Goal: Task Accomplishment & Management: Manage account settings

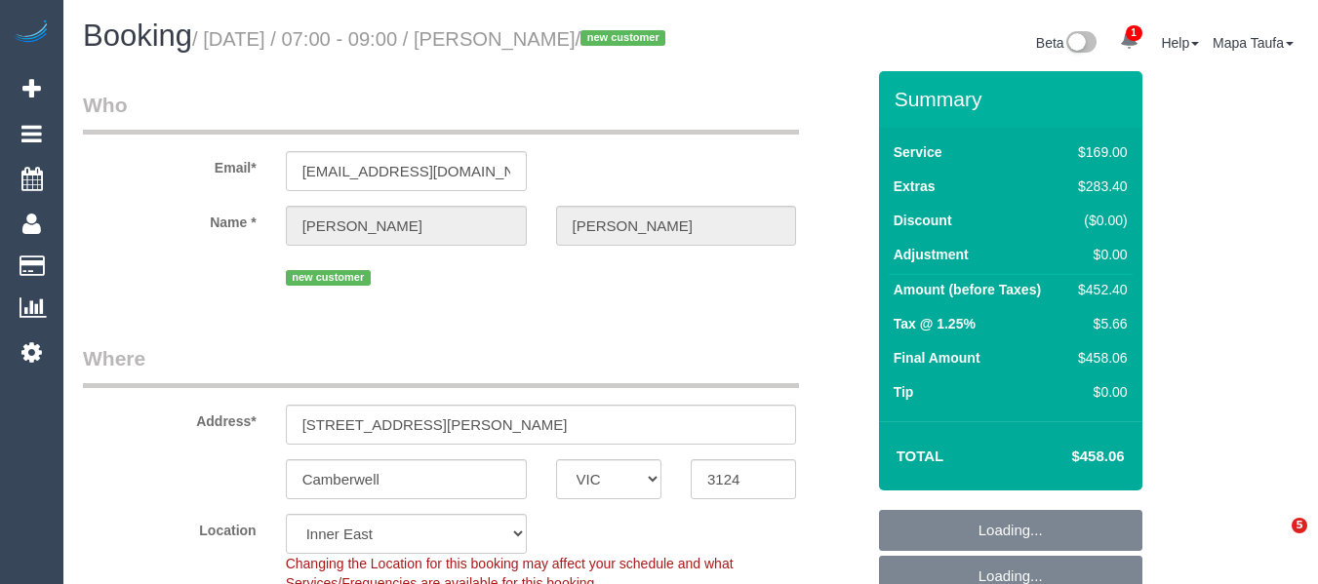
select select "VIC"
select select "object:561"
select select "number:28"
select select "number:14"
select select "number:18"
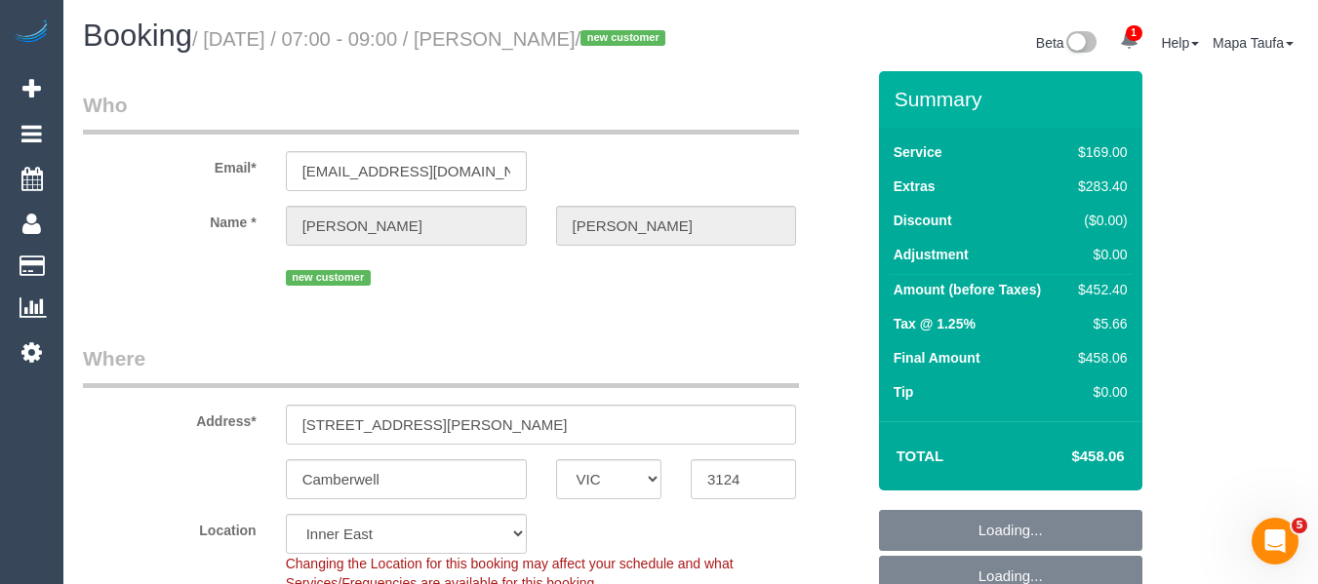
select select "number:36"
select select "number:26"
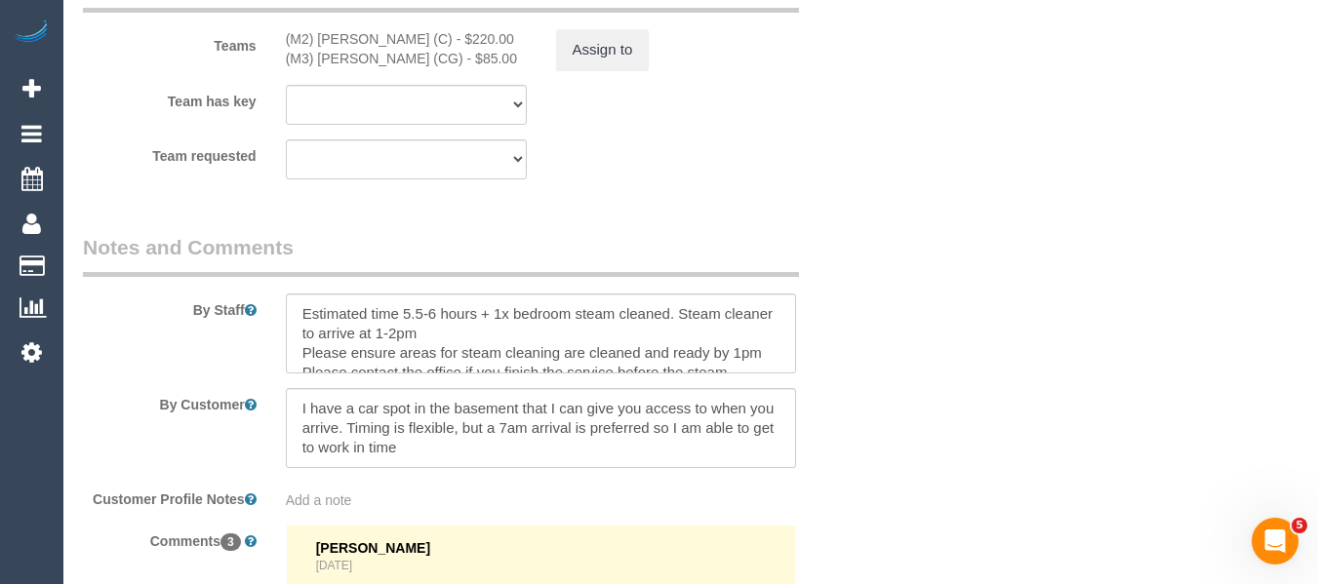
scroll to position [3279, 0]
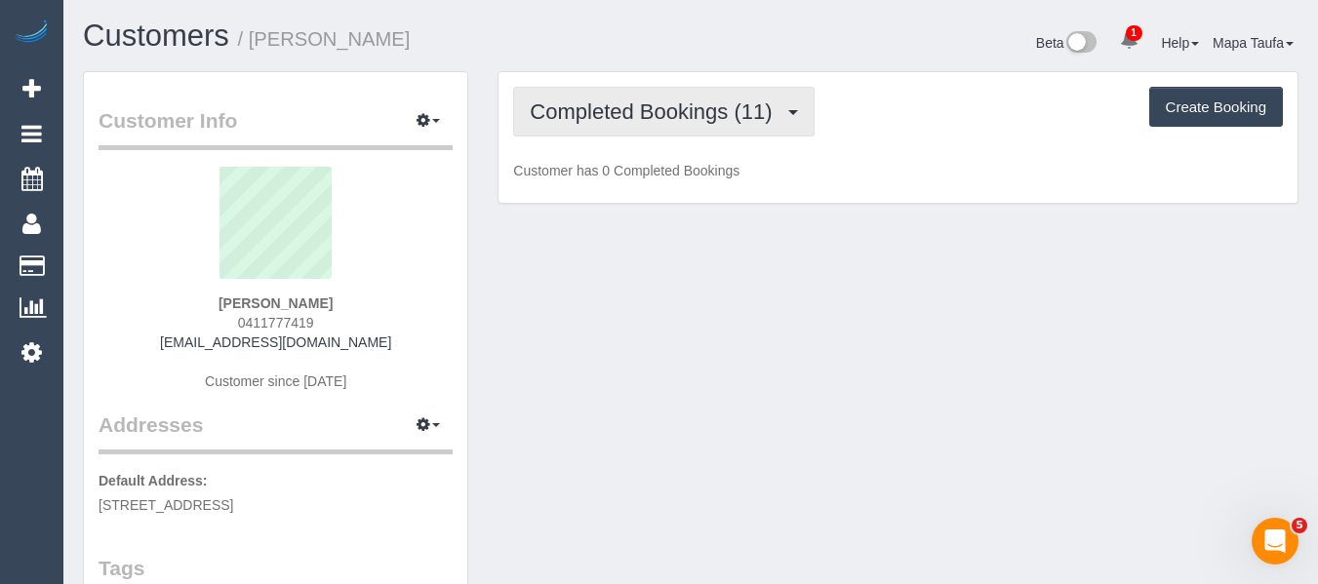
click at [610, 121] on span "Completed Bookings (11)" at bounding box center [656, 111] width 252 height 24
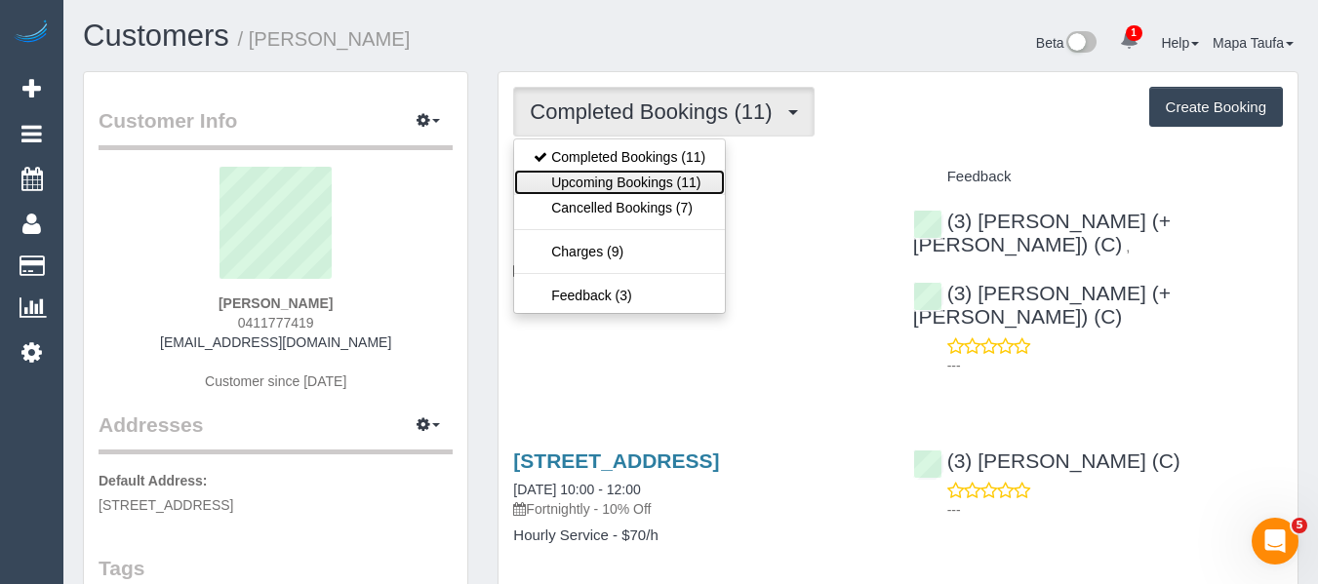
click at [599, 179] on link "Upcoming Bookings (11)" at bounding box center [619, 182] width 211 height 25
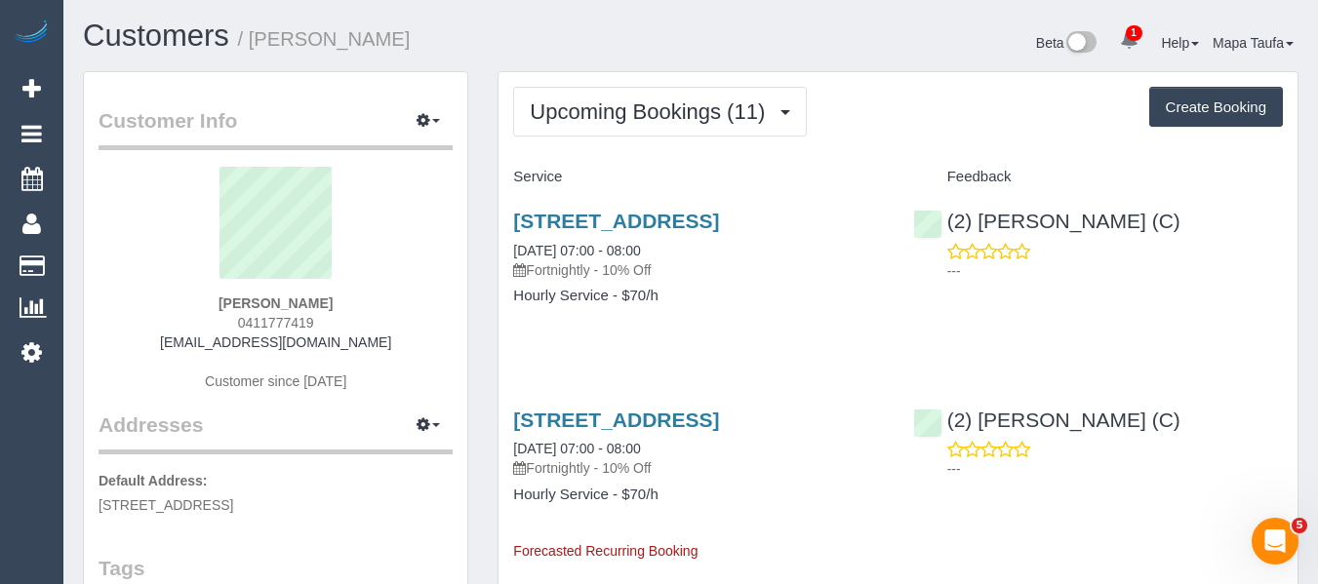
click at [606, 207] on div "2/245 St Georges Road, Northcote, VIC 3070 09/10/2025 07:00 - 08:00 Fortnightly…" at bounding box center [697, 268] width 399 height 150
click at [603, 215] on link "2/245 St Georges Road, Northcote, VIC 3070" at bounding box center [616, 221] width 206 height 22
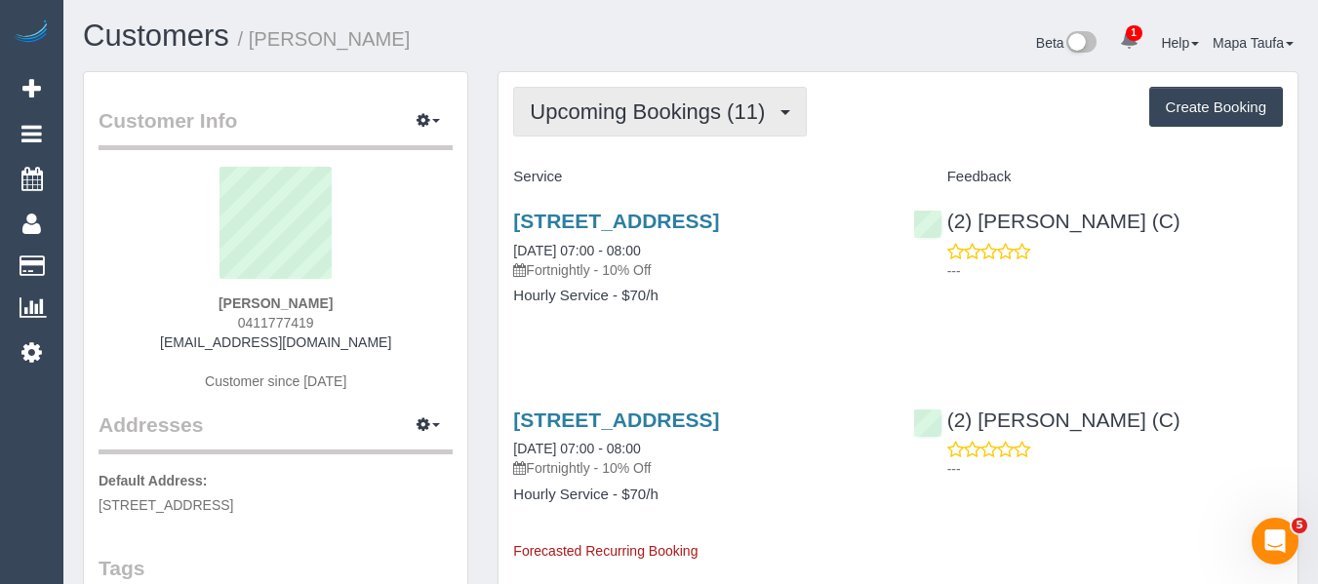
click at [612, 97] on button "Upcoming Bookings (11)" at bounding box center [660, 112] width 294 height 50
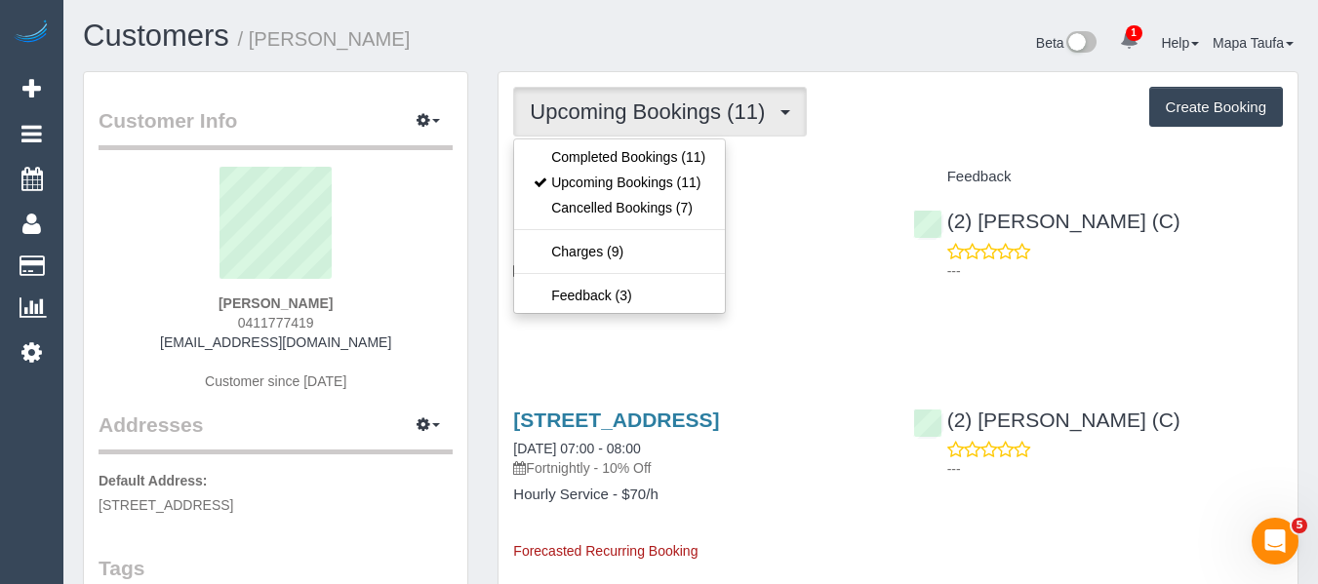
drag, startPoint x: 909, startPoint y: 151, endPoint x: 889, endPoint y: 157, distance: 21.3
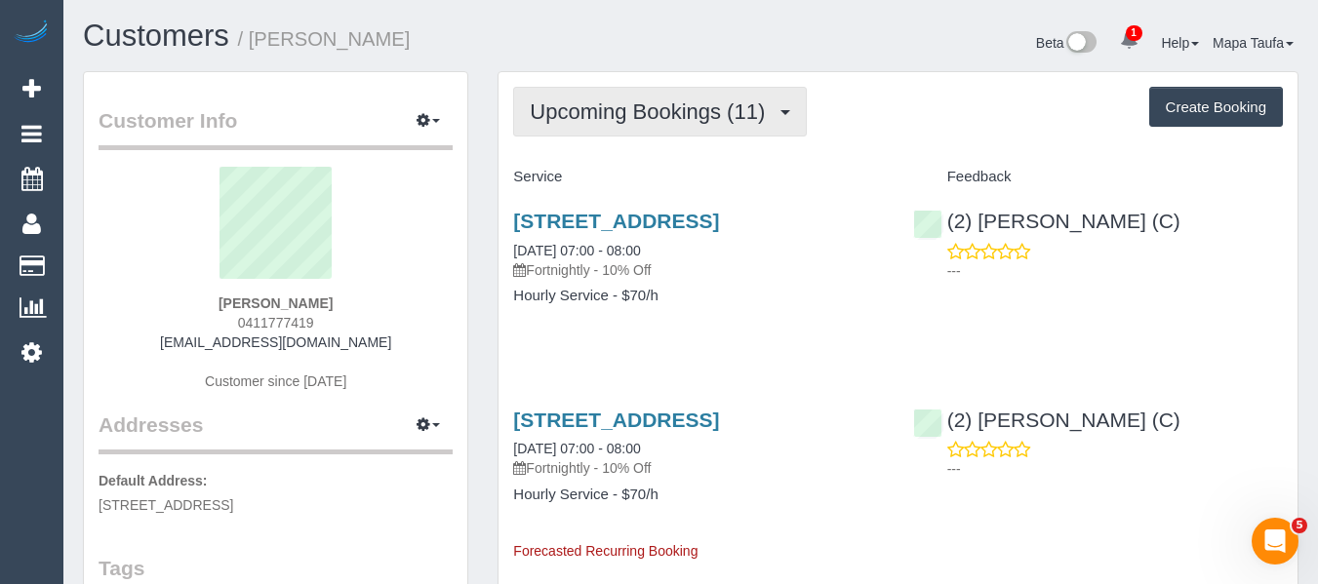
click at [681, 119] on span "Upcoming Bookings (11)" at bounding box center [652, 111] width 245 height 24
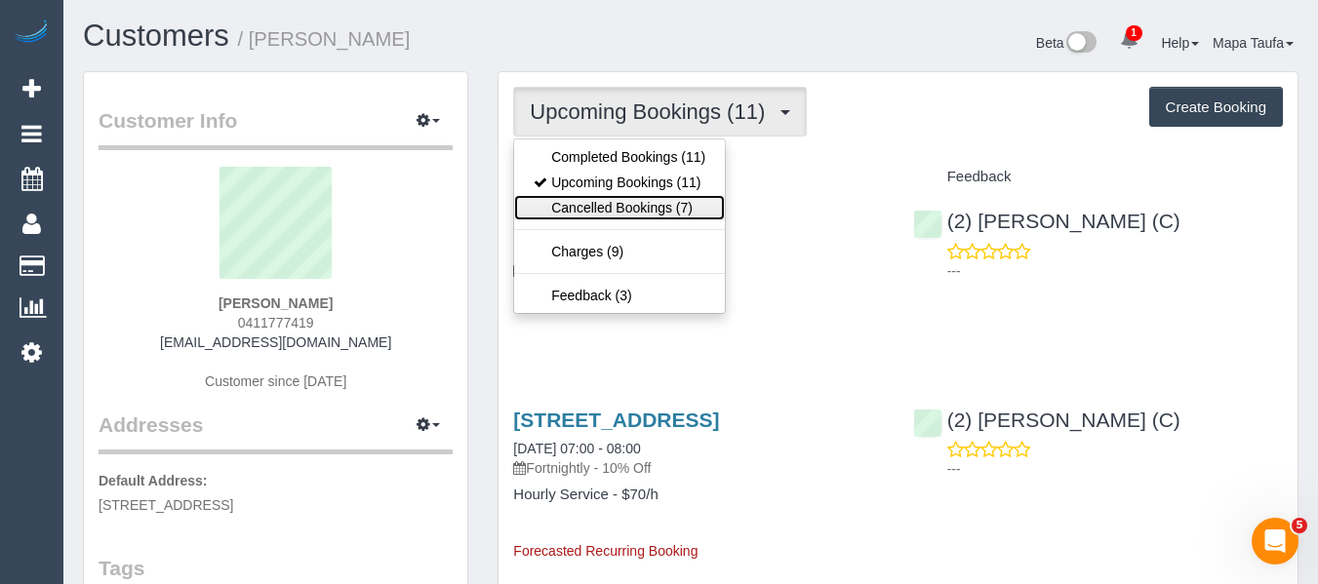
click at [648, 207] on link "Cancelled Bookings (7)" at bounding box center [619, 207] width 211 height 25
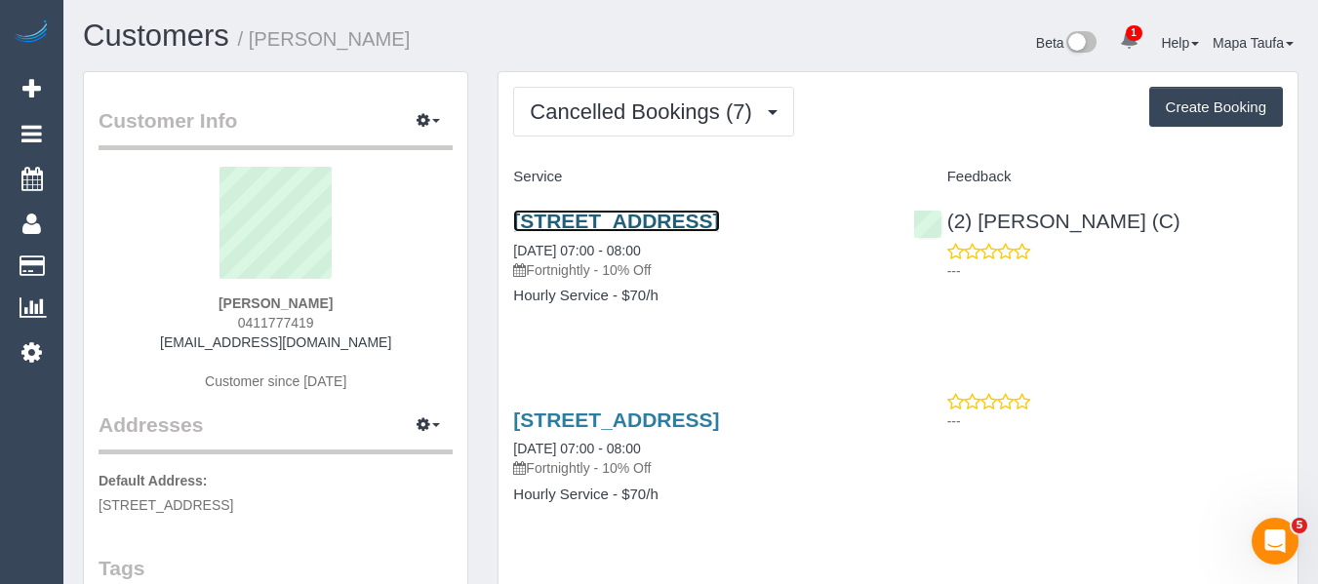
click at [585, 229] on link "2/245 St Georges Road, Northcote, VIC 3070" at bounding box center [616, 221] width 206 height 22
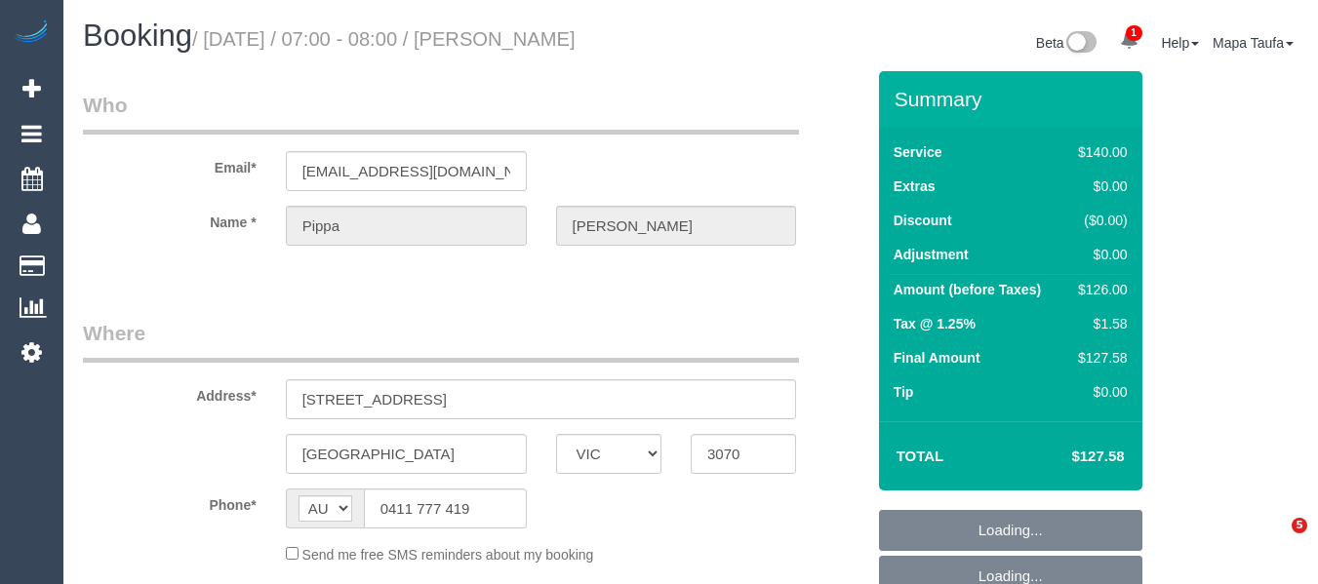
select select "VIC"
select select "object:537"
select select "number:29"
select select "number:14"
select select "number:19"
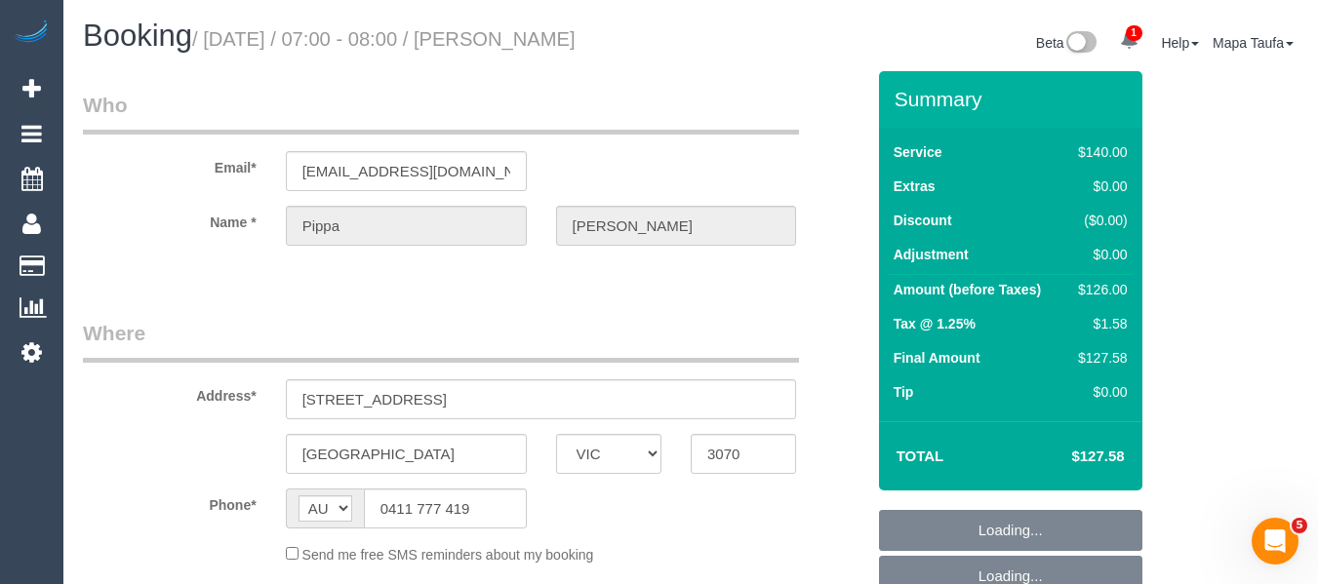
select select "number:24"
select select "number:34"
select select "number:12"
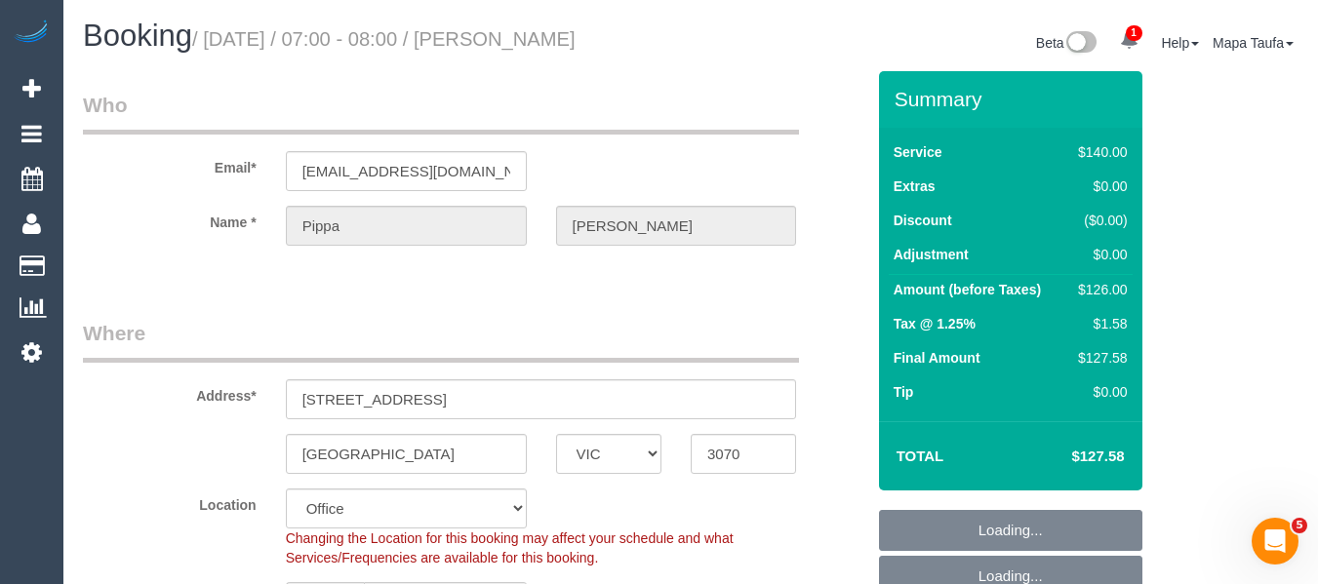
select select "object:854"
select select "string:stripe-pm_1ReSA52GScqysDRVub3rFX90"
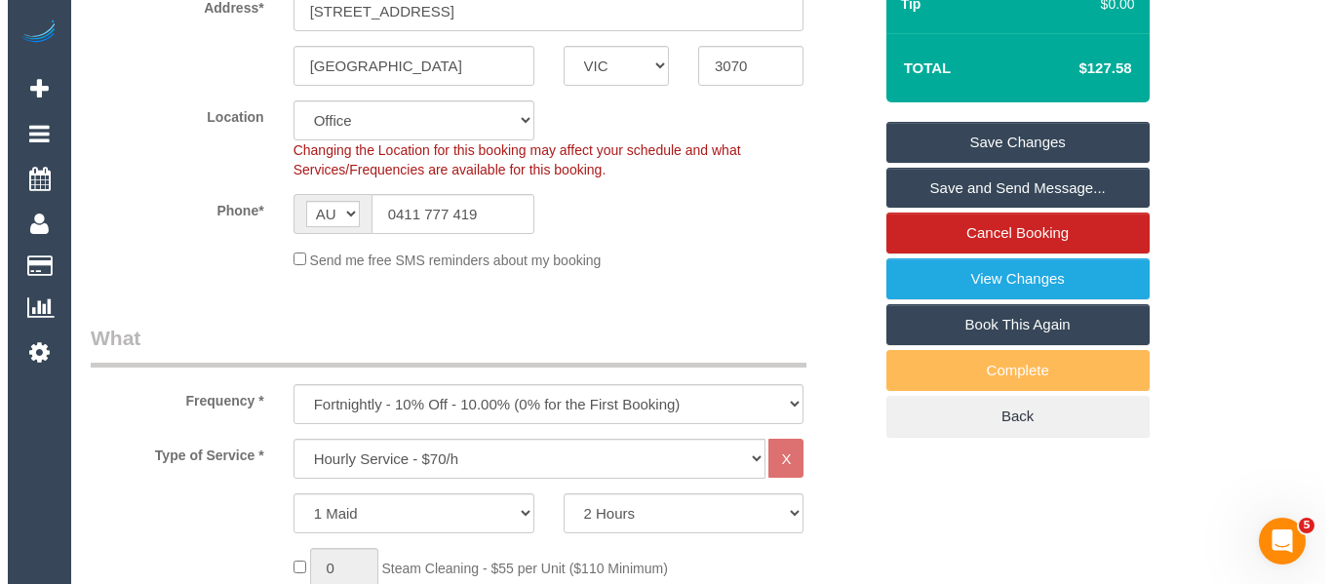
scroll to position [390, 0]
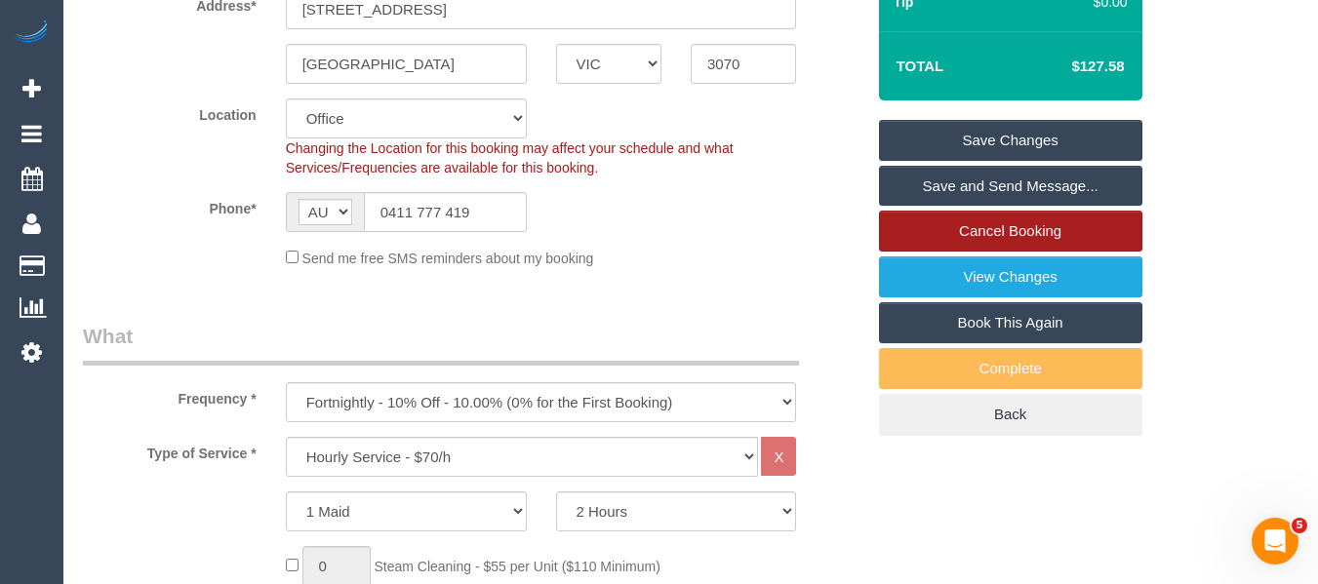
click at [1026, 234] on link "Cancel Booking" at bounding box center [1010, 231] width 263 height 41
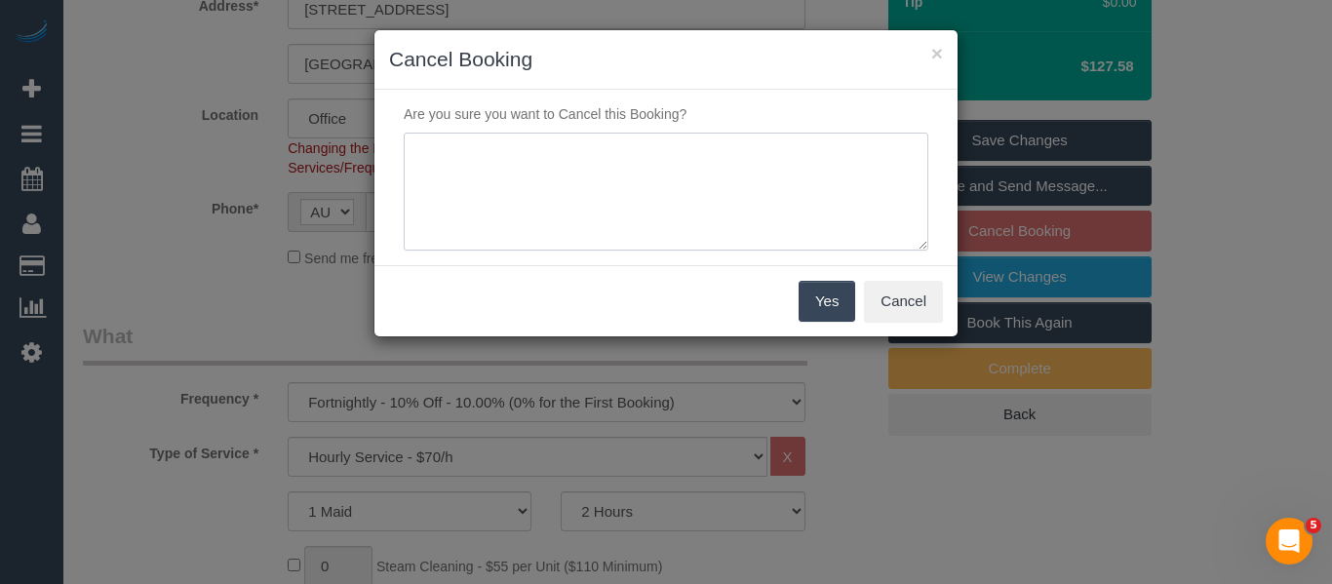
click at [566, 192] on textarea at bounding box center [666, 192] width 525 height 119
type textarea "service not needed adv fee via text -MT"
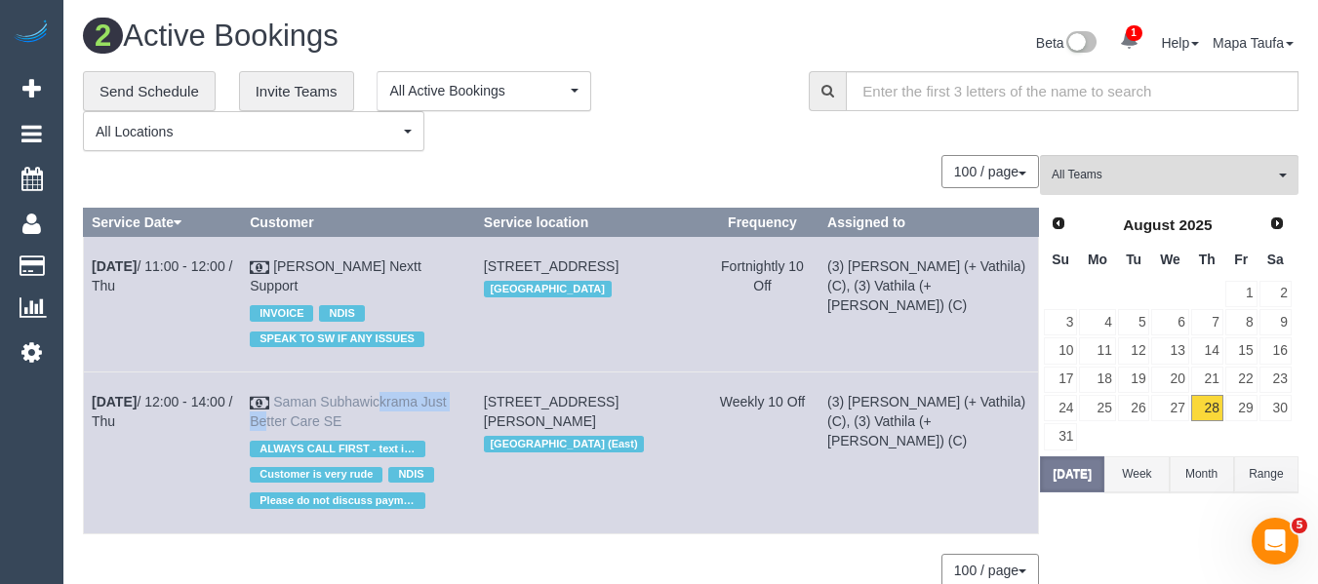
drag, startPoint x: 348, startPoint y: 392, endPoint x: 299, endPoint y: 381, distance: 49.9
click at [299, 381] on td "Saman Subhawickrama Just Better Care SE ALWAYS CALL FIRST - text if no answer C…" at bounding box center [359, 453] width 234 height 161
click at [425, 393] on td "Saman Subhawickrama Just Better Care SE ALWAYS CALL FIRST - text if no answer C…" at bounding box center [359, 453] width 234 height 161
drag, startPoint x: 375, startPoint y: 404, endPoint x: 294, endPoint y: 378, distance: 85.8
click at [294, 378] on td "Saman Subhawickrama Just Better Care SE ALWAYS CALL FIRST - text if no answer C…" at bounding box center [359, 453] width 234 height 161
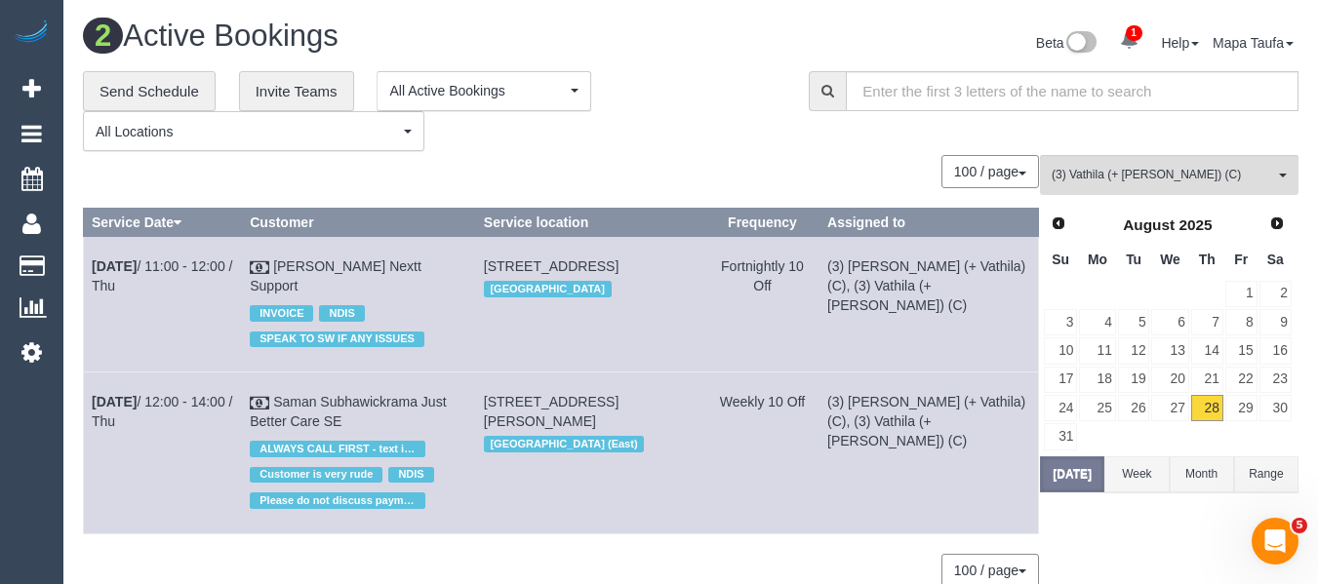
copy link "Saman Subhawickrama Just Better Care SE"
drag, startPoint x: 1103, startPoint y: 179, endPoint x: 1099, endPoint y: 221, distance: 42.1
click at [1103, 178] on span "(3) Vathila (+ [PERSON_NAME]) (C)" at bounding box center [1162, 175] width 222 height 17
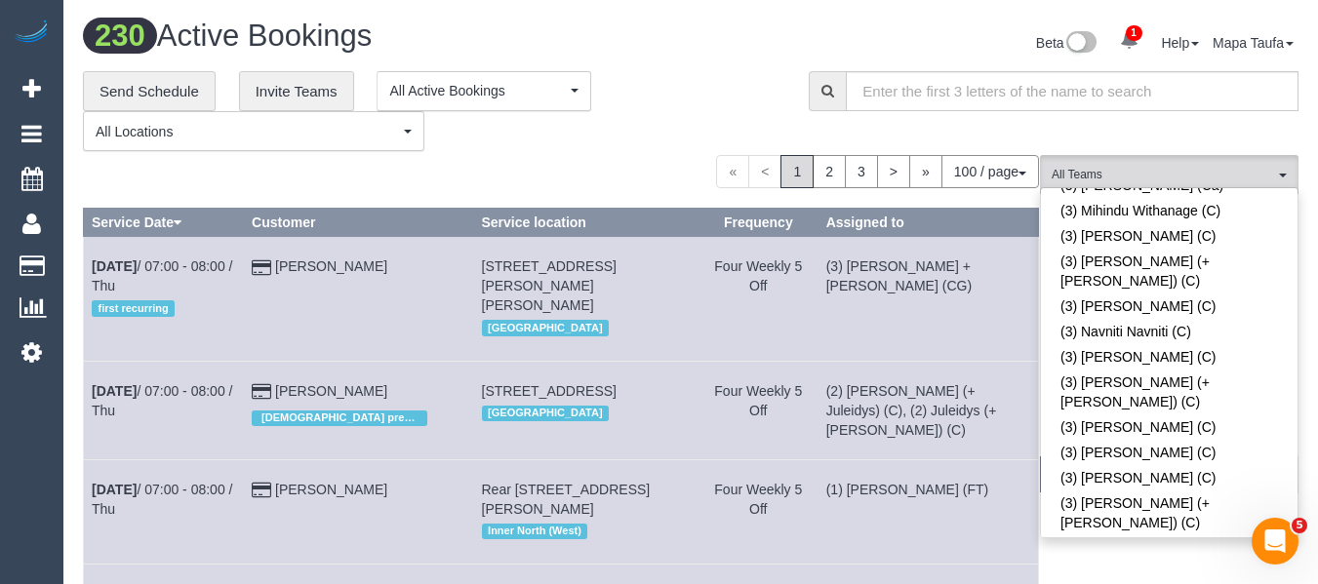
click at [662, 156] on div "« < 1 2 3 > » 100 / page 10 / page 20 / page 30 / page 40 / page 50 / page 100 …" at bounding box center [561, 171] width 956 height 33
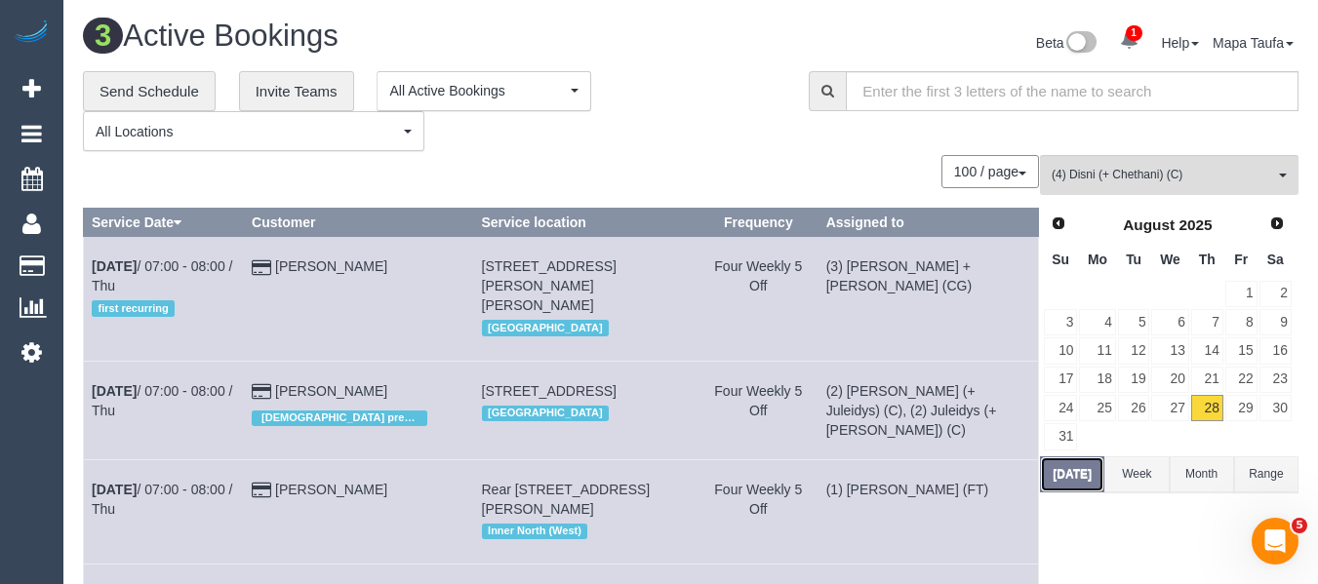
click at [1077, 479] on button "Today" at bounding box center [1072, 474] width 64 height 36
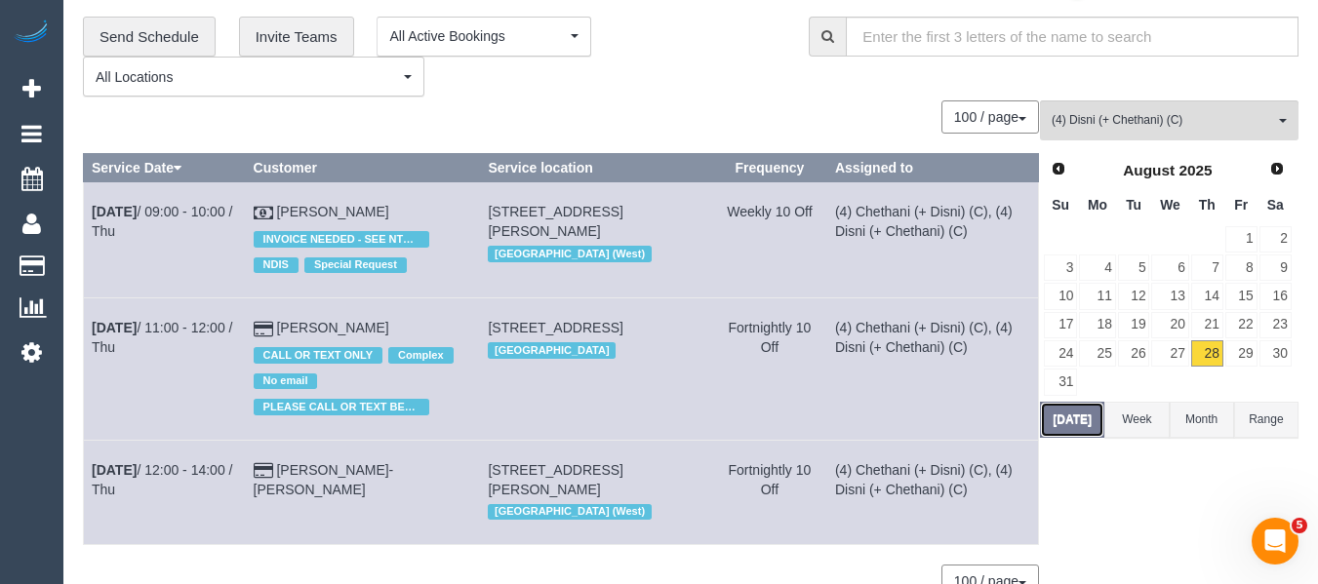
scroll to position [98, 0]
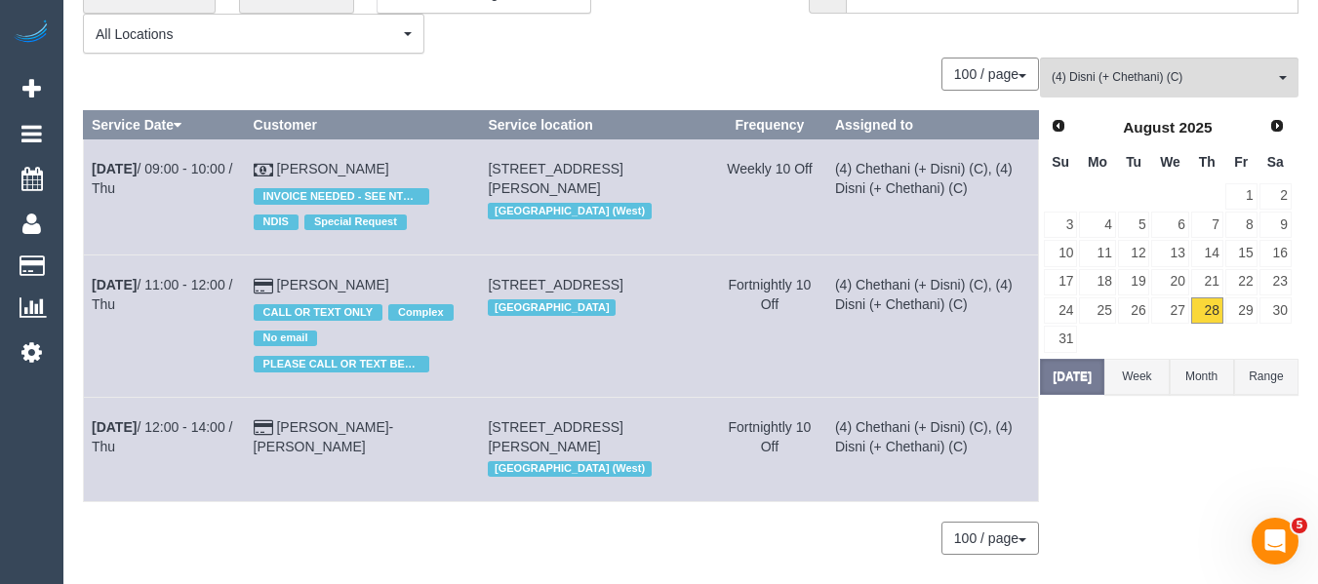
drag, startPoint x: 403, startPoint y: 169, endPoint x: 288, endPoint y: 166, distance: 115.1
click at [288, 166] on td "Bruneau Bernard INVOICE NEEDED - SEE NTOES NDIS Special Request" at bounding box center [362, 197] width 235 height 116
click at [1086, 80] on span "(4) Disni (+ Chethani) (C)" at bounding box center [1162, 77] width 222 height 17
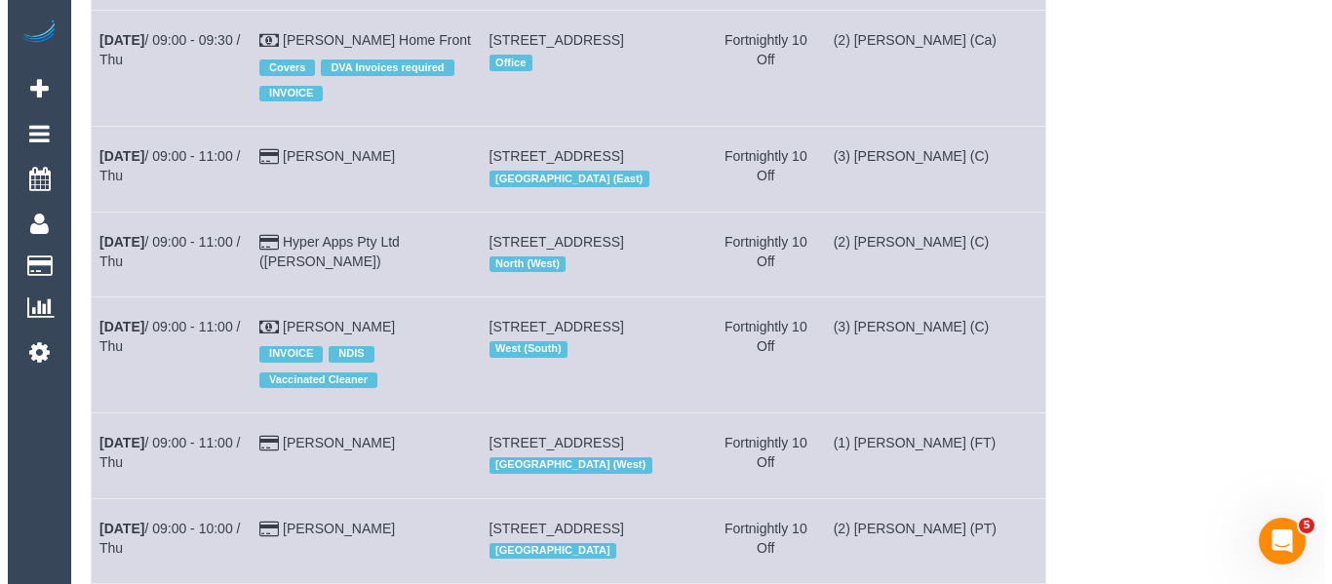
scroll to position [0, 0]
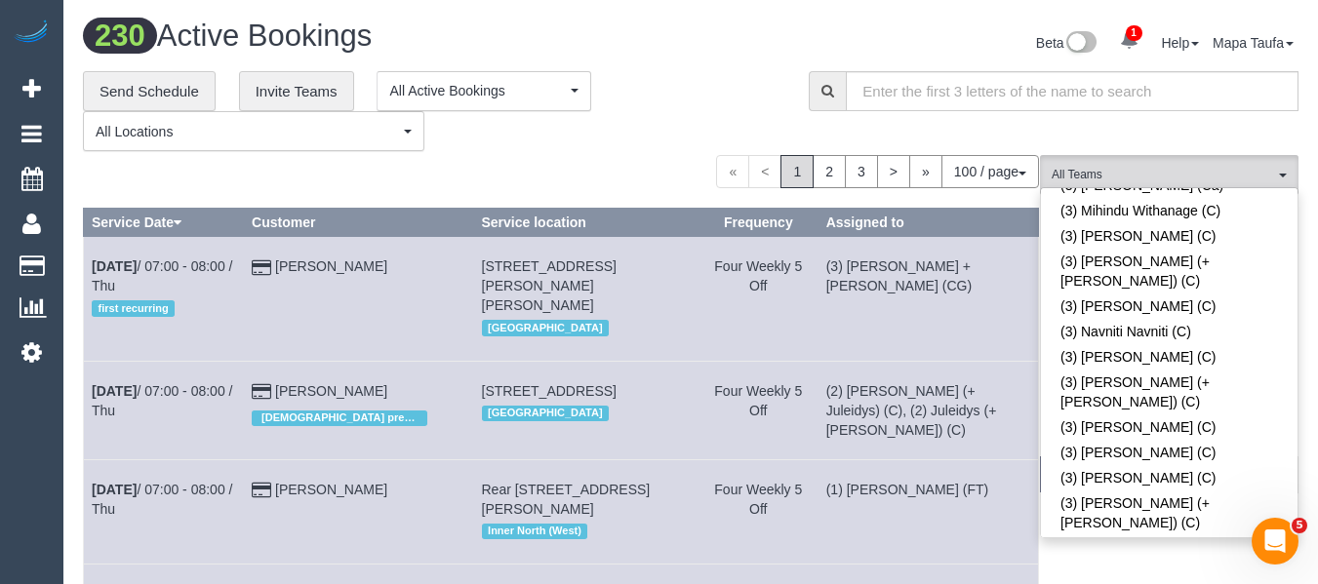
click at [587, 168] on div "« < 1 2 3 > » 100 / page 10 / page 20 / page 30 / page 40 / page 50 / page 100 …" at bounding box center [561, 171] width 956 height 33
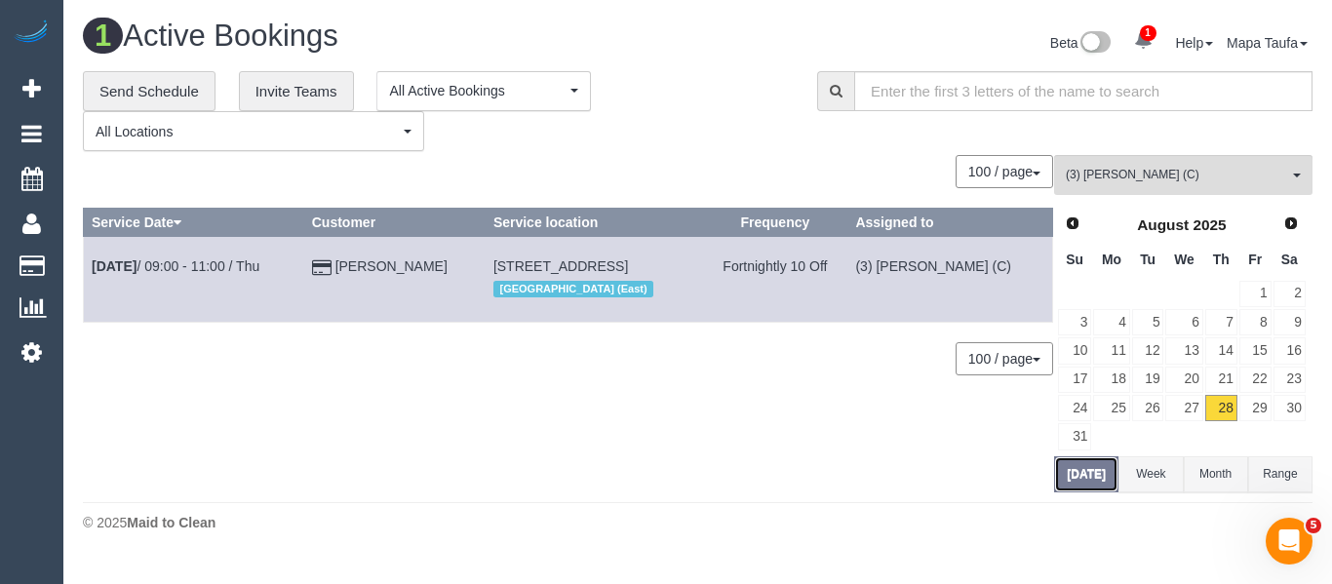
click at [1056, 473] on button "[DATE]" at bounding box center [1086, 474] width 64 height 36
click at [1247, 402] on link "29" at bounding box center [1256, 408] width 32 height 26
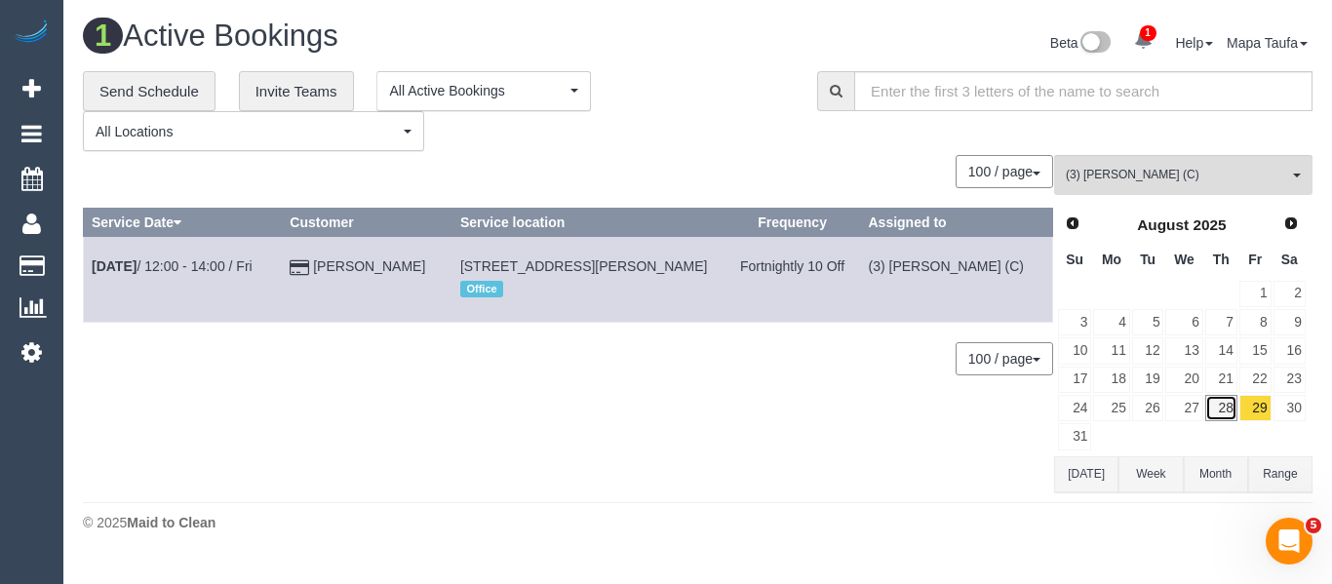
click at [1232, 409] on link "28" at bounding box center [1221, 408] width 32 height 26
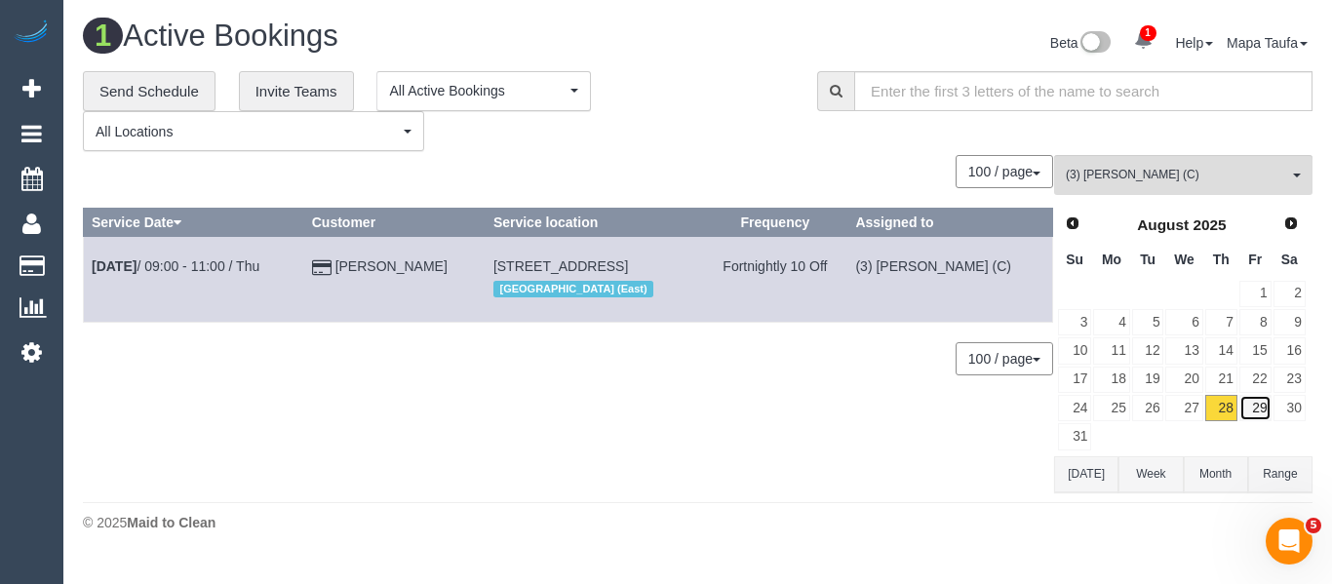
click at [1250, 404] on link "29" at bounding box center [1256, 408] width 32 height 26
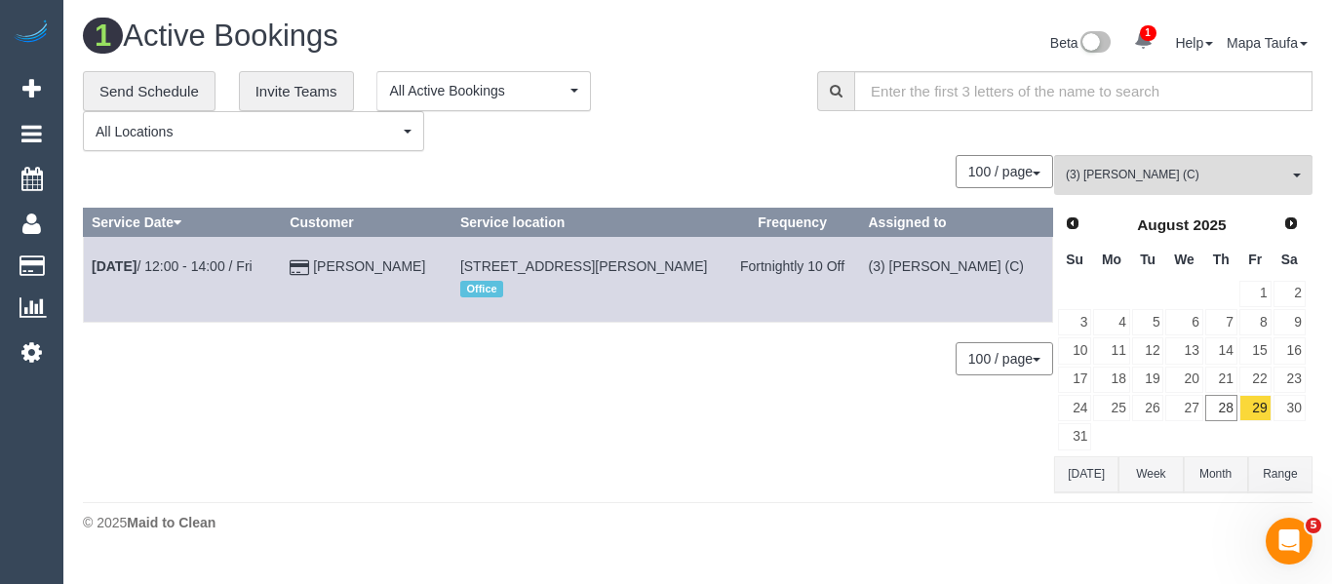
drag, startPoint x: 1075, startPoint y: 472, endPoint x: 1046, endPoint y: 445, distance: 40.0
click at [1075, 472] on button "[DATE]" at bounding box center [1086, 474] width 64 height 36
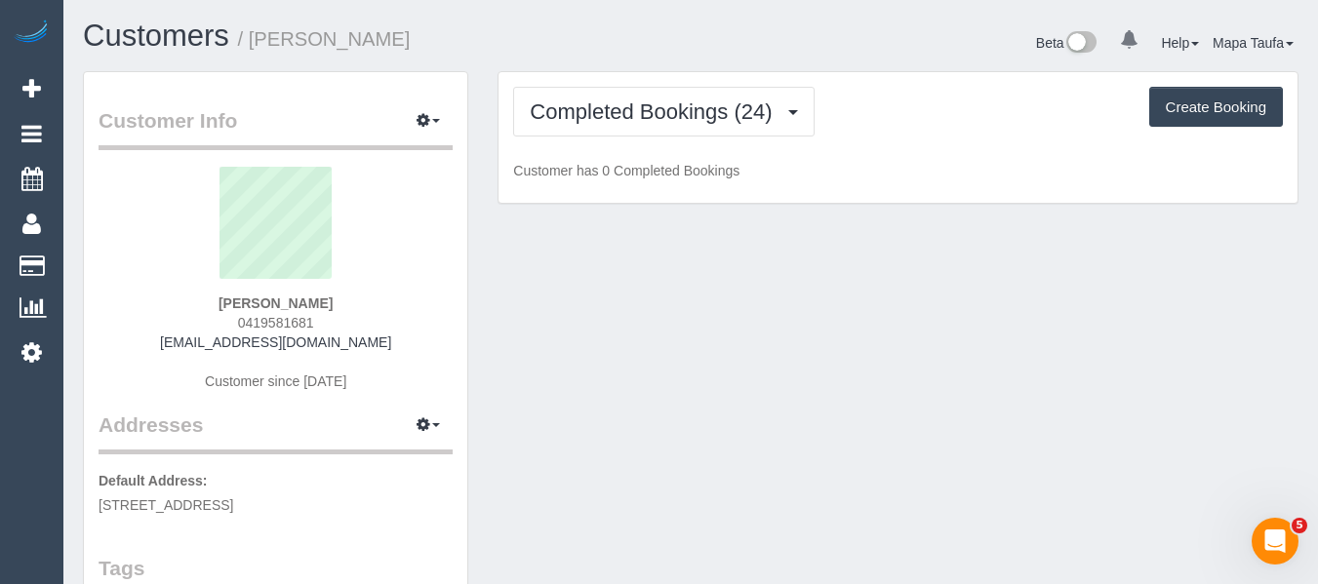
drag, startPoint x: 332, startPoint y: 318, endPoint x: 228, endPoint y: 322, distance: 103.5
click at [231, 320] on div "[PERSON_NAME] 0419581681 [EMAIL_ADDRESS][DOMAIN_NAME] Customer since [DATE]" at bounding box center [276, 289] width 354 height 244
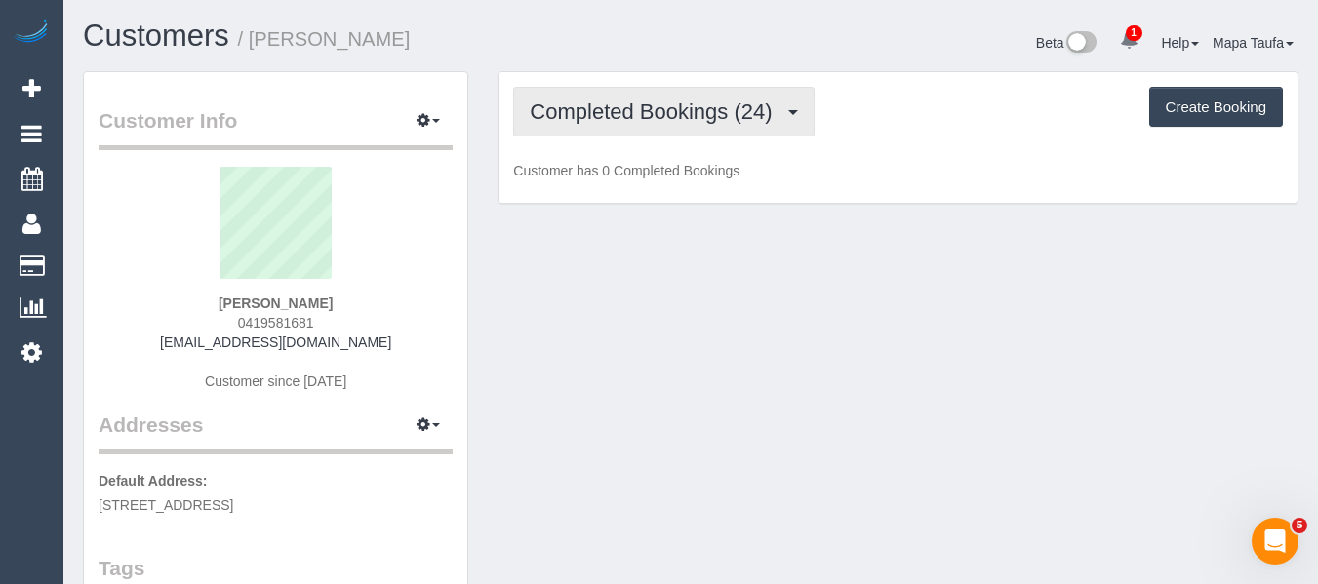
copy span "0419581681"
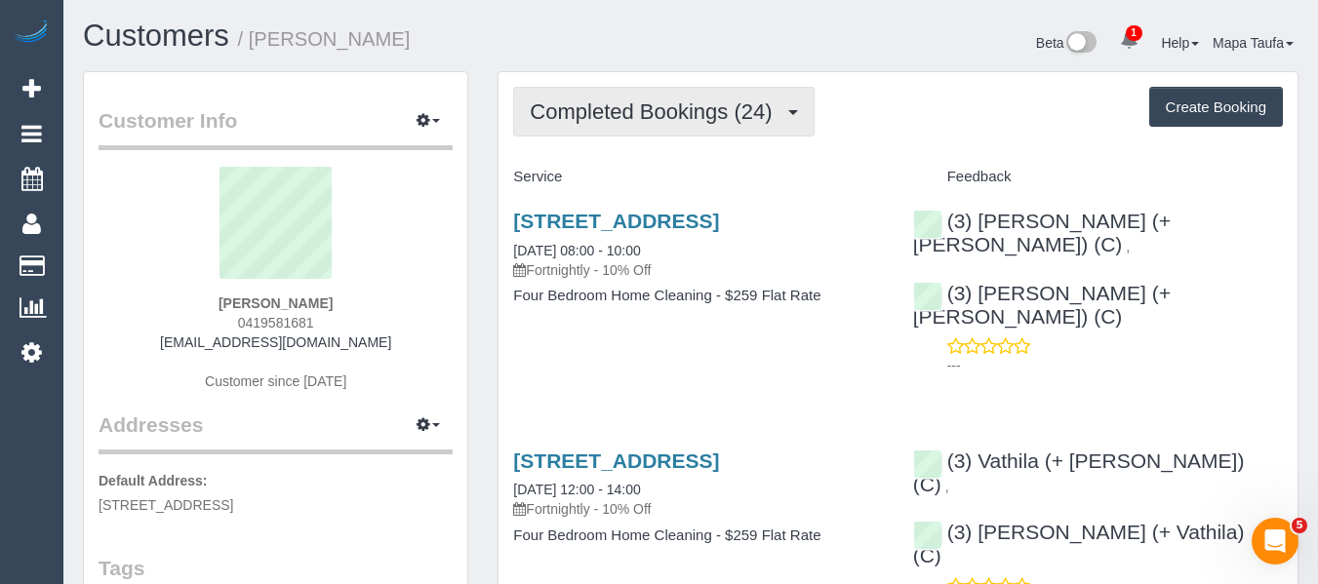
click at [598, 94] on button "Completed Bookings (24)" at bounding box center [663, 112] width 300 height 50
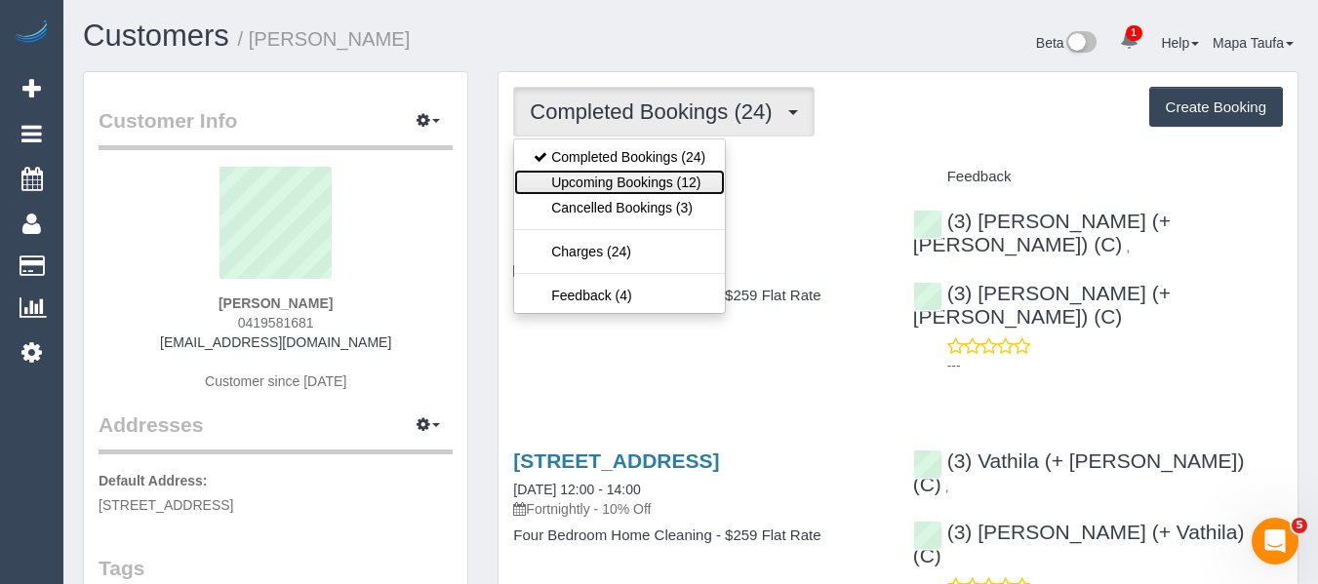
click at [609, 172] on link "Upcoming Bookings (12)" at bounding box center [619, 182] width 211 height 25
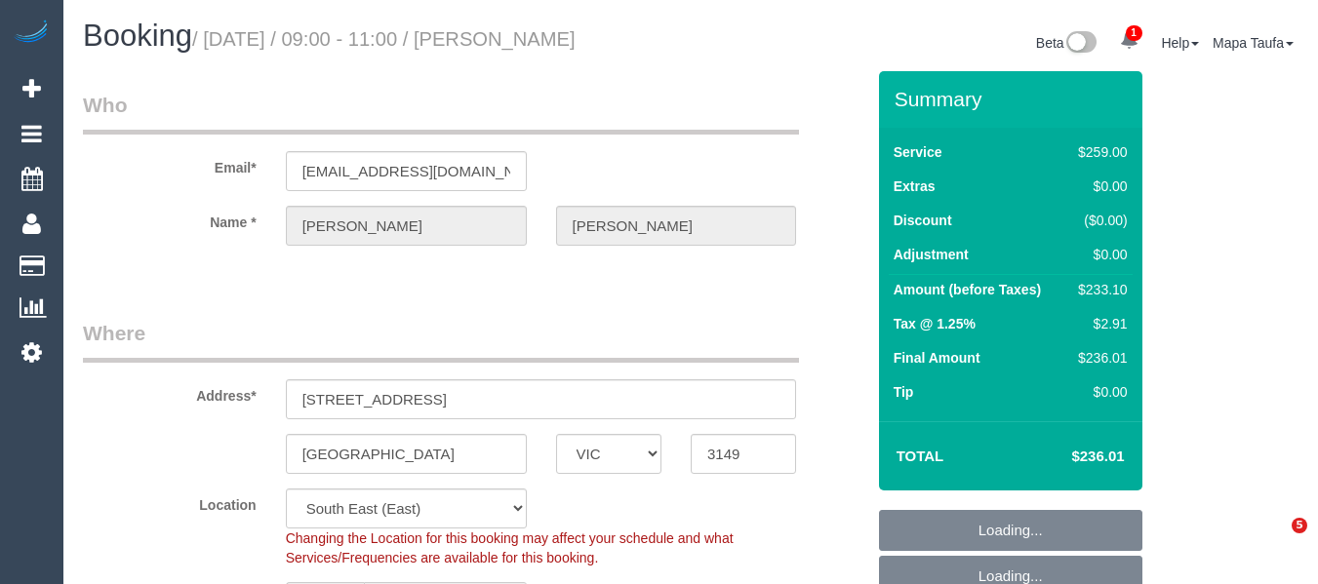
select select "VIC"
select select "string:stripe-pm_1PnZ7h2GScqysDRV8eYc7QMm"
select select "number:27"
select select "number:17"
select select "number:18"
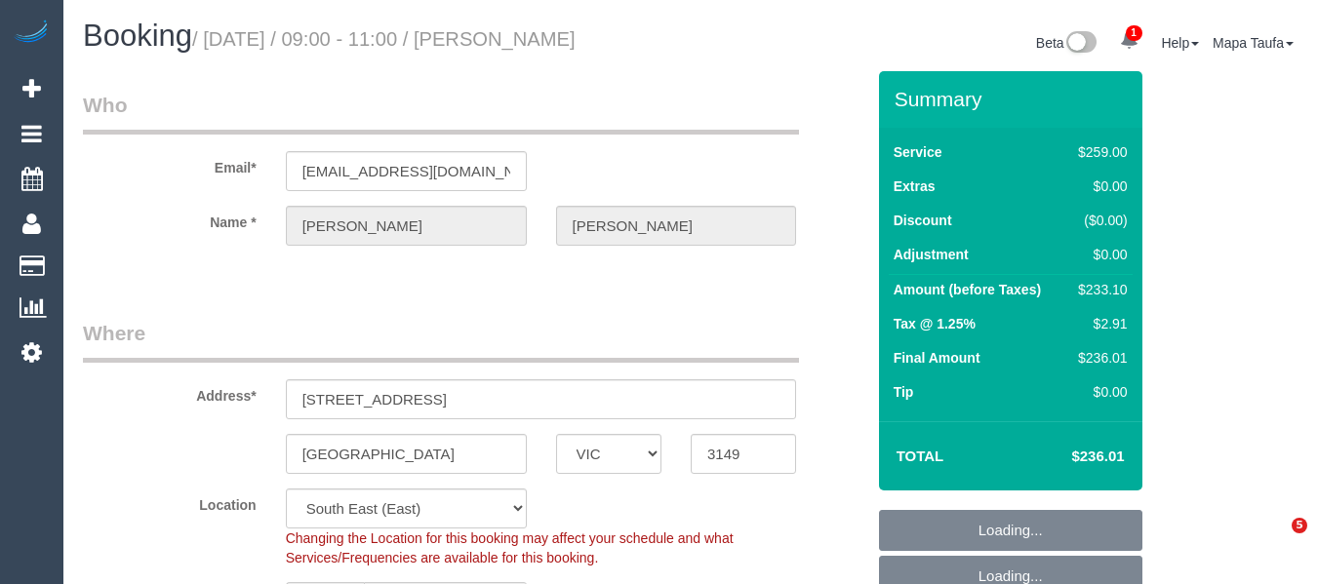
select select "number:23"
select select "number:34"
select select "number:11"
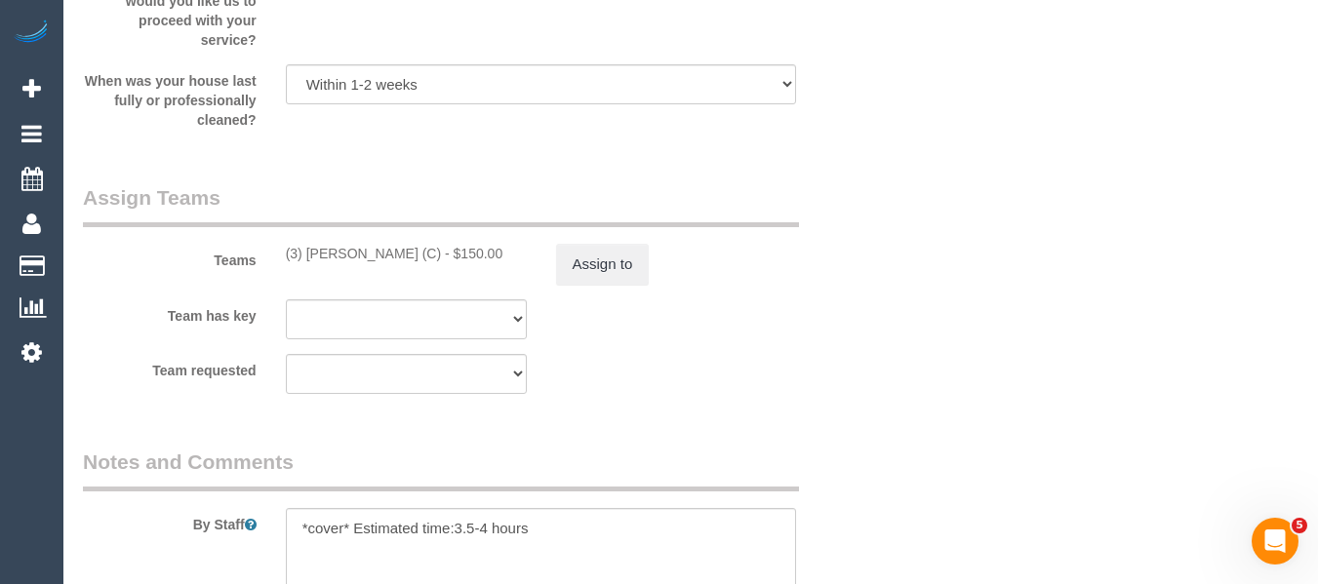
scroll to position [3140, 0]
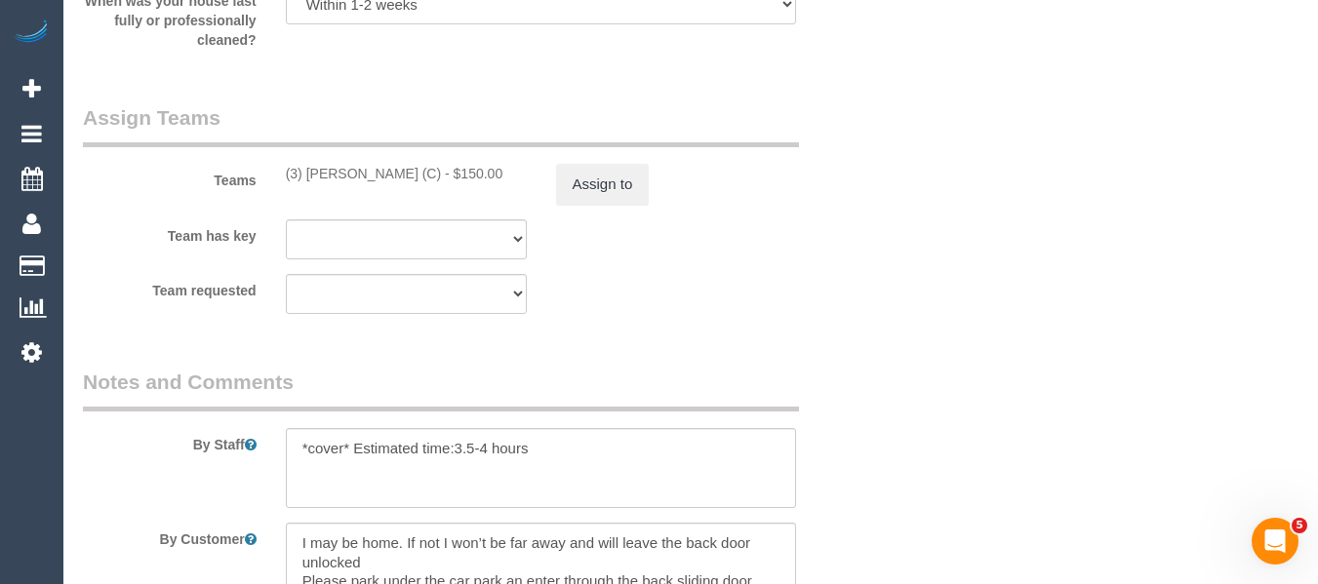
drag, startPoint x: 450, startPoint y: 170, endPoint x: 308, endPoint y: 172, distance: 141.4
click at [308, 172] on div "(3) Thidas Wickramasinghe (C) - $150.00" at bounding box center [406, 174] width 241 height 20
copy div "Thidas Wickramasinghe"
click at [625, 182] on button "Assign to" at bounding box center [603, 184] width 94 height 41
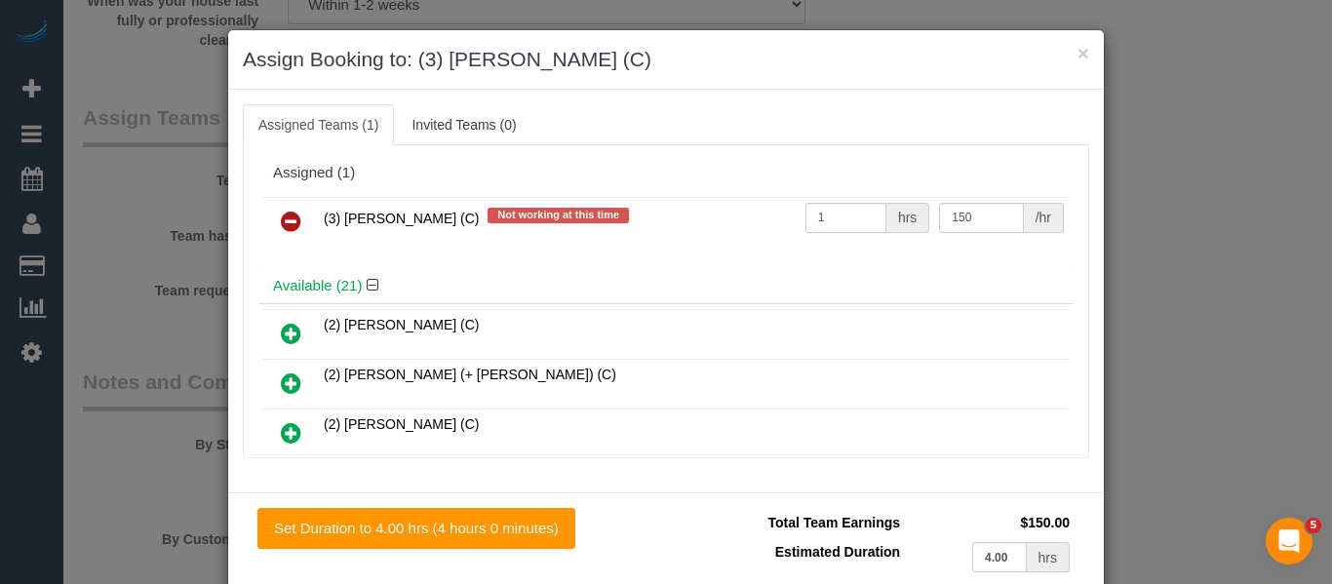
click at [291, 225] on icon at bounding box center [291, 221] width 20 height 23
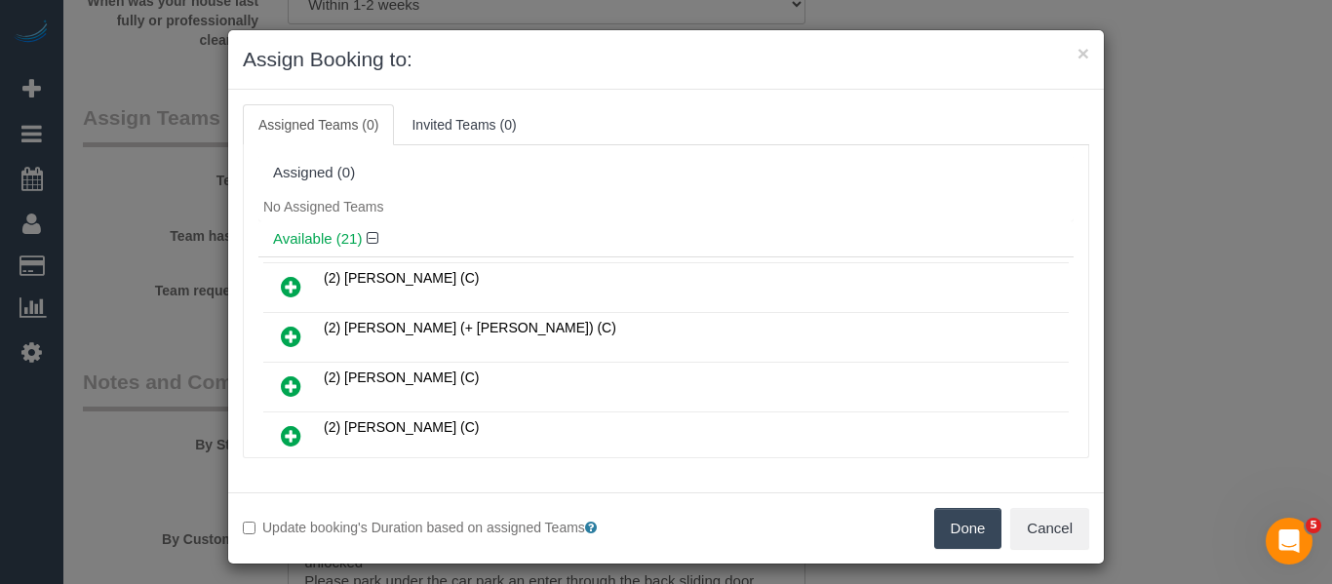
click at [963, 533] on button "Done" at bounding box center [968, 528] width 68 height 41
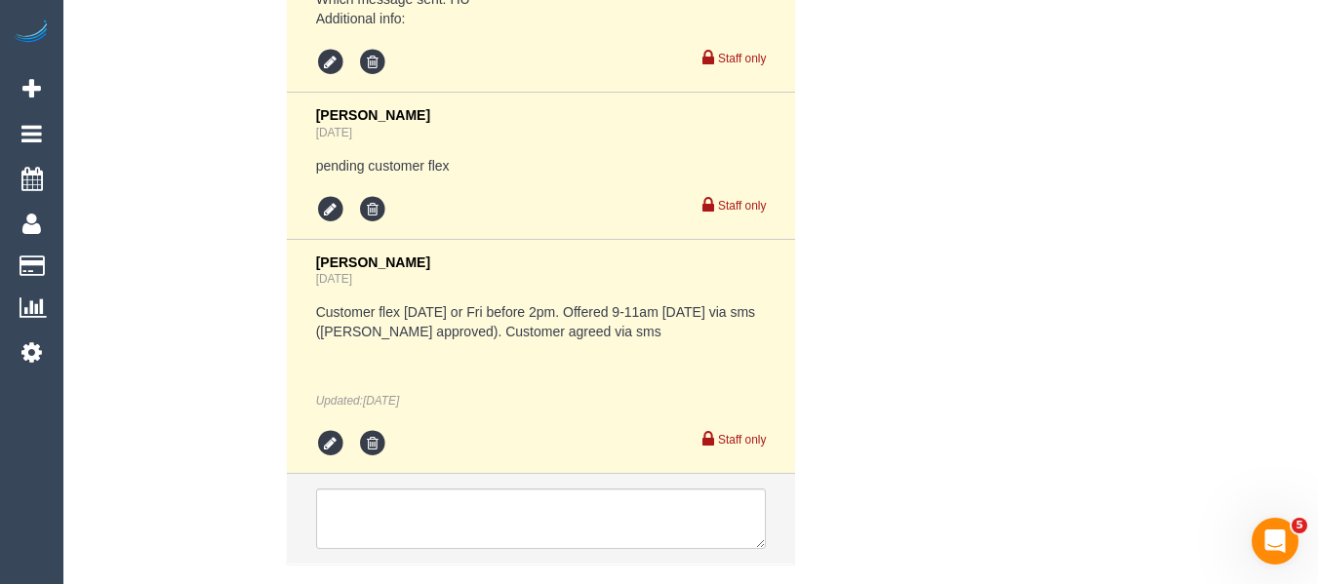
scroll to position [4115, 0]
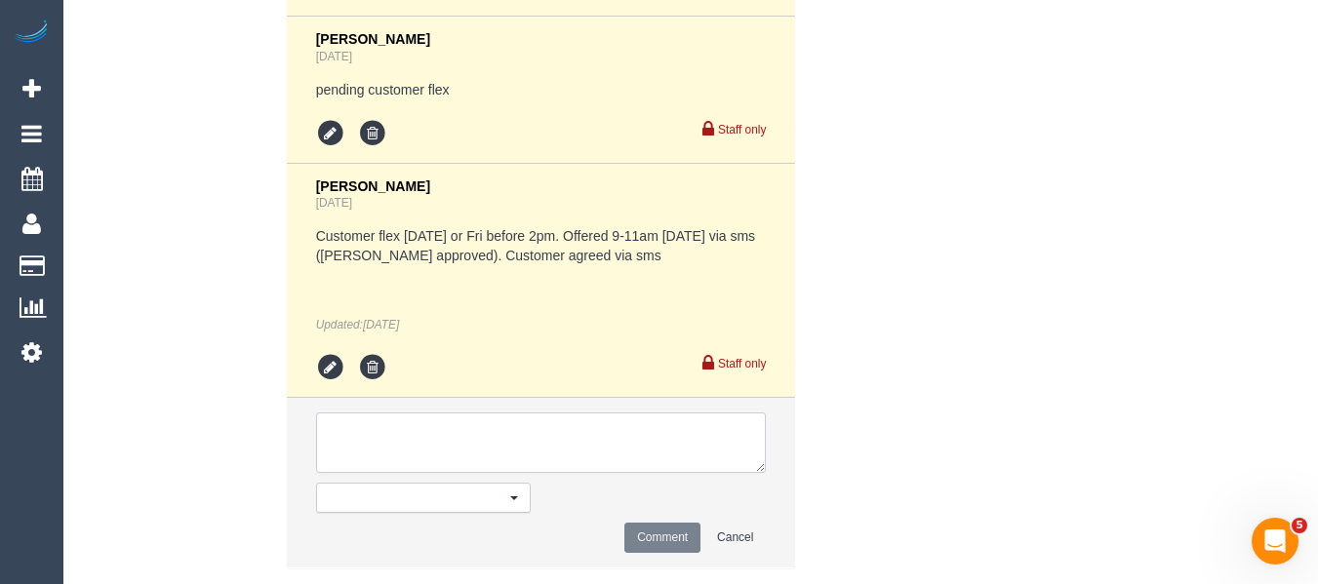
click at [478, 416] on textarea at bounding box center [541, 443] width 451 height 60
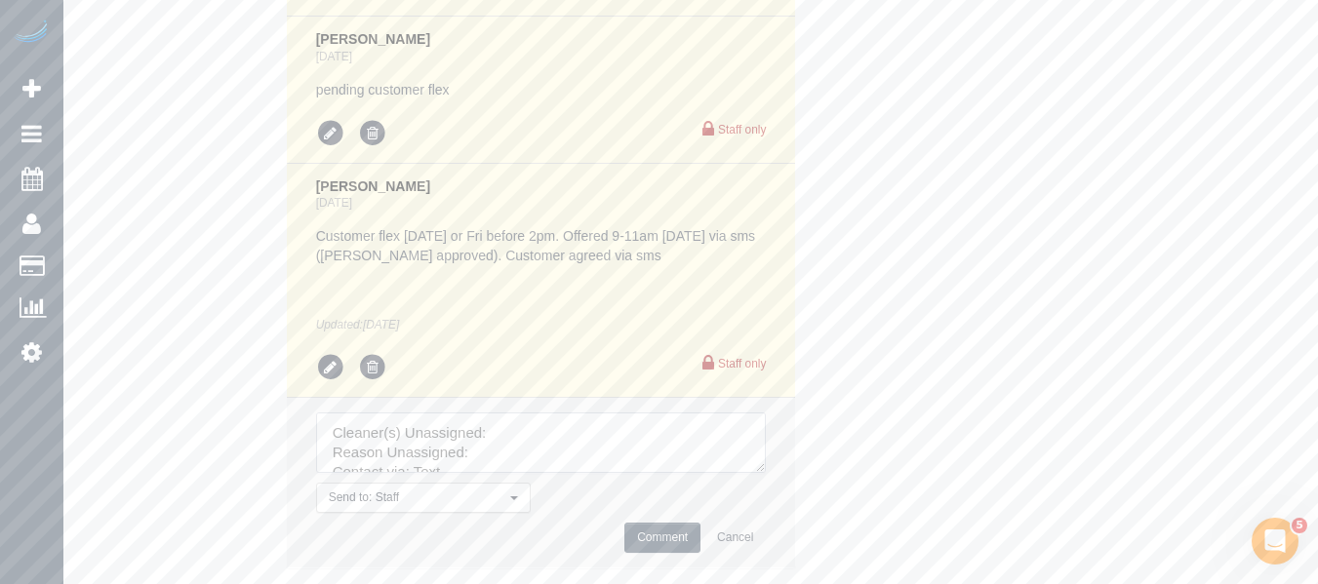
drag, startPoint x: 753, startPoint y: 465, endPoint x: 808, endPoint y: 630, distance: 173.6
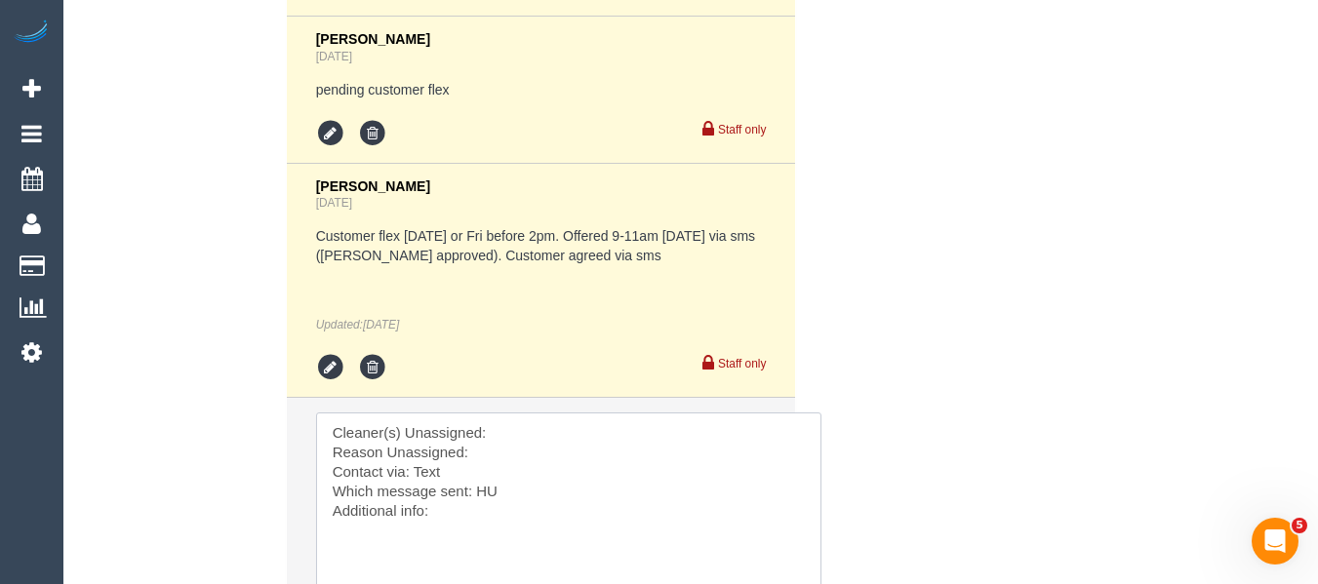
click at [551, 436] on textarea at bounding box center [568, 525] width 505 height 225
paste textarea "Thidas Wickramasinghe"
click at [532, 452] on textarea at bounding box center [568, 525] width 505 height 225
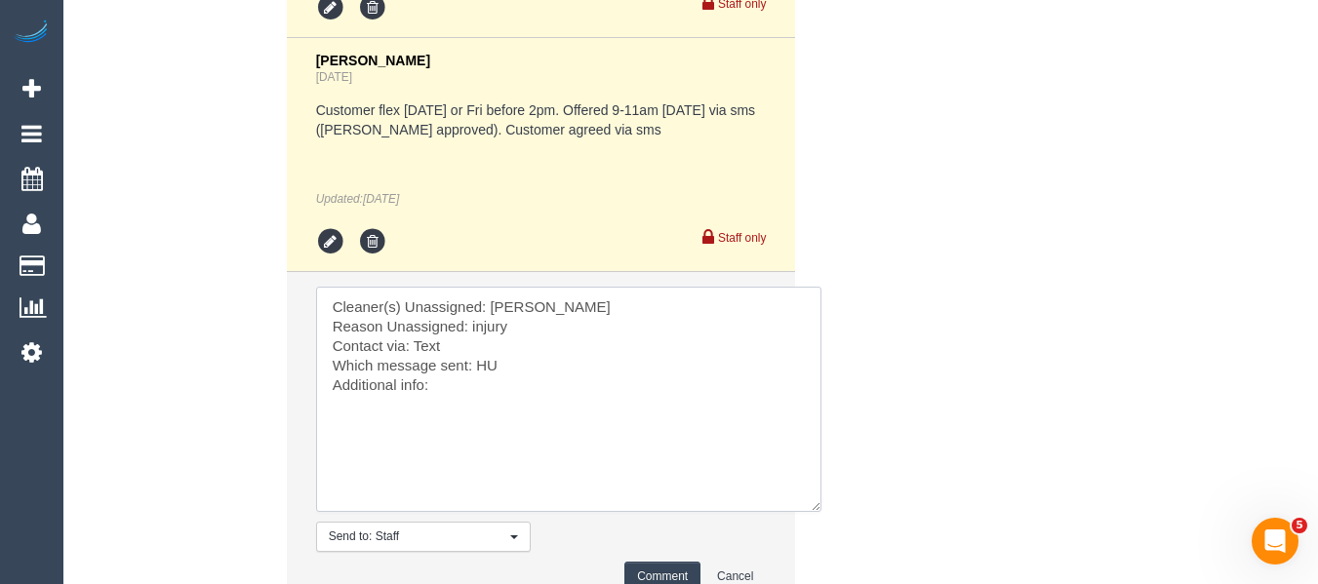
scroll to position [4405, 0]
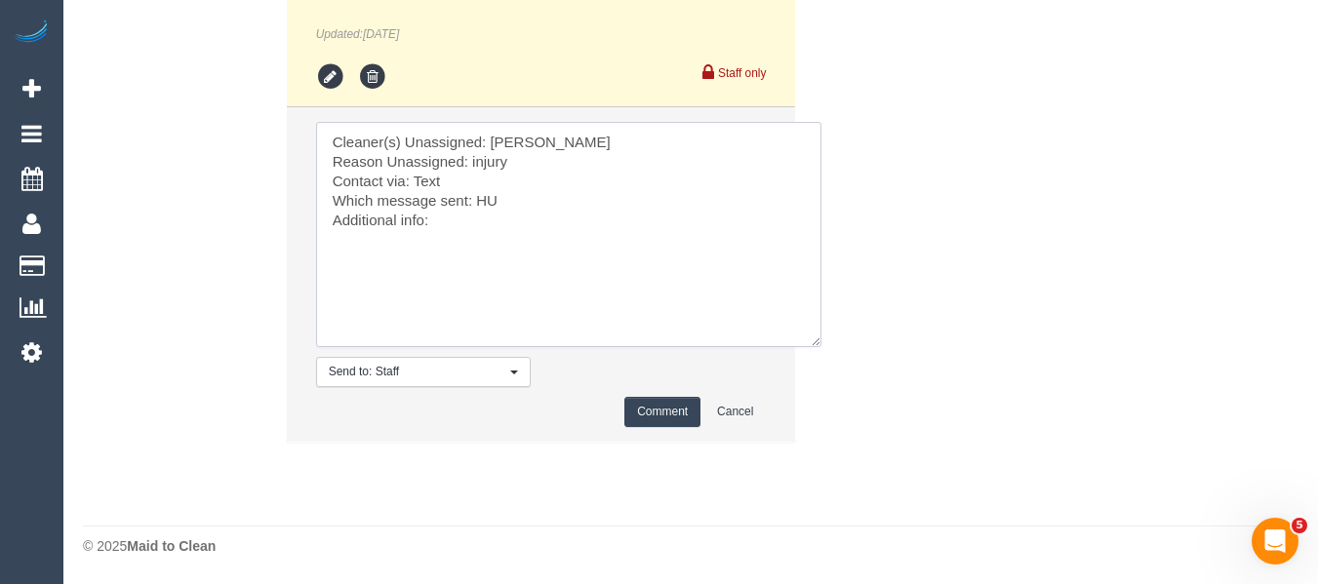
type textarea "Cleaner(s) Unassigned: Thidas Wickramasinghe Reason Unassigned: injury Contact …"
click at [659, 411] on button "Comment" at bounding box center [662, 412] width 76 height 30
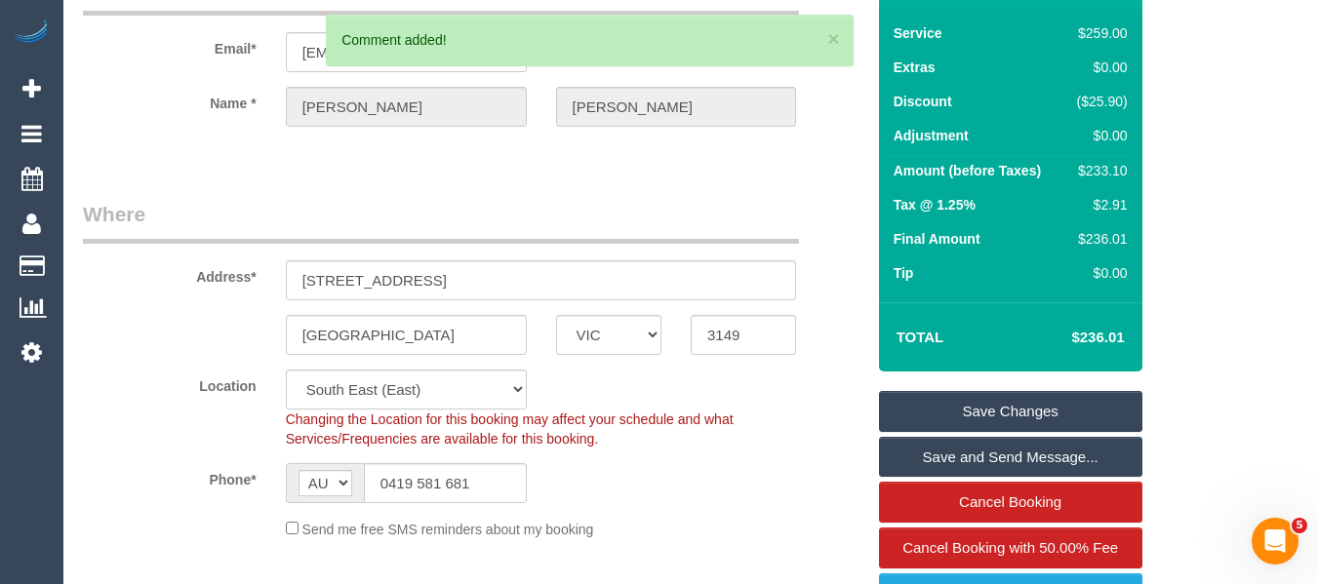
scroll to position [63, 0]
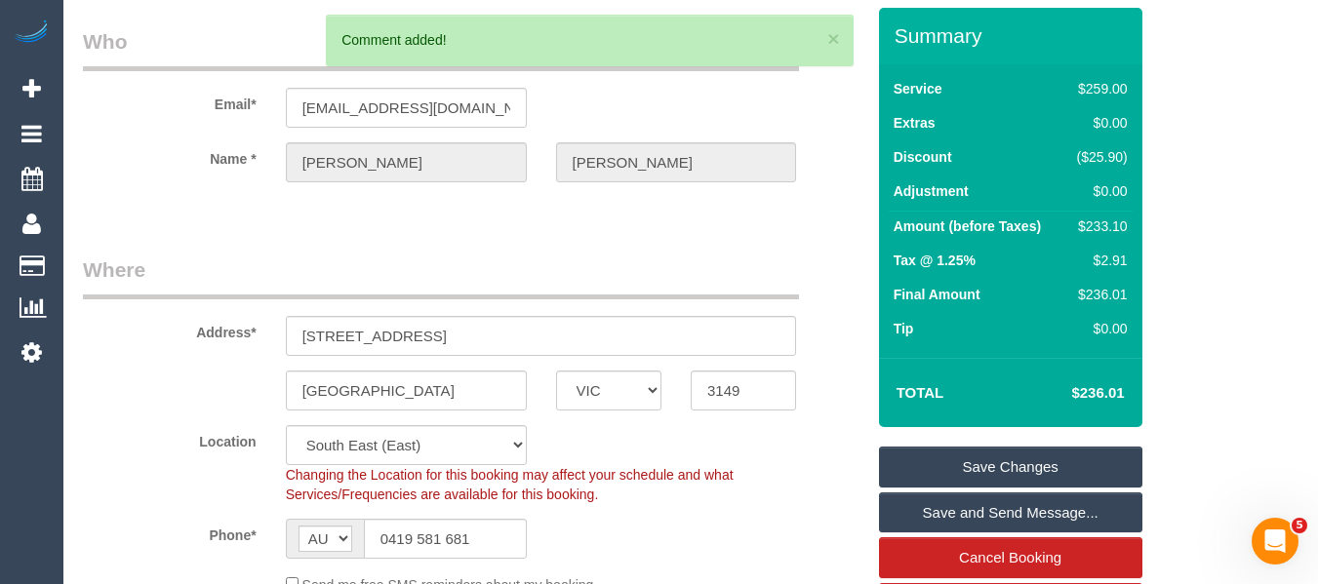
click at [982, 454] on link "Save Changes" at bounding box center [1010, 467] width 263 height 41
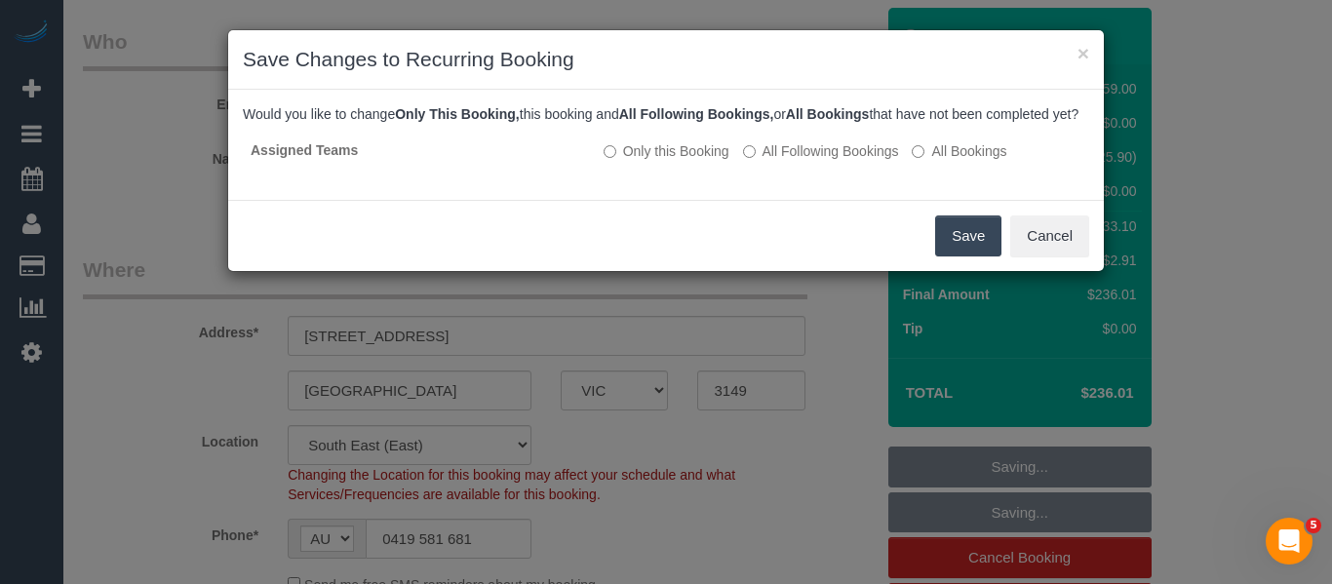
click at [959, 248] on button "Save" at bounding box center [968, 236] width 66 height 41
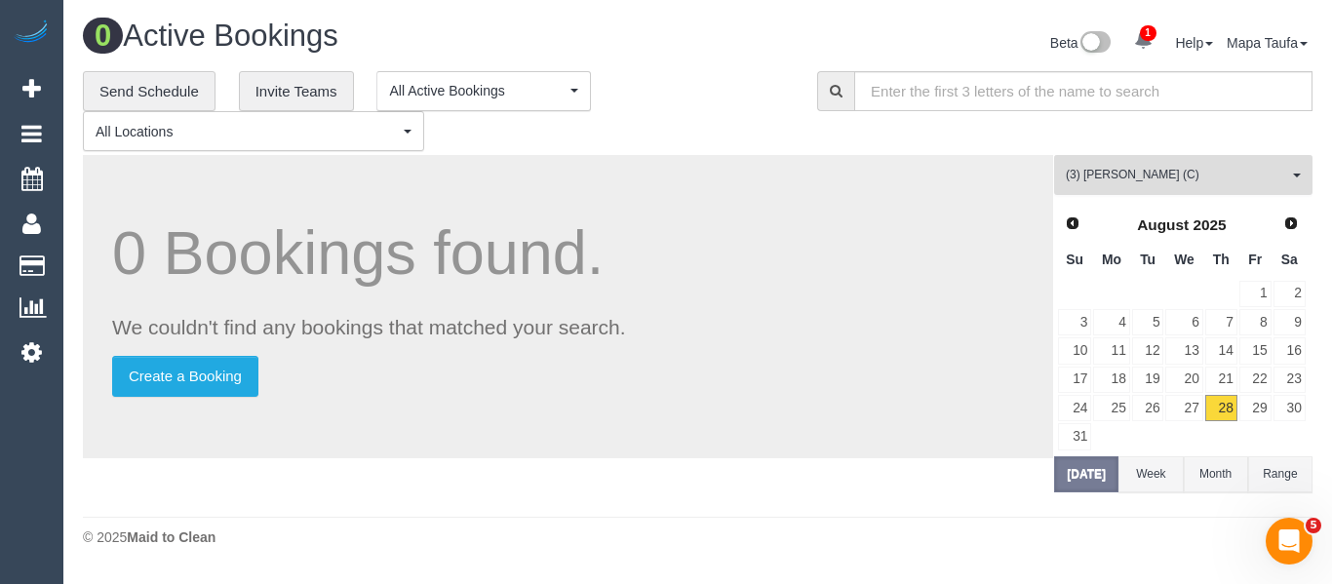
click at [1121, 171] on span "(3) Thidas Wickramasinghe (C)" at bounding box center [1177, 175] width 222 height 17
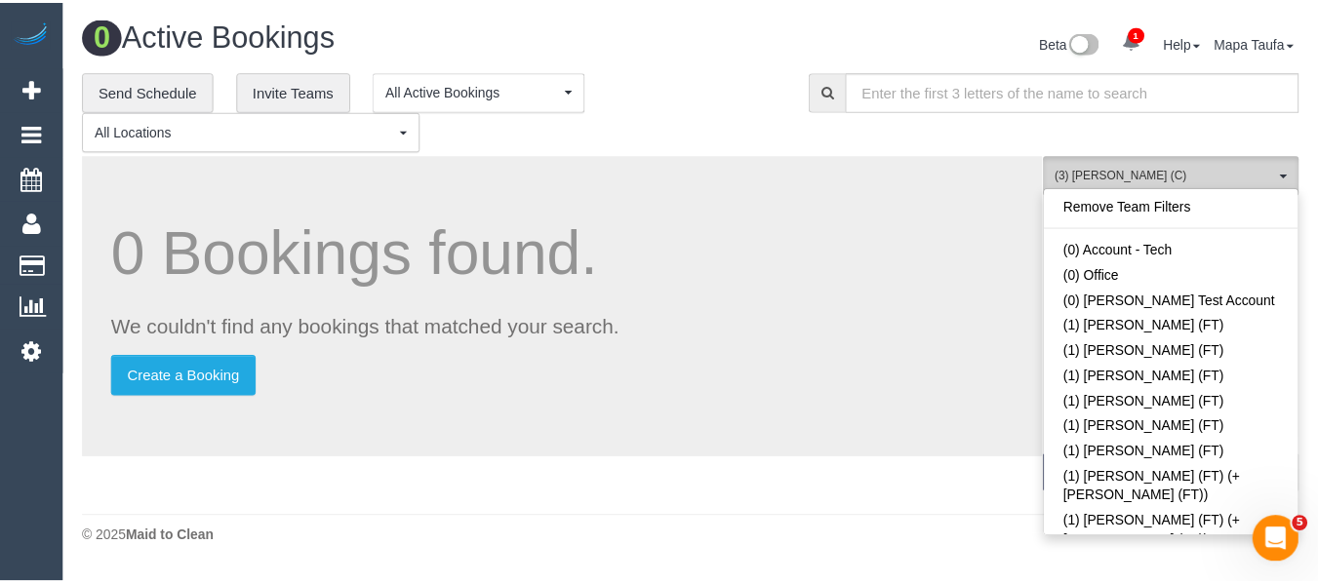
scroll to position [4477, 0]
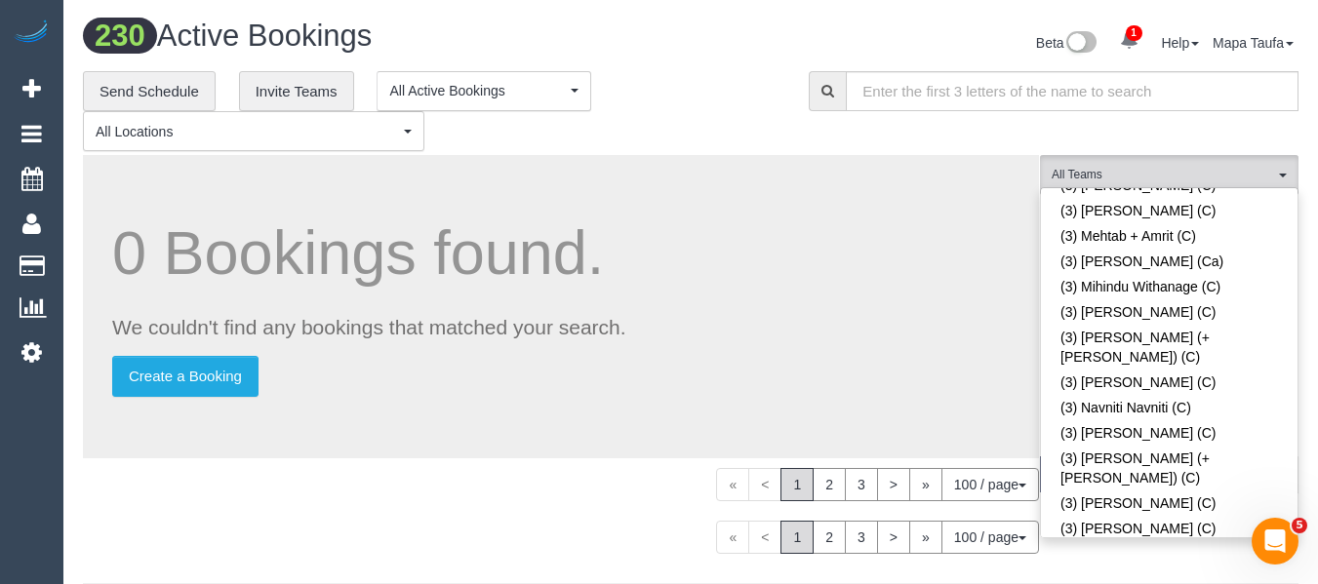
scroll to position [445, 0]
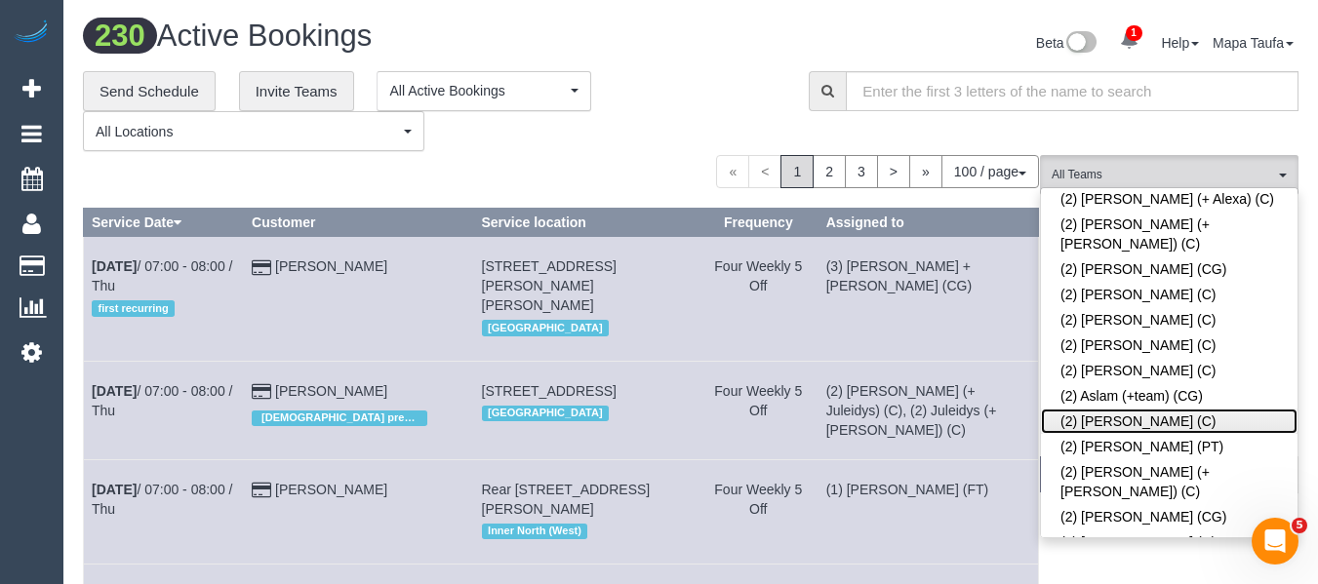
click at [1105, 409] on link "(2) [PERSON_NAME] (C)" at bounding box center [1169, 421] width 257 height 25
click at [706, 112] on div "**********" at bounding box center [431, 111] width 696 height 81
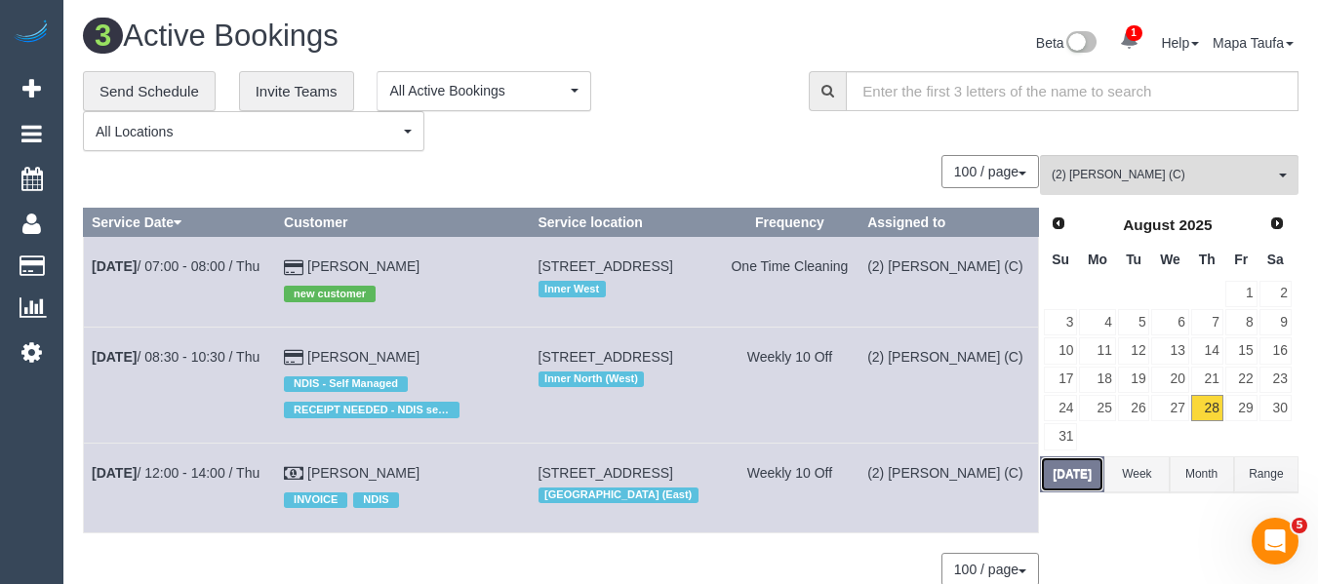
drag, startPoint x: 1074, startPoint y: 490, endPoint x: 1077, endPoint y: 476, distance: 14.0
click at [1074, 489] on button "Today" at bounding box center [1072, 474] width 64 height 36
click at [1077, 476] on button "Today" at bounding box center [1072, 474] width 64 height 36
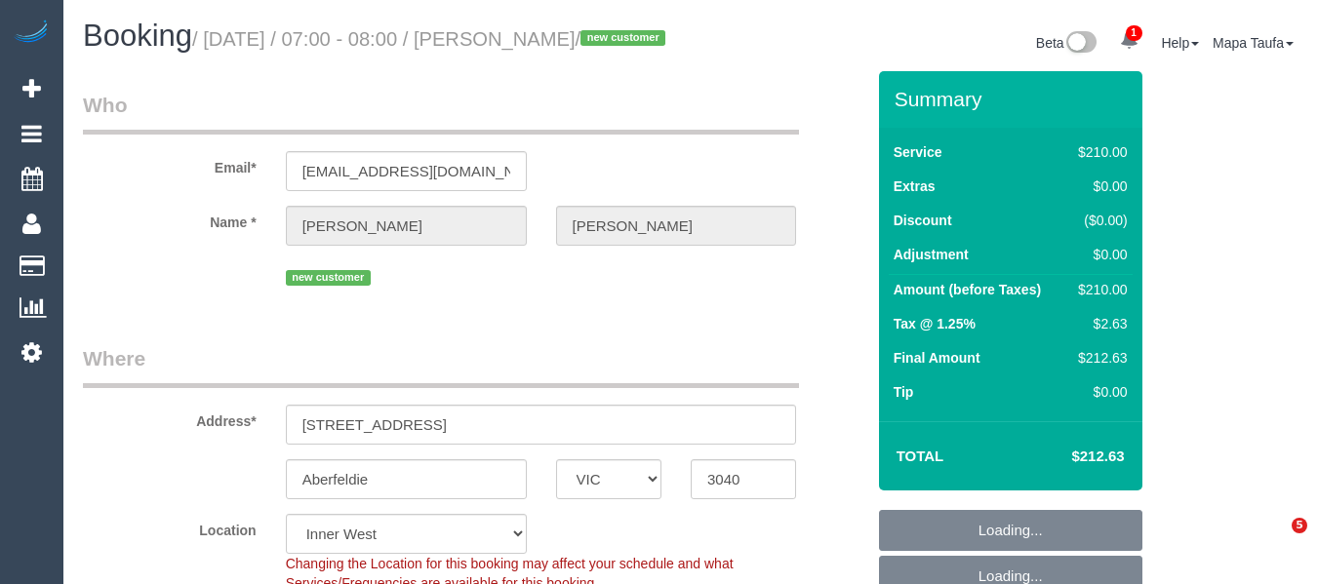
select select "VIC"
select select "string:AU"
select select "spot1"
select select "object:578"
select select "string:stripe-pm_1S0C572GScqysDRV5HtKLw0x"
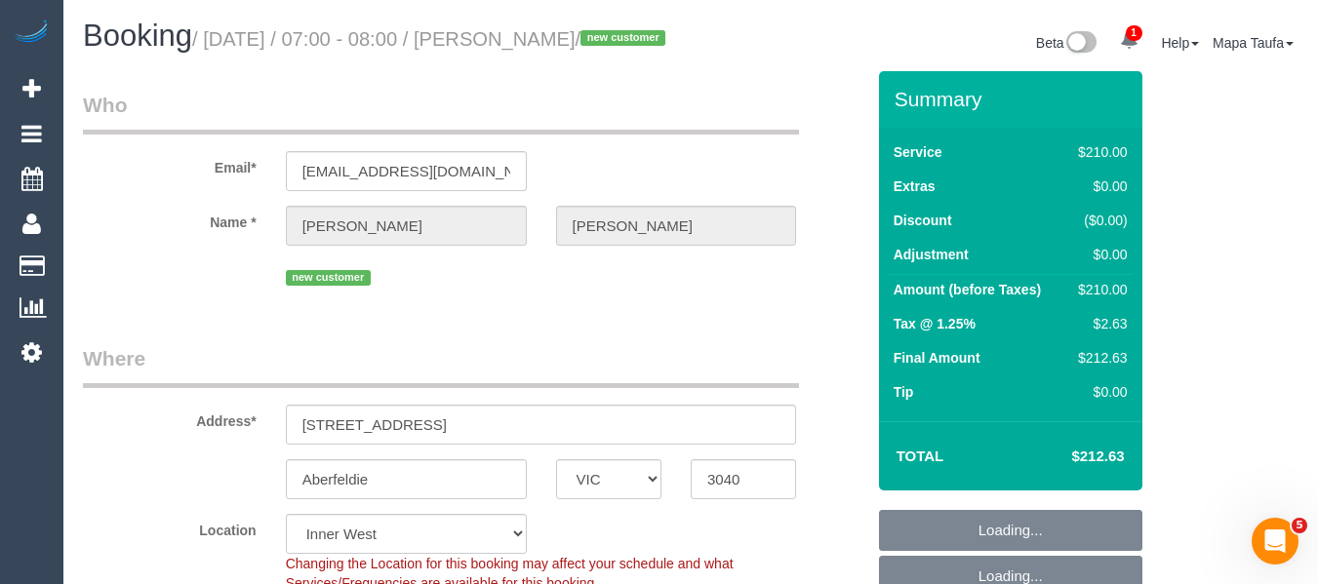
select select "180"
select select "number:28"
select select "number:14"
select select "number:18"
select select "object:1256"
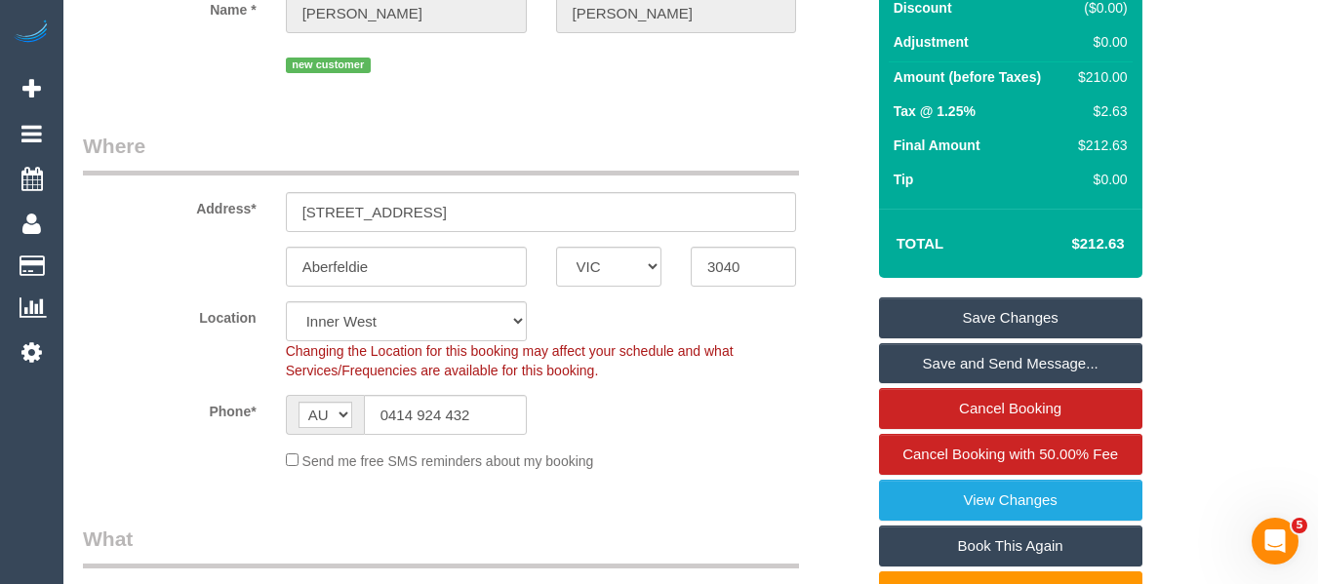
scroll to position [198, 0]
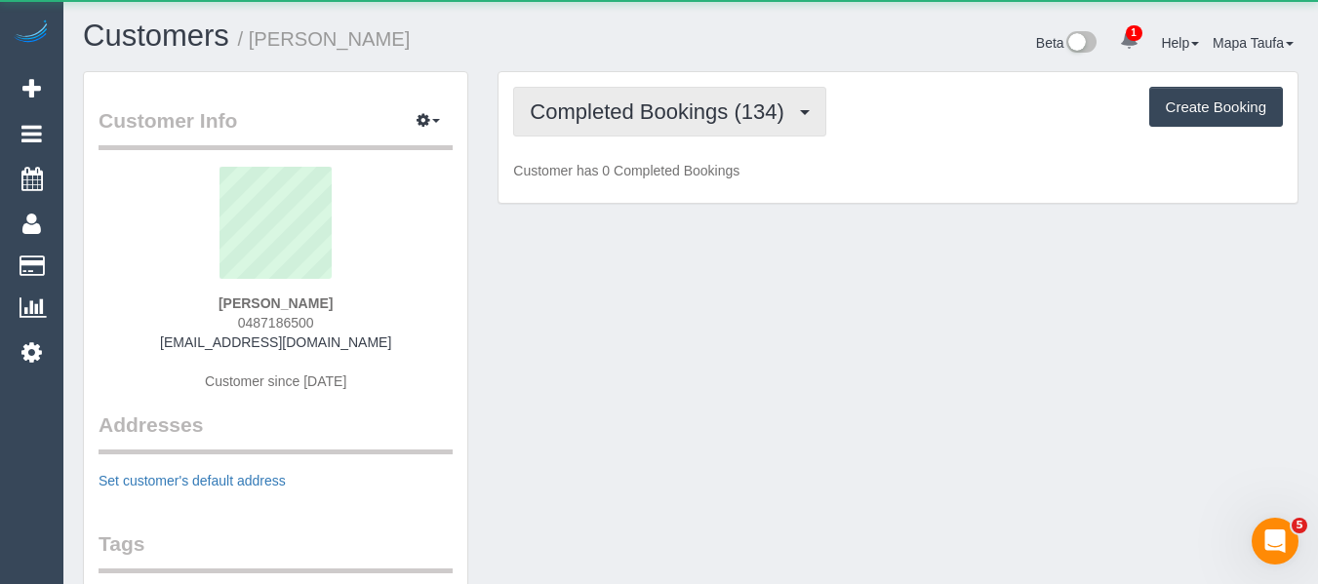
click at [572, 124] on button "Completed Bookings (134)" at bounding box center [669, 112] width 313 height 50
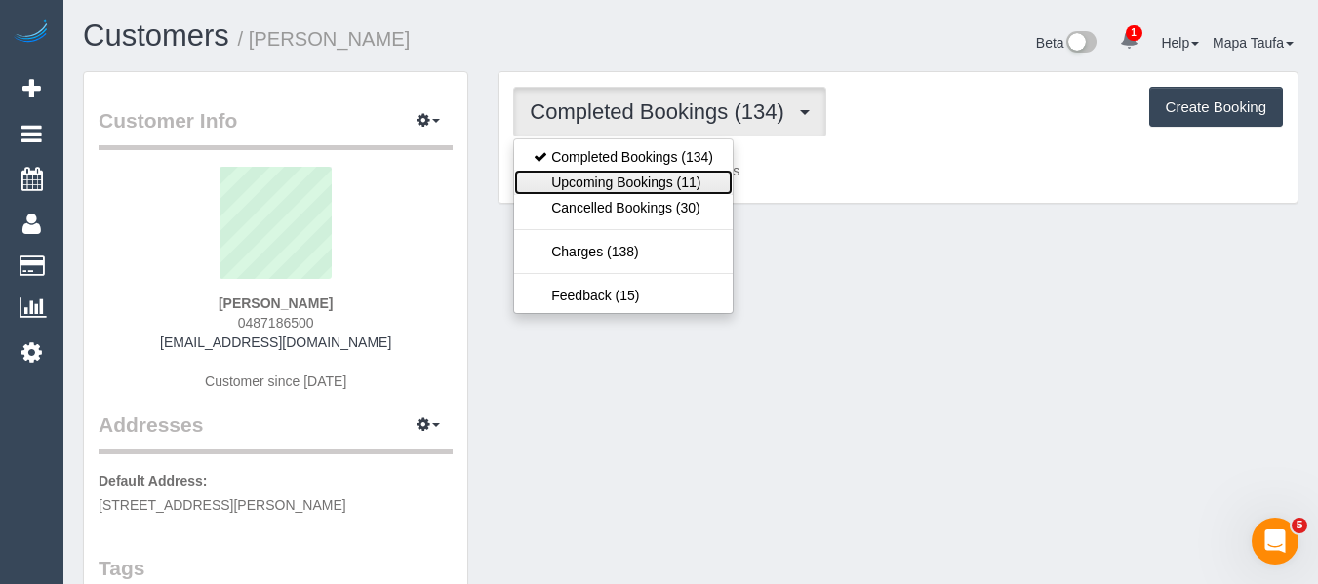
click at [591, 188] on link "Upcoming Bookings (11)" at bounding box center [623, 182] width 218 height 25
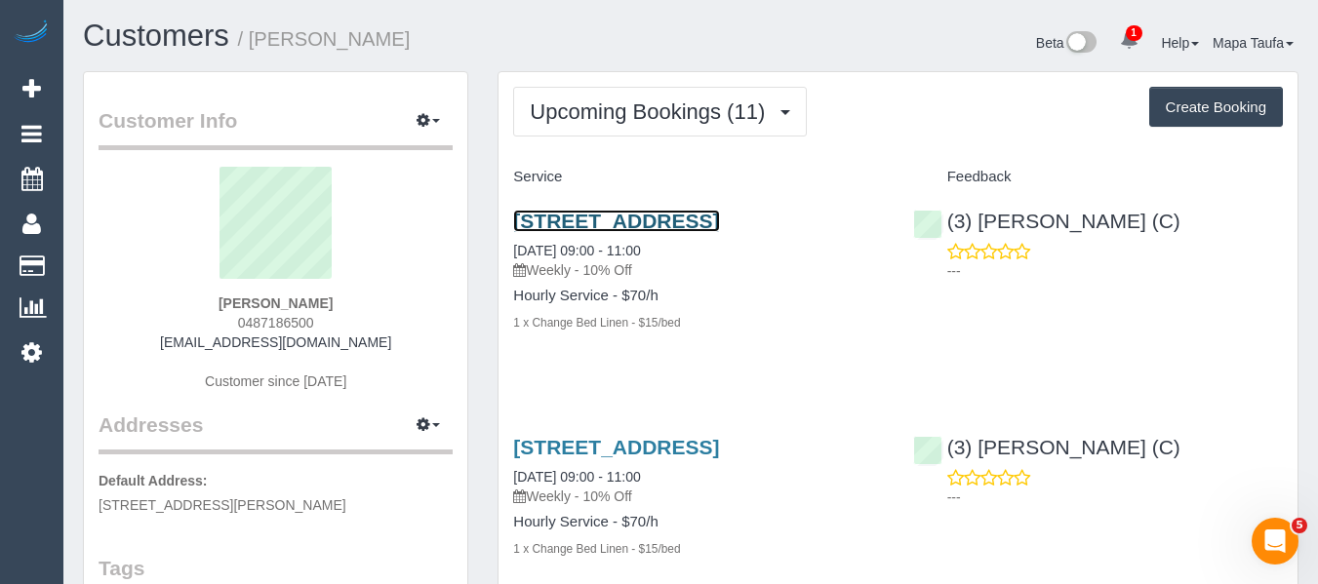
click at [605, 221] on link "[STREET_ADDRESS]" at bounding box center [616, 221] width 206 height 22
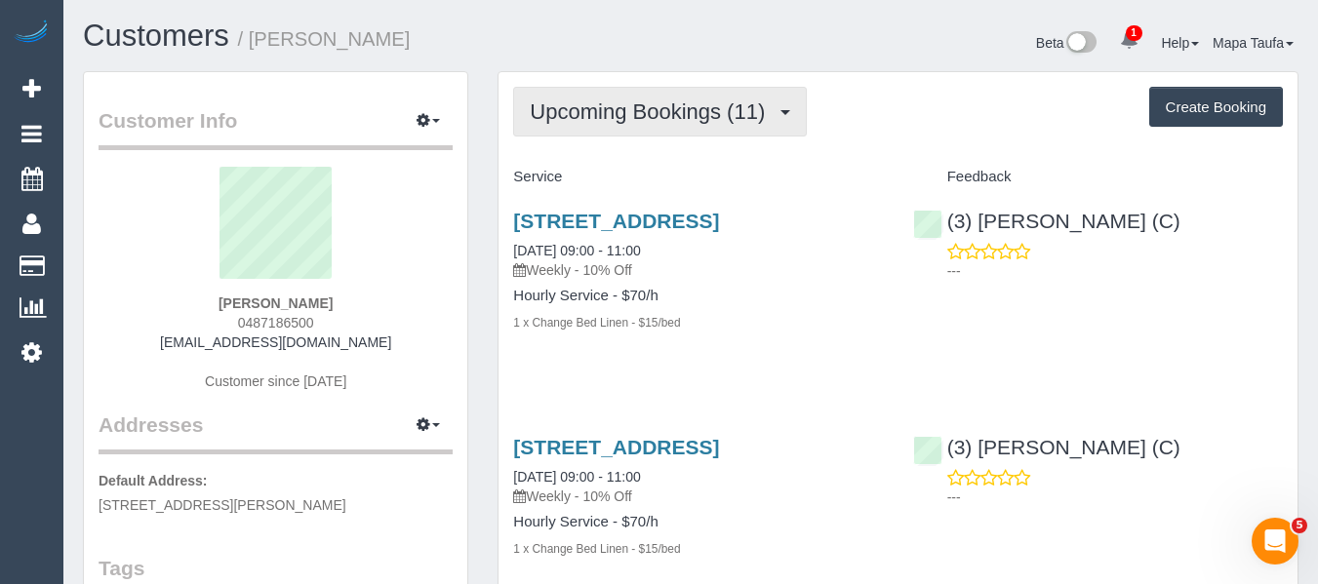
click at [597, 112] on span "Upcoming Bookings (11)" at bounding box center [652, 111] width 245 height 24
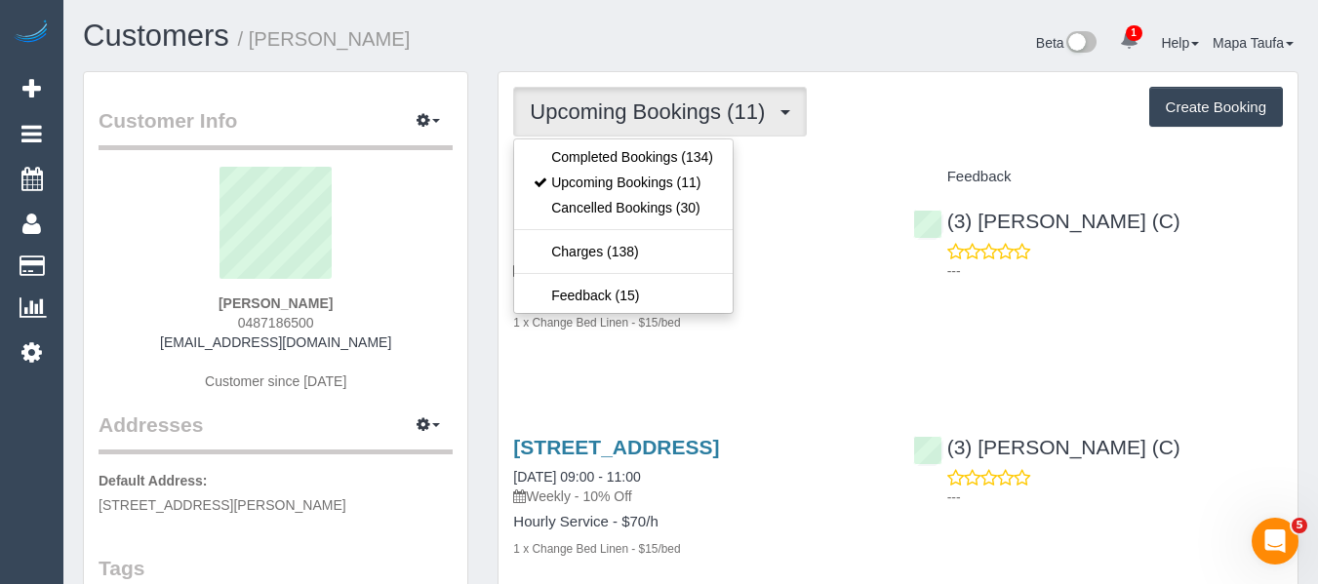
click at [596, 142] on ul "Completed Bookings (134) Upcoming Bookings (11) Cancelled Bookings (30) Charges…" at bounding box center [623, 226] width 220 height 176
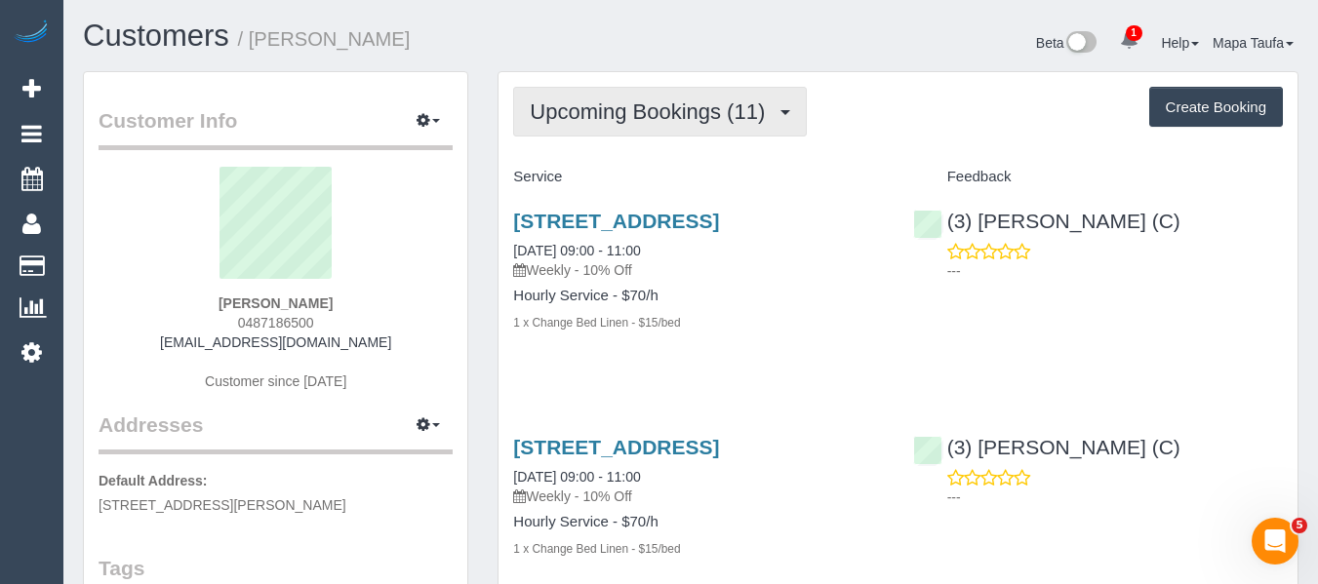
drag, startPoint x: 595, startPoint y: 121, endPoint x: 599, endPoint y: 160, distance: 39.2
click at [595, 125] on button "Upcoming Bookings (11)" at bounding box center [660, 112] width 294 height 50
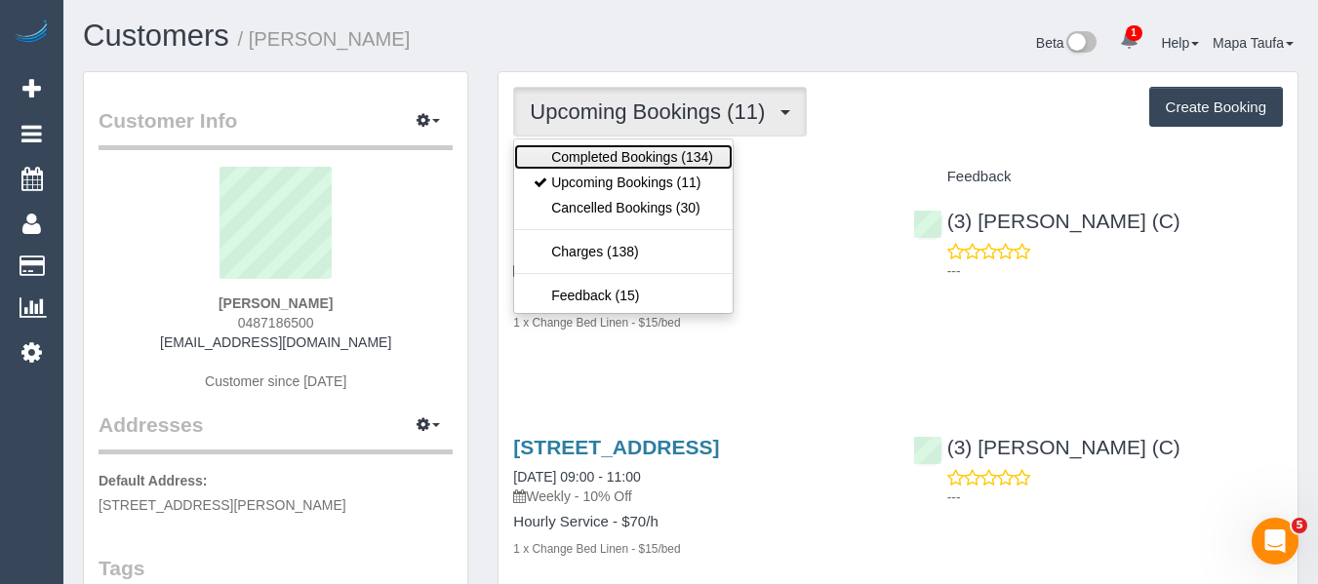
click at [599, 160] on link "Completed Bookings (134)" at bounding box center [623, 156] width 218 height 25
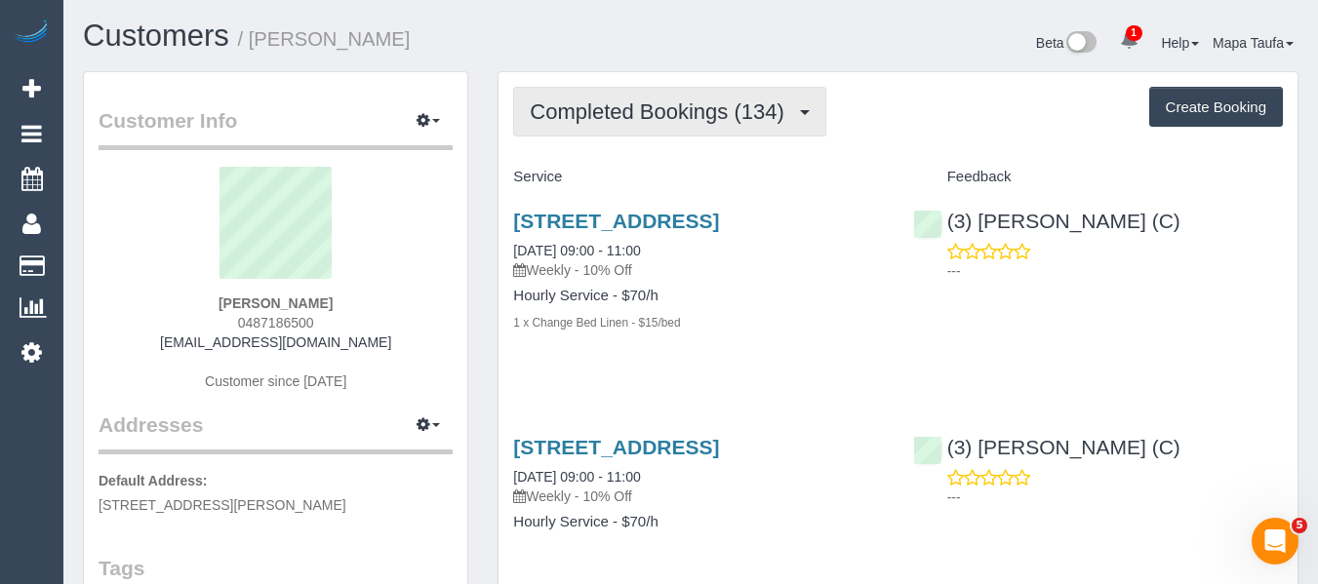
click at [667, 114] on span "Completed Bookings (134)" at bounding box center [661, 111] width 263 height 24
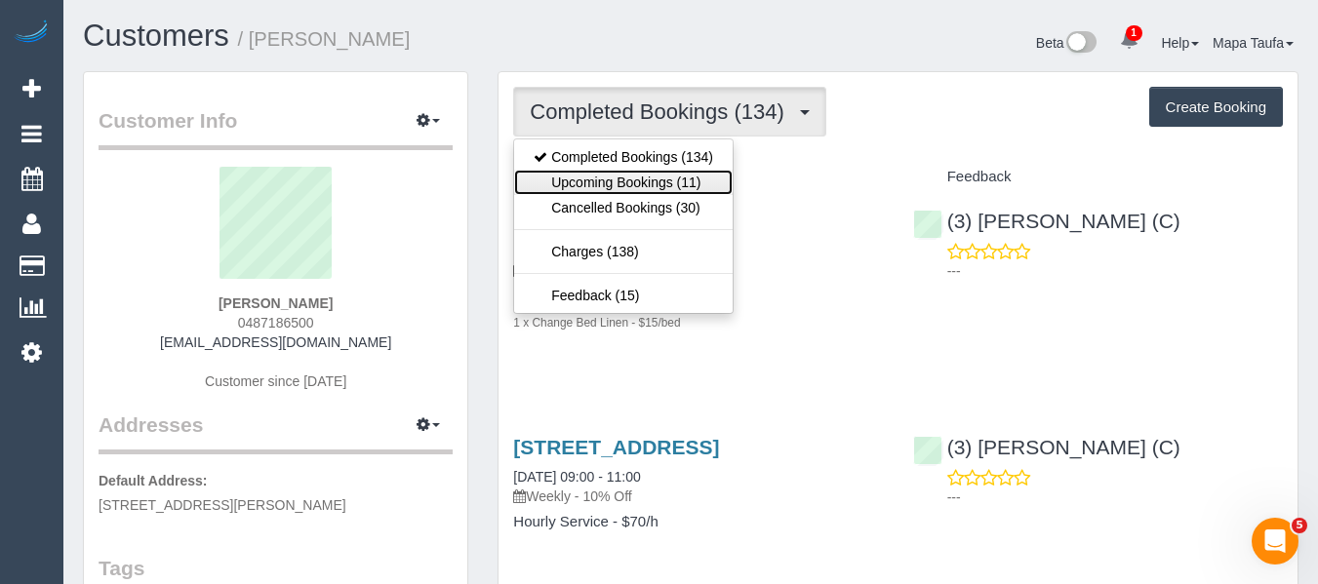
click at [667, 174] on link "Upcoming Bookings (11)" at bounding box center [623, 182] width 218 height 25
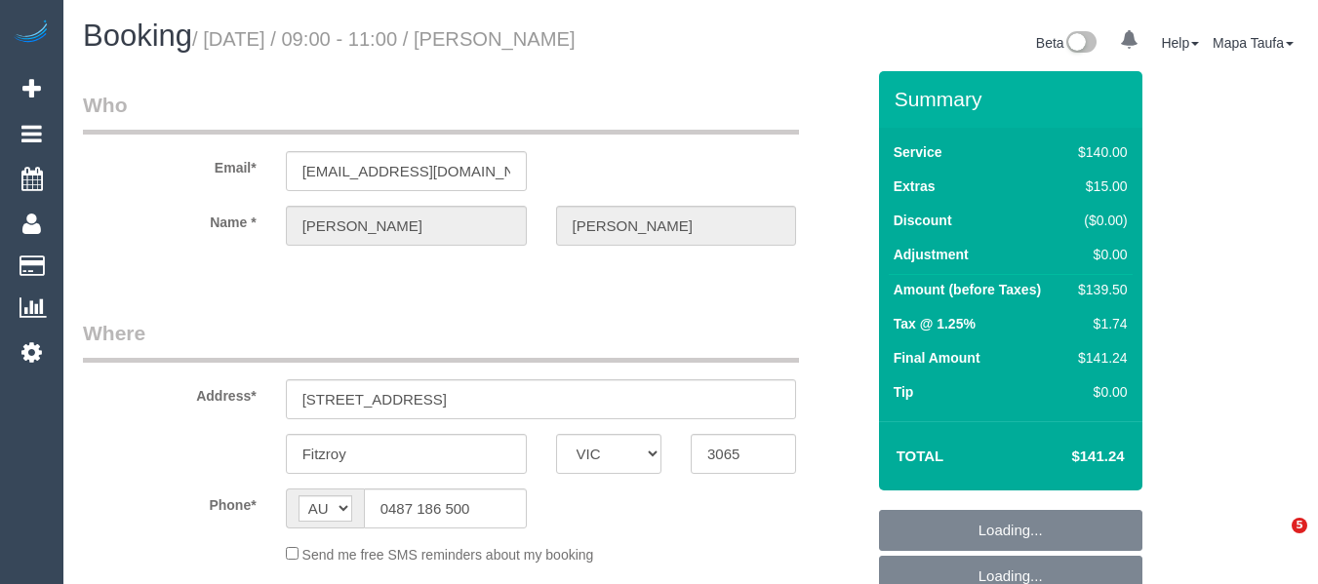
select select "VIC"
select select "string:stripe-pm_1PSZT32GScqysDRV63URR9qF"
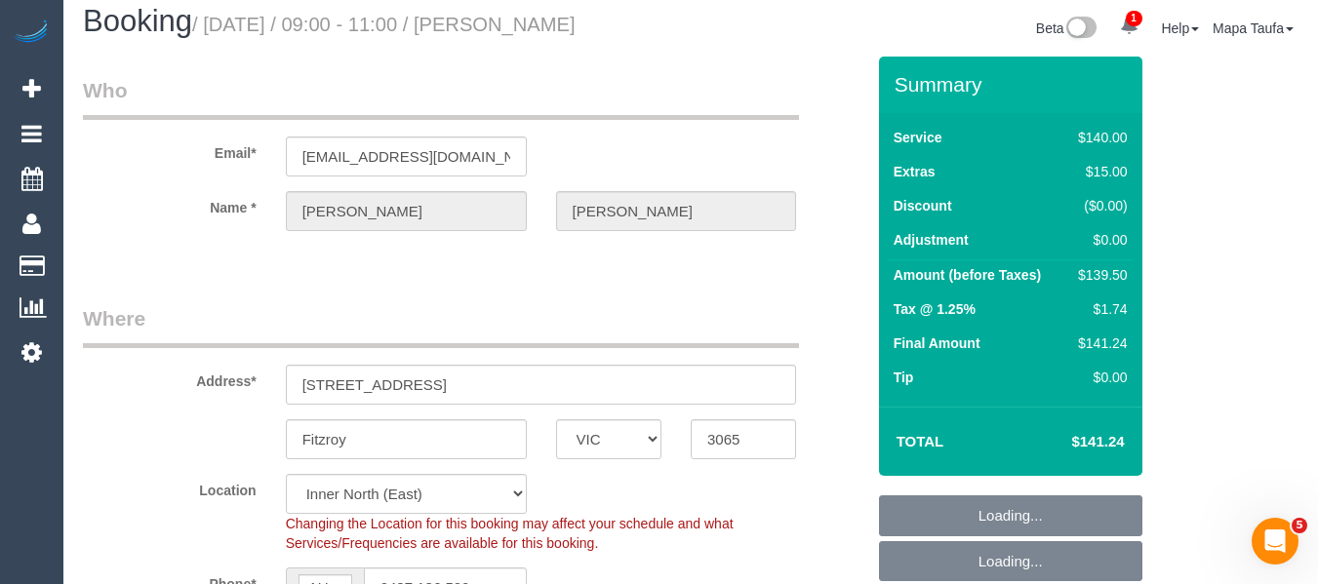
select select "object:756"
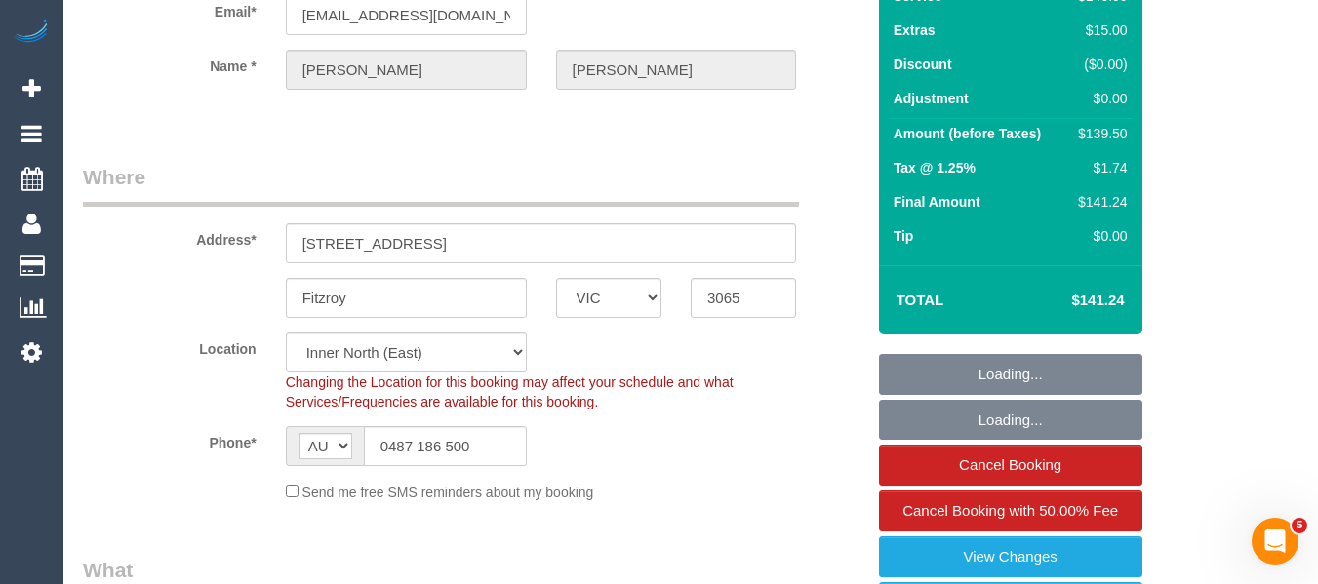
select select "number:29"
select select "number:15"
select select "number:18"
select select "number:24"
select select "number:35"
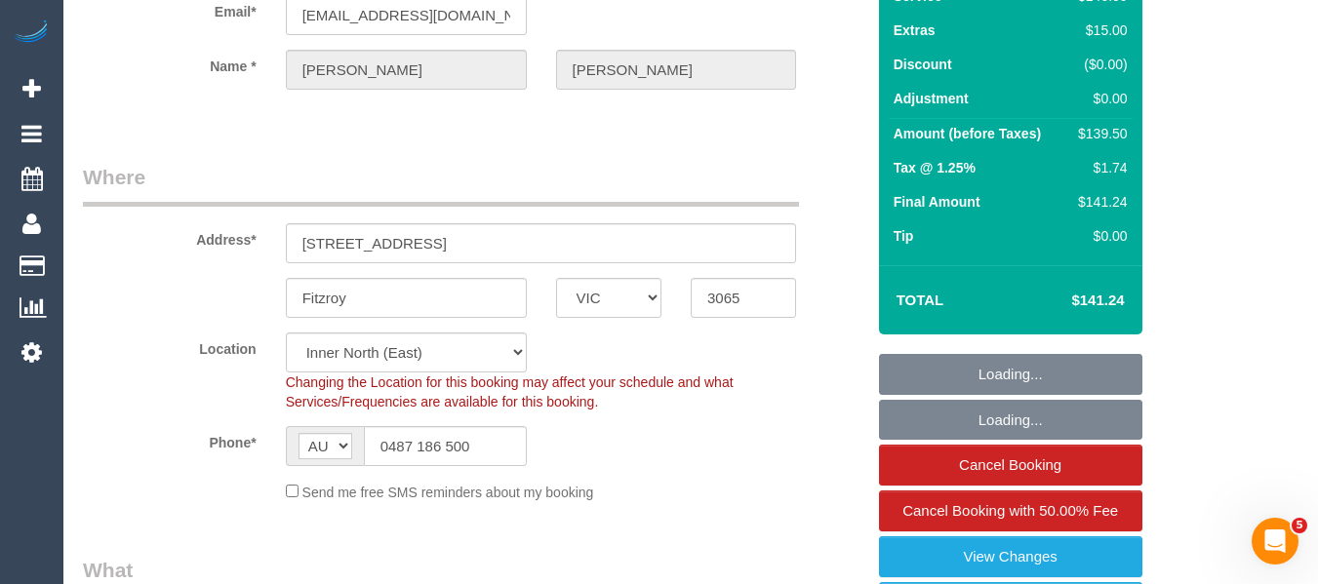
select select "number:12"
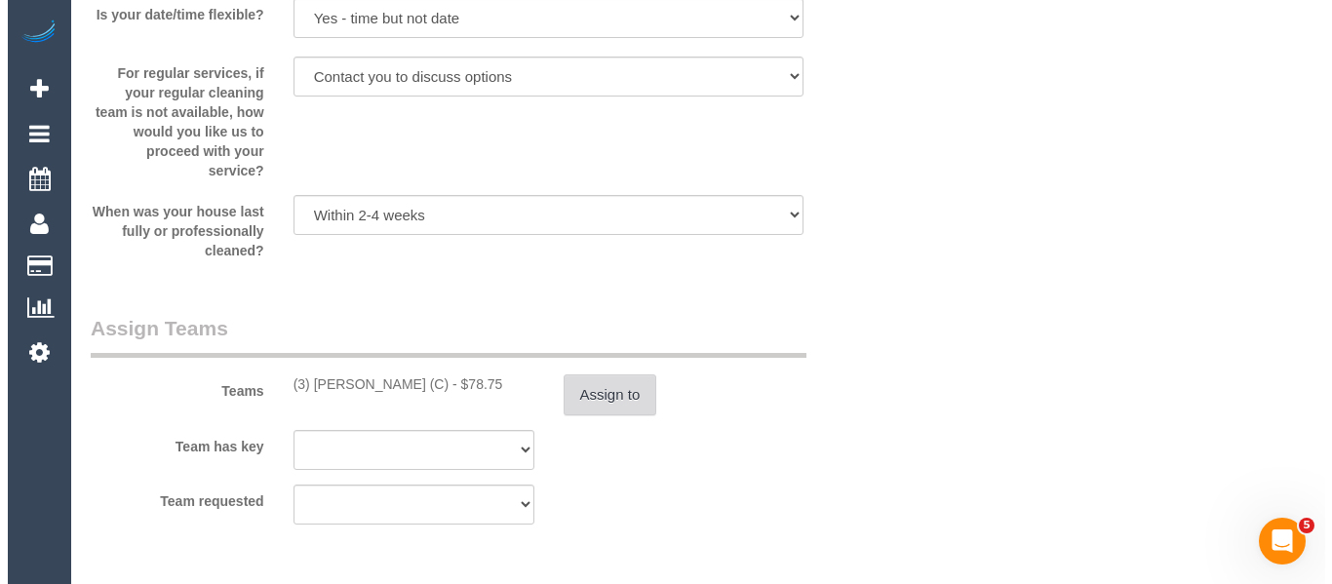
scroll to position [3023, 0]
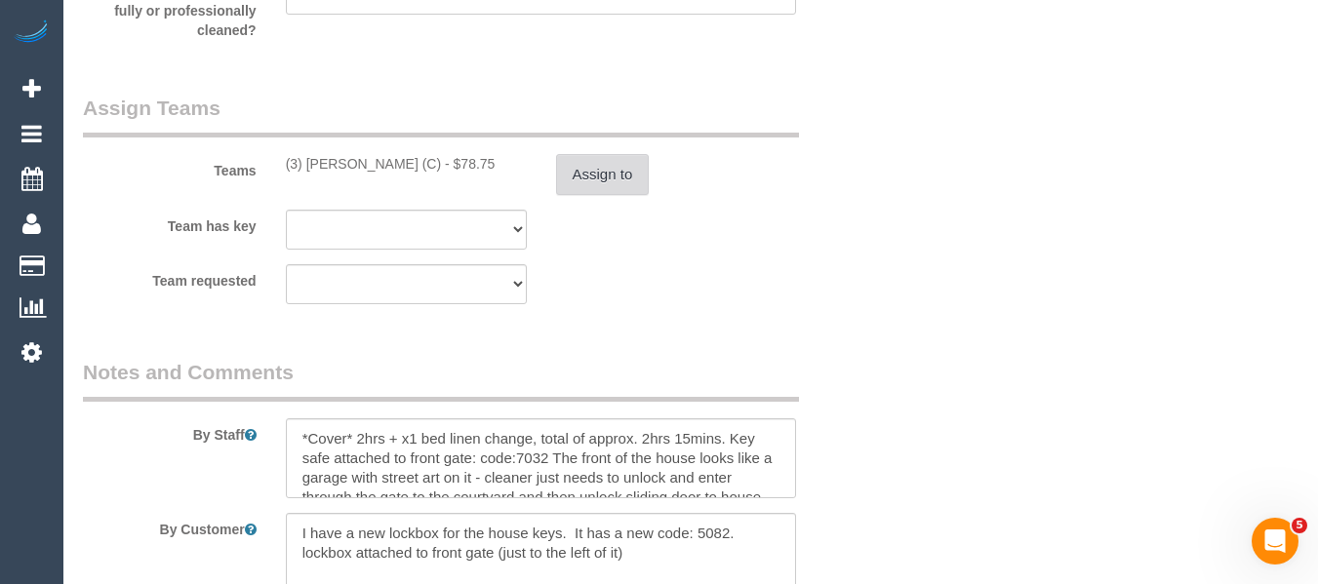
click at [585, 189] on button "Assign to" at bounding box center [603, 174] width 94 height 41
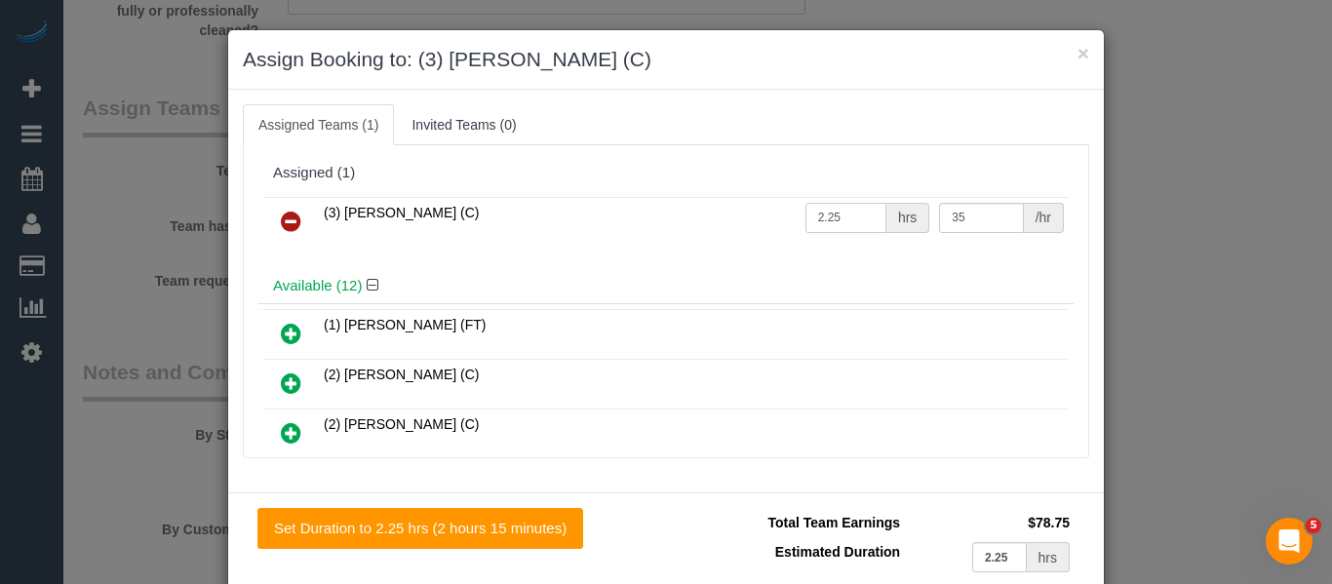
drag, startPoint x: 827, startPoint y: 220, endPoint x: 729, endPoint y: 220, distance: 98.5
click at [729, 220] on tr "(3) Jahidul Islam (C) 2.25 hrs 35 /hr" at bounding box center [666, 222] width 806 height 50
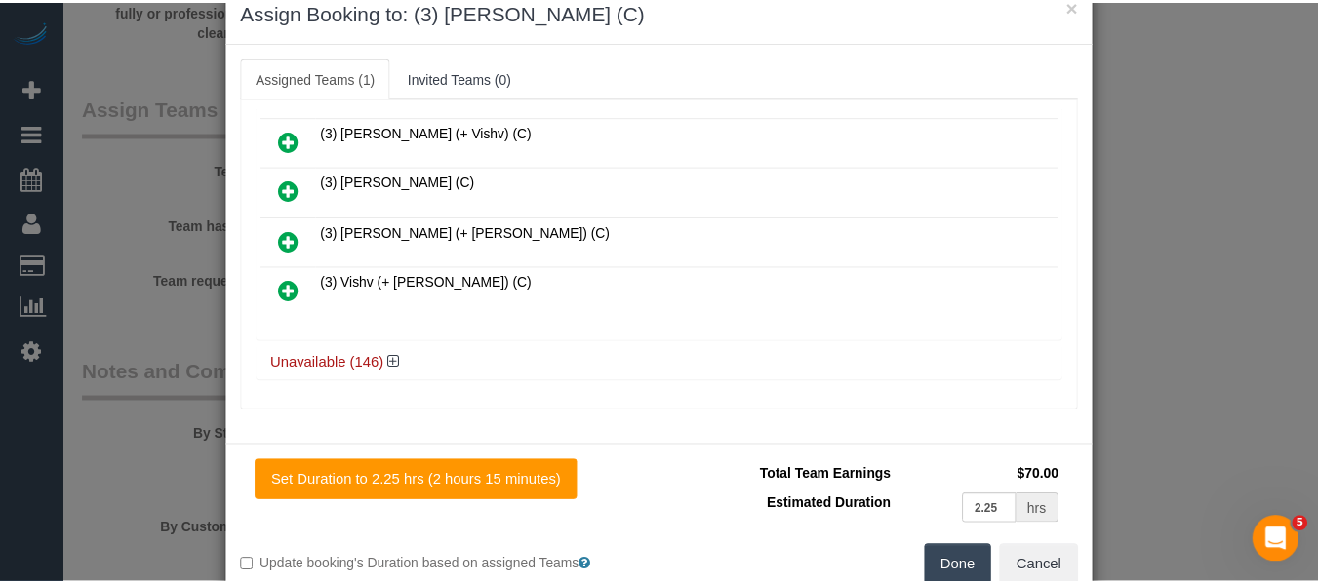
scroll to position [96, 0]
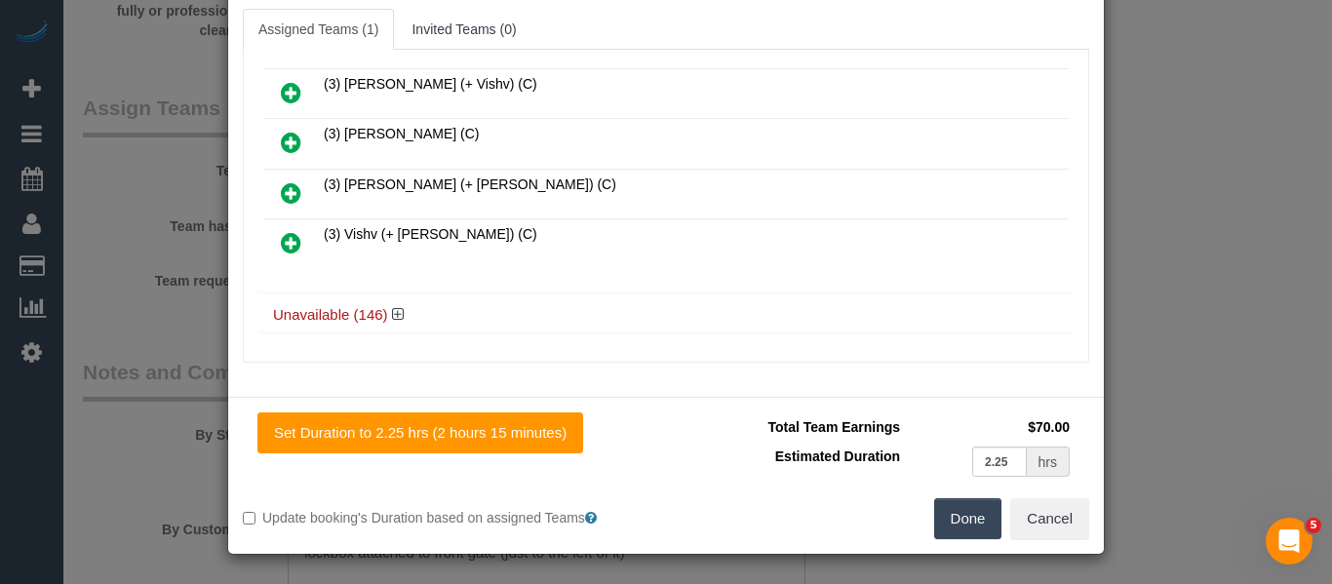
type input "2"
click at [949, 518] on button "Done" at bounding box center [968, 518] width 68 height 41
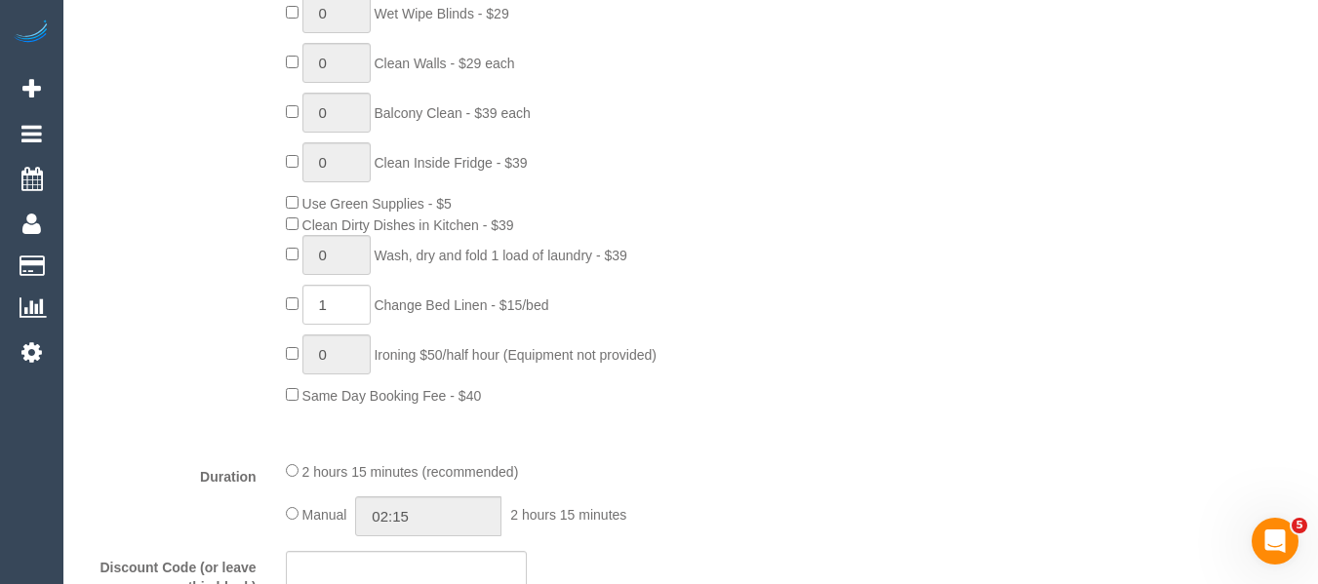
scroll to position [1073, 0]
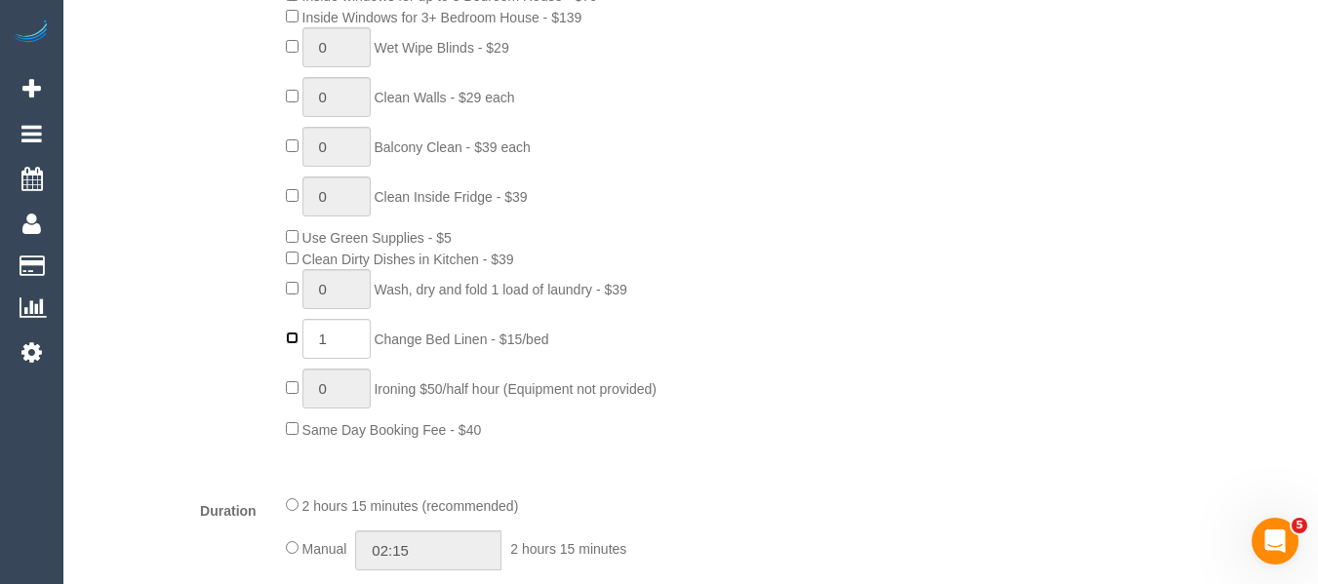
type input "0"
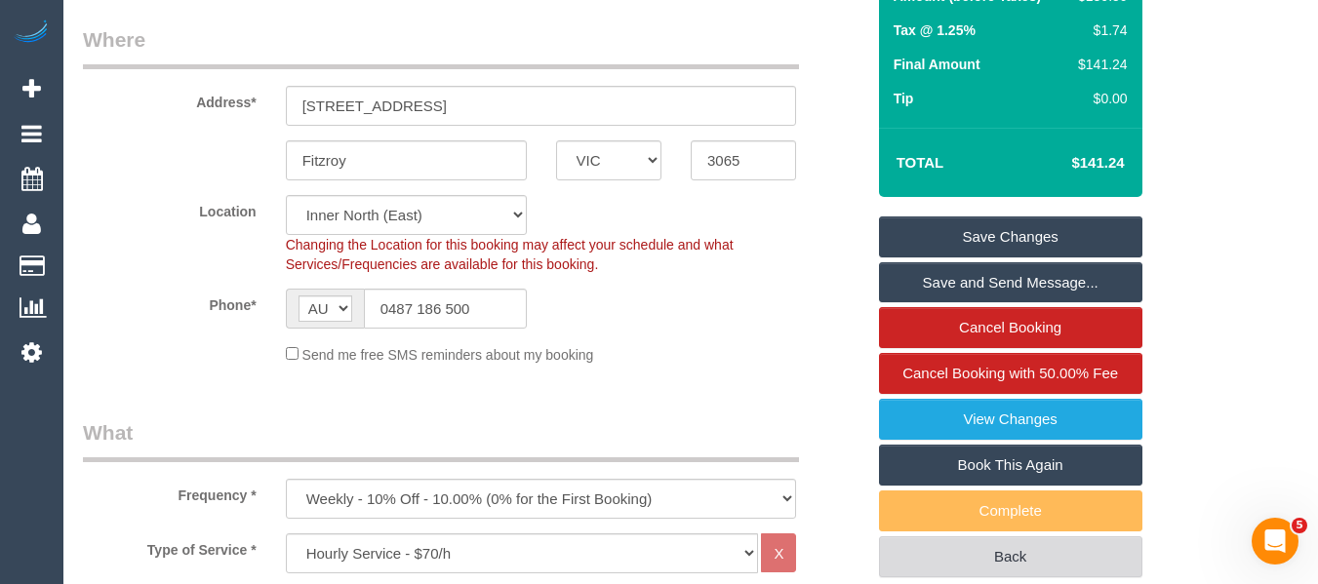
scroll to position [98, 0]
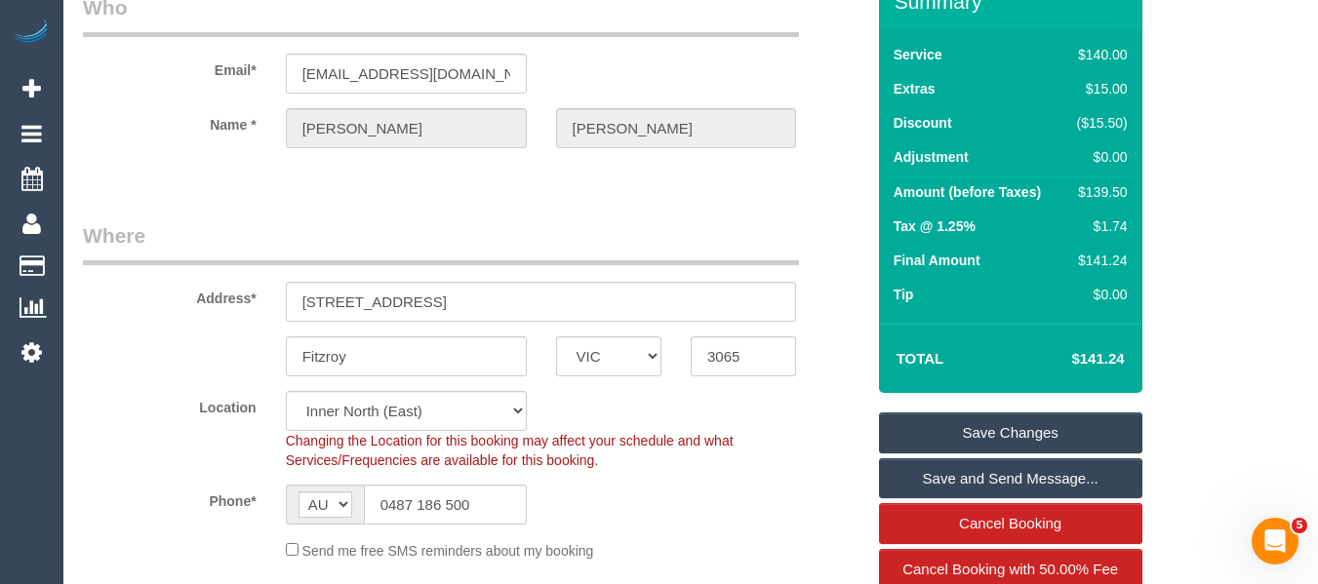
click at [931, 430] on link "Save Changes" at bounding box center [1010, 433] width 263 height 41
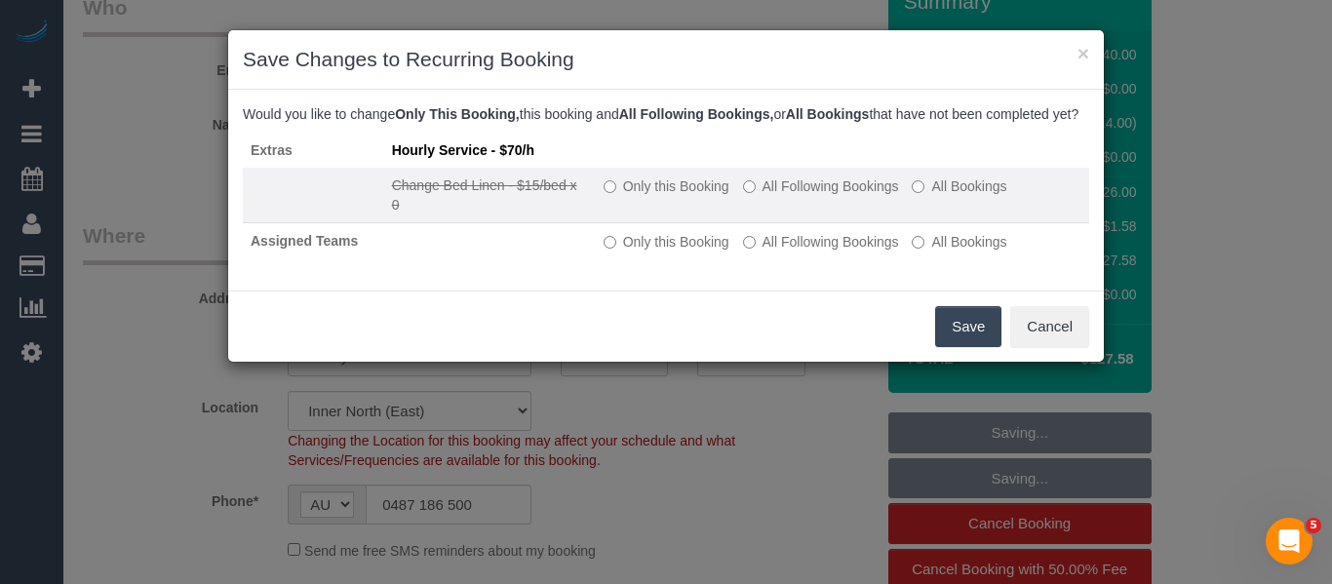
click at [649, 196] on label "Only this Booking" at bounding box center [667, 187] width 126 height 20
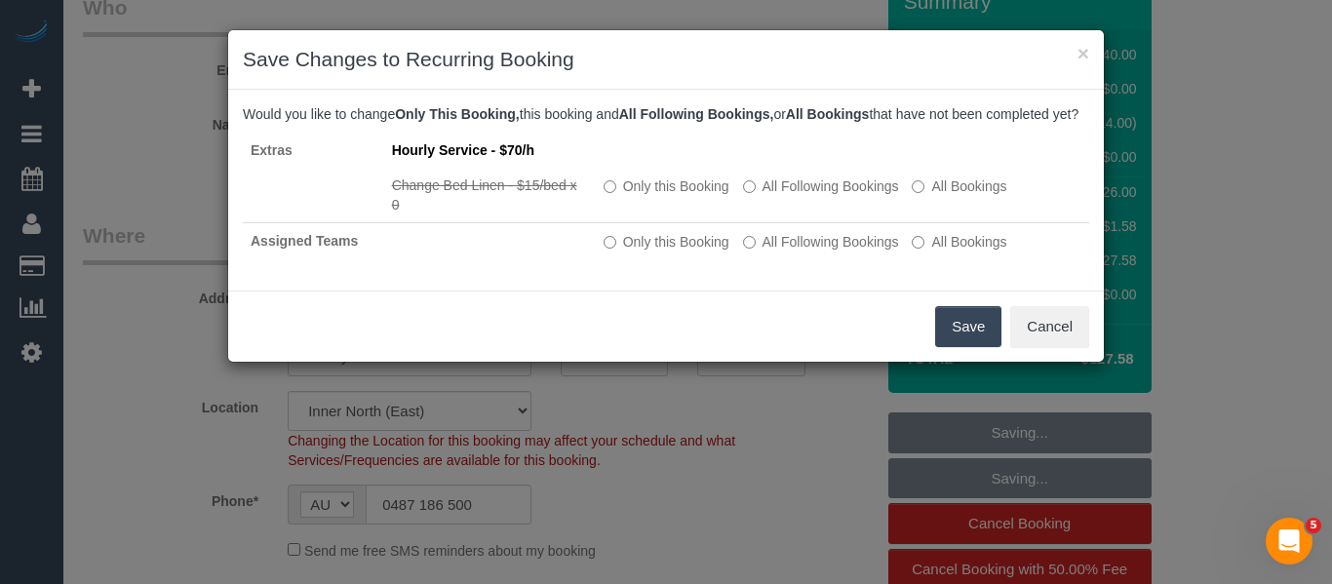
click at [948, 339] on button "Save" at bounding box center [968, 326] width 66 height 41
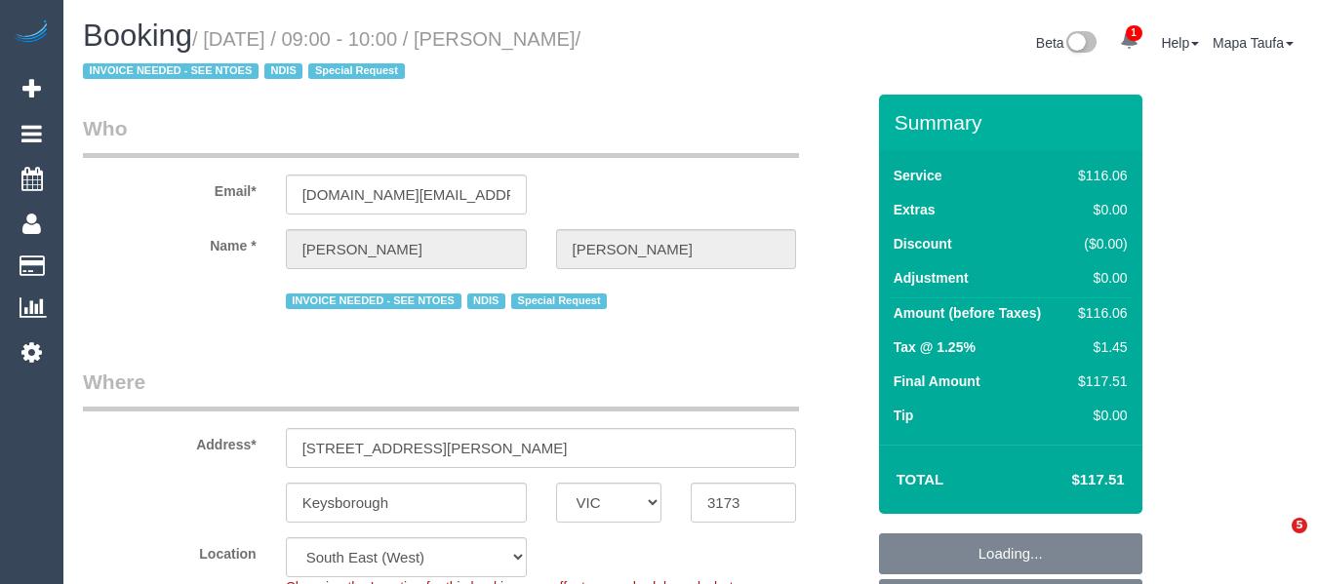
select select "VIC"
select select "number:28"
select select "number:14"
select select "number:19"
select select "number:22"
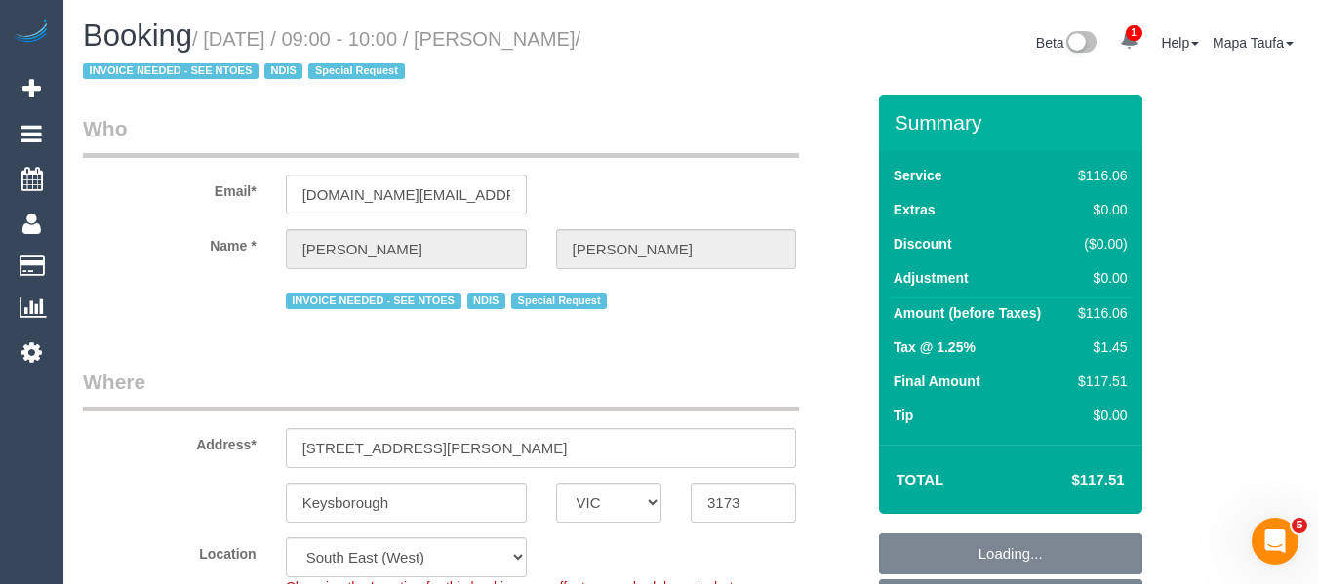
select select "number:34"
select select "object:1323"
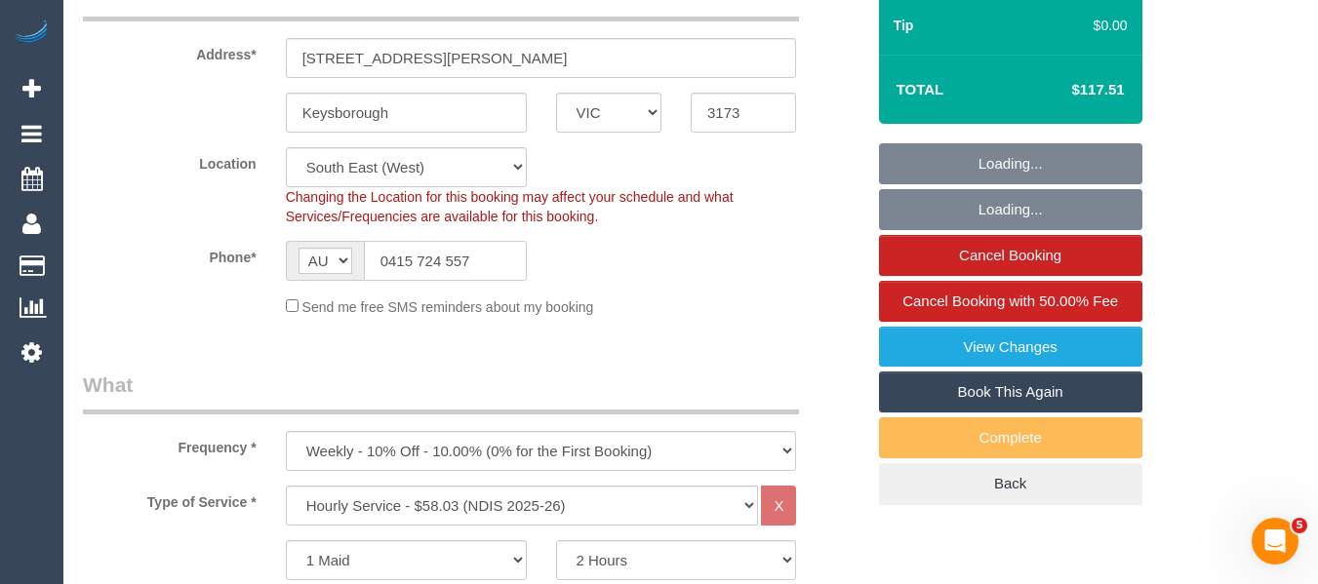
click at [451, 257] on input "0415 724 557" at bounding box center [445, 261] width 163 height 40
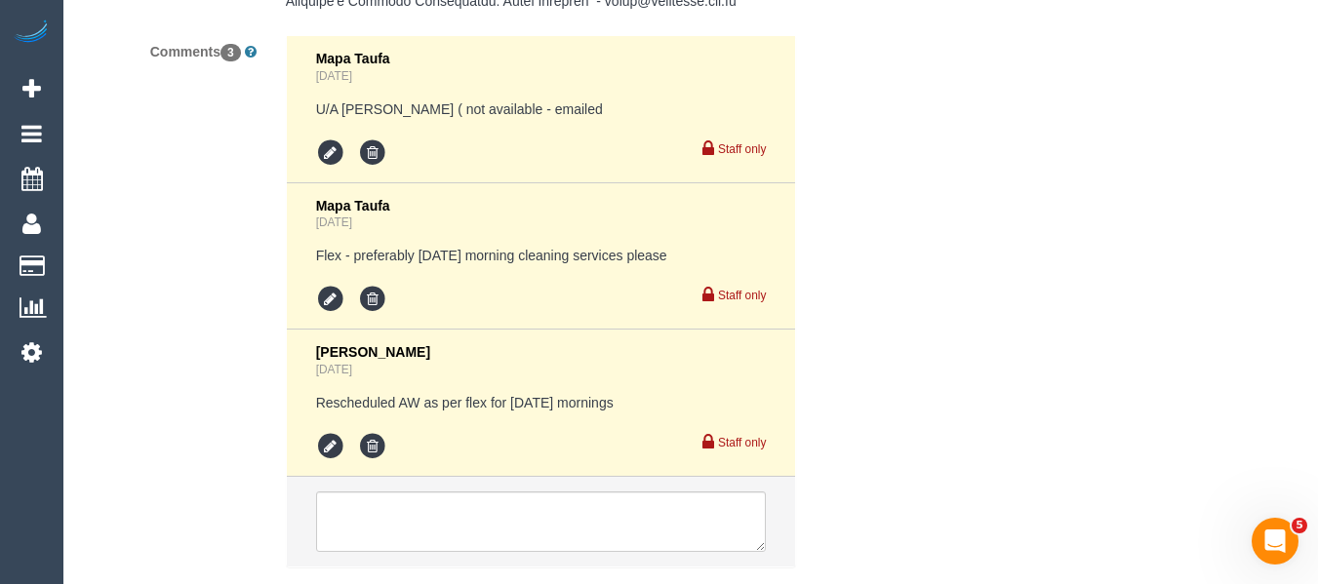
scroll to position [3756, 0]
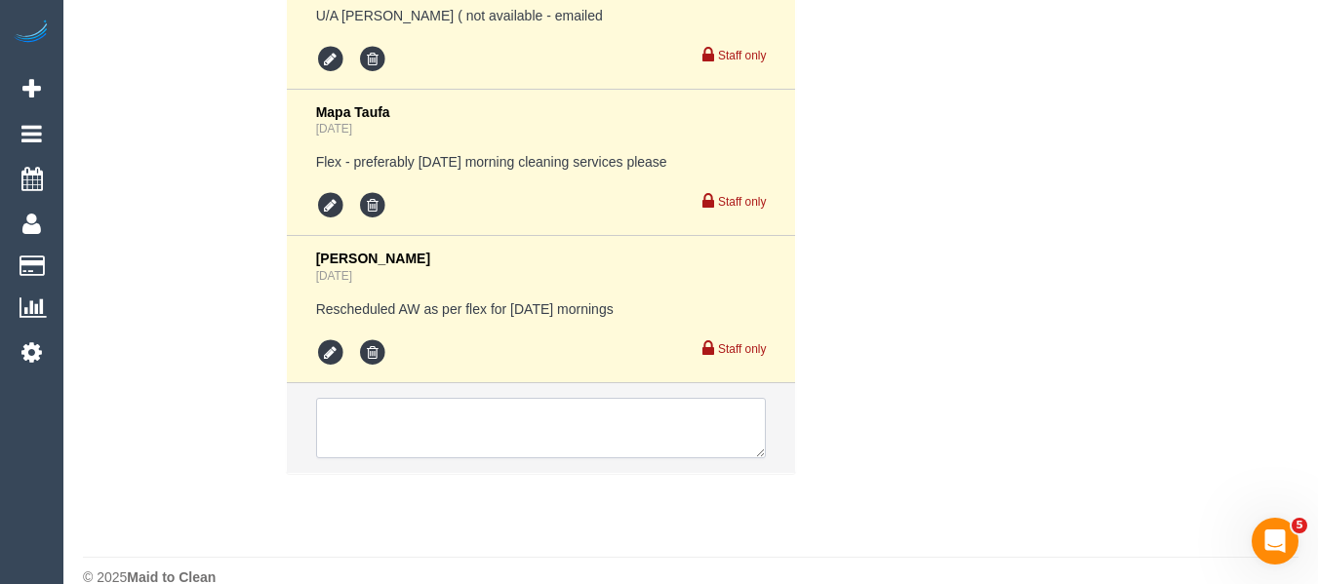
click at [564, 442] on textarea at bounding box center [541, 428] width 451 height 60
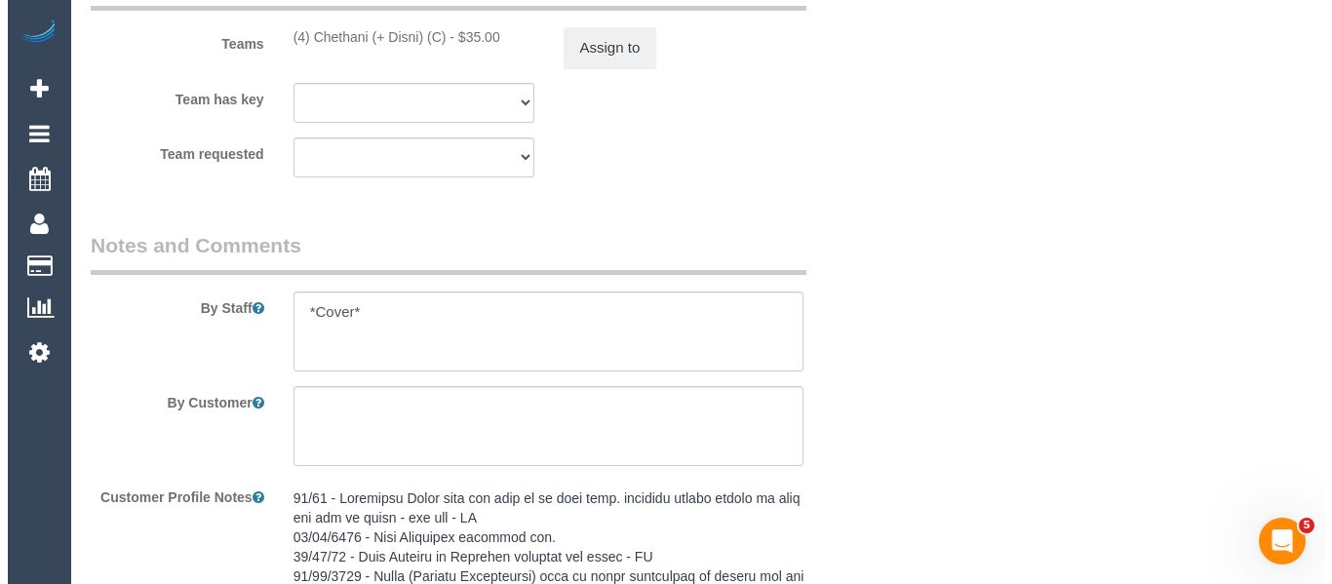
scroll to position [2488, 0]
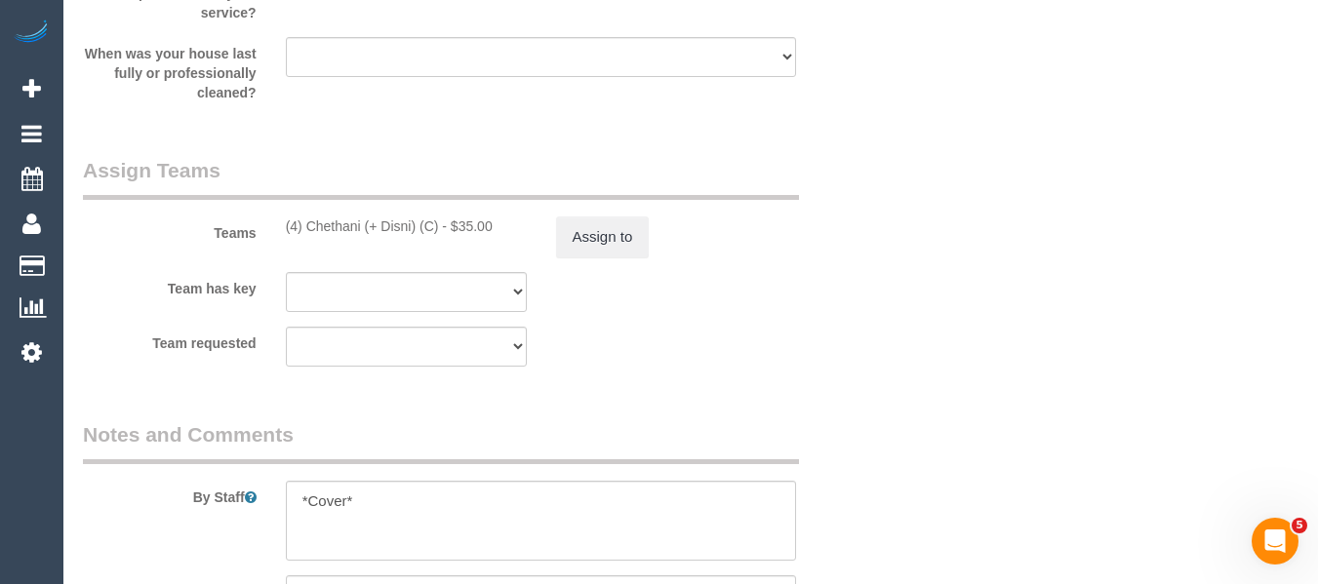
drag, startPoint x: 441, startPoint y: 227, endPoint x: 305, endPoint y: 227, distance: 135.6
click at [305, 227] on div "(4) Chethani (+ Disni) (C) - $35.00" at bounding box center [406, 227] width 241 height 20
copy div "Chethani (+ Disni) (C)"
click at [608, 234] on button "Assign to" at bounding box center [603, 237] width 94 height 41
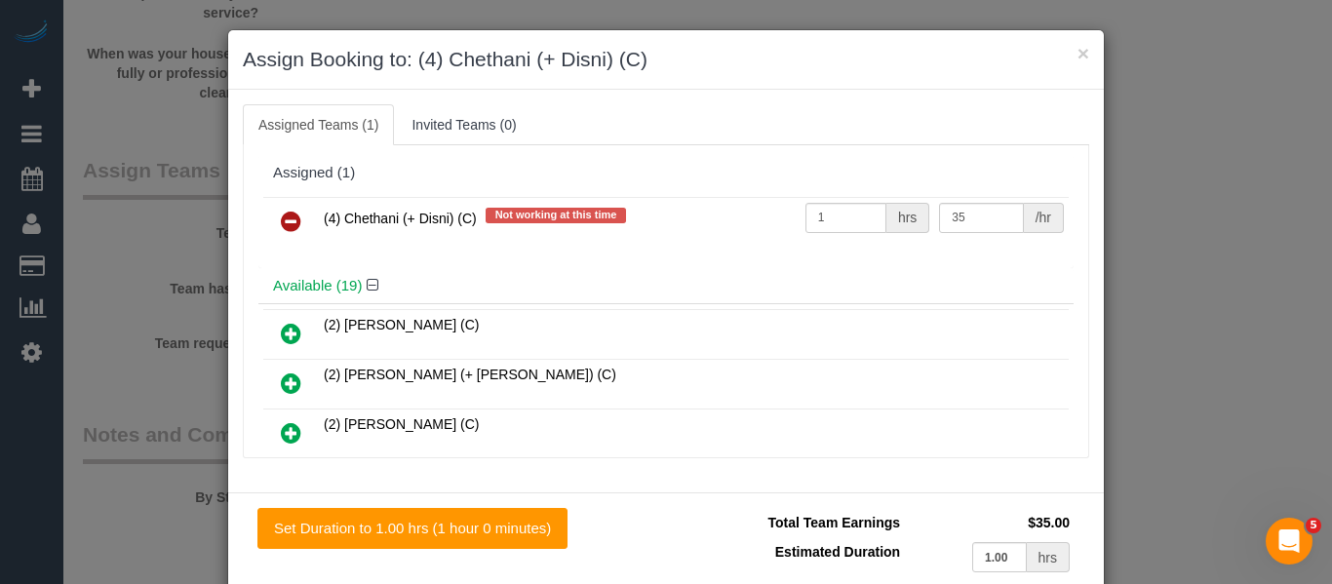
click at [282, 226] on icon at bounding box center [291, 221] width 20 height 23
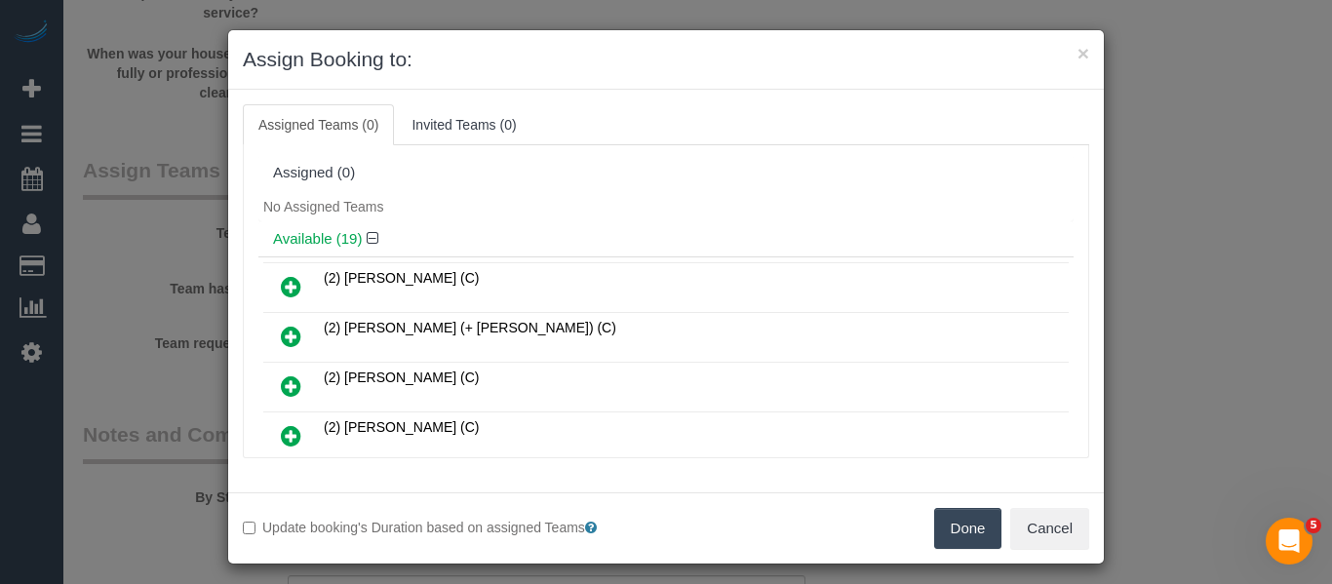
click at [953, 527] on button "Done" at bounding box center [968, 528] width 68 height 41
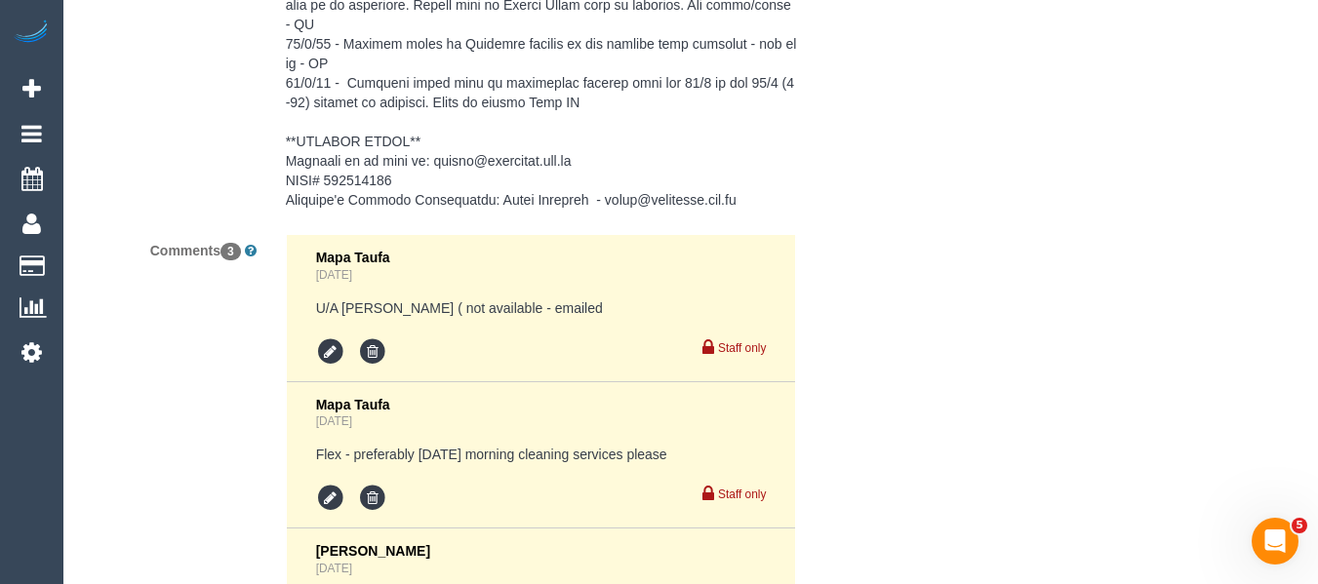
scroll to position [3867, 0]
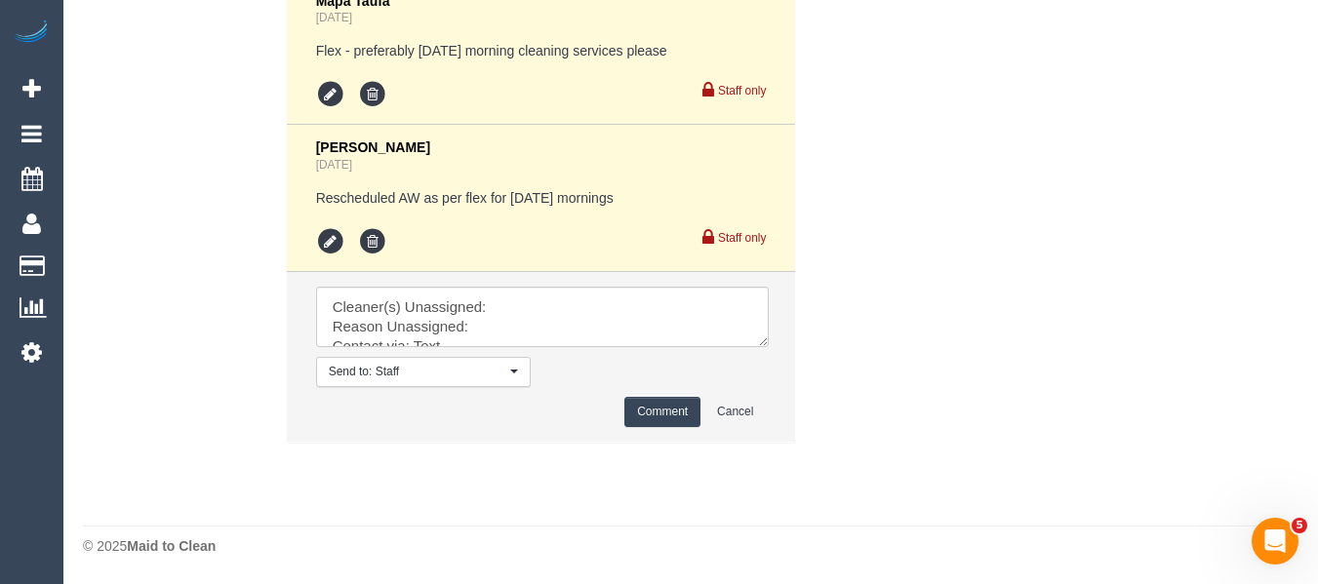
drag, startPoint x: 754, startPoint y: 344, endPoint x: 781, endPoint y: 466, distance: 124.9
click at [769, 347] on textarea at bounding box center [542, 317] width 453 height 60
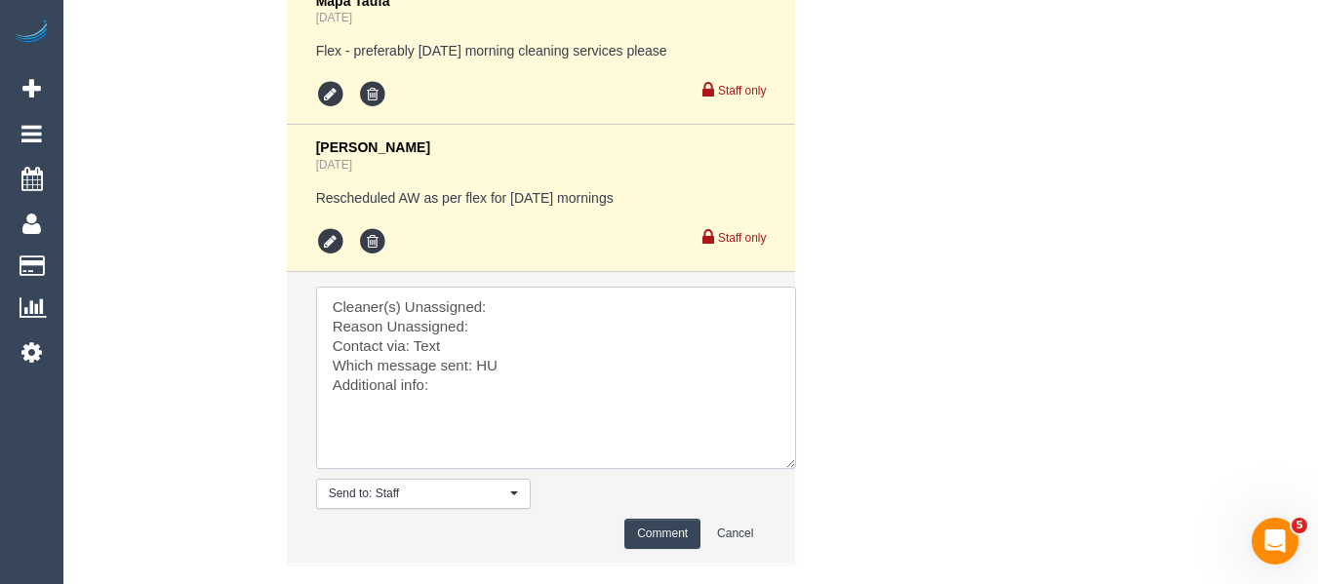
drag, startPoint x: 495, startPoint y: 290, endPoint x: 498, endPoint y: 305, distance: 15.9
click at [495, 293] on textarea at bounding box center [556, 378] width 480 height 182
paste textarea "Chethani (+ Disni) (C)"
click at [499, 325] on textarea at bounding box center [556, 378] width 480 height 182
type textarea "Cleaner(s) Unassigned: Chethani (+ Disni) (C) Reason Unassigned: unwell Contact…"
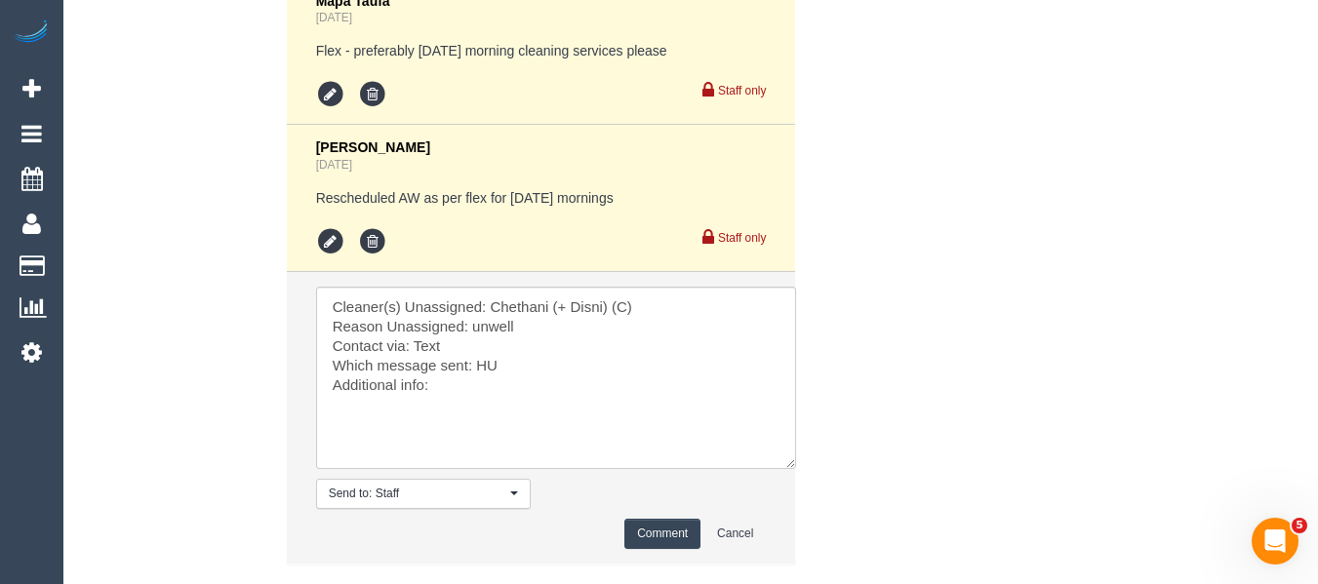
click at [647, 525] on button "Comment" at bounding box center [662, 534] width 76 height 30
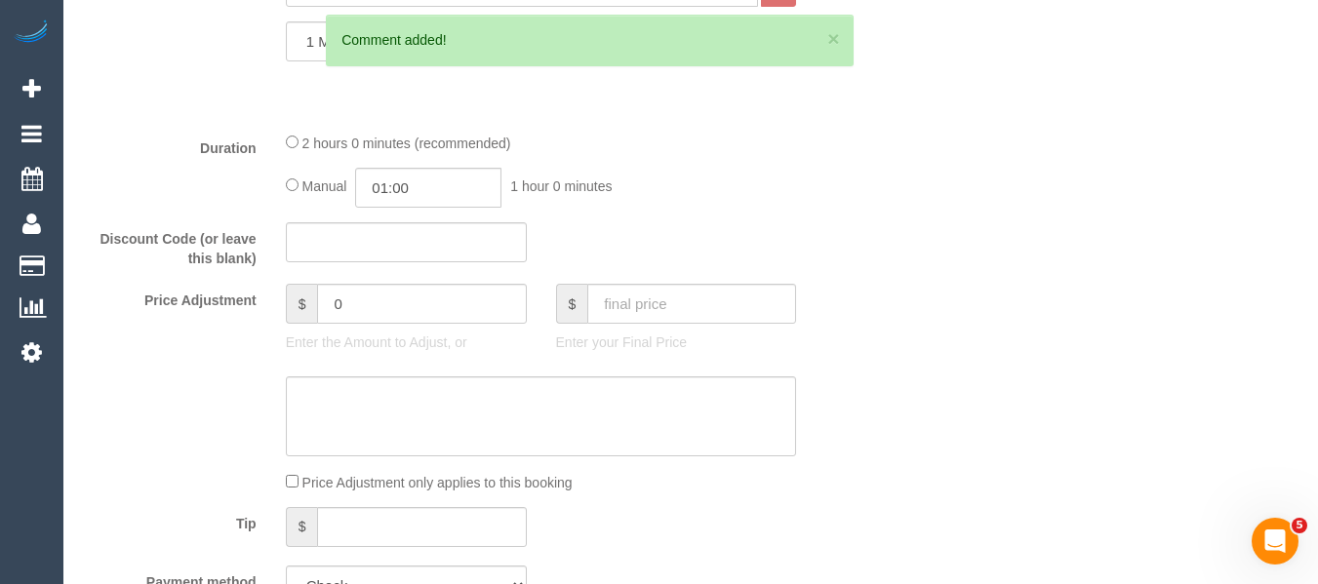
scroll to position [297, 0]
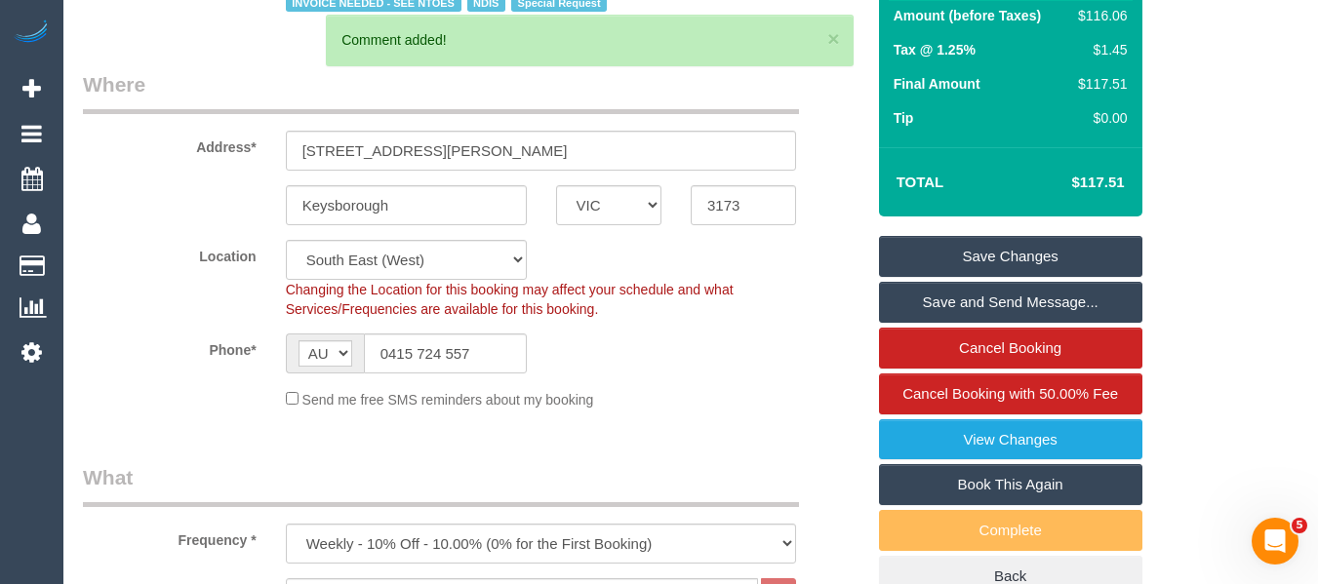
click at [1057, 250] on link "Save Changes" at bounding box center [1010, 256] width 263 height 41
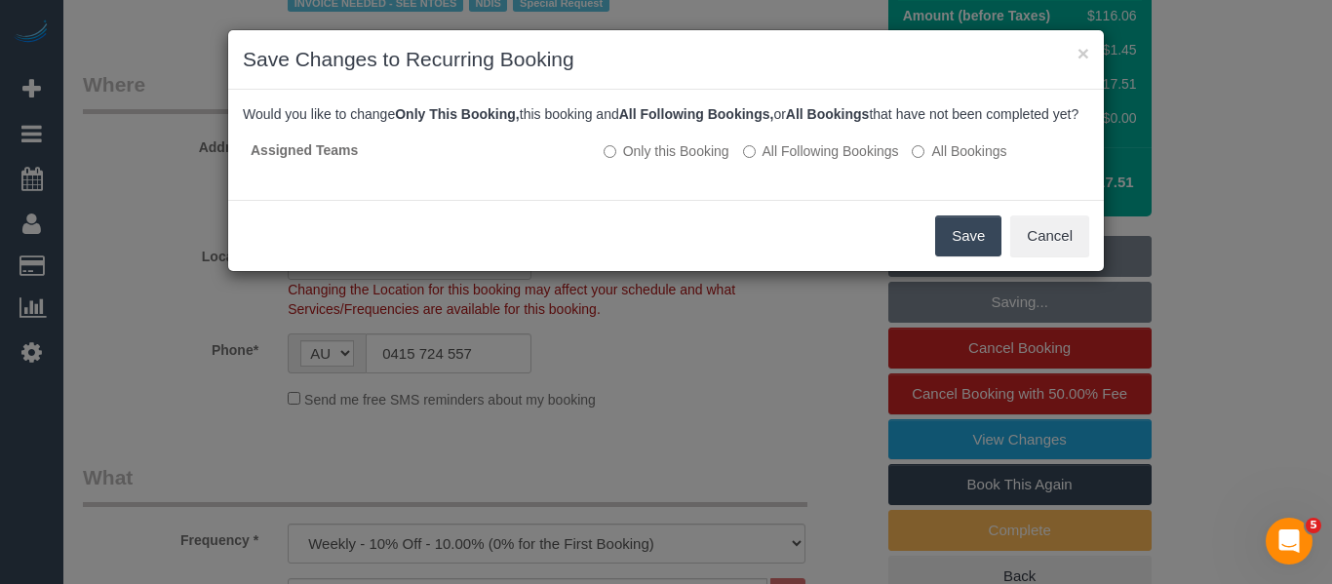
click at [973, 254] on button "Save" at bounding box center [968, 236] width 66 height 41
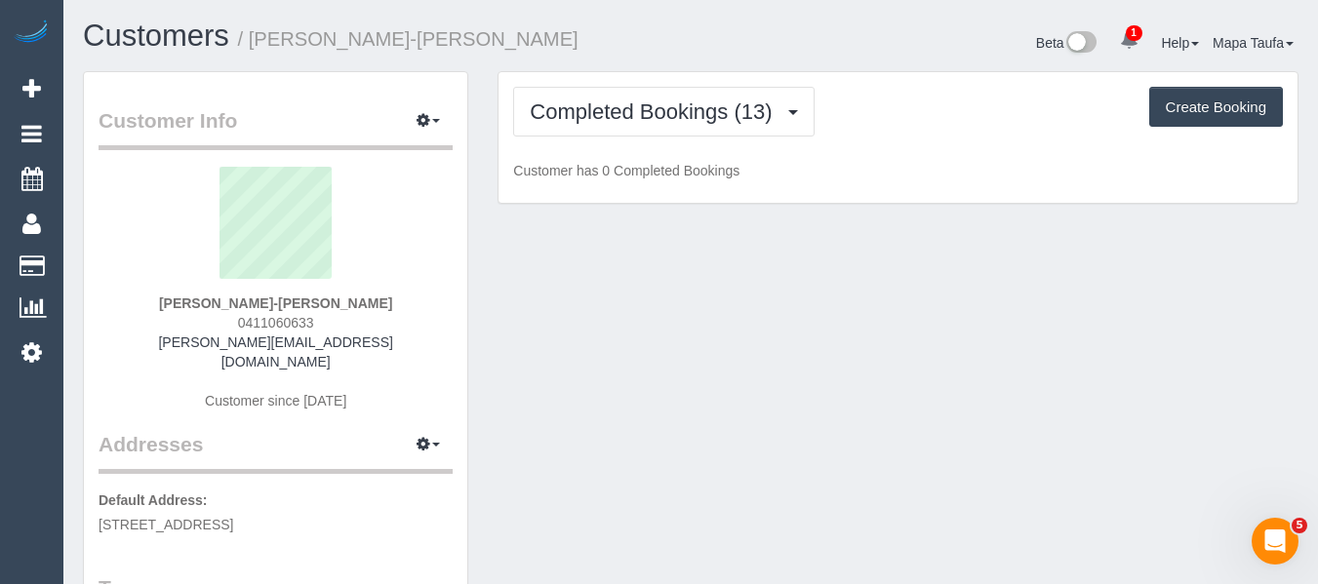
drag, startPoint x: 338, startPoint y: 316, endPoint x: 257, endPoint y: 290, distance: 86.1
click at [212, 331] on div "Rand Almahaidi-Viney 0411060633 rendy.a@gmail.com Customer since 2024" at bounding box center [276, 298] width 354 height 263
copy span "0411060633"
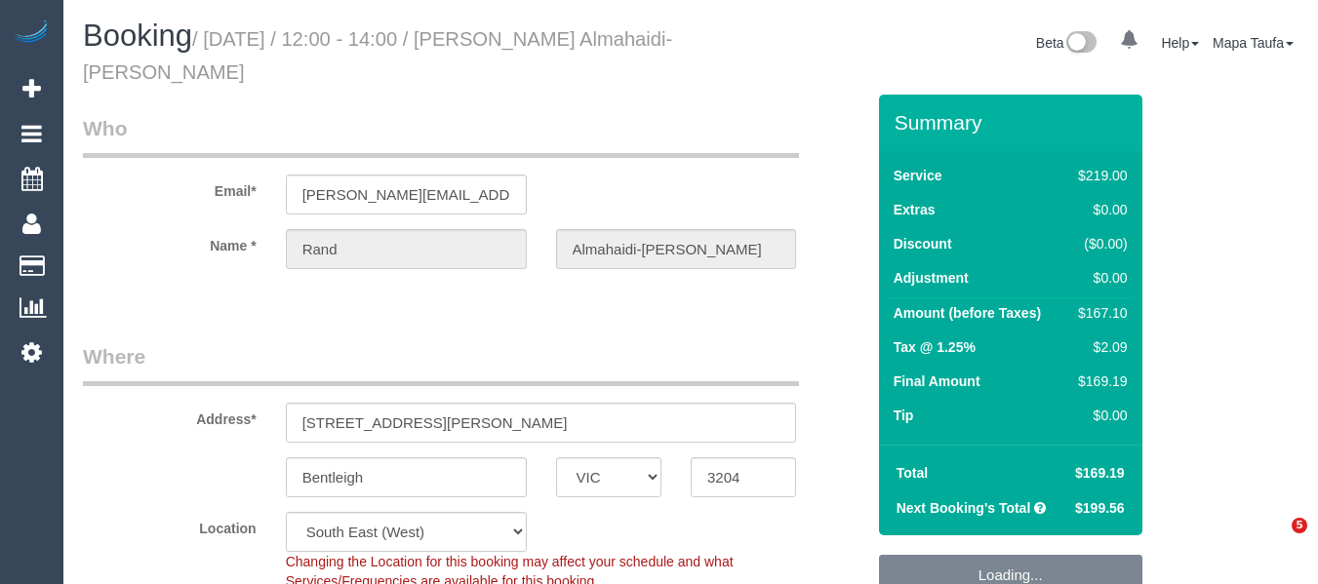
select select "VIC"
select select "string:stripe-pm_1Rpc7m2GScqysDRVGN0snWo1"
select select "number:28"
select select "number:14"
select select "number:19"
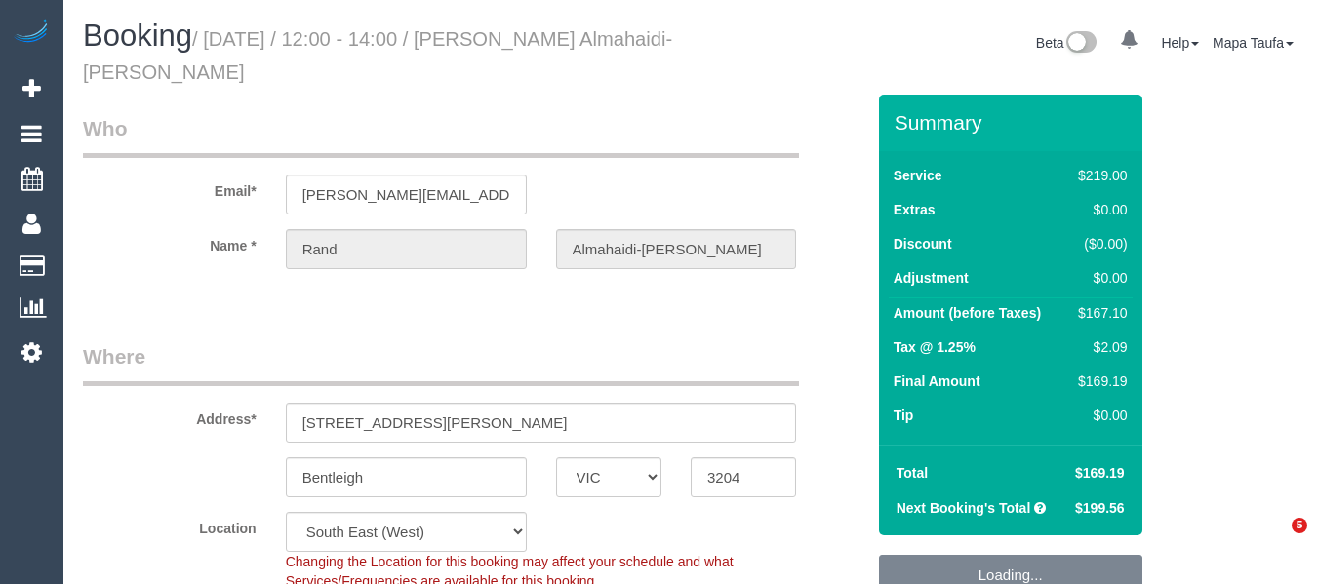
select select "number:24"
select select "number:34"
select select "number:12"
select select "spot1"
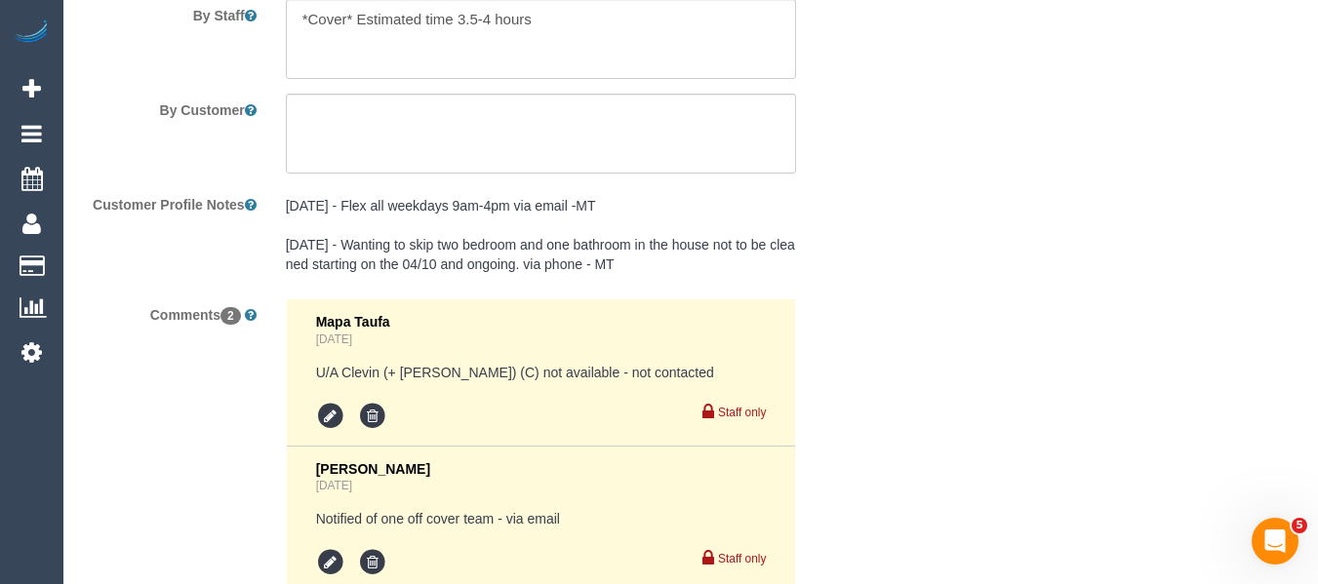
scroll to position [3667, 0]
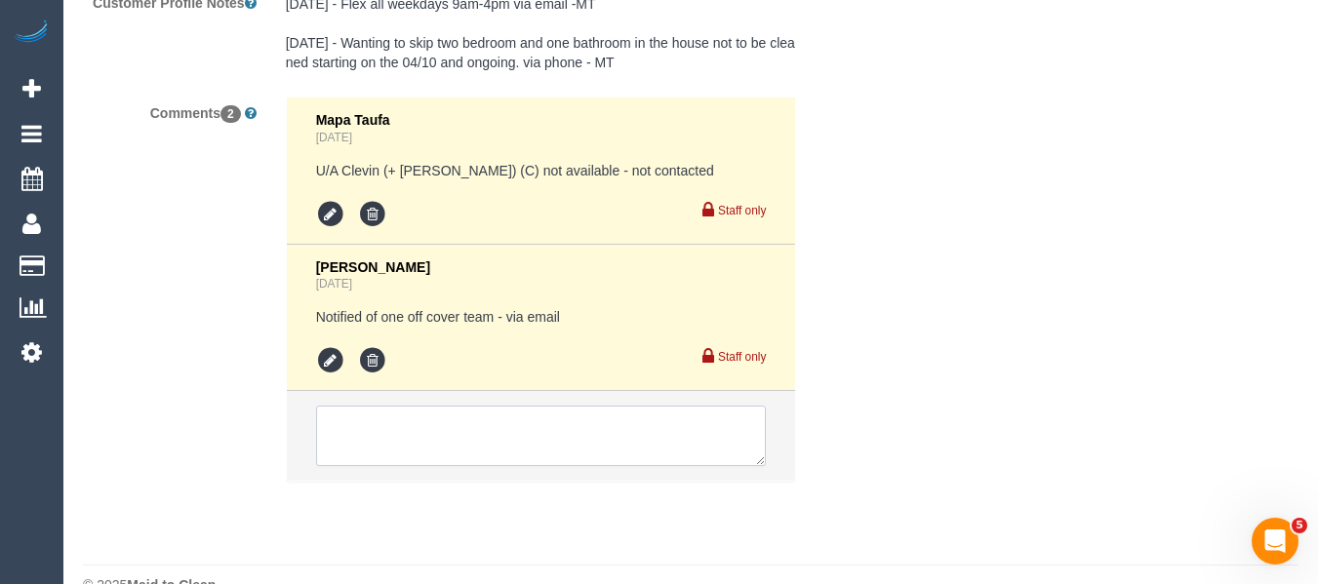
click at [454, 421] on textarea at bounding box center [541, 436] width 451 height 60
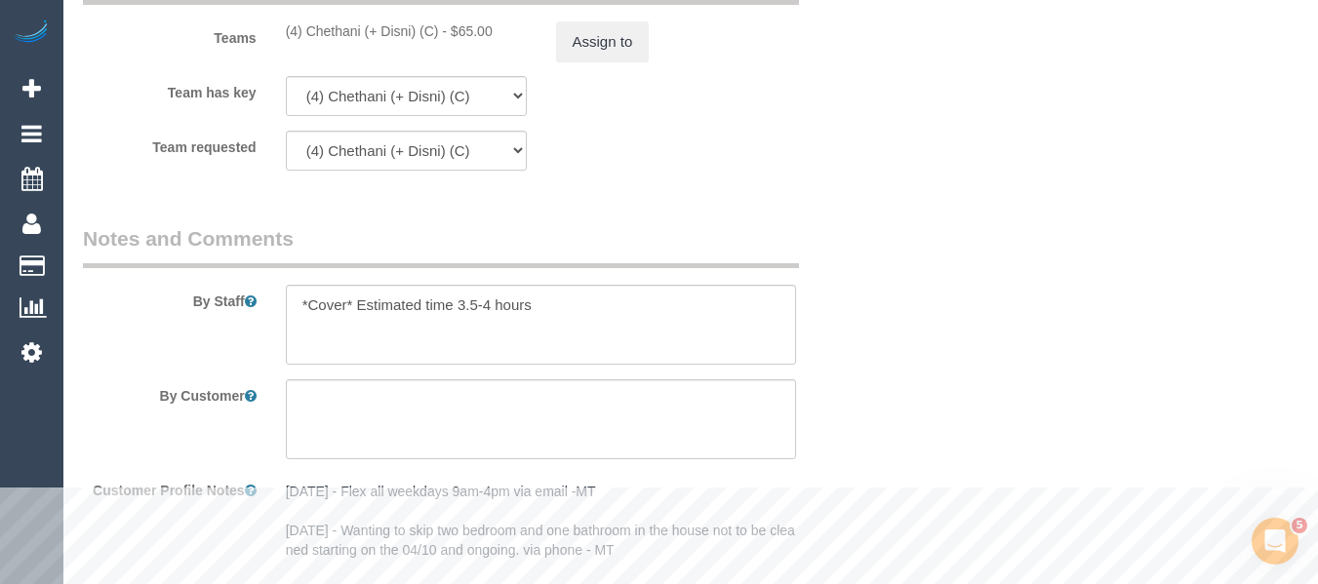
scroll to position [2887, 0]
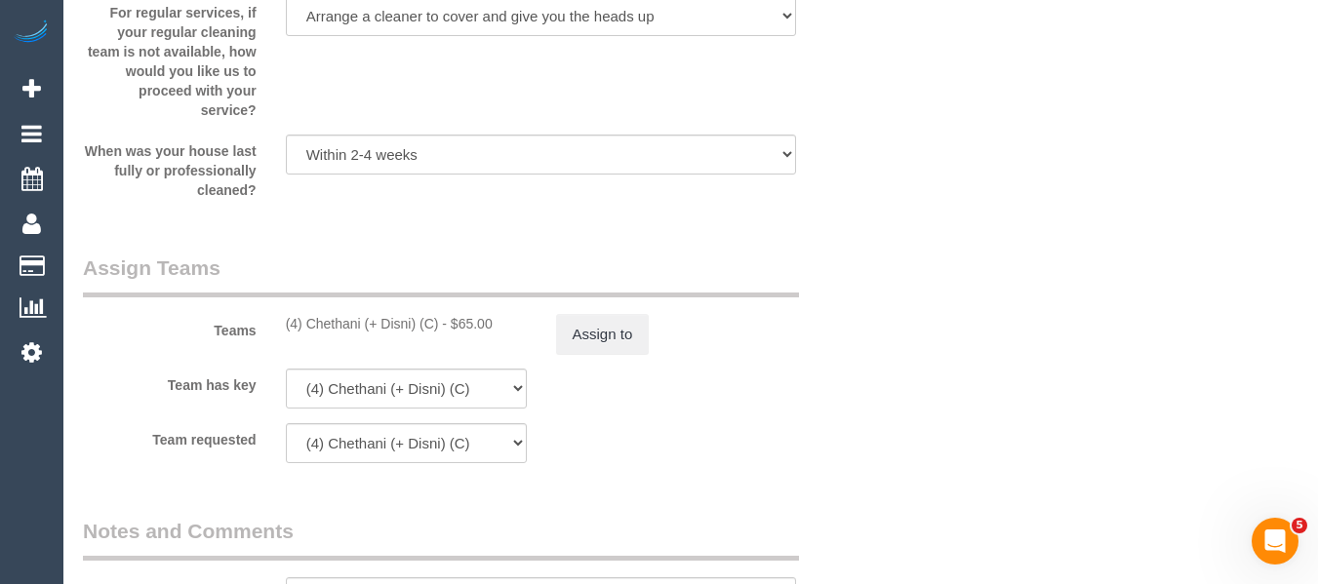
drag, startPoint x: 444, startPoint y: 329, endPoint x: 339, endPoint y: 326, distance: 104.4
click at [303, 326] on div "(4) Chethani (+ Disni) (C) - $65.00" at bounding box center [406, 324] width 241 height 20
copy div "Chethani (+ Disni) (C)"
click at [578, 331] on button "Assign to" at bounding box center [603, 334] width 94 height 41
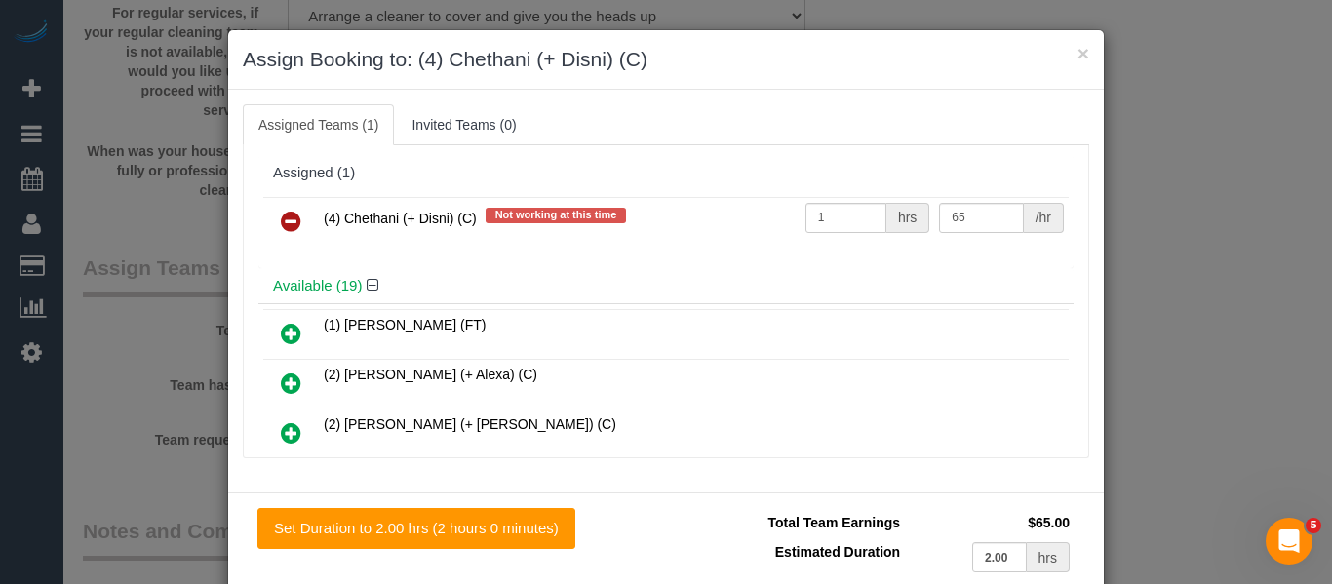
click at [281, 219] on icon at bounding box center [291, 221] width 20 height 23
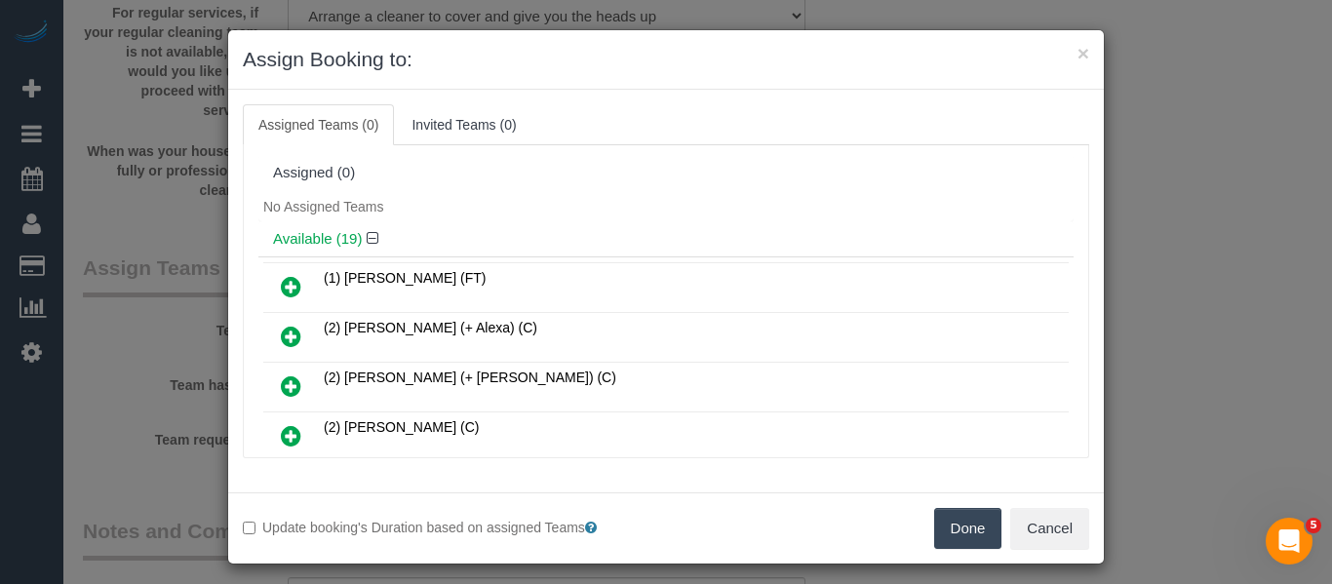
drag, startPoint x: 948, startPoint y: 535, endPoint x: 937, endPoint y: 506, distance: 31.2
click at [952, 530] on button "Done" at bounding box center [968, 528] width 68 height 41
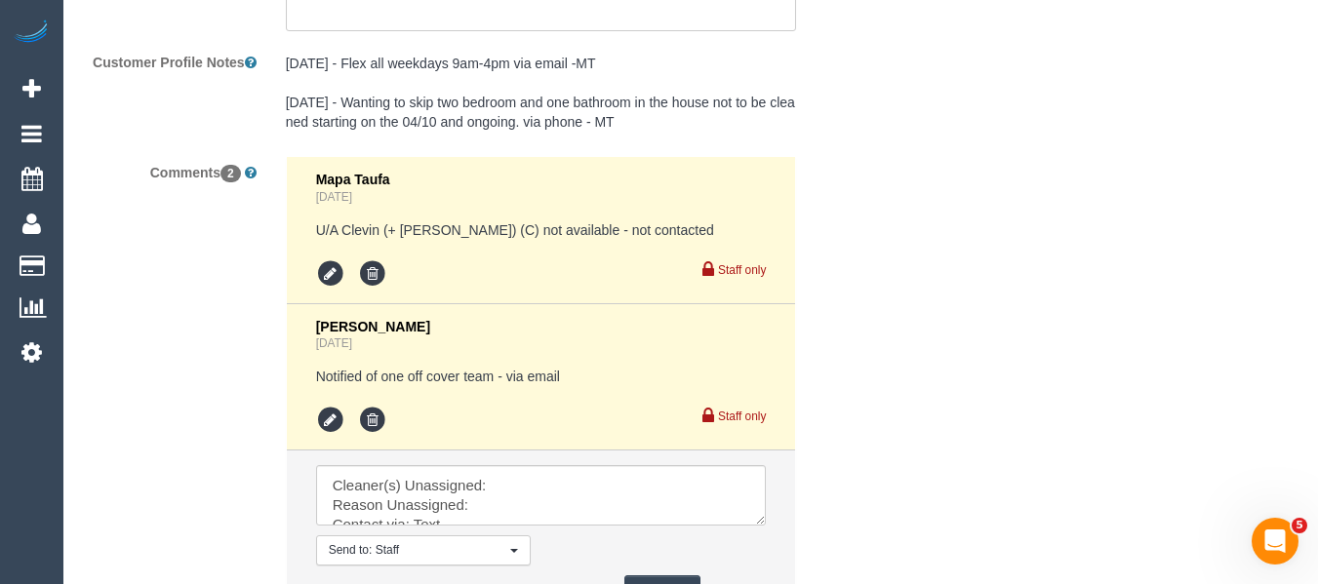
scroll to position [3786, 0]
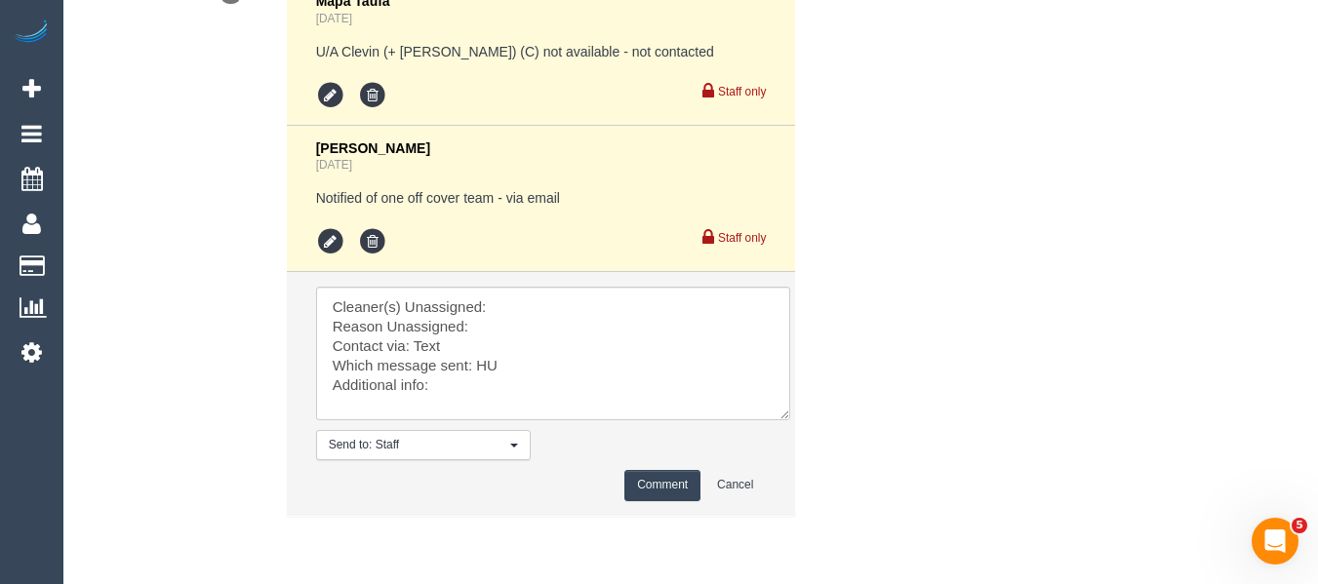
drag, startPoint x: 753, startPoint y: 343, endPoint x: 812, endPoint y: 485, distance: 153.4
click at [790, 420] on textarea at bounding box center [553, 354] width 474 height 134
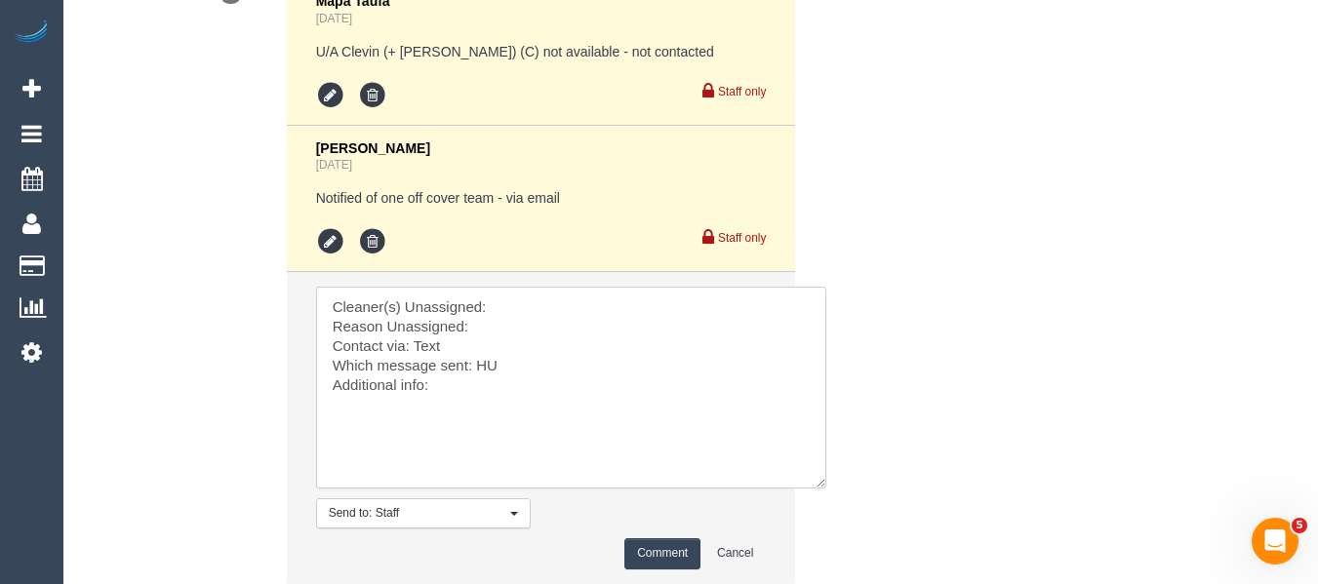
click at [529, 311] on textarea at bounding box center [571, 388] width 510 height 202
paste textarea "Chethani (+ Disni) (C)"
click at [516, 329] on textarea at bounding box center [571, 388] width 510 height 202
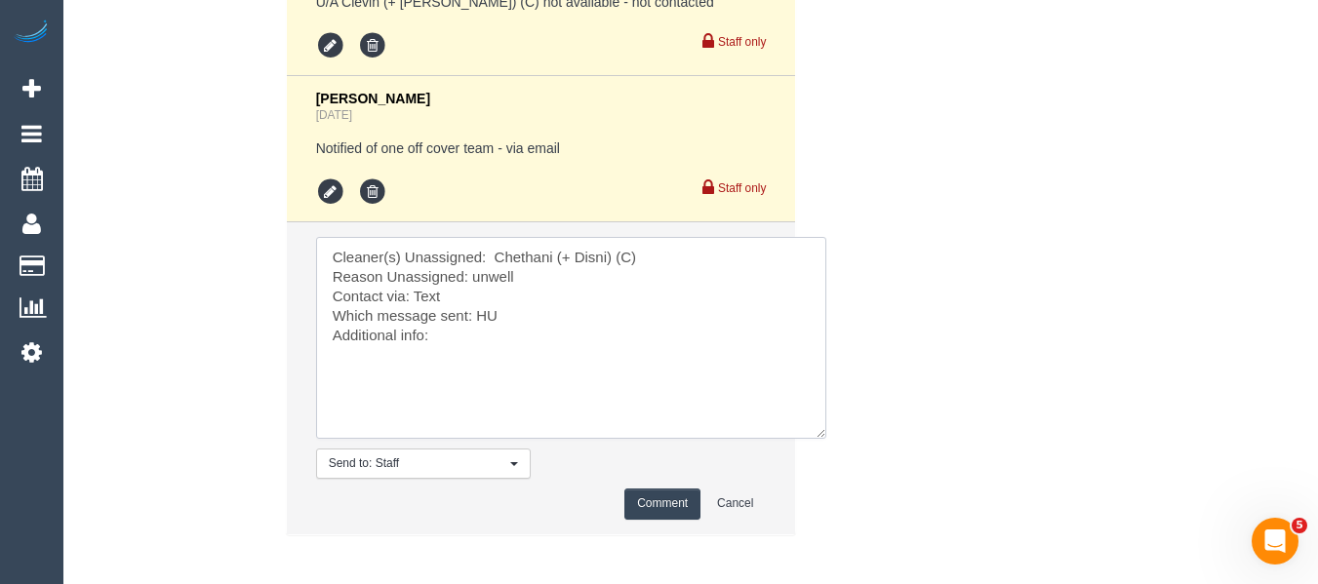
scroll to position [3929, 0]
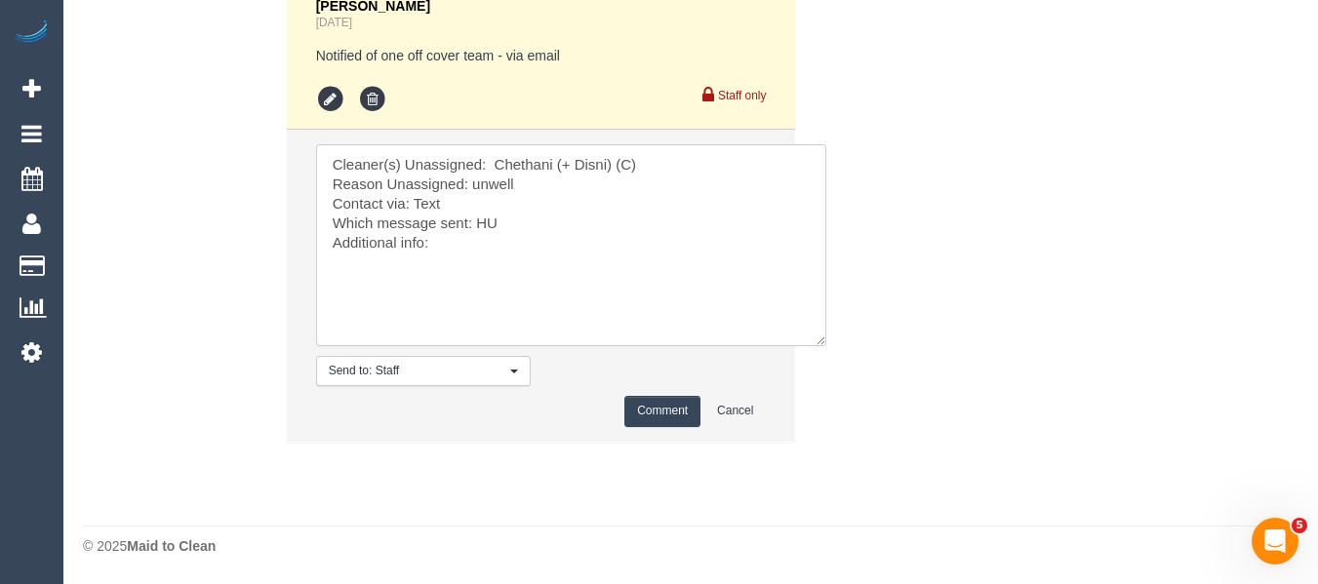
type textarea "Cleaner(s) Unassigned: Chethani (+ Disni) (C) Reason Unassigned: unwell Contact…"
click at [650, 408] on button "Comment" at bounding box center [662, 411] width 76 height 30
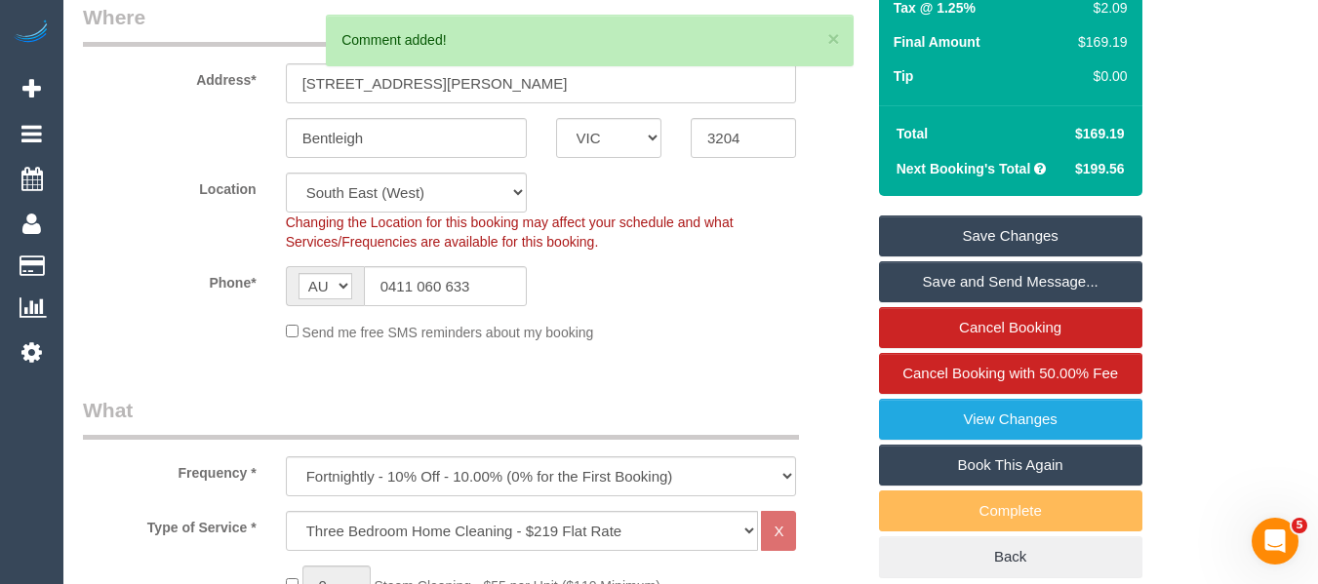
scroll to position [198, 0]
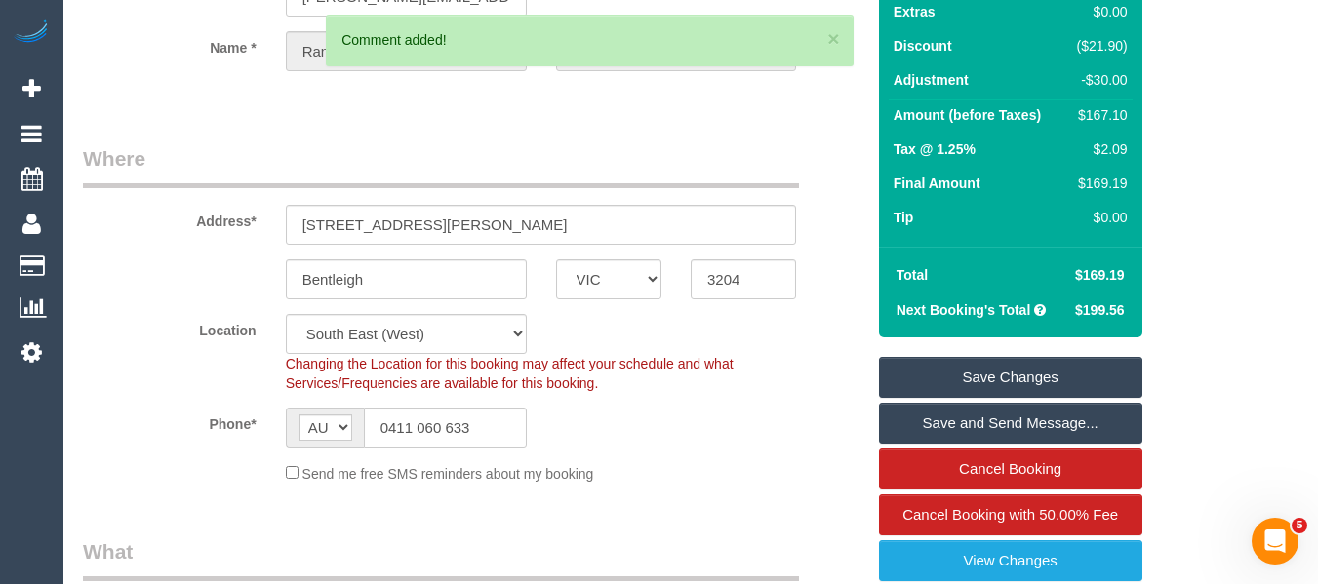
click at [1021, 366] on link "Save Changes" at bounding box center [1010, 377] width 263 height 41
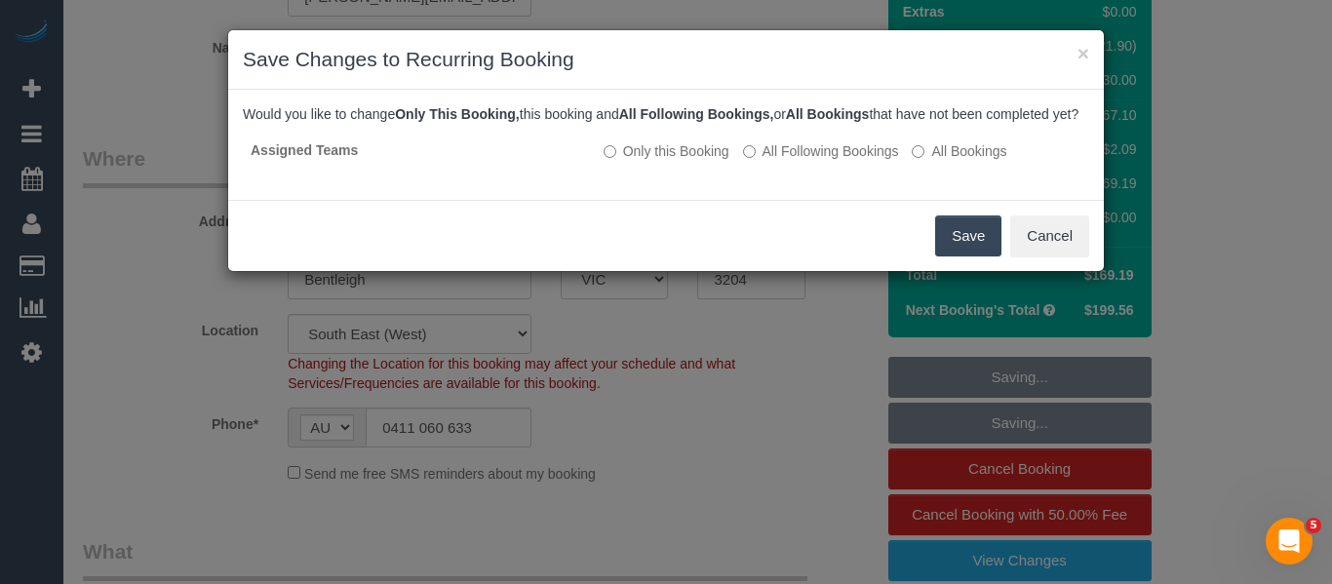
click at [945, 249] on button "Save" at bounding box center [968, 236] width 66 height 41
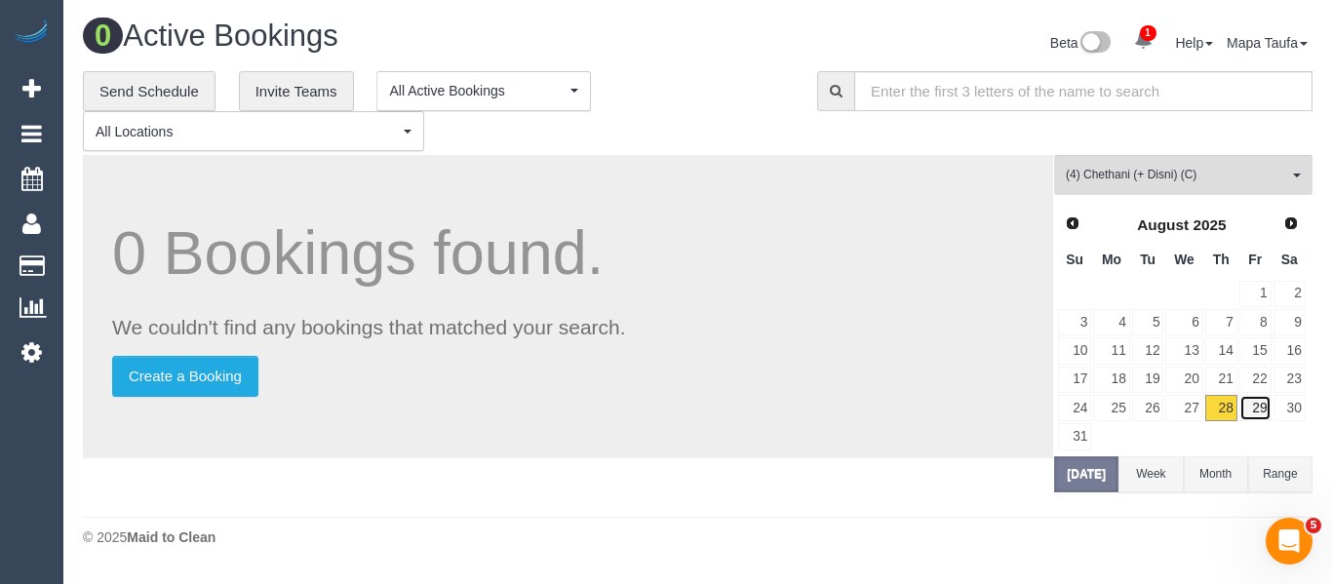
click at [1263, 408] on link "29" at bounding box center [1256, 408] width 32 height 26
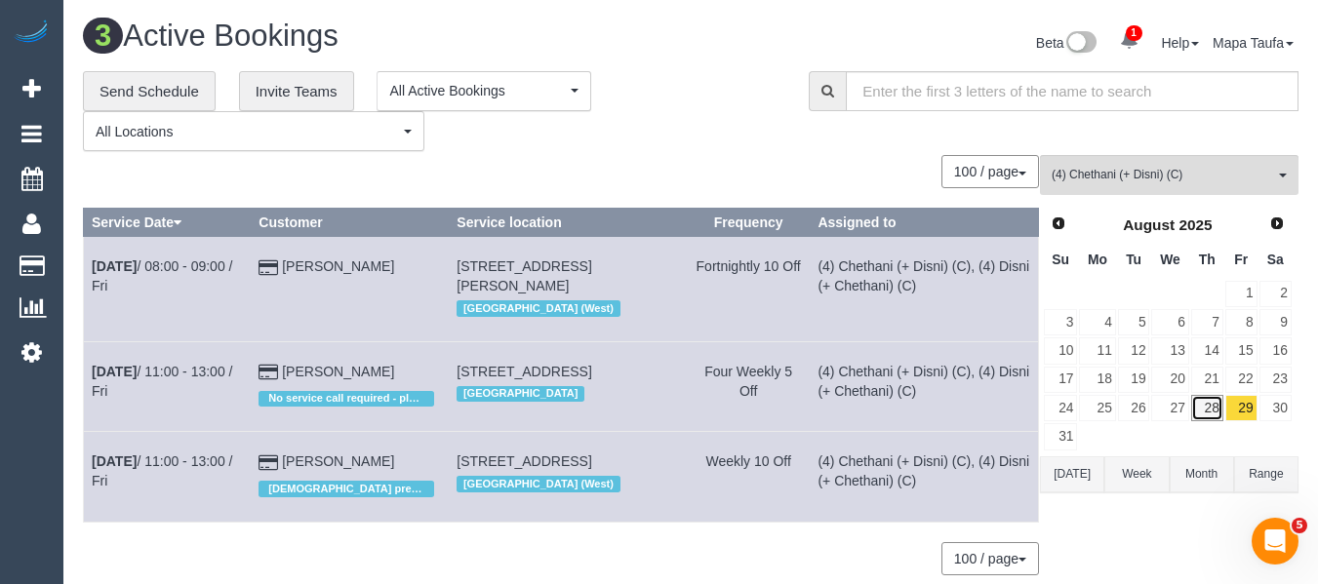
click at [1205, 408] on link "28" at bounding box center [1207, 408] width 32 height 26
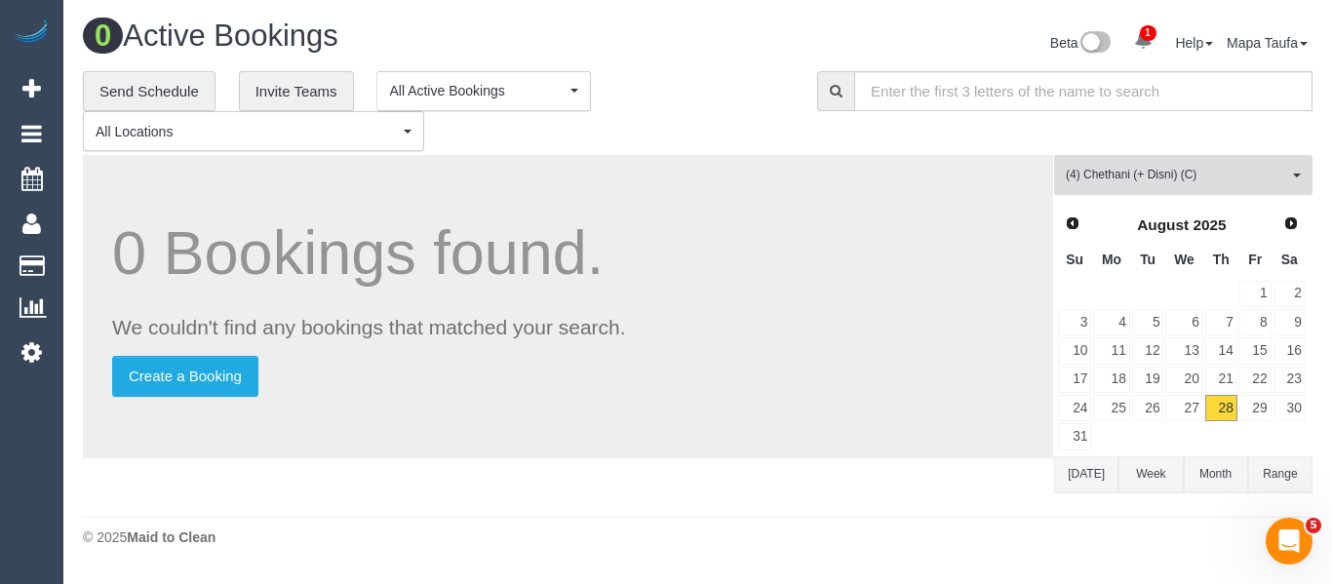
click at [1096, 185] on button "(4) Chethani (+ Disni) (C) All Teams" at bounding box center [1183, 175] width 258 height 40
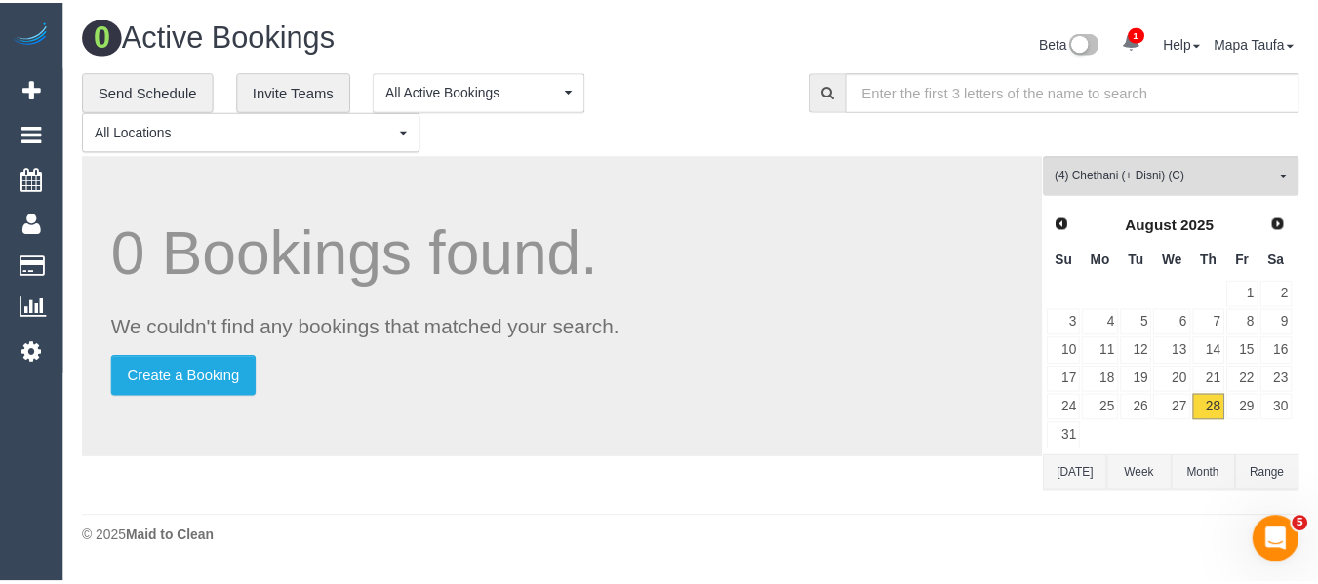
scroll to position [4629, 0]
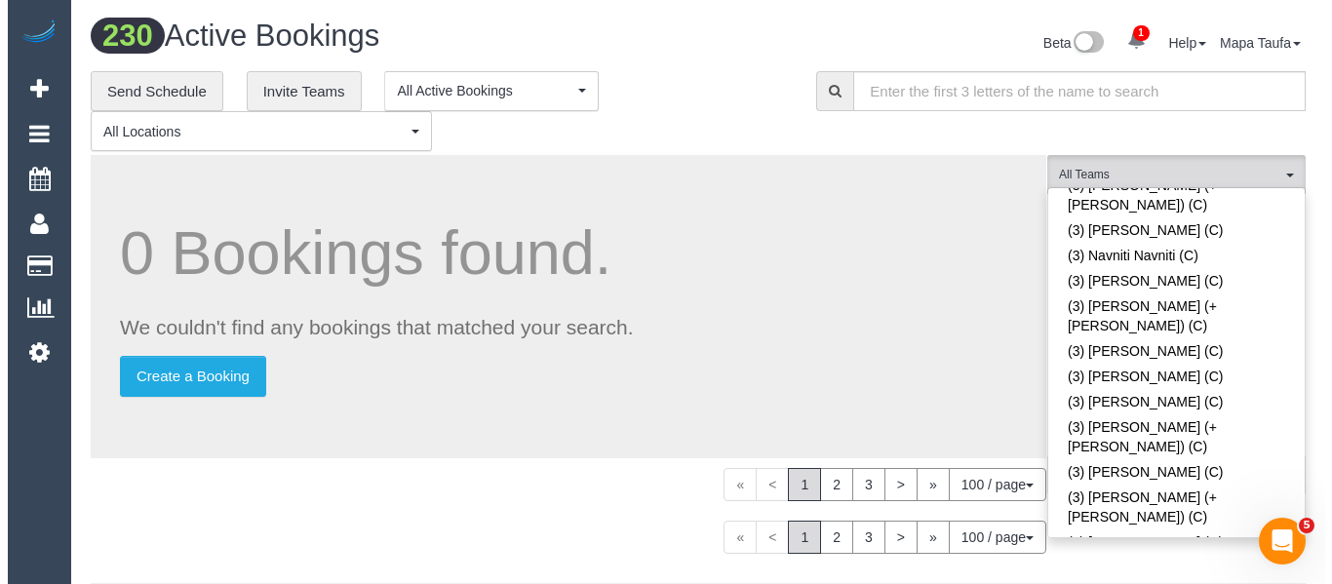
scroll to position [2524, 0]
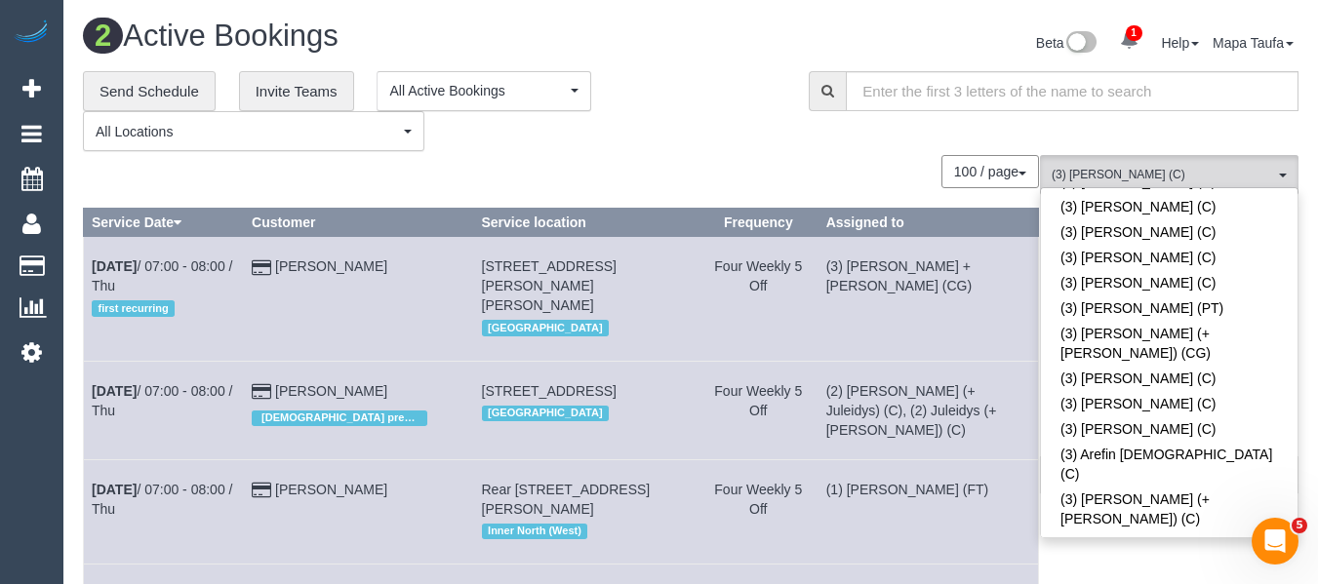
click at [694, 112] on div "**********" at bounding box center [431, 111] width 696 height 81
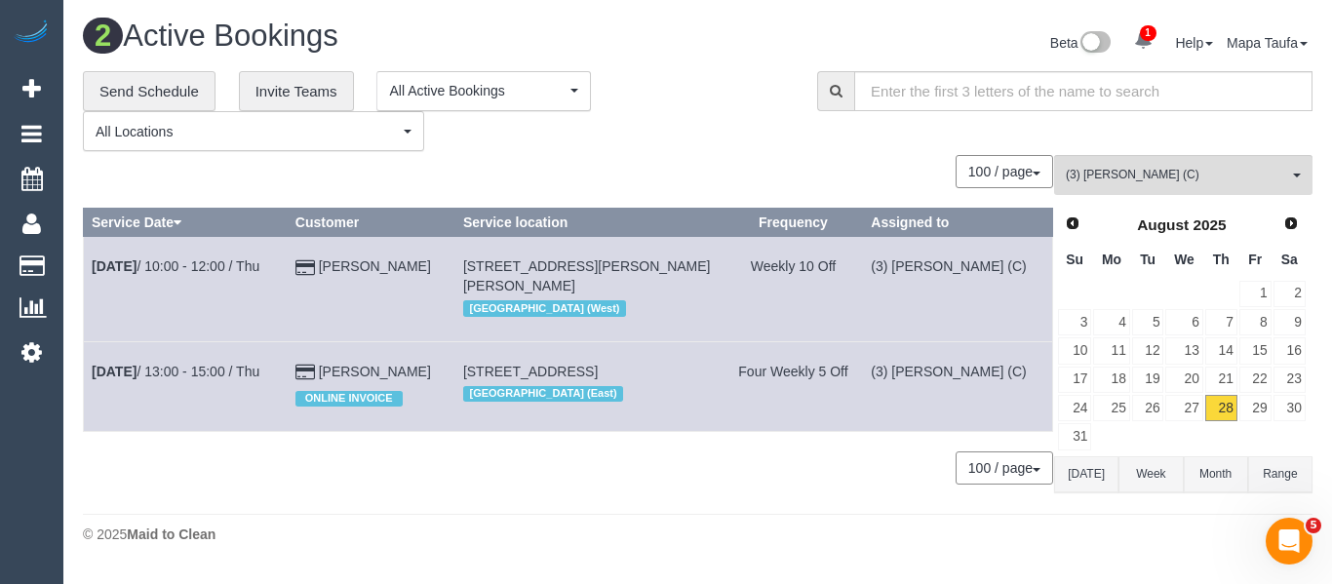
click at [1068, 471] on button "Today" at bounding box center [1086, 474] width 64 height 36
click at [1191, 406] on link "27" at bounding box center [1183, 408] width 37 height 26
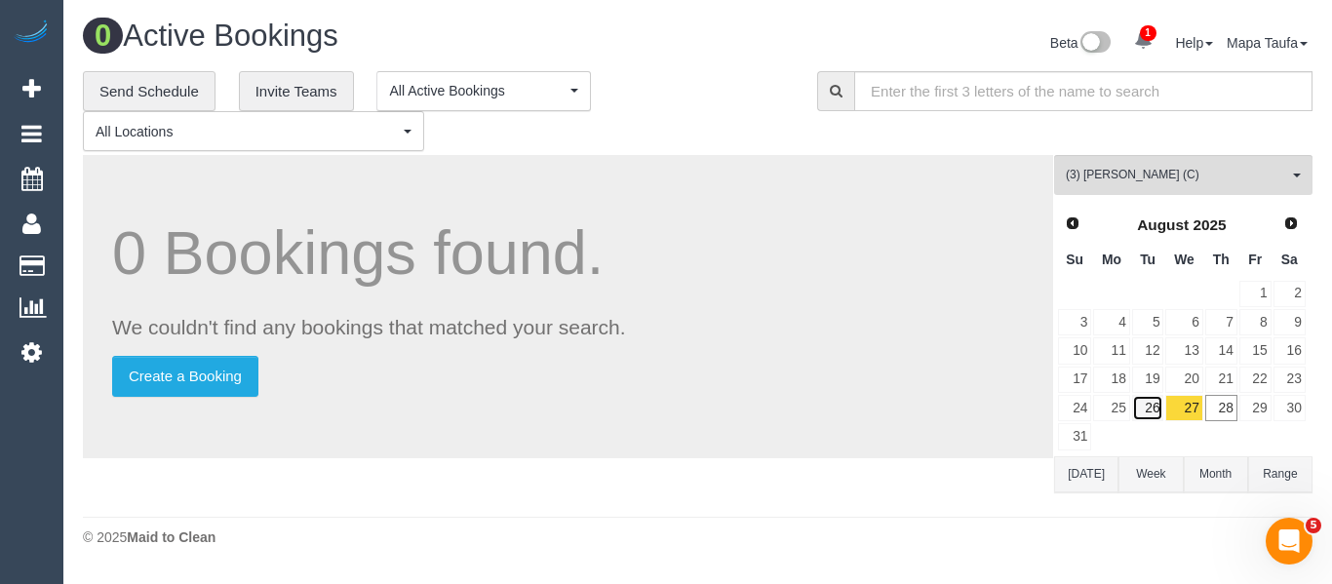
click at [1152, 408] on link "26" at bounding box center [1148, 408] width 32 height 26
click at [1208, 407] on link "28" at bounding box center [1221, 408] width 32 height 26
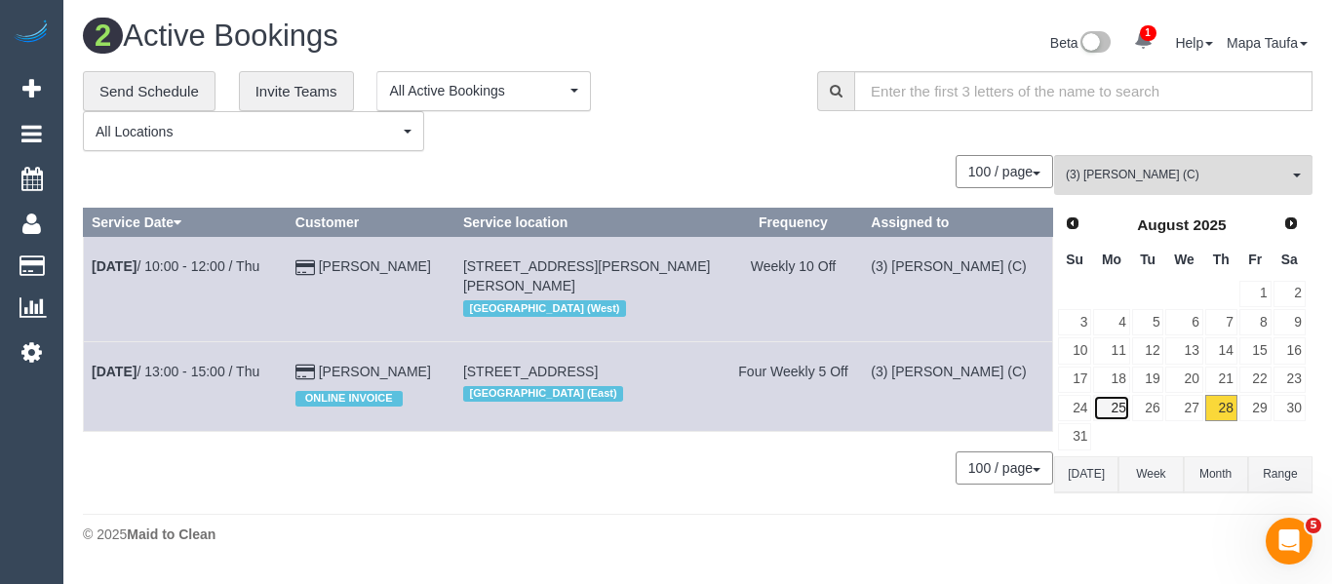
click at [1107, 410] on link "25" at bounding box center [1111, 408] width 36 height 26
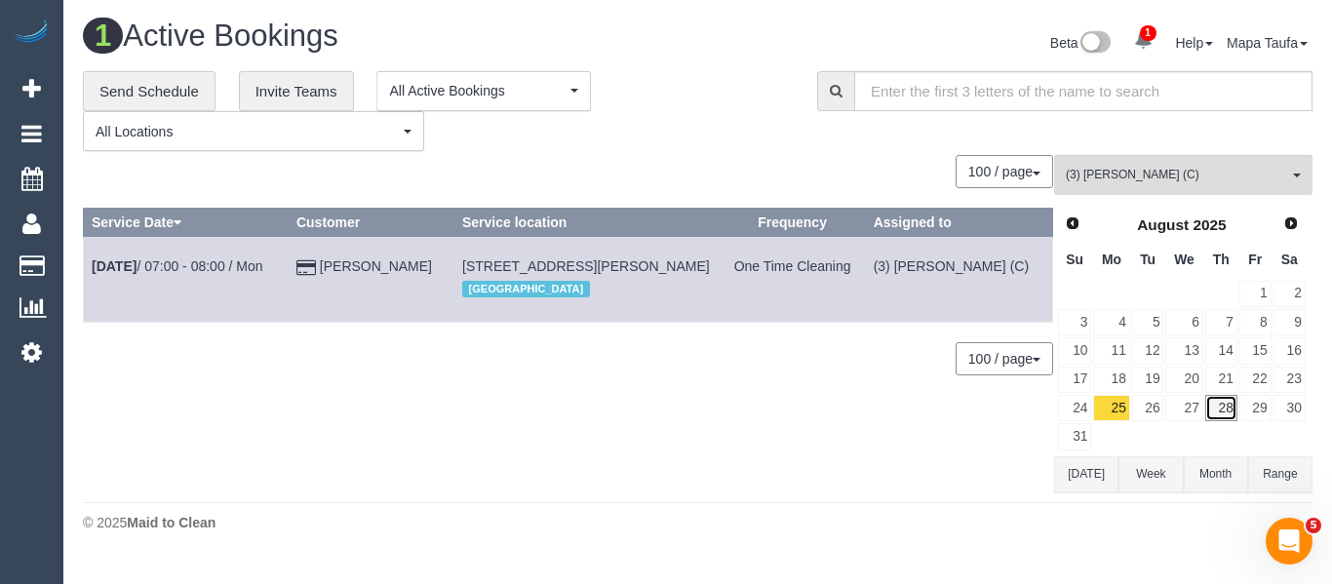
click at [1232, 410] on link "28" at bounding box center [1221, 408] width 32 height 26
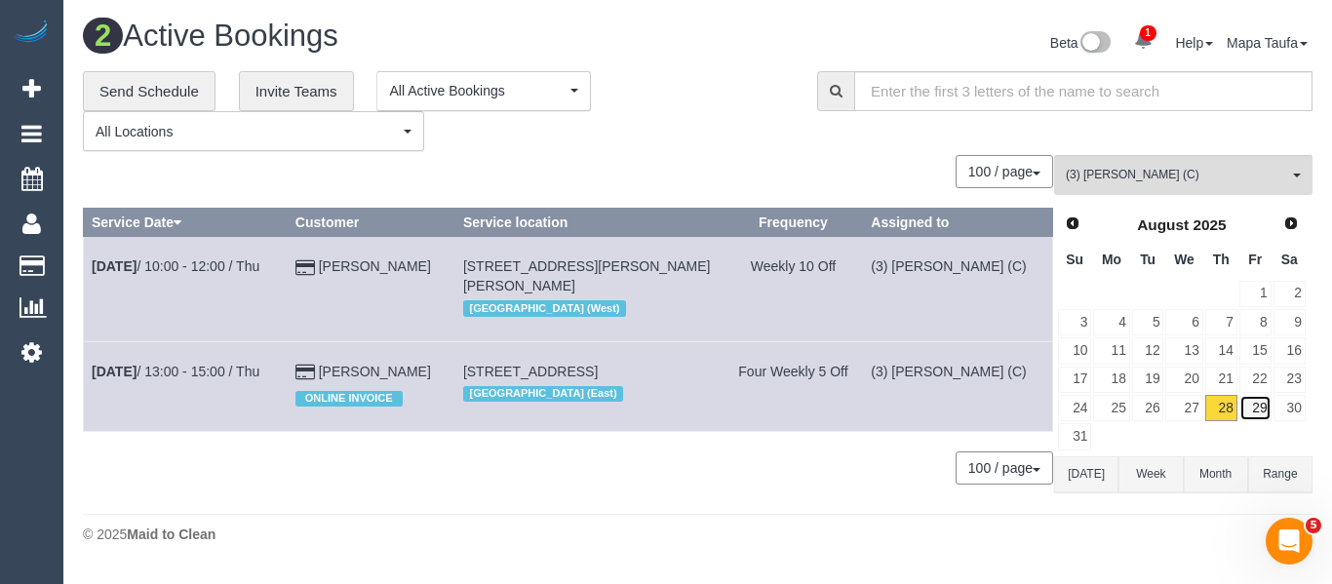
click at [1257, 412] on link "29" at bounding box center [1256, 408] width 32 height 26
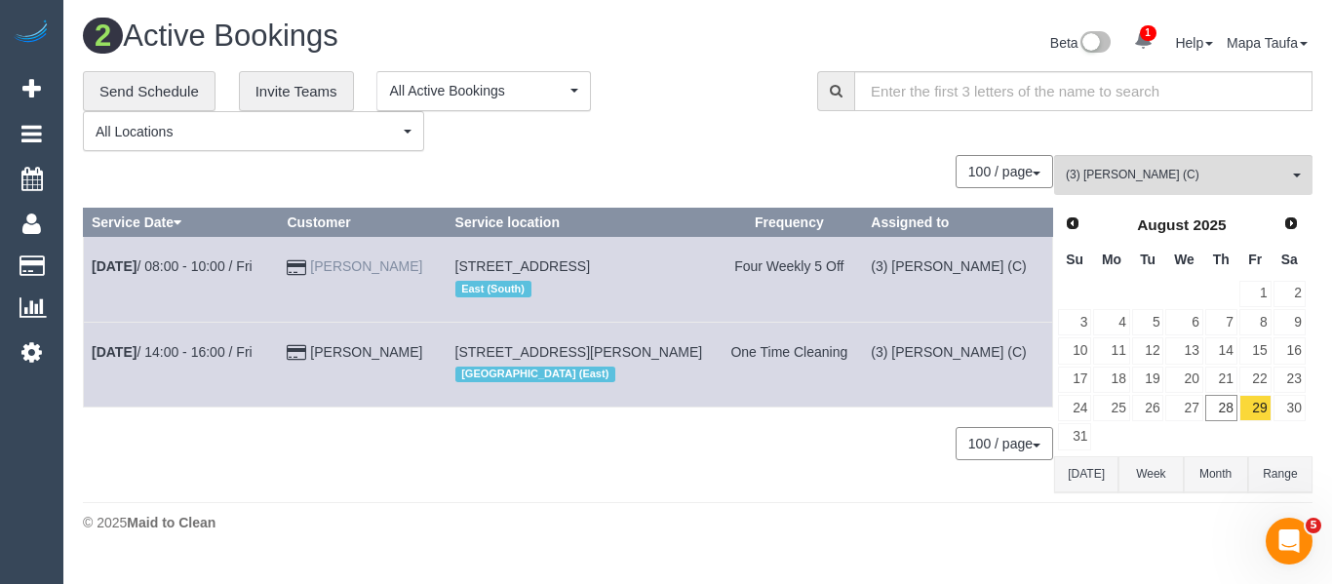
drag, startPoint x: 417, startPoint y: 271, endPoint x: 338, endPoint y: 266, distance: 79.1
click at [338, 266] on td "Seshi Wijayaratne" at bounding box center [363, 279] width 168 height 85
copy link "Seshi Wijayaratne"
click at [1099, 175] on span "(3) [PERSON_NAME] (C)" at bounding box center [1177, 175] width 222 height 17
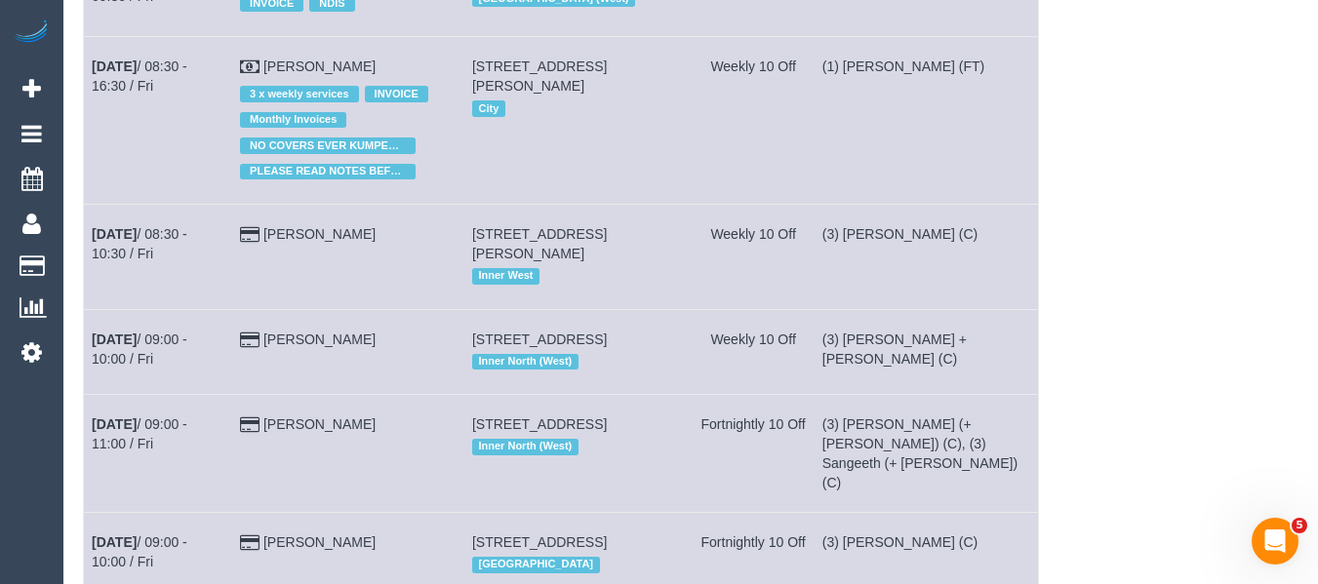
scroll to position [71, 0]
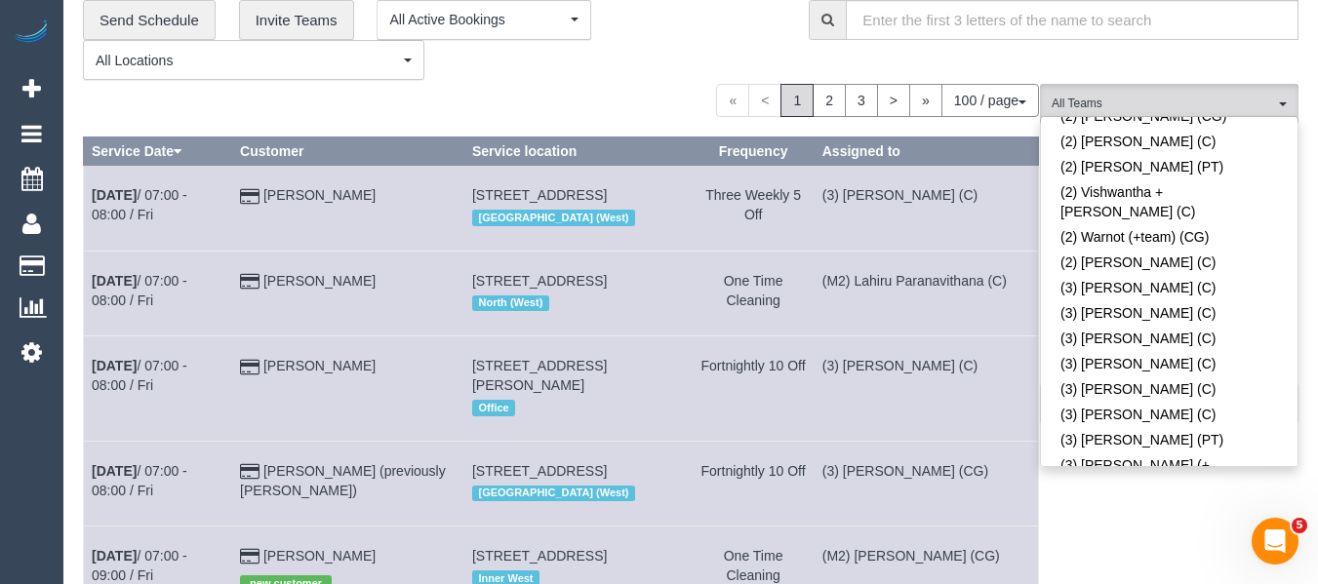
click at [629, 72] on div "**********" at bounding box center [431, 40] width 696 height 81
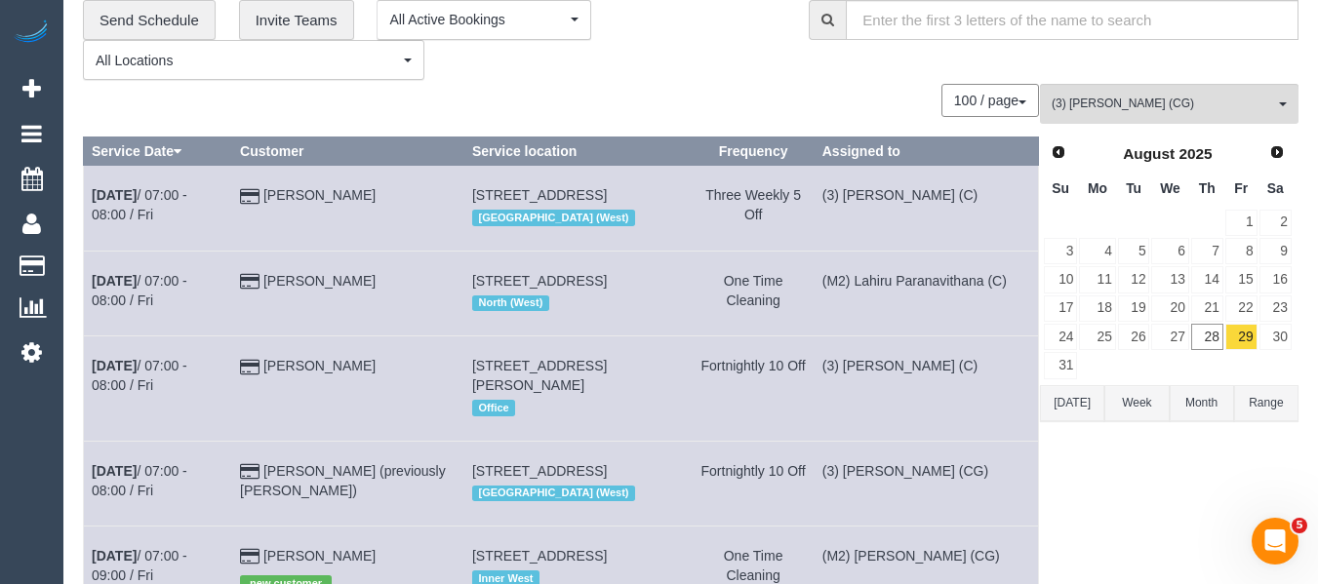
click at [1067, 406] on button "Today" at bounding box center [1072, 403] width 64 height 36
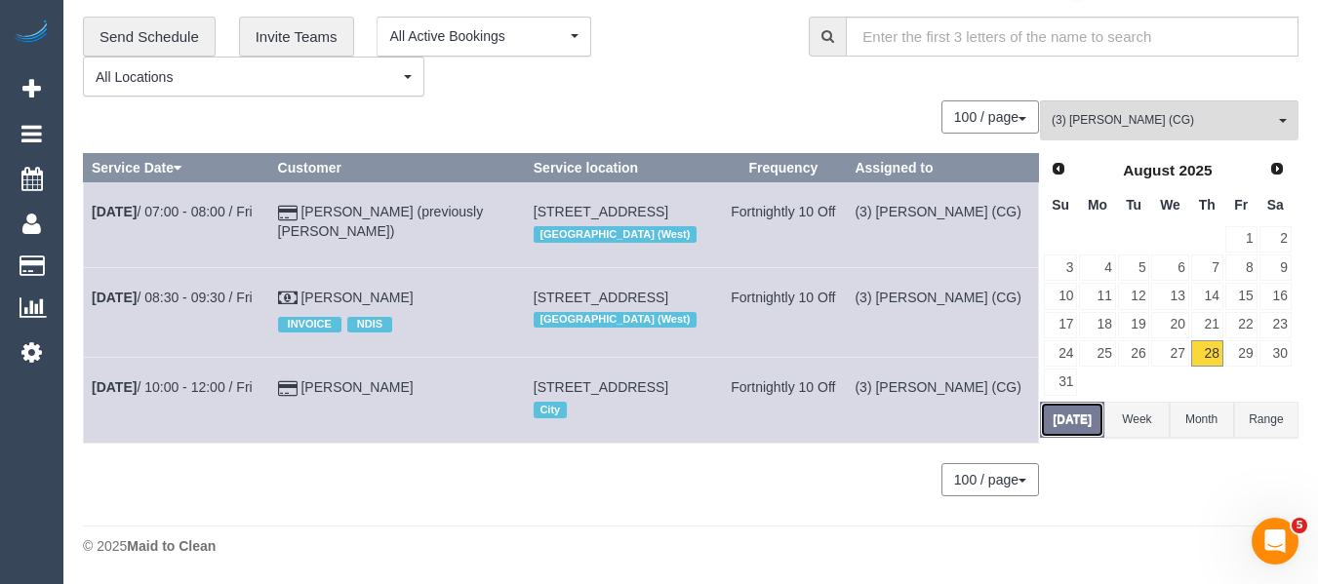
scroll to position [69, 0]
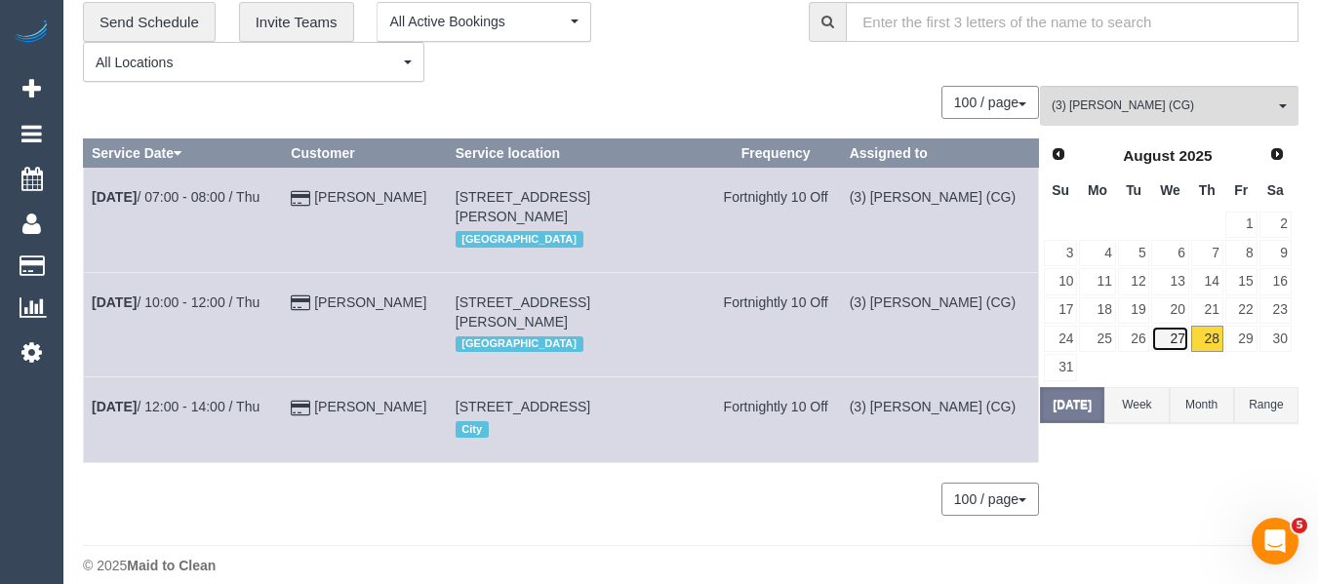
click at [1184, 340] on link "27" at bounding box center [1169, 339] width 37 height 26
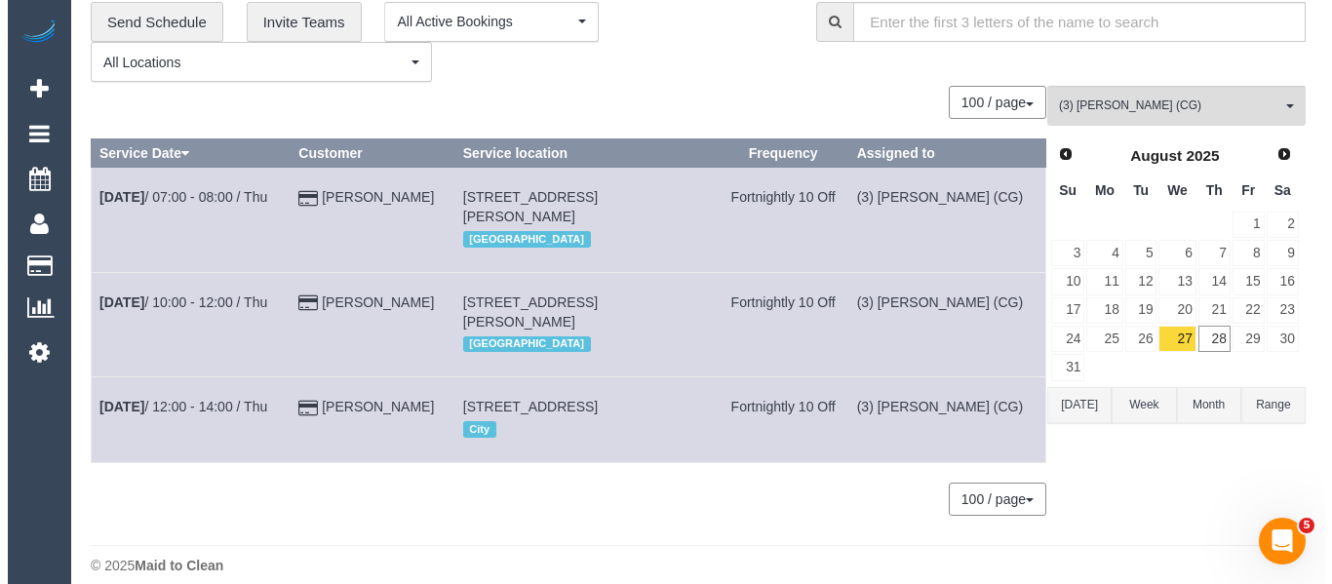
scroll to position [0, 0]
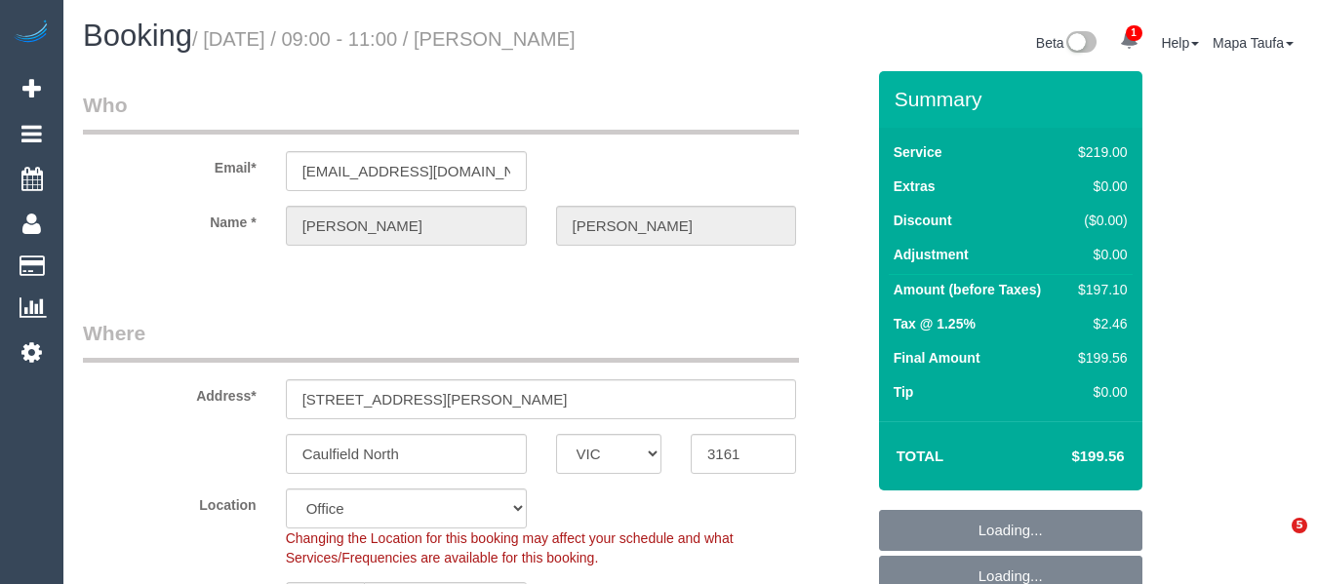
select select "VIC"
select select "object:553"
select select "number:30"
select select "number:14"
select select "number:18"
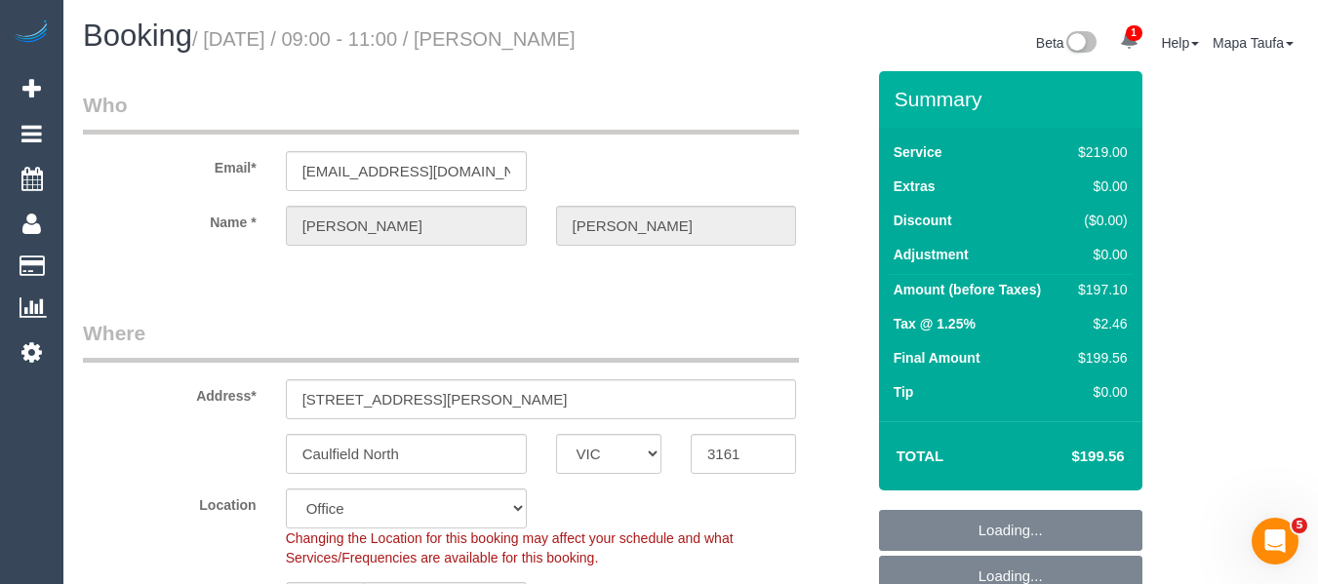
select select "number:22"
select select "number:12"
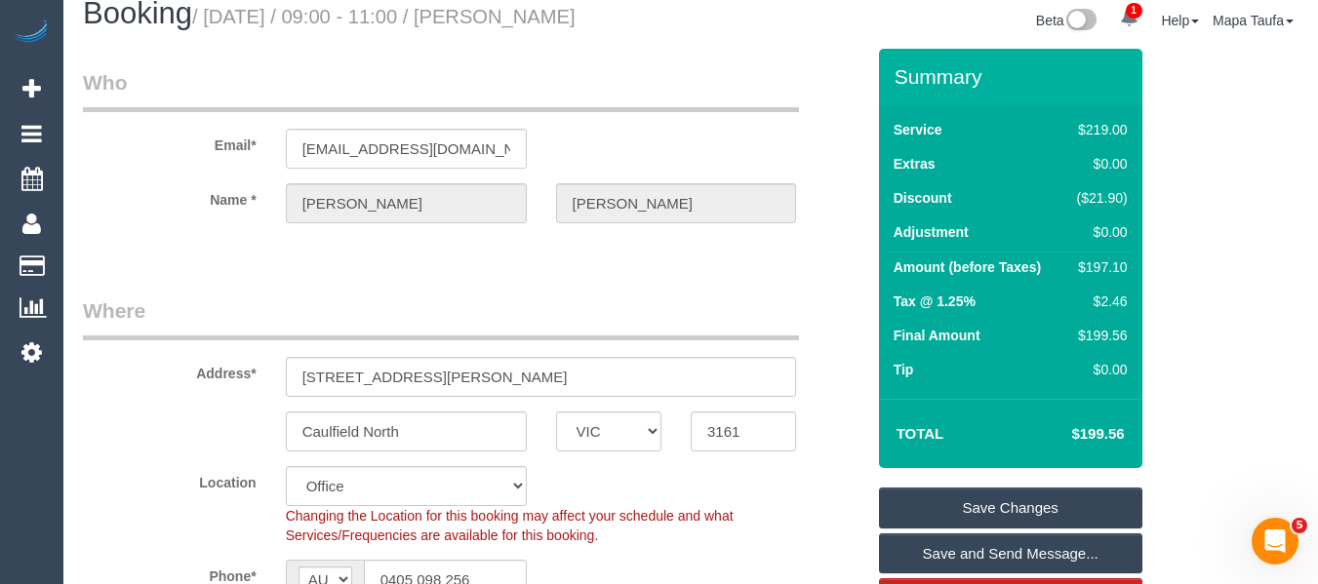
scroll to position [15, 0]
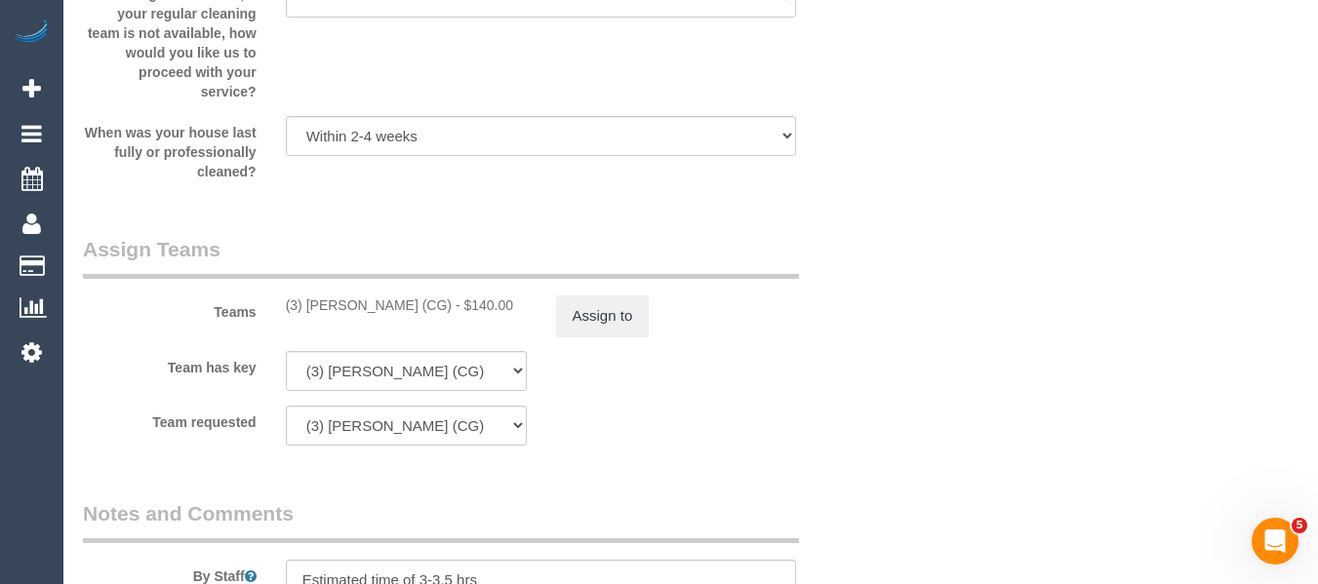
scroll to position [3116, 0]
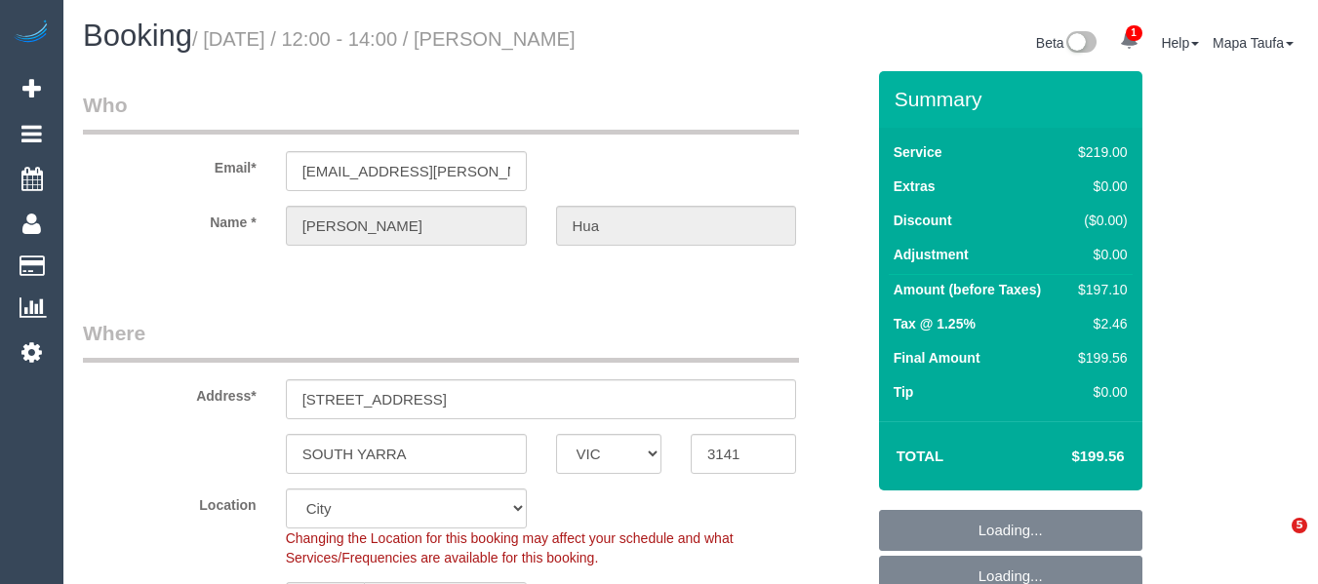
select select "VIC"
select select "number:27"
select select "number:16"
select select "number:18"
select select "number:22"
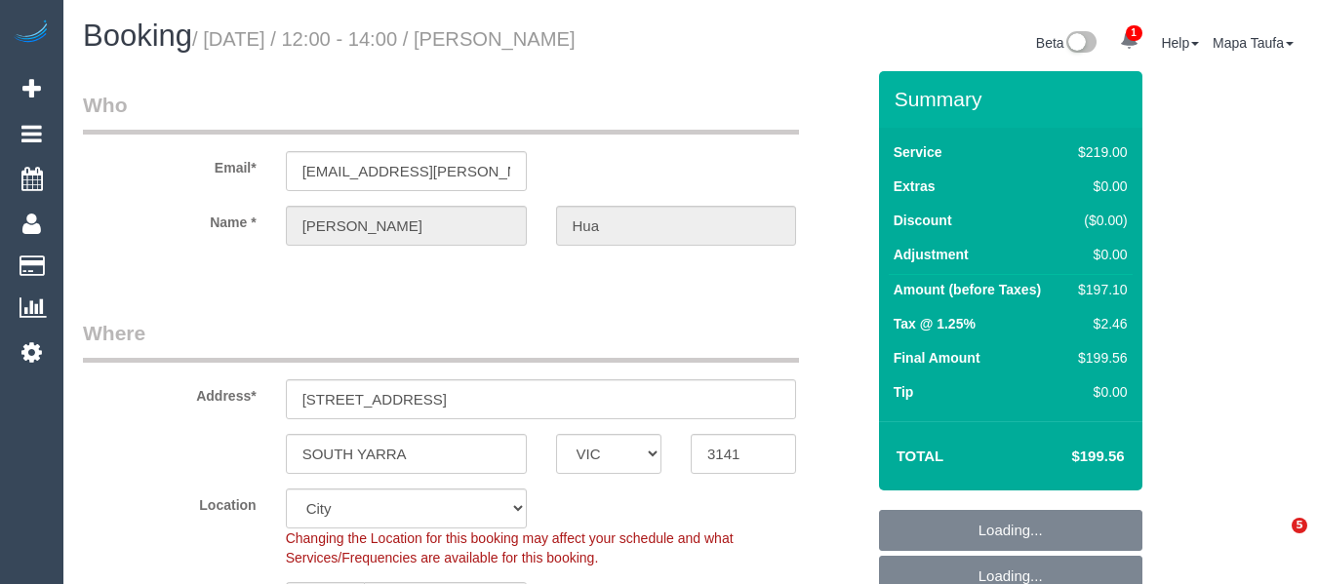
select select "number:34"
select select "number:12"
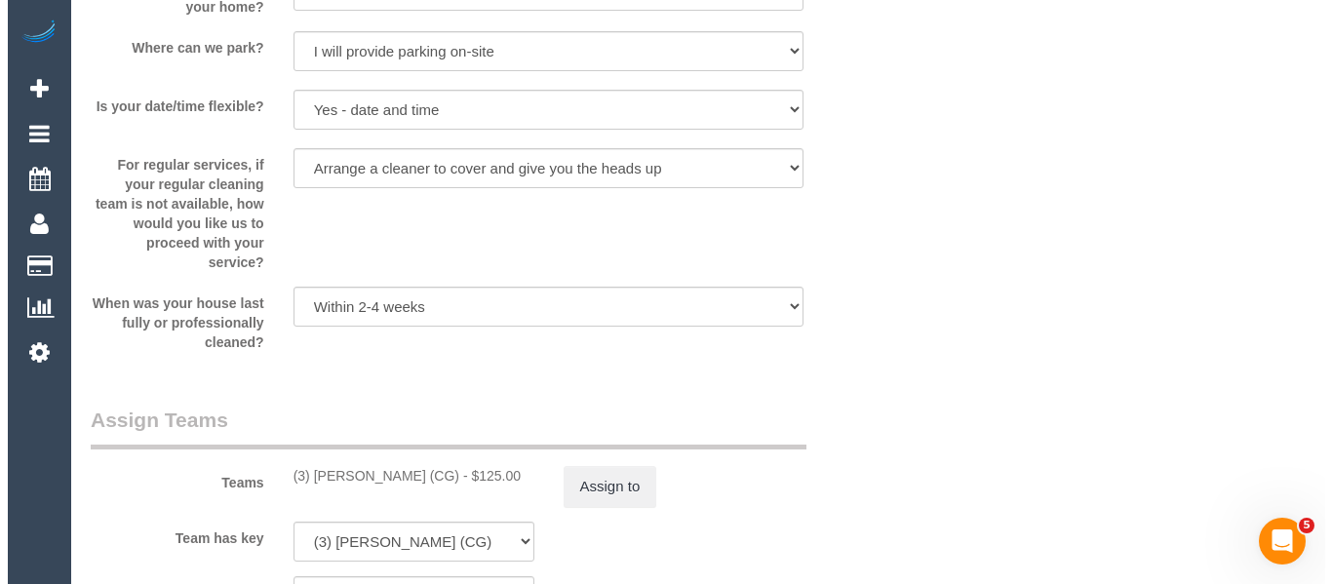
scroll to position [3076, 0]
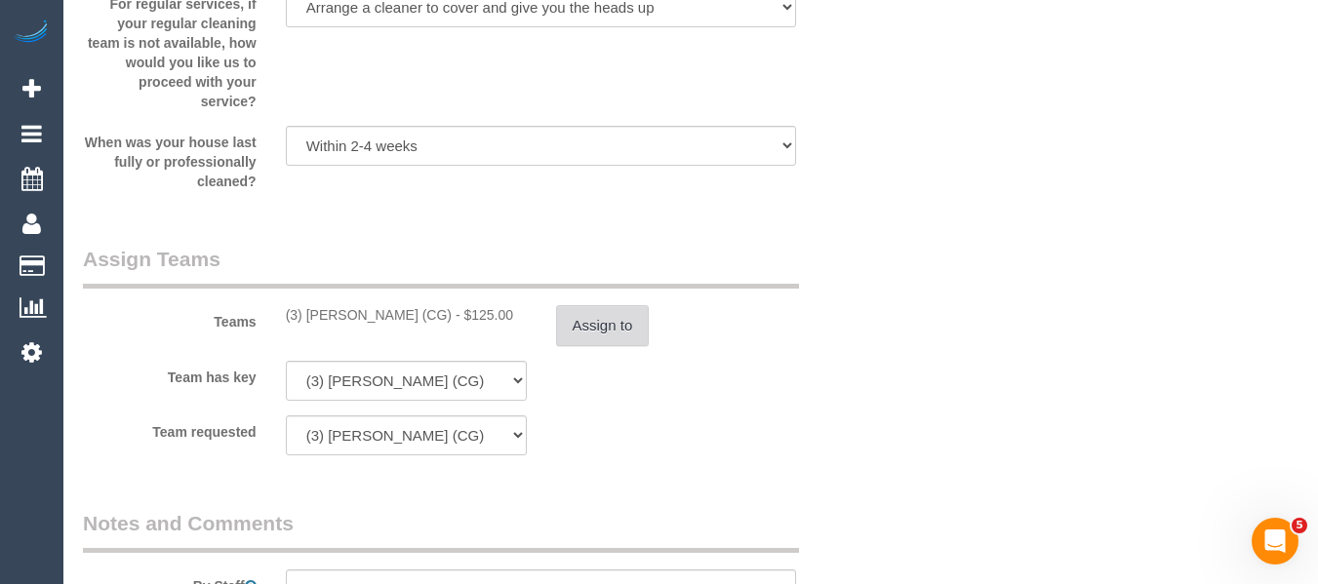
click at [612, 329] on button "Assign to" at bounding box center [603, 325] width 94 height 41
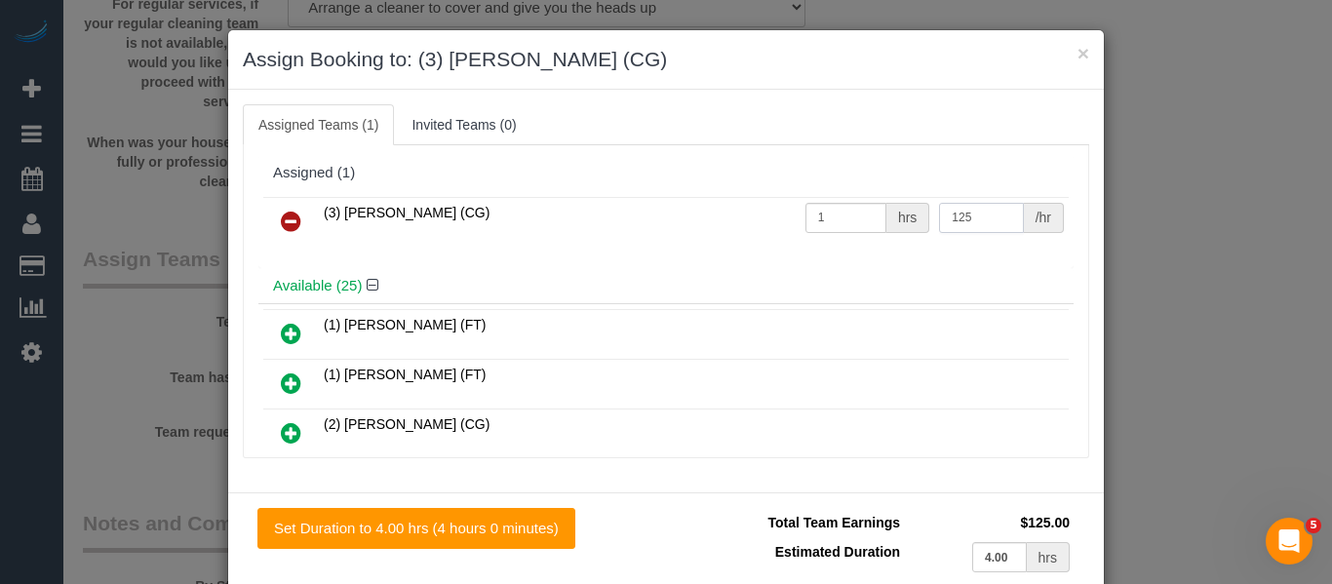
click at [739, 217] on tr "(3) Ashish Patel (CG) 1 hrs 125 /hr" at bounding box center [666, 222] width 806 height 50
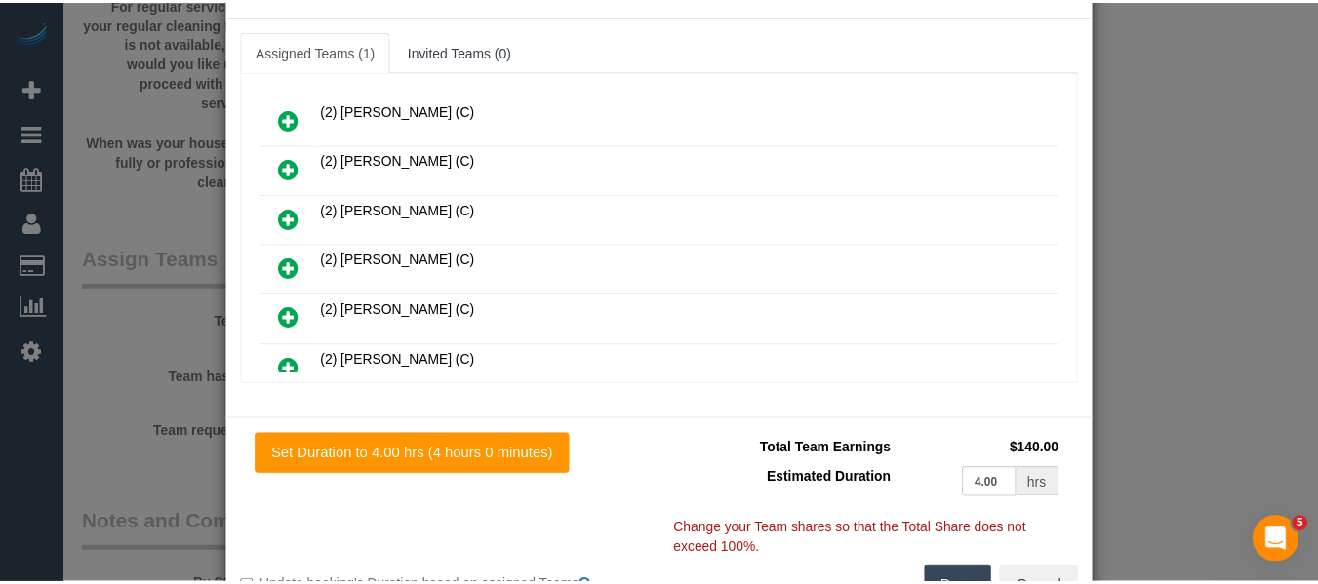
scroll to position [142, 0]
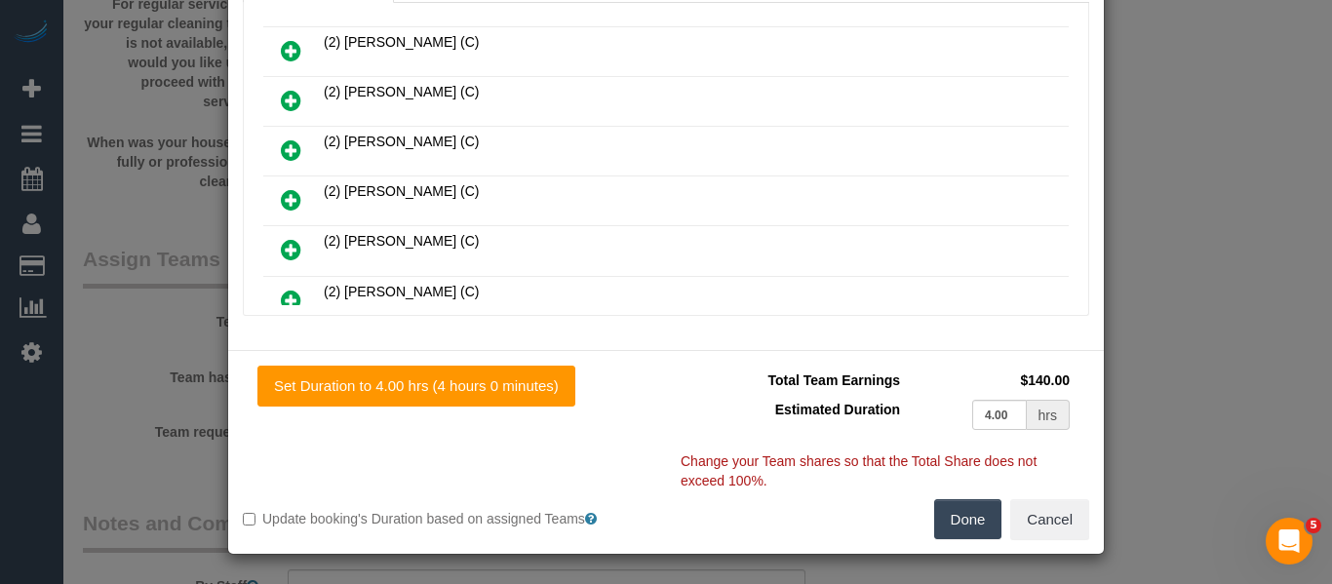
type input "140"
click at [942, 526] on button "Done" at bounding box center [968, 519] width 68 height 41
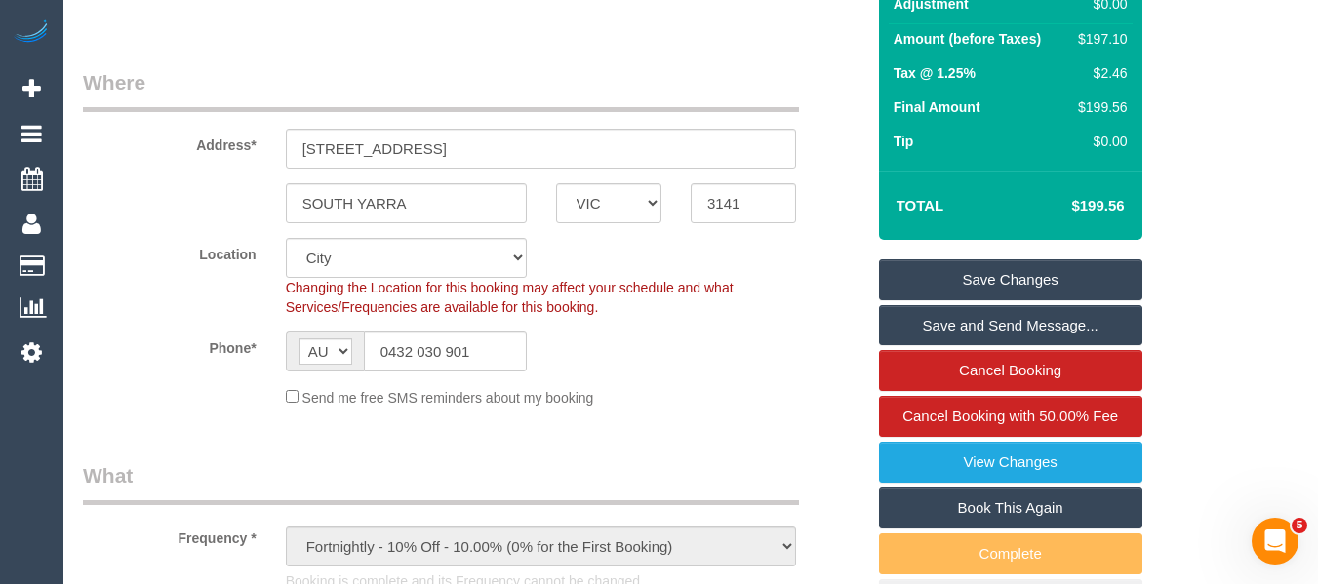
scroll to position [331, 0]
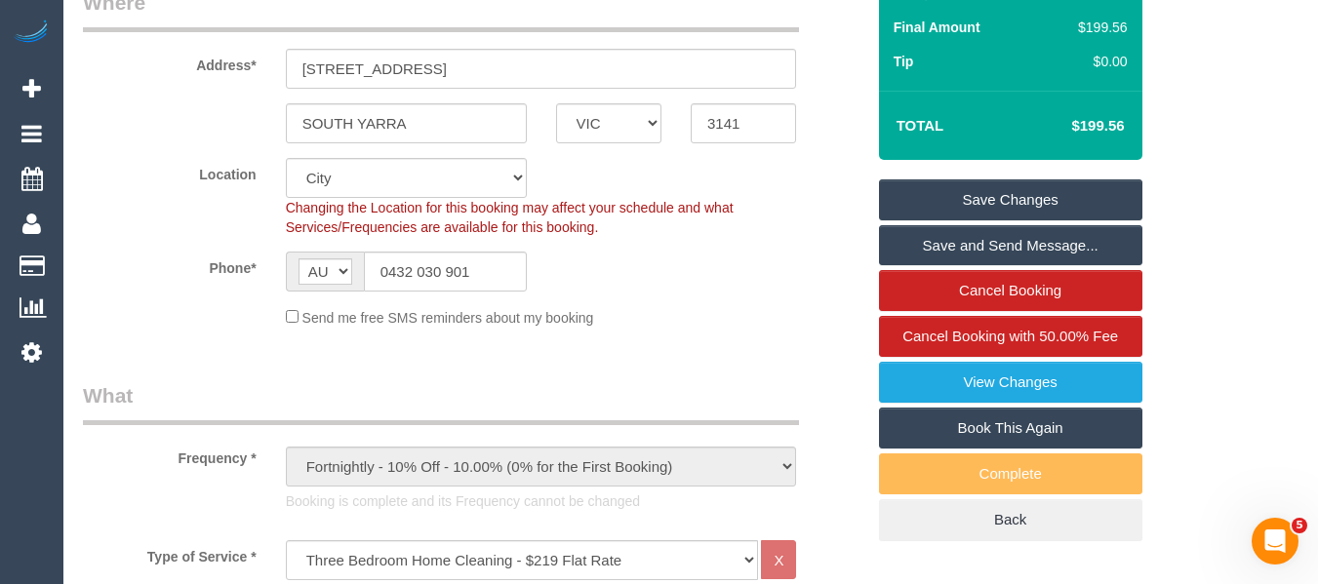
click at [1093, 196] on link "Save Changes" at bounding box center [1010, 199] width 263 height 41
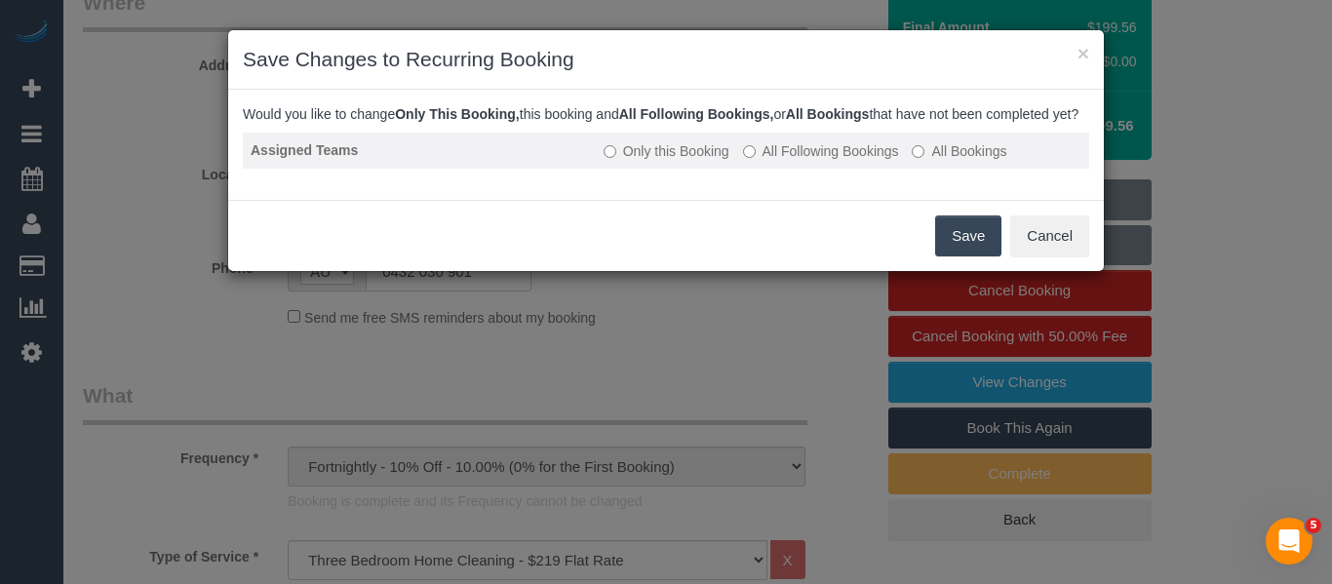
click at [827, 161] on label "All Following Bookings" at bounding box center [821, 151] width 156 height 20
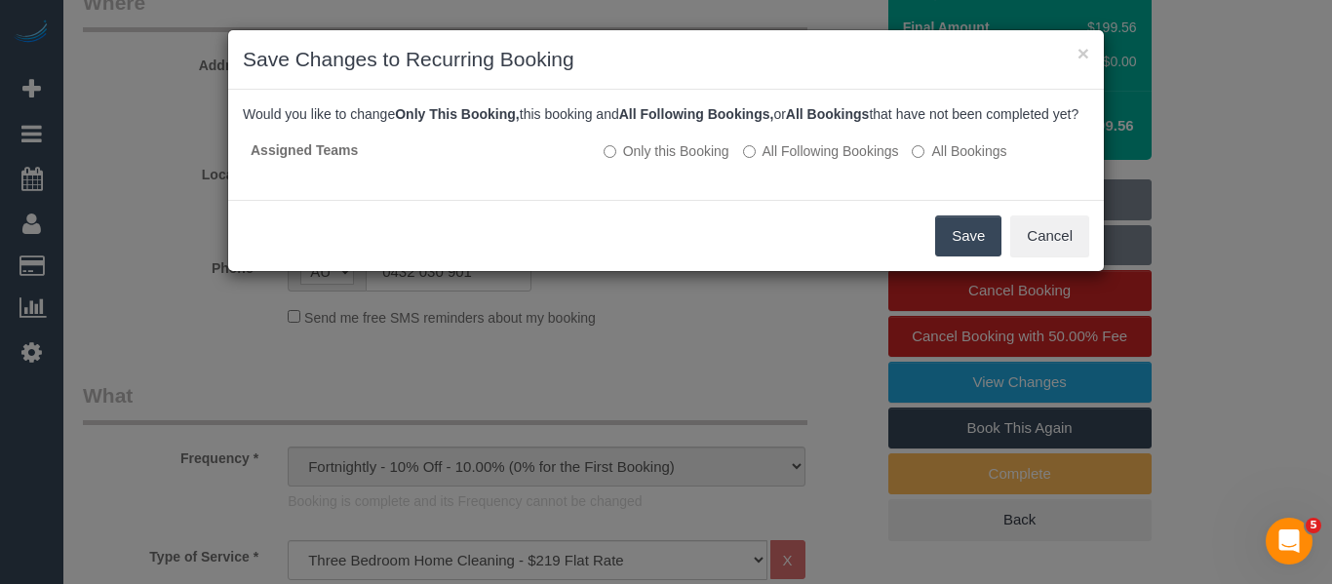
click at [964, 247] on button "Save" at bounding box center [968, 236] width 66 height 41
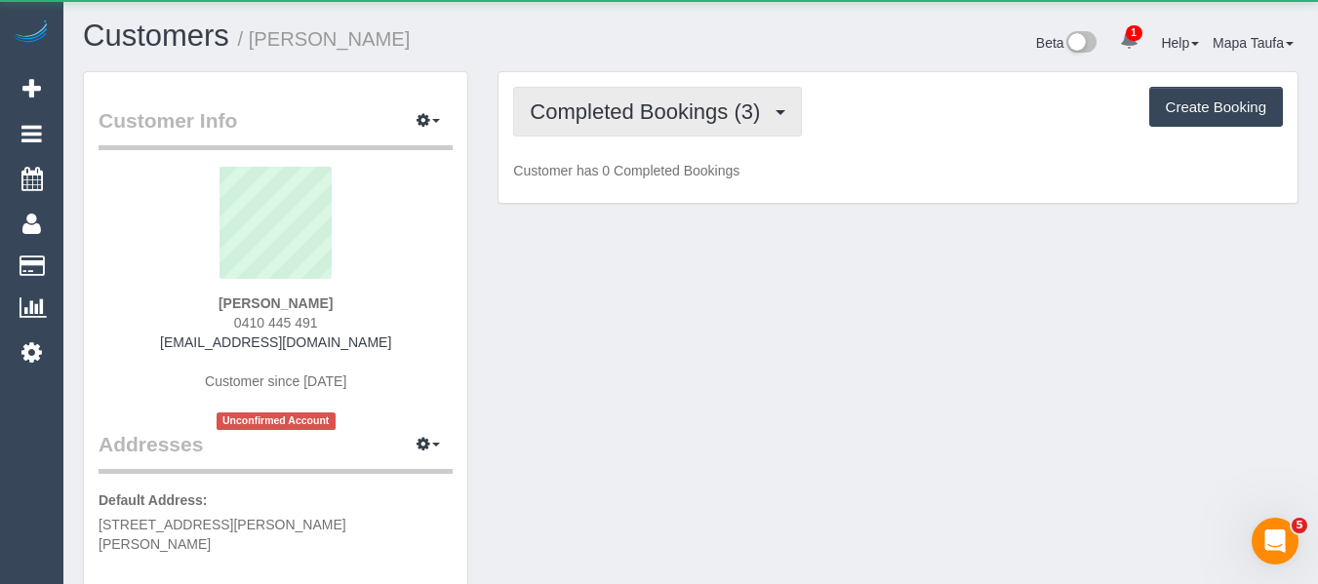
click at [725, 97] on button "Completed Bookings (3)" at bounding box center [657, 112] width 289 height 50
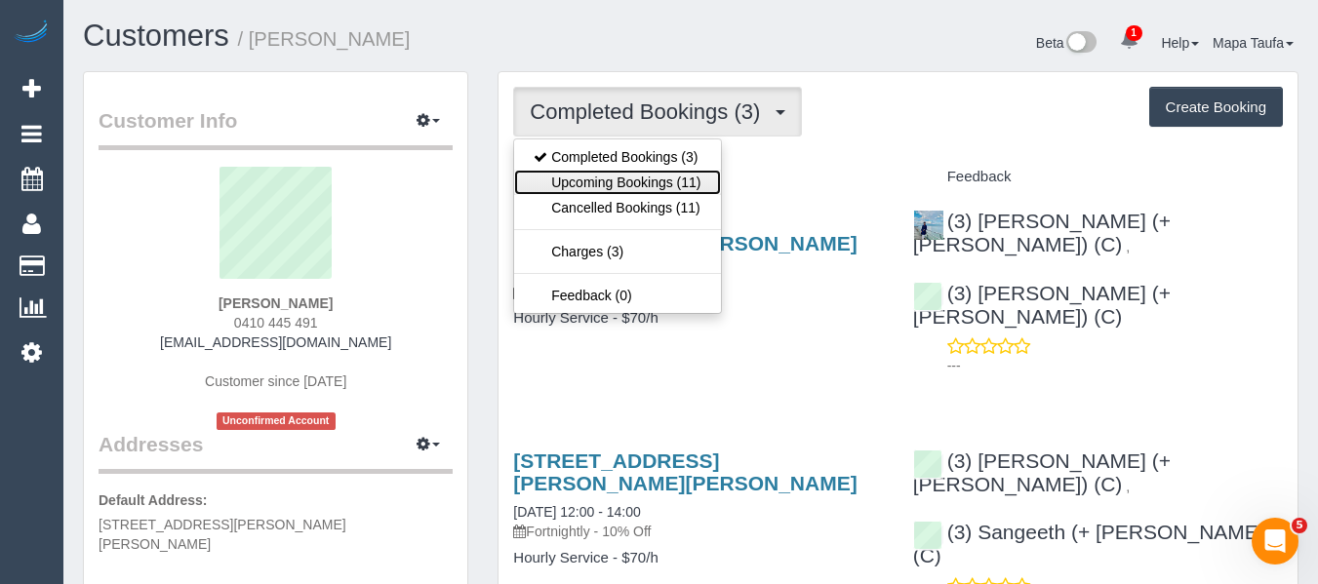
click at [659, 178] on link "Upcoming Bookings (11)" at bounding box center [617, 182] width 206 height 25
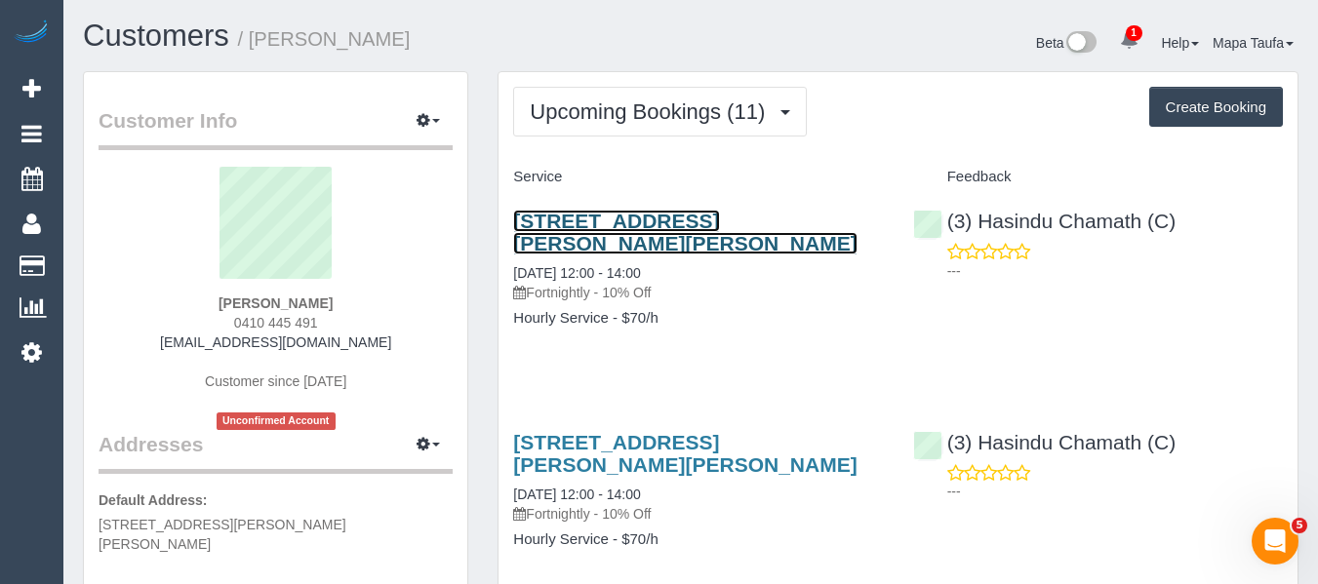
click at [704, 223] on link "[STREET_ADDRESS][PERSON_NAME][PERSON_NAME]" at bounding box center [684, 232] width 343 height 45
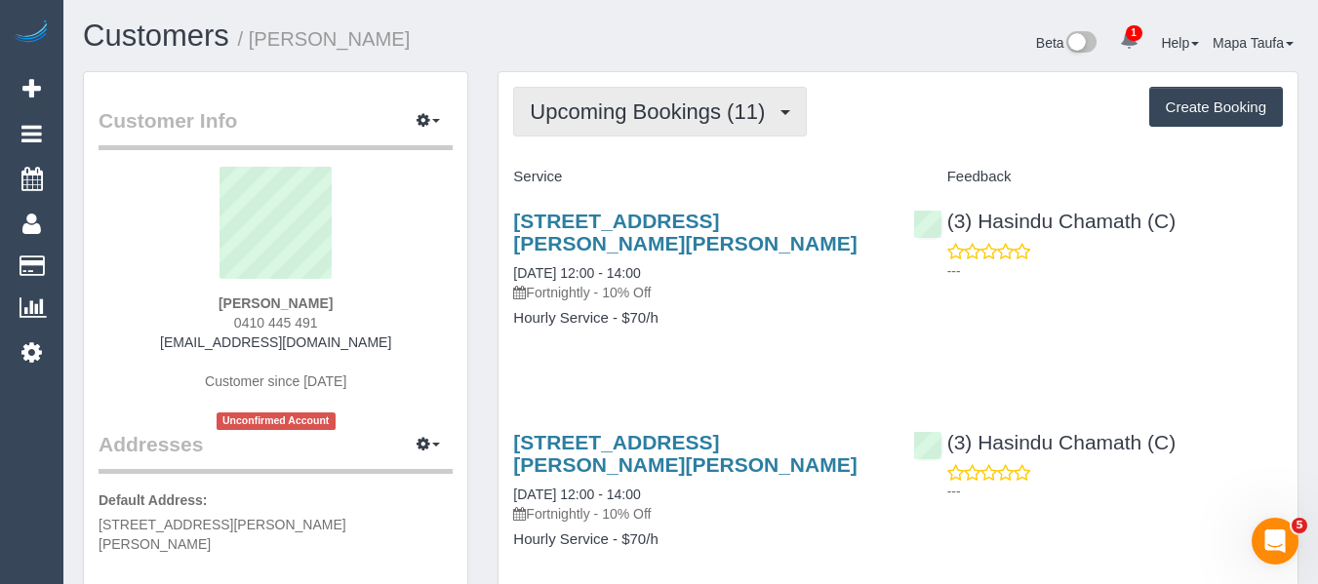
drag, startPoint x: 555, startPoint y: 87, endPoint x: 557, endPoint y: 108, distance: 21.5
click at [557, 90] on button "Upcoming Bookings (11)" at bounding box center [660, 112] width 294 height 50
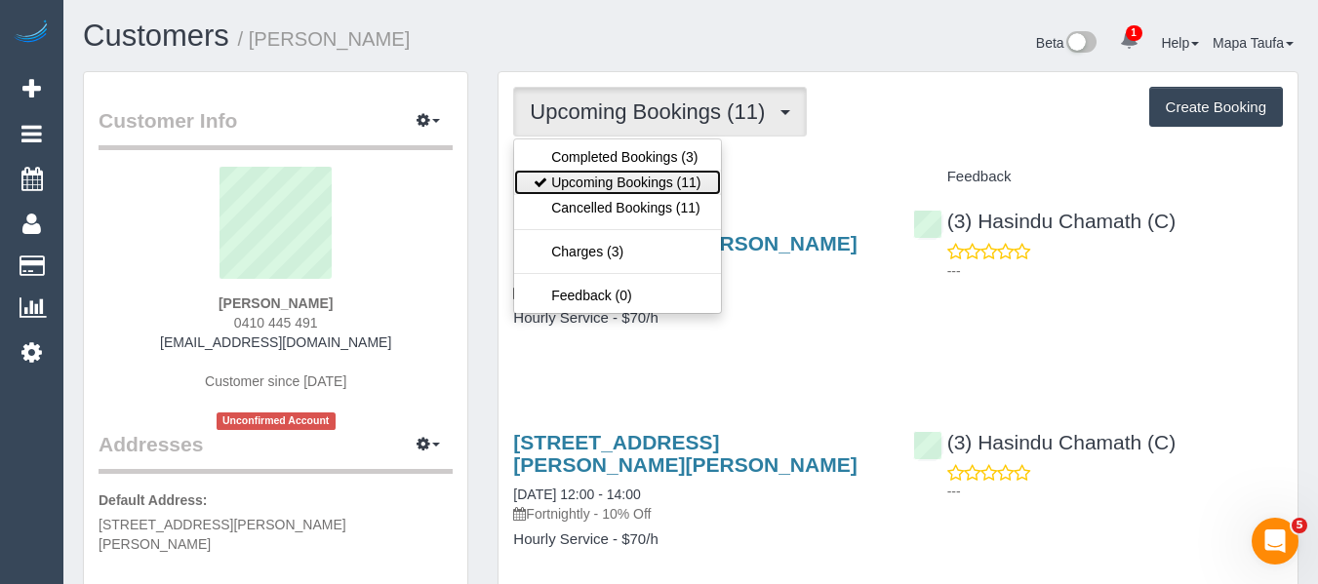
click at [586, 186] on link "Upcoming Bookings (11)" at bounding box center [617, 182] width 206 height 25
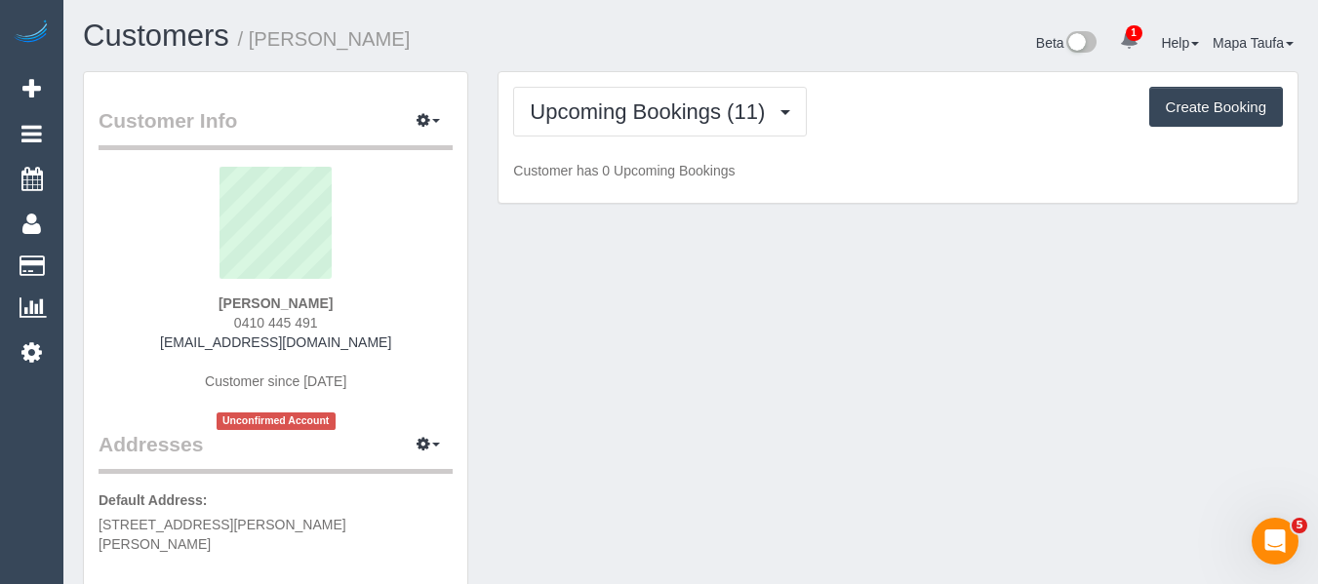
click at [538, 50] on h1 "Customers / [PERSON_NAME]" at bounding box center [379, 36] width 593 height 33
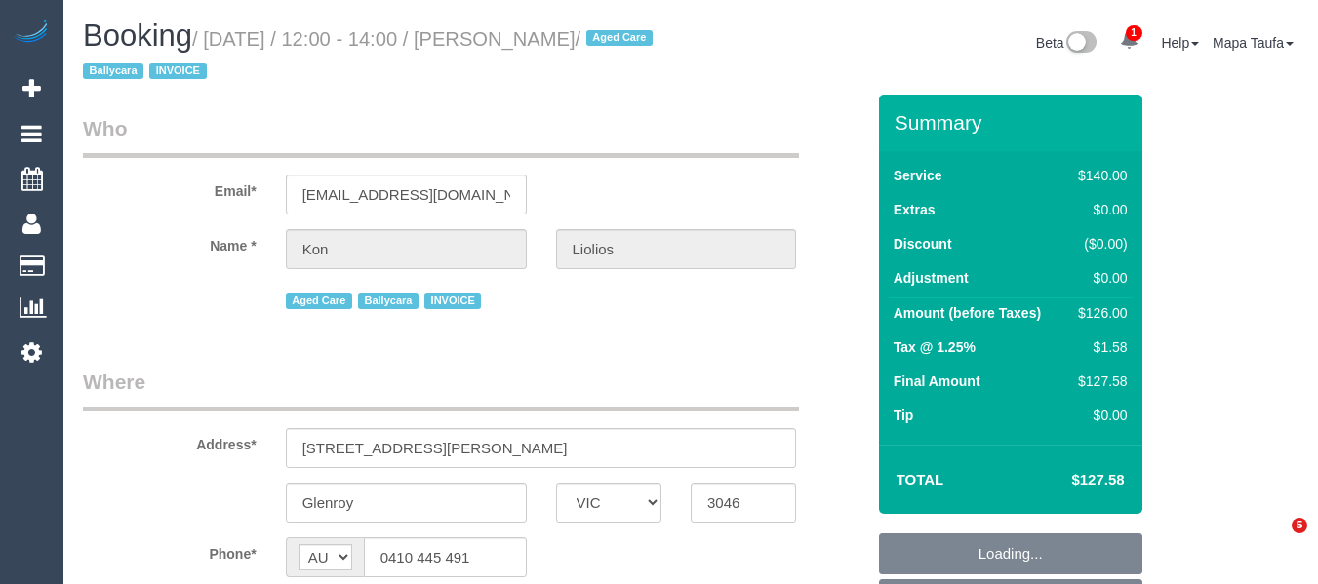
select select "VIC"
select select "object:559"
select select "number:27"
select select "number:14"
select select "number:19"
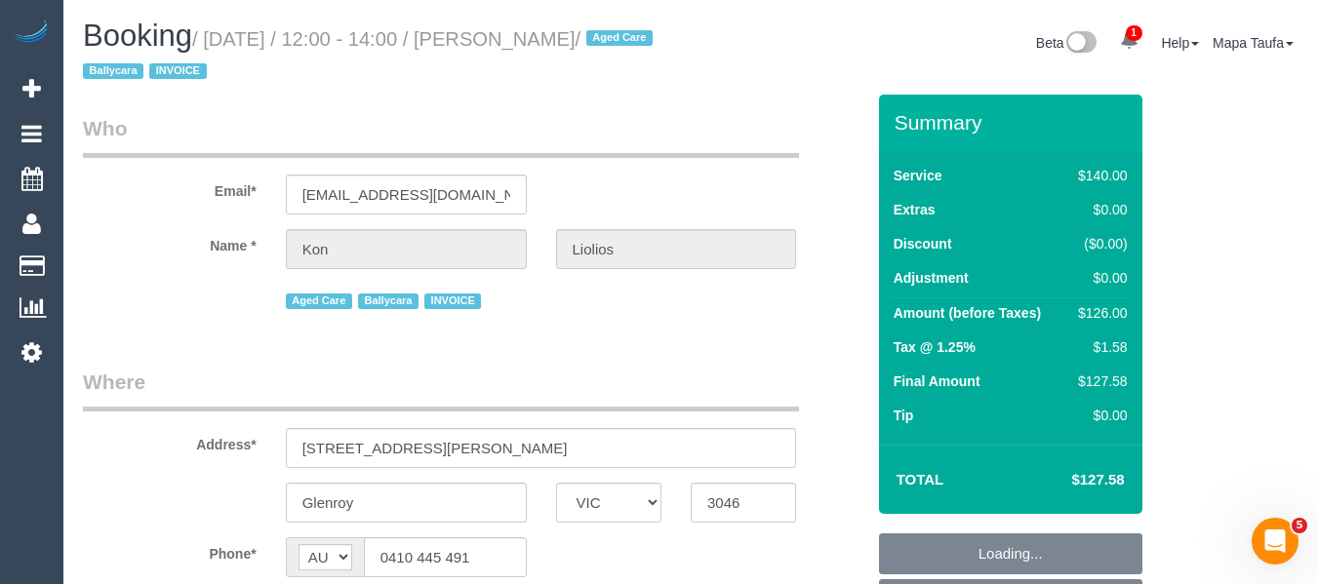
select select "number:23"
select select "number:34"
select select "object:712"
select select "spot1"
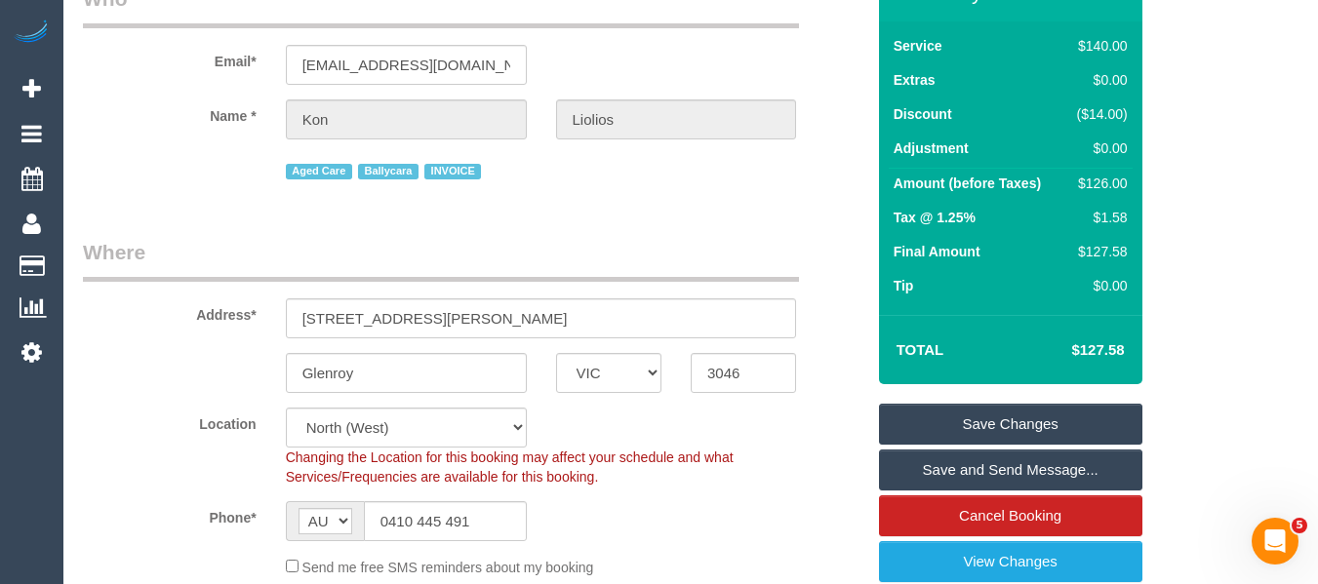
scroll to position [293, 0]
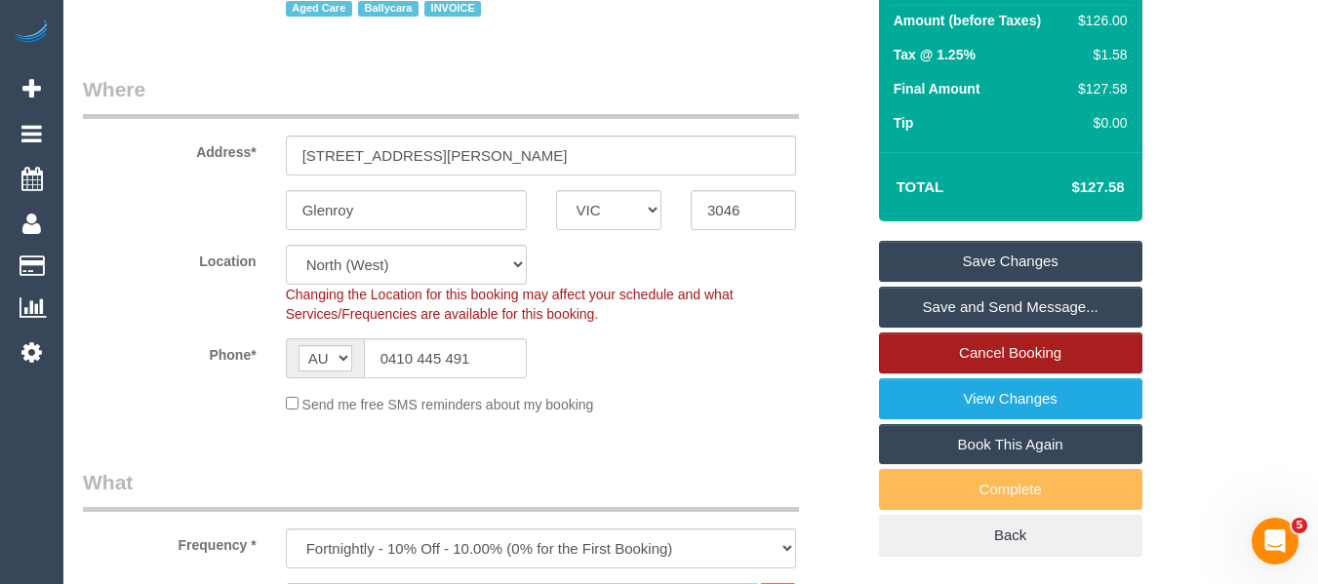
click at [1005, 350] on link "Cancel Booking" at bounding box center [1010, 353] width 263 height 41
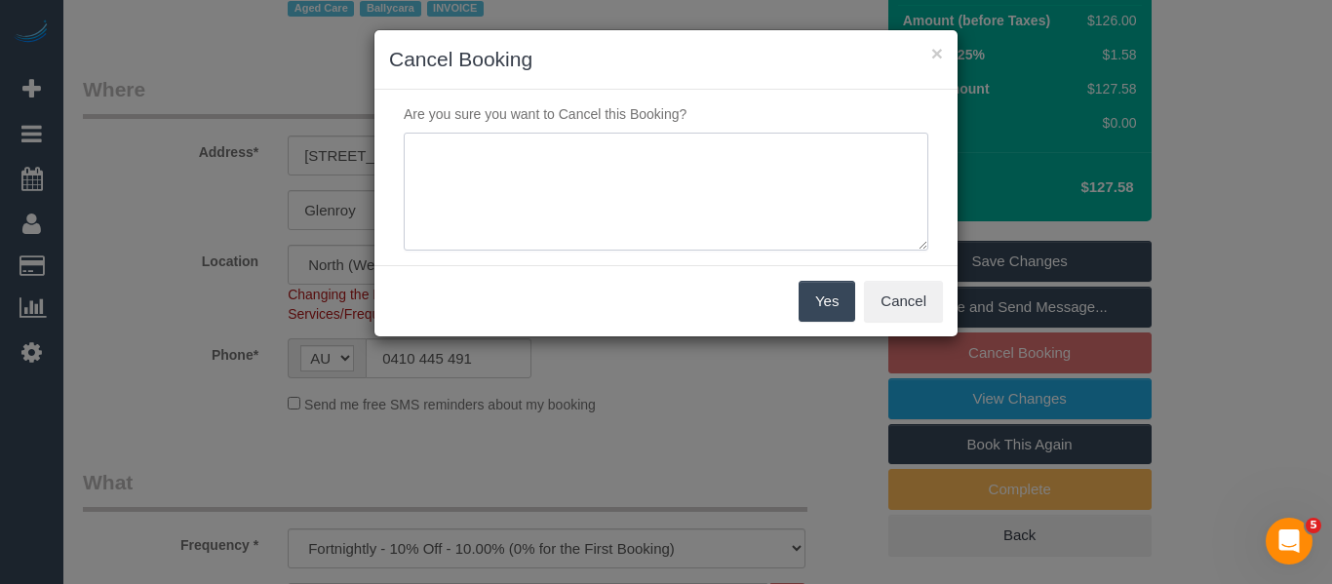
click at [651, 225] on textarea at bounding box center [666, 192] width 525 height 119
type textarea "service not needed via text -MT"
click at [815, 305] on button "Yes" at bounding box center [827, 301] width 57 height 41
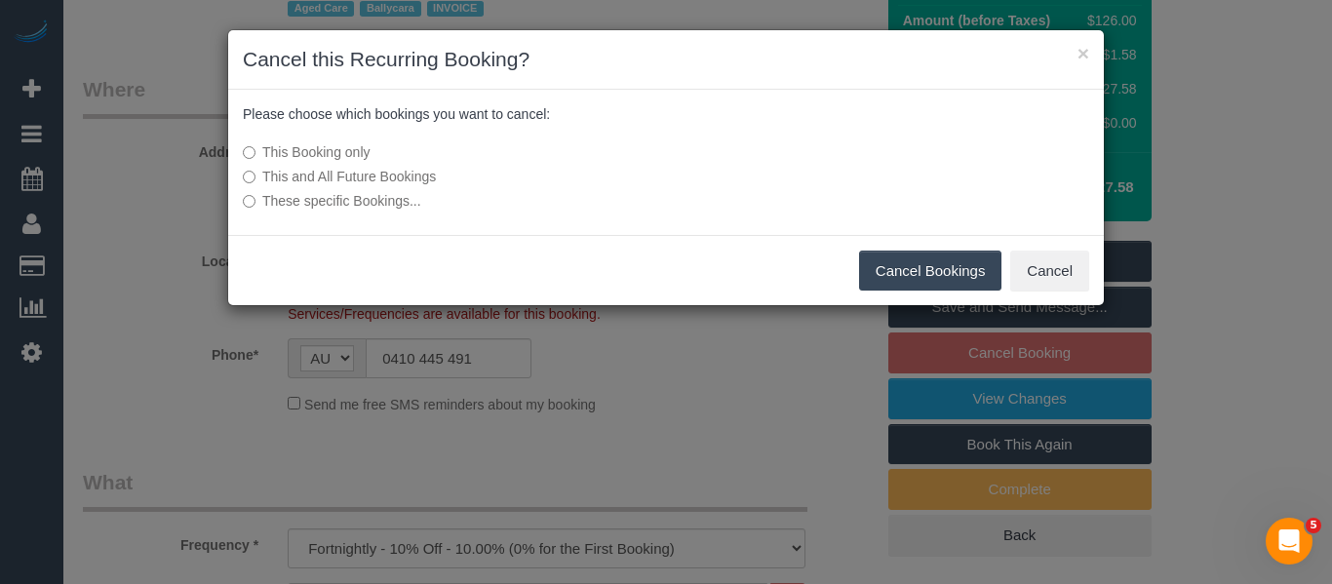
click at [895, 263] on button "Cancel Bookings" at bounding box center [930, 271] width 143 height 41
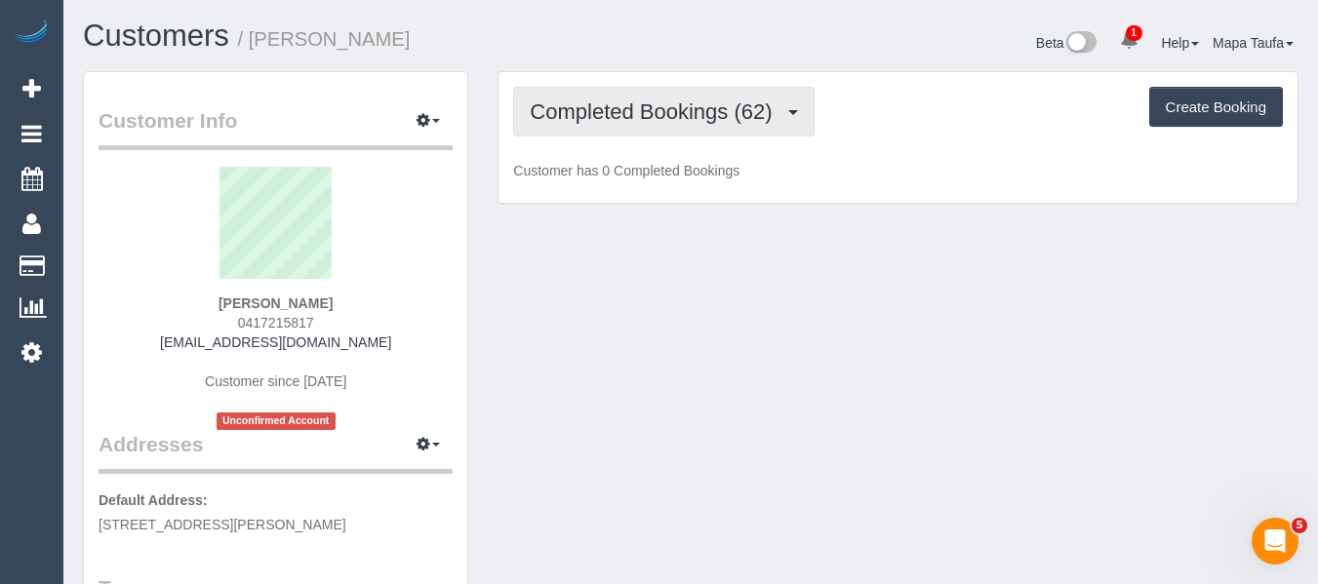
click at [636, 117] on span "Completed Bookings (62)" at bounding box center [656, 111] width 252 height 24
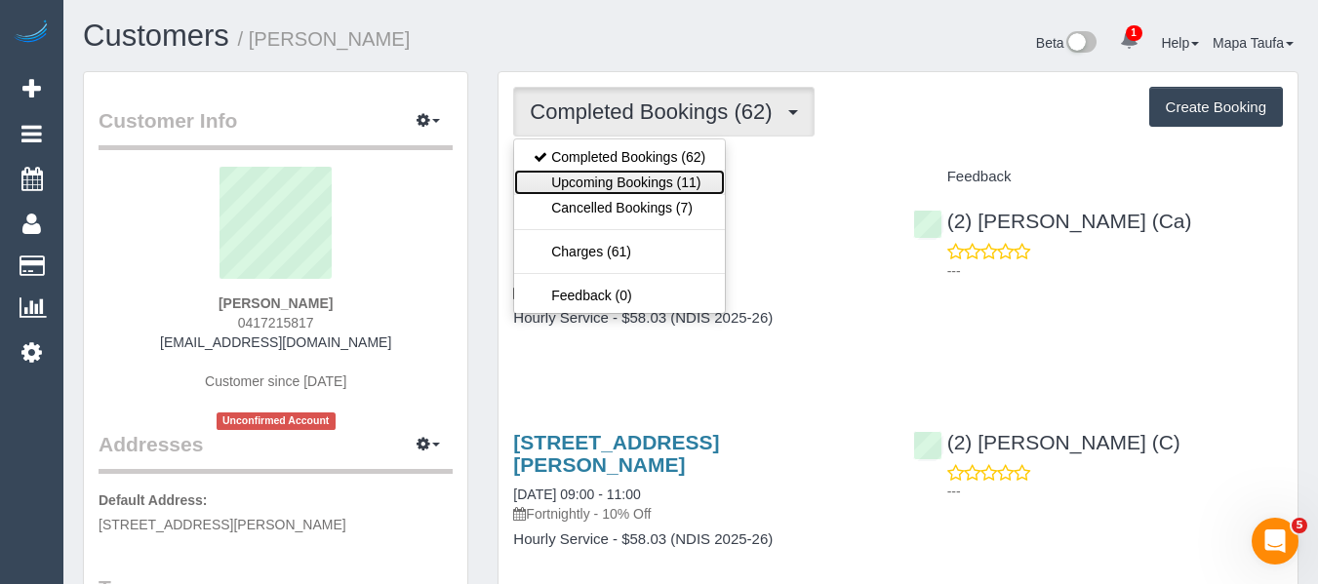
click at [638, 183] on link "Upcoming Bookings (11)" at bounding box center [619, 182] width 211 height 25
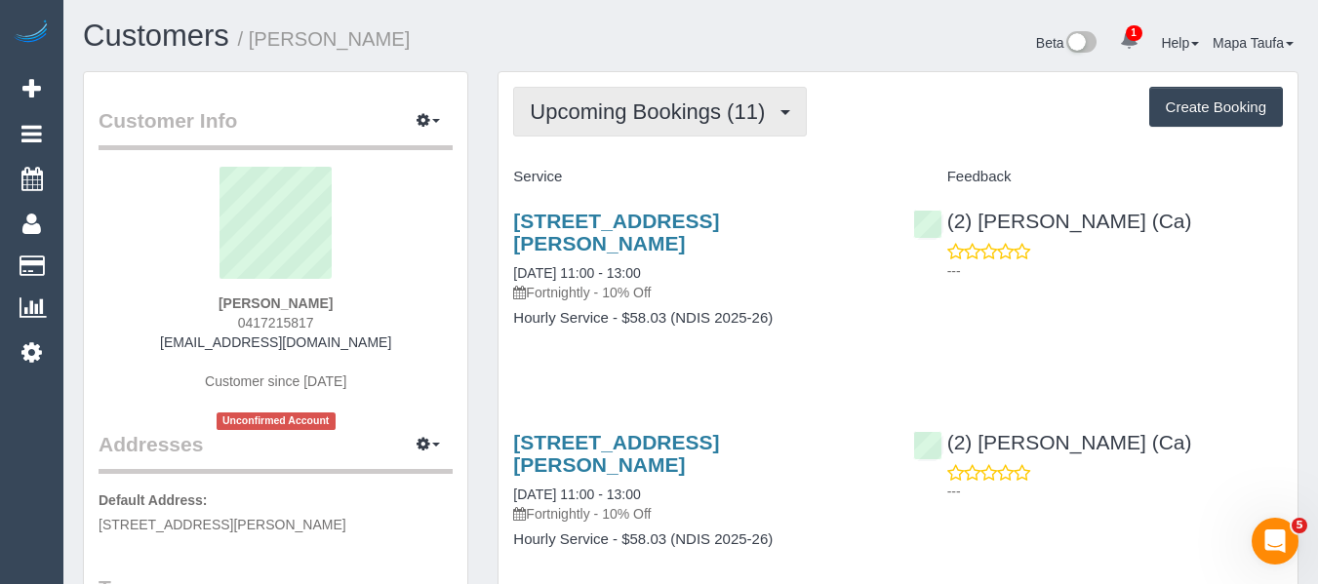
click at [696, 122] on span "Upcoming Bookings (11)" at bounding box center [652, 111] width 245 height 24
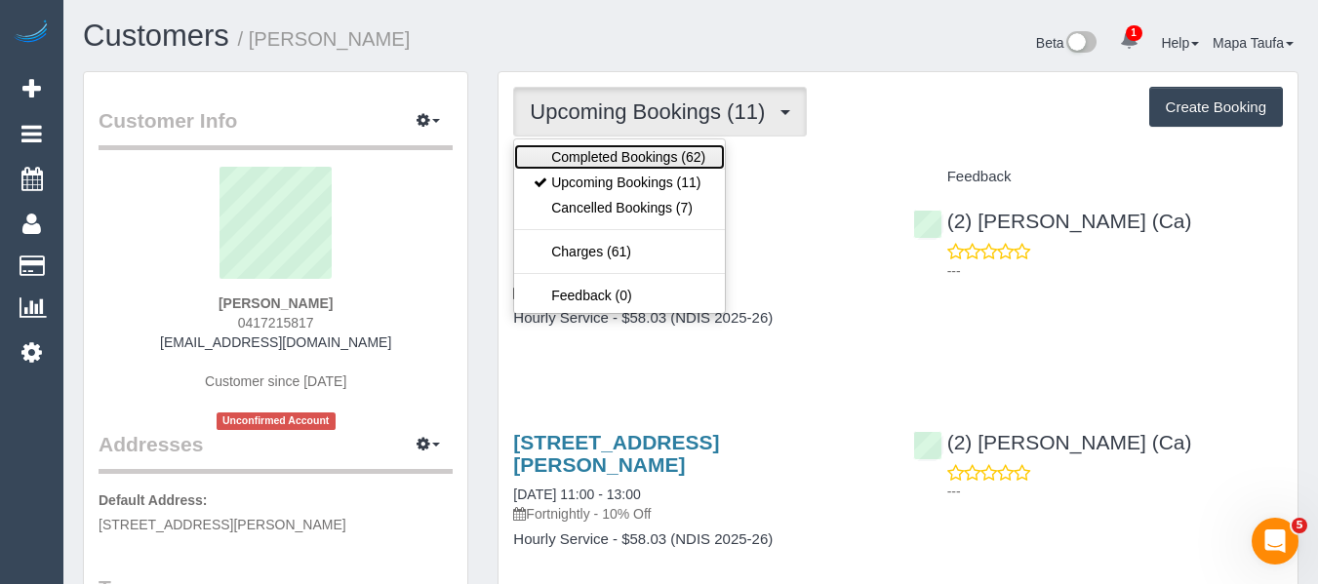
click at [659, 152] on link "Completed Bookings (62)" at bounding box center [619, 156] width 211 height 25
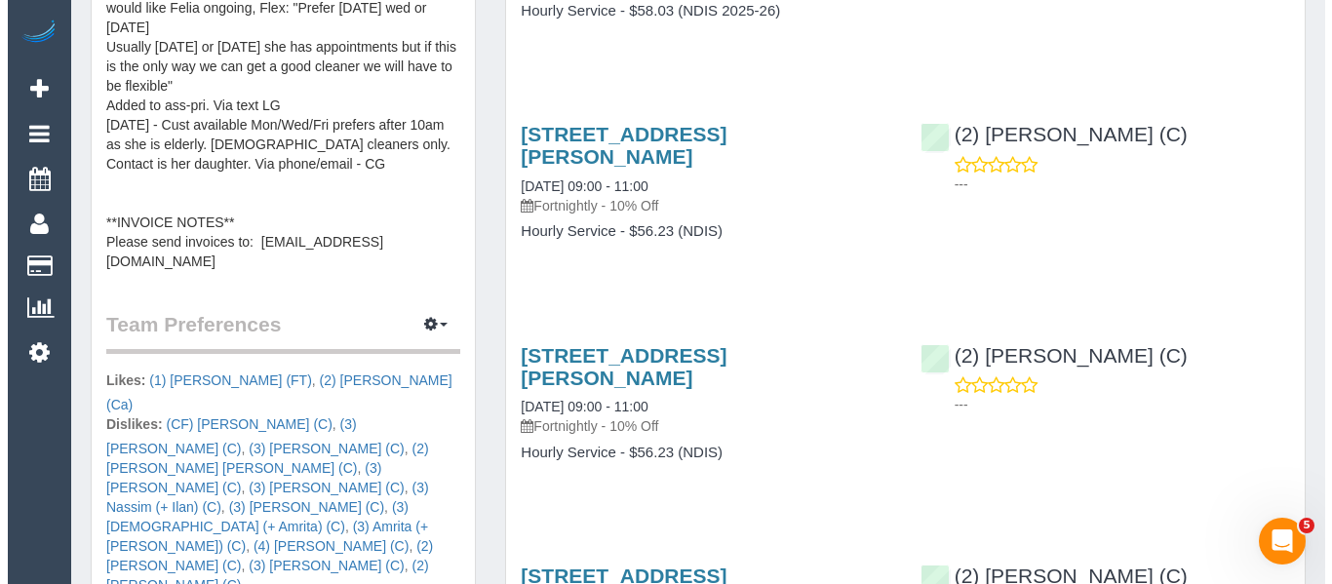
scroll to position [1073, 0]
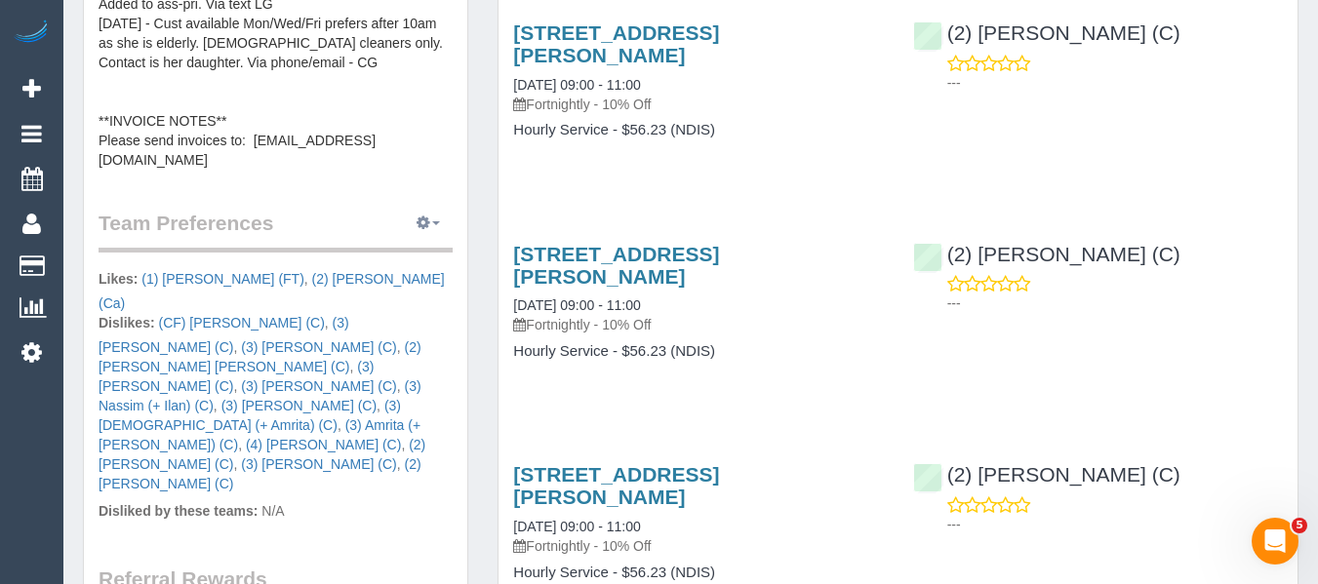
click at [410, 211] on button "button" at bounding box center [428, 224] width 49 height 30
click at [391, 252] on link "Manage Preferences" at bounding box center [369, 259] width 166 height 25
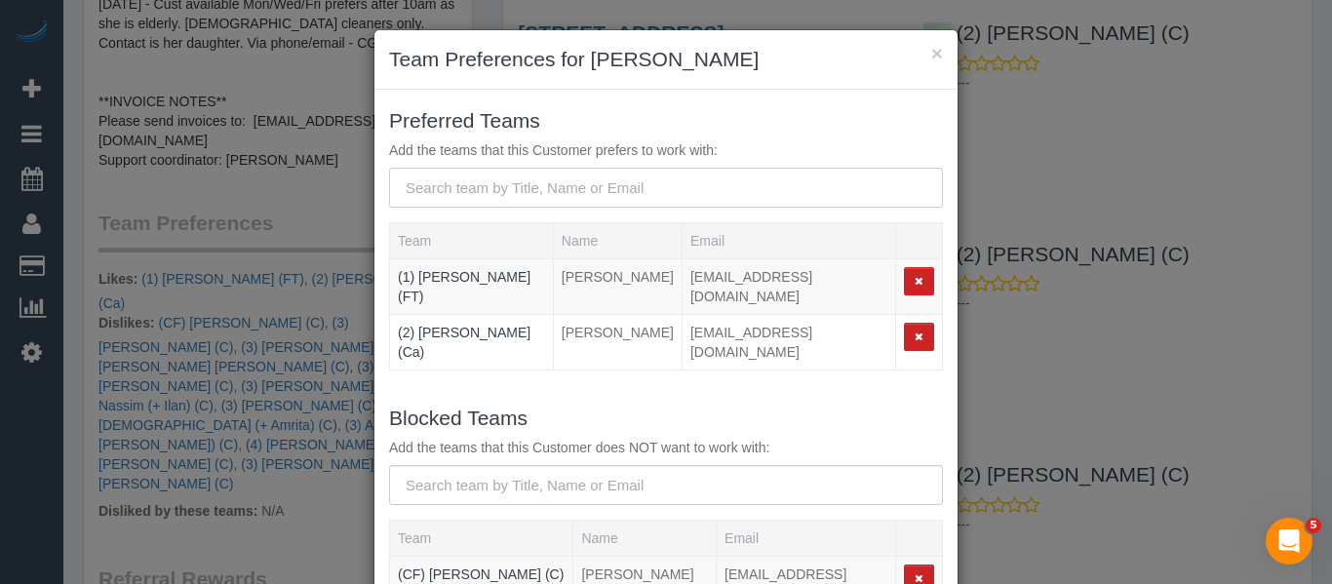
click at [471, 189] on input "text" at bounding box center [666, 188] width 554 height 40
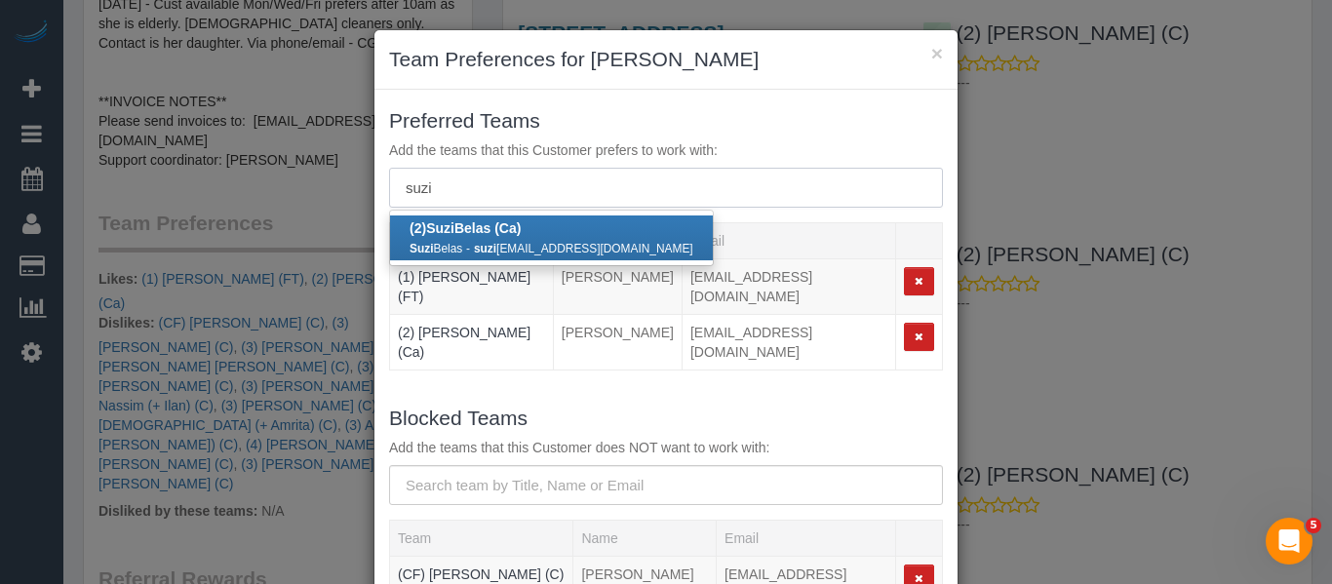
type input "suzi"
click at [470, 239] on div "Suzi Belas - suzi medved1@hotmail.com" at bounding box center [552, 248] width 284 height 20
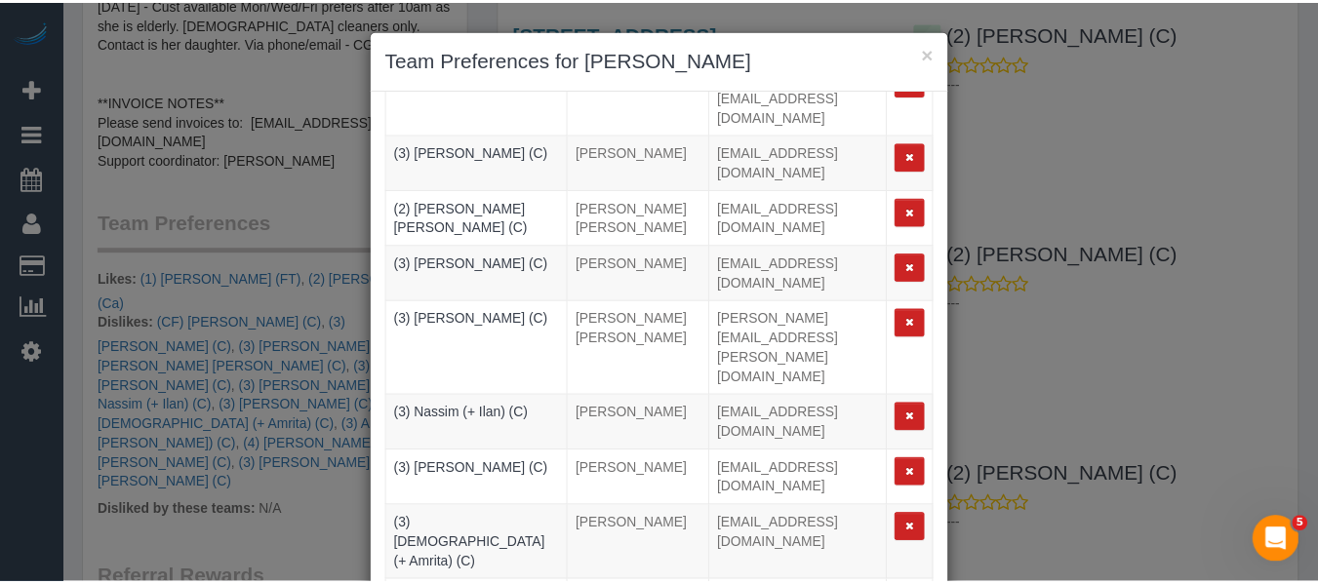
scroll to position [290, 0]
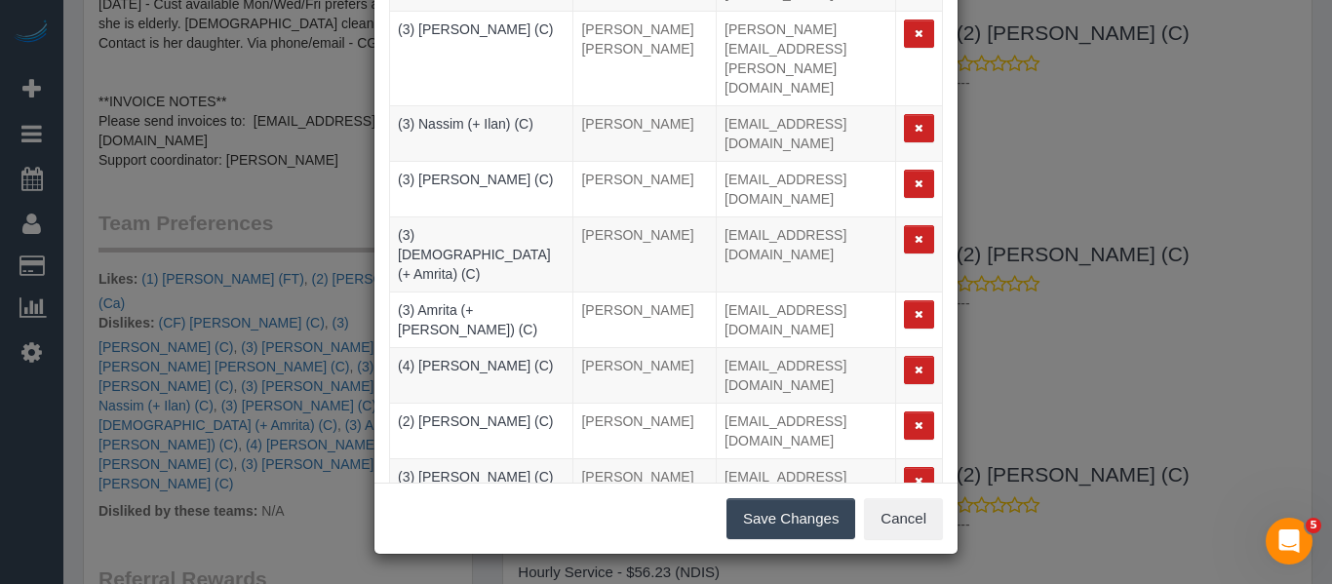
drag, startPoint x: 800, startPoint y: 526, endPoint x: 442, endPoint y: 583, distance: 362.5
click at [799, 526] on button "Save Changes" at bounding box center [791, 518] width 129 height 41
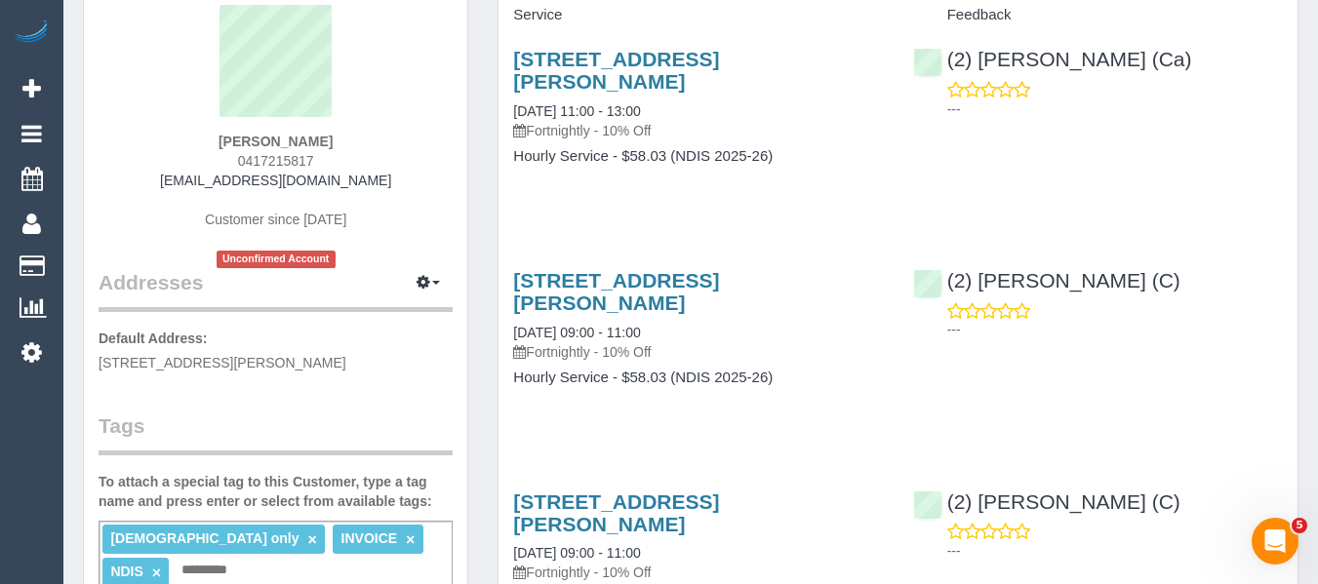
scroll to position [0, 0]
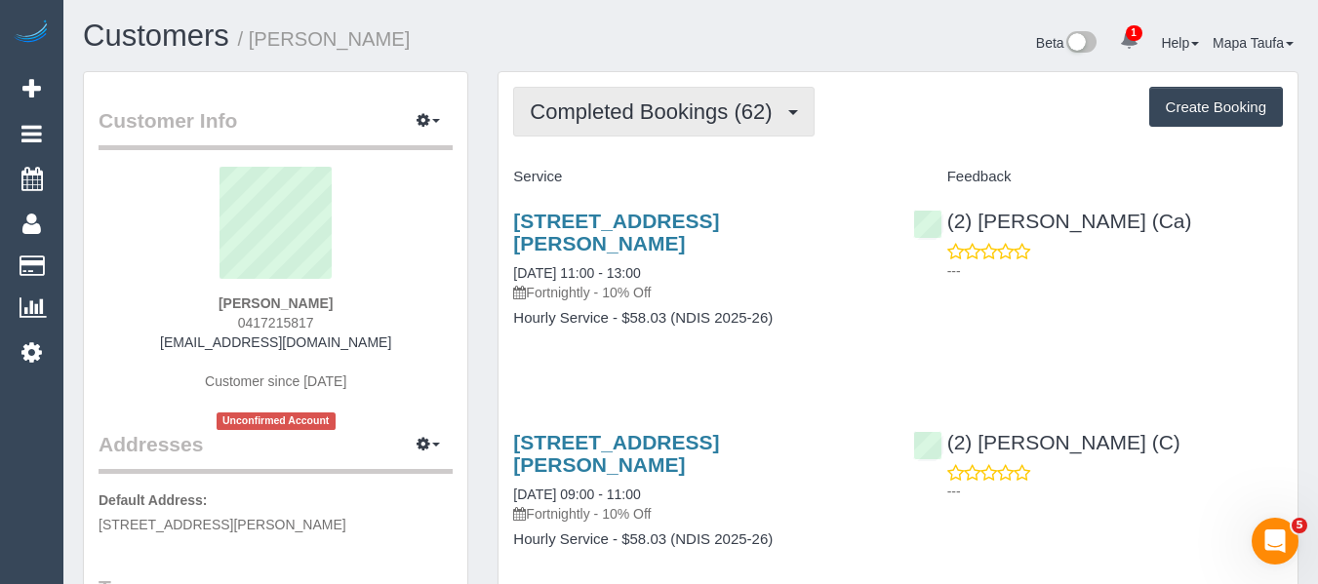
click at [631, 99] on button "Completed Bookings (62)" at bounding box center [663, 112] width 300 height 50
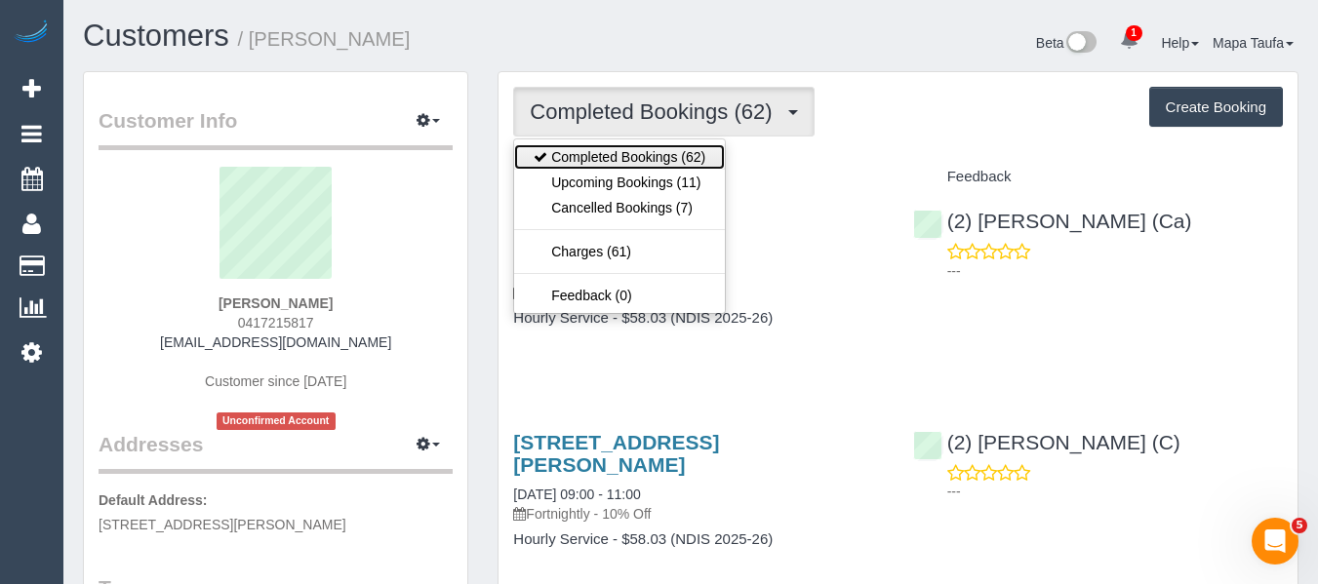
click at [635, 167] on link "Completed Bookings (62)" at bounding box center [619, 156] width 211 height 25
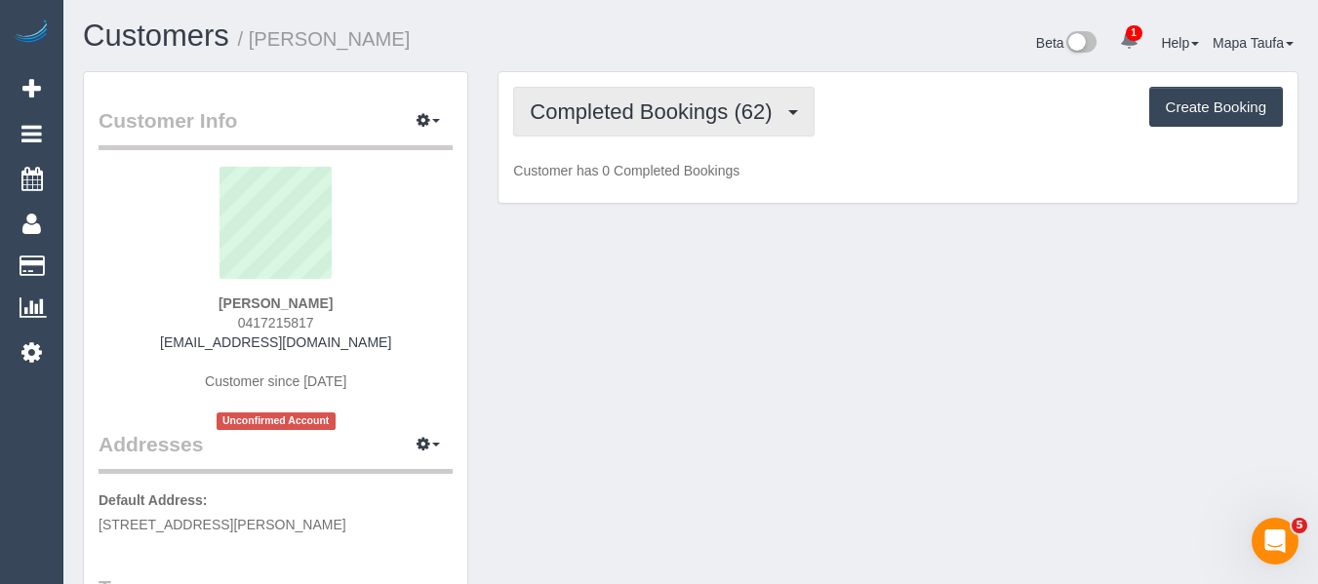
click at [641, 124] on button "Completed Bookings (62)" at bounding box center [663, 112] width 300 height 50
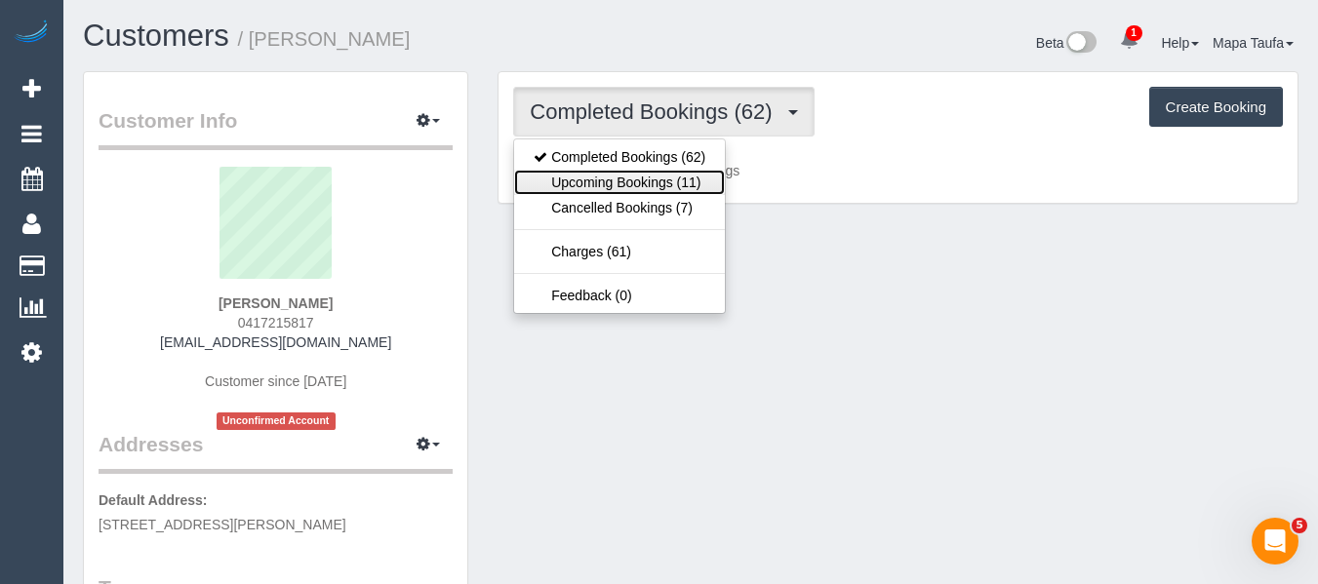
click at [637, 178] on link "Upcoming Bookings (11)" at bounding box center [619, 182] width 211 height 25
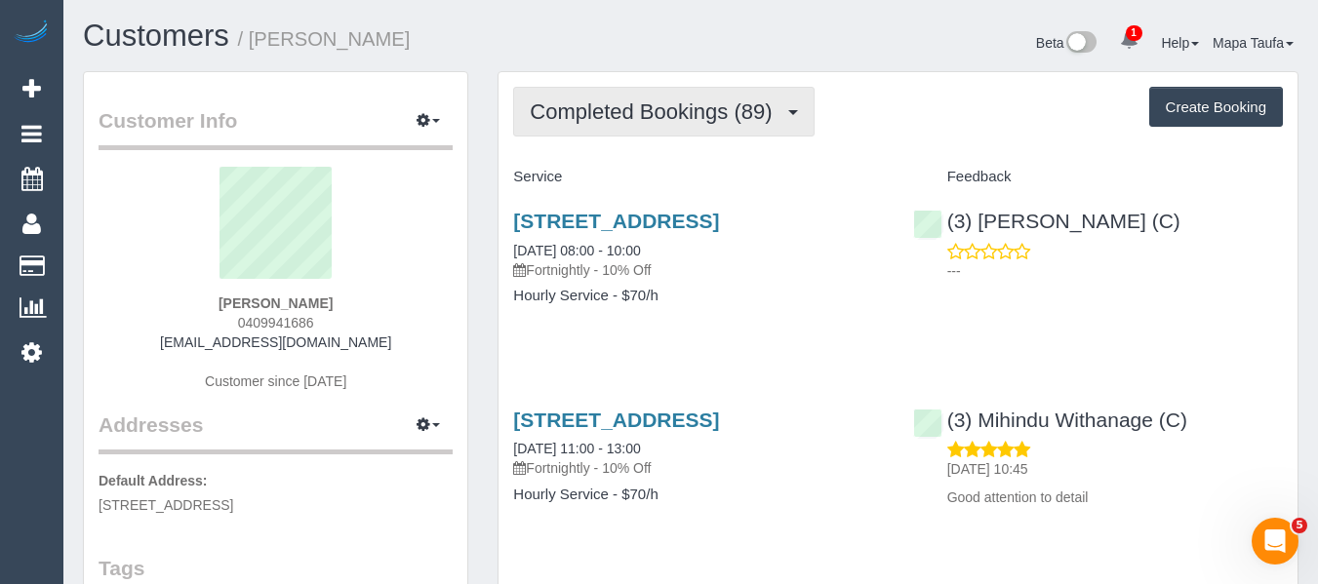
click at [598, 125] on button "Completed Bookings (89)" at bounding box center [663, 112] width 300 height 50
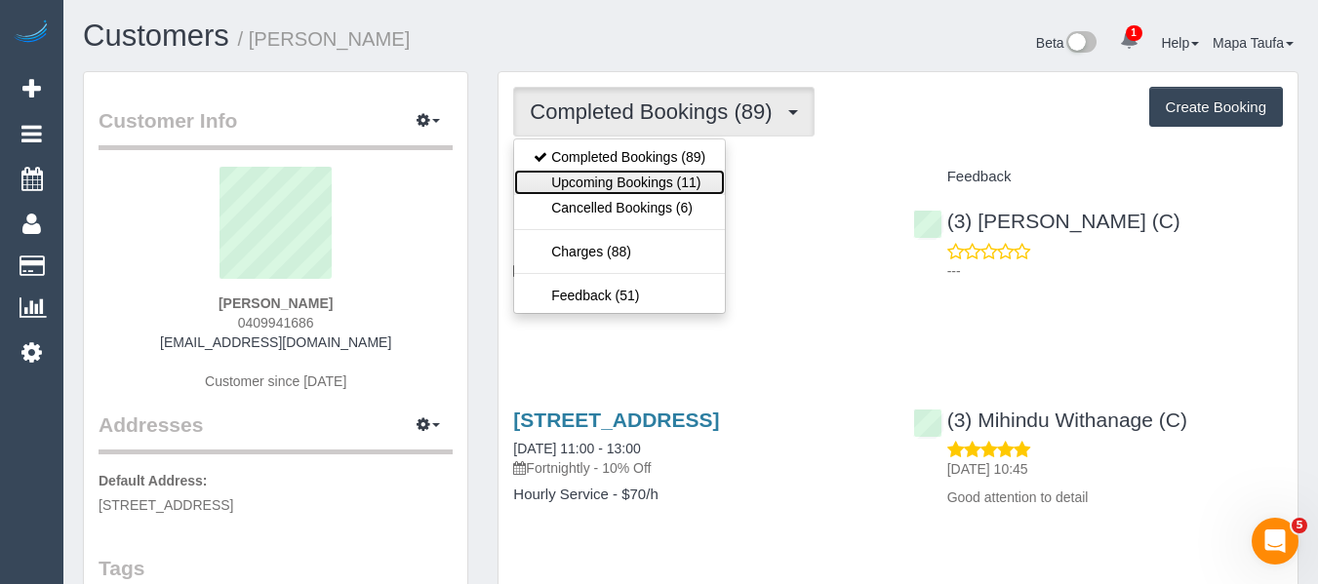
click at [594, 185] on link "Upcoming Bookings (11)" at bounding box center [619, 182] width 211 height 25
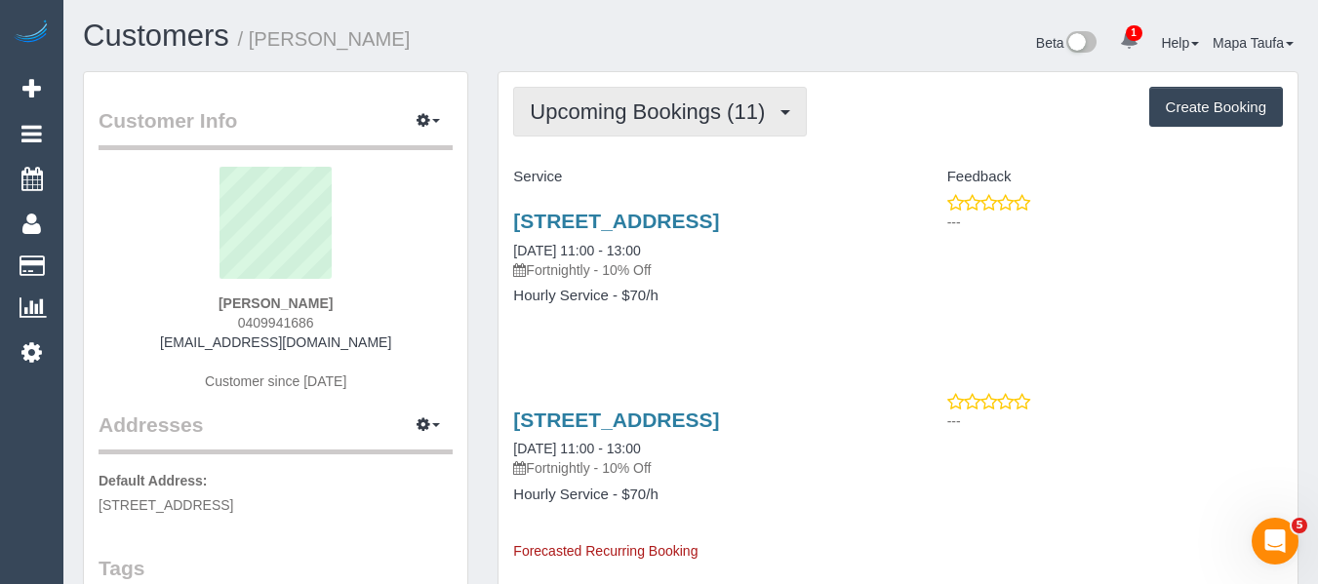
click at [636, 125] on button "Upcoming Bookings (11)" at bounding box center [660, 112] width 294 height 50
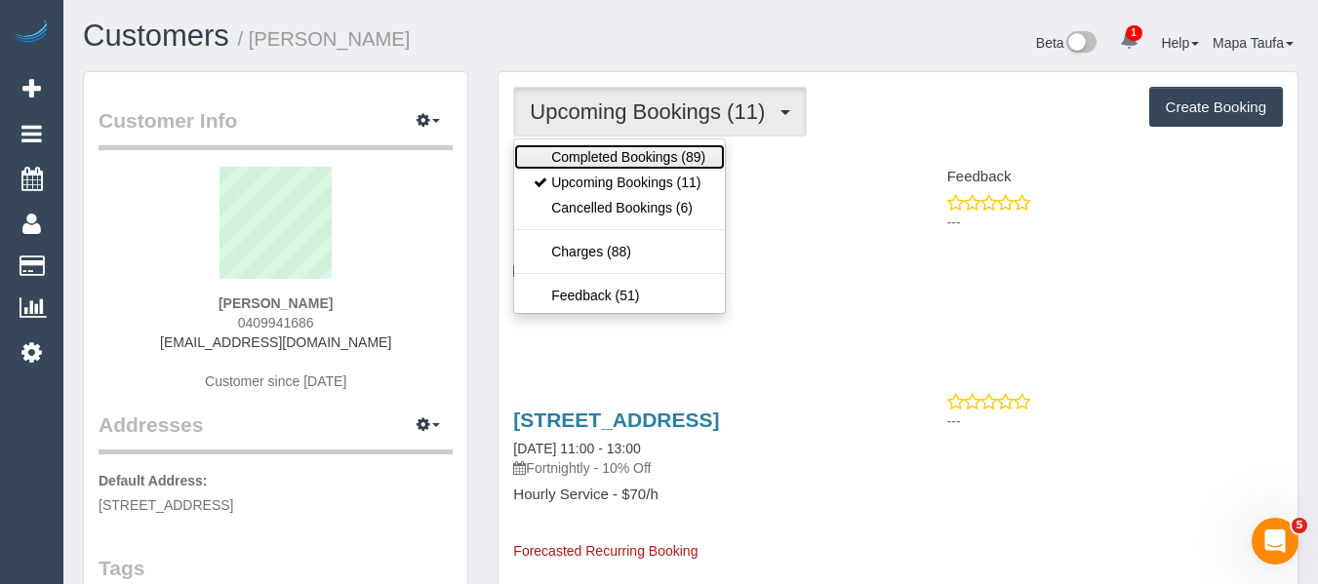
click at [610, 152] on link "Completed Bookings (89)" at bounding box center [619, 156] width 211 height 25
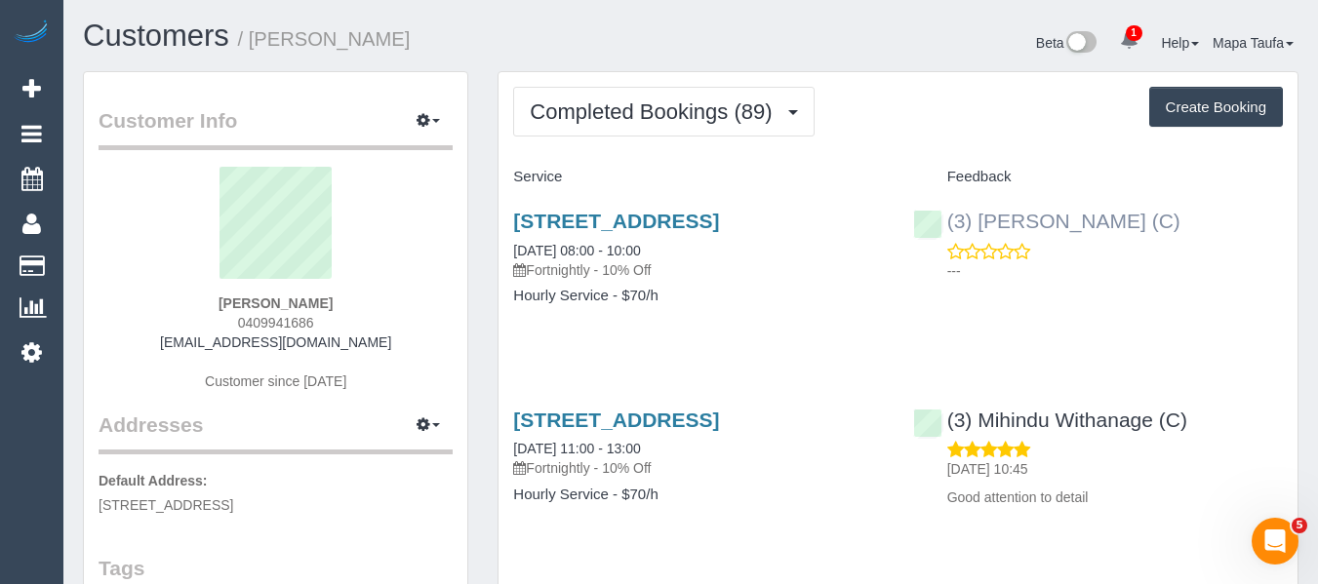
drag, startPoint x: 1053, startPoint y: 209, endPoint x: 979, endPoint y: 223, distance: 75.6
click at [979, 223] on div "(3) Harry Dhasmana (C) ---" at bounding box center [1097, 241] width 399 height 96
copy link "[PERSON_NAME] (C)"
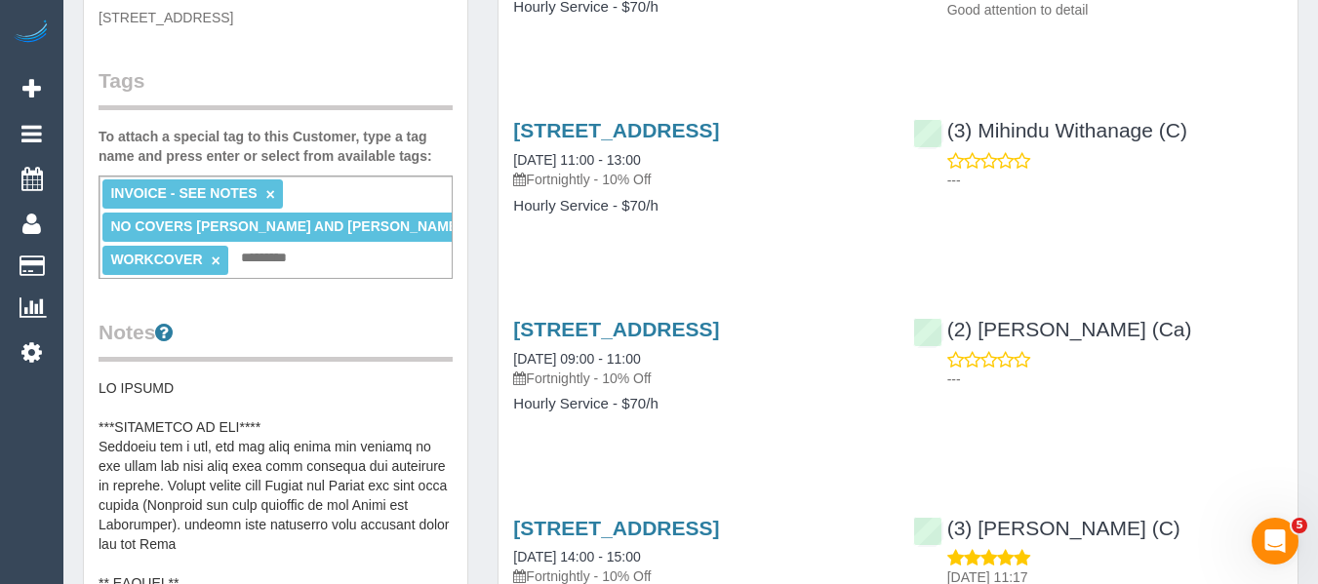
scroll to position [98, 0]
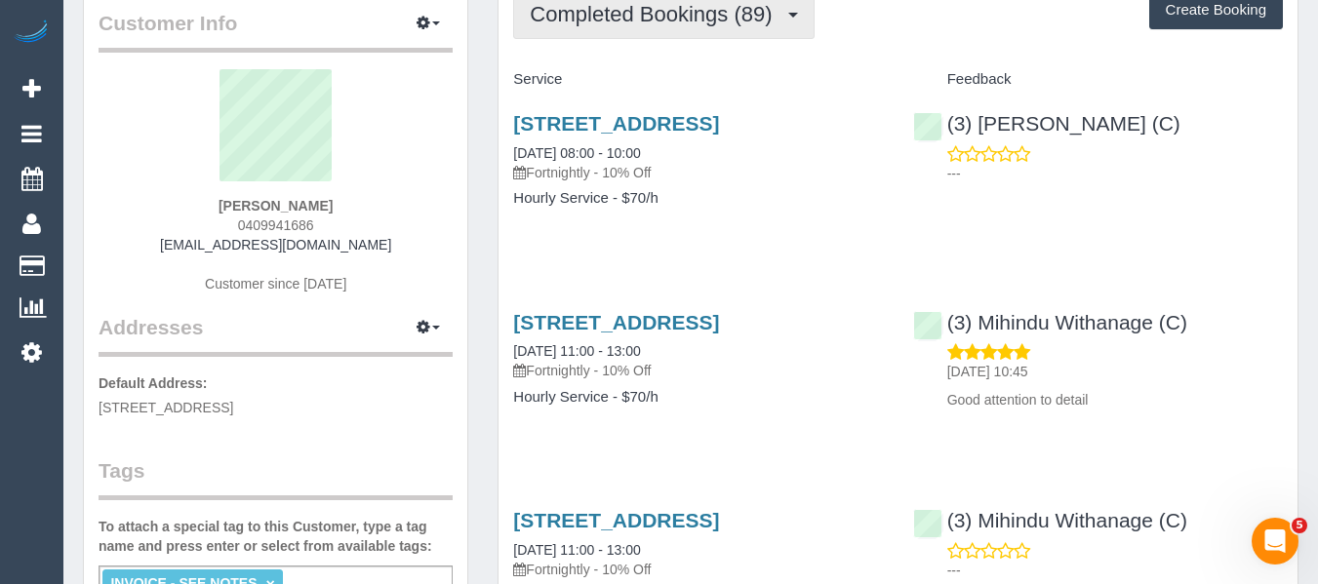
click at [612, 30] on button "Completed Bookings (89)" at bounding box center [663, 14] width 300 height 50
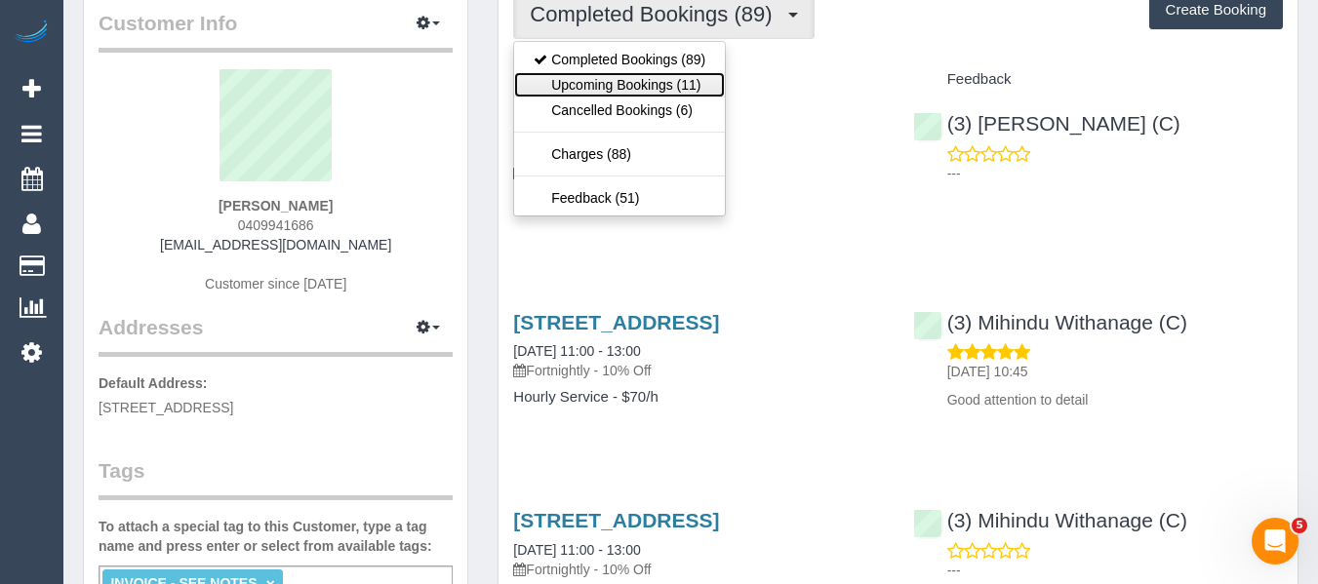
click at [607, 83] on link "Upcoming Bookings (11)" at bounding box center [619, 84] width 211 height 25
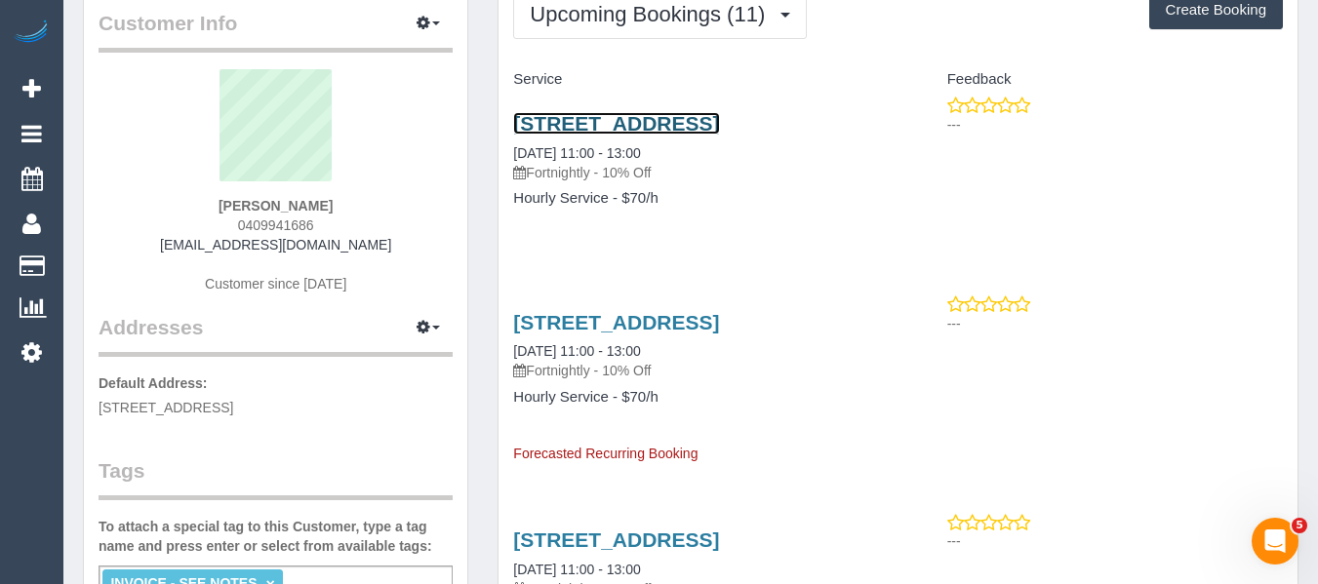
click at [625, 128] on link "61 Raleigh Street, Thornbury, VIC 3071" at bounding box center [616, 123] width 206 height 22
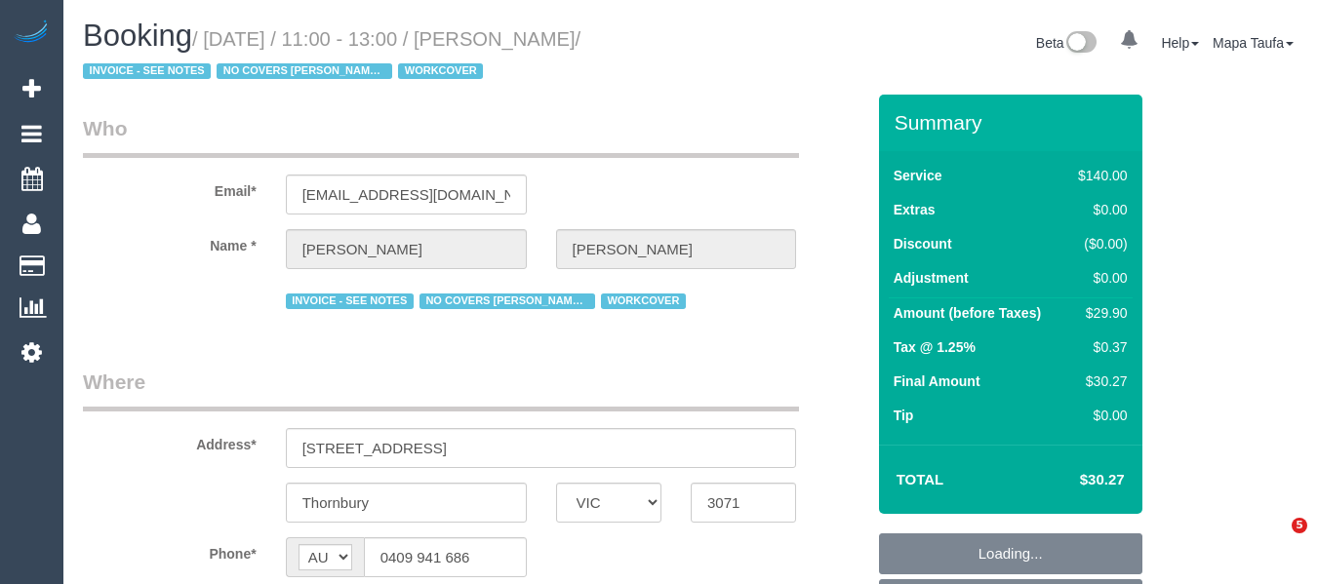
select select "VIC"
select select "object:555"
select select "string:stripe-pm_1Pq1pI2GScqysDRVD0rwJKBS"
select select "number:27"
select select "number:14"
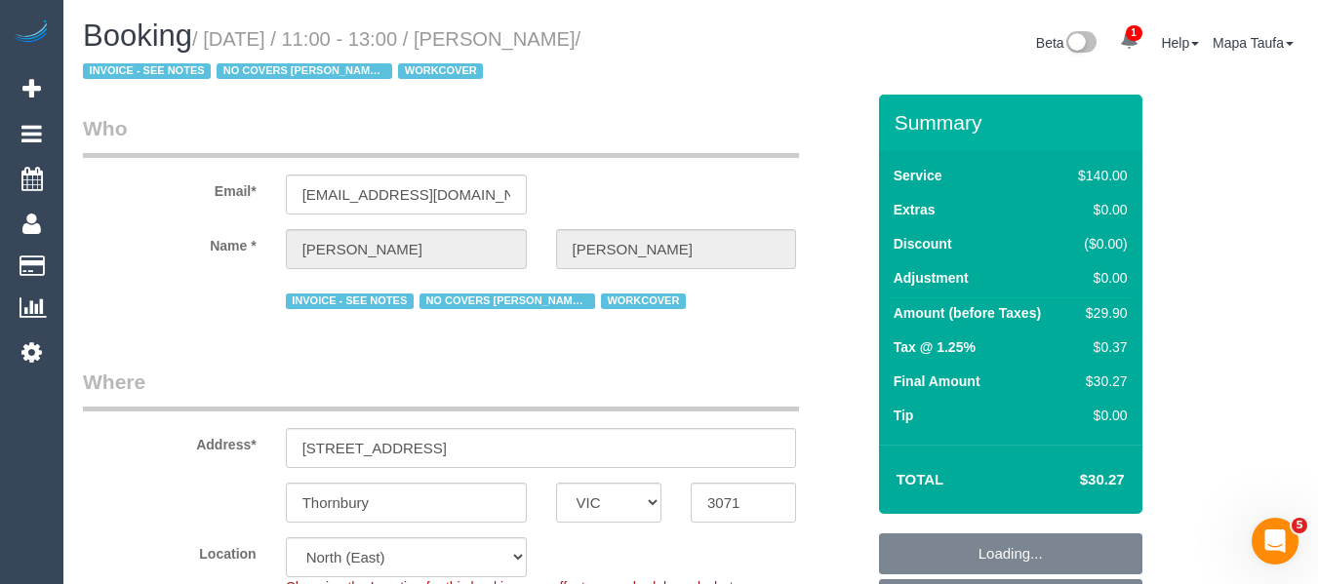
select select "number:18"
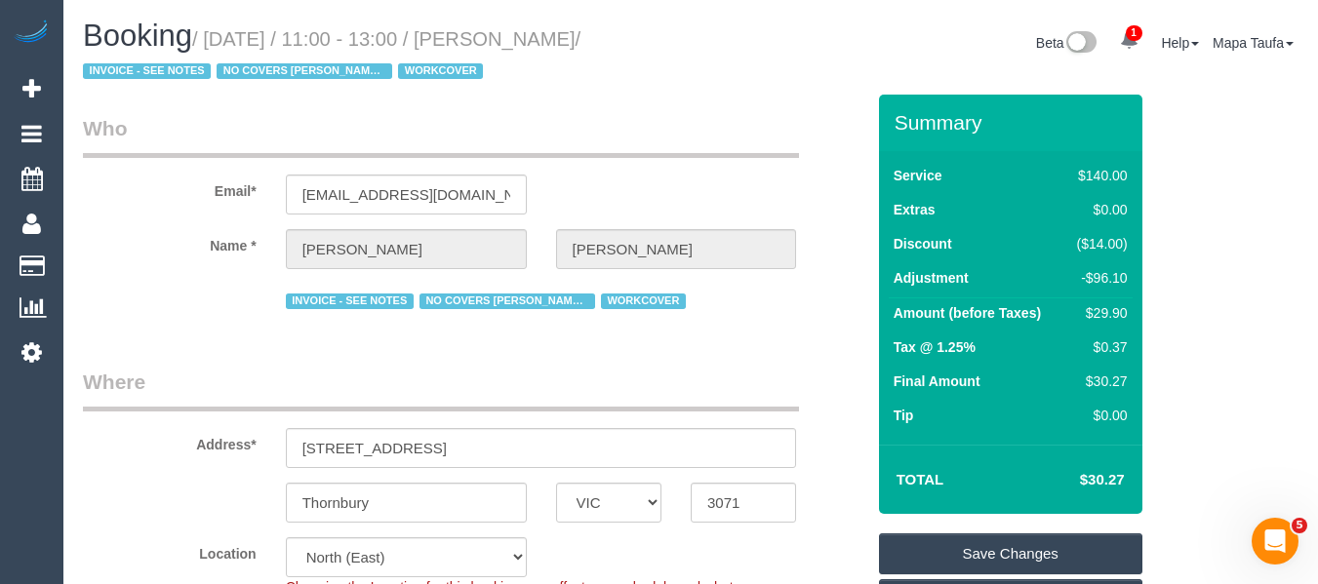
scroll to position [4122, 0]
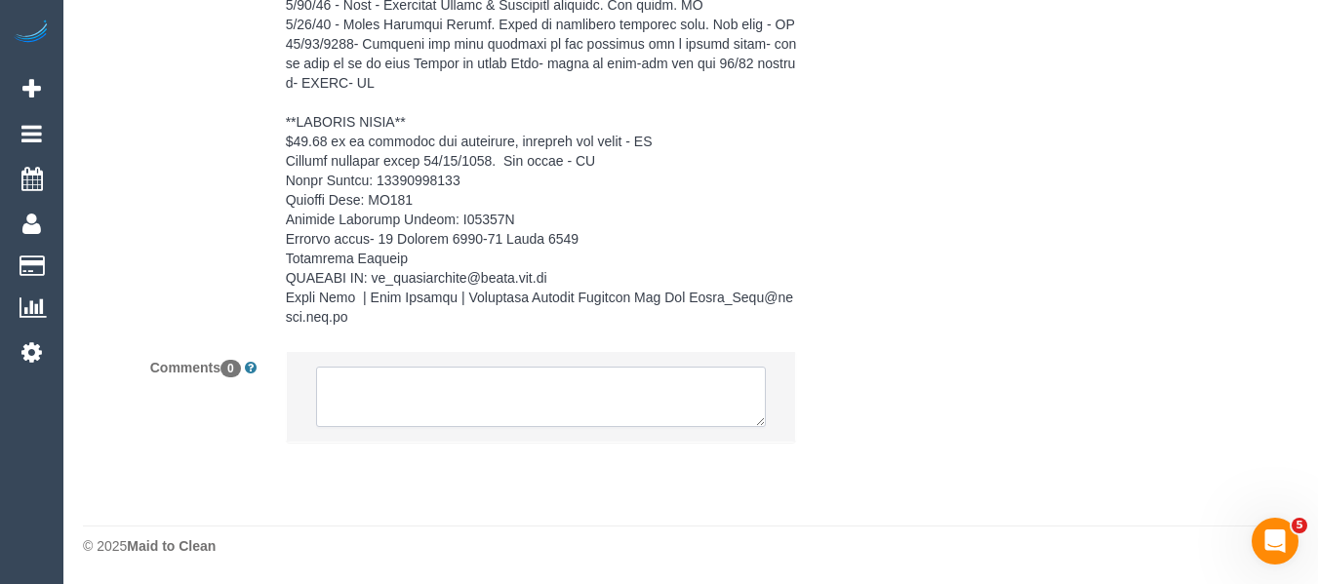
click at [560, 409] on textarea at bounding box center [541, 397] width 451 height 60
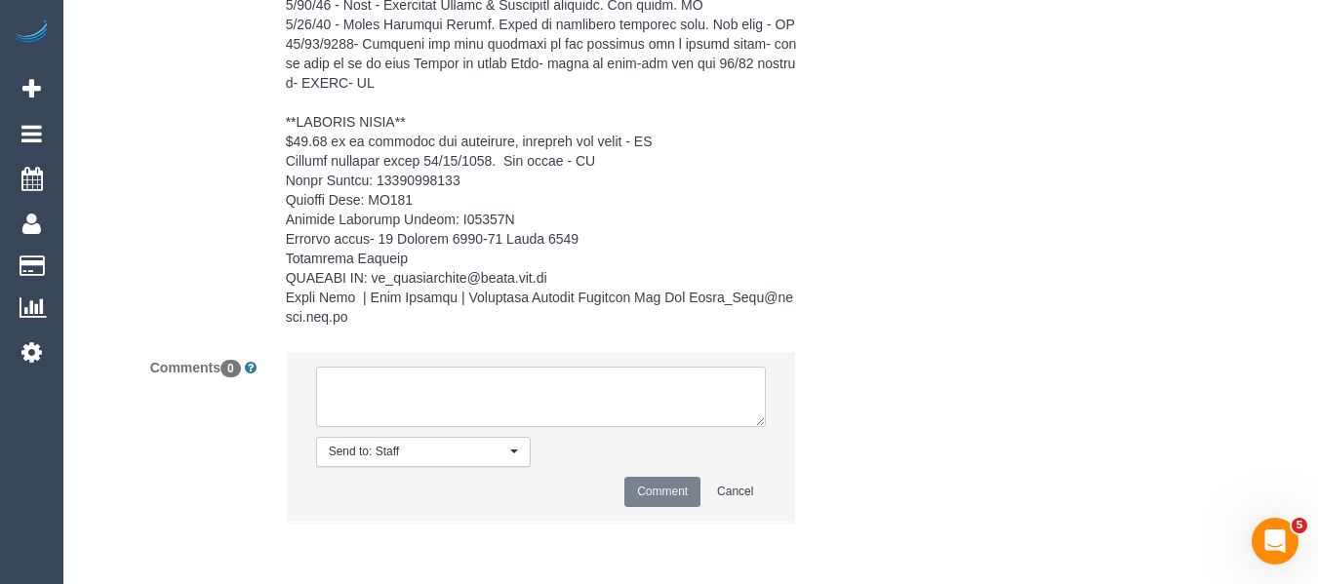
paste textarea "[PERSON_NAME] (C)"
type textarea "[PERSON_NAME] (C) wants him as regular - pending flex"
click at [640, 485] on button "Comment" at bounding box center [662, 492] width 76 height 30
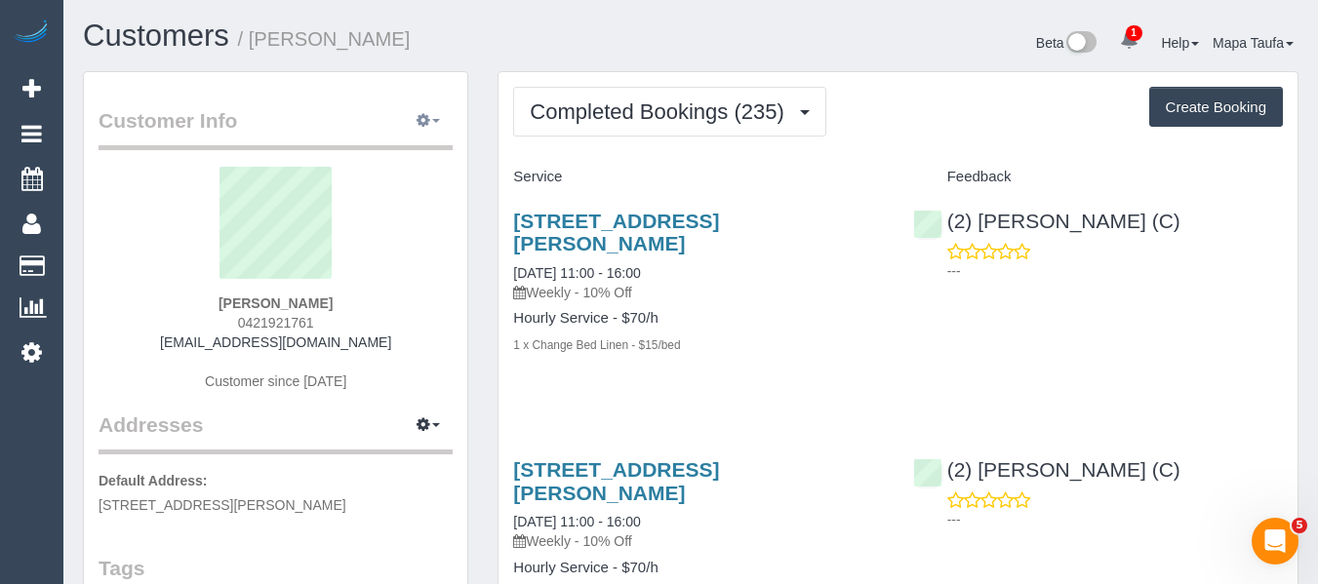
click at [439, 111] on button "button" at bounding box center [428, 121] width 49 height 30
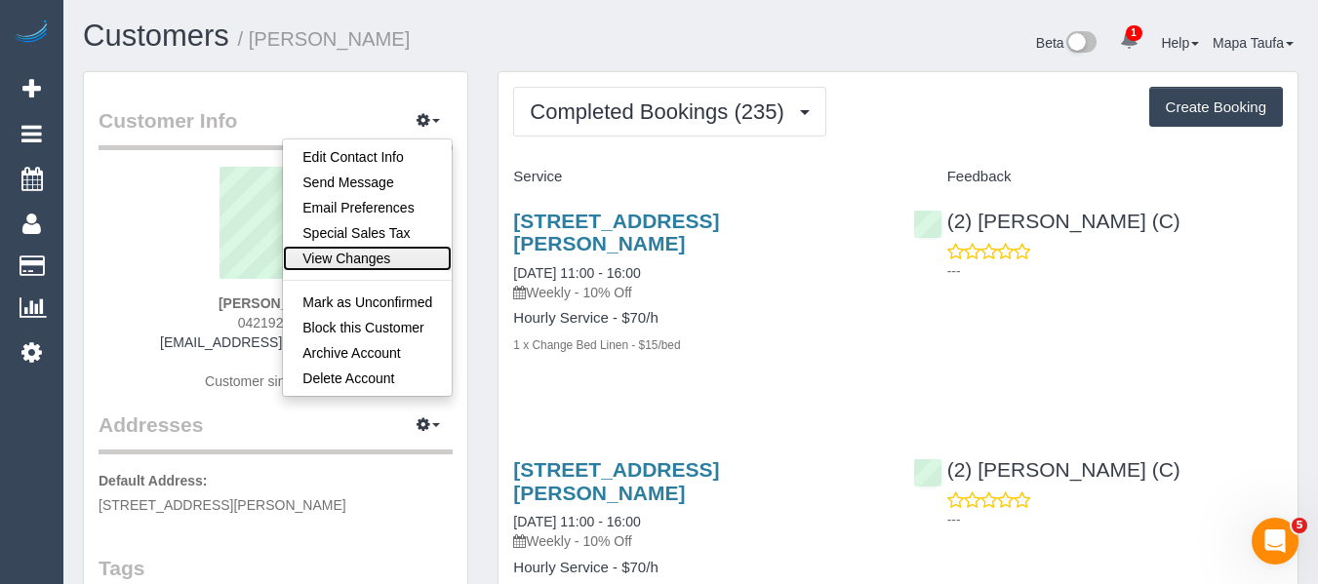
click at [362, 250] on link "View Changes" at bounding box center [367, 258] width 169 height 25
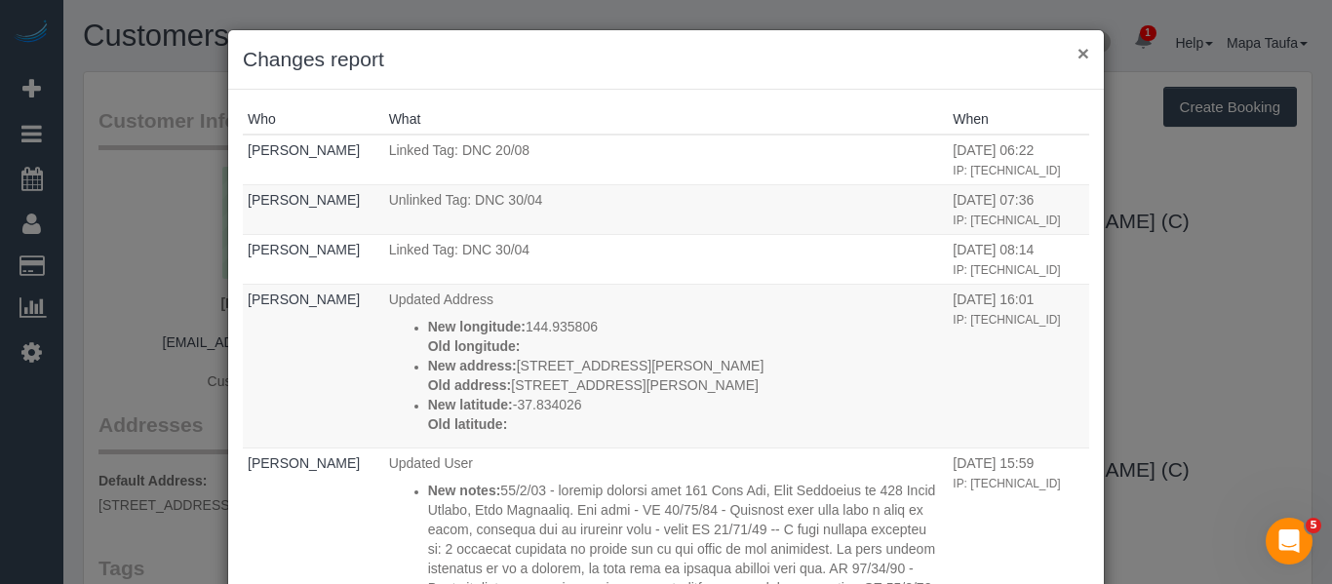
click at [1080, 54] on button "×" at bounding box center [1084, 53] width 12 height 20
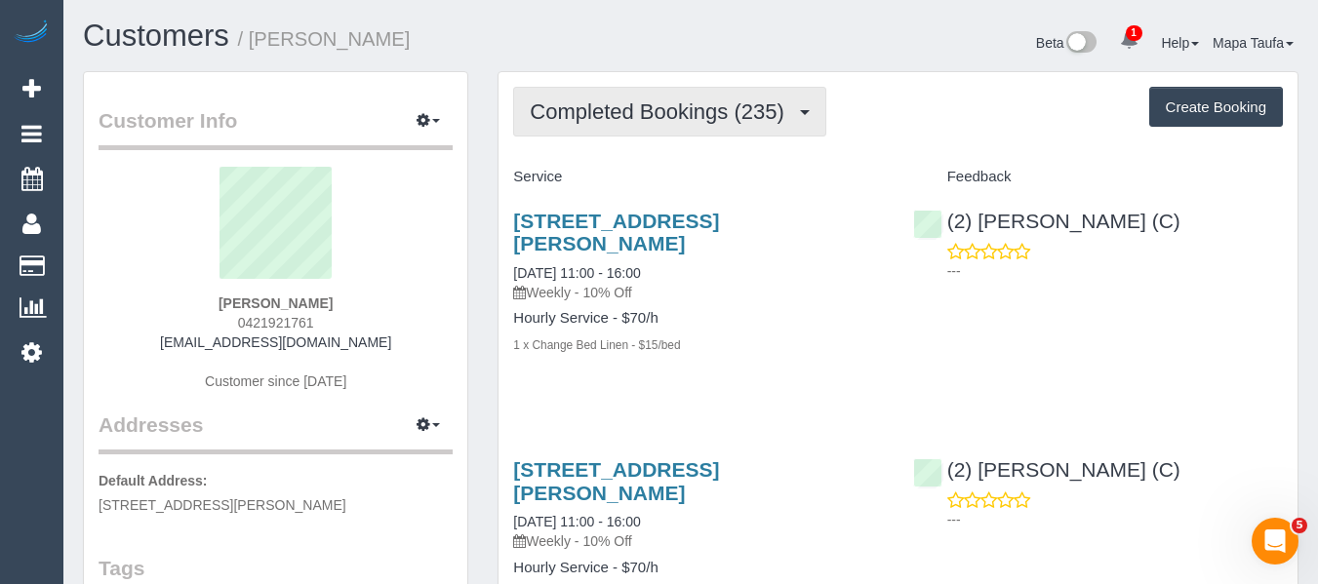
click at [670, 94] on button "Completed Bookings (235)" at bounding box center [669, 112] width 313 height 50
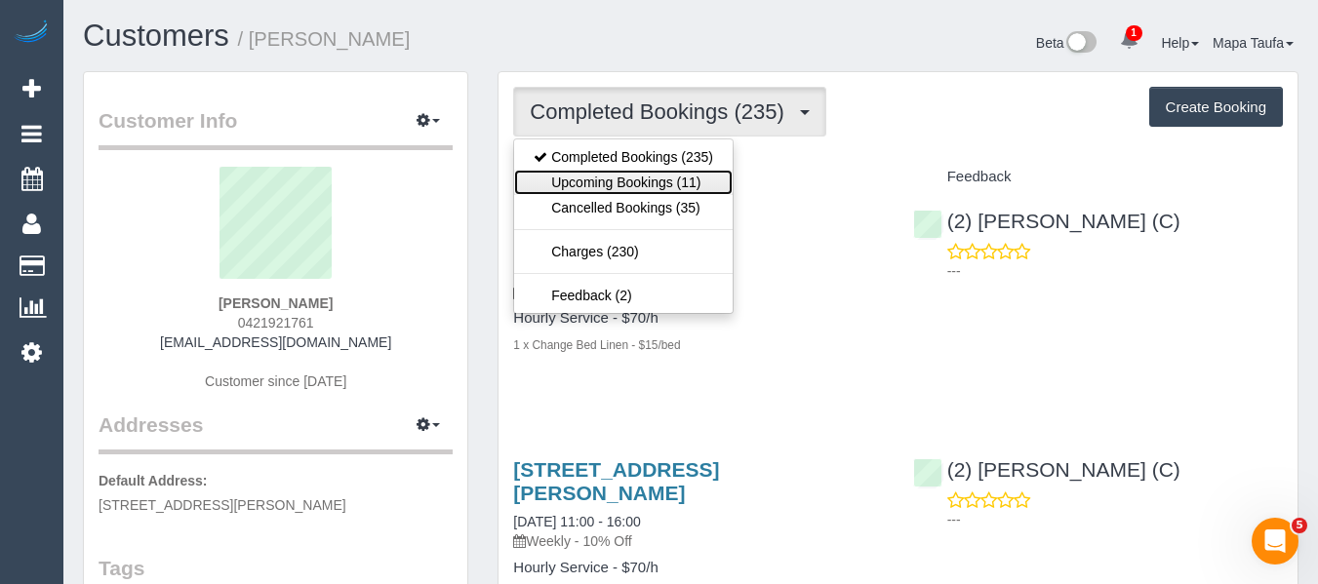
click at [664, 182] on link "Upcoming Bookings (11)" at bounding box center [623, 182] width 218 height 25
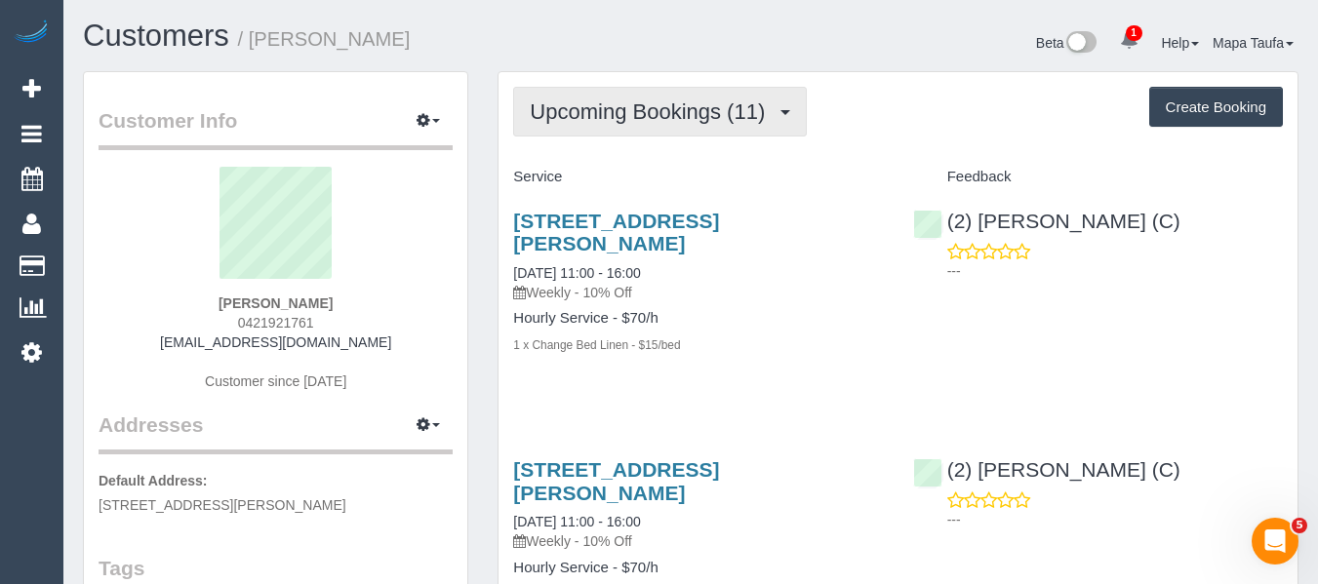
click at [652, 114] on span "Upcoming Bookings (11)" at bounding box center [652, 111] width 245 height 24
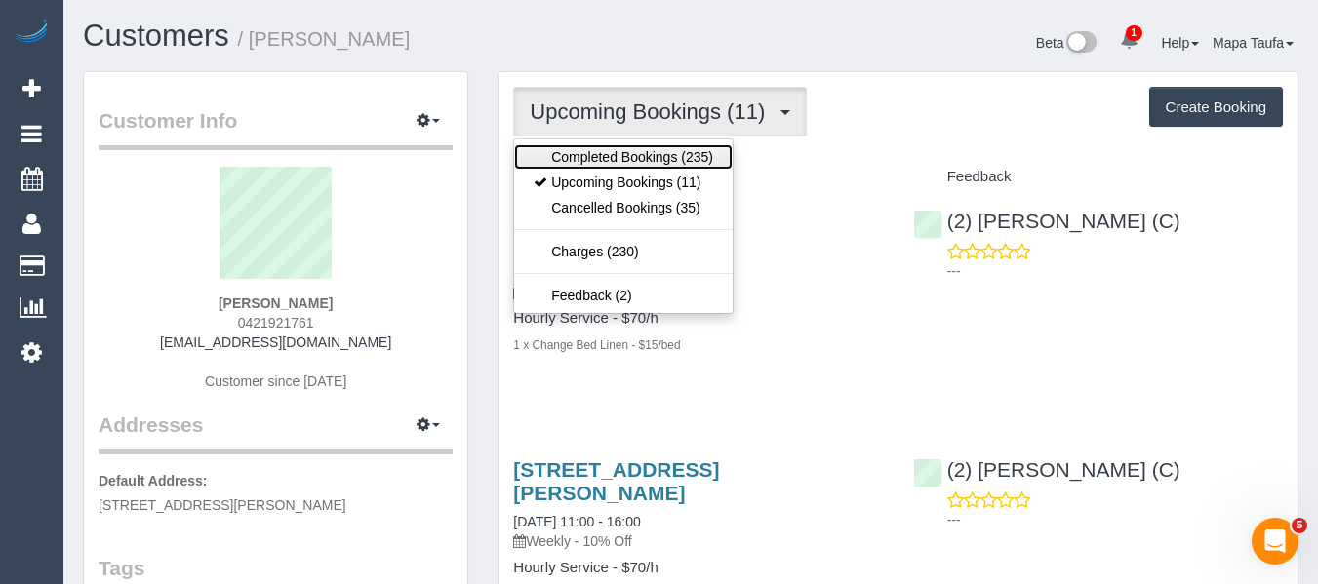
click at [621, 150] on link "Completed Bookings (235)" at bounding box center [623, 156] width 218 height 25
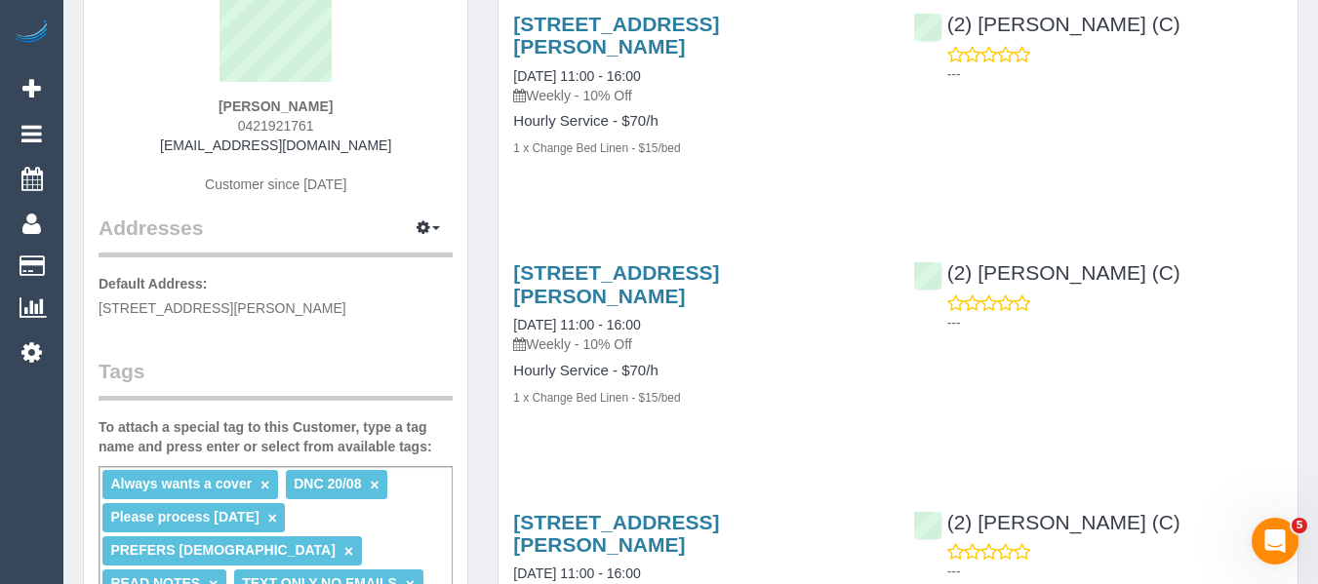
scroll to position [293, 0]
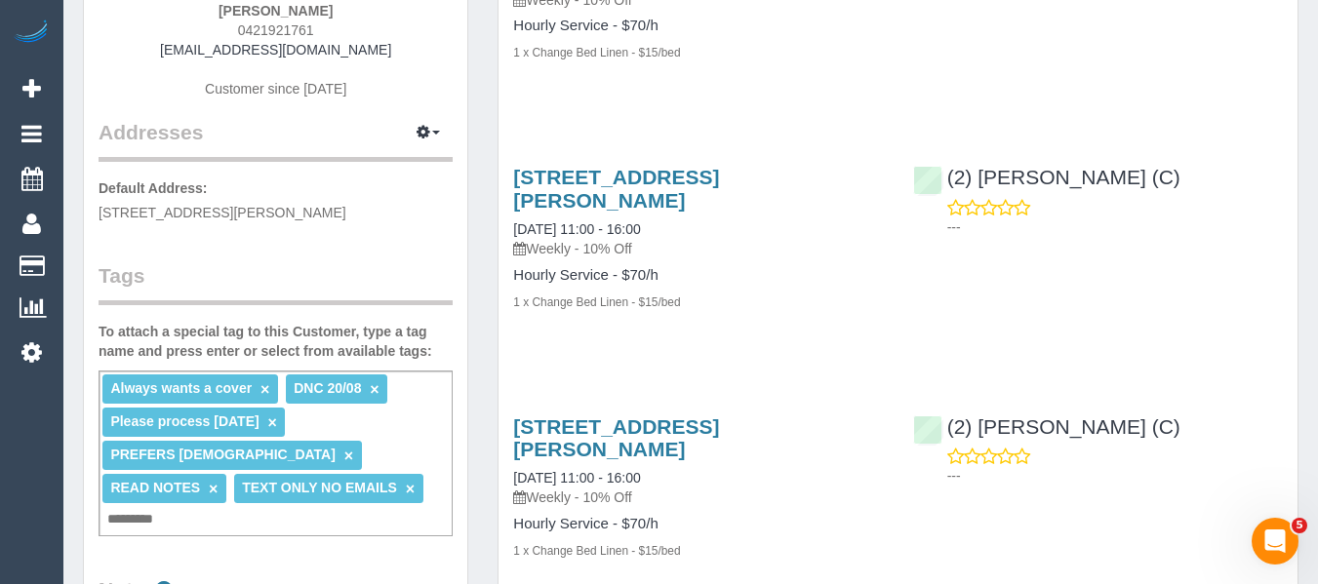
click at [169, 507] on input "text" at bounding box center [135, 519] width 66 height 25
type input "*********"
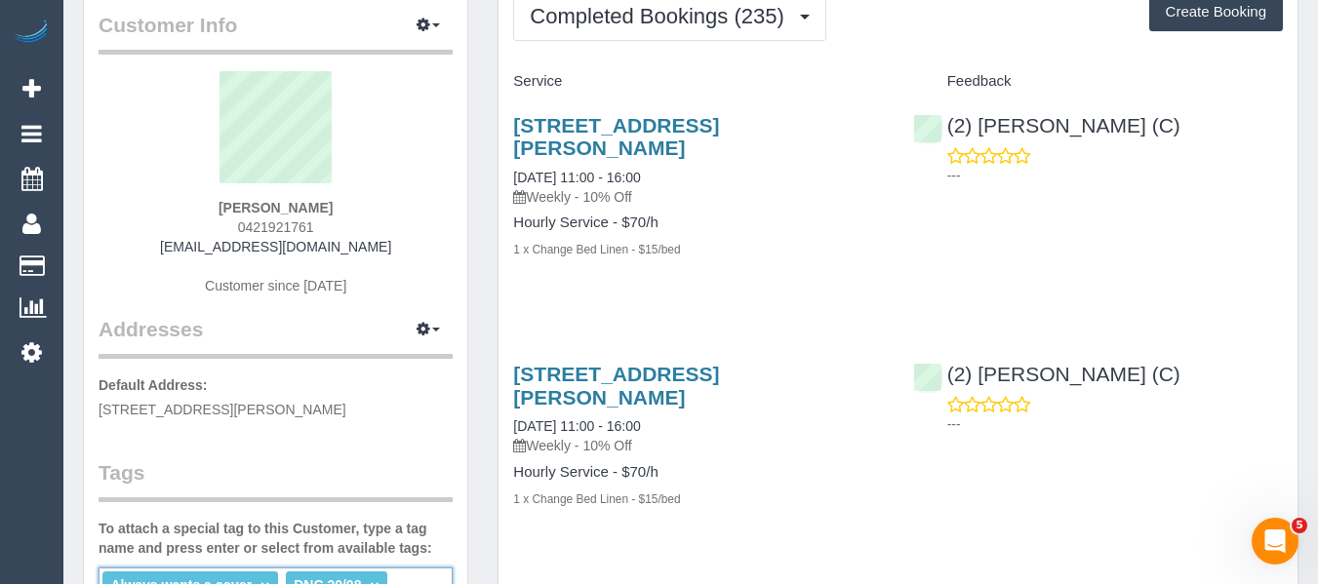
scroll to position [0, 0]
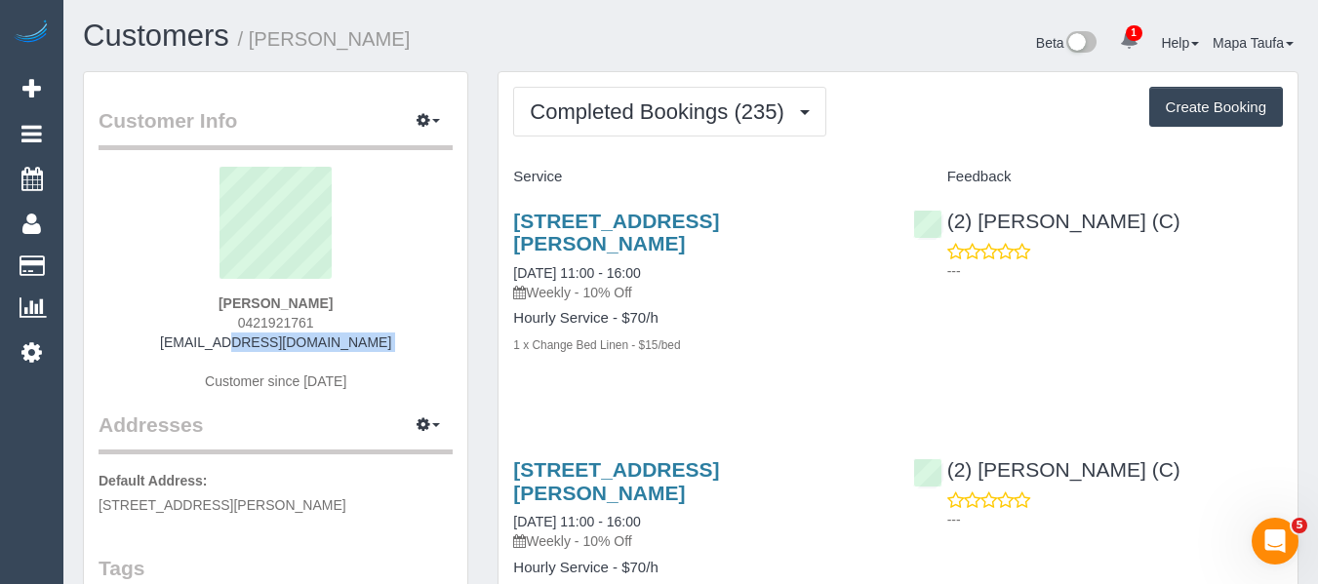
drag, startPoint x: 381, startPoint y: 352, endPoint x: 170, endPoint y: 337, distance: 212.1
click at [170, 337] on div "Daniella Miletic 0421921761 daniellamiletic@yahoo.com.au Customer since 2020" at bounding box center [276, 289] width 354 height 244
copy div "daniellamiletic@yahoo.com.au"
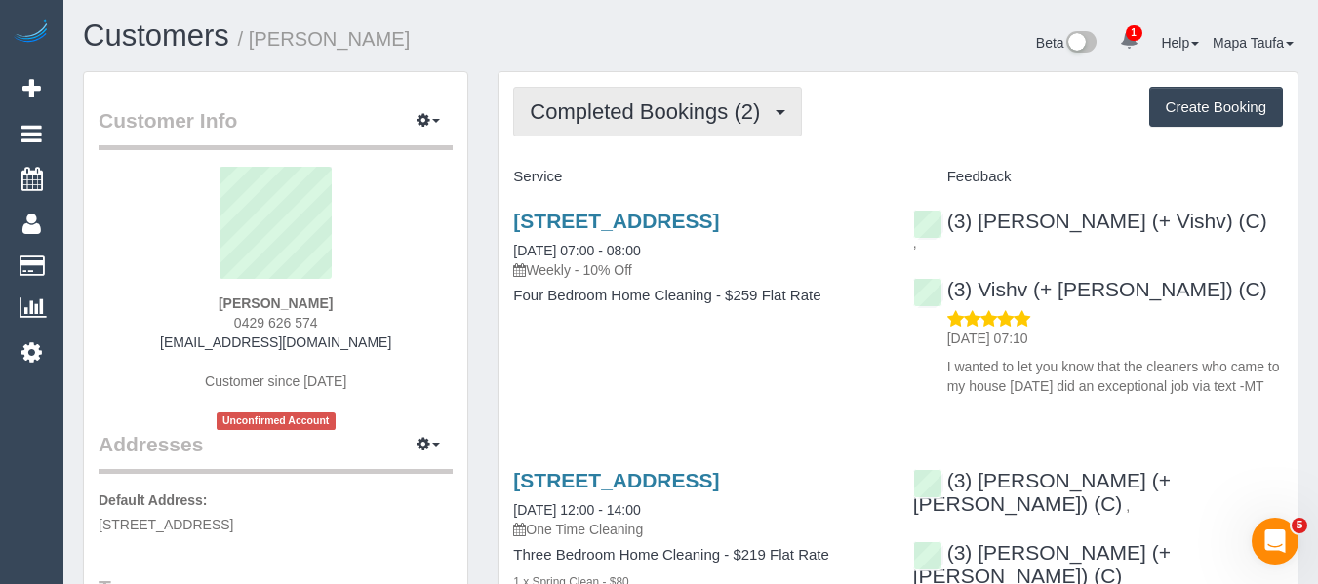
drag, startPoint x: 633, startPoint y: 79, endPoint x: 615, endPoint y: 109, distance: 35.0
click at [621, 100] on div "Completed Bookings (2) Completed Bookings (2) Upcoming Bookings (11) Cancelled …" at bounding box center [897, 393] width 799 height 642
click at [611, 115] on span "Completed Bookings (2)" at bounding box center [650, 111] width 240 height 24
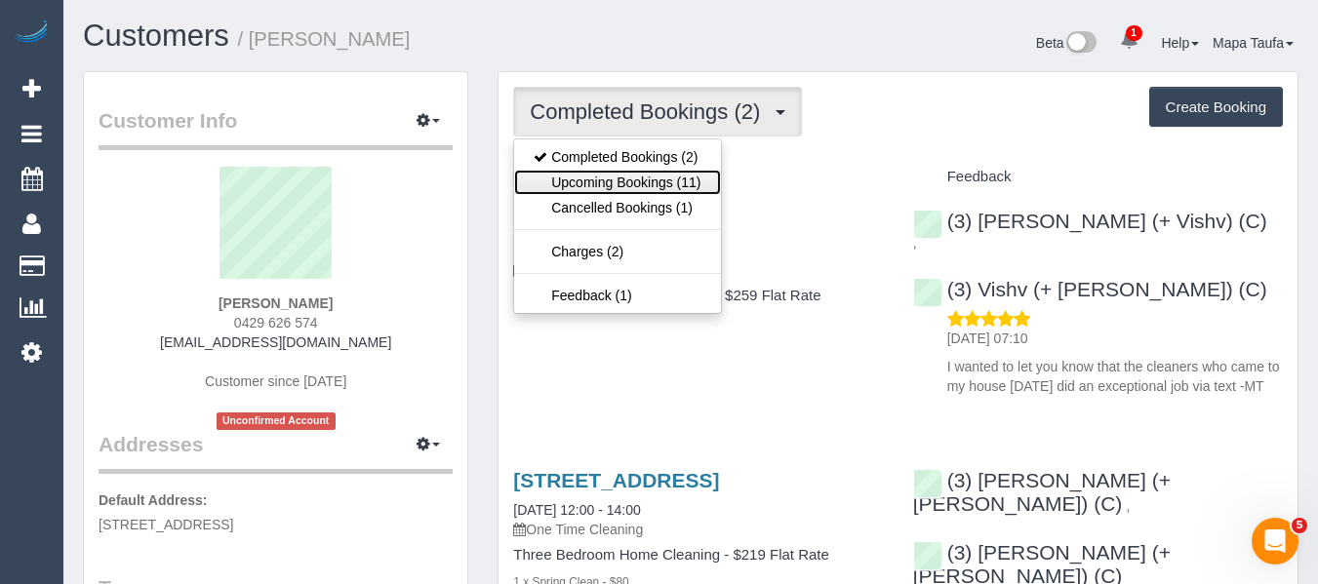
click at [608, 187] on link "Upcoming Bookings (11)" at bounding box center [617, 182] width 206 height 25
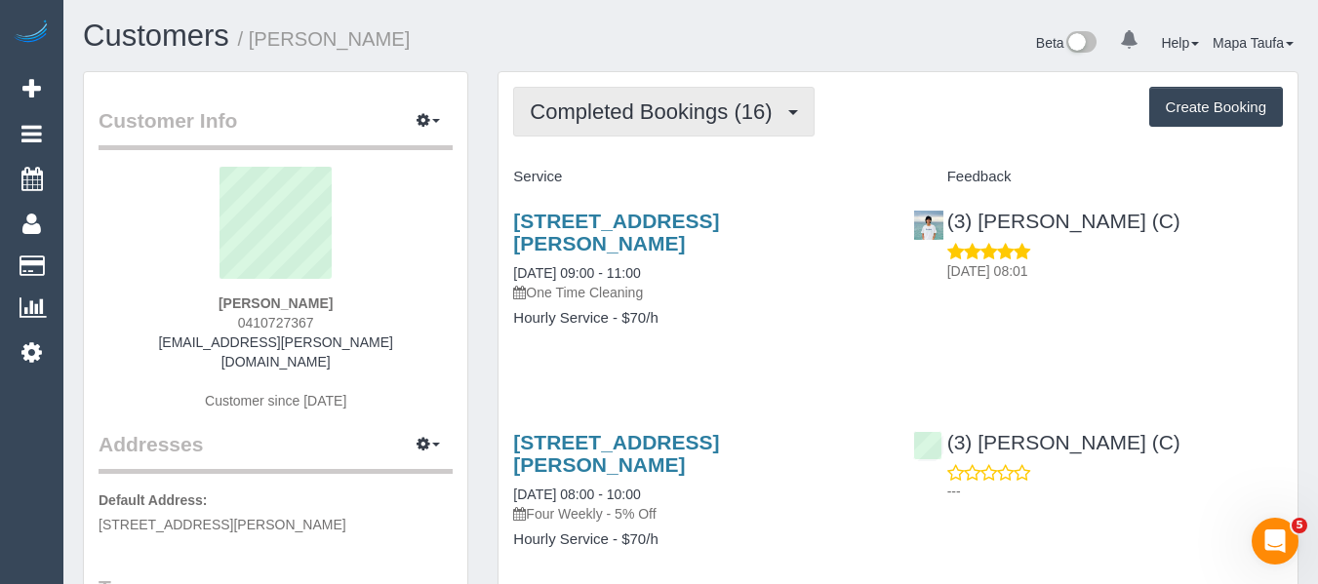
click at [695, 122] on span "Completed Bookings (16)" at bounding box center [656, 111] width 252 height 24
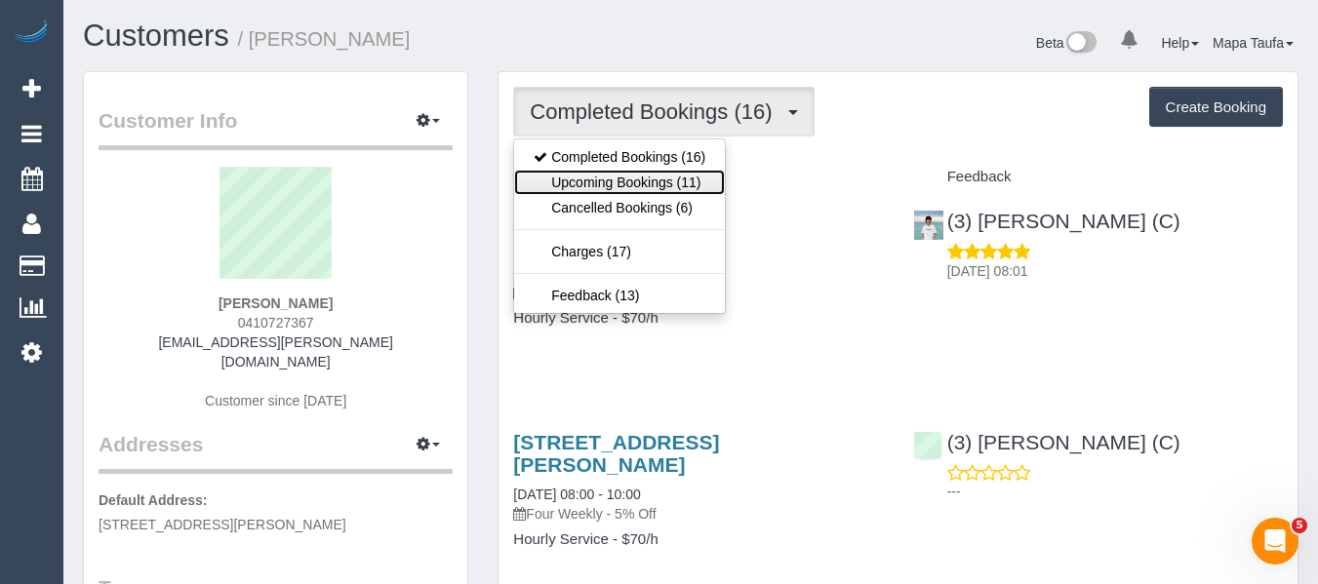
click at [670, 186] on link "Upcoming Bookings (11)" at bounding box center [619, 182] width 211 height 25
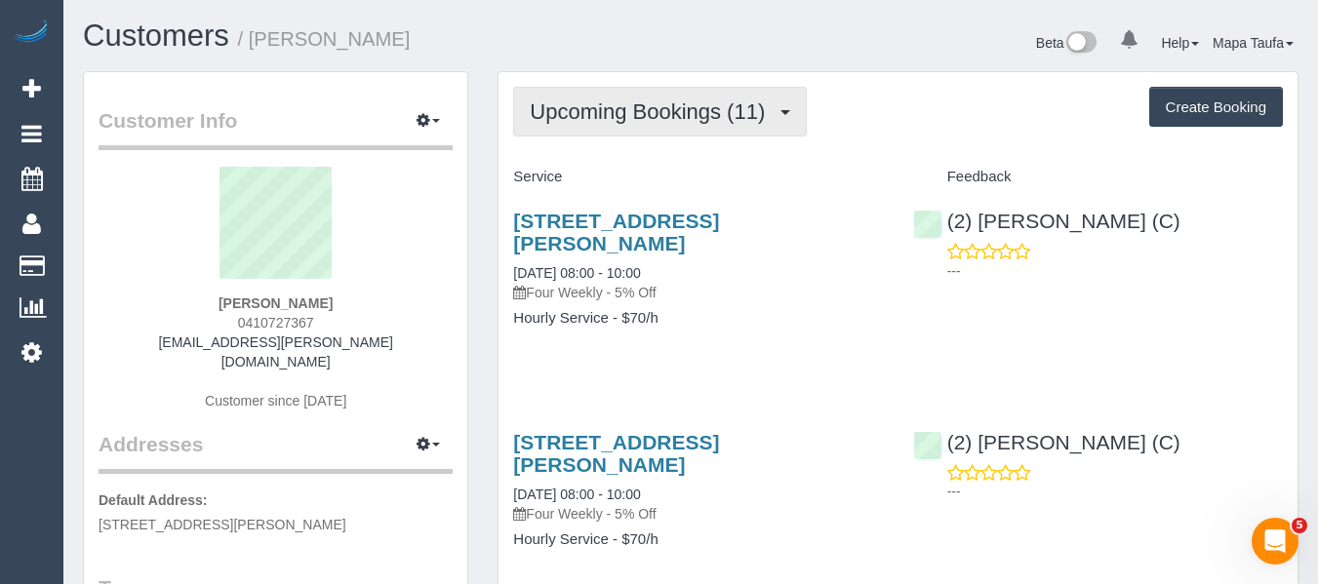
click at [714, 120] on span "Upcoming Bookings (11)" at bounding box center [652, 111] width 245 height 24
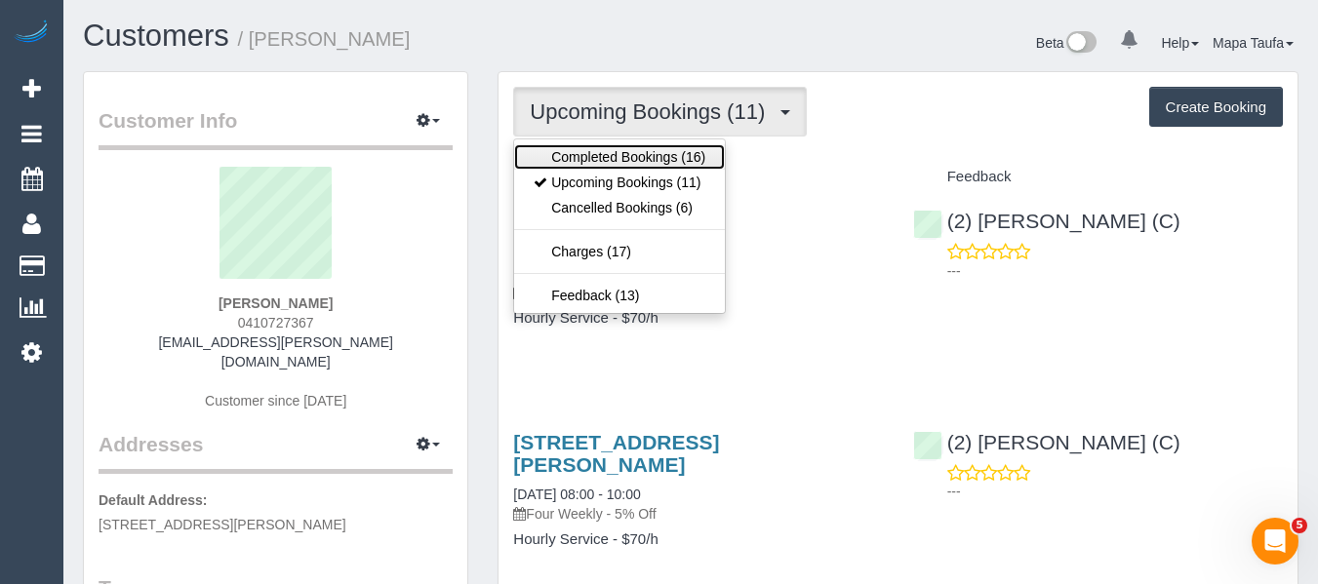
click at [683, 161] on link "Completed Bookings (16)" at bounding box center [619, 156] width 211 height 25
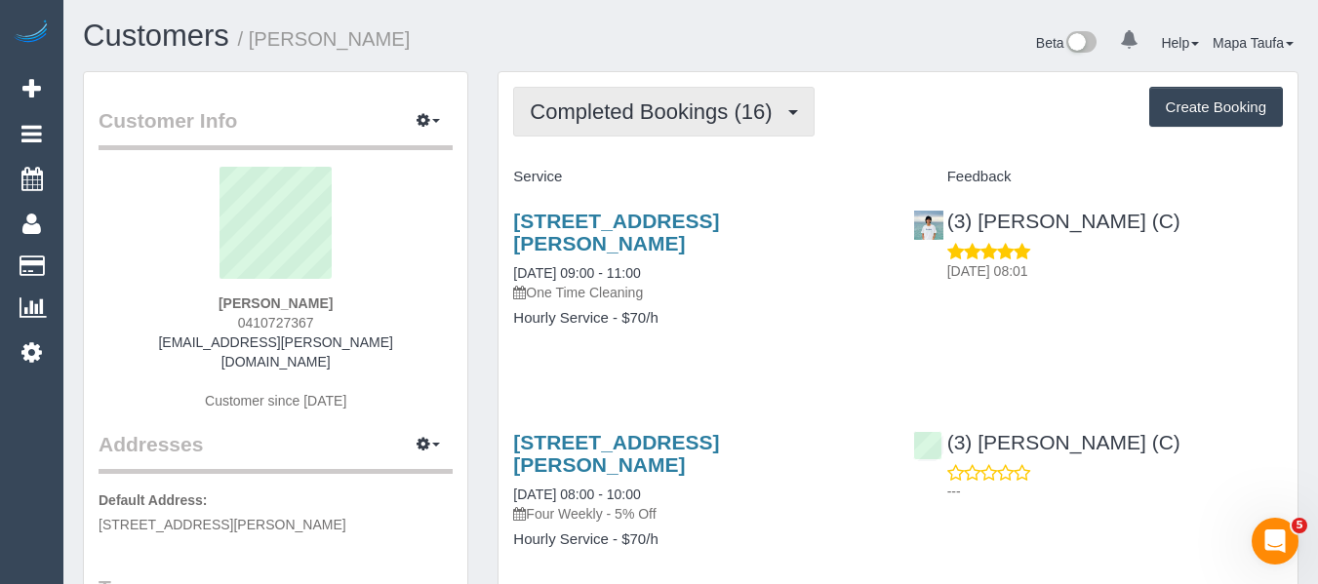
click at [718, 119] on span "Completed Bookings (16)" at bounding box center [656, 111] width 252 height 24
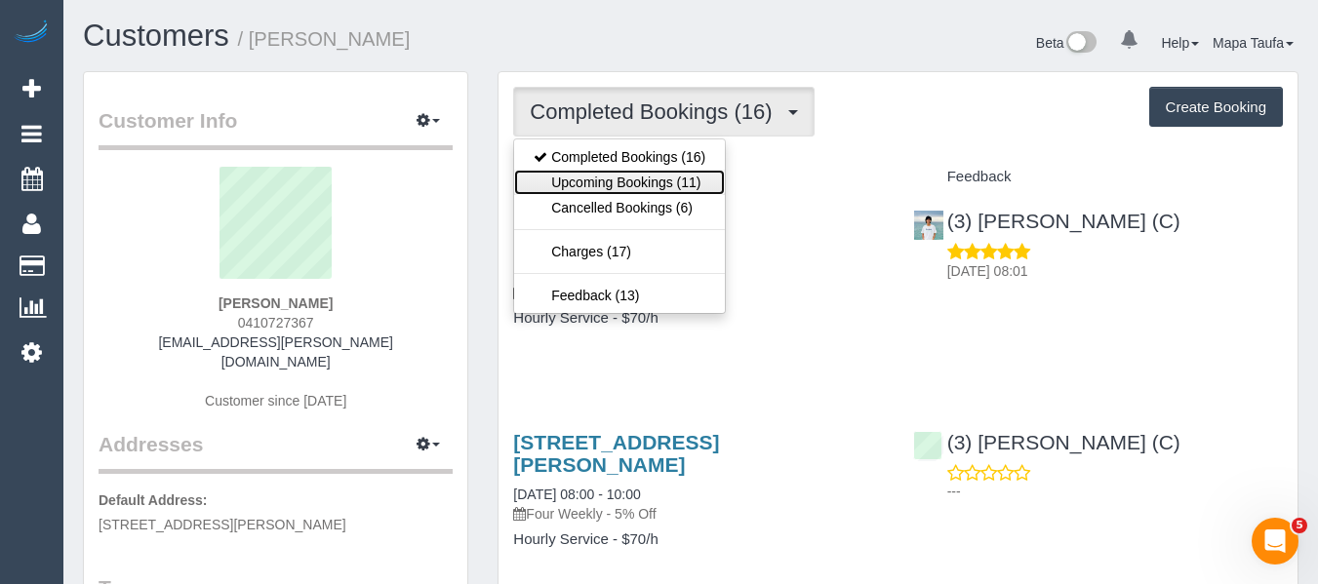
click at [680, 175] on link "Upcoming Bookings (11)" at bounding box center [619, 182] width 211 height 25
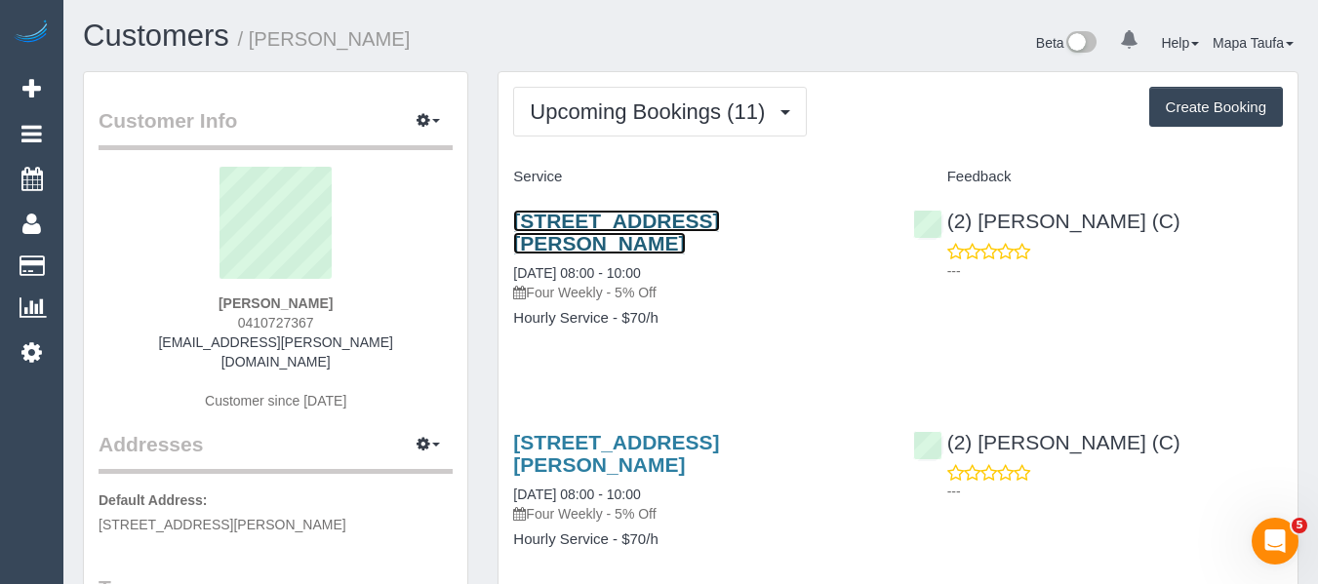
click at [613, 228] on link "1/30 Hastings Ave, Blackburn South, VIC 3130" at bounding box center [616, 232] width 206 height 45
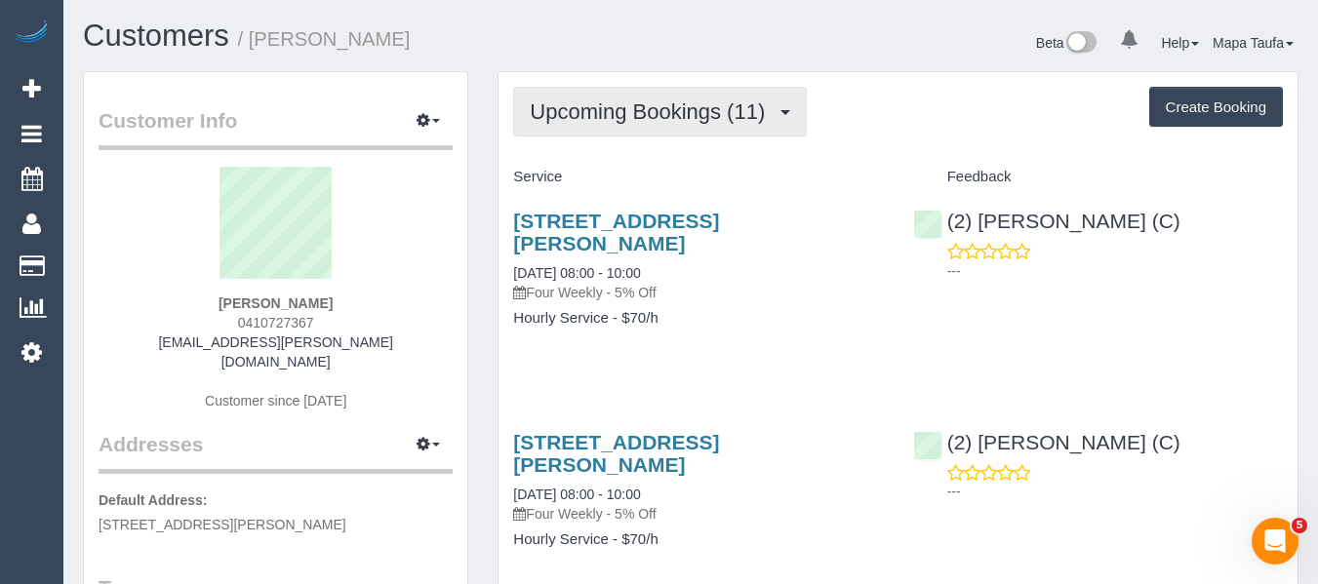
click at [547, 107] on span "Upcoming Bookings (11)" at bounding box center [652, 111] width 245 height 24
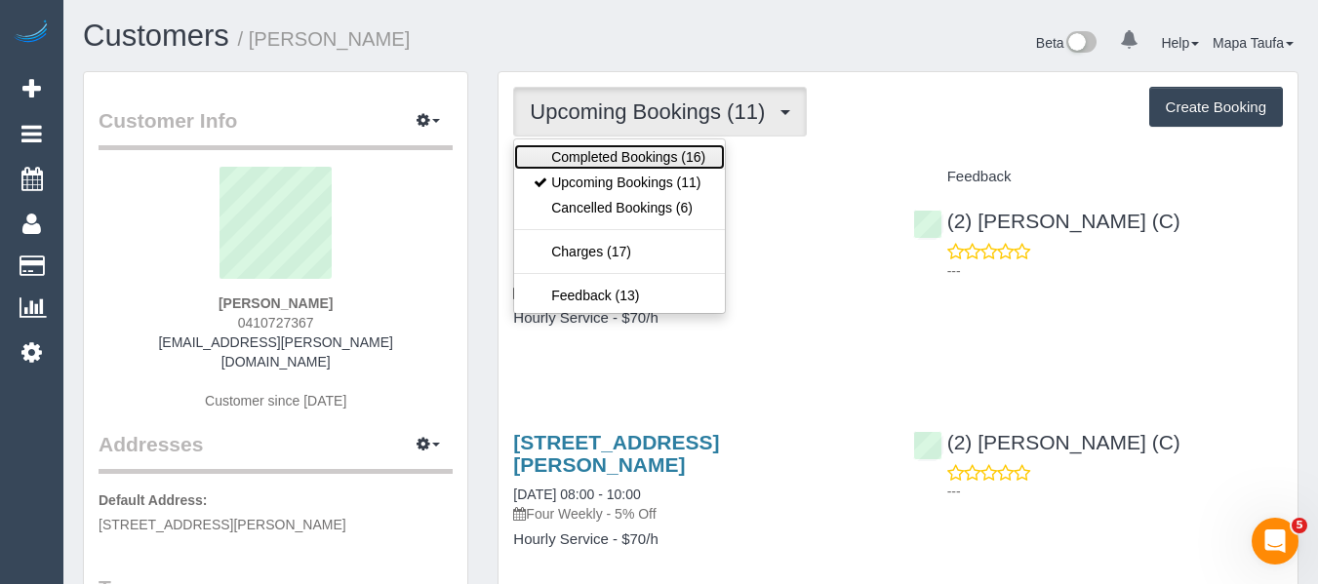
click at [557, 144] on link "Completed Bookings (16)" at bounding box center [619, 156] width 211 height 25
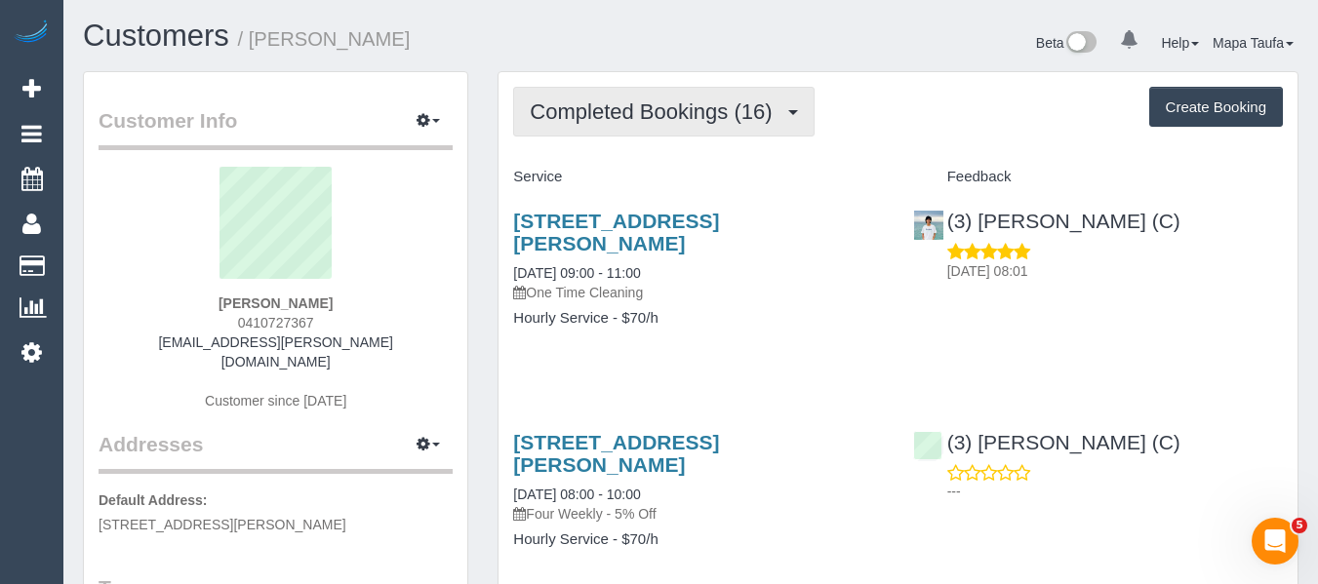
click at [651, 118] on span "Completed Bookings (16)" at bounding box center [656, 111] width 252 height 24
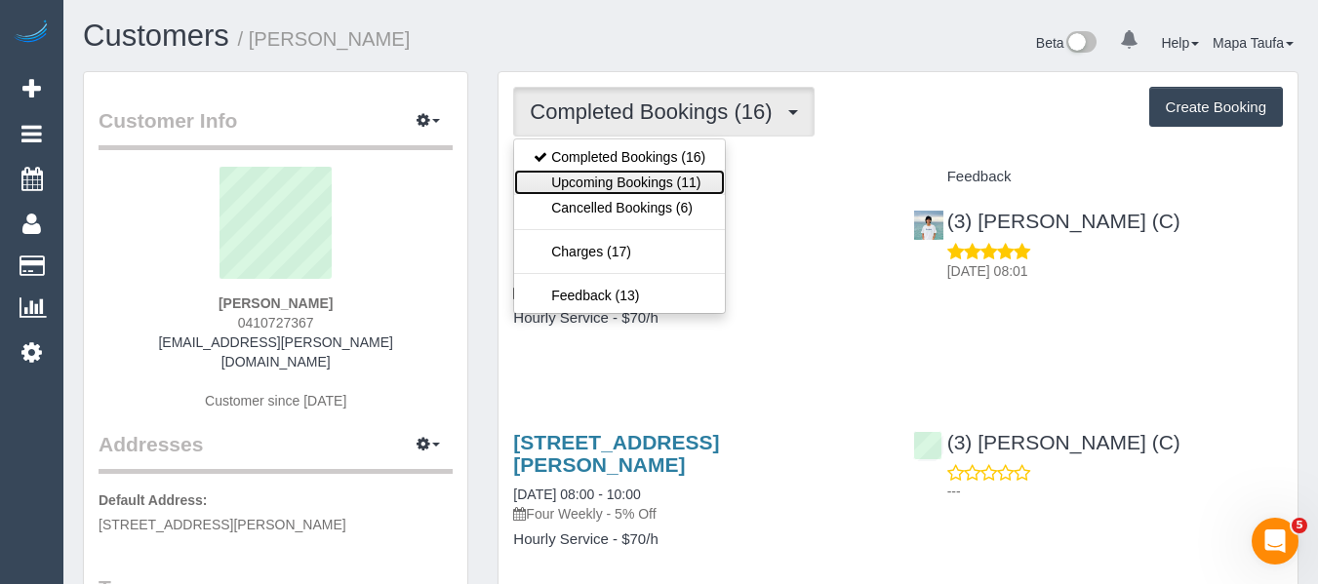
click at [652, 188] on link "Upcoming Bookings (11)" at bounding box center [619, 182] width 211 height 25
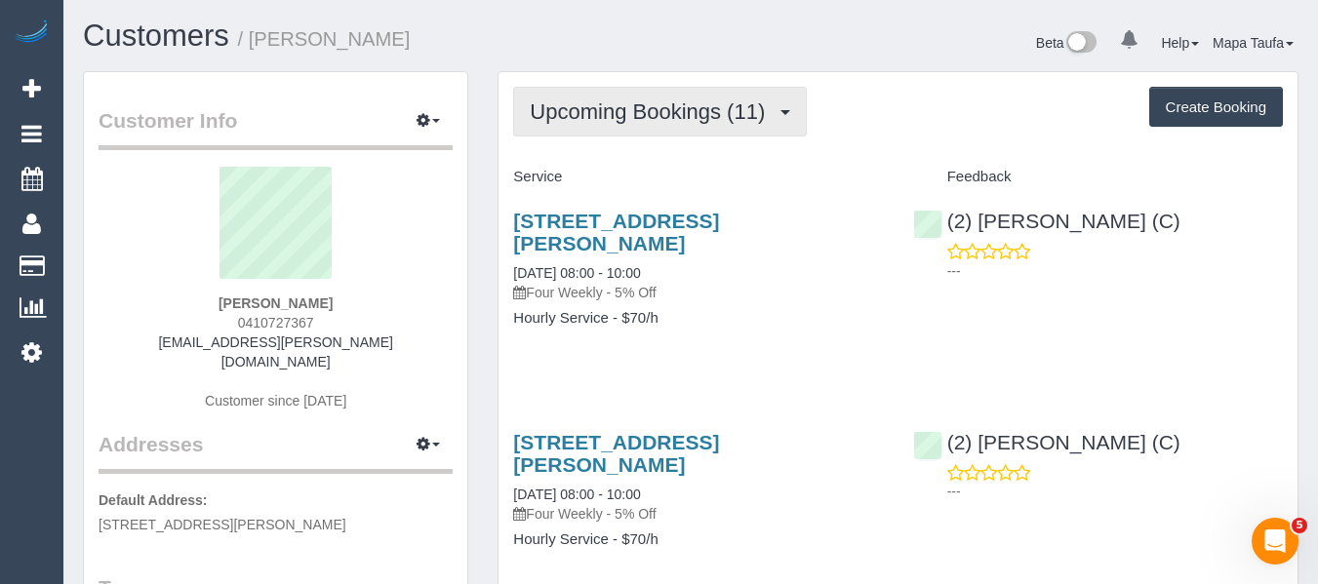
click at [587, 89] on button "Upcoming Bookings (11)" at bounding box center [660, 112] width 294 height 50
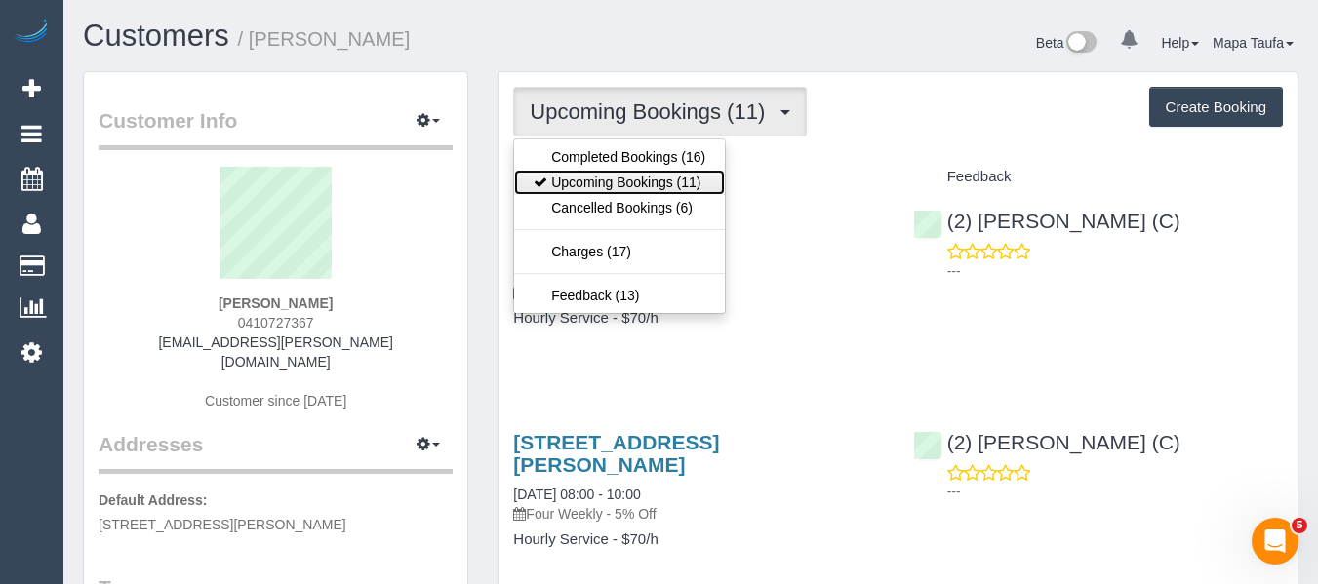
click at [602, 178] on link "Upcoming Bookings (11)" at bounding box center [619, 182] width 211 height 25
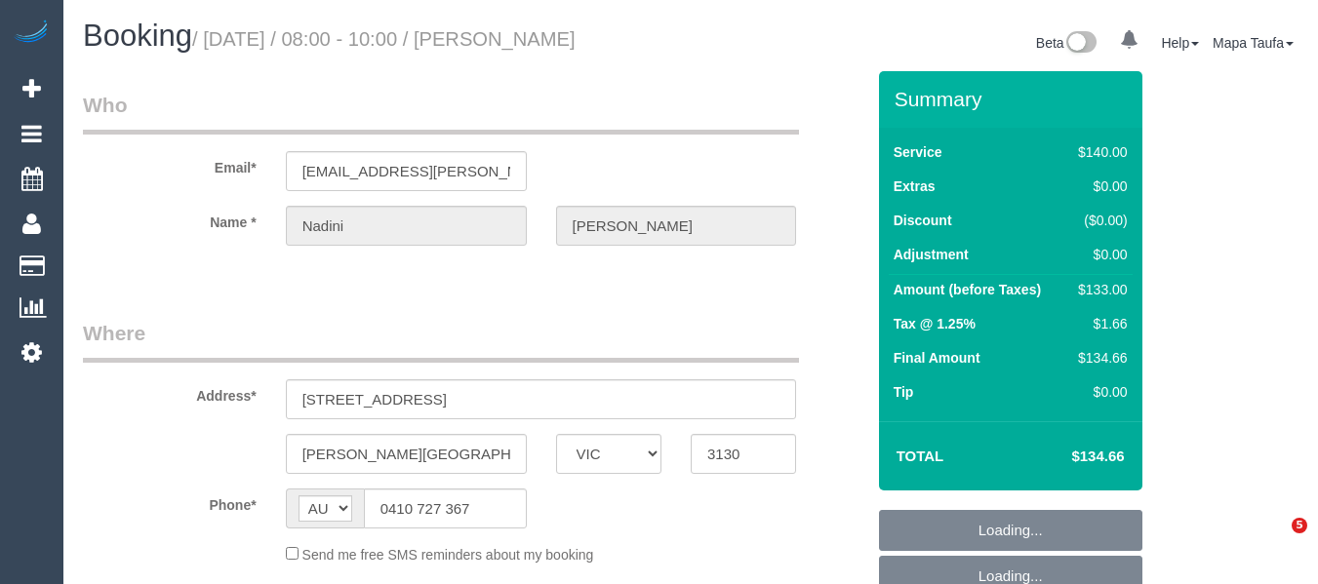
select select "VIC"
select select "number:28"
select select "number:14"
select select "number:19"
select select "number:25"
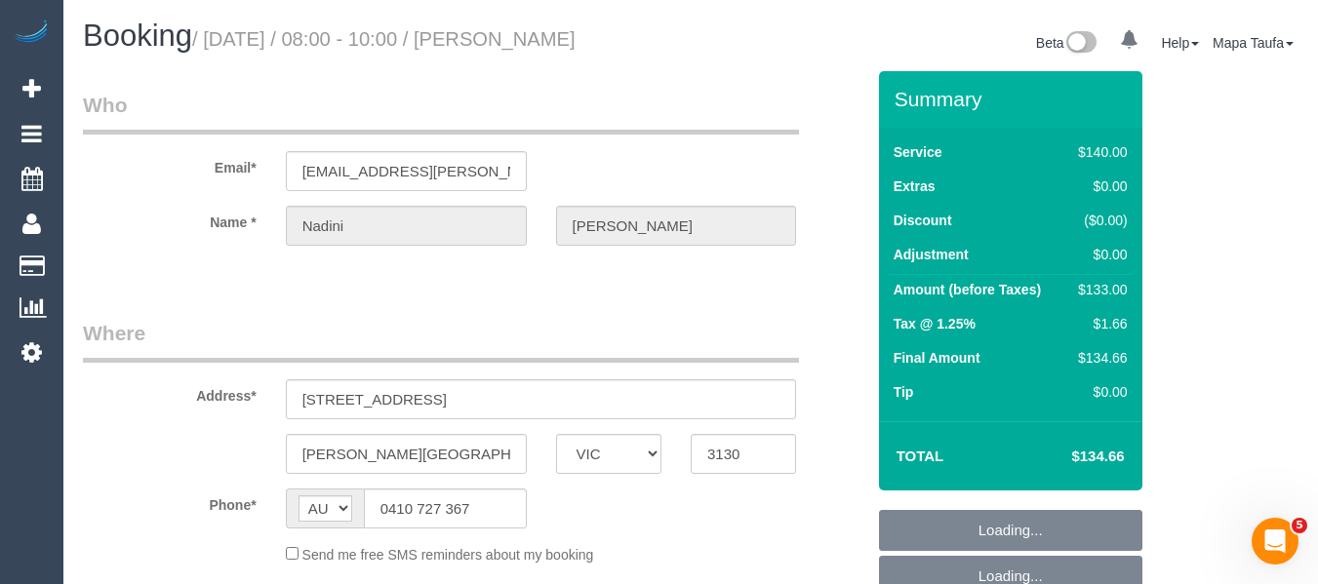
select select "number:33"
select select "number:13"
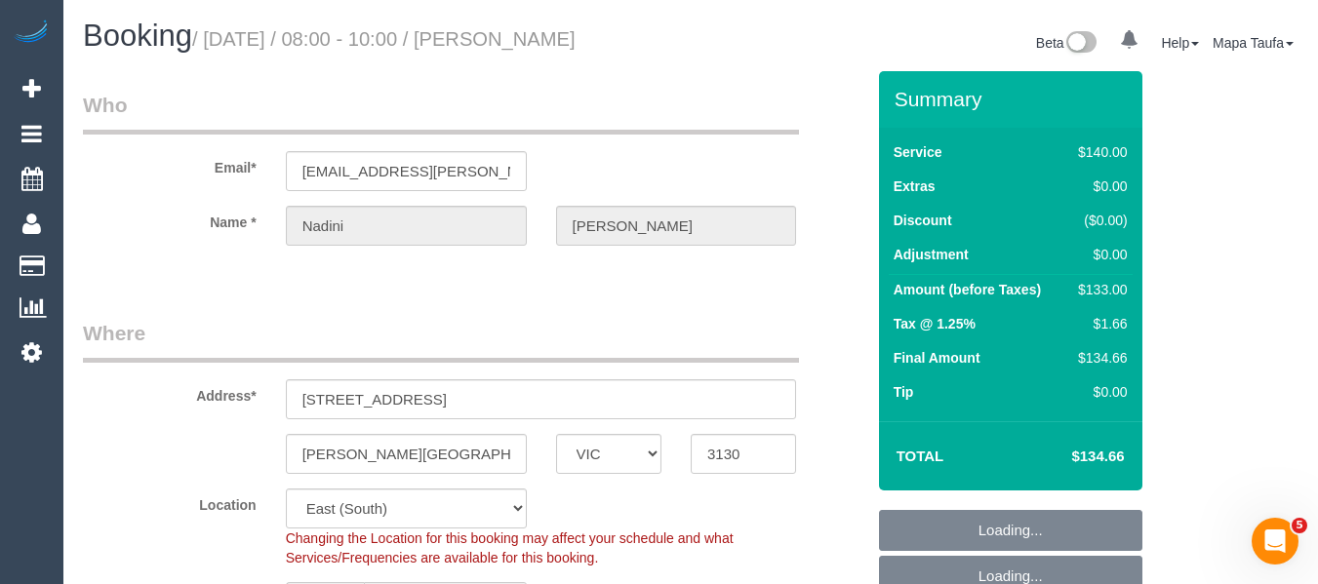
select select "object:1268"
select select "string:stripe-pm_1PJ8u22GScqysDRVsT3zY074"
select select "spot1"
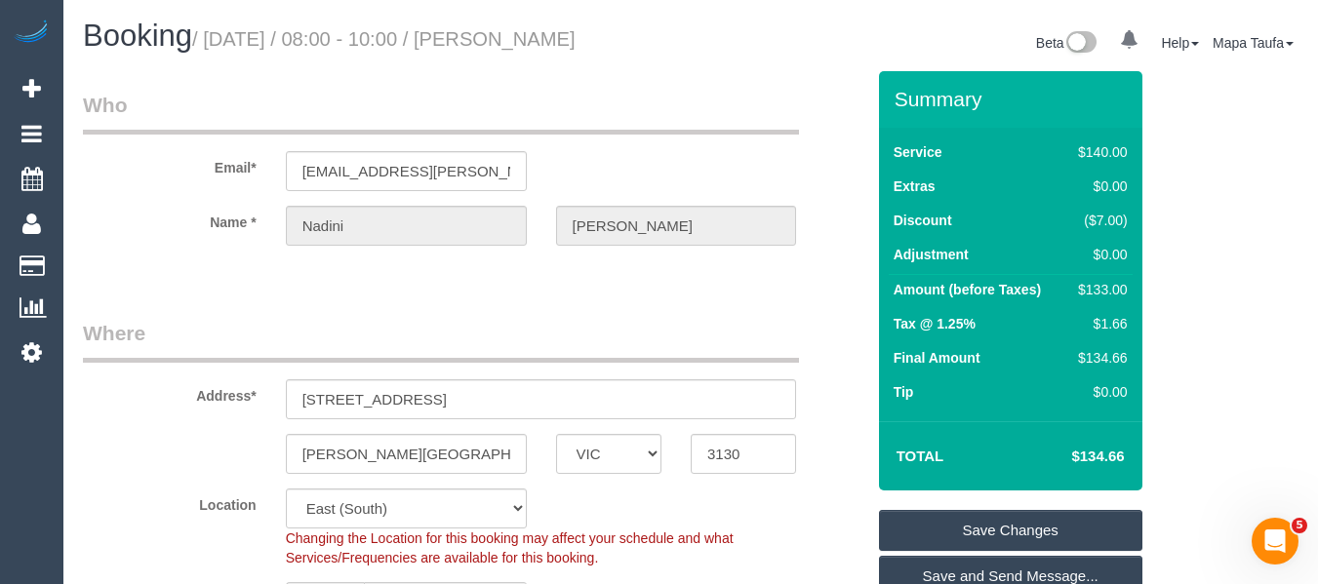
scroll to position [3244, 0]
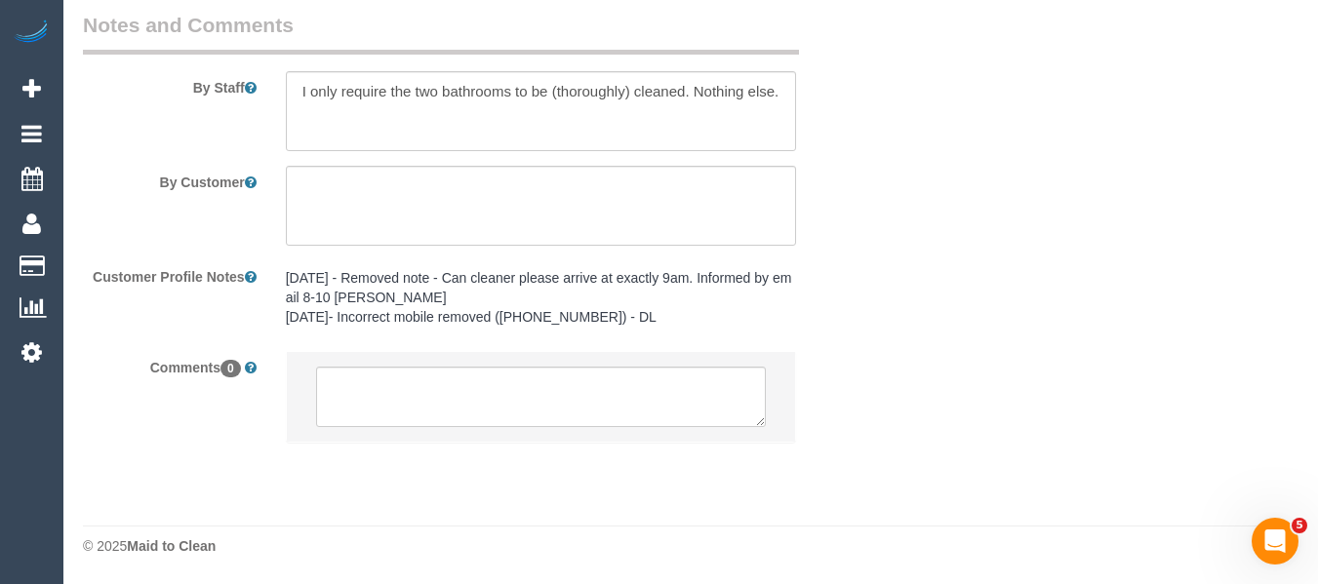
drag, startPoint x: 1331, startPoint y: 49, endPoint x: 5, endPoint y: 32, distance: 1326.5
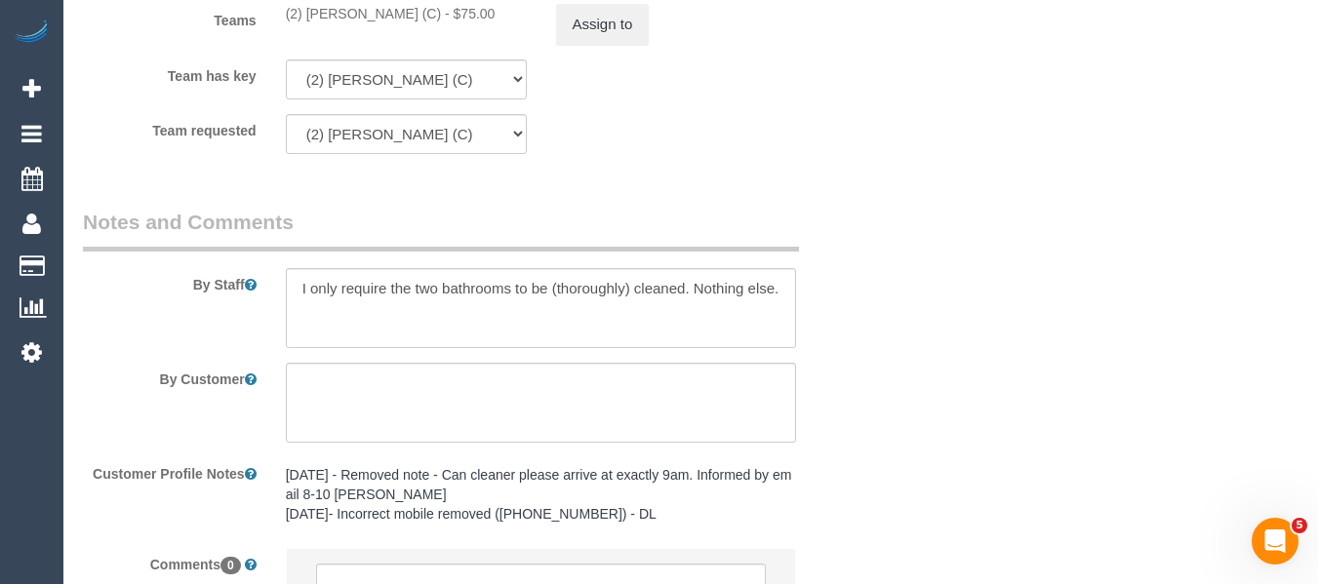
scroll to position [2854, 0]
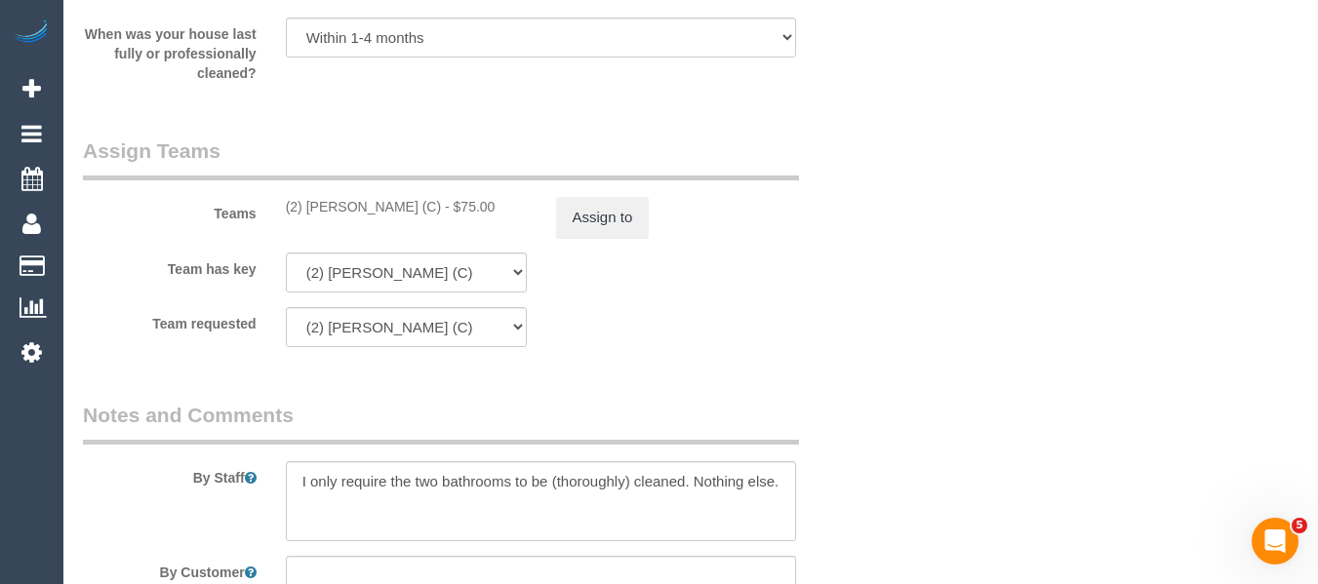
drag, startPoint x: 461, startPoint y: 208, endPoint x: 415, endPoint y: 217, distance: 47.8
click at [300, 209] on div "(2) [PERSON_NAME] (C) - $75.00" at bounding box center [406, 207] width 241 height 20
click at [577, 223] on button "Assign to" at bounding box center [603, 217] width 94 height 41
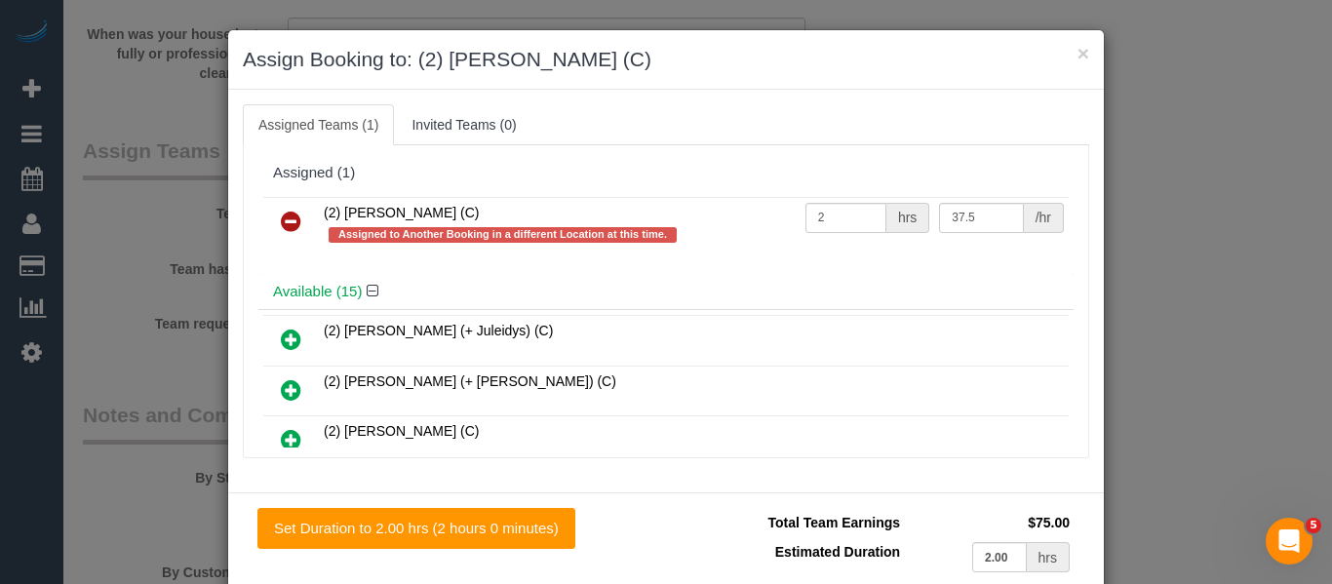
click at [263, 227] on td at bounding box center [291, 225] width 56 height 56
click at [281, 227] on icon at bounding box center [291, 221] width 20 height 23
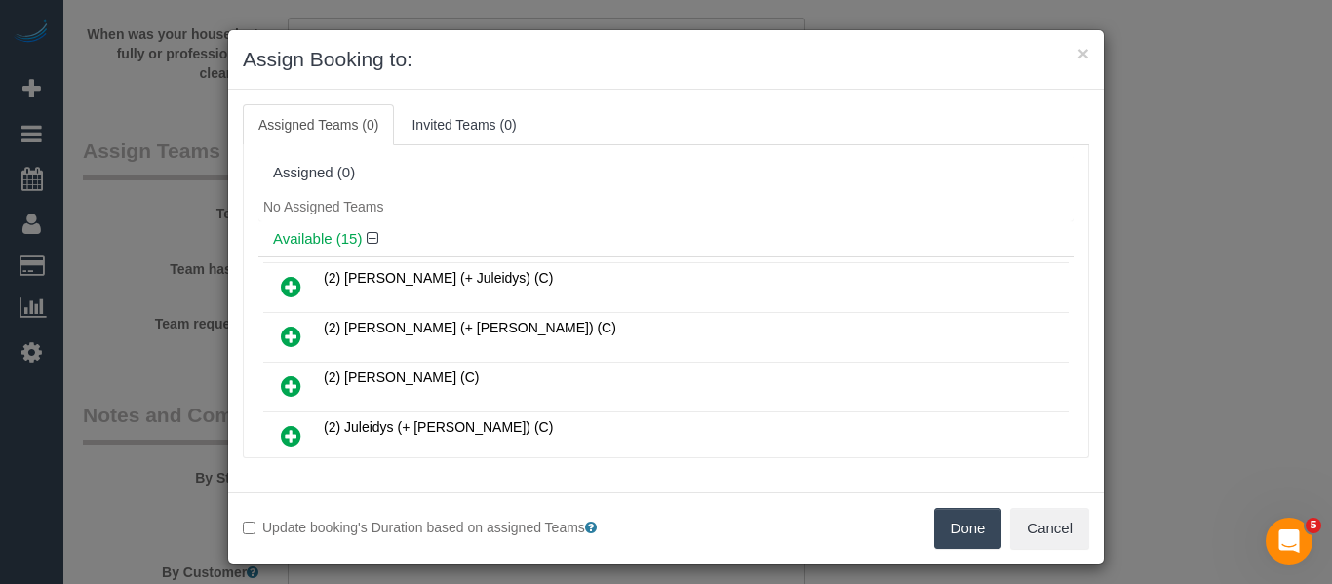
click at [985, 527] on button "Done" at bounding box center [968, 528] width 68 height 41
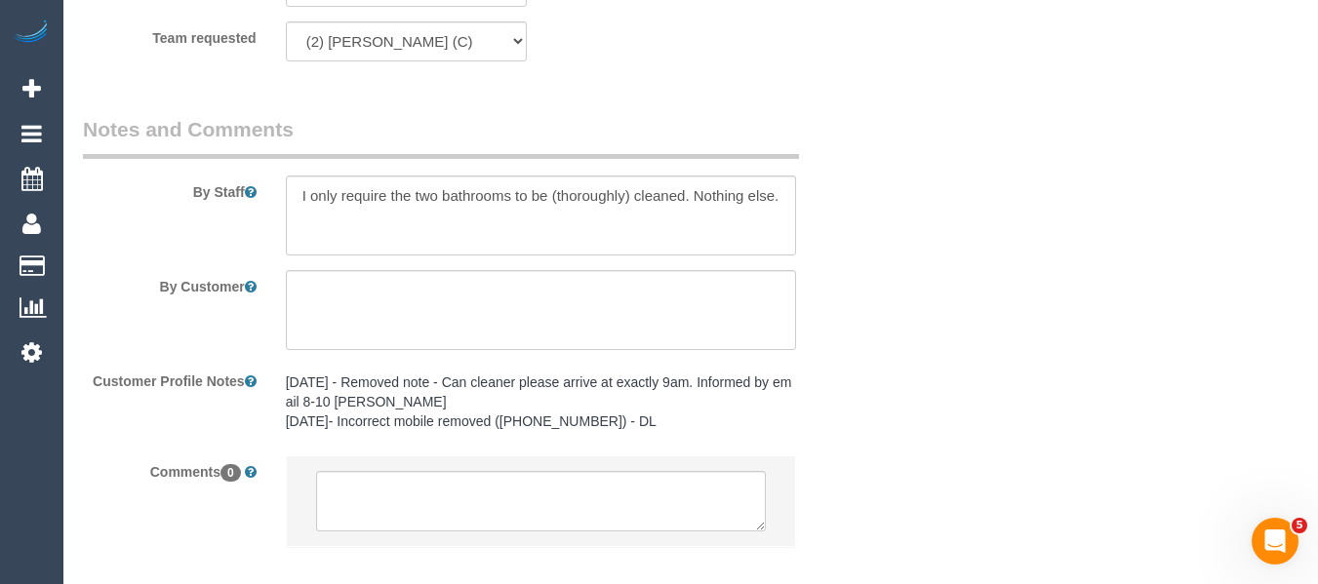
scroll to position [3244, 0]
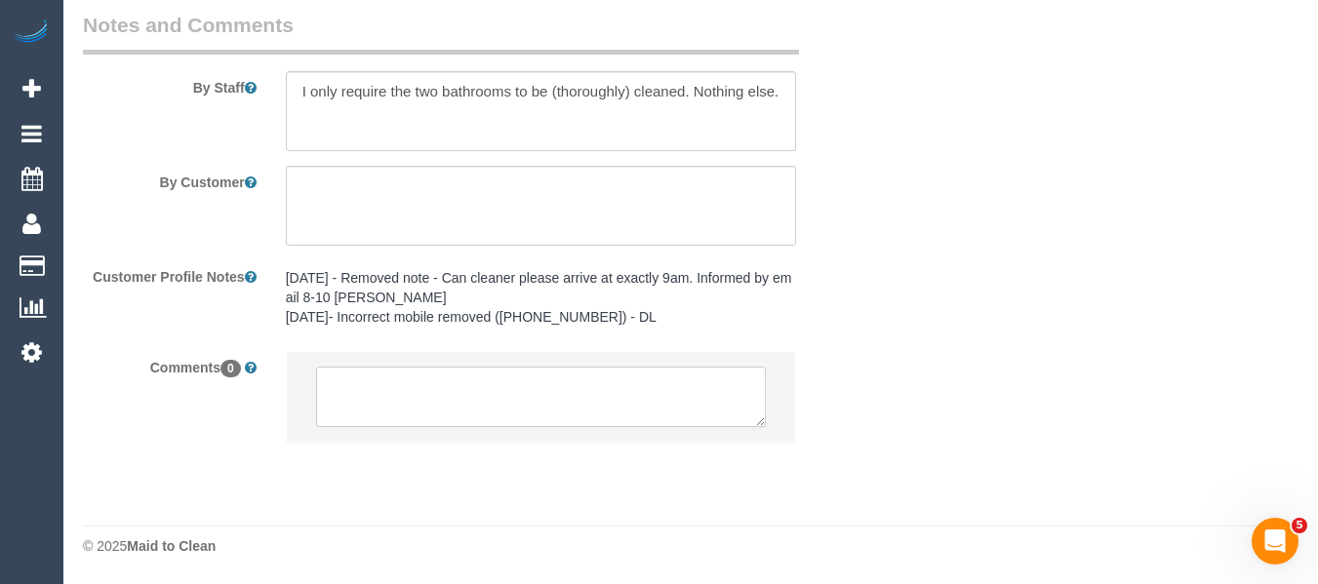
click at [441, 390] on textarea at bounding box center [541, 397] width 451 height 60
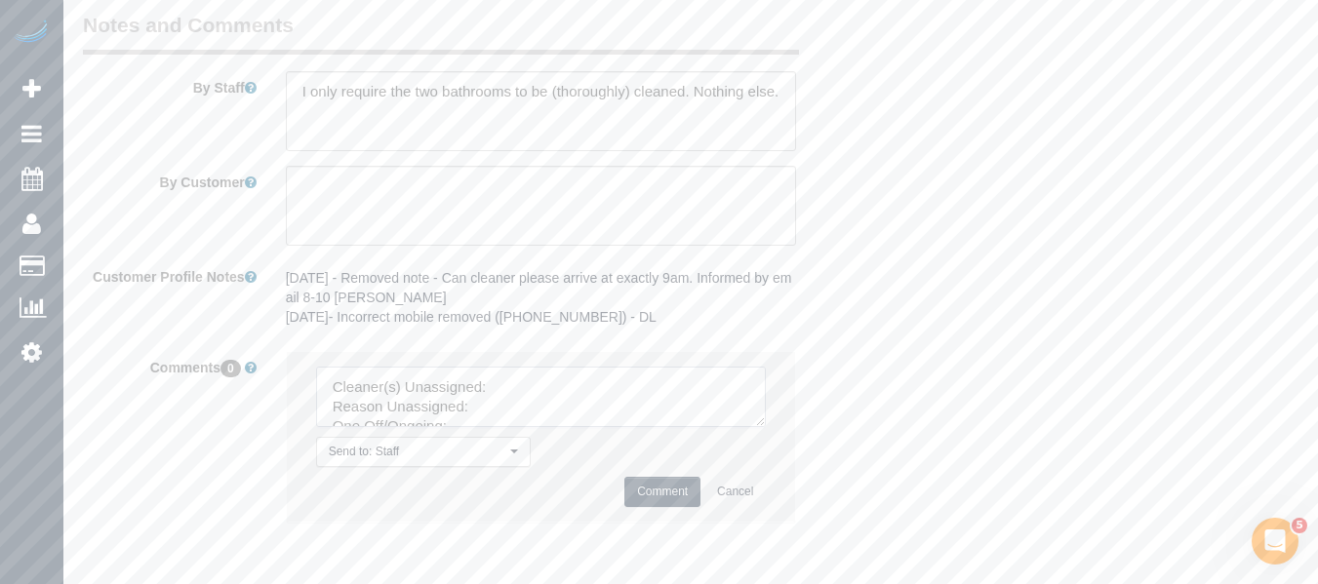
drag, startPoint x: 754, startPoint y: 417, endPoint x: 782, endPoint y: 544, distance: 129.9
click at [767, 427] on textarea at bounding box center [541, 397] width 451 height 60
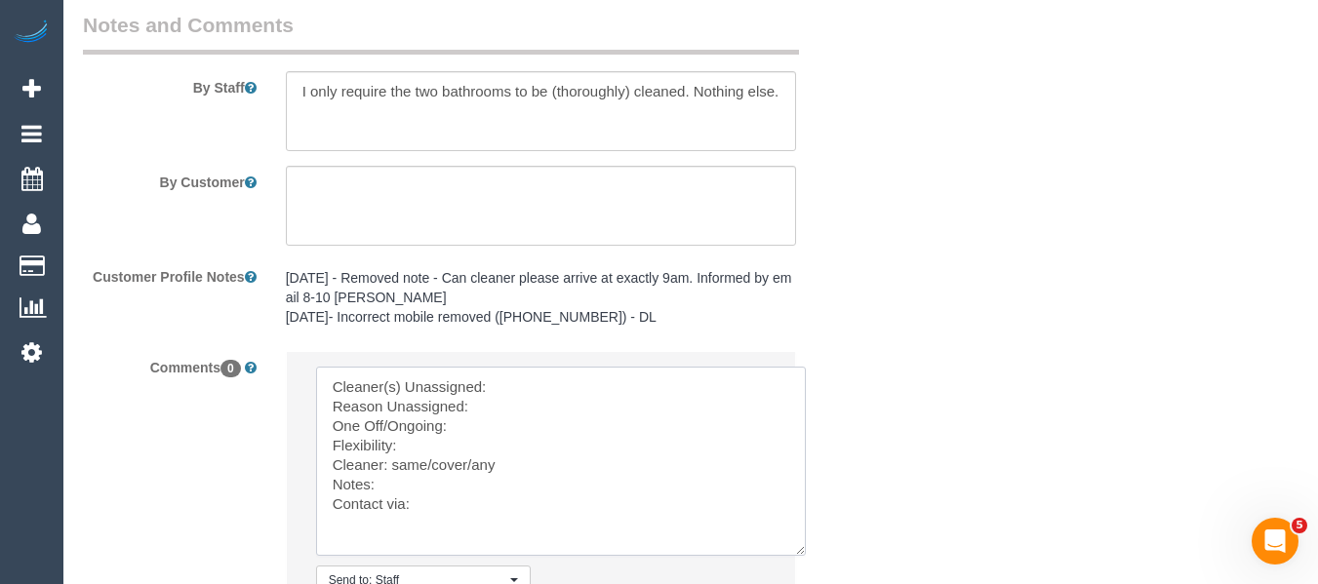
click at [542, 377] on textarea at bounding box center [561, 461] width 490 height 189
paste textarea "Dinitha Gunawardana (C)"
click at [516, 407] on textarea at bounding box center [561, 461] width 490 height 189
click at [502, 425] on textarea at bounding box center [561, 461] width 490 height 189
click at [484, 435] on textarea at bounding box center [561, 461] width 490 height 189
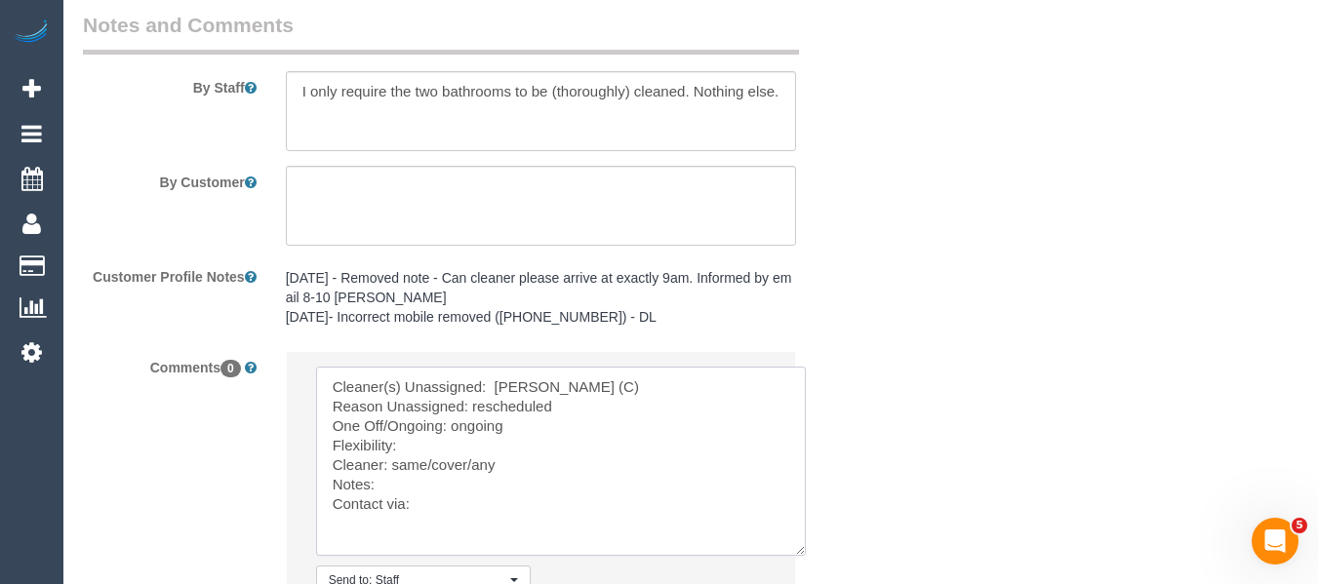
click at [478, 444] on textarea at bounding box center [561, 461] width 490 height 189
drag, startPoint x: 476, startPoint y: 464, endPoint x: 391, endPoint y: 464, distance: 84.9
click at [391, 464] on textarea at bounding box center [561, 461] width 490 height 189
click at [433, 494] on textarea at bounding box center [561, 461] width 490 height 189
click at [433, 504] on textarea at bounding box center [561, 461] width 490 height 189
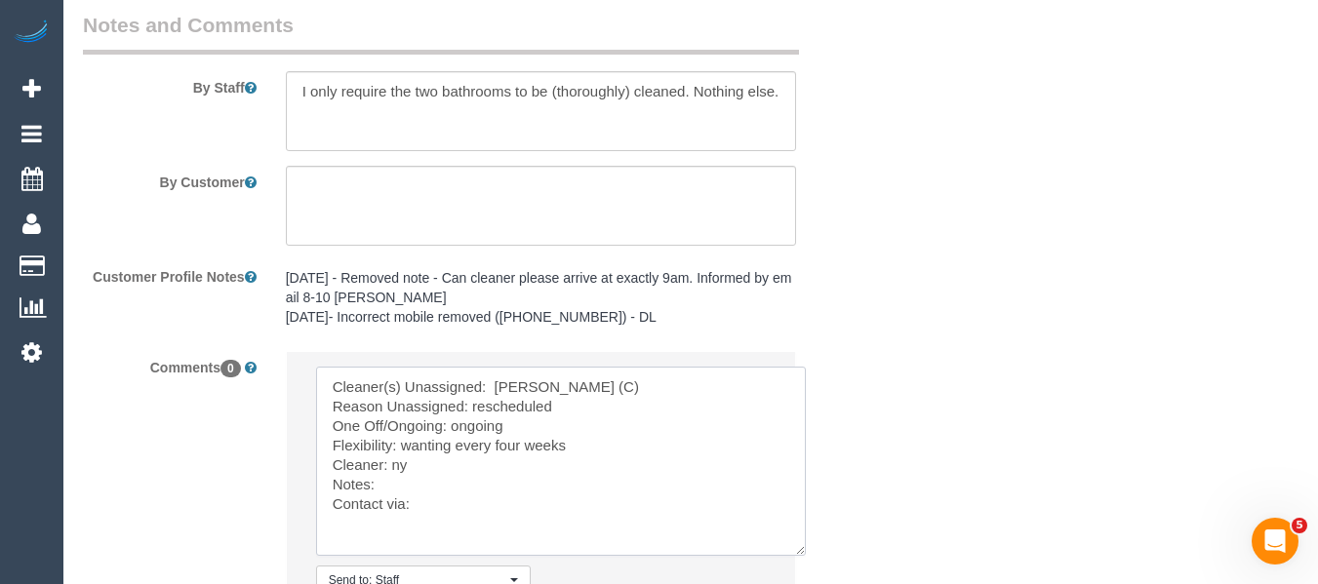
drag, startPoint x: 388, startPoint y: 460, endPoint x: 405, endPoint y: 471, distance: 19.7
click at [387, 460] on textarea at bounding box center [561, 461] width 490 height 189
click at [434, 503] on textarea at bounding box center [561, 461] width 490 height 189
click at [436, 516] on textarea at bounding box center [561, 461] width 490 height 189
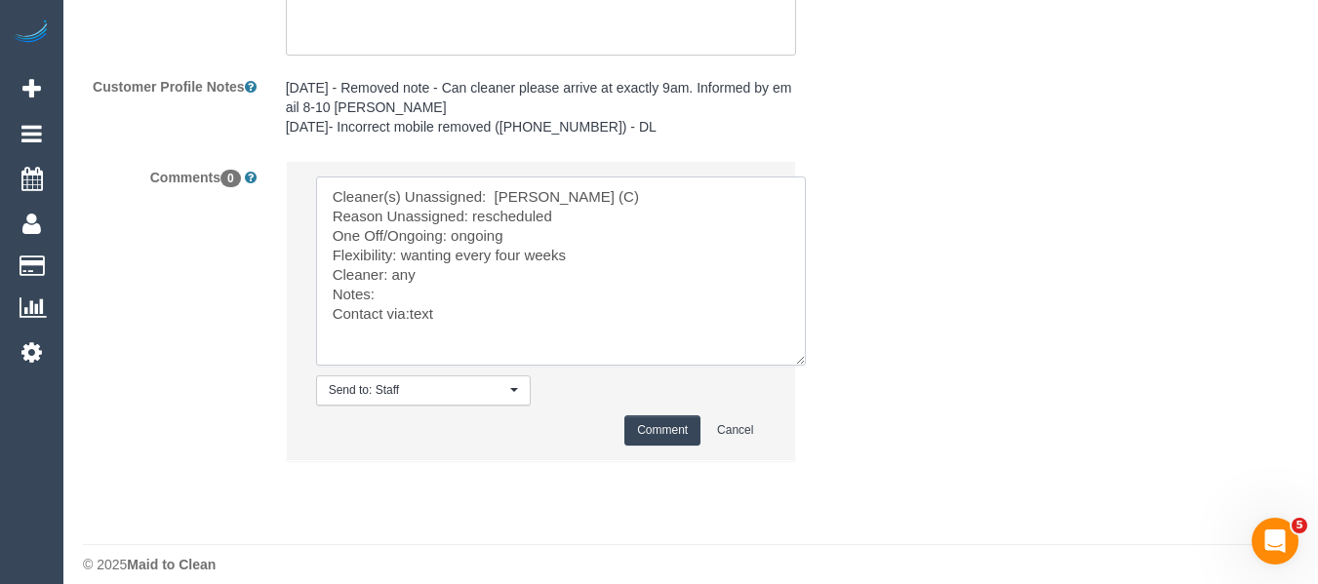
scroll to position [3439, 0]
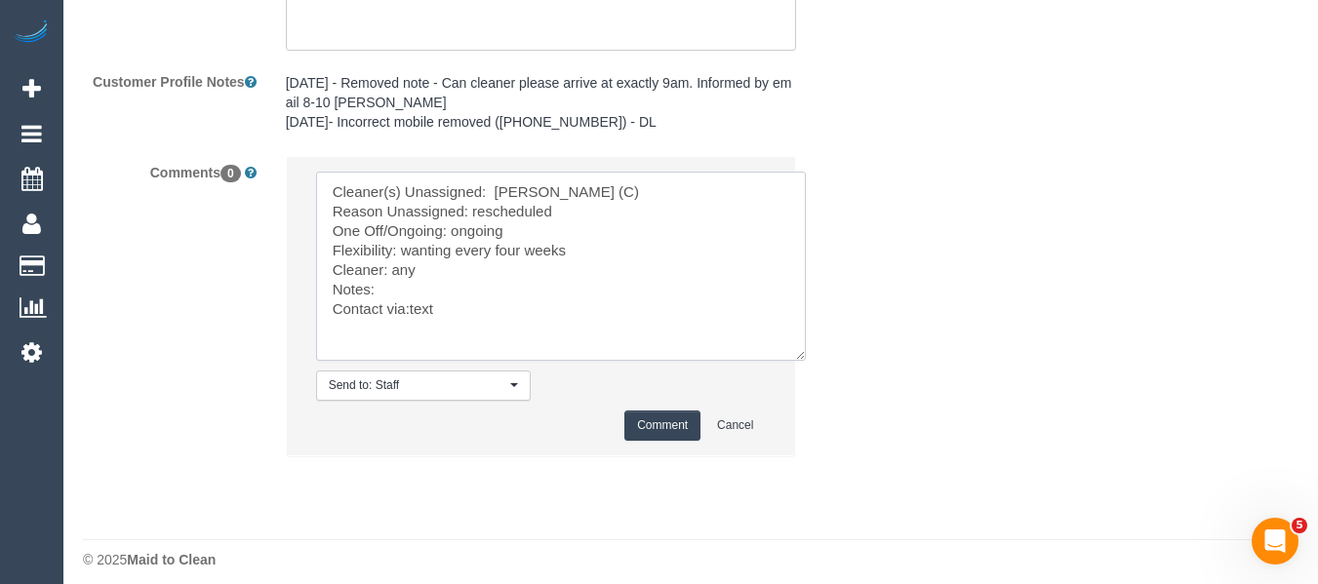
type textarea "Cleaner(s) Unassigned: Dinitha Gunawardana (C) Reason Unassigned: rescheduled O…"
click at [664, 434] on button "Comment" at bounding box center [662, 426] width 76 height 30
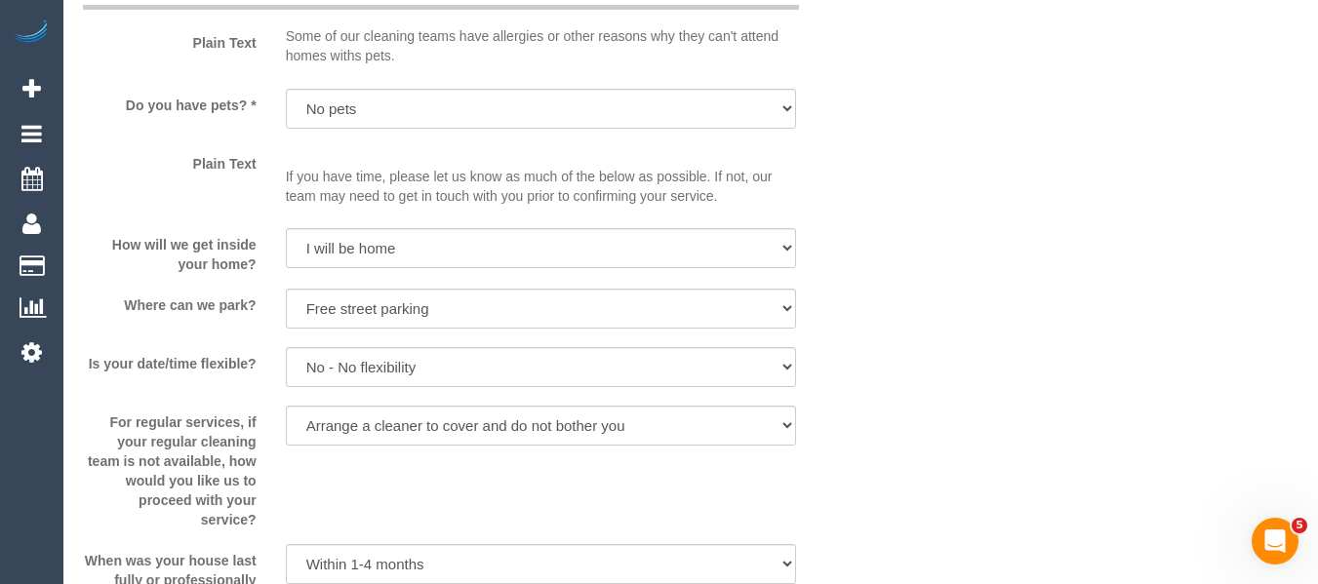
scroll to position [2171, 0]
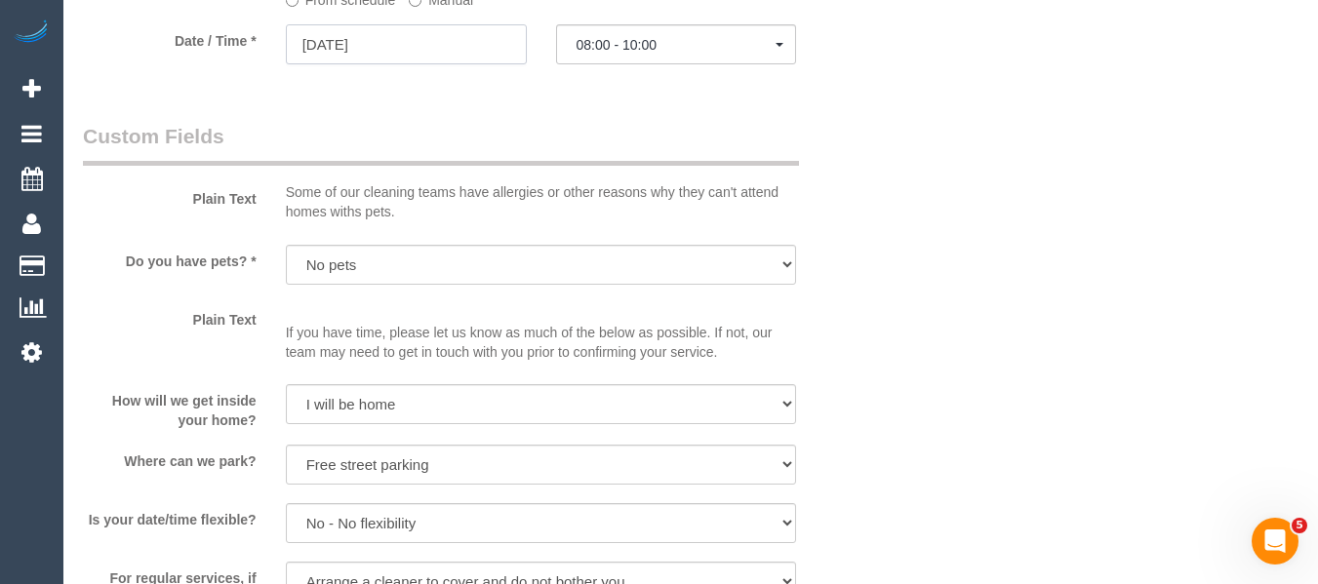
click at [383, 38] on input "30/08/2025" at bounding box center [406, 44] width 241 height 40
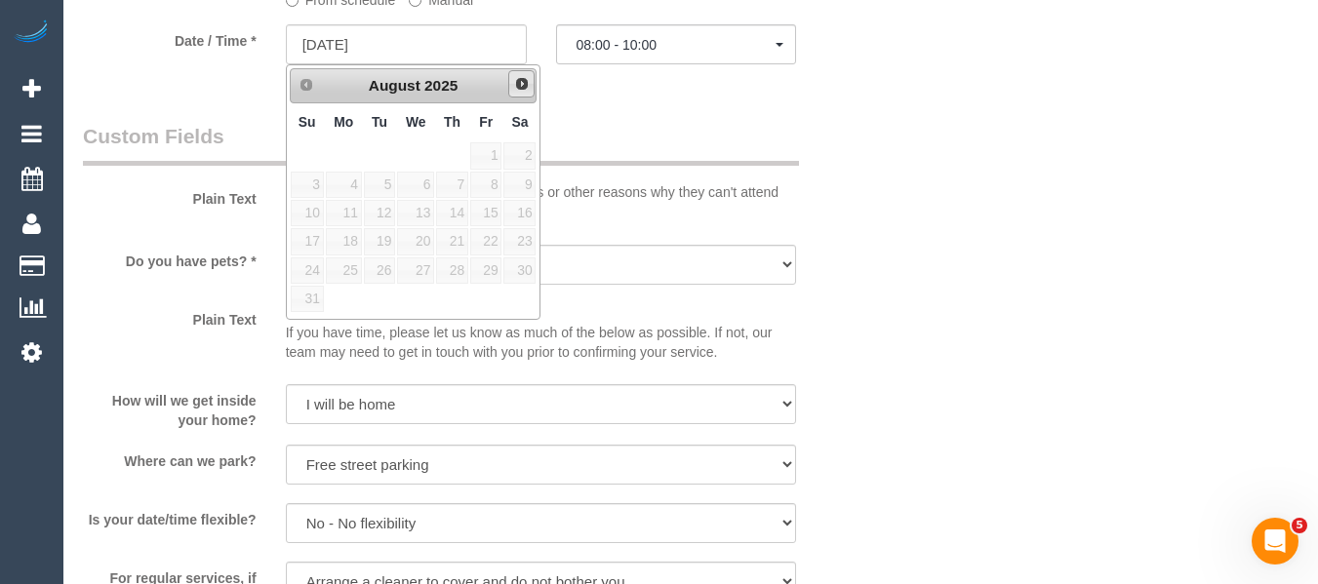
click at [520, 88] on span "Next" at bounding box center [522, 84] width 16 height 16
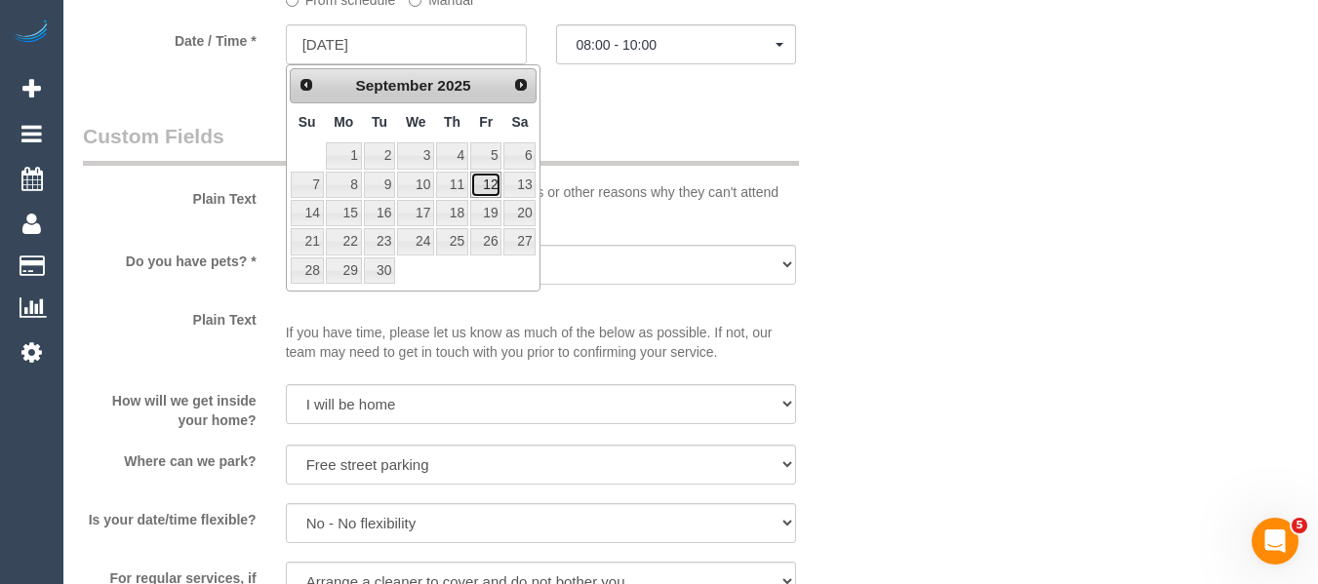
drag, startPoint x: 492, startPoint y: 183, endPoint x: 503, endPoint y: 171, distance: 17.3
click at [492, 183] on link "12" at bounding box center [485, 185] width 31 height 26
type input "12/09/2025"
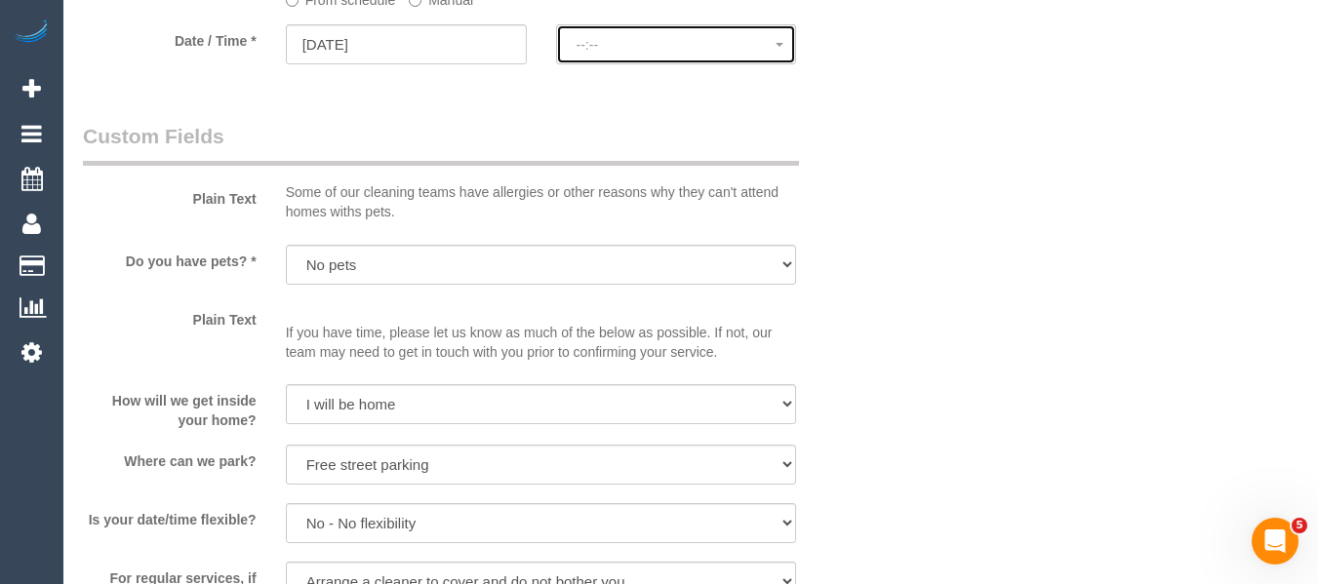
click at [635, 35] on button "--:--" at bounding box center [676, 44] width 241 height 40
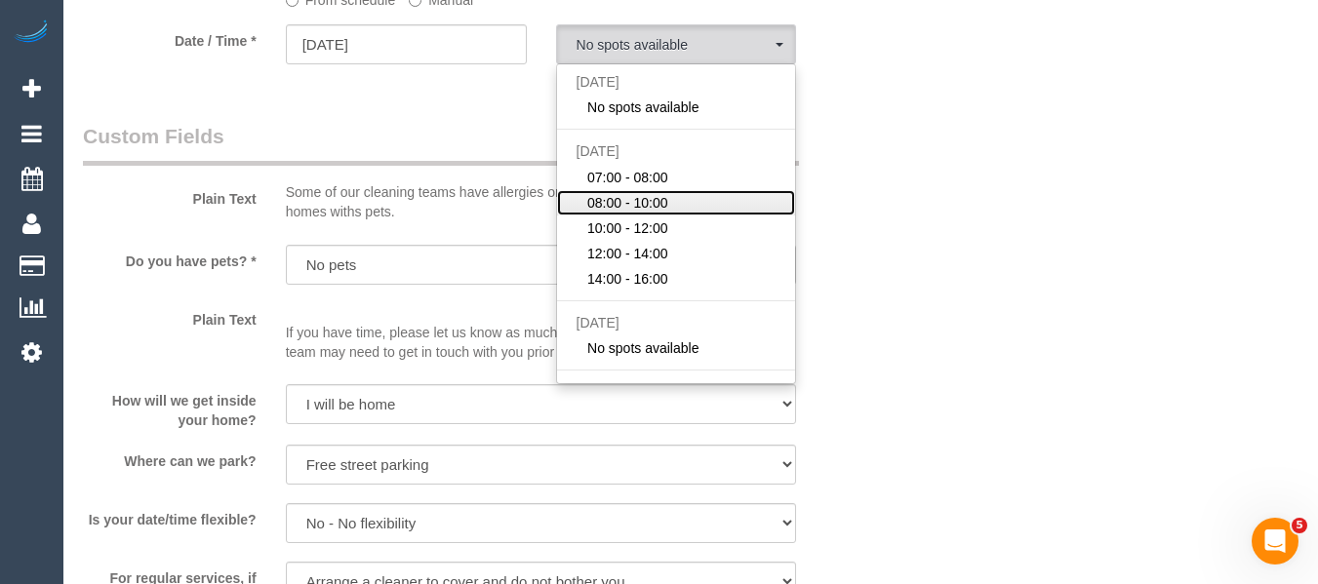
drag, startPoint x: 649, startPoint y: 199, endPoint x: 1089, endPoint y: 188, distance: 441.0
click at [652, 197] on span "08:00 - 10:00" at bounding box center [627, 203] width 81 height 20
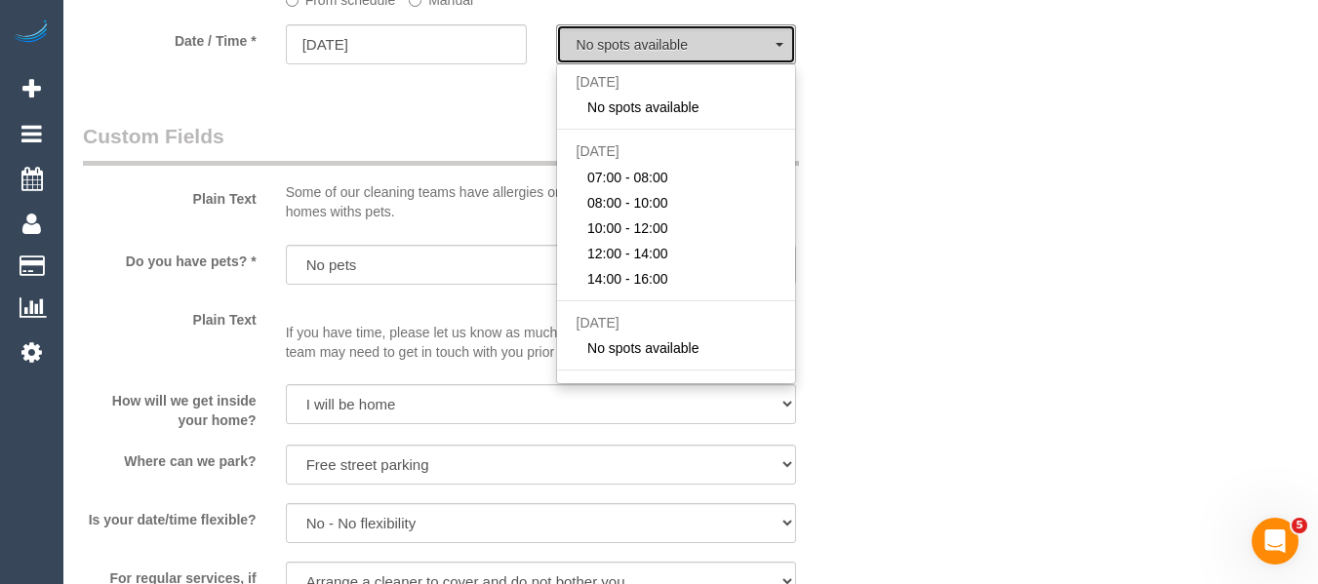
select select "spot17"
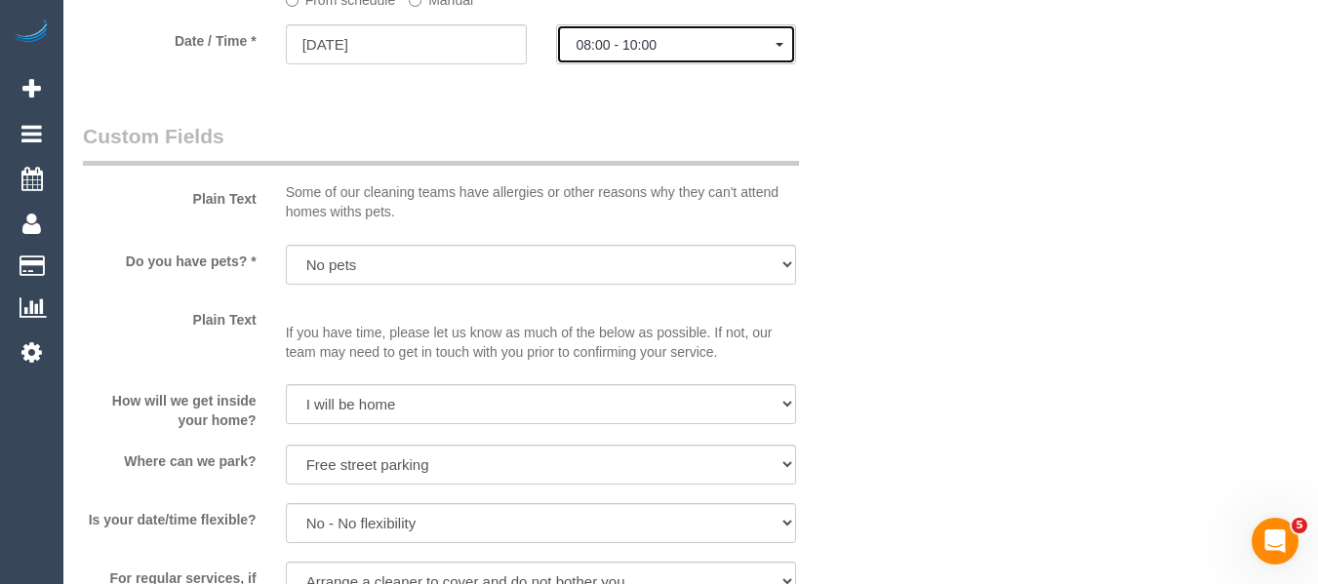
type input "13/09/2025"
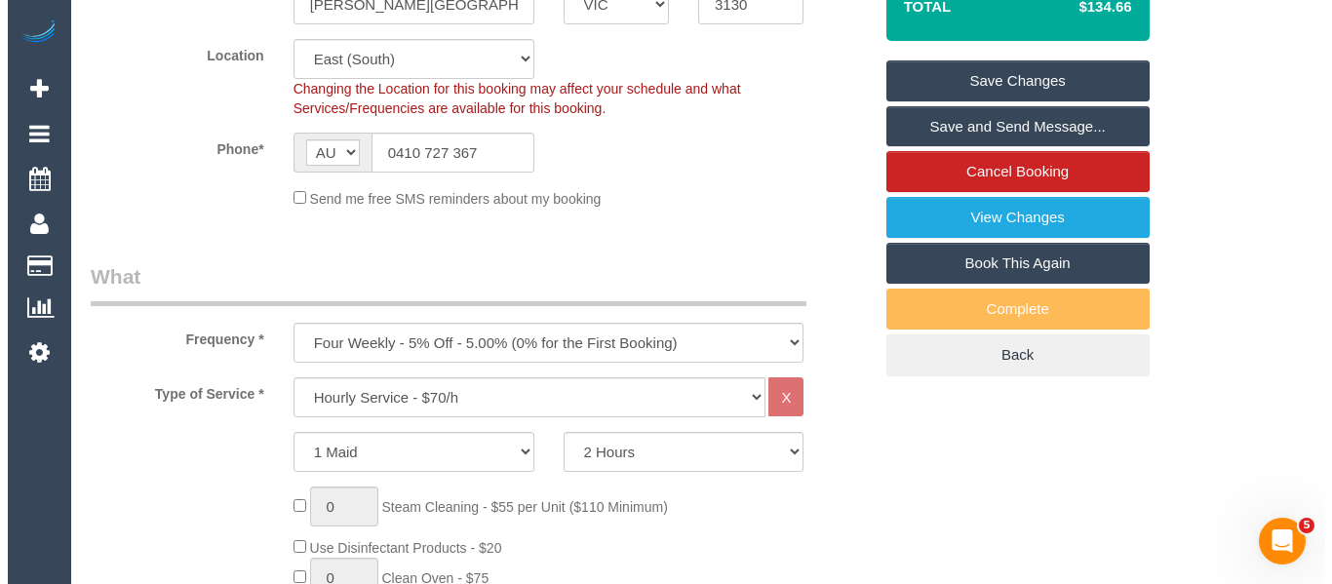
scroll to position [0, 0]
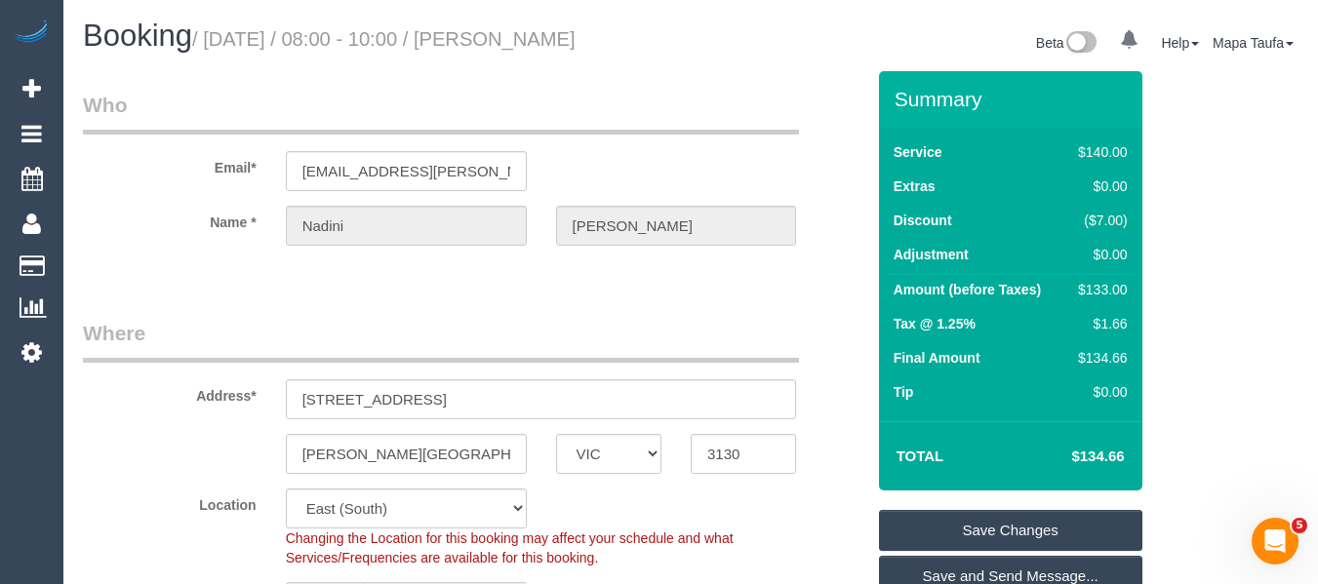
click at [1006, 530] on link "Save Changes" at bounding box center [1010, 530] width 263 height 41
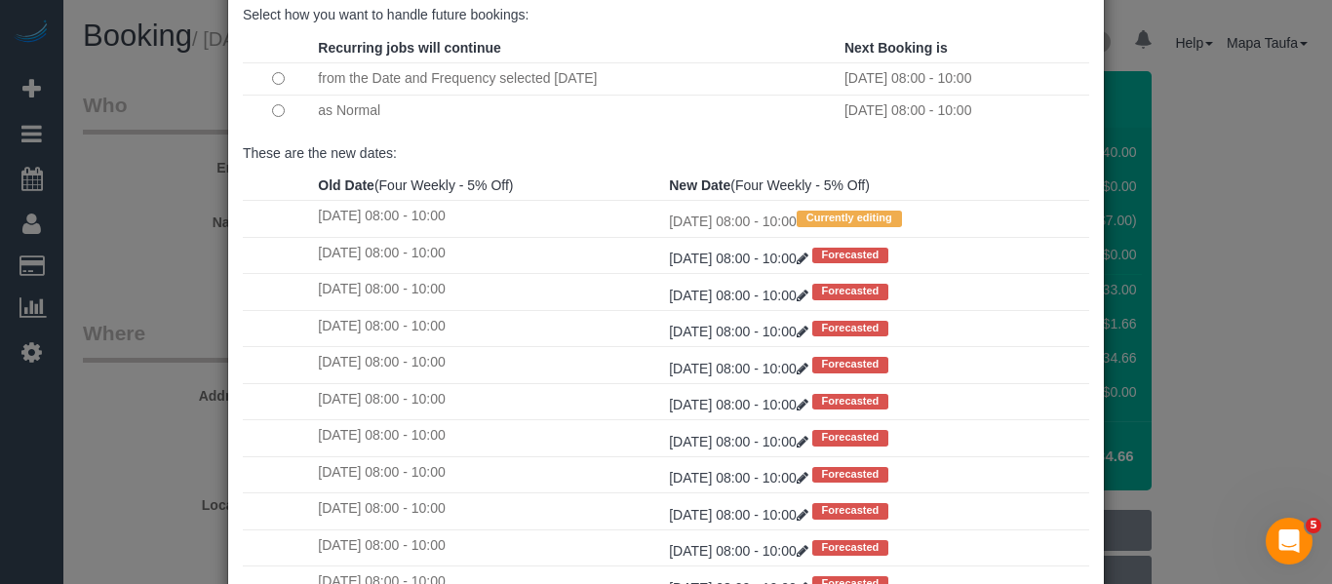
scroll to position [290, 0]
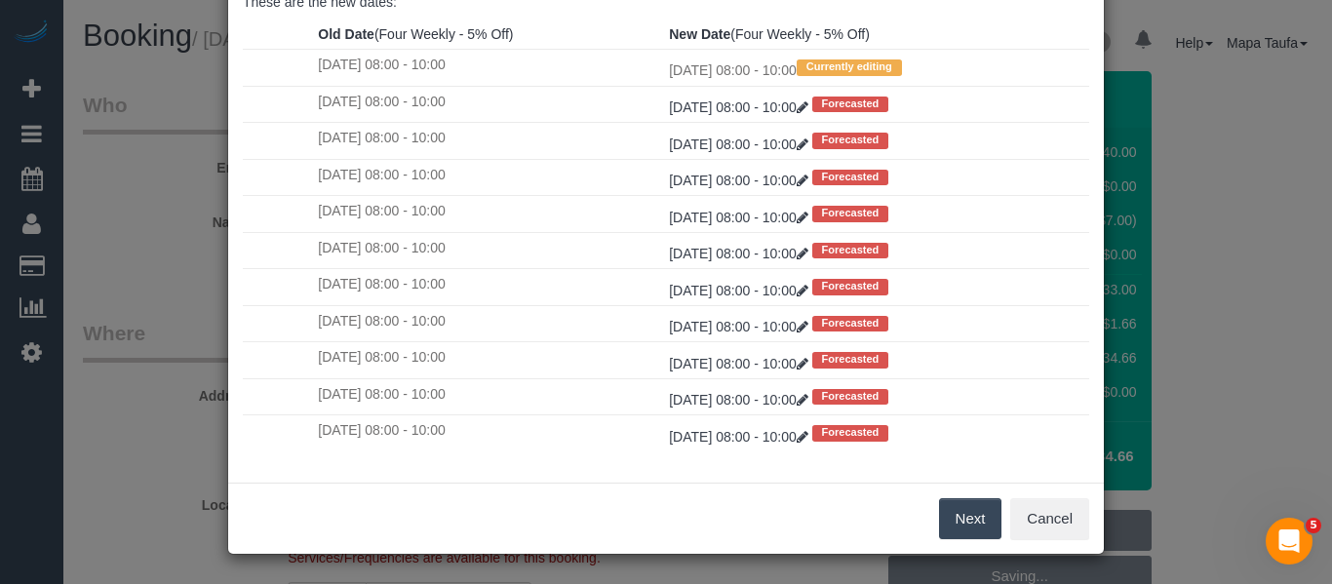
drag, startPoint x: 971, startPoint y: 519, endPoint x: 898, endPoint y: 332, distance: 201.0
click at [974, 512] on button "Next" at bounding box center [970, 518] width 63 height 41
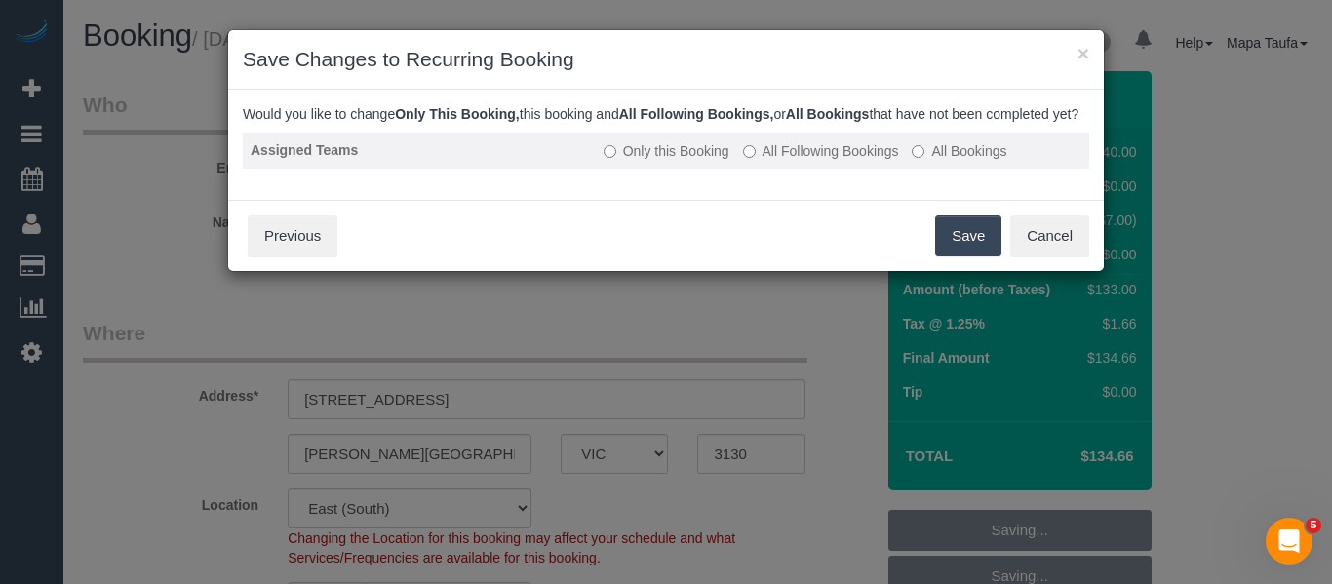
click at [783, 161] on label "All Following Bookings" at bounding box center [821, 151] width 156 height 20
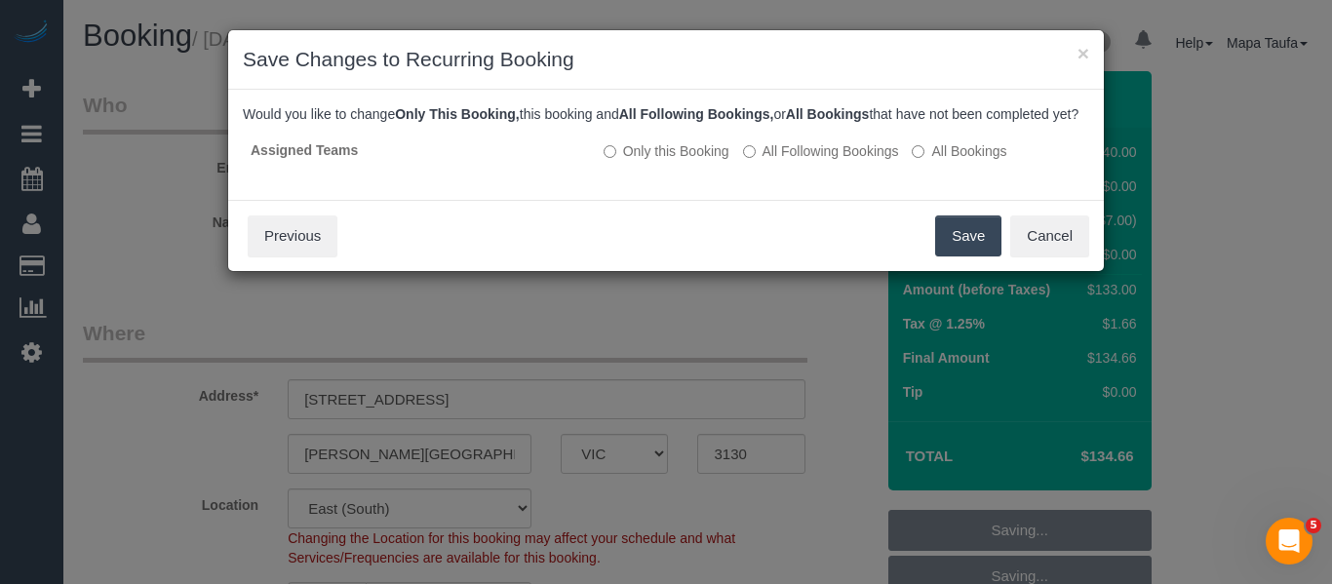
click at [980, 257] on button "Save" at bounding box center [968, 236] width 66 height 41
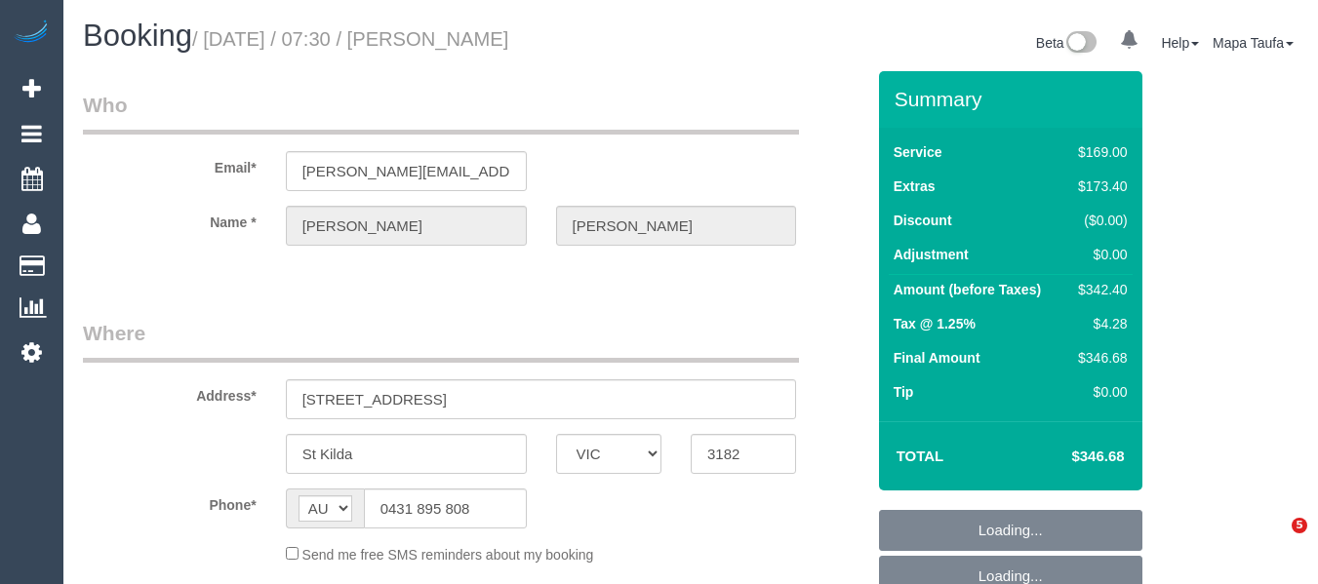
select select "VIC"
select select "string:stripe-pm_1RsLEf2GScqysDRVexlhVqar"
select select "number:28"
select select "number:14"
select select "number:18"
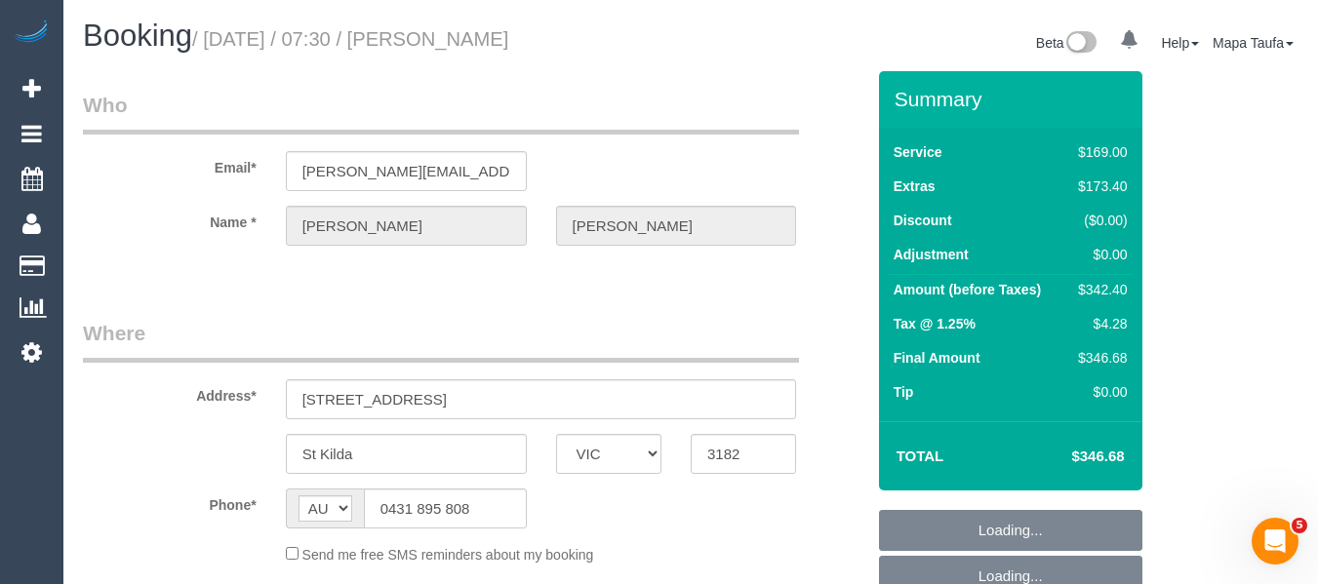
select select "number:36"
select select "number:26"
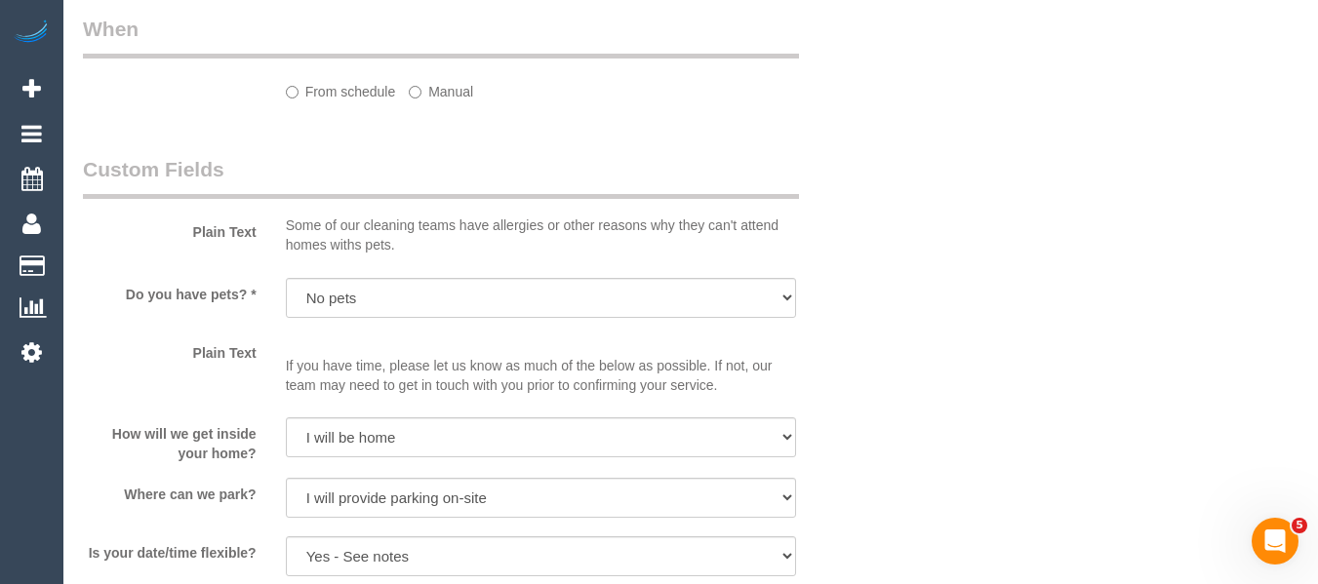
select select "object:809"
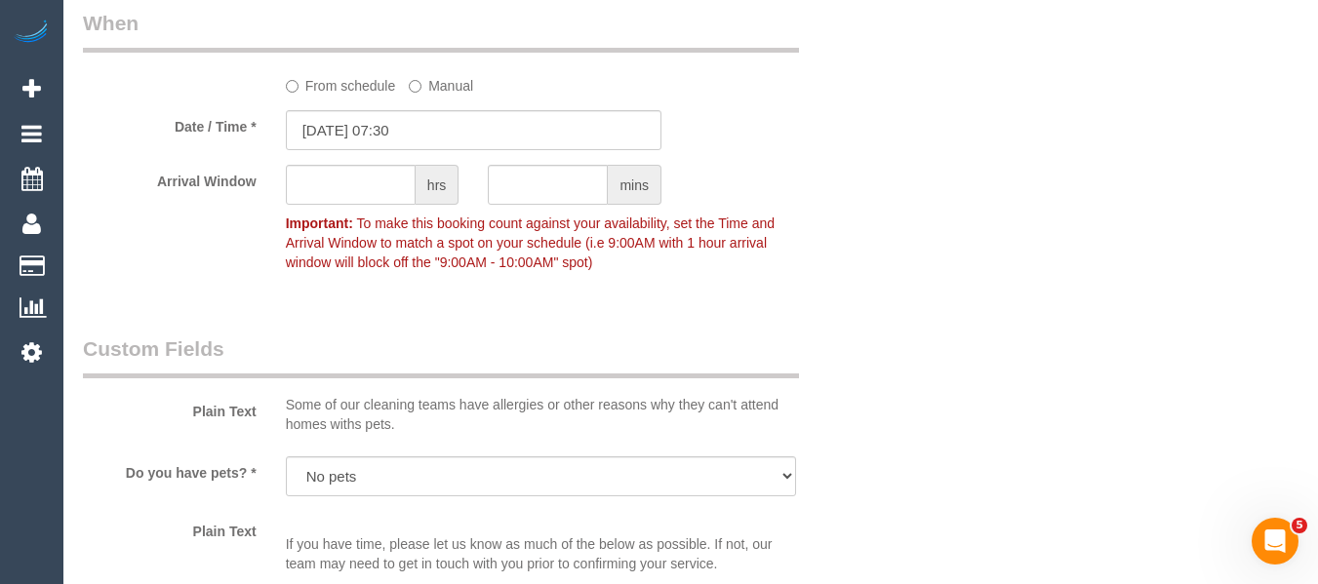
scroll to position [3376, 0]
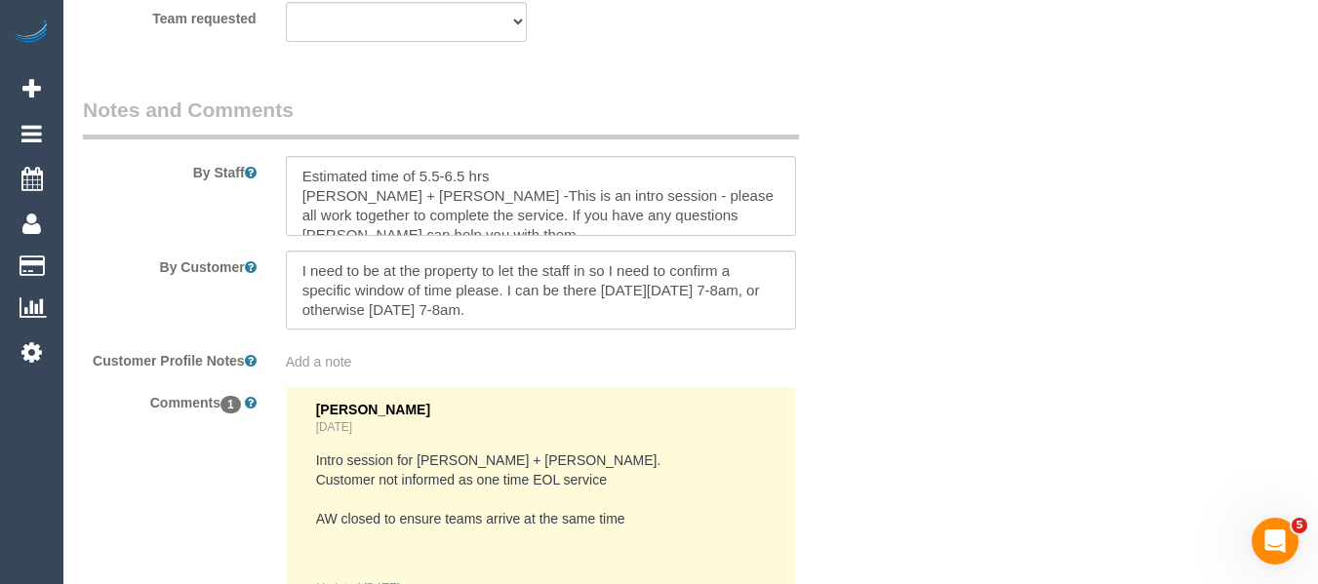
drag, startPoint x: 1331, startPoint y: 65, endPoint x: 19, endPoint y: 17, distance: 1313.7
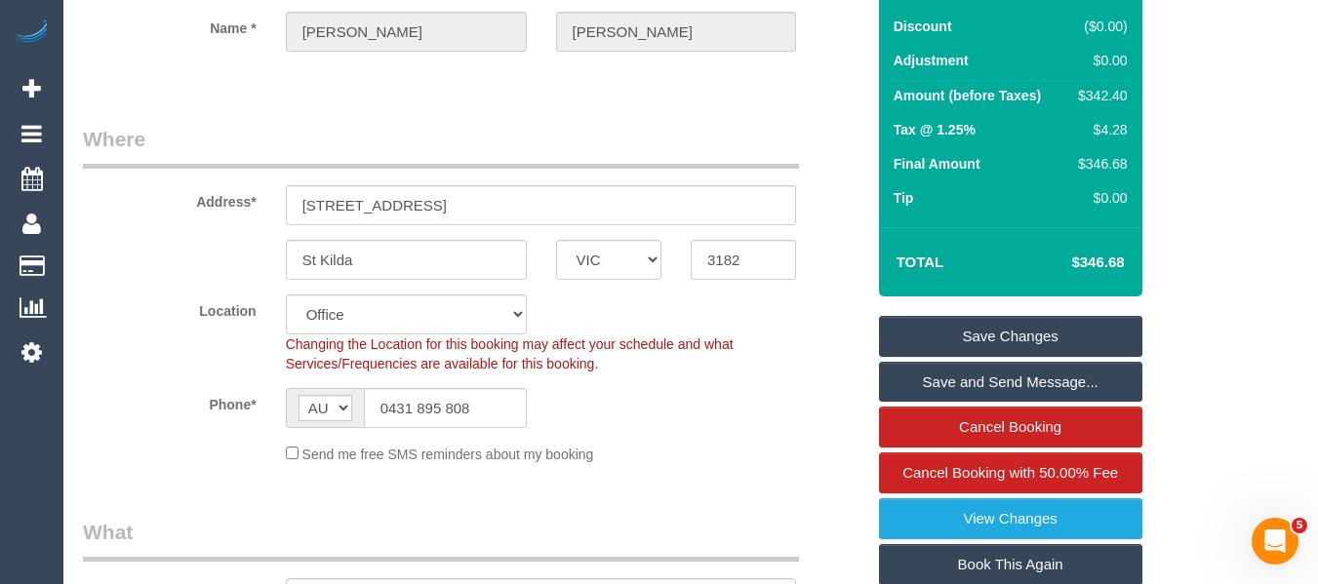
scroll to position [195, 0]
drag, startPoint x: 421, startPoint y: 444, endPoint x: 437, endPoint y: 424, distance: 25.0
click at [427, 439] on sui-booking-location "Location Office City East (North) East (South) Inner East Inner North (East) In…" at bounding box center [473, 379] width 781 height 170
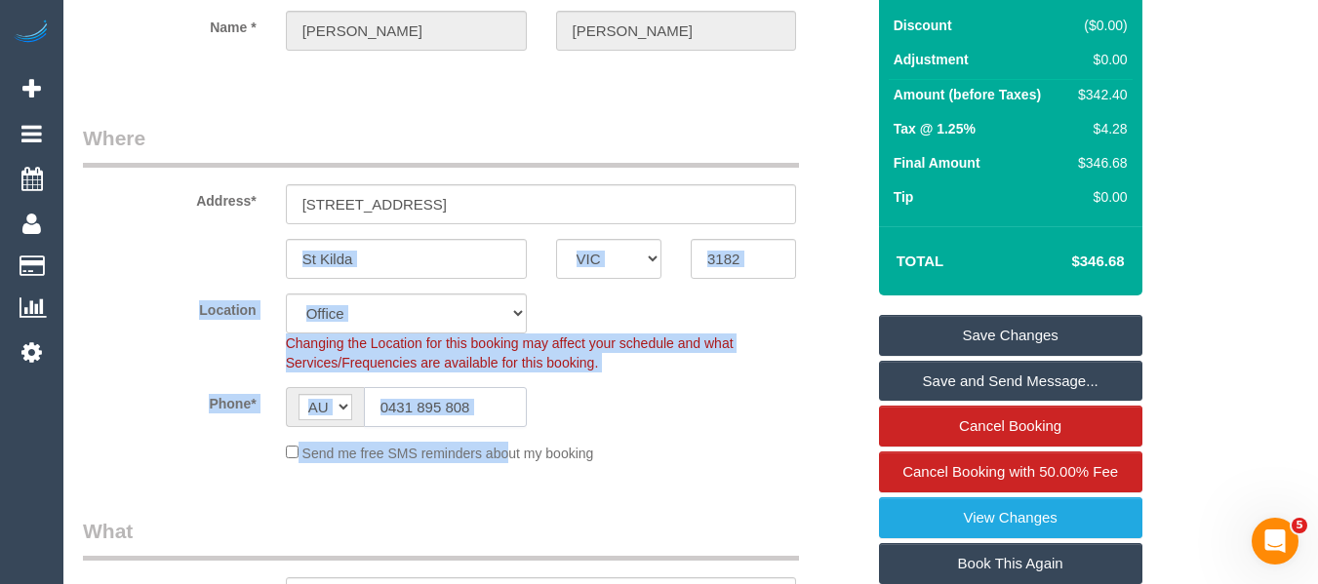
click at [437, 423] on input "0431 895 808" at bounding box center [445, 407] width 163 height 40
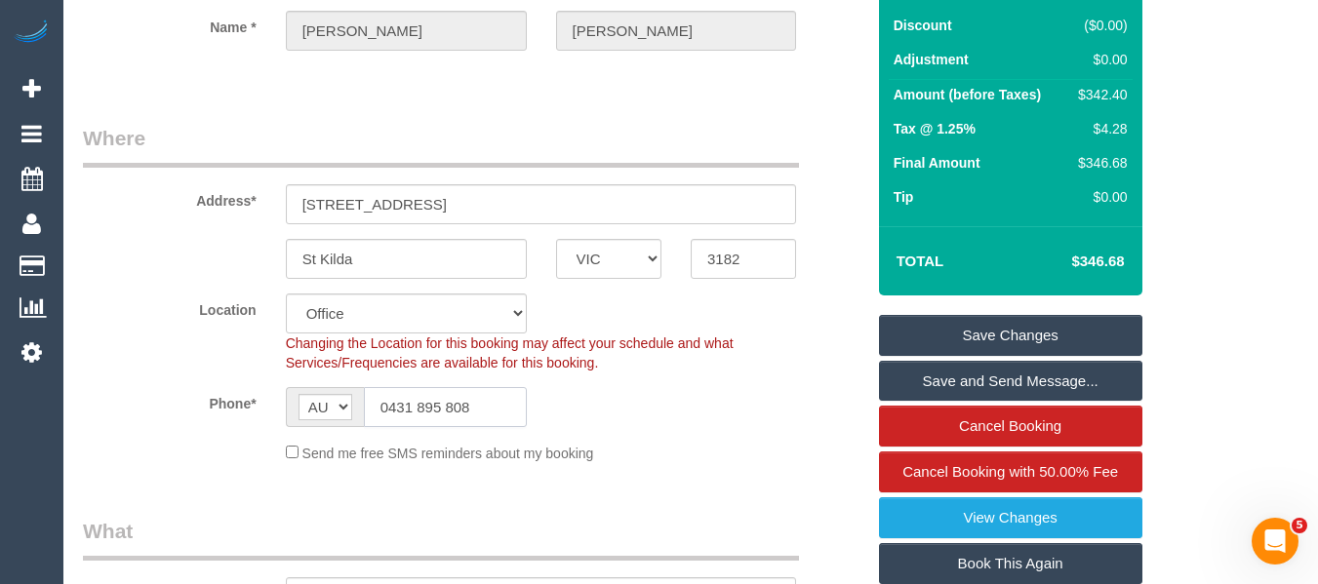
click at [437, 423] on input "0431 895 808" at bounding box center [445, 407] width 163 height 40
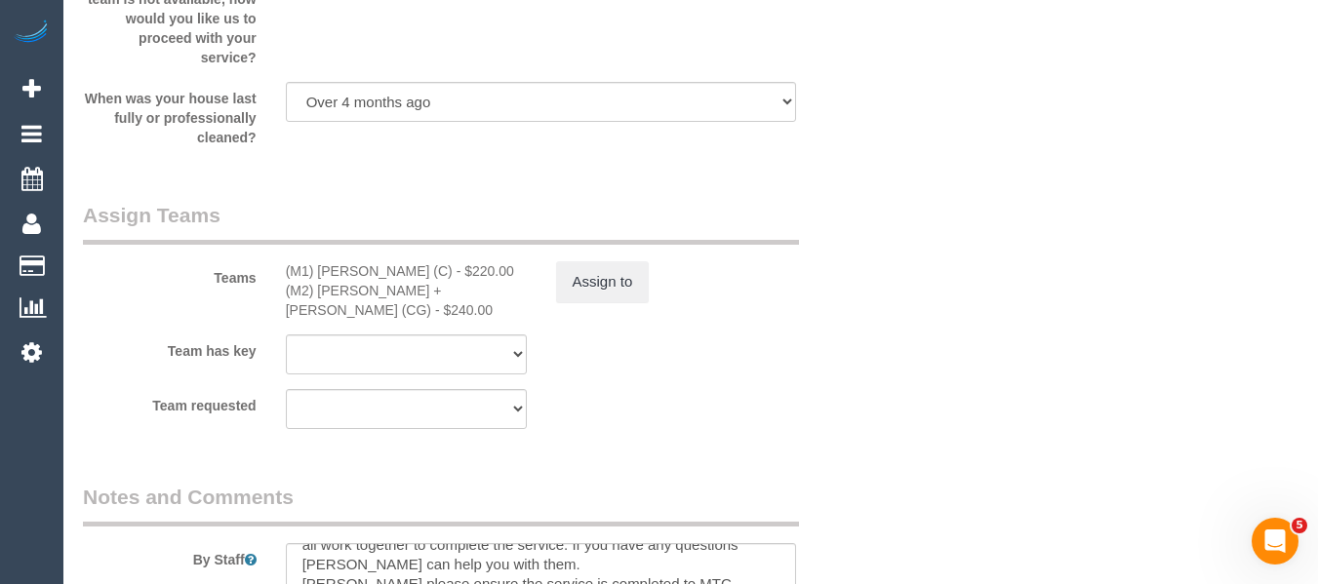
scroll to position [3086, 0]
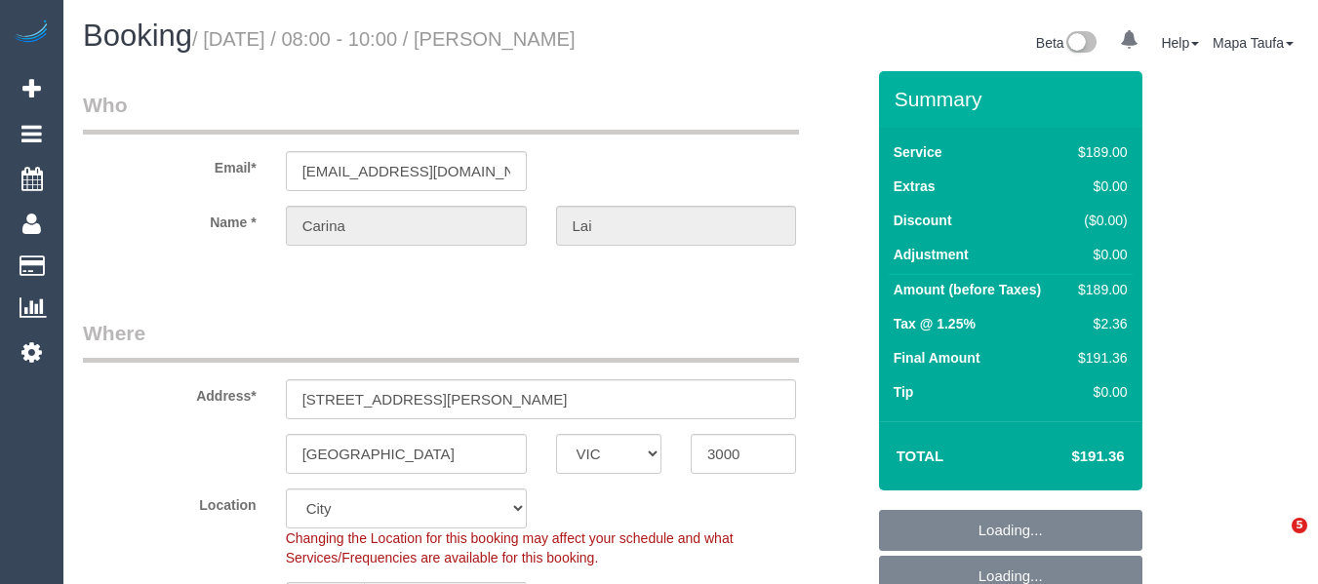
select select "VIC"
select select "object:534"
select select "string:stripe-pm_1RTGnS2GScqysDRVAFWuk84y"
select select "number:28"
select select "number:14"
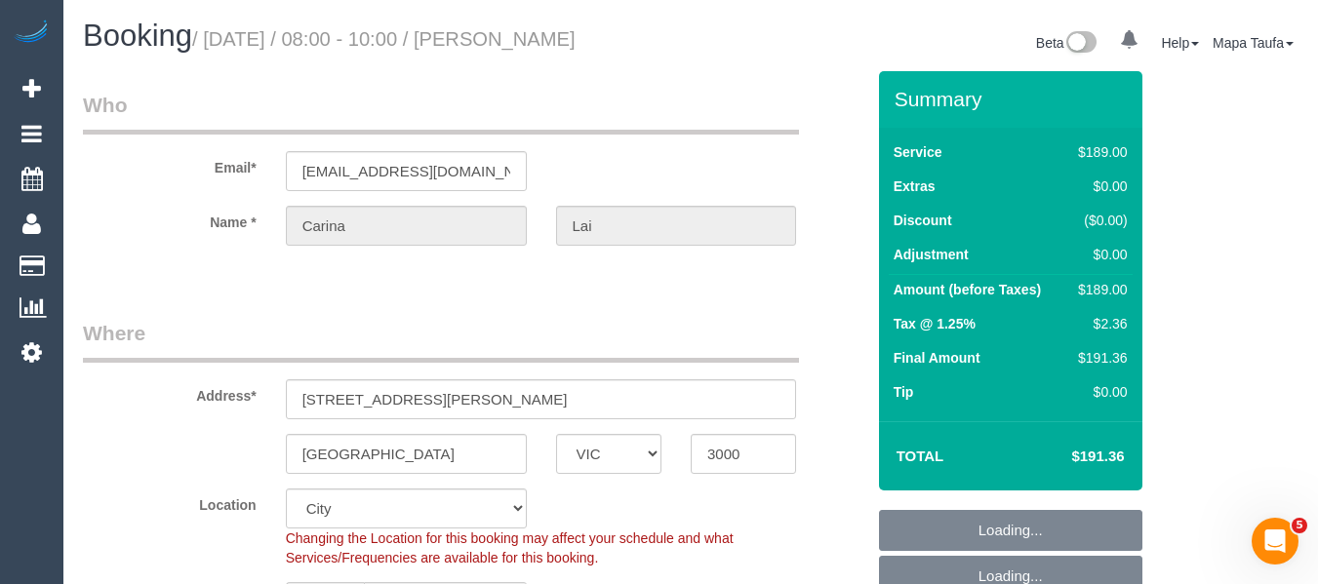
select select "number:20"
select select "number:23"
select select "number:33"
select select "number:13"
select select "object:1083"
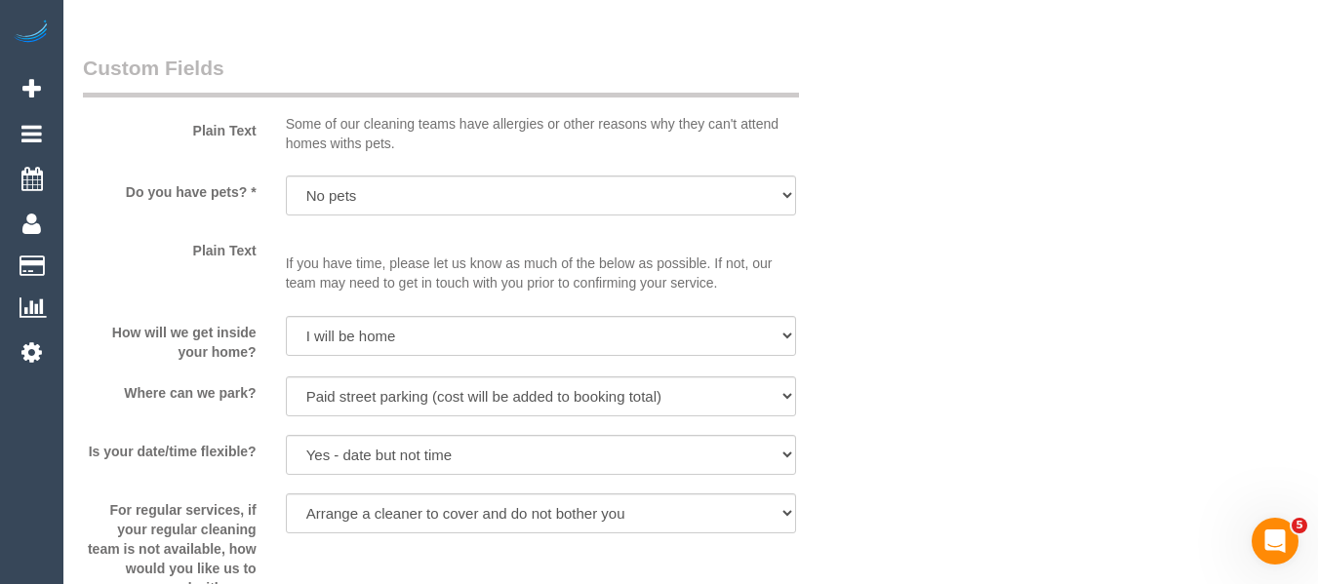
scroll to position [2673, 0]
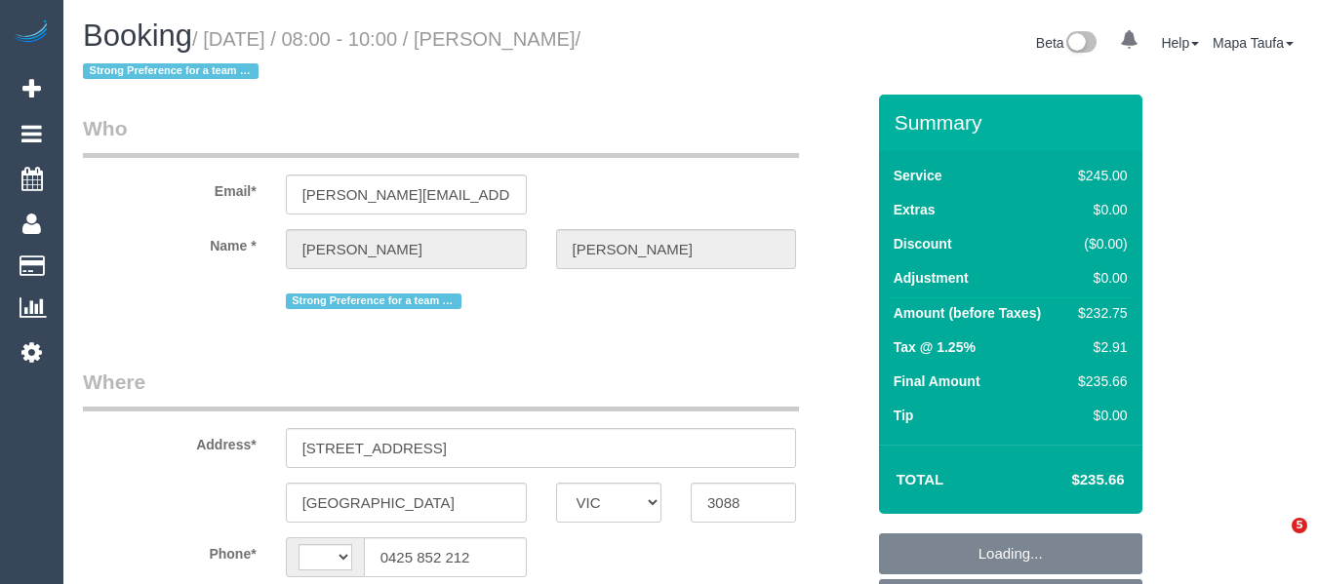
select select "VIC"
select select "string:AU"
select select "string:stripe-pm_1Qq2Nj2GScqysDRV58e3ZOHp"
select select "object:548"
select select "210"
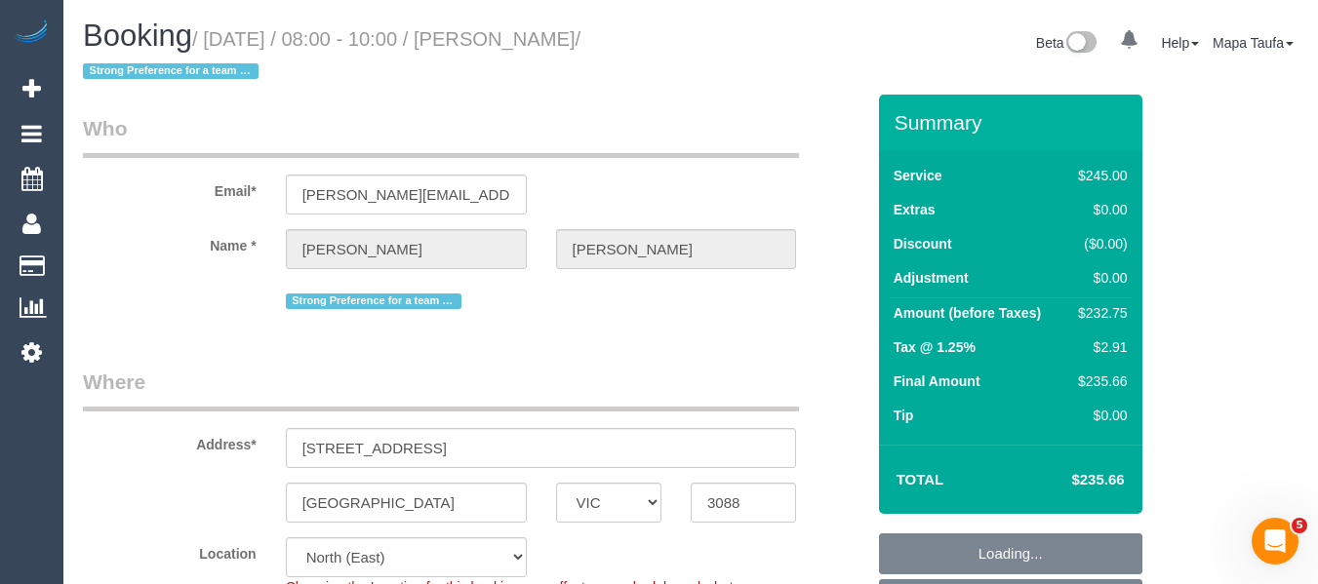
select select "number:29"
select select "number:14"
select select "number:18"
select select "number:36"
select select "number:34"
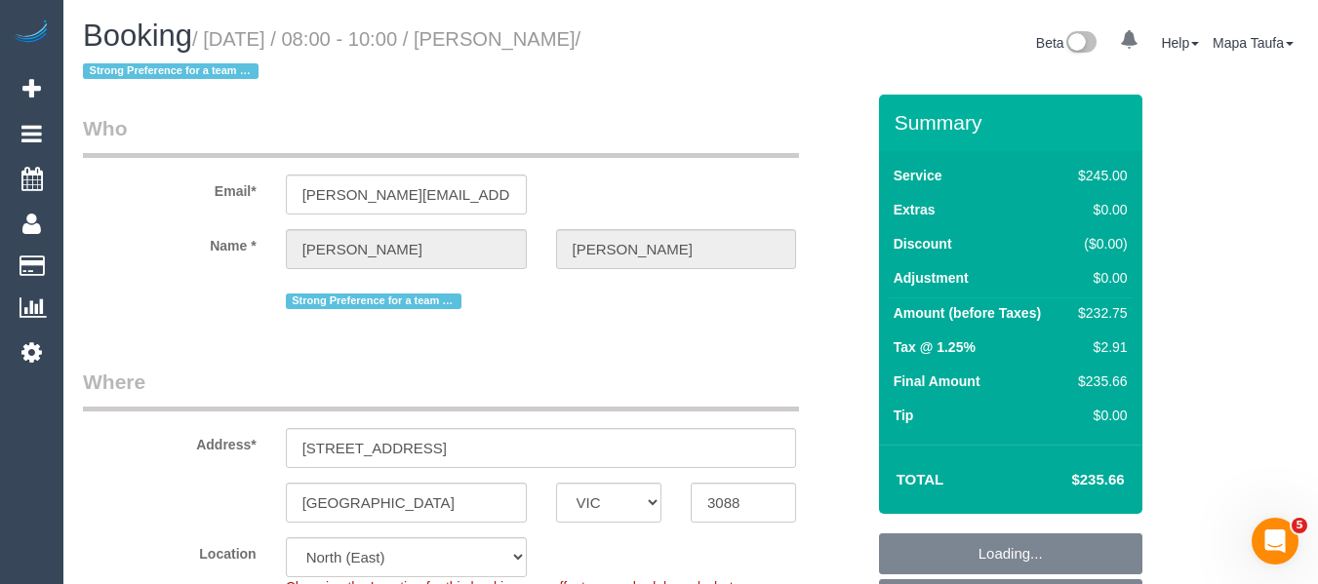
select select "number:11"
select select "spot1"
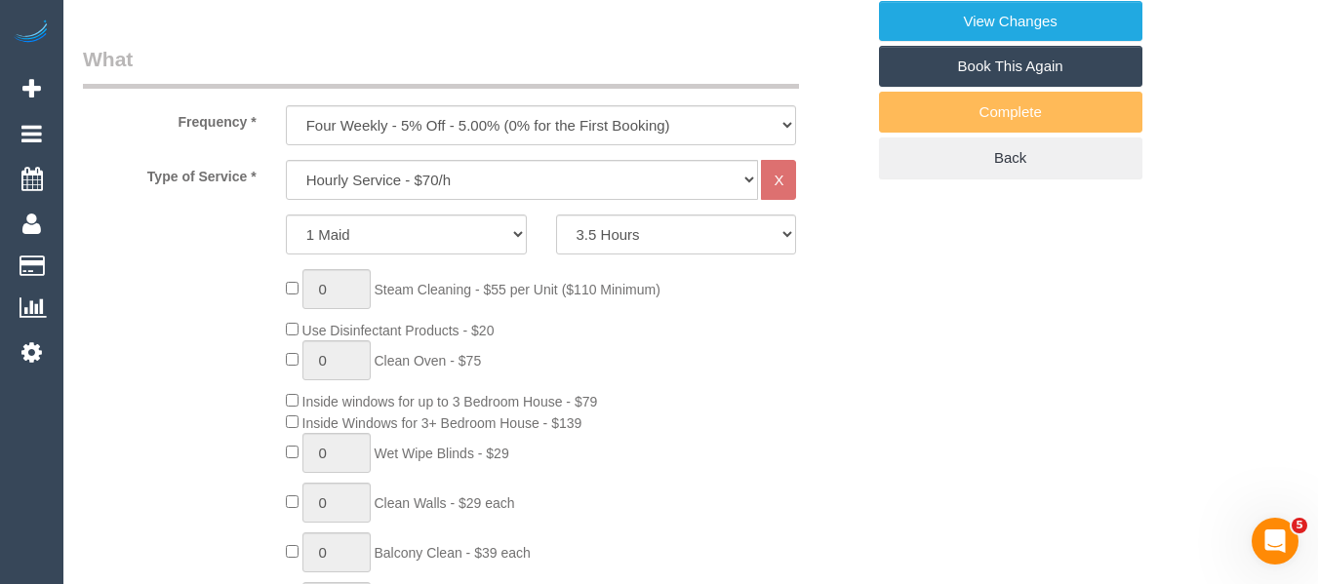
scroll to position [700, 0]
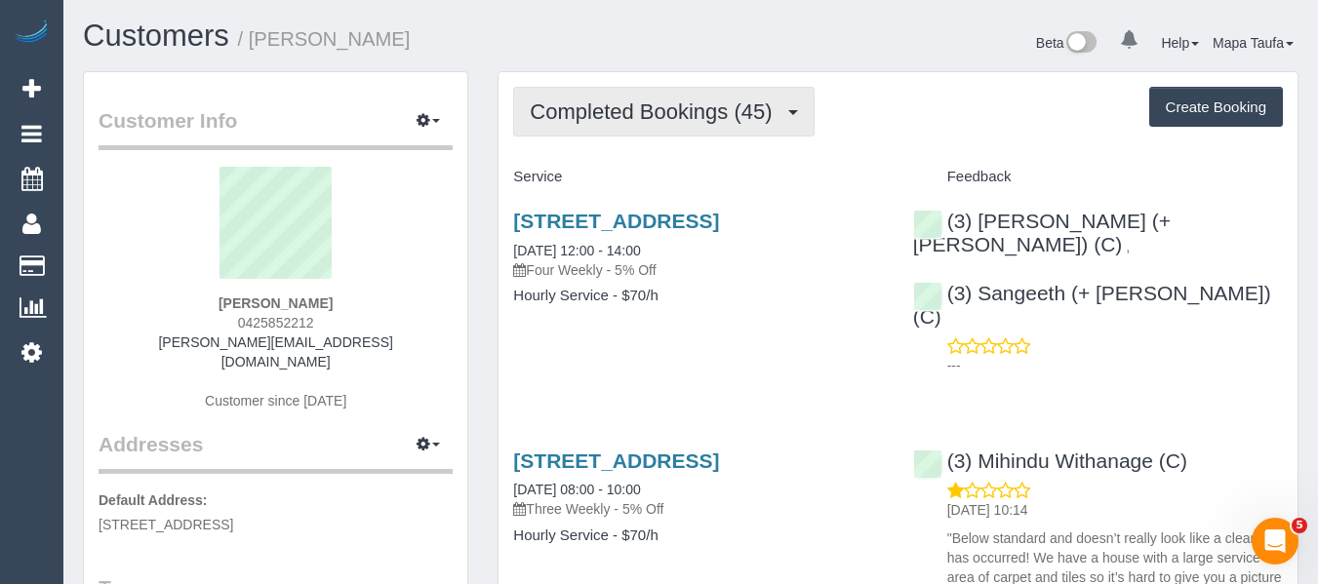
click at [634, 124] on button "Completed Bookings (45)" at bounding box center [663, 112] width 300 height 50
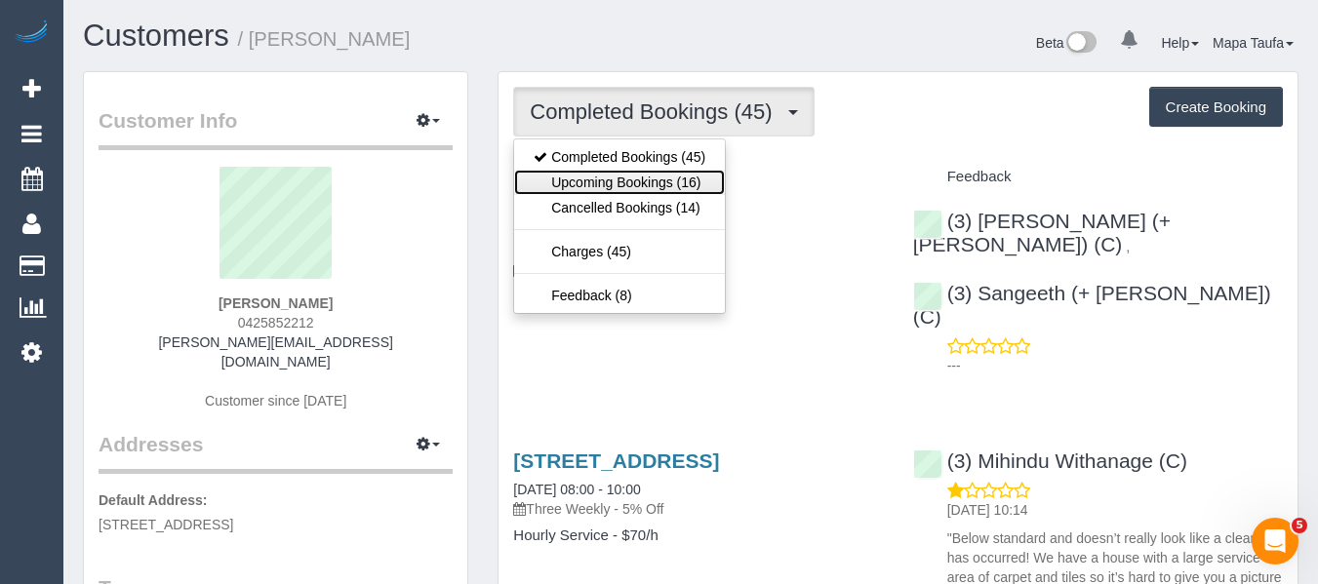
click at [642, 181] on link "Upcoming Bookings (16)" at bounding box center [619, 182] width 211 height 25
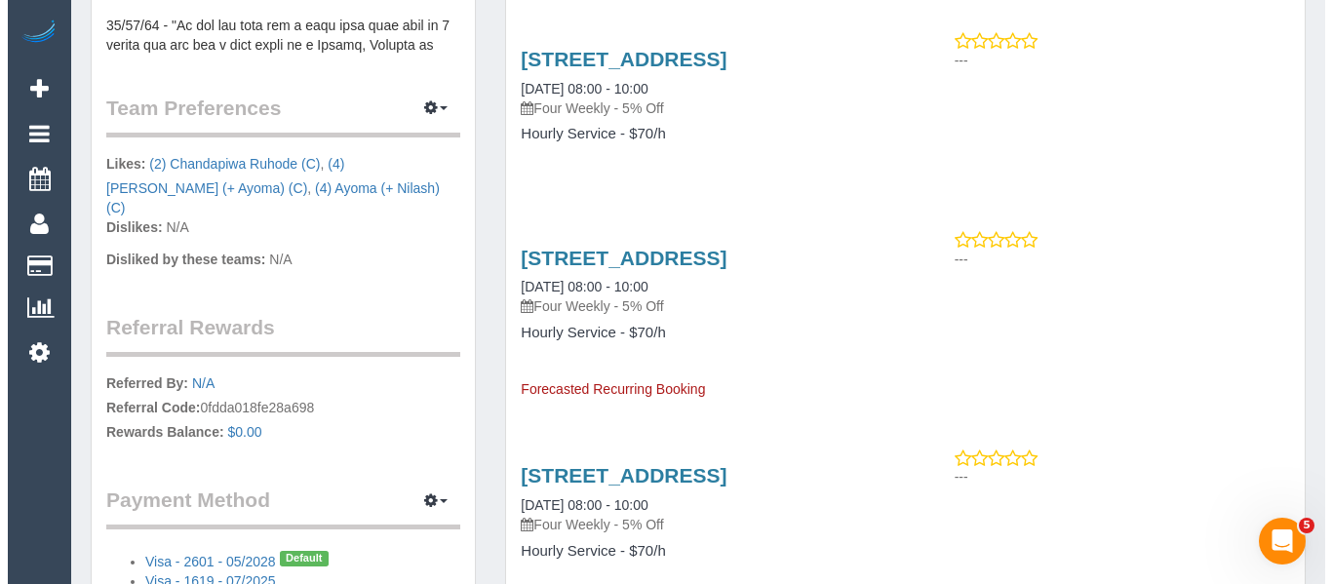
scroll to position [1073, 0]
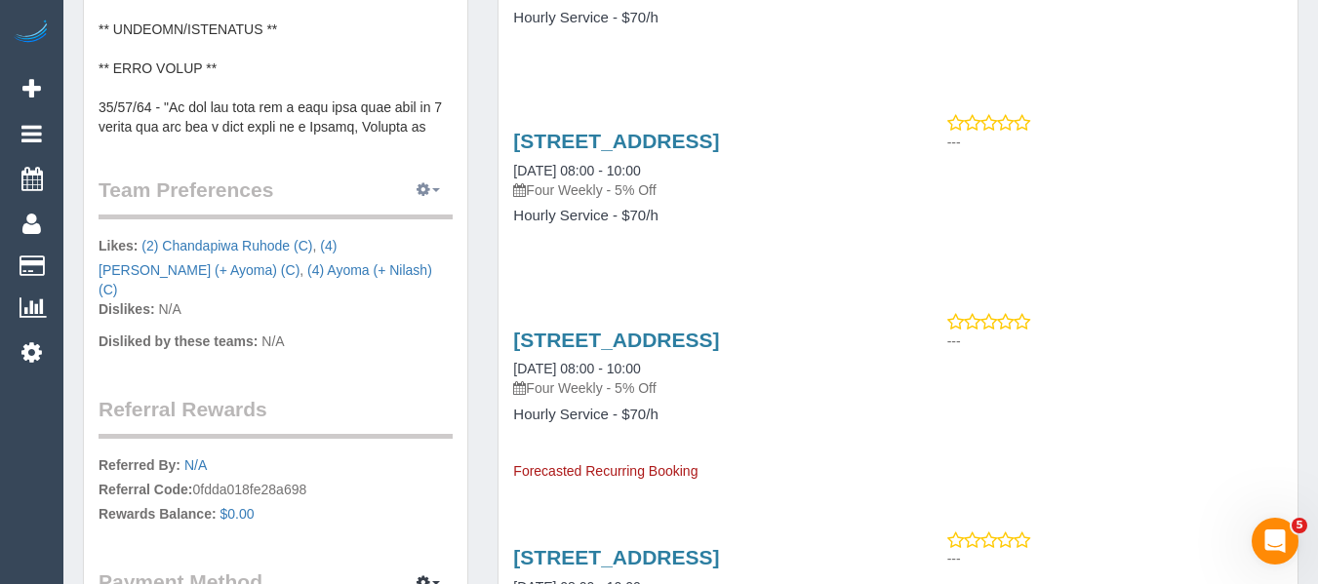
click at [423, 183] on icon "button" at bounding box center [423, 189] width 14 height 12
click at [395, 214] on link "Manage Preferences" at bounding box center [369, 226] width 166 height 25
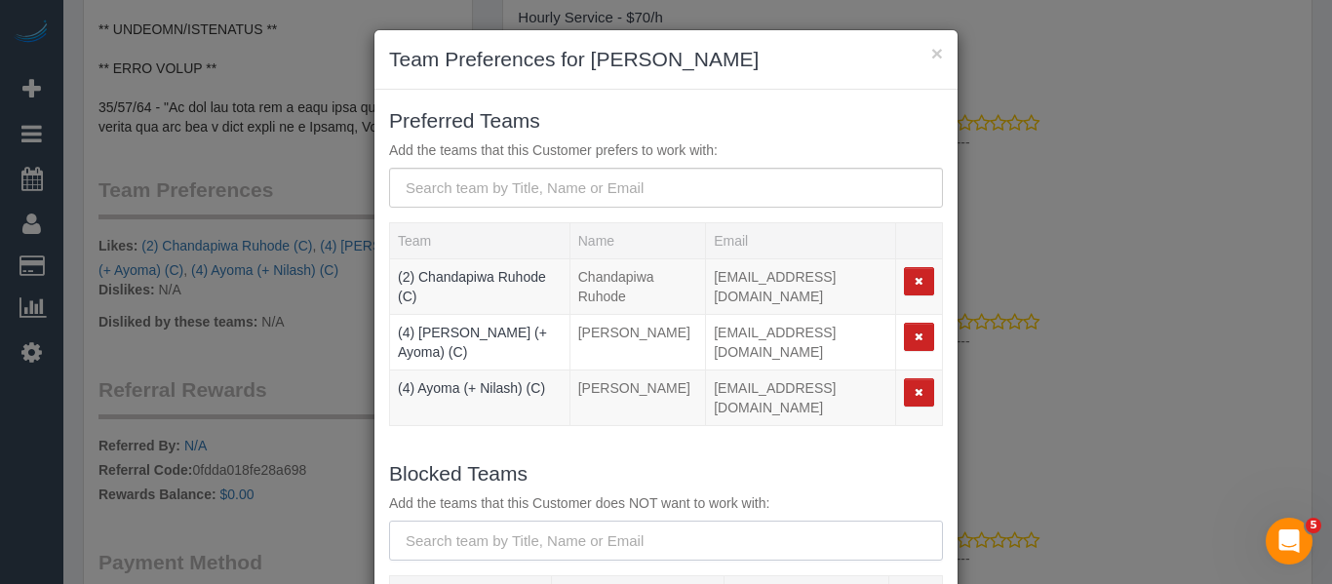
click at [457, 538] on input "text" at bounding box center [666, 541] width 554 height 40
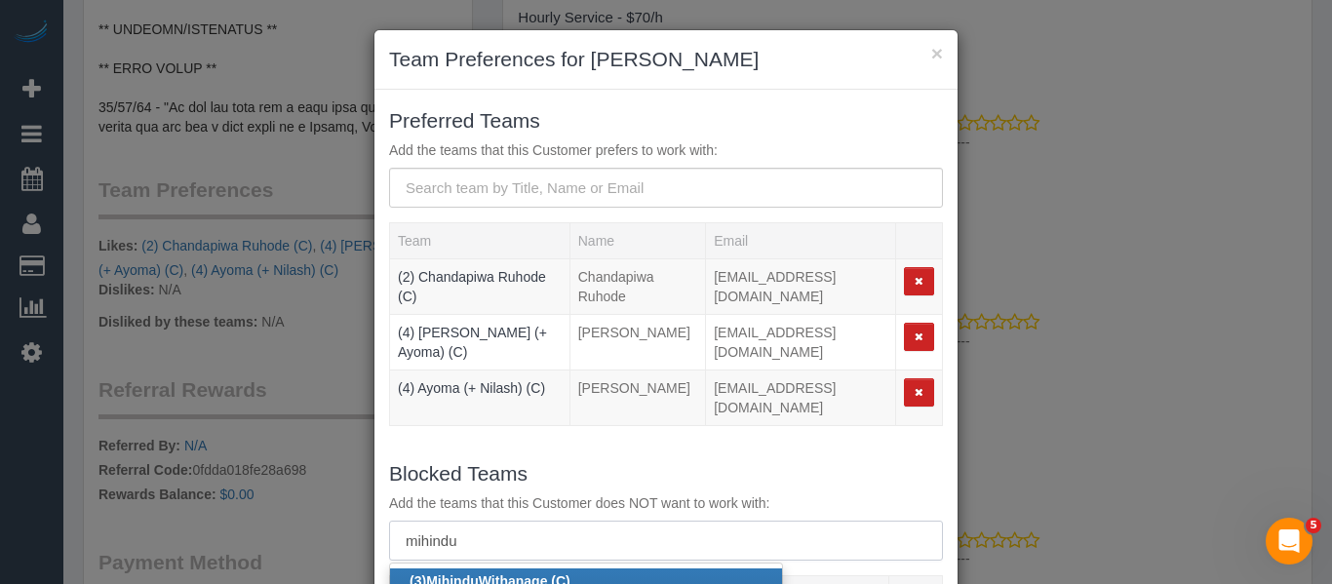
type input "mihindu"
click at [475, 573] on b "(3) Mihindu Withanage (C)" at bounding box center [490, 581] width 161 height 16
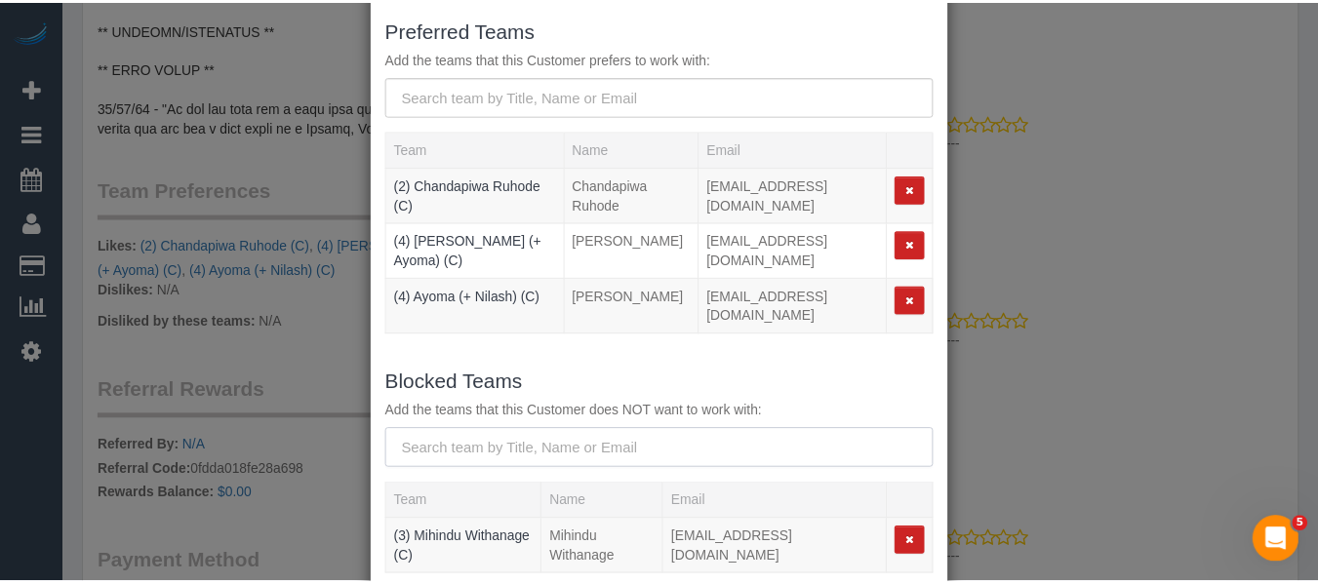
scroll to position [198, 0]
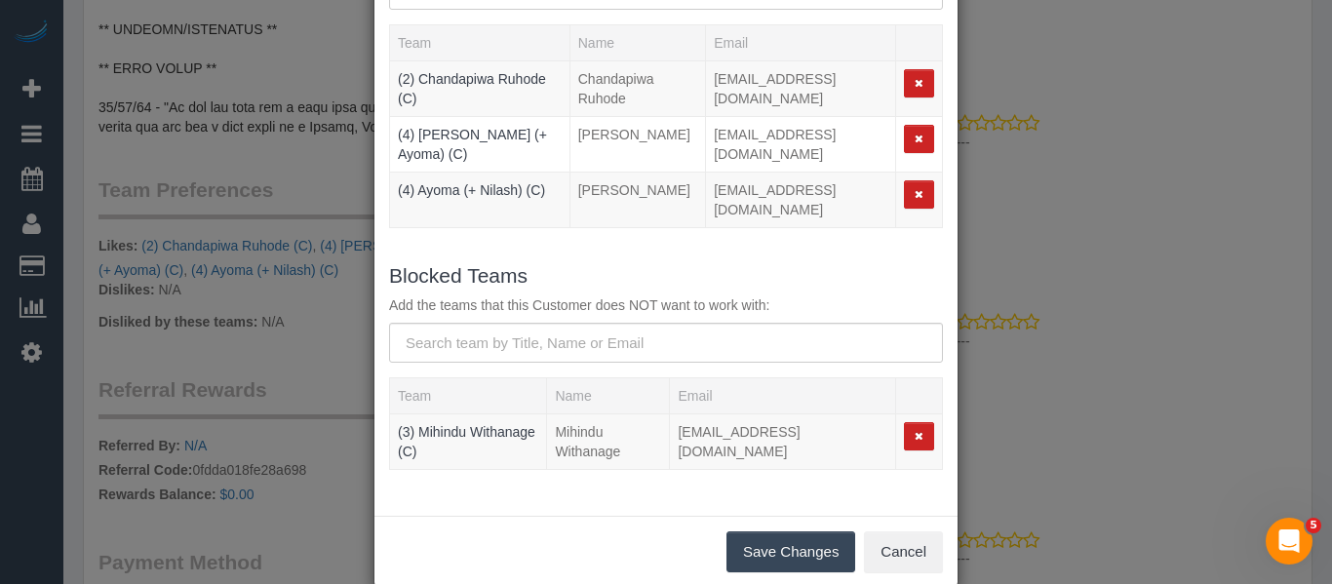
click at [788, 532] on button "Save Changes" at bounding box center [791, 552] width 129 height 41
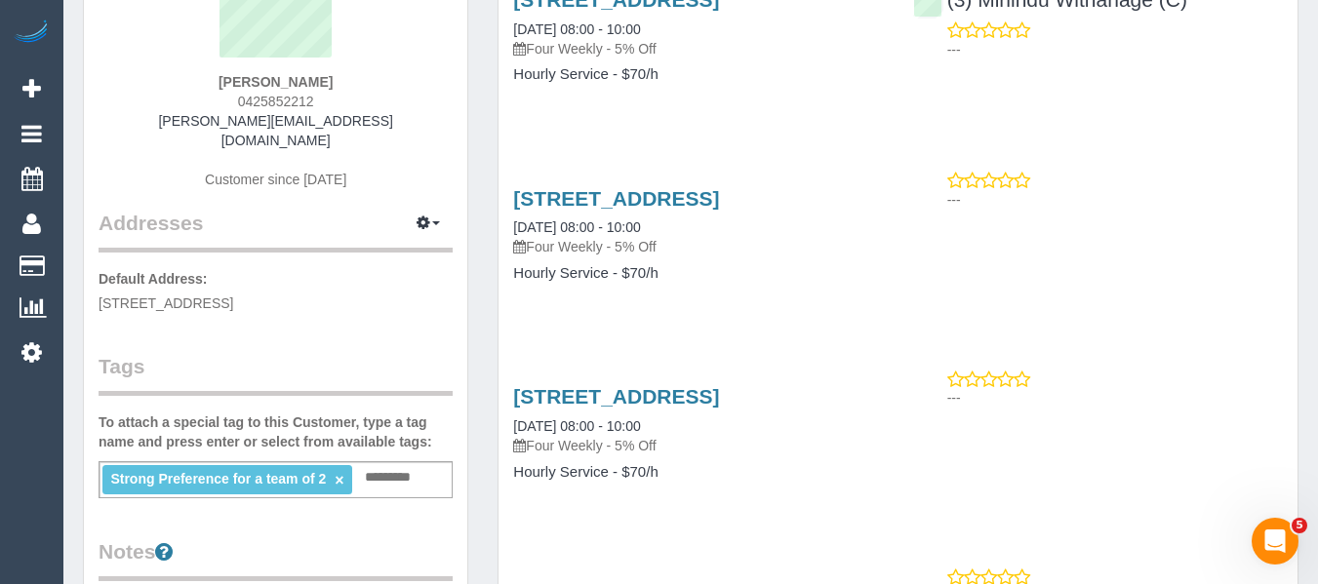
scroll to position [488, 0]
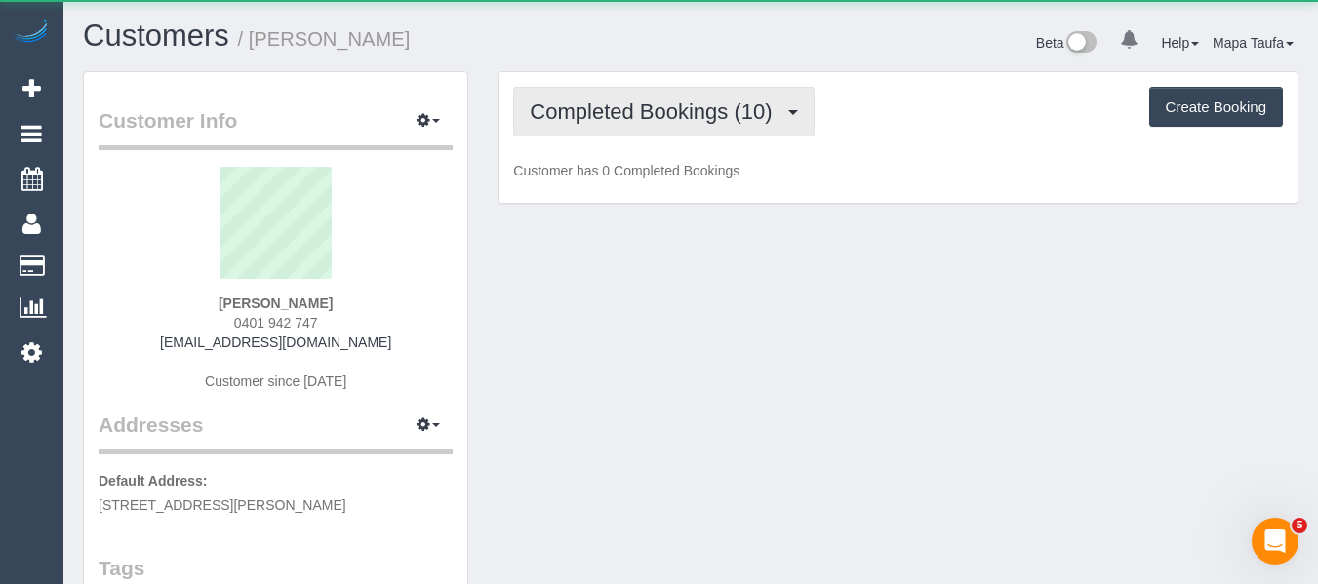
click at [575, 103] on span "Completed Bookings (10)" at bounding box center [656, 111] width 252 height 24
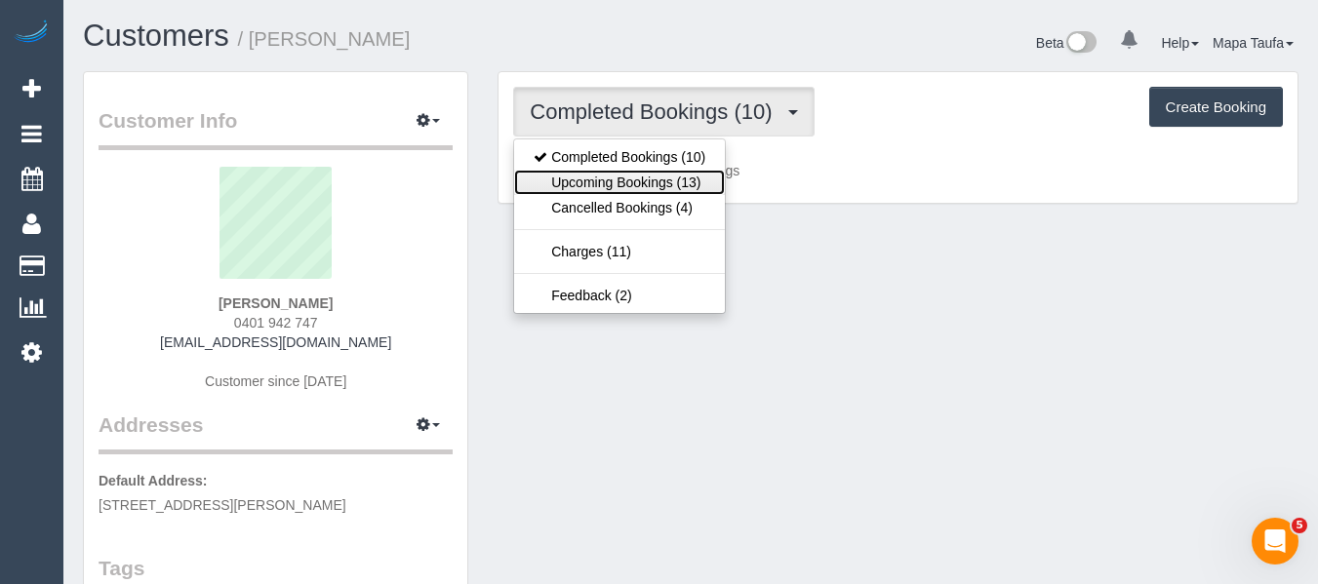
click at [606, 181] on link "Upcoming Bookings (13)" at bounding box center [619, 182] width 211 height 25
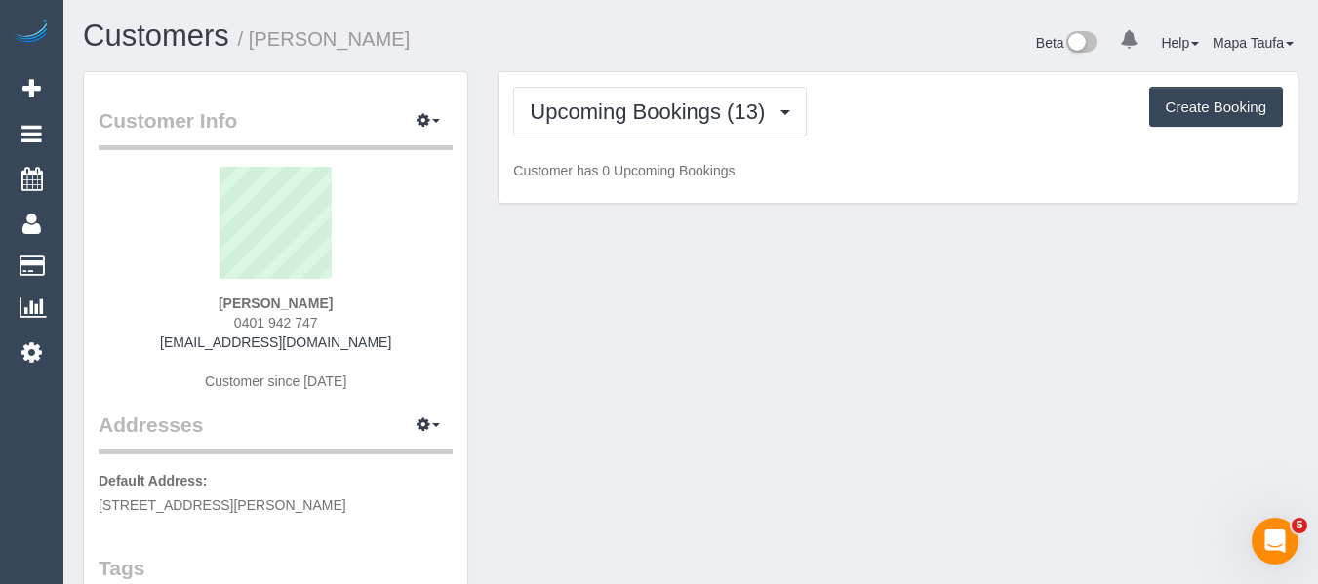
click at [644, 36] on h1 "Customers / [PERSON_NAME]" at bounding box center [379, 36] width 593 height 33
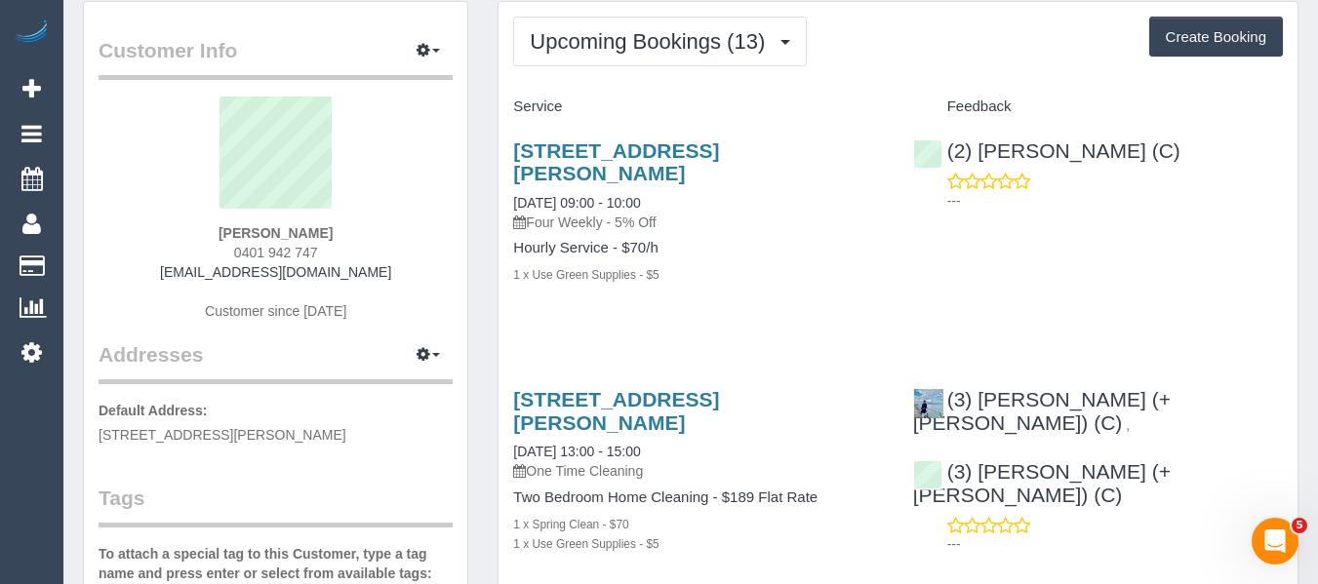
scroll to position [195, 0]
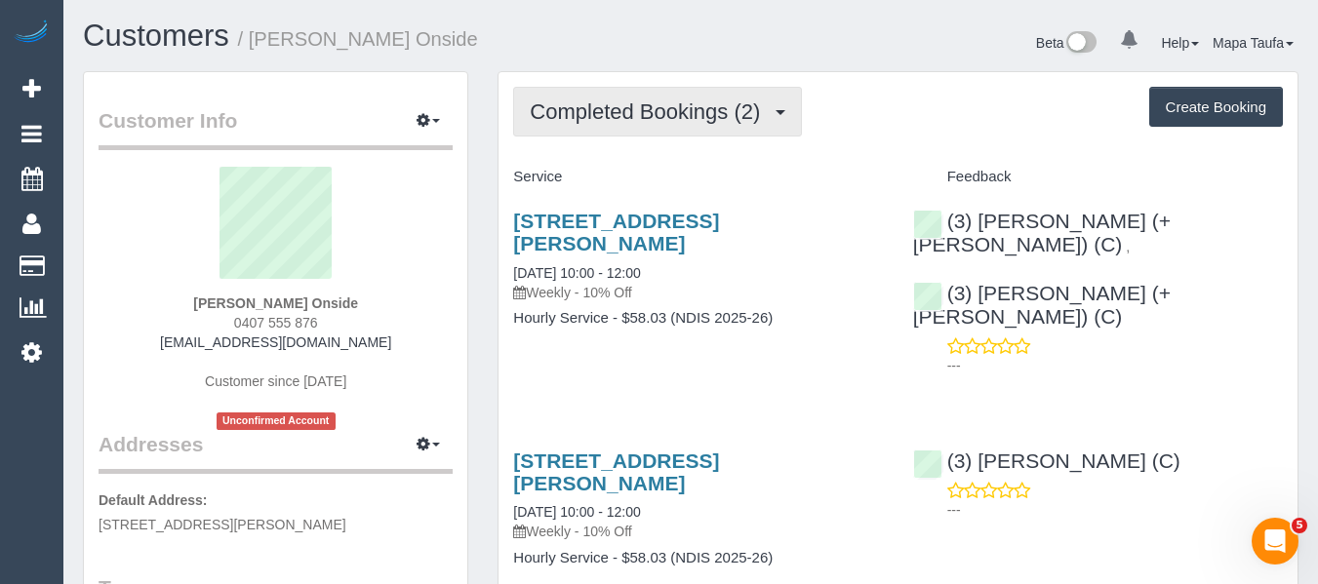
click at [698, 97] on button "Completed Bookings (2)" at bounding box center [657, 112] width 289 height 50
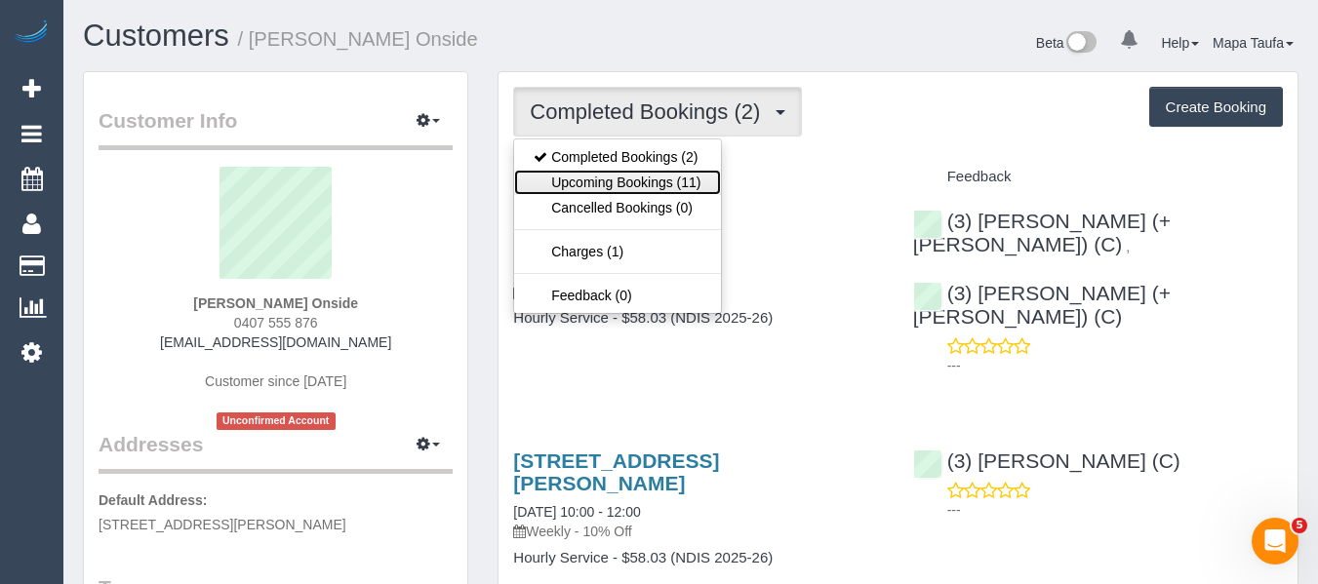
click at [684, 176] on link "Upcoming Bookings (11)" at bounding box center [617, 182] width 206 height 25
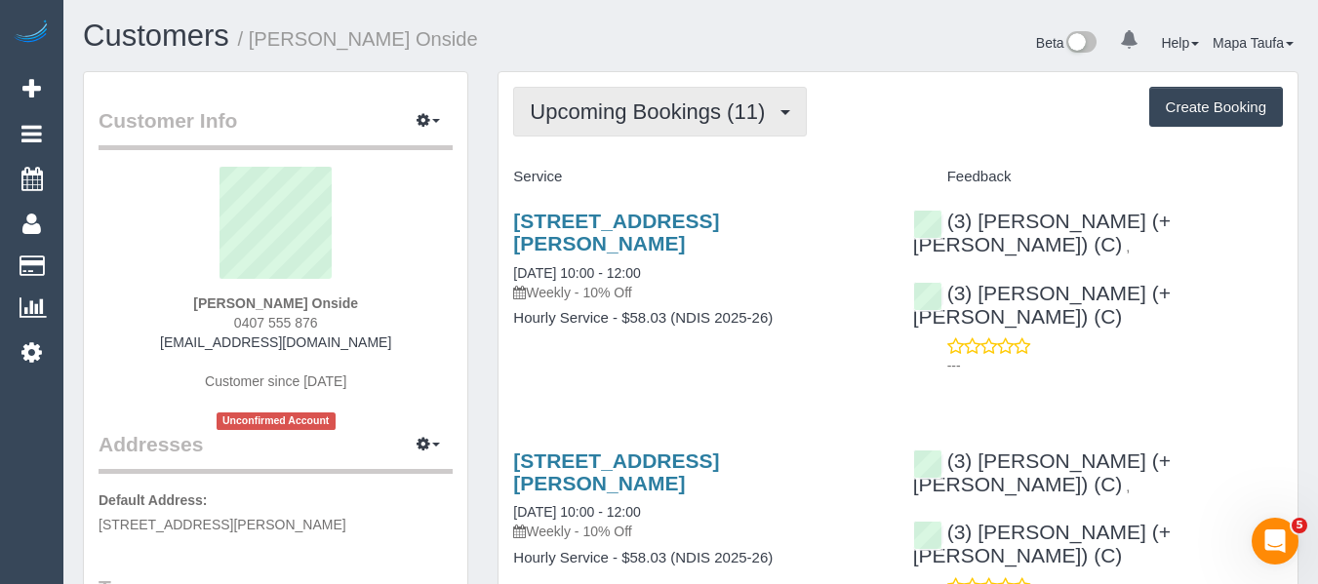
click at [582, 123] on span "Upcoming Bookings (11)" at bounding box center [652, 111] width 245 height 24
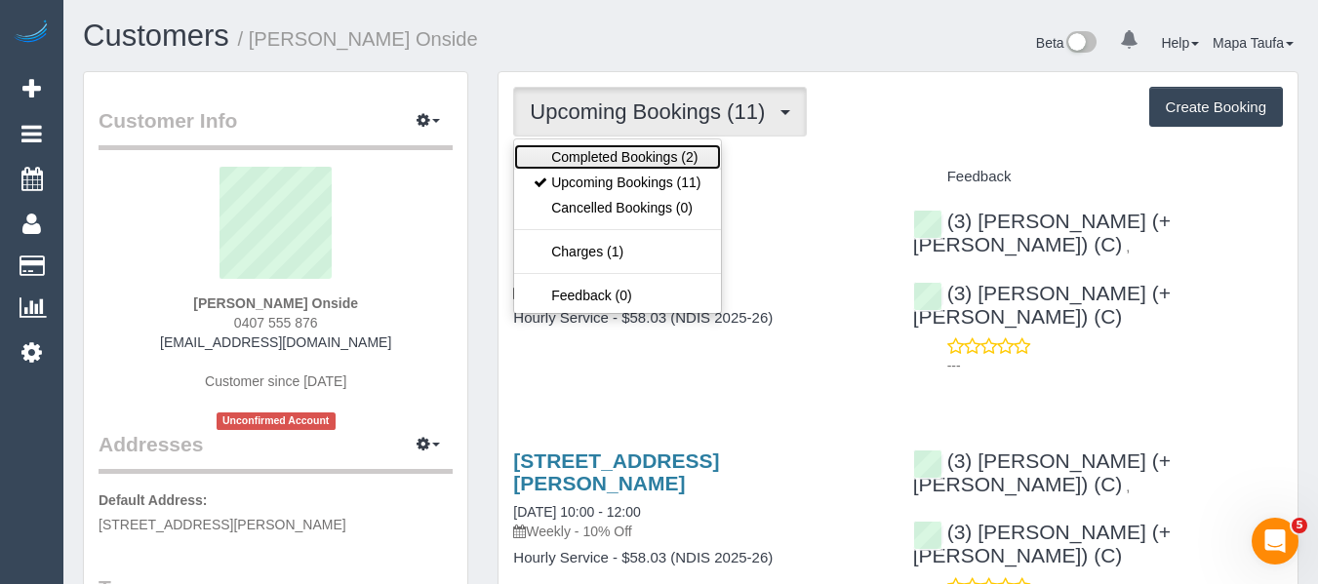
click at [587, 149] on link "Completed Bookings (2)" at bounding box center [617, 156] width 206 height 25
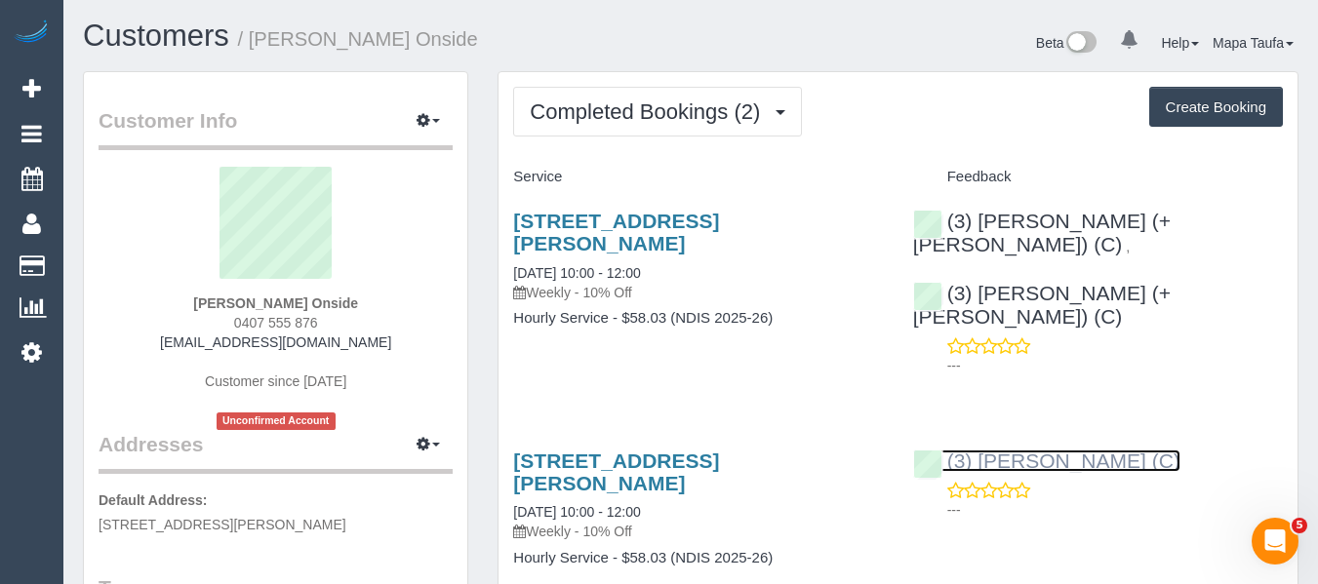
click at [971, 450] on link "(3) Gwendolyn Allen (C)" at bounding box center [1046, 461] width 267 height 22
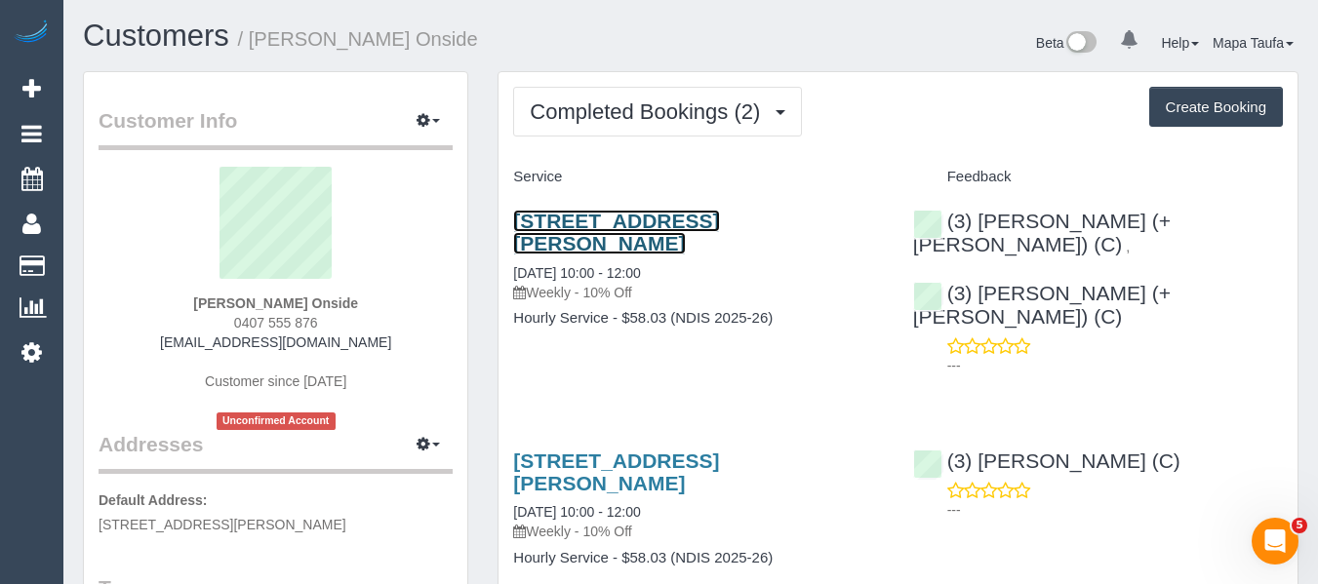
click at [719, 220] on link "37 Wilkins Street, Yarraville, VIC 3013" at bounding box center [616, 232] width 206 height 45
drag, startPoint x: 371, startPoint y: 346, endPoint x: 206, endPoint y: 333, distance: 165.4
click at [206, 333] on div "Abigail Walker Onside 0407 555 876 abbbywalker@gmail.com Customer since 2025 Un…" at bounding box center [276, 298] width 354 height 263
drag, startPoint x: 408, startPoint y: 346, endPoint x: 371, endPoint y: 344, distance: 37.1
click at [407, 347] on div "Abigail Walker Onside 0407 555 876 abbbywalker@gmail.com Customer since 2025 Un…" at bounding box center [276, 298] width 354 height 263
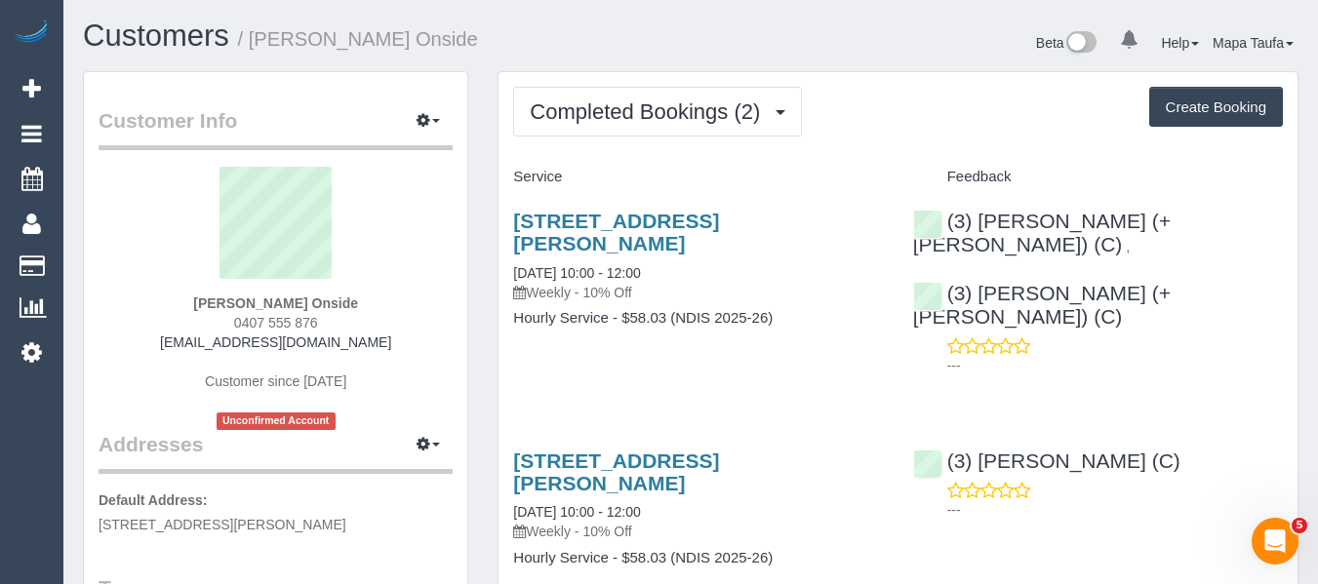
click at [370, 344] on div "Abigail Walker Onside 0407 555 876 abbbywalker@gmail.com Customer since 2025 Un…" at bounding box center [276, 298] width 354 height 263
drag, startPoint x: 375, startPoint y: 338, endPoint x: 185, endPoint y: 336, distance: 189.2
click at [185, 336] on div "Abigail Walker Onside 0407 555 876 abbbywalker@gmail.com Customer since 2025 Un…" at bounding box center [276, 298] width 354 height 263
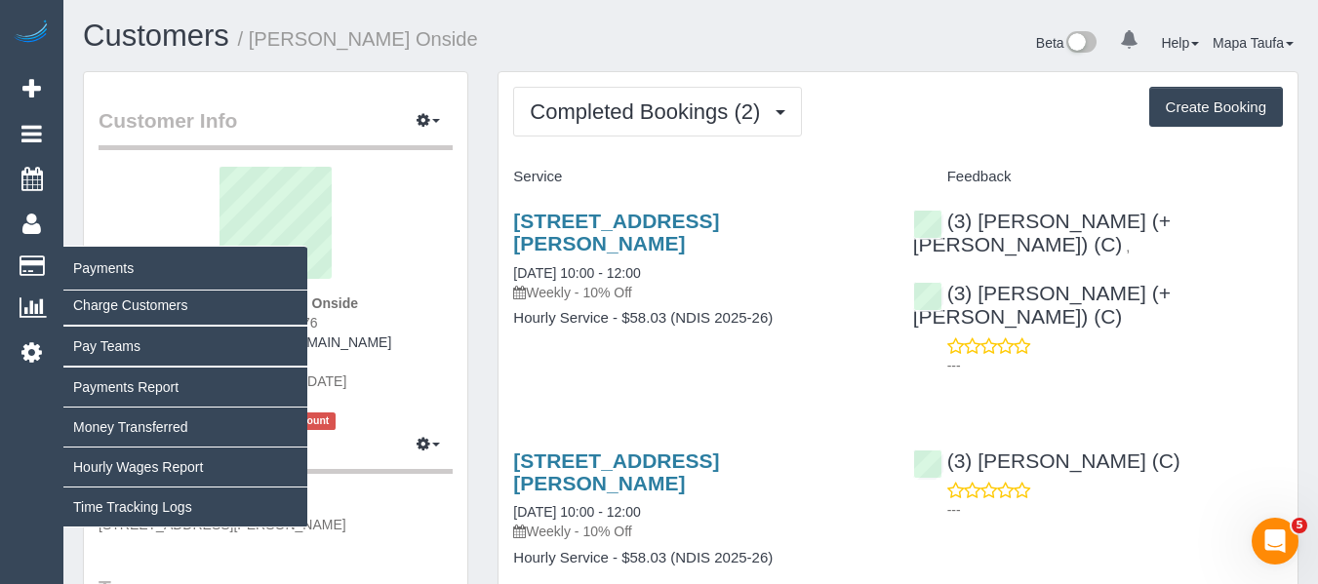
copy link "abbbywalker@gmail.com"
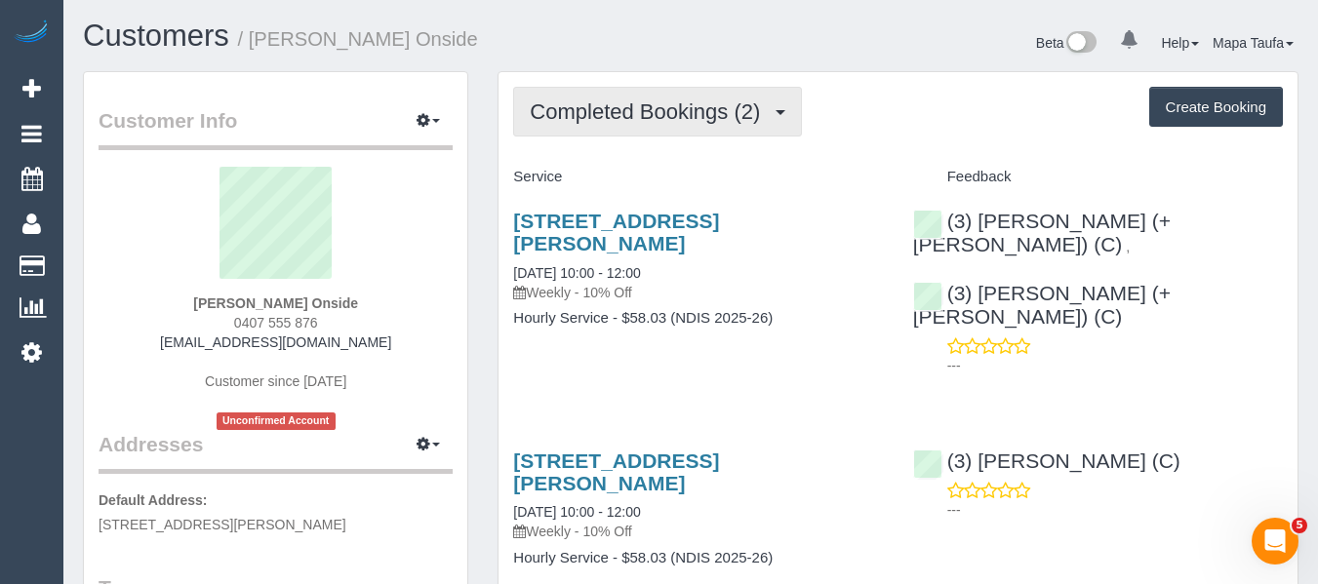
click at [677, 94] on button "Completed Bookings (2)" at bounding box center [657, 112] width 289 height 50
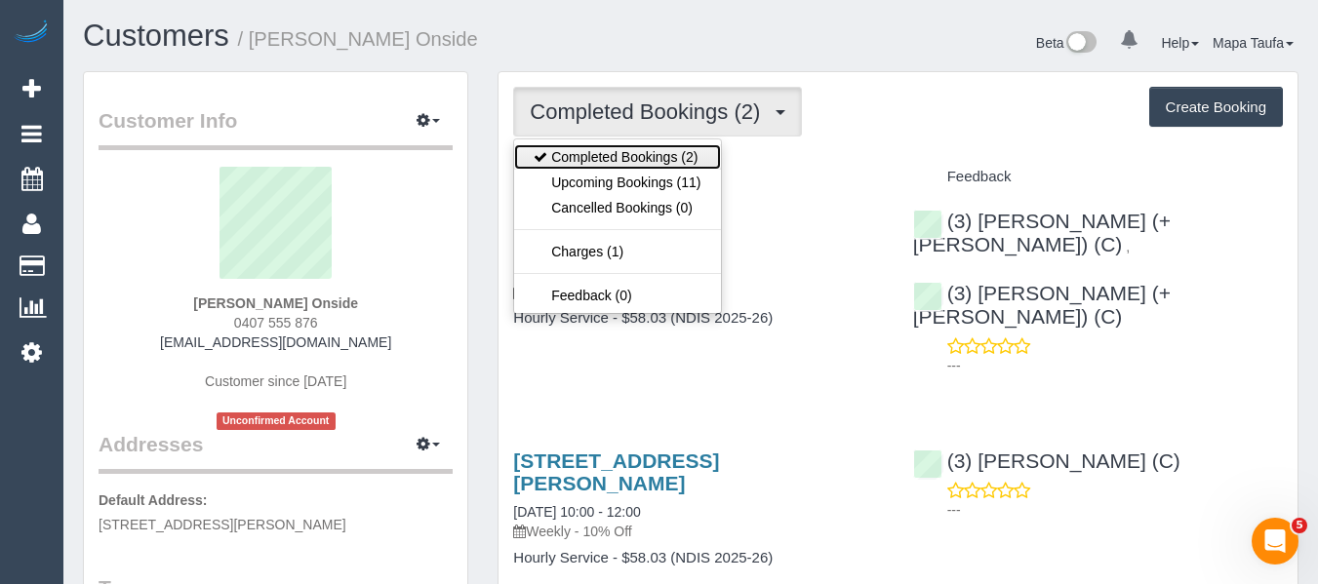
click at [644, 145] on link "Completed Bookings (2)" at bounding box center [617, 156] width 206 height 25
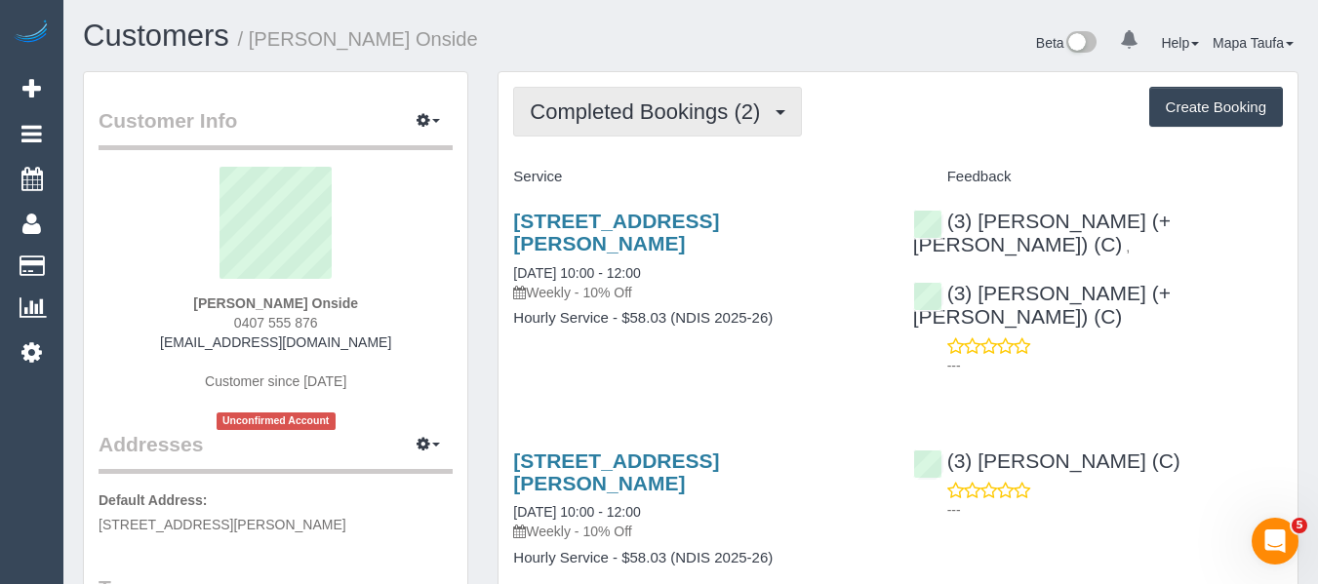
click at [619, 121] on button "Completed Bookings (2)" at bounding box center [657, 112] width 289 height 50
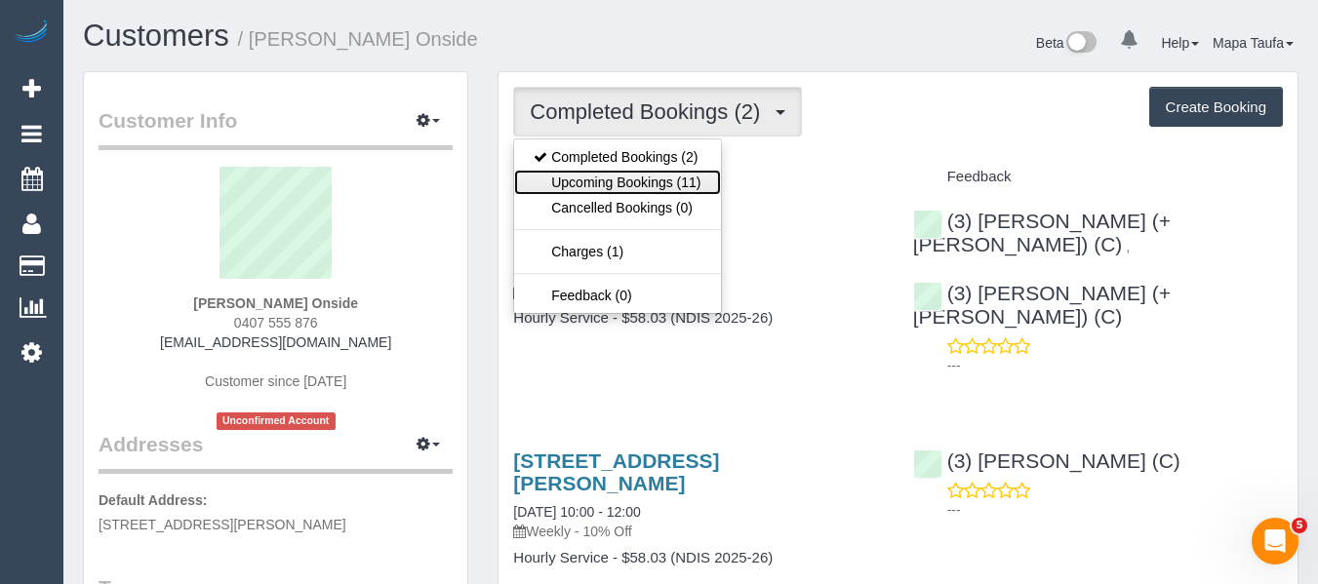
click at [606, 174] on link "Upcoming Bookings (11)" at bounding box center [617, 182] width 206 height 25
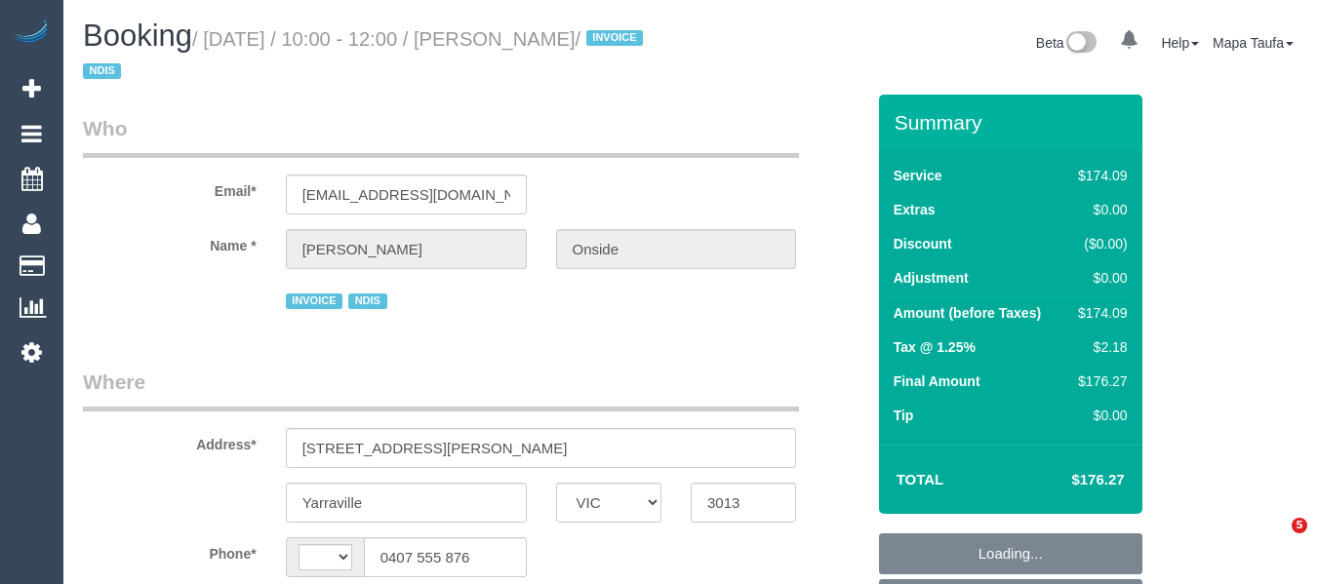
select select "VIC"
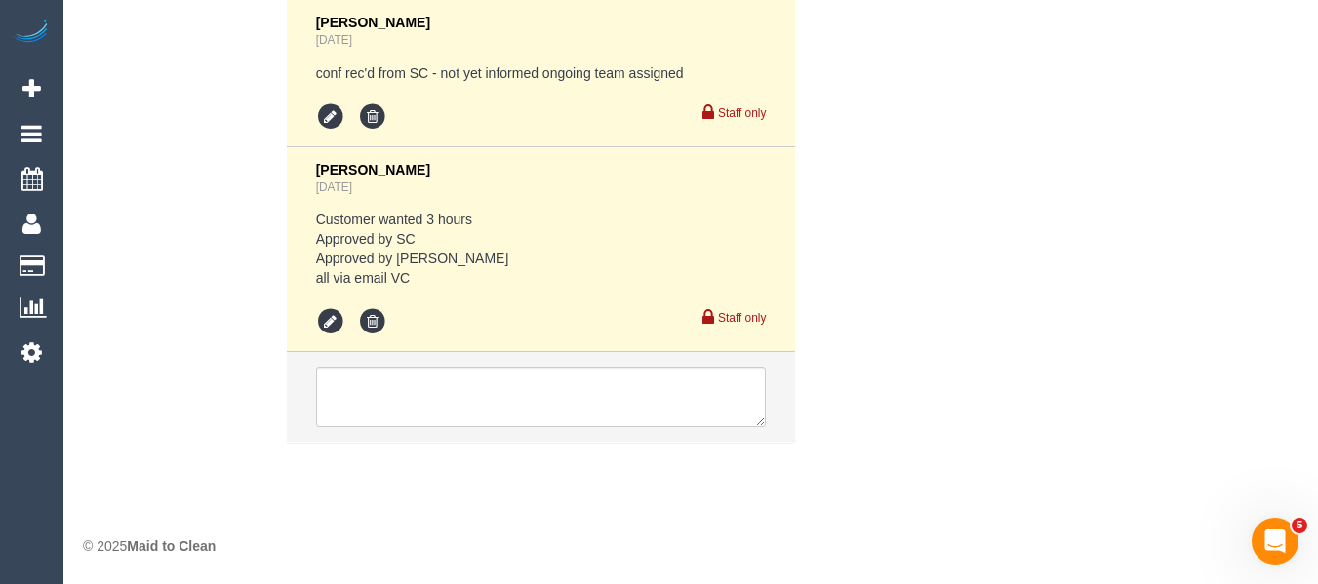
select select "180"
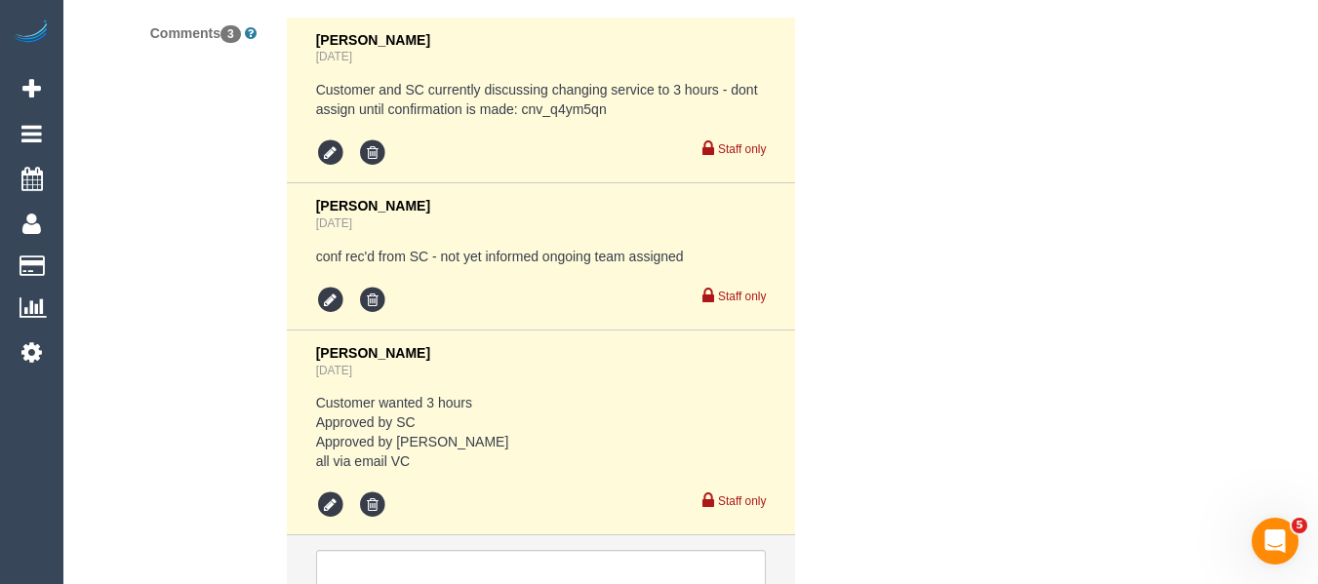
select select "string:AU"
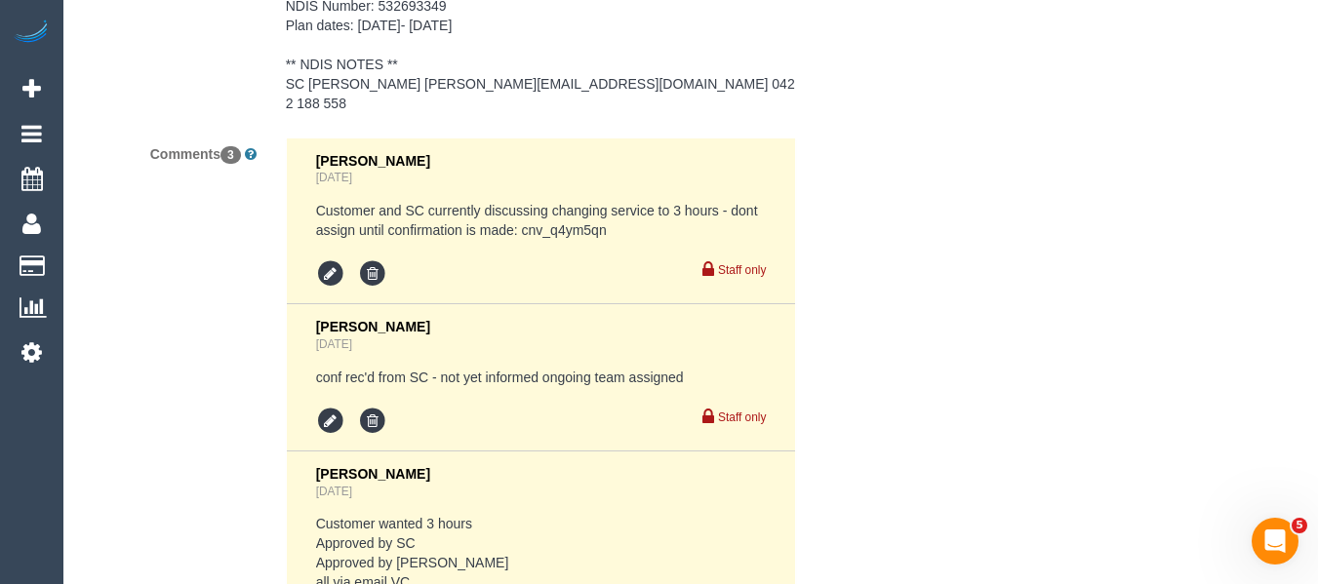
select select "object:661"
select select "number:30"
select select "number:14"
select select "number:19"
select select "number:36"
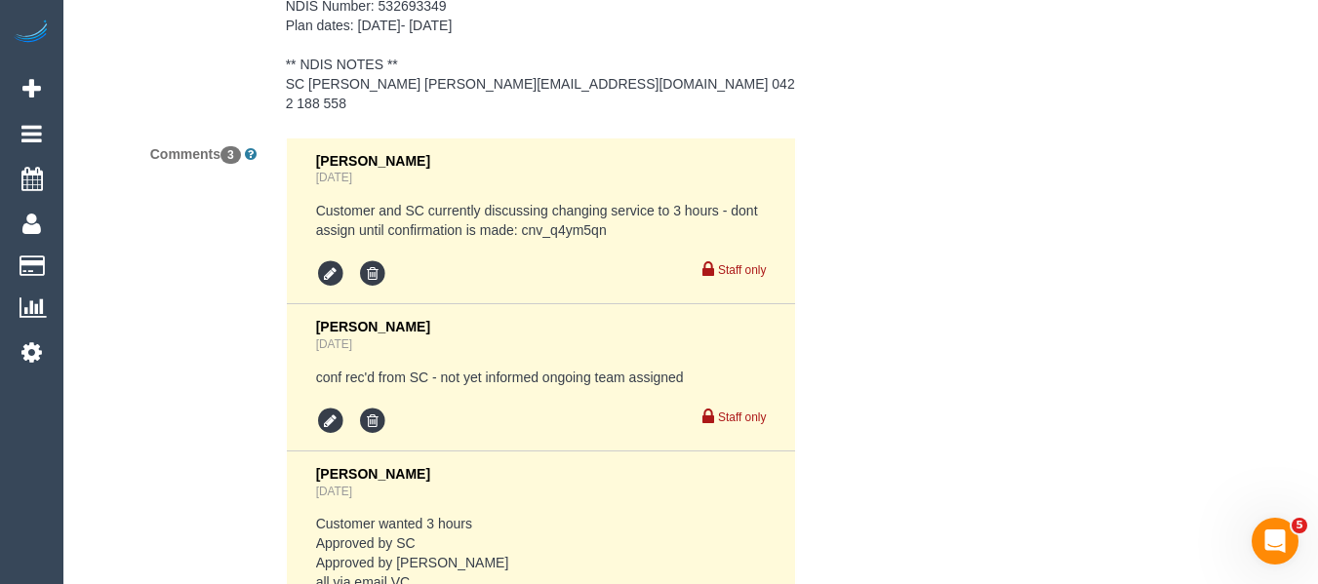
select select "number:34"
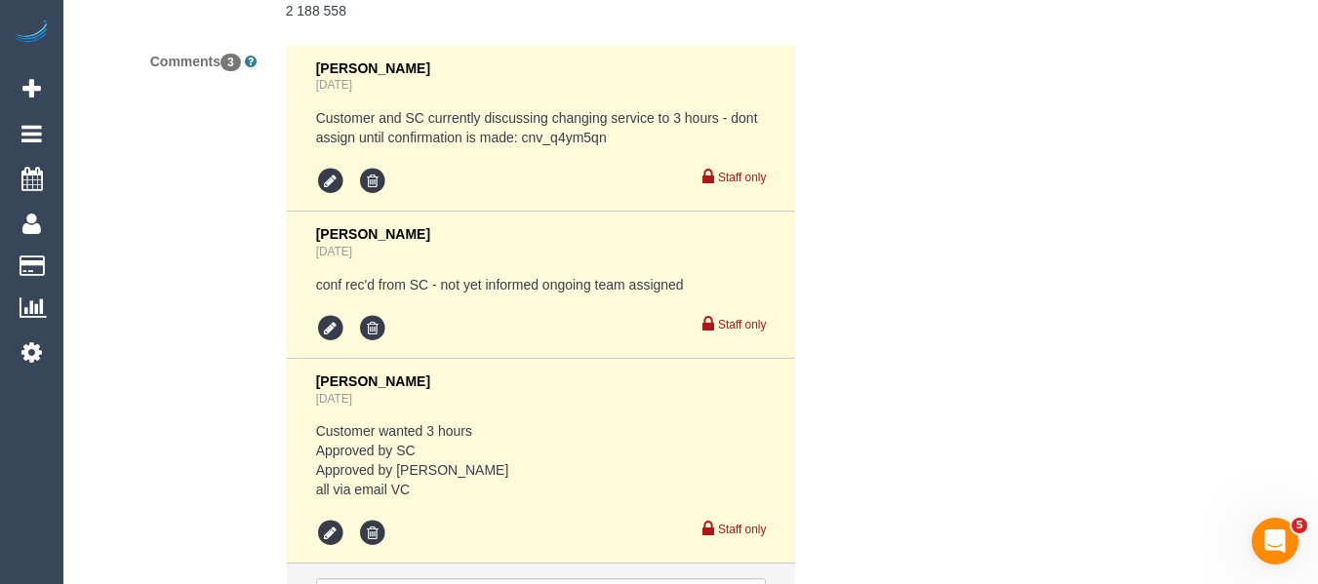
select select "spot1"
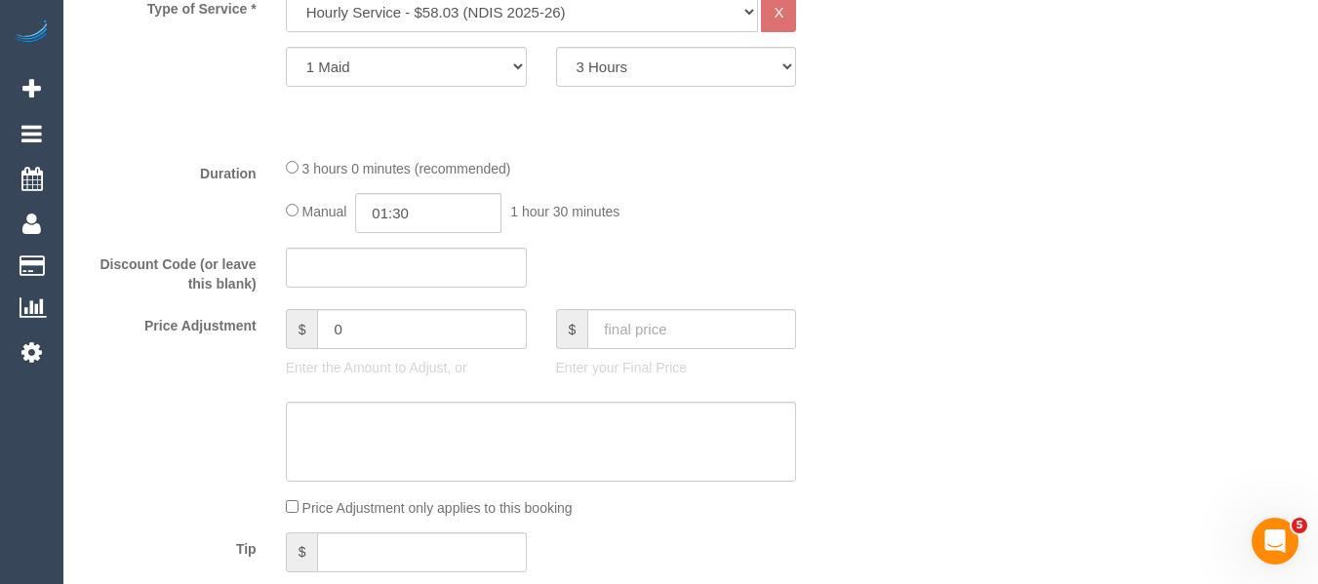
scroll to position [1266, 0]
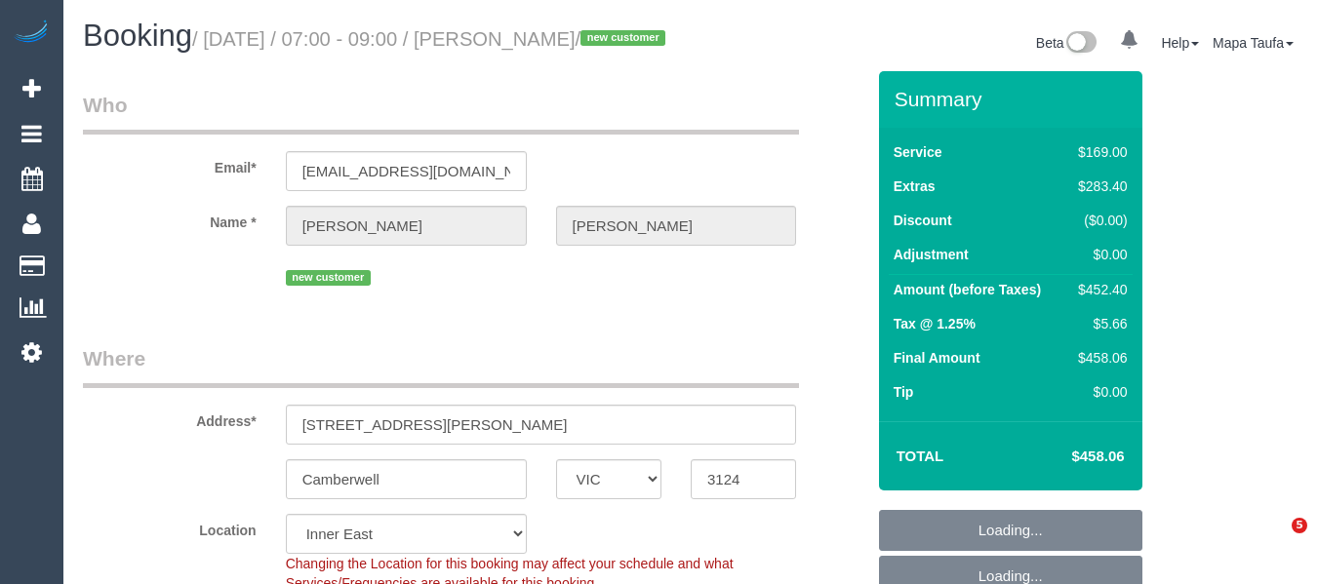
select select "VIC"
select select "object:874"
select select "string:stripe-pm_1Rwy1B2GScqysDRVoNS0Z8fI"
select select "number:28"
select select "number:14"
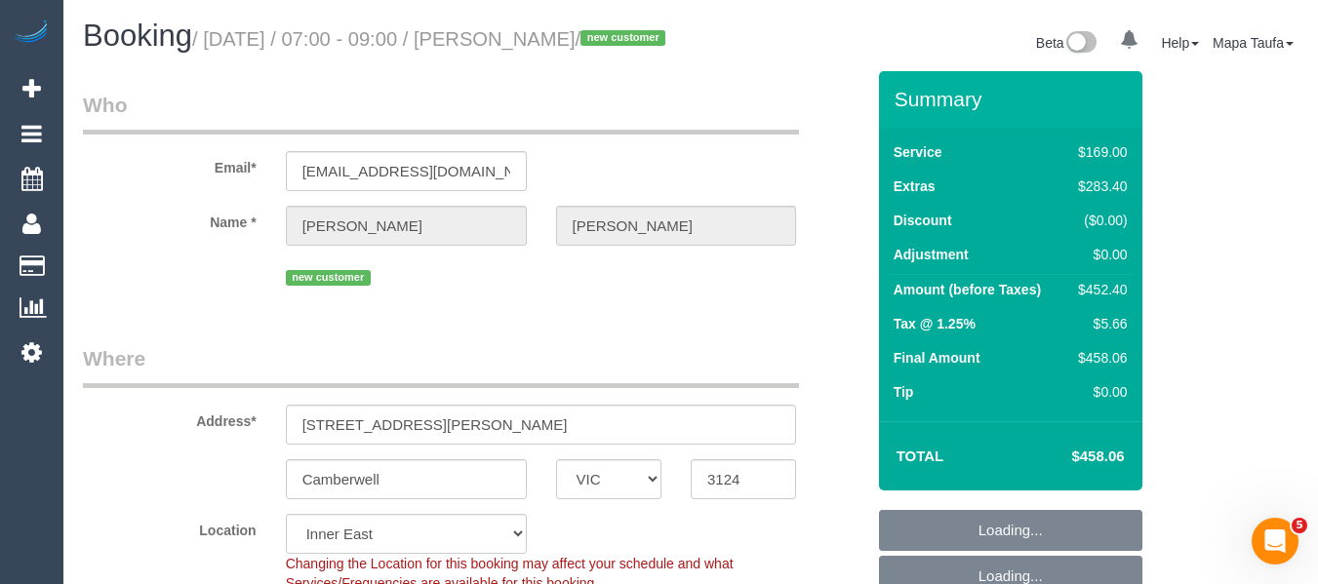
select select "number:18"
select select "number:36"
select select "number:26"
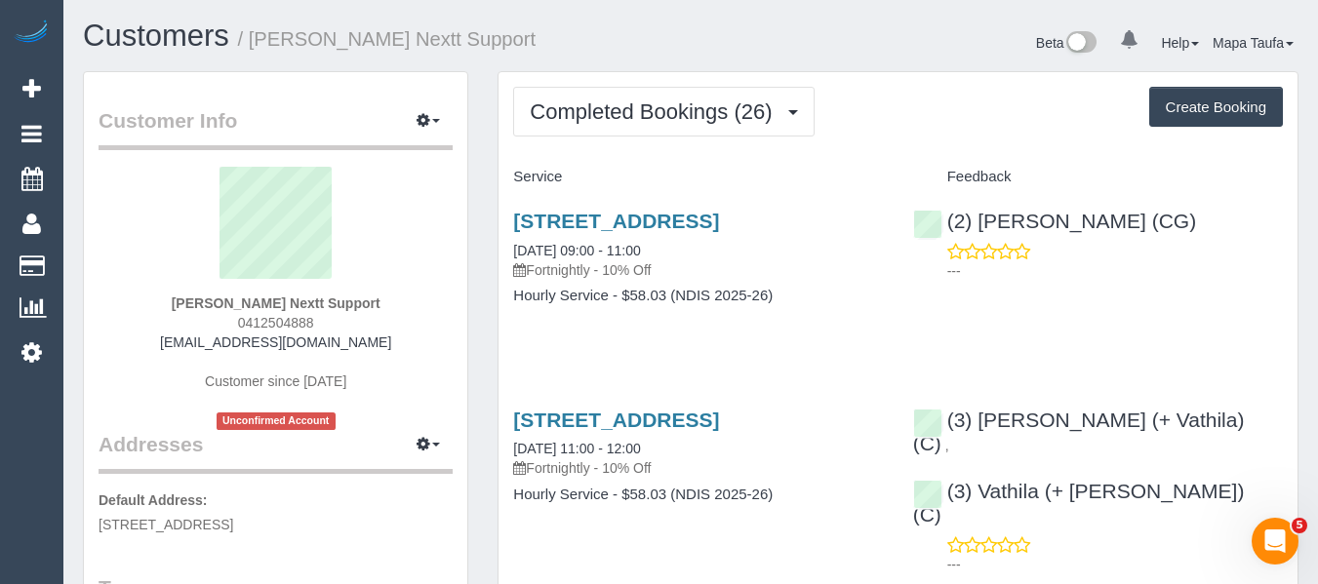
drag, startPoint x: 320, startPoint y: 320, endPoint x: 243, endPoint y: 317, distance: 77.1
click at [243, 317] on div "Mark Pratt Nextt Support 0412504888 mark.nextt@fake.com Customer since 2024 Unc…" at bounding box center [276, 298] width 354 height 263
click at [342, 321] on div "Mark Pratt Nextt Support 0412504888 mark.nextt@fake.com Customer since 2024 Unc…" at bounding box center [276, 298] width 354 height 263
drag, startPoint x: 262, startPoint y: 317, endPoint x: 234, endPoint y: 315, distance: 28.4
click at [220, 315] on div "Mark Pratt Nextt Support 0412504888 mark.nextt@fake.com Customer since 2024 Unc…" at bounding box center [276, 298] width 354 height 263
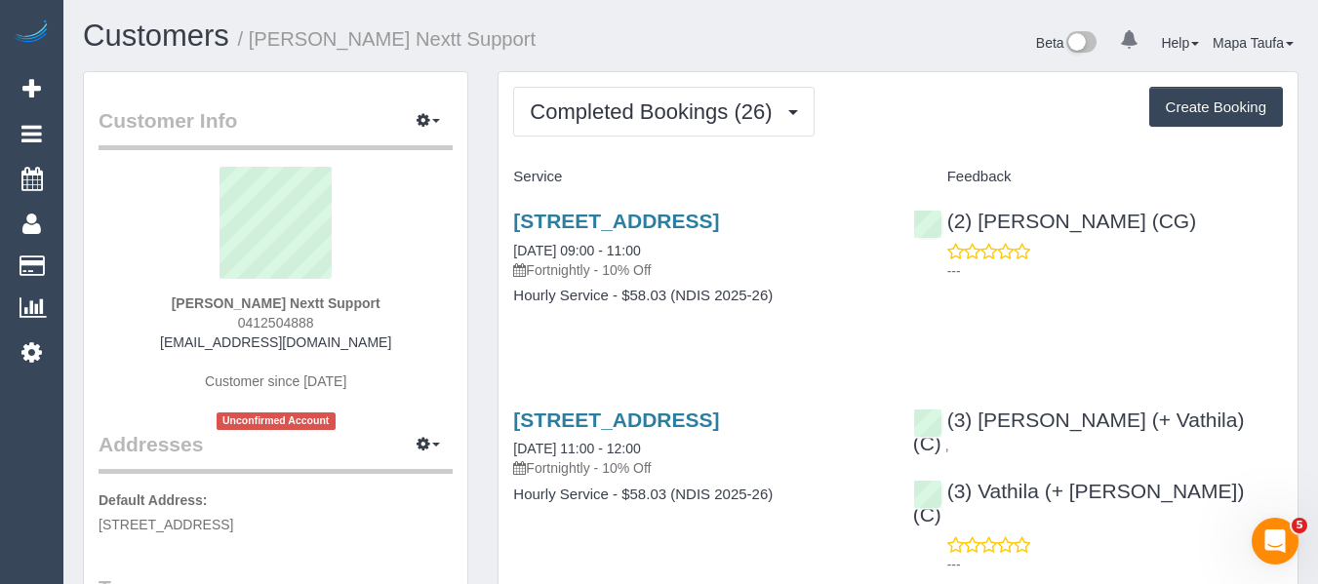
copy span "0412504888"
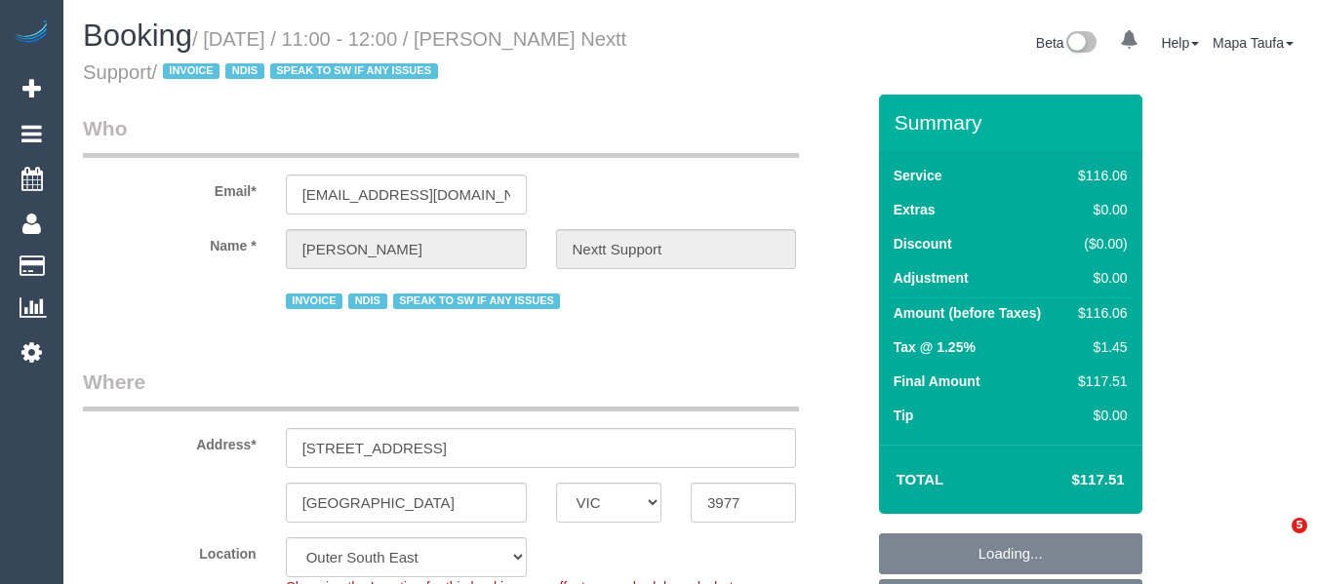
select select "VIC"
select select "object:1049"
select select "number:28"
select select "number:14"
select select "number:19"
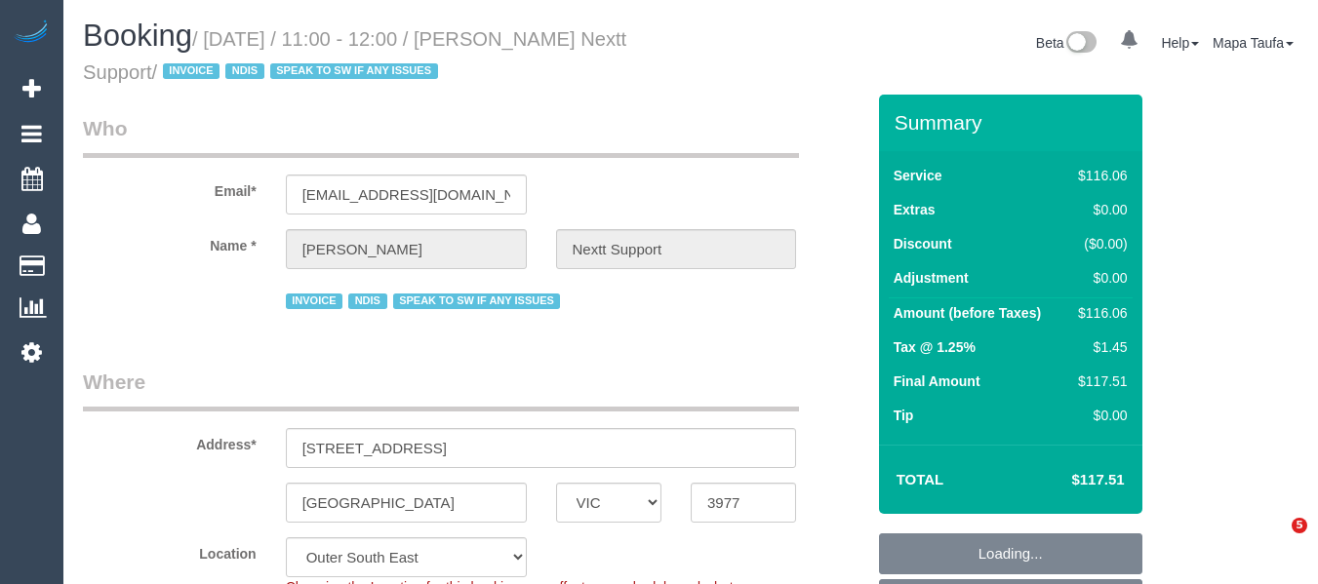
select select "number:25"
select select "number:34"
select select "number:11"
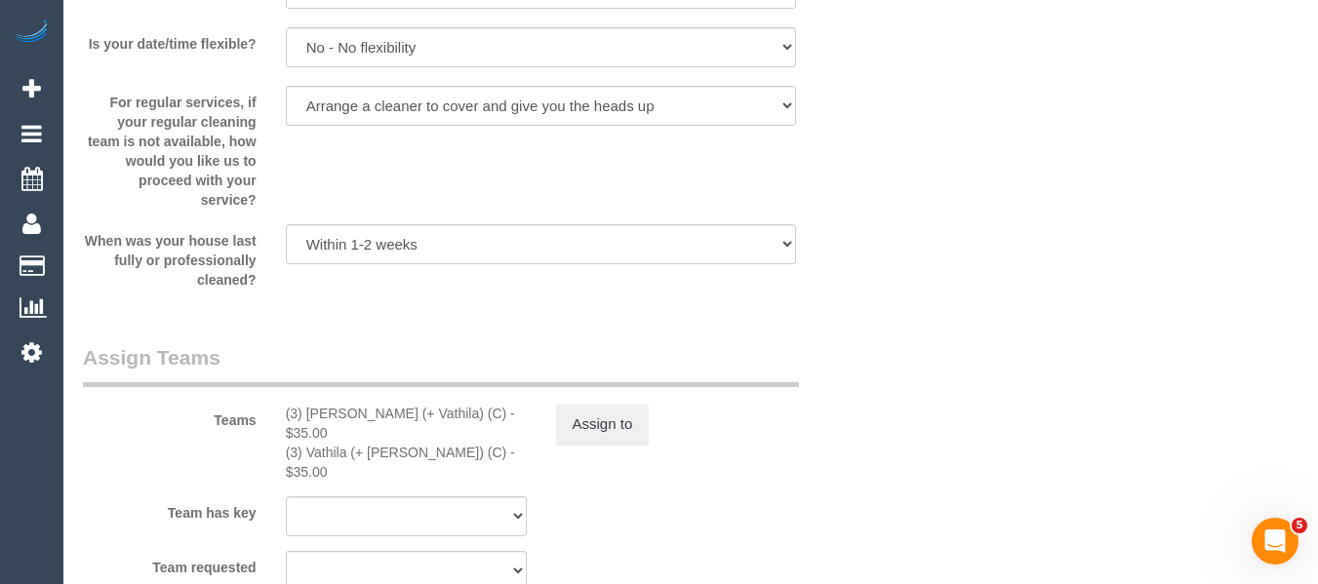
scroll to position [3312, 0]
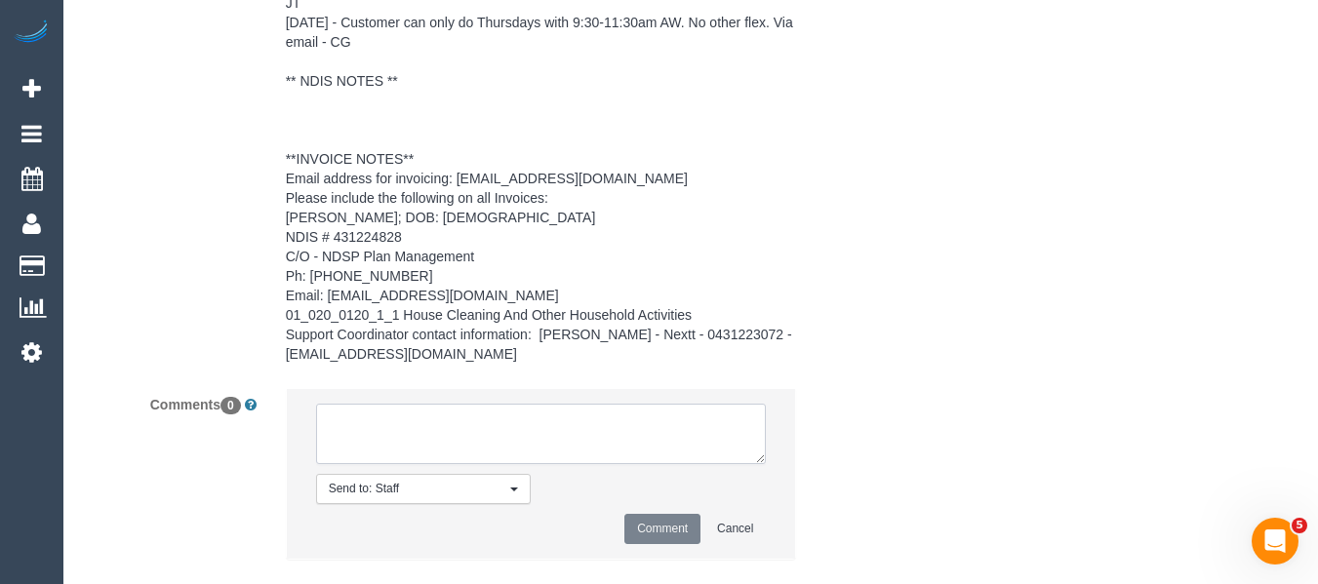
click at [442, 410] on textarea at bounding box center [541, 434] width 451 height 60
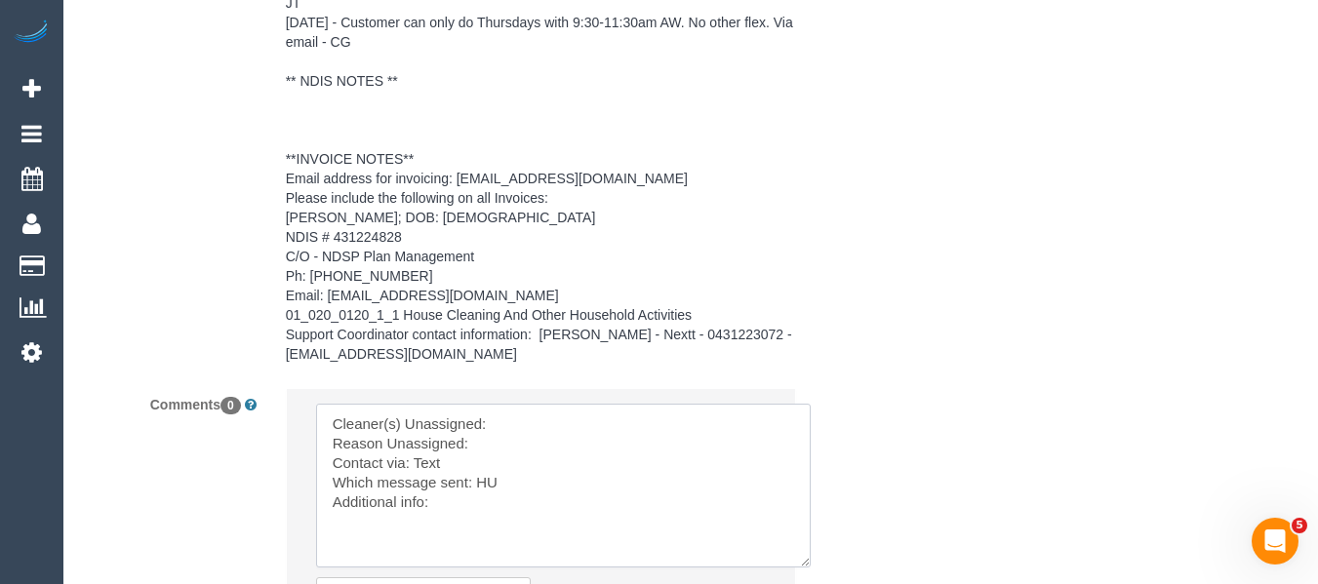
drag, startPoint x: 799, startPoint y: 522, endPoint x: 812, endPoint y: 559, distance: 39.5
click at [810, 559] on textarea at bounding box center [563, 486] width 494 height 164
click at [568, 404] on textarea at bounding box center [570, 504] width 508 height 201
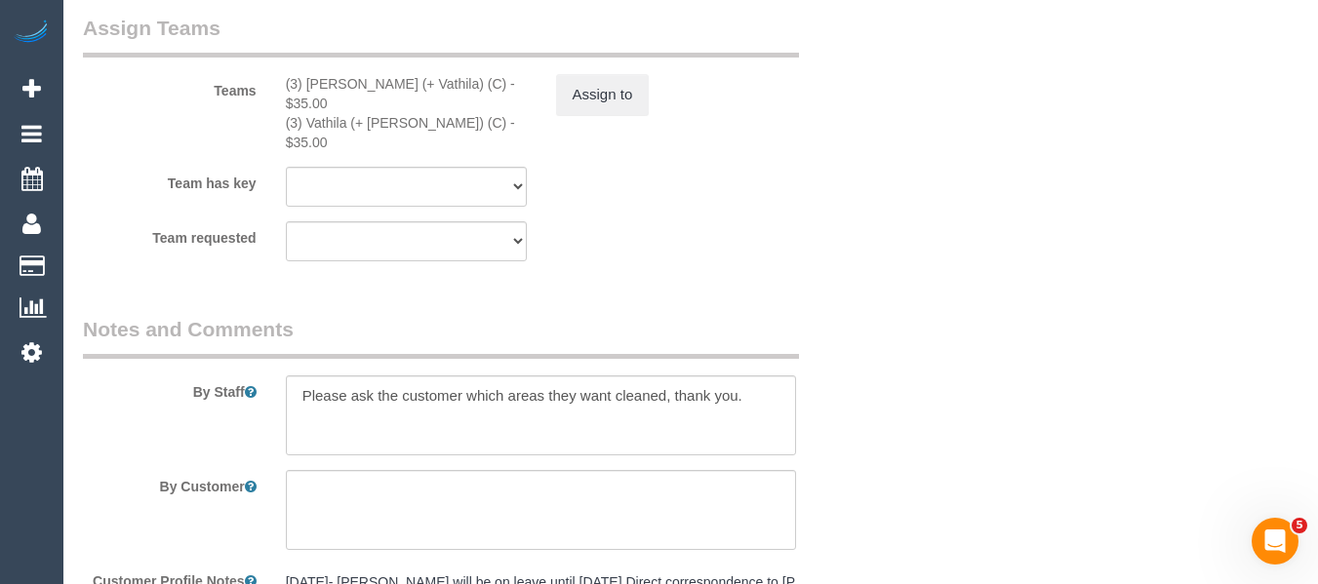
scroll to position [2532, 0]
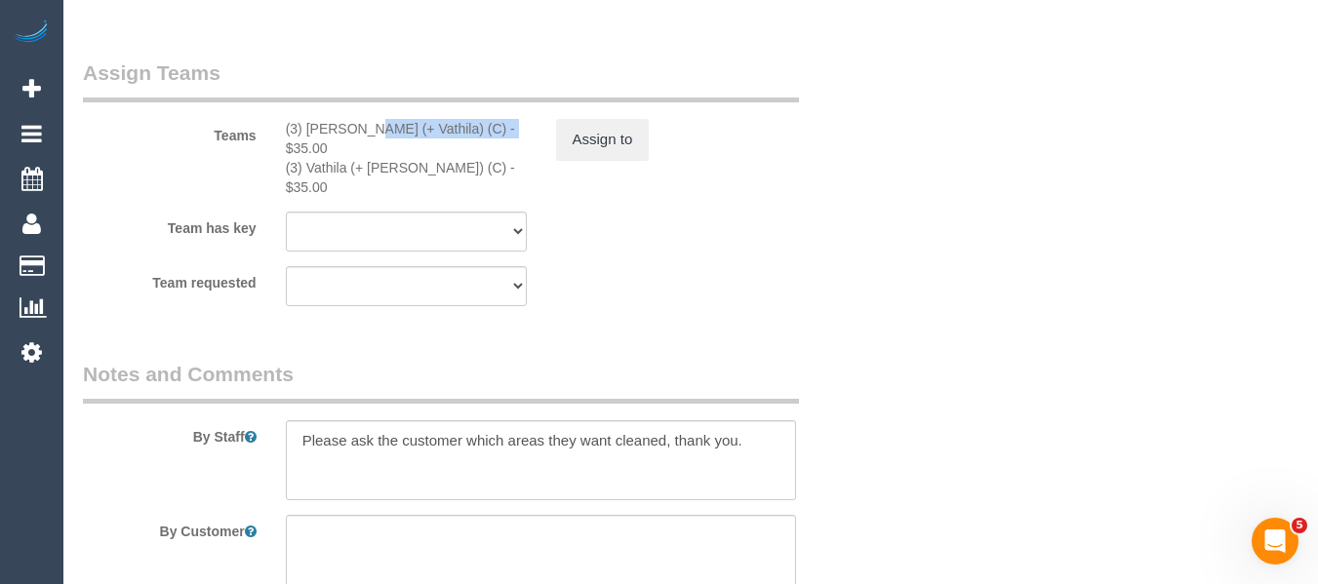
drag, startPoint x: 444, startPoint y: 131, endPoint x: 304, endPoint y: 128, distance: 139.5
click at [304, 128] on div "(3) Suchetha (+ Vathila) (C) - $35.00" at bounding box center [406, 138] width 241 height 39
copy div "Suchetha (+ Vathila) (C"
click at [627, 139] on button "Assign to" at bounding box center [603, 139] width 94 height 41
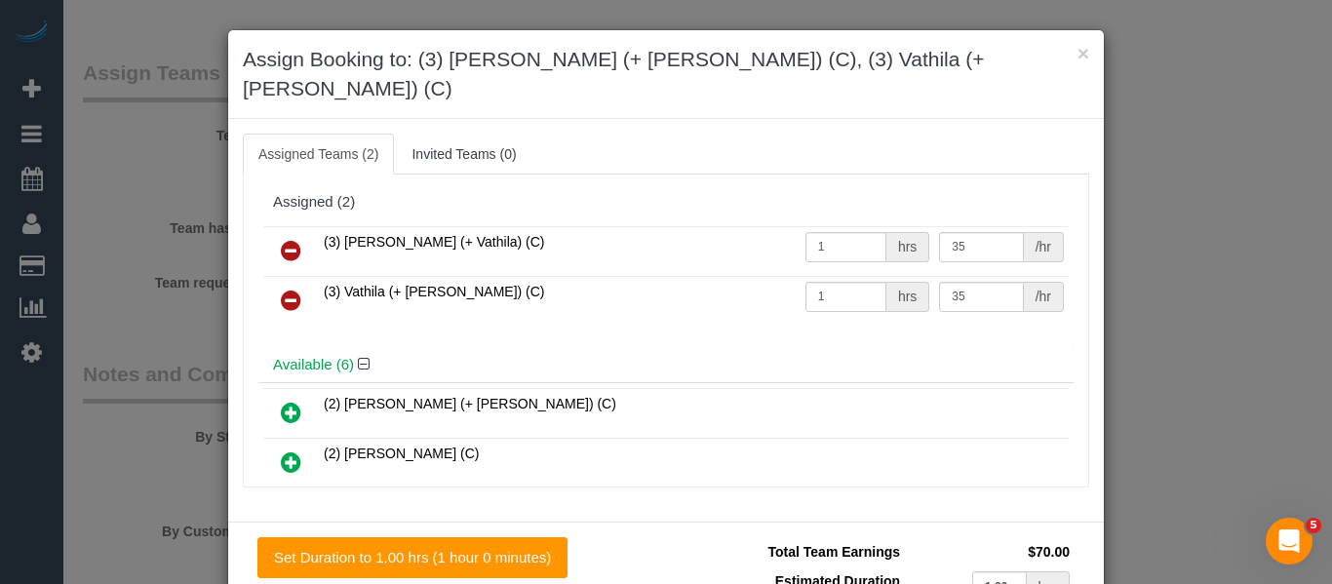
click at [287, 239] on icon at bounding box center [291, 250] width 20 height 23
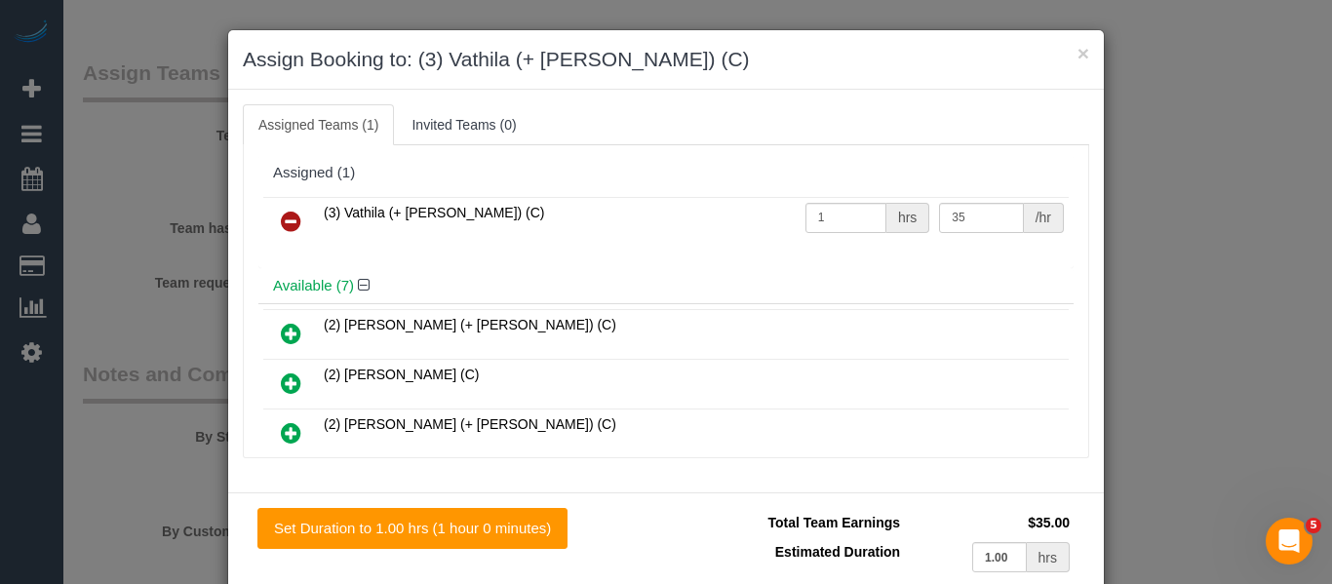
click at [287, 214] on icon at bounding box center [291, 221] width 20 height 23
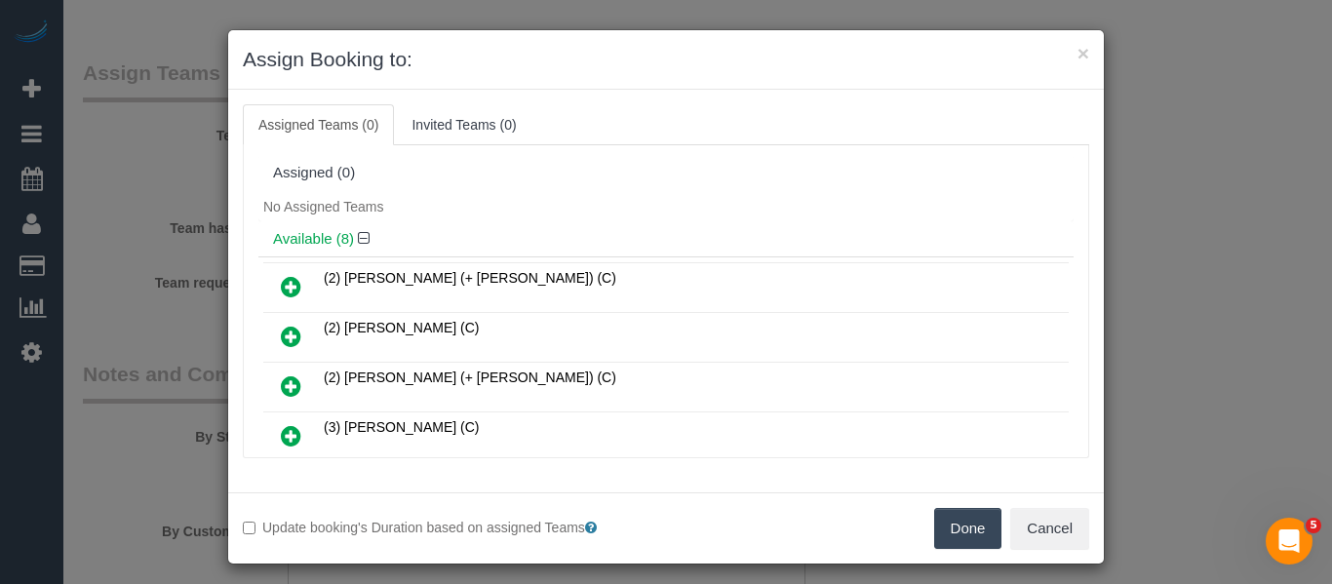
drag, startPoint x: 988, startPoint y: 527, endPoint x: 959, endPoint y: 494, distance: 43.5
click at [987, 527] on button "Done" at bounding box center [968, 528] width 68 height 41
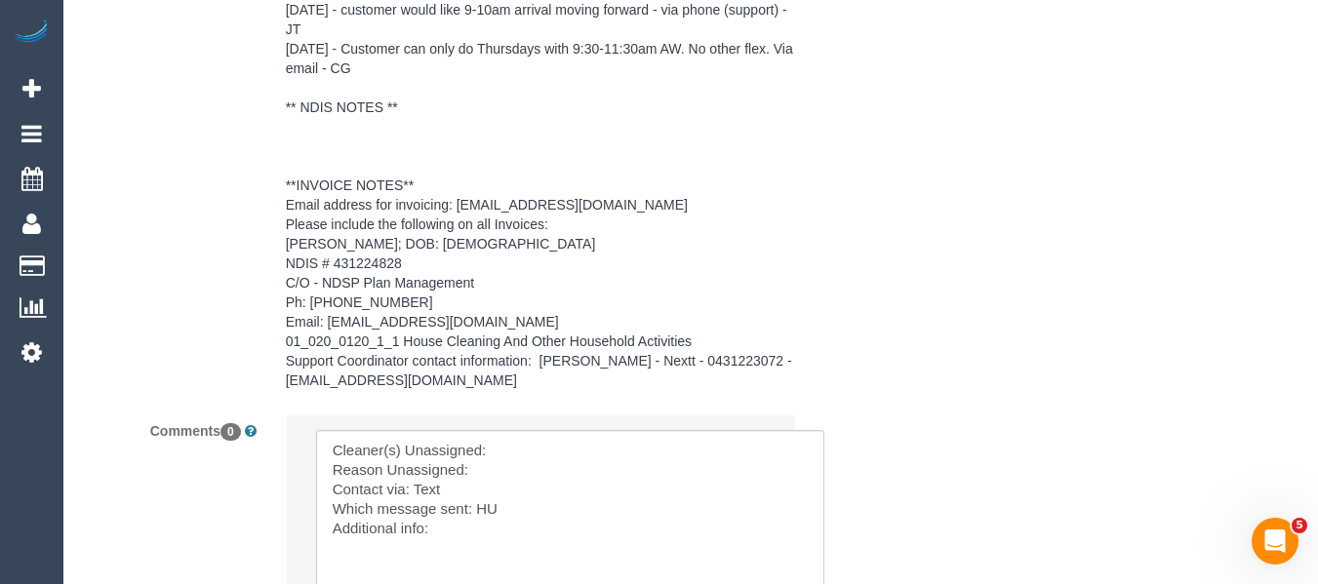
scroll to position [3410, 0]
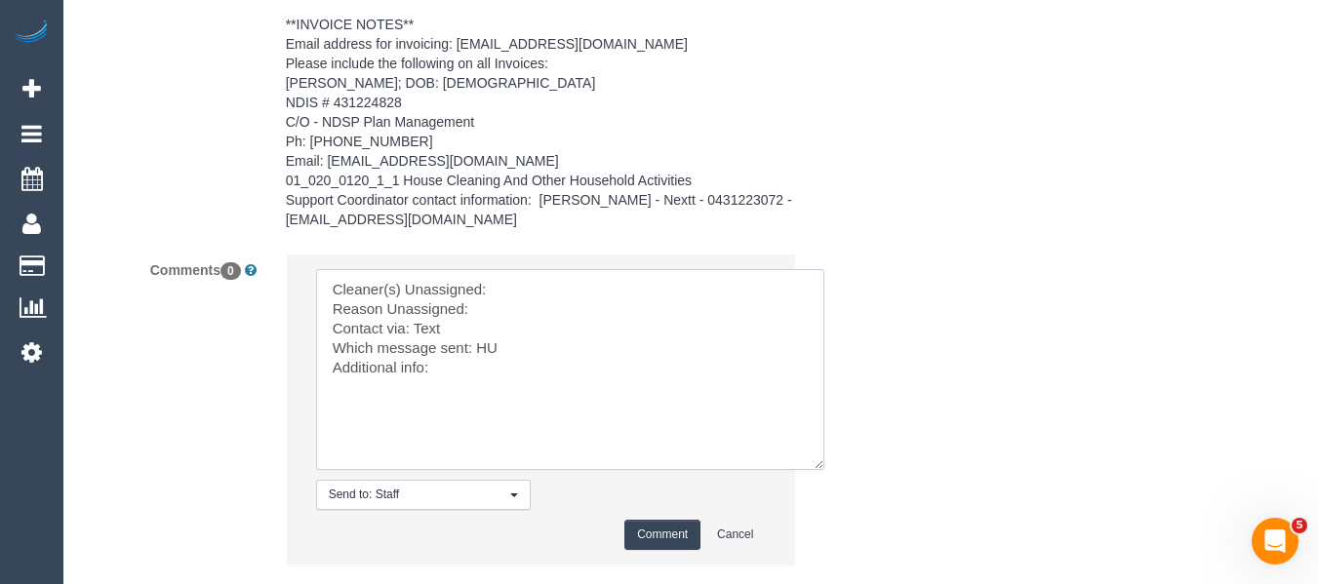
click at [573, 293] on textarea at bounding box center [570, 369] width 508 height 201
paste textarea "Suchetha (+ Vathila) (C"
click at [541, 308] on textarea at bounding box center [570, 369] width 508 height 201
type textarea "Cleaner(s) Unassigned: Suchetha (+ Vathila) (C Reason Unassigned: unwell Contac…"
click at [661, 523] on button "Comment" at bounding box center [662, 535] width 76 height 30
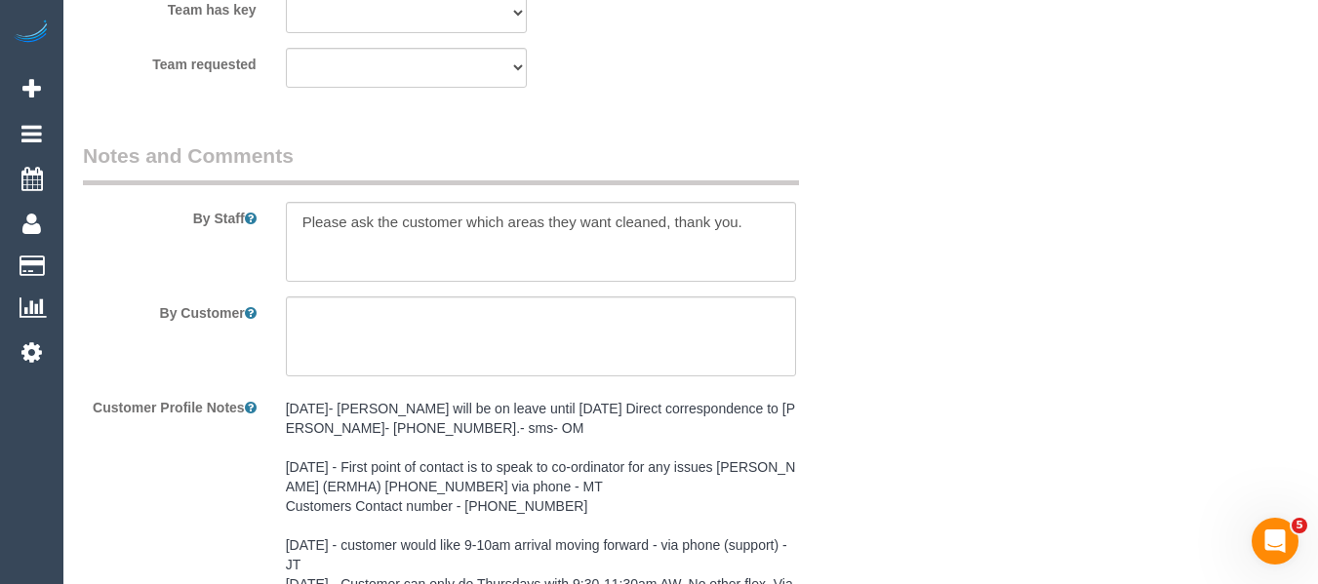
scroll to position [3553, 0]
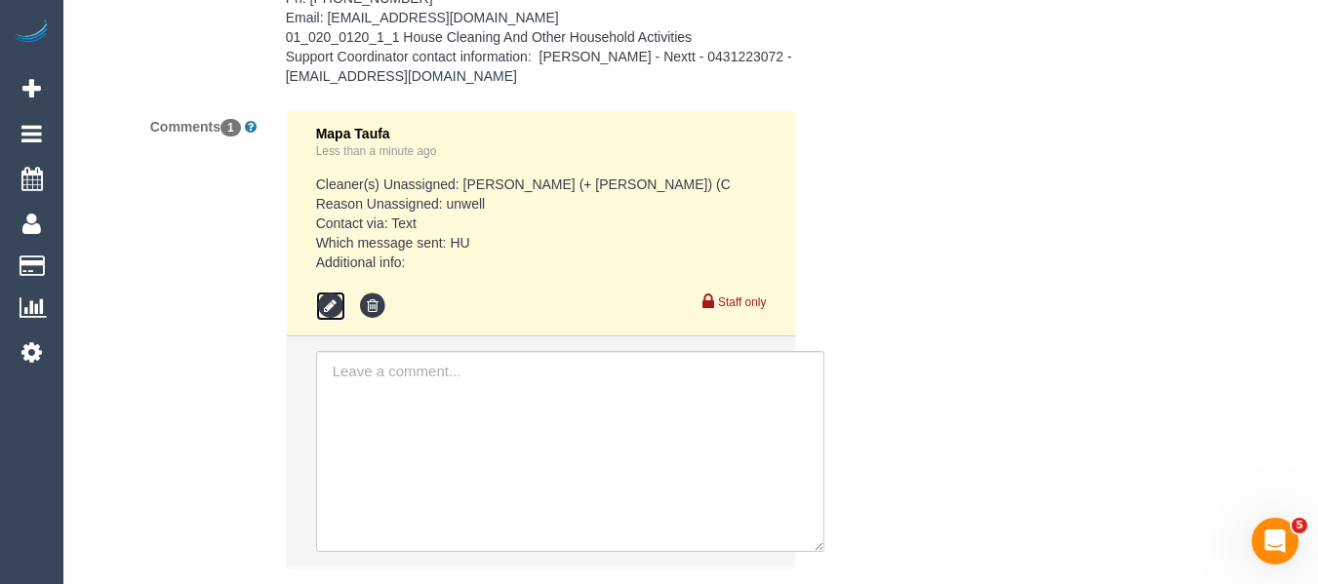
click at [324, 313] on icon at bounding box center [330, 306] width 29 height 29
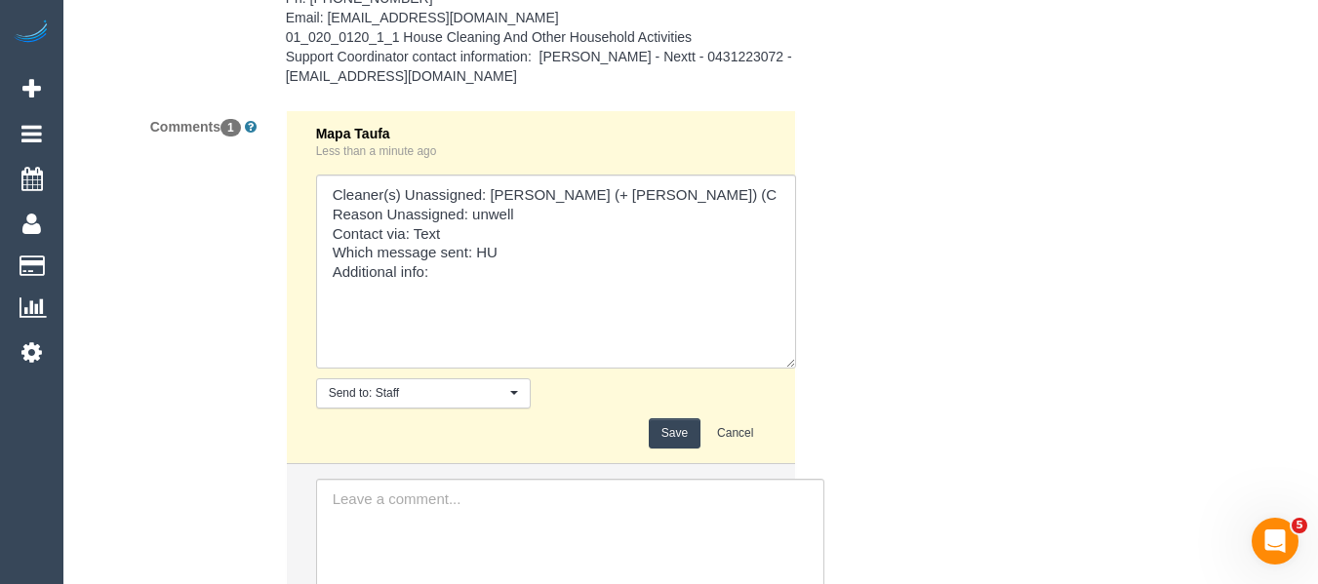
drag, startPoint x: 775, startPoint y: 312, endPoint x: 737, endPoint y: 324, distance: 39.8
click at [789, 360] on textarea at bounding box center [556, 272] width 480 height 194
click at [484, 211] on textarea at bounding box center [556, 273] width 481 height 197
type textarea "Cleaner(s) Unassigned: Suchetha (+ Vathila) (C Reason Unassigned: last minute a…"
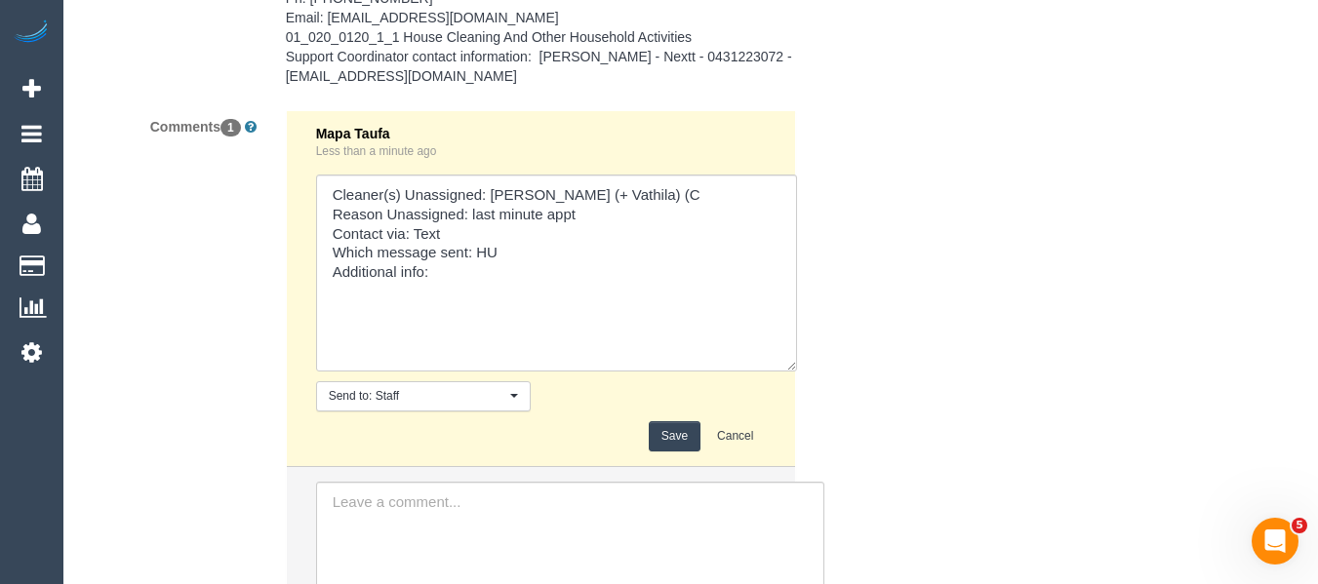
click at [669, 434] on button "Save" at bounding box center [675, 436] width 52 height 30
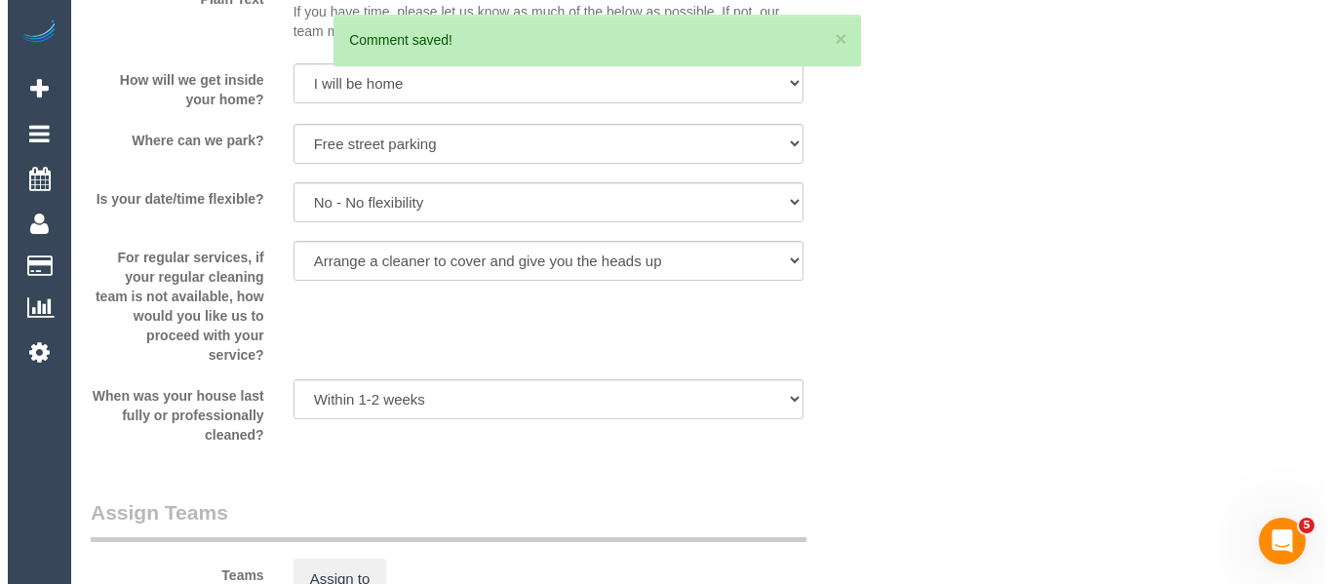
scroll to position [0, 0]
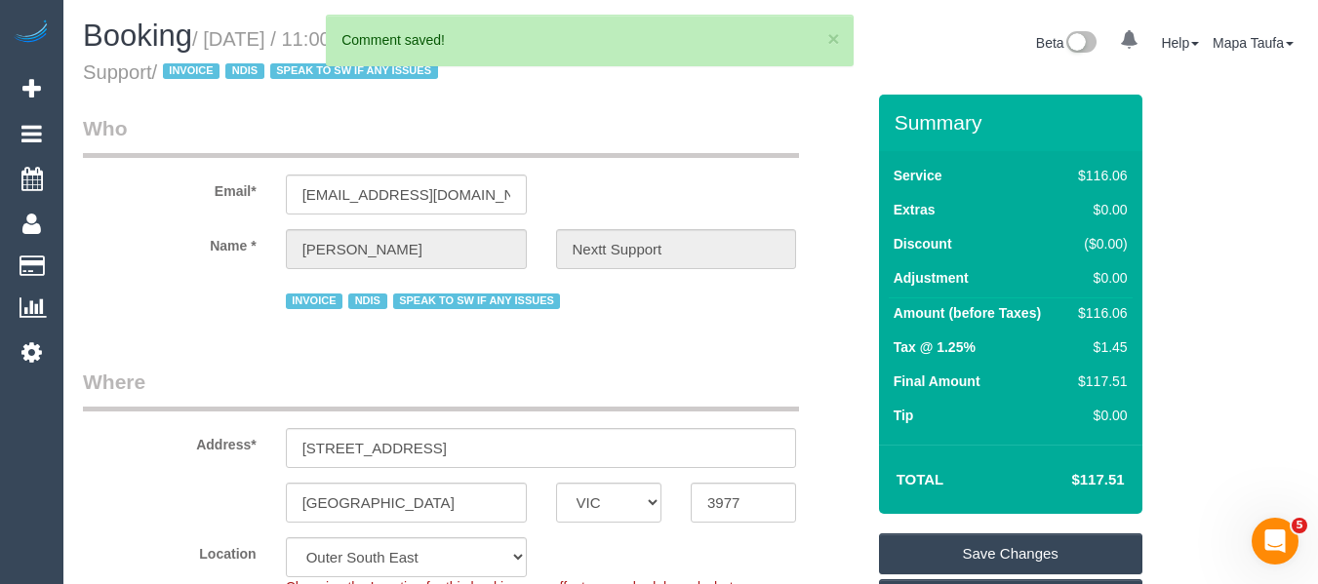
click at [974, 537] on link "Save Changes" at bounding box center [1010, 553] width 263 height 41
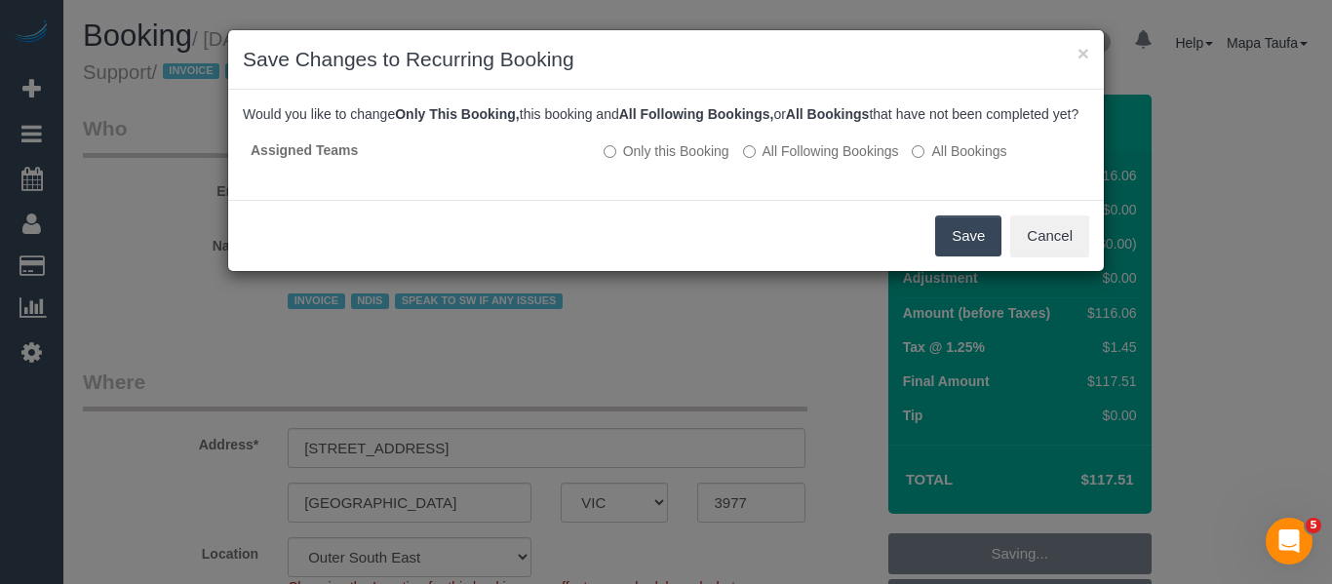
click at [954, 253] on button "Save" at bounding box center [968, 236] width 66 height 41
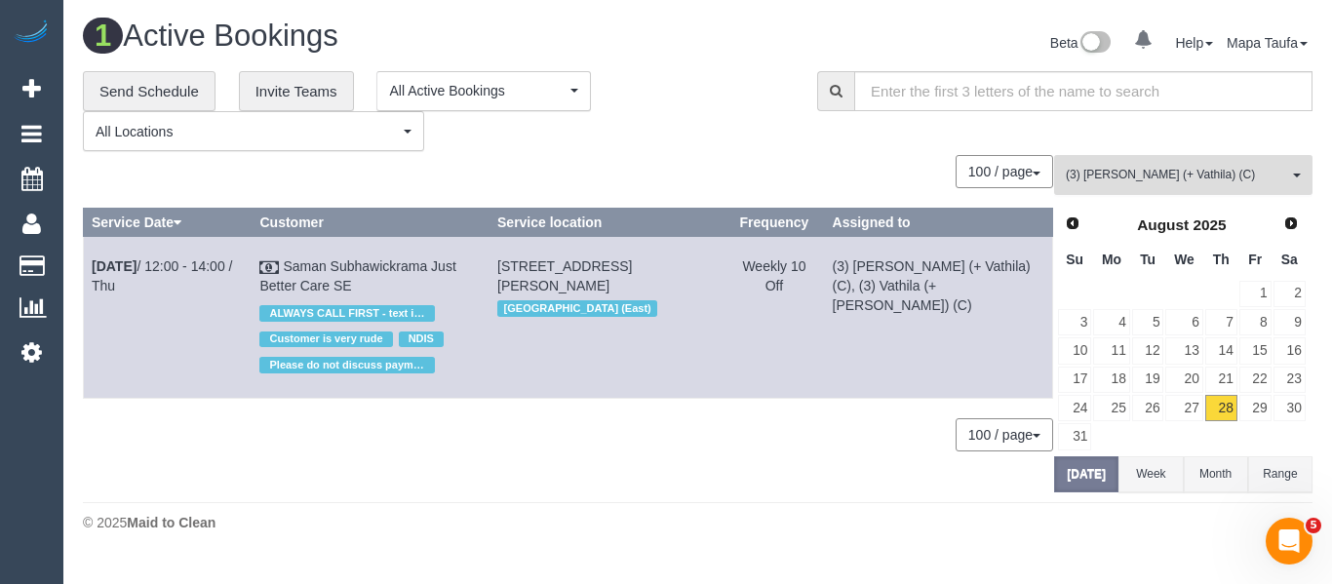
click at [1152, 182] on span "(3) [PERSON_NAME] (+ Vathila) (C)" at bounding box center [1177, 175] width 222 height 17
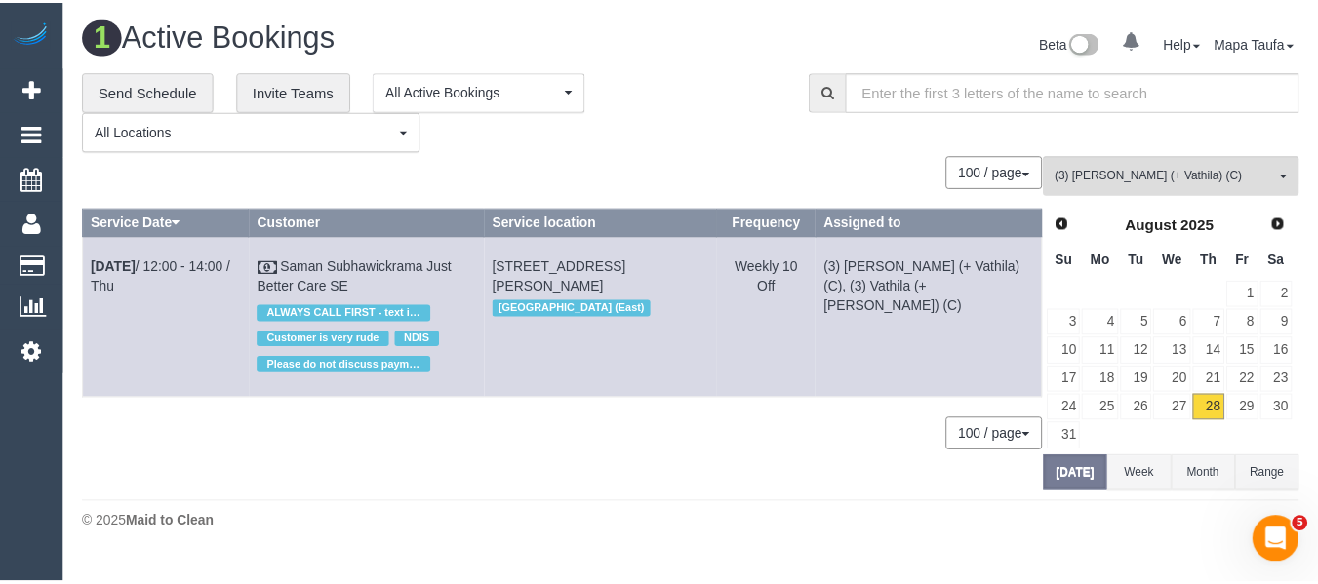
scroll to position [4299, 0]
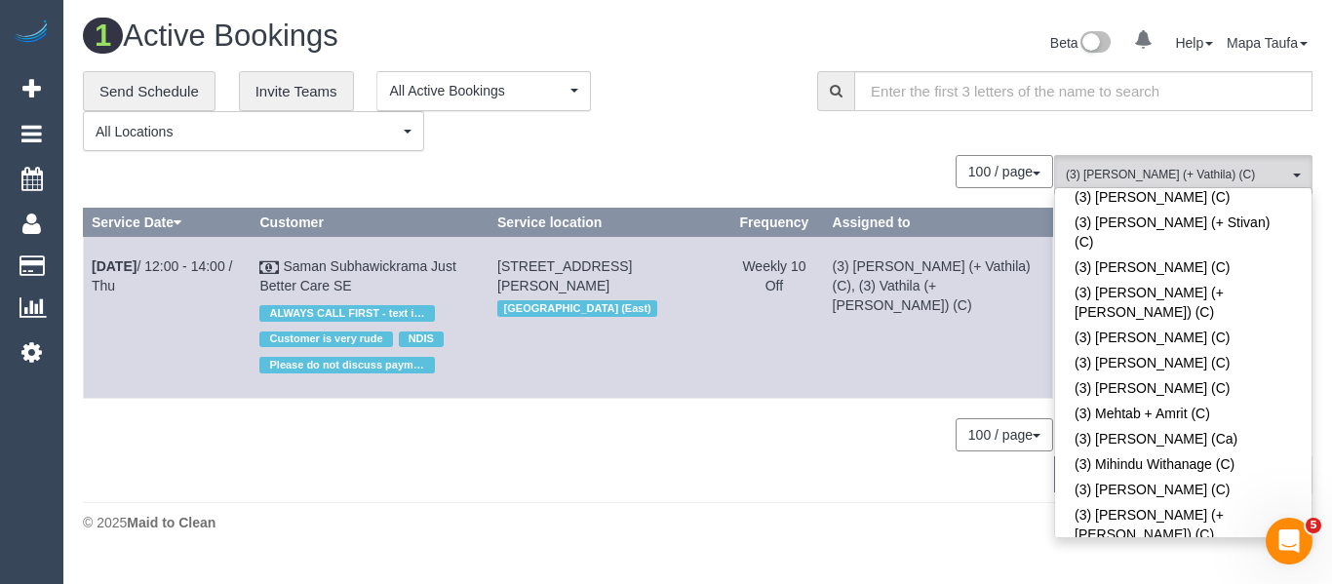
drag, startPoint x: 1135, startPoint y: 358, endPoint x: 1108, endPoint y: 362, distance: 27.6
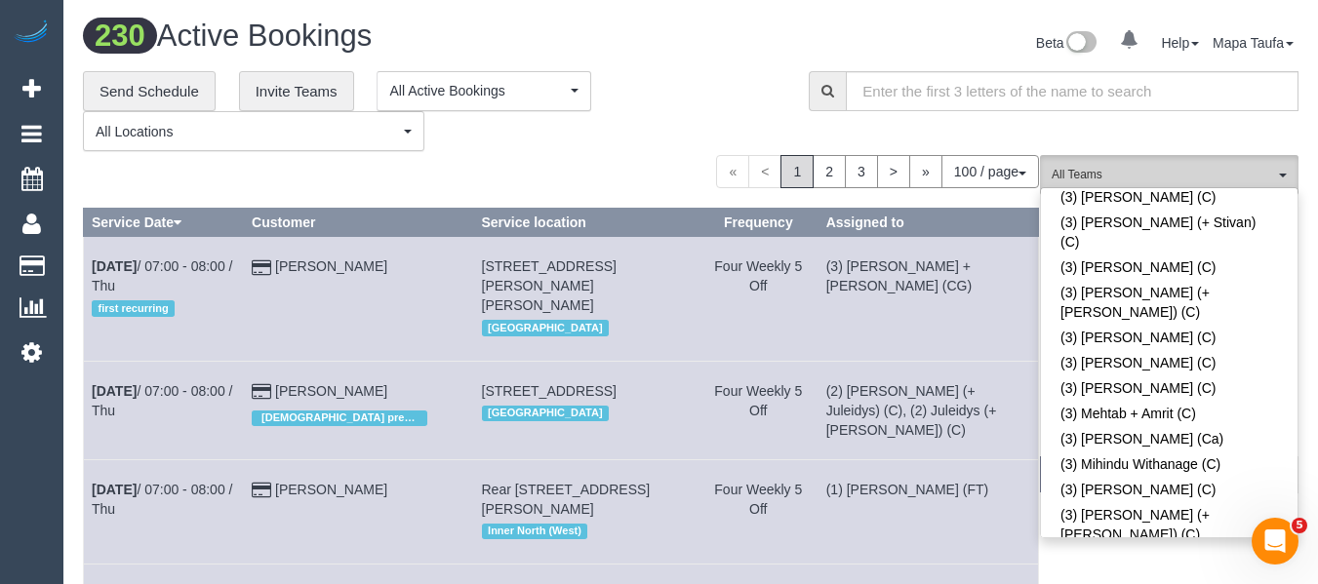
click at [1137, 168] on span "All Teams" at bounding box center [1162, 175] width 222 height 17
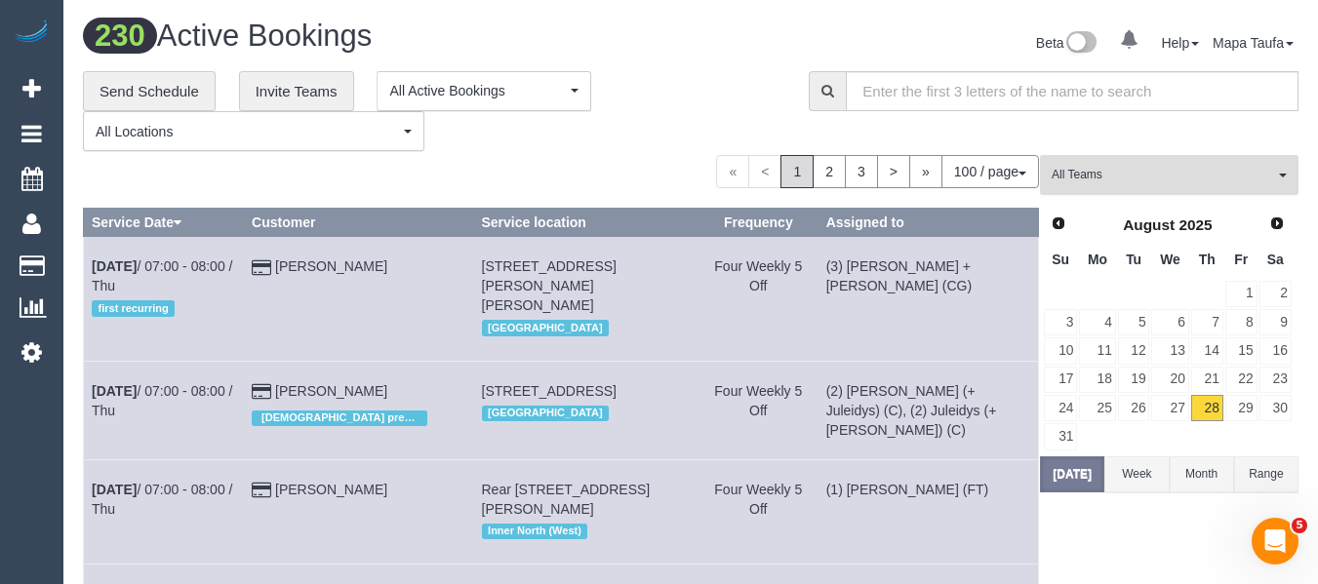
click at [1137, 168] on span "All Teams" at bounding box center [1162, 175] width 222 height 17
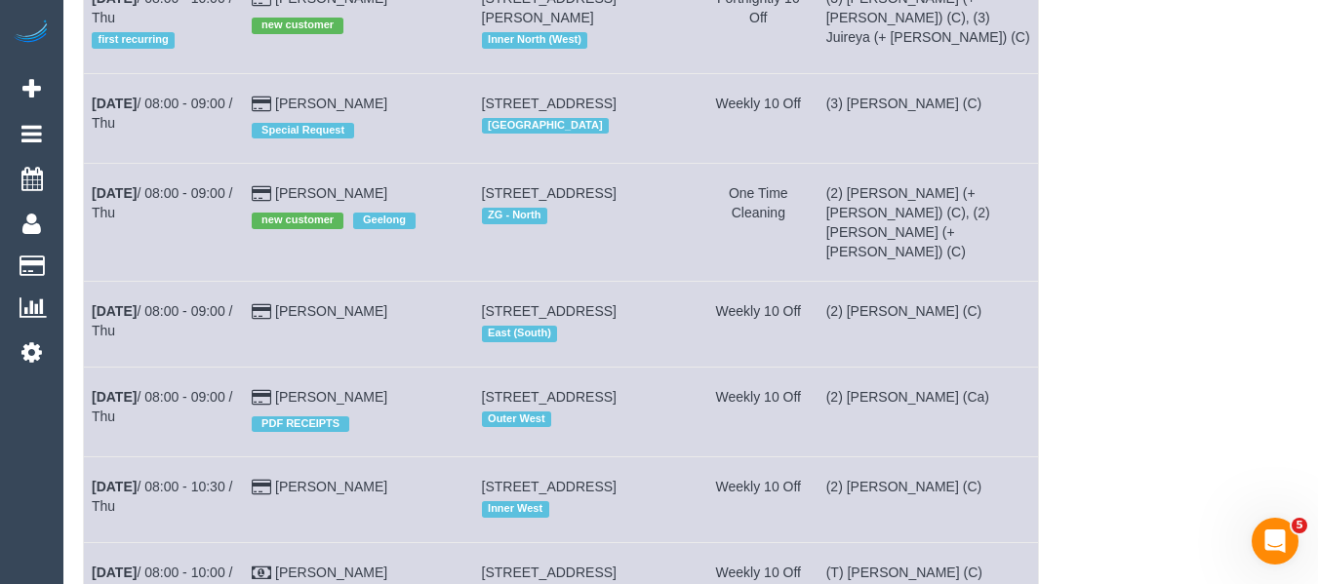
scroll to position [71, 0]
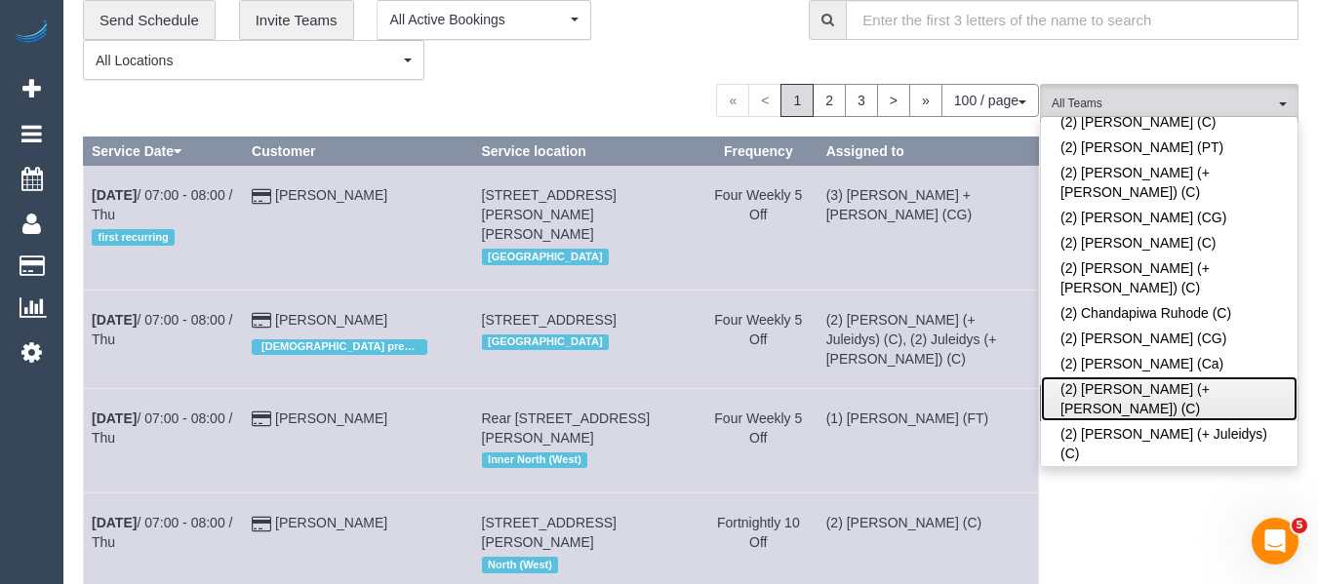
click at [1064, 376] on link "(2) Chirag (+ Shachi) (C)" at bounding box center [1169, 398] width 257 height 45
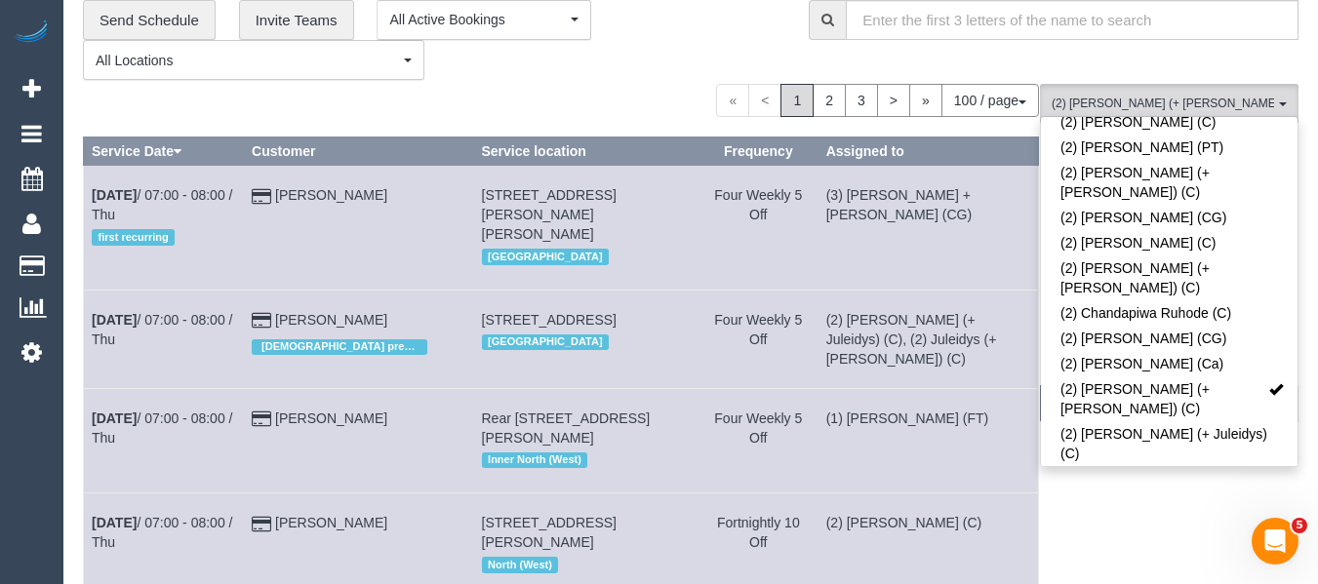
click at [630, 99] on div "« < 1 2 3 > » 100 / page 10 / page 20 / page 30 / page 40 / page 50 / page 100 …" at bounding box center [561, 100] width 956 height 33
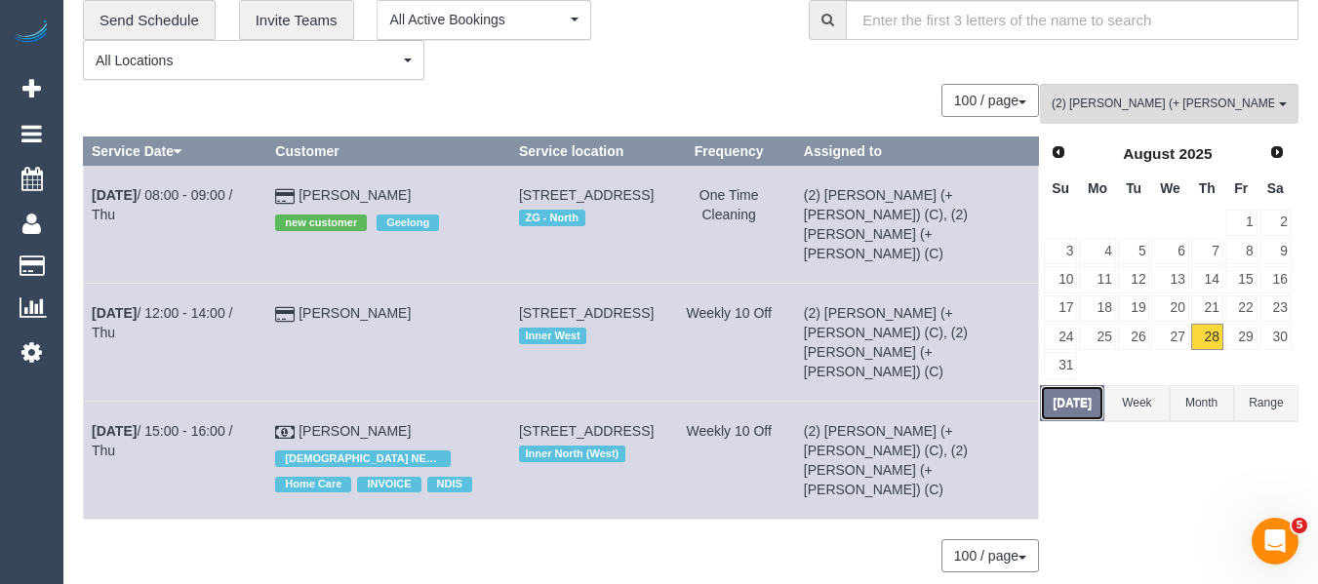
click at [1073, 409] on button "Today" at bounding box center [1072, 403] width 64 height 36
click at [1126, 83] on div "**********" at bounding box center [690, 296] width 1215 height 593
click at [1121, 98] on span "(2) Chirag (+ Shachi) (C)" at bounding box center [1162, 104] width 222 height 17
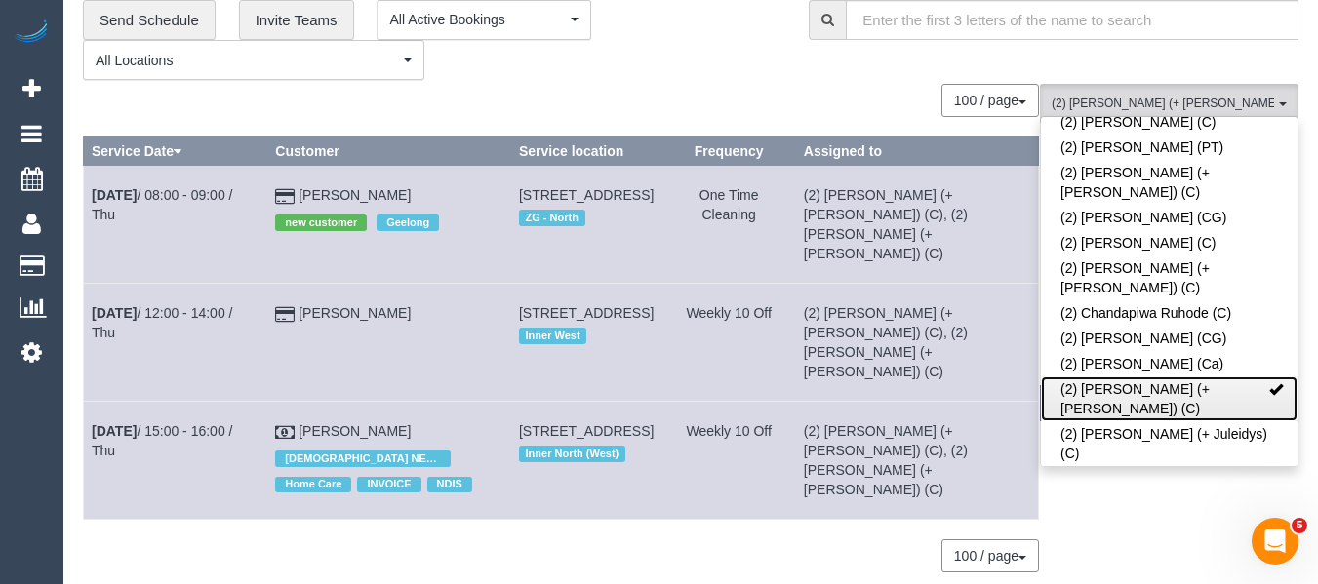
click at [1109, 376] on link "(2) Chirag (+ Shachi) (C)" at bounding box center [1169, 398] width 257 height 45
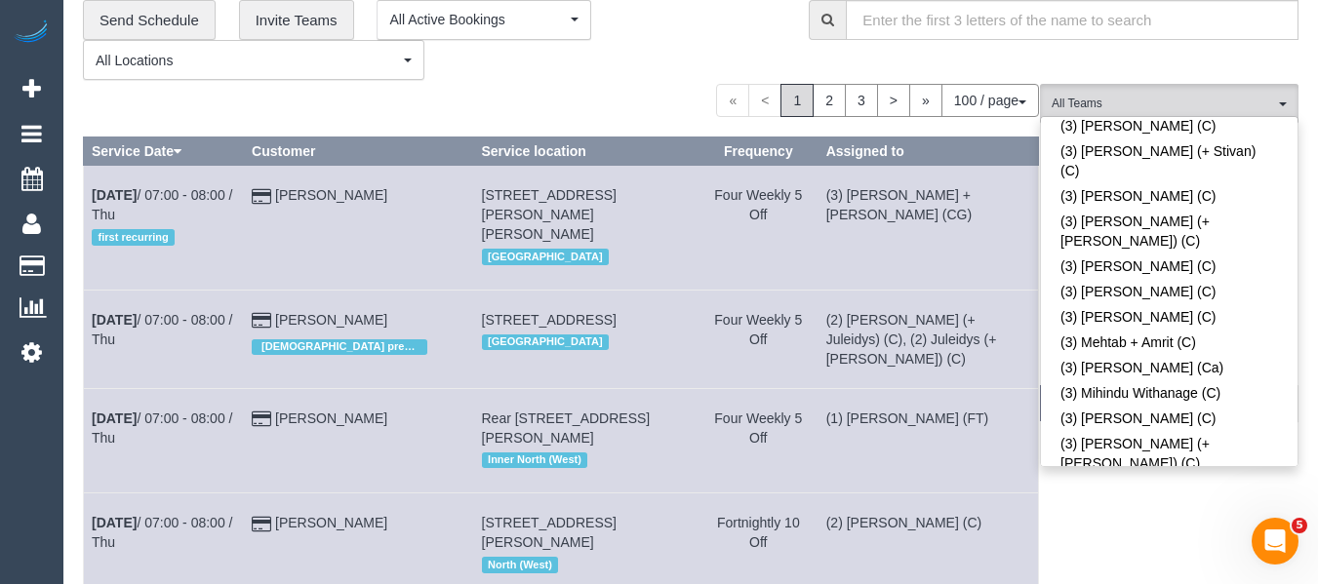
scroll to position [4553, 0]
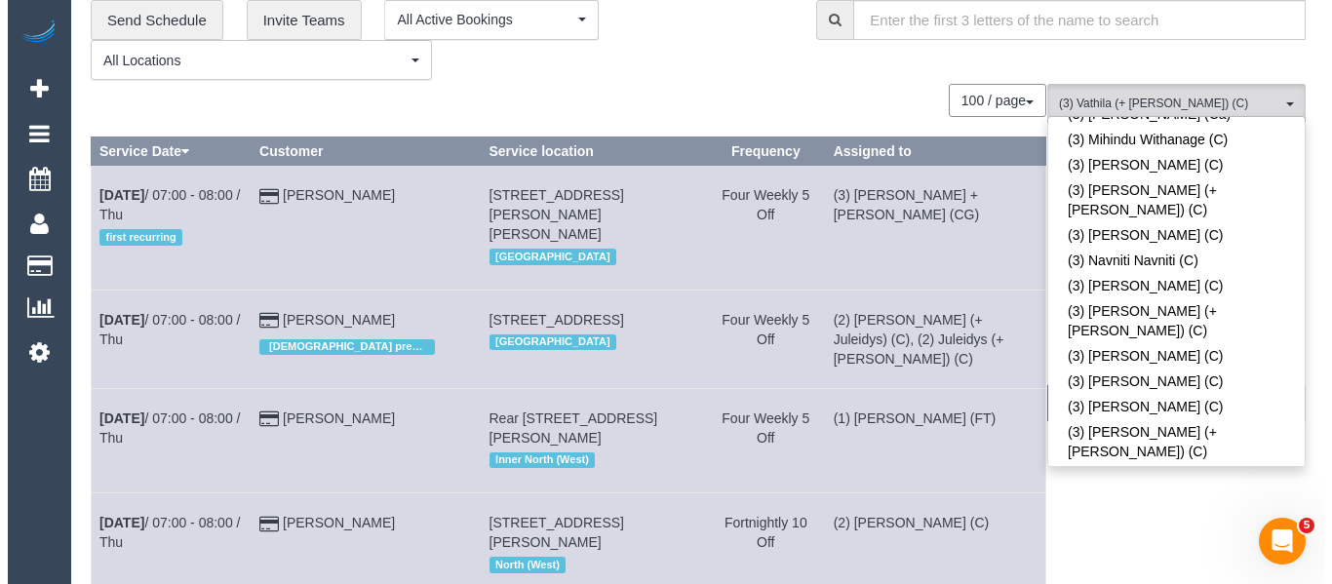
scroll to position [0, 0]
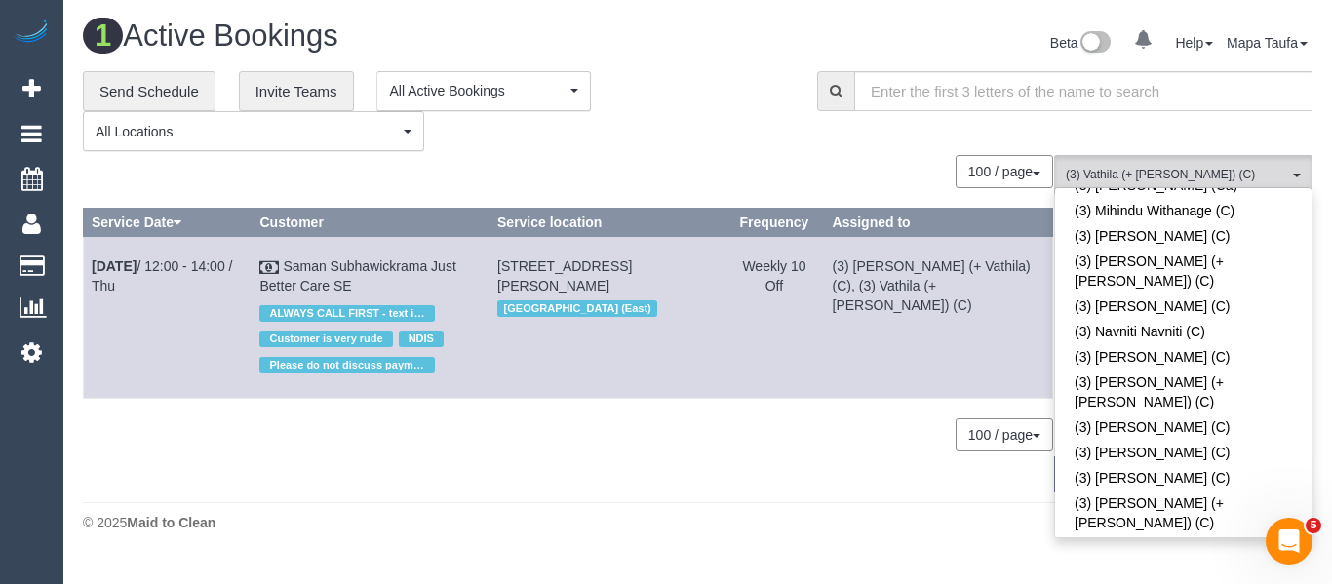
drag, startPoint x: 658, startPoint y: 503, endPoint x: 911, endPoint y: 454, distance: 257.3
click at [662, 502] on footer "© 2025 Maid to Clean" at bounding box center [698, 521] width 1230 height 39
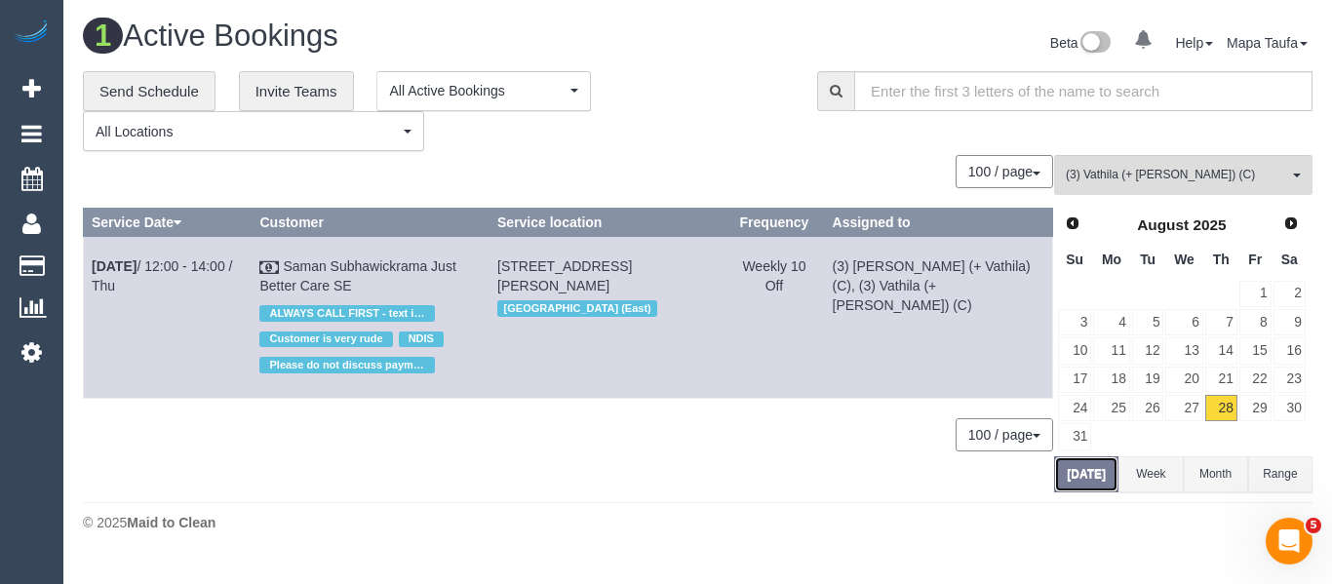
click at [1099, 471] on button "Today" at bounding box center [1086, 474] width 64 height 36
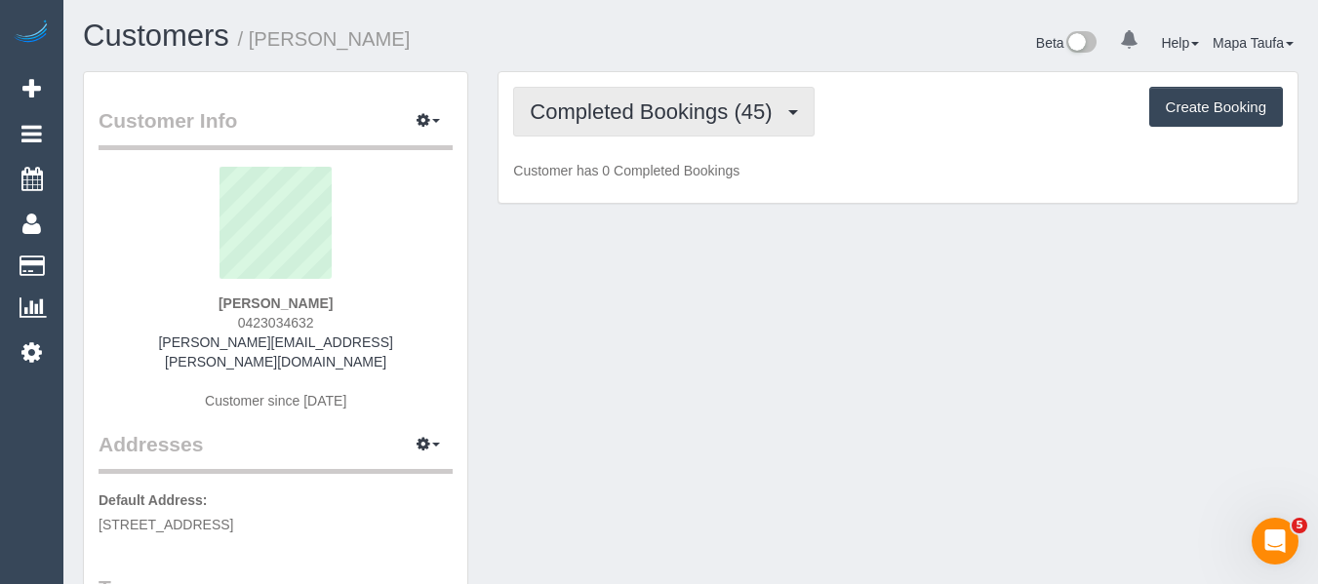
click at [566, 121] on span "Completed Bookings (45)" at bounding box center [656, 111] width 252 height 24
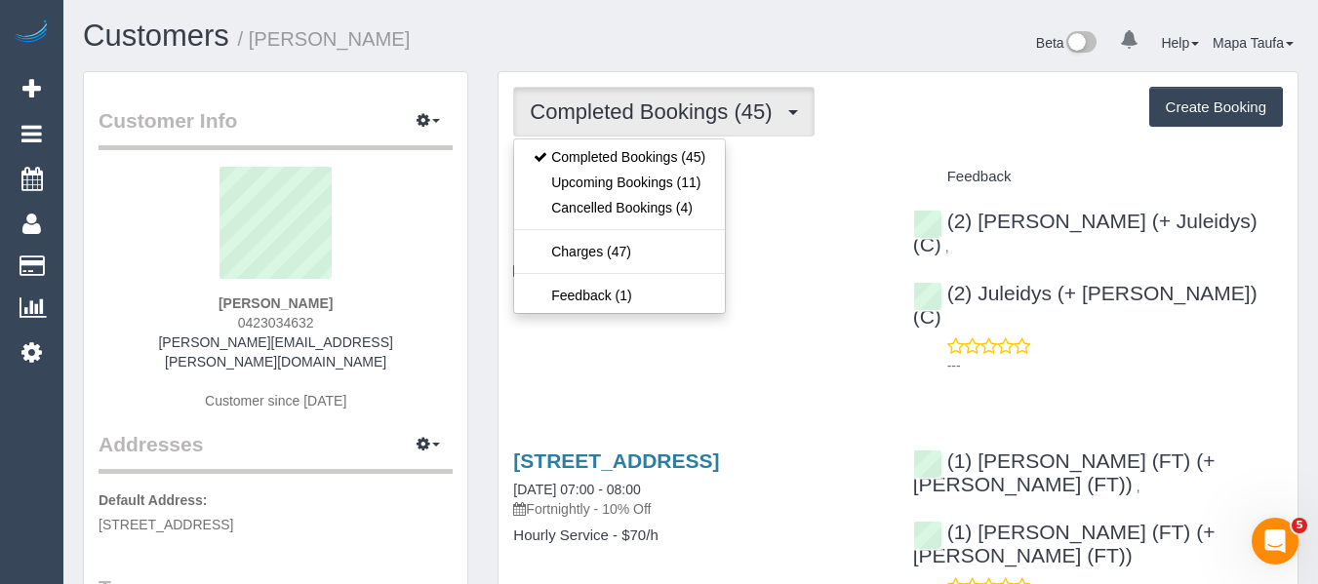
drag, startPoint x: 367, startPoint y: 296, endPoint x: 331, endPoint y: 314, distance: 40.1
click at [362, 304] on div "Lindy Golding 0423034632 lindy.golding@bigpond.com Customer since 2023" at bounding box center [276, 298] width 354 height 263
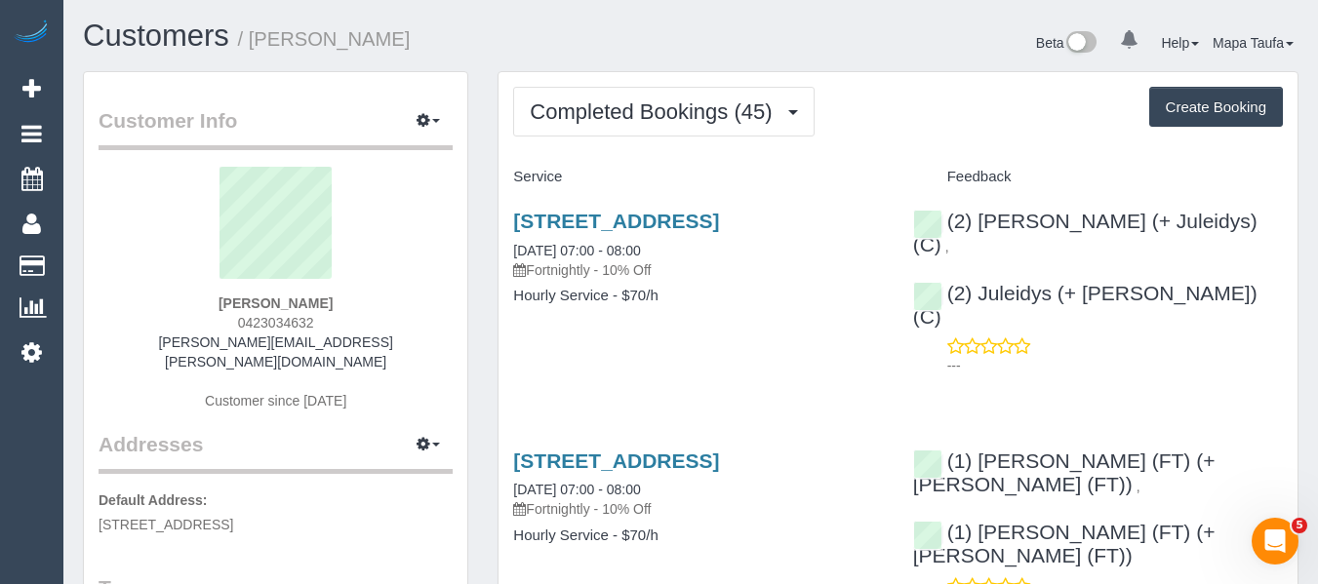
drag, startPoint x: 299, startPoint y: 321, endPoint x: 237, endPoint y: 321, distance: 62.4
click at [237, 321] on div "Lindy Golding 0423034632 lindy.golding@bigpond.com Customer since 2023" at bounding box center [276, 298] width 354 height 263
copy span "0423034632"
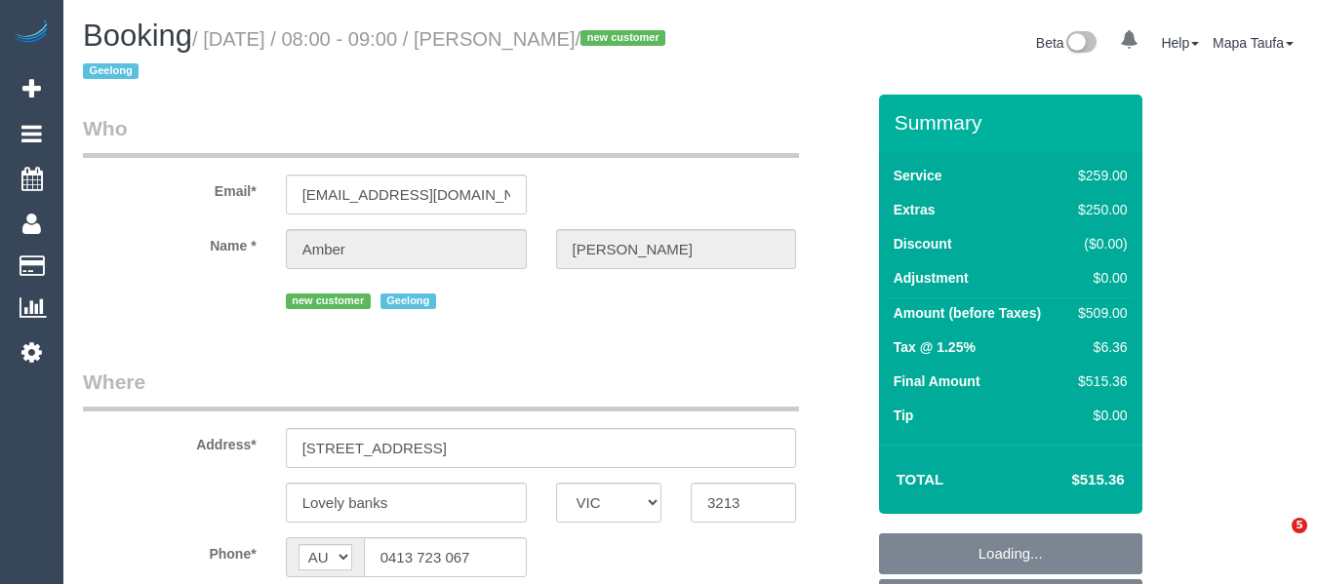
select select "VIC"
select select "number:27"
select select "number:14"
select select "number:19"
select select "number:24"
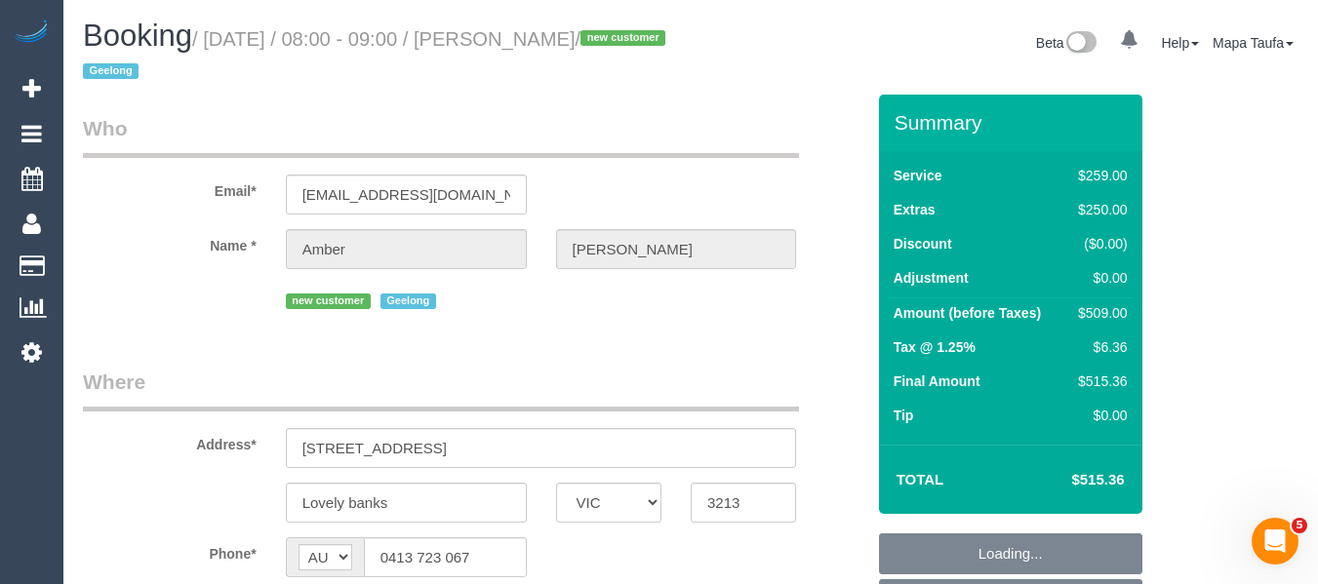
select select "number:34"
select select "number:13"
select select "object:887"
select select "string:stripe-pm_1RxdRP2GScqysDRV28x8uRFF"
select select "spot1"
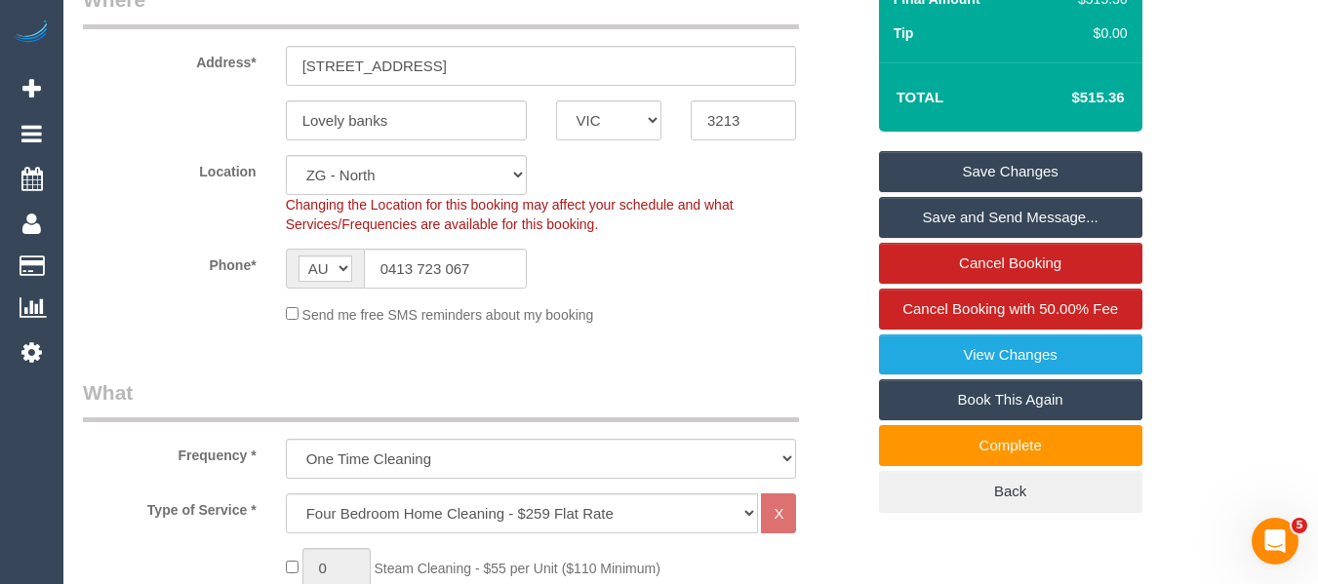
scroll to position [390, 0]
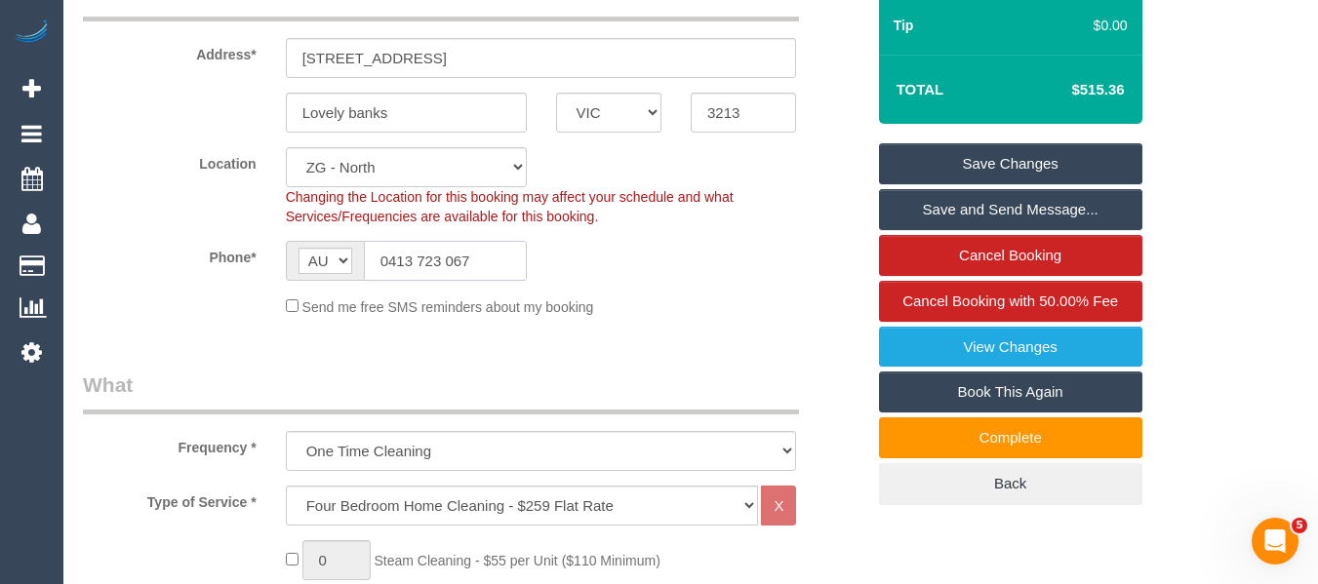
click at [478, 241] on input "0413 723 067" at bounding box center [445, 261] width 163 height 40
click at [479, 256] on input "0413 723 067" at bounding box center [445, 261] width 163 height 40
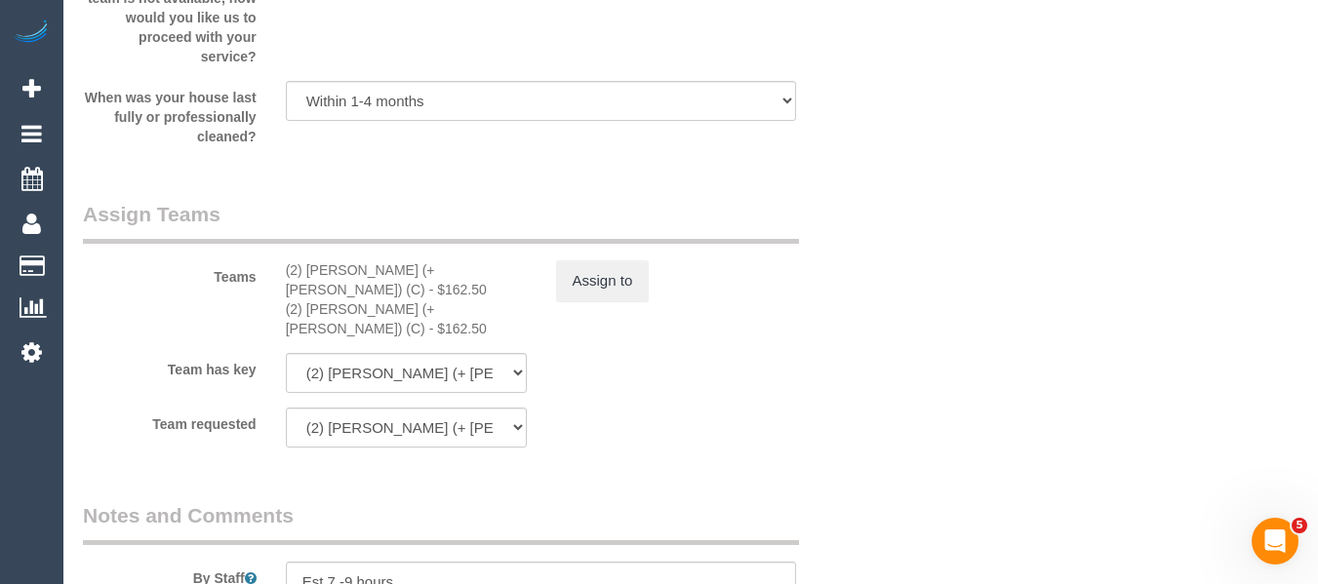
scroll to position [2971, 0]
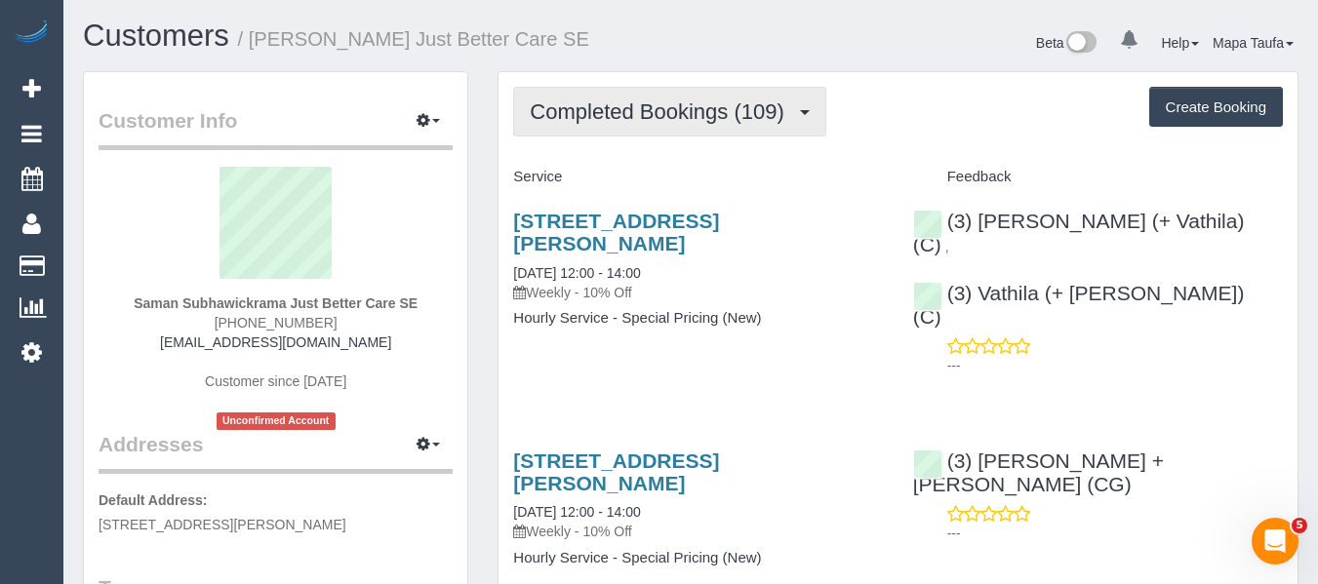
click at [652, 119] on span "Completed Bookings (109)" at bounding box center [661, 111] width 263 height 24
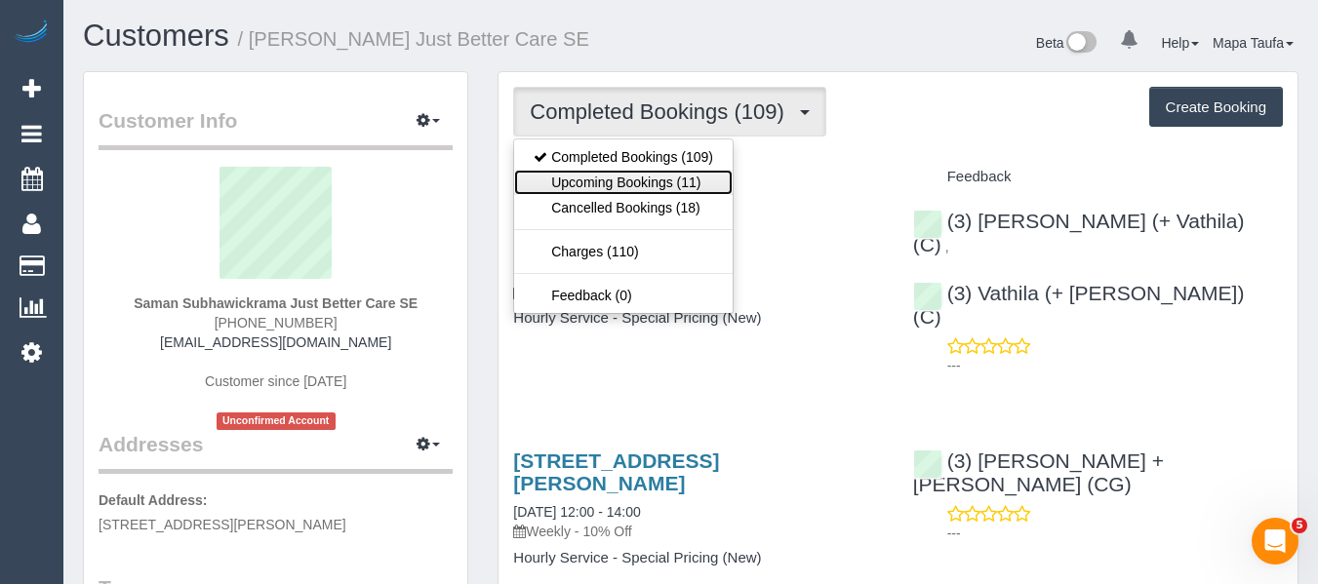
click at [632, 186] on link "Upcoming Bookings (11)" at bounding box center [623, 182] width 218 height 25
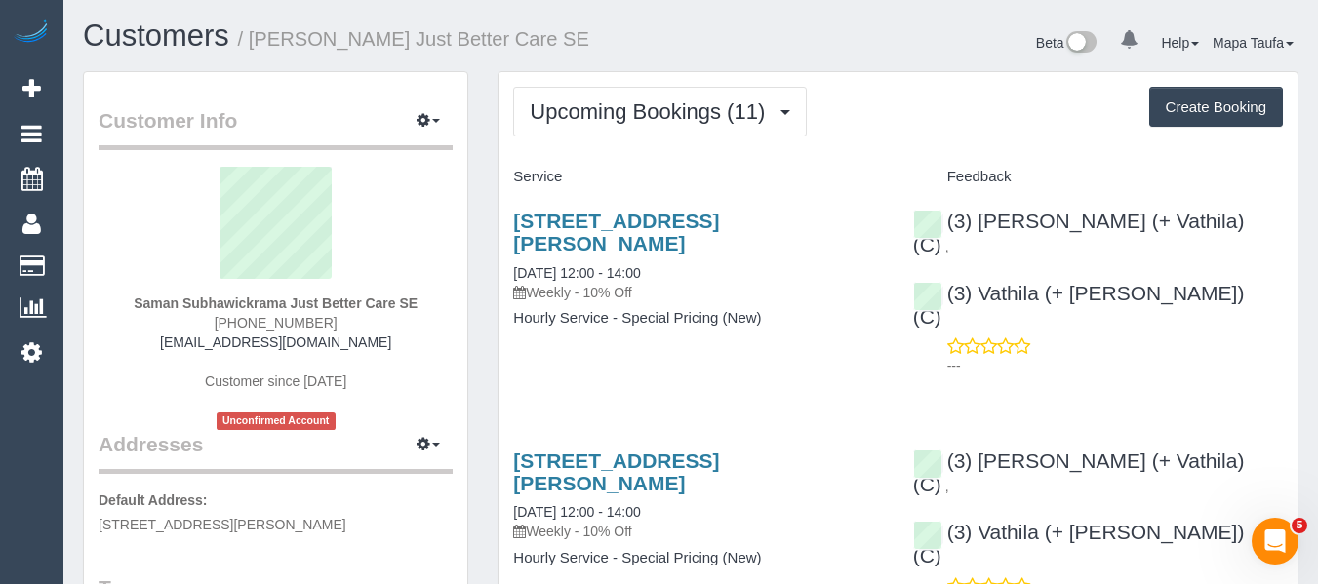
drag, startPoint x: 297, startPoint y: 325, endPoint x: 220, endPoint y: 320, distance: 77.2
click at [220, 320] on div "Saman Subhawickrama Just Better Care SE (03) 9596 2444 saman.justbettercare@fak…" at bounding box center [276, 298] width 354 height 263
copy span "[PHONE_NUMBER]"
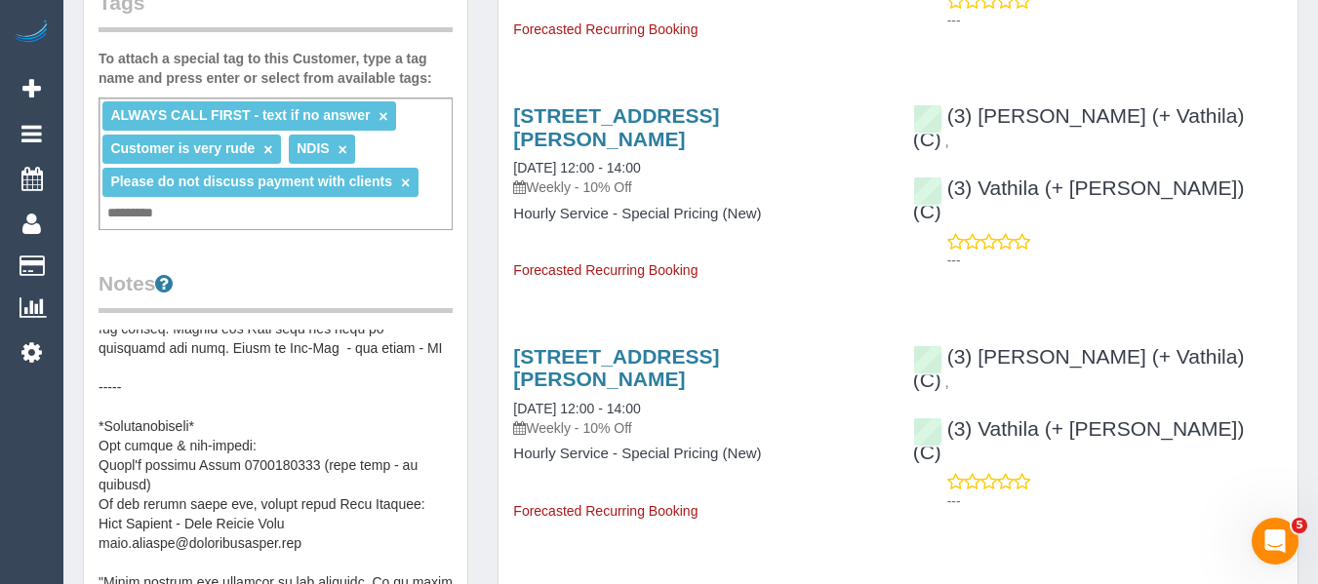
scroll to position [780, 0]
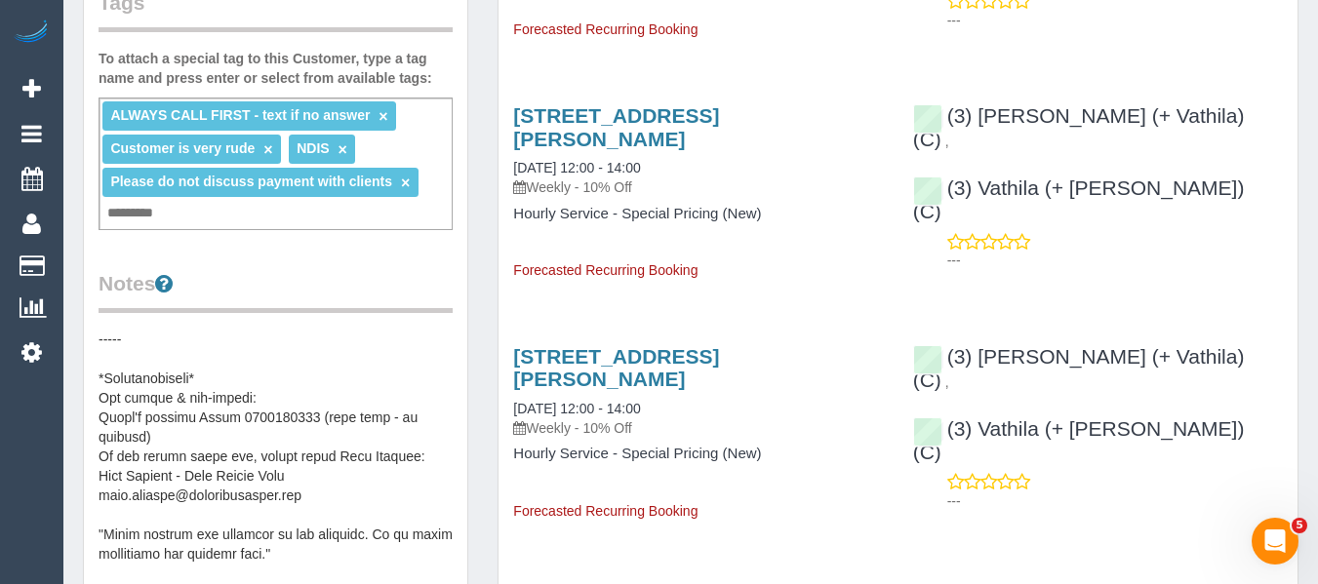
click at [311, 416] on pre at bounding box center [276, 525] width 354 height 390
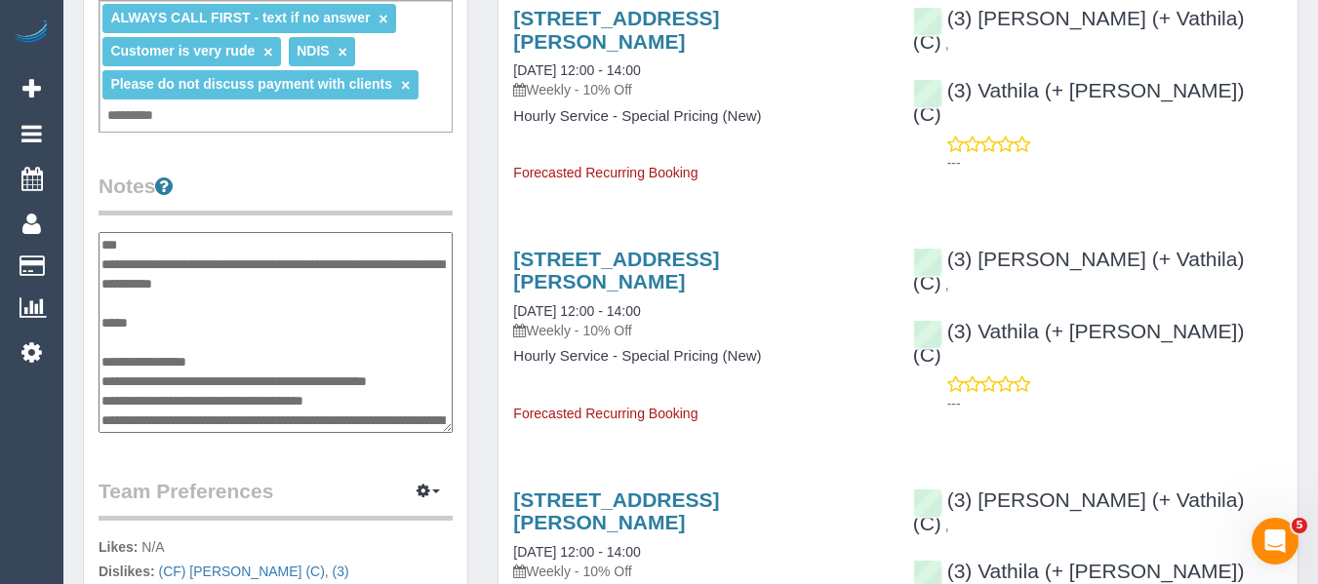
scroll to position [800, 0]
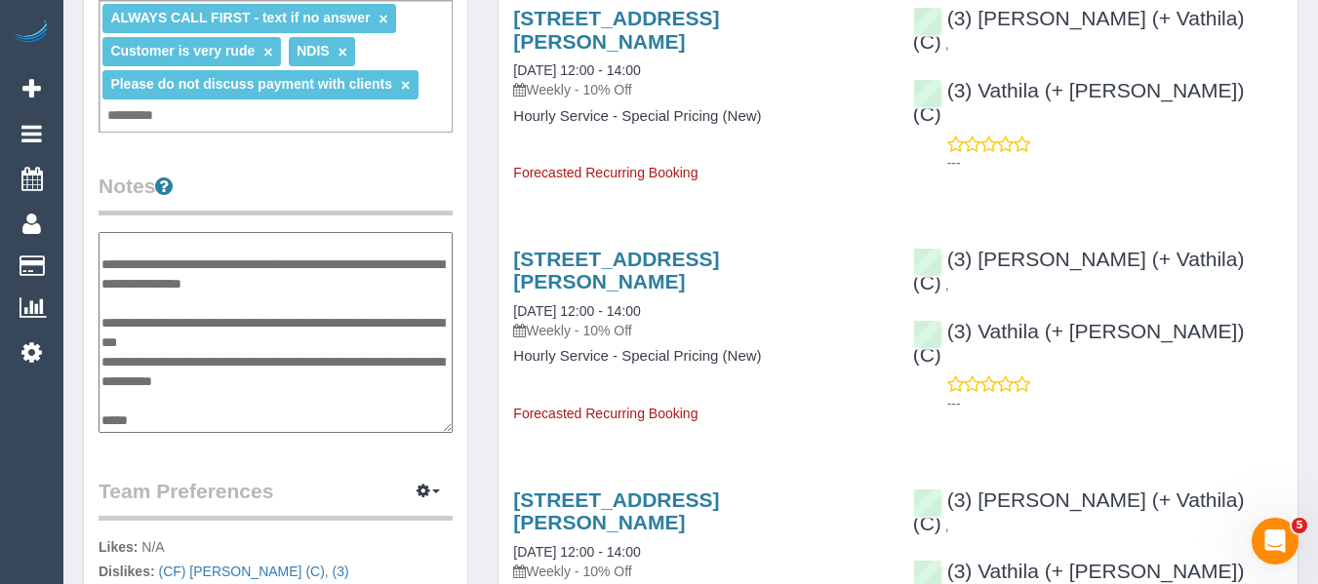
click at [262, 309] on textarea at bounding box center [276, 332] width 354 height 201
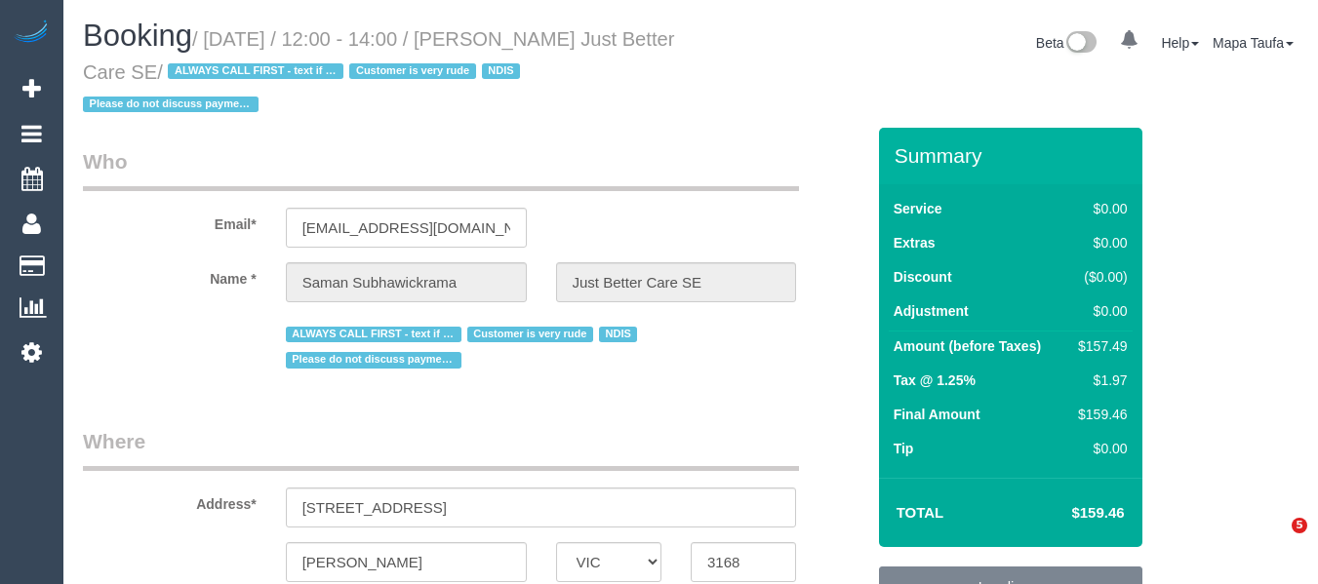
select select "VIC"
select select "150"
select select "spot1"
select select "number:28"
select select "number:14"
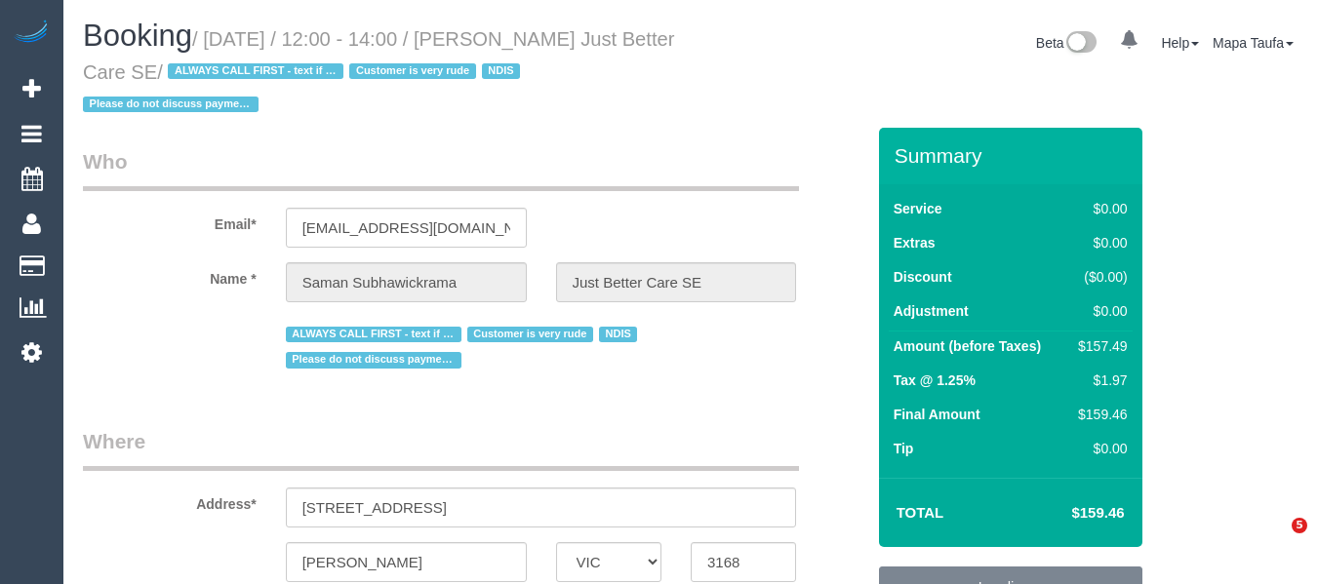
select select "number:18"
select select "number:23"
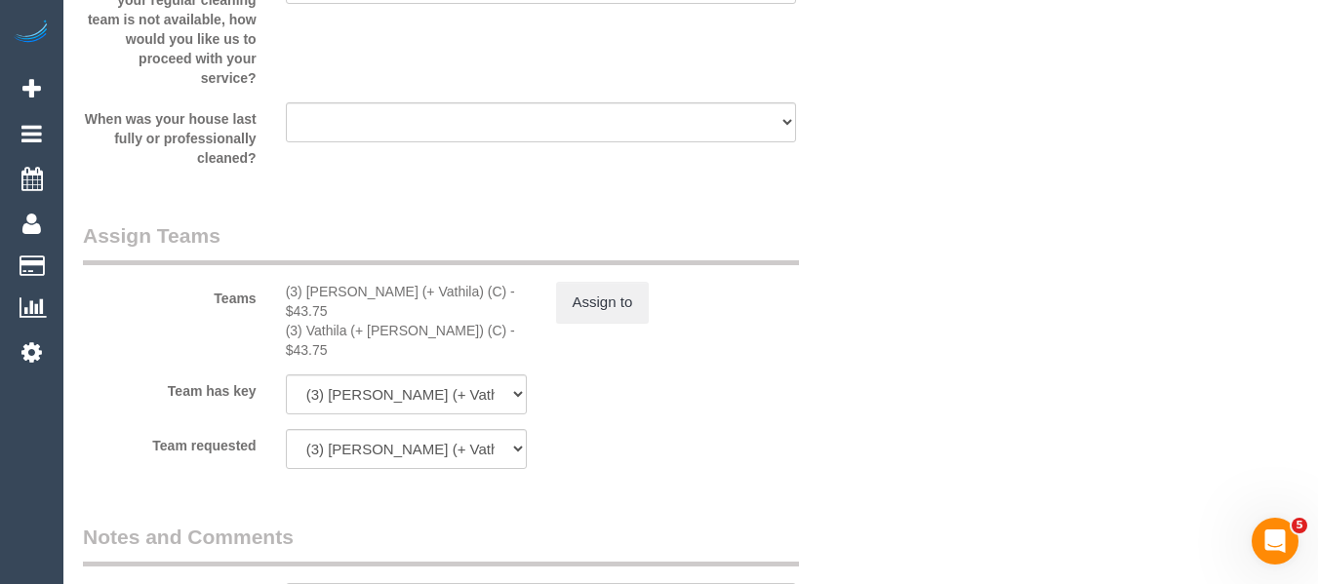
scroll to position [2304, 0]
drag, startPoint x: 456, startPoint y: 290, endPoint x: 309, endPoint y: 288, distance: 147.3
click at [309, 288] on div "(3) [PERSON_NAME] (+ Vathila) (C) - $43.75" at bounding box center [406, 300] width 241 height 39
click at [573, 297] on button "Assign to" at bounding box center [603, 301] width 94 height 41
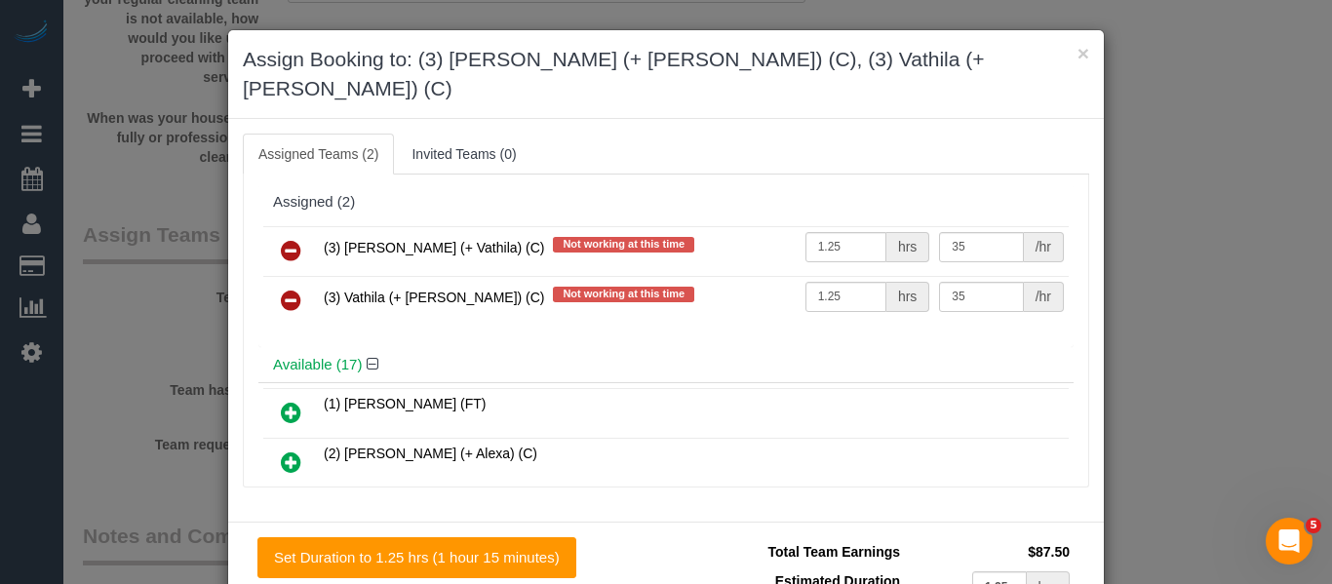
click at [281, 239] on icon at bounding box center [291, 250] width 20 height 23
click at [281, 289] on icon at bounding box center [291, 300] width 20 height 23
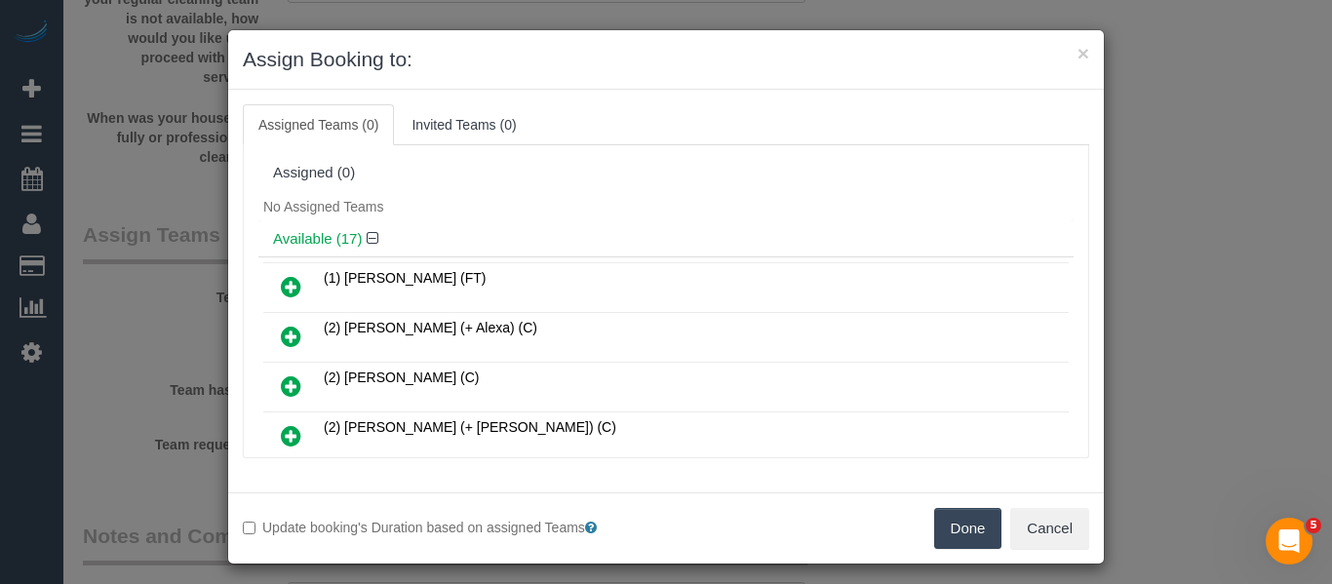
click at [934, 513] on button "Done" at bounding box center [968, 528] width 68 height 41
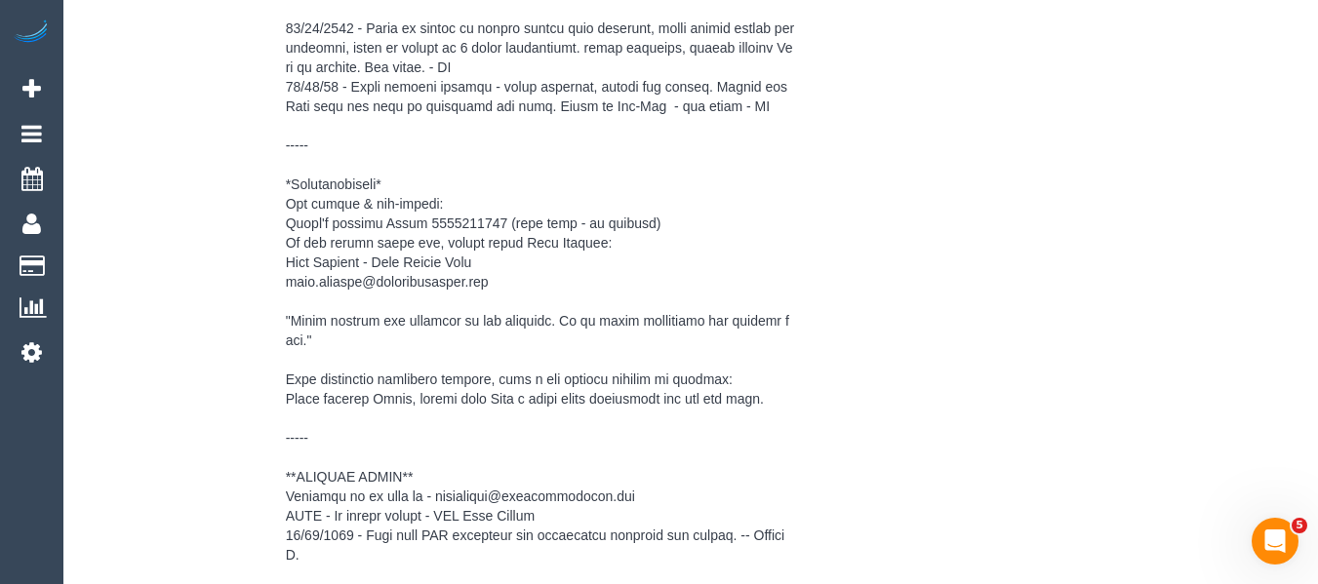
scroll to position [3713, 0]
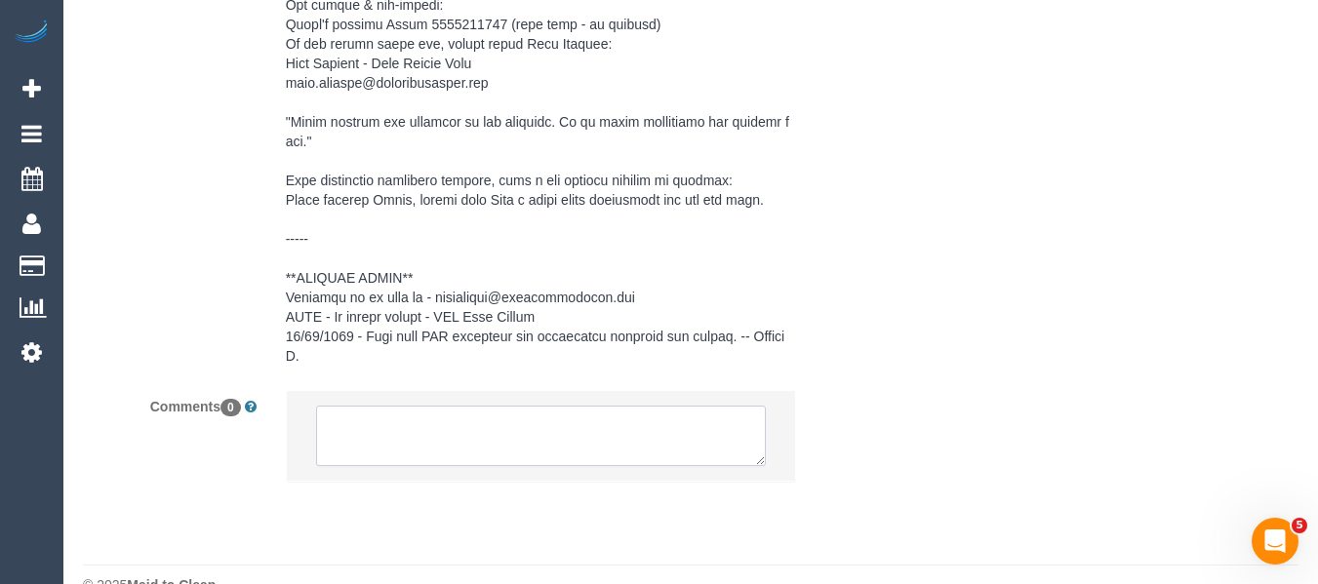
click at [469, 406] on textarea at bounding box center [541, 436] width 451 height 60
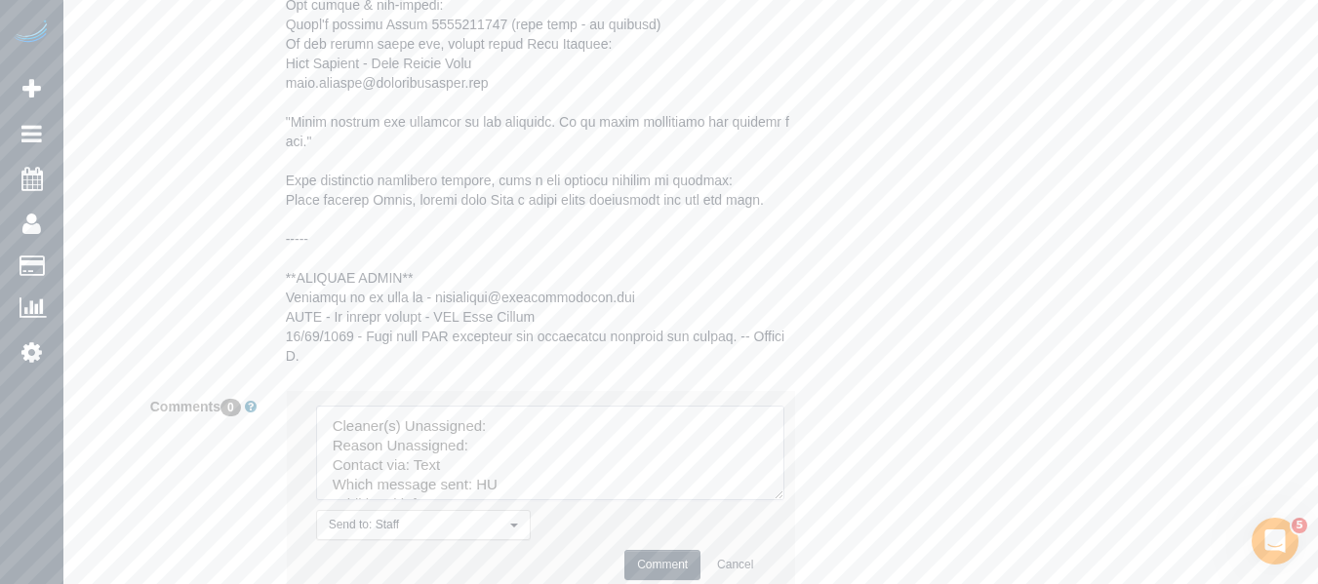
drag, startPoint x: 773, startPoint y: 453, endPoint x: 658, endPoint y: 472, distance: 116.7
click at [784, 500] on textarea at bounding box center [550, 453] width 468 height 95
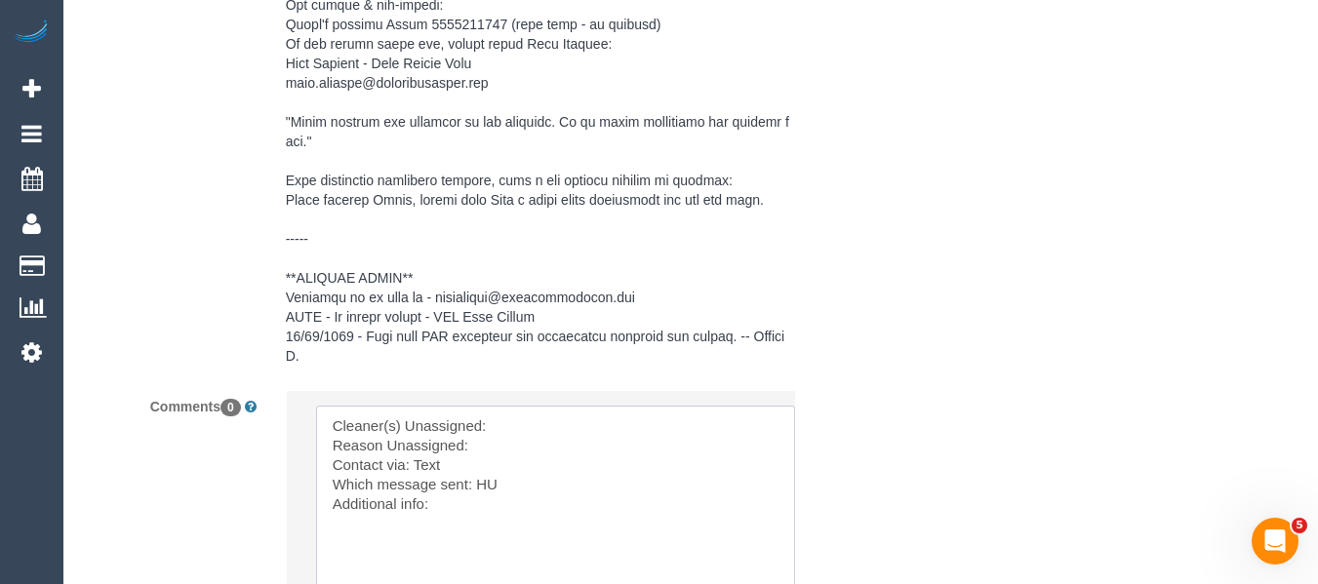
click at [546, 406] on textarea at bounding box center [555, 503] width 479 height 194
paste textarea "Suchetha (+ Vathila) (C)"
click at [523, 412] on textarea at bounding box center [555, 503] width 479 height 194
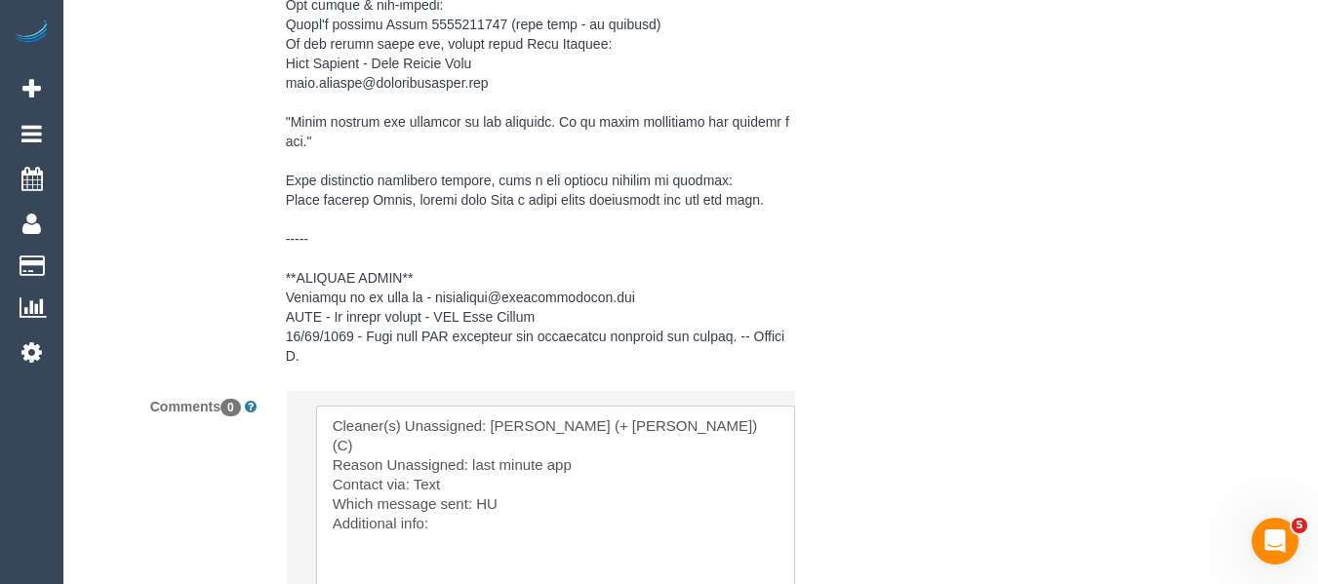
click at [479, 448] on textarea at bounding box center [555, 503] width 479 height 194
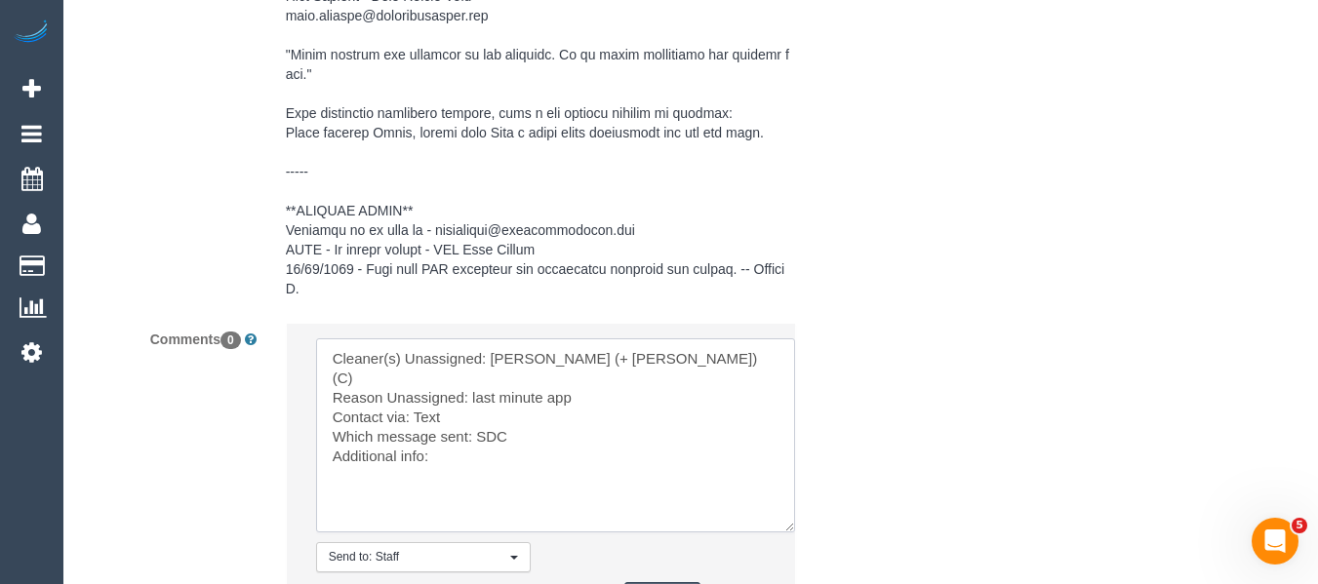
scroll to position [3811, 0]
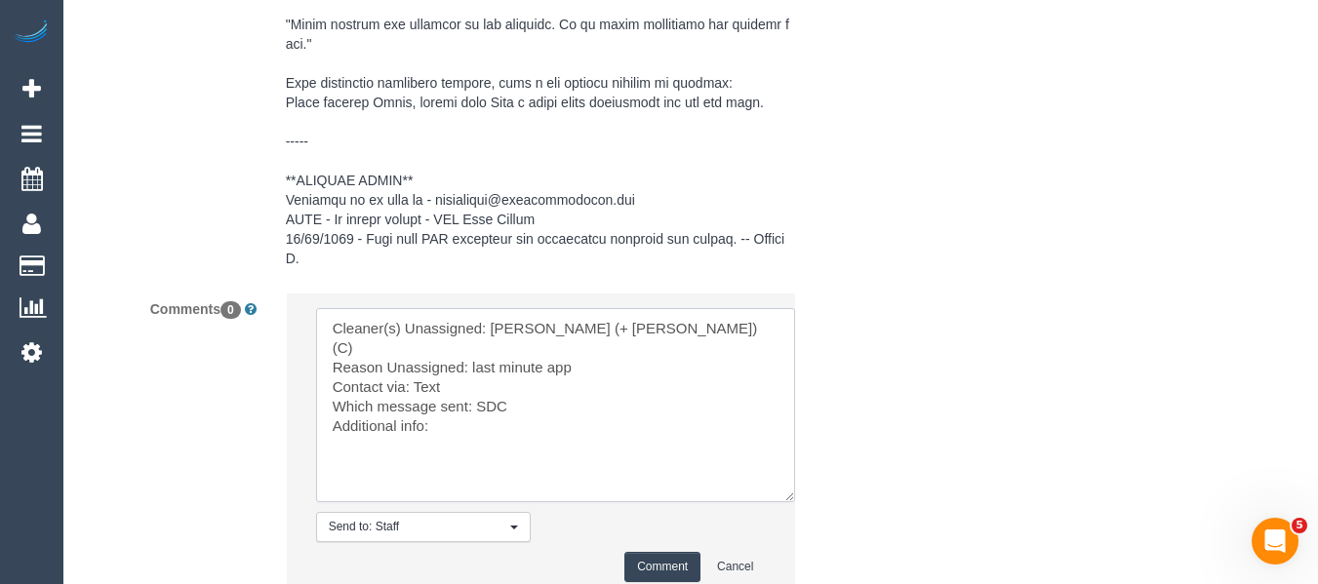
type textarea "Cleaner(s) Unassigned: Suchetha (+ Vathila) (C) Reason Unassigned: last minute …"
click at [659, 552] on button "Comment" at bounding box center [662, 567] width 76 height 30
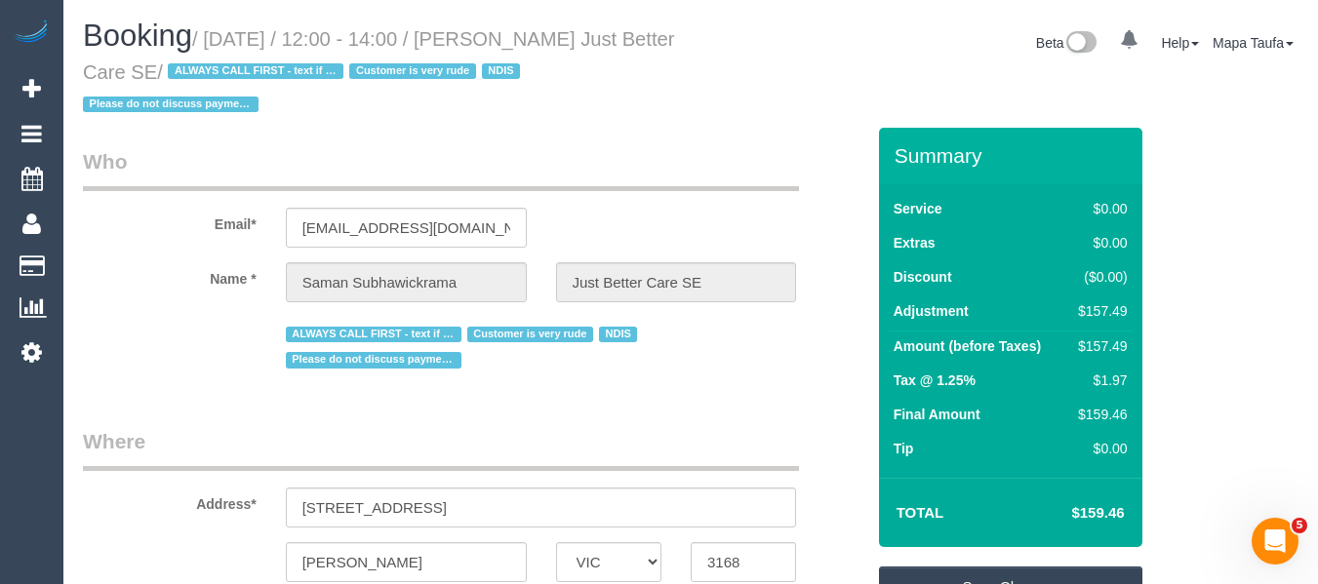
scroll to position [98, 0]
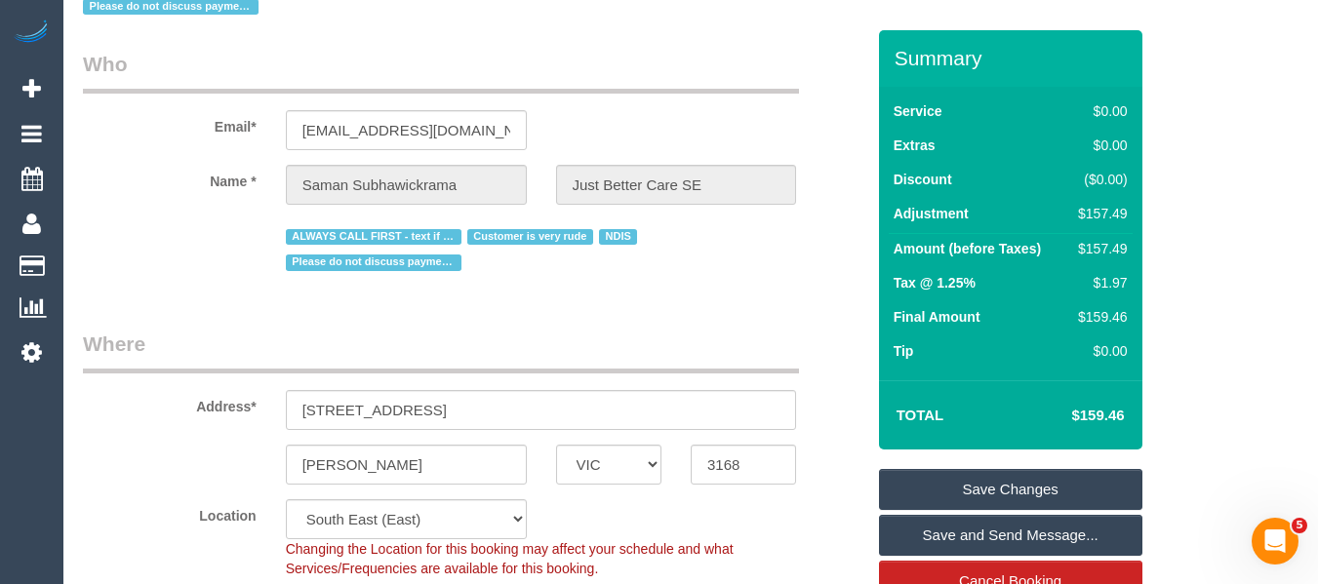
click at [1013, 478] on link "Save Changes" at bounding box center [1010, 489] width 263 height 41
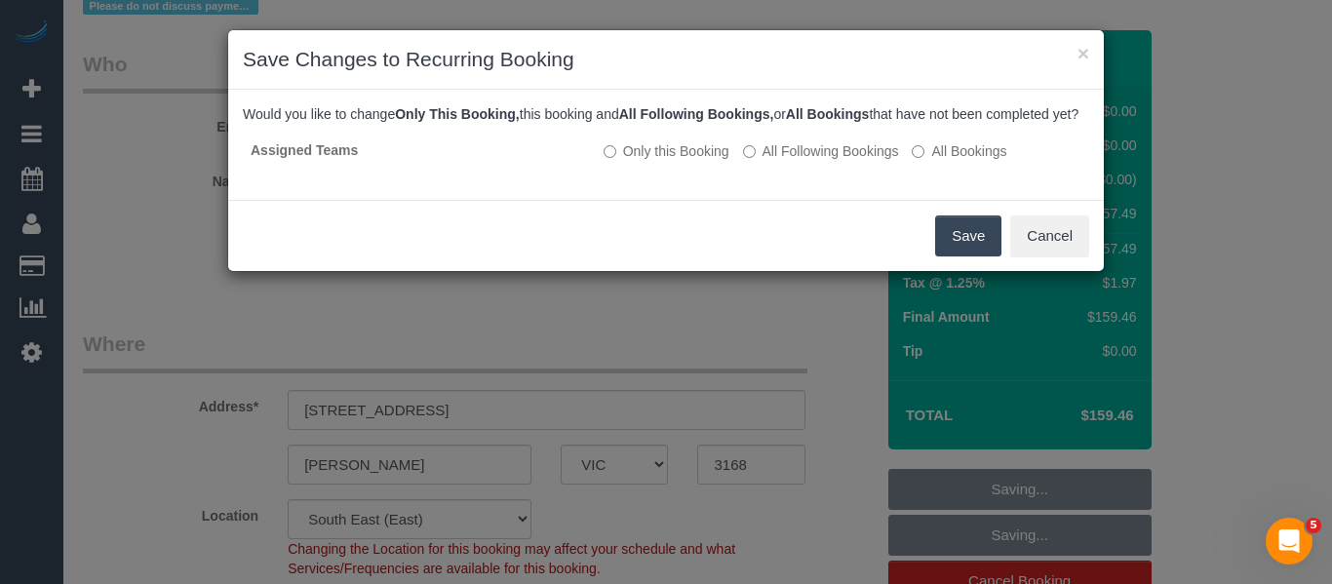
click at [973, 257] on button "Save" at bounding box center [968, 236] width 66 height 41
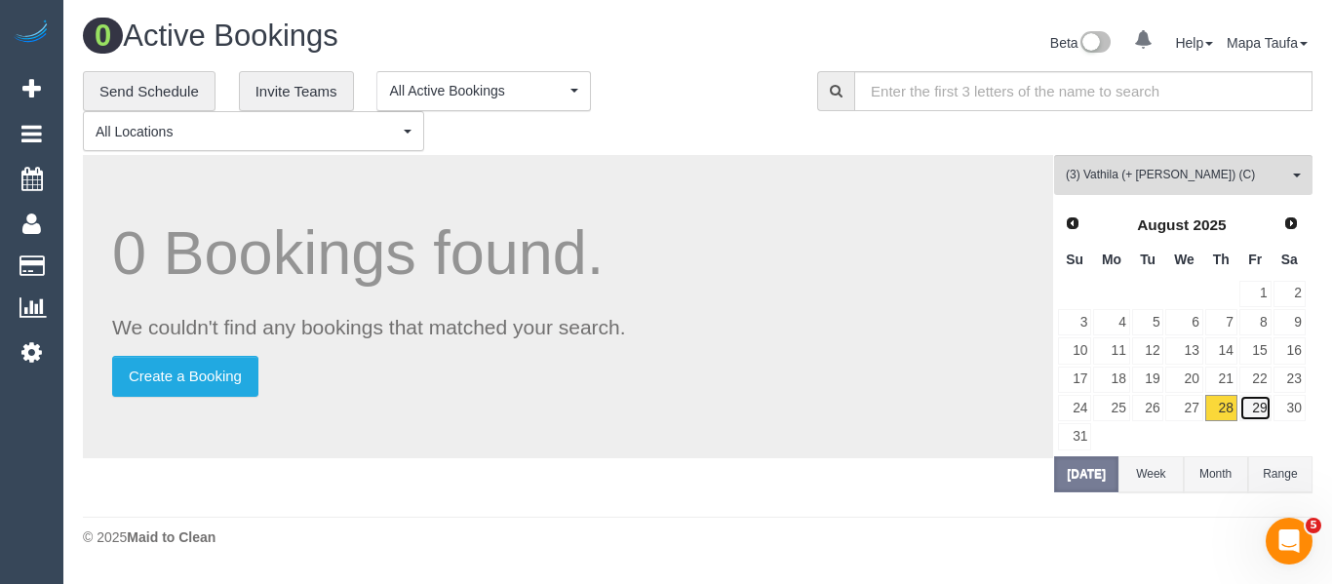
click at [1261, 400] on link "29" at bounding box center [1256, 408] width 32 height 26
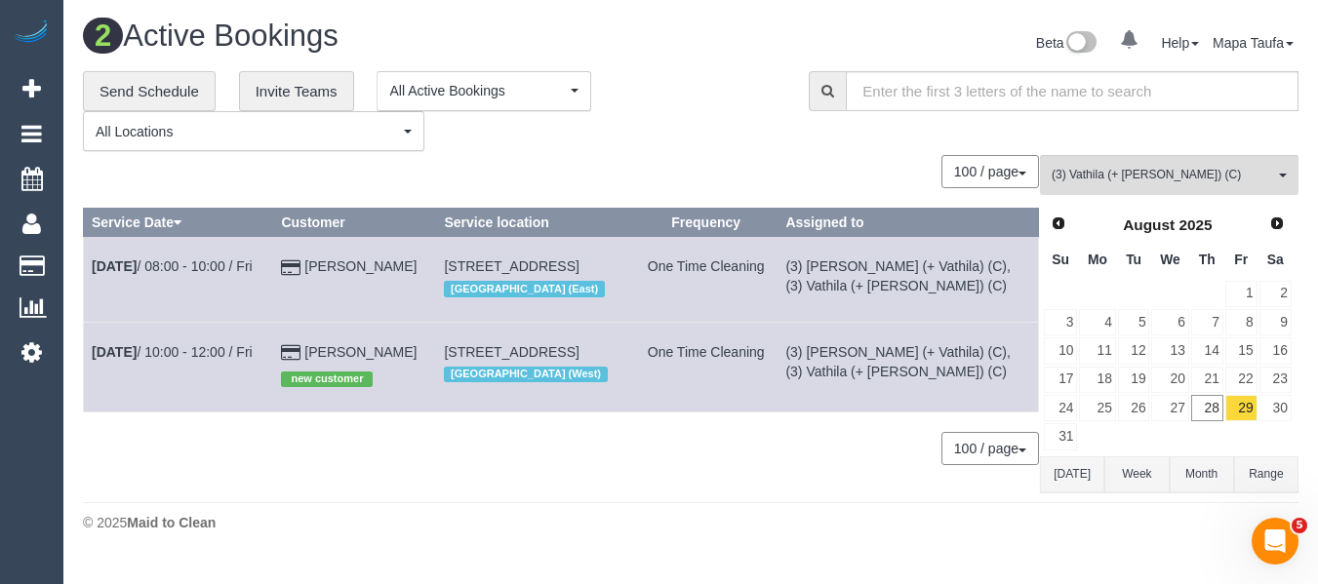
click at [1046, 478] on button "[DATE]" at bounding box center [1072, 474] width 64 height 36
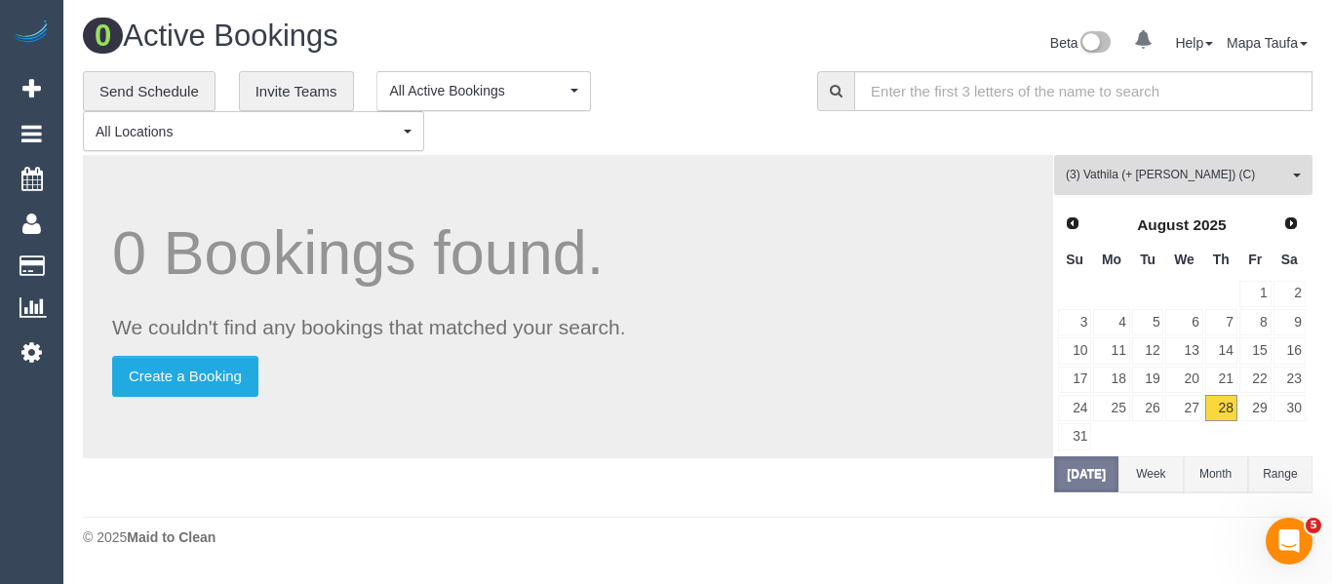
click at [1101, 173] on span "(3) Vathila (+ [PERSON_NAME]) (C)" at bounding box center [1177, 175] width 222 height 17
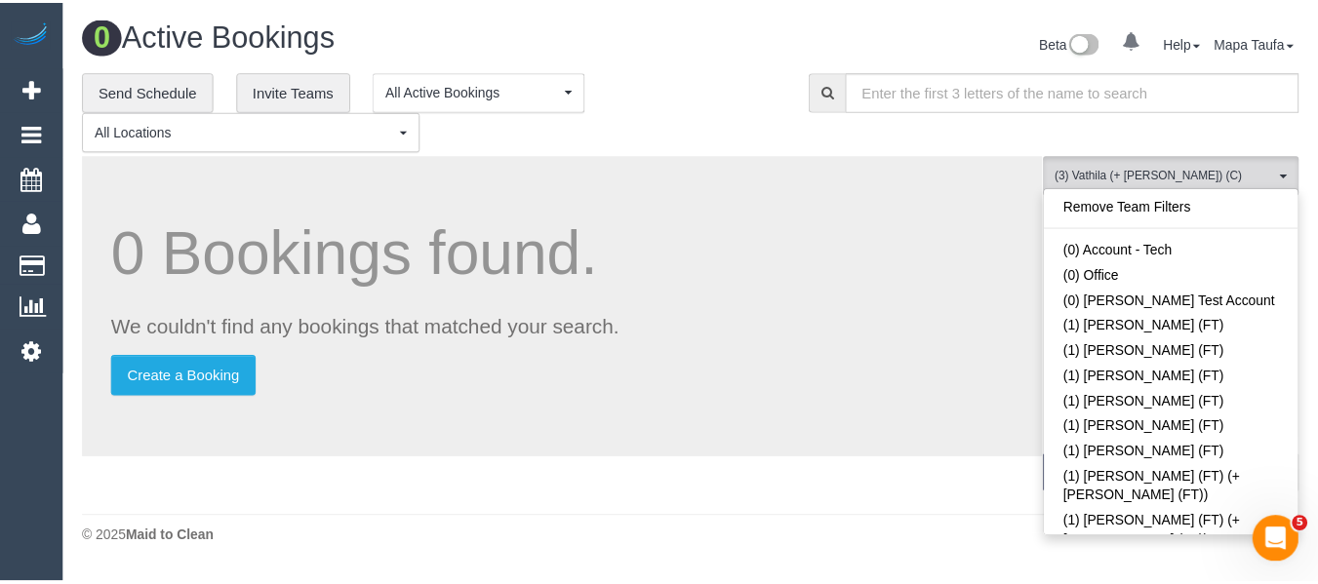
scroll to position [4553, 0]
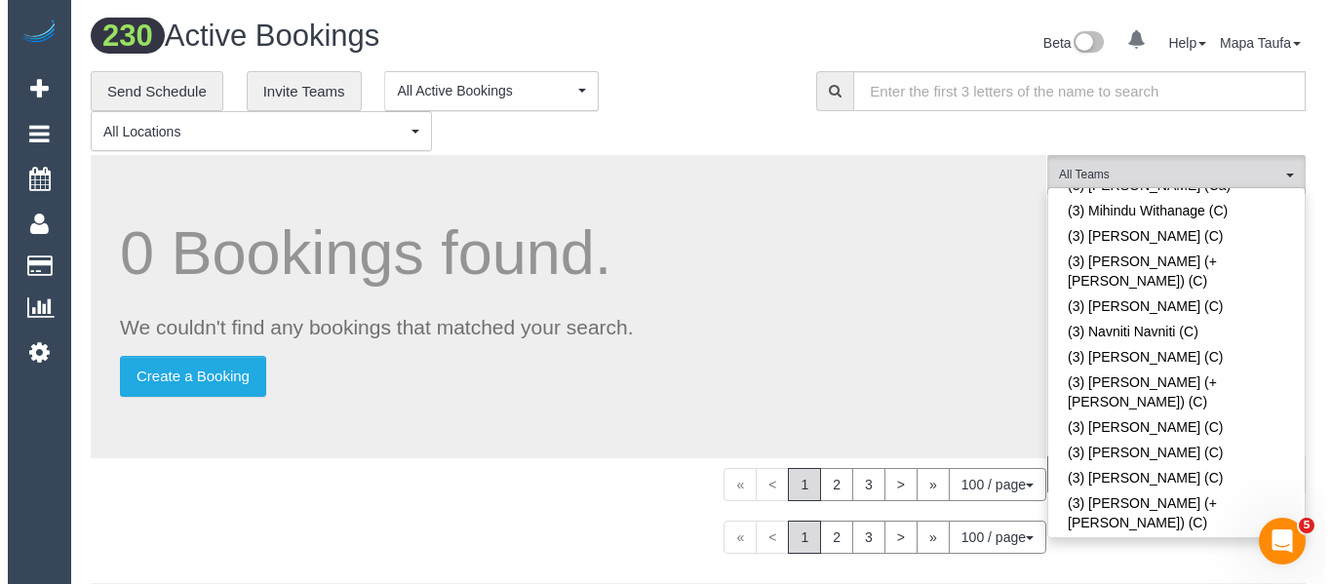
scroll to position [0, 0]
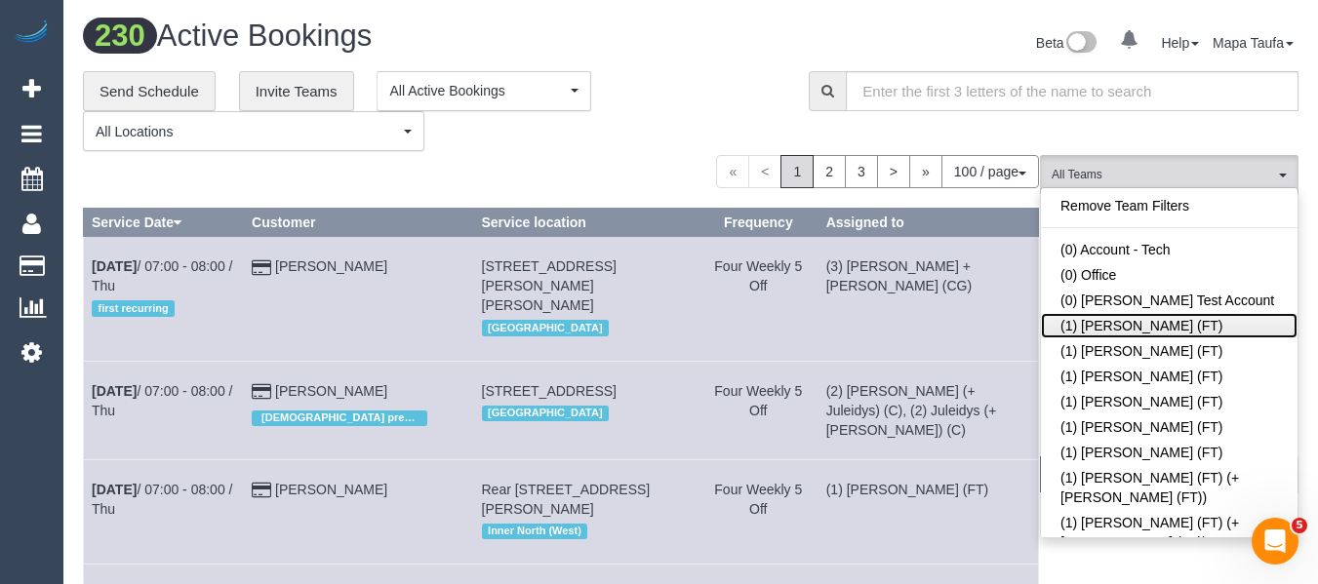
click at [1164, 313] on link "(1) [PERSON_NAME] (FT)" at bounding box center [1169, 325] width 257 height 25
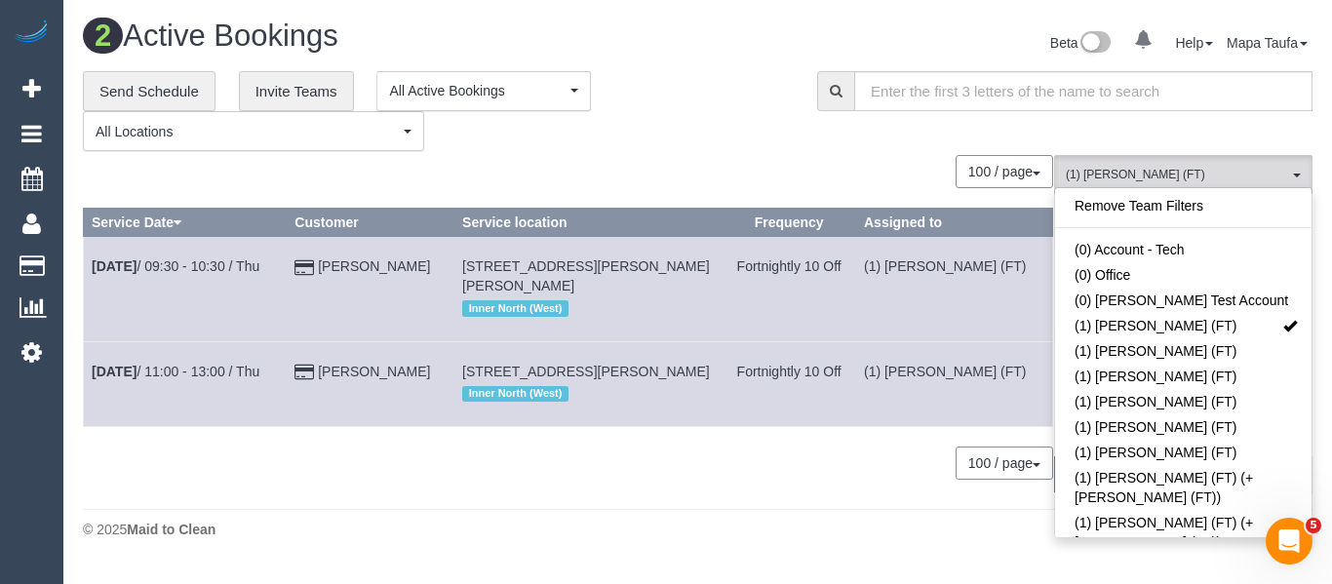
drag, startPoint x: 704, startPoint y: 157, endPoint x: 680, endPoint y: 126, distance: 39.6
click at [695, 148] on div "**********" at bounding box center [698, 285] width 1230 height 429
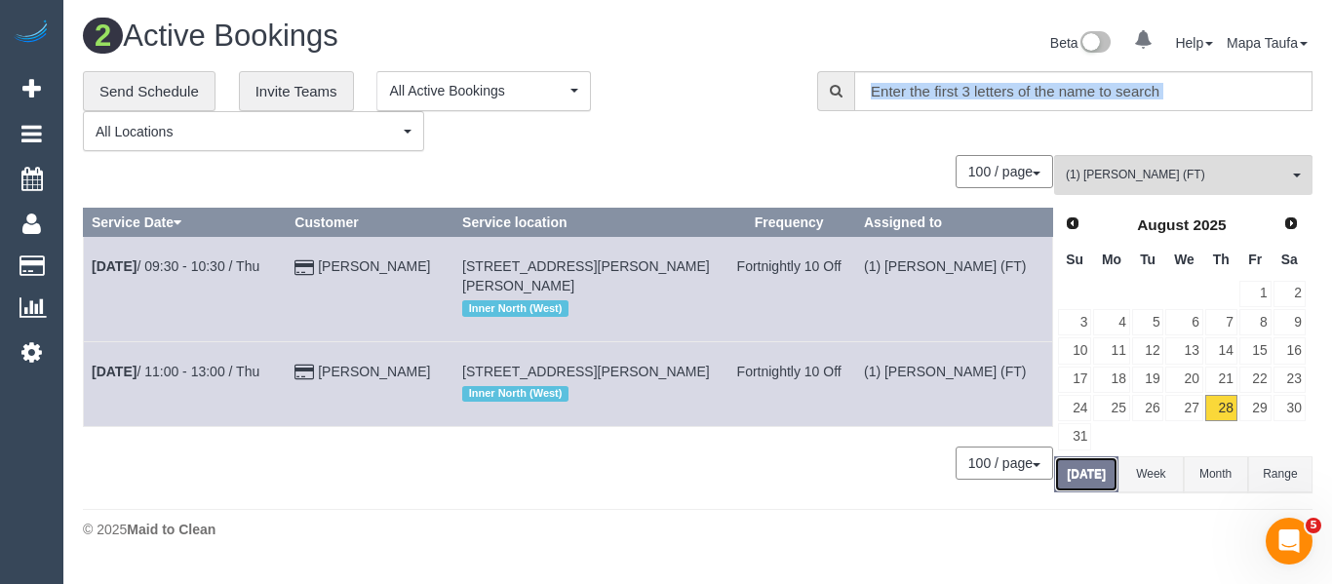
drag, startPoint x: 1086, startPoint y: 478, endPoint x: 720, endPoint y: 420, distance: 371.2
click at [1073, 474] on button "[DATE]" at bounding box center [1086, 474] width 64 height 36
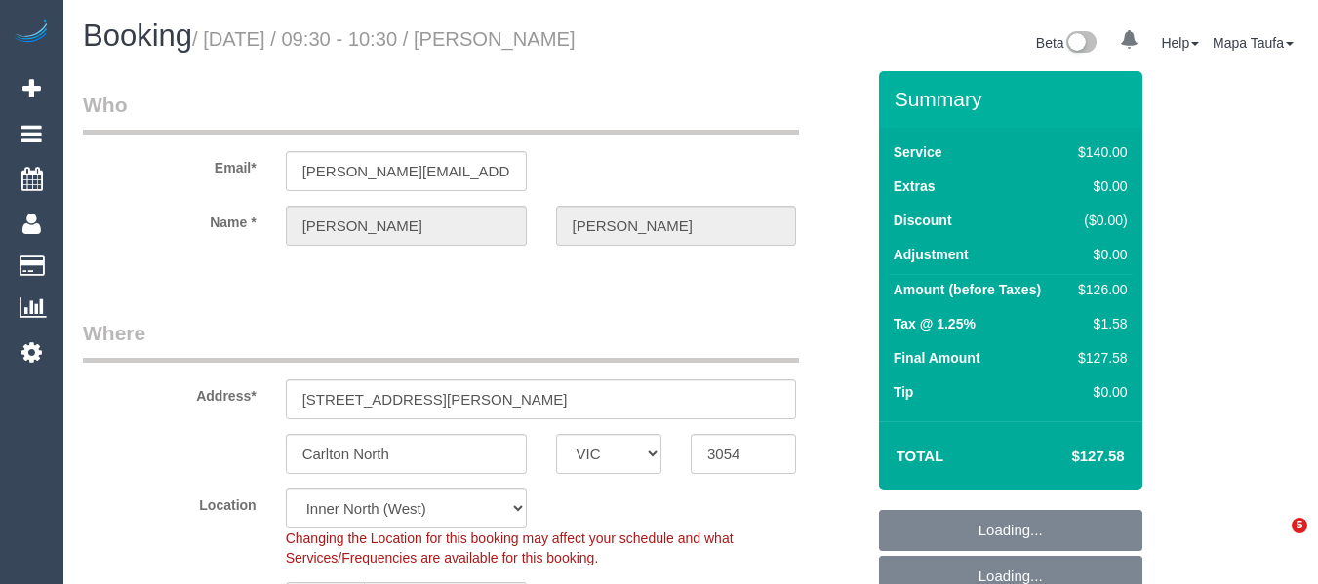
select select "VIC"
select select "number:27"
select select "number:14"
select select "number:19"
select select "object:863"
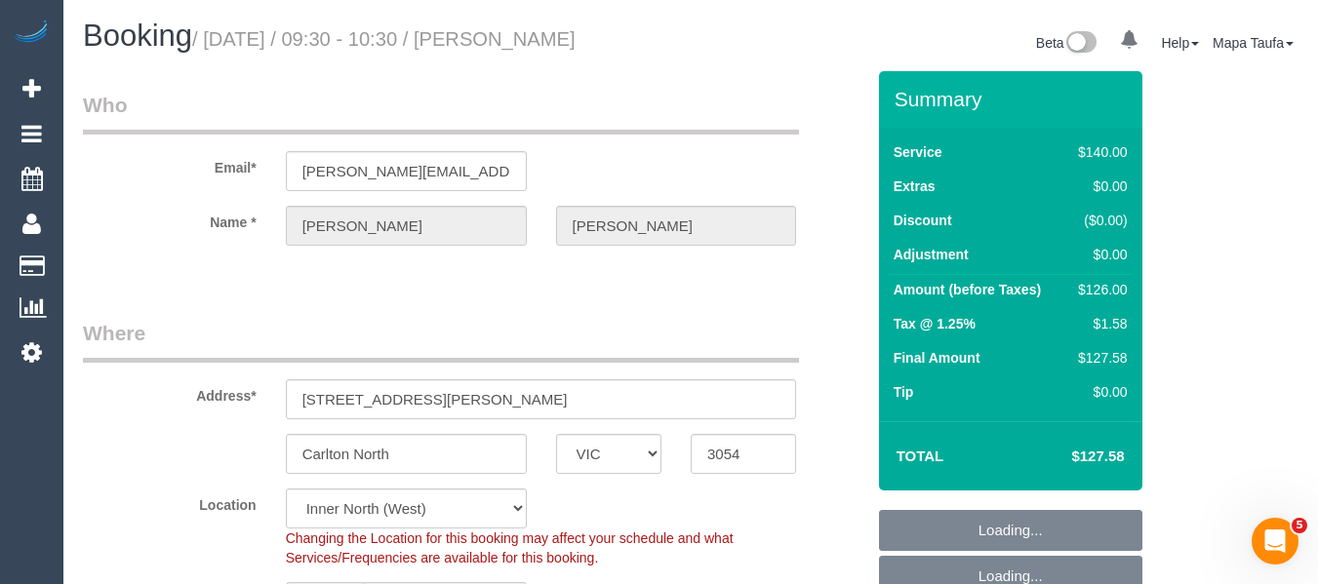
scroll to position [293, 0]
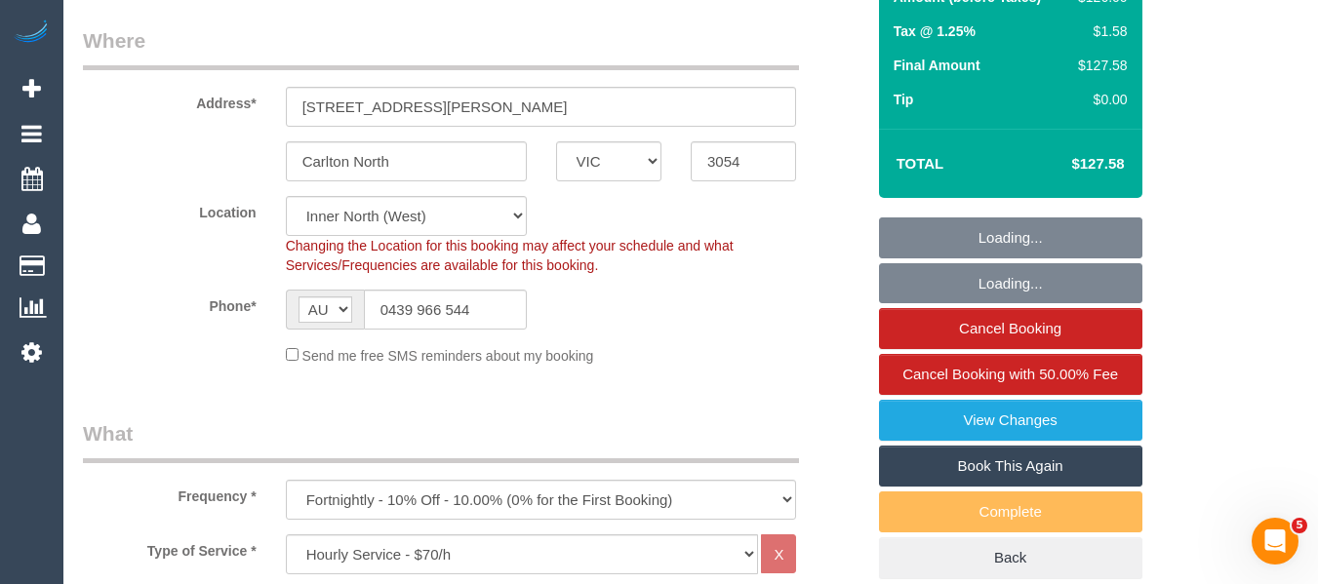
click at [439, 276] on sui-booking-location "Location Office City East (North) East (South) Inner East Inner North (East) In…" at bounding box center [473, 281] width 781 height 170
click at [441, 299] on input "0439 966 544" at bounding box center [445, 310] width 163 height 40
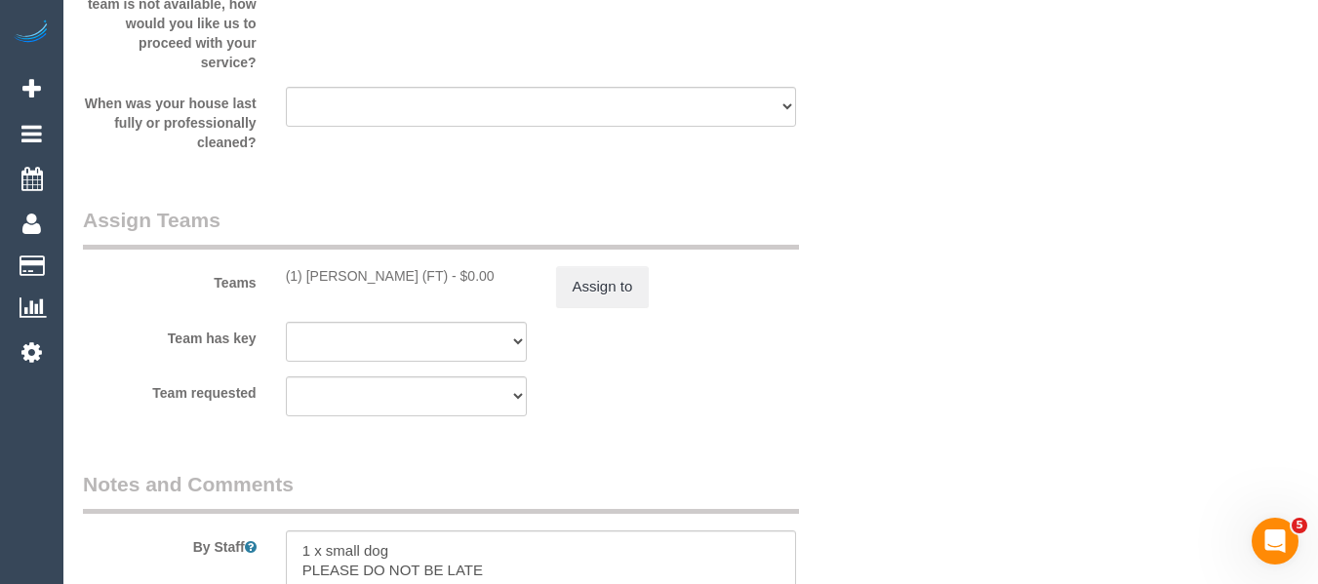
scroll to position [2926, 0]
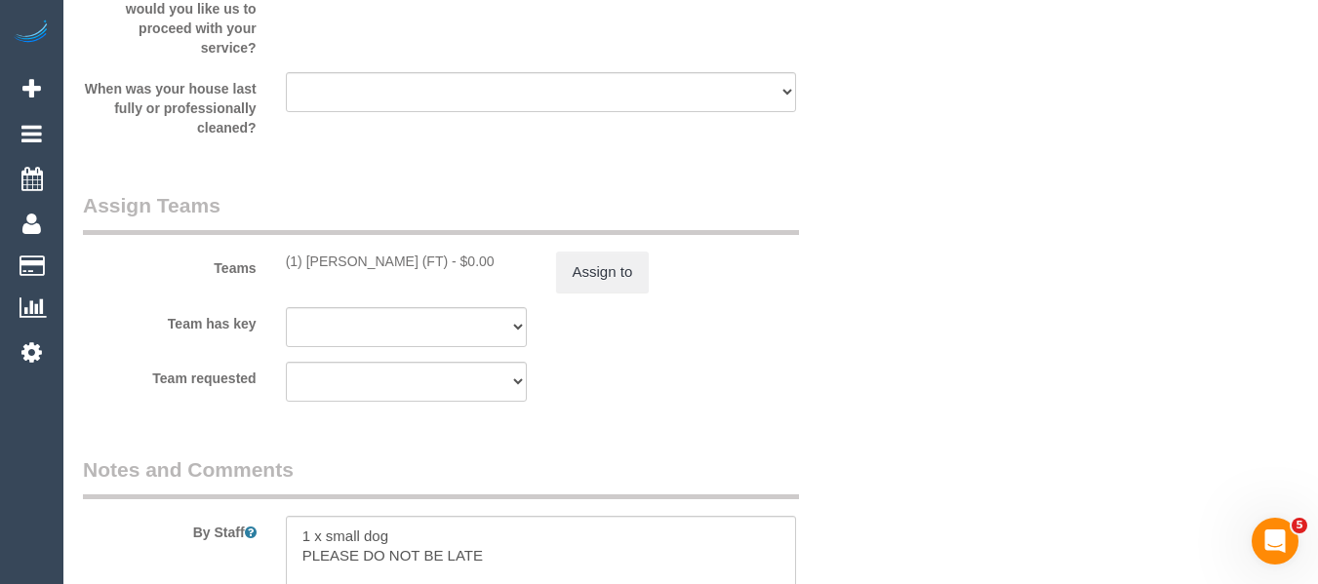
drag, startPoint x: 452, startPoint y: 264, endPoint x: 306, endPoint y: 259, distance: 145.4
click at [306, 259] on div "(1) Debbie Brodjanac (FT) - $0.00" at bounding box center [406, 262] width 241 height 20
click at [588, 274] on button "Assign to" at bounding box center [603, 272] width 94 height 41
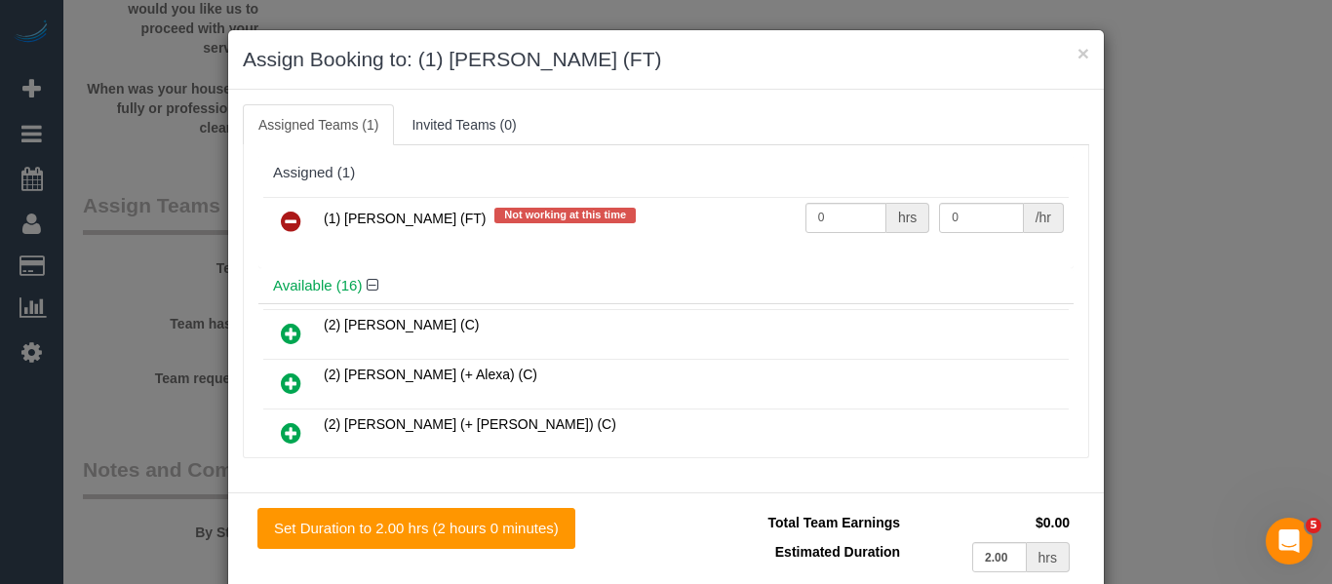
click at [288, 213] on icon at bounding box center [291, 221] width 20 height 23
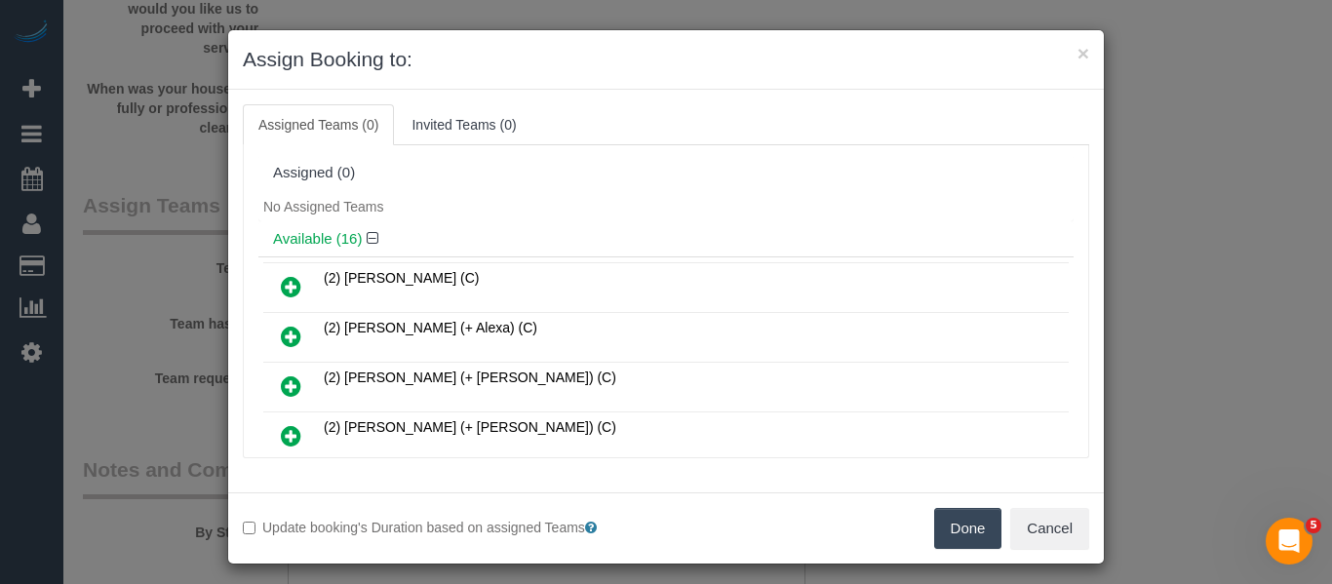
drag, startPoint x: 967, startPoint y: 535, endPoint x: 984, endPoint y: 506, distance: 34.1
click at [969, 537] on button "Done" at bounding box center [968, 528] width 68 height 41
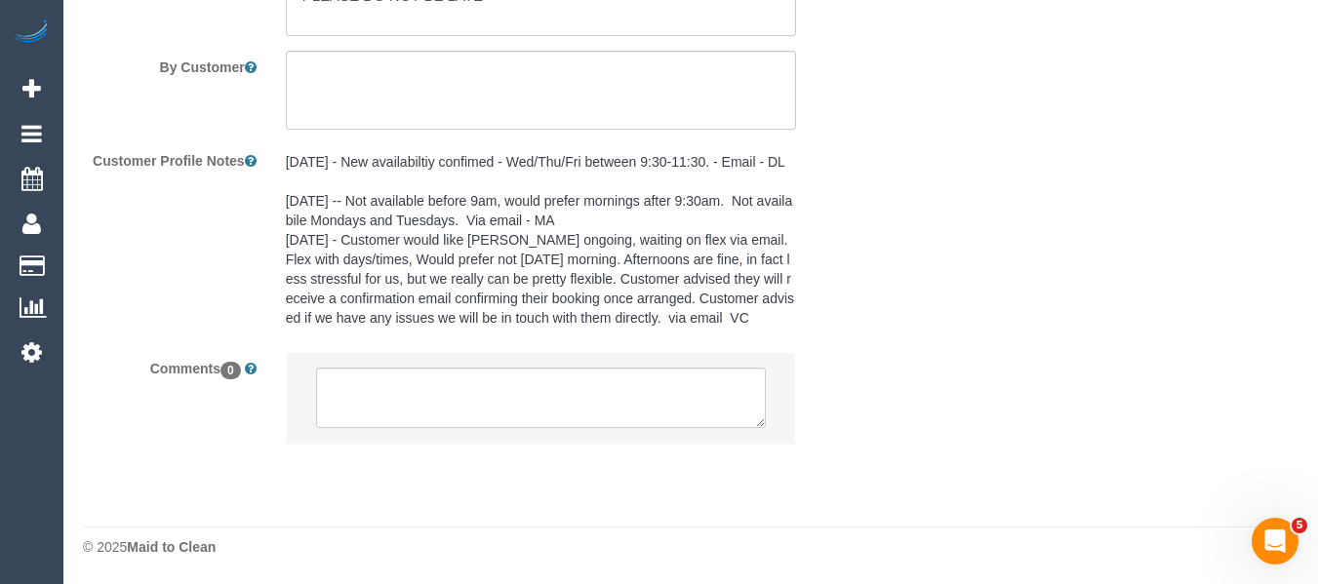
scroll to position [3487, 0]
click at [513, 399] on textarea at bounding box center [541, 397] width 451 height 60
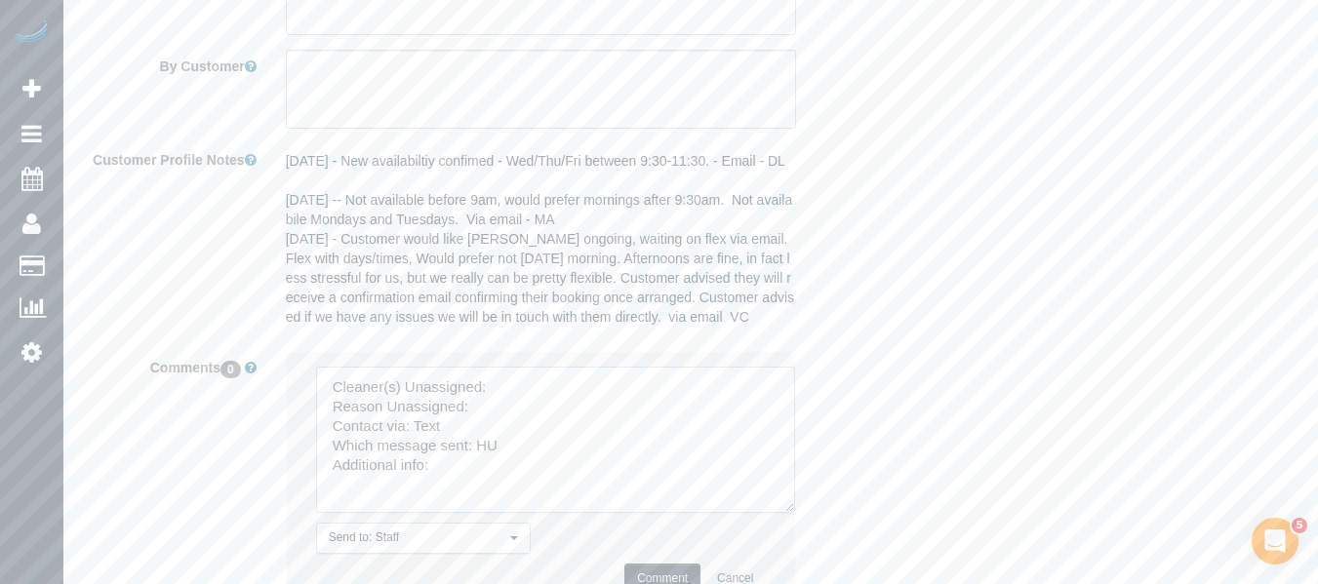
drag, startPoint x: 771, startPoint y: 482, endPoint x: 782, endPoint y: 510, distance: 30.3
click at [782, 510] on textarea at bounding box center [555, 440] width 479 height 146
click at [493, 389] on textarea at bounding box center [555, 440] width 479 height 146
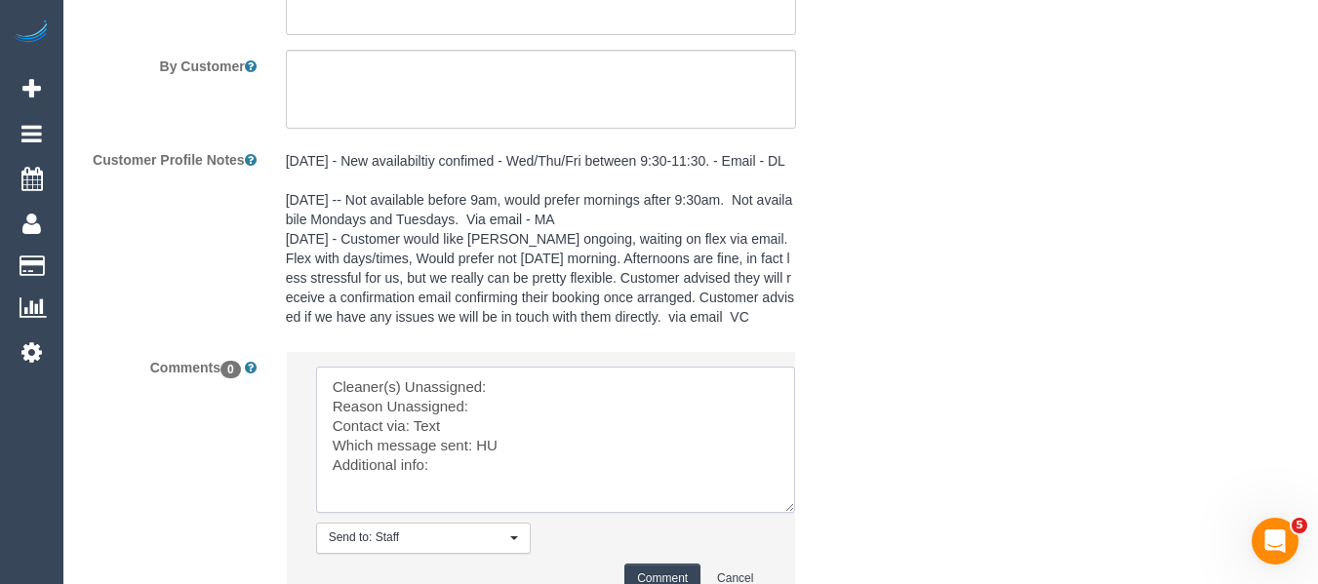
paste textarea "Debbie Brodjanac (FT) -"
click at [494, 408] on textarea at bounding box center [555, 440] width 479 height 146
click at [482, 444] on textarea at bounding box center [555, 440] width 479 height 146
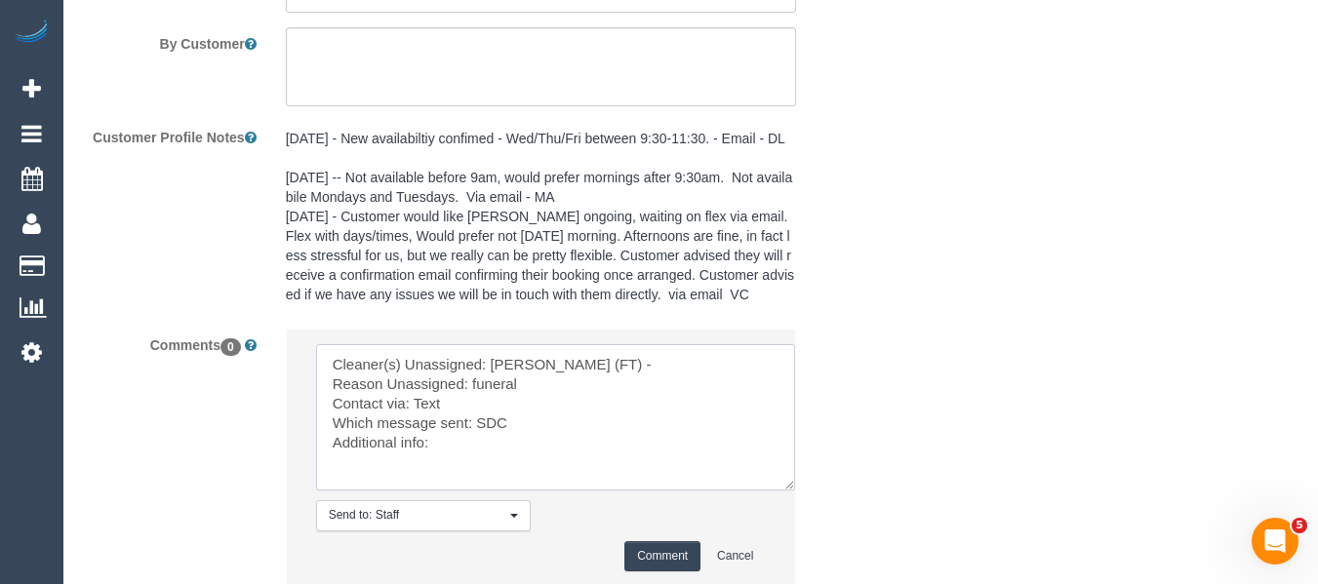
scroll to position [3584, 0]
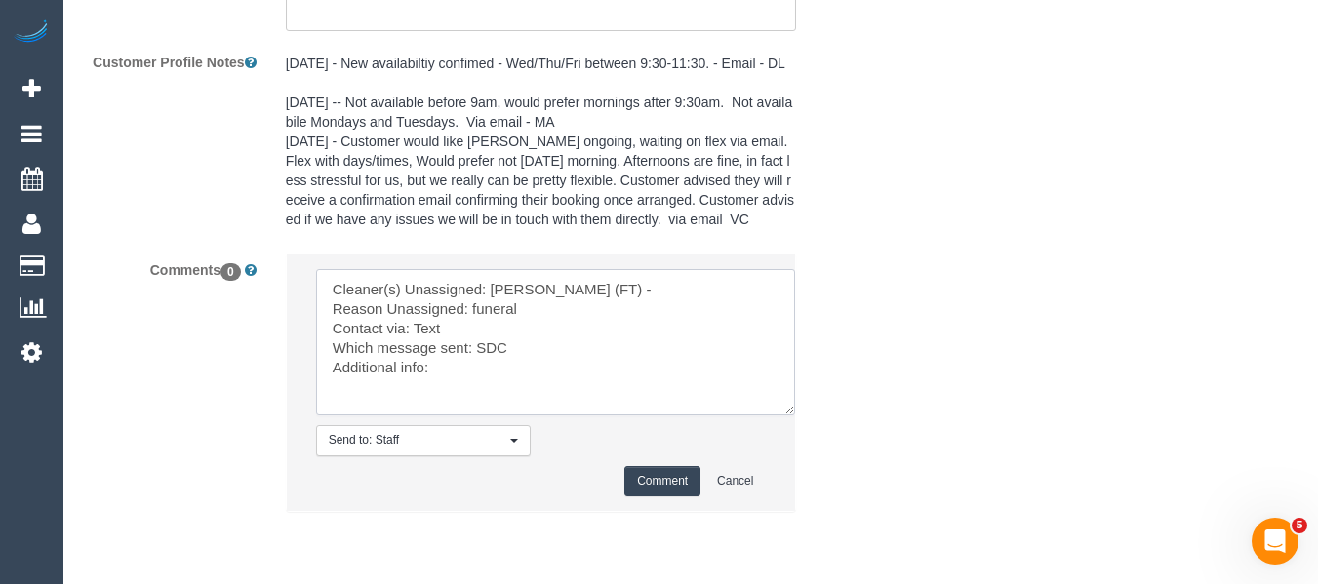
type textarea "Cleaner(s) Unassigned: Debbie Brodjanac (FT) - Reason Unassigned: funeral Conta…"
click at [658, 466] on button "Comment" at bounding box center [662, 481] width 76 height 30
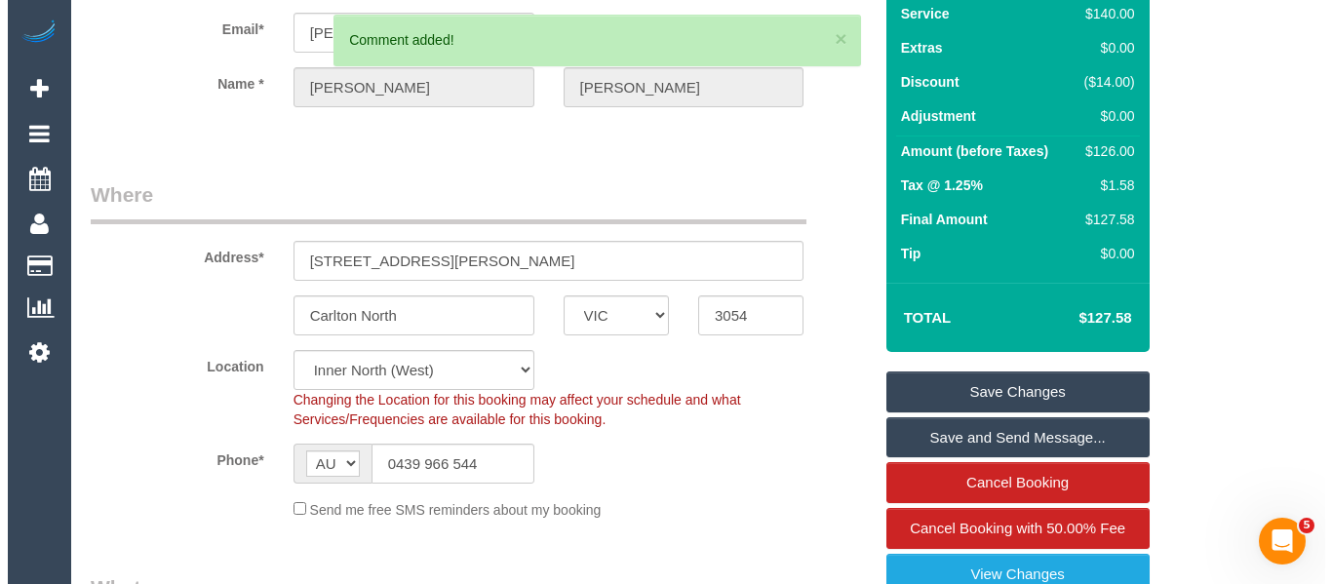
scroll to position [0, 0]
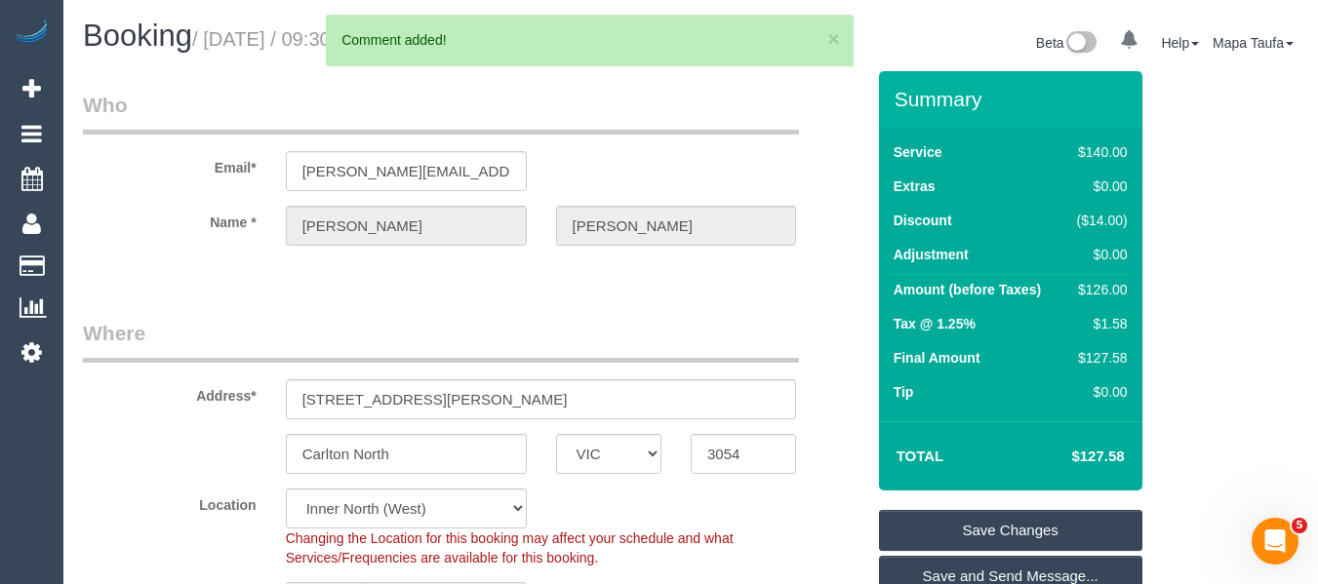
click at [1044, 517] on link "Save Changes" at bounding box center [1010, 530] width 263 height 41
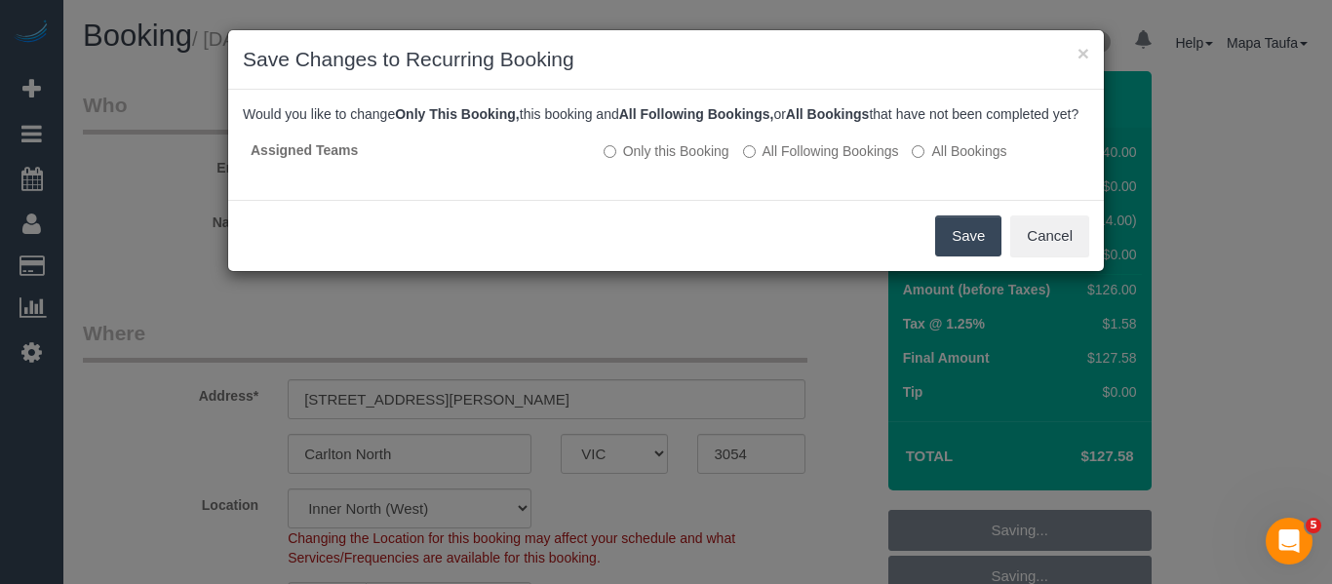
click at [949, 251] on button "Save" at bounding box center [968, 236] width 66 height 41
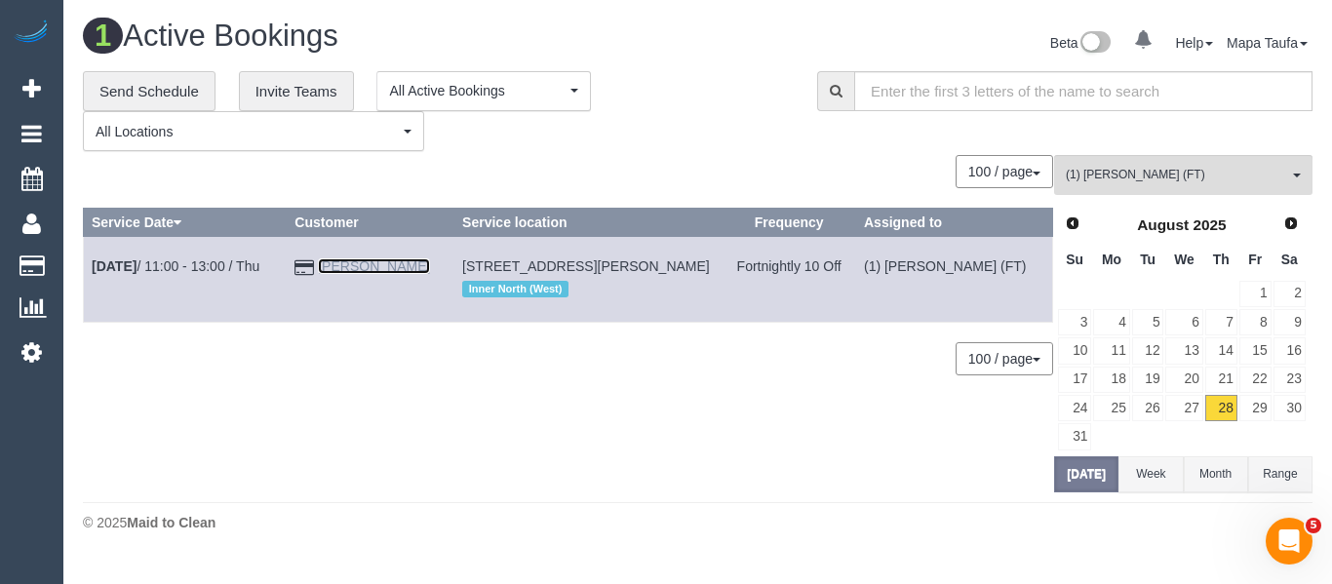
drag, startPoint x: 364, startPoint y: 276, endPoint x: 352, endPoint y: 265, distance: 15.9
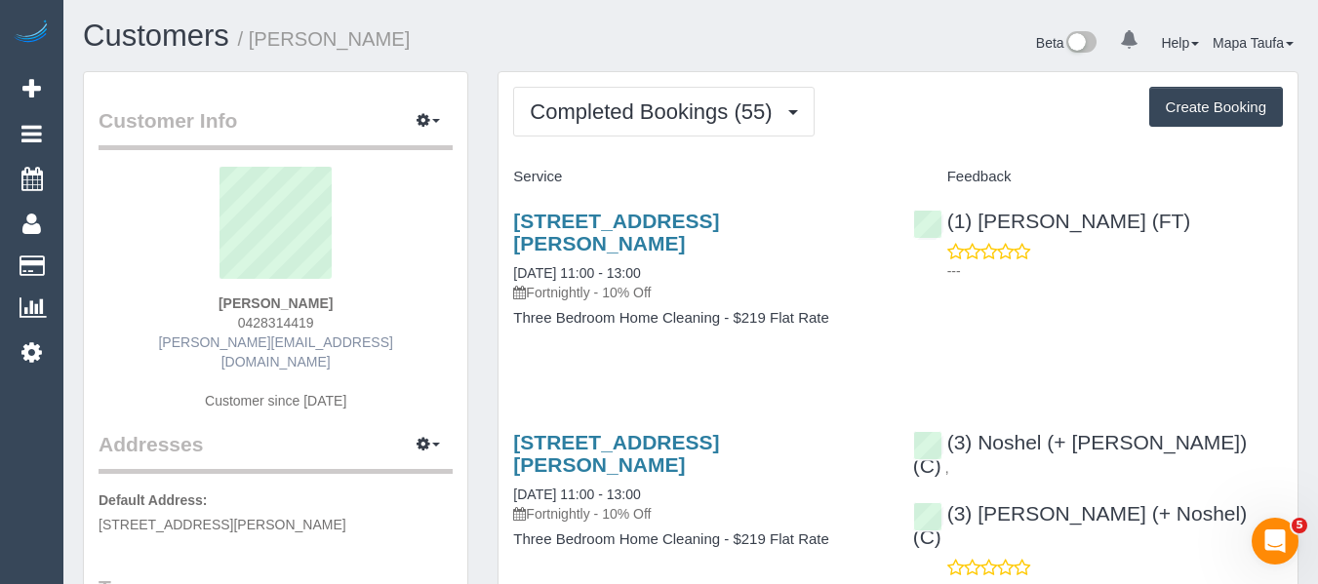
click at [228, 331] on div "[PERSON_NAME] 0428314419 [PERSON_NAME][EMAIL_ADDRESS][DOMAIN_NAME] Customer sin…" at bounding box center [276, 298] width 354 height 263
copy span "0428314419"
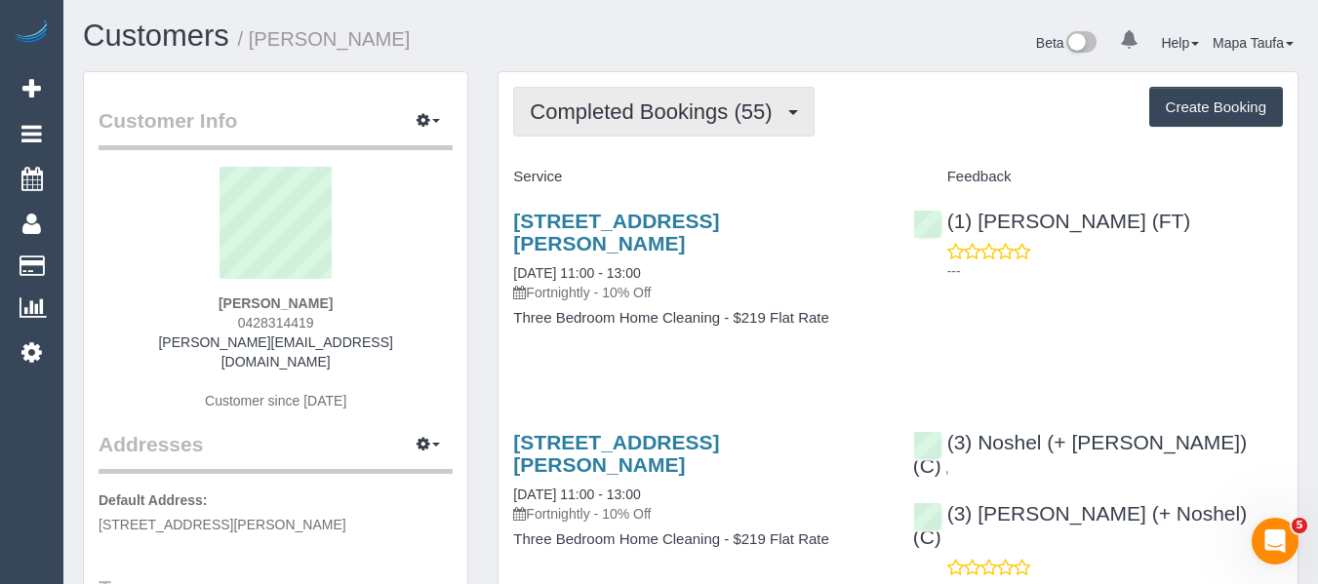
click at [588, 121] on span "Completed Bookings (55)" at bounding box center [656, 111] width 252 height 24
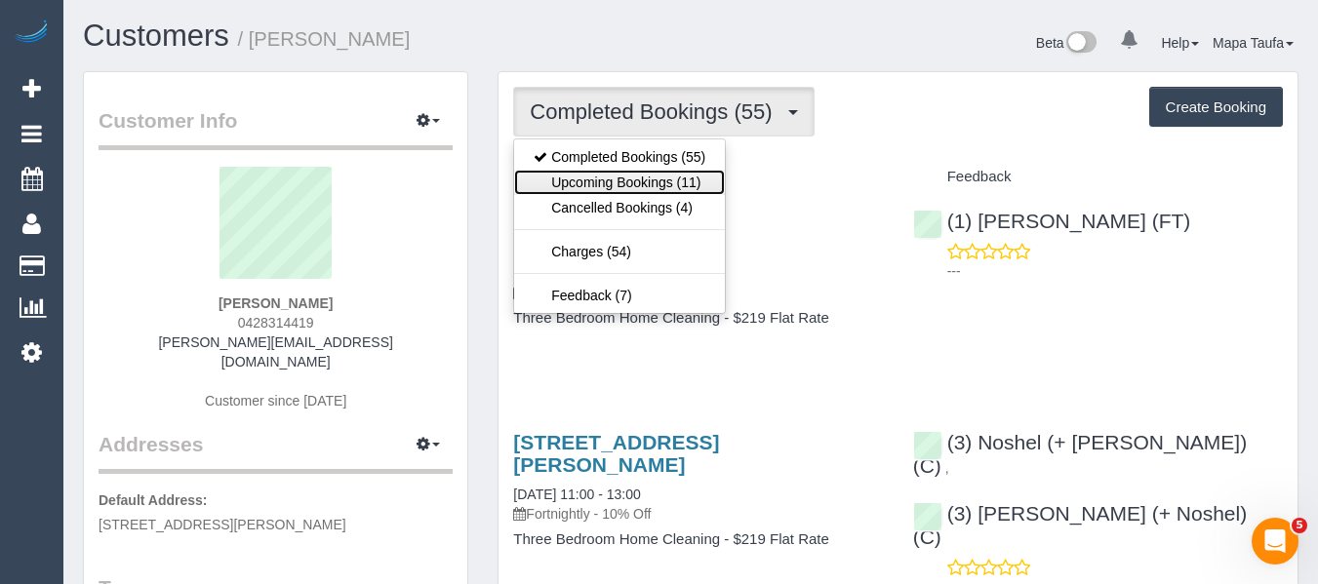
click at [597, 177] on link "Upcoming Bookings (11)" at bounding box center [619, 182] width 211 height 25
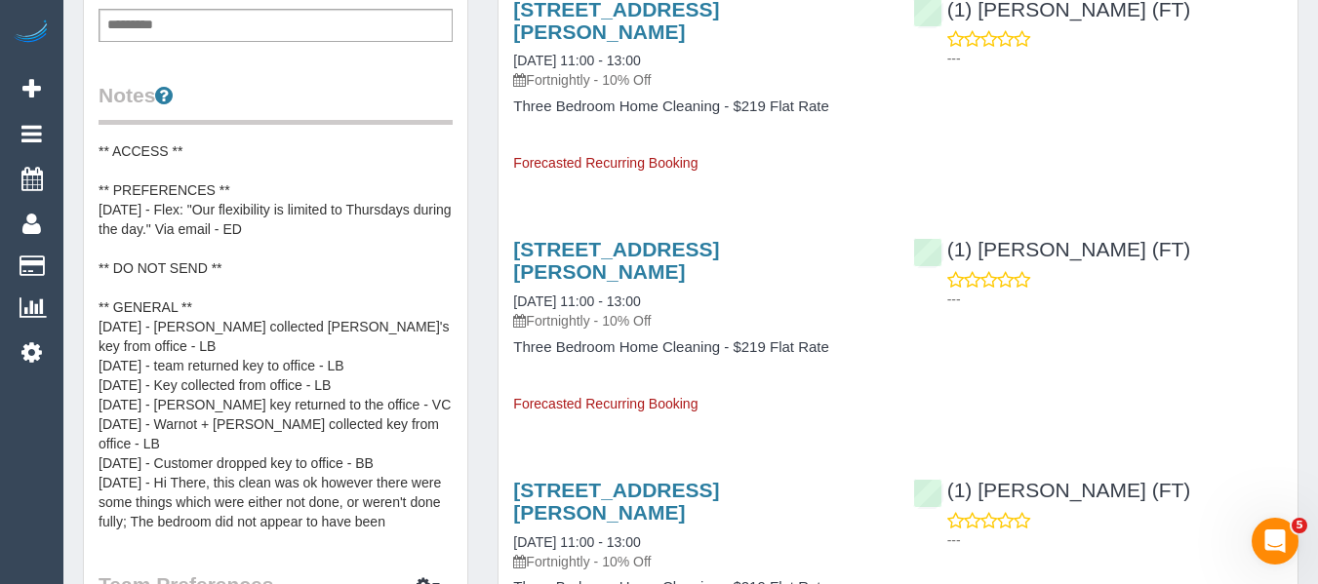
scroll to position [683, 0]
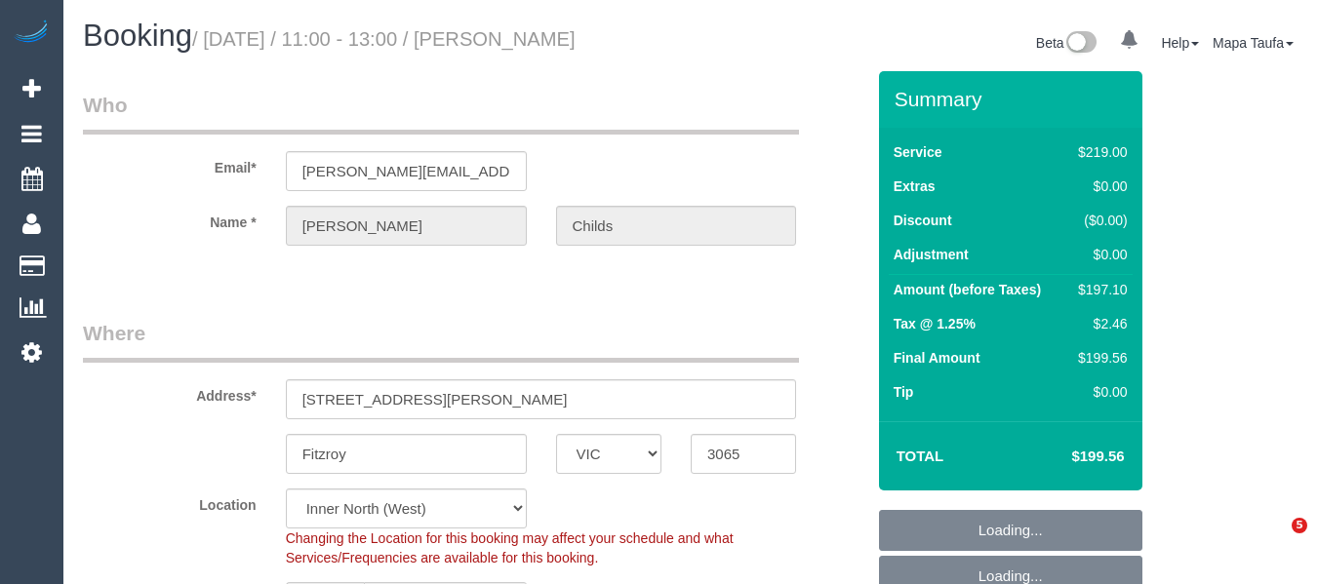
select select "VIC"
select select "string:stripe-pm_1QzppG2GScqysDRVyGMHMvDV"
select select "spot1"
select select "number:27"
select select "number:17"
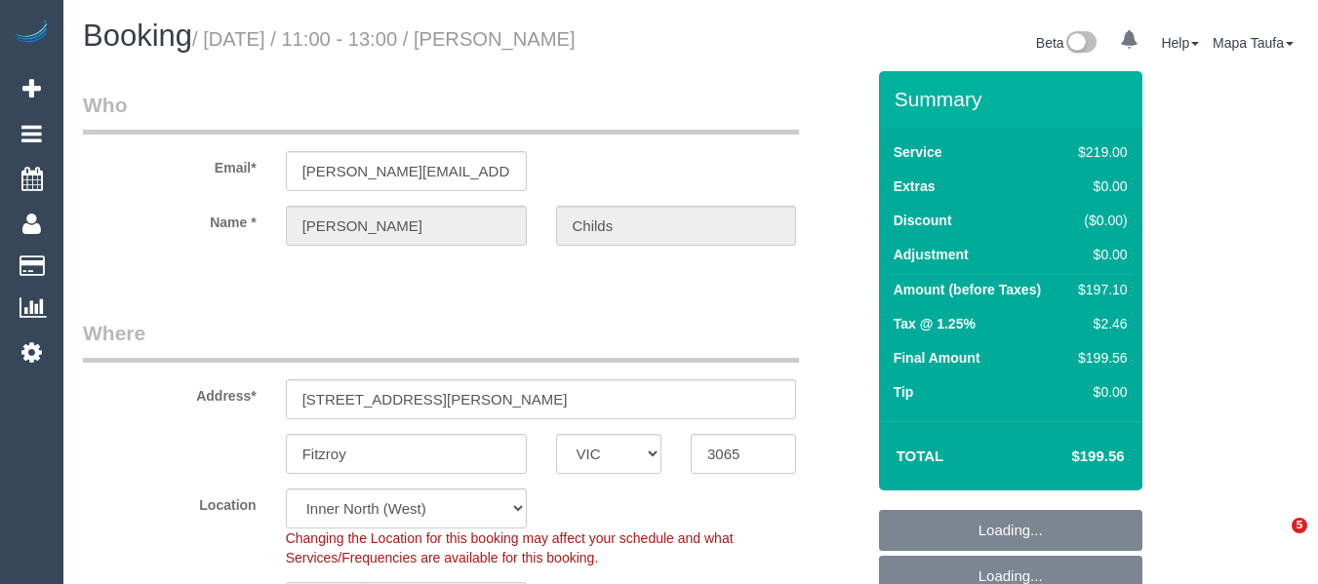
select select "number:20"
select select "number:24"
select select "number:34"
select select "number:26"
select select "20792"
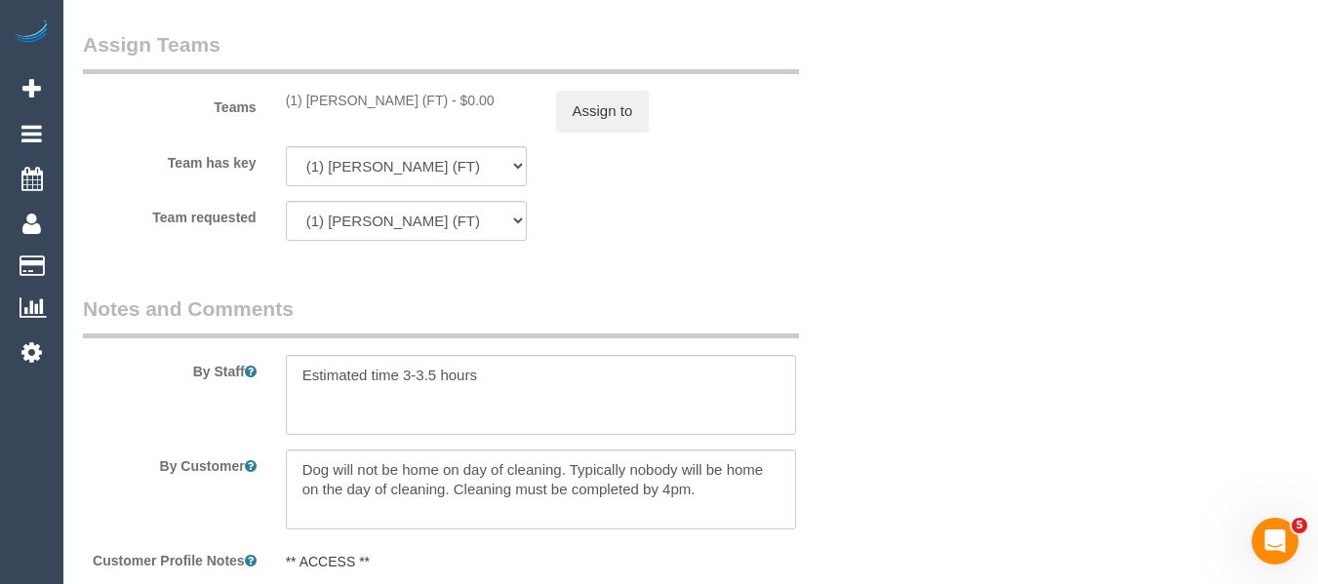
scroll to position [3023, 0]
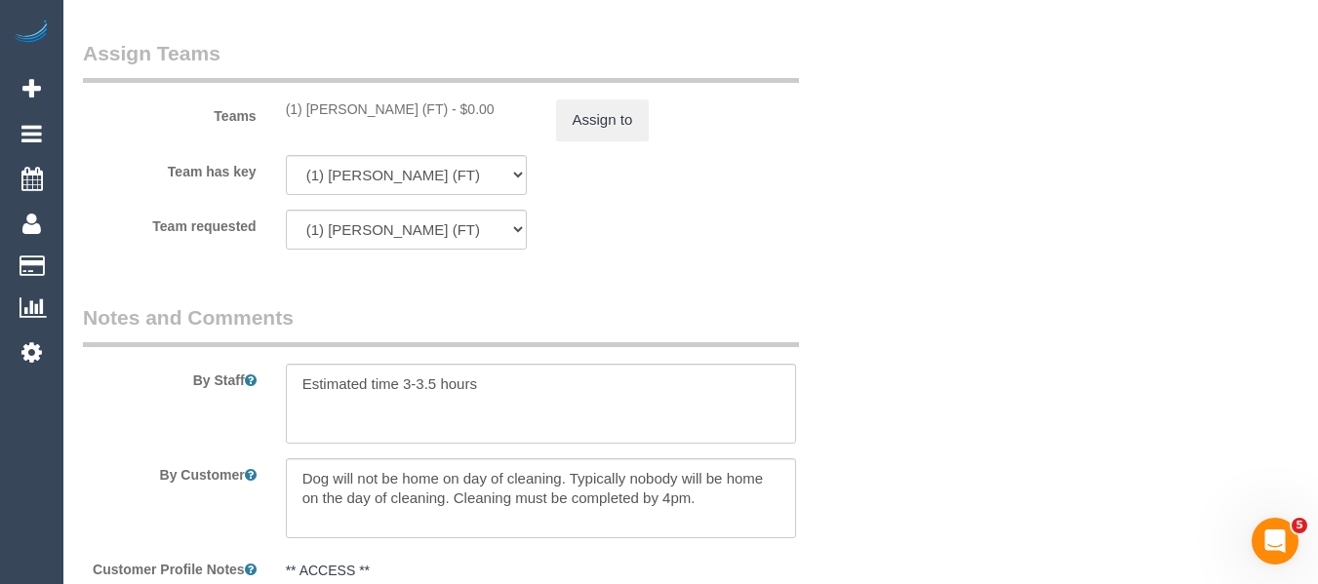
drag, startPoint x: 447, startPoint y: 110, endPoint x: 308, endPoint y: 110, distance: 138.5
click at [308, 110] on div "(1) [PERSON_NAME] (FT) - $0.00" at bounding box center [406, 109] width 241 height 20
copy div "[PERSON_NAME] (FT)"
click at [576, 125] on button "Assign to" at bounding box center [603, 119] width 94 height 41
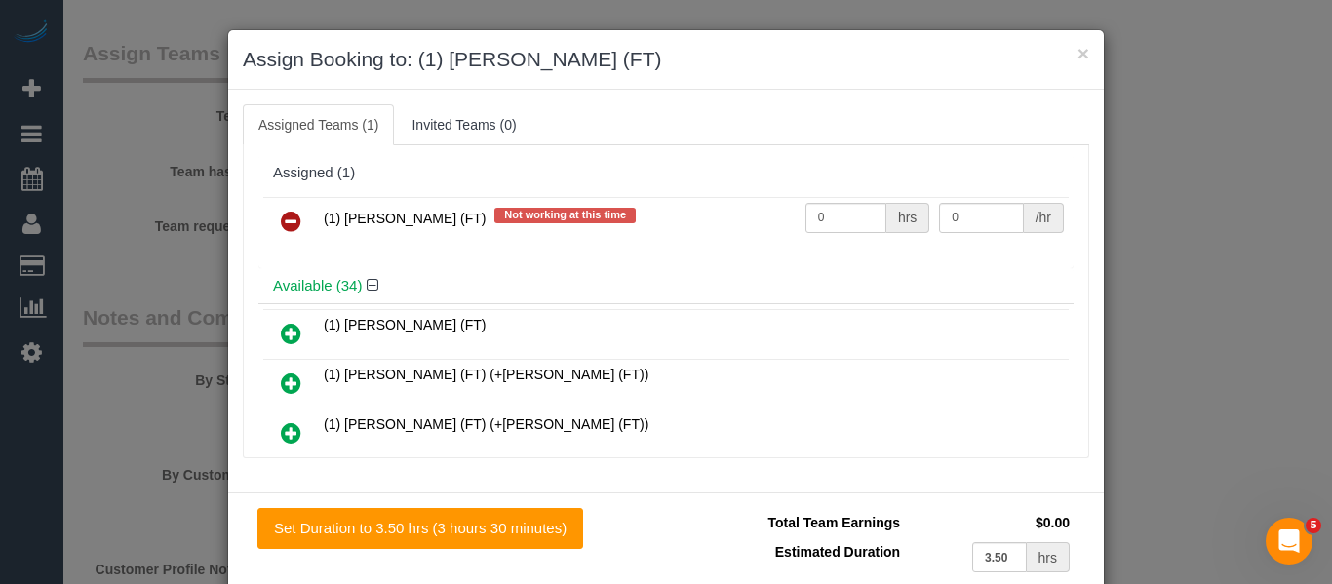
click at [289, 217] on icon at bounding box center [291, 221] width 20 height 23
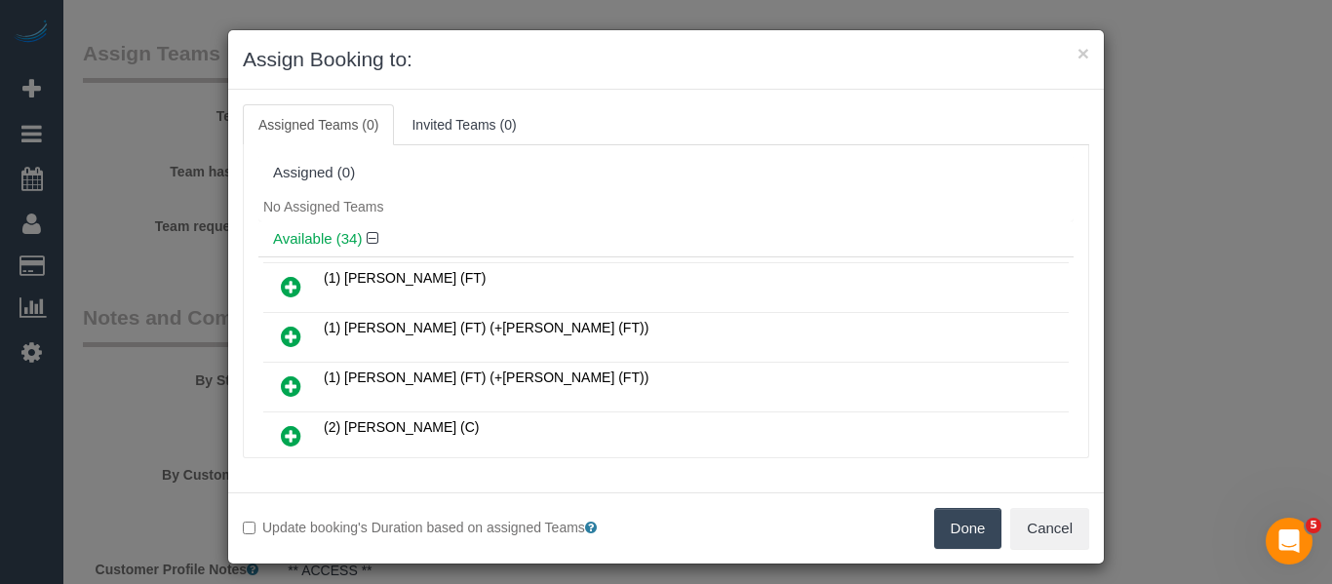
drag, startPoint x: 938, startPoint y: 526, endPoint x: 1125, endPoint y: 422, distance: 213.0
click at [942, 526] on button "Done" at bounding box center [968, 528] width 68 height 41
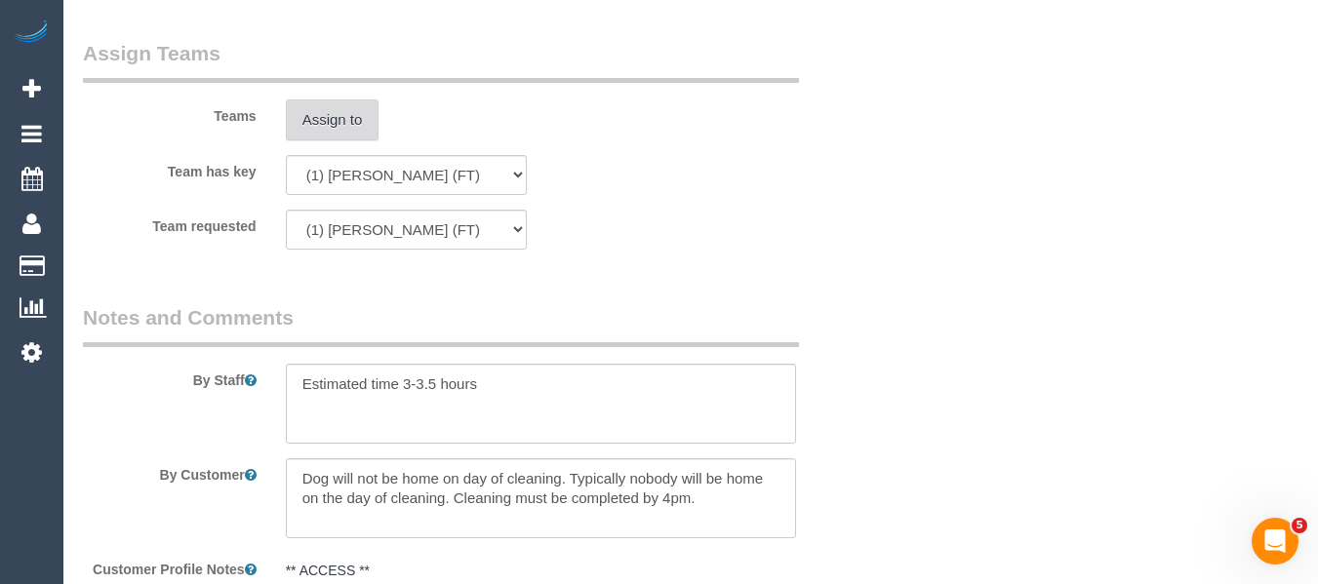
scroll to position [3706, 0]
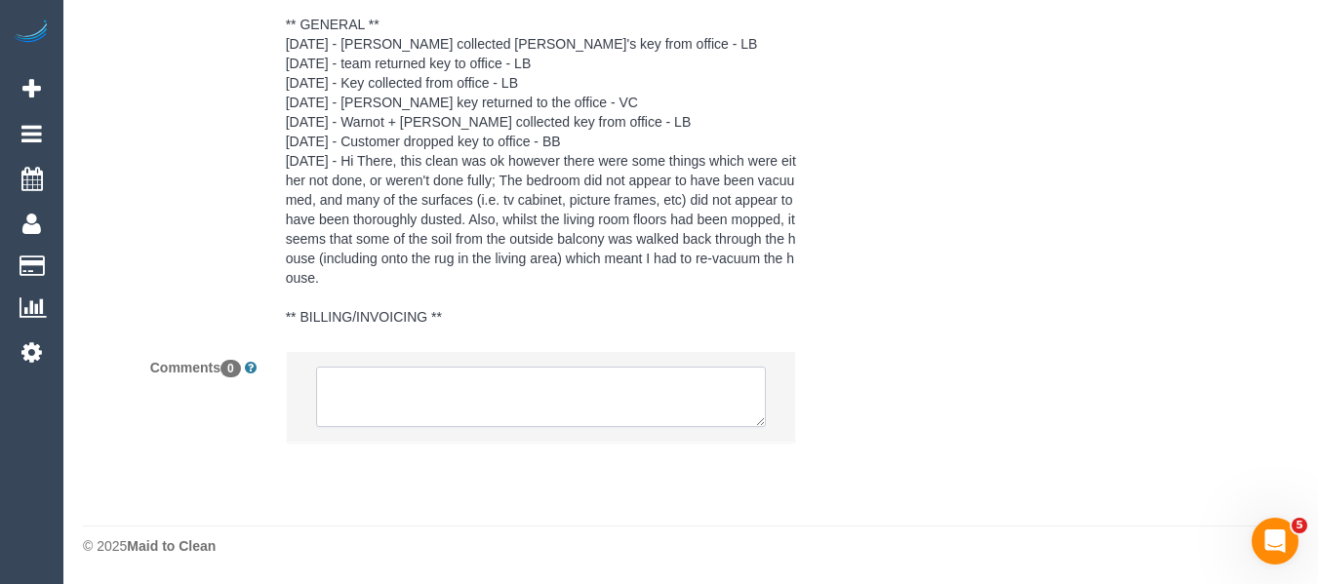
click at [439, 395] on textarea at bounding box center [541, 397] width 451 height 60
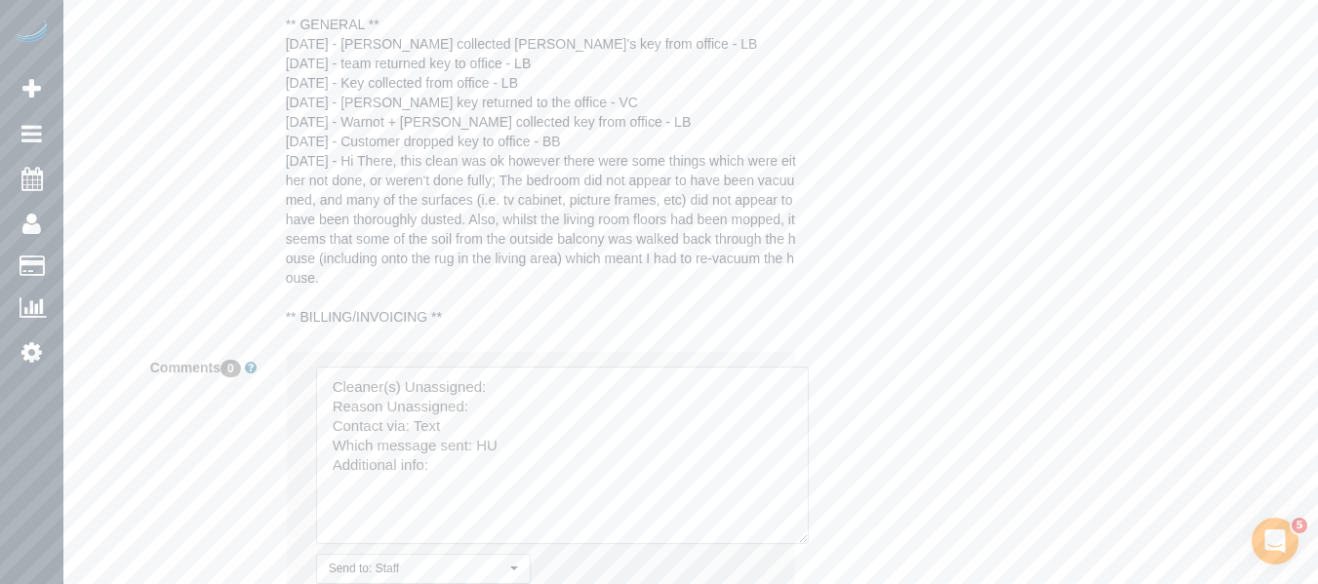
drag, startPoint x: 757, startPoint y: 419, endPoint x: 767, endPoint y: 517, distance: 98.0
click at [793, 536] on textarea at bounding box center [562, 456] width 493 height 178
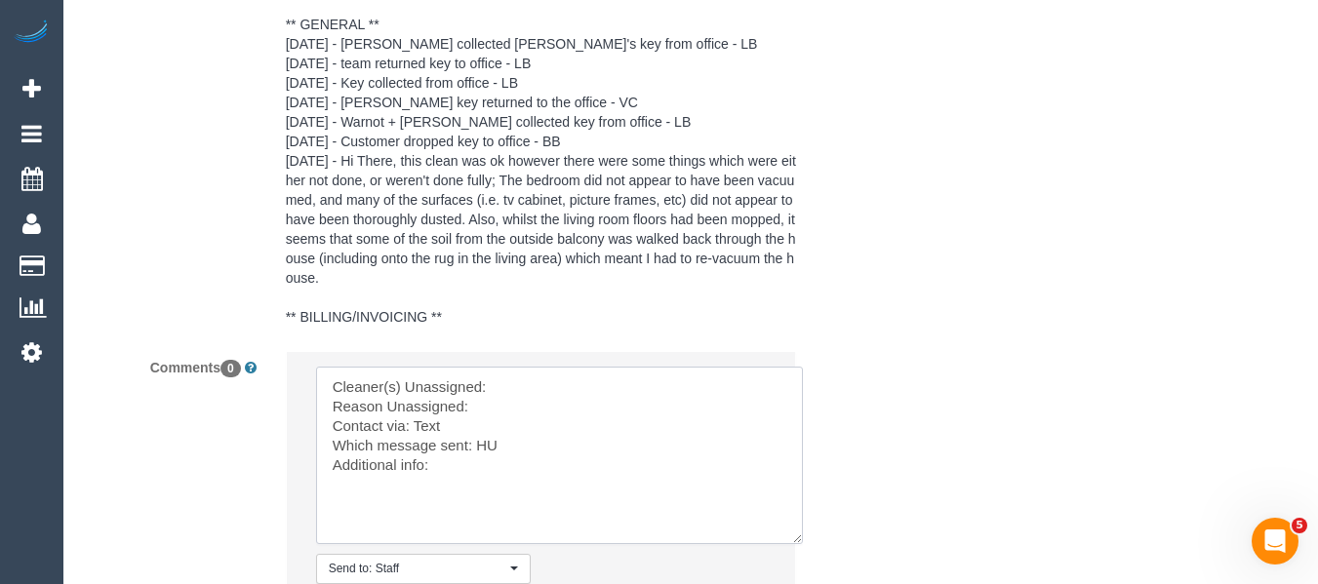
click at [572, 387] on textarea at bounding box center [559, 456] width 487 height 178
paste textarea "[PERSON_NAME] (FT)"
click at [531, 409] on textarea at bounding box center [559, 456] width 487 height 178
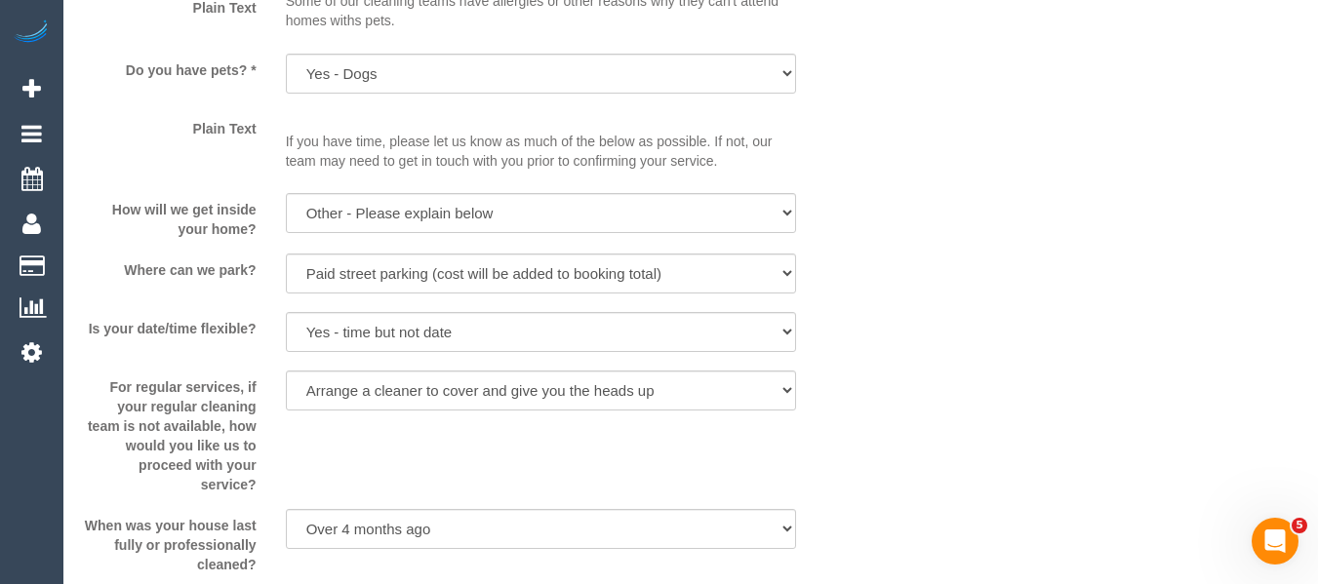
scroll to position [3903, 0]
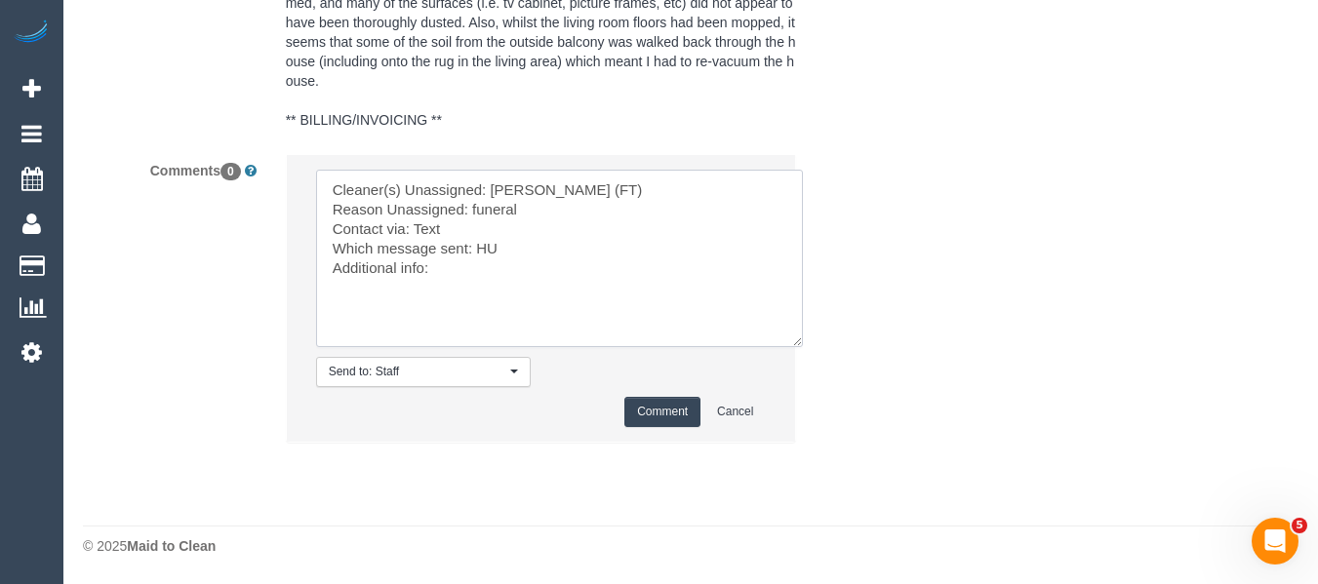
click at [491, 249] on textarea at bounding box center [559, 259] width 487 height 178
type textarea "Cleaner(s) Unassigned: Debbie Brodjanac (FT) Reason Unassigned: funeral Contact…"
drag, startPoint x: 655, startPoint y: 419, endPoint x: 953, endPoint y: 362, distance: 303.0
click at [656, 419] on button "Comment" at bounding box center [662, 412] width 76 height 30
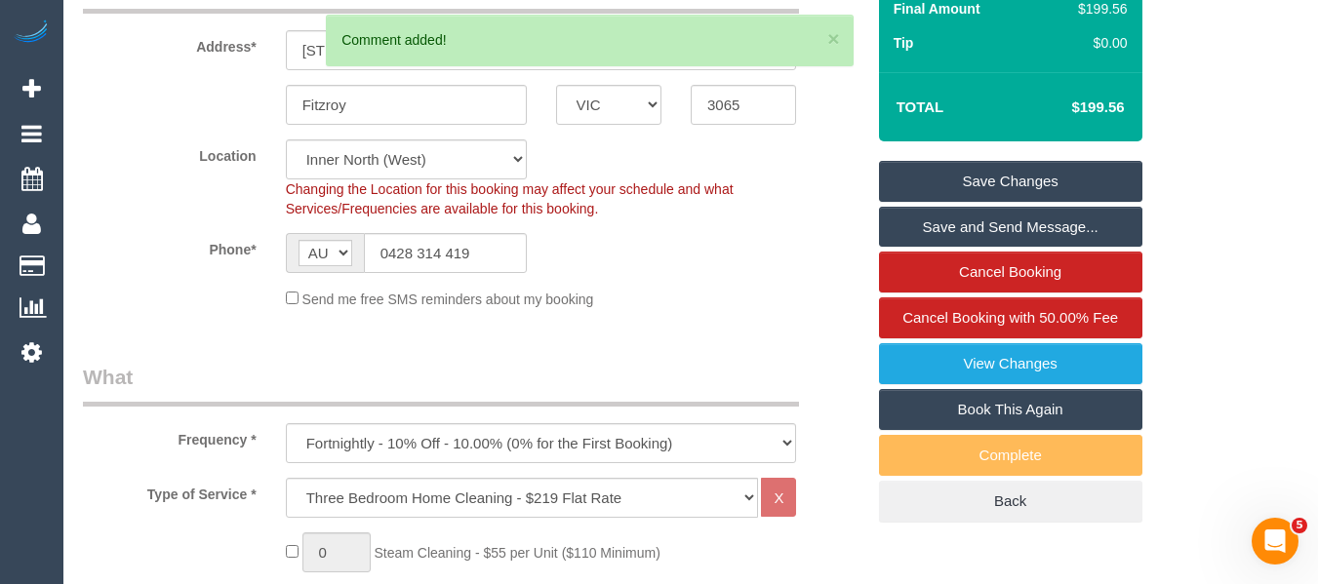
scroll to position [0, 0]
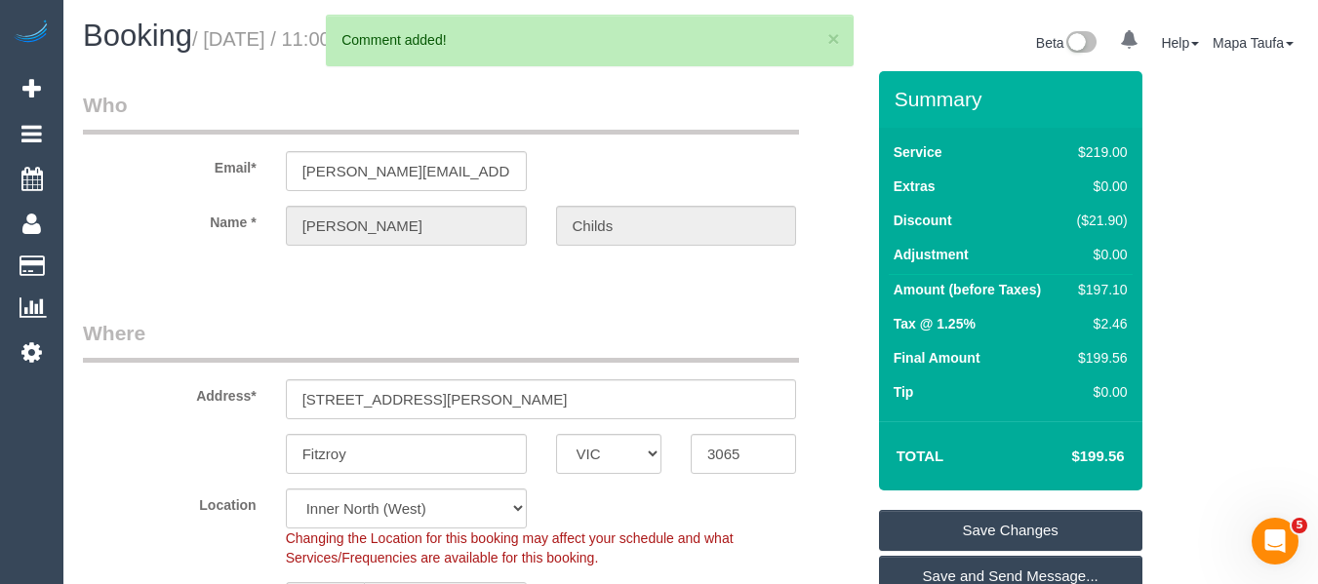
click at [983, 516] on link "Save Changes" at bounding box center [1010, 530] width 263 height 41
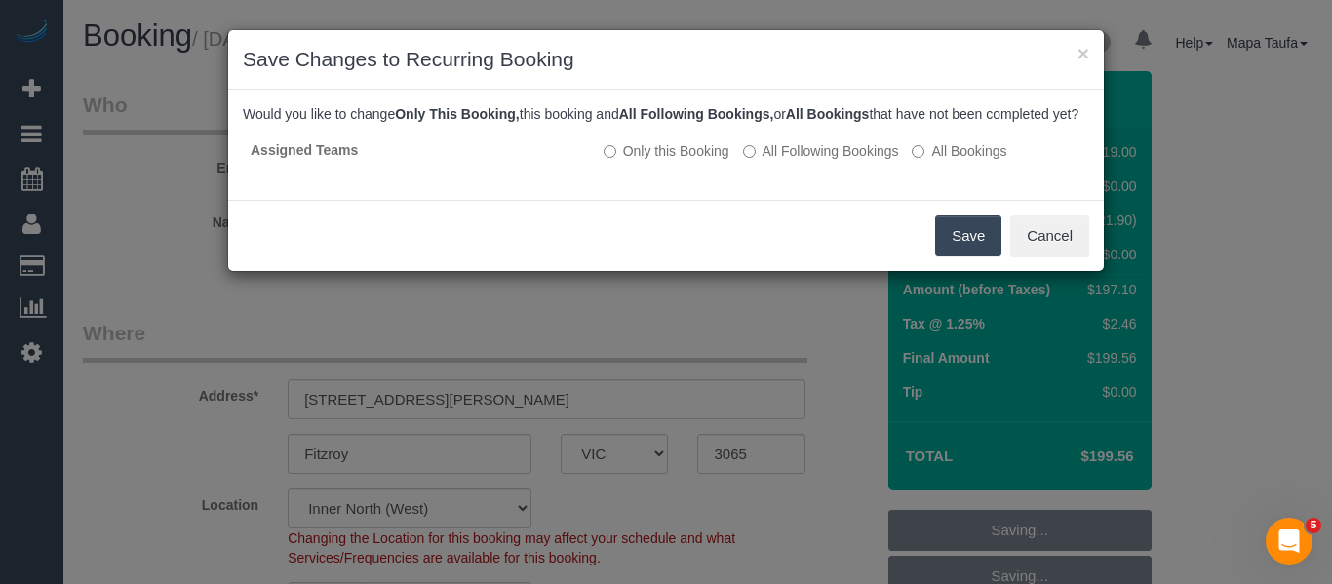
click at [968, 255] on button "Save" at bounding box center [968, 236] width 66 height 41
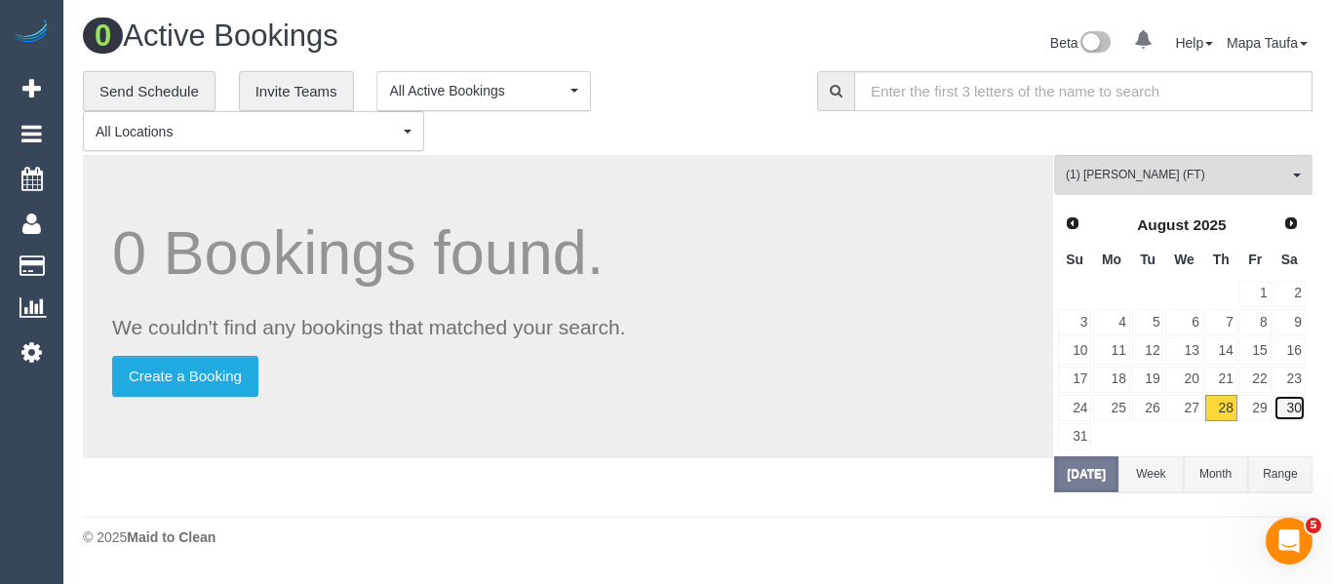
click at [1274, 408] on link "30" at bounding box center [1290, 408] width 32 height 26
click at [1264, 410] on link "29" at bounding box center [1256, 408] width 32 height 26
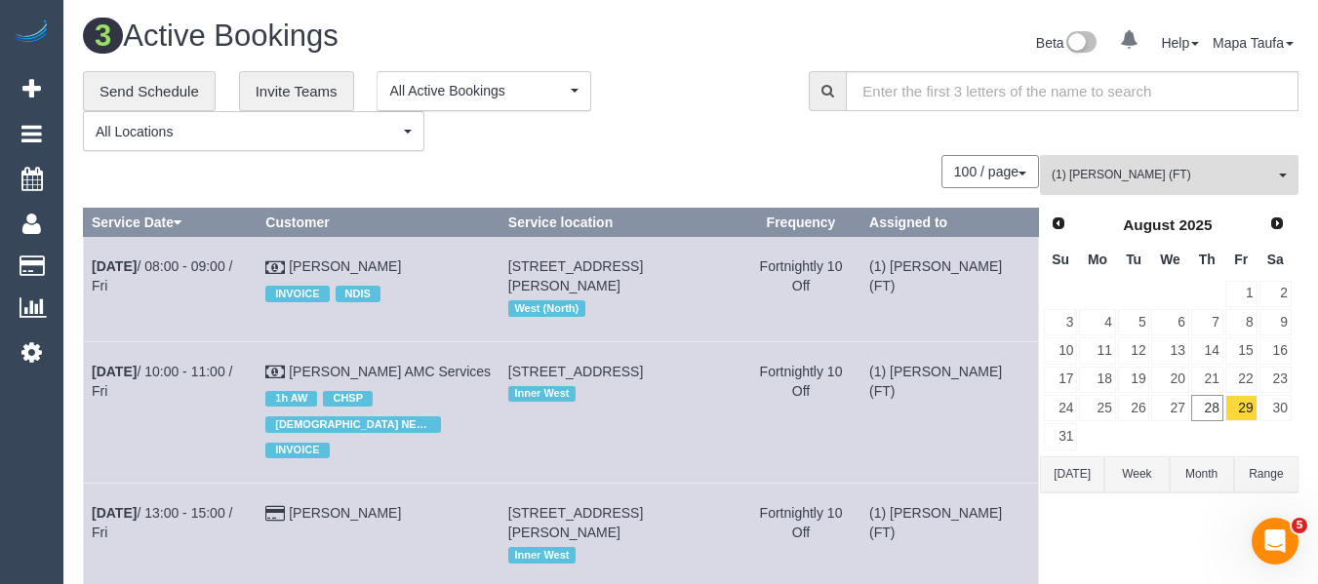
click at [1118, 169] on span "(1) Debbie Brodjanac (FT)" at bounding box center [1162, 175] width 222 height 17
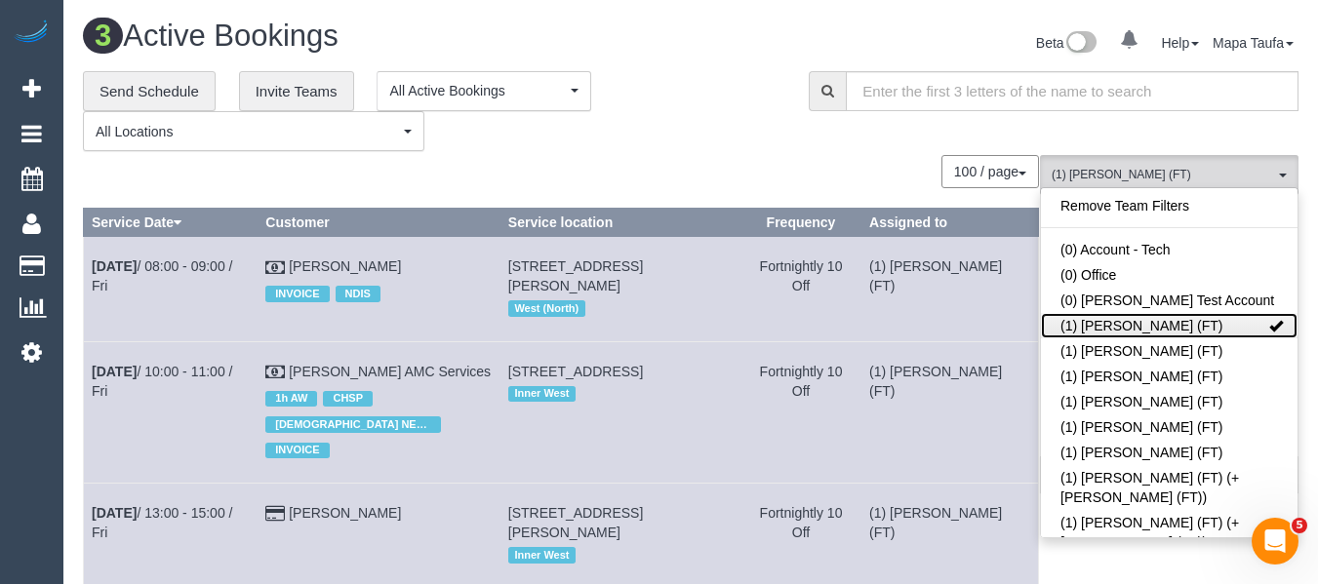
click at [1121, 332] on link "(1) Debbie Brodjanac (FT)" at bounding box center [1169, 325] width 257 height 25
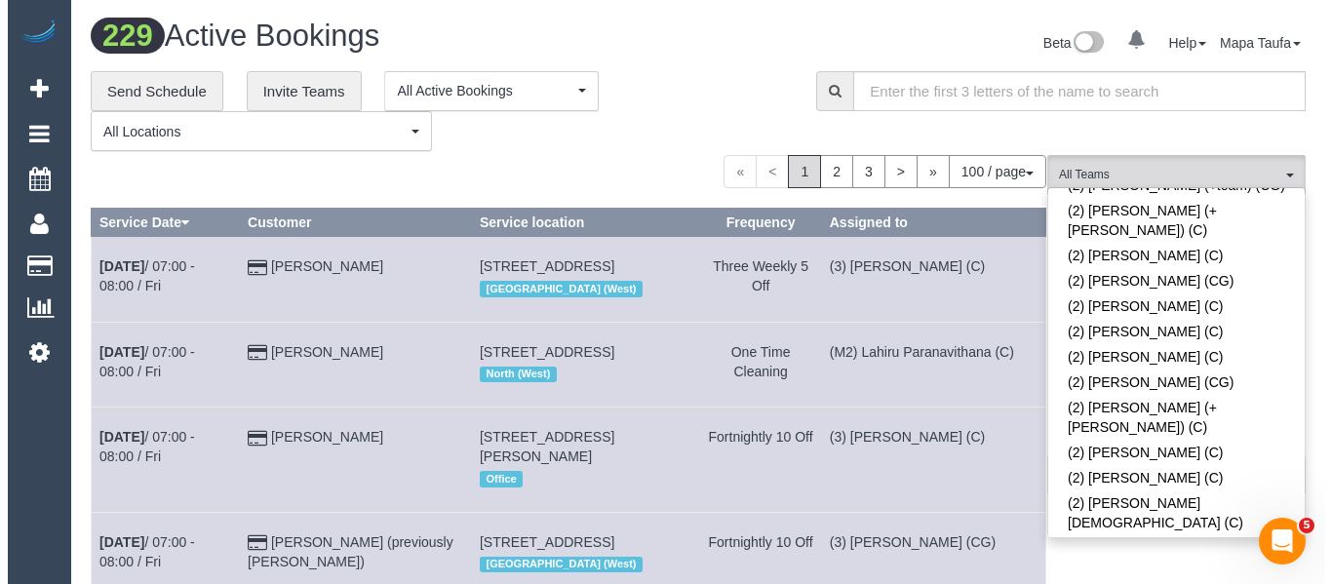
scroll to position [2017, 0]
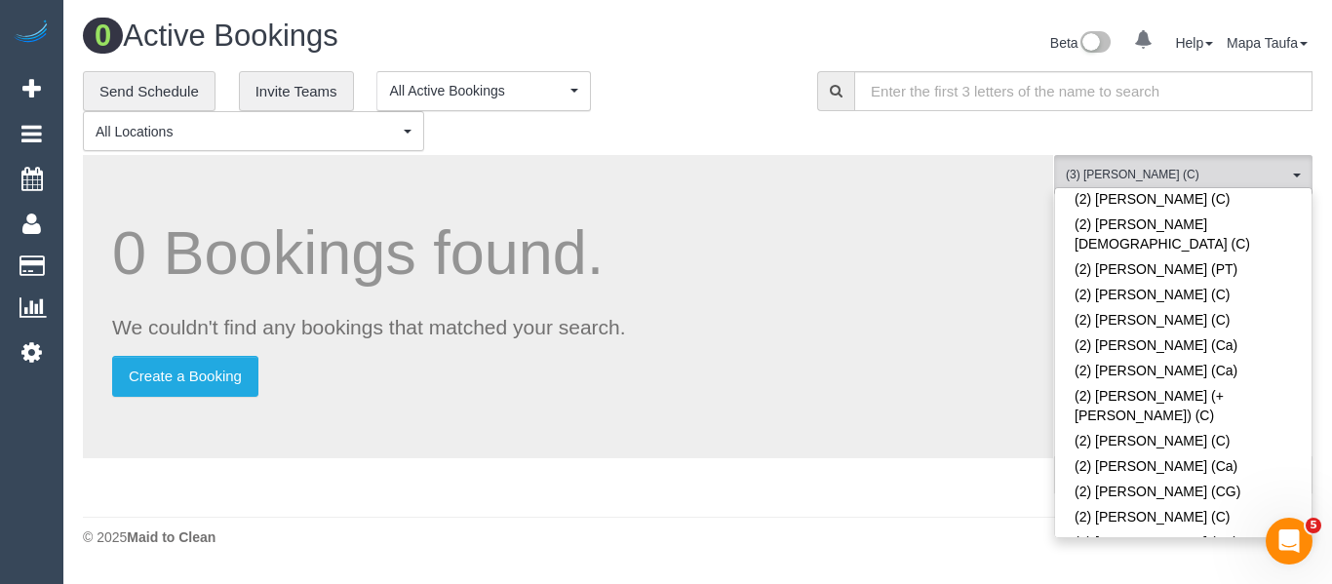
click at [669, 122] on div "**********" at bounding box center [435, 111] width 705 height 81
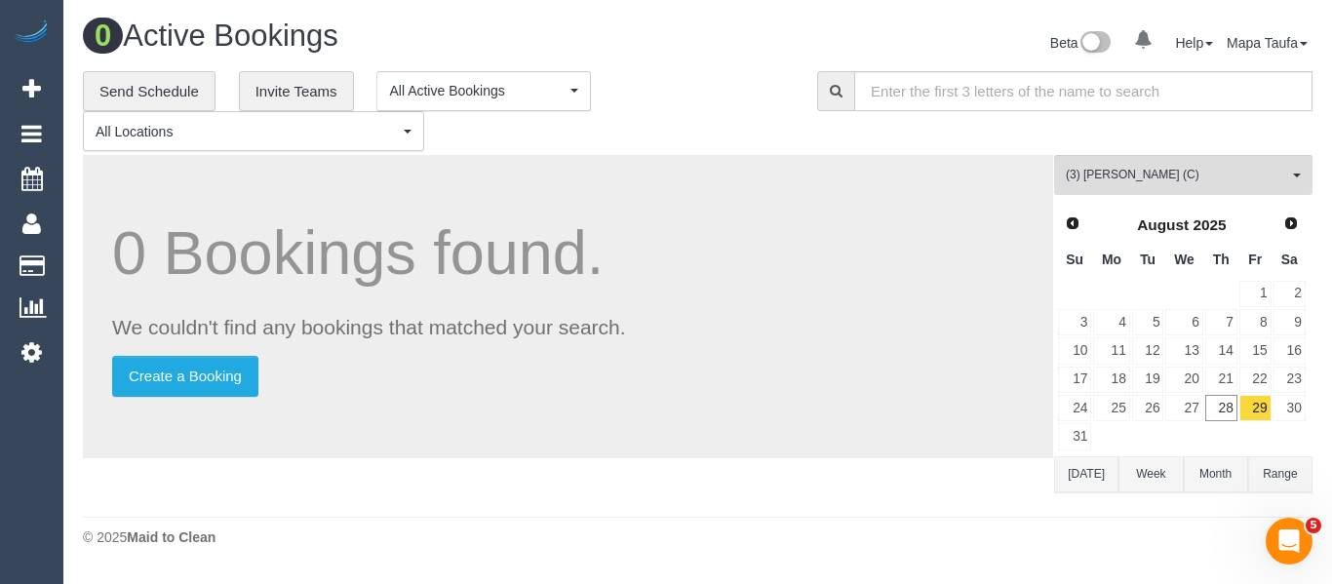
click at [1085, 490] on button "[DATE]" at bounding box center [1086, 474] width 64 height 36
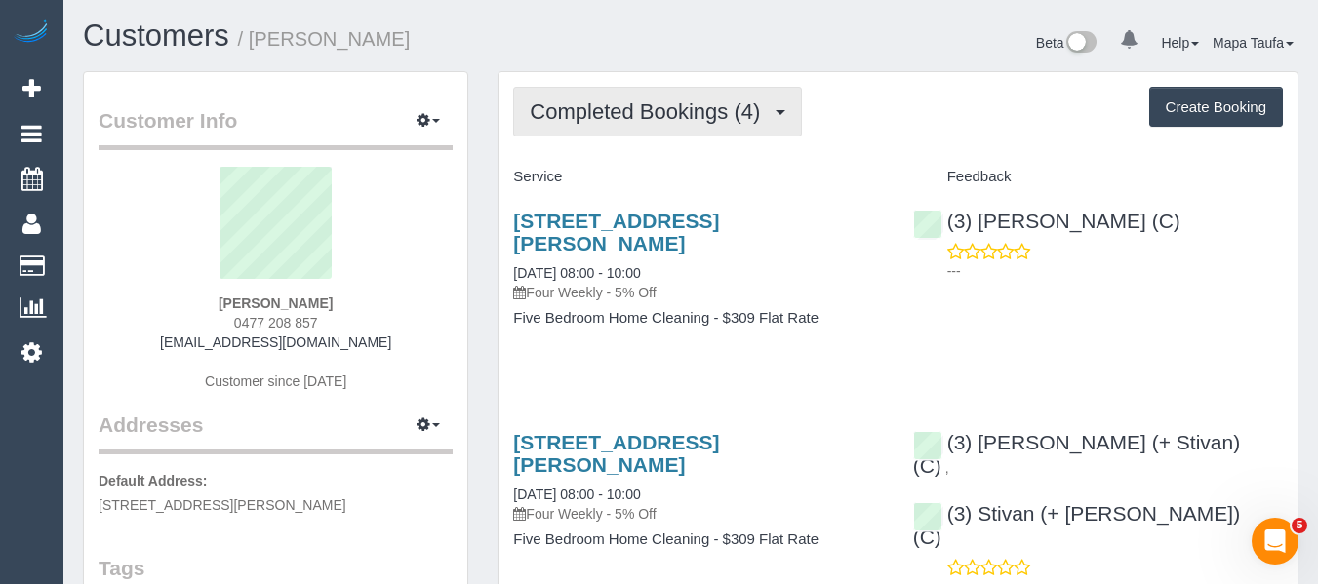
click at [649, 112] on span "Completed Bookings (4)" at bounding box center [650, 111] width 240 height 24
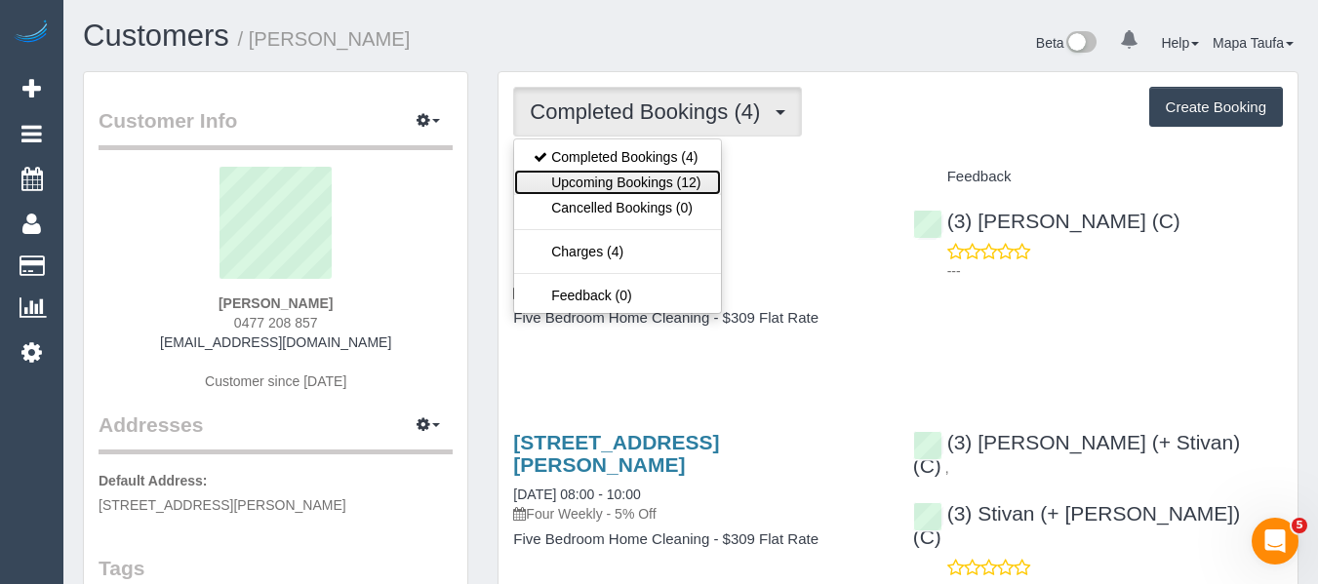
click at [678, 183] on link "Upcoming Bookings (12)" at bounding box center [617, 182] width 206 height 25
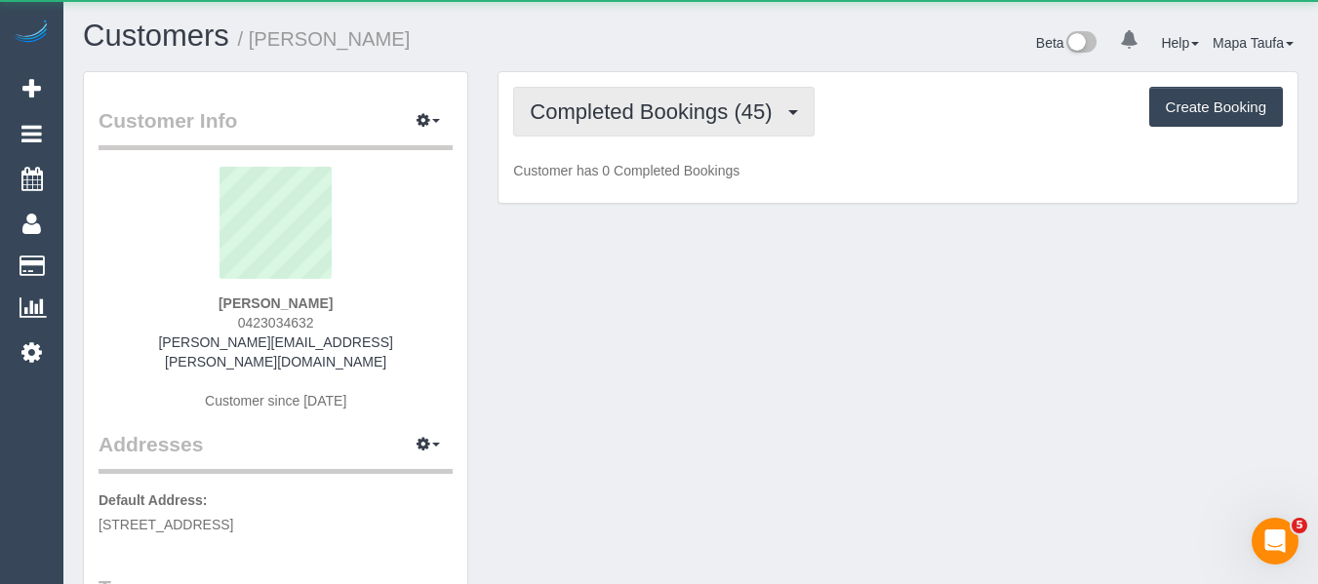
click at [666, 118] on span "Completed Bookings (45)" at bounding box center [656, 111] width 252 height 24
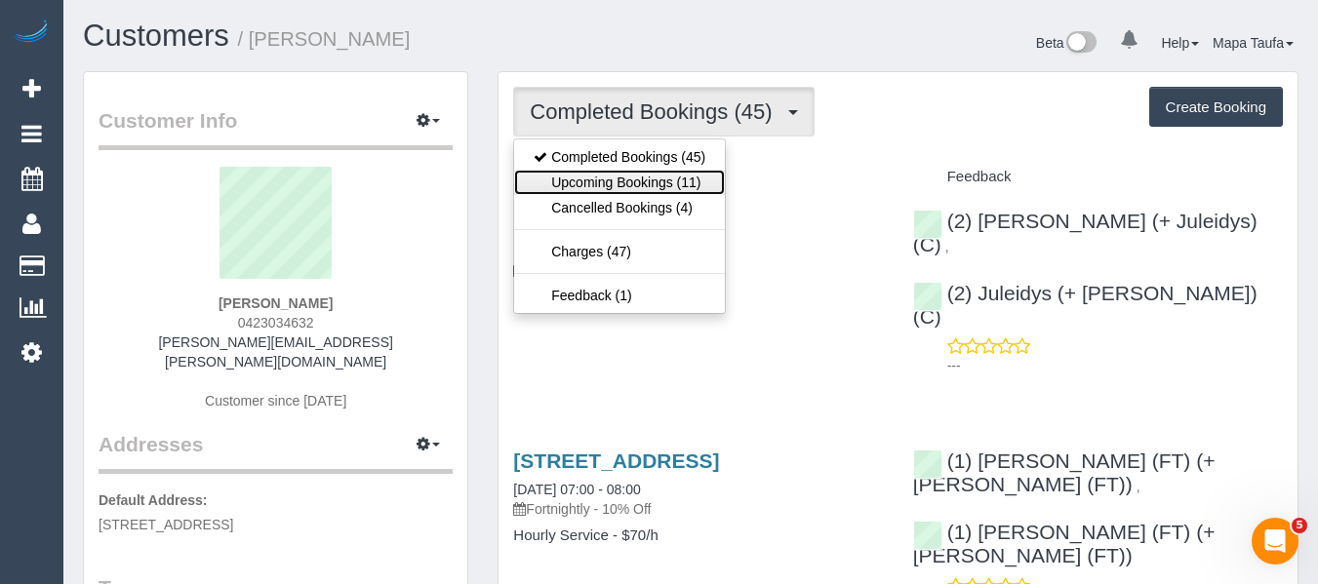
click at [655, 183] on link "Upcoming Bookings (11)" at bounding box center [619, 182] width 211 height 25
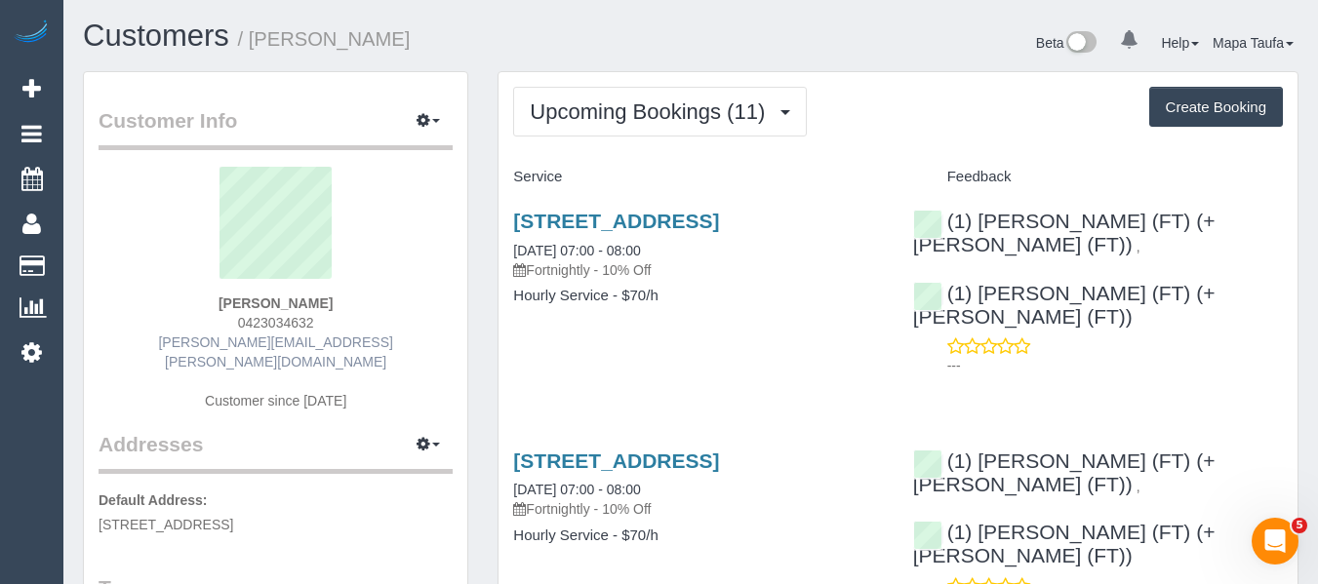
drag, startPoint x: 335, startPoint y: 328, endPoint x: 244, endPoint y: 335, distance: 91.0
click at [231, 330] on div "Lindy Golding 0423034632 lindy.golding@bigpond.com Customer since 2023" at bounding box center [276, 298] width 354 height 263
copy span "0423034632"
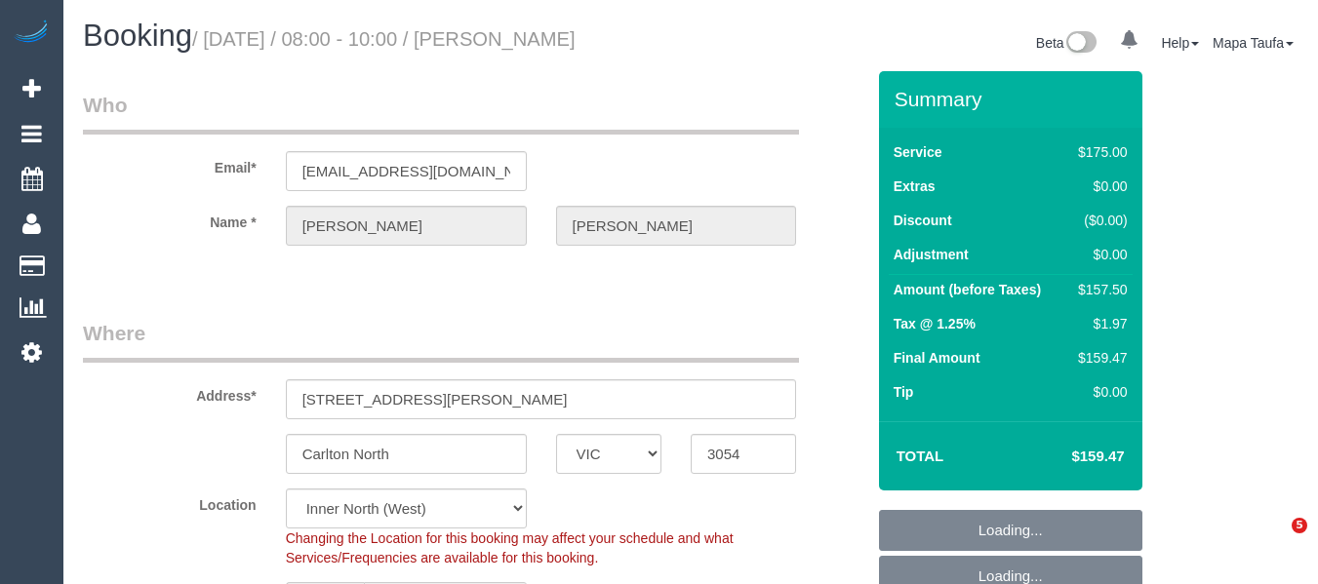
select select "VIC"
select select "string:stripe-pm_1POcVE2GScqysDRVugJtfTtQ"
select select "150"
select select "number:28"
select select "number:14"
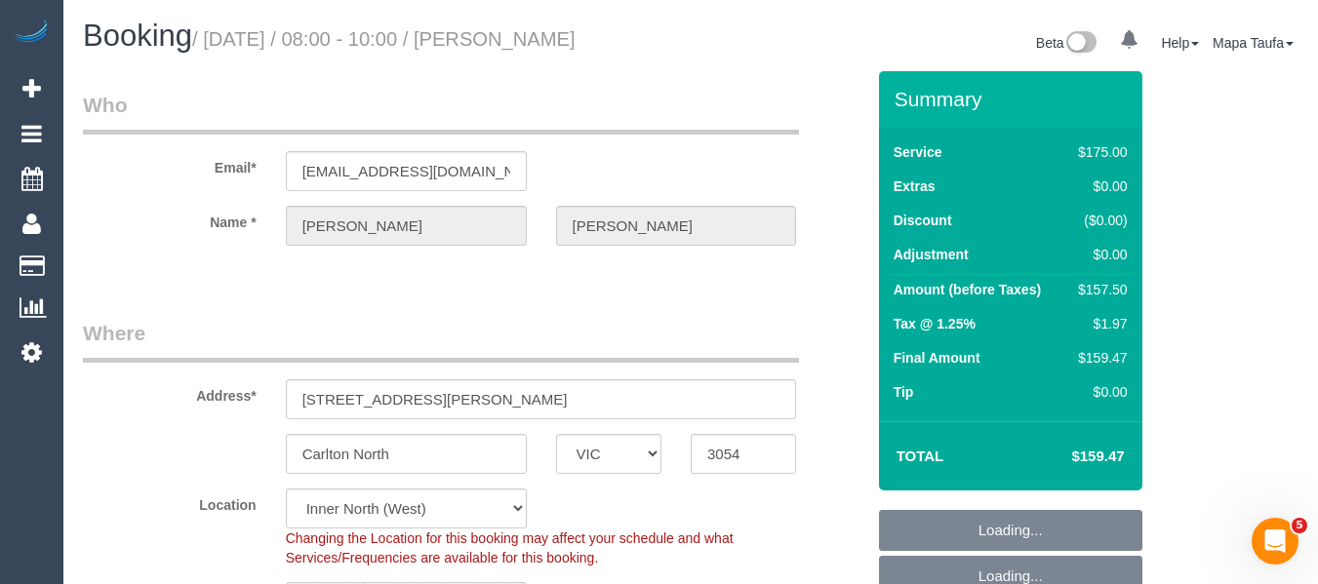
select select "number:19"
select select "number:22"
select select "number:33"
select select "number:13"
select select "object:849"
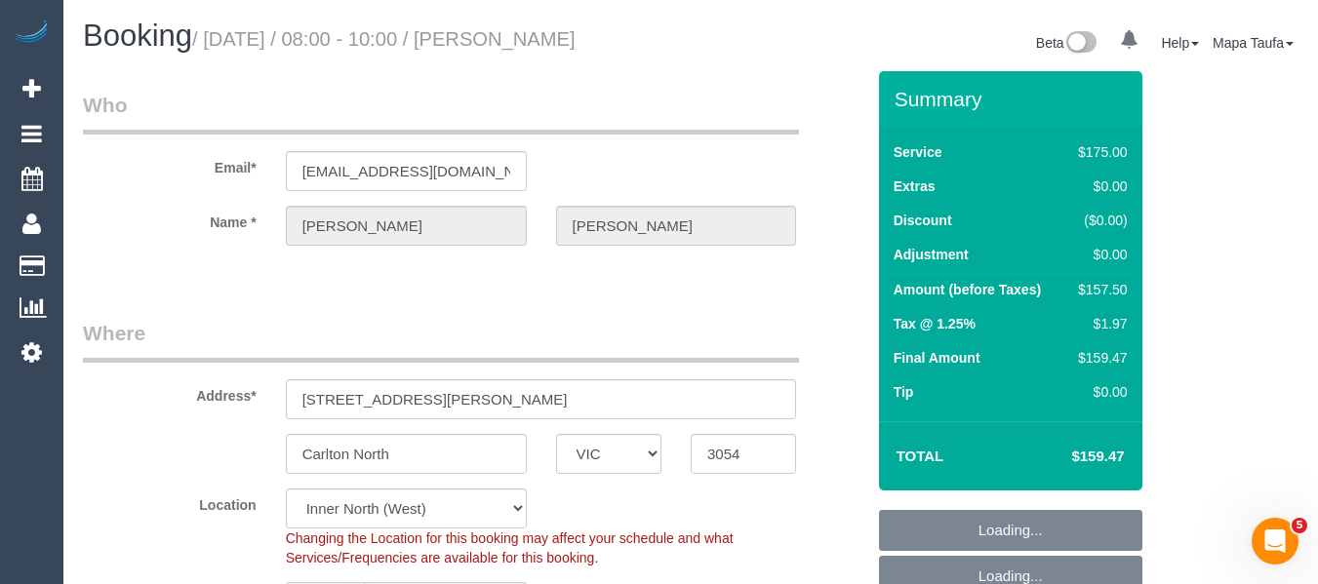
select select "spot1"
select select "object:1707"
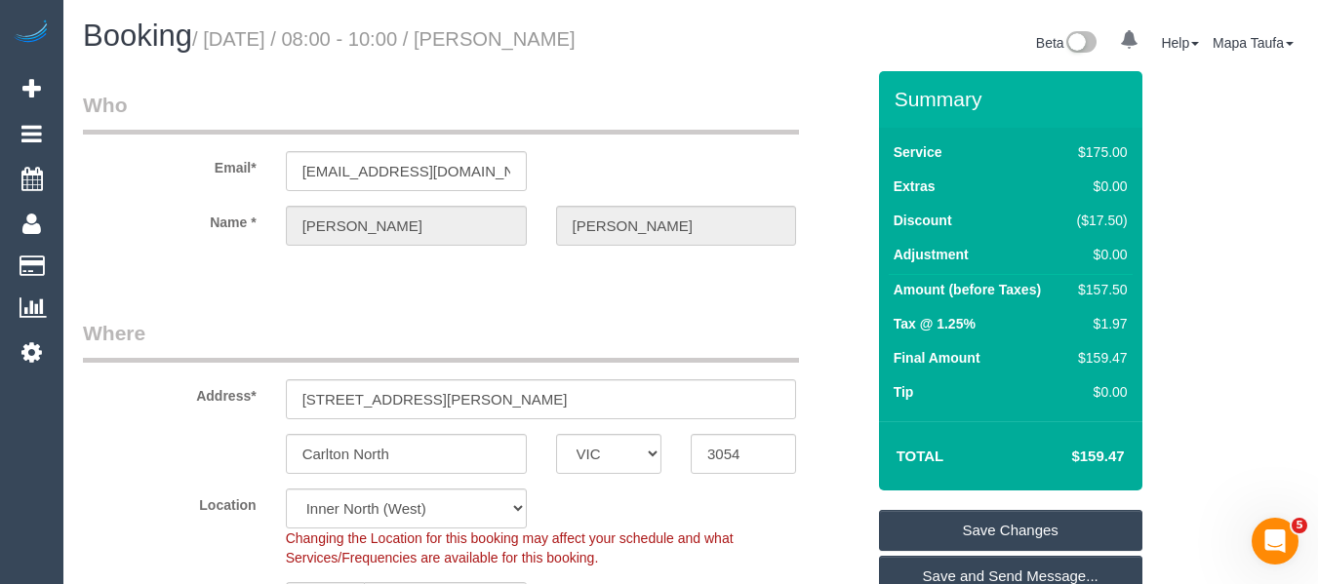
scroll to position [390, 0]
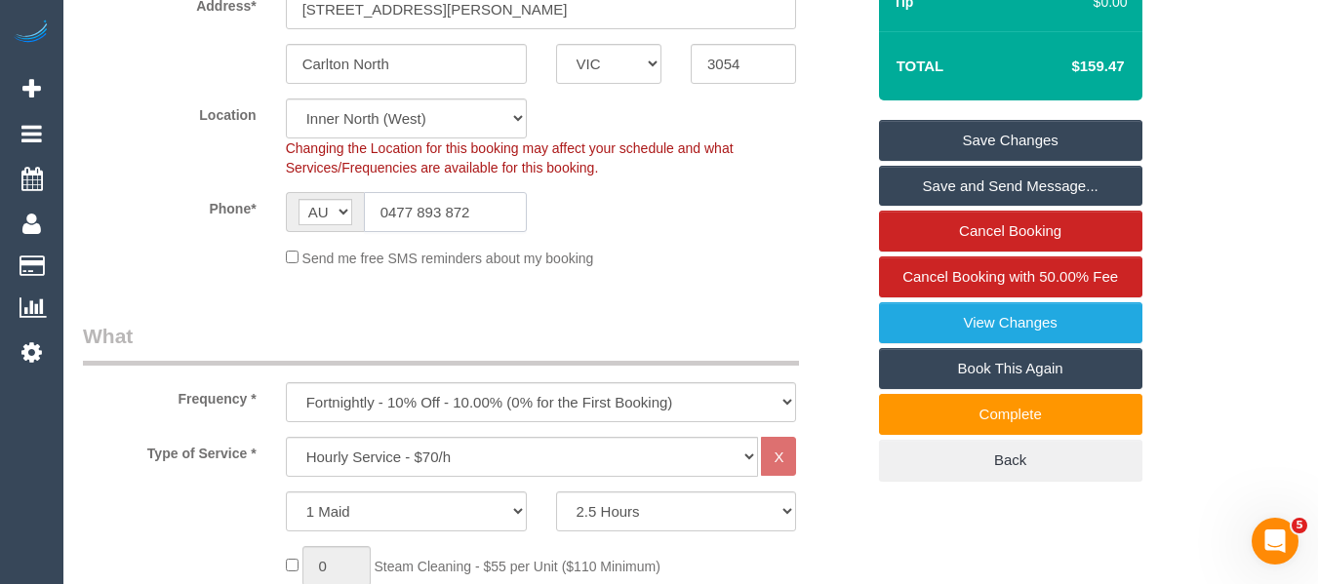
click at [461, 225] on input "0477 893 872" at bounding box center [445, 212] width 163 height 40
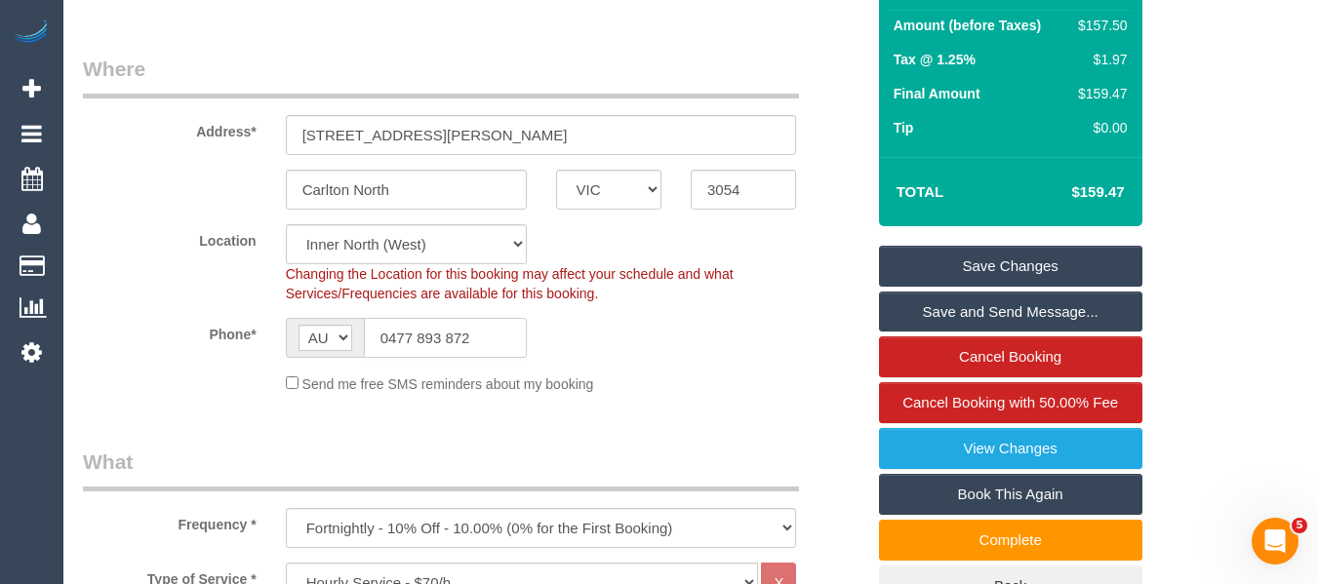
scroll to position [0, 0]
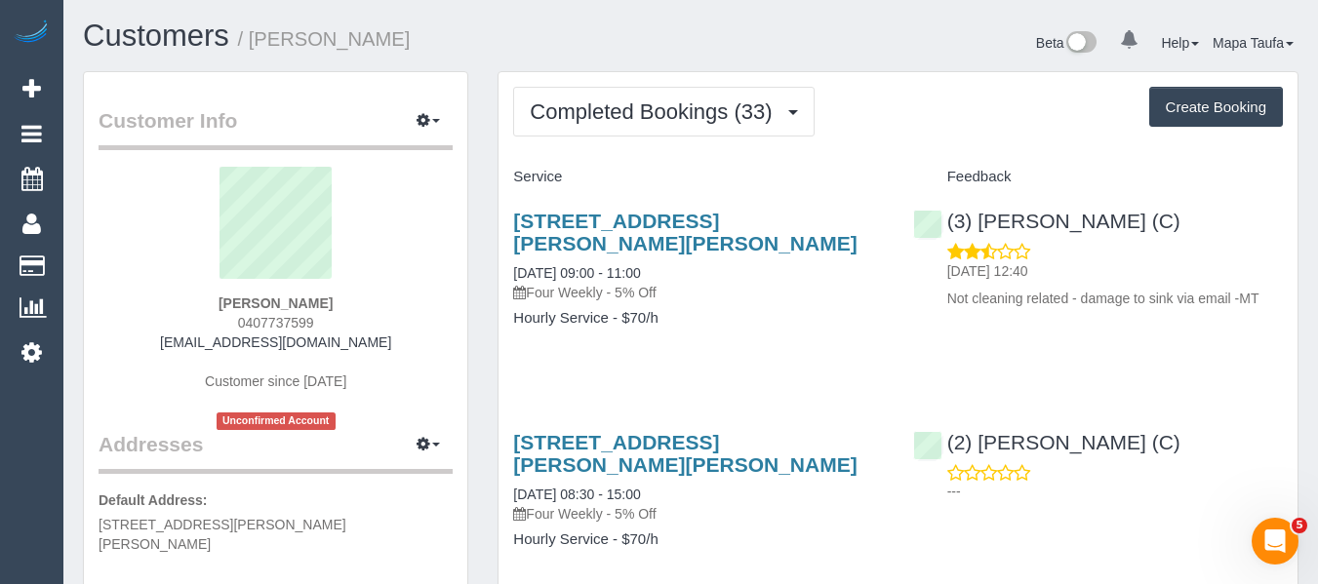
drag, startPoint x: 316, startPoint y: 327, endPoint x: 226, endPoint y: 321, distance: 89.9
click at [226, 321] on div "[PERSON_NAME] 0407737599 [EMAIL_ADDRESS][DOMAIN_NAME] Customer since [DATE] Unc…" at bounding box center [276, 298] width 354 height 263
copy span "0407737599"
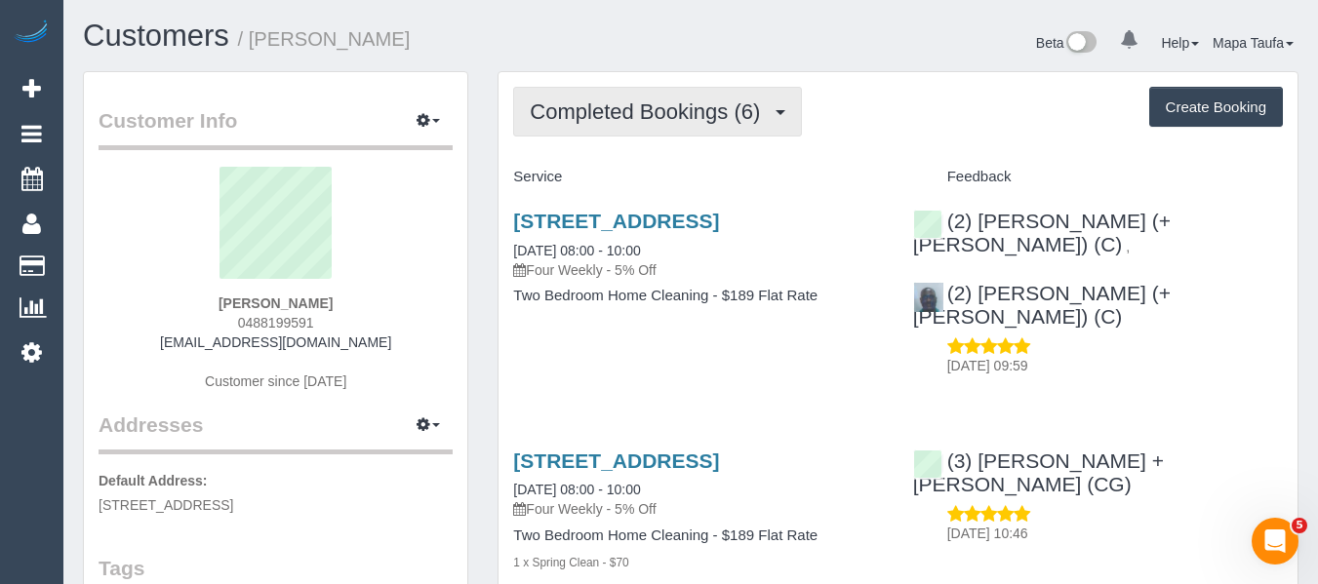
click at [554, 121] on span "Completed Bookings (6)" at bounding box center [650, 111] width 240 height 24
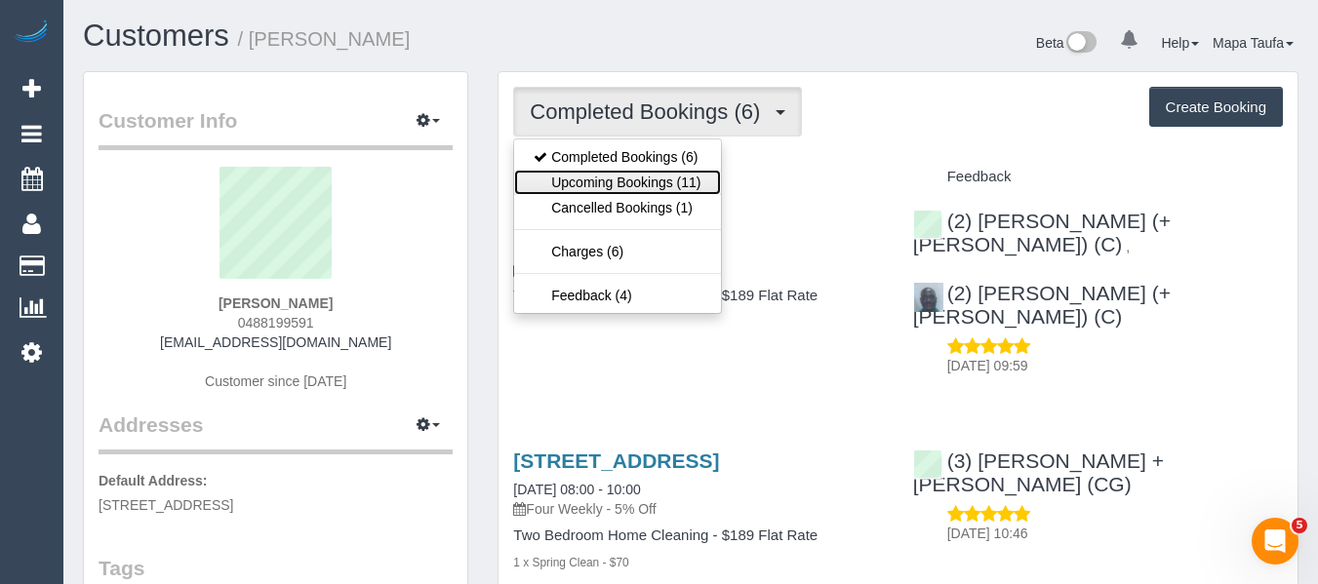
click at [557, 175] on link "Upcoming Bookings (11)" at bounding box center [617, 182] width 206 height 25
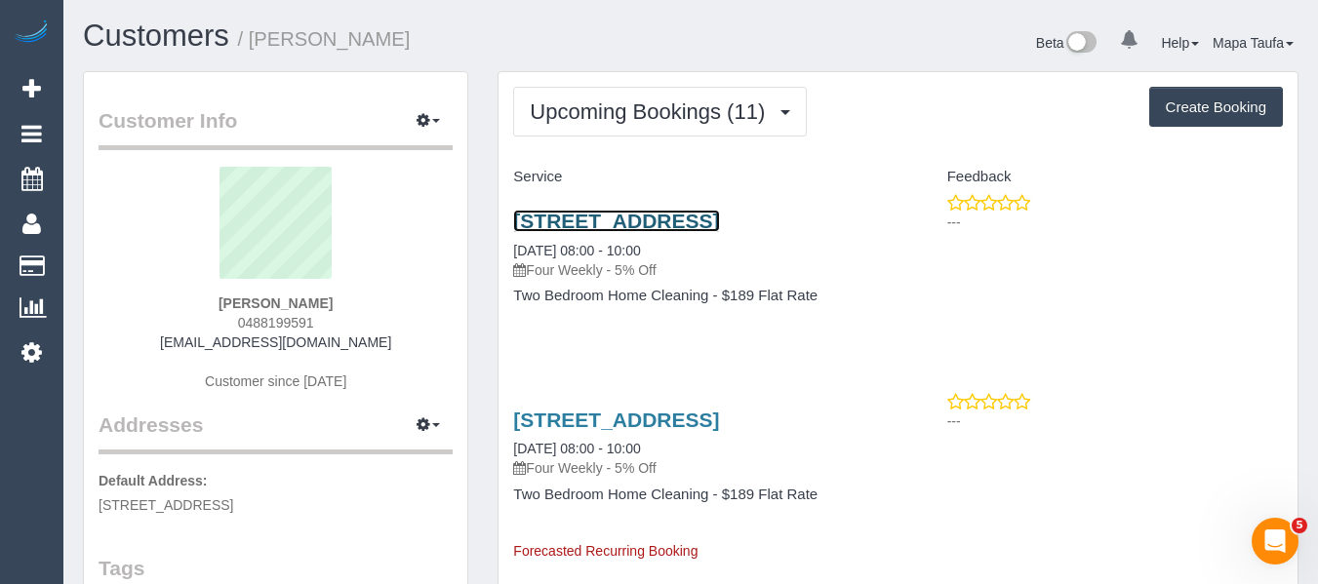
click at [538, 232] on link "[STREET_ADDRESS]" at bounding box center [616, 221] width 206 height 22
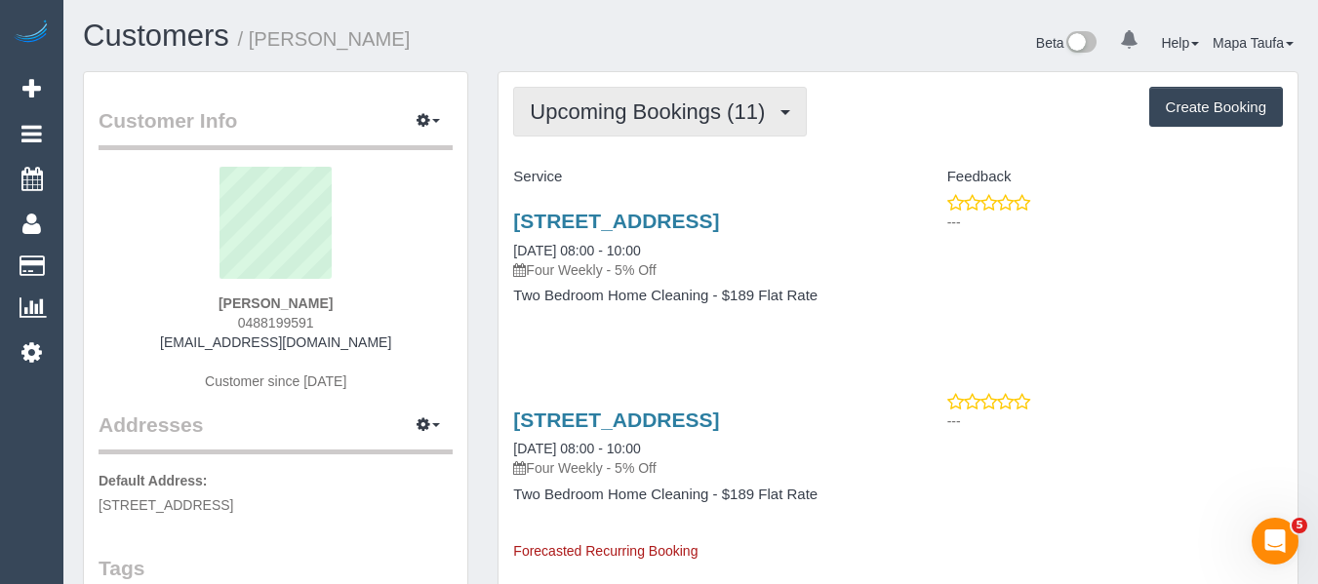
click at [618, 91] on button "Upcoming Bookings (11)" at bounding box center [660, 112] width 294 height 50
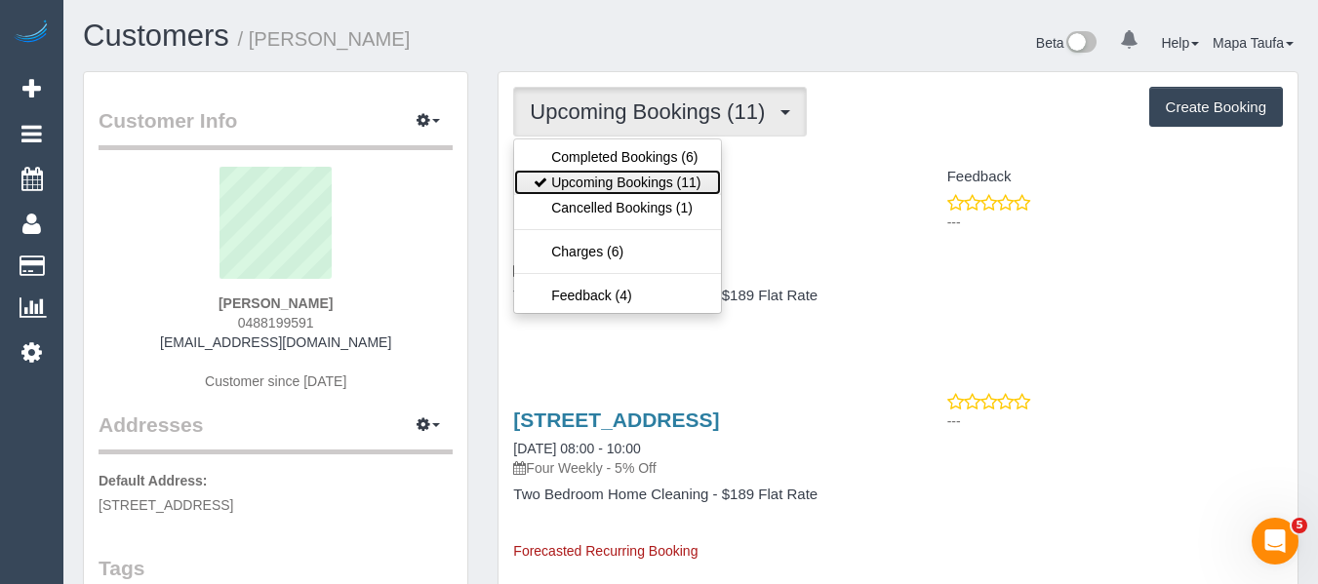
click at [613, 178] on link "Upcoming Bookings (11)" at bounding box center [617, 182] width 206 height 25
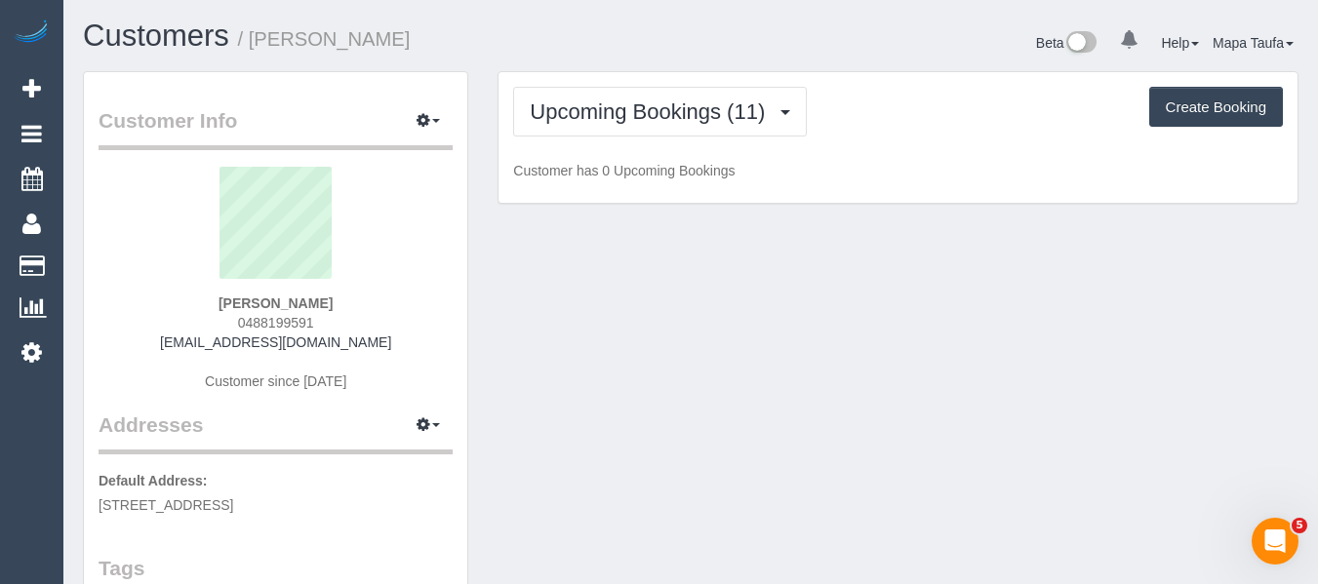
click at [646, 38] on h1 "Customers / Matthew Dussin" at bounding box center [379, 36] width 593 height 33
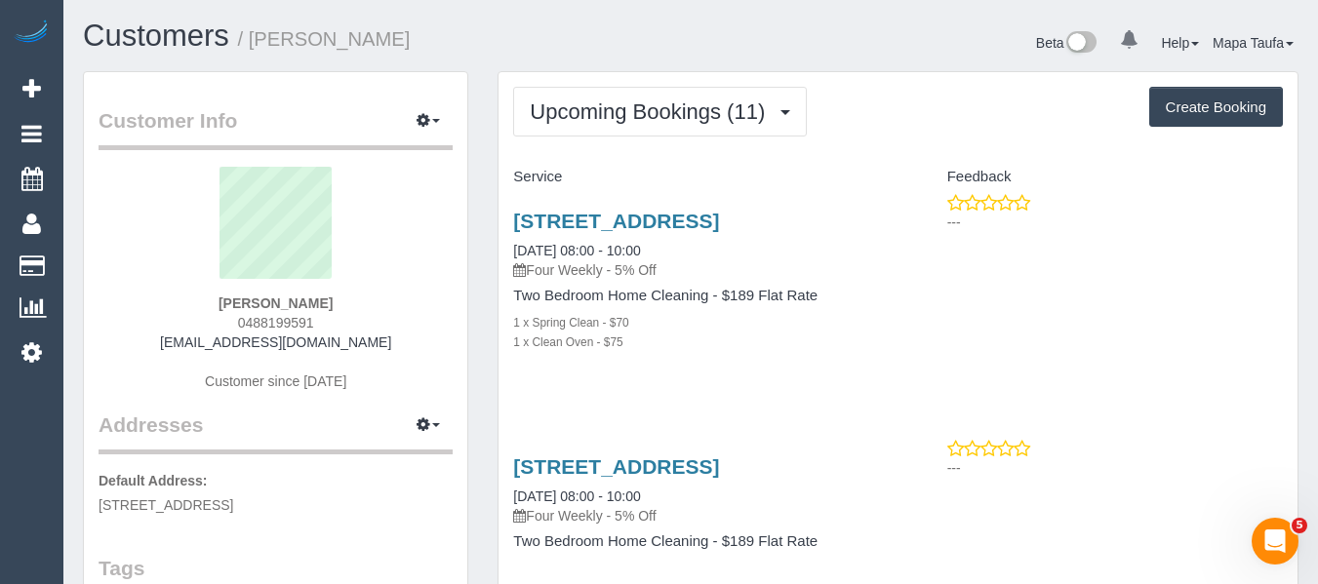
click at [1046, 250] on div "Unit 2 51 Golden Ave, Chelsea, VIC 3196 15/09/2025 08:00 - 10:00 Four Weekly - …" at bounding box center [897, 291] width 799 height 197
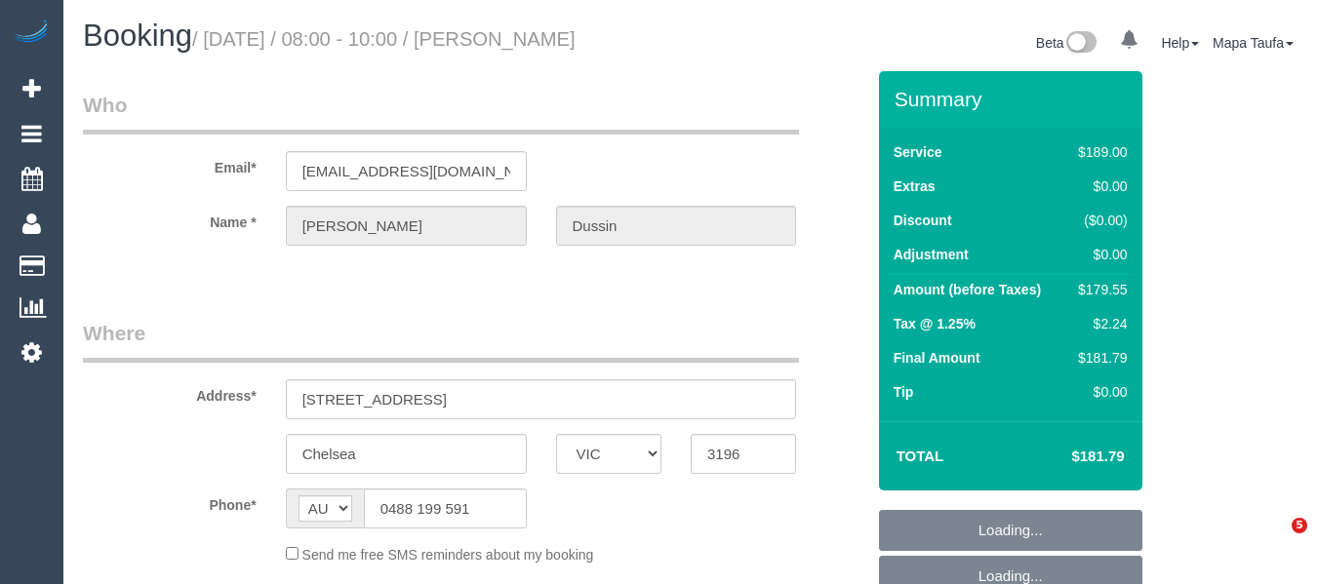
select select "VIC"
select select "object:522"
select select "string:stripe-pm_1RkvUj2GScqysDRVM3jIRHrV"
select select "number:27"
select select "number:16"
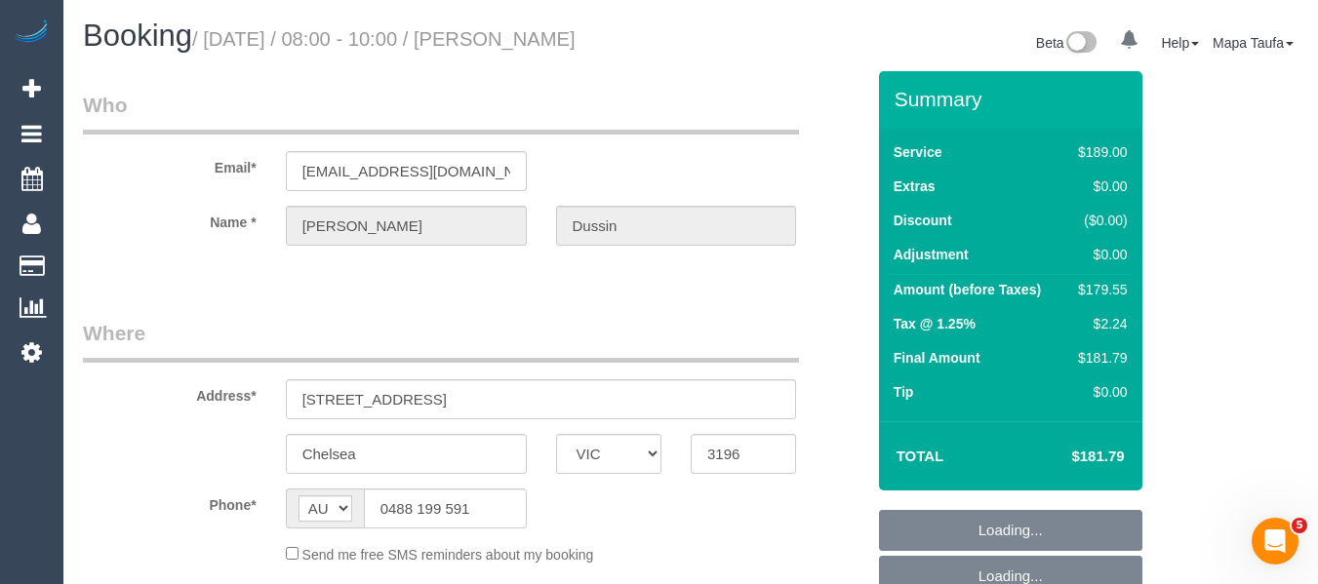
select select "number:19"
select select "number:22"
select select "number:33"
select select "number:13"
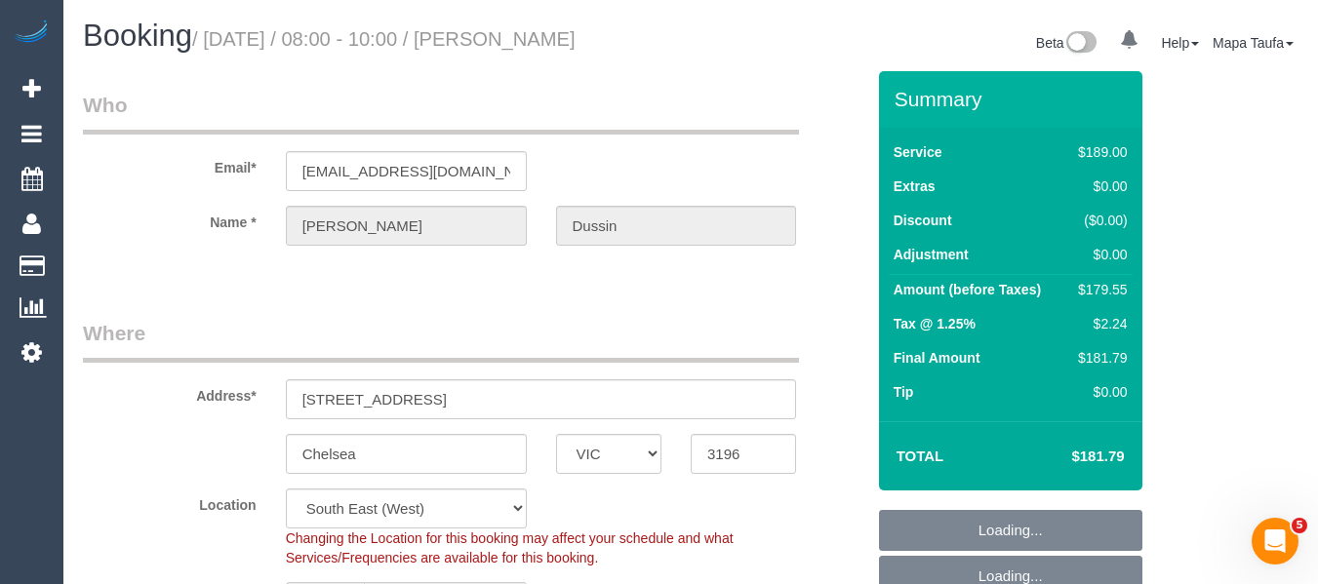
select select "object:675"
select select "spot2"
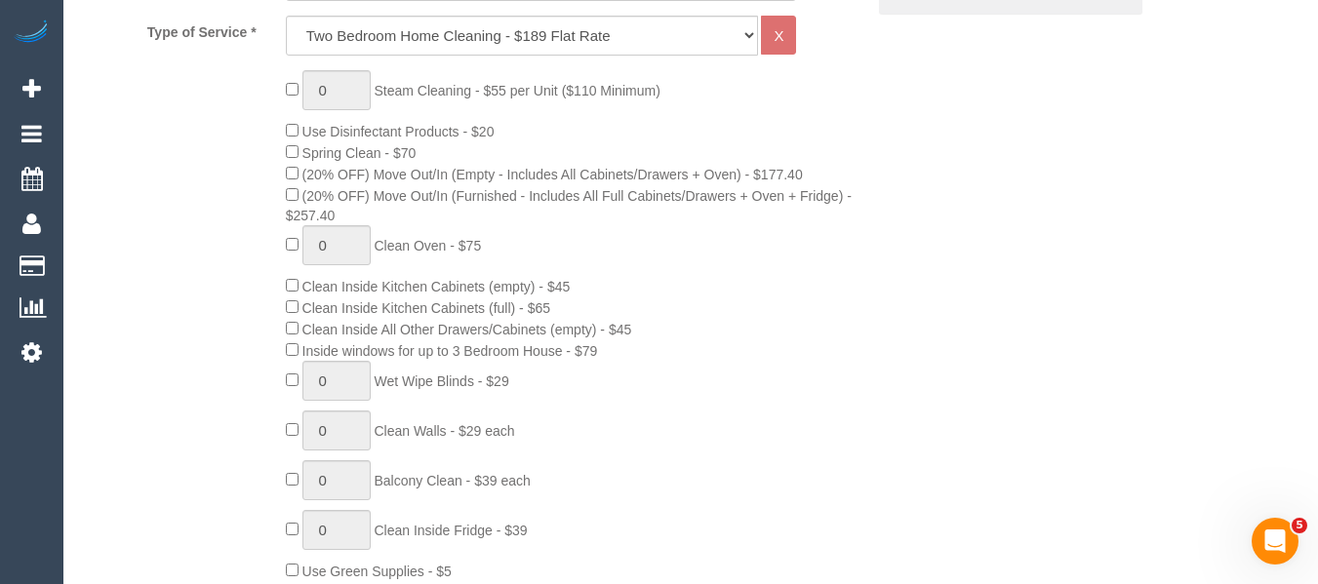
scroll to position [780, 0]
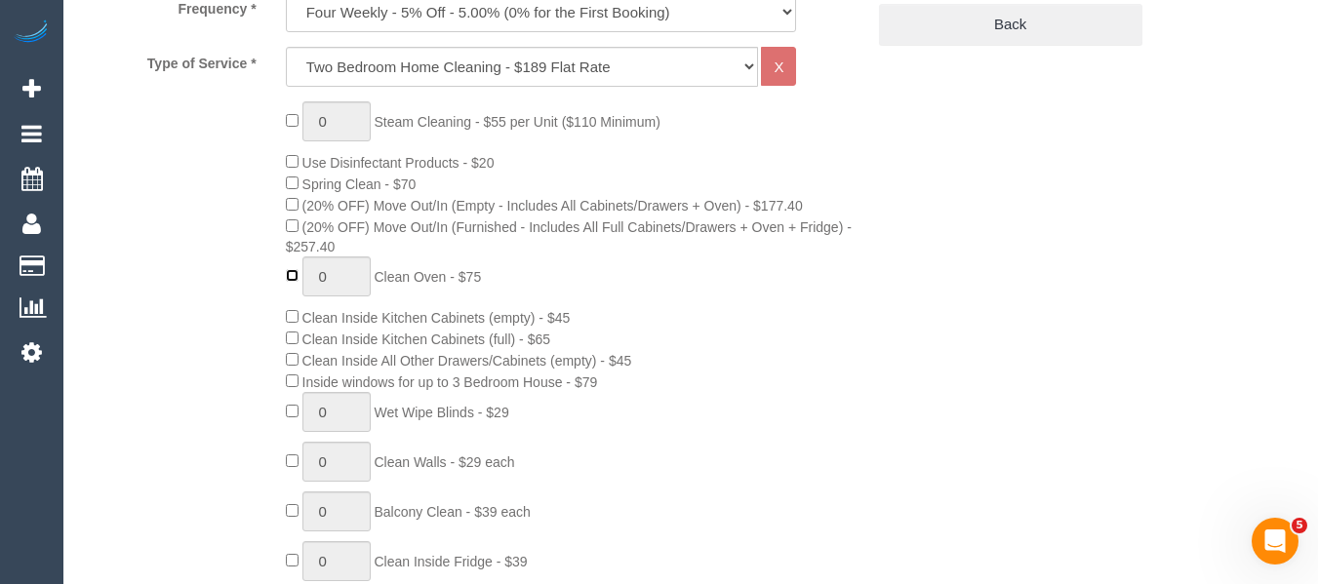
type input "1"
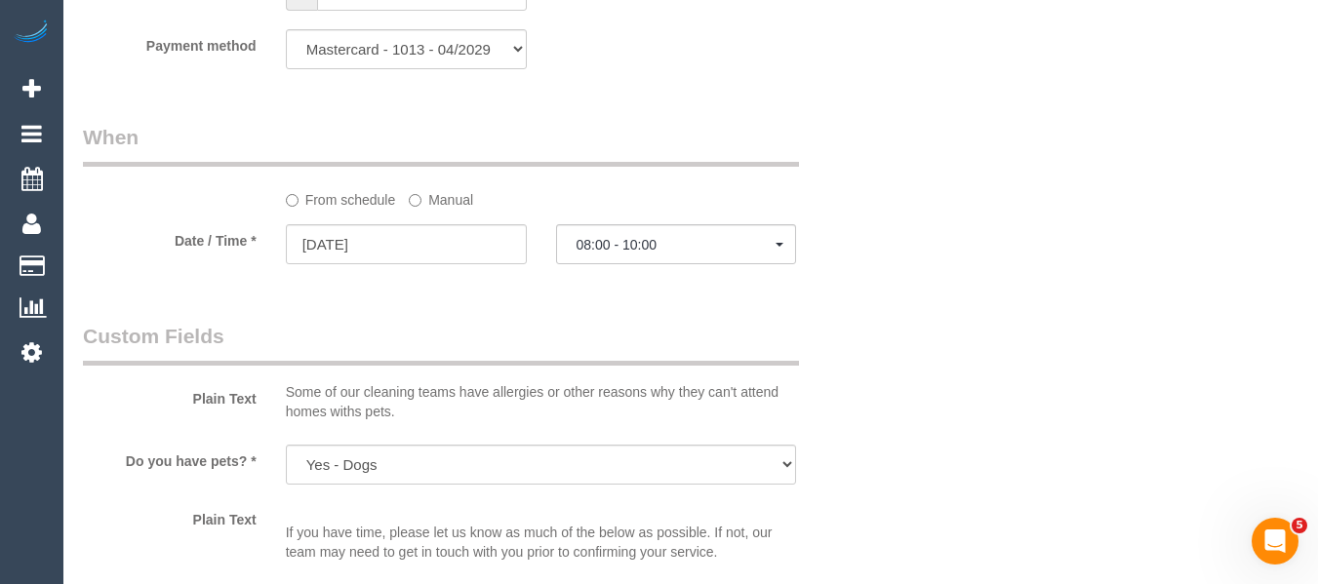
scroll to position [2048, 0]
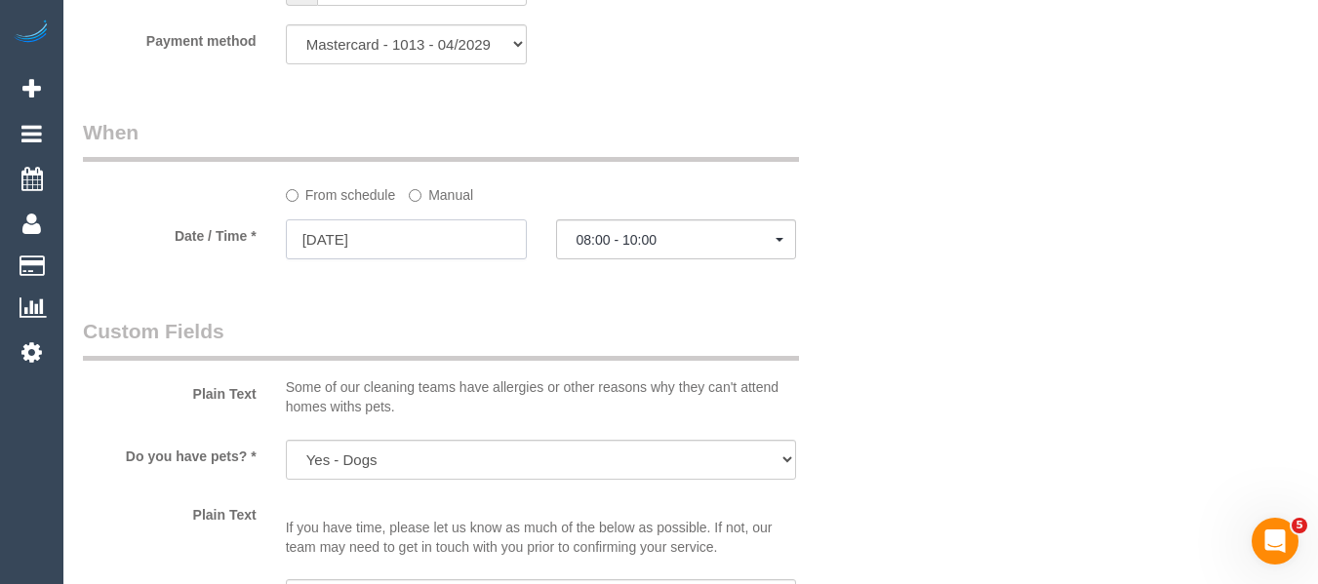
click at [446, 259] on input "08/09/2025" at bounding box center [406, 239] width 241 height 40
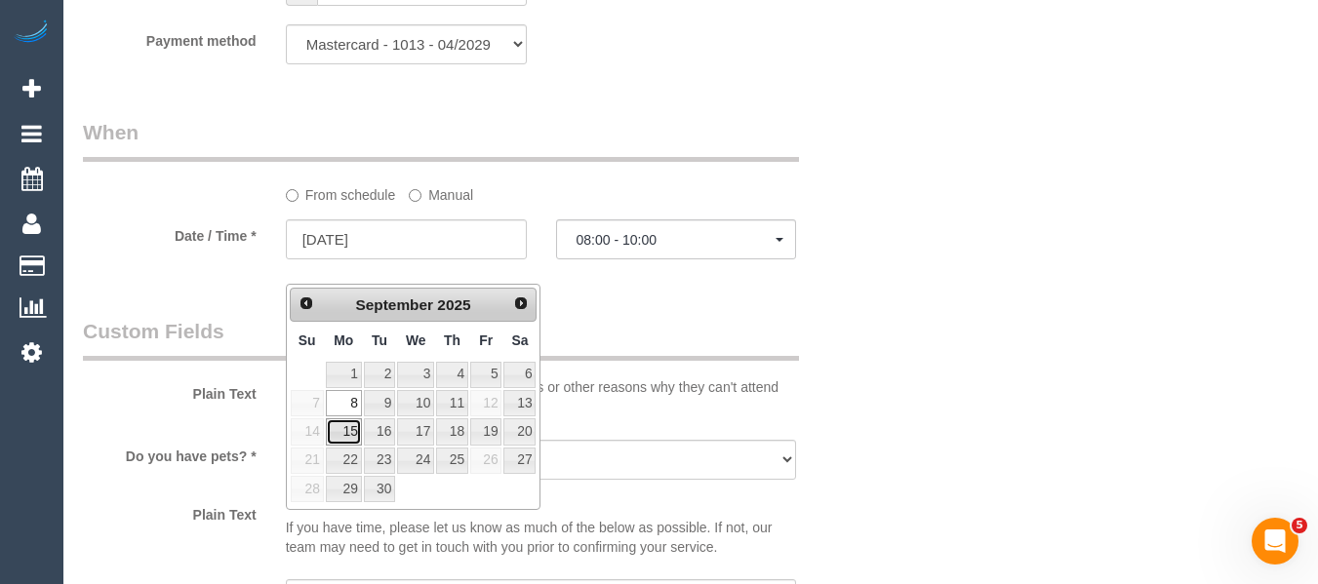
click at [350, 429] on link "15" at bounding box center [344, 431] width 36 height 26
type input "15/09/2025"
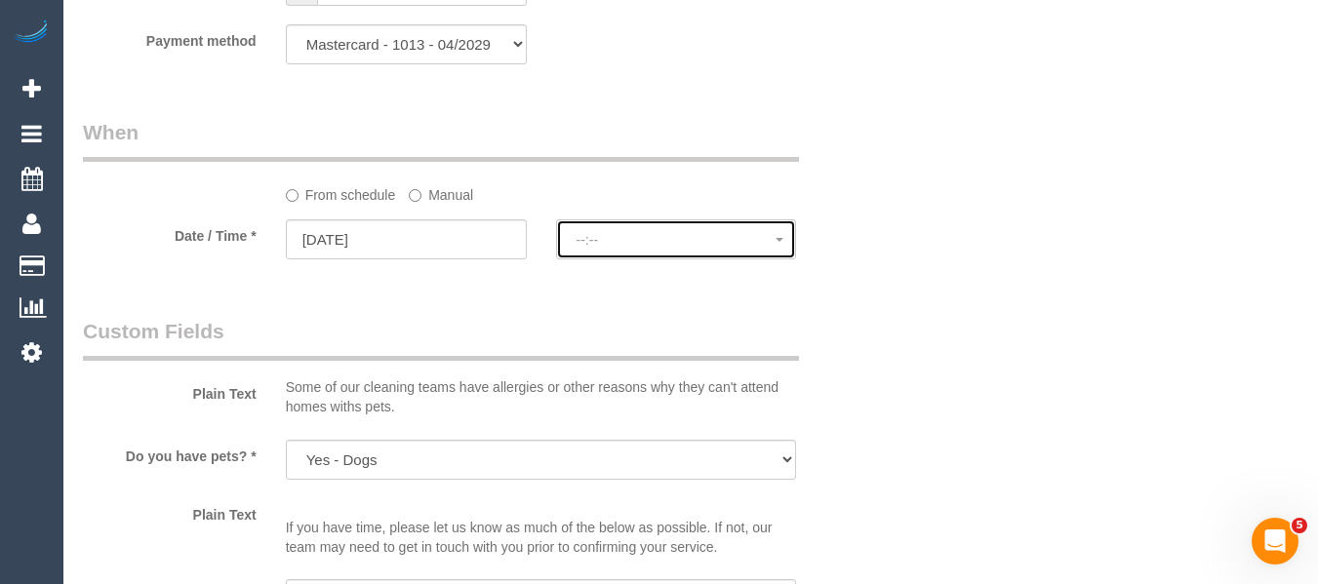
click at [610, 248] on span "--:--" at bounding box center [676, 240] width 200 height 16
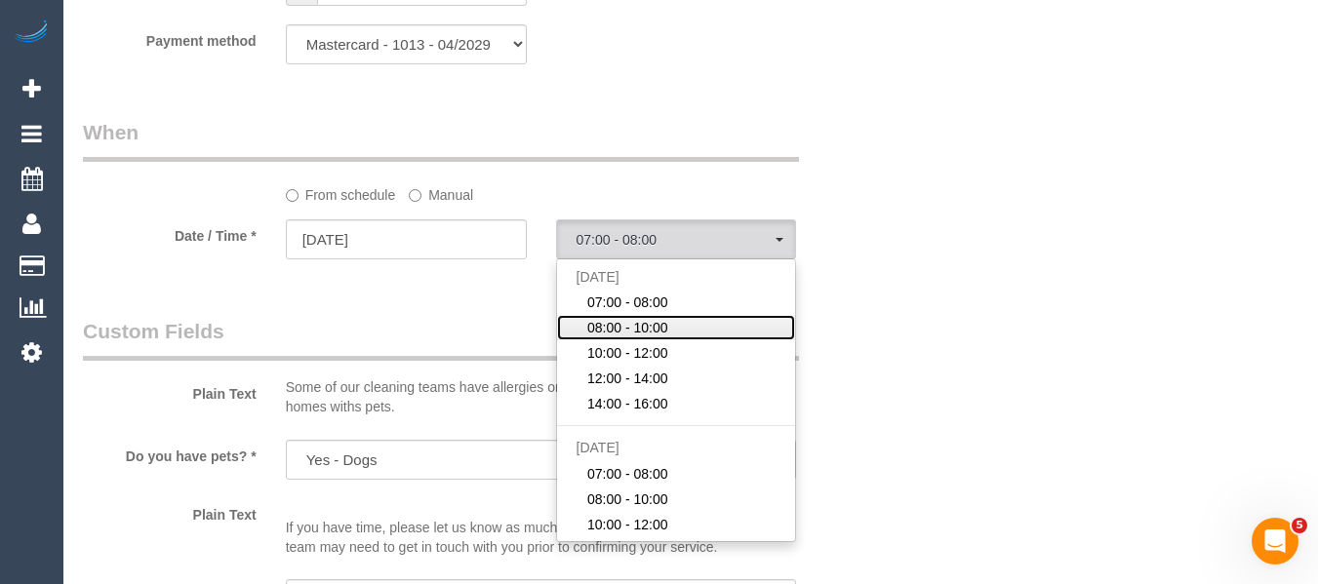
click at [629, 337] on span "08:00 - 10:00" at bounding box center [627, 328] width 81 height 20
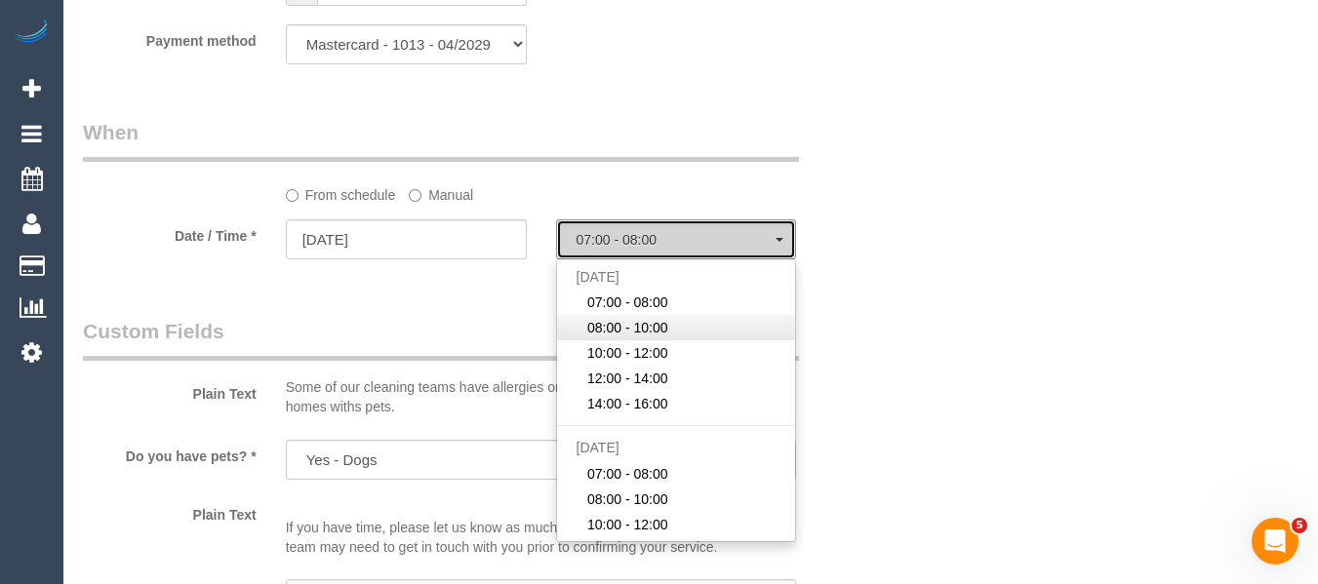
select select "spot23"
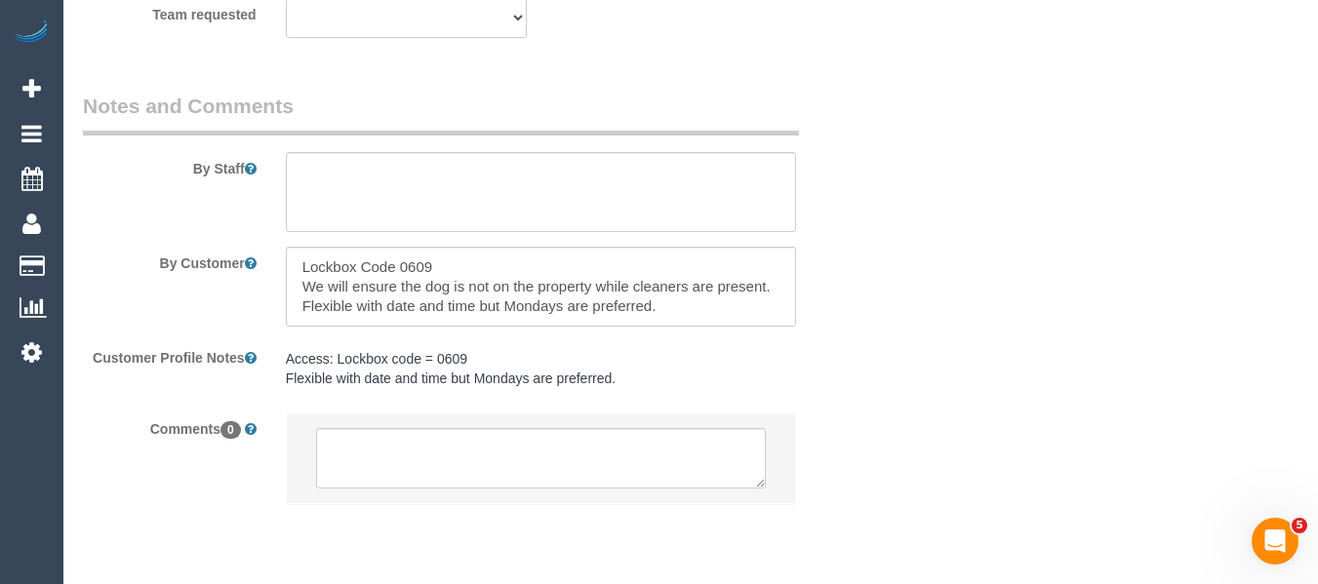
scroll to position [3320, 0]
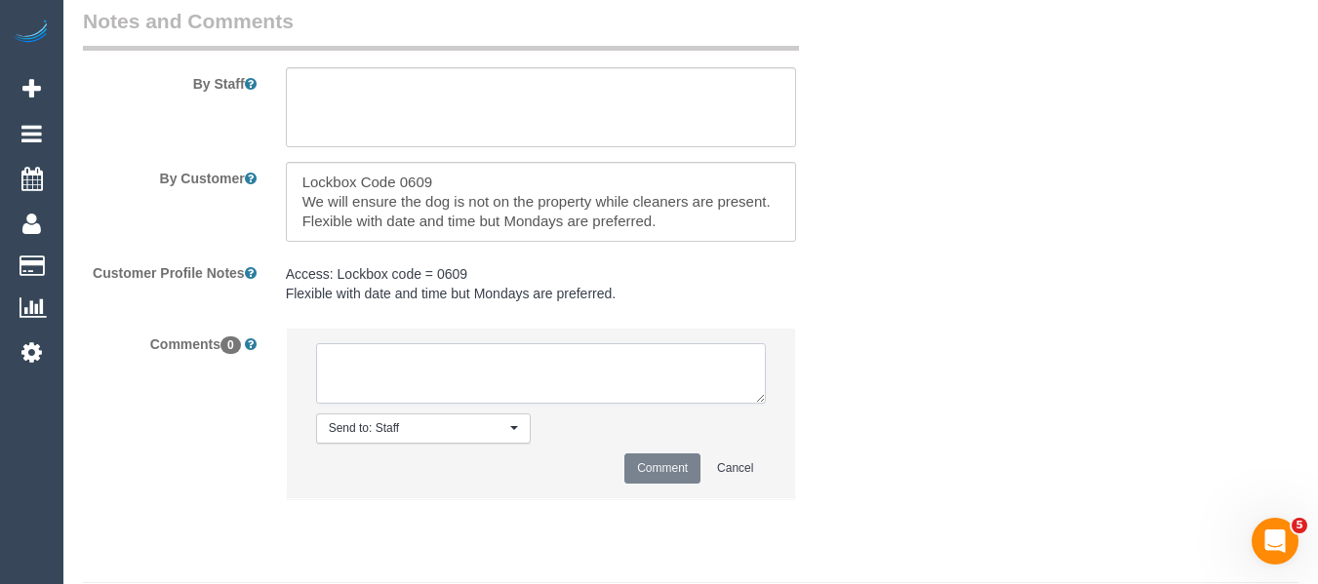
click at [401, 403] on textarea at bounding box center [541, 373] width 451 height 60
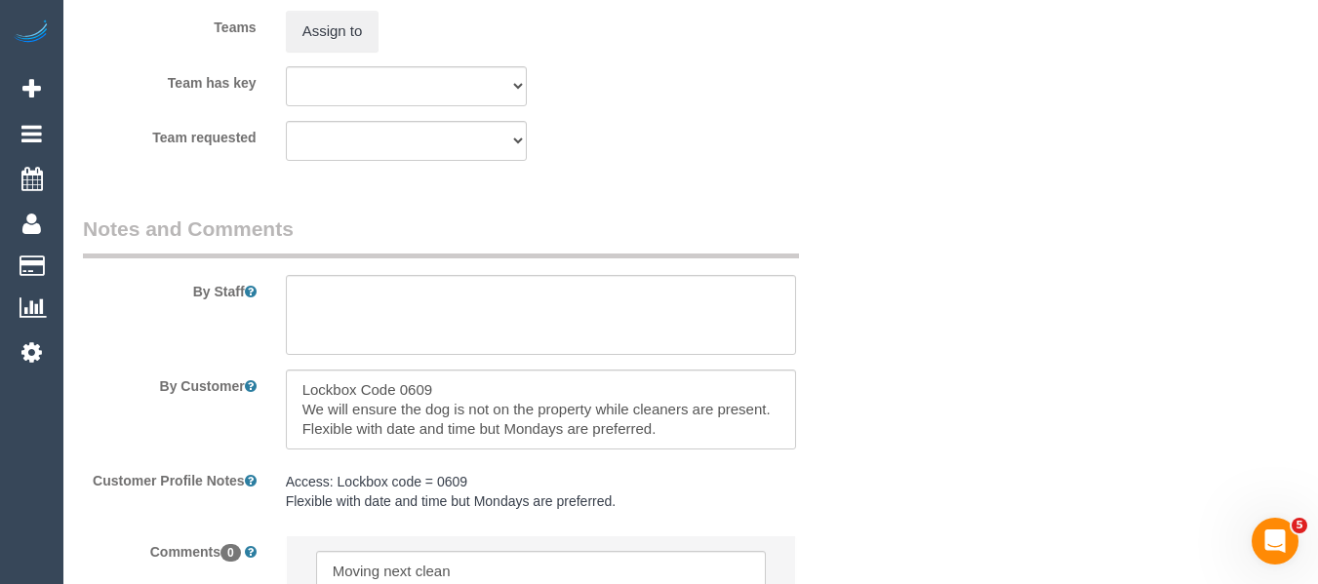
scroll to position [3400, 0]
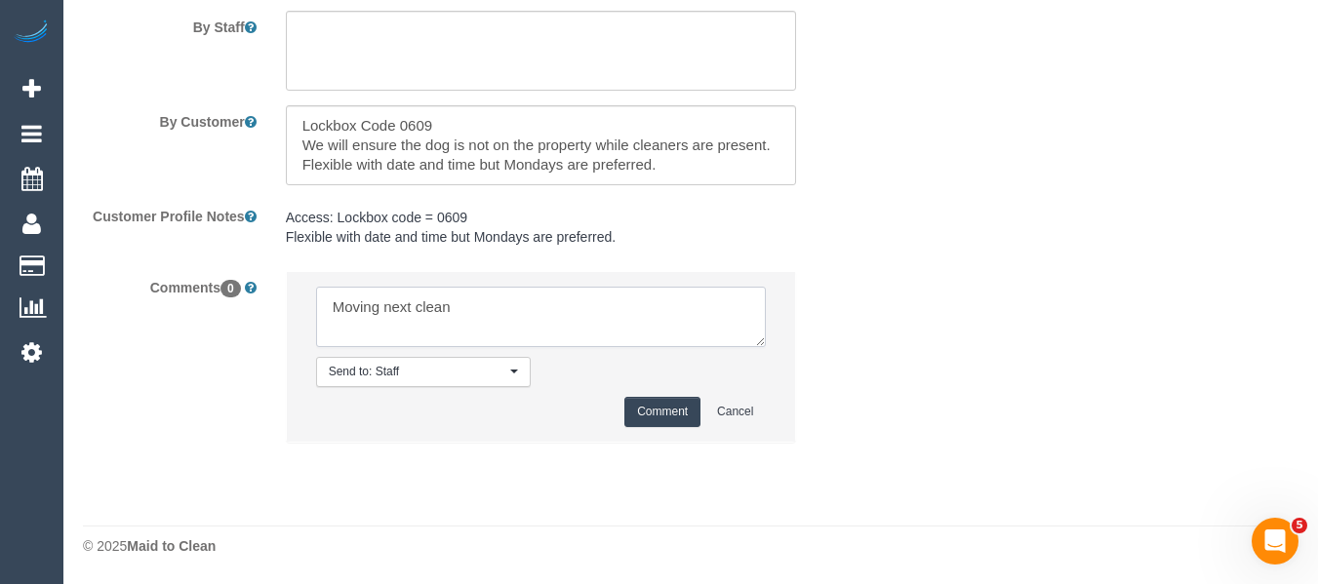
click at [504, 309] on textarea at bounding box center [541, 317] width 451 height 60
type textarea "Moving next clean to 15/09 (pending time flex) and adding spring clean and oven…"
click at [652, 419] on button "Comment" at bounding box center [662, 412] width 76 height 30
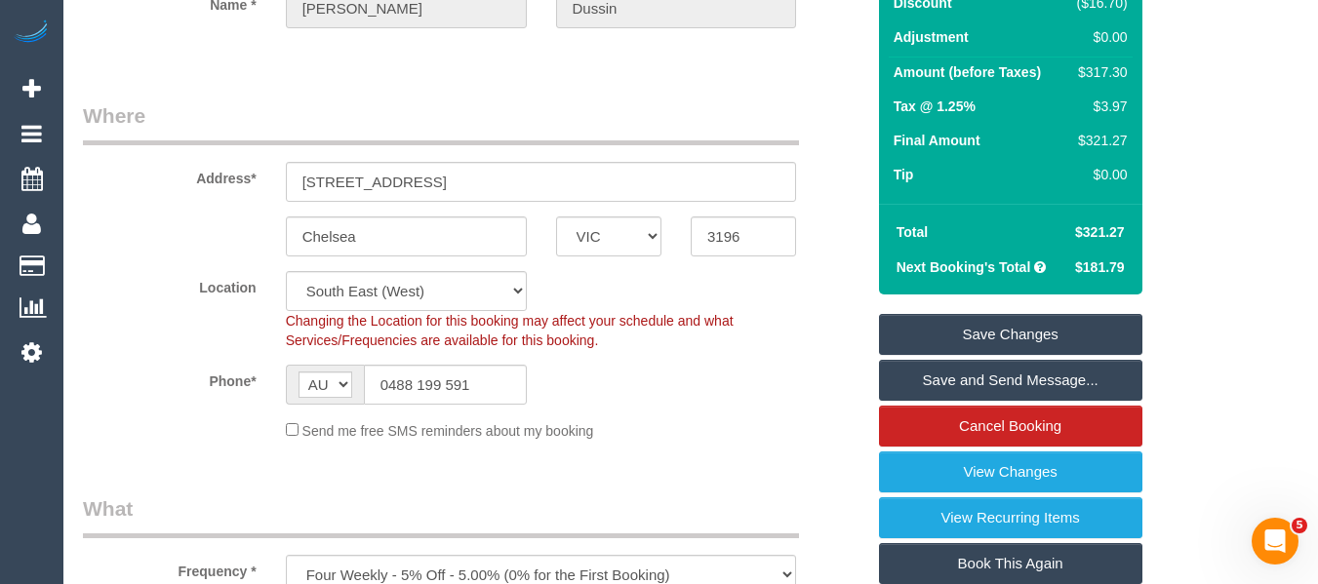
scroll to position [224, 0]
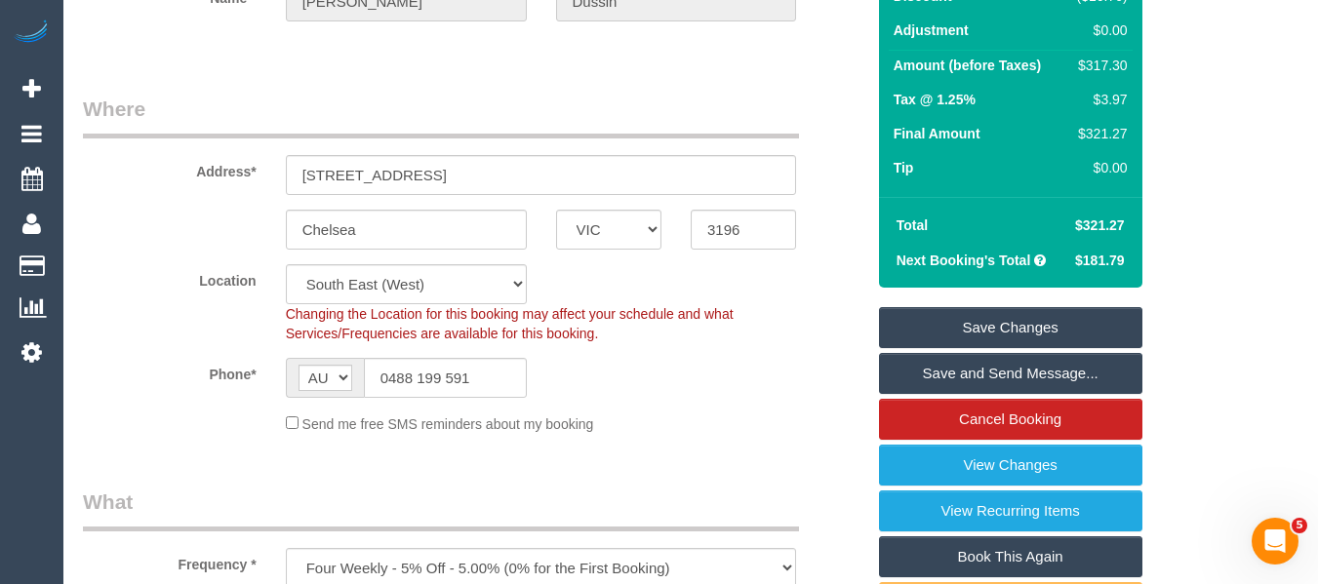
click at [1017, 348] on link "Save Changes" at bounding box center [1010, 327] width 263 height 41
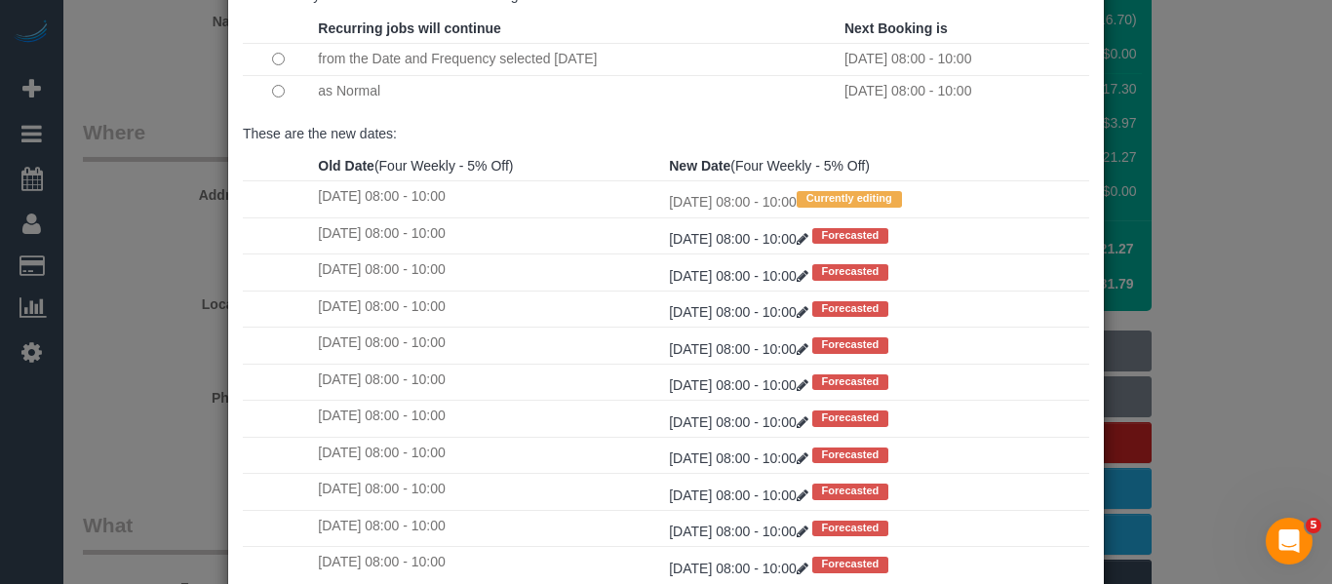
scroll to position [290, 0]
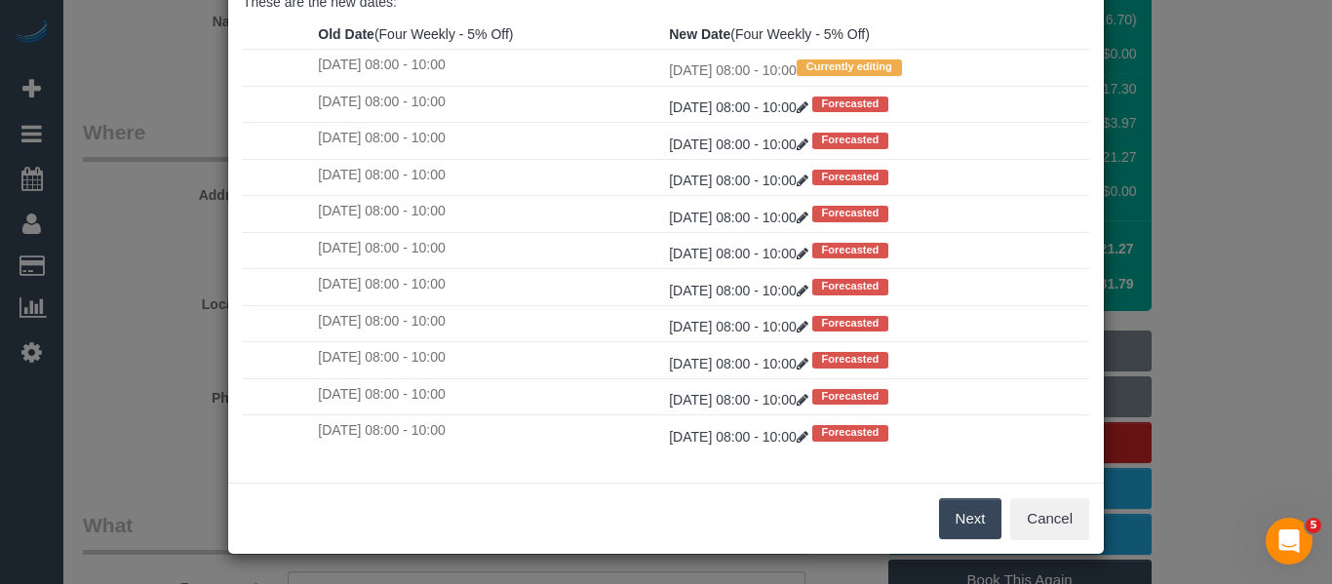
click at [986, 514] on button "Next" at bounding box center [970, 518] width 63 height 41
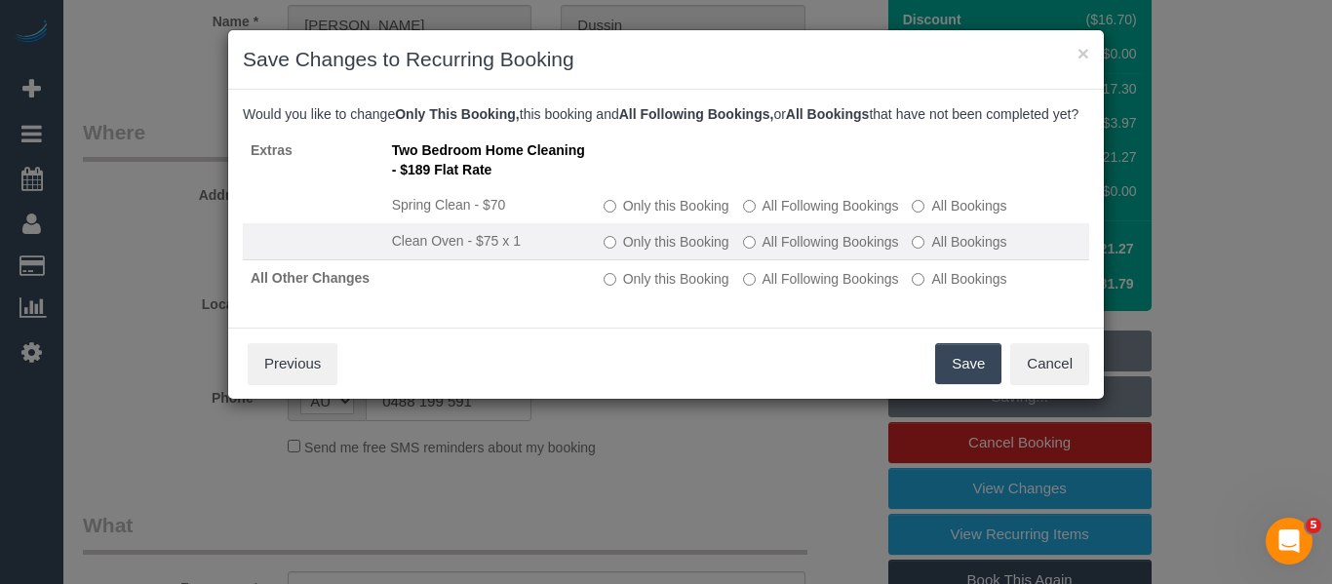
scroll to position [0, 0]
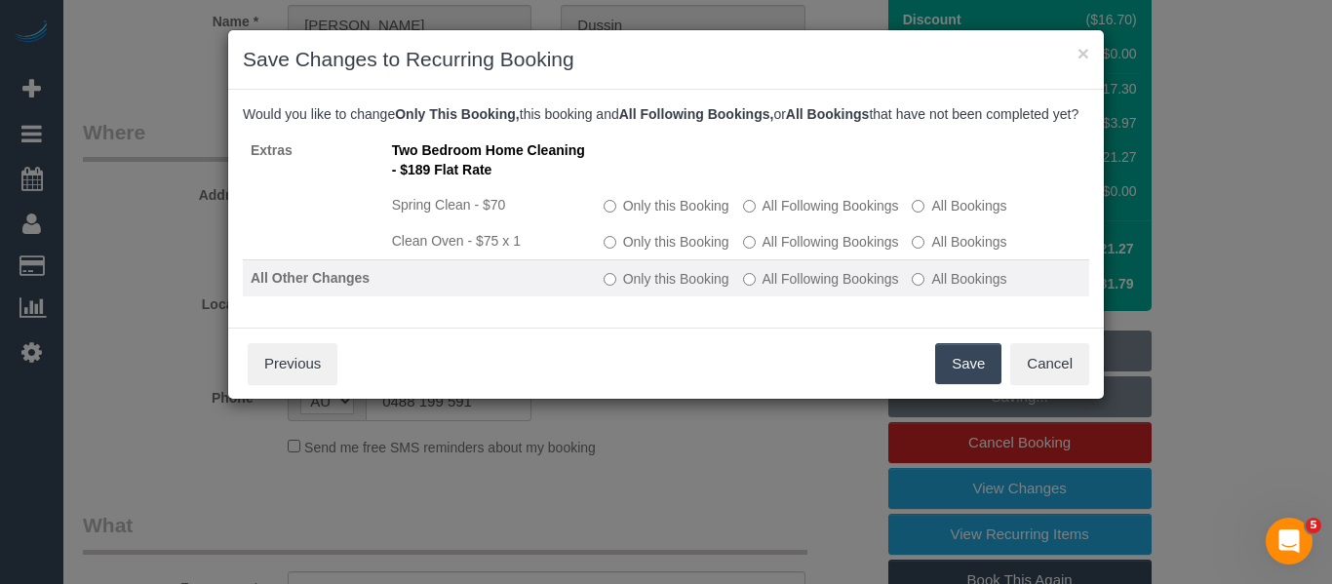
click at [798, 289] on label "All Following Bookings" at bounding box center [821, 279] width 156 height 20
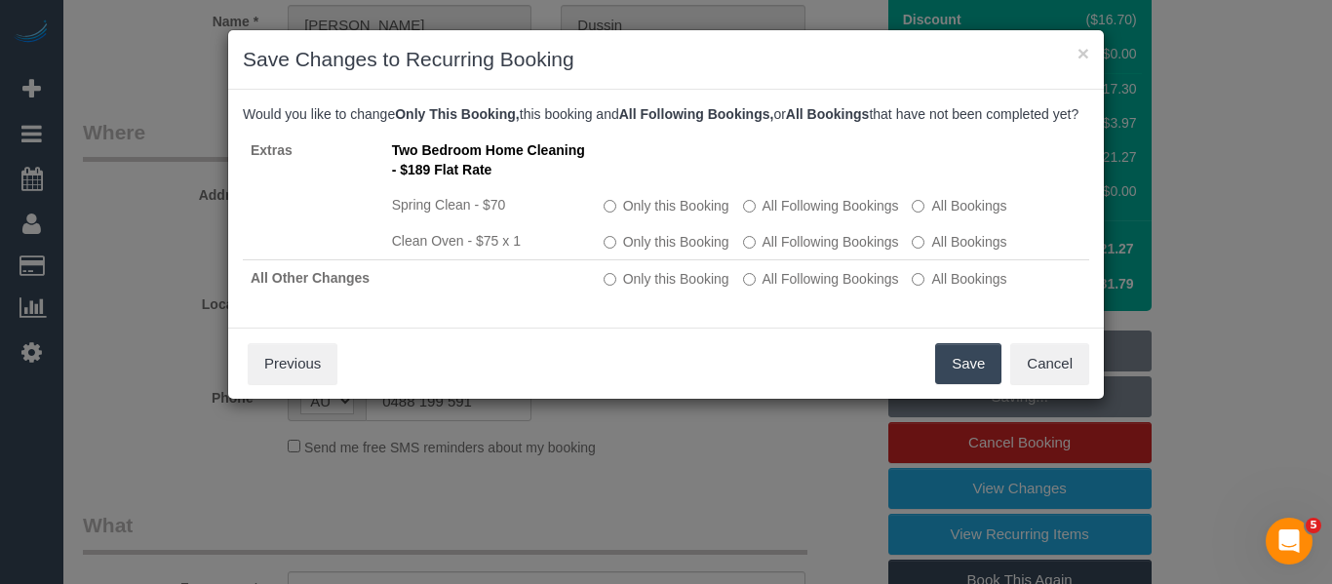
click at [968, 374] on button "Save" at bounding box center [968, 363] width 66 height 41
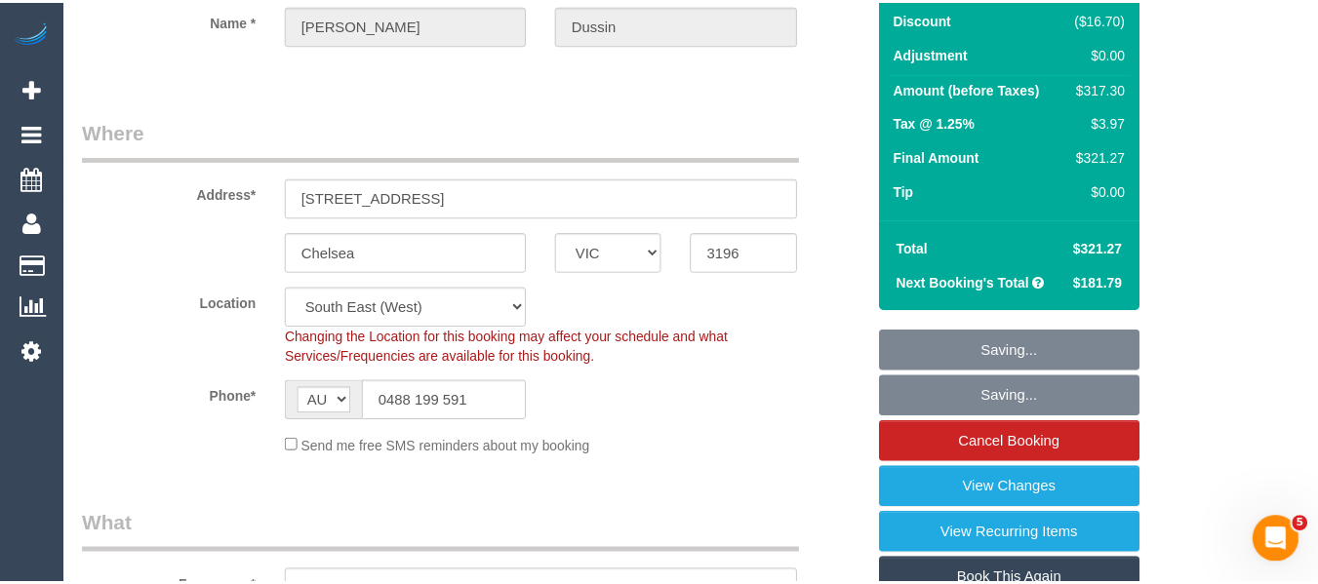
scroll to position [224, 0]
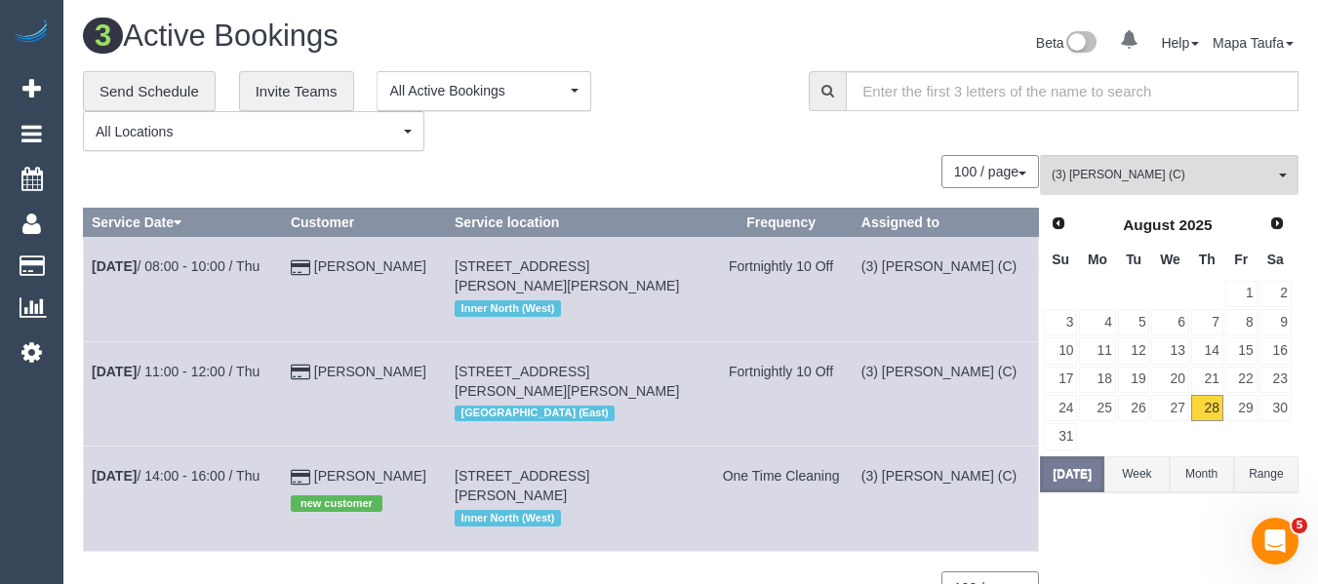
click at [715, 104] on div "**********" at bounding box center [431, 111] width 696 height 81
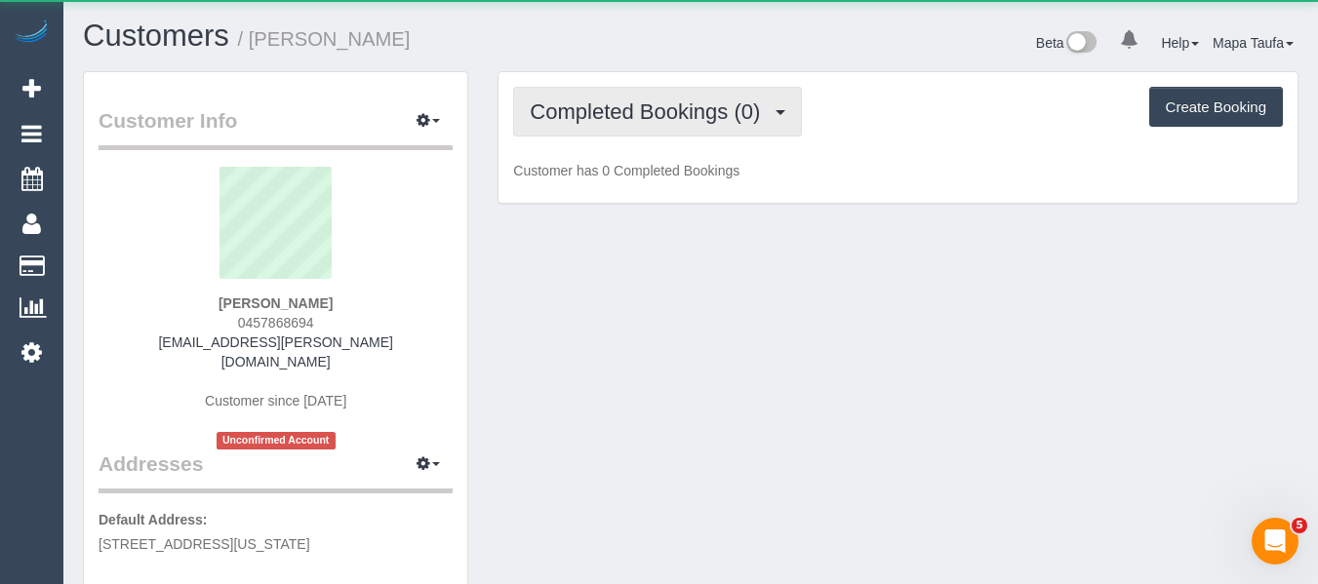
click at [673, 114] on span "Completed Bookings (0)" at bounding box center [650, 111] width 240 height 24
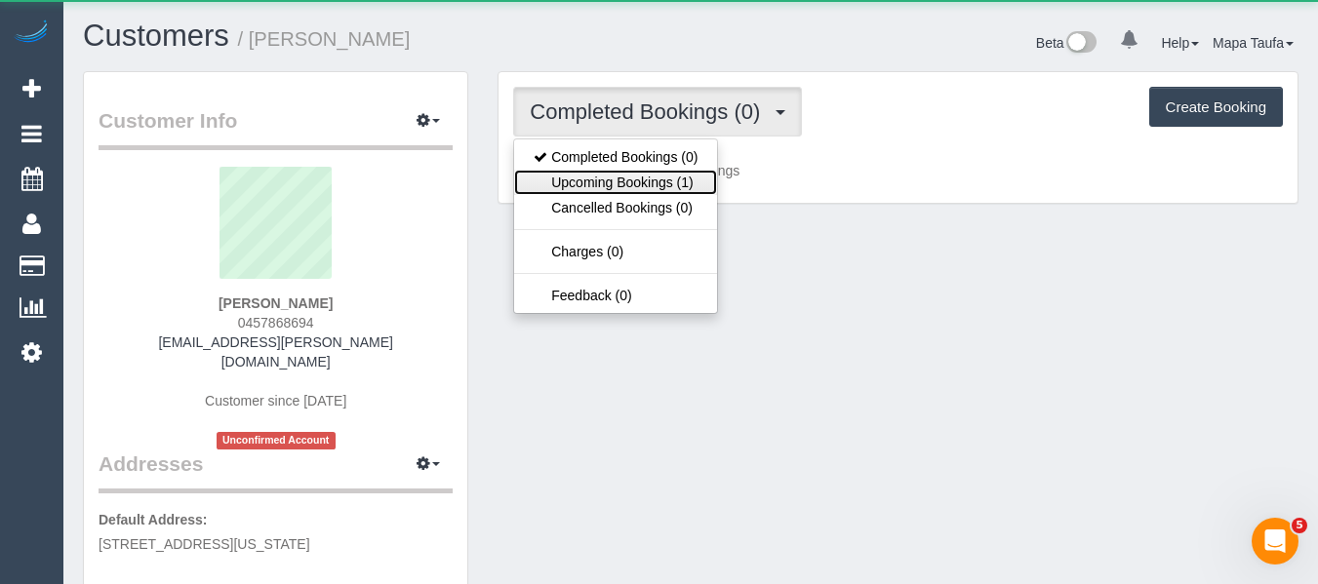
click at [656, 174] on link "Upcoming Bookings (1)" at bounding box center [615, 182] width 203 height 25
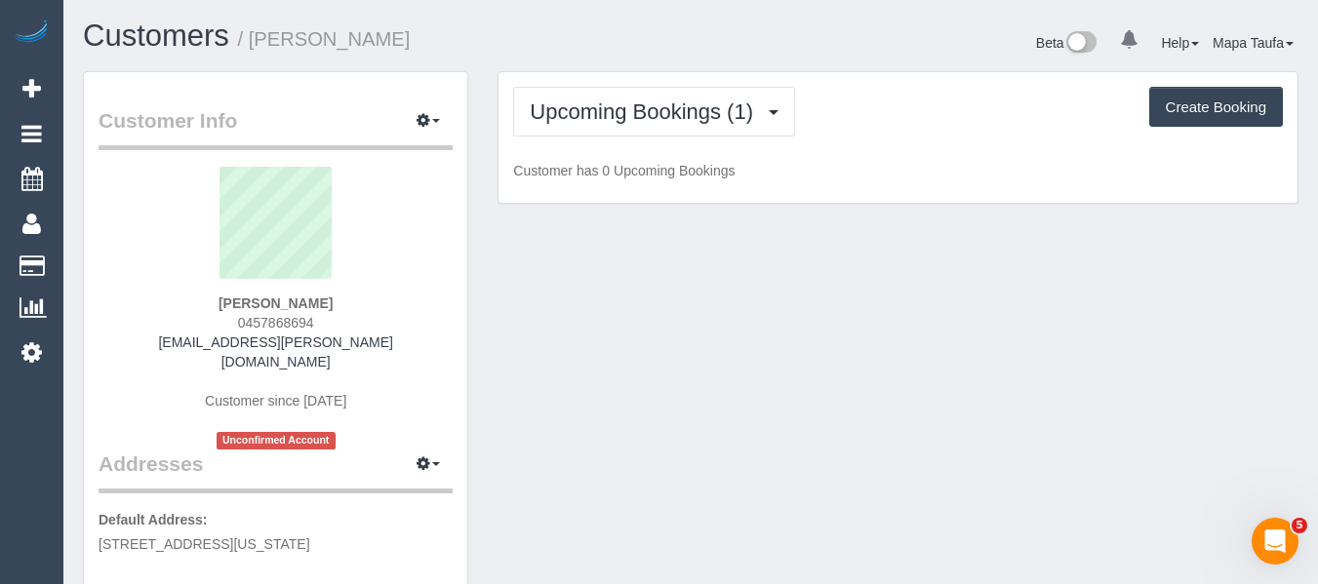
click at [803, 58] on div "Beta 0 Your Notifications You have 0 alerts Help Help Docs Take a Tour Contact …" at bounding box center [1002, 46] width 622 height 52
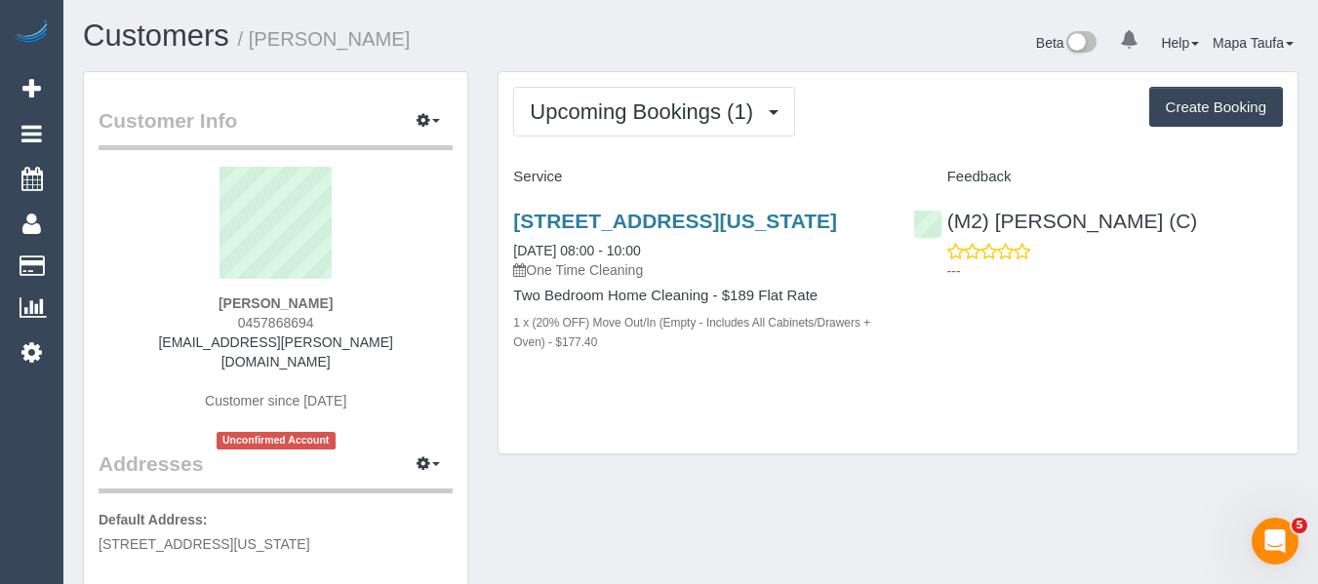
click at [884, 409] on div "Upcoming Bookings (1) Completed Bookings (0) Upcoming Bookings (1) Cancelled Bo…" at bounding box center [897, 263] width 799 height 382
drag, startPoint x: 423, startPoint y: 402, endPoint x: 369, endPoint y: 427, distance: 60.2
click at [422, 402] on div "Kit Flanagan 0457868694 kit.flanagan@hotmail.com Customer since 2025 Unconfirme…" at bounding box center [276, 308] width 354 height 283
drag, startPoint x: 346, startPoint y: 306, endPoint x: 333, endPoint y: 321, distance: 20.0
click at [333, 321] on div "Kit Flanagan 0457868694 kit.flanagan@hotmail.com Customer since 2025 Unconfirme…" at bounding box center [276, 308] width 354 height 283
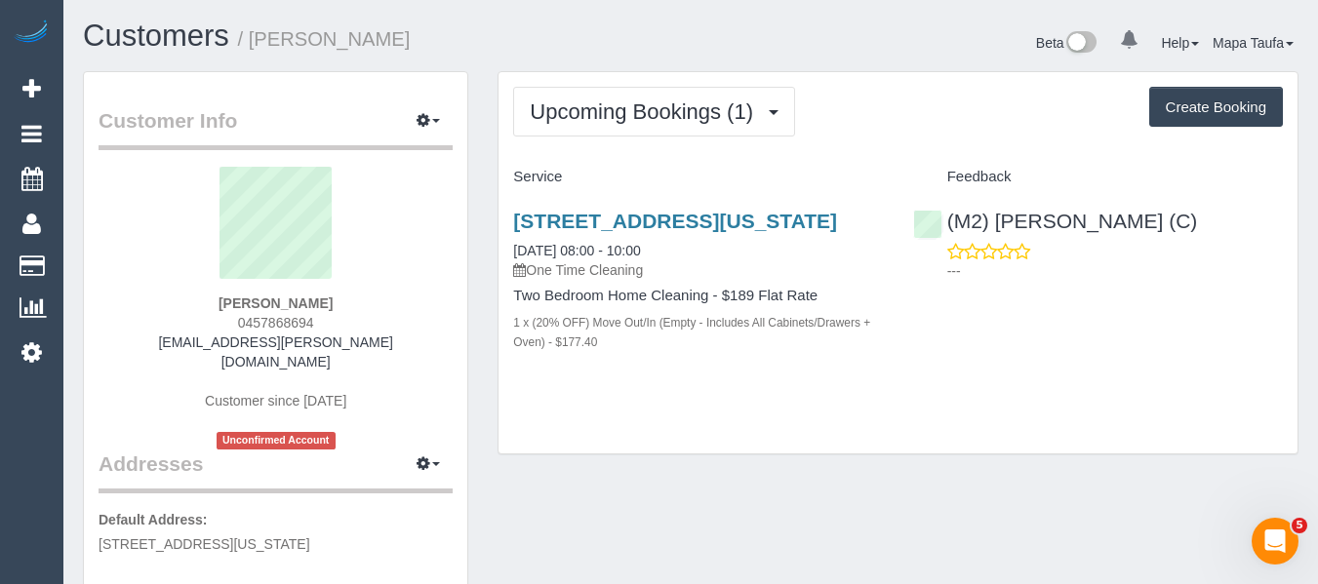
click at [344, 321] on div "Kit Flanagan 0457868694 kit.flanagan@hotmail.com Customer since 2025 Unconfirme…" at bounding box center [276, 308] width 354 height 283
drag, startPoint x: 344, startPoint y: 321, endPoint x: 232, endPoint y: 336, distance: 113.1
click at [215, 333] on div "Kit Flanagan 0457868694 kit.flanagan@hotmail.com Customer since 2025 Unconfirme…" at bounding box center [276, 308] width 354 height 283
drag, startPoint x: 480, startPoint y: 289, endPoint x: 424, endPoint y: 302, distance: 57.2
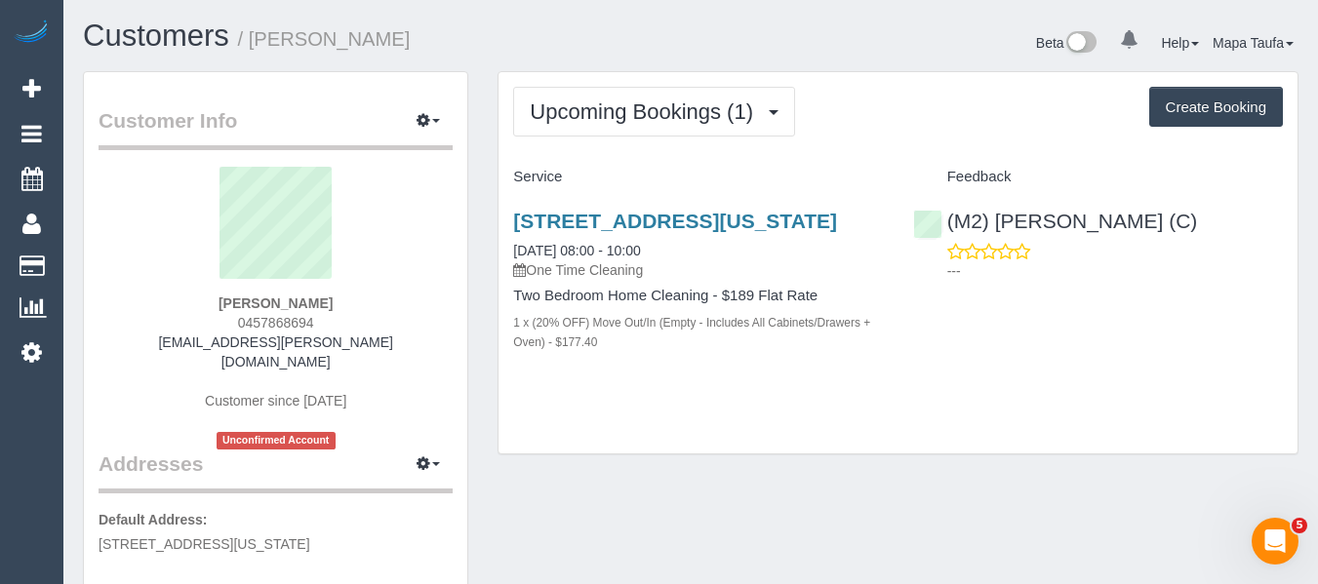
drag, startPoint x: 339, startPoint y: 324, endPoint x: 227, endPoint y: 324, distance: 112.2
click at [227, 324] on div "Kit Flanagan 0457868694 kit.flanagan@hotmail.com Customer since 2025 Unconfirme…" at bounding box center [276, 308] width 354 height 283
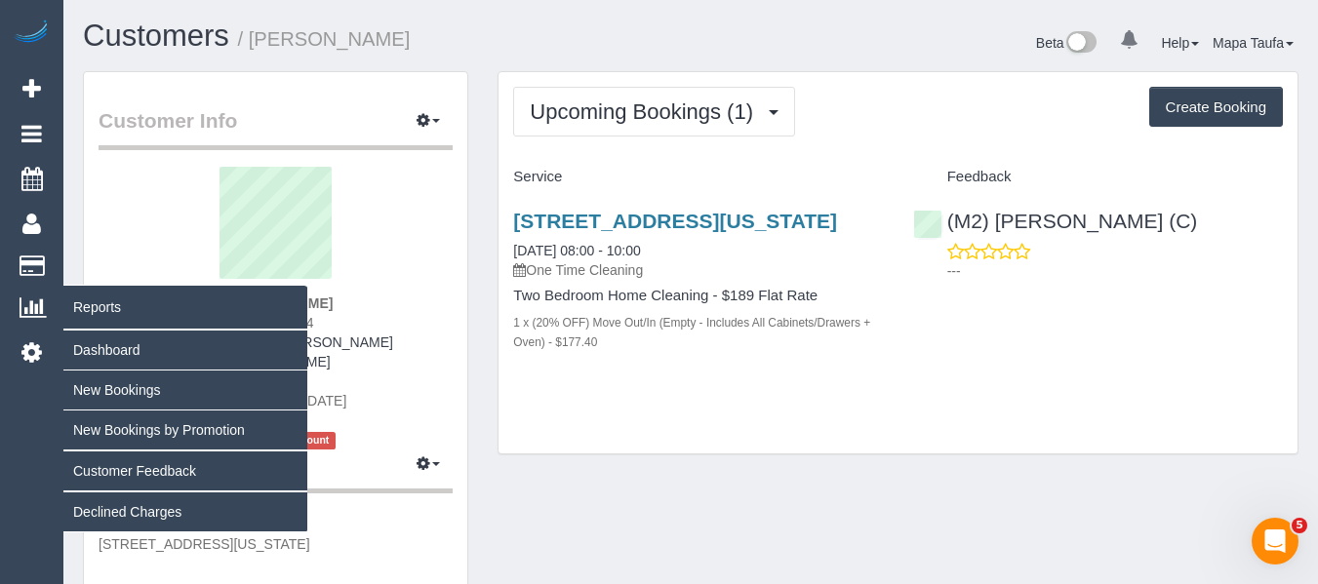
copy span "0457868694"
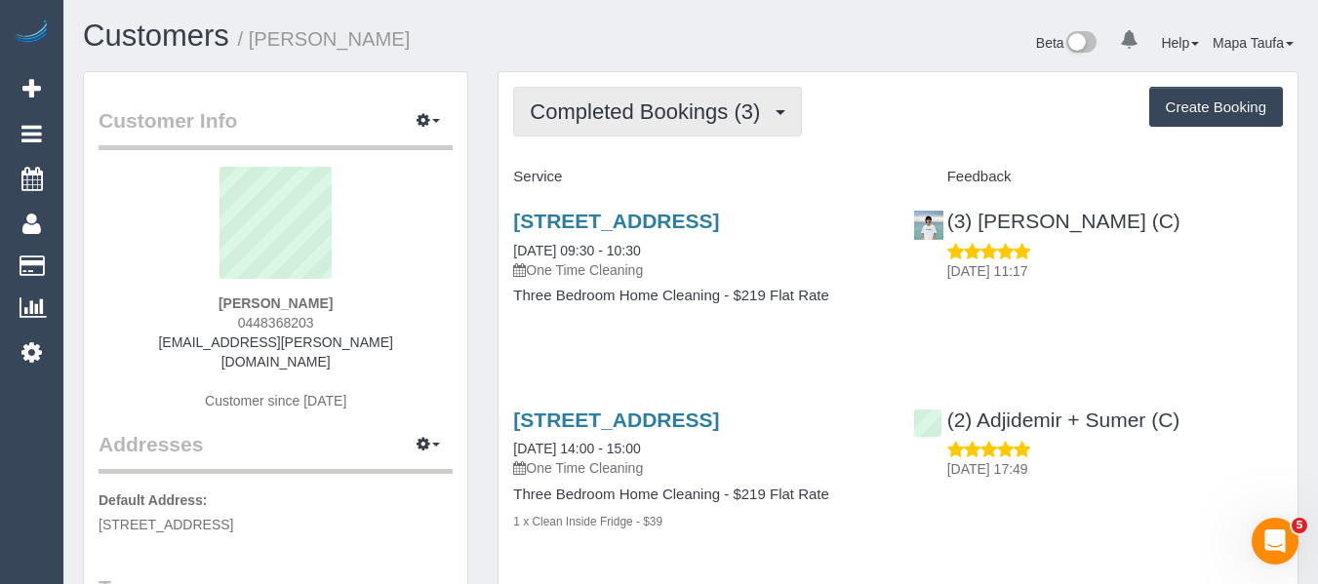
click at [600, 136] on button "Completed Bookings (3)" at bounding box center [657, 112] width 289 height 50
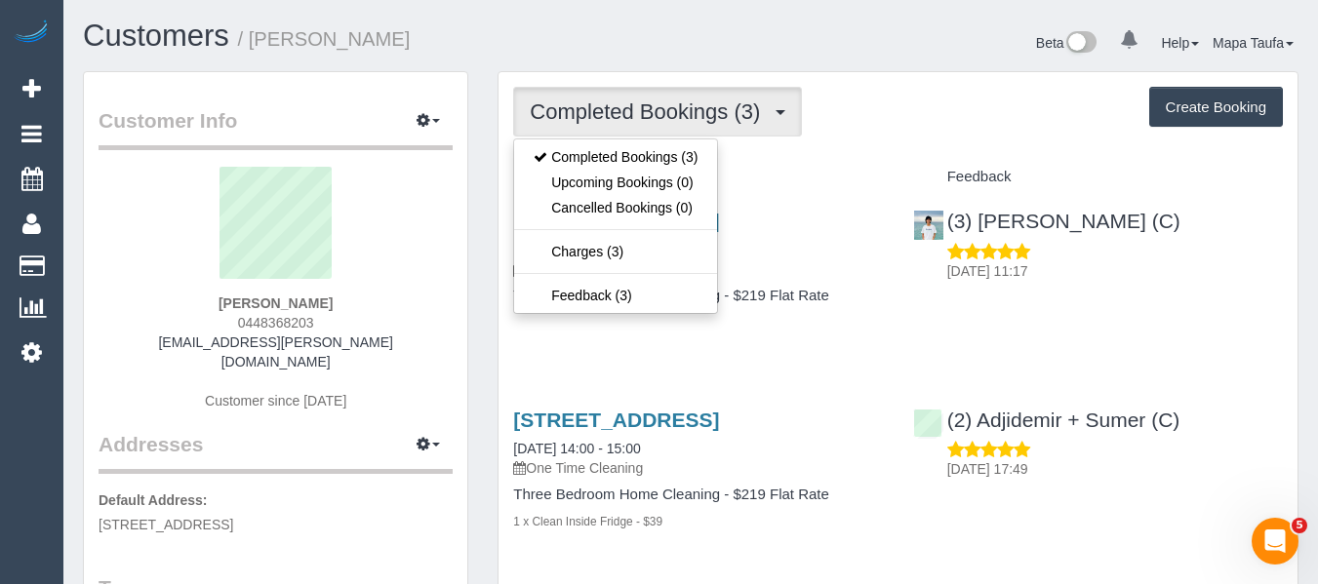
drag, startPoint x: 868, startPoint y: 158, endPoint x: 859, endPoint y: 171, distance: 15.4
click at [869, 159] on div "Completed Bookings (3) Completed Bookings (3) Upcoming Bookings (0) Cancelled B…" at bounding box center [897, 511] width 799 height 879
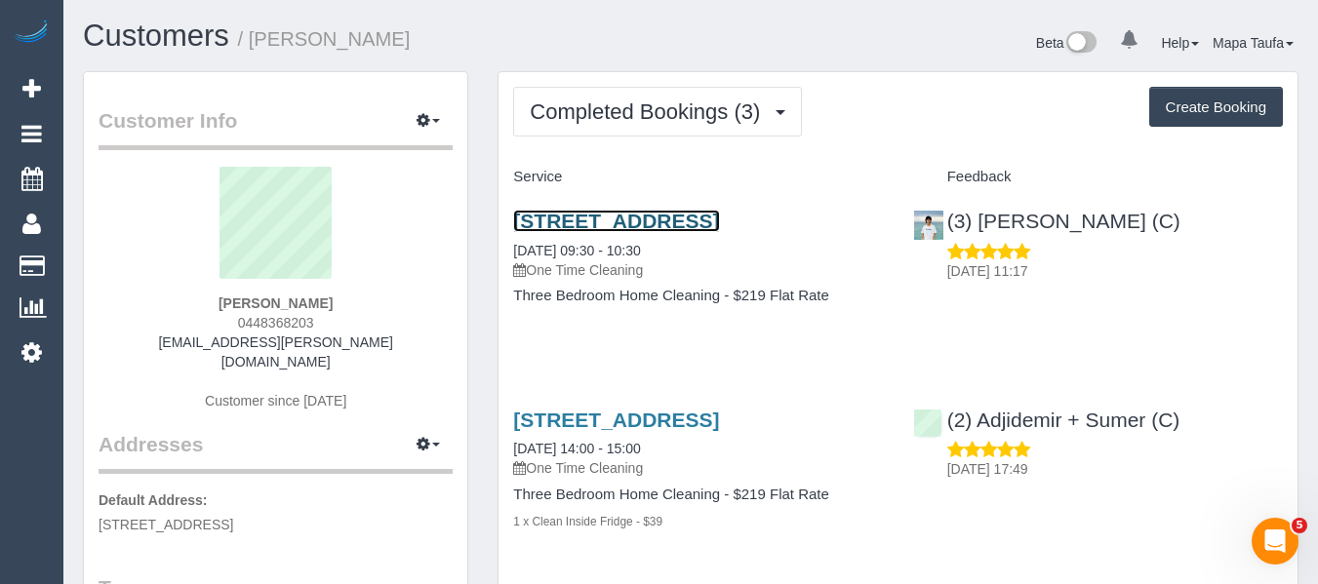
click at [611, 222] on link "10 Jarrahdale Street, 2, Cheltenham, VIC 3192" at bounding box center [616, 221] width 206 height 22
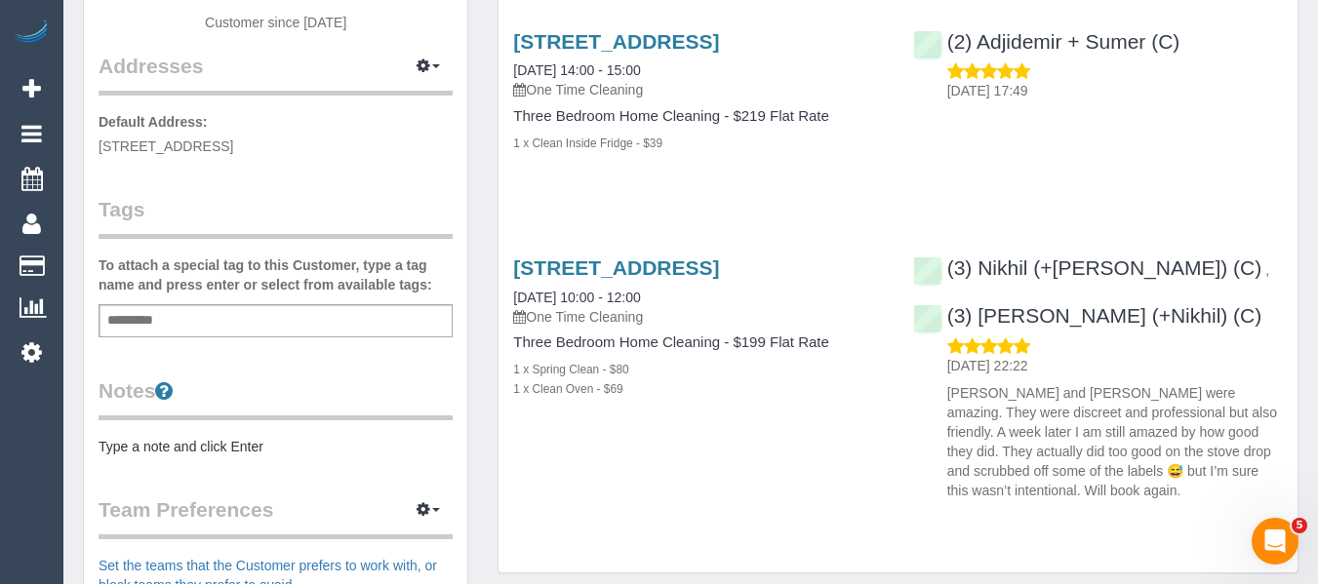
scroll to position [390, 0]
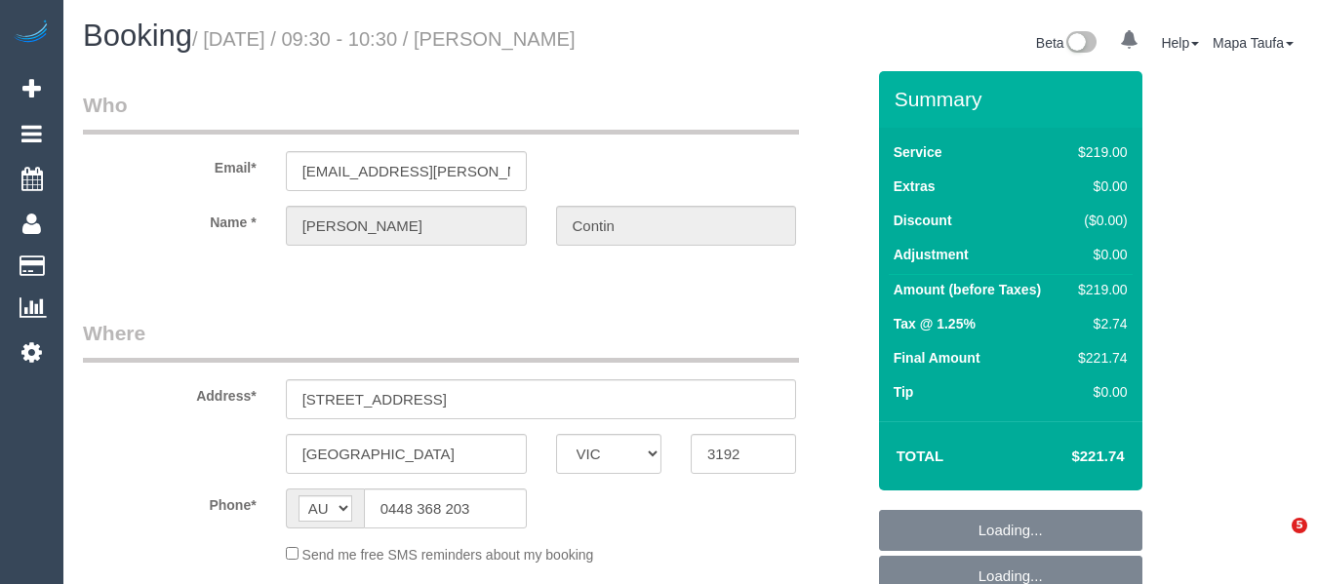
select select "VIC"
select select "string:stripe-pm_1RSqlj2GScqysDRVYZYbwciU"
select select "number:27"
select select "number:14"
select select "number:21"
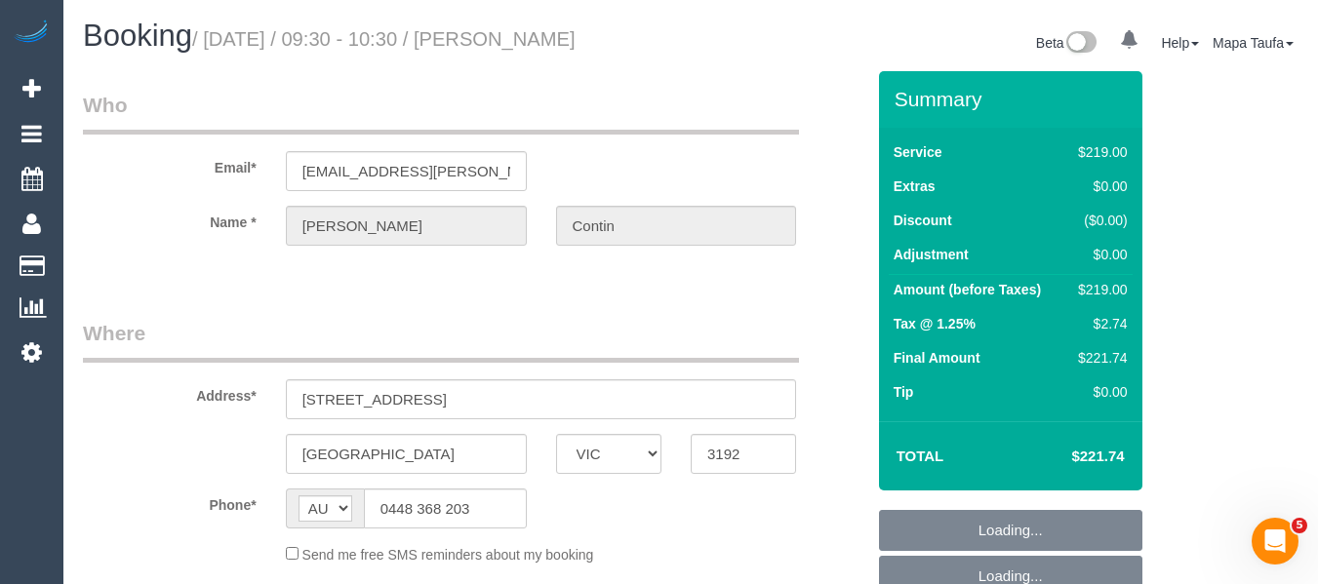
select select "number:25"
select select "number:26"
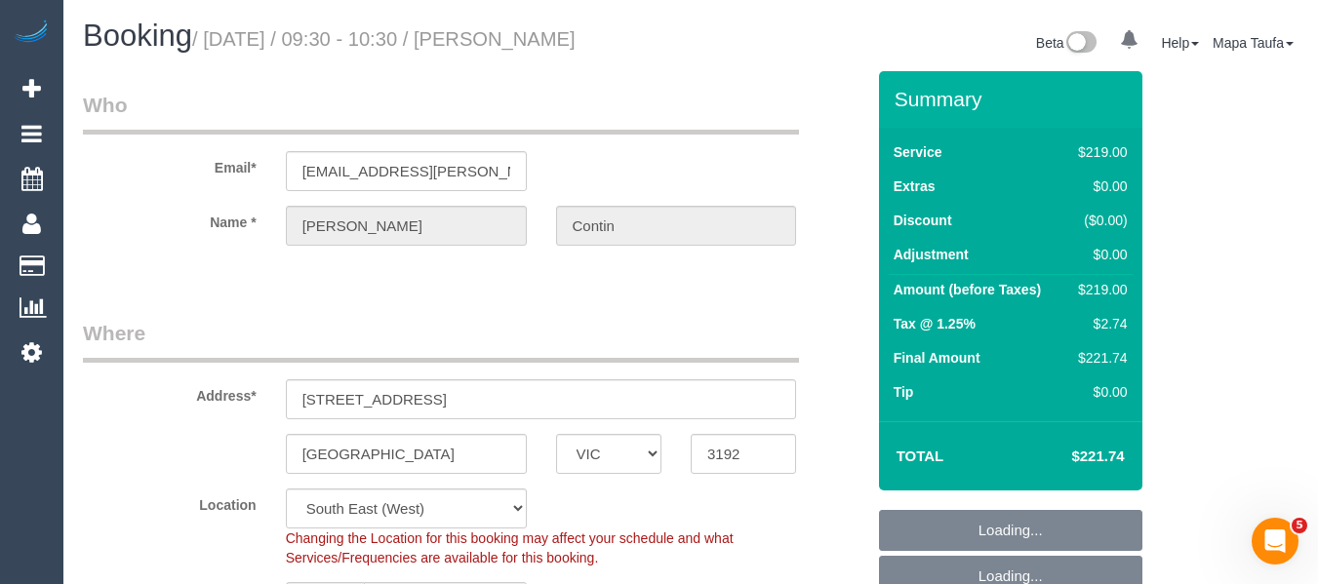
select select "object:1310"
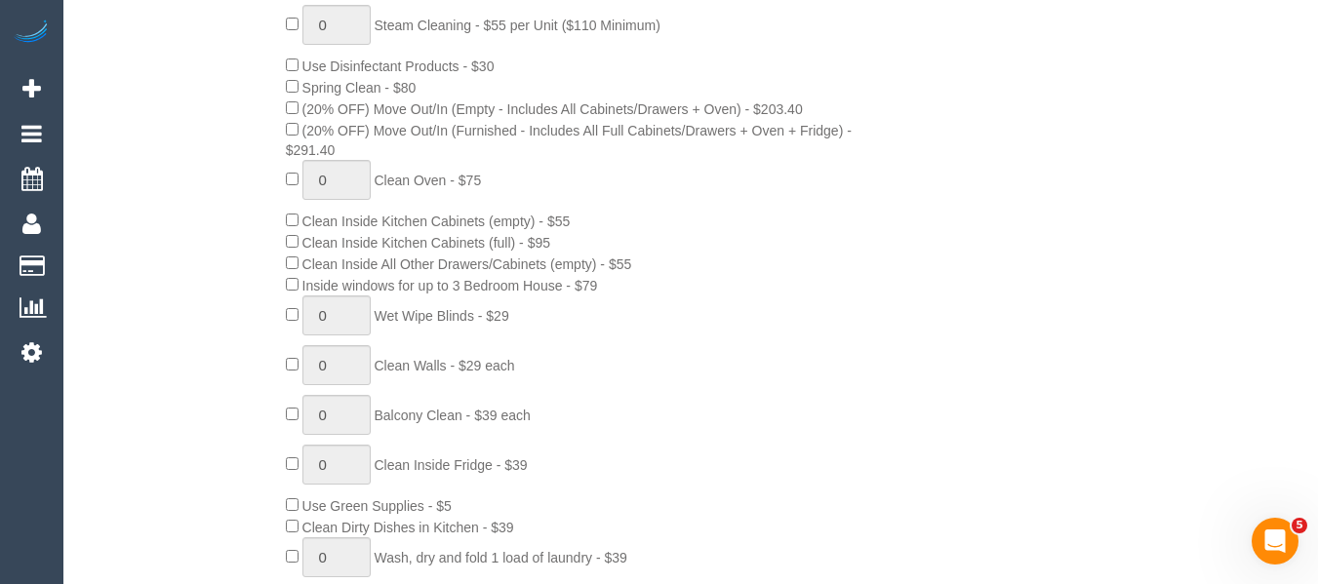
scroll to position [531, 0]
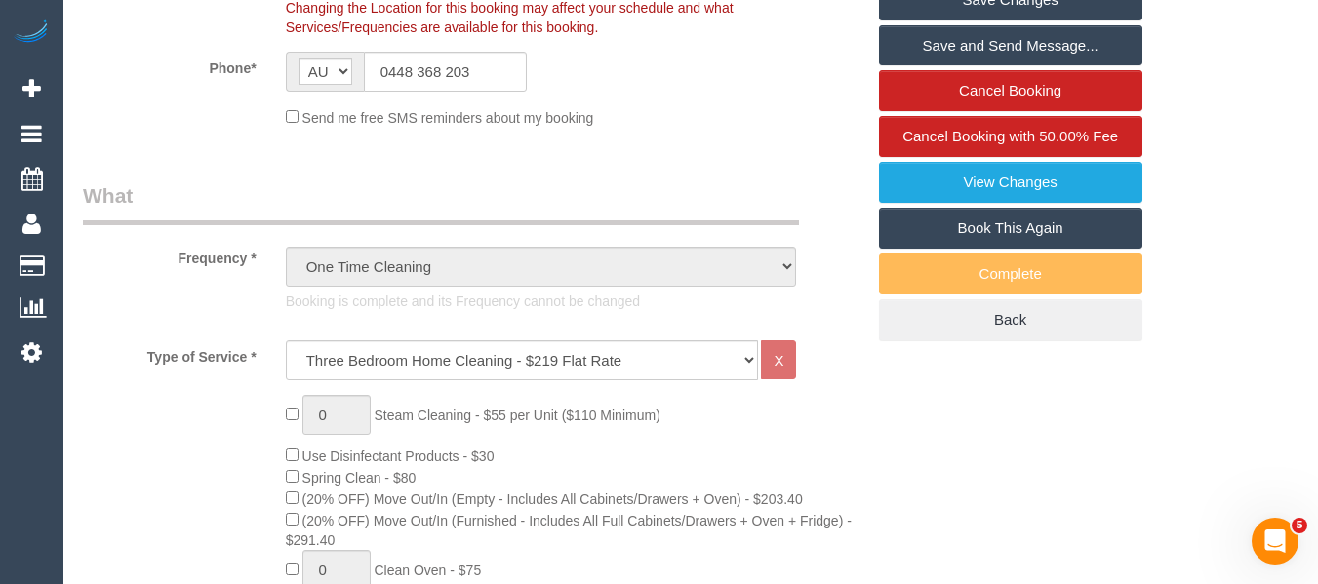
click at [1044, 227] on link "Book This Again" at bounding box center [1010, 228] width 263 height 41
select select "VIC"
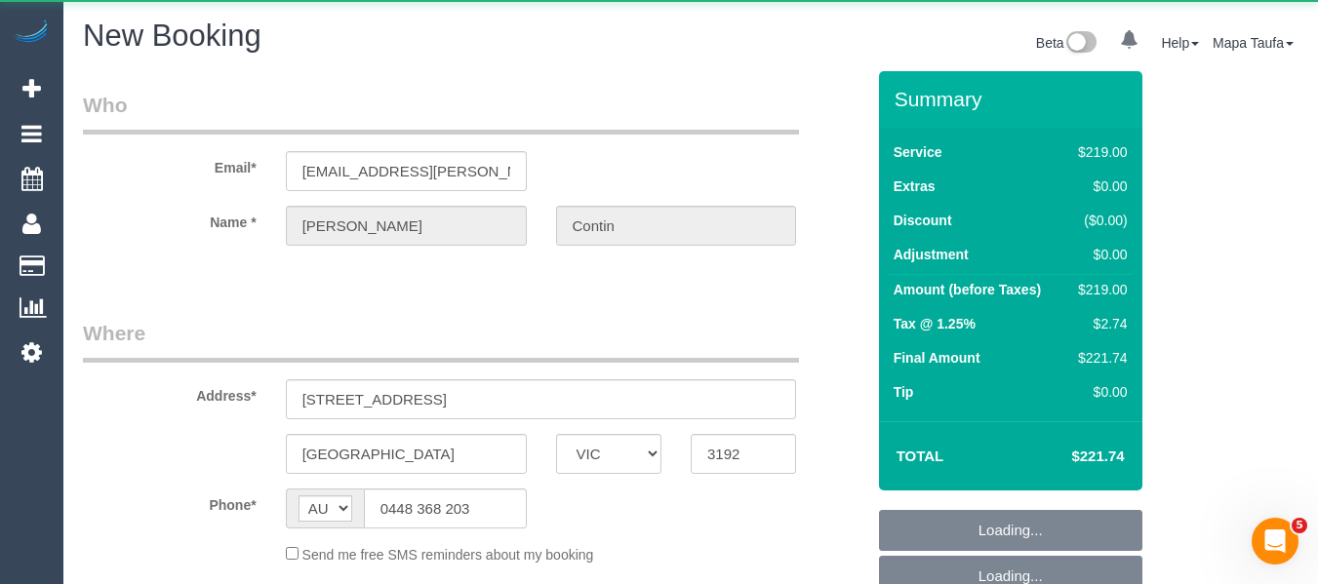
select select "object:2159"
select select "number:27"
select select "number:14"
select select "number:21"
select select "number:25"
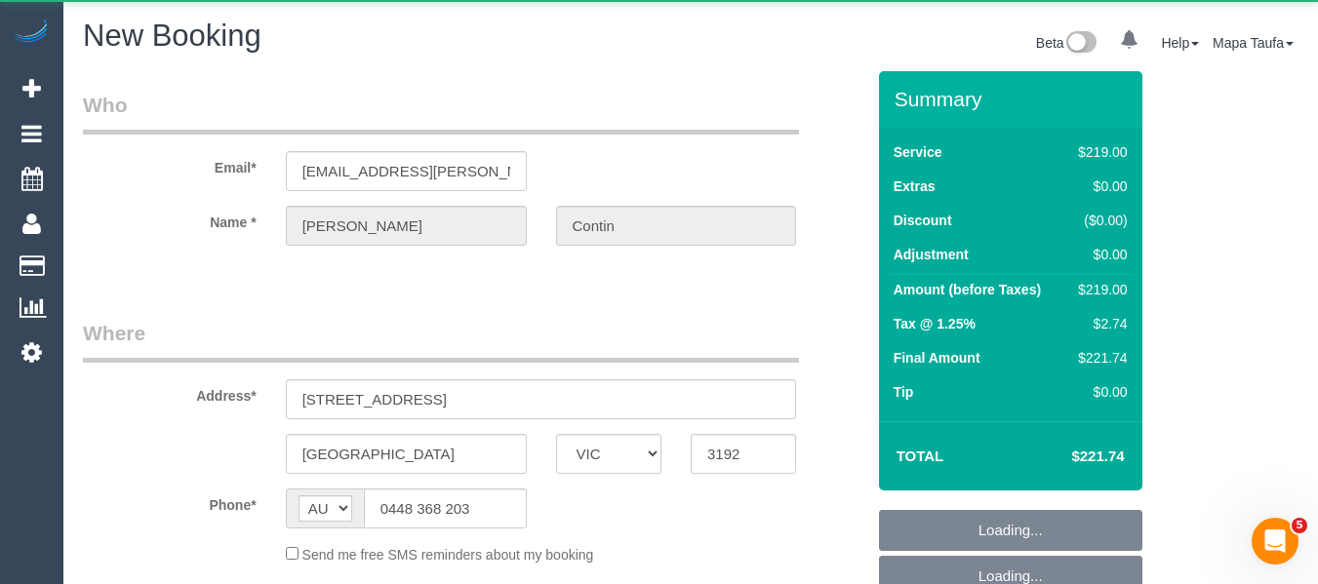
select select "number:26"
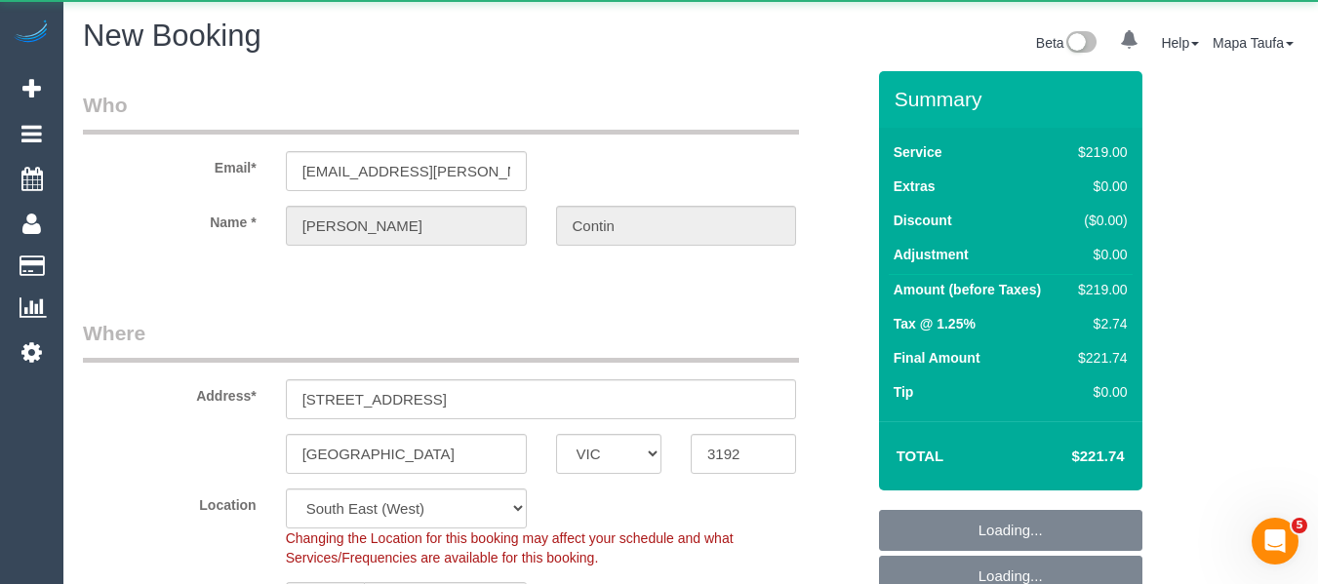
select select "string:stripe-pm_1RSqlj2GScqysDRVYZYbwciU"
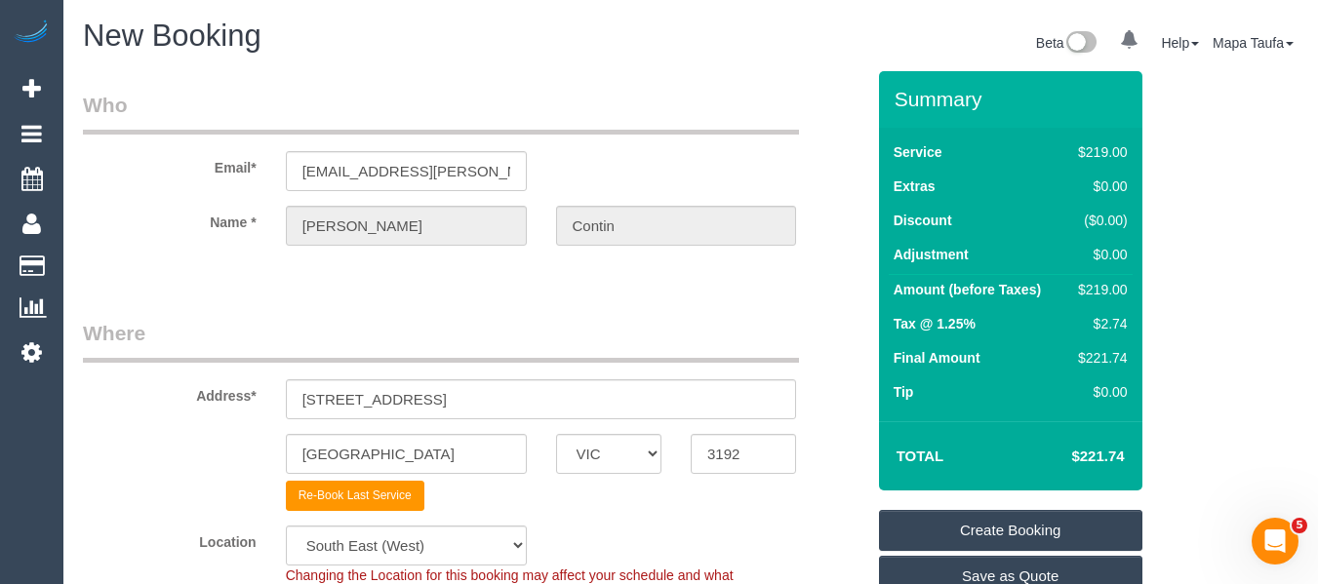
select select "object:2778"
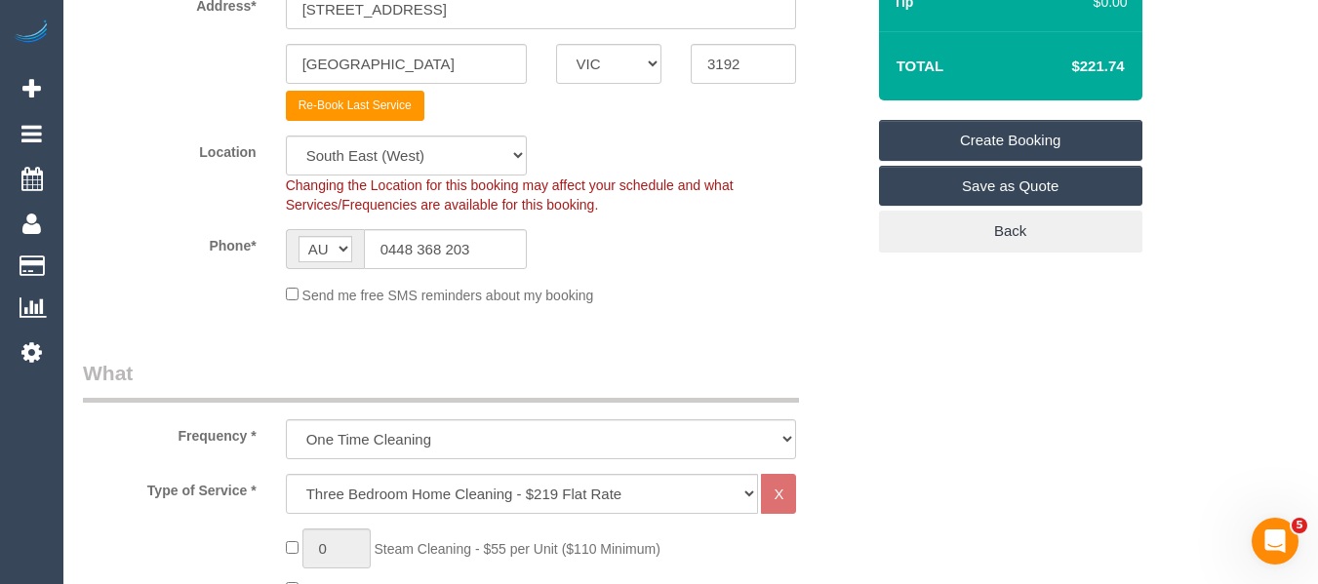
scroll to position [683, 0]
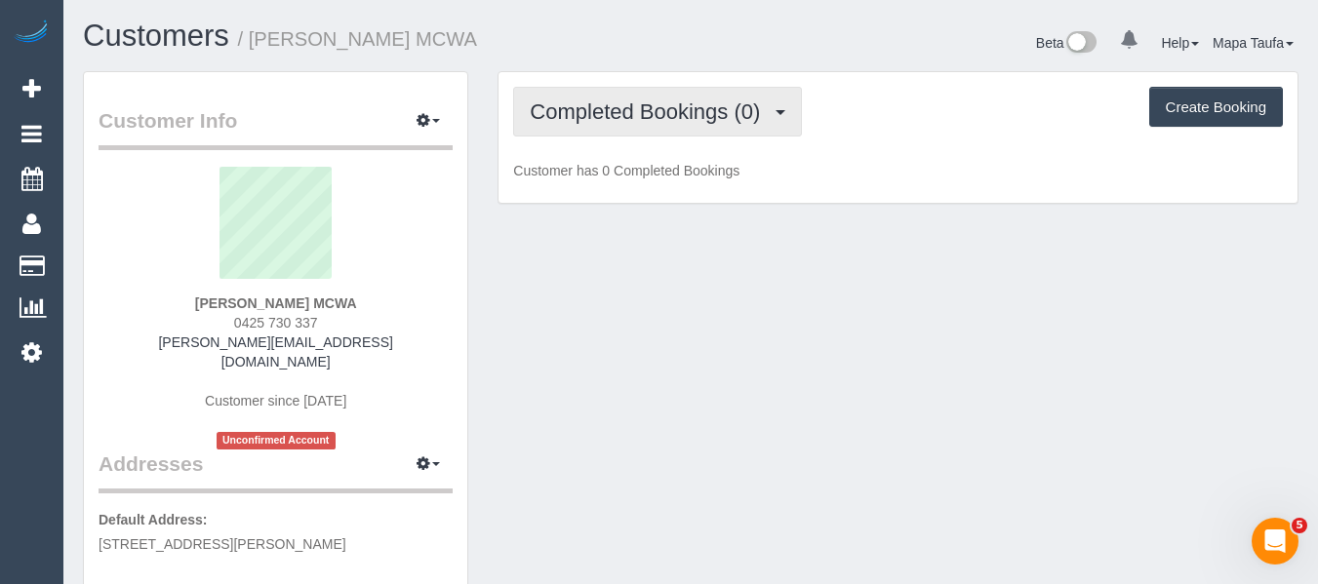
drag, startPoint x: 667, startPoint y: 100, endPoint x: 668, endPoint y: 122, distance: 21.5
click at [668, 103] on span "Completed Bookings (0)" at bounding box center [650, 111] width 240 height 24
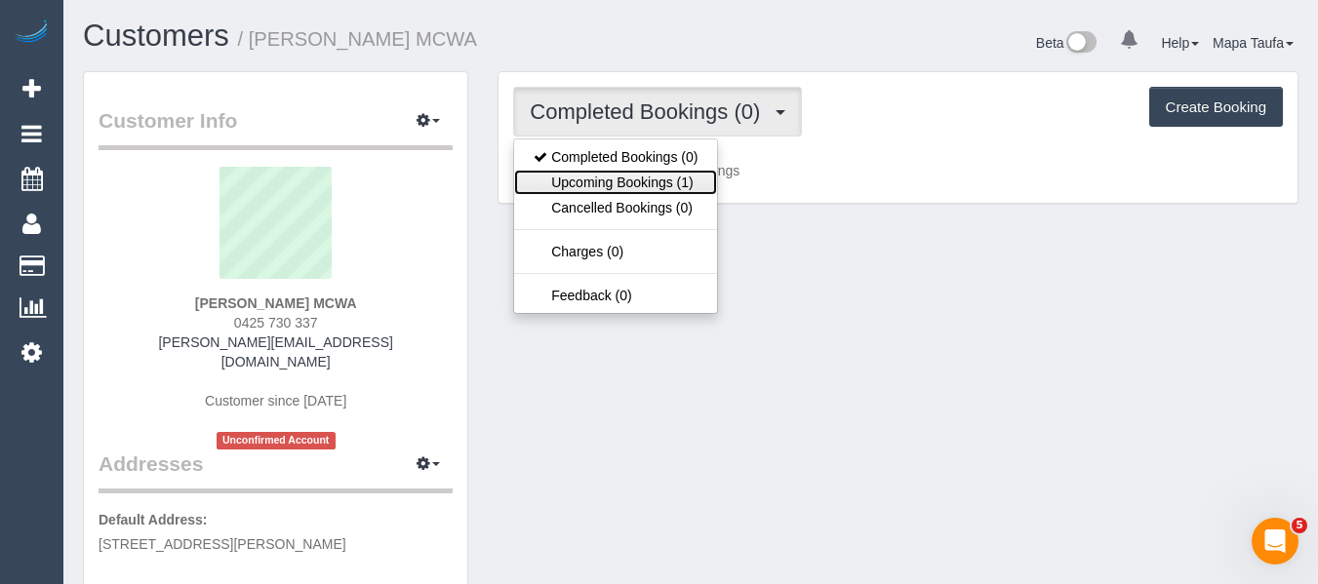
click at [665, 174] on link "Upcoming Bookings (1)" at bounding box center [615, 182] width 203 height 25
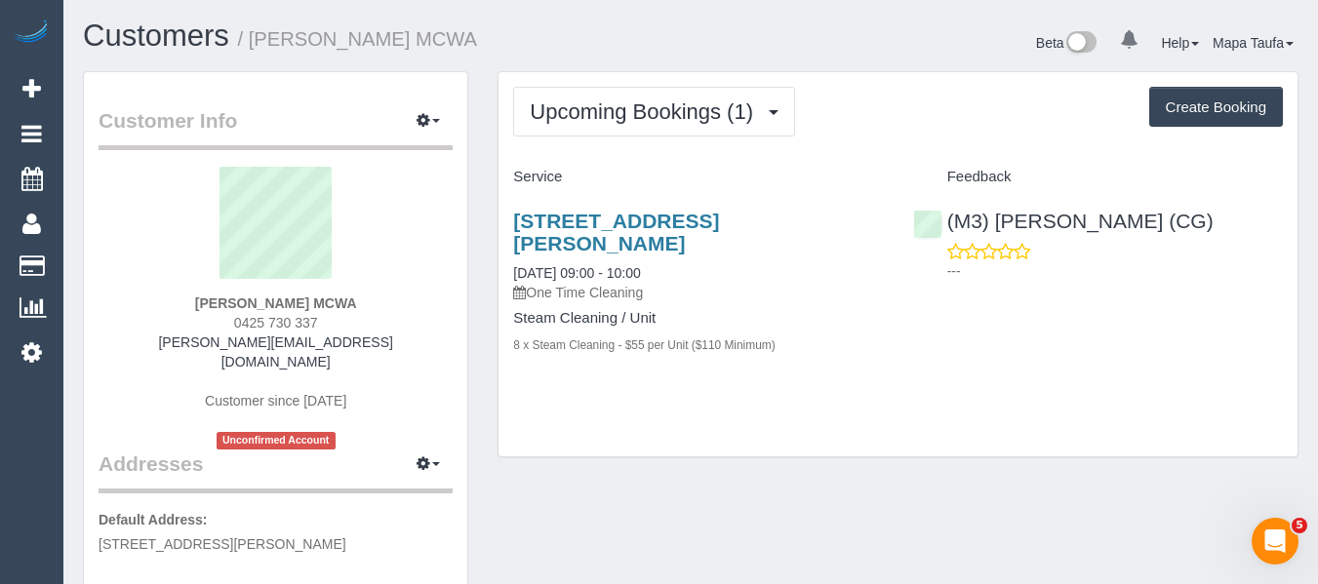
click at [628, 204] on div "5 Tandarra Crescent, Lalor, VIC 3075 28/08/2025 09:00 - 10:00 One Time Cleaning…" at bounding box center [697, 293] width 399 height 200
click at [627, 225] on link "5 Tandarra Crescent, Lalor, VIC 3075" at bounding box center [616, 232] width 206 height 45
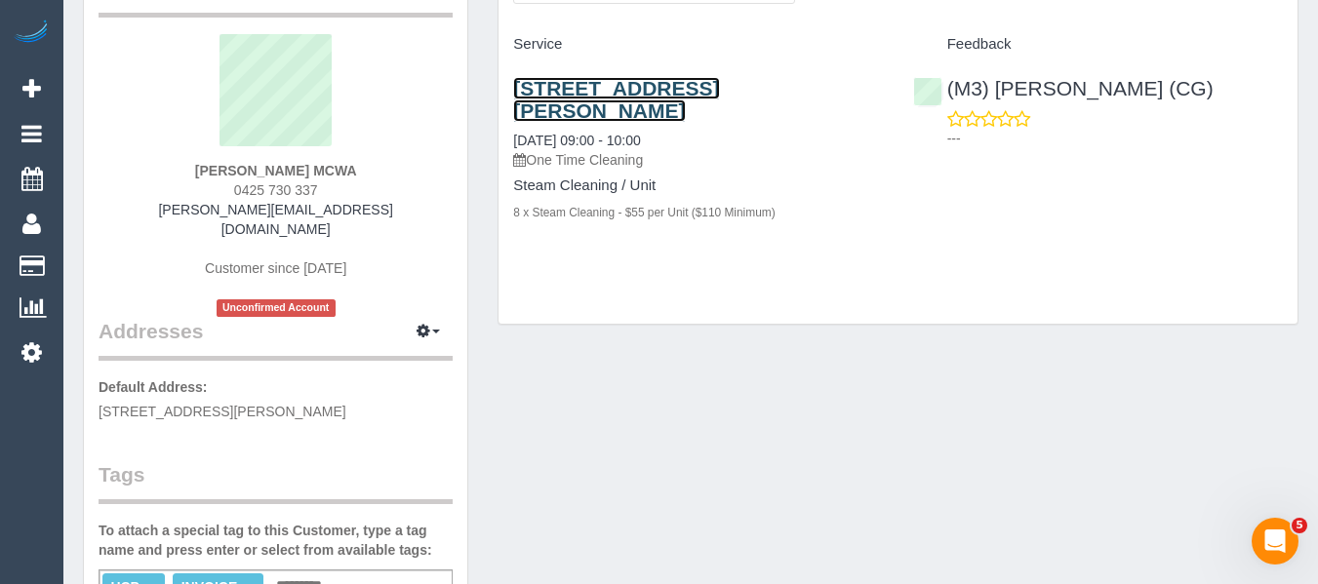
scroll to position [98, 0]
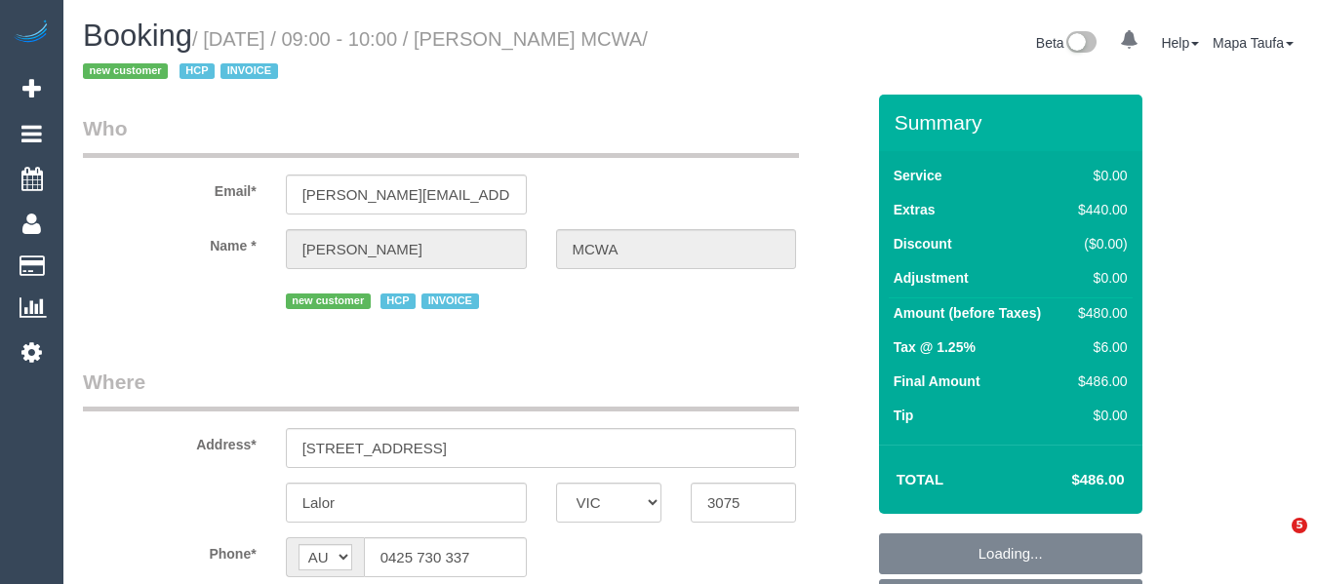
select select "VIC"
select select "object:533"
select select "number:28"
select select "number:14"
select select "number:18"
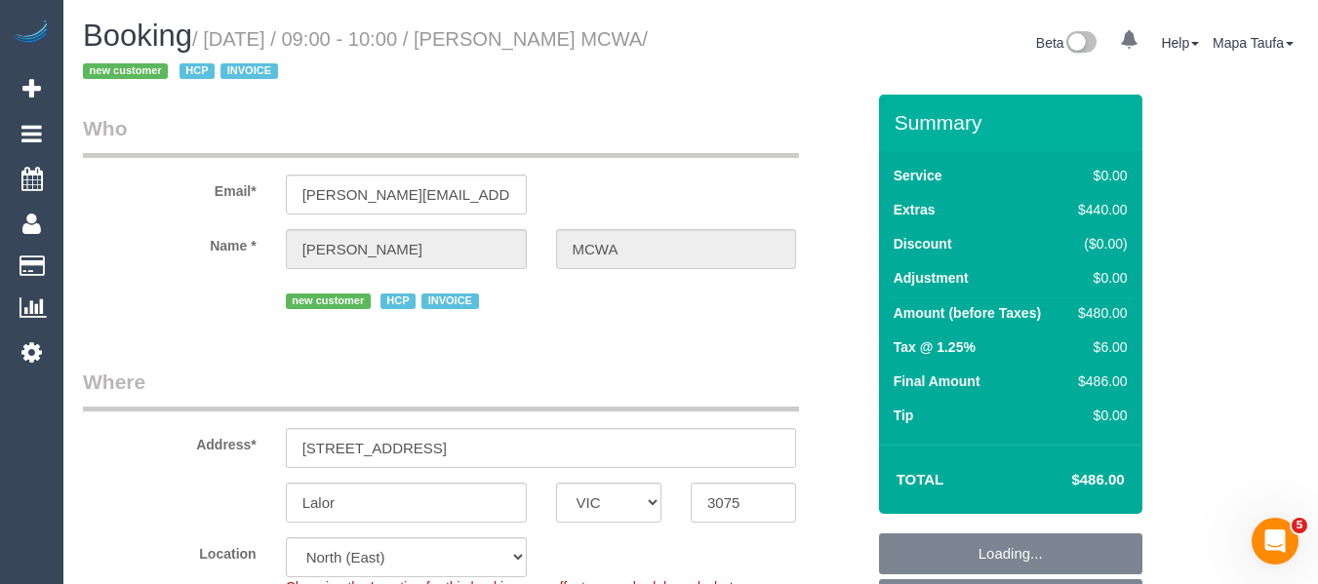
select select "number:24"
select select "object:766"
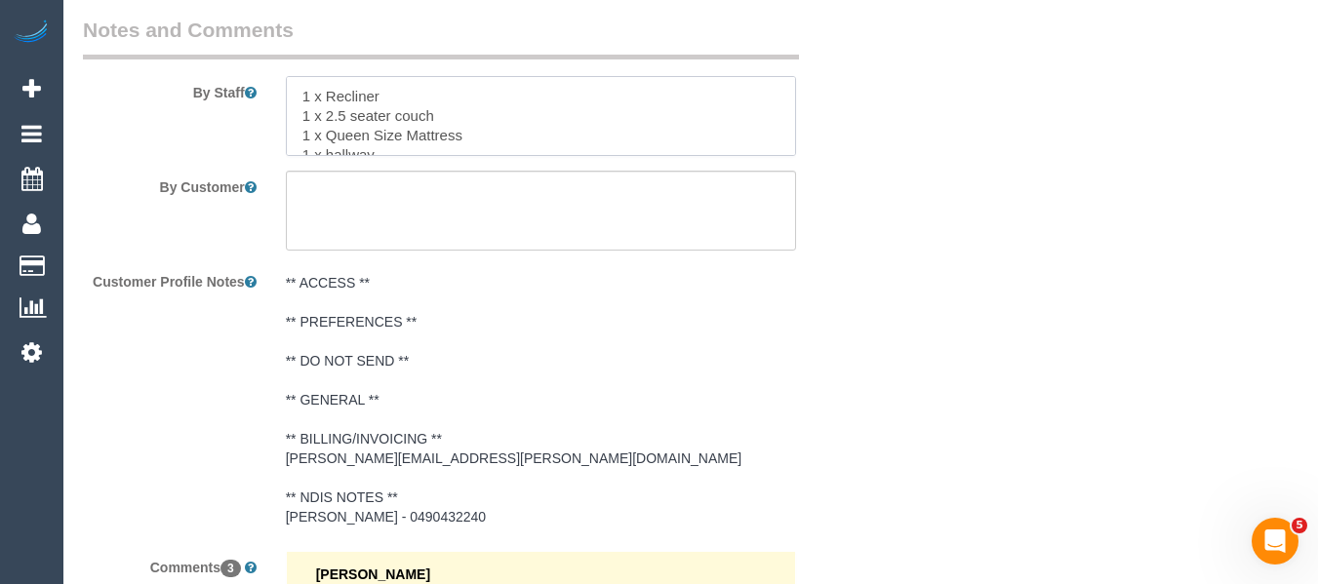
scroll to position [116, 0]
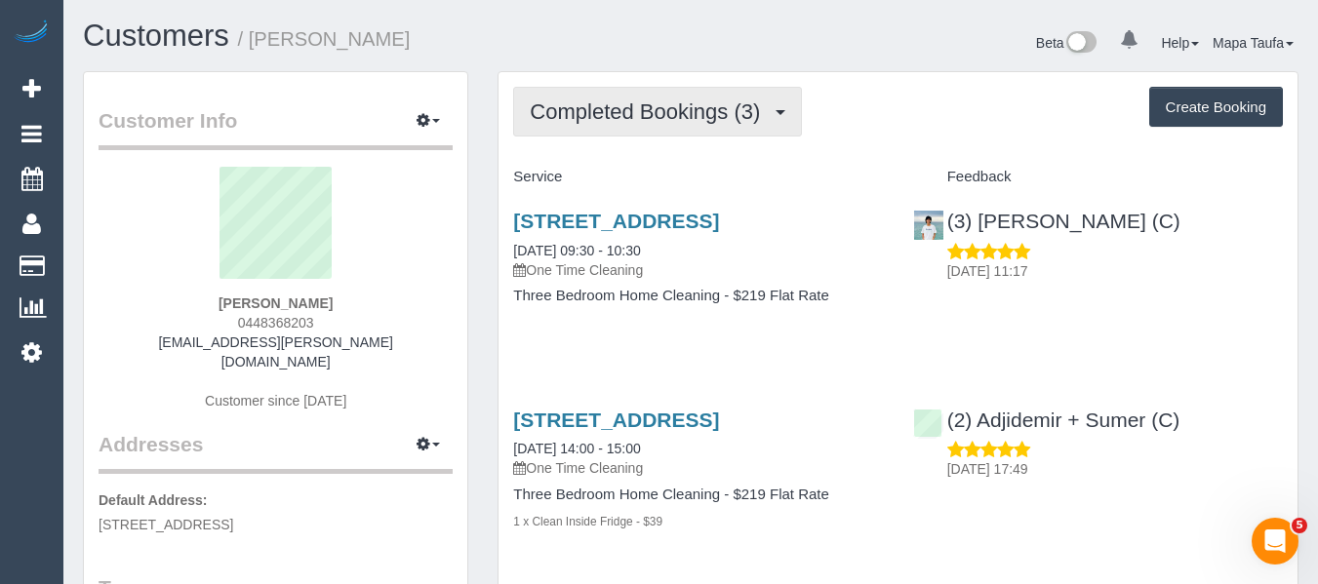
click at [667, 127] on button "Completed Bookings (3)" at bounding box center [657, 112] width 289 height 50
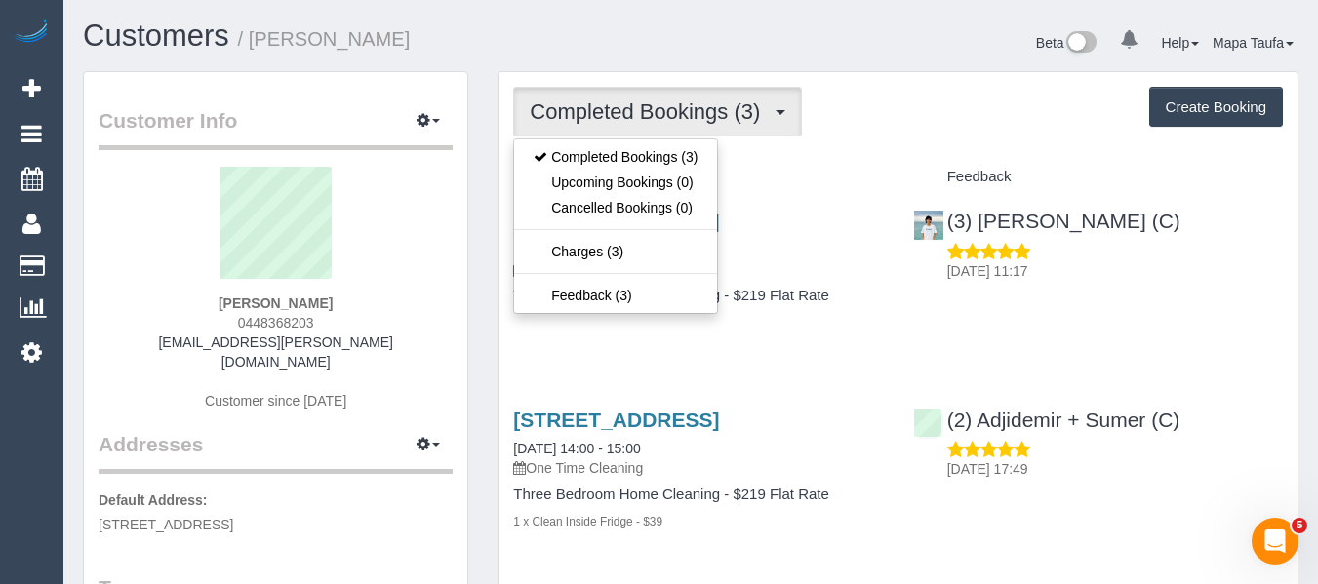
drag, startPoint x: 861, startPoint y: 153, endPoint x: 731, endPoint y: 176, distance: 132.6
click at [861, 154] on div "Completed Bookings (3) Completed Bookings (3) Upcoming Bookings (0) Cancelled B…" at bounding box center [897, 511] width 799 height 879
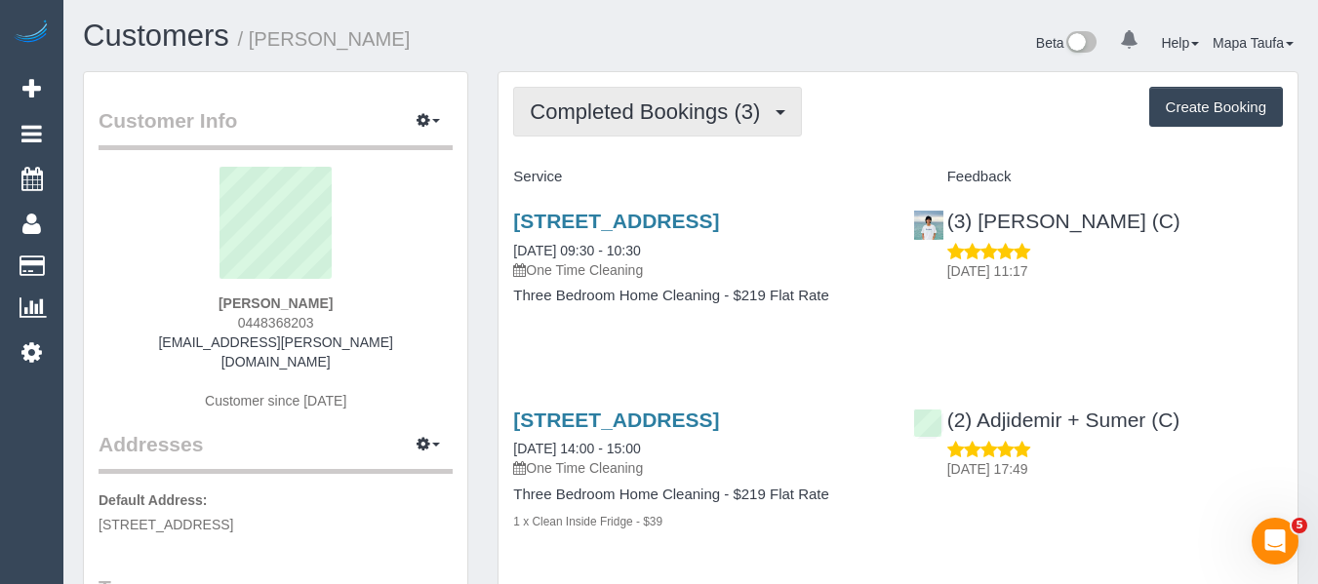
drag, startPoint x: 671, startPoint y: 103, endPoint x: 650, endPoint y: 177, distance: 76.2
click at [671, 108] on span "Completed Bookings (3)" at bounding box center [650, 111] width 240 height 24
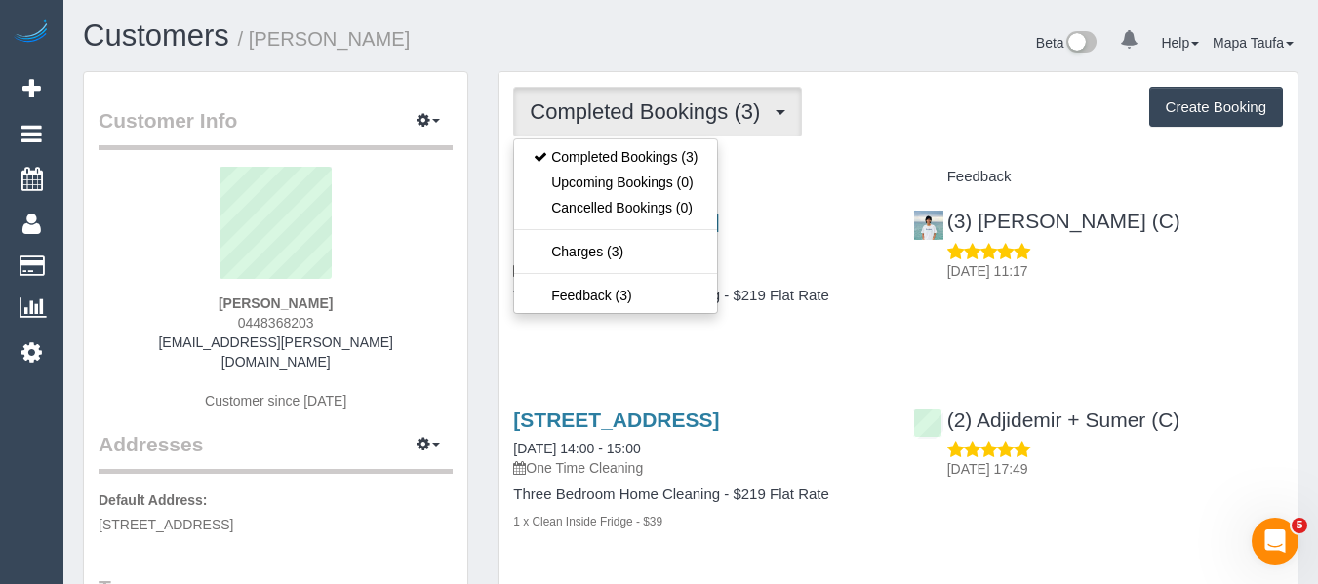
click at [840, 185] on div "Service" at bounding box center [697, 177] width 399 height 33
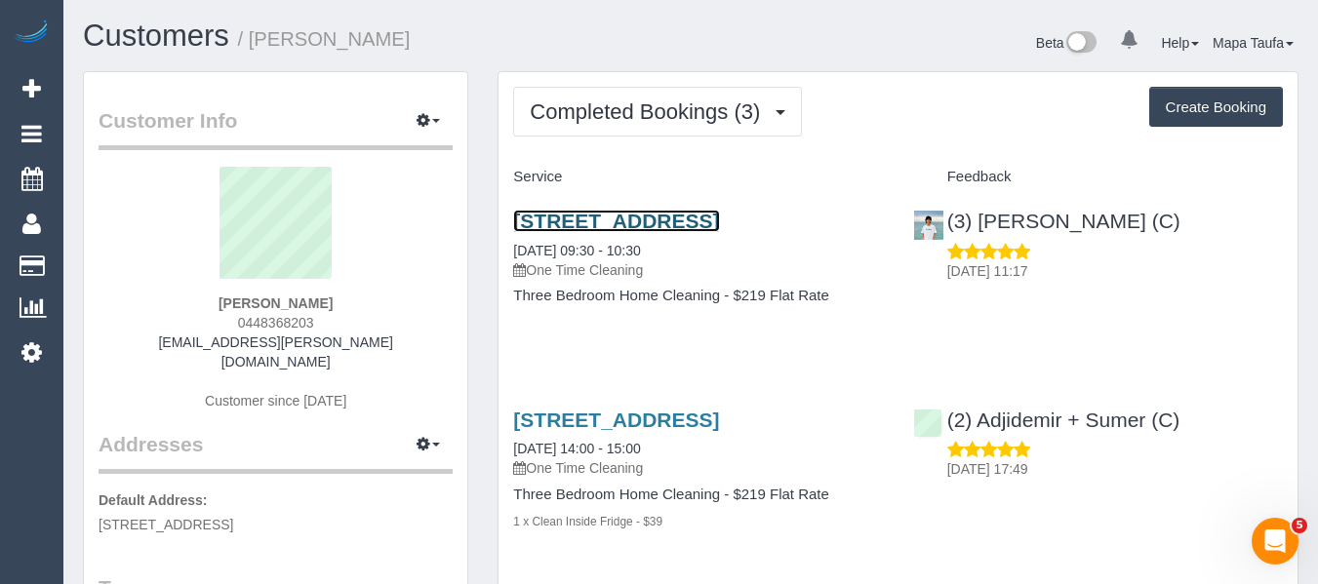
click at [719, 222] on link "10 Jarrahdale Street, 2, Cheltenham, VIC 3192" at bounding box center [616, 221] width 206 height 22
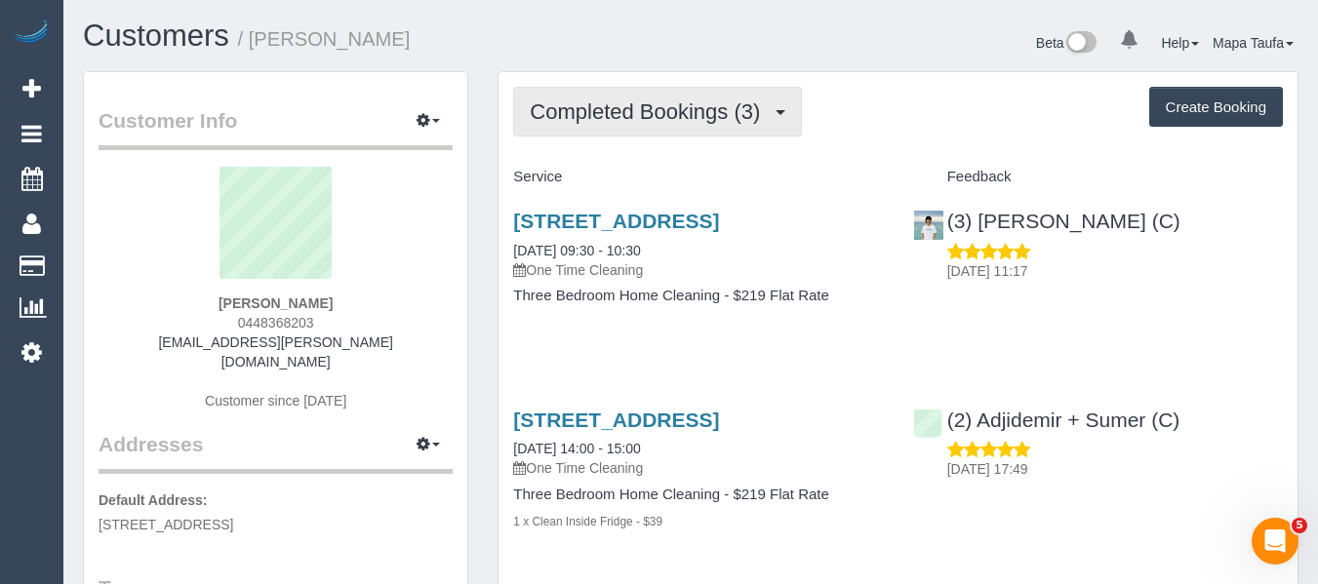
click at [600, 117] on span "Completed Bookings (3)" at bounding box center [650, 111] width 240 height 24
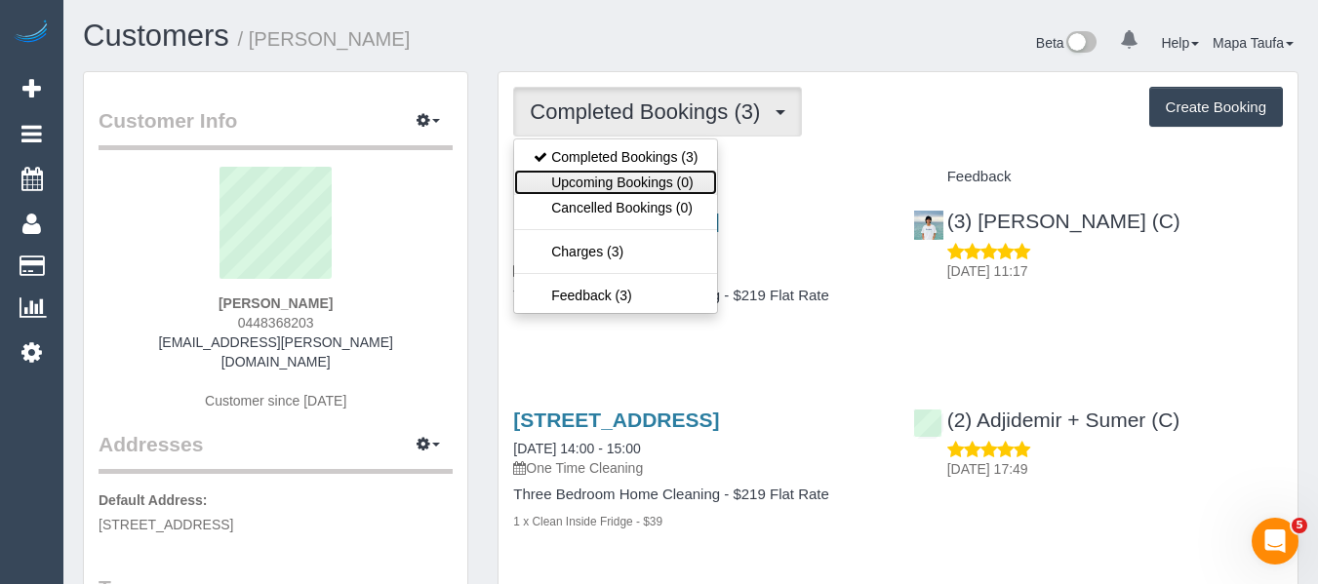
click at [595, 172] on link "Upcoming Bookings (0)" at bounding box center [615, 182] width 203 height 25
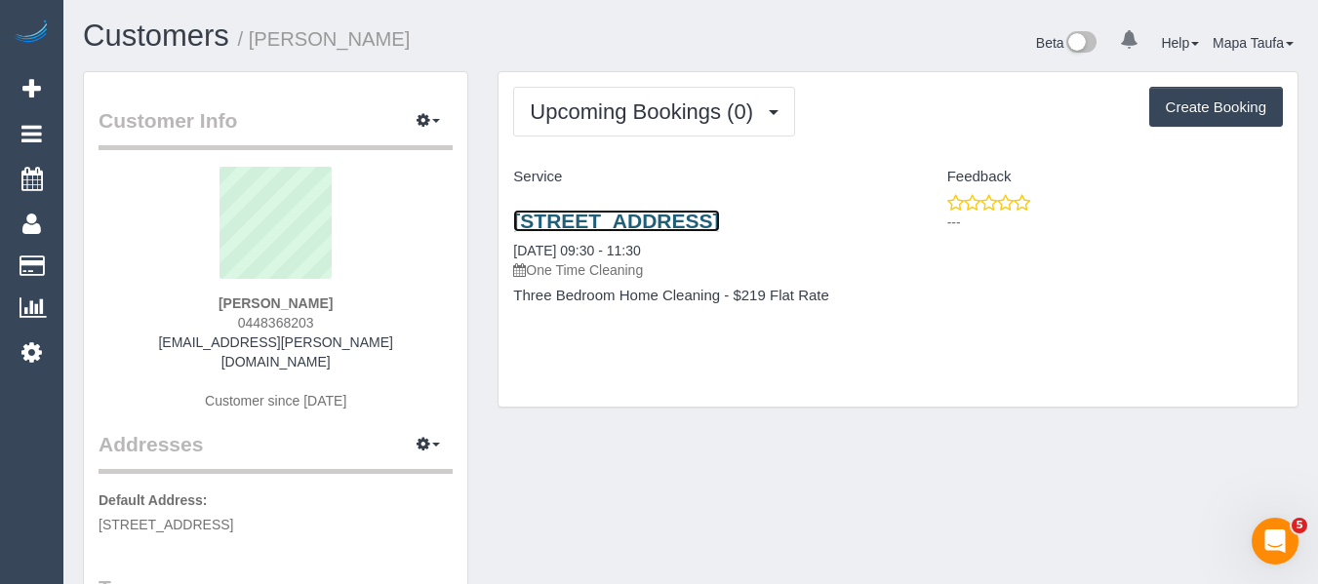
click at [562, 225] on link "10 Jarrahdale Street, 2, Cheltenham, VIC 3192" at bounding box center [616, 221] width 206 height 22
click at [610, 224] on link "10 Jarrahdale Street, 2, Cheltenham, VIC 3192" at bounding box center [616, 221] width 206 height 22
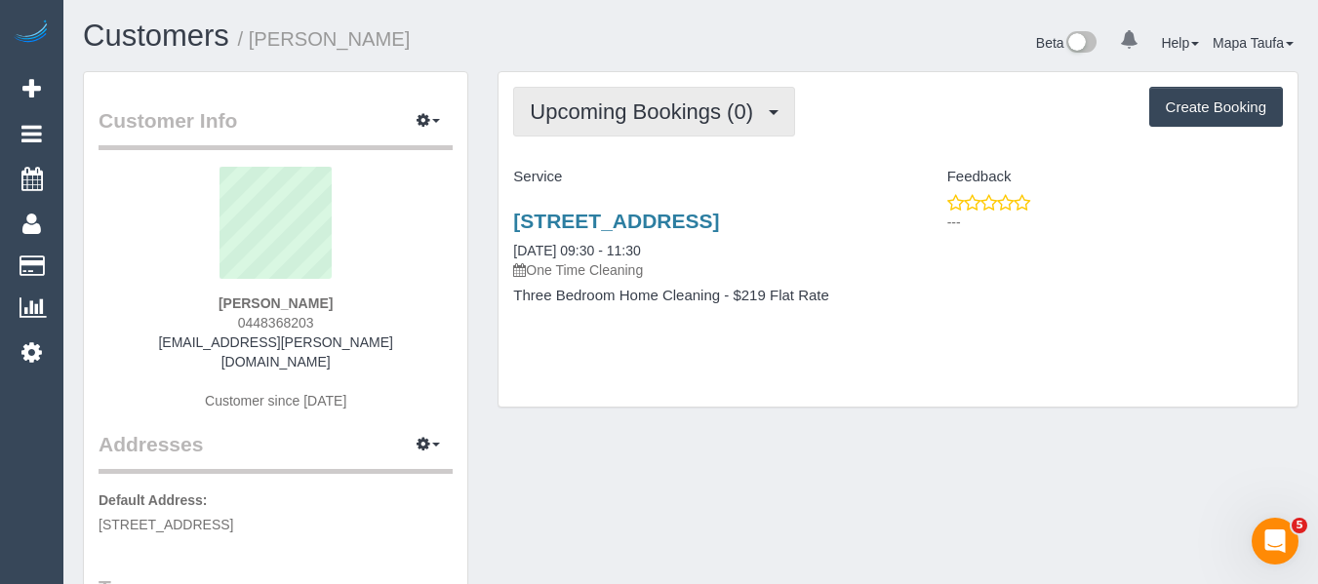
click at [646, 119] on span "Upcoming Bookings (0)" at bounding box center [646, 111] width 233 height 24
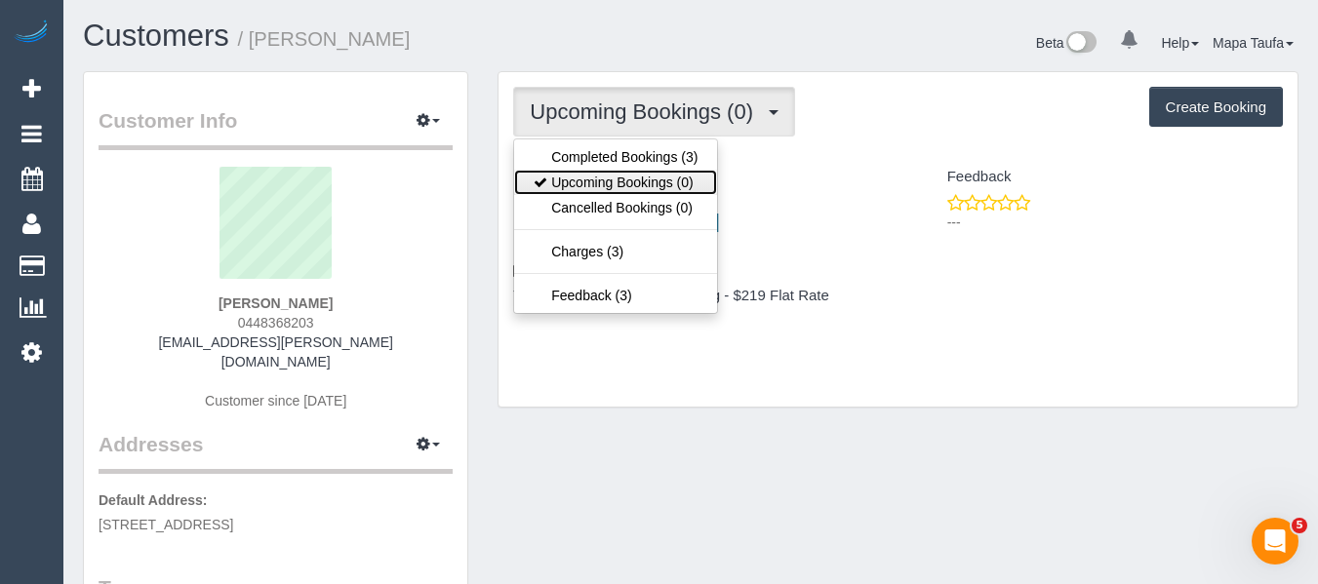
click at [639, 170] on link "Upcoming Bookings (0)" at bounding box center [615, 182] width 203 height 25
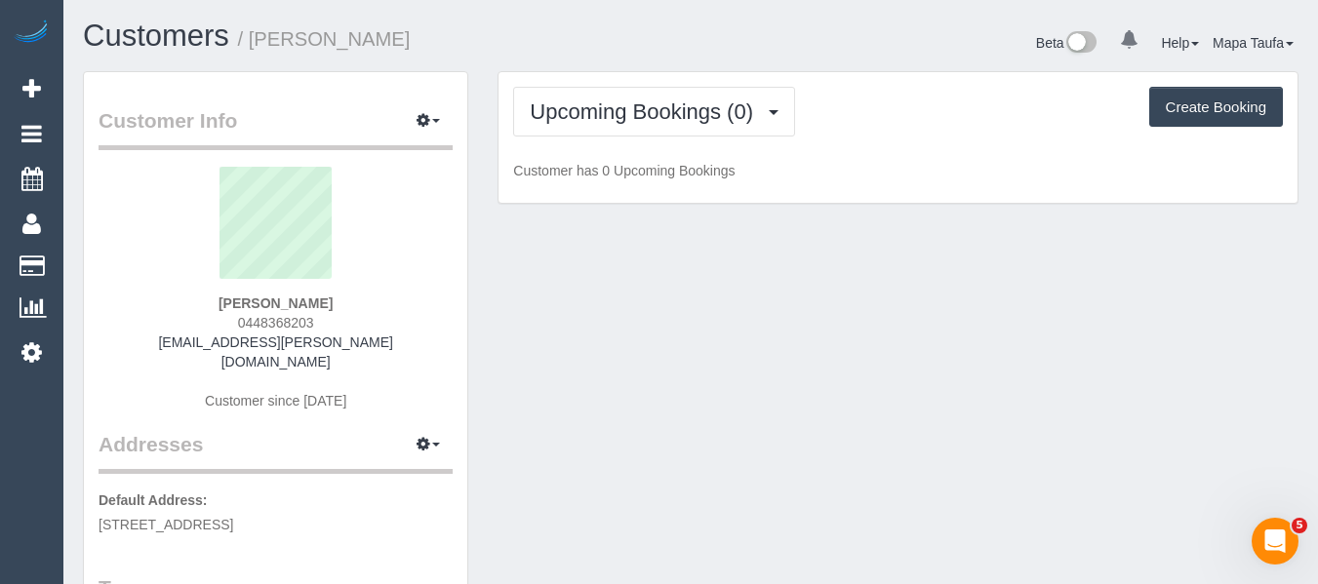
click at [843, 114] on div "Upcoming Bookings (0) Completed Bookings (3) Upcoming Bookings (0) Cancelled Bo…" at bounding box center [898, 112] width 770 height 50
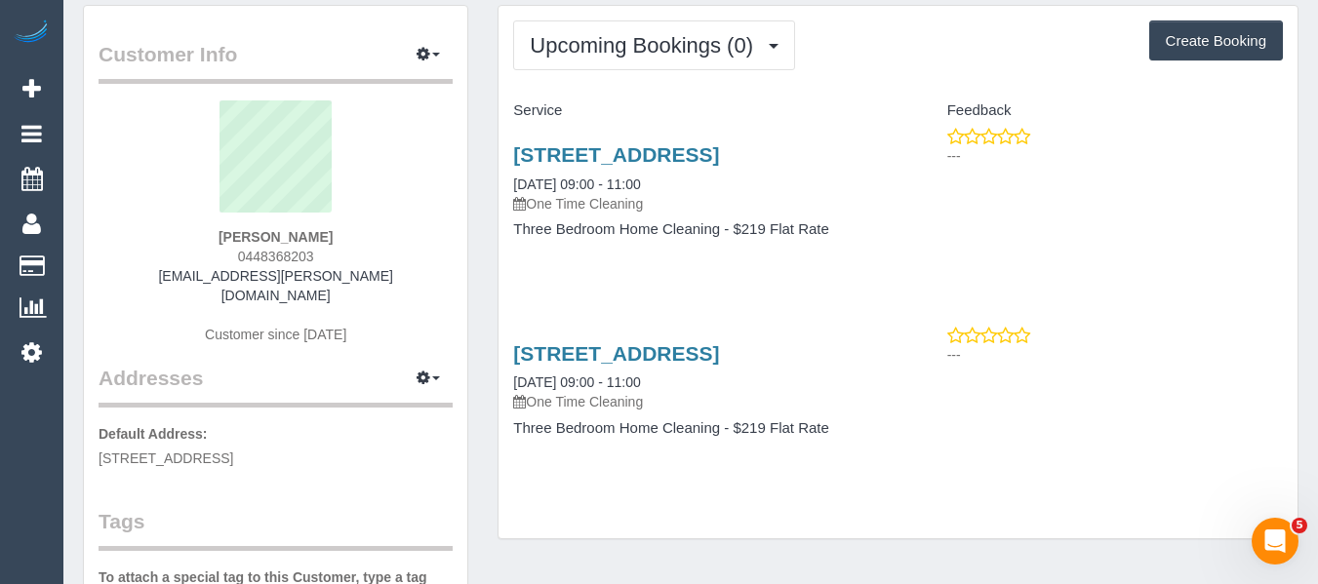
scroll to position [98, 0]
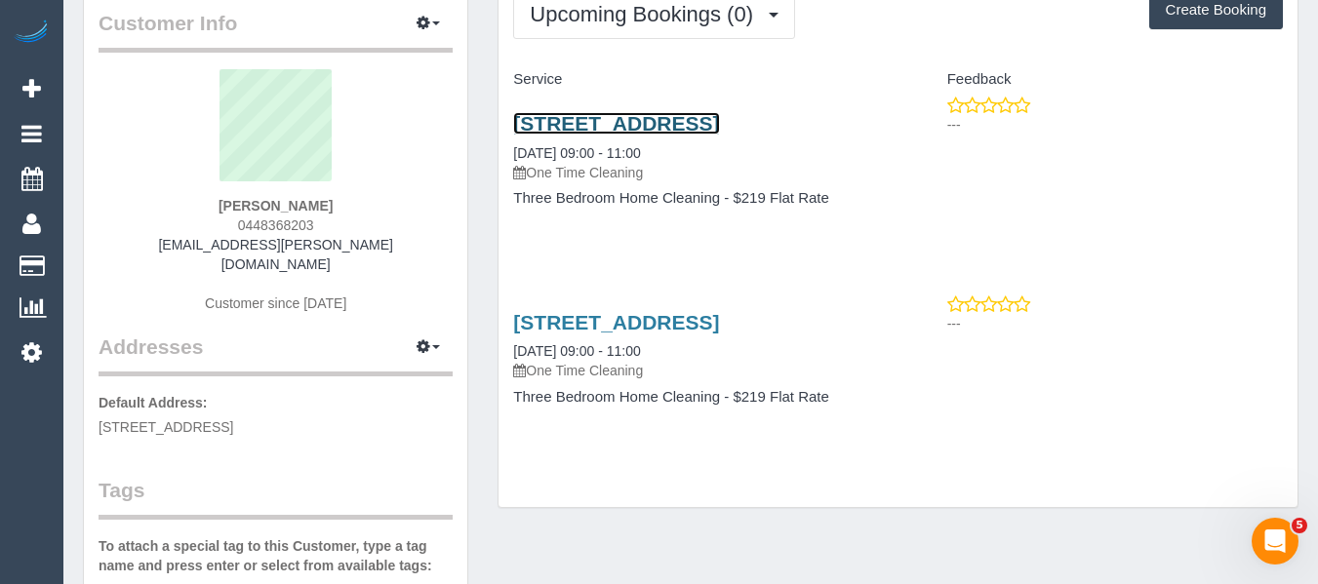
click at [559, 135] on link "10 Jarrahdale Street, 2, Cheltenham, VIC 3192" at bounding box center [616, 123] width 206 height 22
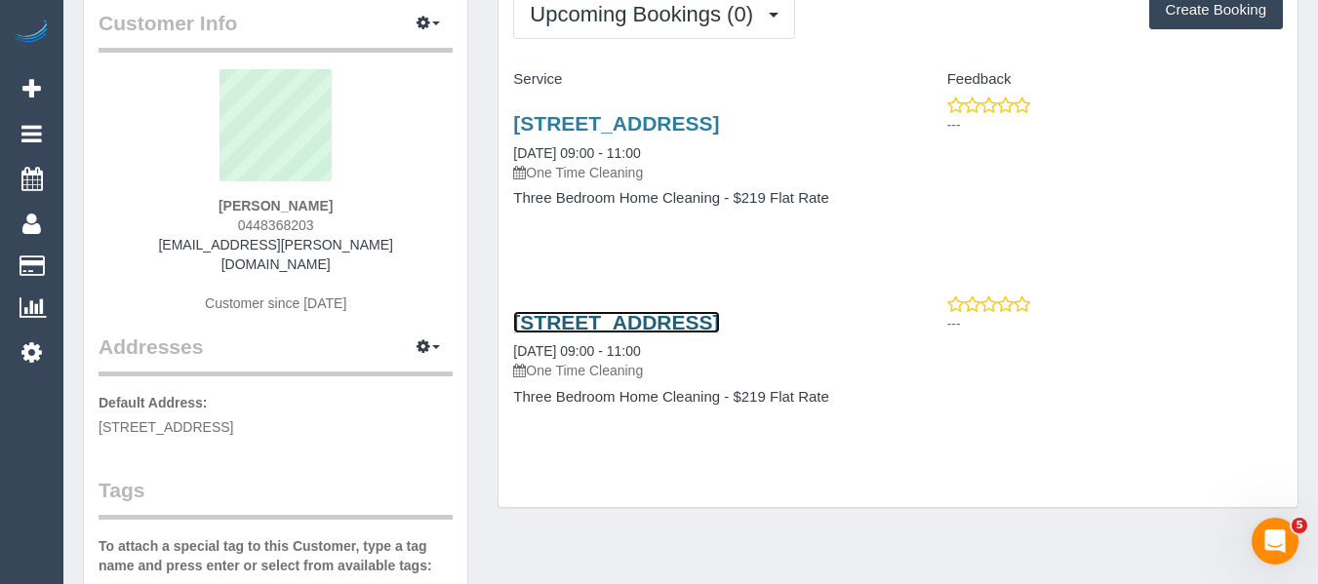
click at [595, 334] on link "10 Jarrahdale Street, 2, Cheltenham, VIC 3192" at bounding box center [616, 322] width 206 height 22
drag, startPoint x: 609, startPoint y: 369, endPoint x: 507, endPoint y: 346, distance: 103.9
click at [507, 346] on div "10 Jarrahdale Street, 2, Cheltenham, VIC 3192 17/09/2025 09:00 - 11:00 One Time…" at bounding box center [697, 370] width 399 height 150
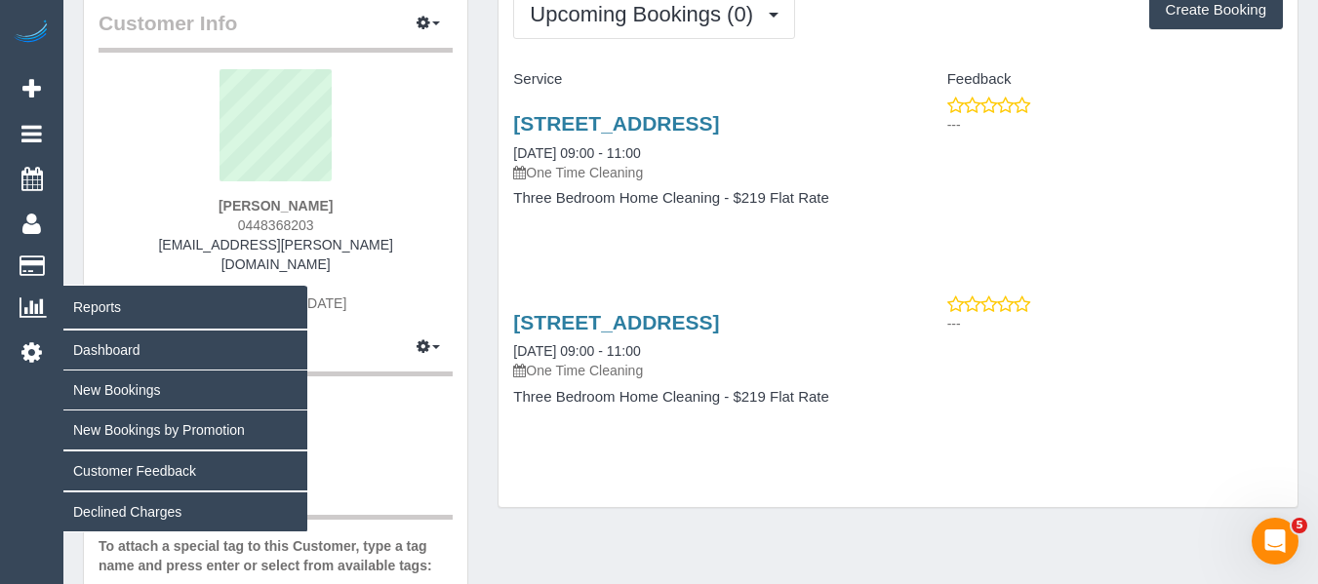
copy link "10 Jarrahdale Street, 2, Cheltenham, VIC 3192"
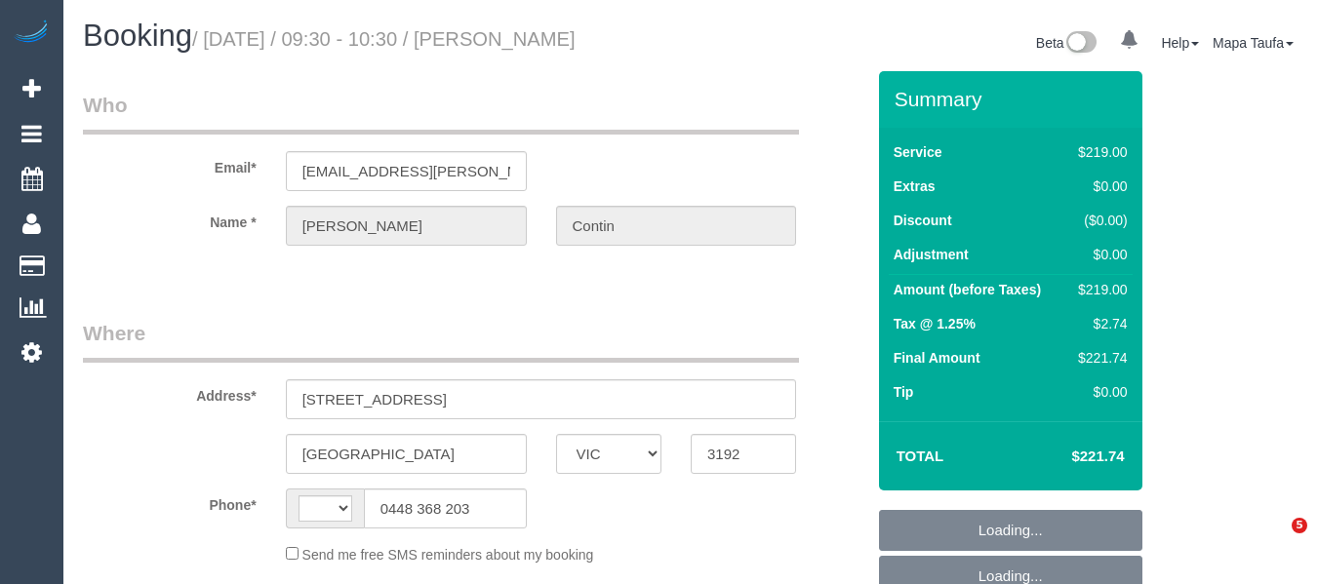
select select "VIC"
select select "string:AU"
select select "object:537"
select select "string:stripe-pm_1RSqlj2GScqysDRVYZYbwciU"
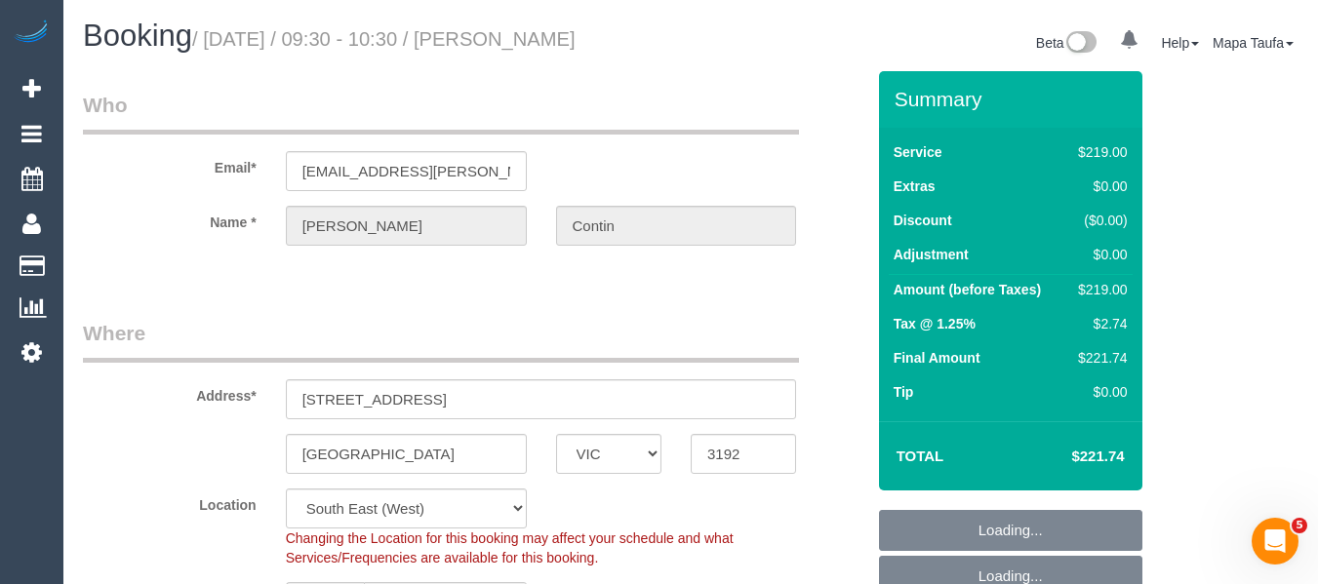
select select "object:802"
select select "number:27"
select select "number:14"
select select "number:21"
select select "number:25"
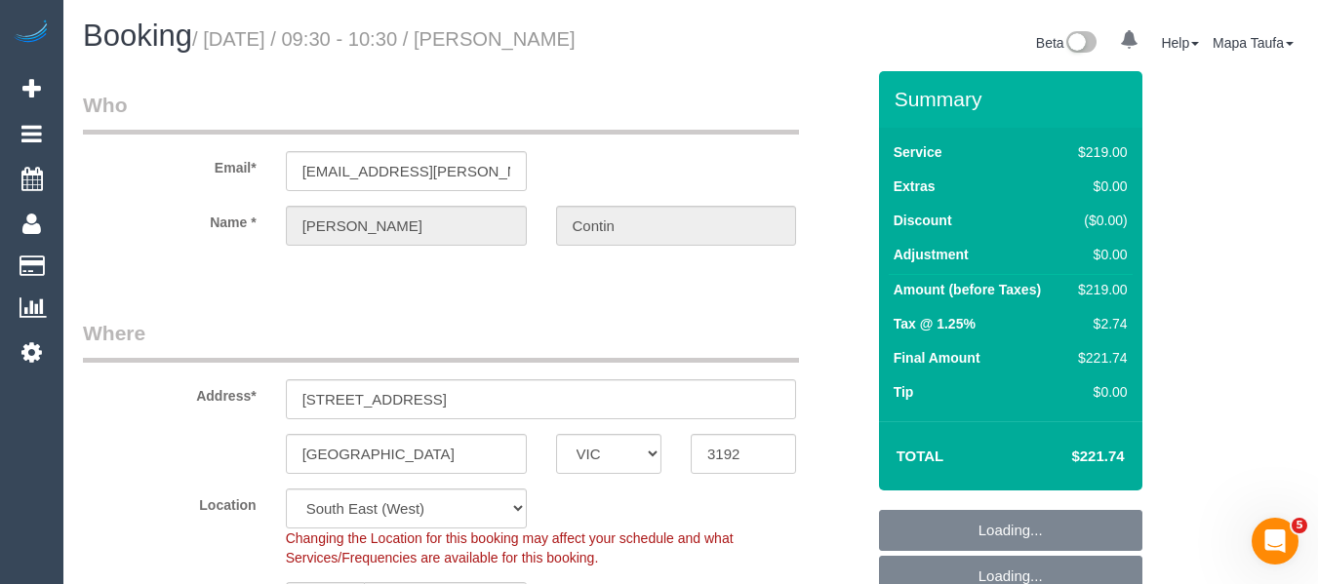
select select "number:26"
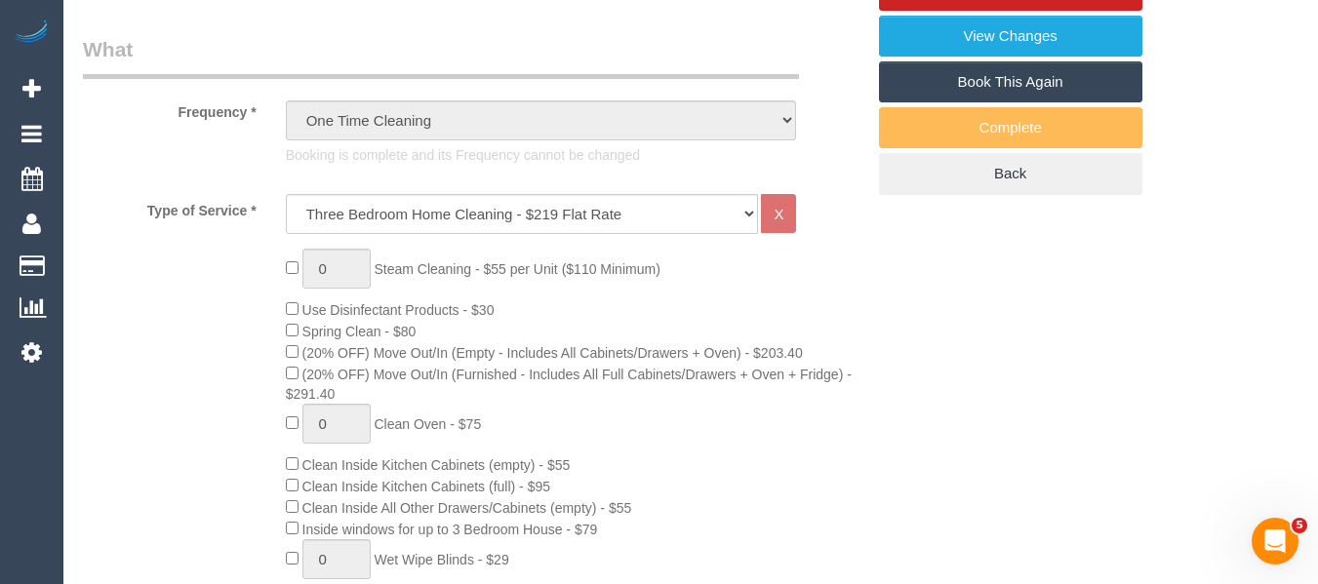
scroll to position [293, 0]
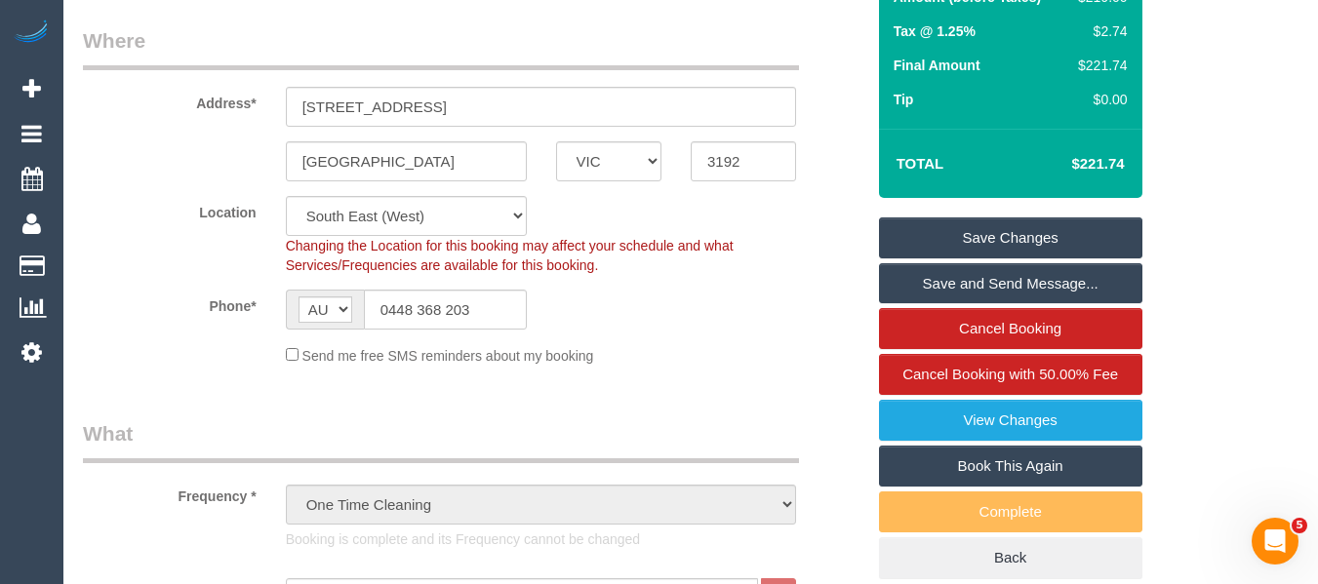
click at [931, 459] on link "Book This Again" at bounding box center [1010, 466] width 263 height 41
select select "VIC"
select select "number:27"
select select "number:14"
select select "number:21"
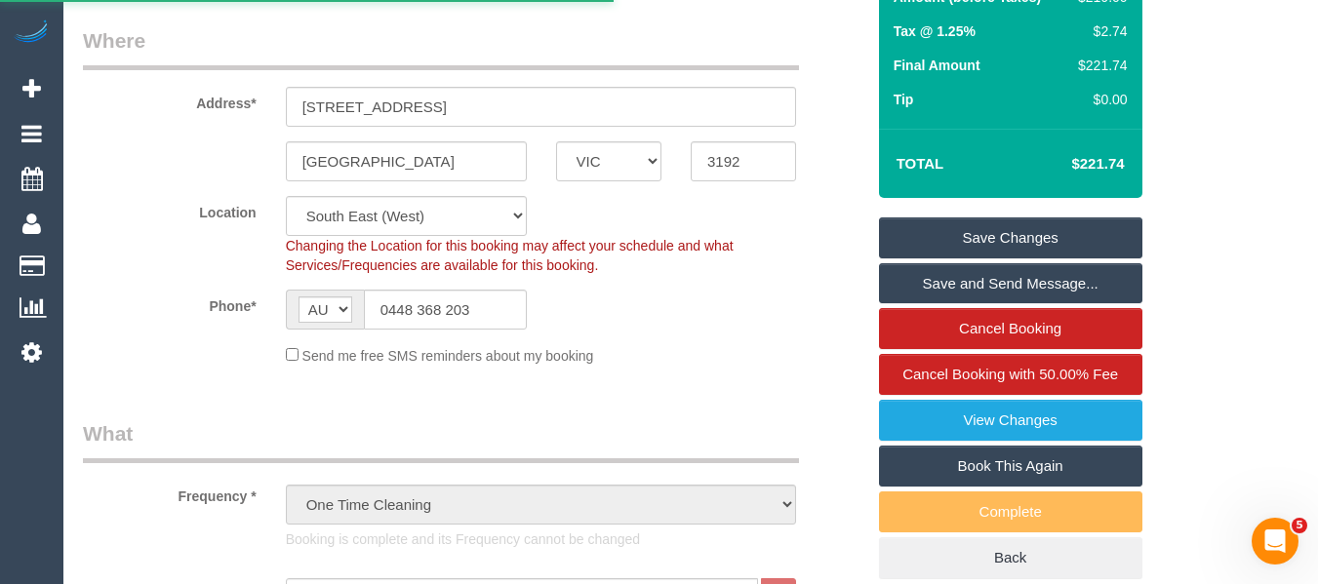
select select "number:25"
select select "number:26"
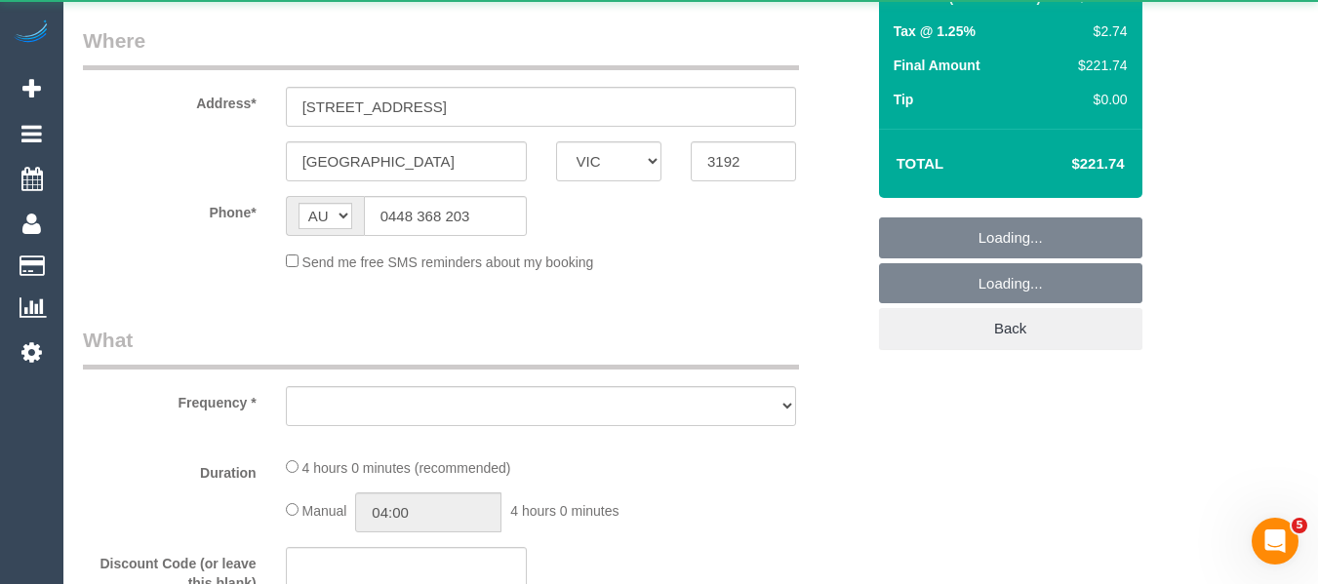
select select "object:2759"
select select "string:stripe-pm_1RSqlj2GScqysDRVYZYbwciU"
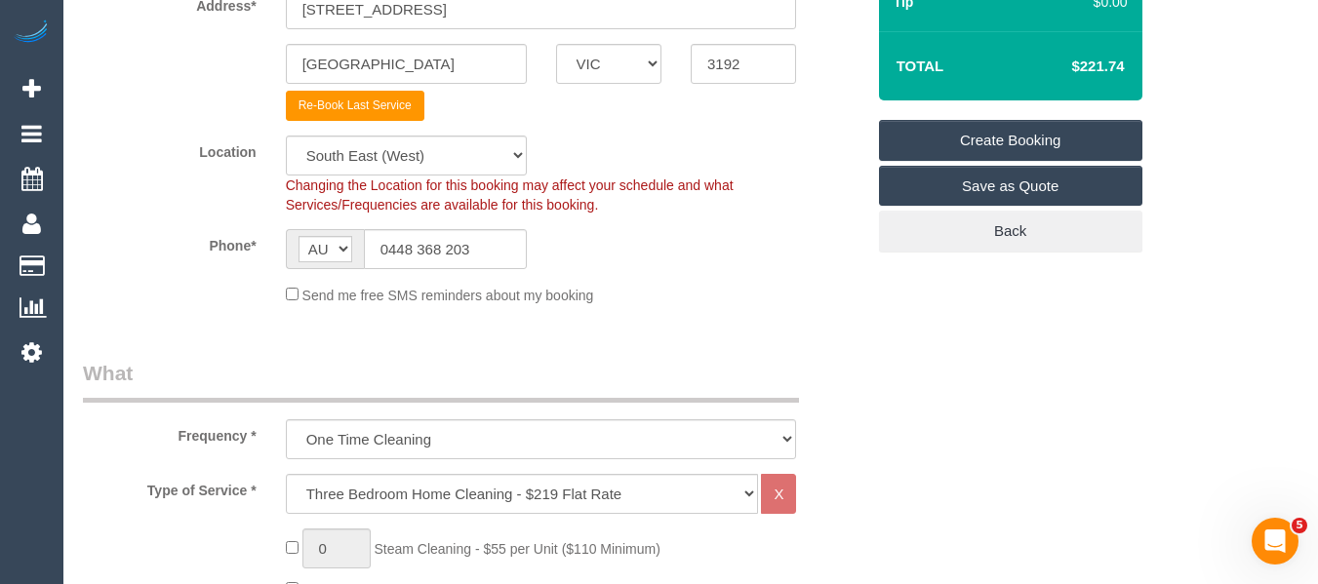
select select "object:2769"
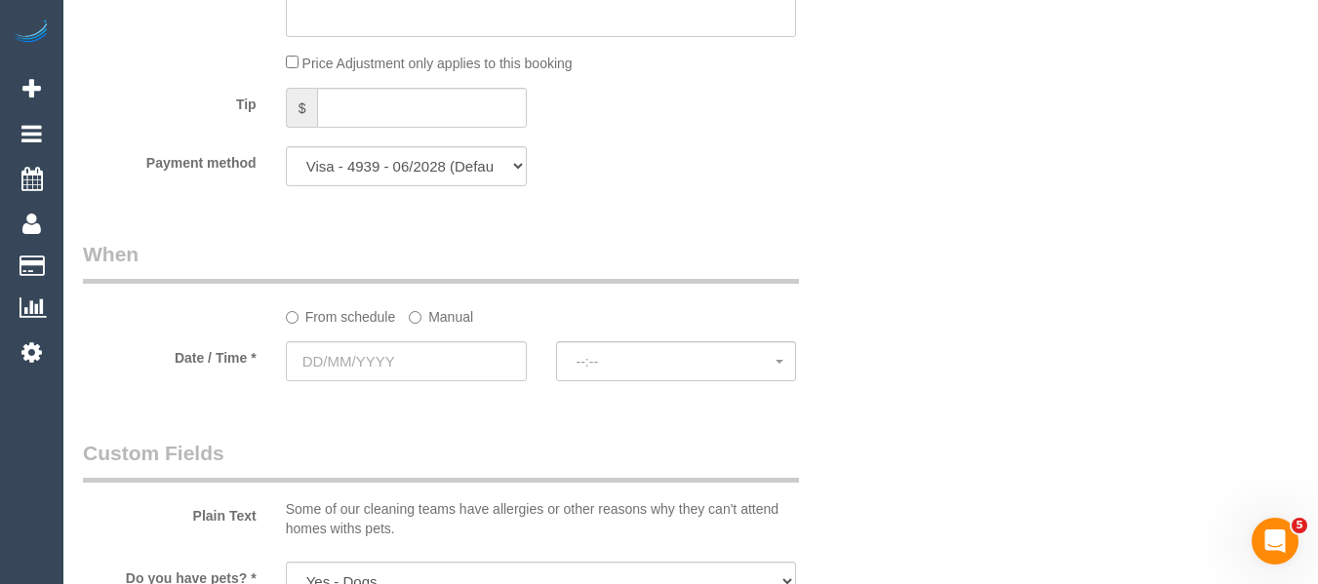
scroll to position [2048, 0]
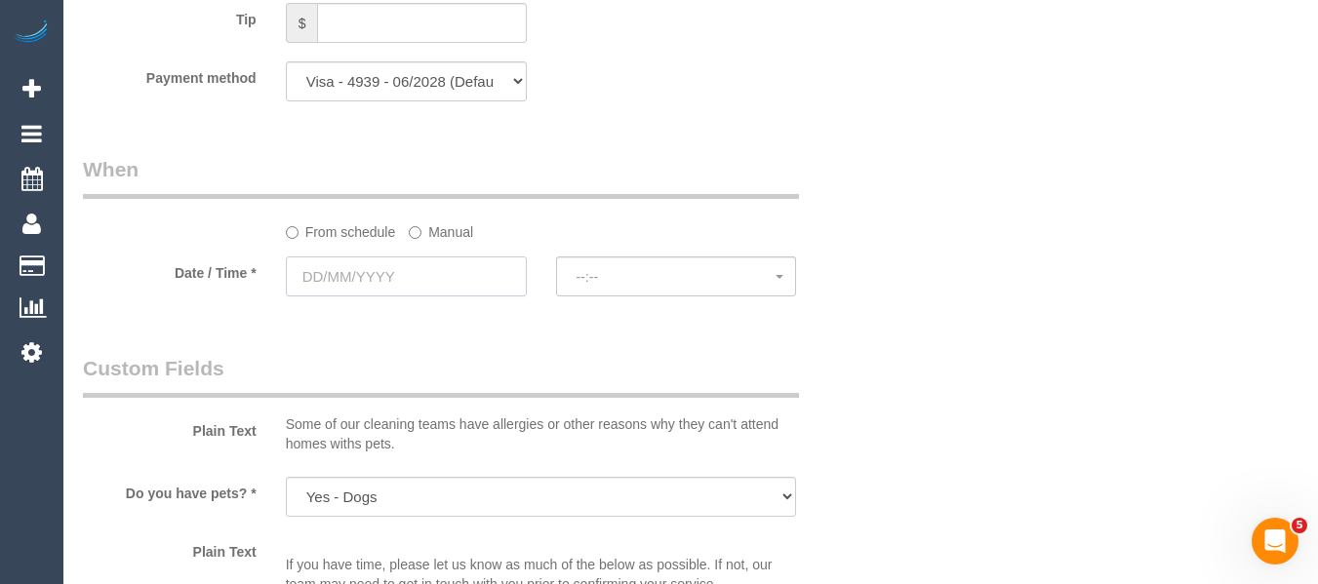
click at [459, 273] on input "text" at bounding box center [406, 277] width 241 height 40
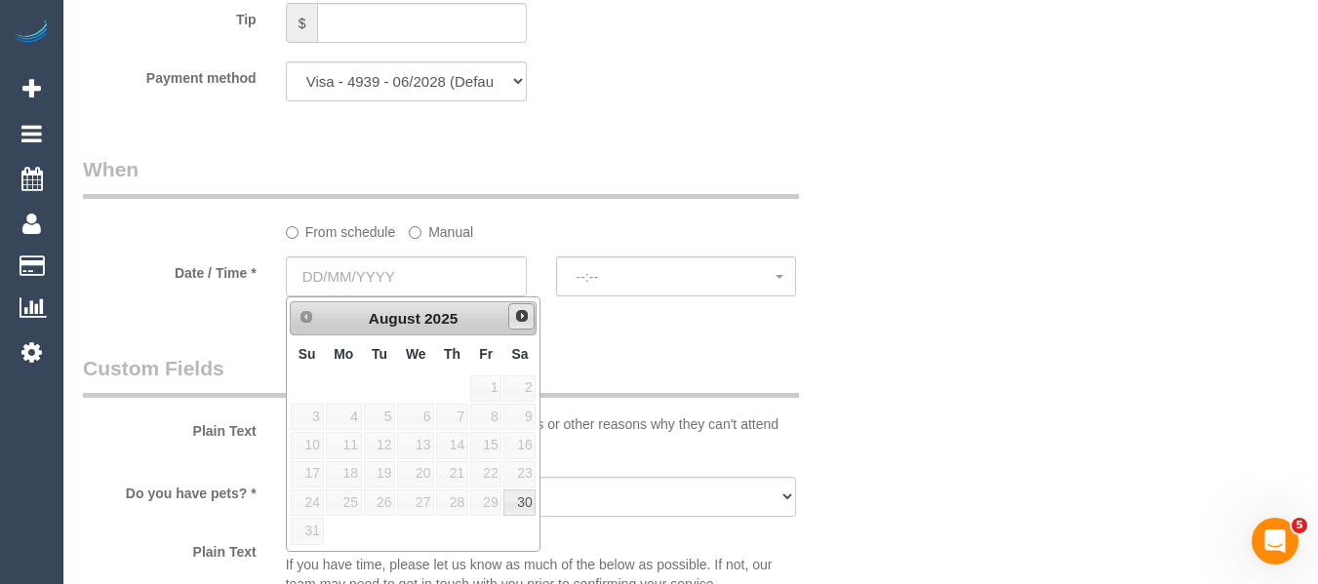
click at [517, 310] on span "Next" at bounding box center [522, 316] width 16 height 16
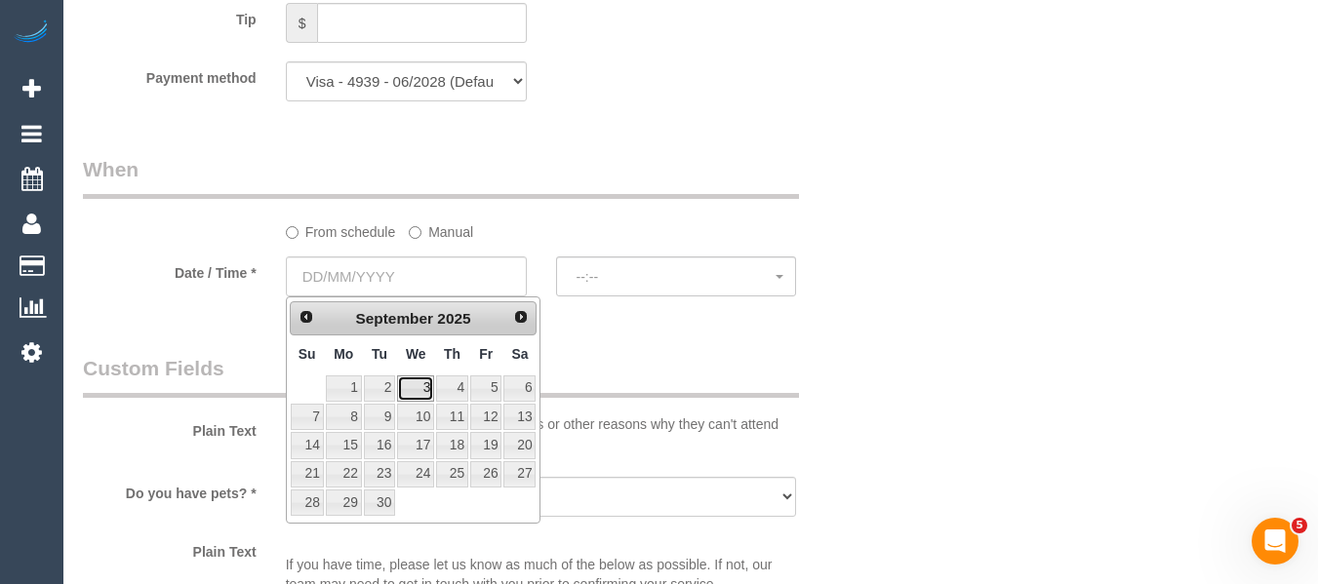
click at [409, 392] on link "3" at bounding box center [415, 388] width 37 height 26
type input "03/09/2025"
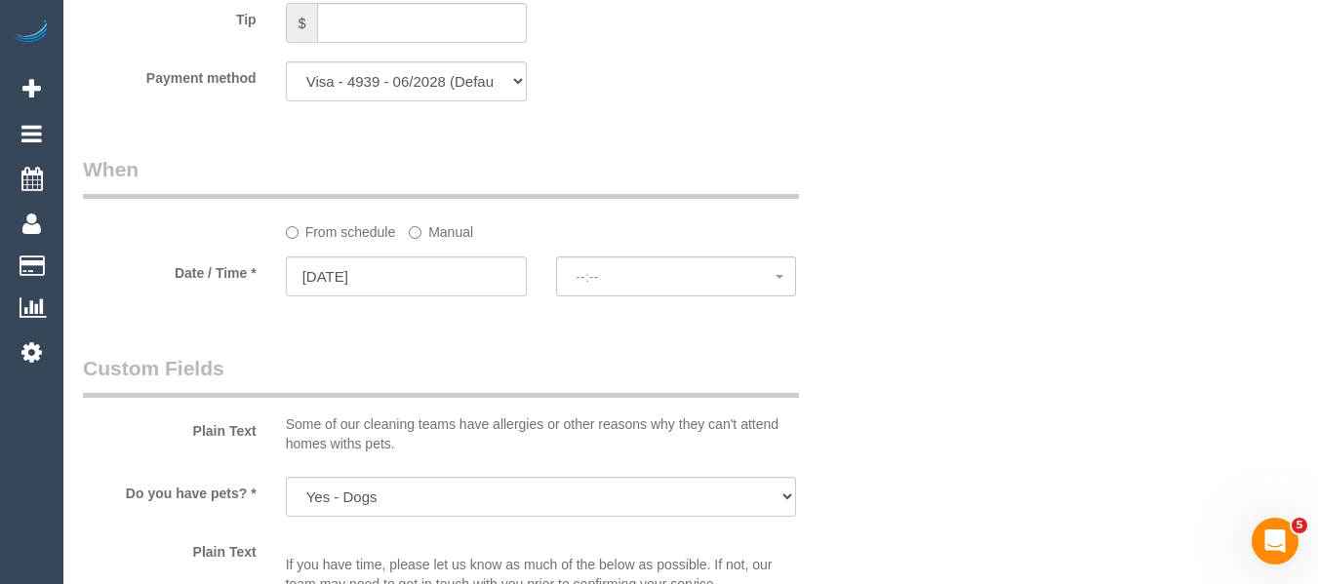
select select "spot6"
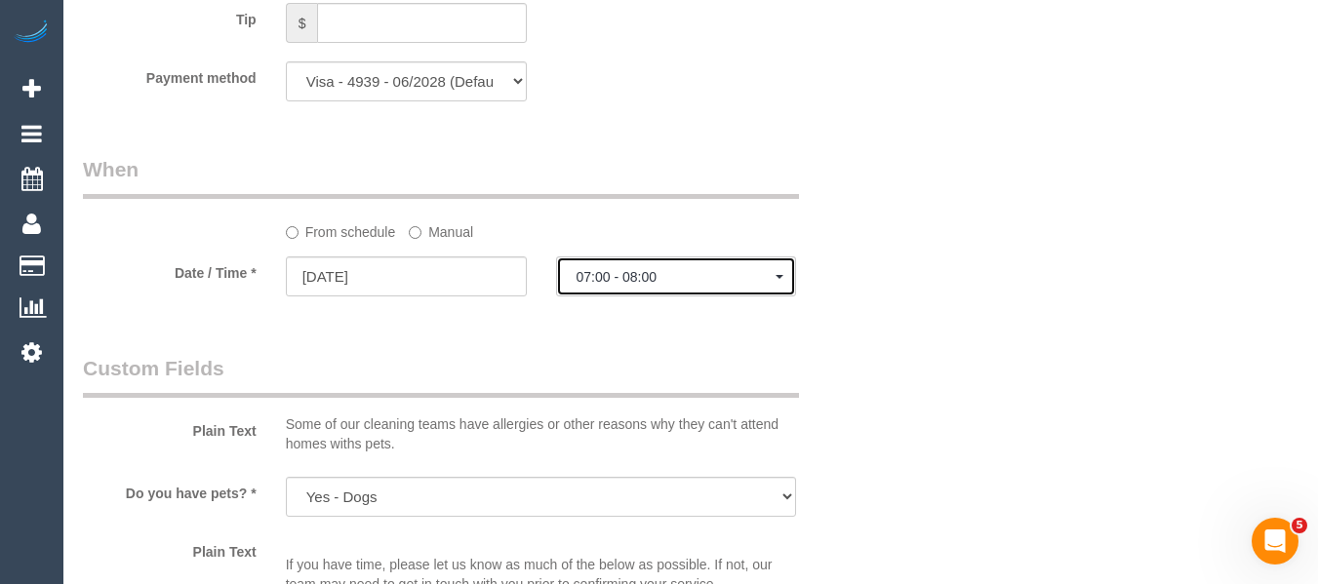
drag, startPoint x: 709, startPoint y: 284, endPoint x: 708, endPoint y: 296, distance: 12.7
click at [707, 283] on span "07:00 - 08:00" at bounding box center [676, 277] width 200 height 16
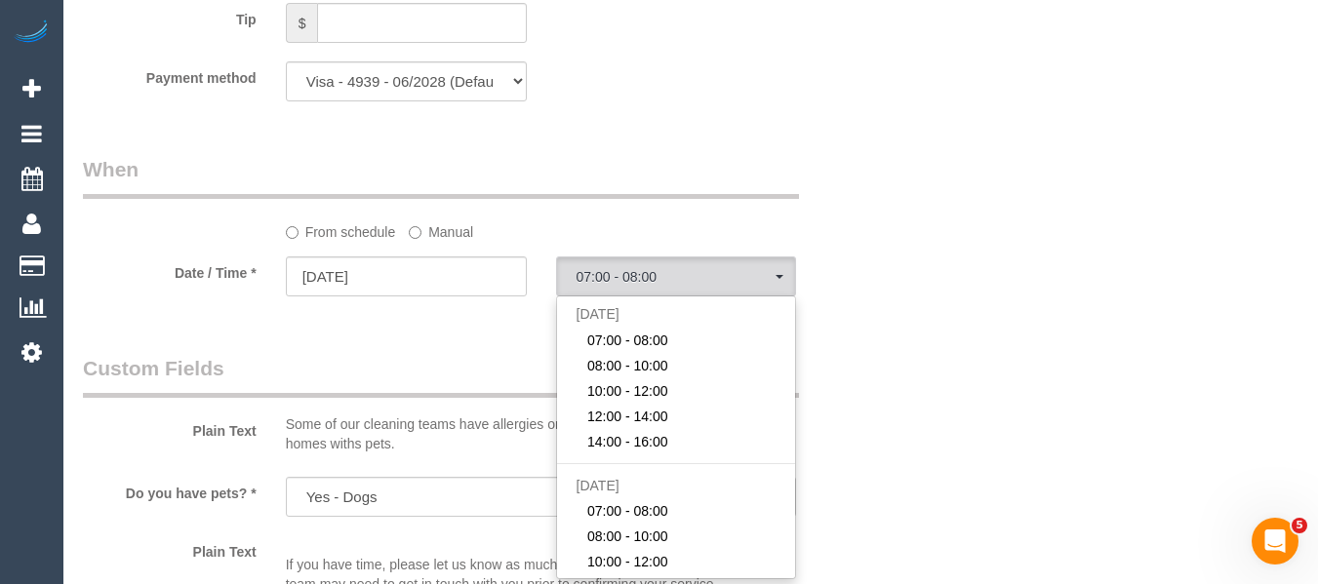
click at [420, 241] on label "Manual" at bounding box center [441, 229] width 64 height 26
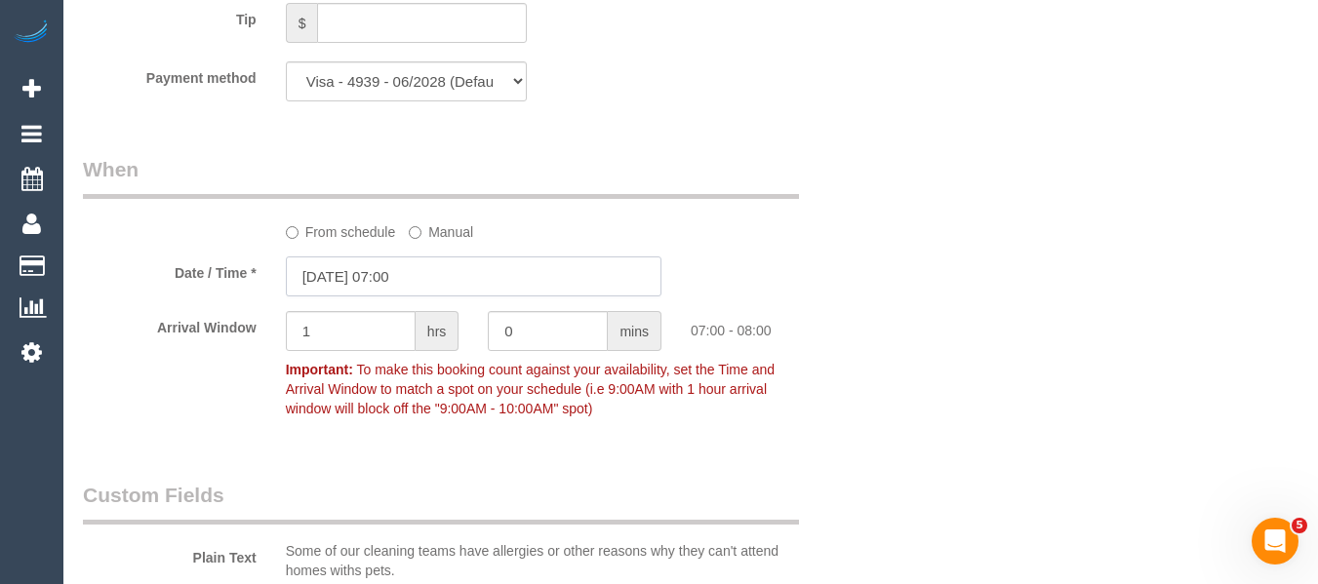
click at [389, 283] on input "03/09/2025 07:00" at bounding box center [473, 277] width 375 height 40
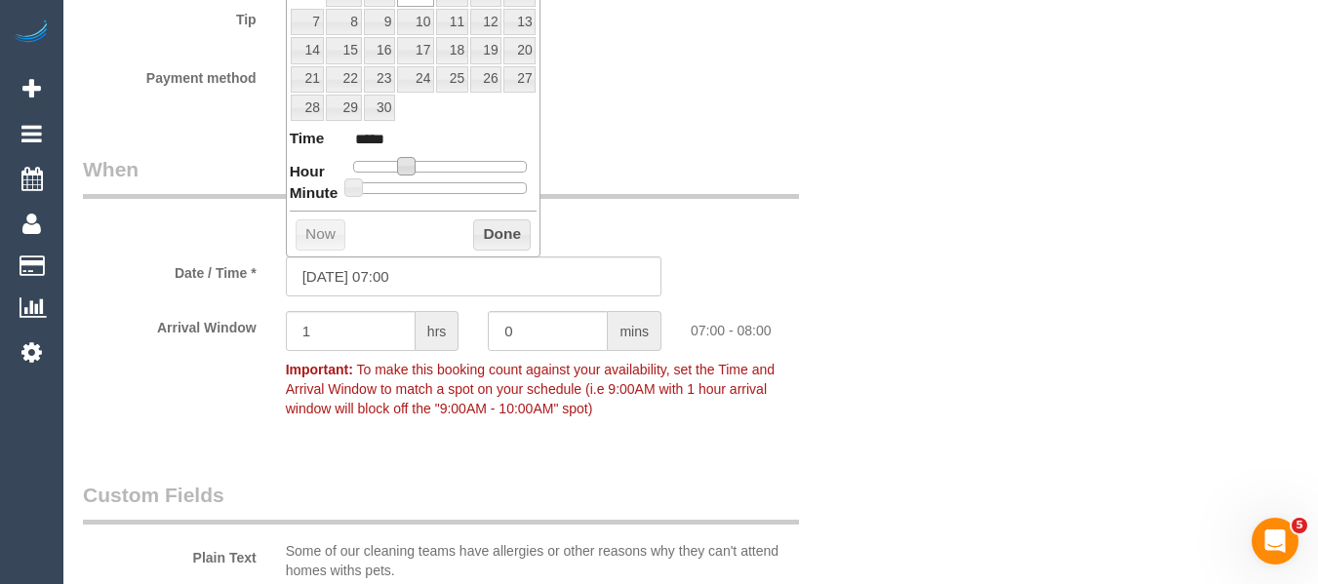
type input "03/09/2025 08:00"
type input "*****"
type input "[DATE] 09:00"
type input "*****"
drag, startPoint x: 413, startPoint y: 170, endPoint x: 430, endPoint y: 172, distance: 17.7
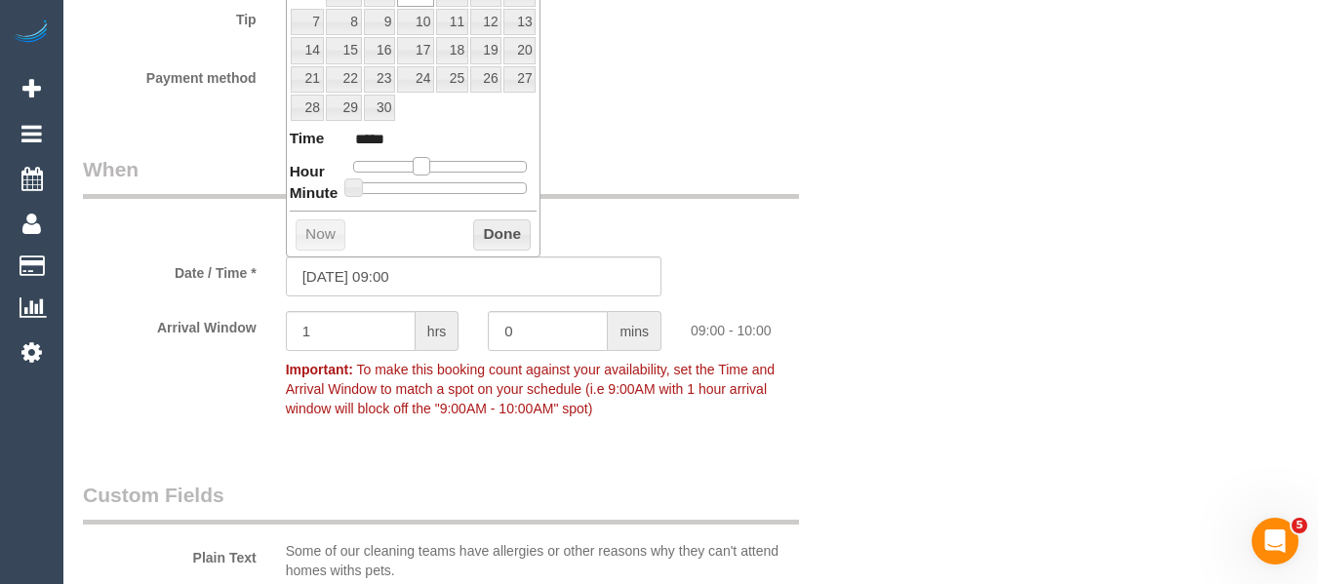
click at [430, 172] on span at bounding box center [422, 166] width 18 height 18
type input "03/09/2025 09:05"
type input "*****"
type input "03/09/2025 09:10"
type input "*****"
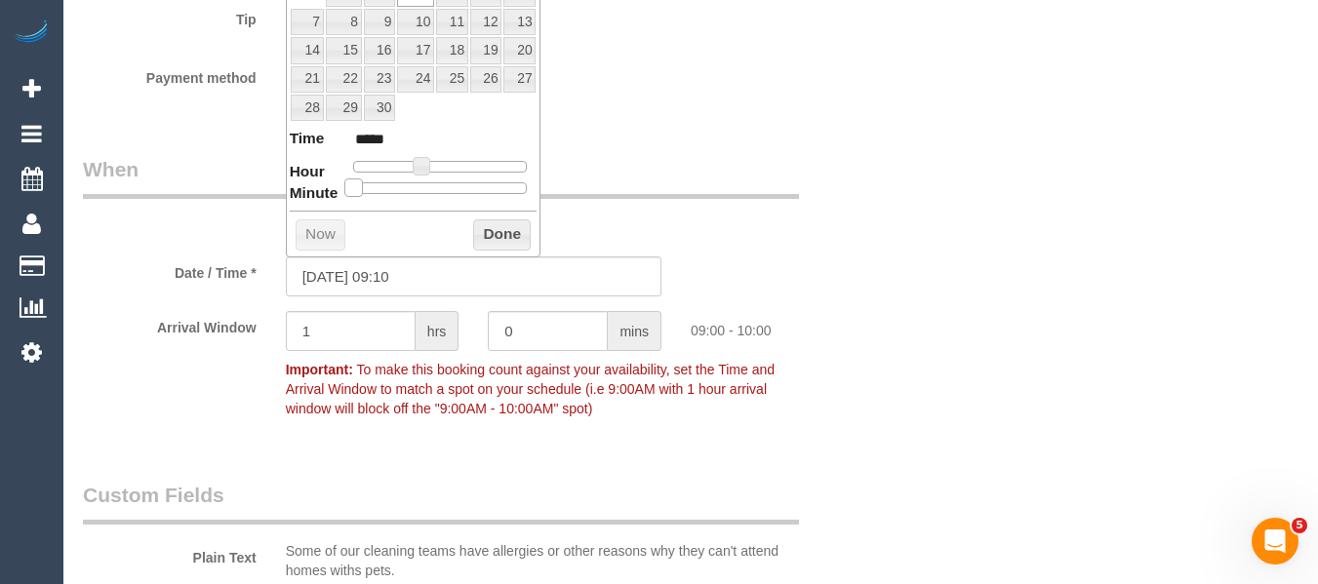
type input "03/09/2025 09:15"
type input "*****"
type input "03/09/2025 09:20"
type input "*****"
type input "03/09/2025 09:25"
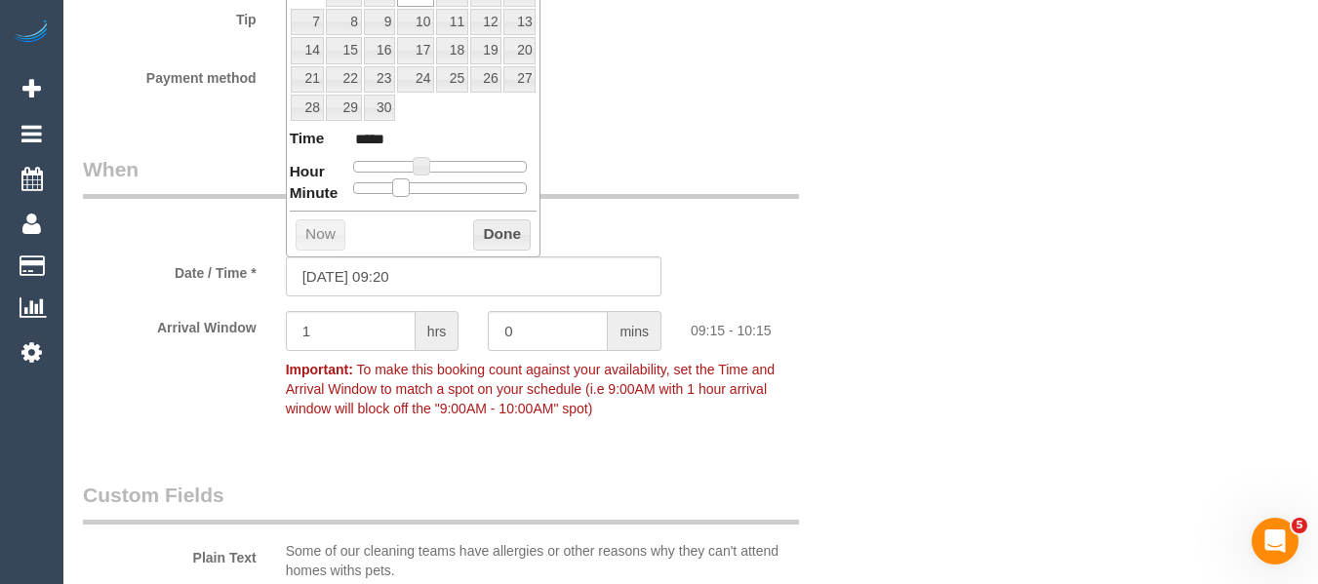
type input "*****"
type input "03/09/2025 09:30"
type input "*****"
drag, startPoint x: 353, startPoint y: 192, endPoint x: 449, endPoint y: 202, distance: 96.1
click at [449, 202] on div "Prev Next September 2025 Su Mo Tu We Th Fr Sa 1 2 3 4 5 6 7 8 9 10 11 12 13 14 …" at bounding box center [414, 78] width 256 height 355
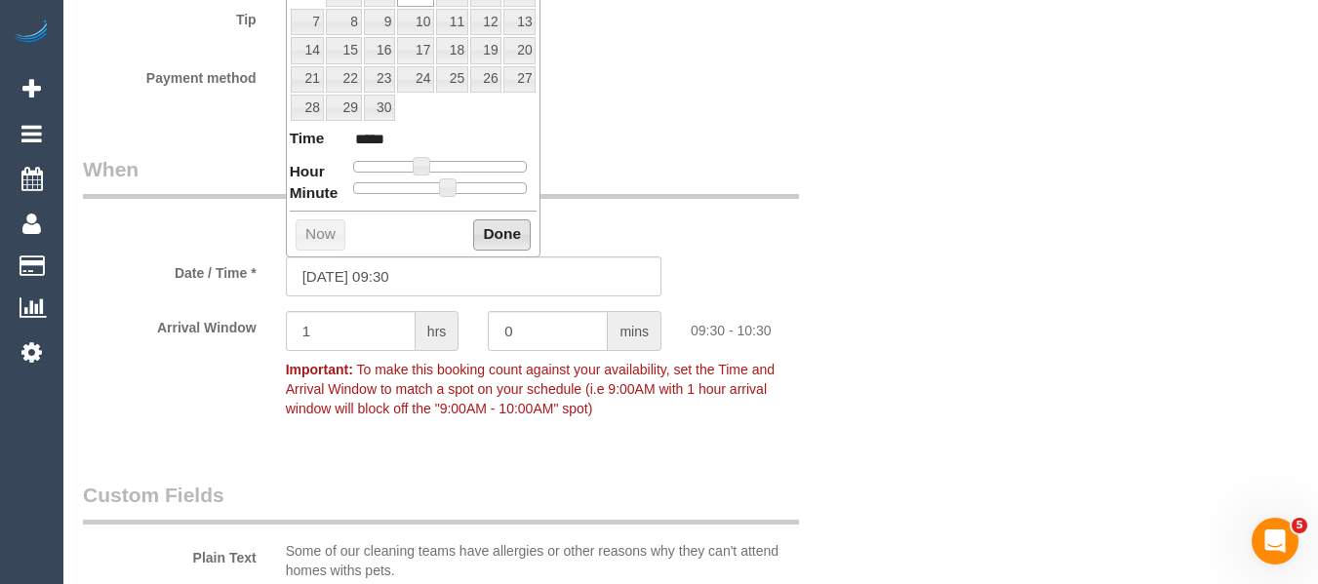
click at [501, 232] on button "Done" at bounding box center [502, 234] width 58 height 31
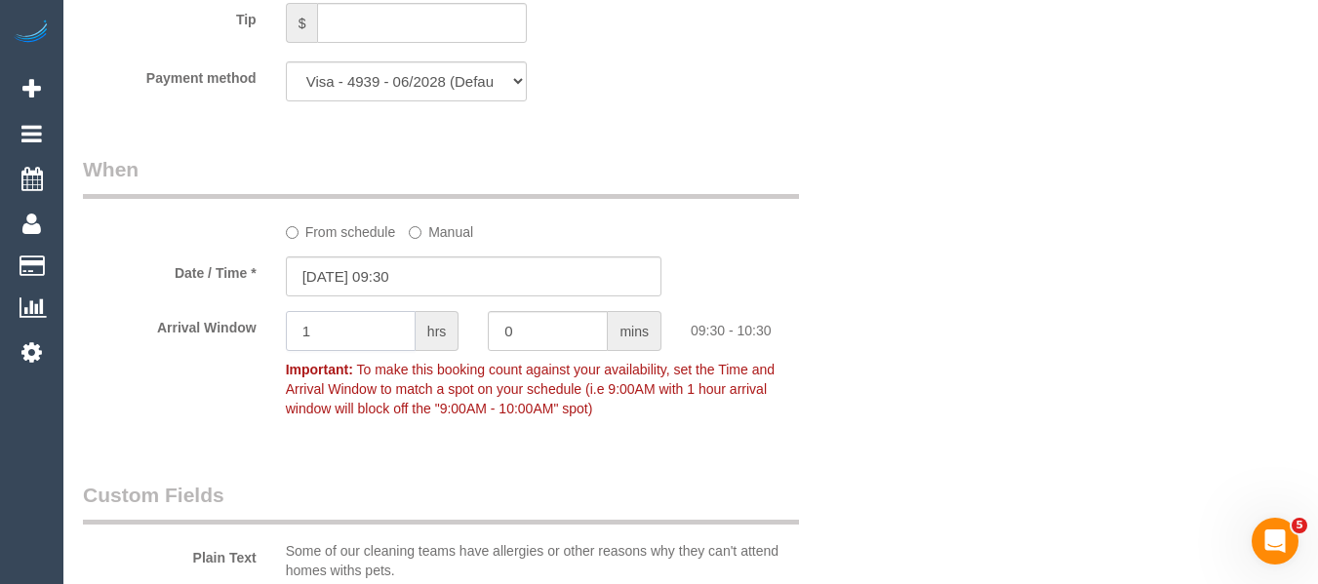
drag, startPoint x: 391, startPoint y: 320, endPoint x: 240, endPoint y: 323, distance: 151.2
click at [240, 322] on div "Arrival Window 1 hrs 0 mins 09:30 - 10:30 Important: To make this booking count…" at bounding box center [473, 369] width 810 height 116
type input "2"
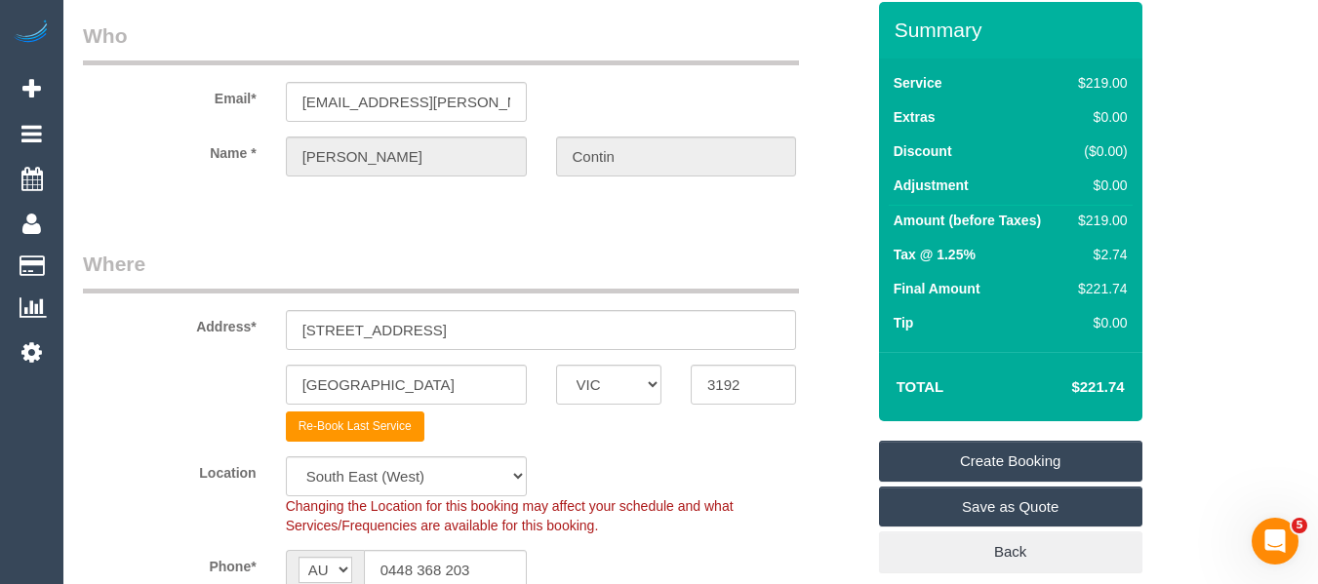
scroll to position [62, 0]
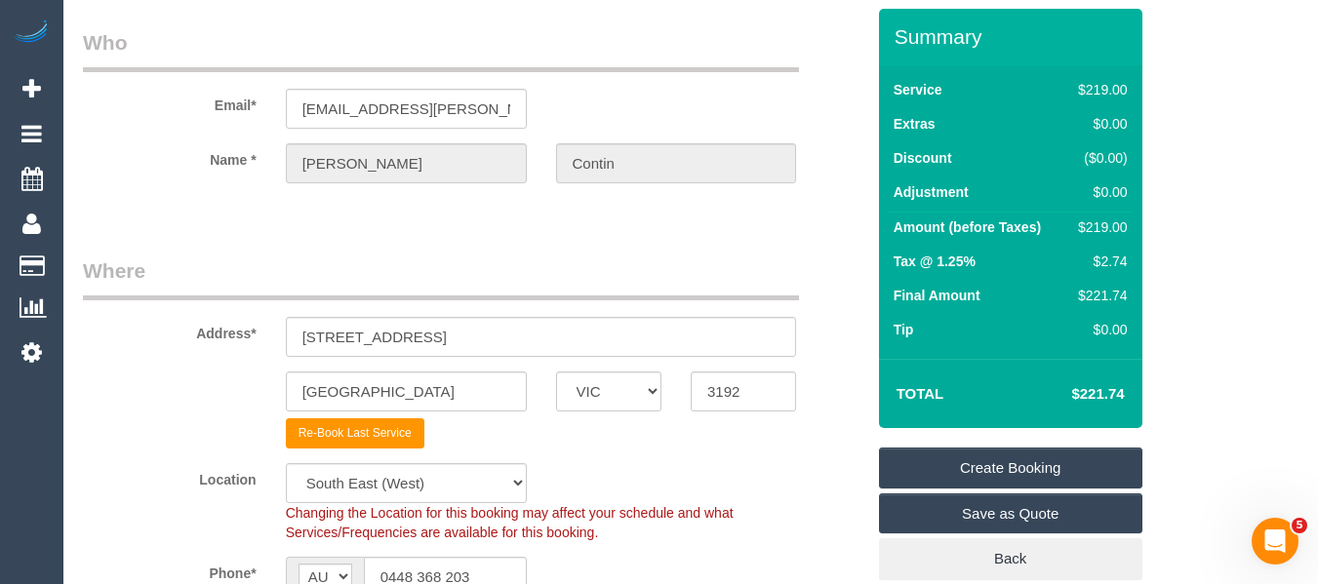
click at [979, 460] on link "Create Booking" at bounding box center [1010, 468] width 263 height 41
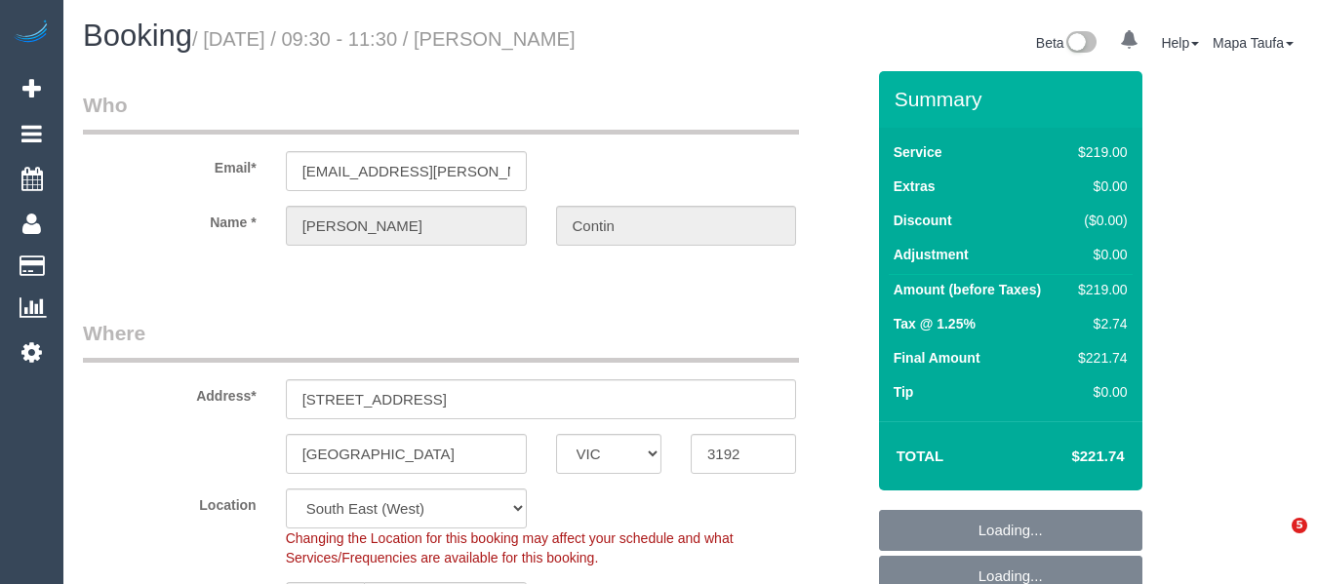
select select "VIC"
select select "string:stripe-pm_1RSqlj2GScqysDRVYZYbwciU"
select select "number:27"
select select "number:14"
select select "number:21"
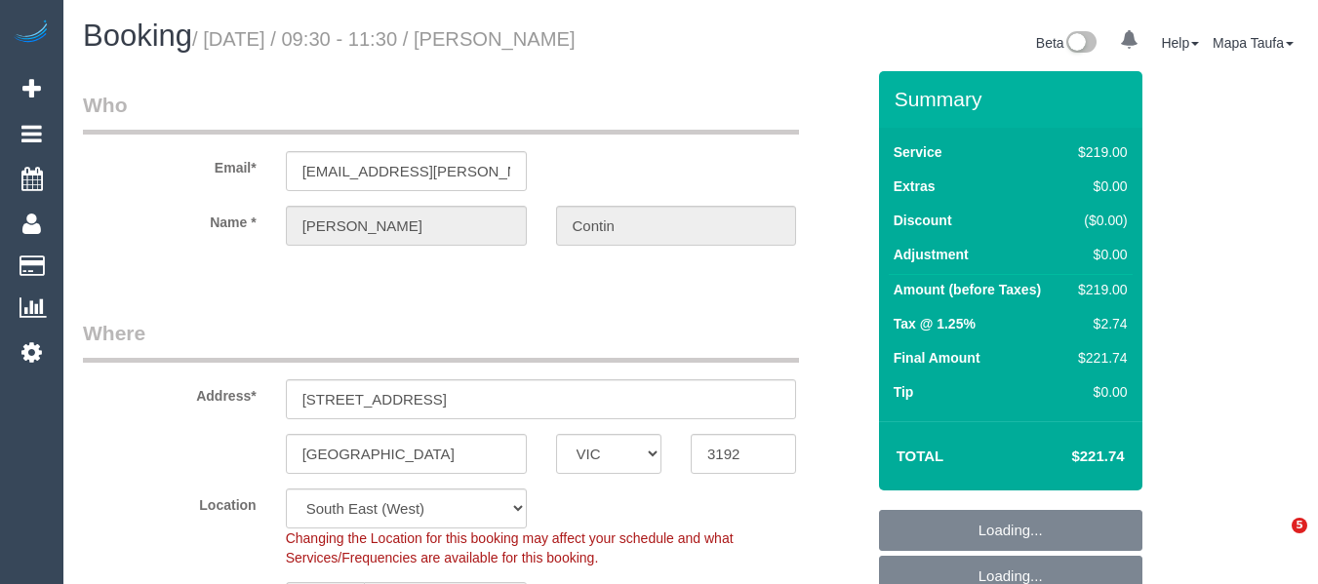
select select "number:25"
select select "number:26"
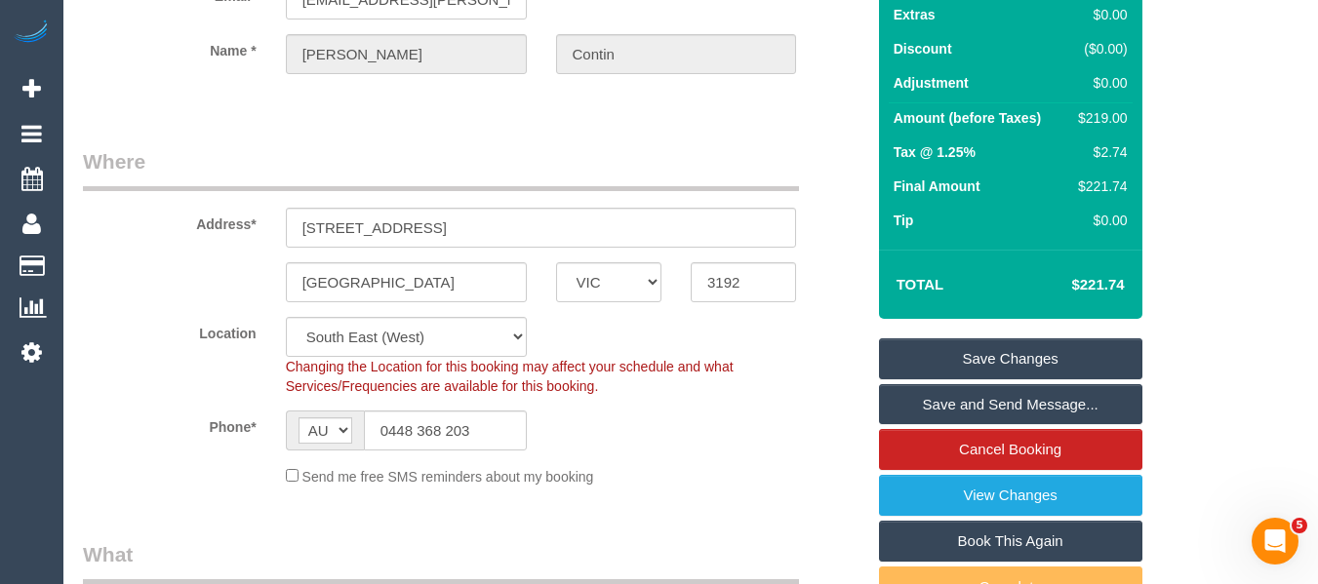
scroll to position [390, 0]
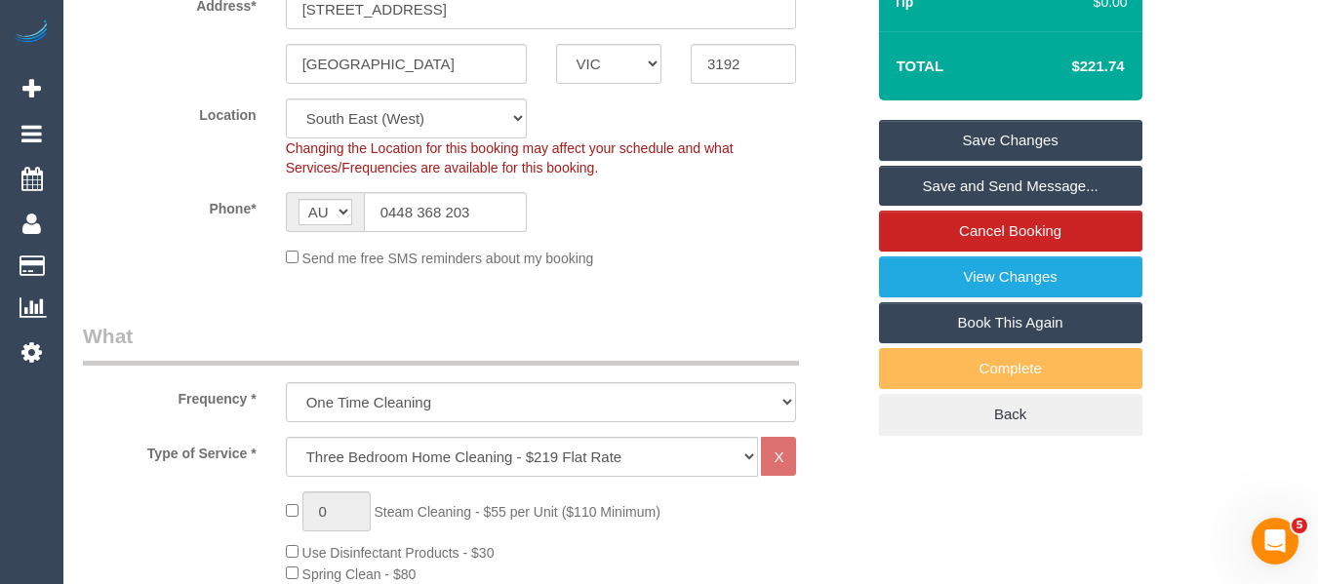
click at [974, 343] on link "Book This Again" at bounding box center [1010, 322] width 263 height 41
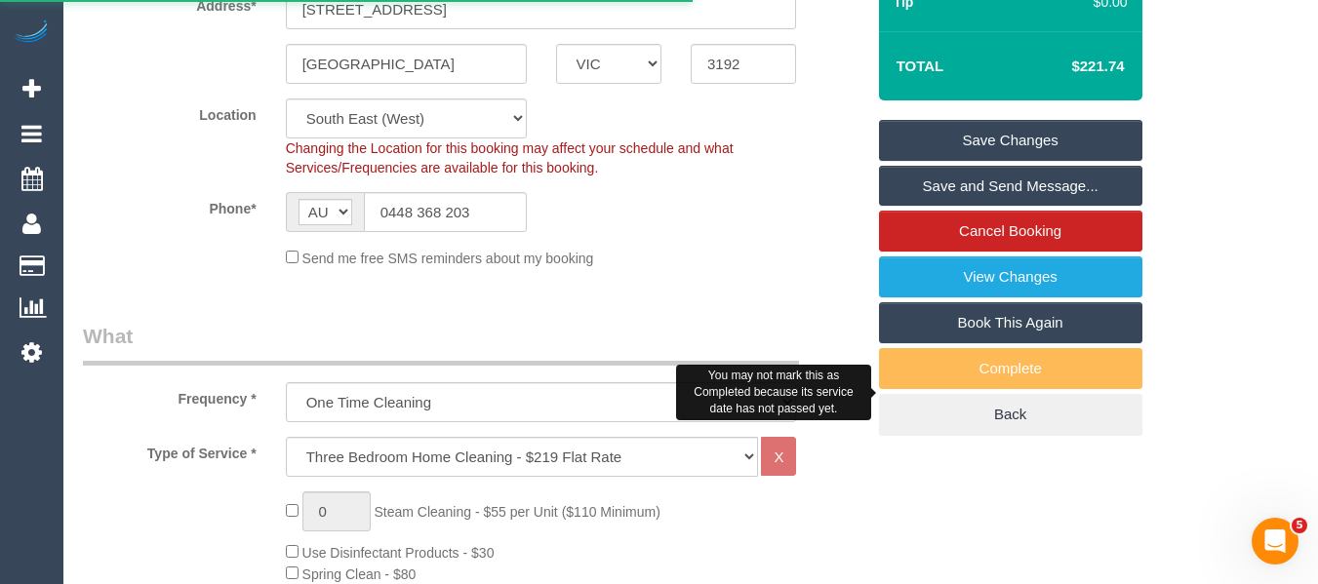
select select "VIC"
select select "number:27"
select select "number:14"
select select "number:21"
select select "number:25"
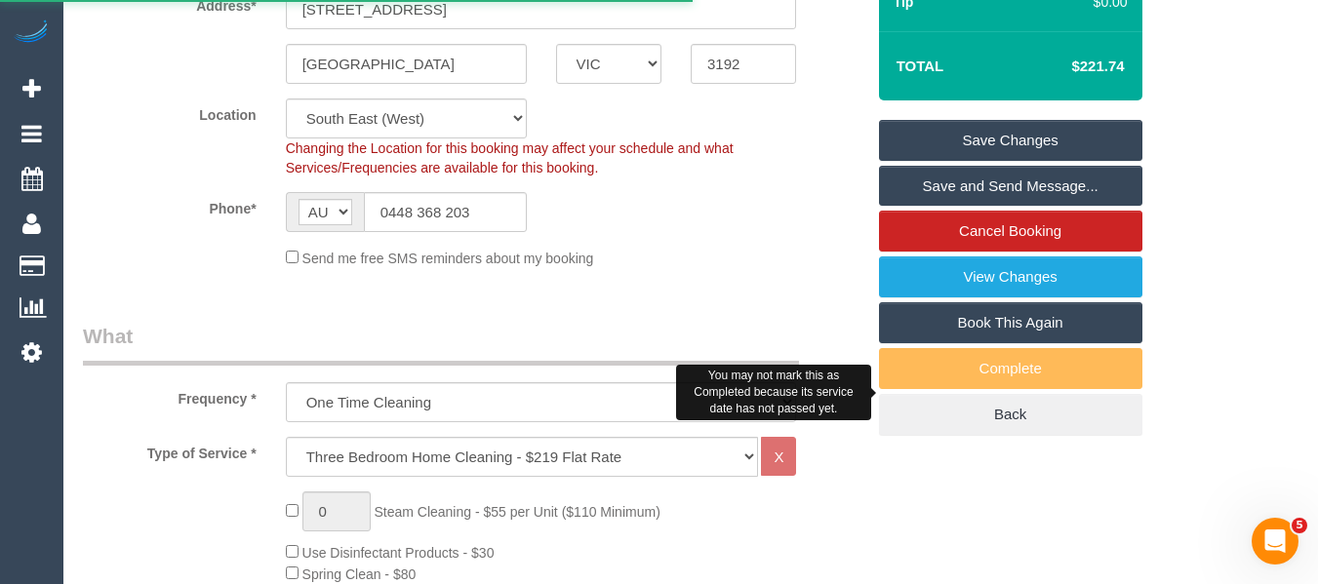
select select "number:26"
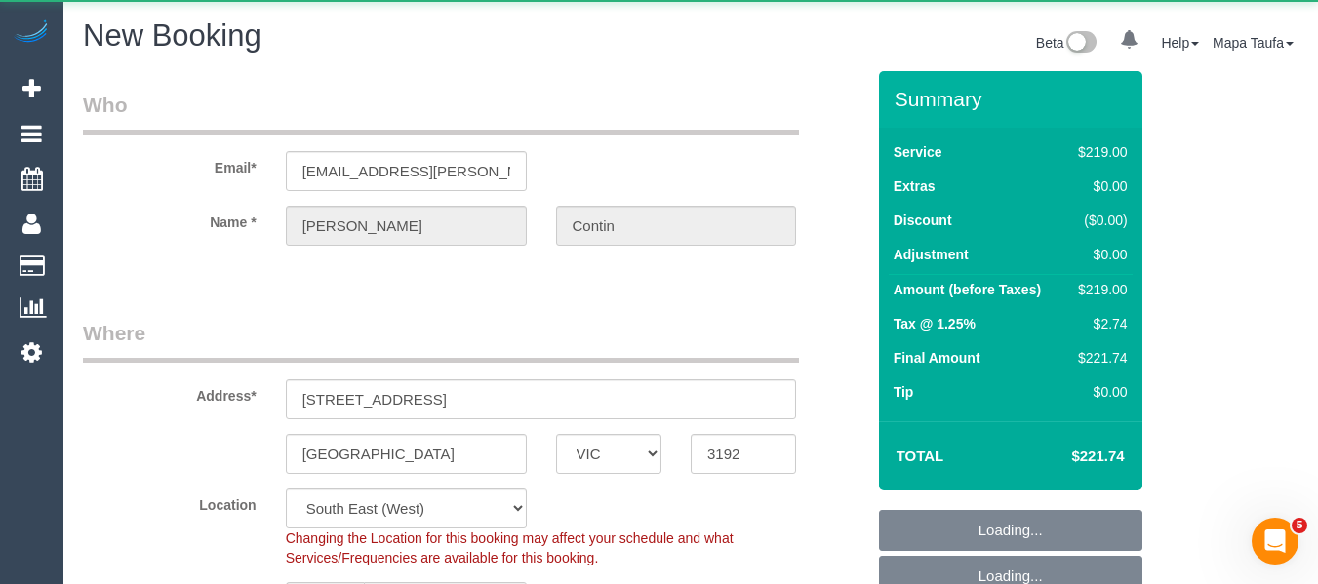
select select "object:2644"
select select "string:stripe-pm_1RSqlj2GScqysDRVYZYbwciU"
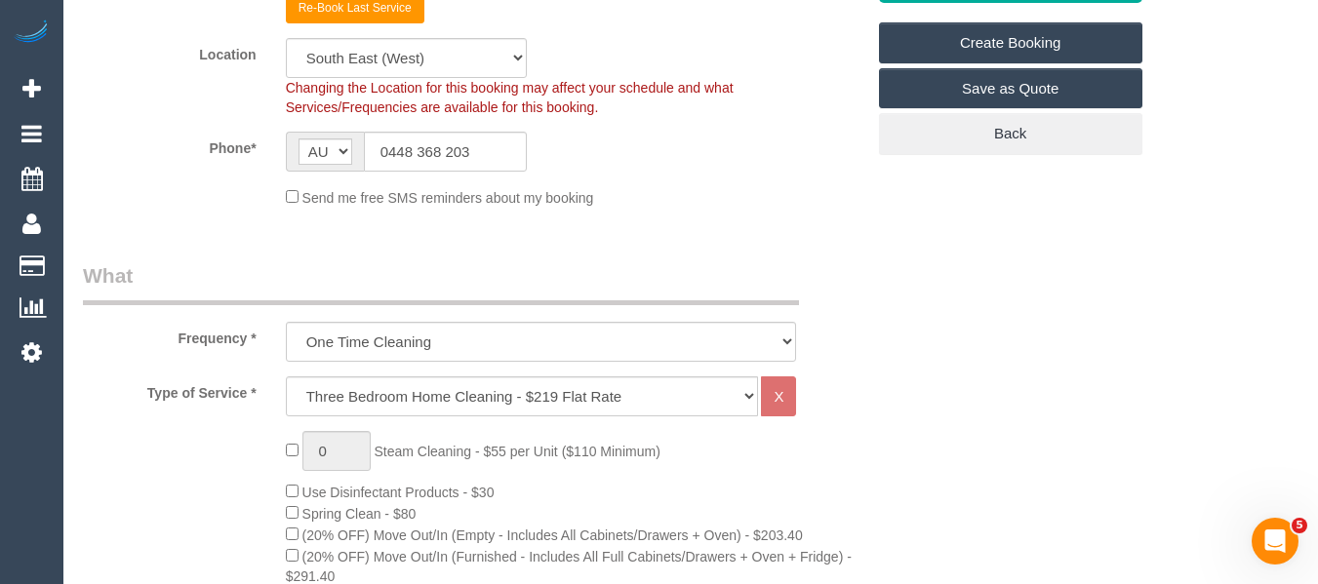
select select "object:2755"
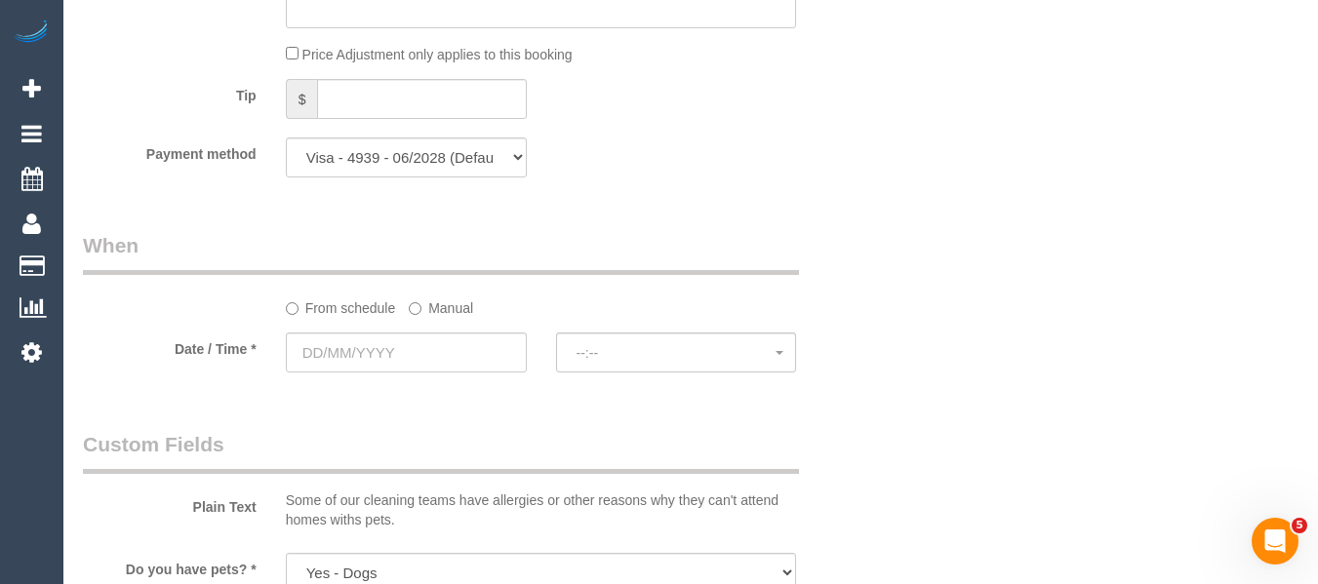
scroll to position [2146, 0]
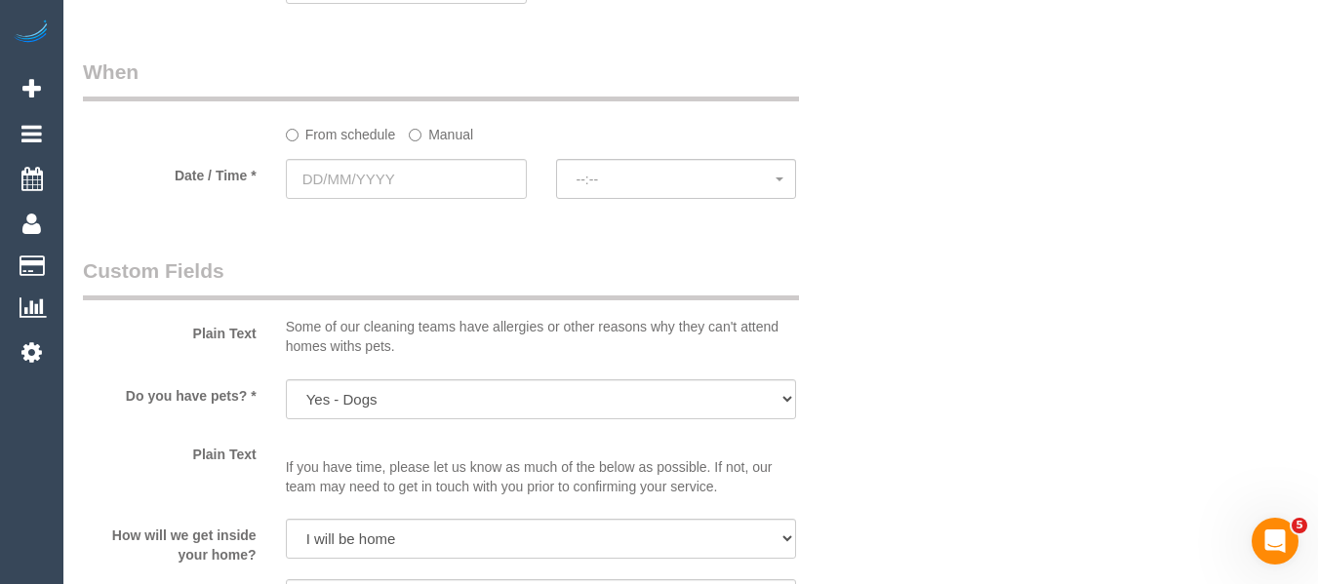
click at [431, 138] on label "Manual" at bounding box center [441, 131] width 64 height 26
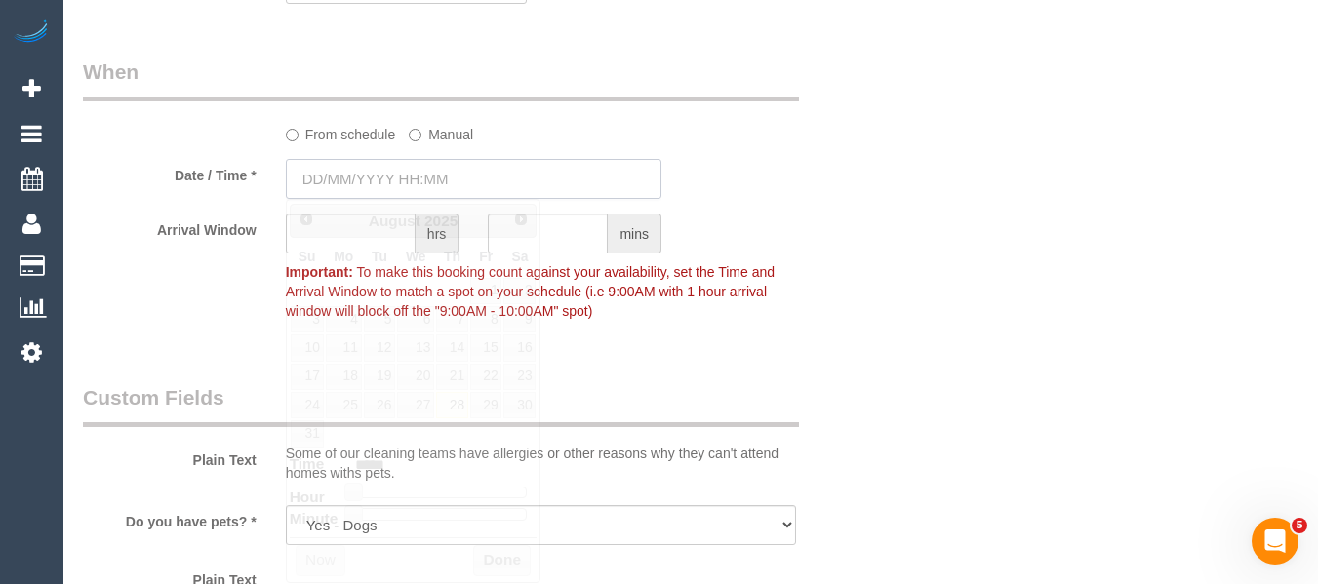
click at [396, 175] on input "text" at bounding box center [473, 179] width 375 height 40
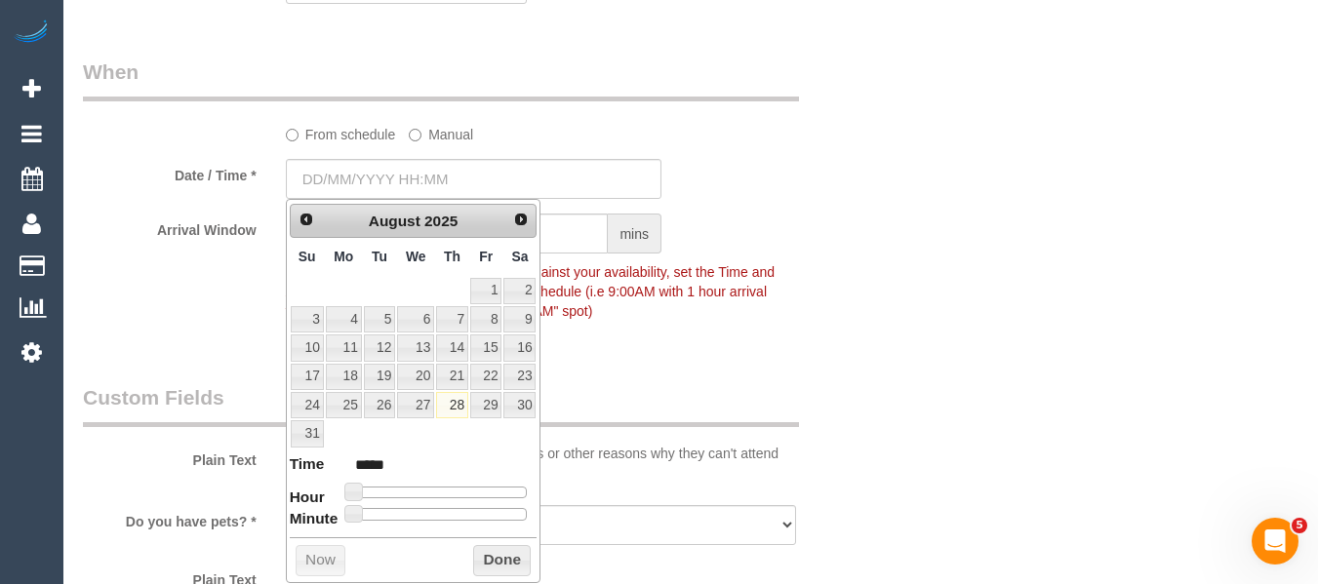
type input "28/08/2025 07:00"
click at [361, 141] on label "From schedule" at bounding box center [341, 131] width 110 height 26
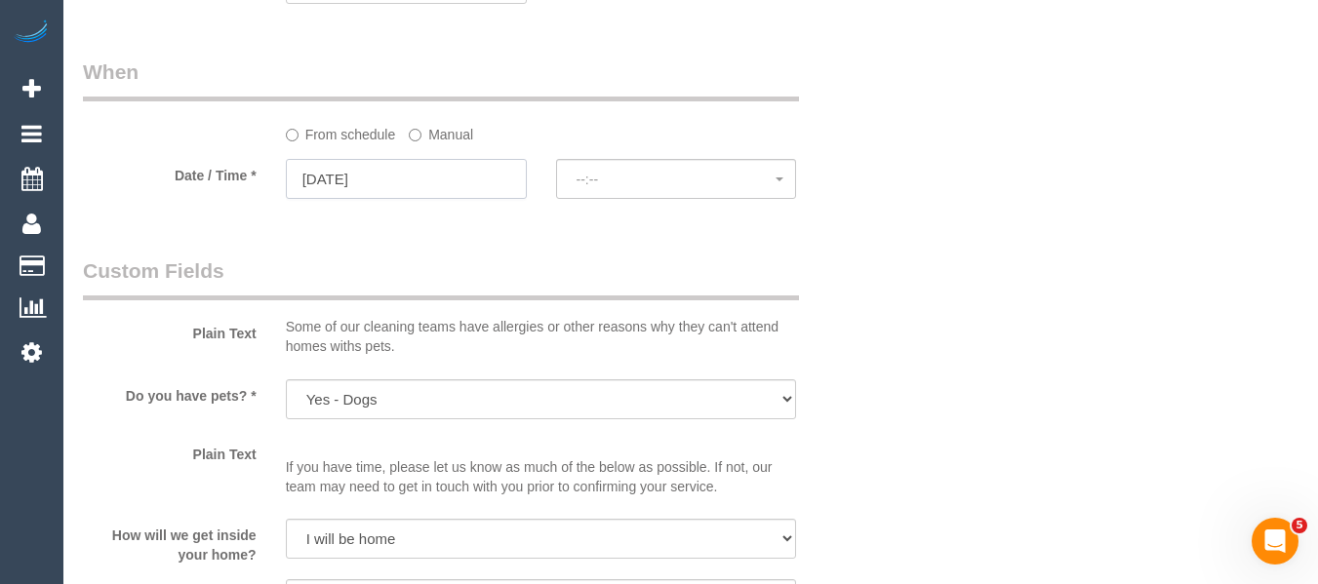
click at [362, 179] on input "28/08/2025" at bounding box center [406, 179] width 241 height 40
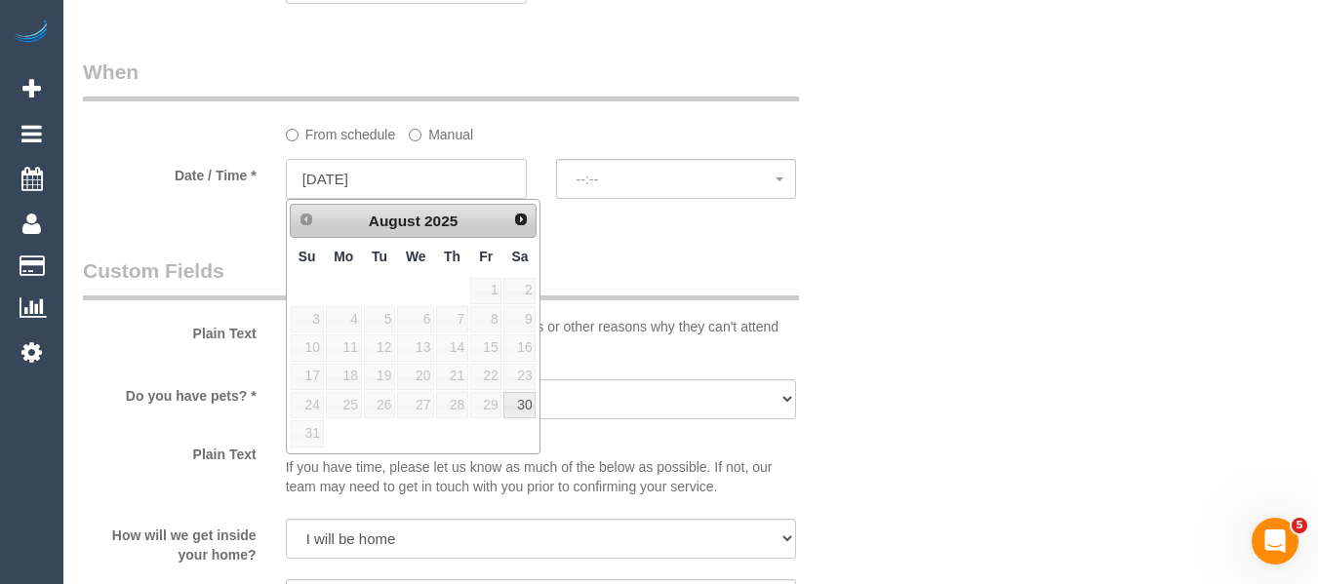
select select "spot22"
click at [509, 225] on link "Next" at bounding box center [521, 219] width 27 height 27
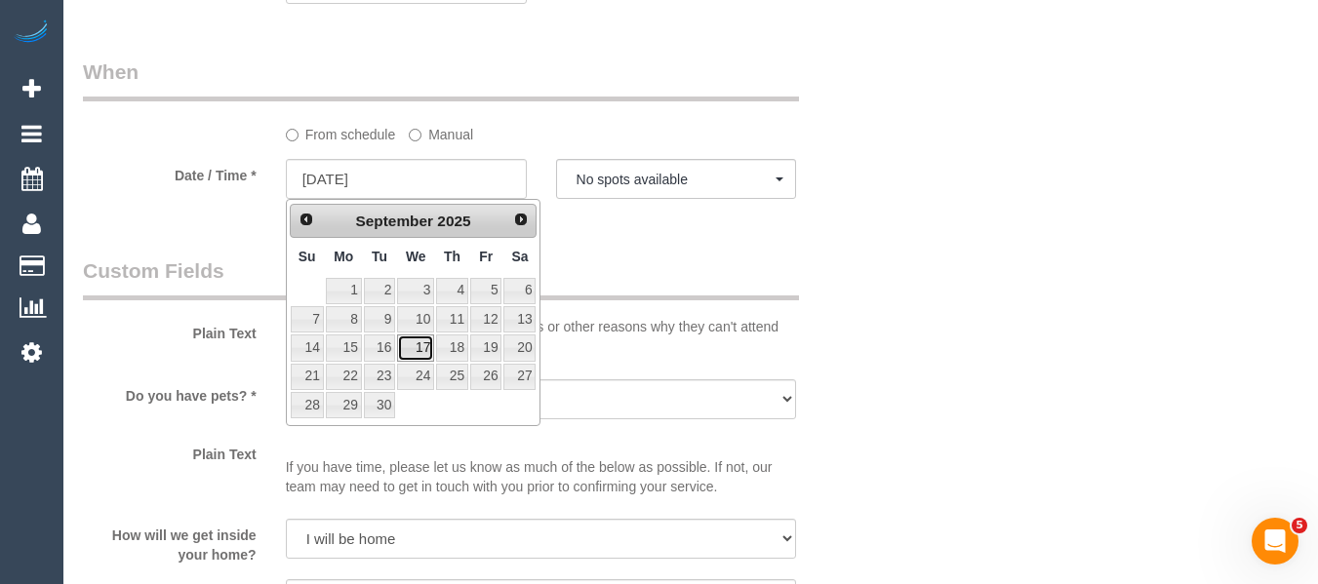
click at [434, 345] on link "17" at bounding box center [415, 348] width 37 height 26
type input "17/09/2025"
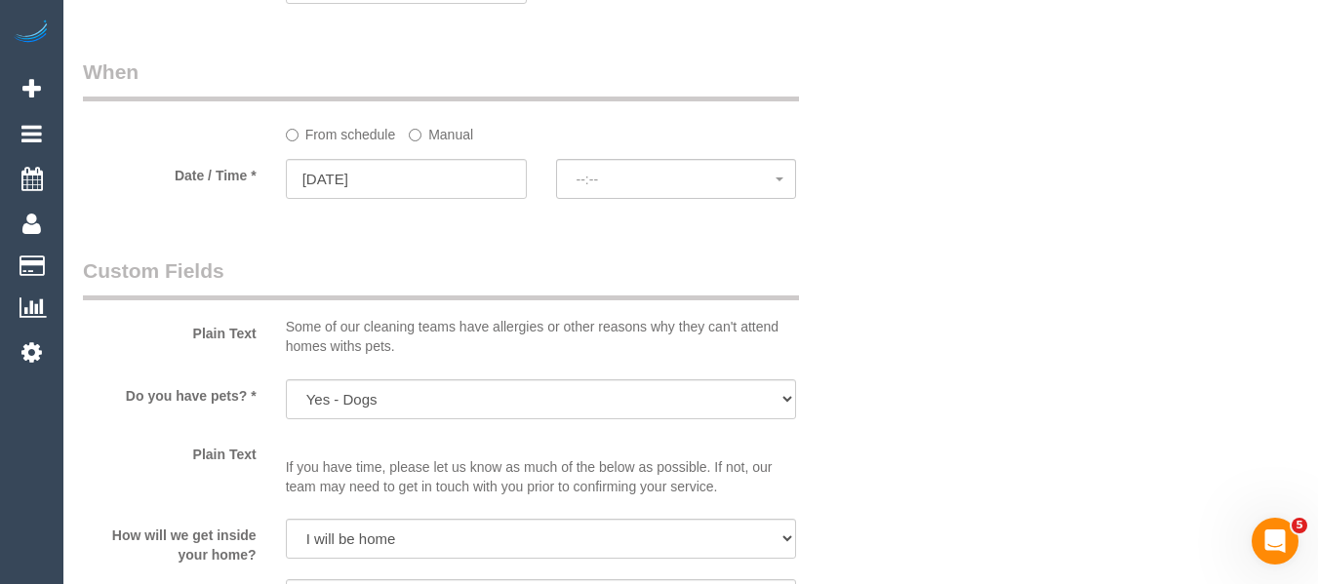
select select "spot34"
click at [550, 178] on div "07:00 - 08:00 Wed September 17th 07:00 - 08:00 08:00 - 10:00 10:00 - 12:00 12:0…" at bounding box center [676, 181] width 270 height 44
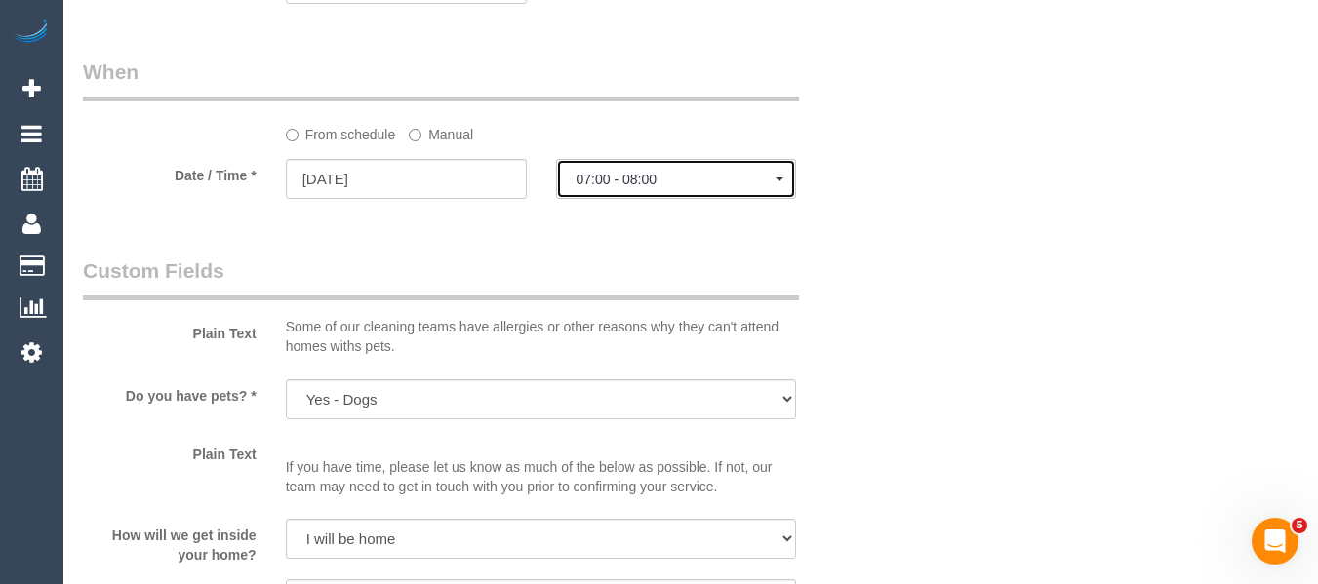
click at [581, 180] on span "07:00 - 08:00" at bounding box center [676, 180] width 200 height 16
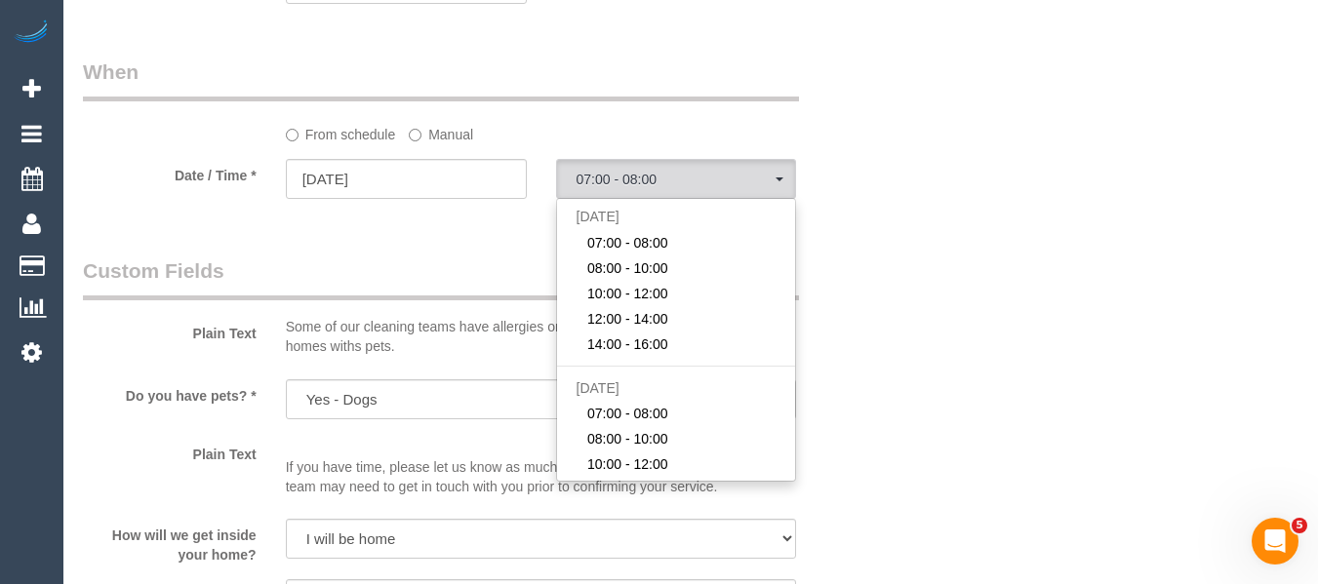
click at [428, 137] on label "Manual" at bounding box center [441, 131] width 64 height 26
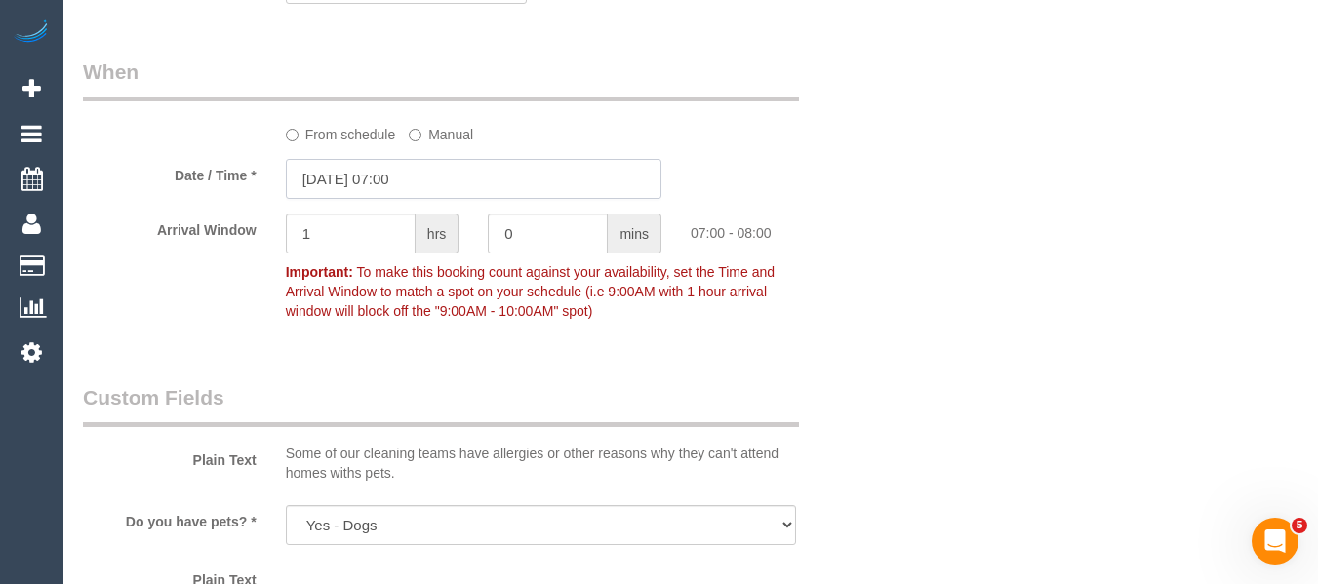
click at [423, 180] on input "17/09/2025 07:00" at bounding box center [473, 179] width 375 height 40
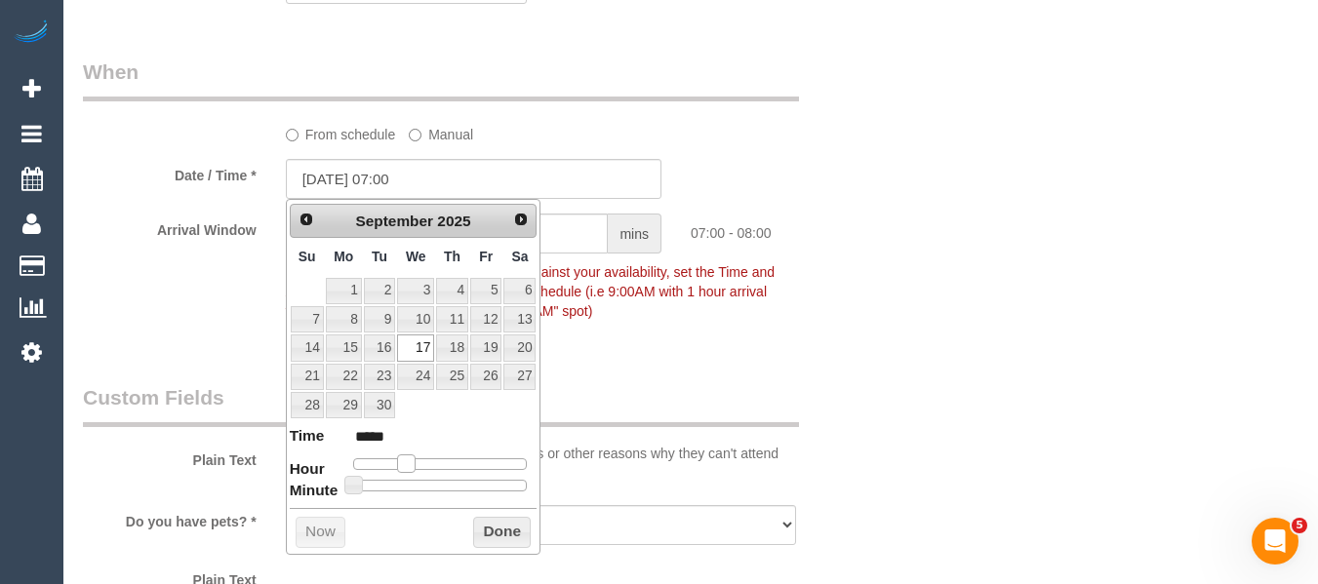
type input "17/09/2025 08:00"
type input "*****"
type input "17/09/2025 09:00"
type input "*****"
type input "17/09/2025 10:00"
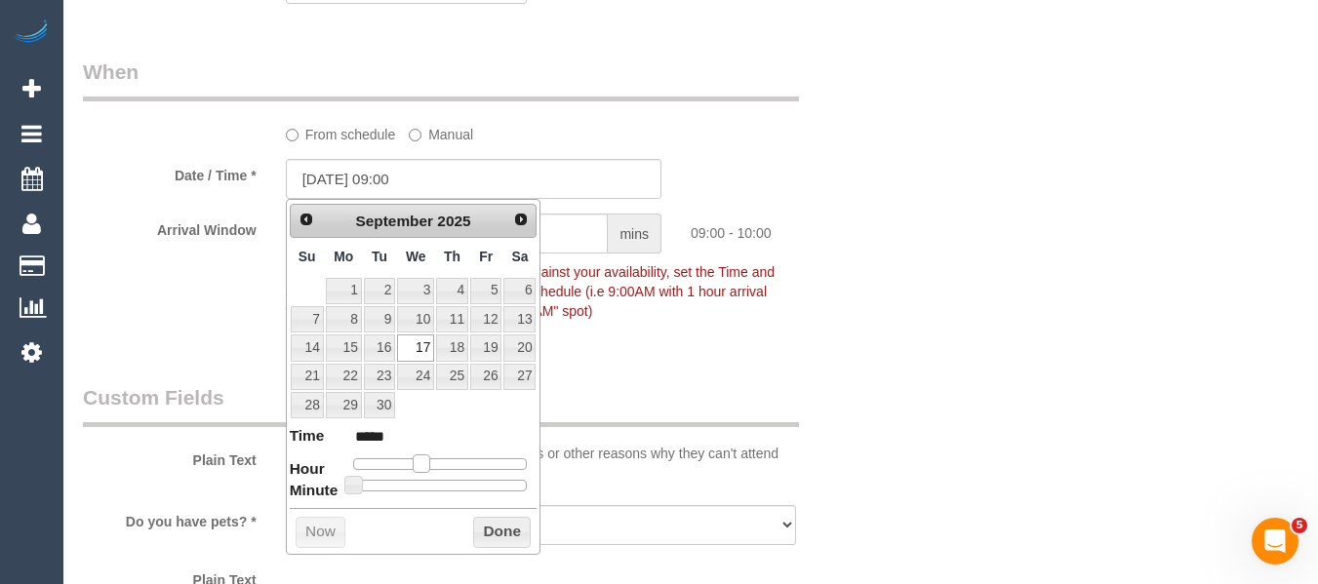
type input "*****"
type input "17/09/2025 09:00"
type input "*****"
type input "17/09/2025 08:00"
type input "*****"
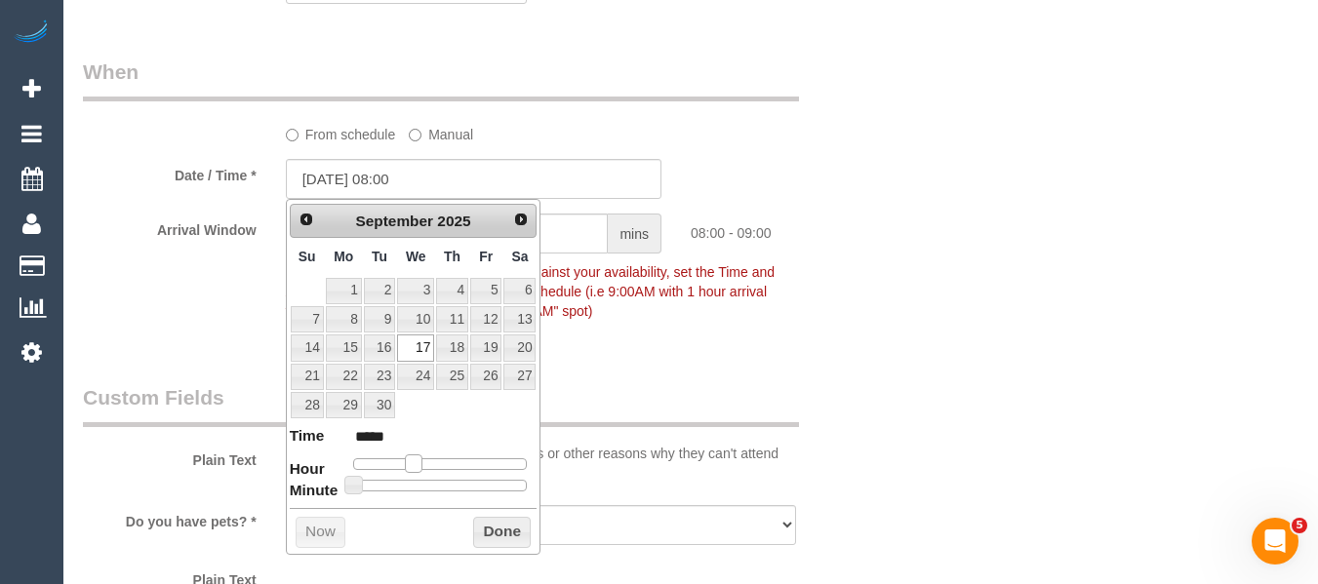
type input "17/09/2025 09:00"
type input "*****"
drag, startPoint x: 400, startPoint y: 468, endPoint x: 415, endPoint y: 464, distance: 15.1
click at [415, 464] on span at bounding box center [422, 463] width 18 height 18
type input "17/09/2025 09:05"
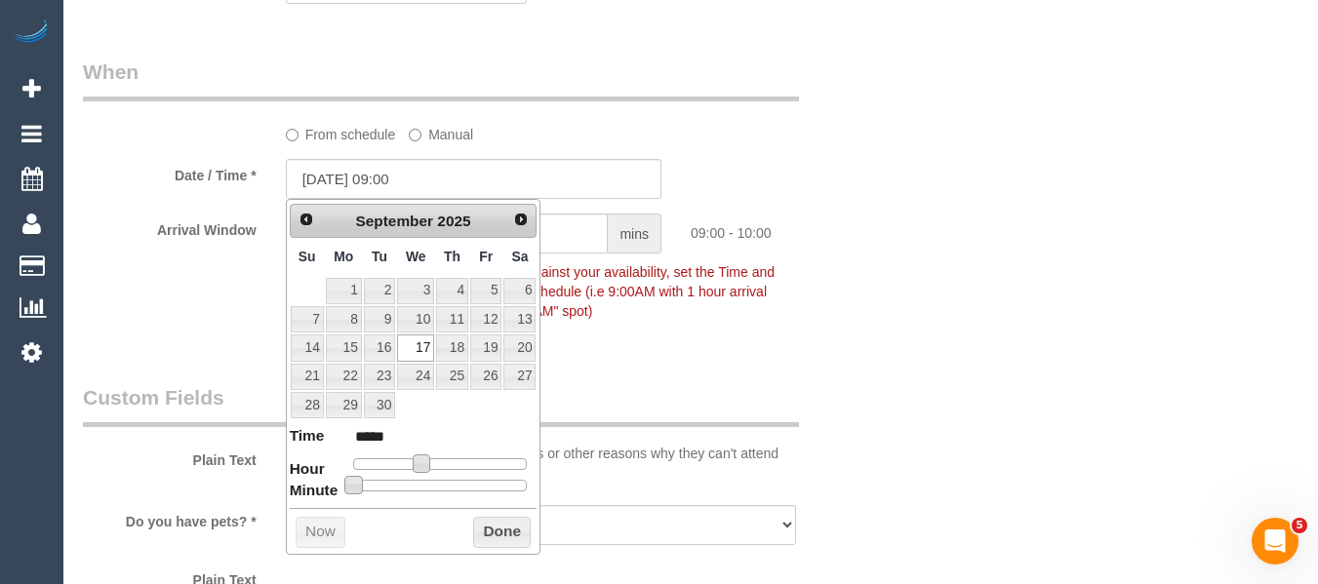
type input "*****"
type input "17/09/2025 09:10"
type input "*****"
type input "17/09/2025 09:15"
type input "*****"
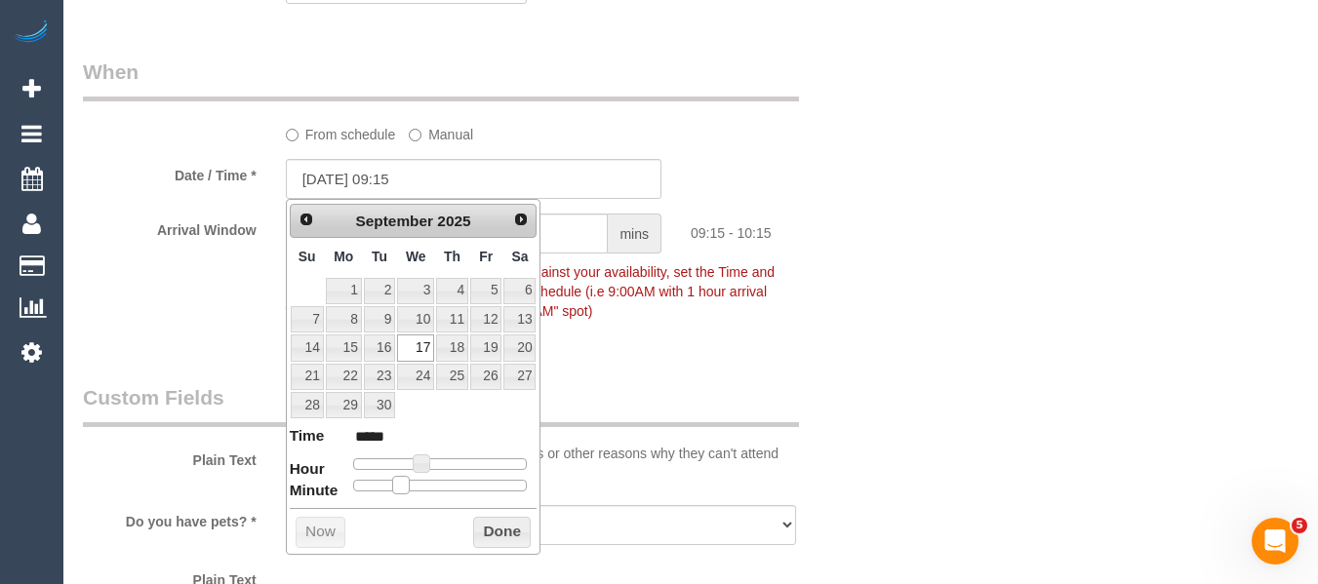
type input "17/09/2025 09:20"
type input "*****"
type input "17/09/2025 09:25"
type input "*****"
type input "17/09/2025 09:30"
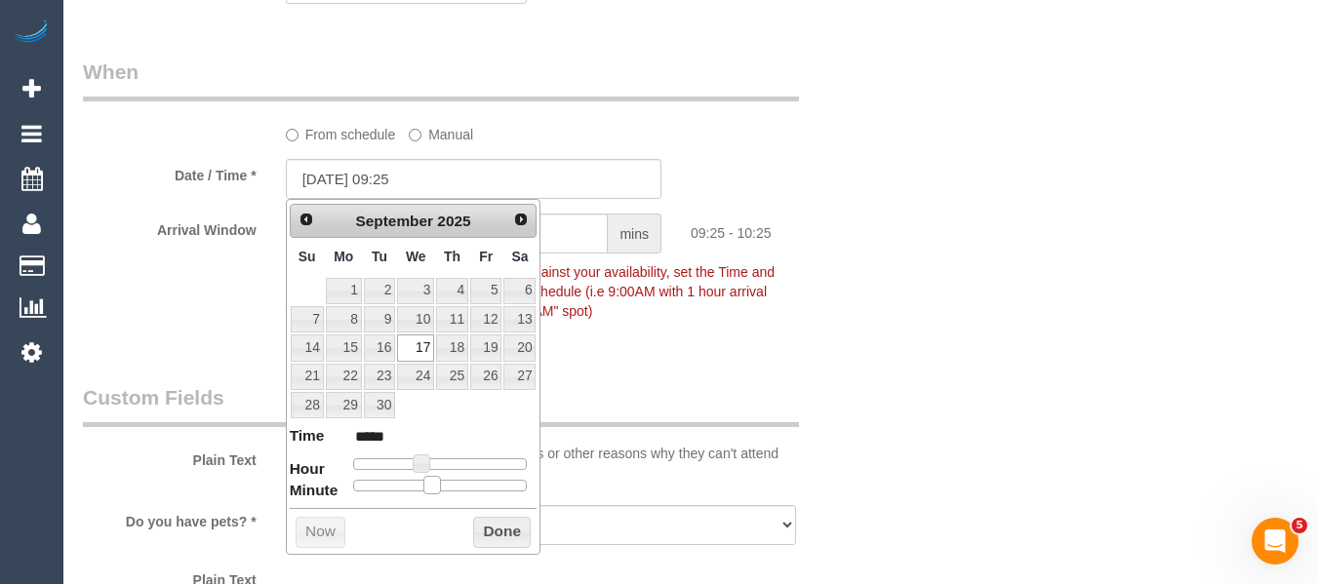
type input "*****"
drag, startPoint x: 352, startPoint y: 489, endPoint x: 442, endPoint y: 482, distance: 90.0
click at [442, 482] on span at bounding box center [448, 485] width 18 height 18
click at [495, 524] on button "Done" at bounding box center [502, 532] width 58 height 31
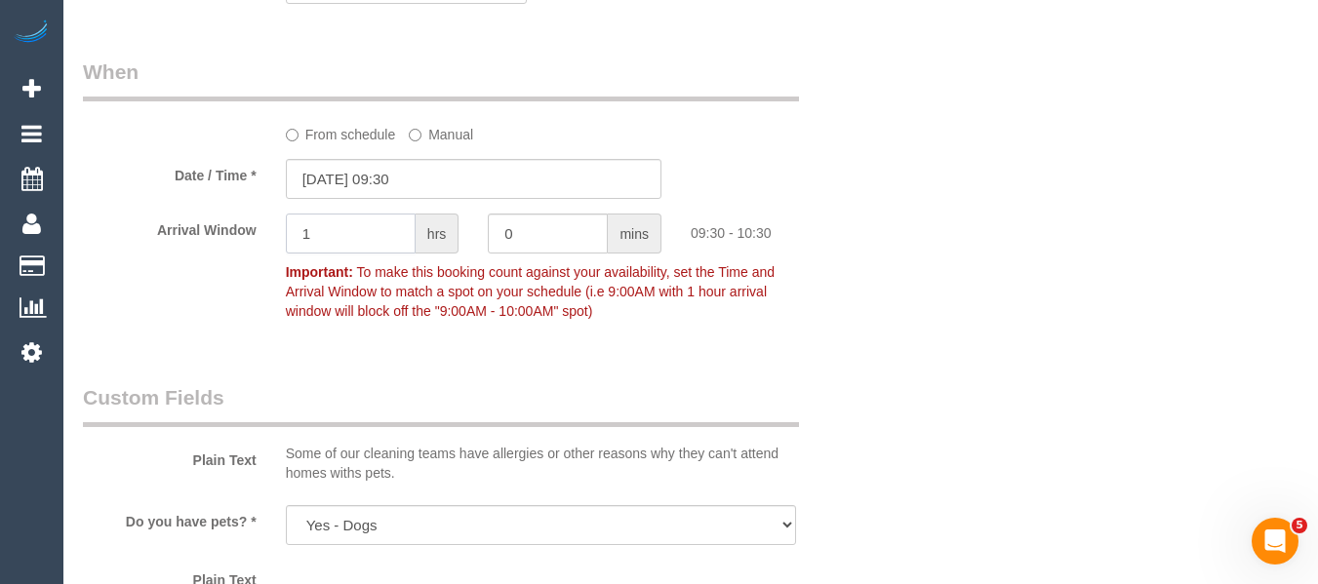
drag, startPoint x: 346, startPoint y: 247, endPoint x: 264, endPoint y: 246, distance: 81.9
click at [264, 246] on div "Arrival Window 1 hrs 0 mins 09:30 - 10:30 Important: To make this booking count…" at bounding box center [473, 272] width 810 height 116
type input "2"
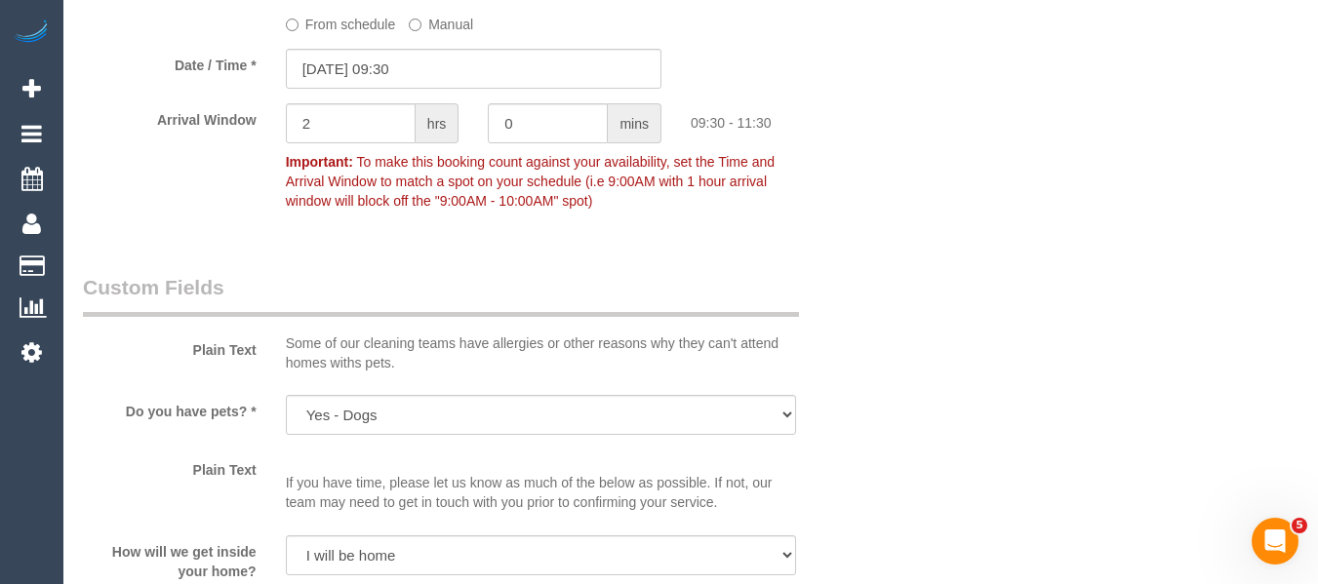
scroll to position [2173, 0]
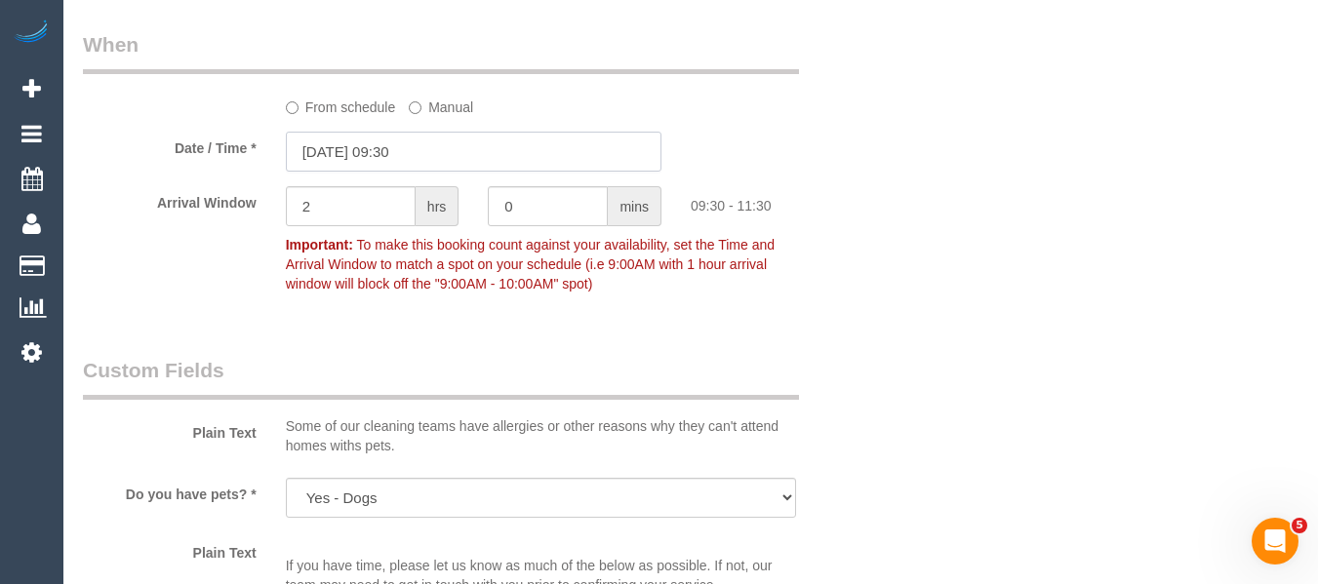
click at [466, 153] on input "17/09/2025 09:30" at bounding box center [473, 152] width 375 height 40
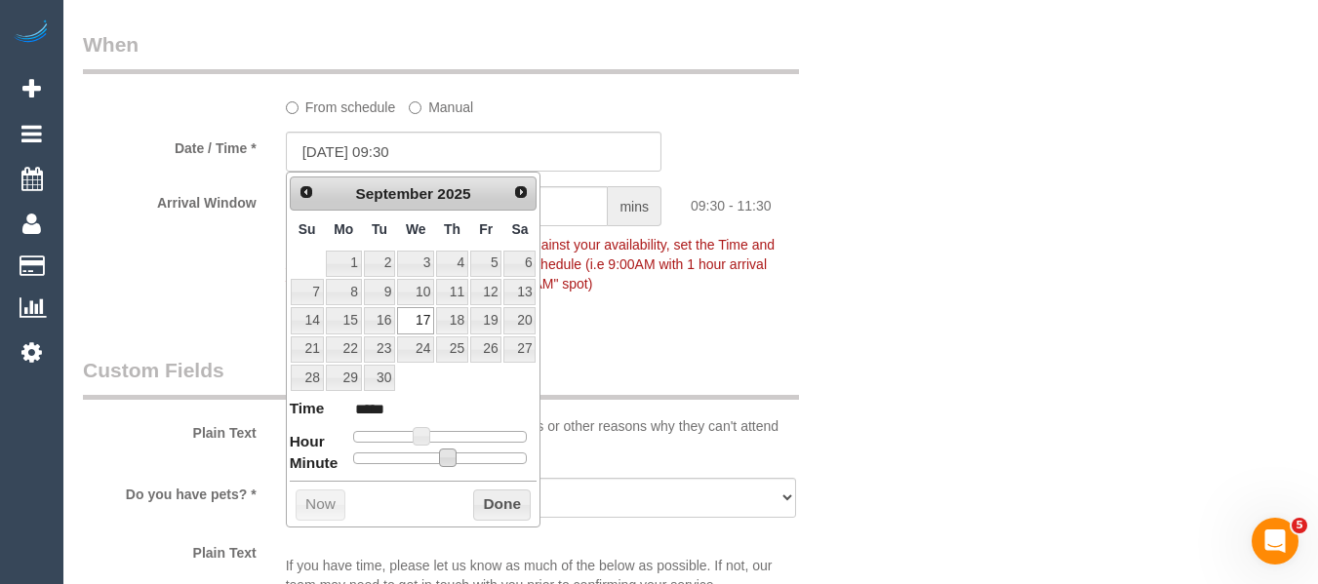
type input "17/09/2025 09:25"
type input "*****"
type input "17/09/2025 09:15"
type input "*****"
type input "17/09/2025 09:10"
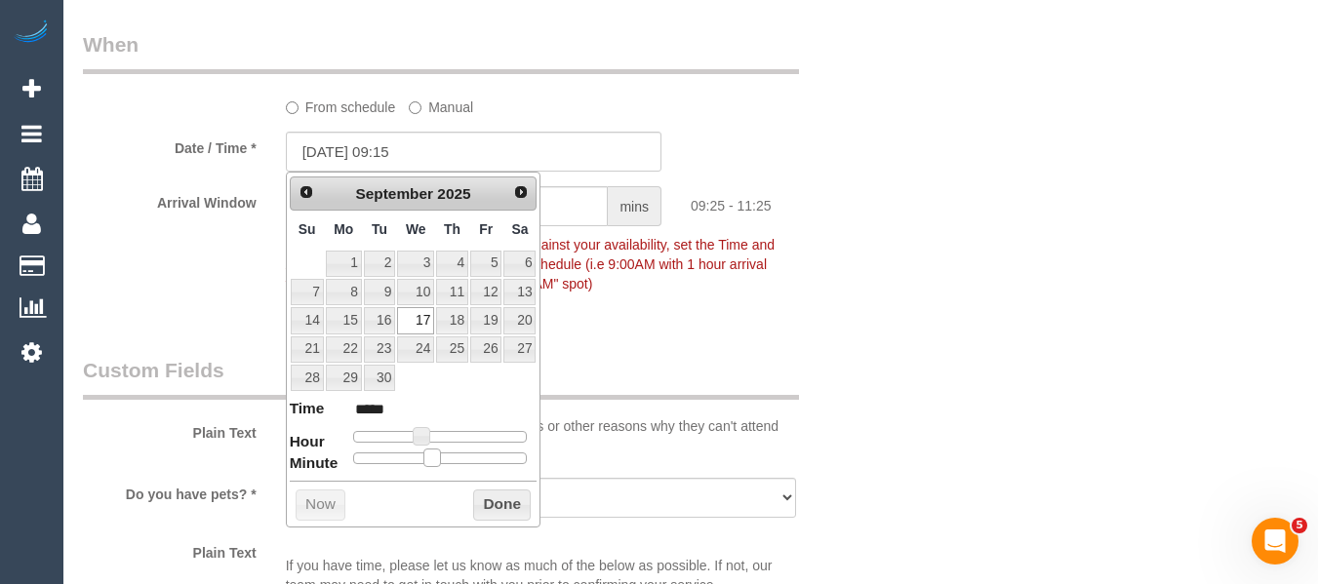
type input "*****"
type input "17/09/2025 09:00"
type input "*****"
drag, startPoint x: 447, startPoint y: 459, endPoint x: 337, endPoint y: 462, distance: 109.3
click at [313, 460] on dl "Time ***** Hour Minute Second Millisecond Microsecond Time Zone ***** ***** ***…" at bounding box center [414, 431] width 248 height 67
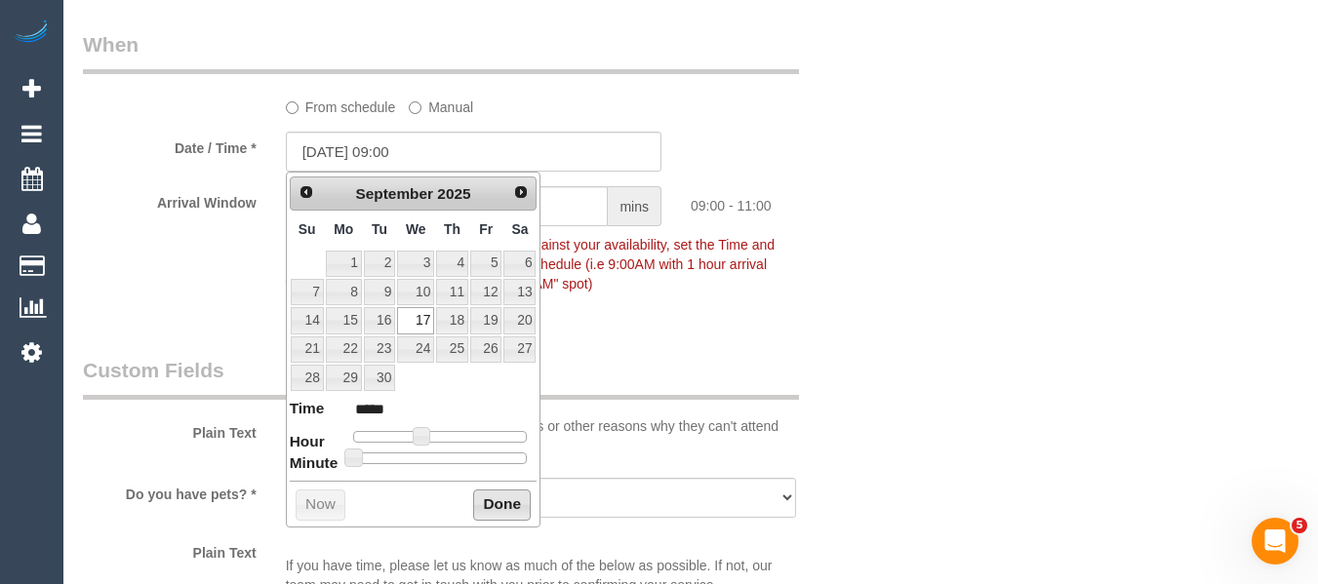
click at [491, 505] on button "Done" at bounding box center [502, 505] width 58 height 31
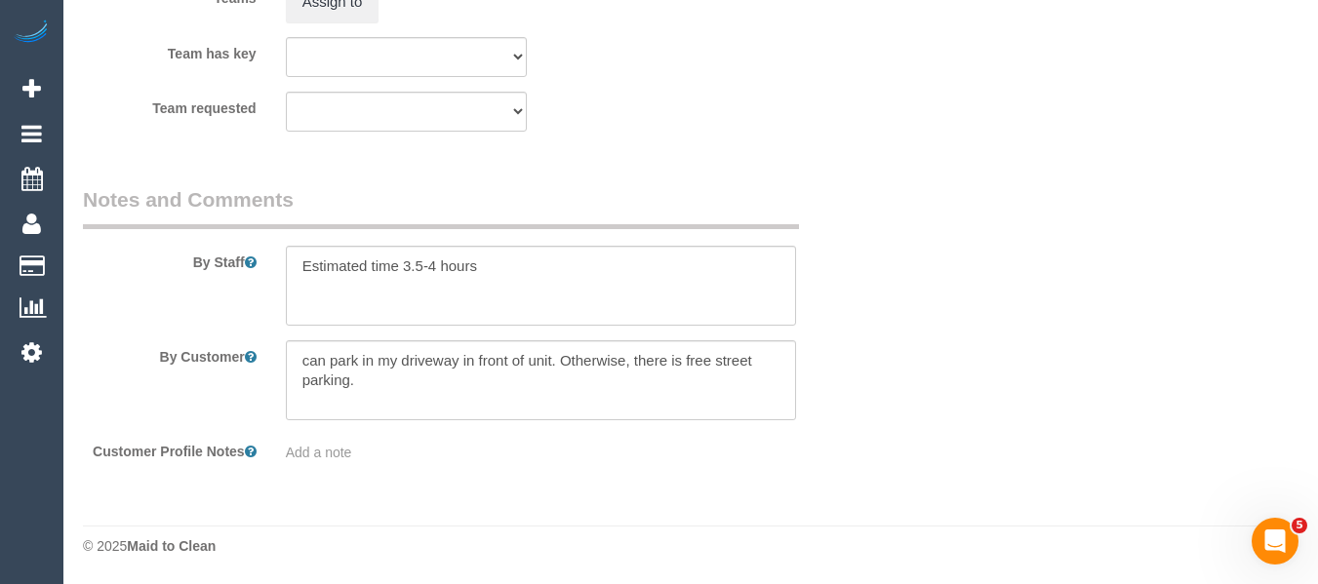
drag, startPoint x: 1331, startPoint y: 350, endPoint x: 38, endPoint y: 9, distance: 1337.5
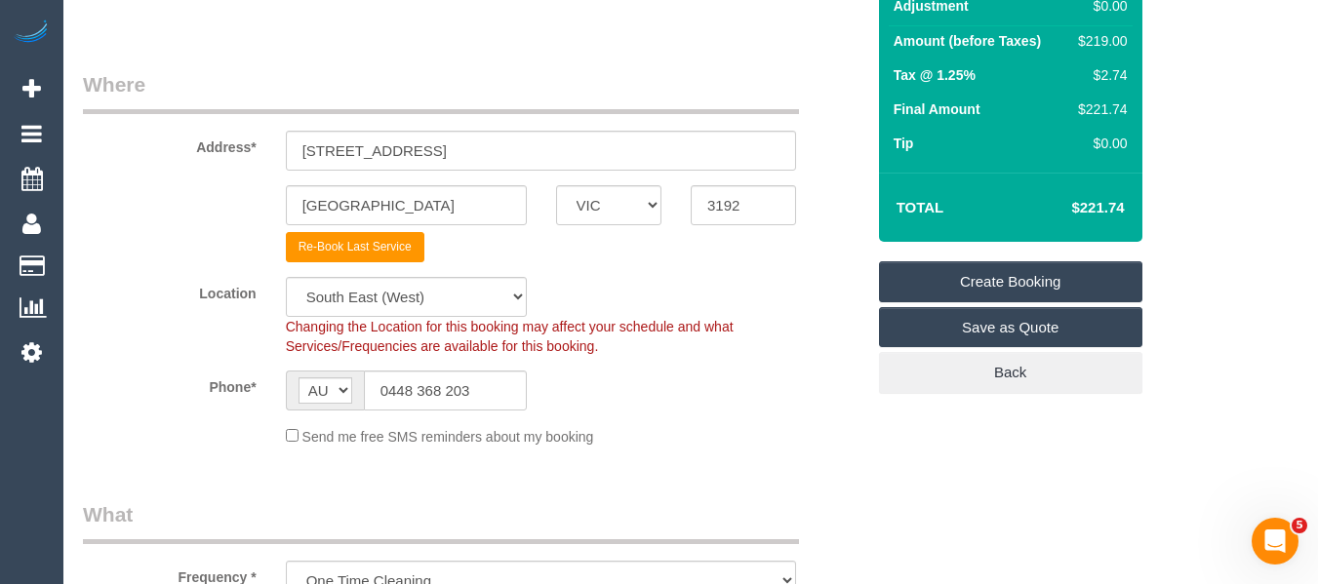
scroll to position [256, 0]
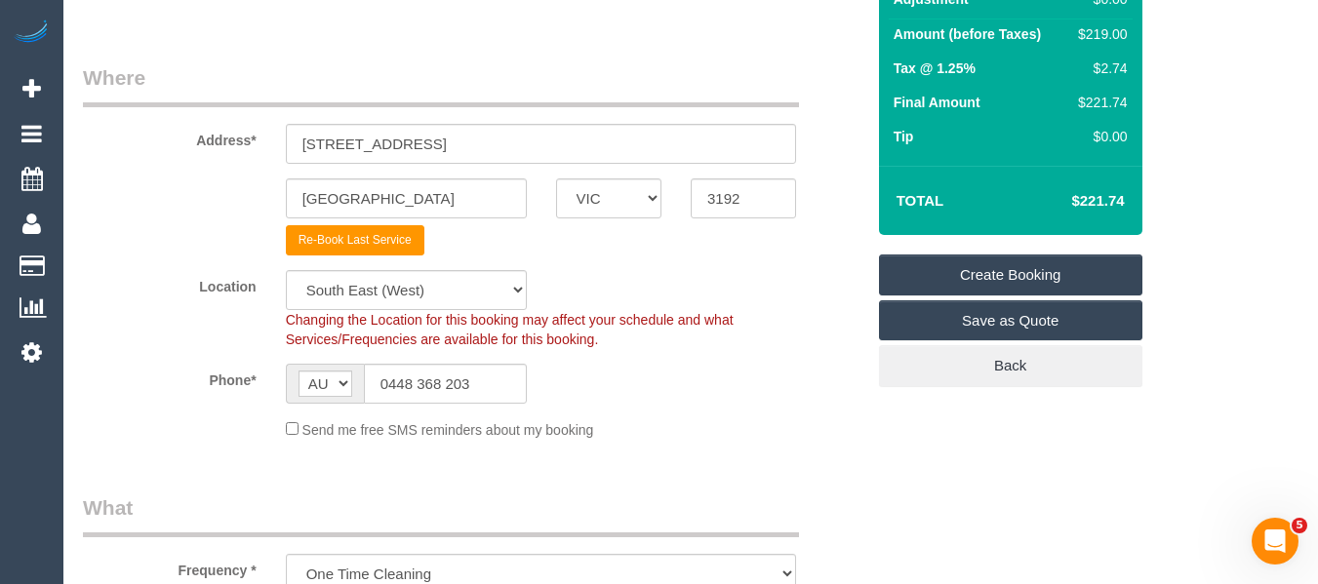
click at [1041, 267] on link "Create Booking" at bounding box center [1010, 275] width 263 height 41
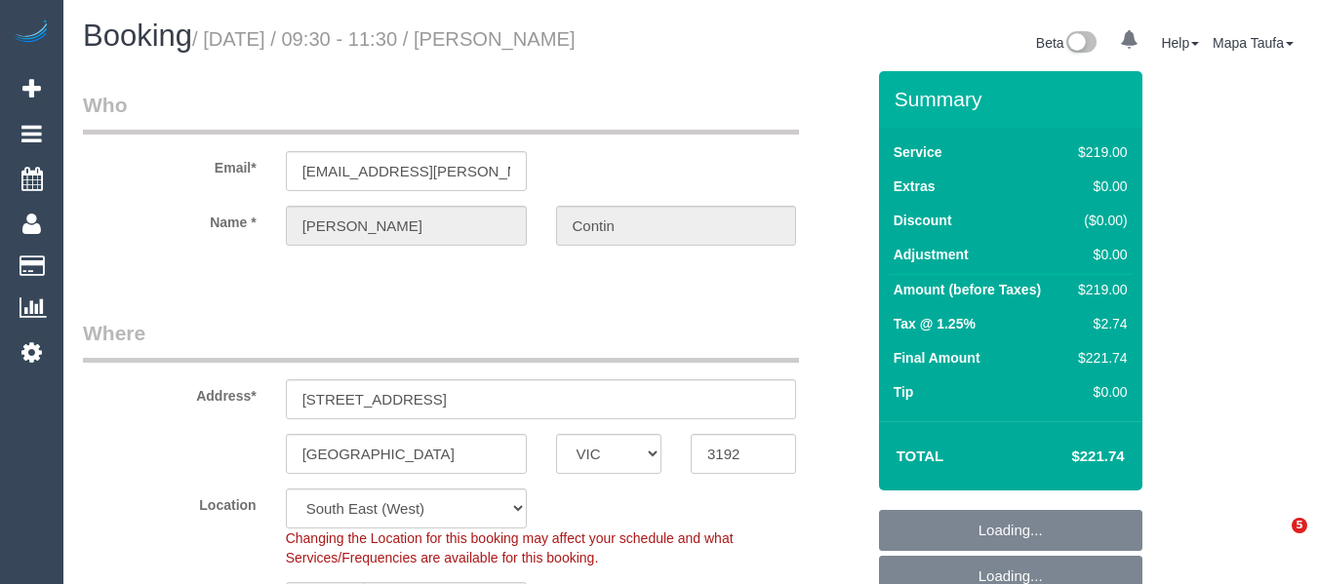
select select "VIC"
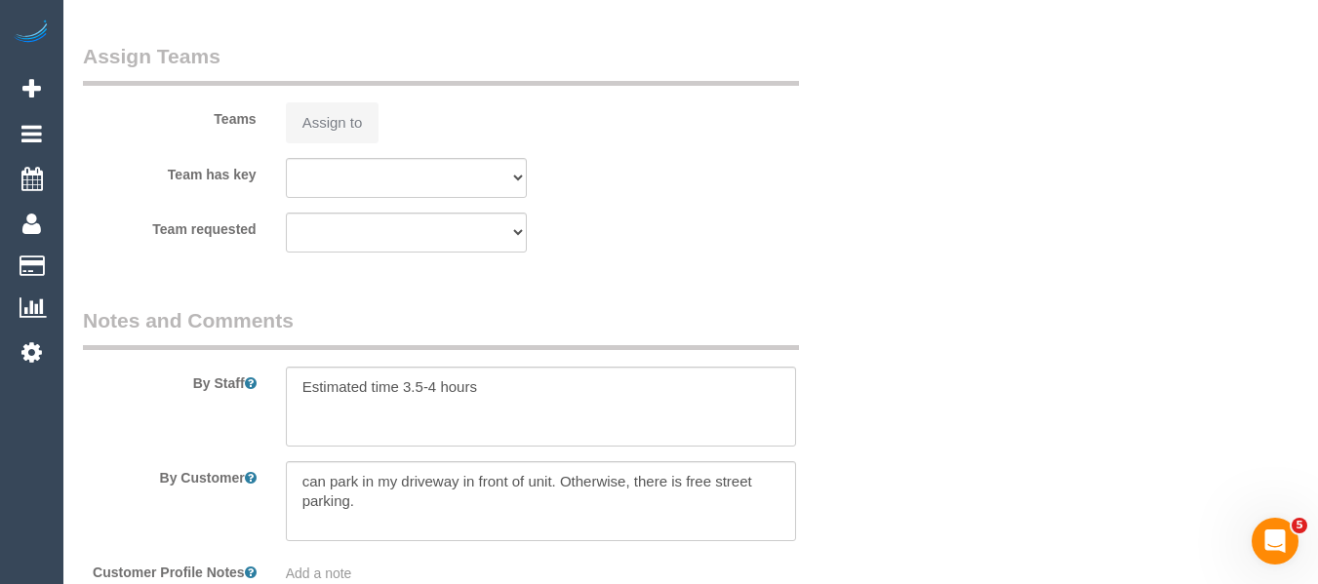
select select "string:AU"
select select "string:stripe-pm_1RSqlj2GScqysDRVYZYbwciU"
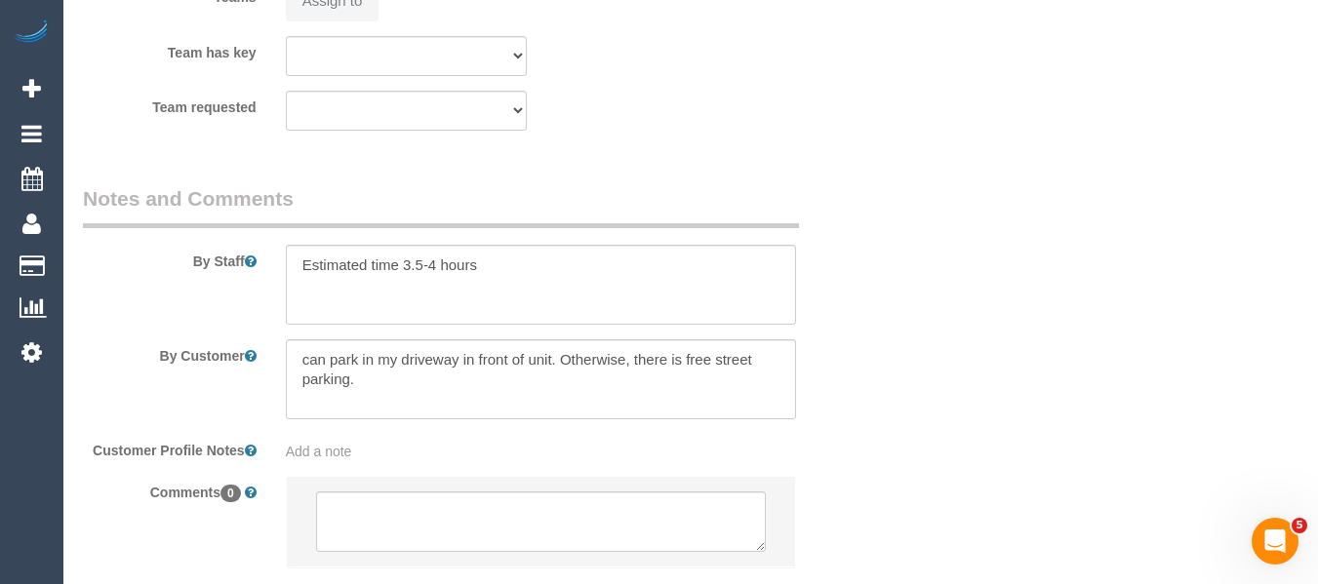
select select "object:625"
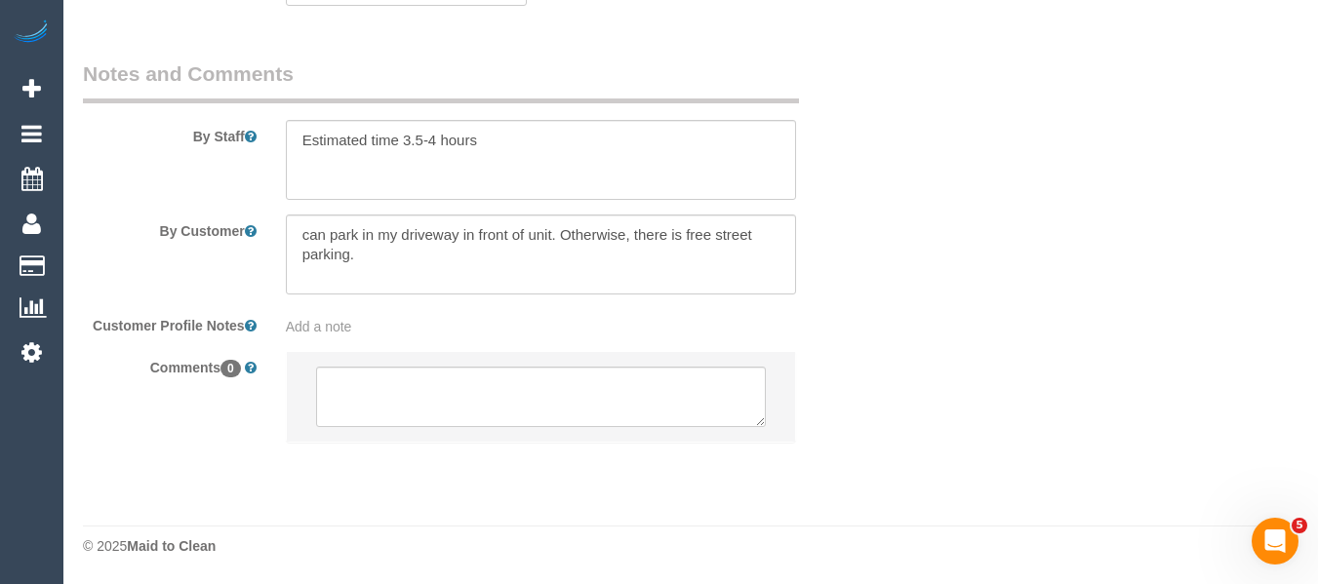
select select "number:27"
select select "number:14"
select select "number:21"
select select "number:25"
select select "number:26"
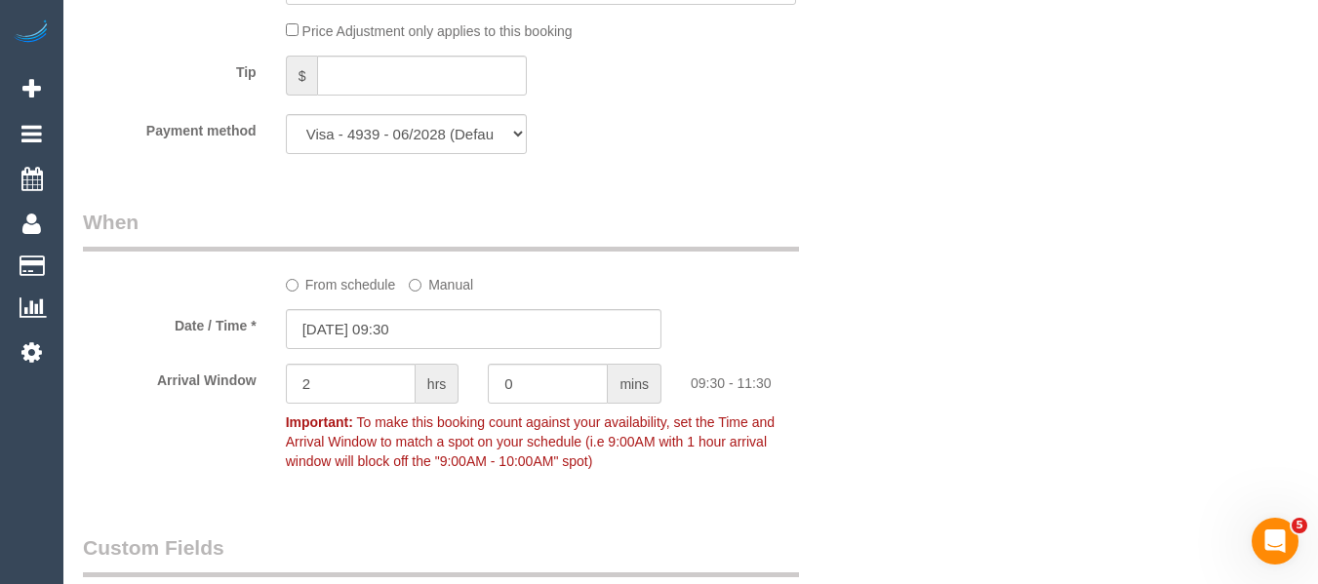
scroll to position [1952, 0]
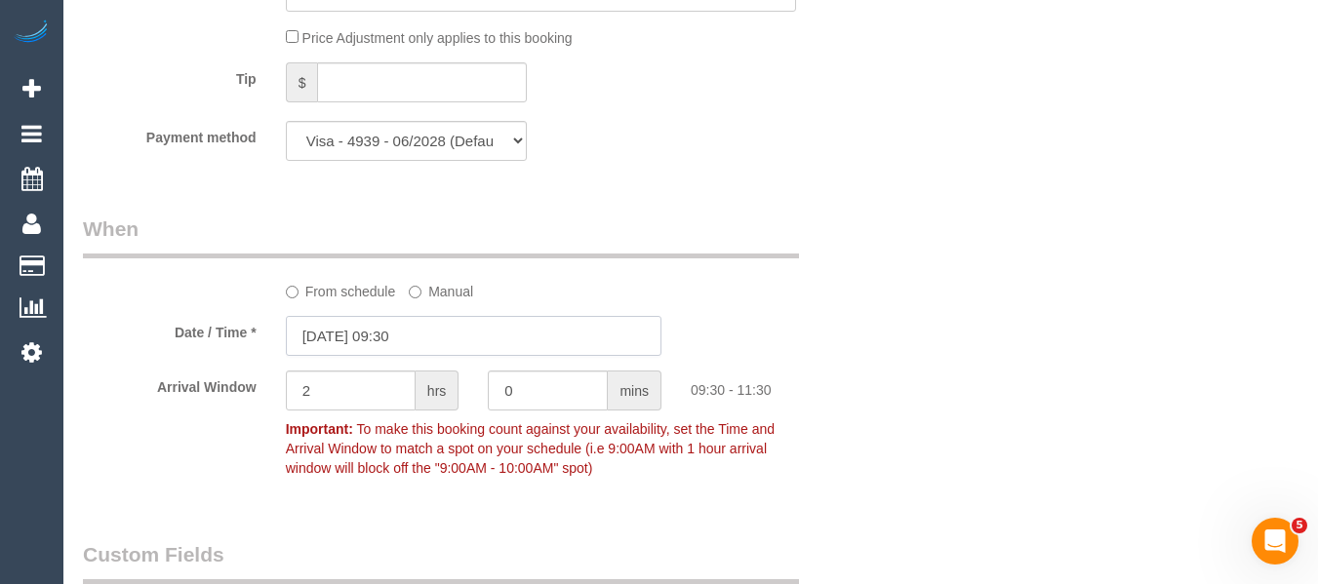
click at [394, 356] on input "03/09/2025 09:30" at bounding box center [473, 336] width 375 height 40
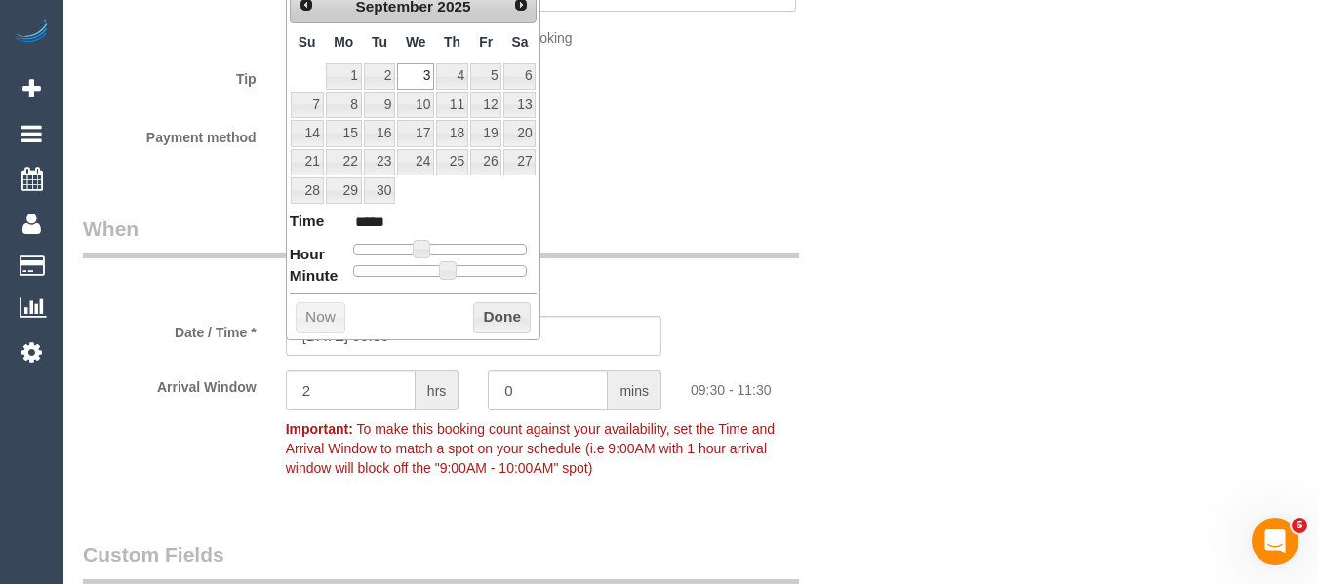
type input "03/09/2025 09:25"
type input "*****"
type input "03/09/2025 09:20"
type input "*****"
type input "03/09/2025 09:15"
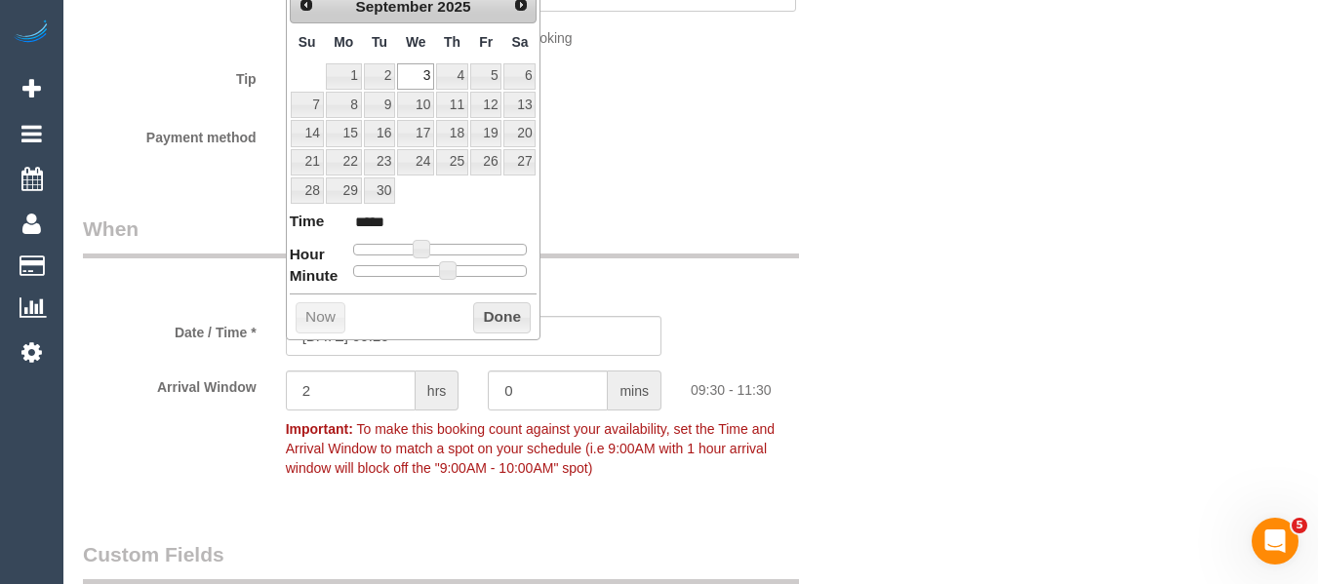
type input "*****"
type input "03/09/2025 09:10"
type input "*****"
type input "[DATE] 09:00"
type input "*****"
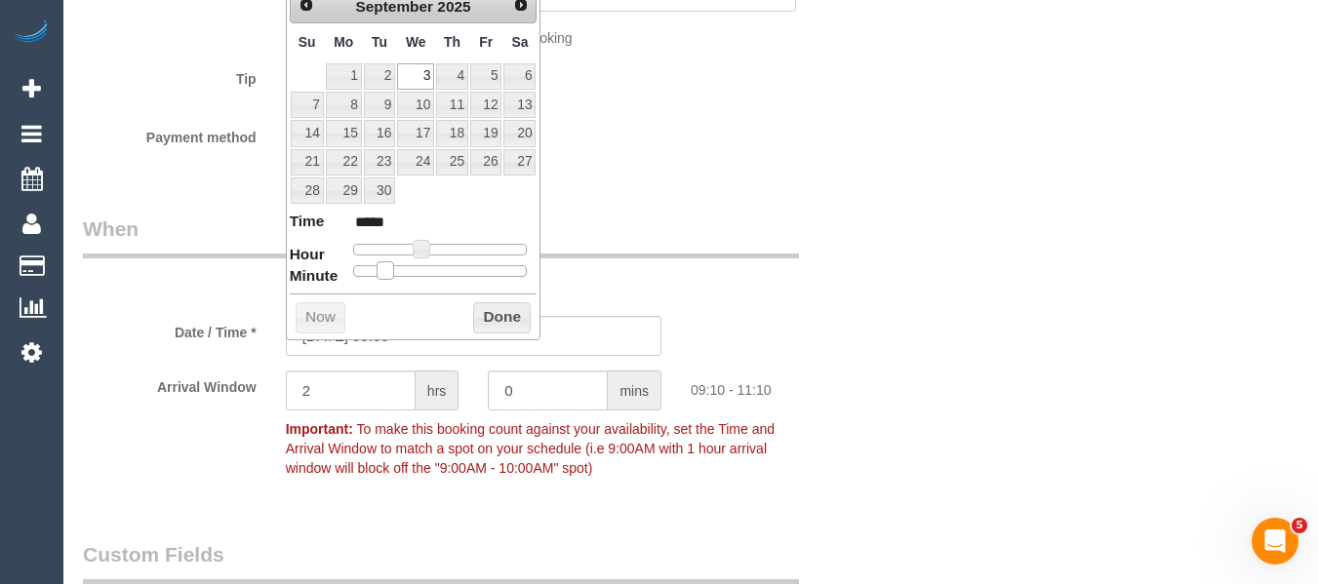
drag, startPoint x: 428, startPoint y: 271, endPoint x: 296, endPoint y: 271, distance: 132.6
click at [296, 271] on dl "Time ***** Hour Minute Second Millisecond Microsecond Time Zone ***** ***** ***…" at bounding box center [414, 244] width 248 height 67
click at [476, 299] on div "Prev Next September 2025 Su Mo Tu We Th Fr Sa 1 2 3 4 5 6 7 8 9 10 11 12 13 14 …" at bounding box center [414, 162] width 256 height 355
click at [499, 312] on button "Done" at bounding box center [502, 317] width 58 height 31
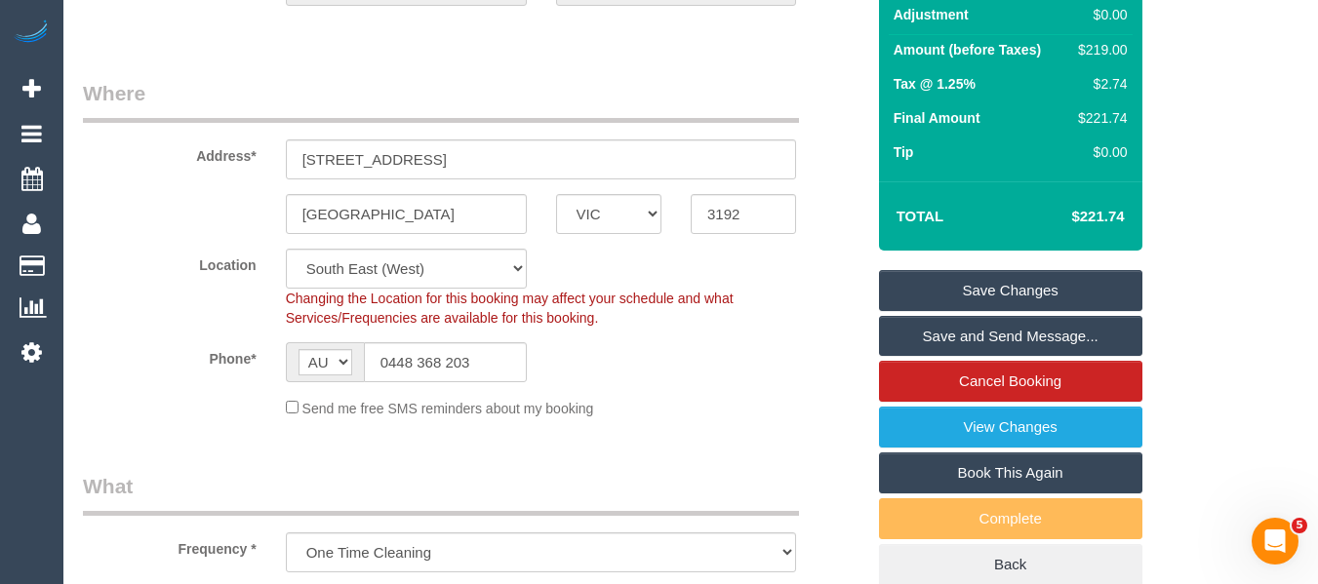
scroll to position [183, 0]
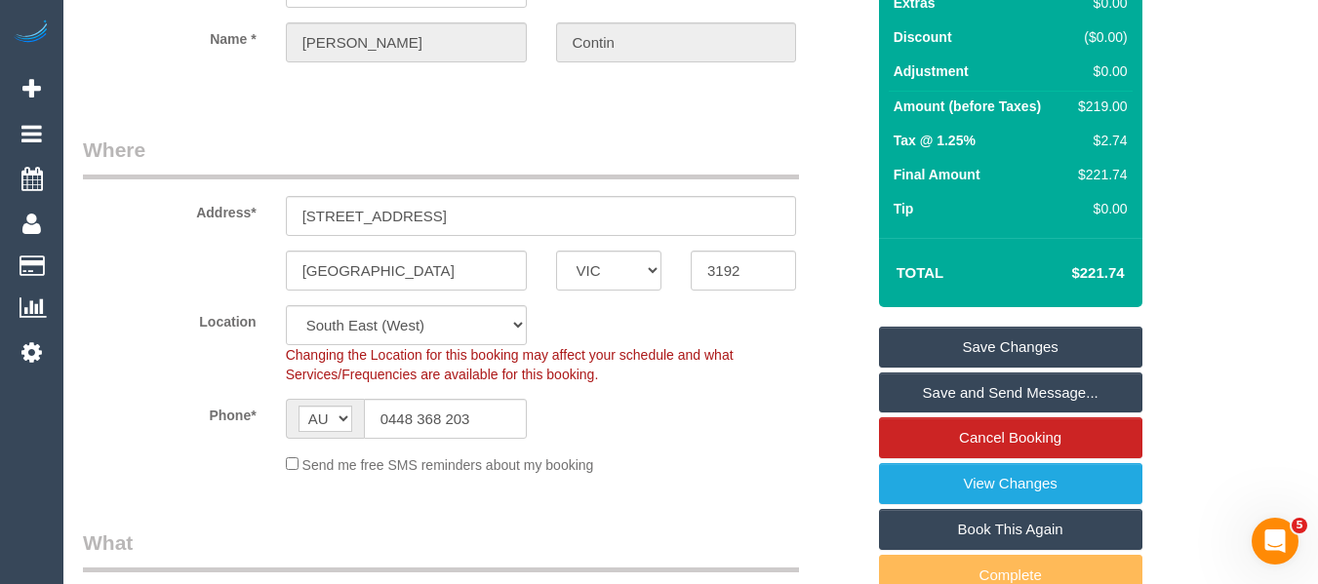
click at [1007, 358] on link "Save Changes" at bounding box center [1010, 347] width 263 height 41
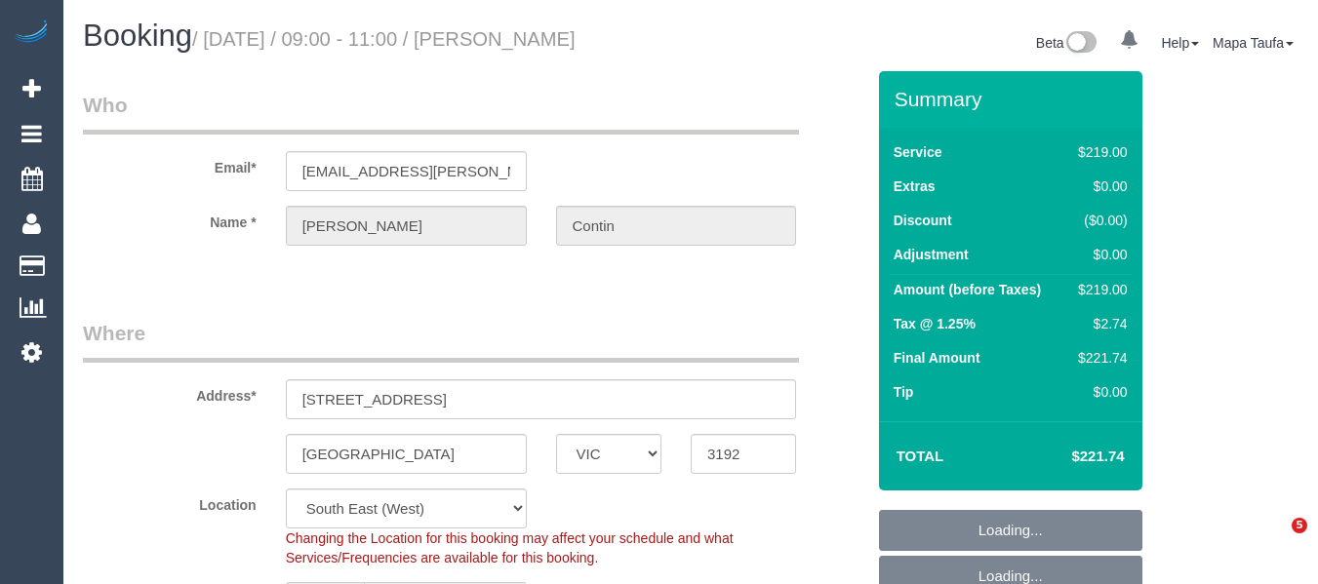
select select "VIC"
select select "object:771"
select select "string:stripe-pm_1RSqlj2GScqysDRVYZYbwciU"
select select "number:27"
select select "number:14"
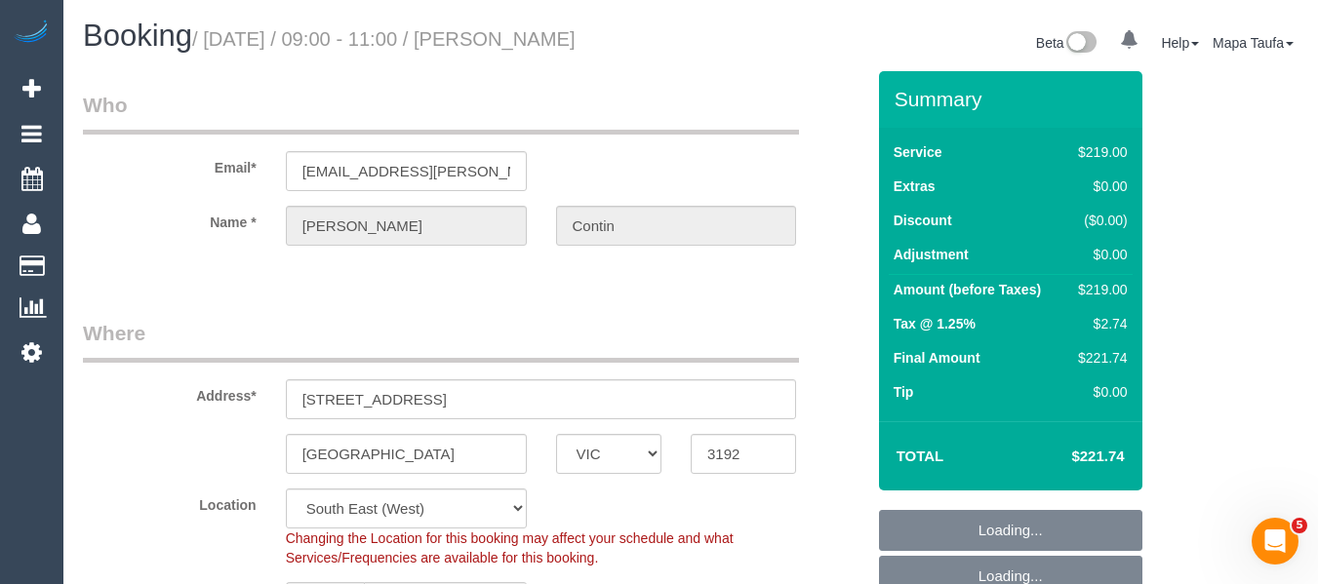
select select "number:21"
select select "number:25"
select select "number:26"
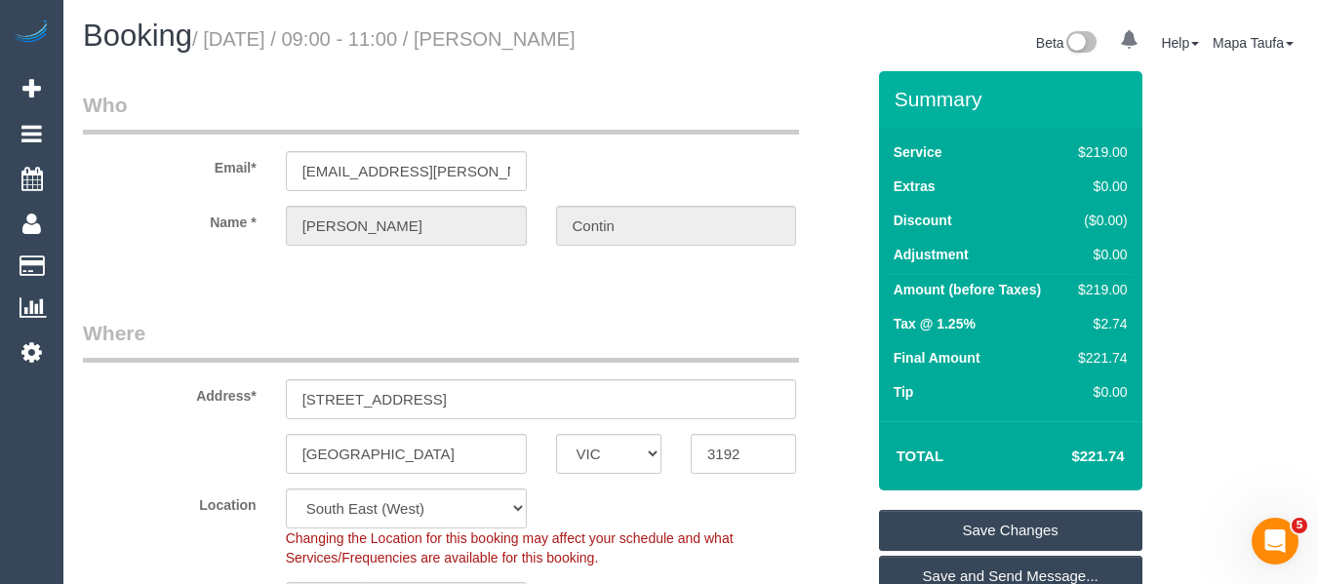
scroll to position [3416, 0]
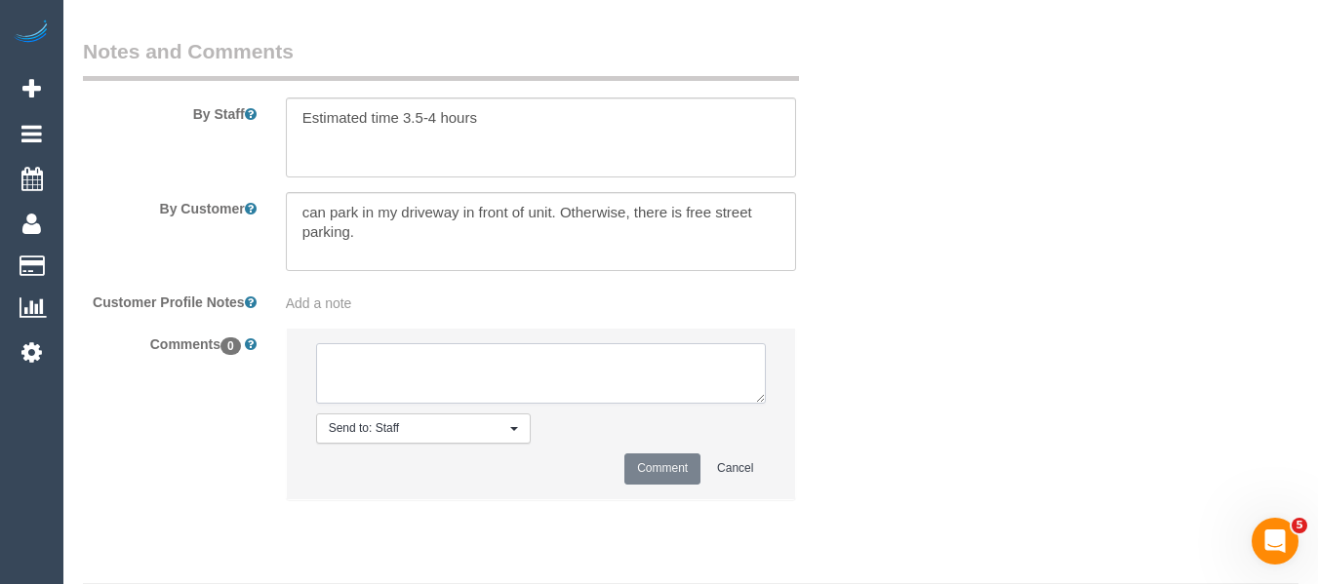
click at [456, 400] on textarea at bounding box center [541, 373] width 451 height 60
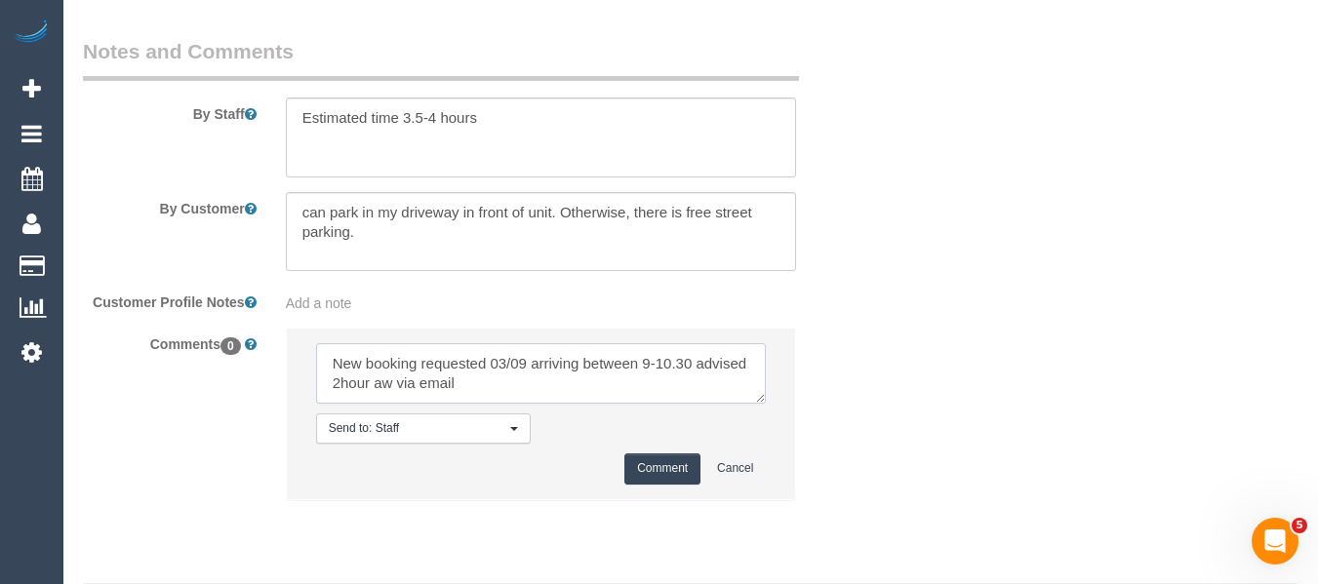
drag, startPoint x: 508, startPoint y: 406, endPoint x: 228, endPoint y: 313, distance: 294.8
click at [109, 275] on sui-booking-comments "By Staff By Customer Customer Profile Notes Add a note Comments 0 Send to: Staf…" at bounding box center [473, 278] width 781 height 483
type textarea "New booking requested 03/09 arriving between 9-10.30 advised 2hour aw via email"
drag, startPoint x: 653, startPoint y: 492, endPoint x: 609, endPoint y: 511, distance: 48.9
click at [654, 484] on button "Comment" at bounding box center [662, 469] width 76 height 30
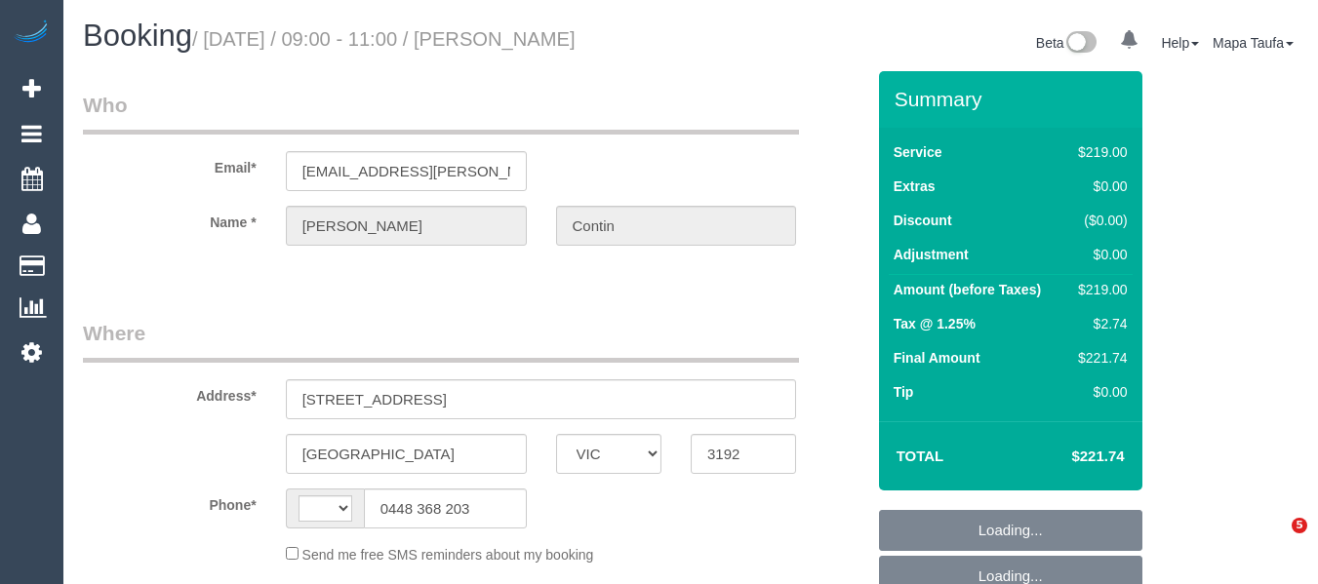
select select "VIC"
select select "string:stripe-pm_1RSqlj2GScqysDRVYZYbwciU"
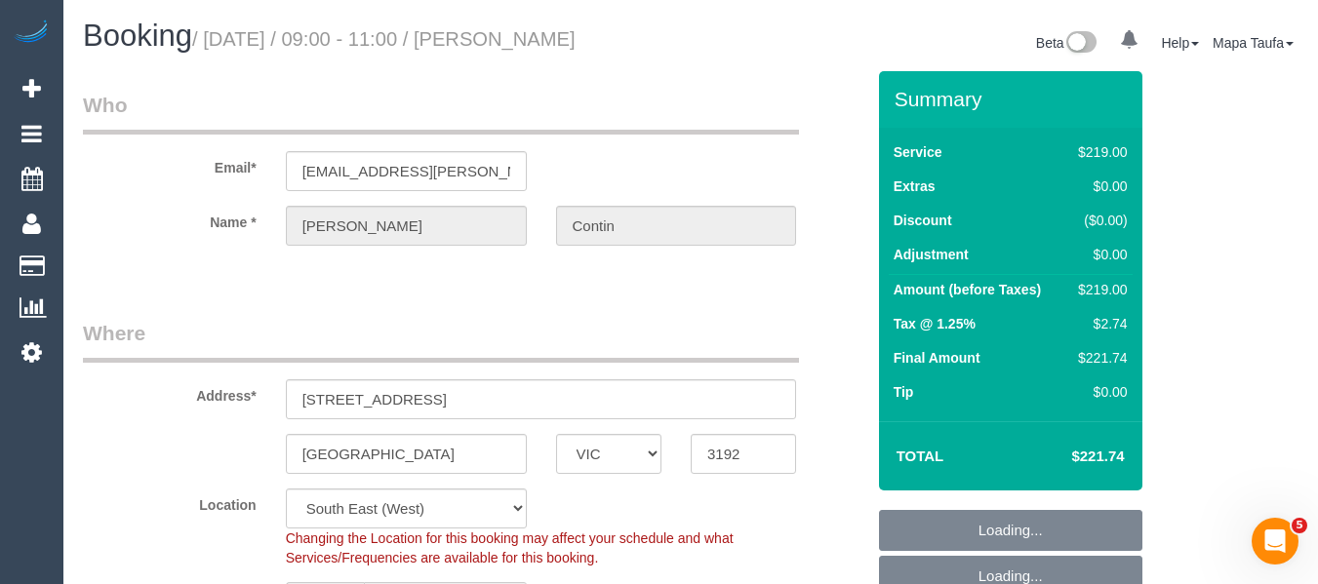
select select "string:AU"
select select "object:1277"
select select "number:27"
select select "number:14"
select select "number:21"
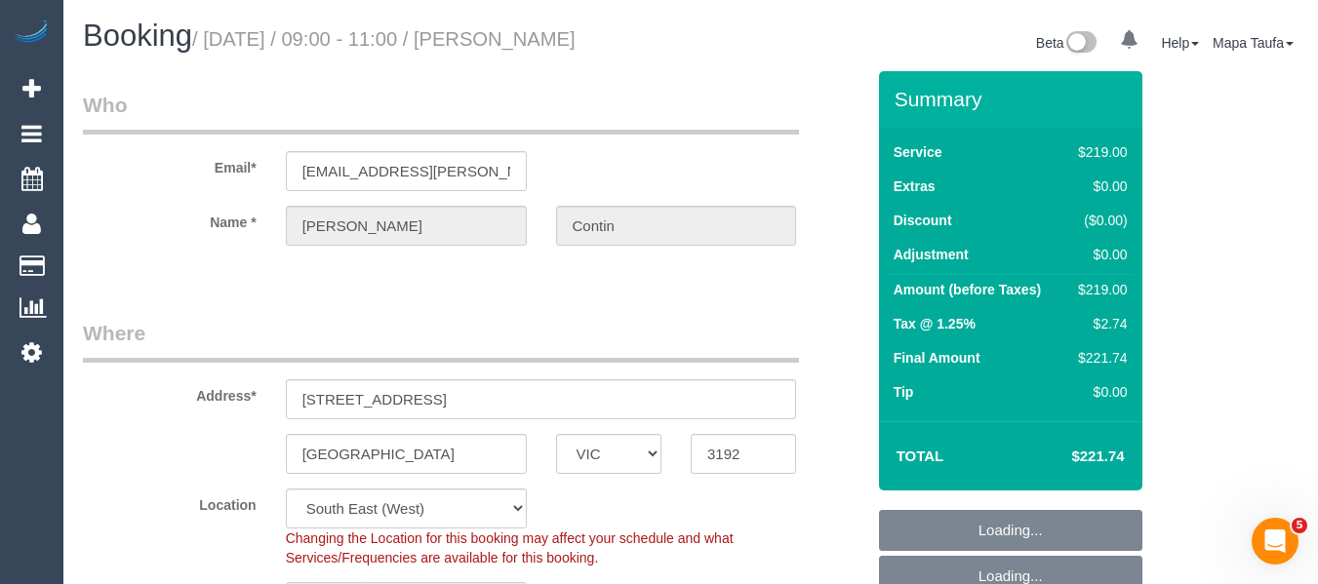
select select "number:25"
select select "number:26"
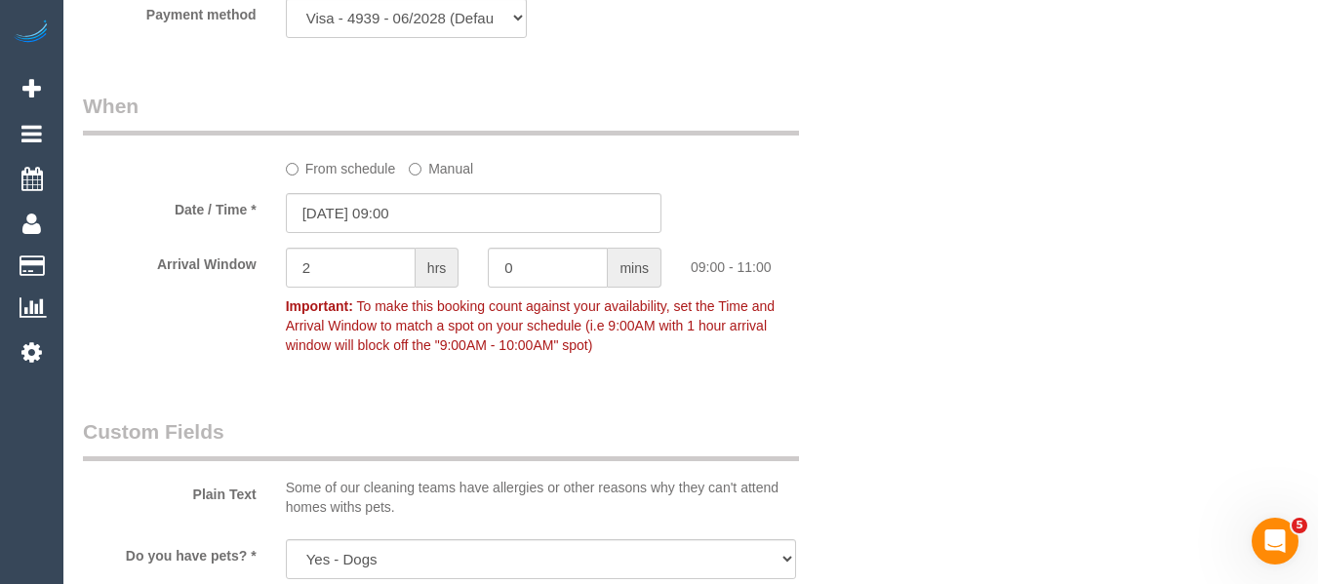
scroll to position [3416, 0]
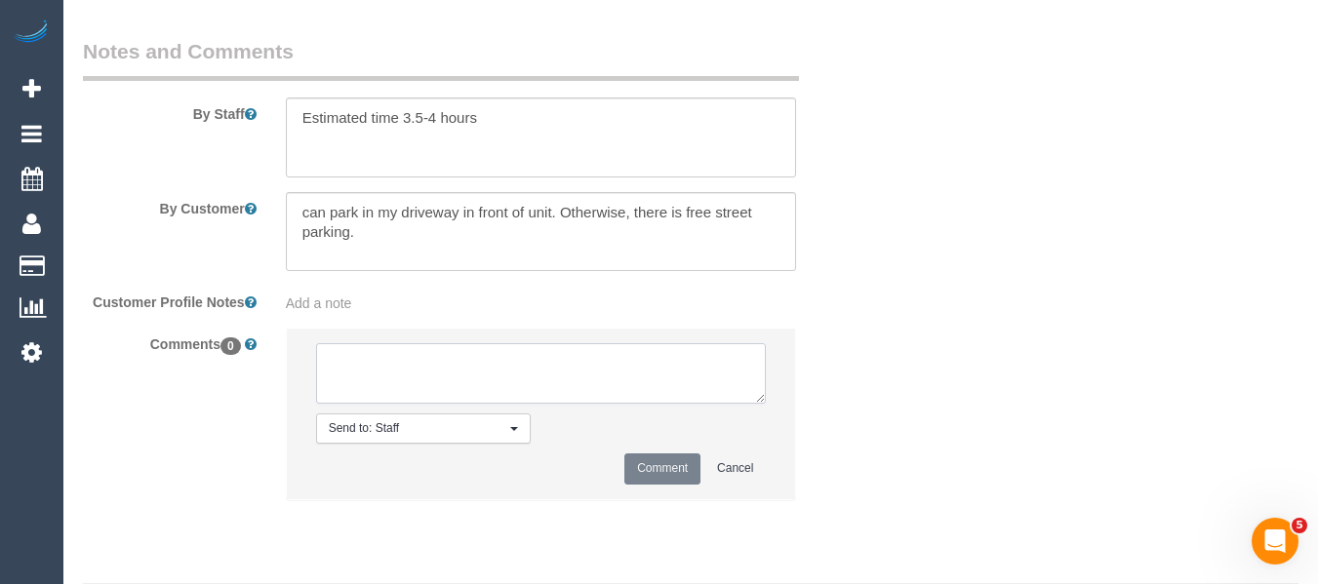
click at [487, 380] on textarea at bounding box center [541, 373] width 451 height 60
paste textarea "New booking requested 03/09 arriving between 9-10.30 advised 2hour aw via email"
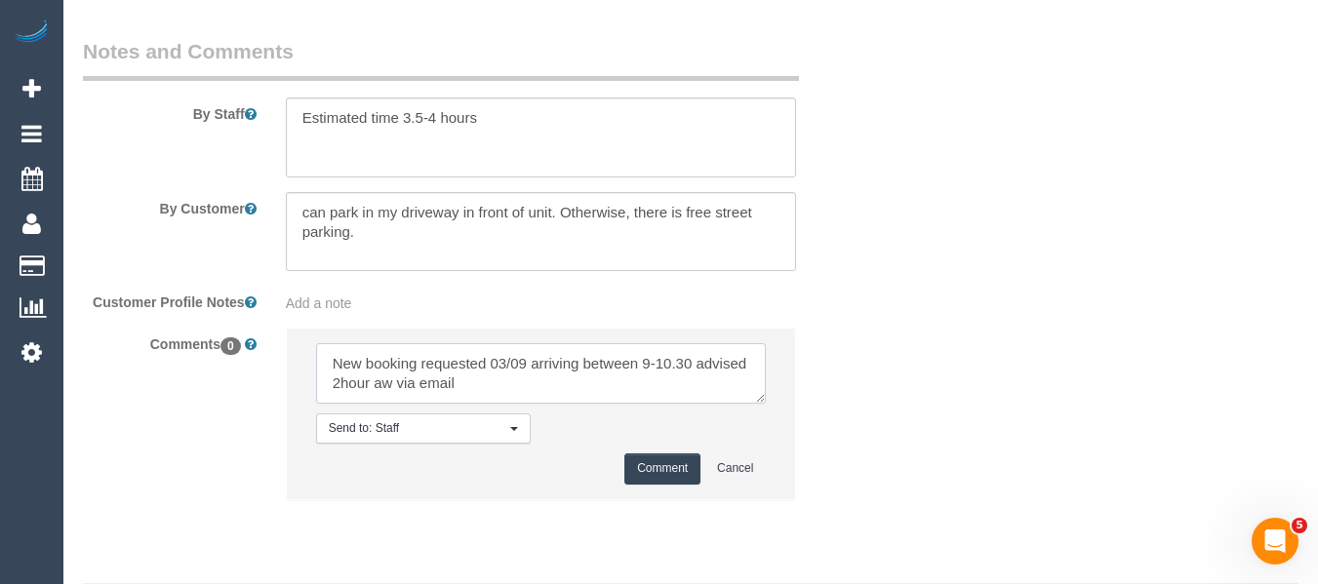
drag, startPoint x: 526, startPoint y: 389, endPoint x: 492, endPoint y: 385, distance: 34.4
click at [492, 385] on textarea at bounding box center [541, 373] width 451 height 60
type textarea "New booking requested 17/09 arriving between 9-10.30 advised 2hour aw via email"
click at [674, 484] on button "Comment" at bounding box center [662, 469] width 76 height 30
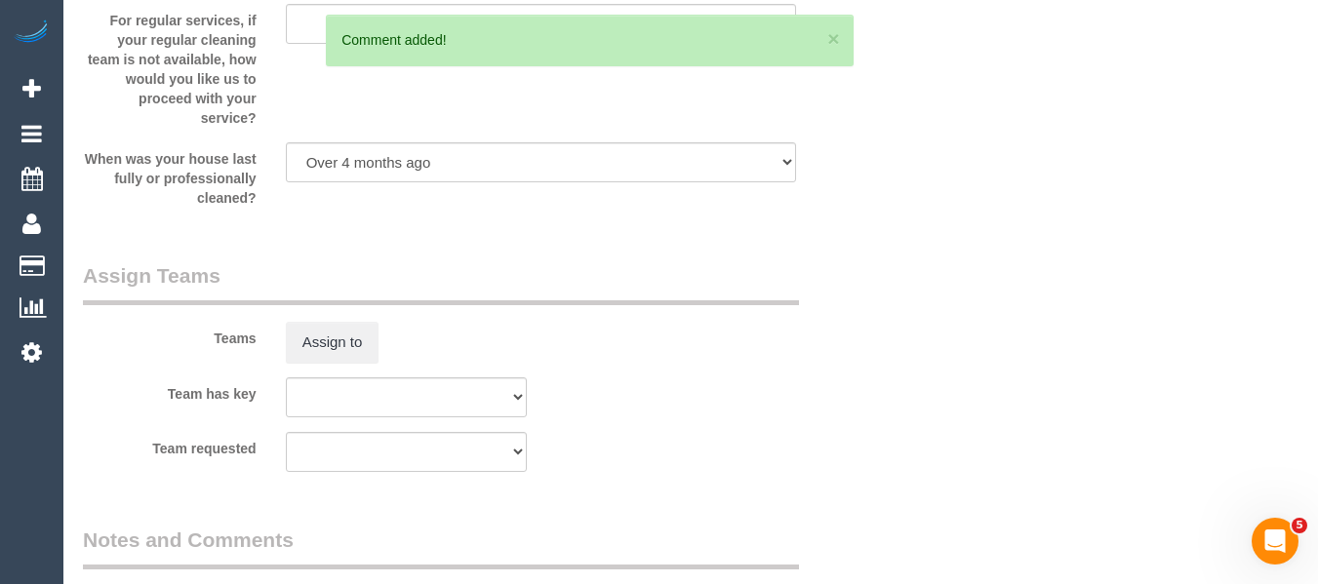
scroll to position [0, 0]
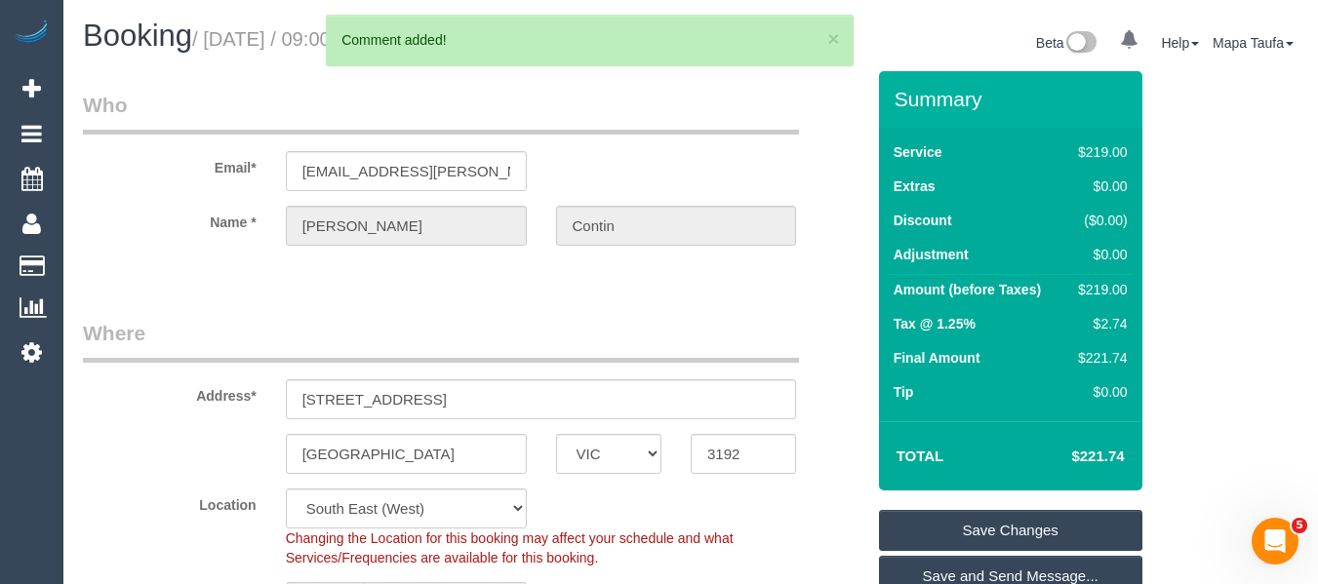
click at [996, 544] on link "Save Changes" at bounding box center [1010, 530] width 263 height 41
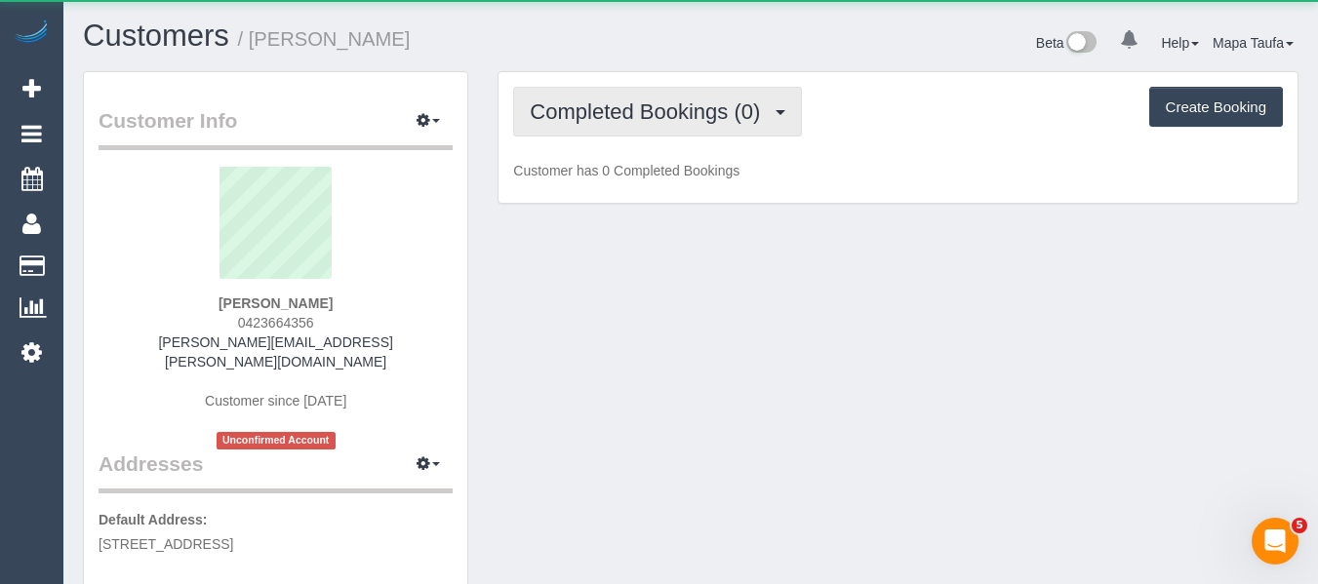
click at [641, 103] on span "Completed Bookings (0)" at bounding box center [650, 111] width 240 height 24
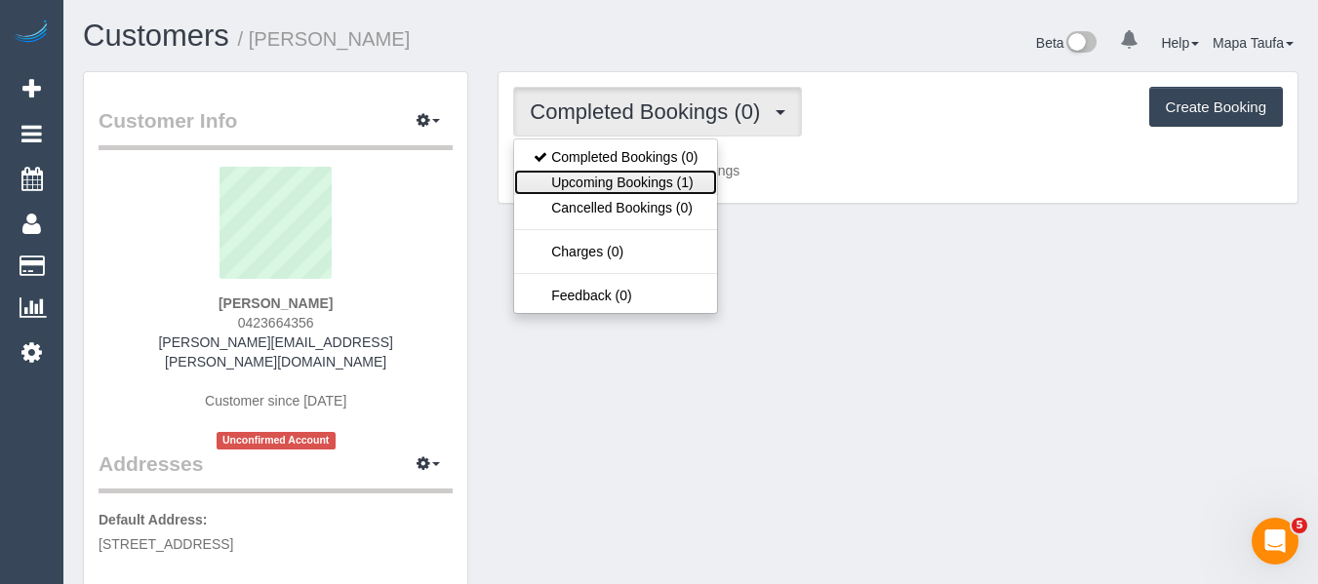
click at [644, 187] on link "Upcoming Bookings (1)" at bounding box center [615, 182] width 203 height 25
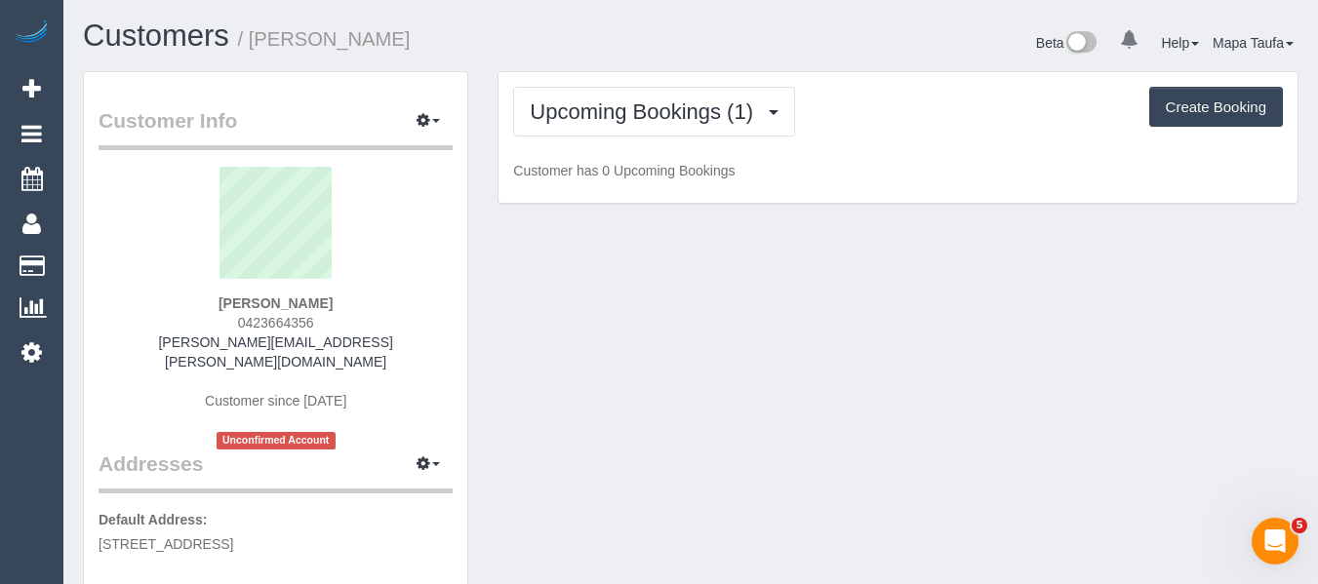
click at [829, 50] on div "Beta 0 Your Notifications You have 0 alerts Help Help Docs Take a Tour Contact …" at bounding box center [1002, 46] width 622 height 52
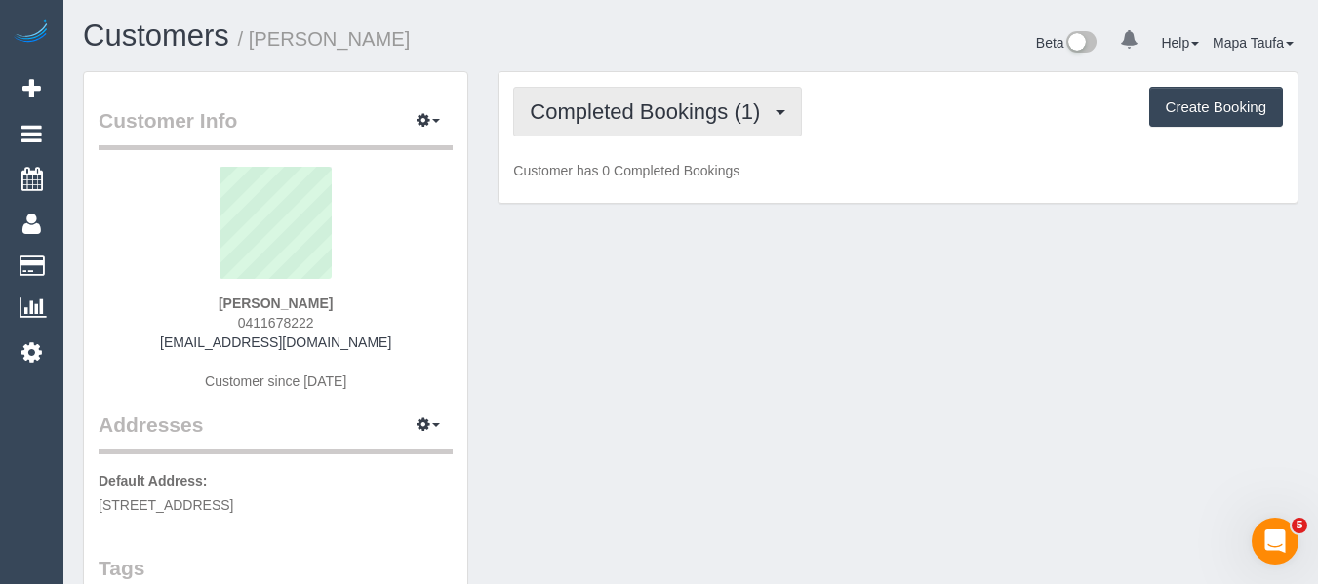
click at [636, 127] on button "Completed Bookings (1)" at bounding box center [657, 112] width 289 height 50
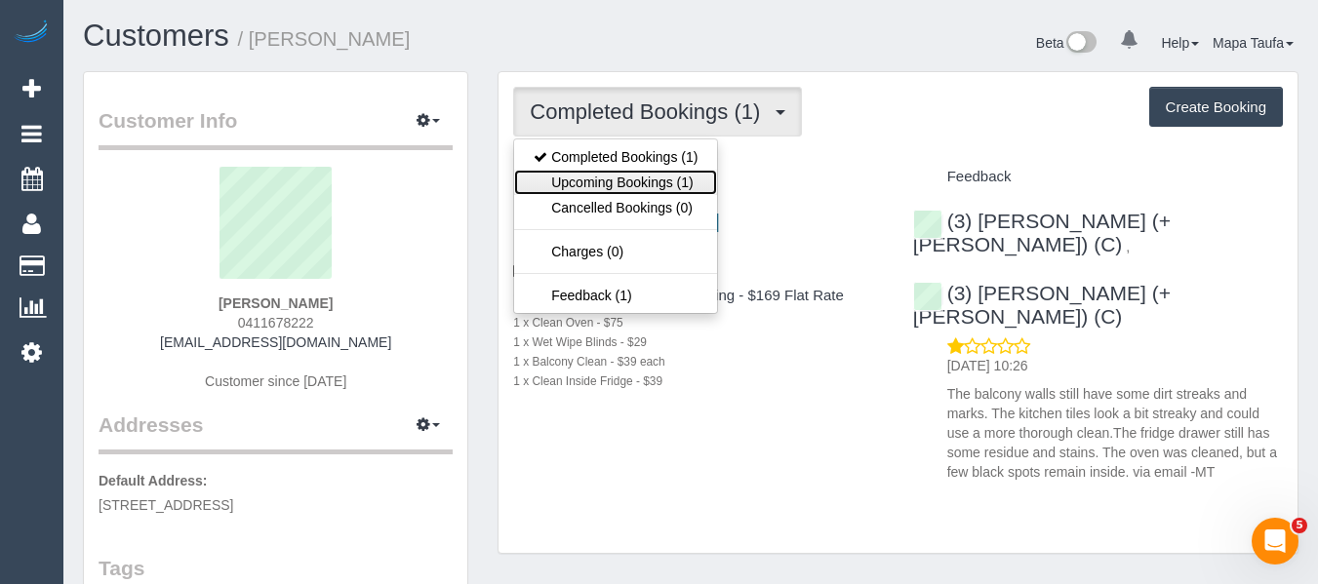
click at [634, 180] on link "Upcoming Bookings (1)" at bounding box center [615, 182] width 203 height 25
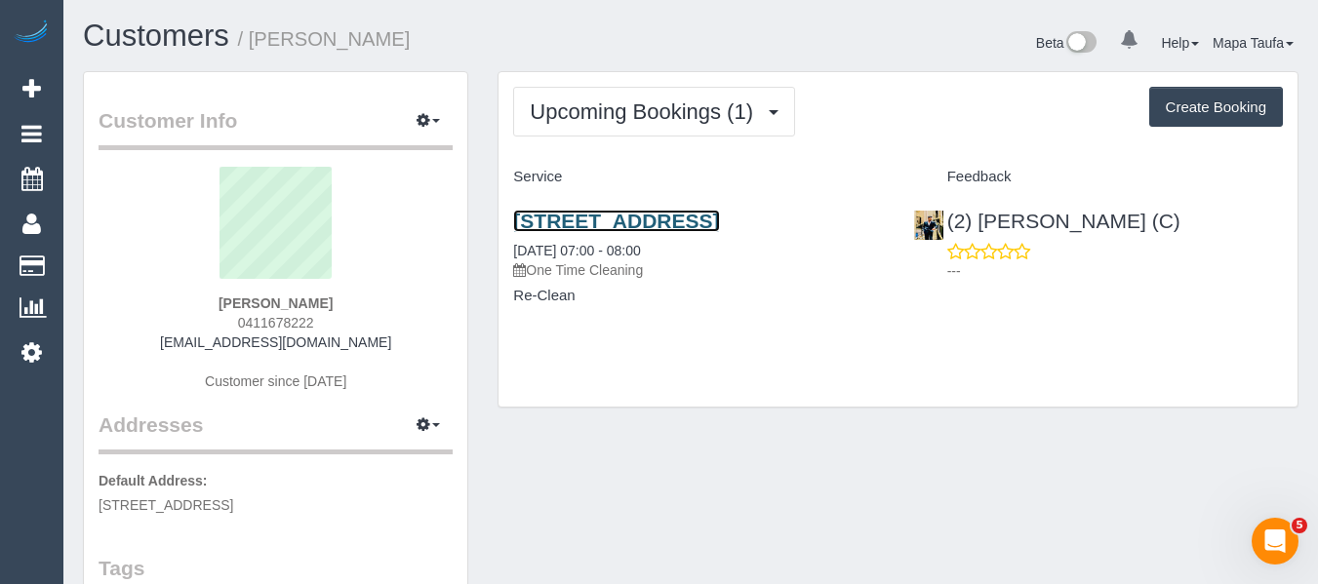
click at [662, 224] on link "[STREET_ADDRESS]" at bounding box center [616, 221] width 206 height 22
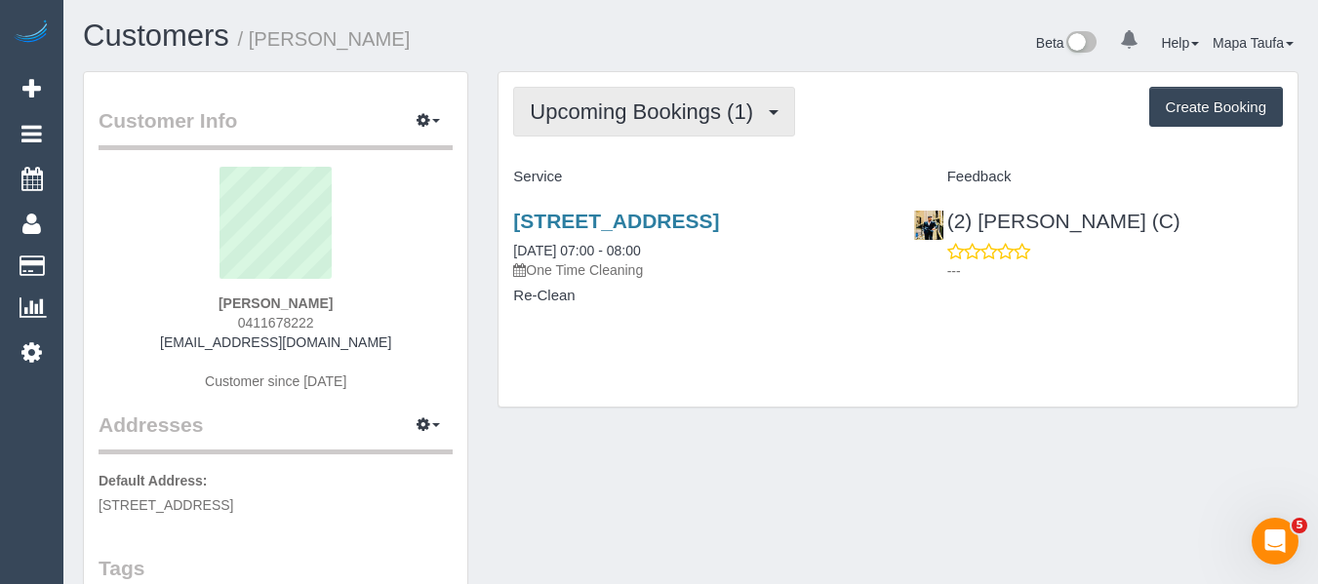
drag, startPoint x: 579, startPoint y: 130, endPoint x: 578, endPoint y: 141, distance: 11.7
click at [580, 130] on button "Upcoming Bookings (1)" at bounding box center [654, 112] width 282 height 50
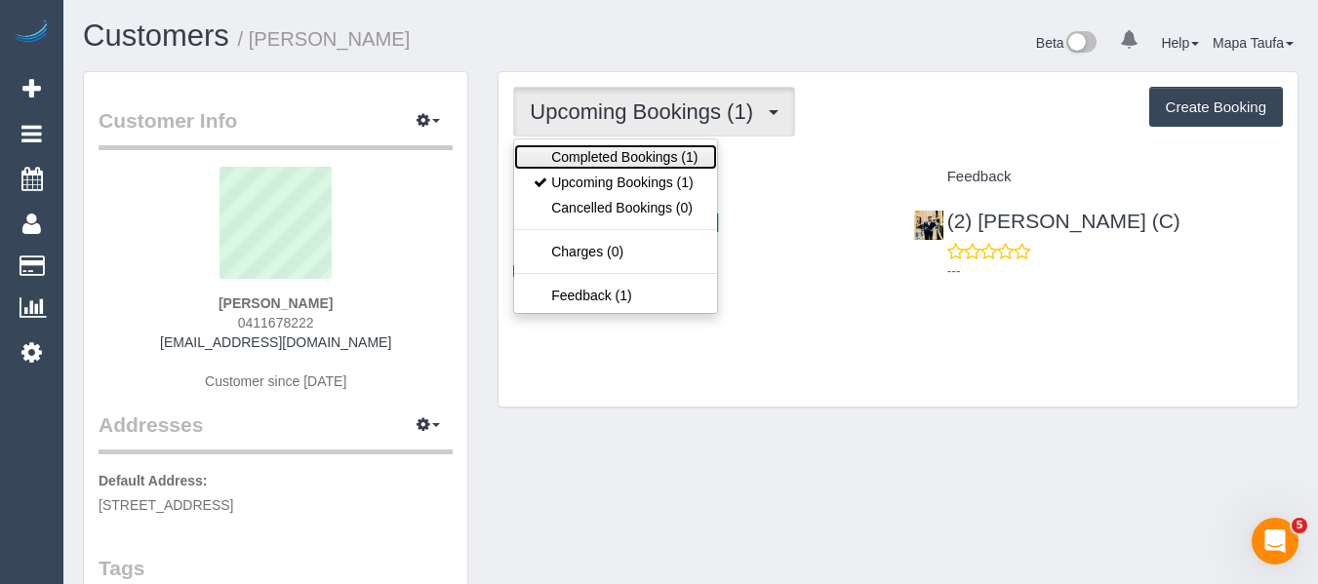
click at [578, 152] on link "Completed Bookings (1)" at bounding box center [615, 156] width 203 height 25
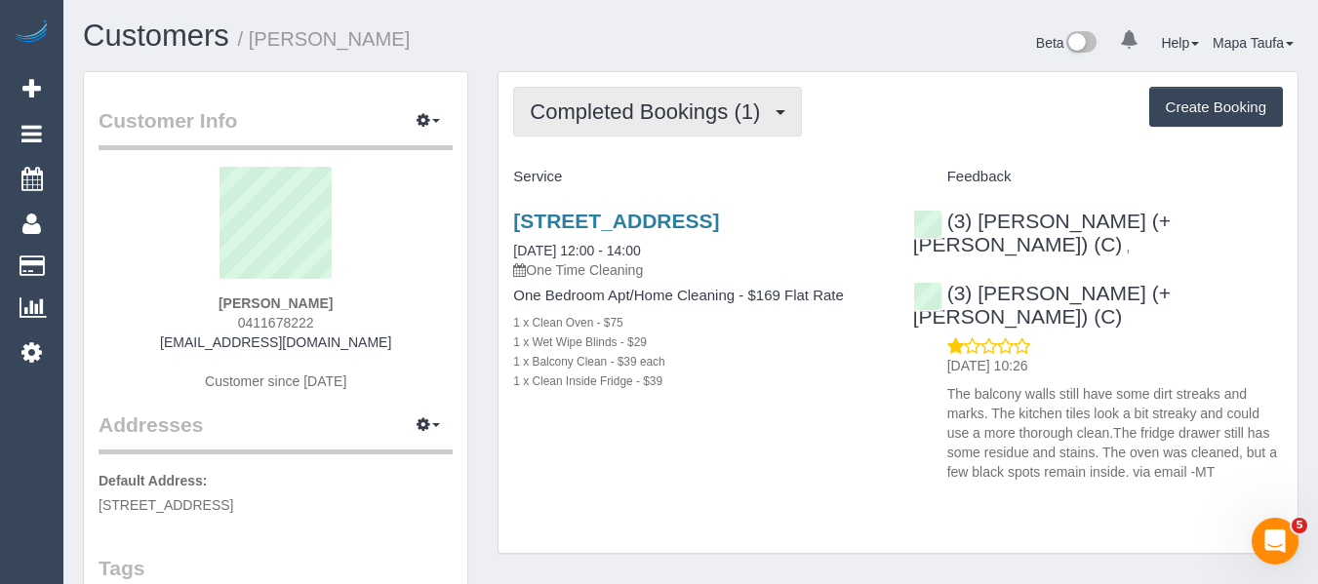
click at [593, 107] on span "Completed Bookings (1)" at bounding box center [650, 111] width 240 height 24
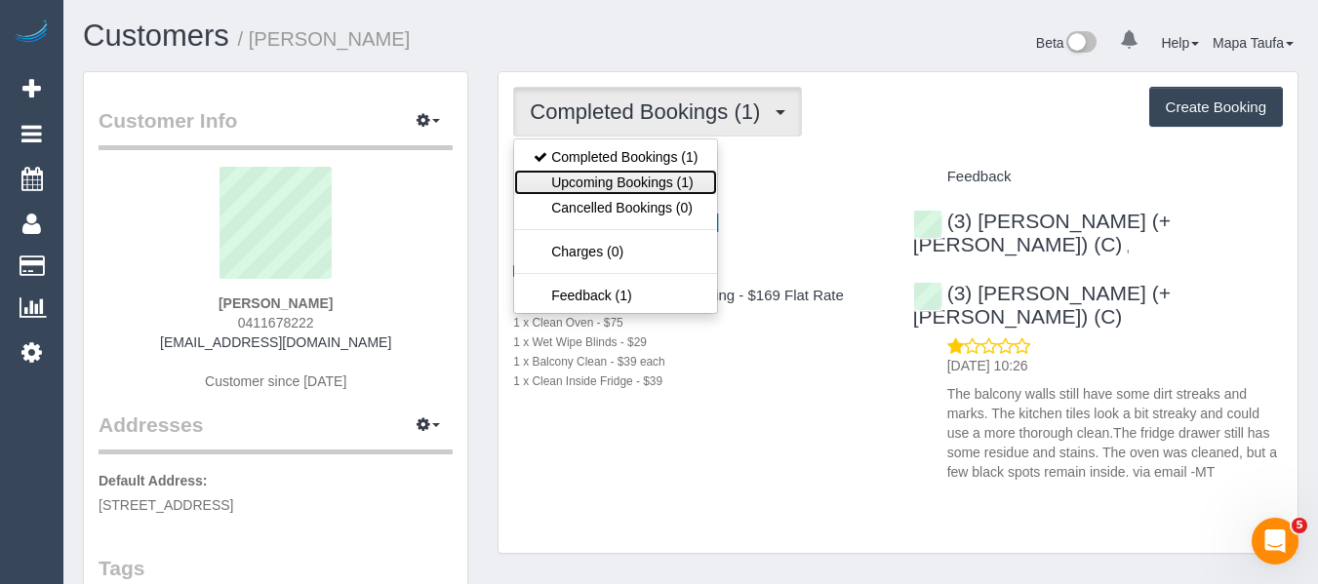
click at [606, 181] on link "Upcoming Bookings (1)" at bounding box center [615, 182] width 203 height 25
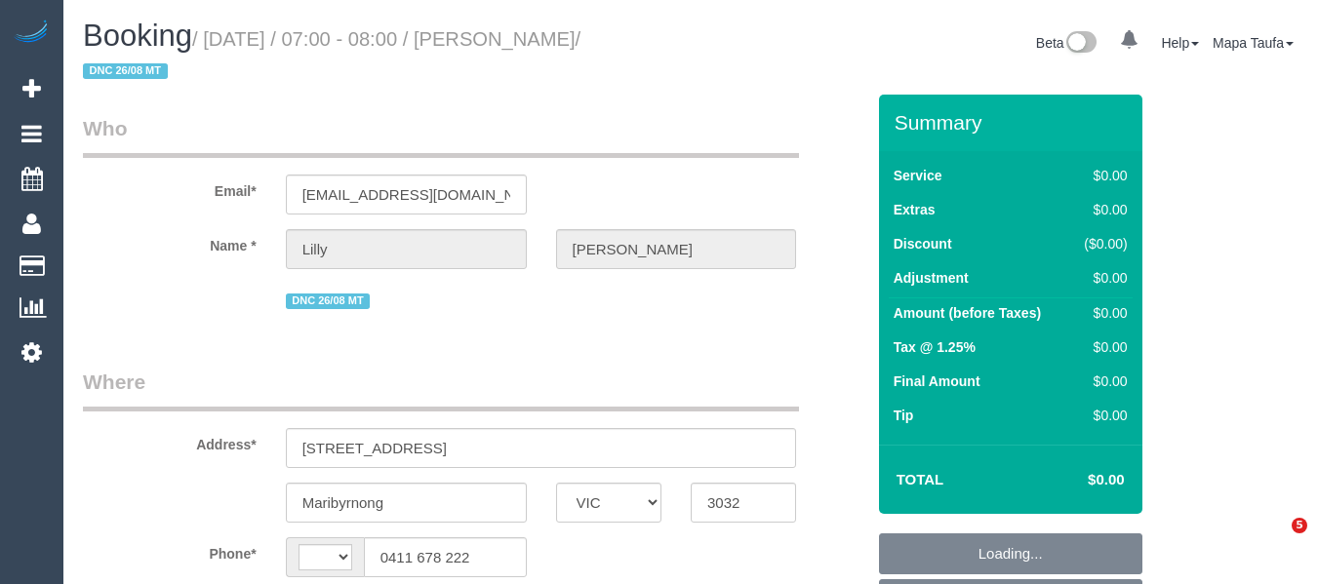
select select "VIC"
select select "object:311"
select select "string:AU"
select select "string:stripe-pm_1RyY0H2GScqysDRVJ6S49ap2"
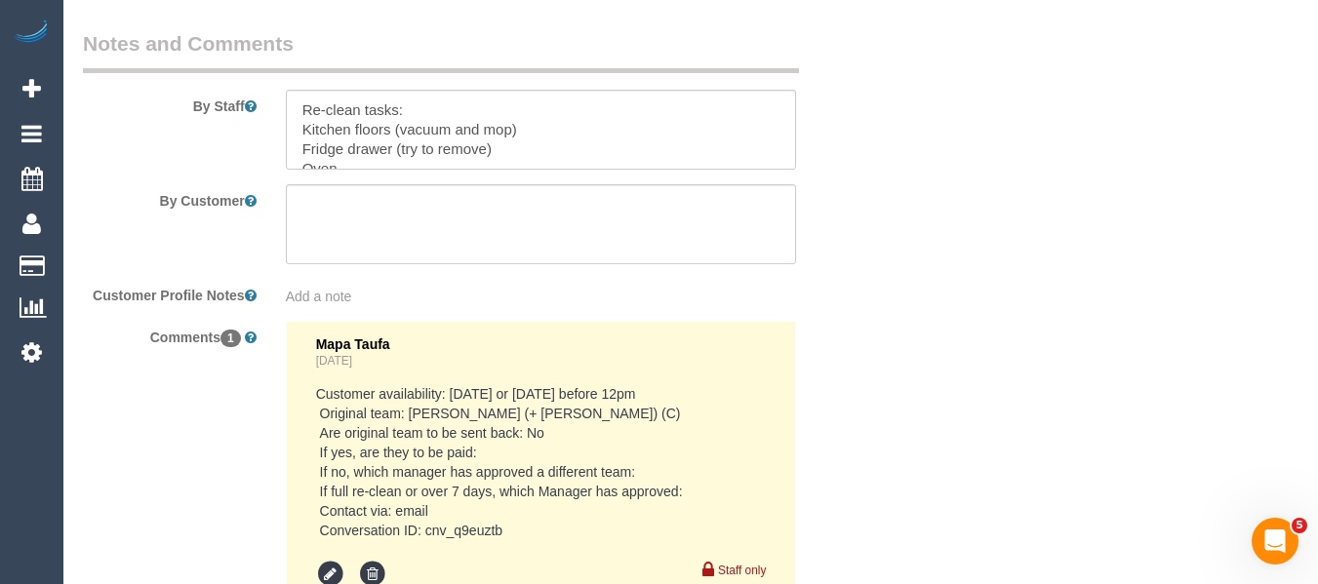
select select "object:622"
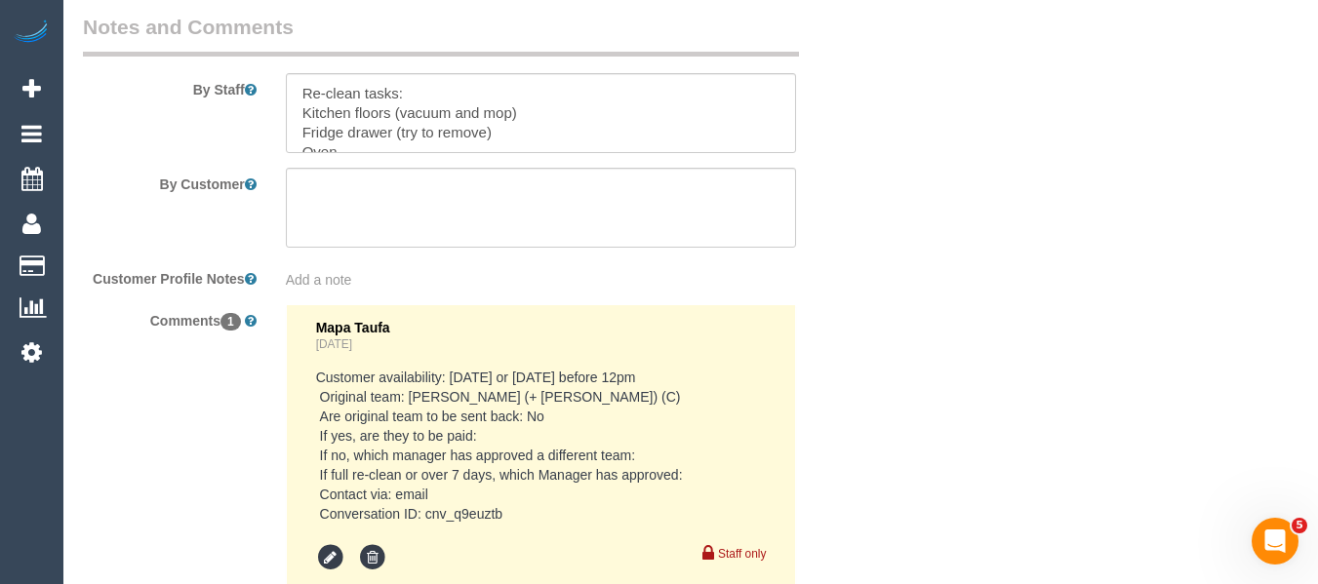
select select "number:28"
select select "number:14"
select select "number:19"
select select "number:24"
select select "number:35"
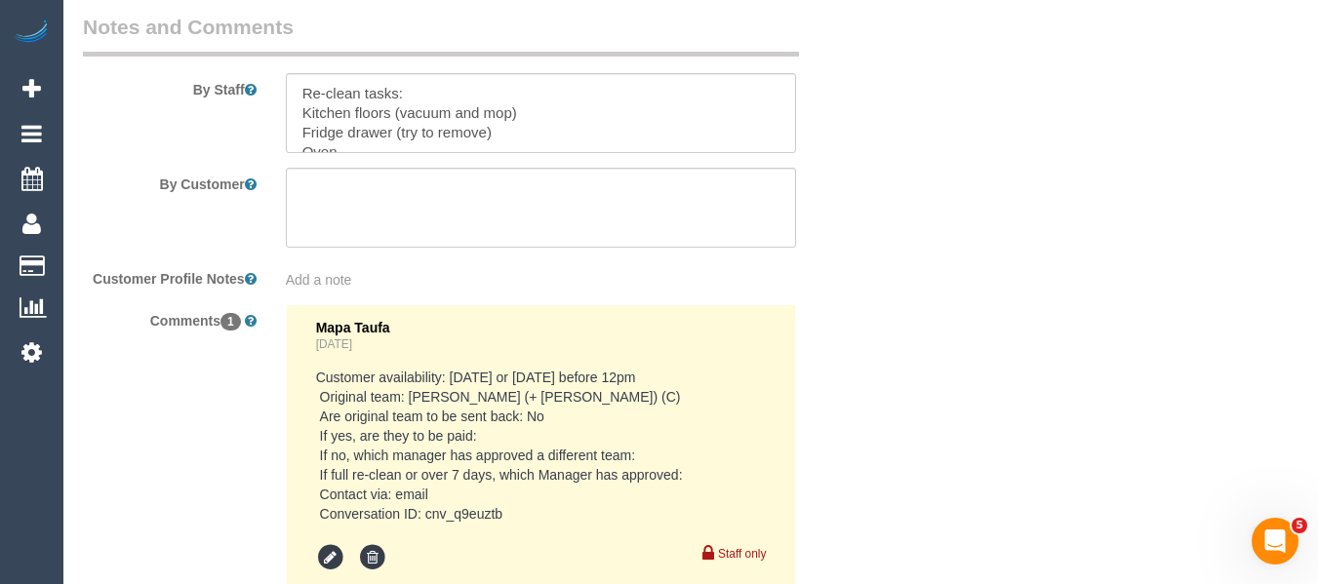
select select "number:13"
click at [390, 110] on textarea at bounding box center [541, 113] width 511 height 80
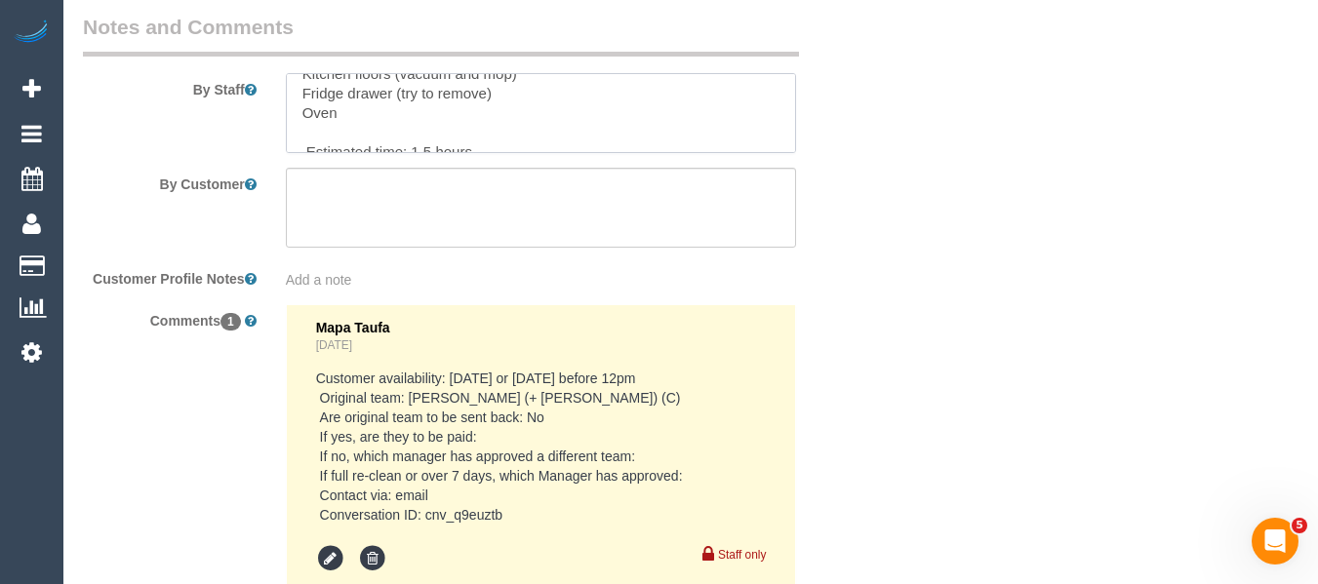
click at [356, 108] on textarea at bounding box center [541, 113] width 511 height 80
click at [345, 130] on textarea at bounding box center [541, 113] width 511 height 80
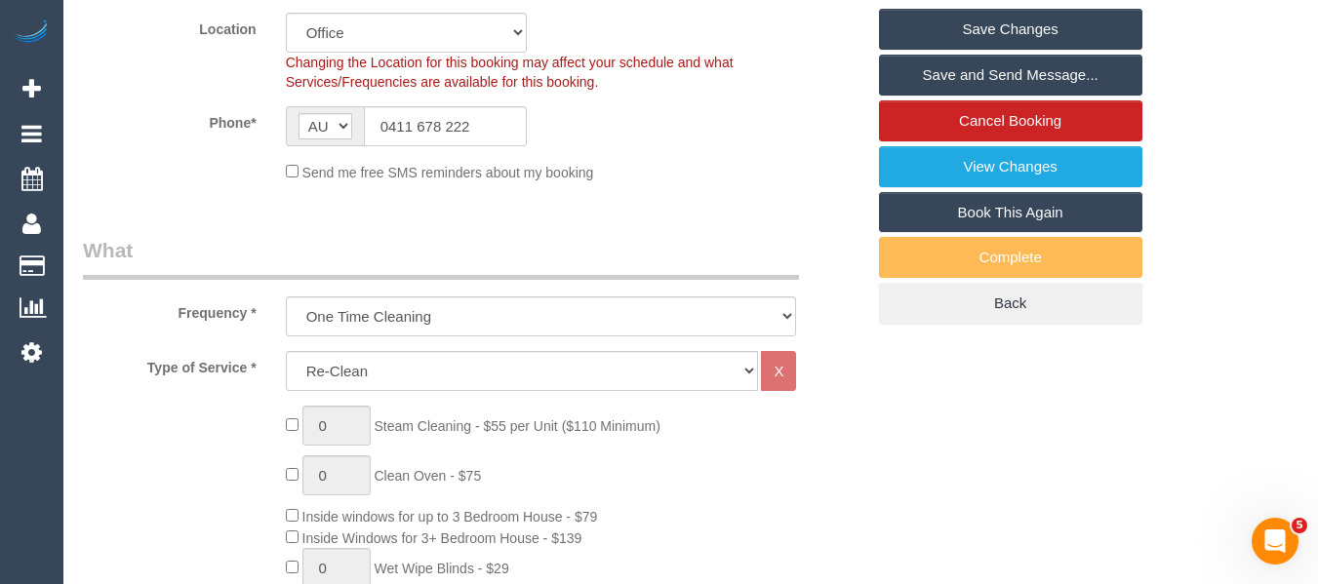
scroll to position [920, 0]
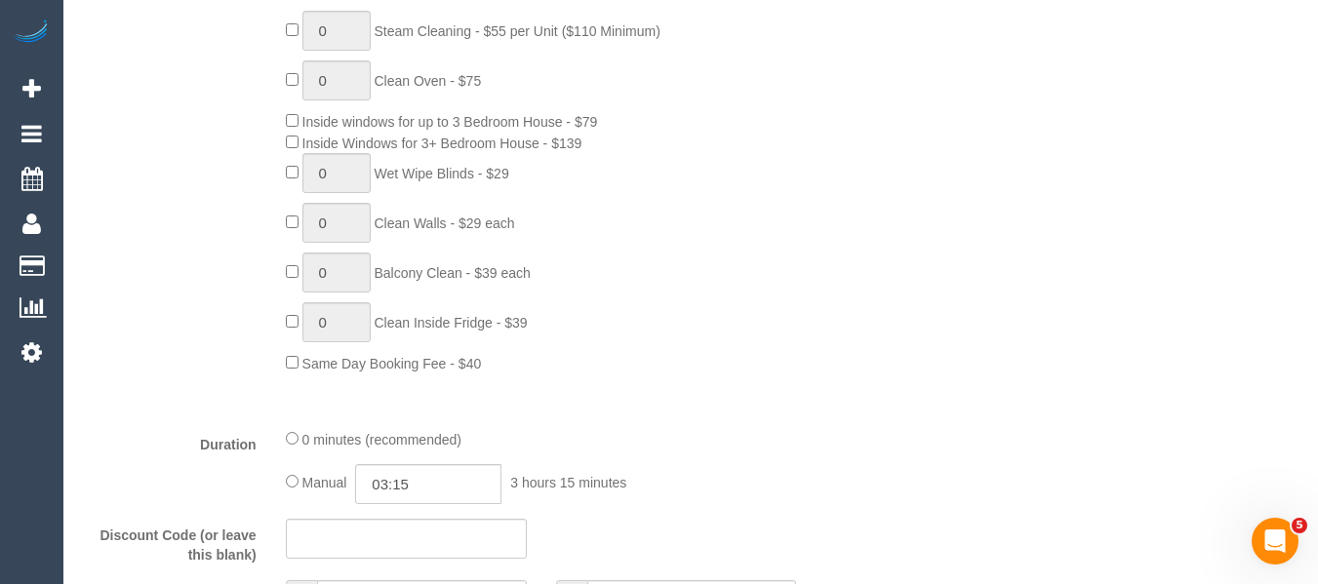
type textarea "Re-clean tasks: Kitchen floors (vacuum and mop) Fridge drawer (try to remove) O…"
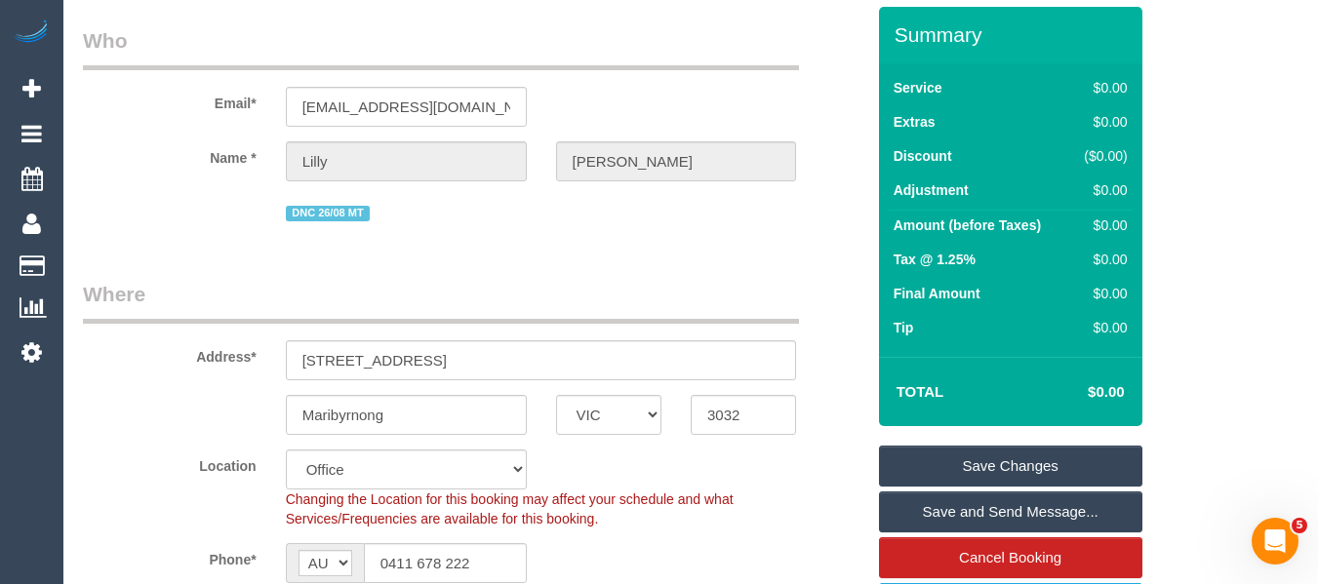
scroll to position [73, 0]
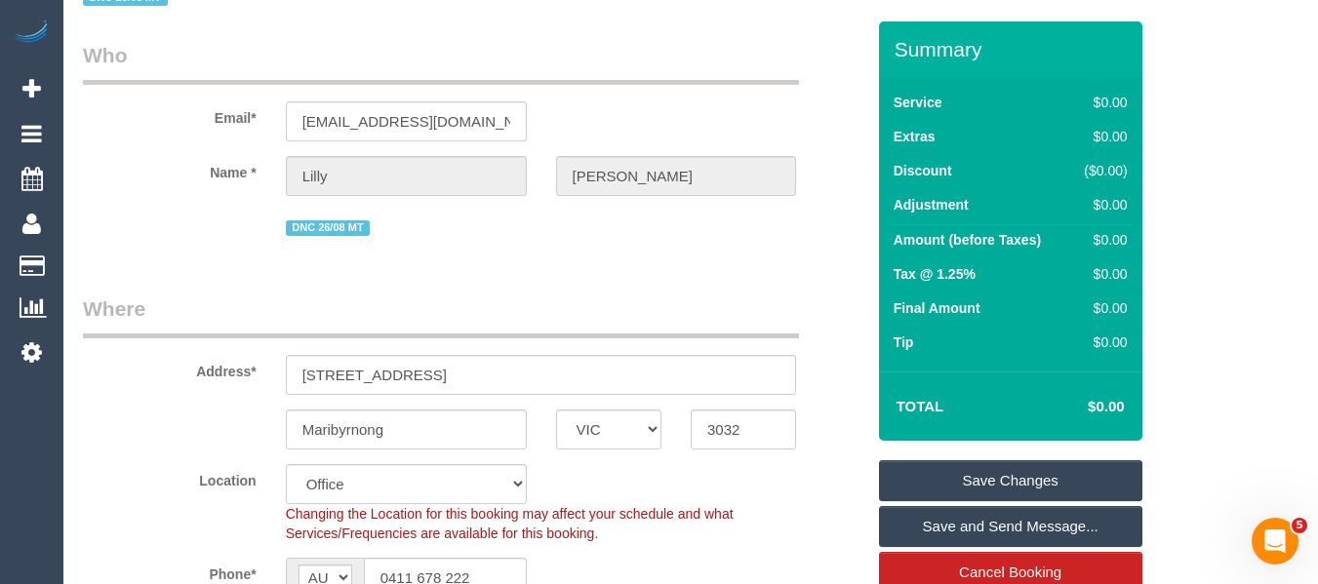
drag, startPoint x: 1012, startPoint y: 471, endPoint x: 1018, endPoint y: 456, distance: 15.8
click at [1012, 471] on link "Save Changes" at bounding box center [1010, 480] width 263 height 41
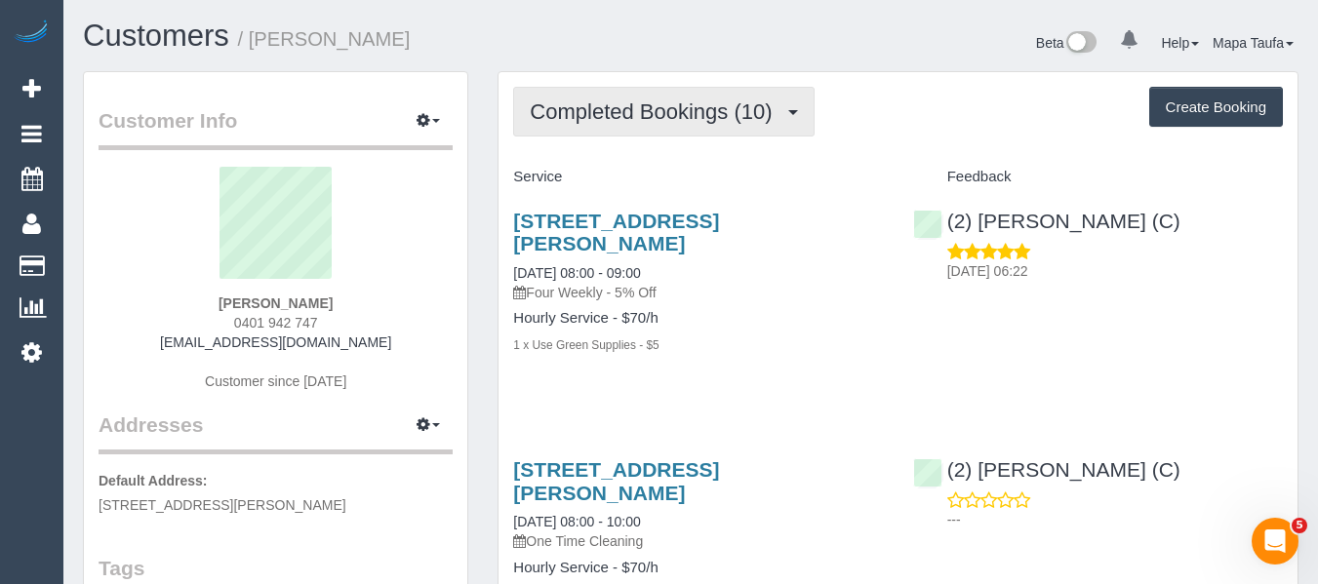
click at [716, 115] on span "Completed Bookings (10)" at bounding box center [656, 111] width 252 height 24
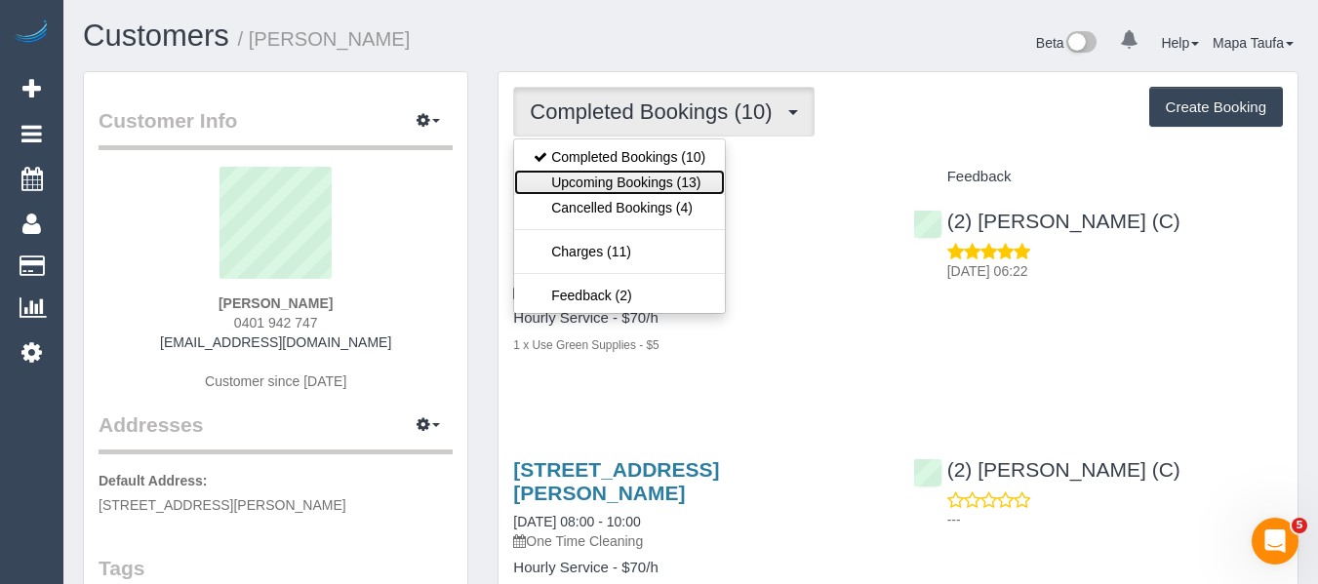
click at [685, 180] on link "Upcoming Bookings (13)" at bounding box center [619, 182] width 211 height 25
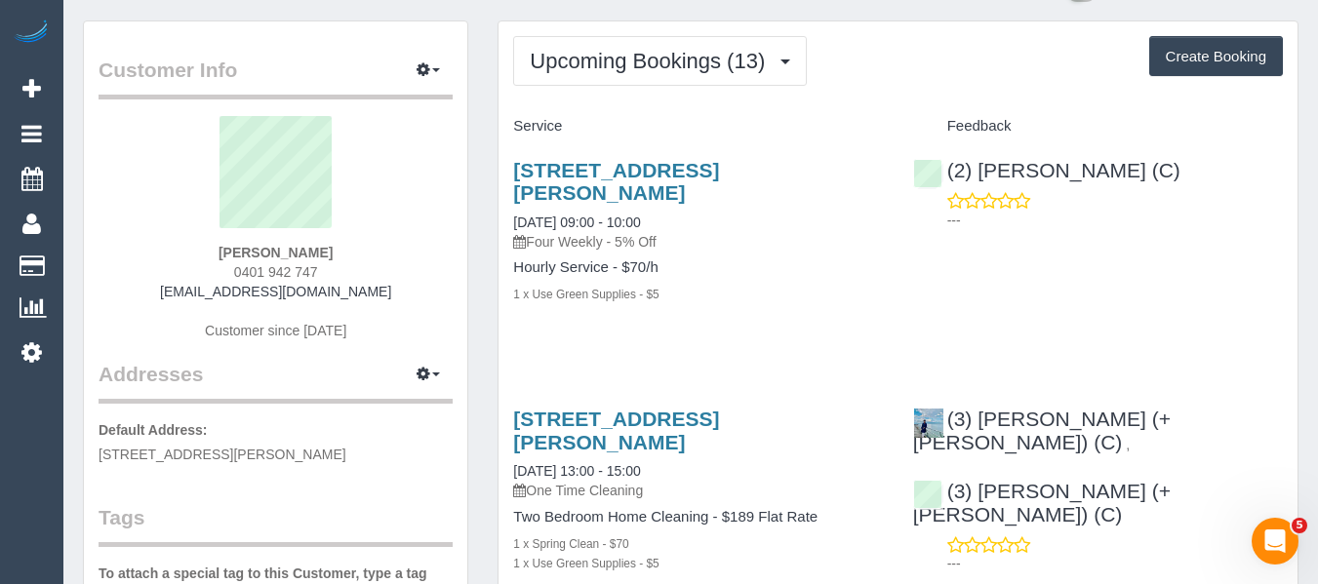
scroll to position [195, 0]
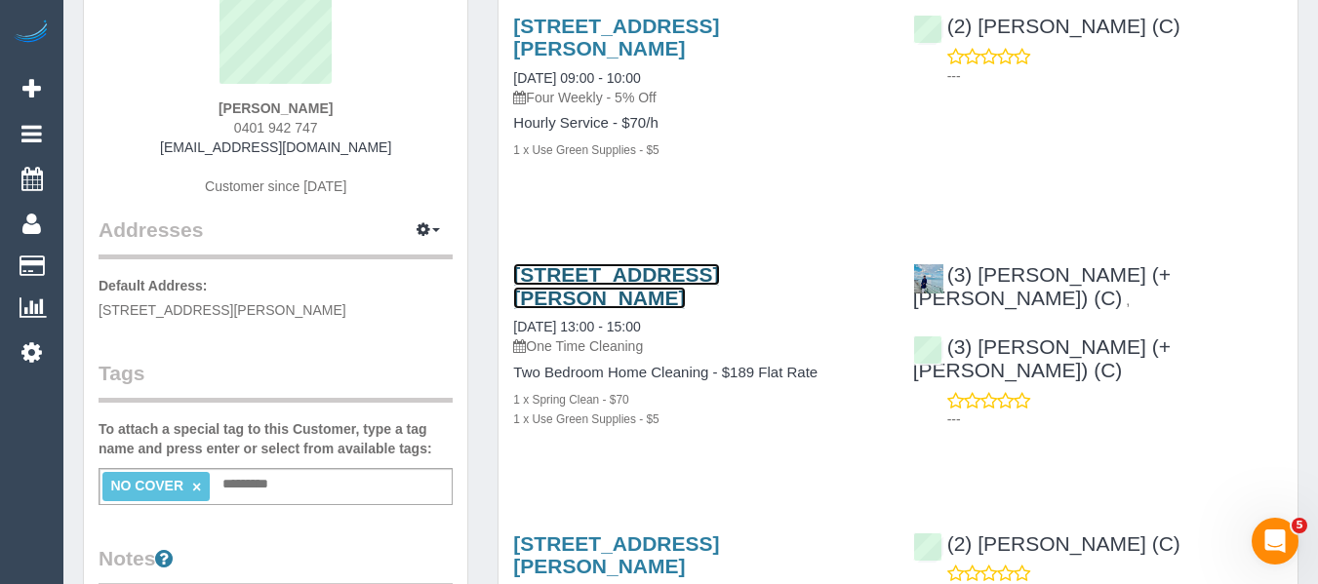
click at [651, 263] on link "4/5 Jepson Street, Yarraville, VIC 3013" at bounding box center [616, 285] width 206 height 45
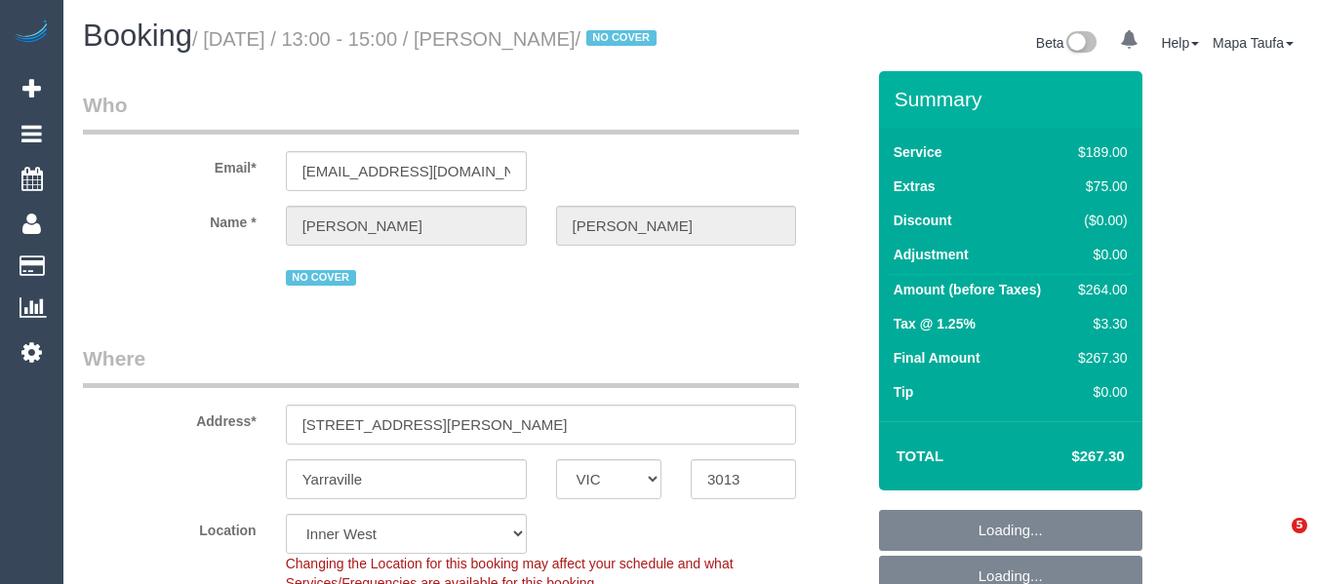
select select "VIC"
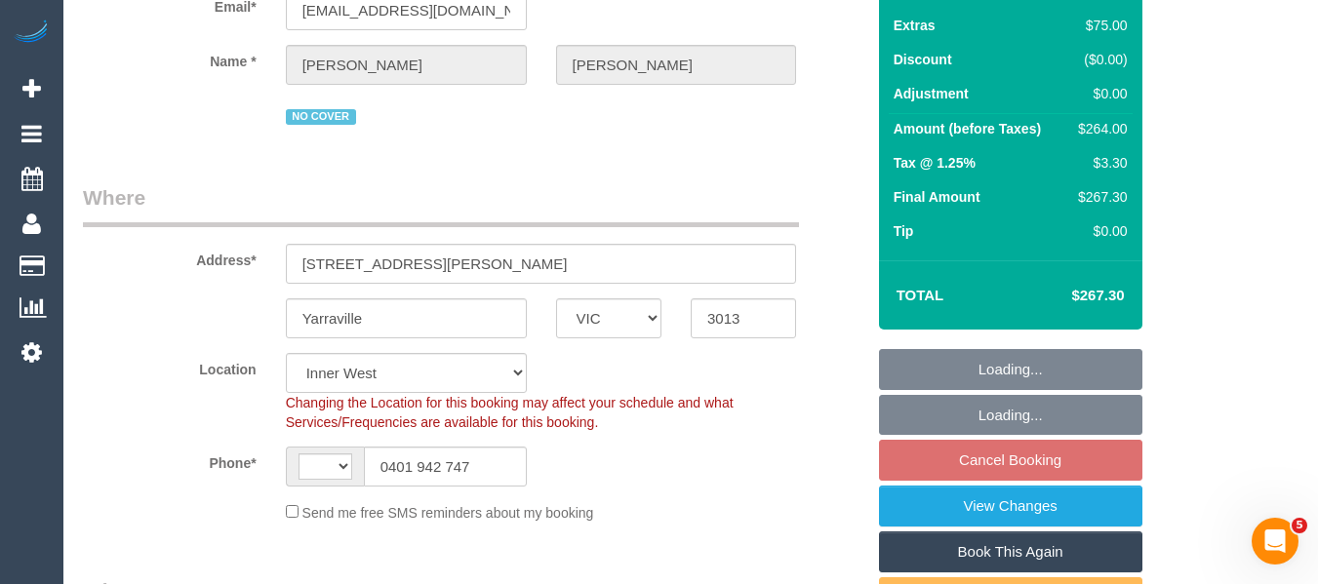
select select "string:AU"
select select "object:660"
select select "string:stripe-pm_1Q6Ued2GScqysDRVN6pIIr3A"
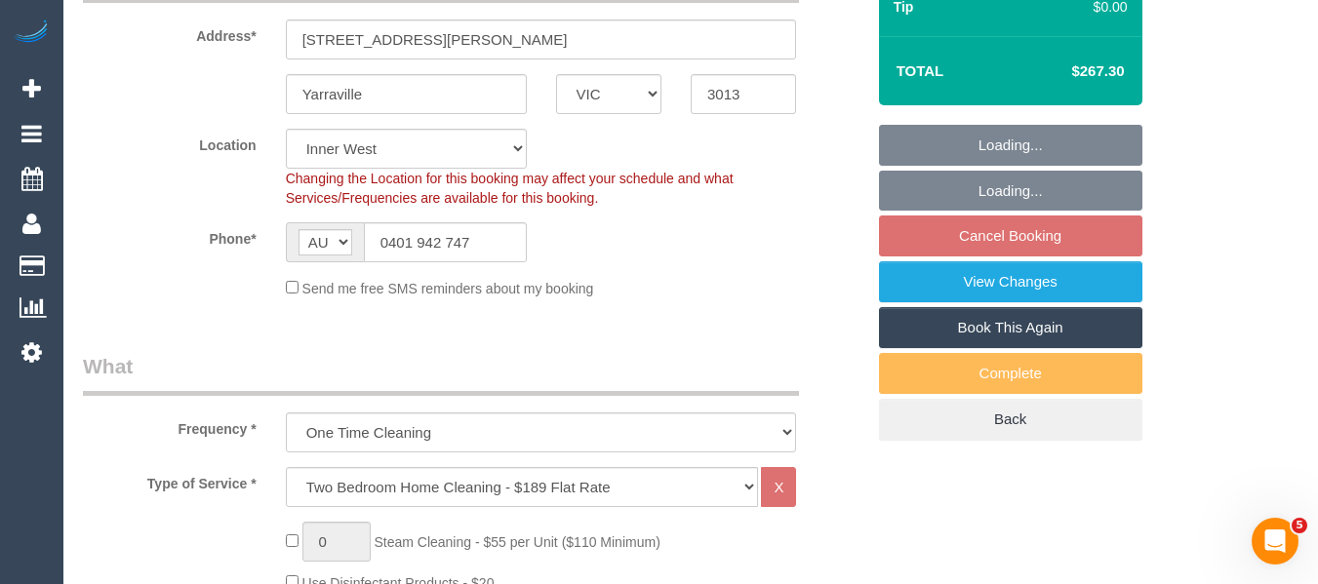
select select "object:811"
select select "number:28"
select select "number:14"
select select "number:19"
select select "number:22"
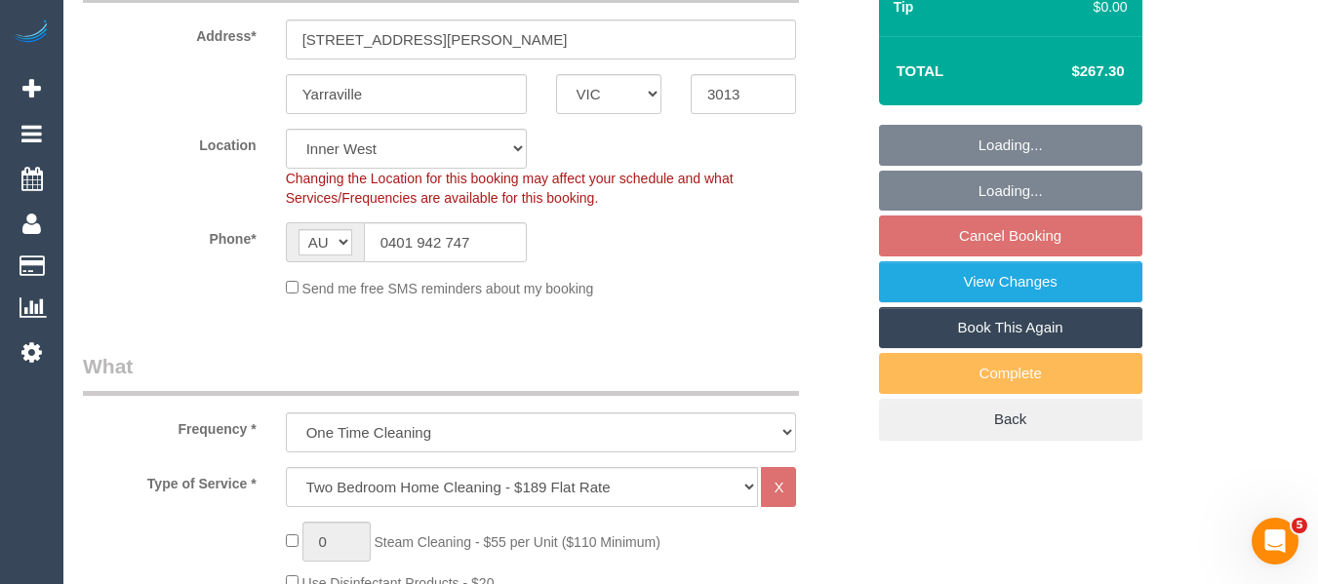
select select "number:34"
select select "number:12"
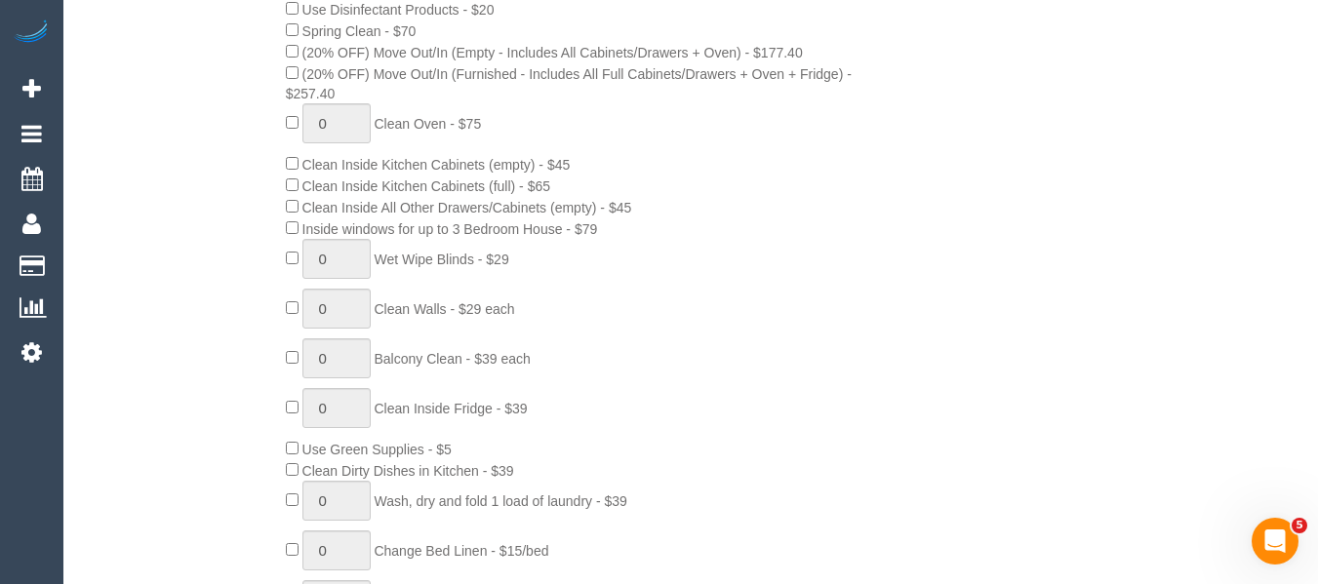
scroll to position [1072, 0]
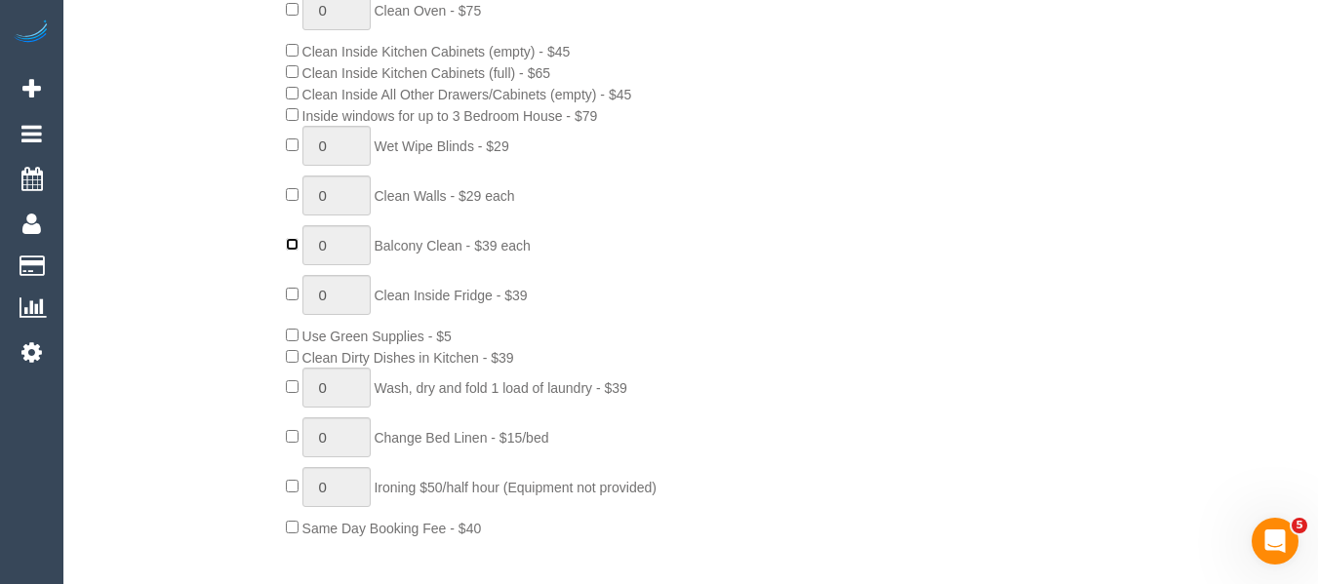
type input "1"
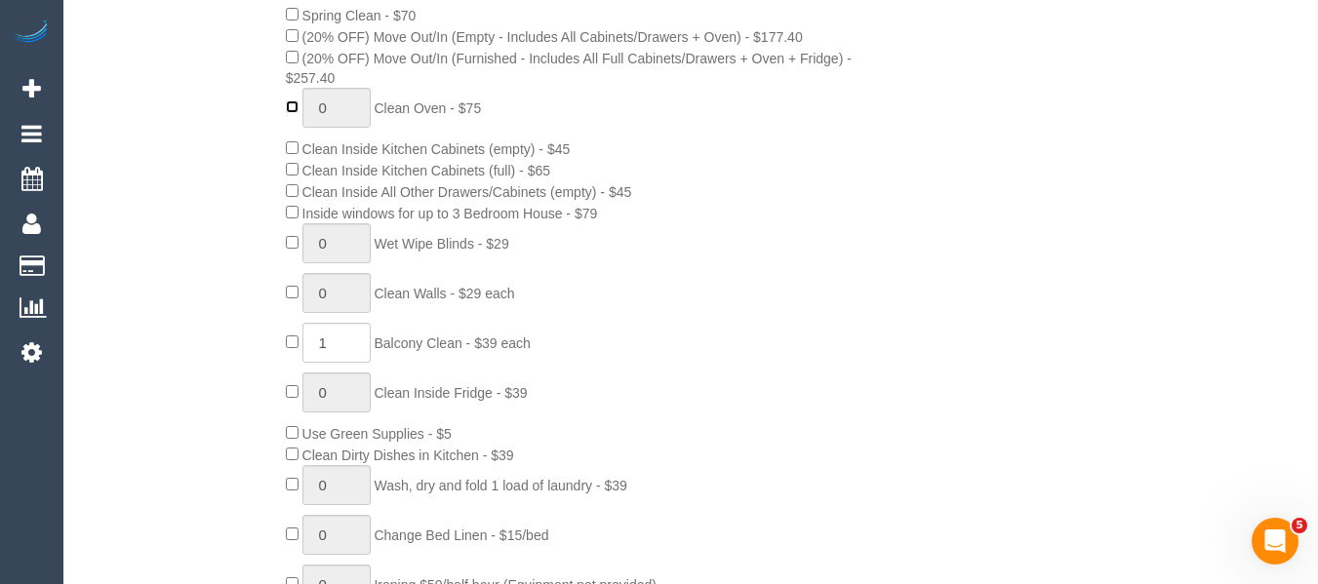
type input "1"
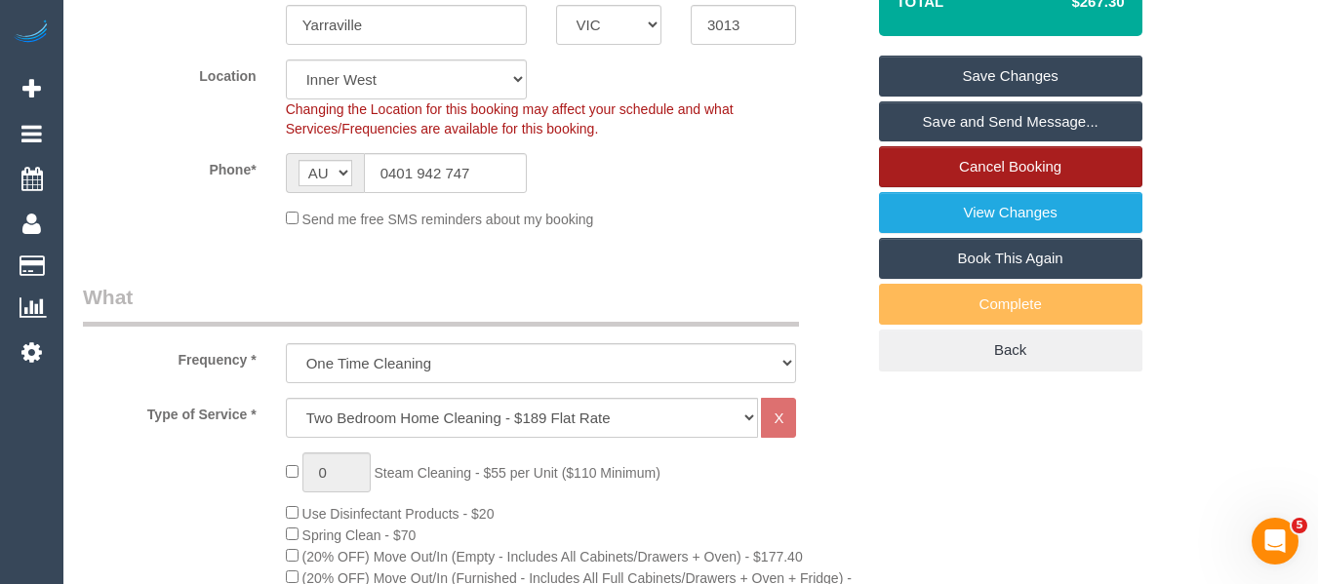
scroll to position [292, 0]
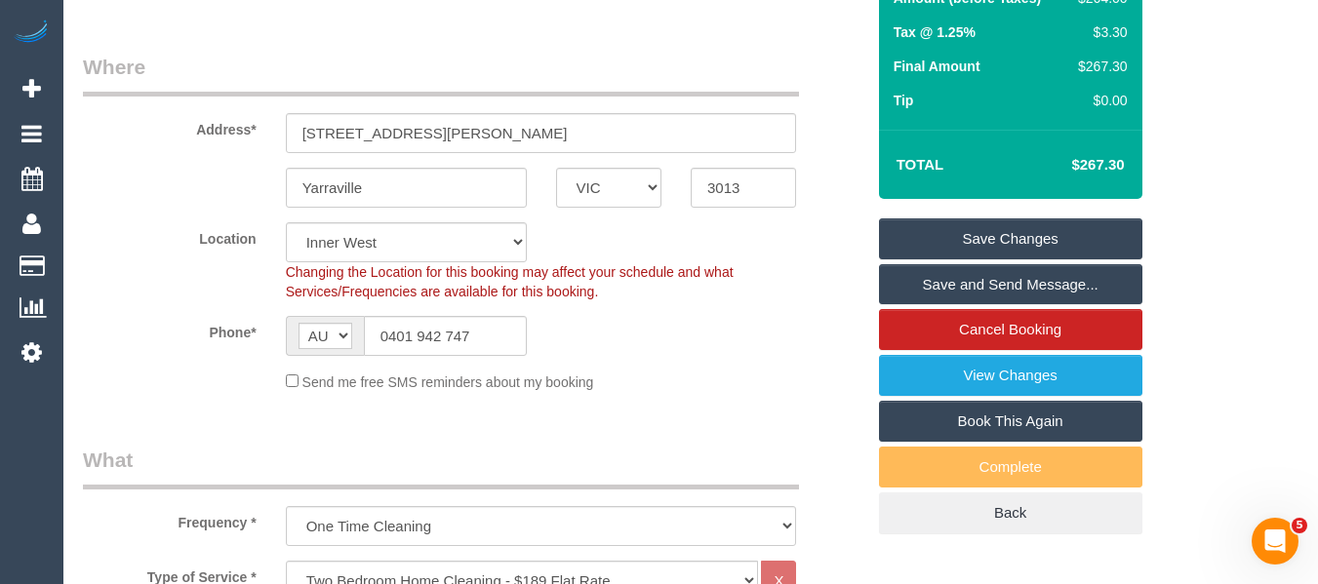
click at [802, 338] on sui-booking-location "Location Office City East (North) East (South) Inner East Inner North (East) In…" at bounding box center [473, 307] width 781 height 170
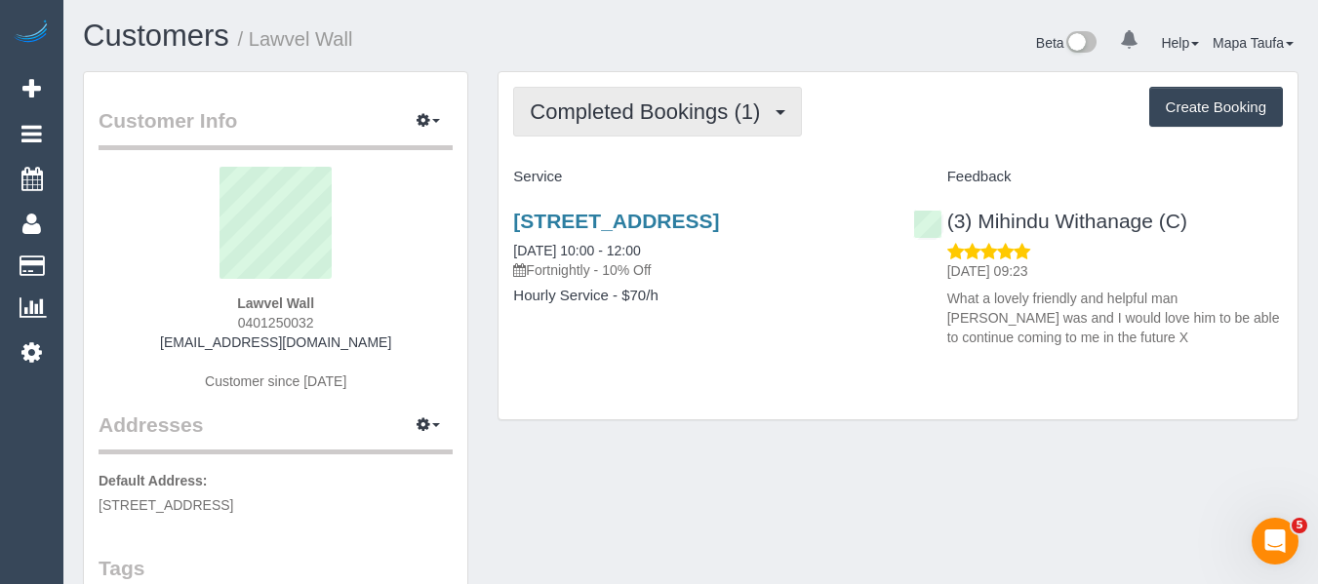
click at [543, 128] on button "Completed Bookings (1)" at bounding box center [657, 112] width 289 height 50
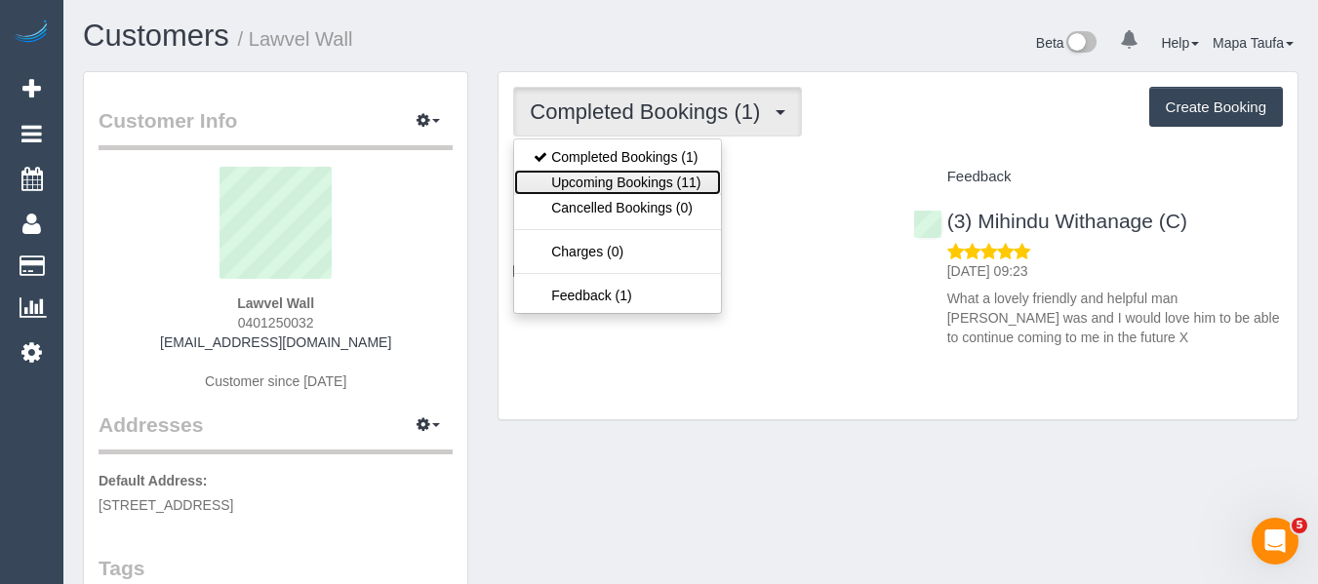
click at [566, 183] on link "Upcoming Bookings (11)" at bounding box center [617, 182] width 206 height 25
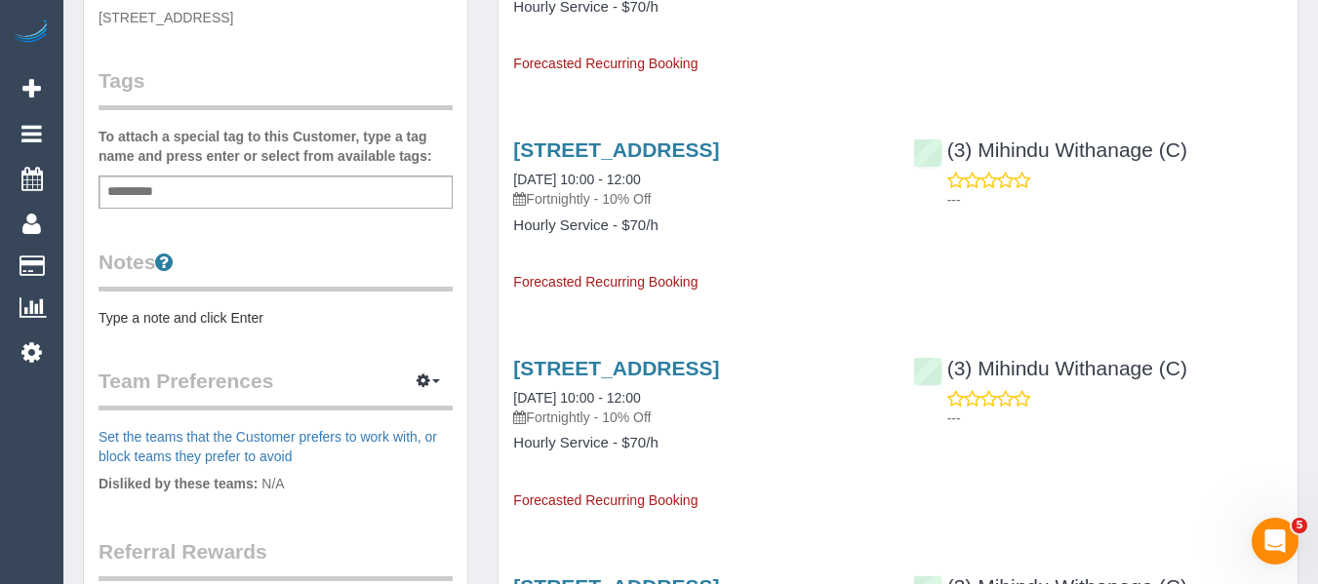
scroll to position [780, 0]
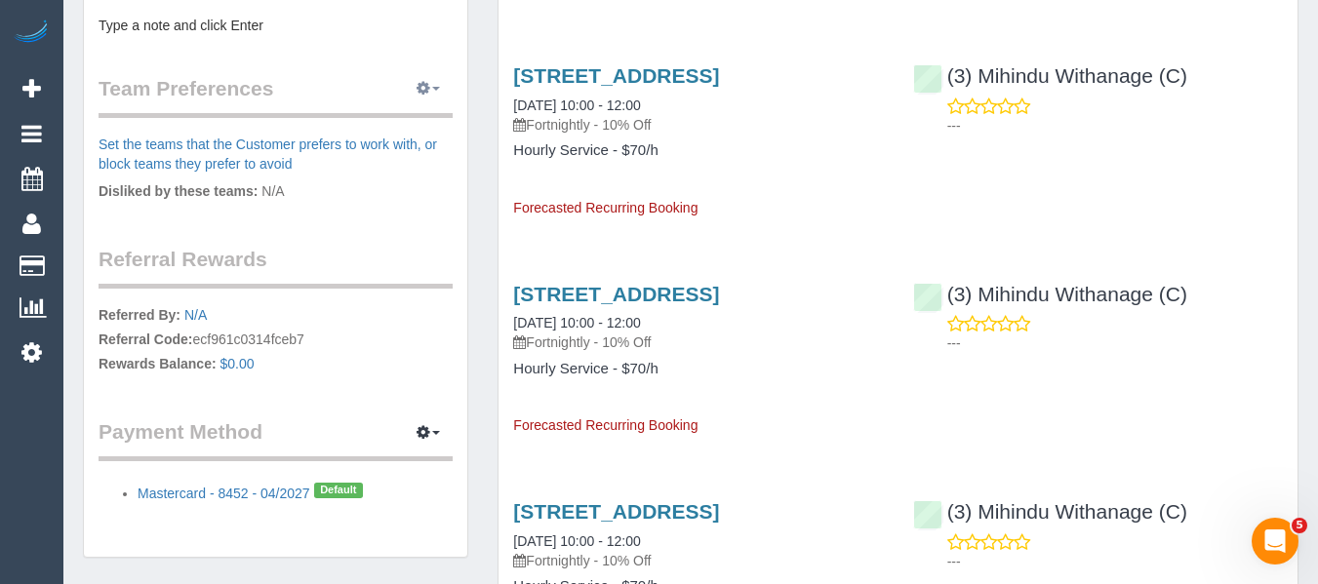
click at [421, 94] on icon "button" at bounding box center [423, 88] width 14 height 12
click at [424, 129] on link "Manage Preferences" at bounding box center [369, 124] width 166 height 25
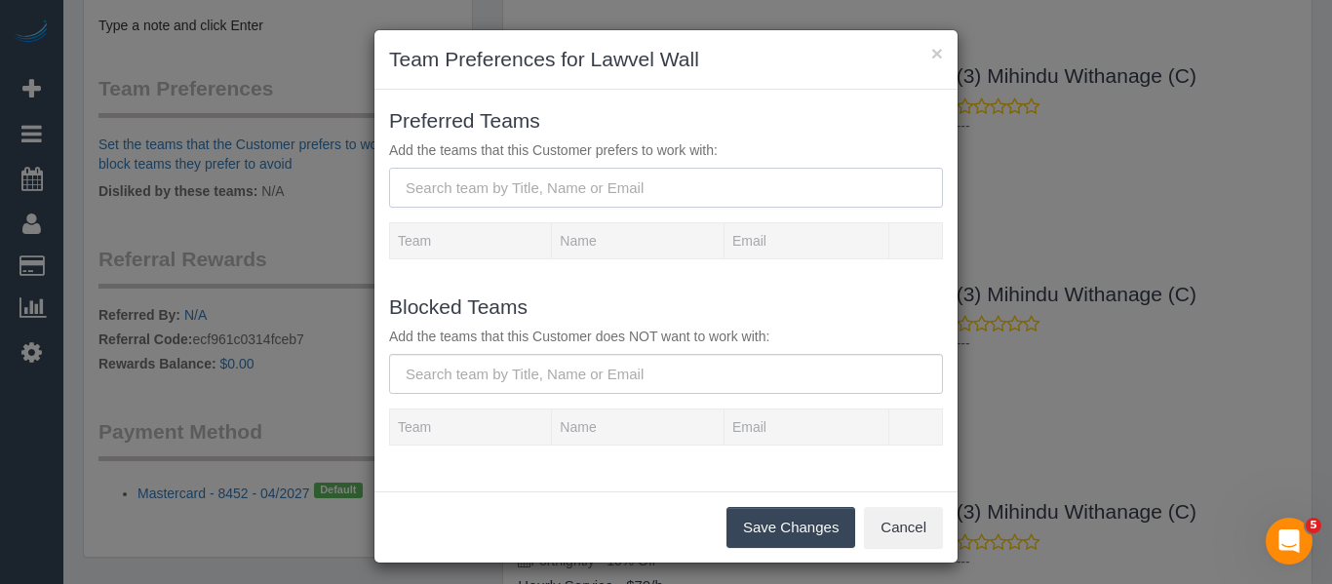
click at [480, 193] on input "text" at bounding box center [666, 188] width 554 height 40
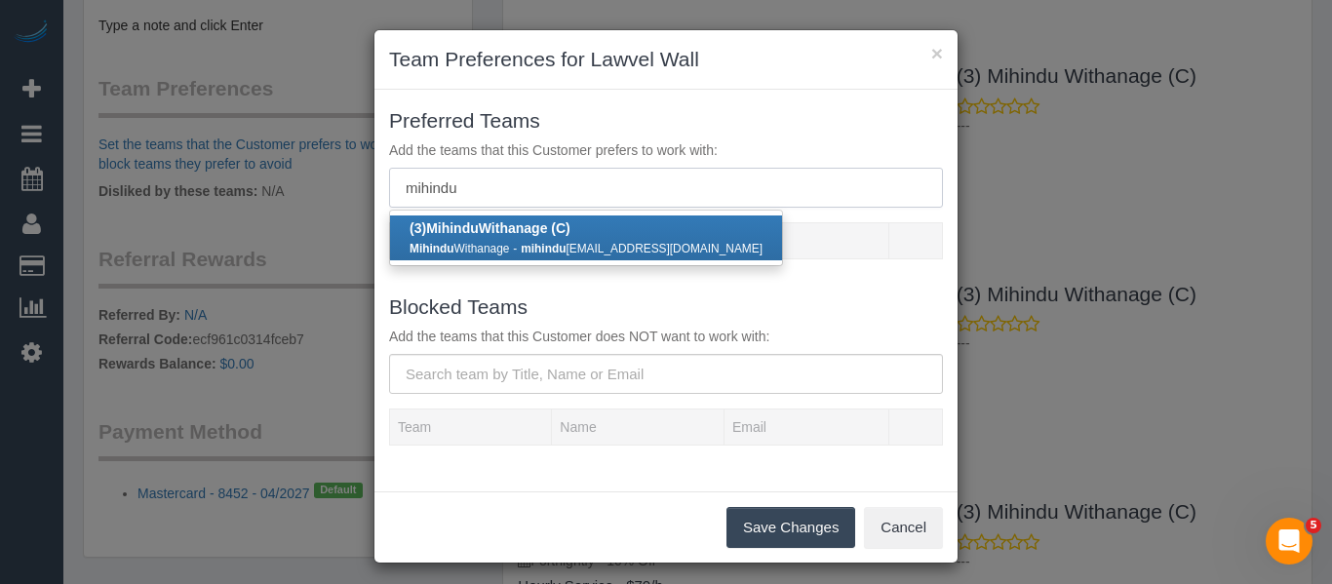
type input "mihindu"
click at [507, 244] on div "Mihindu Withanage - mihindu onj18@gmail.com" at bounding box center [586, 248] width 353 height 20
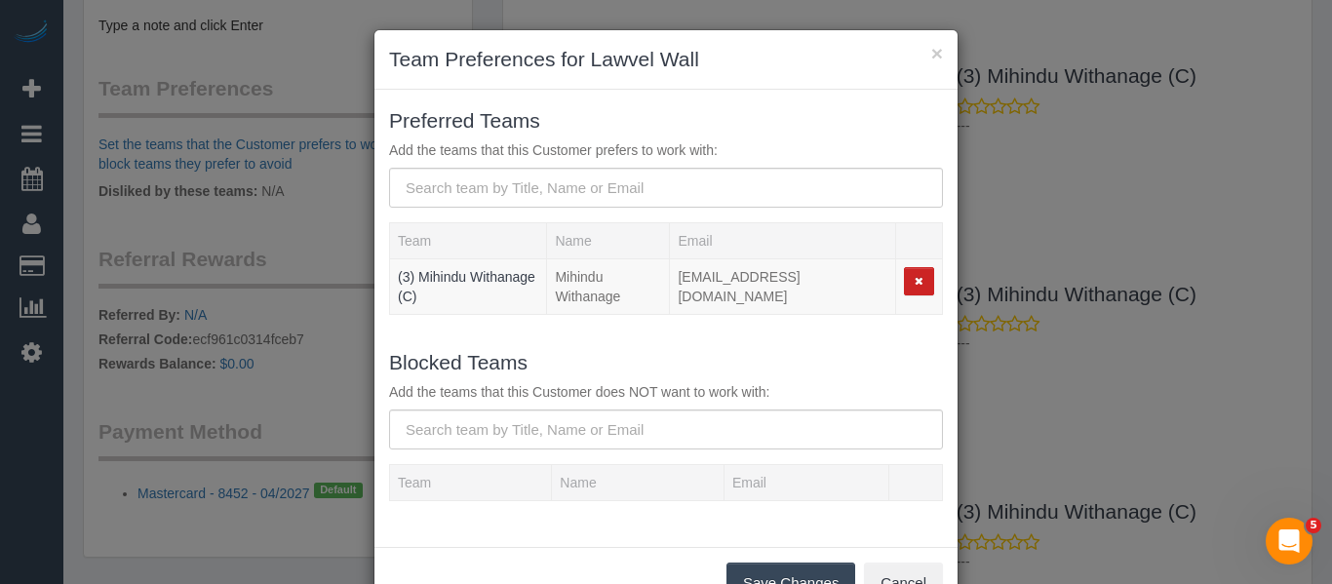
click at [797, 563] on button "Save Changes" at bounding box center [791, 583] width 129 height 41
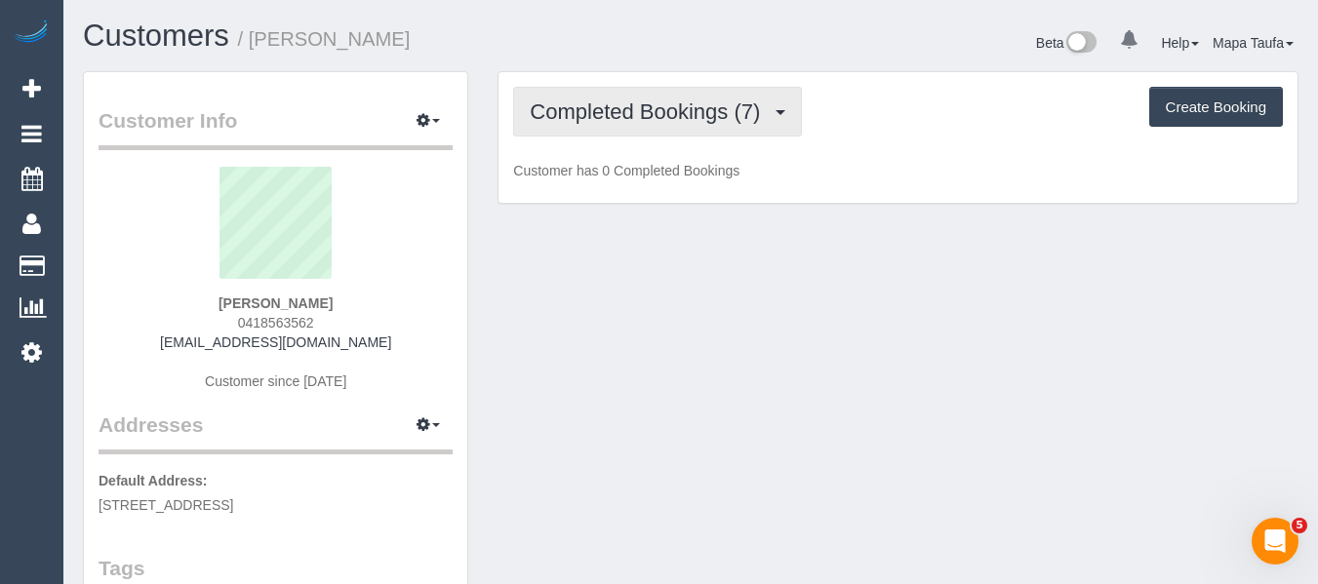
click at [624, 119] on span "Completed Bookings (7)" at bounding box center [650, 111] width 240 height 24
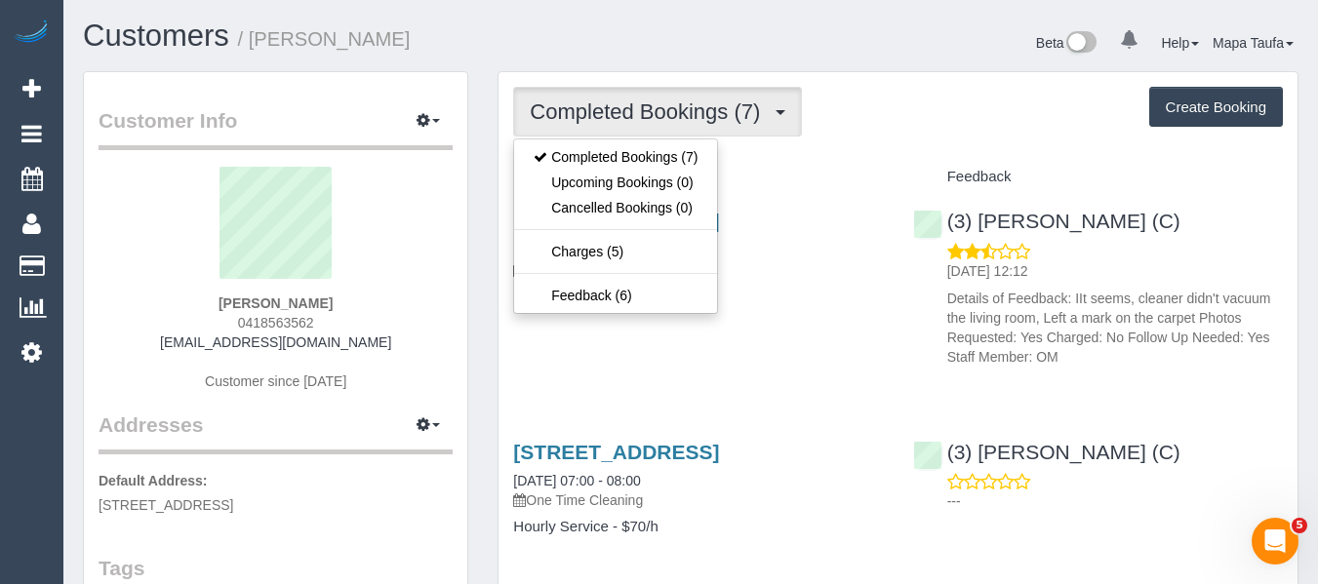
click at [664, 50] on h1 "Customers / [PERSON_NAME]" at bounding box center [379, 36] width 593 height 33
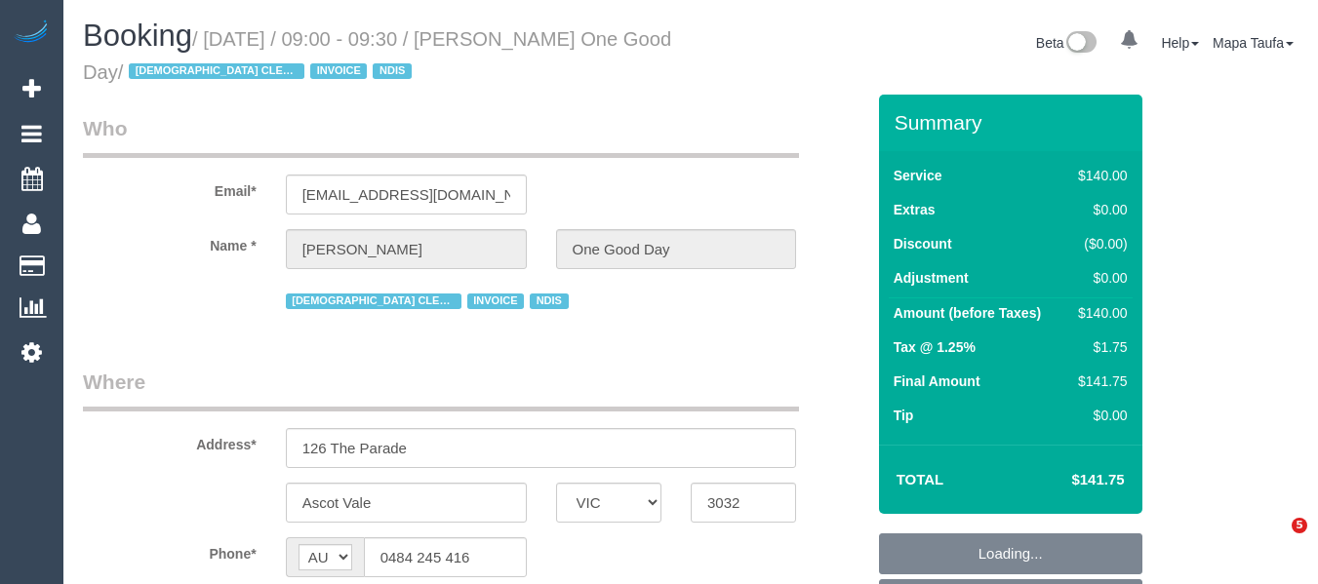
select select "VIC"
select select "object:779"
select select "string:stripe-pm_1Ry5Uy2GScqysDRV4VGZdCoe"
select select "number:28"
select select "number:14"
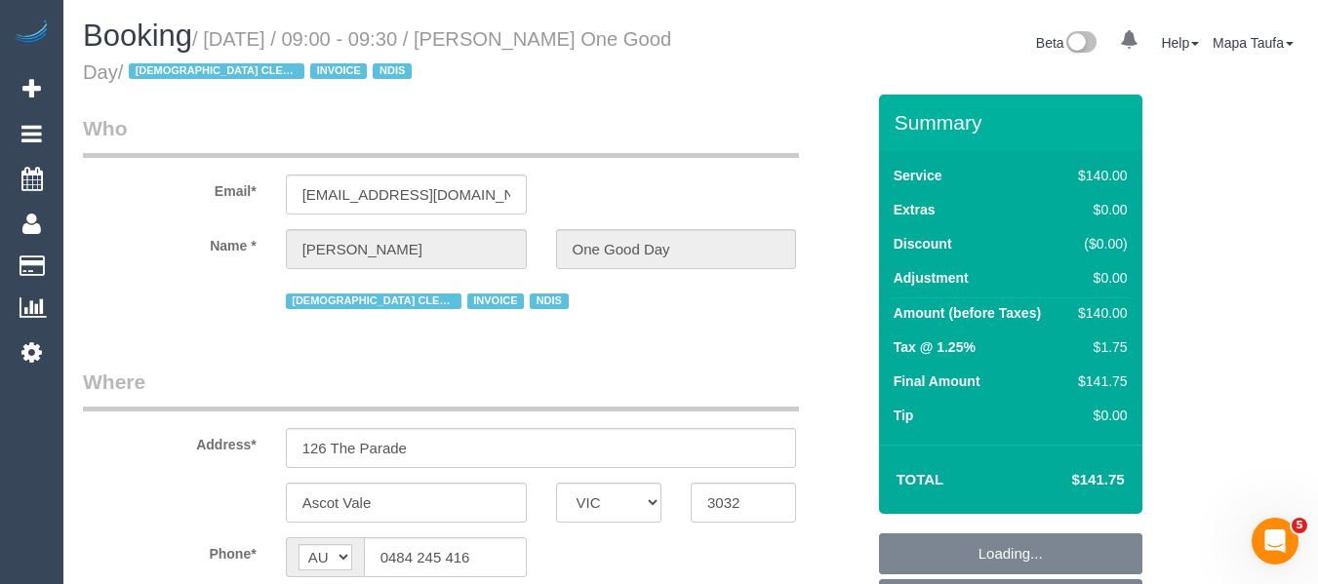
select select "number:19"
select select "number:24"
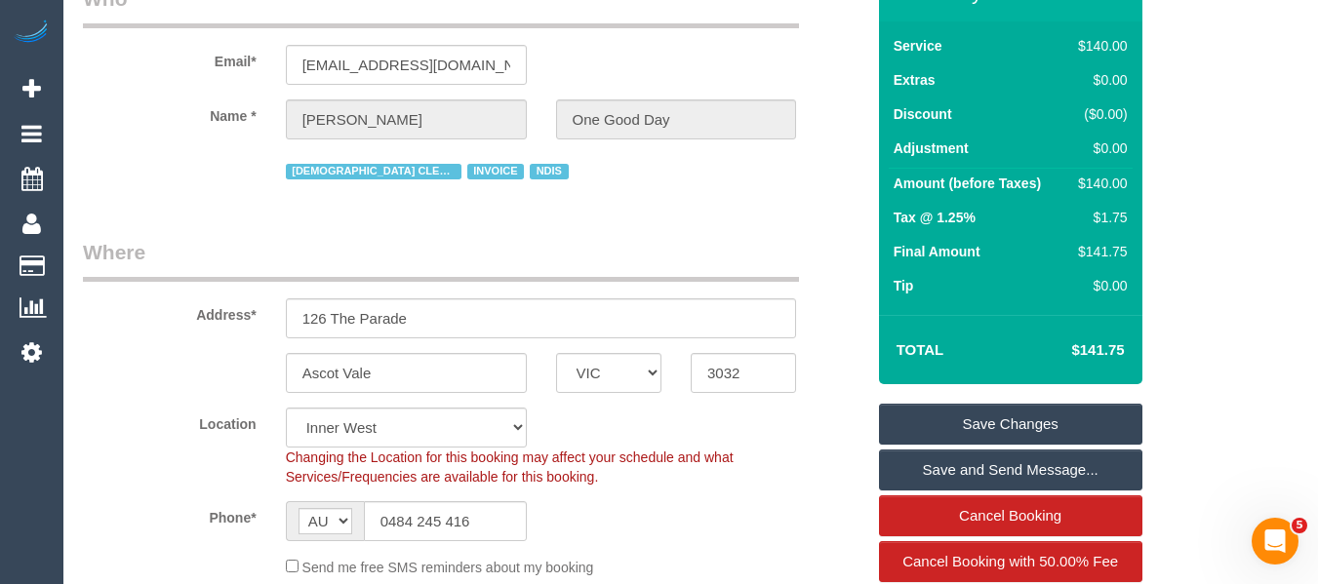
scroll to position [50, 0]
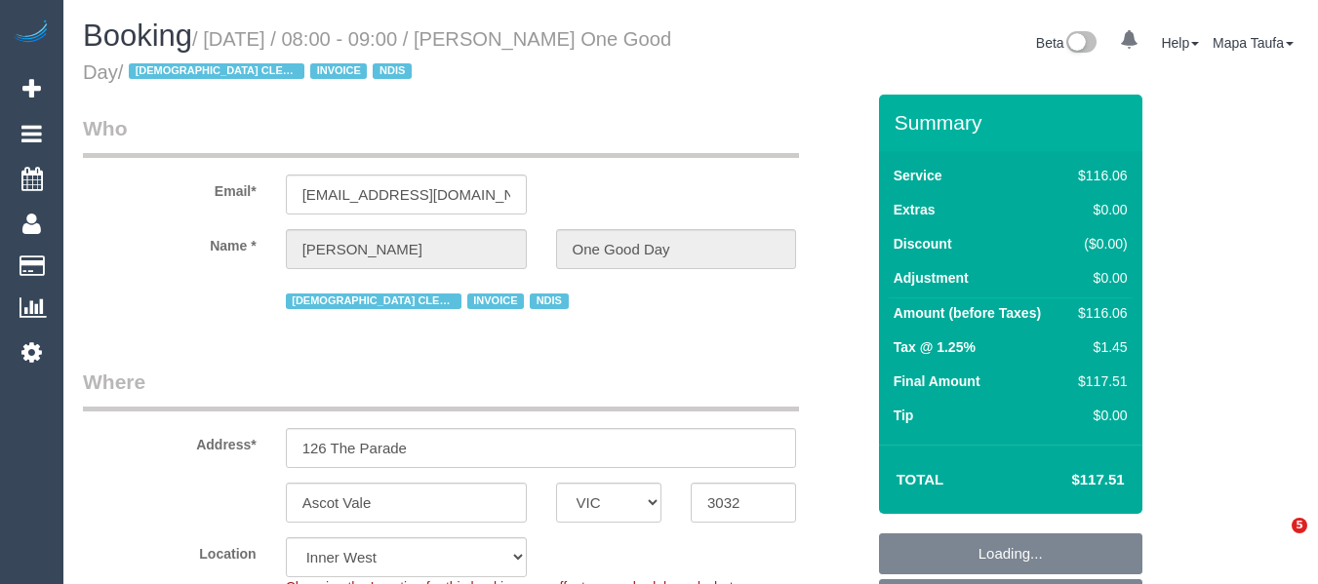
select select "VIC"
select select "string:check"
select select "number:27"
select select "number:14"
select select "number:19"
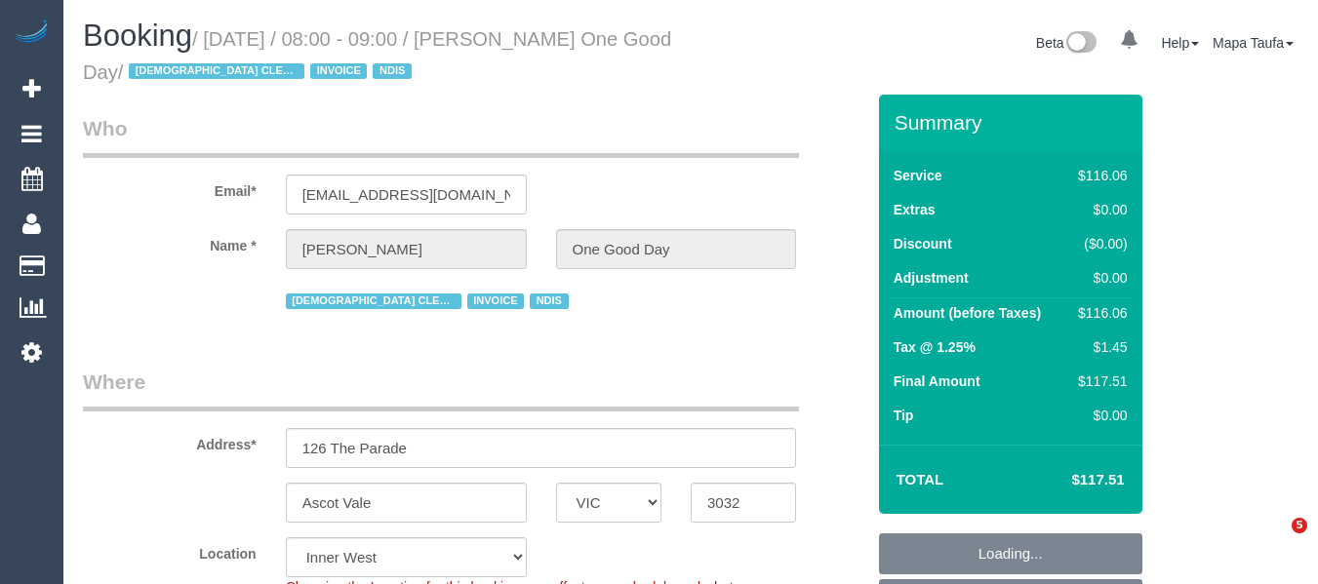
select select "number:25"
select select "number:34"
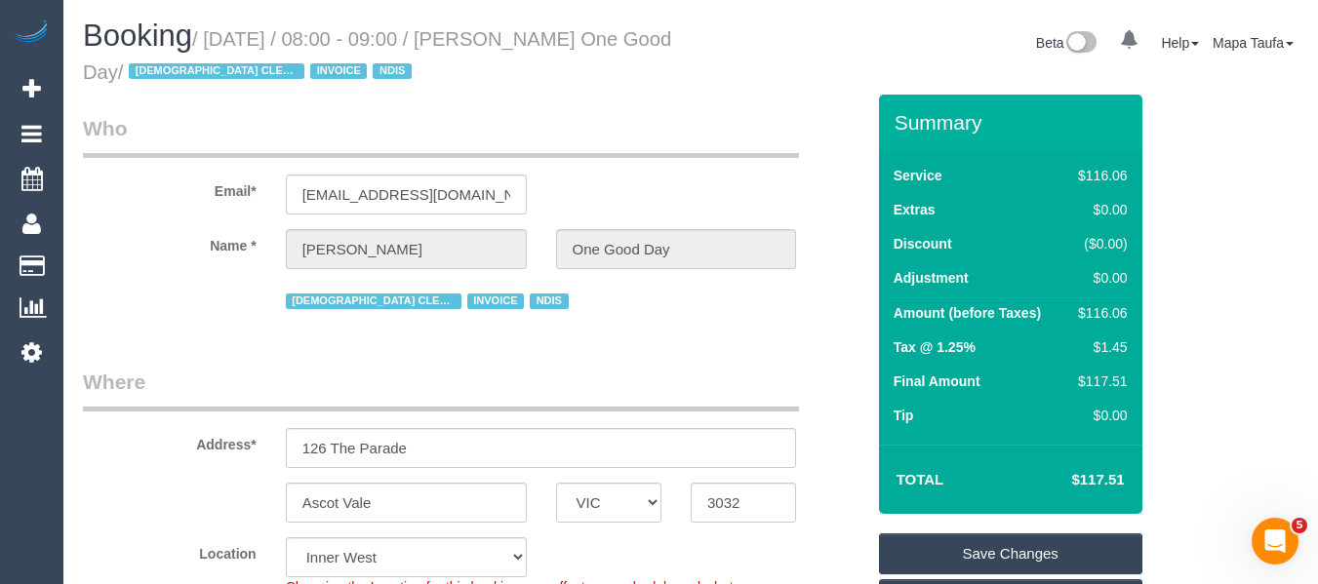
drag, startPoint x: 680, startPoint y: 36, endPoint x: 500, endPoint y: 36, distance: 179.5
click at [500, 36] on div "Booking / August 28, 2025 / 08:00 - 09:00 / Nina Mikosza One Good Day / FEMALE …" at bounding box center [379, 57] width 622 height 75
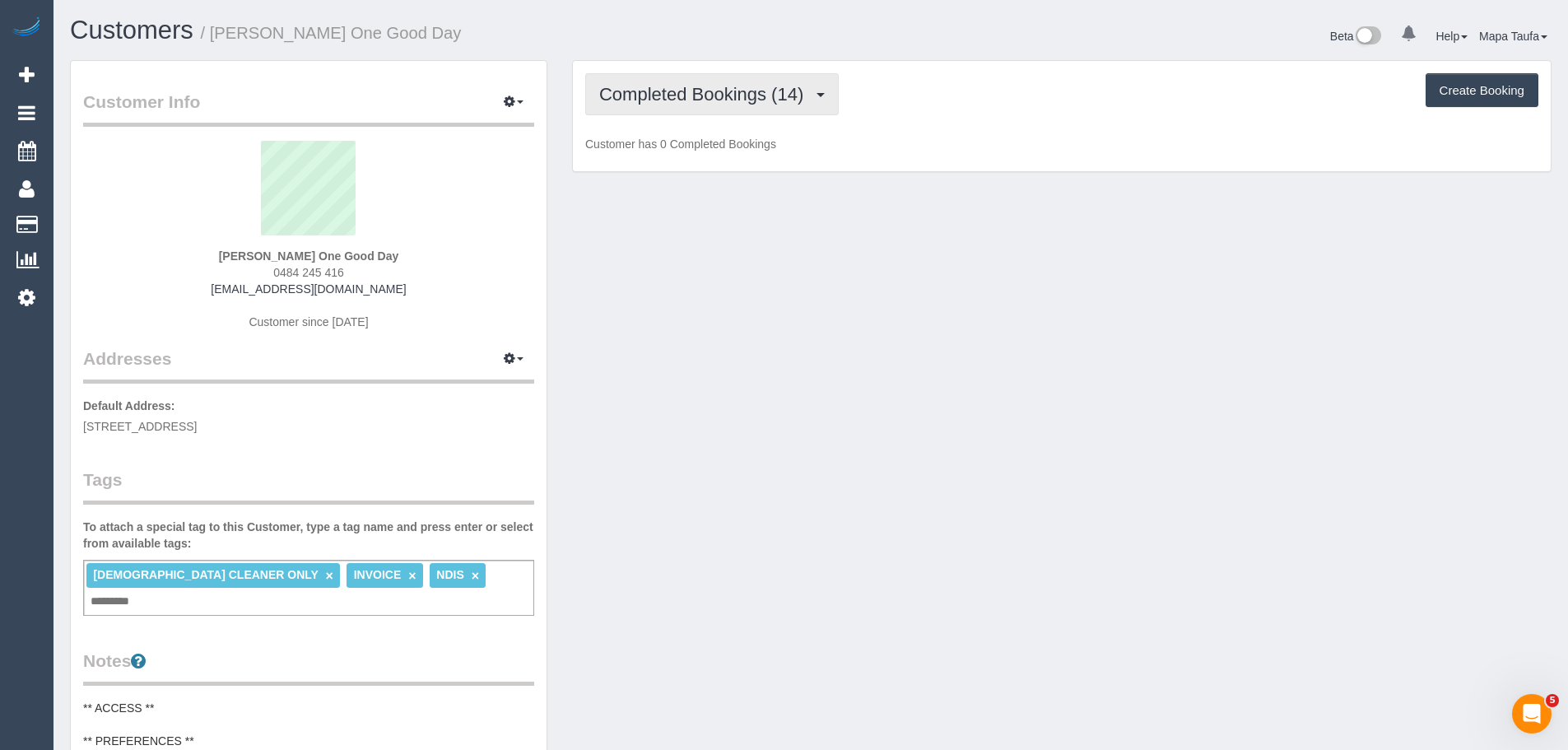
click at [697, 90] on span "Completed Bookings (14)" at bounding box center [706, 94] width 213 height 20
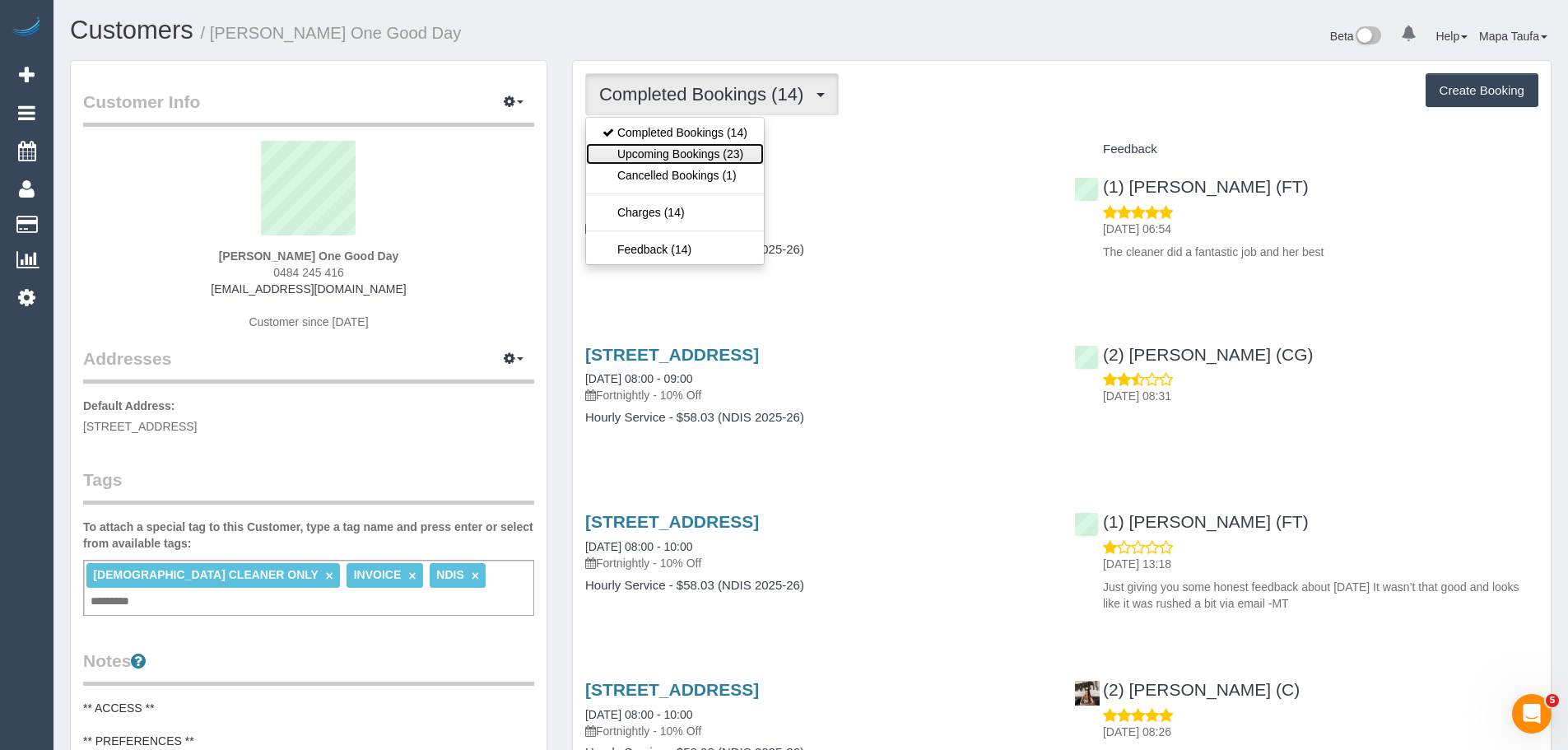
click at [708, 157] on link "Upcoming Bookings (23)" at bounding box center [674, 154] width 178 height 21
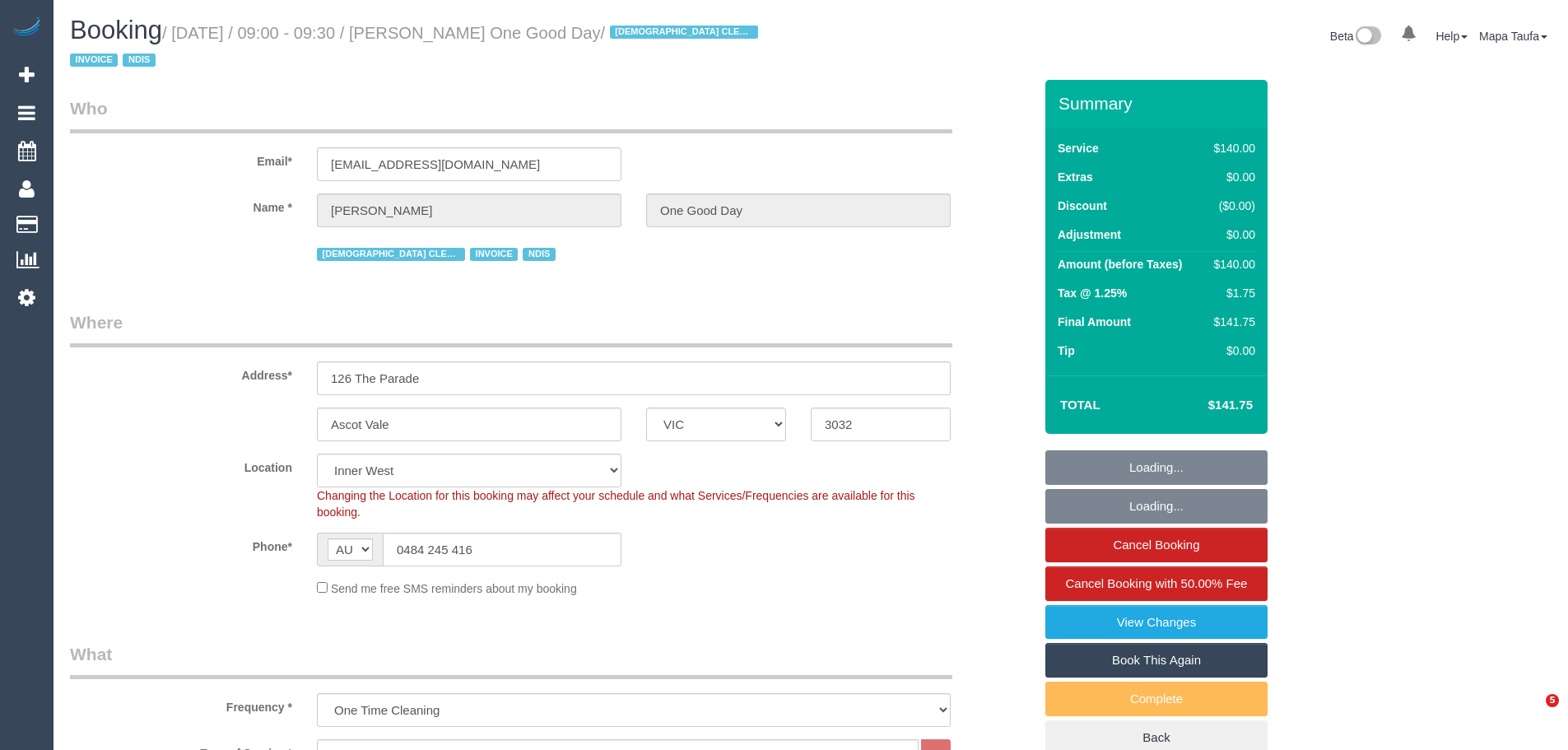
select select "VIC"
select select "number:28"
select select "number:14"
select select "number:19"
select select "number:24"
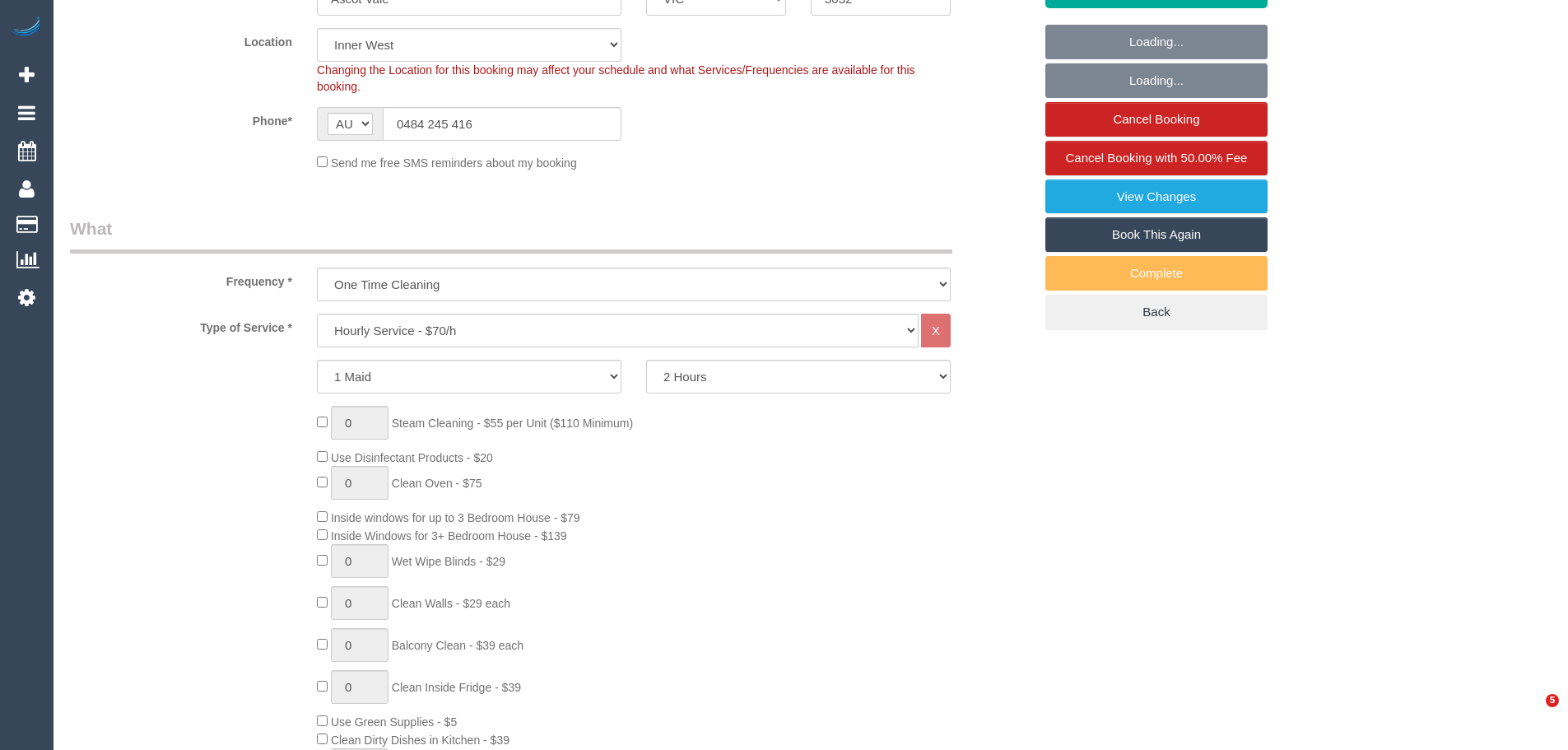
select select "object:929"
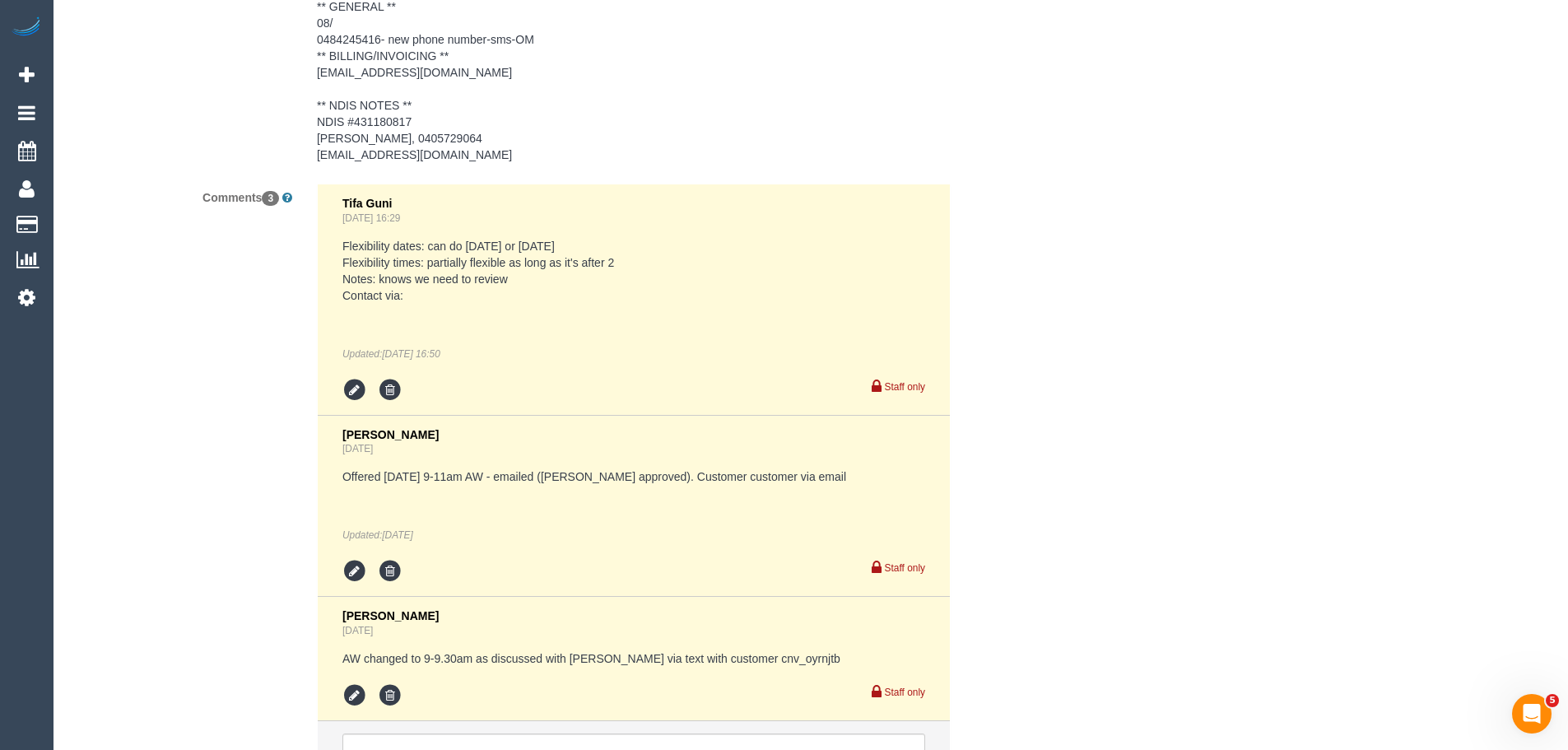
scroll to position [3263, 0]
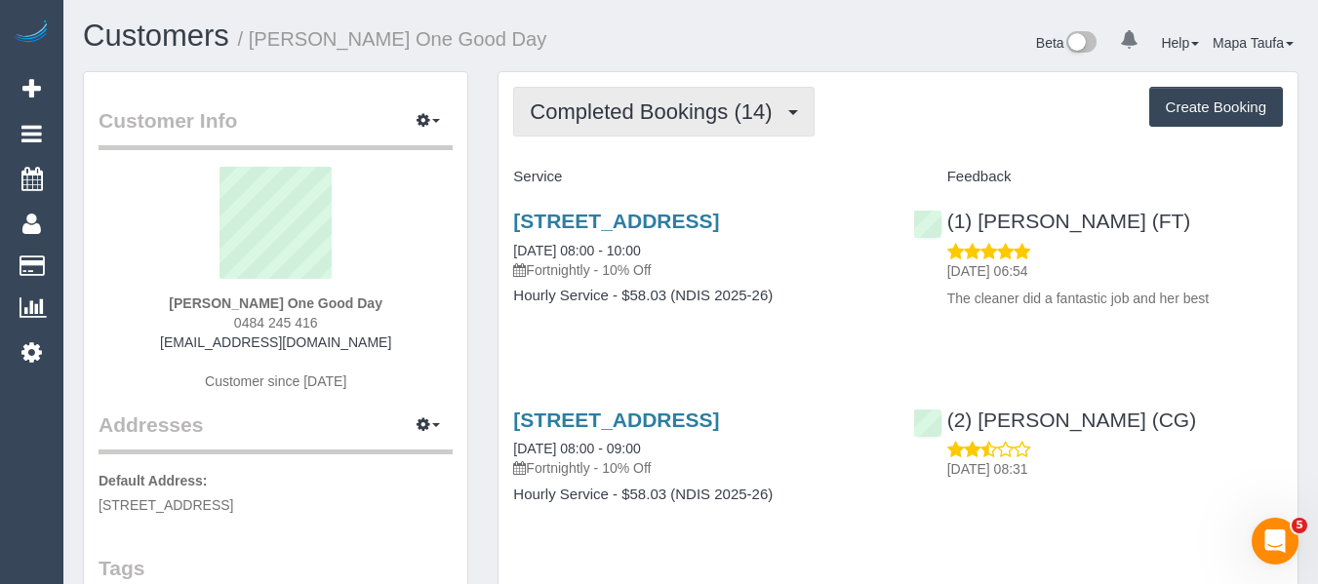
click at [596, 125] on button "Completed Bookings (14)" at bounding box center [663, 112] width 300 height 50
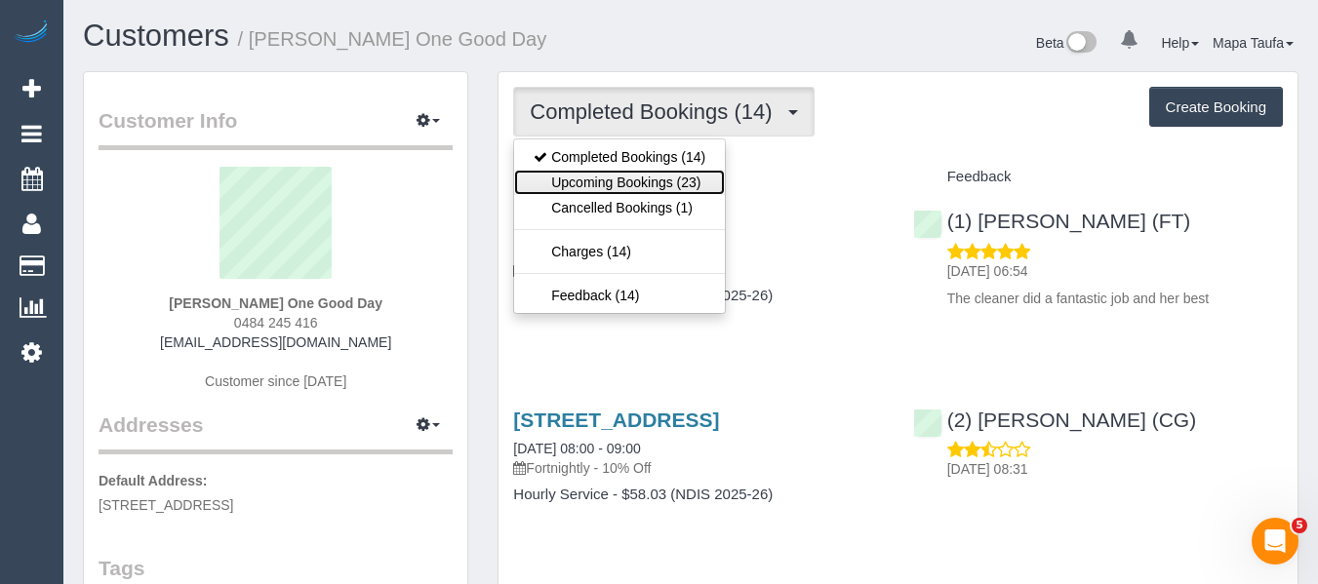
click at [602, 176] on link "Upcoming Bookings (23)" at bounding box center [619, 182] width 211 height 25
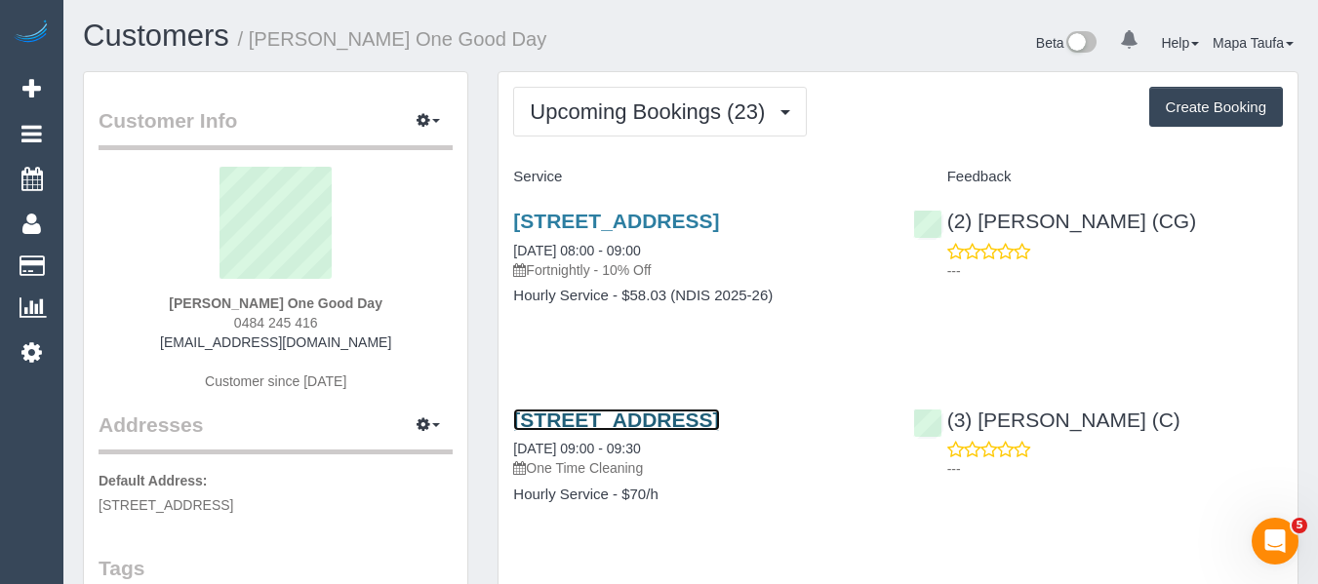
click at [593, 418] on link "[STREET_ADDRESS]" at bounding box center [616, 420] width 206 height 22
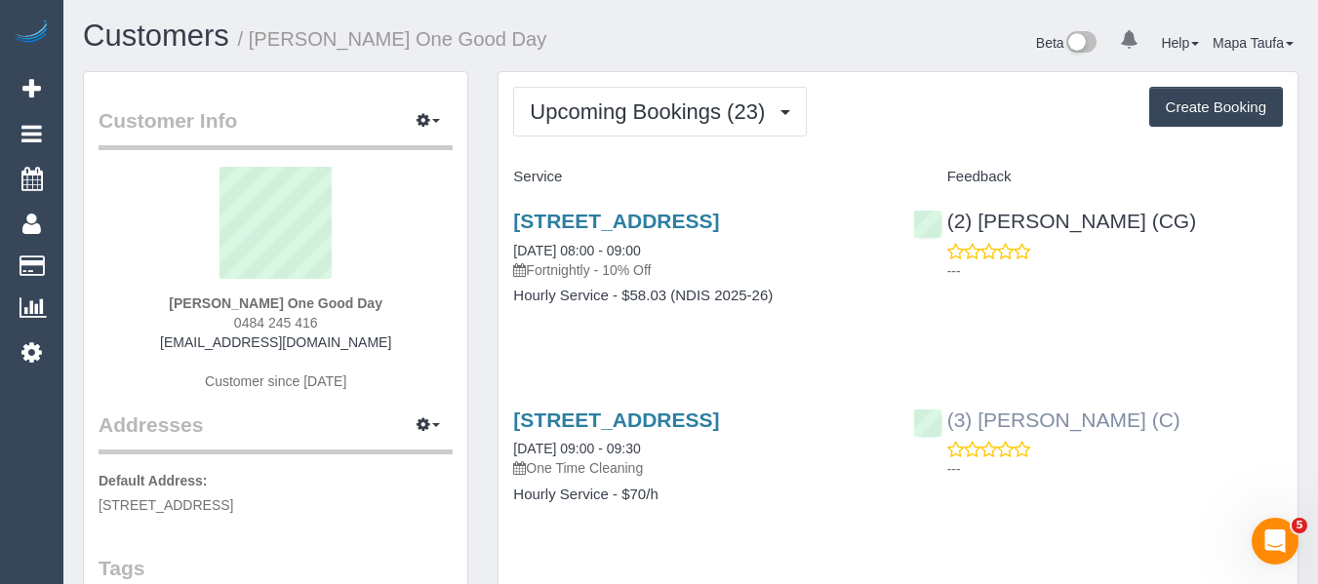
drag, startPoint x: 1156, startPoint y: 425, endPoint x: 983, endPoint y: 420, distance: 172.7
click at [983, 420] on div "(3) Goswin Kanta (C) ---" at bounding box center [1097, 440] width 399 height 96
copy link "Goswin Kanta (C)"
drag, startPoint x: 879, startPoint y: 214, endPoint x: 516, endPoint y: 216, distance: 362.8
click at [516, 216] on h3 "126 The Parade, Ascot Vale, VIC 3032" at bounding box center [698, 221] width 370 height 22
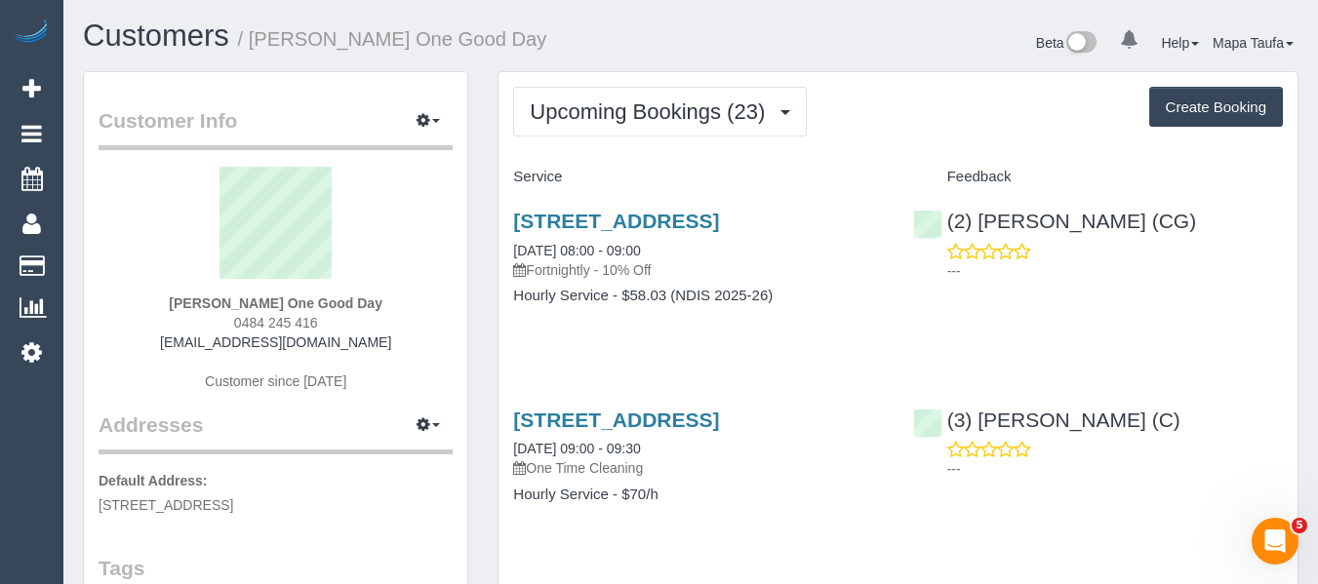
copy link "126 The Parade, Ascot Vale, VIC 3032"
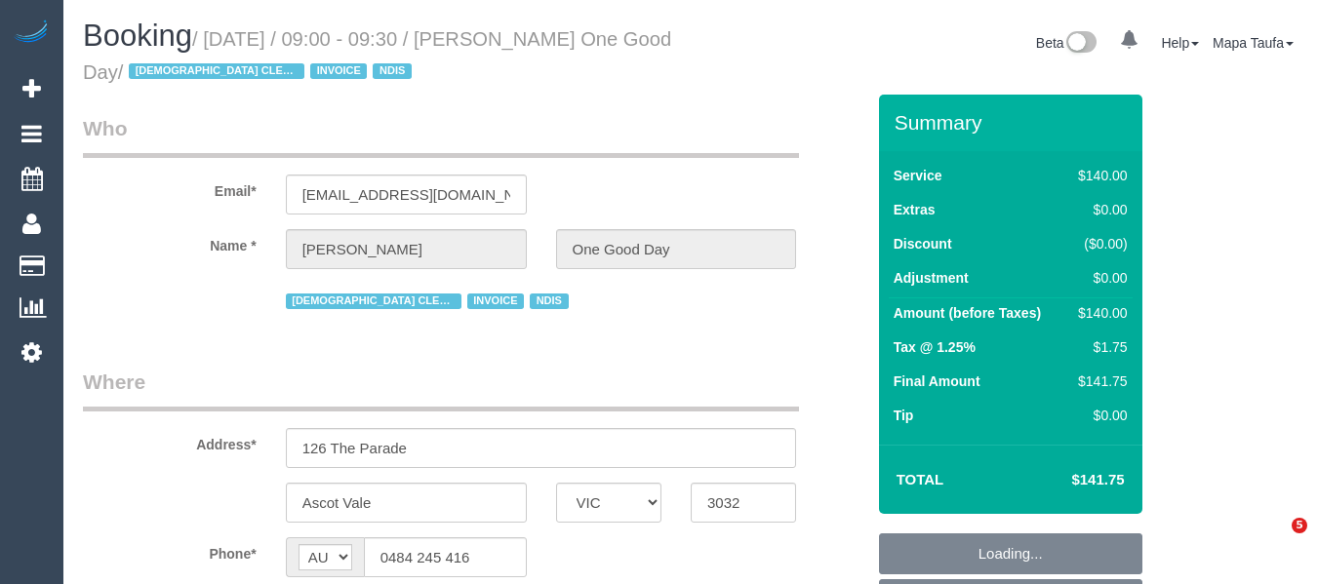
select select "VIC"
select select "object:619"
select select "string:stripe-pm_1Ry5Uy2GScqysDRV4VGZdCoe"
select select "number:28"
select select "number:14"
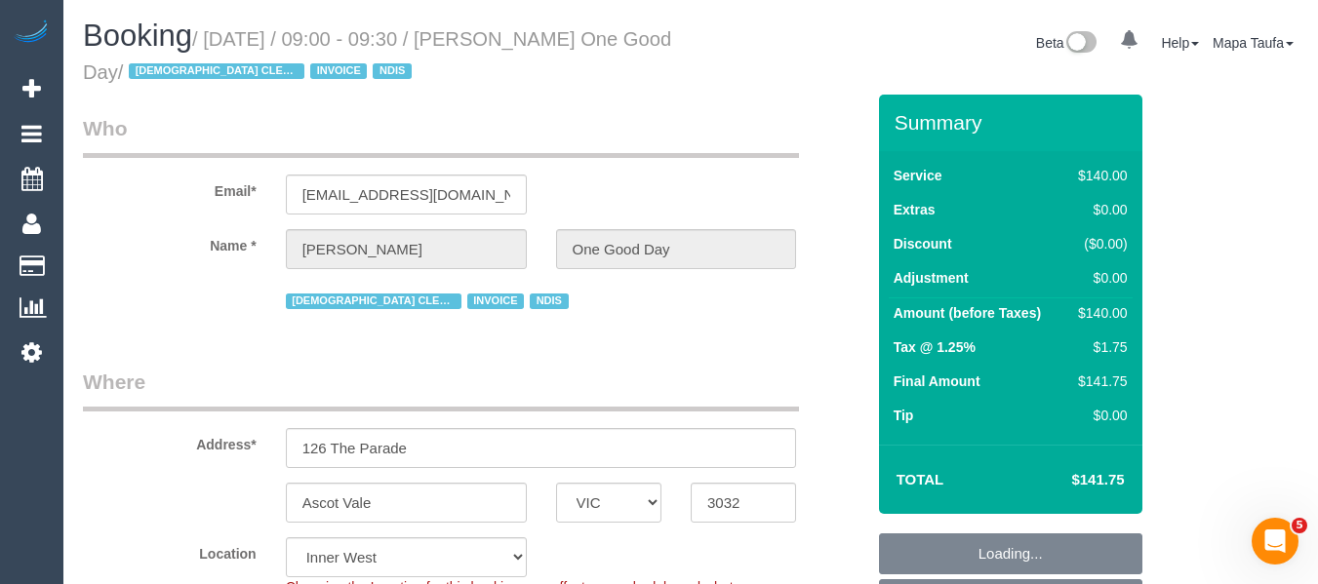
select select "number:19"
select select "number:24"
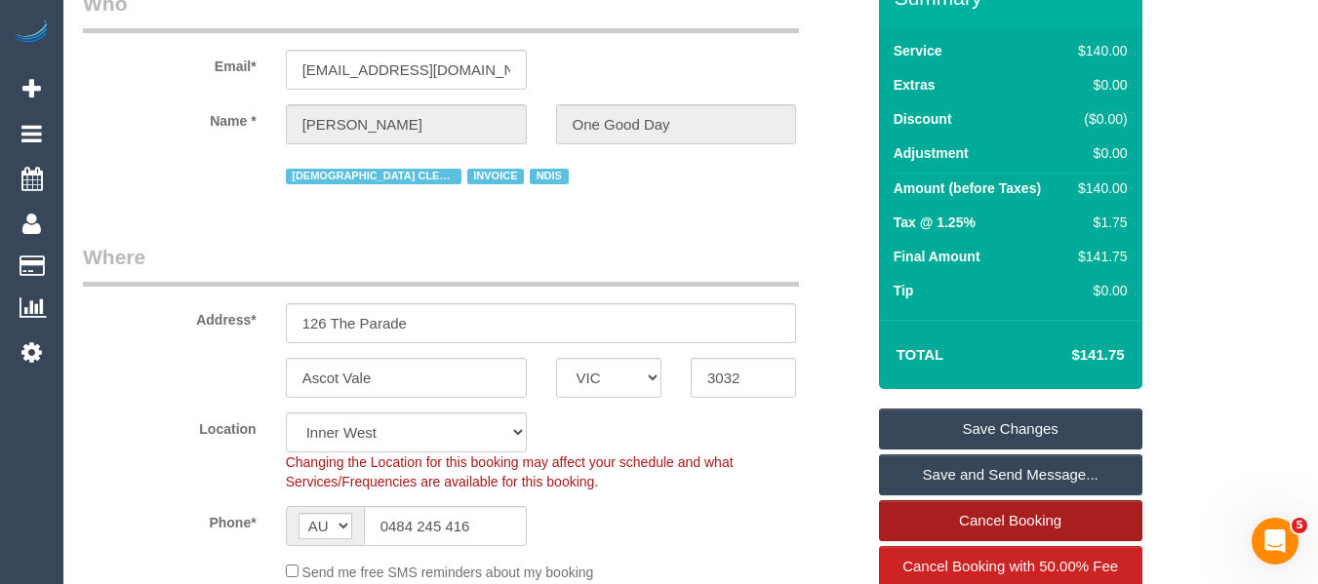
scroll to position [293, 0]
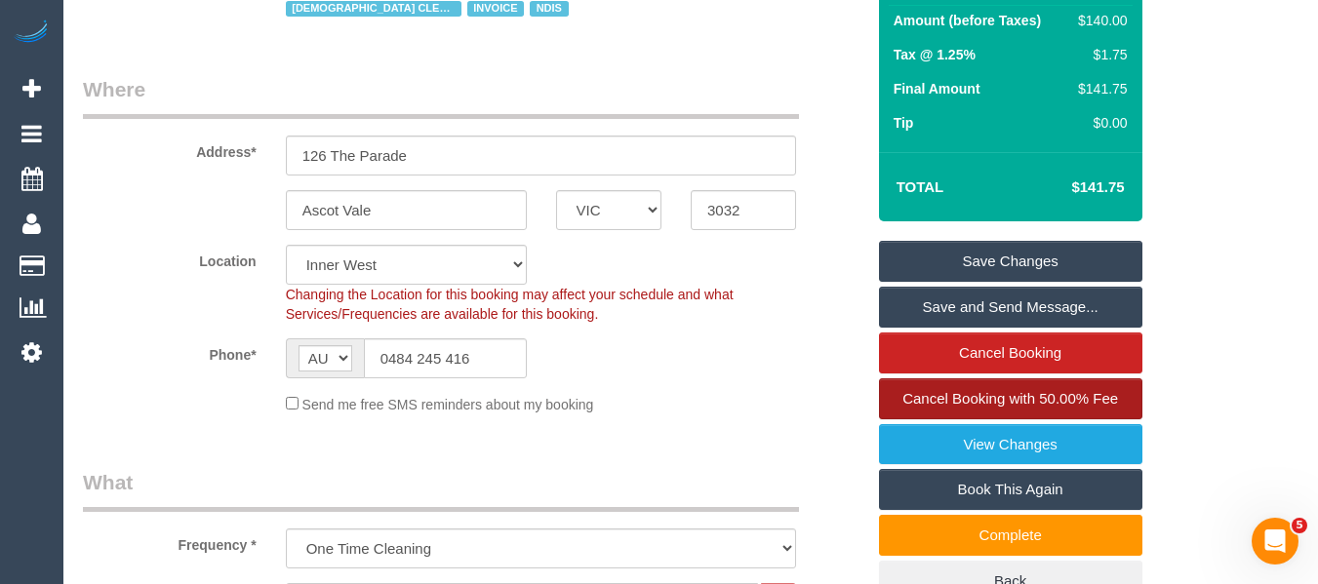
click at [1031, 406] on span "Cancel Booking with 50.00% Fee" at bounding box center [1010, 398] width 216 height 17
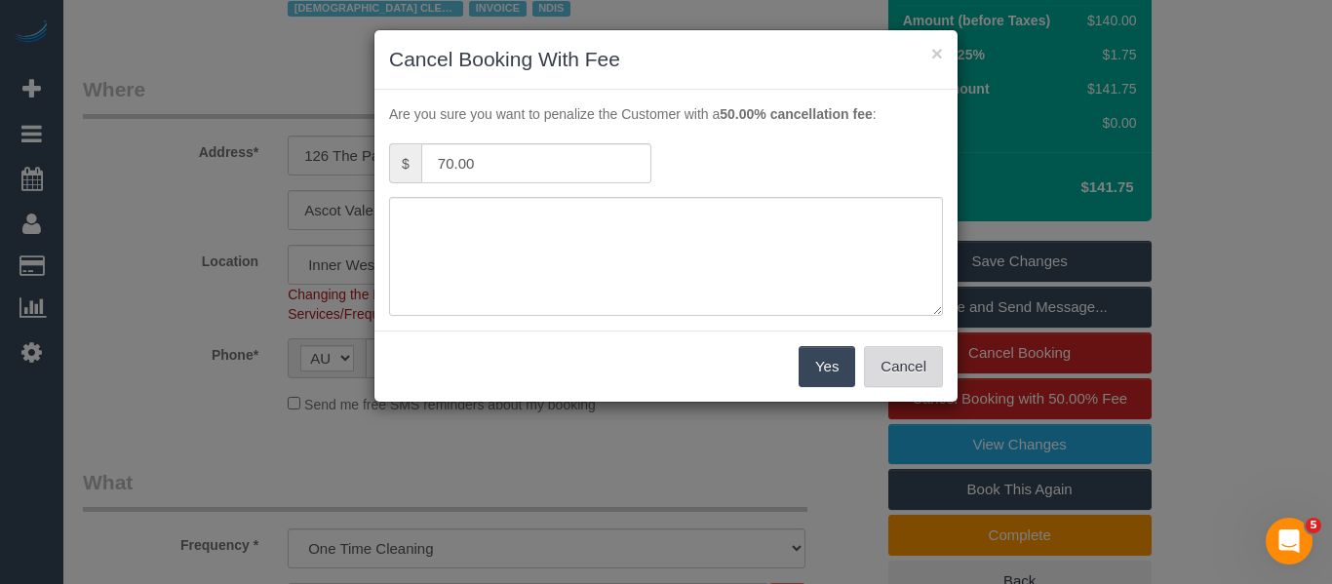
click at [887, 372] on button "Cancel" at bounding box center [903, 366] width 79 height 41
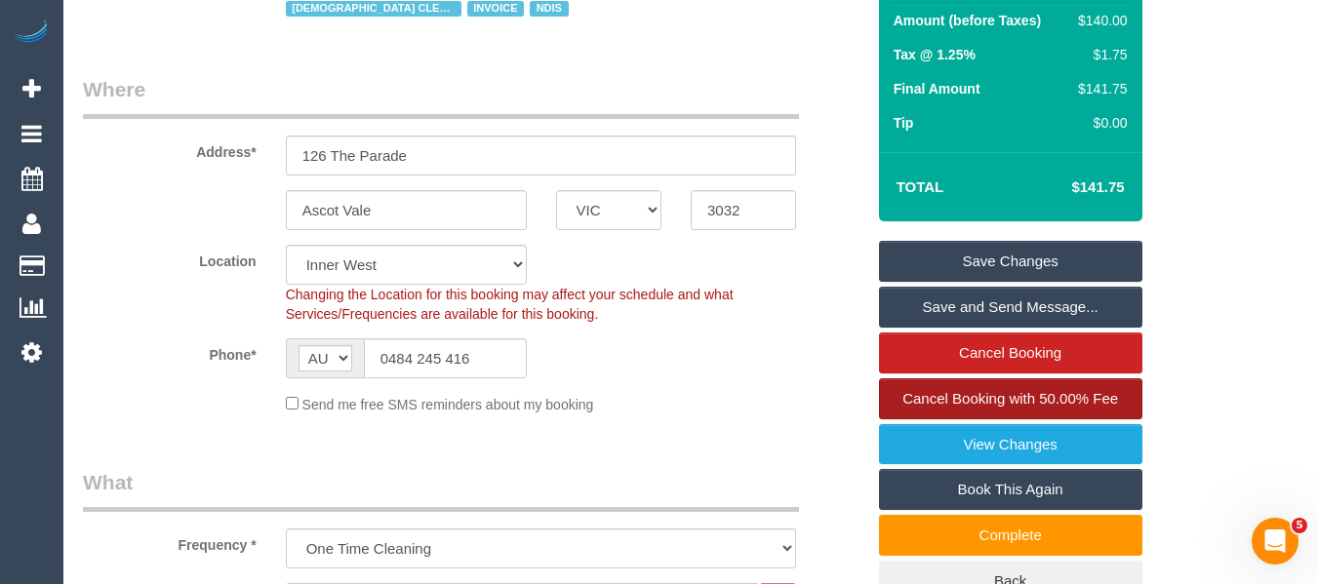
scroll to position [0, 0]
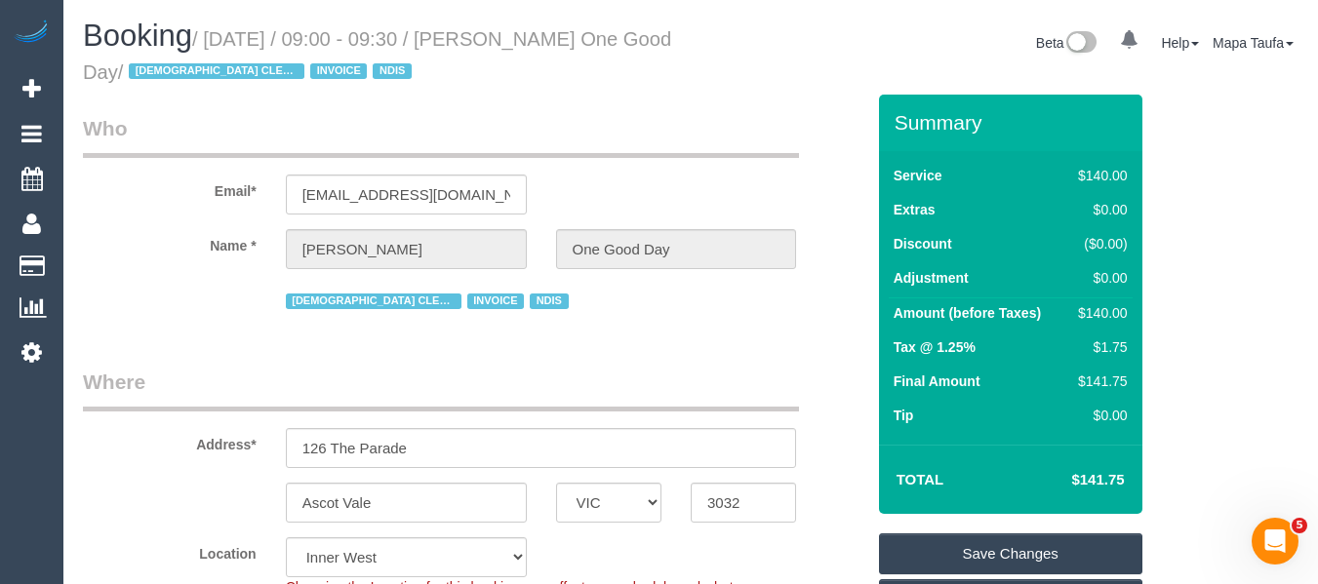
drag, startPoint x: 164, startPoint y: 77, endPoint x: 501, endPoint y: 48, distance: 338.7
click at [501, 48] on small "/ August 28, 2025 / 09:00 - 09:30 / Nina Mikosza One Good Day / FEMALE CLEANER …" at bounding box center [377, 55] width 588 height 55
copy small "Nina Mikosza One Good Da"
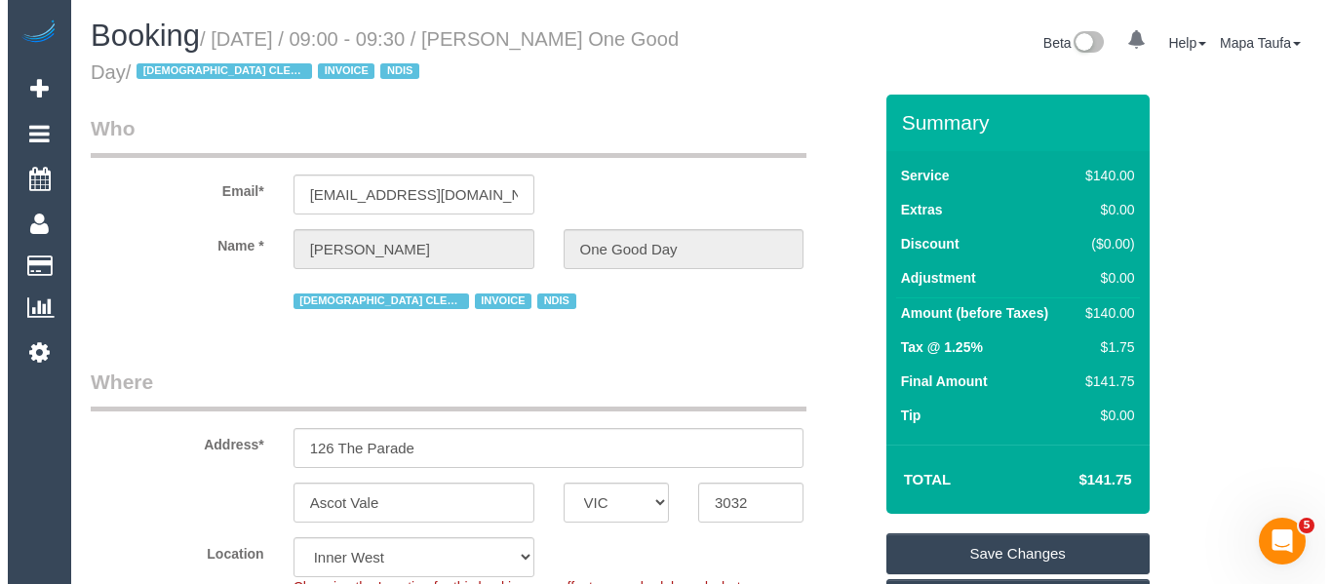
scroll to position [488, 0]
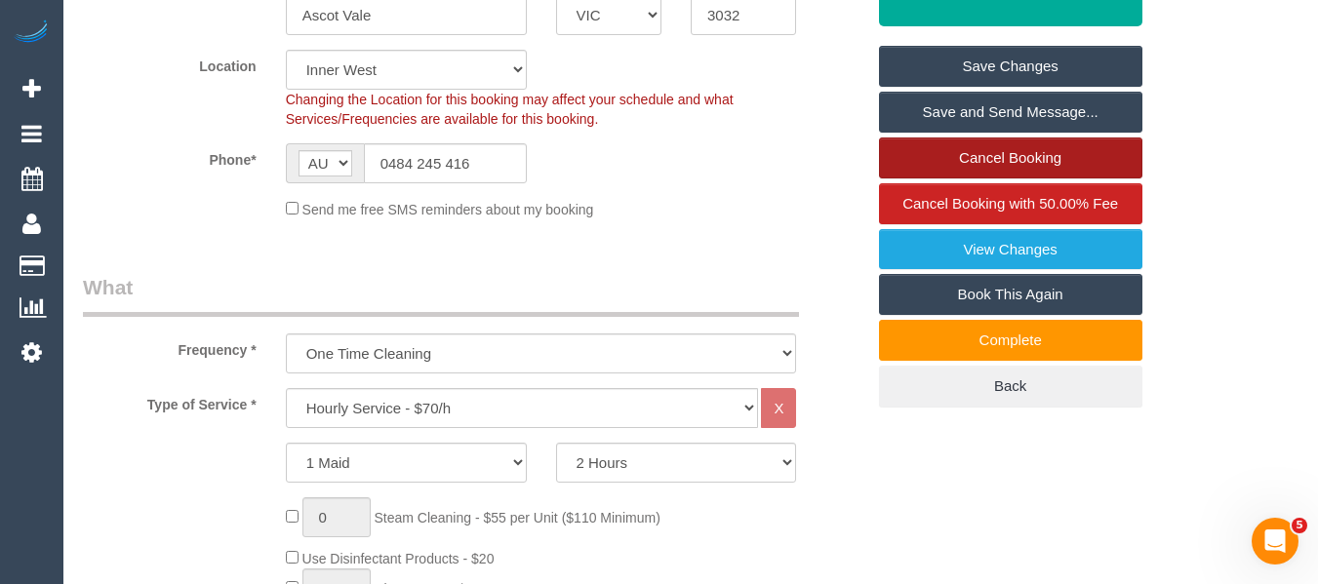
click at [1015, 166] on link "Cancel Booking" at bounding box center [1010, 158] width 263 height 41
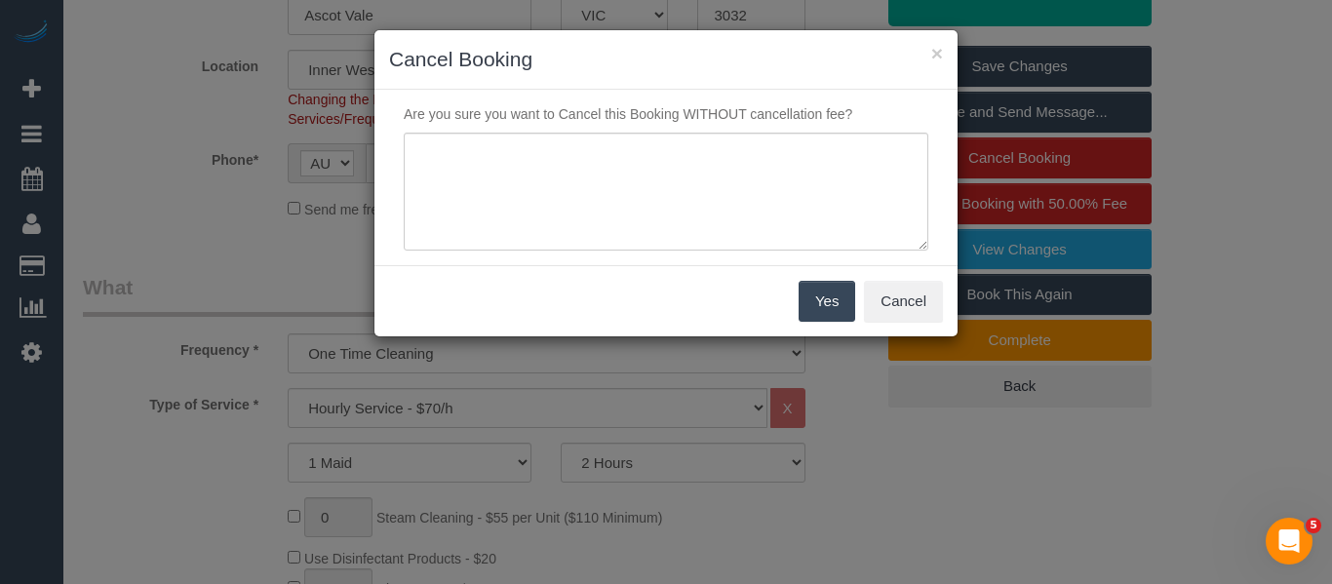
click at [1268, 194] on div "× Cancel Booking Are you sure you want to Cancel this Booking WITHOUT cancellat…" at bounding box center [666, 292] width 1332 height 584
drag, startPoint x: 907, startPoint y: 304, endPoint x: 784, endPoint y: 272, distance: 127.0
click at [906, 304] on button "Cancel" at bounding box center [903, 301] width 79 height 41
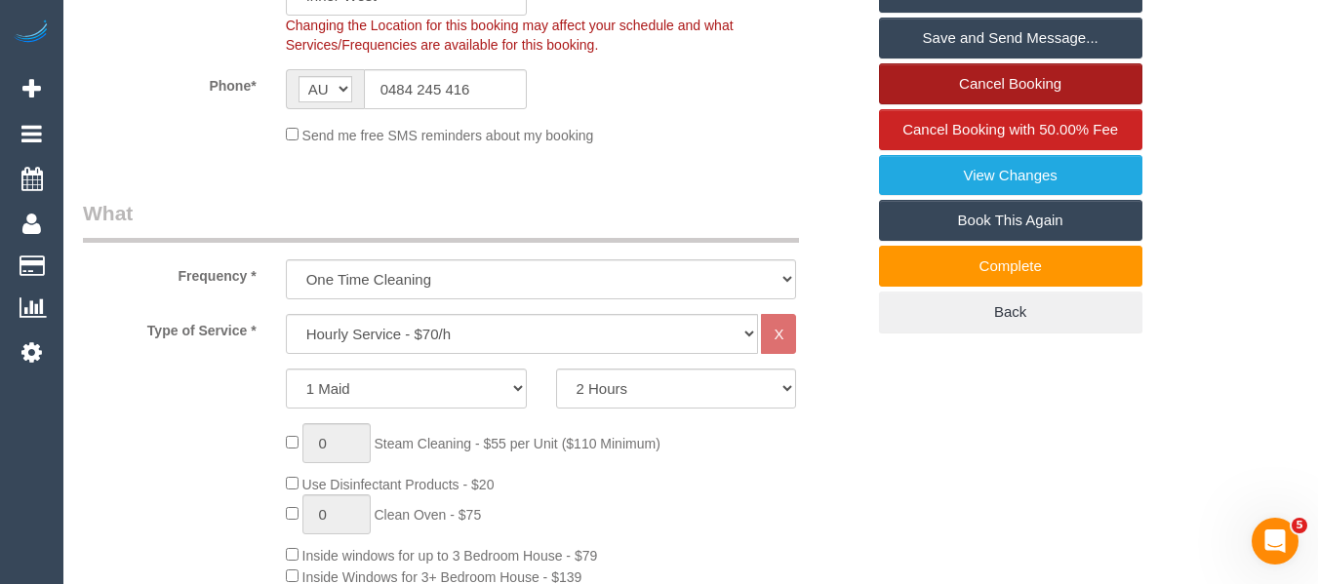
scroll to position [390, 0]
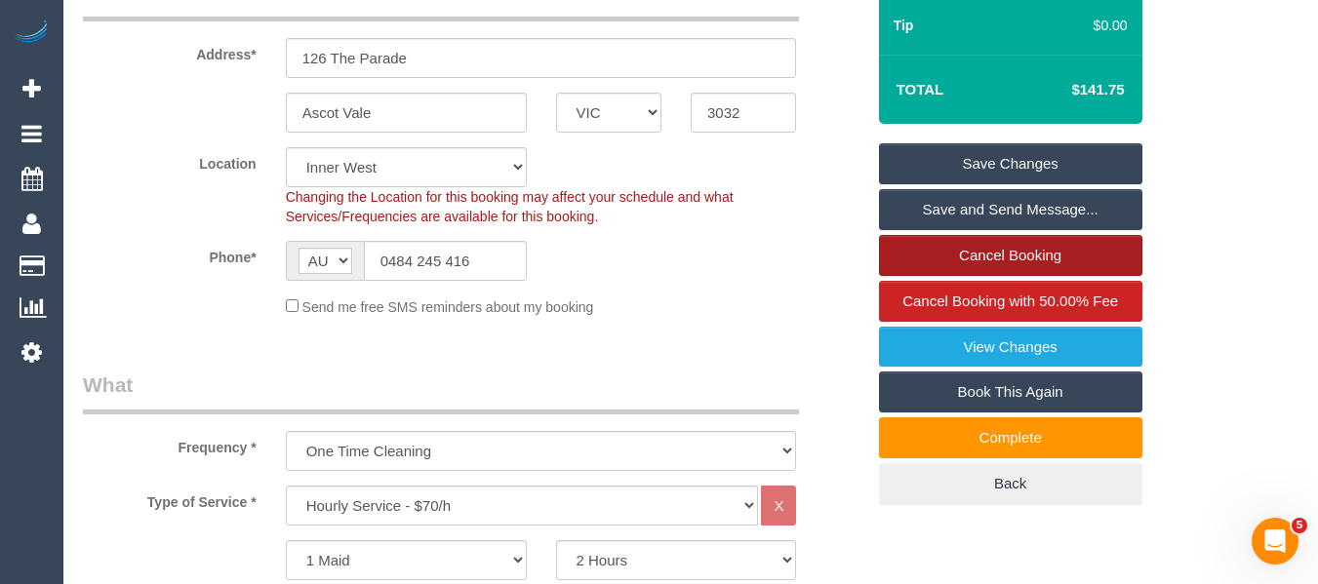
click at [1048, 256] on link "Cancel Booking" at bounding box center [1010, 255] width 263 height 41
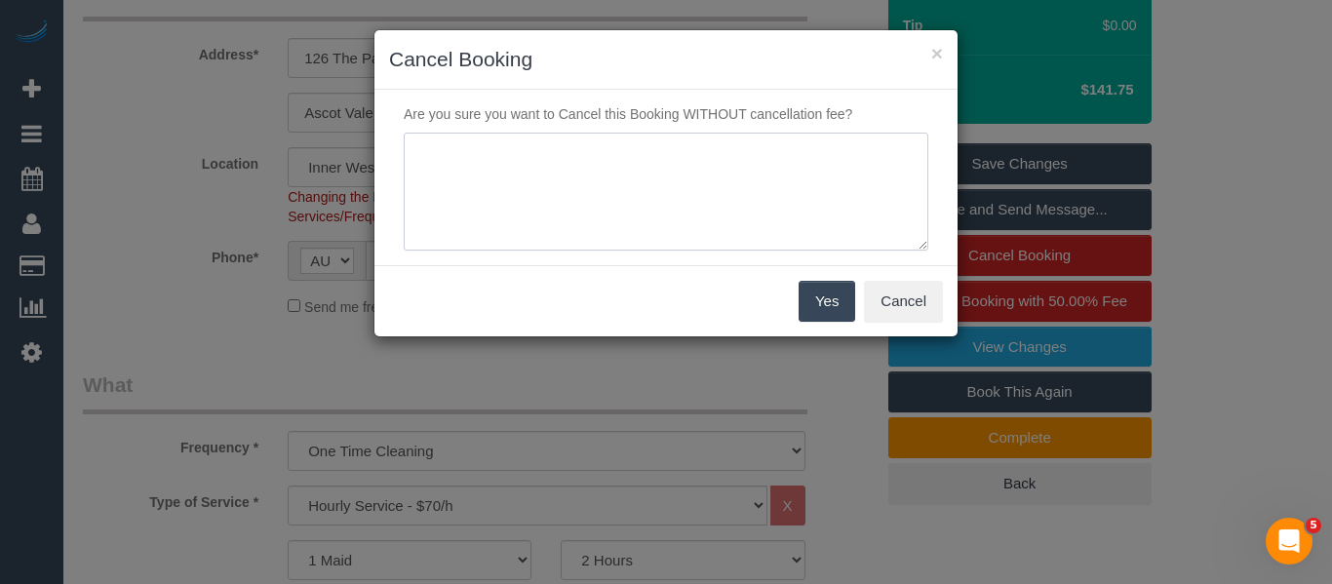
click at [527, 212] on textarea at bounding box center [666, 192] width 525 height 119
type textarea "office error - duplicate service via phone -MT"
click at [812, 309] on button "Yes" at bounding box center [827, 301] width 57 height 41
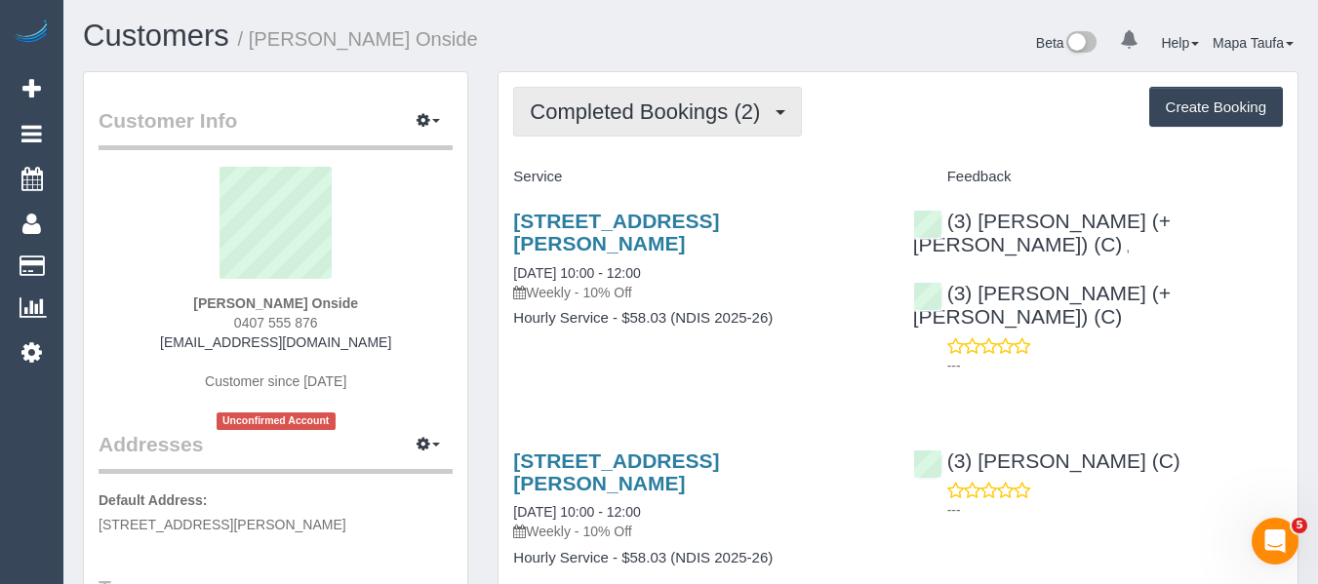
click at [647, 126] on button "Completed Bookings (2)" at bounding box center [657, 112] width 289 height 50
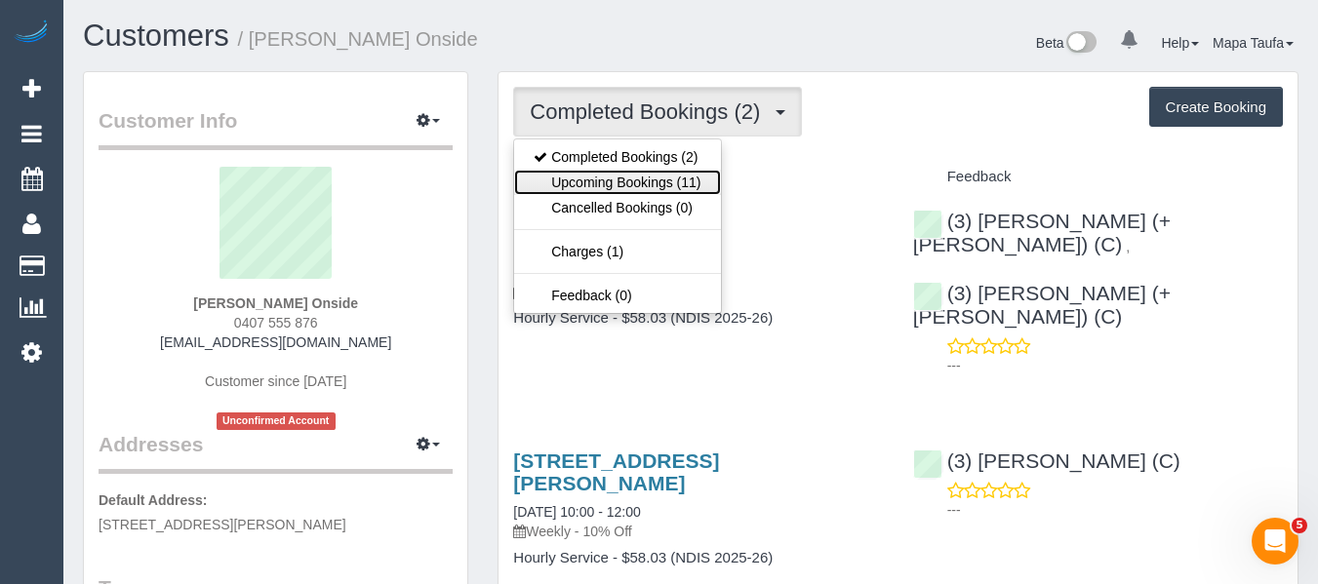
click at [654, 170] on link "Upcoming Bookings (11)" at bounding box center [617, 182] width 206 height 25
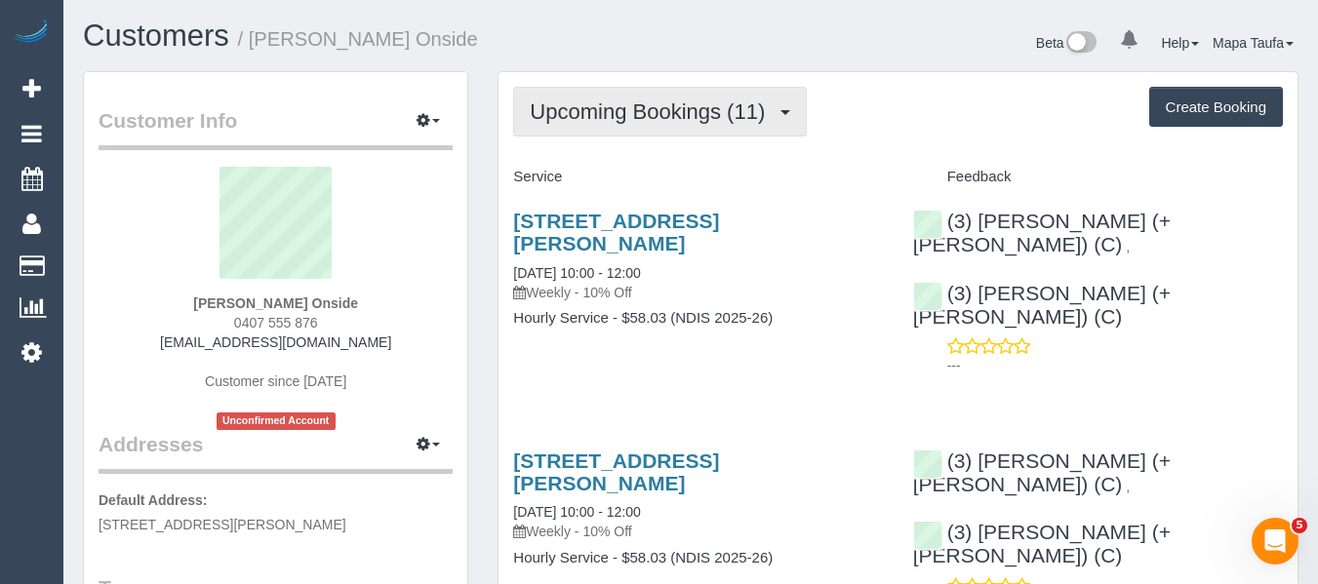
click at [668, 127] on button "Upcoming Bookings (11)" at bounding box center [660, 112] width 294 height 50
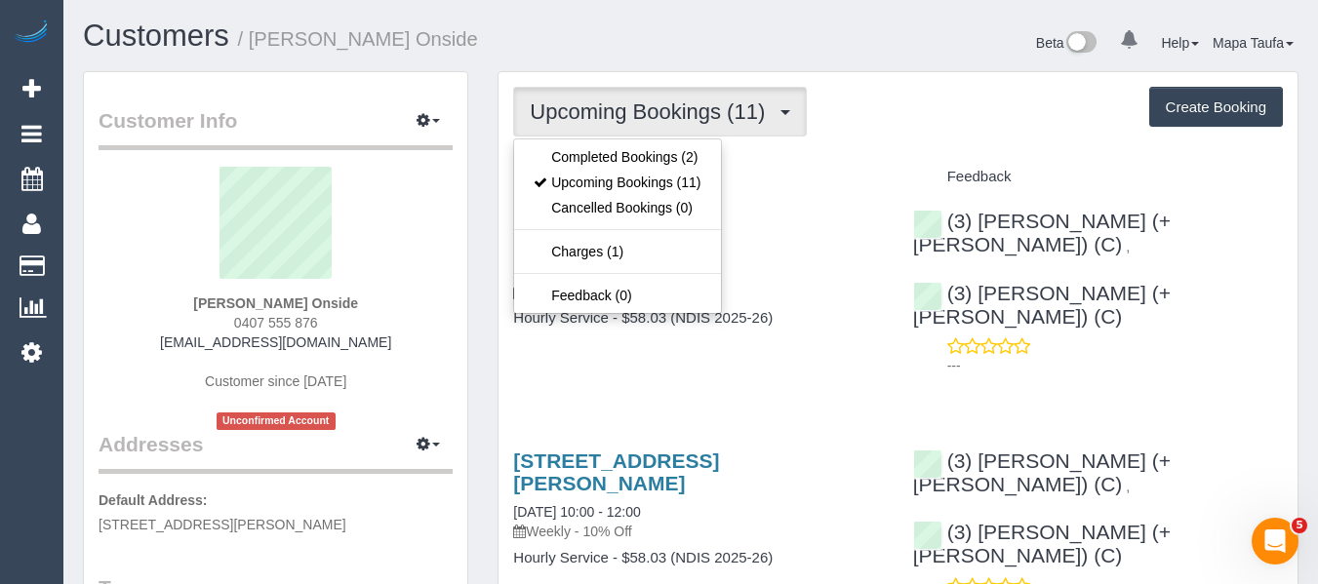
click at [803, 131] on button "Upcoming Bookings (11)" at bounding box center [660, 112] width 294 height 50
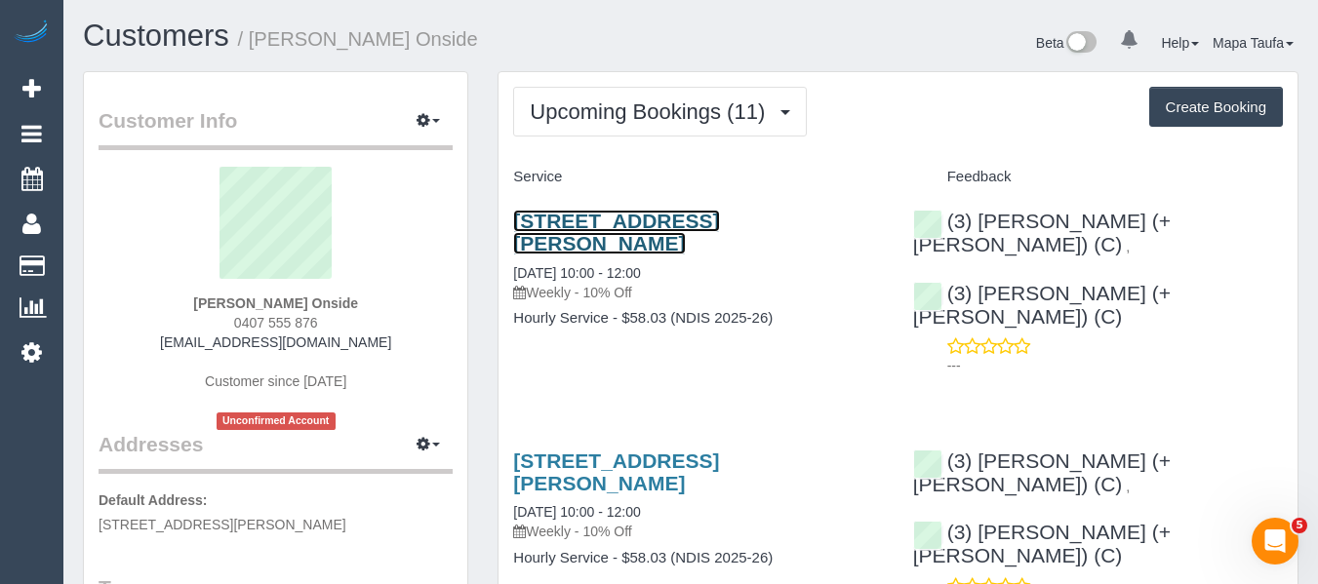
click at [608, 218] on link "37 Wilkins Street, Yarraville, VIC 3013" at bounding box center [616, 232] width 206 height 45
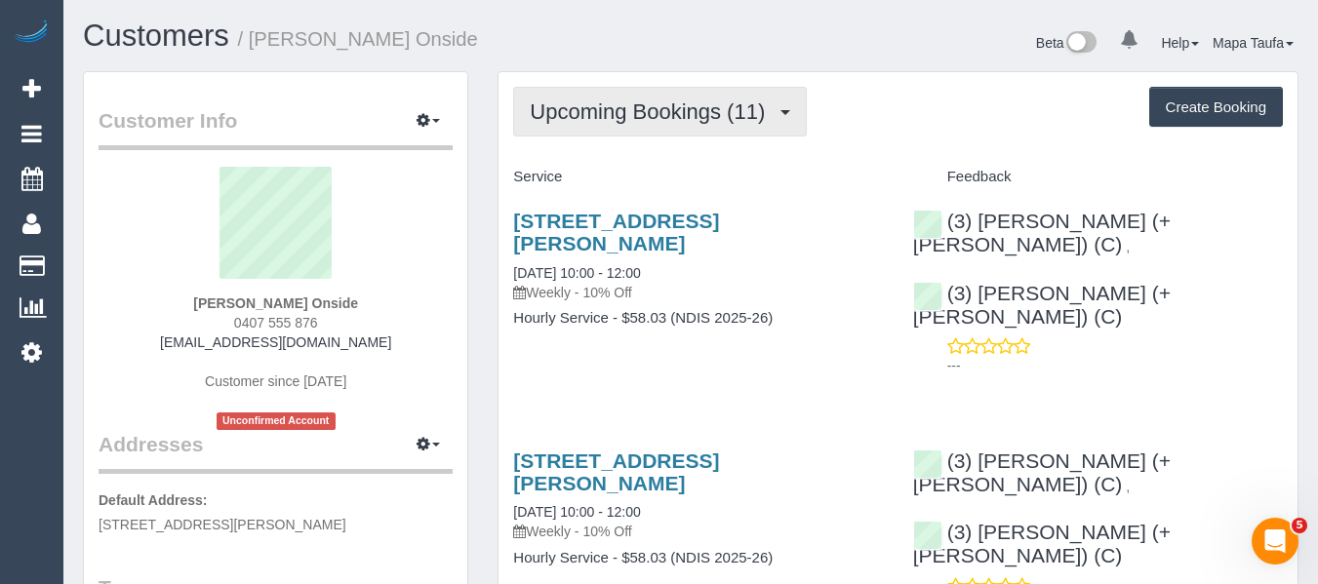
click at [592, 118] on span "Upcoming Bookings (11)" at bounding box center [652, 111] width 245 height 24
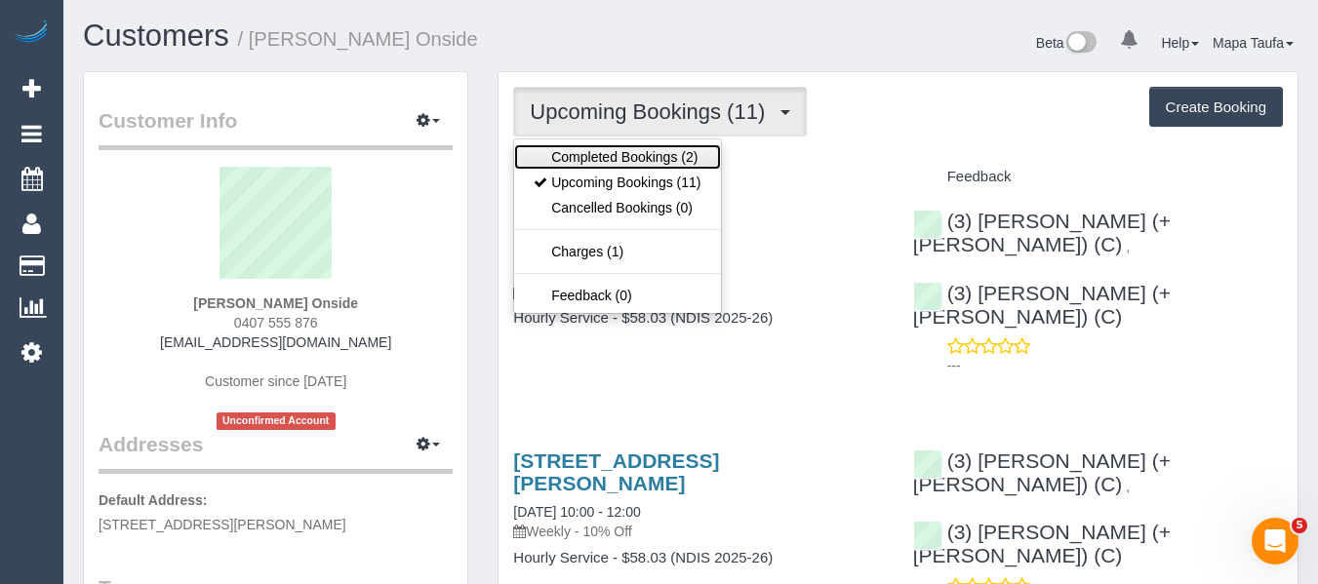
click at [590, 146] on link "Completed Bookings (2)" at bounding box center [617, 156] width 206 height 25
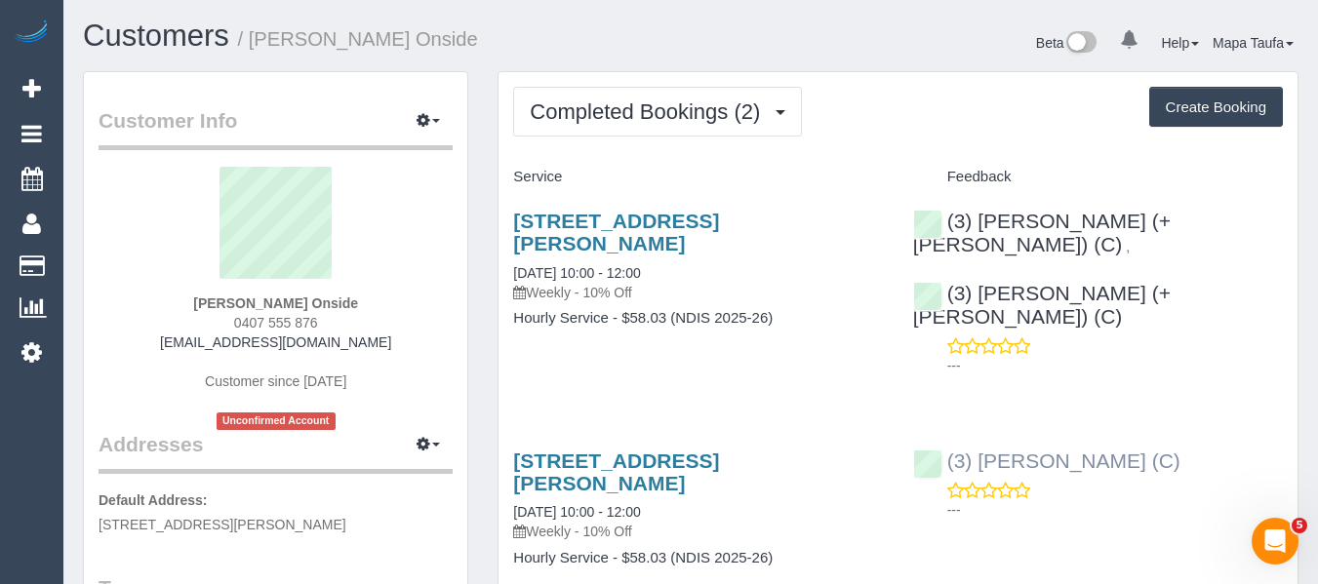
drag, startPoint x: 1219, startPoint y: 410, endPoint x: 985, endPoint y: 413, distance: 234.1
click at [985, 433] on div "(3) Gwendolyn Allen (C) ---" at bounding box center [1097, 481] width 399 height 96
copy link "[PERSON_NAME] (C)"
click at [1215, 433] on div "(3) Gwendolyn Allen (C) ---" at bounding box center [1097, 481] width 399 height 96
drag, startPoint x: 1205, startPoint y: 429, endPoint x: 985, endPoint y: 419, distance: 219.7
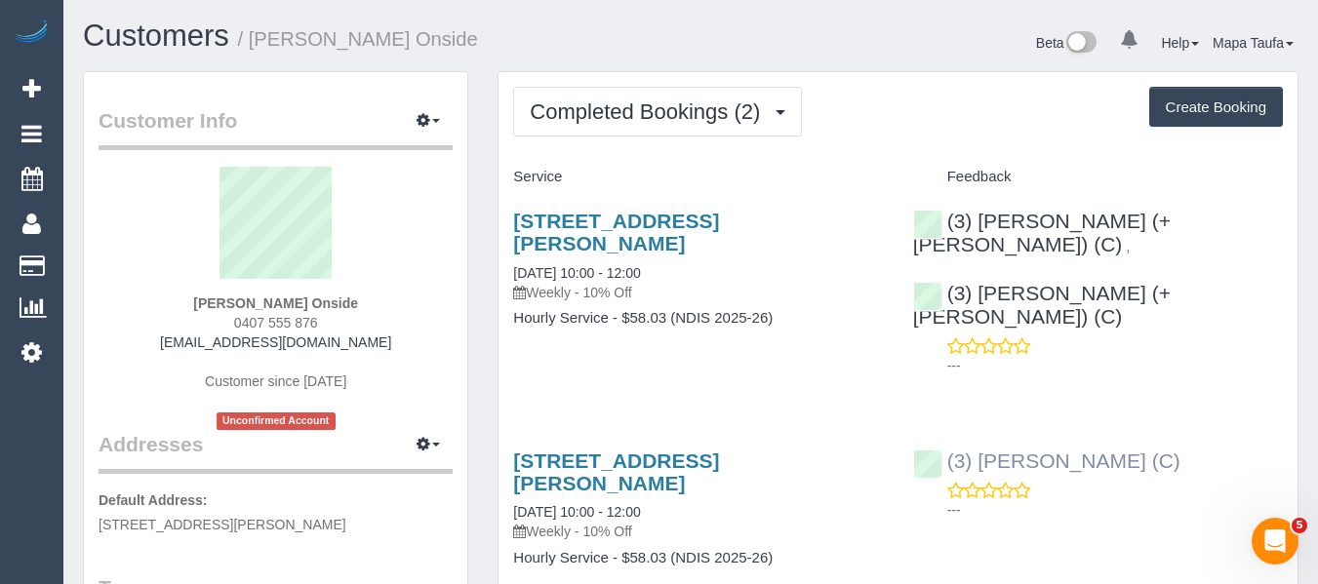
click at [985, 433] on div "(3) Gwendolyn Allen (C) ---" at bounding box center [1097, 481] width 399 height 96
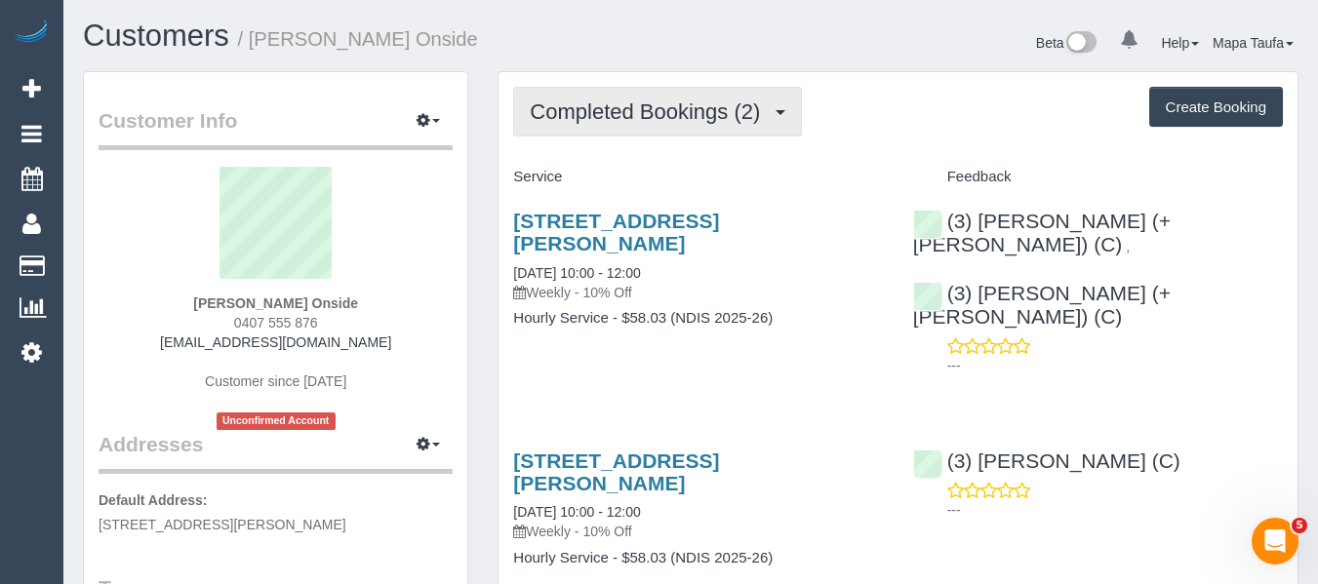
copy link "[PERSON_NAME] (C)"
click at [669, 90] on button "Completed Bookings (2)" at bounding box center [657, 112] width 289 height 50
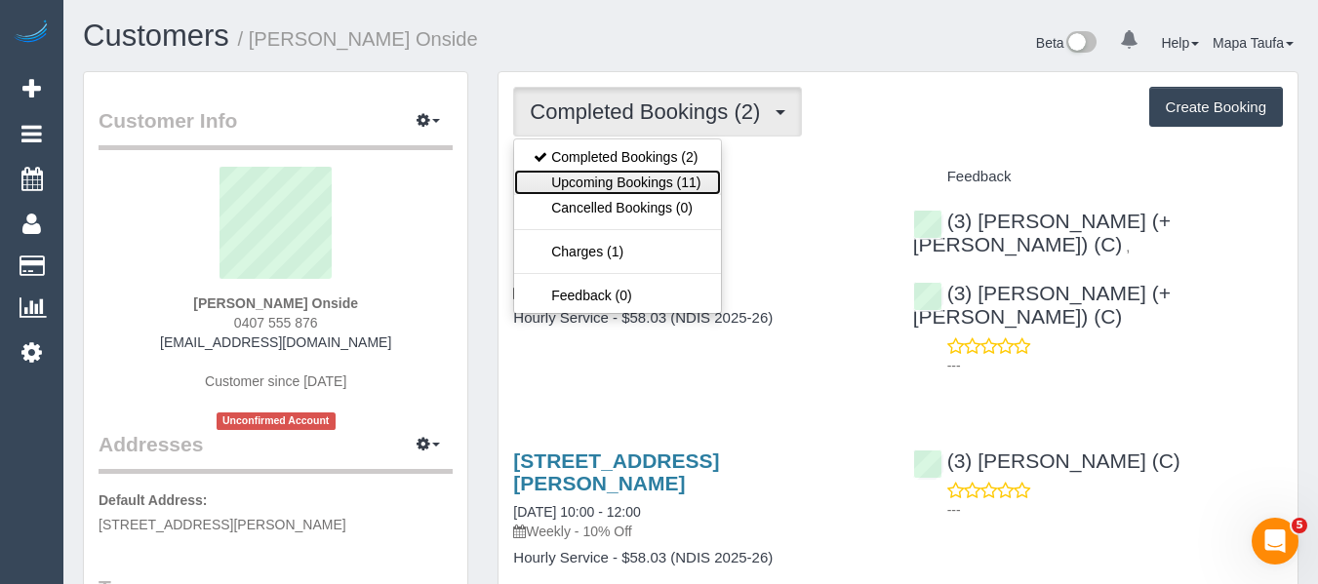
click at [639, 183] on link "Upcoming Bookings (11)" at bounding box center [617, 182] width 206 height 25
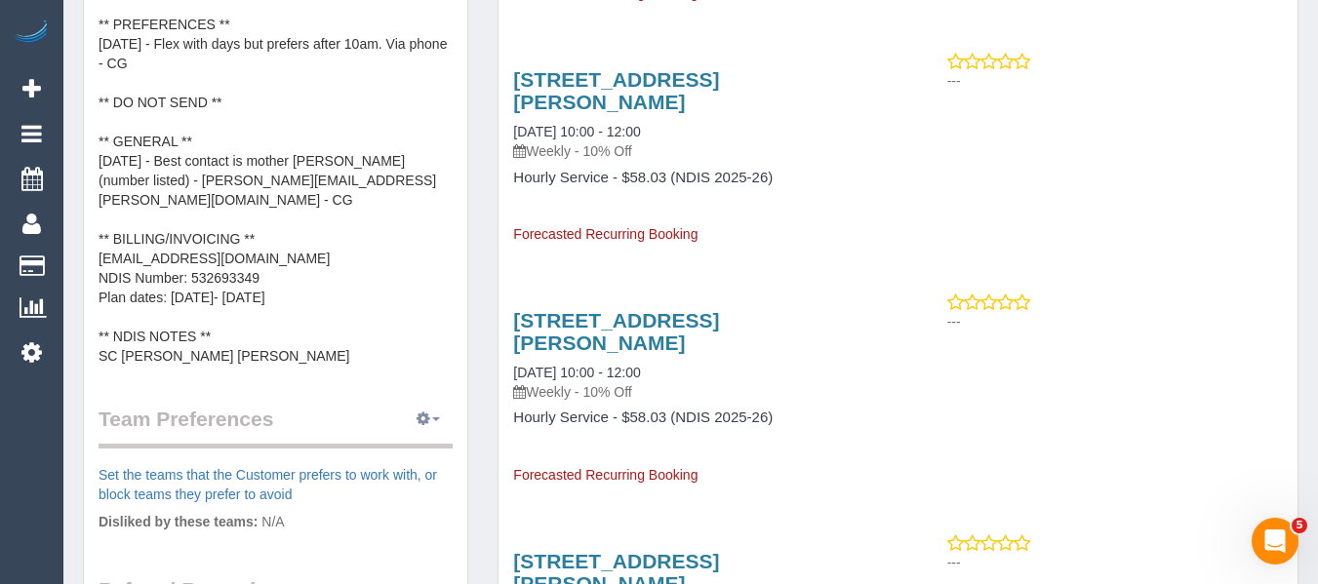
scroll to position [878, 0]
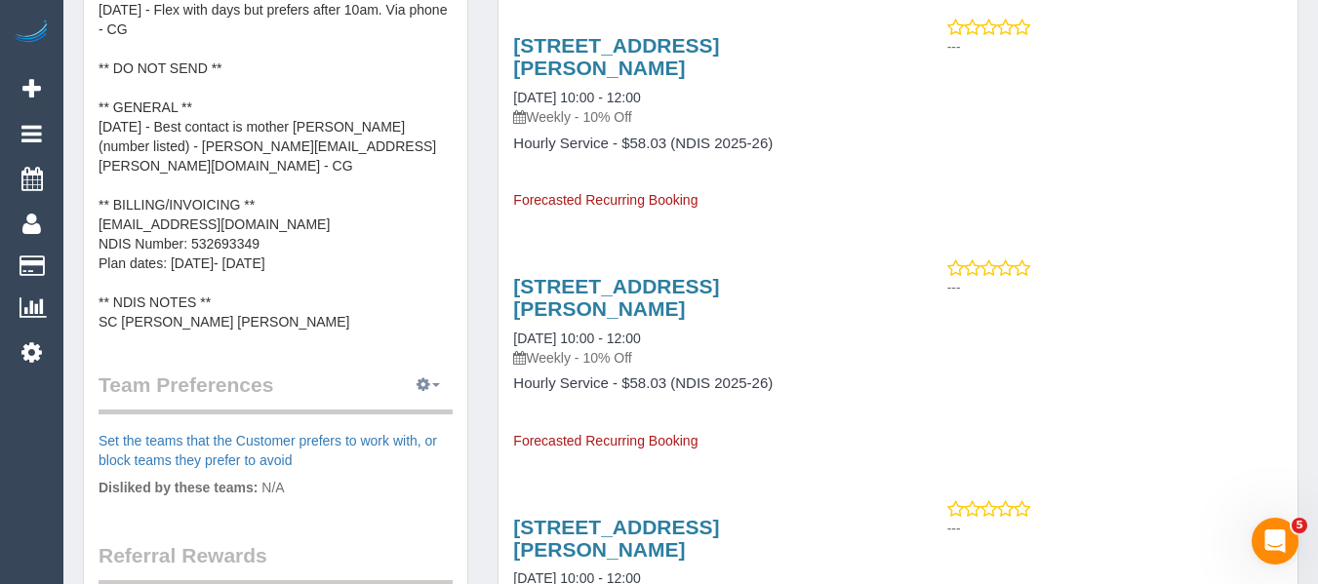
click at [431, 371] on button "button" at bounding box center [428, 386] width 49 height 30
click at [409, 409] on link "Manage Preferences" at bounding box center [369, 421] width 166 height 25
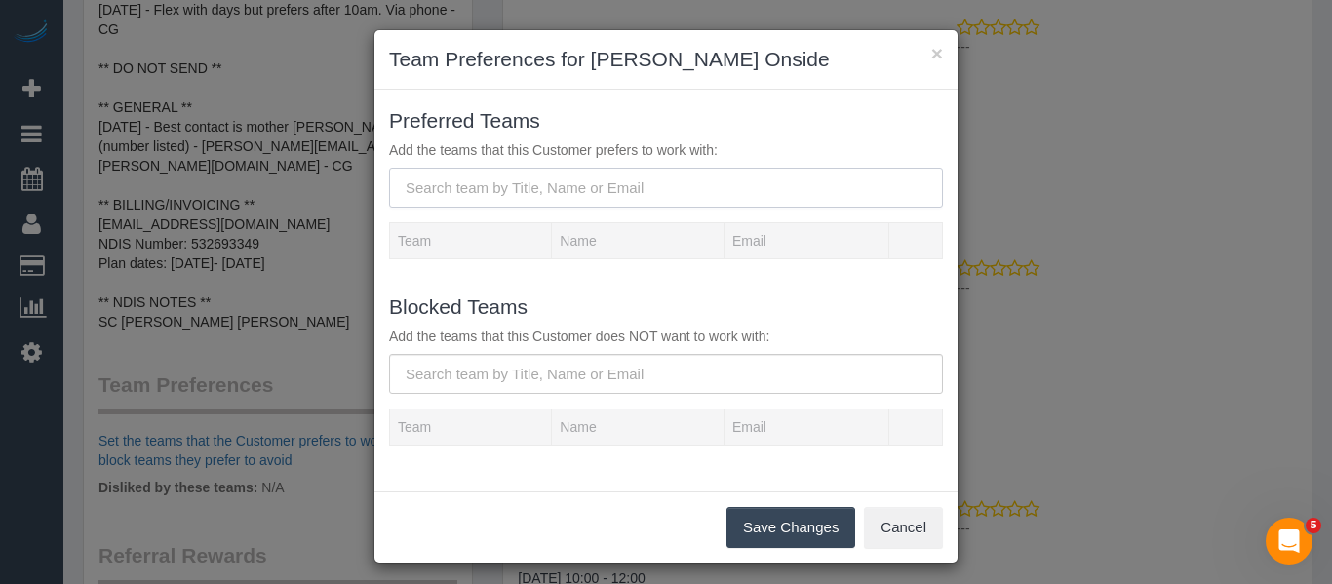
click at [475, 200] on input "text" at bounding box center [666, 188] width 554 height 40
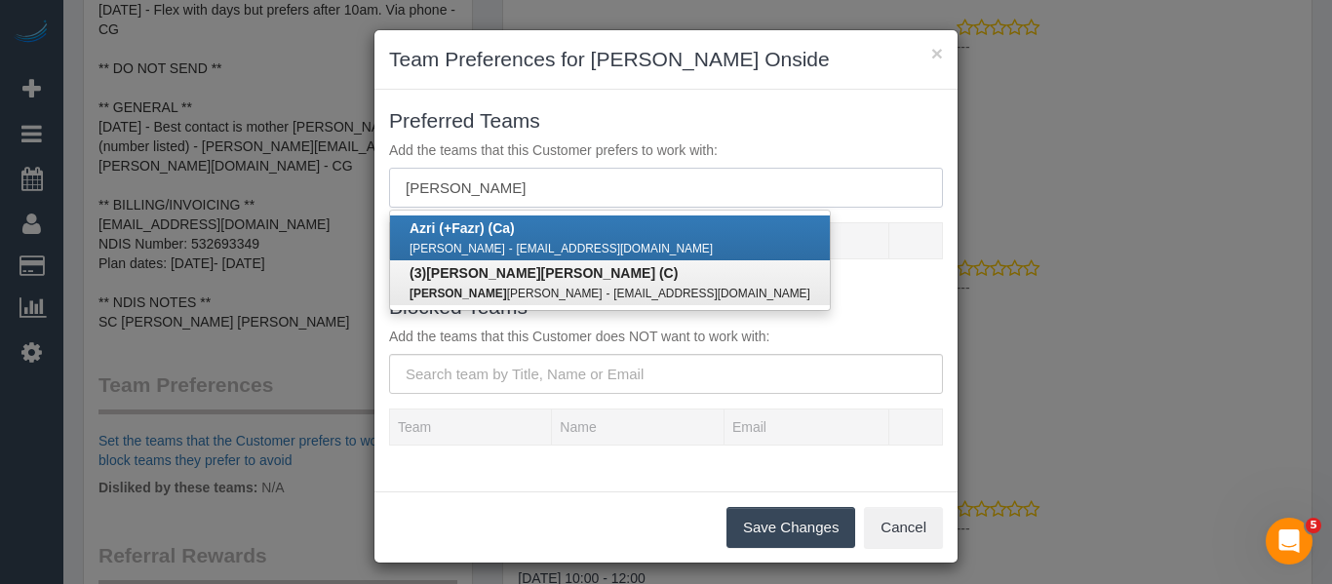
type input "gwen"
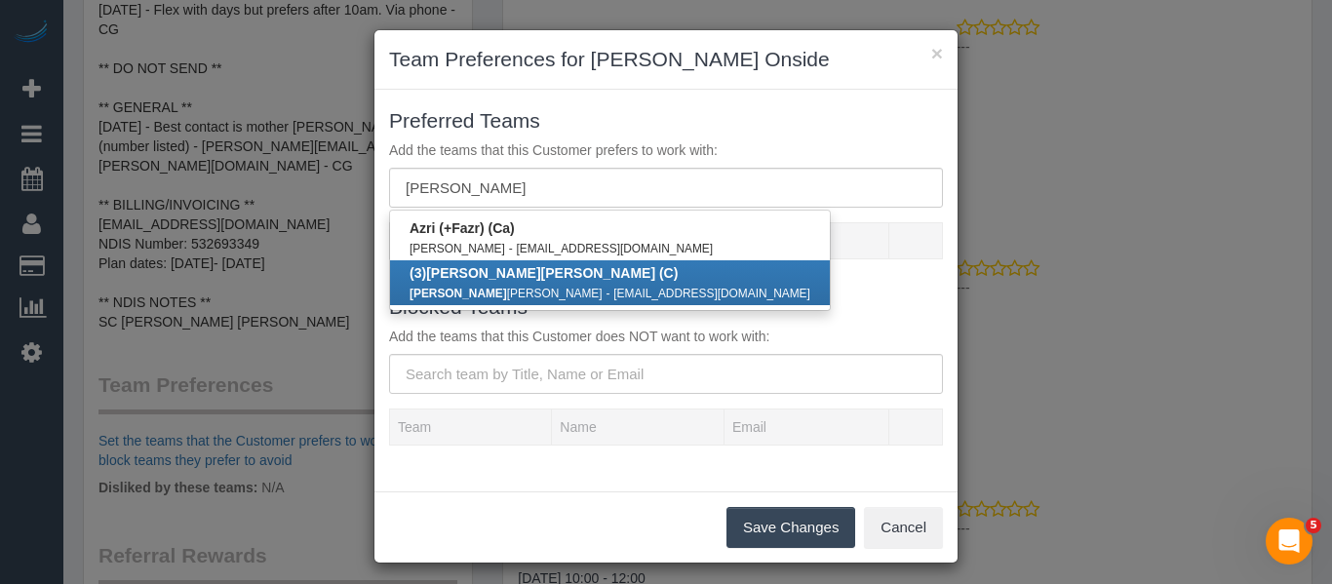
click at [484, 275] on b "(3) Gwen dolyn Allen (C)" at bounding box center [544, 273] width 268 height 16
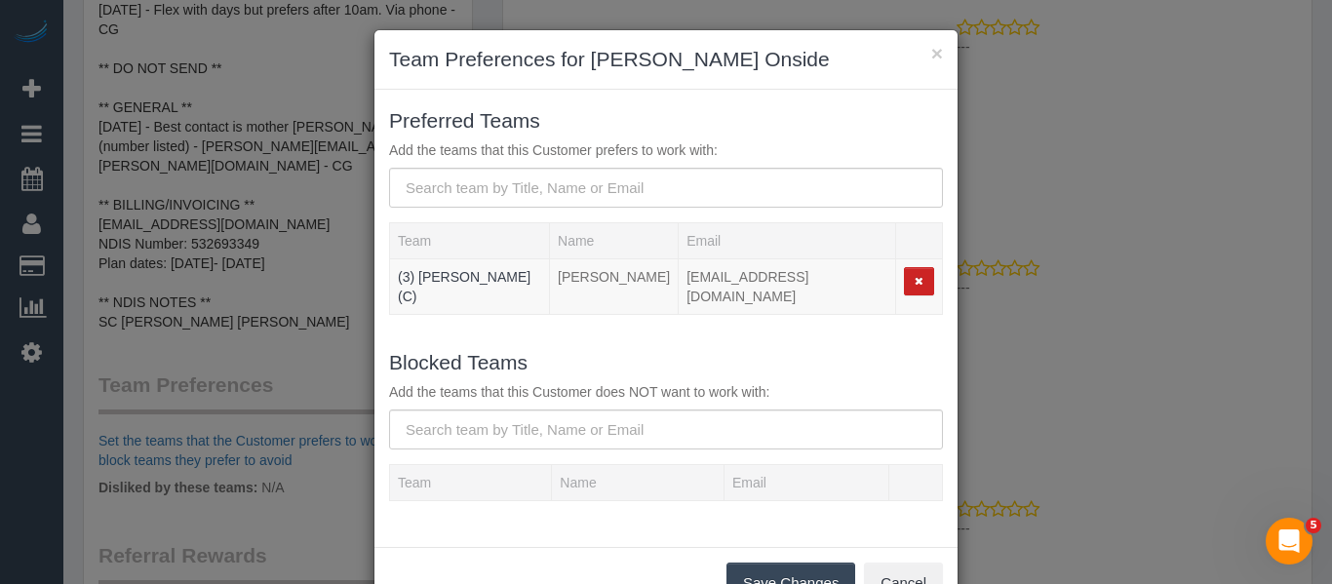
drag, startPoint x: 741, startPoint y: 553, endPoint x: 755, endPoint y: 569, distance: 20.7
click at [746, 563] on button "Save Changes" at bounding box center [791, 583] width 129 height 41
click at [755, 569] on div "Save Changes Cancel" at bounding box center [666, 582] width 583 height 71
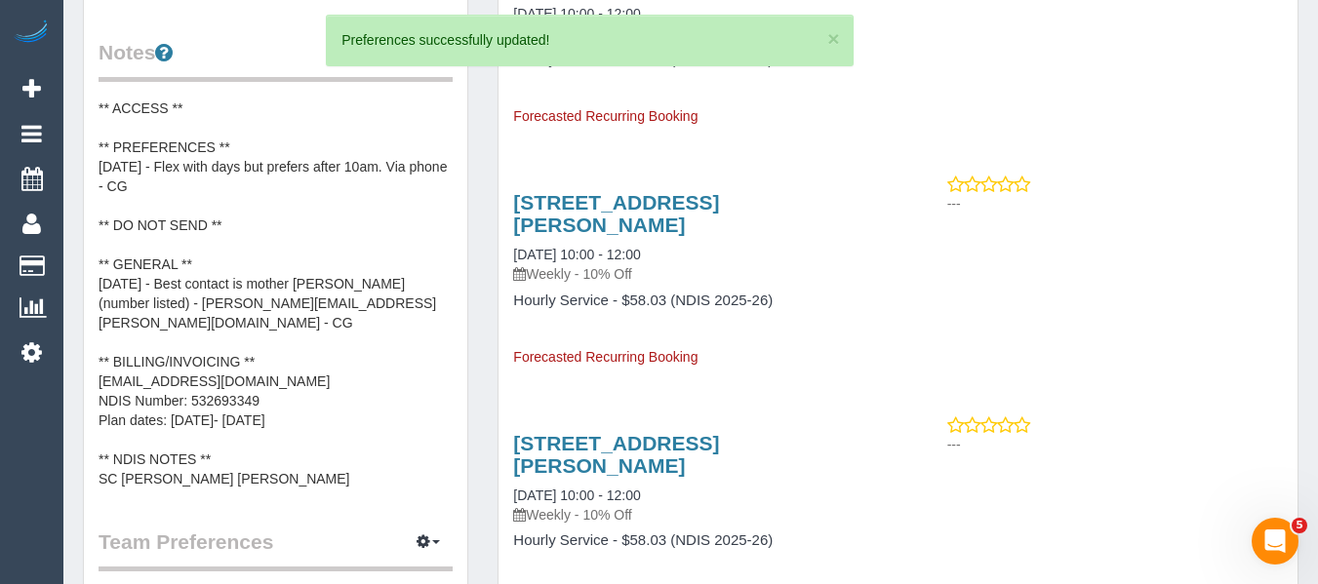
scroll to position [683, 0]
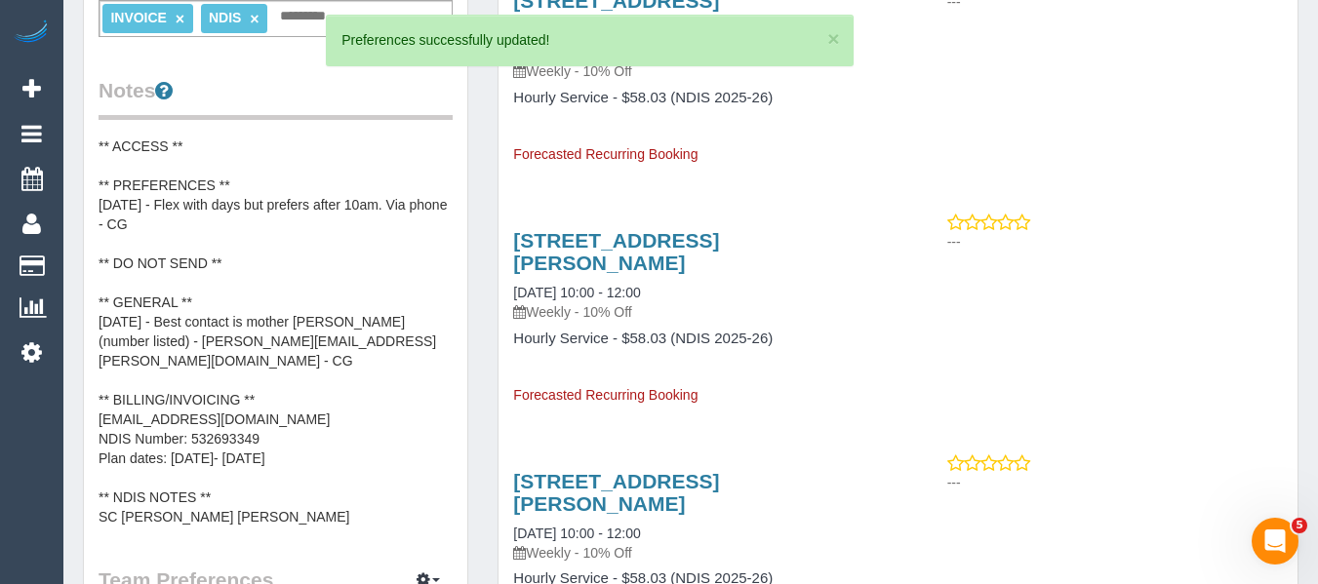
click at [232, 229] on pre "** ACCESS ** ** PREFERENCES ** 13/08/25 - Flex with days but prefers after 10am…" at bounding box center [276, 332] width 354 height 390
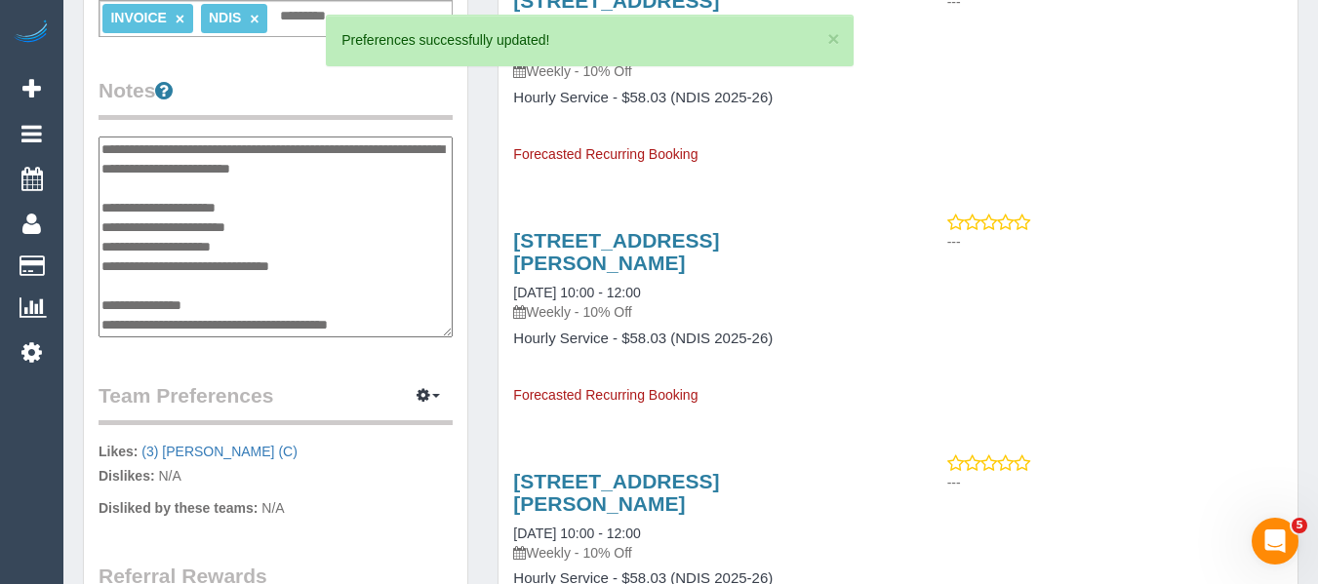
scroll to position [0, 0]
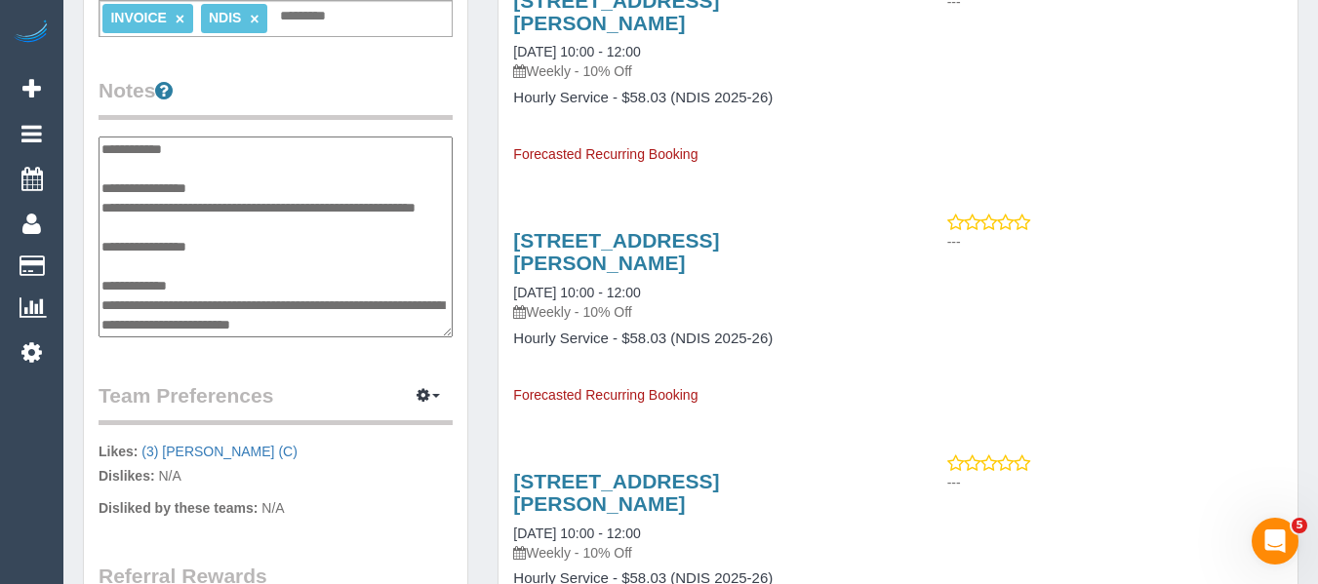
click at [244, 187] on textarea "**********" at bounding box center [276, 237] width 354 height 201
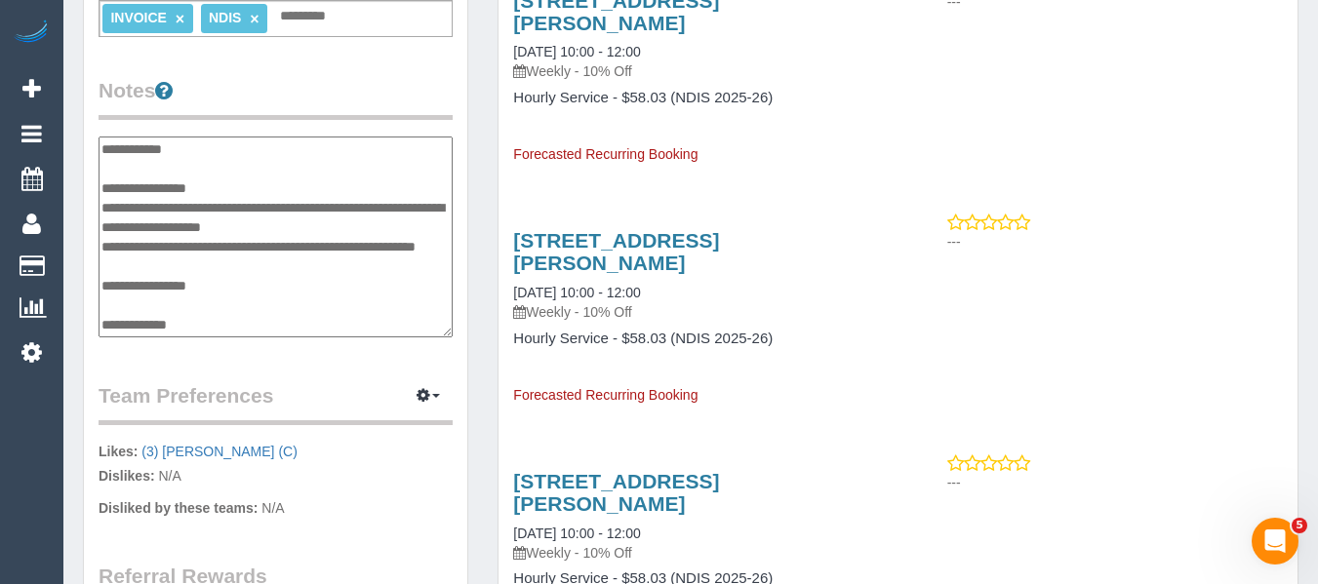
type textarea "**********"
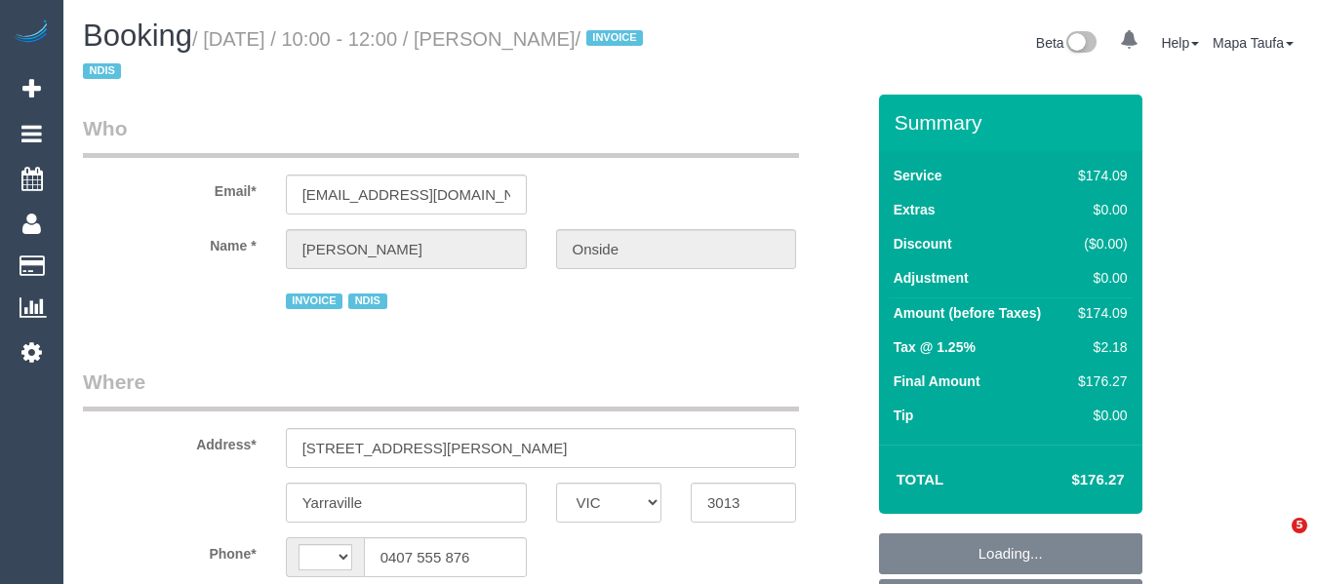
select select "VIC"
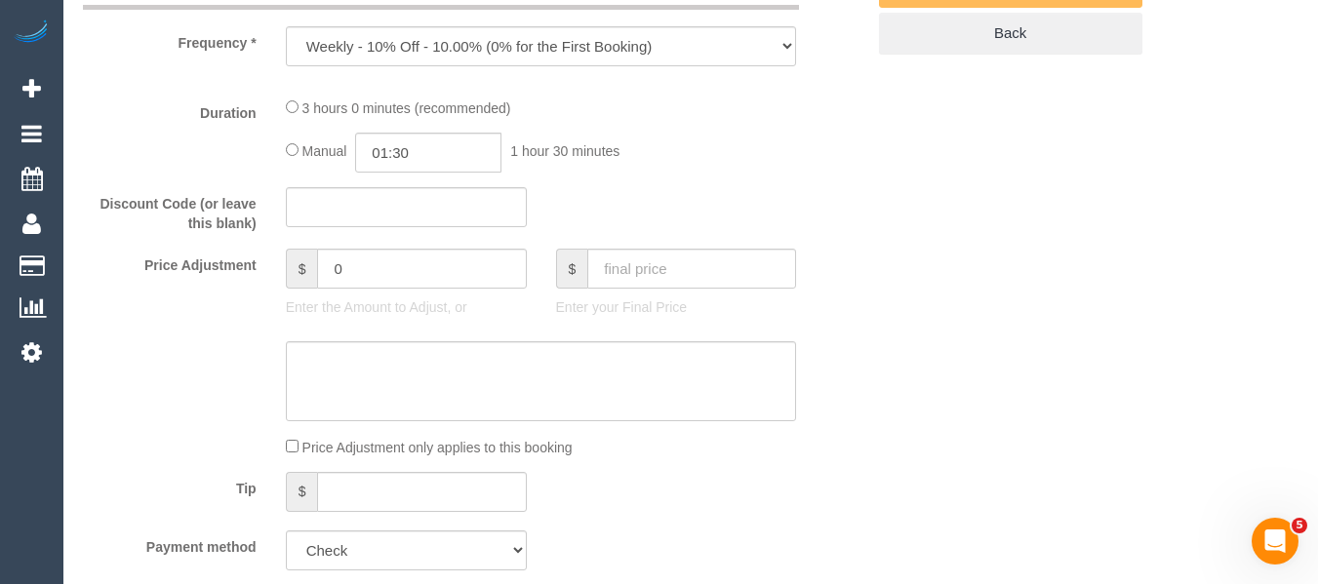
select select "object:741"
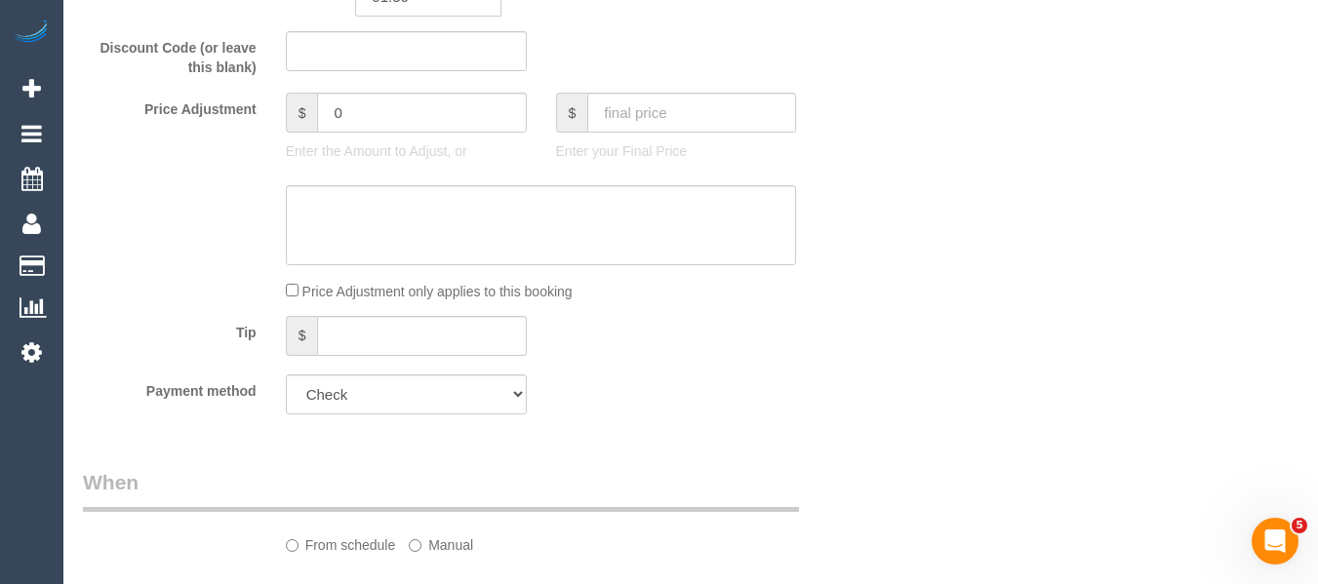
select select "string:AU"
select select "180"
select select "spot3"
select select "number:30"
select select "number:14"
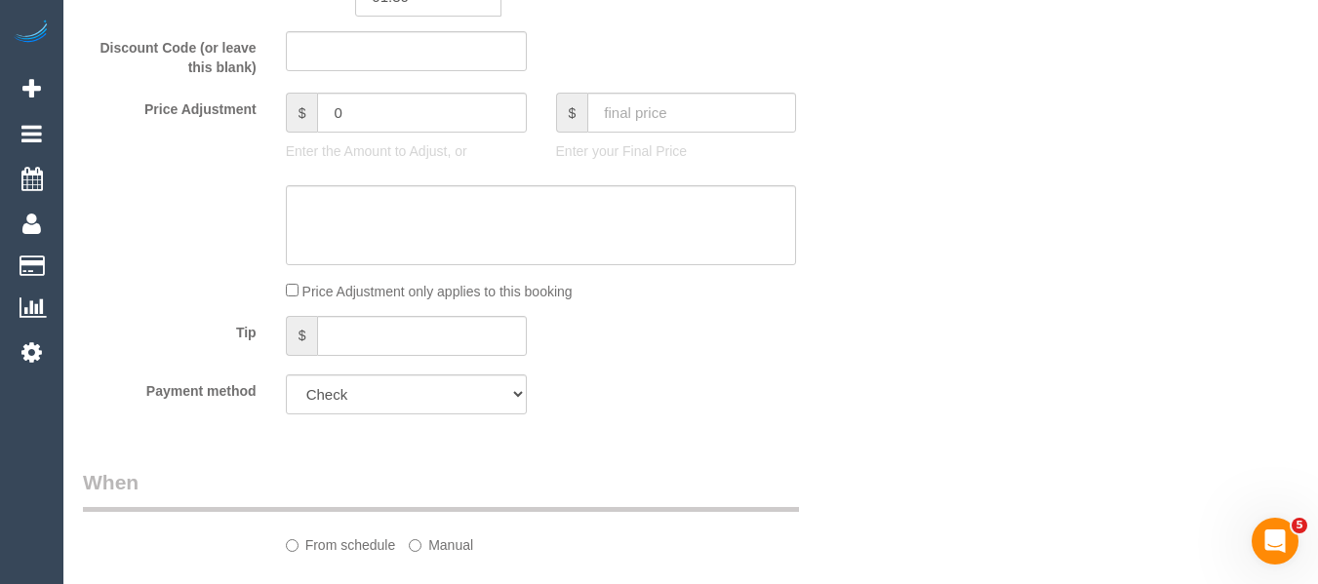
select select "number:19"
select select "number:36"
select select "number:34"
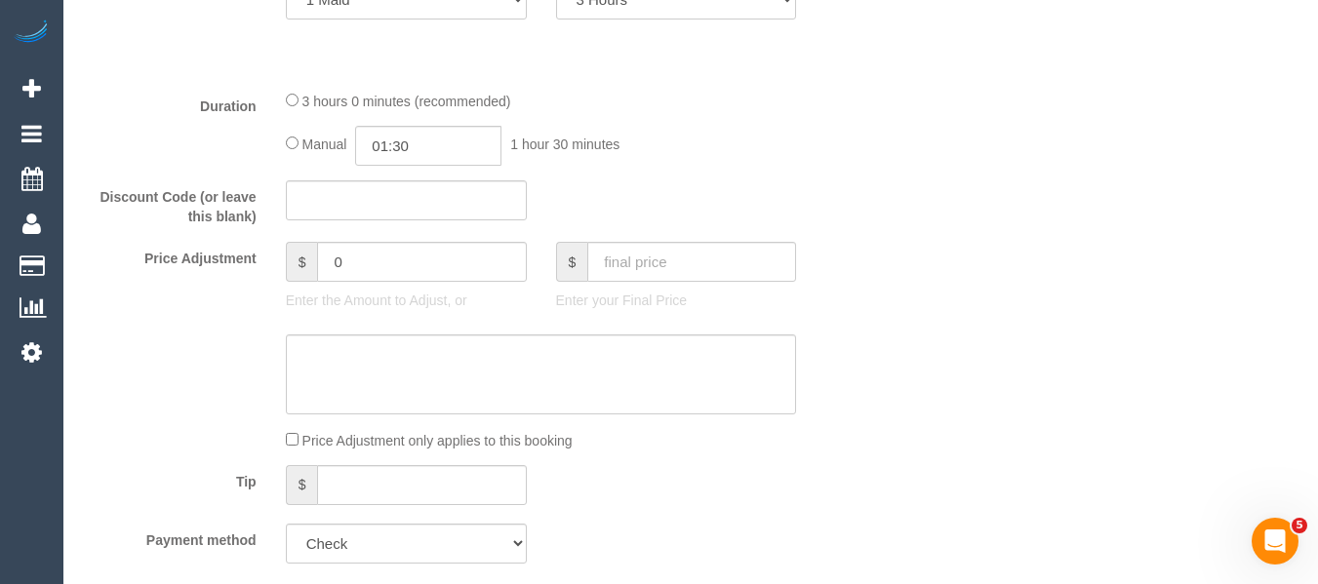
scroll to position [3010, 0]
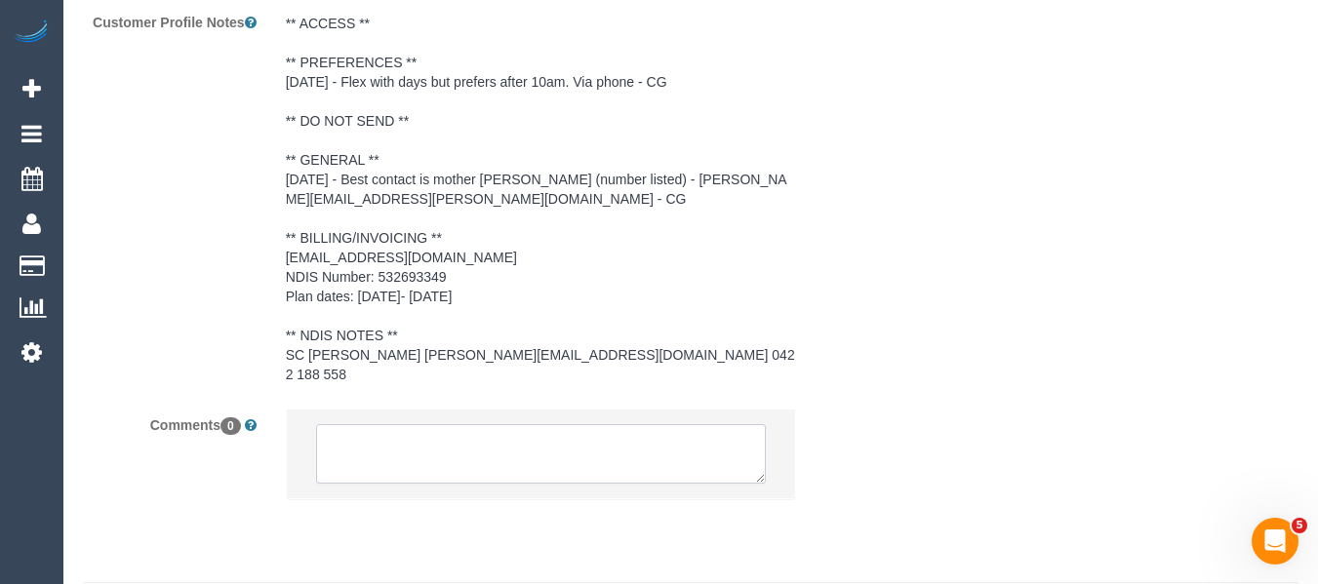
click at [519, 424] on textarea at bounding box center [541, 454] width 451 height 60
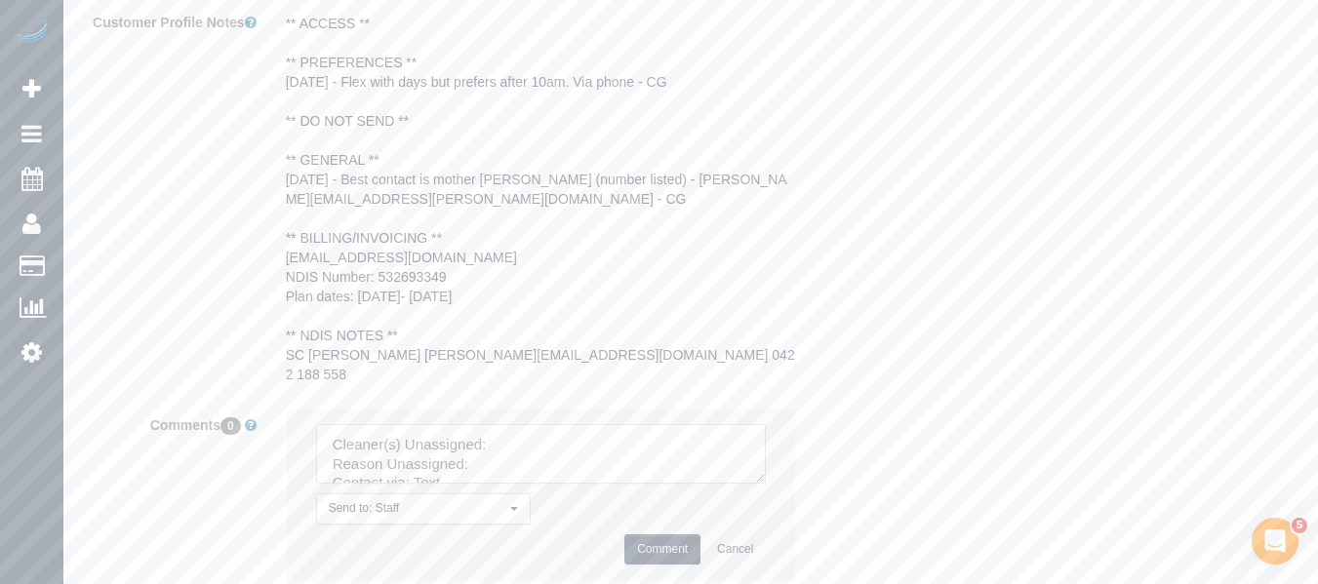
scroll to position [59, 0]
drag, startPoint x: 339, startPoint y: 379, endPoint x: 576, endPoint y: 507, distance: 269.2
click at [576, 507] on li "Send to: Staff Nothing selected Send to: Staff Send to: Customer Send to: Team …" at bounding box center [541, 495] width 509 height 170
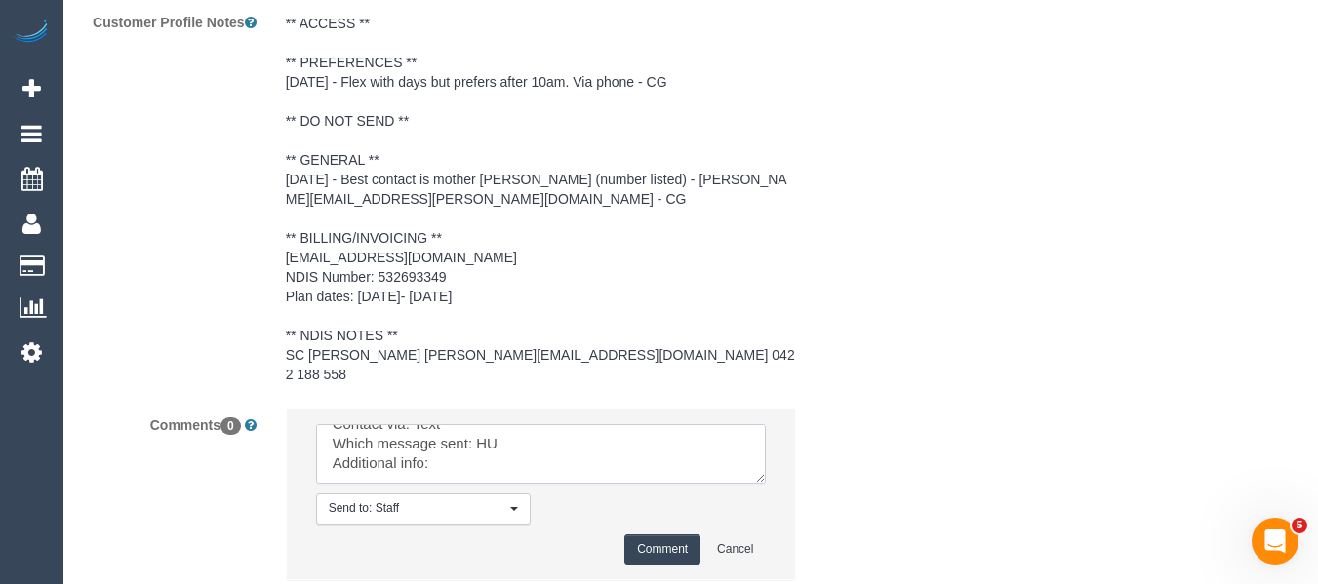
type textarea "C"
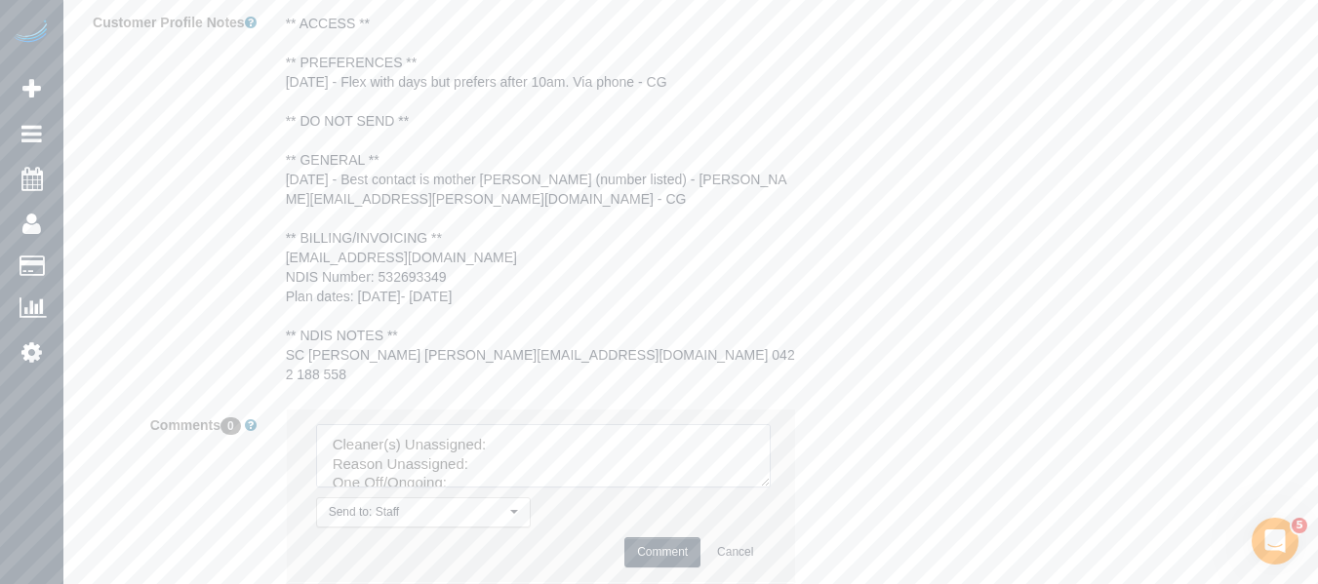
drag, startPoint x: 758, startPoint y: 426, endPoint x: 773, endPoint y: 503, distance: 78.6
click at [770, 488] on textarea at bounding box center [543, 455] width 454 height 63
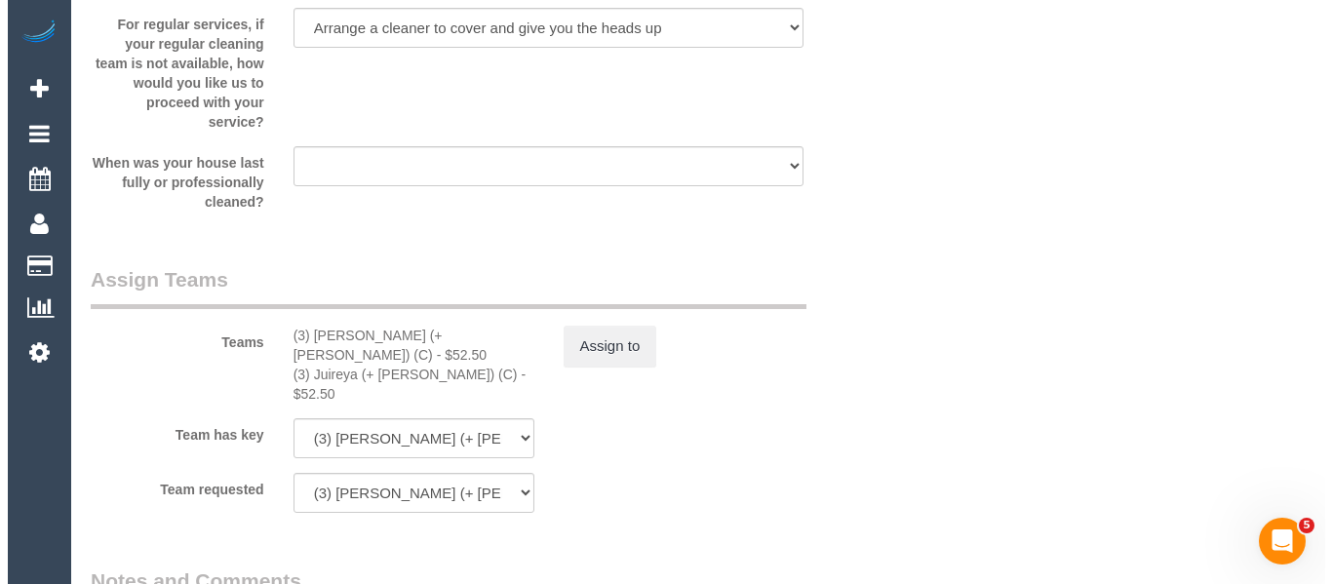
scroll to position [2132, 0]
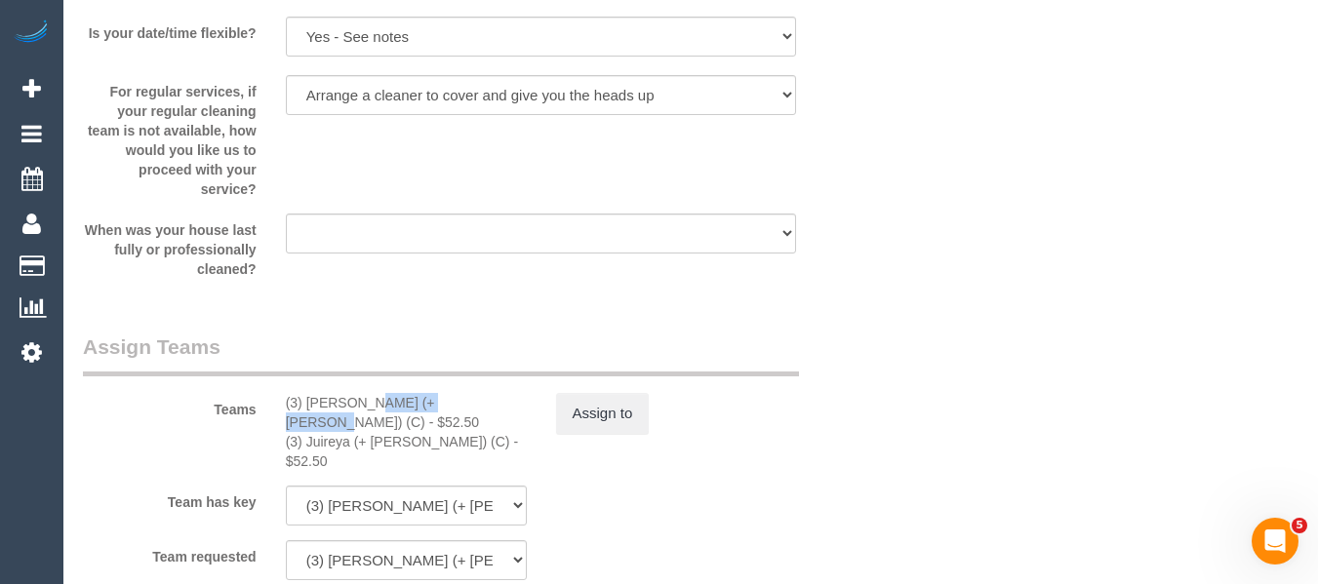
drag, startPoint x: 402, startPoint y: 400, endPoint x: 304, endPoint y: 410, distance: 98.0
click at [304, 410] on div "(3) [PERSON_NAME] (+ [PERSON_NAME]) (C) - $52.50" at bounding box center [406, 412] width 241 height 39
copy div "[PERSON_NAME] (+ Juireya)"
click at [576, 411] on button "Assign to" at bounding box center [603, 413] width 94 height 41
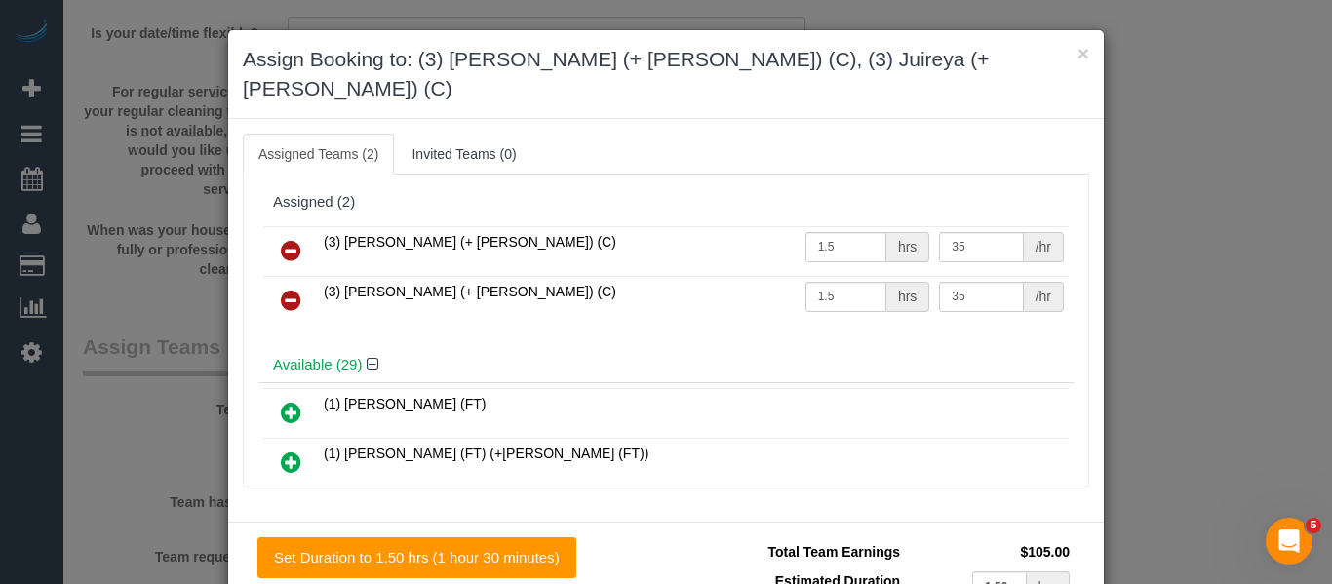
click at [281, 239] on icon at bounding box center [291, 250] width 20 height 23
click at [281, 289] on icon at bounding box center [291, 300] width 20 height 23
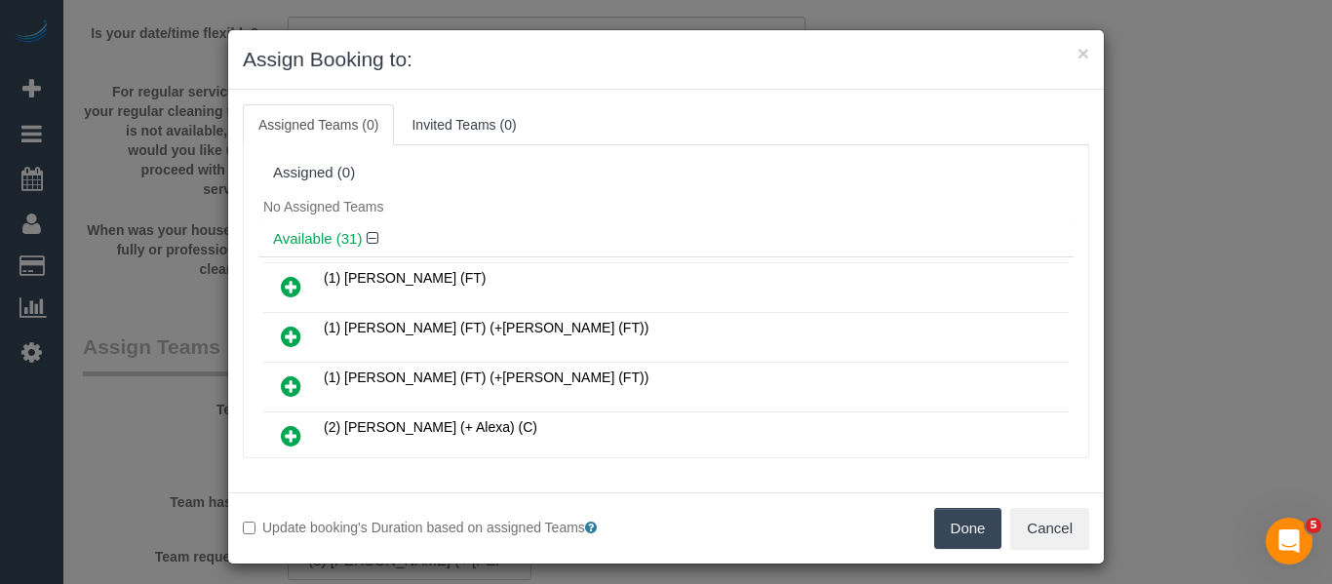
click at [960, 533] on button "Done" at bounding box center [968, 528] width 68 height 41
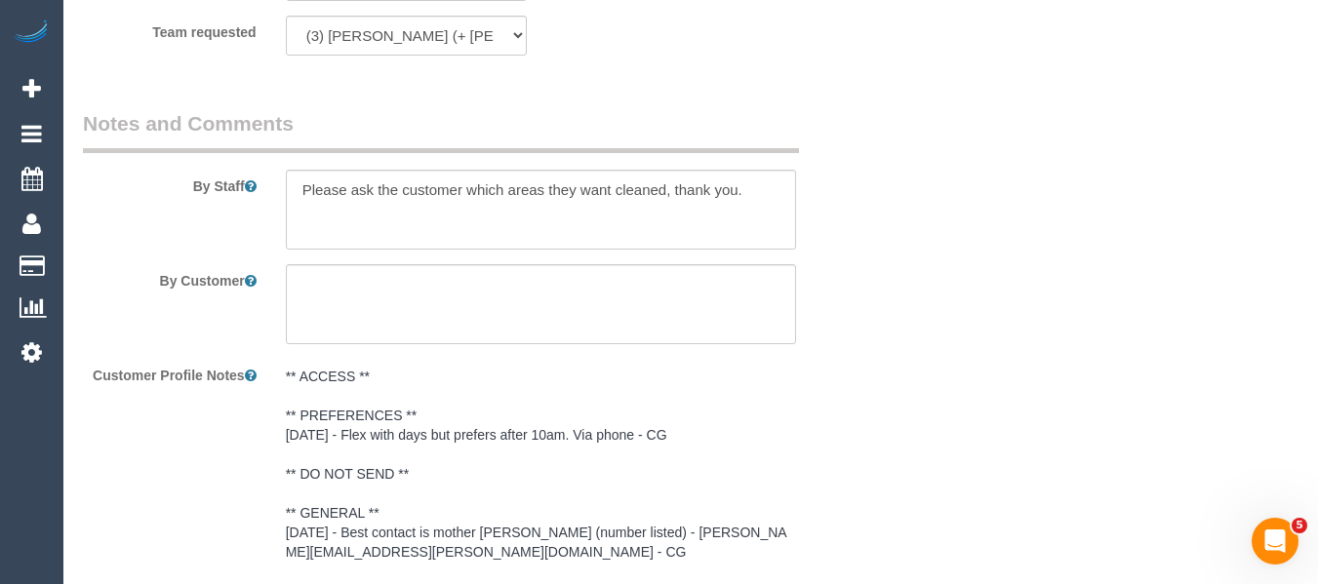
scroll to position [3107, 0]
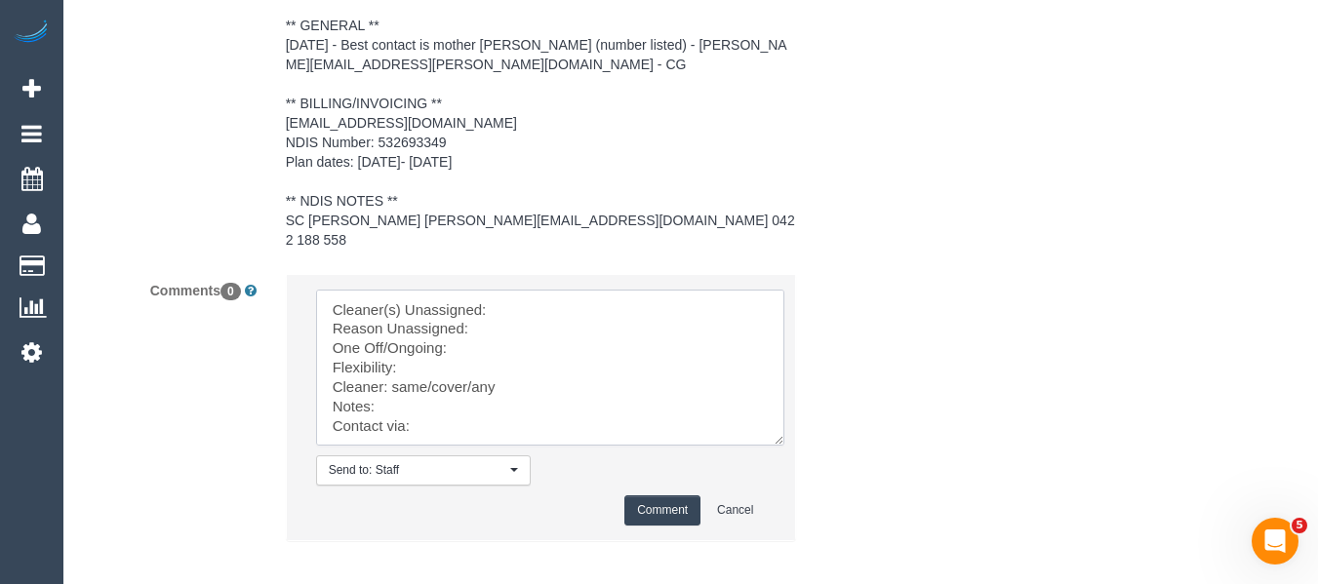
click at [598, 308] on textarea at bounding box center [550, 368] width 468 height 156
click at [572, 292] on textarea at bounding box center [550, 368] width 468 height 156
paste textarea "Gazi (+ Juireya)"
click at [537, 312] on textarea at bounding box center [550, 368] width 468 height 156
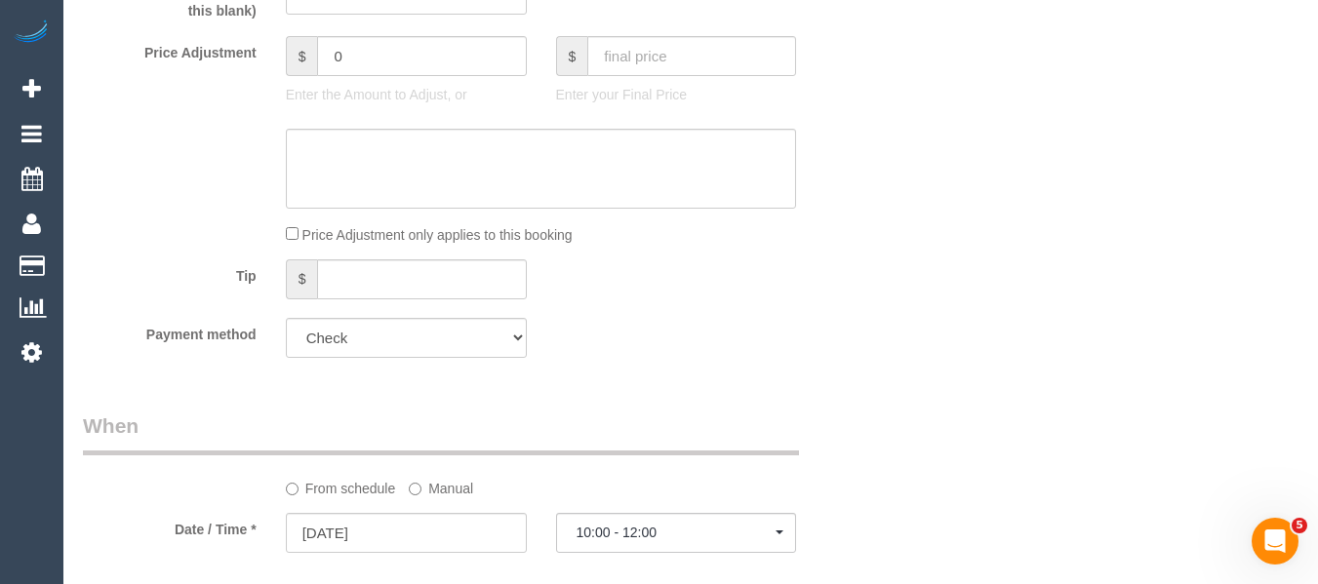
scroll to position [3186, 0]
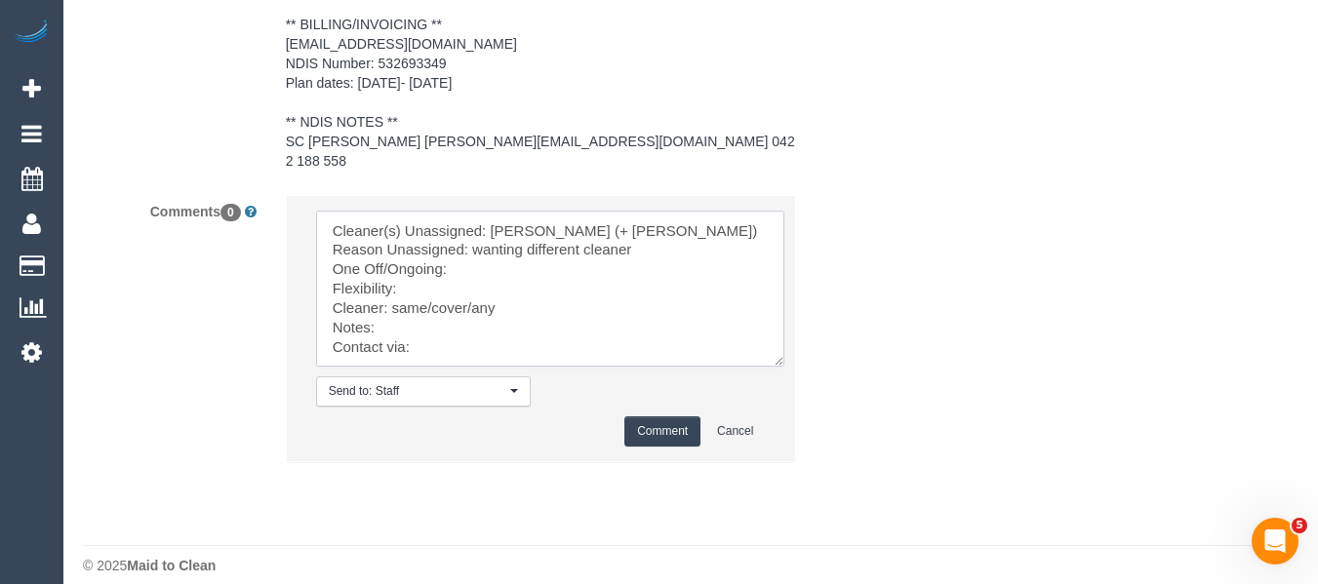
click at [482, 248] on textarea at bounding box center [550, 289] width 468 height 156
click at [466, 264] on textarea at bounding box center [550, 289] width 468 height 156
click at [449, 277] on textarea at bounding box center [550, 289] width 468 height 156
paste textarea "Gwendolyn Allen (C)"
click at [467, 272] on textarea at bounding box center [550, 289] width 468 height 156
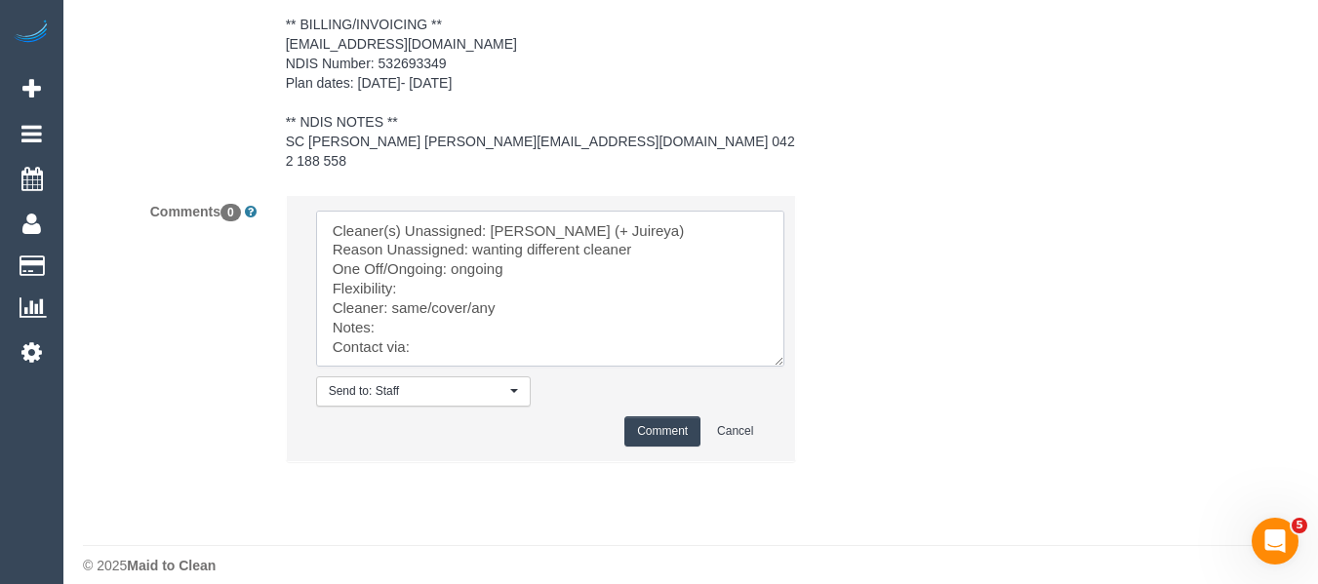
click at [419, 264] on textarea at bounding box center [550, 289] width 468 height 156
paste textarea "Monday to Friday any time after 9"
drag, startPoint x: 470, startPoint y: 288, endPoint x: 404, endPoint y: 277, distance: 67.2
click at [407, 285] on textarea at bounding box center [550, 289] width 468 height 156
drag, startPoint x: 455, startPoint y: 287, endPoint x: 501, endPoint y: 287, distance: 45.8
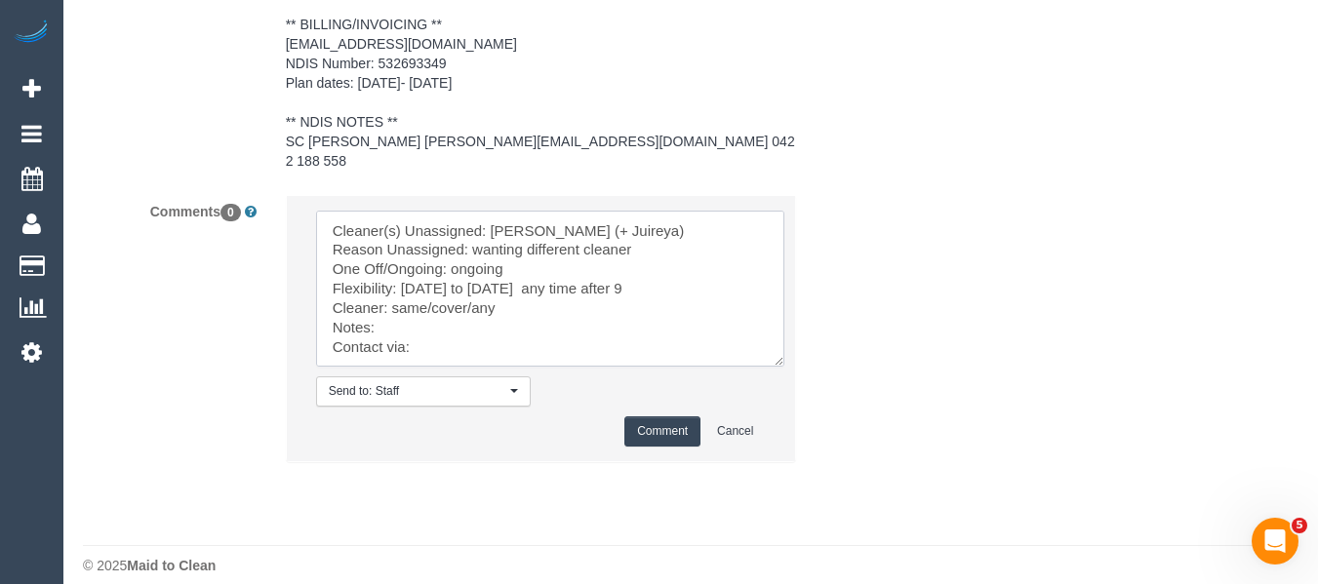
click at [456, 287] on textarea at bounding box center [550, 289] width 468 height 156
click at [508, 287] on textarea at bounding box center [550, 289] width 468 height 156
drag, startPoint x: 492, startPoint y: 287, endPoint x: 415, endPoint y: 288, distance: 77.1
click at [415, 288] on textarea at bounding box center [550, 289] width 468 height 156
paste textarea "Gwendolyn Allen (C)"
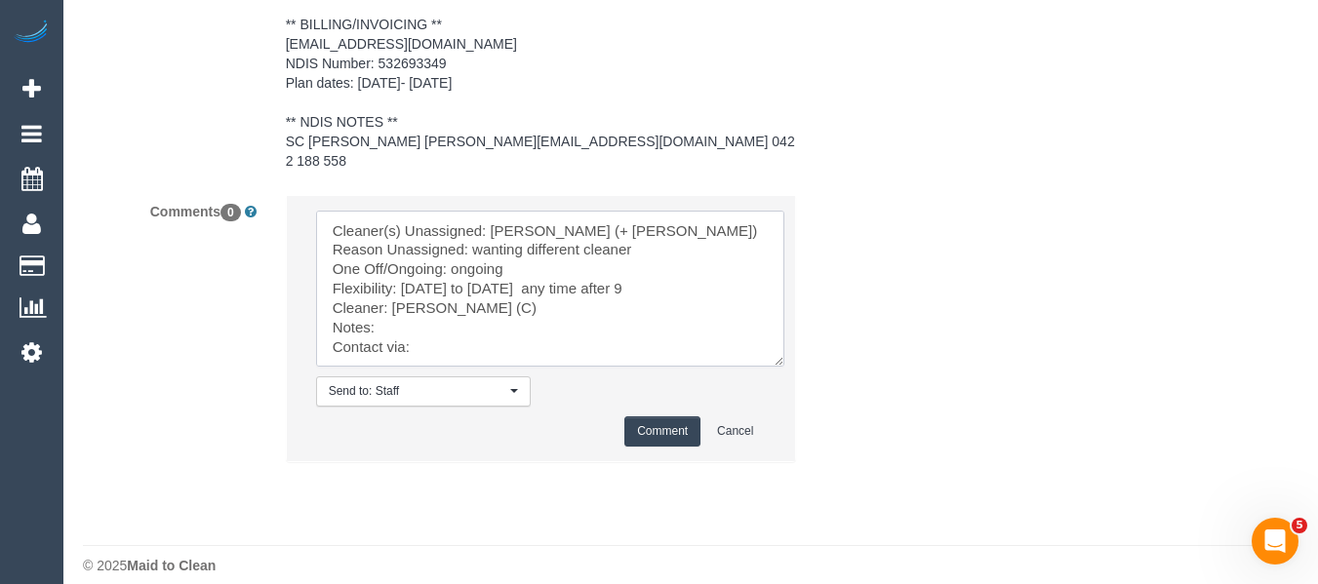
click at [465, 329] on textarea at bounding box center [550, 289] width 468 height 156
type textarea "Cleaner(s) Unassigned: Gazi (+ Juireya) Reason Unassigned: wanting different cl…"
click at [656, 416] on button "Comment" at bounding box center [662, 431] width 76 height 30
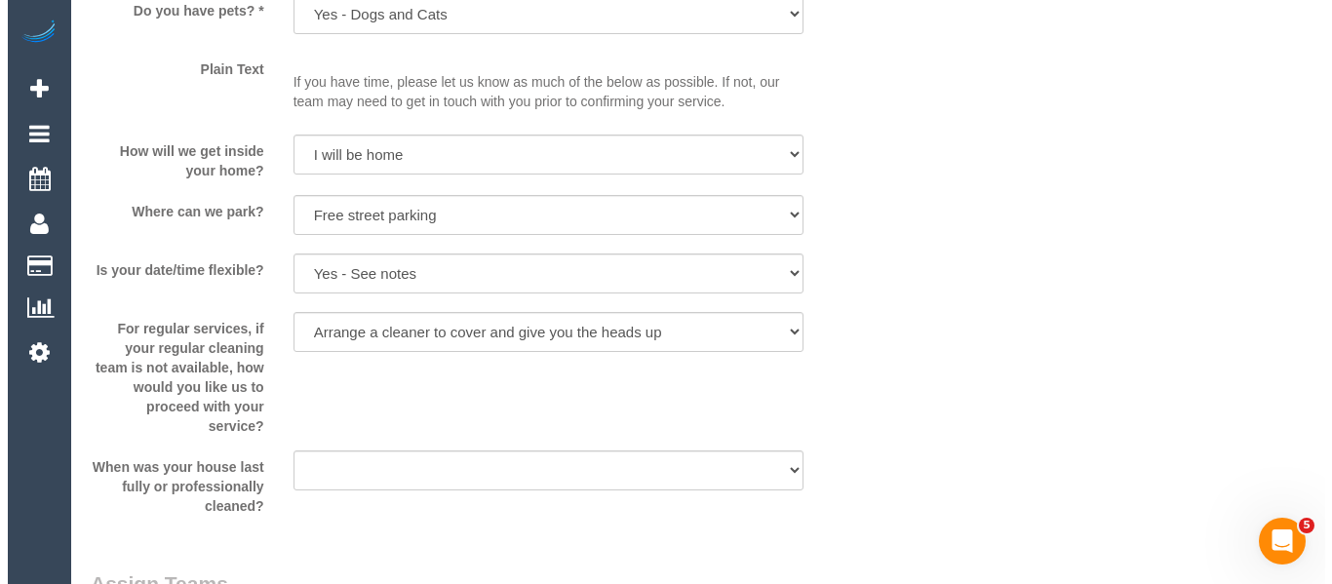
scroll to position [0, 0]
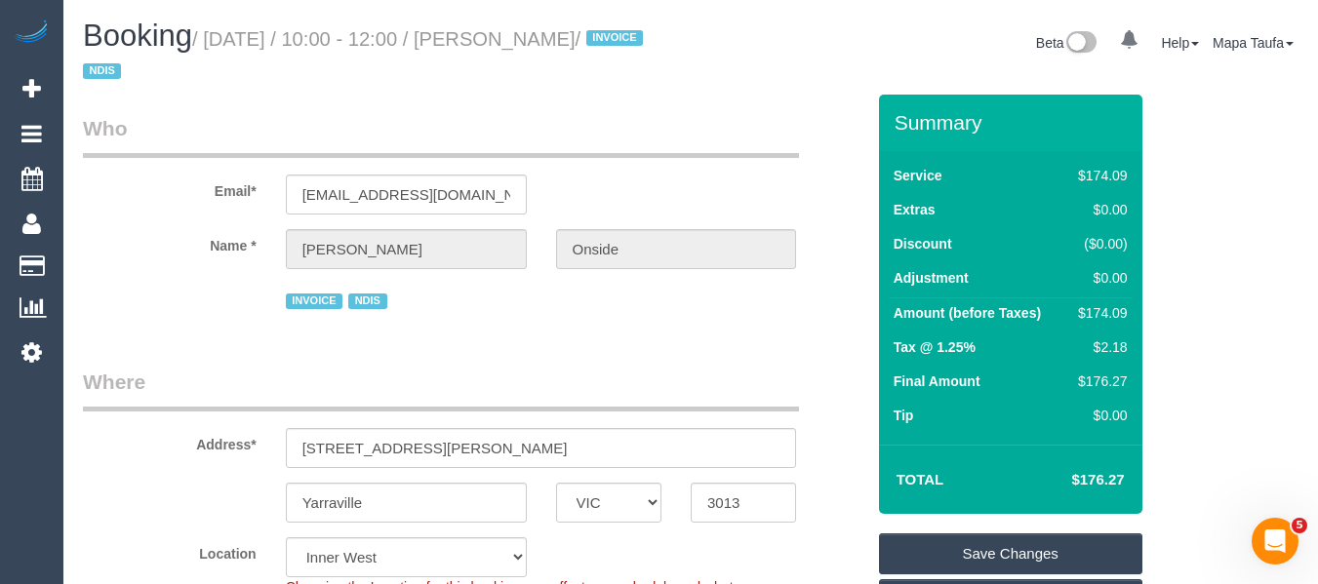
click at [1006, 540] on link "Save Changes" at bounding box center [1010, 553] width 263 height 41
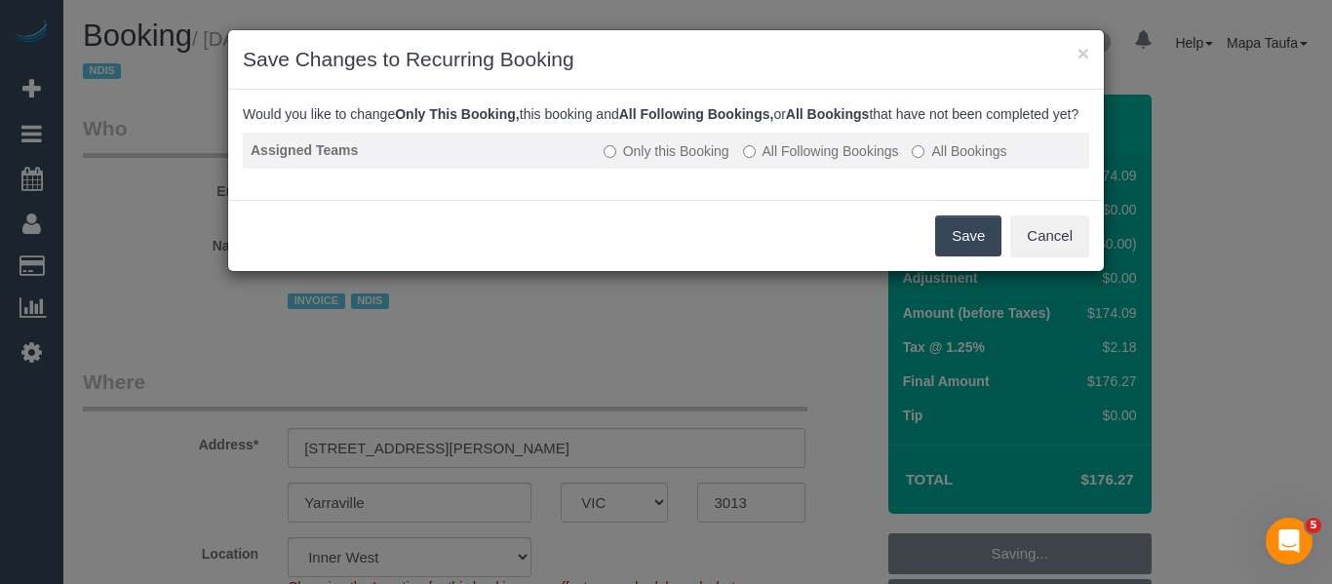
click at [841, 161] on label "All Following Bookings" at bounding box center [821, 151] width 156 height 20
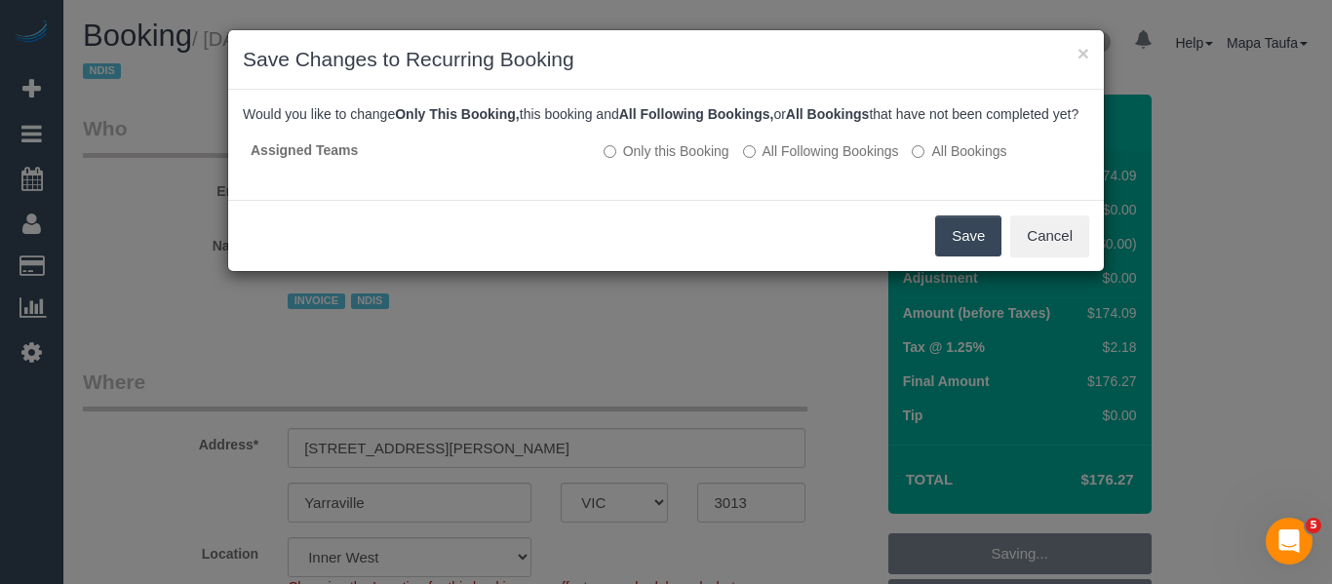
click at [969, 250] on button "Save" at bounding box center [968, 236] width 66 height 41
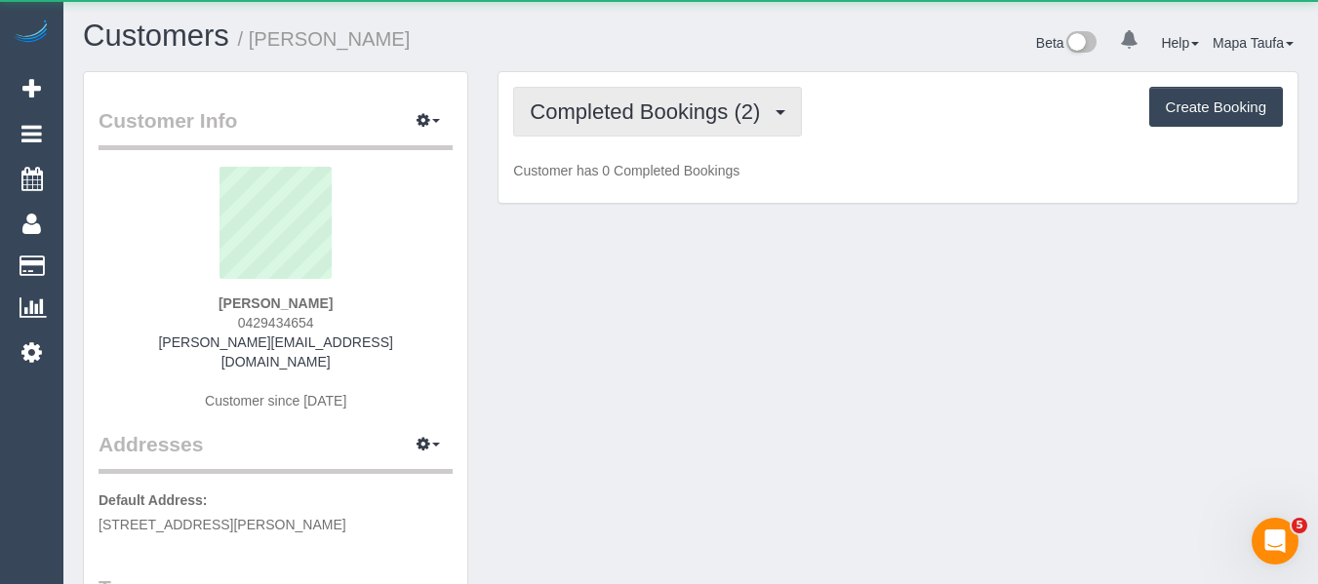
click at [624, 112] on span "Completed Bookings (2)" at bounding box center [650, 111] width 240 height 24
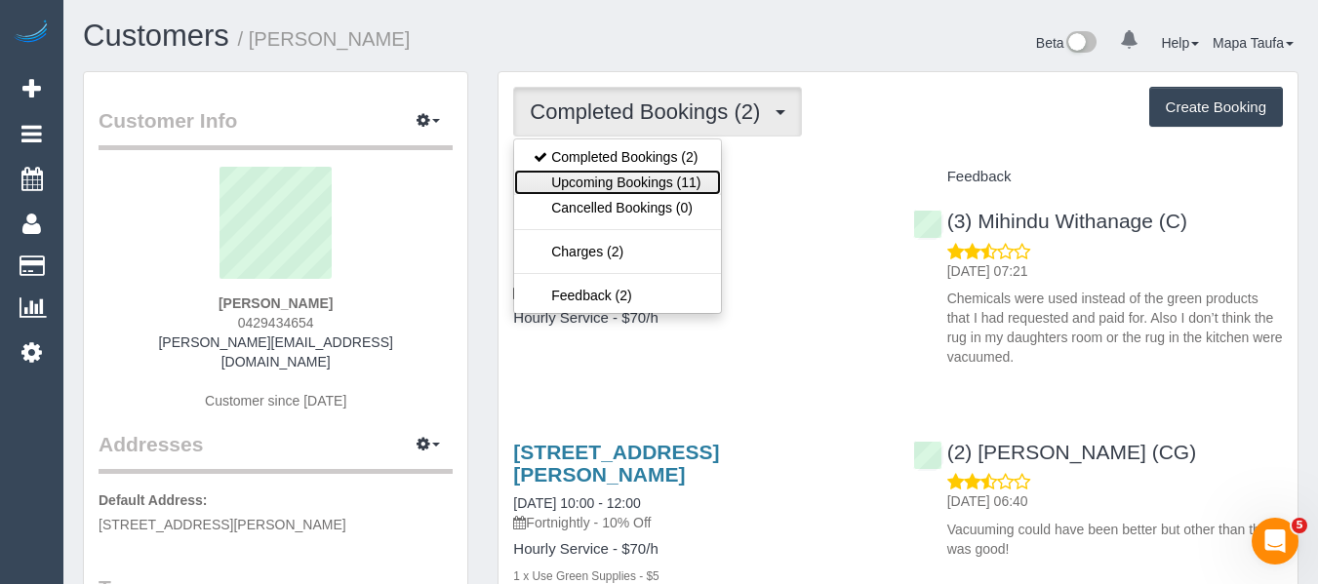
click at [632, 178] on link "Upcoming Bookings (11)" at bounding box center [617, 182] width 206 height 25
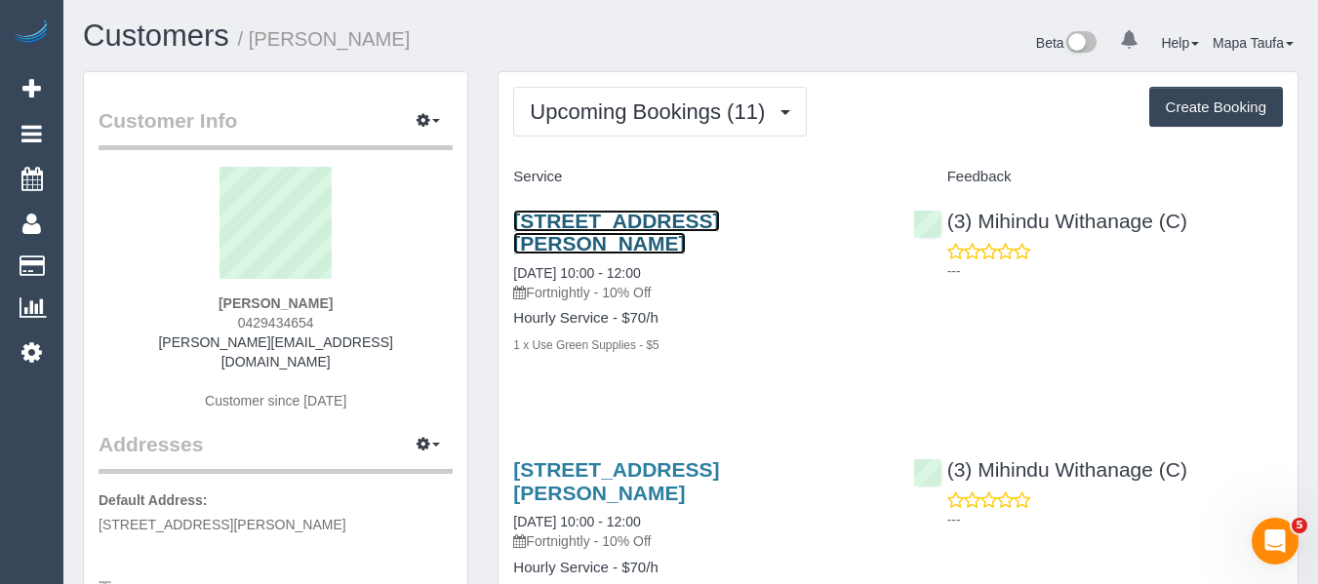
click at [670, 215] on link "[STREET_ADDRESS][PERSON_NAME]" at bounding box center [616, 232] width 206 height 45
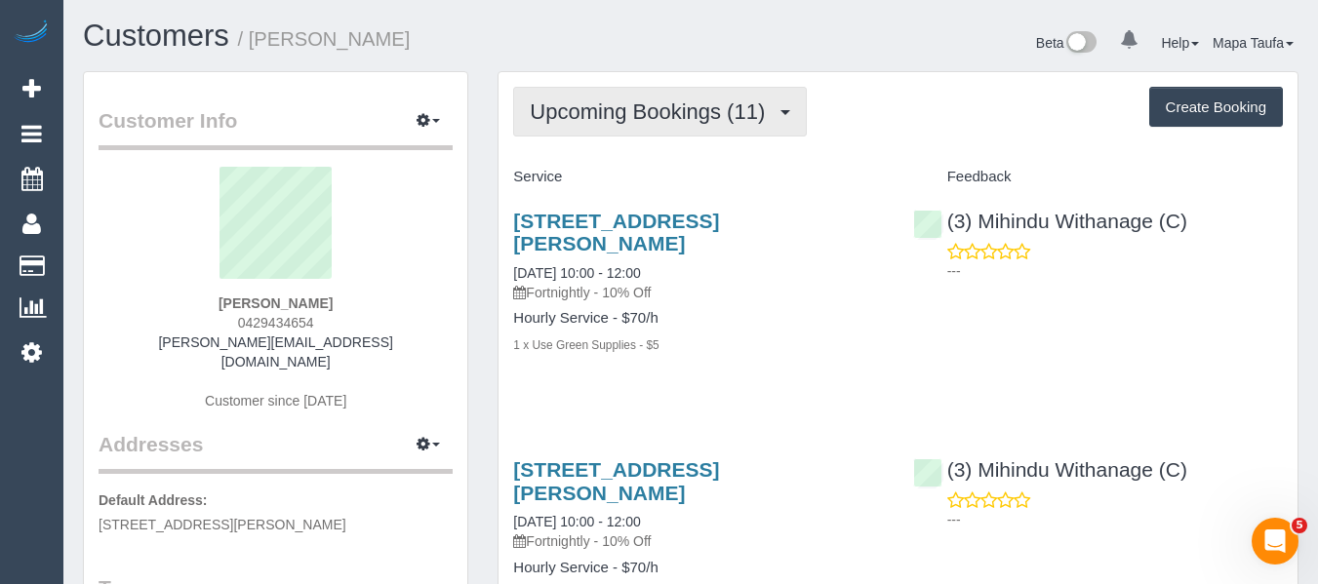
click at [684, 118] on span "Upcoming Bookings (11)" at bounding box center [652, 111] width 245 height 24
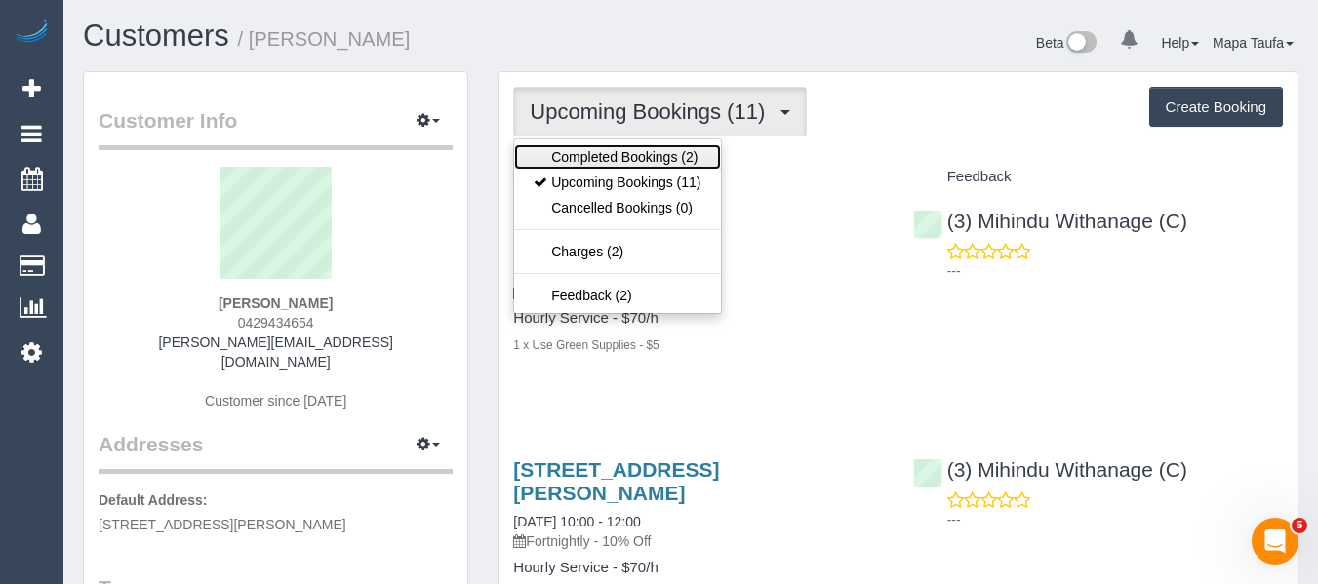
click at [665, 157] on link "Completed Bookings (2)" at bounding box center [617, 156] width 206 height 25
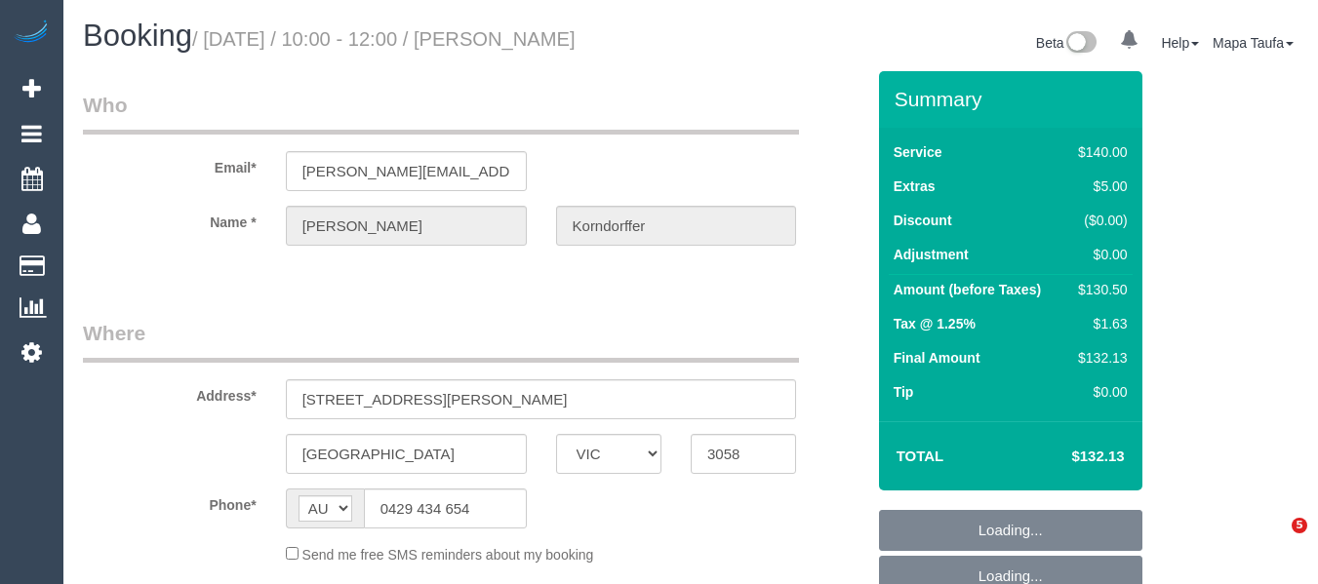
select select "VIC"
select select "object:528"
select select "string:stripe-pm_1RpQ5S2GScqysDRVNbGWaemB"
select select "number:29"
select select "number:16"
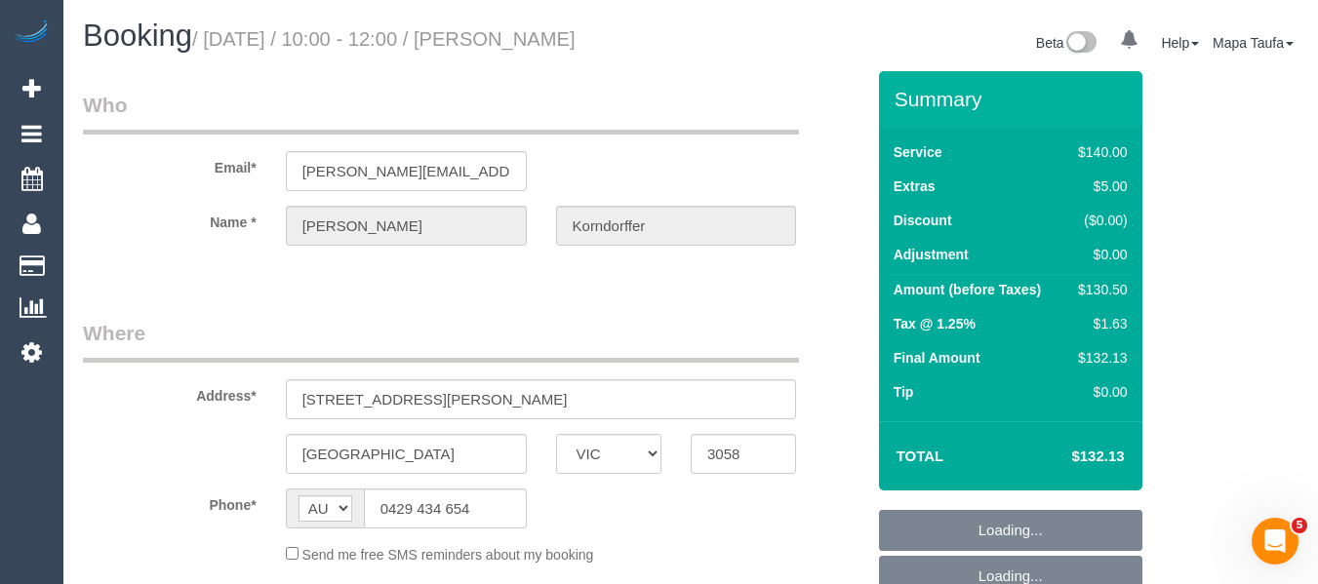
select select "number:19"
select select "number:22"
select select "number:33"
select select "number:26"
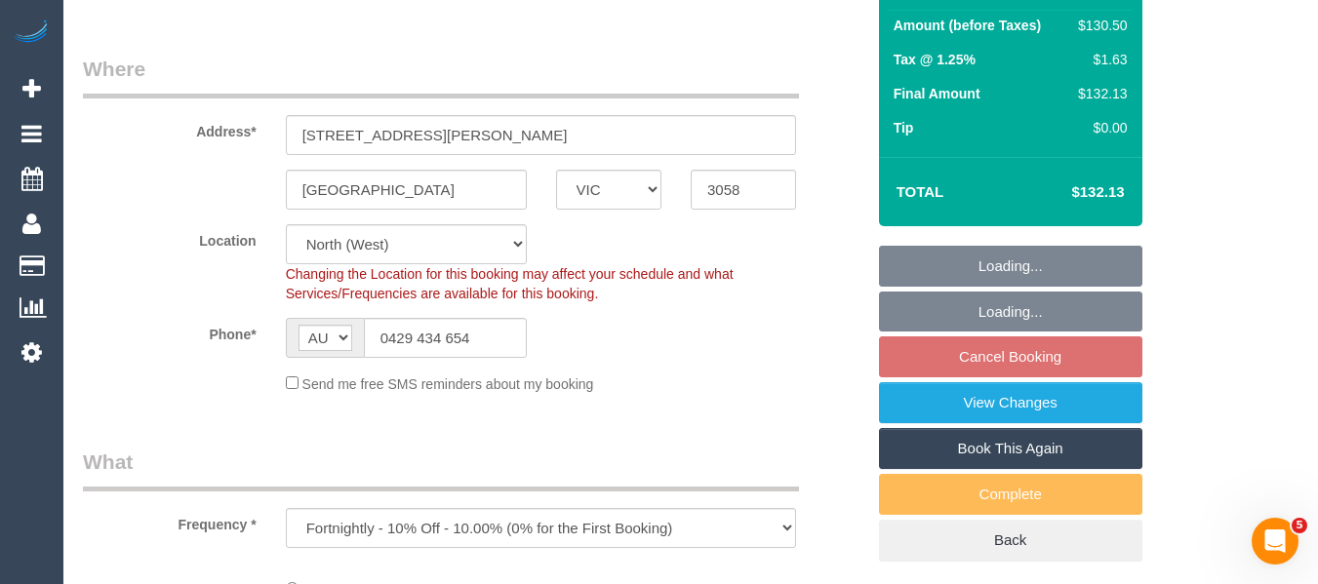
select select "object:681"
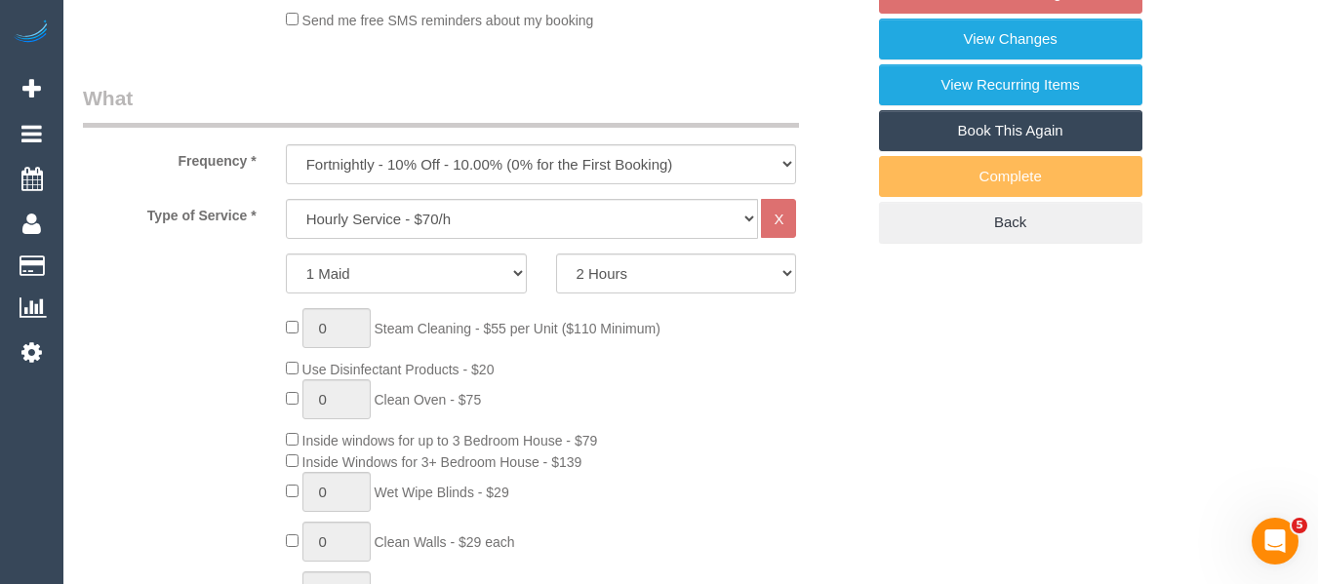
select select "spot3"
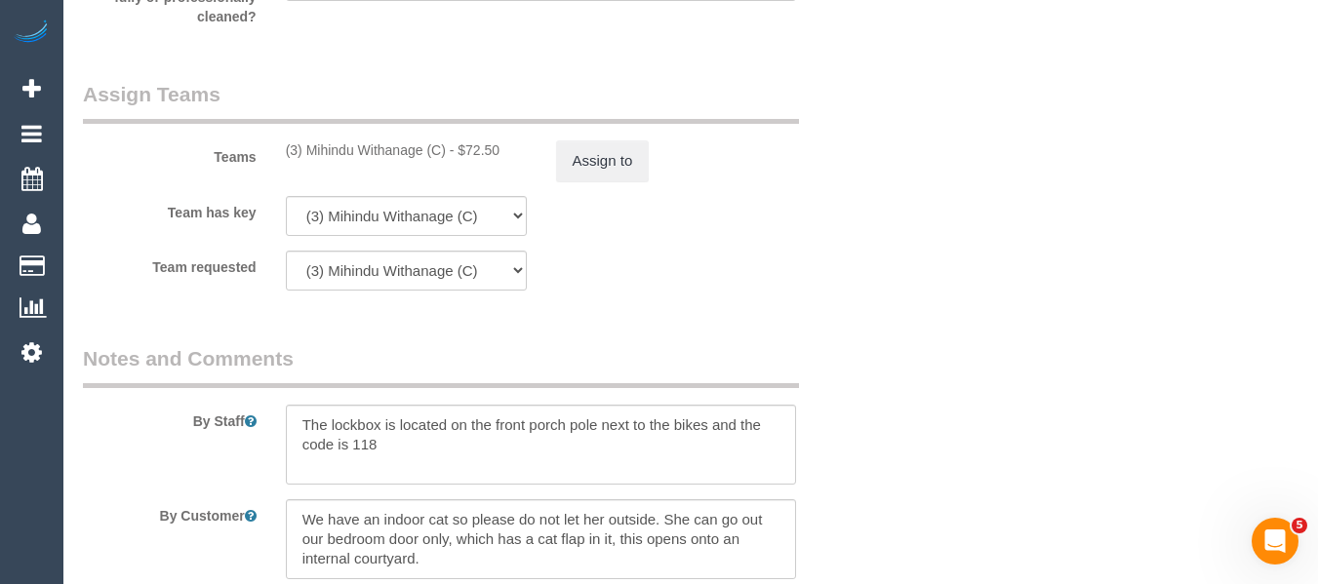
scroll to position [3093, 0]
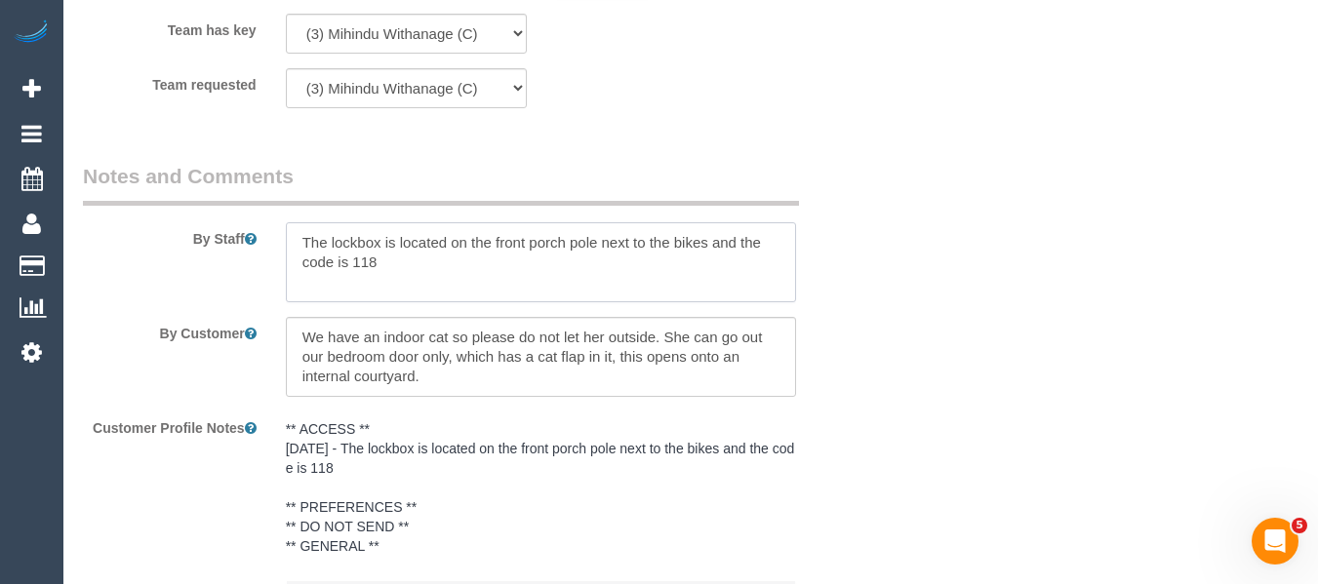
click at [298, 268] on textarea at bounding box center [541, 262] width 511 height 80
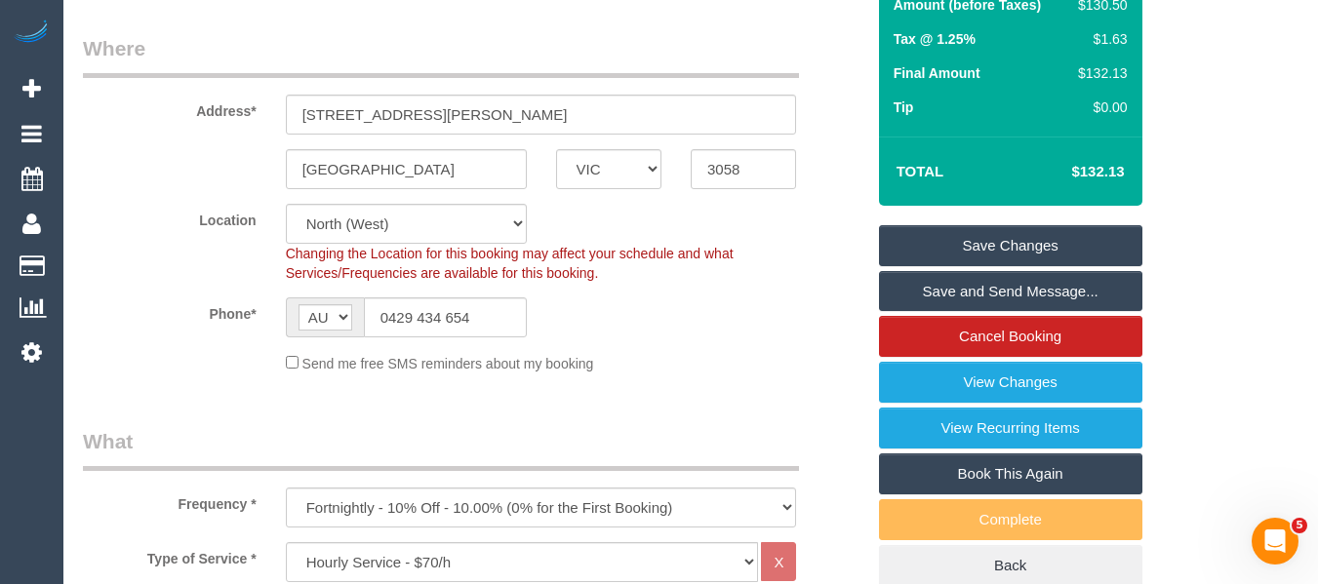
scroll to position [222, 0]
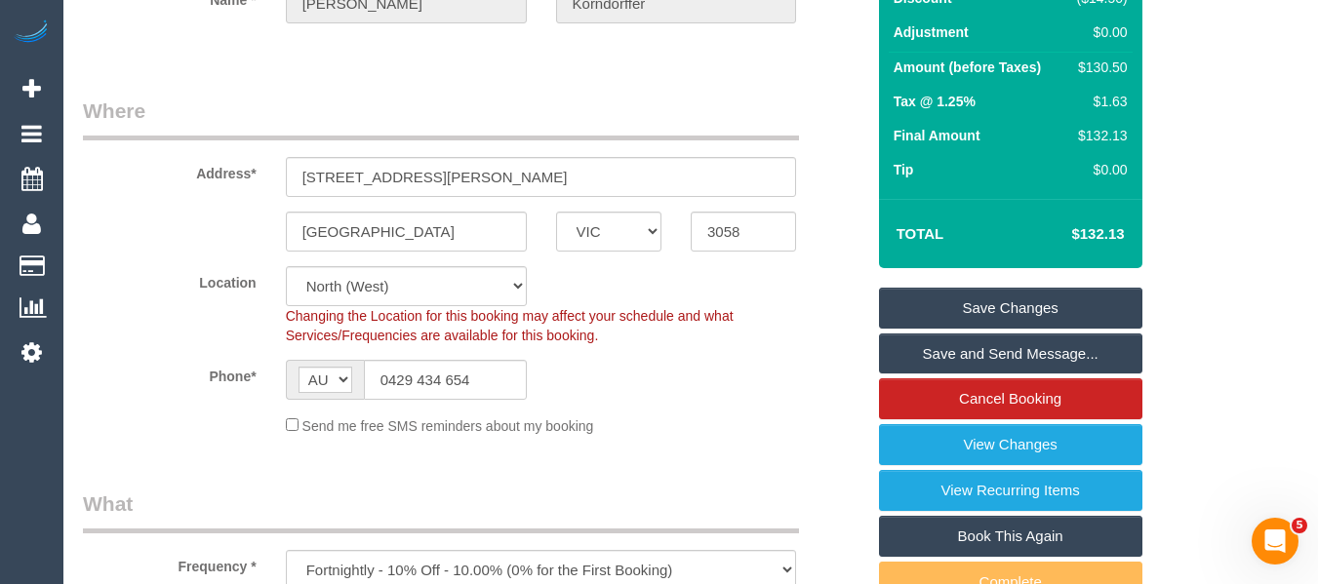
type textarea "GREEN SUPPLIES TO BE USED ONLY THROUGHOUT THE HOUSE The lockbox is located on t…"
click at [1075, 322] on link "Save Changes" at bounding box center [1010, 308] width 263 height 41
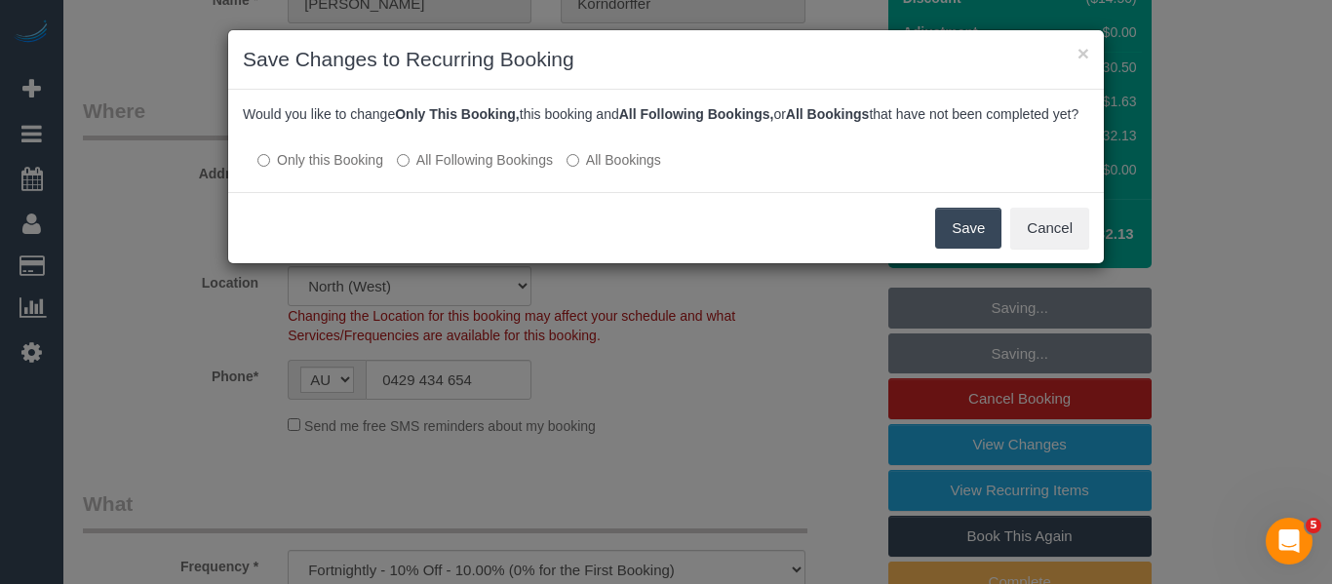
click at [483, 170] on label "All Following Bookings" at bounding box center [475, 160] width 156 height 20
click at [989, 249] on button "Save" at bounding box center [968, 228] width 66 height 41
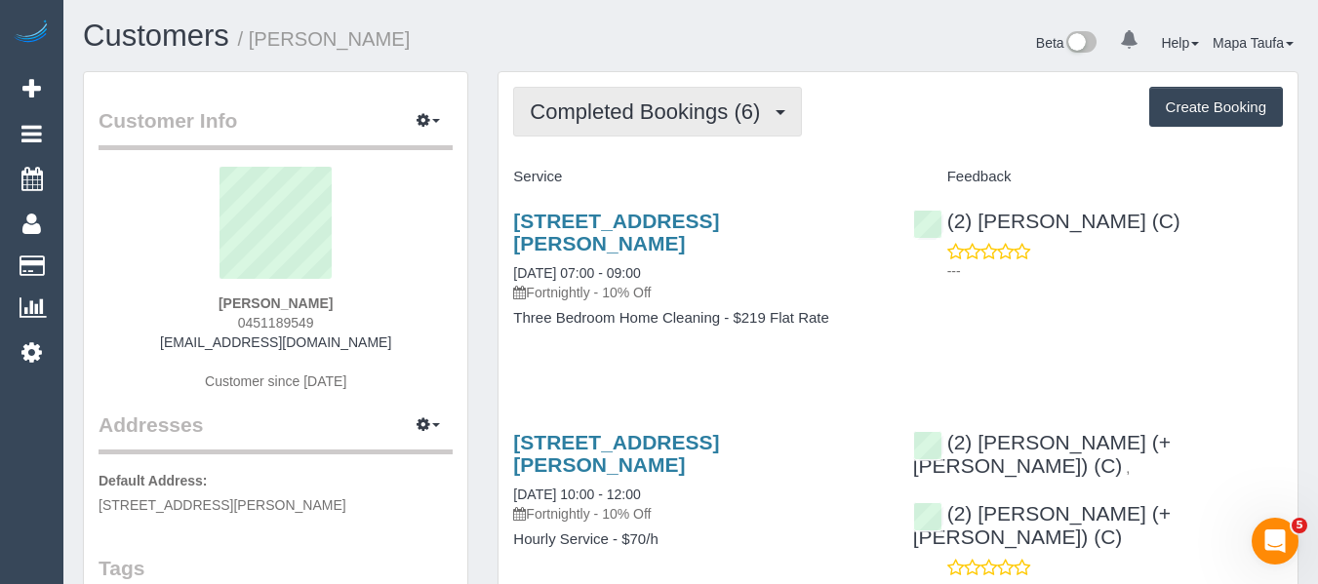
click at [660, 90] on button "Completed Bookings (6)" at bounding box center [657, 112] width 289 height 50
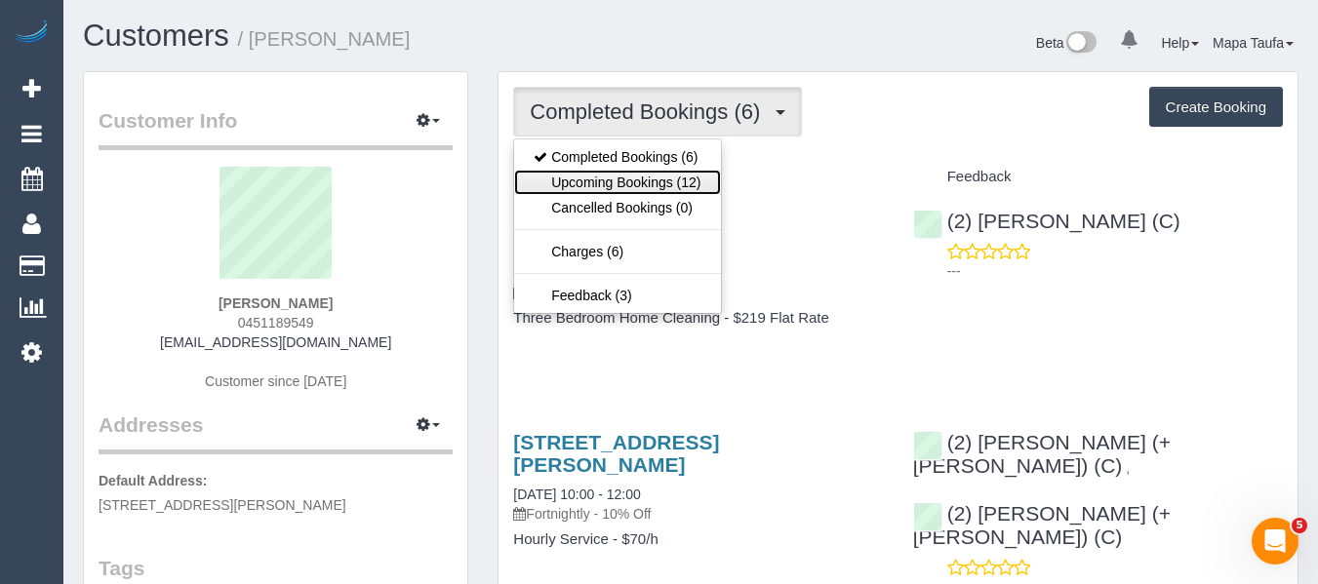
click at [672, 182] on link "Upcoming Bookings (12)" at bounding box center [617, 182] width 206 height 25
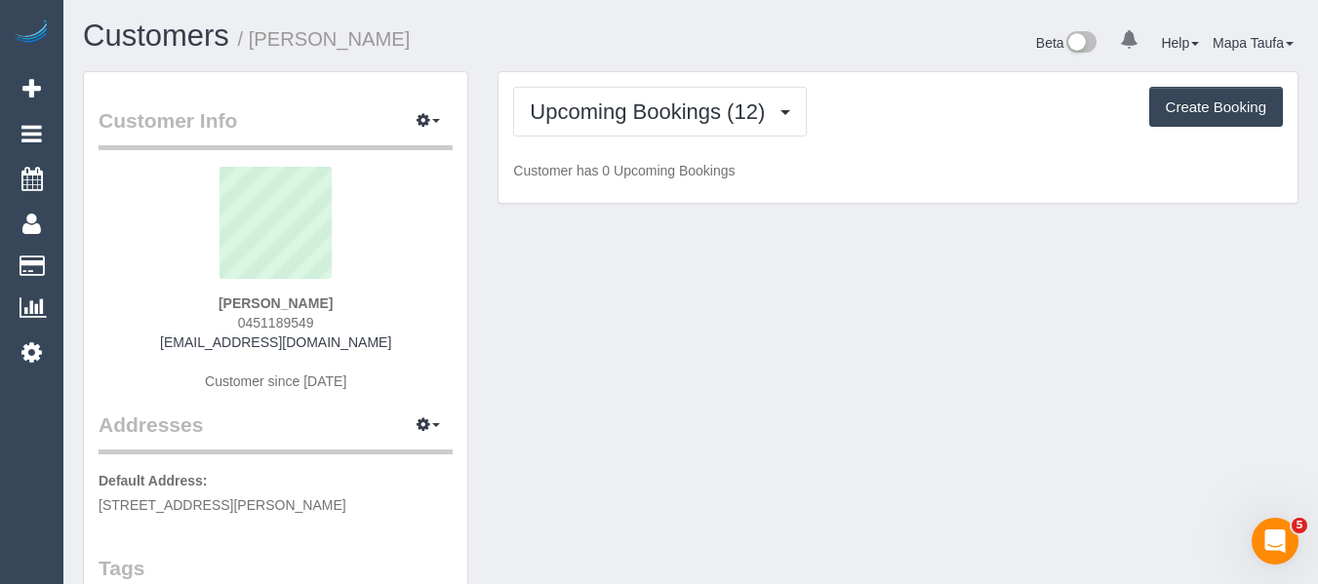
click at [966, 88] on div "Upcoming Bookings (12) Completed Bookings (6) Upcoming Bookings (12) Cancelled …" at bounding box center [898, 112] width 770 height 50
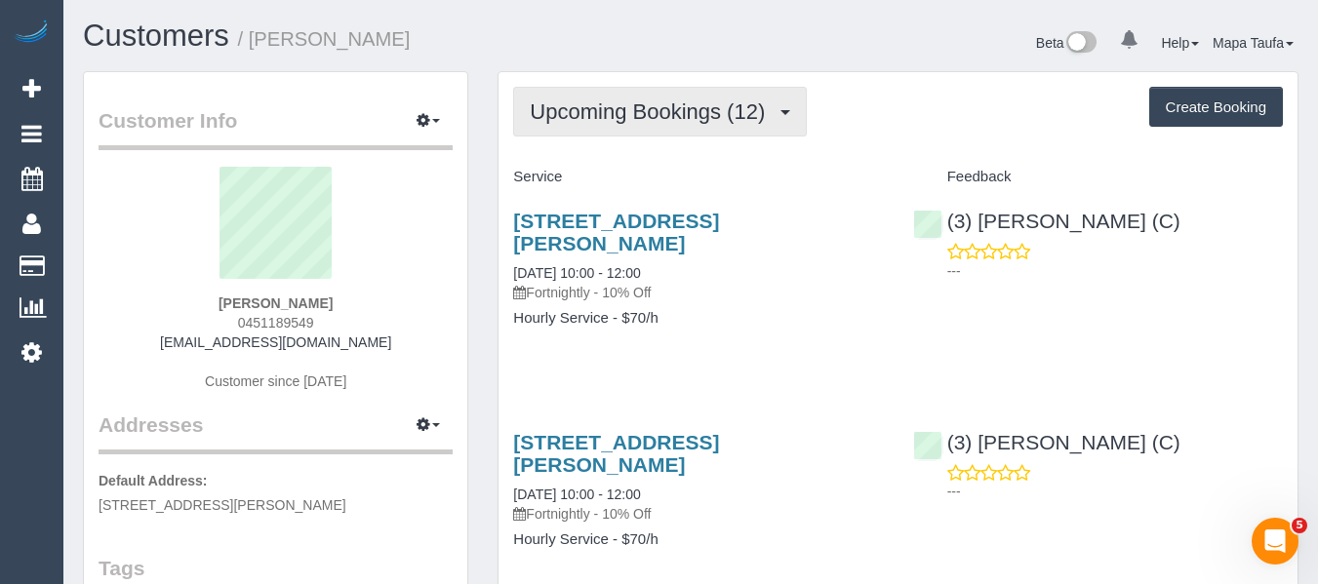
click at [613, 114] on span "Upcoming Bookings (12)" at bounding box center [652, 111] width 245 height 24
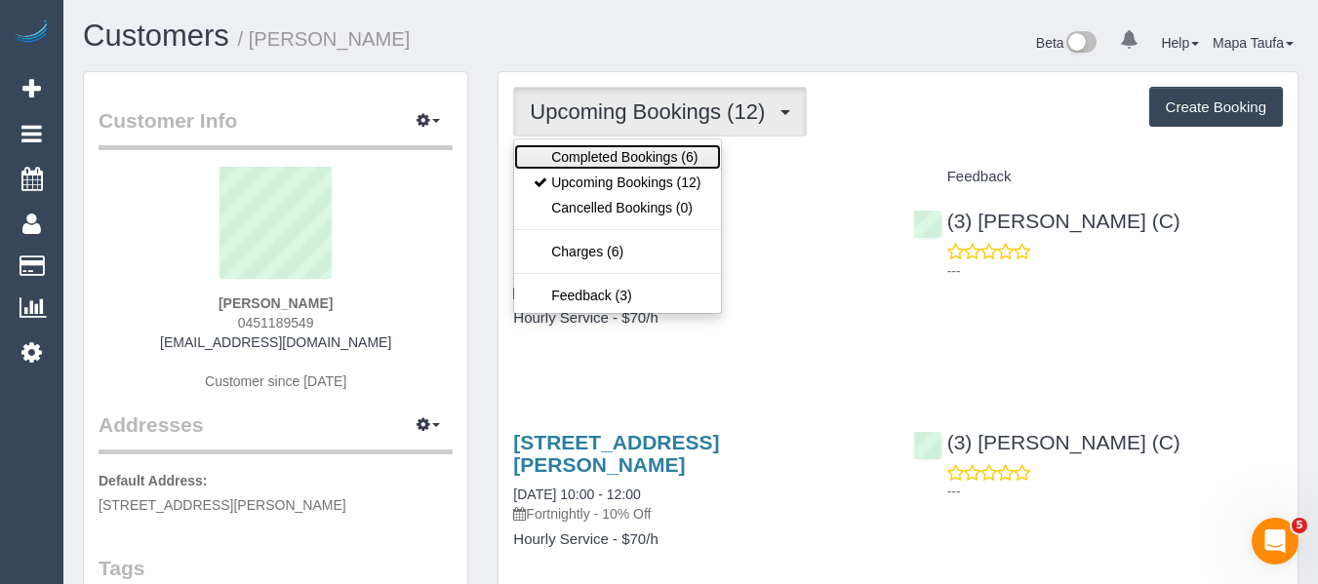
click at [609, 148] on link "Completed Bookings (6)" at bounding box center [617, 156] width 206 height 25
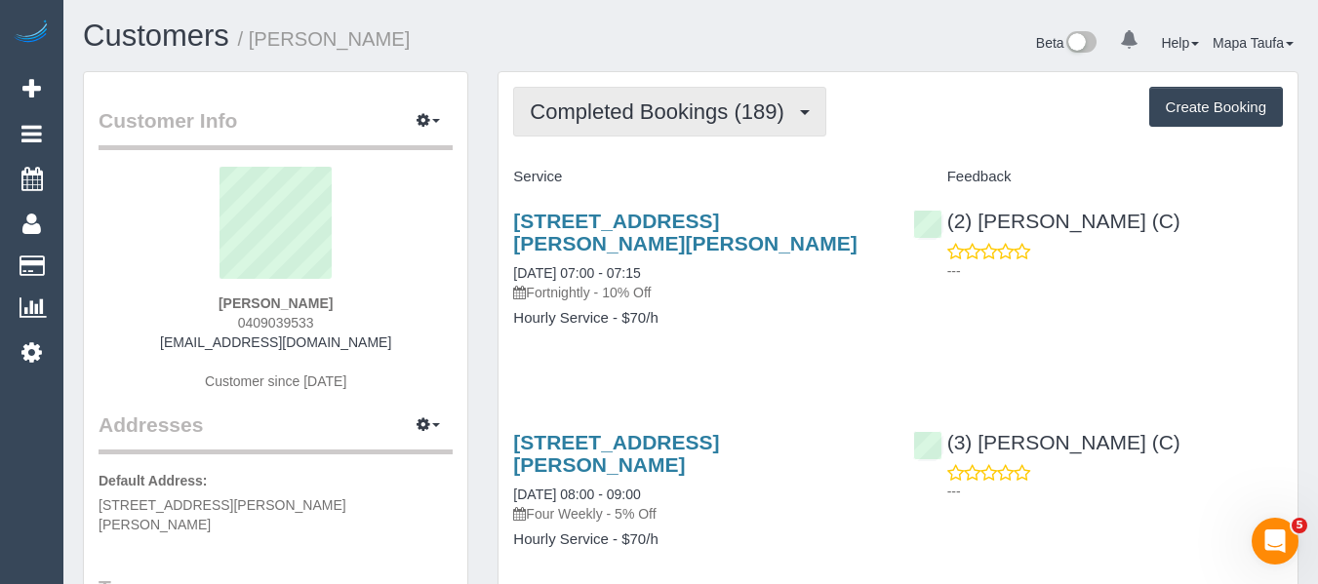
drag, startPoint x: 612, startPoint y: 105, endPoint x: 612, endPoint y: 159, distance: 53.7
click at [612, 105] on span "Completed Bookings (189)" at bounding box center [661, 111] width 263 height 24
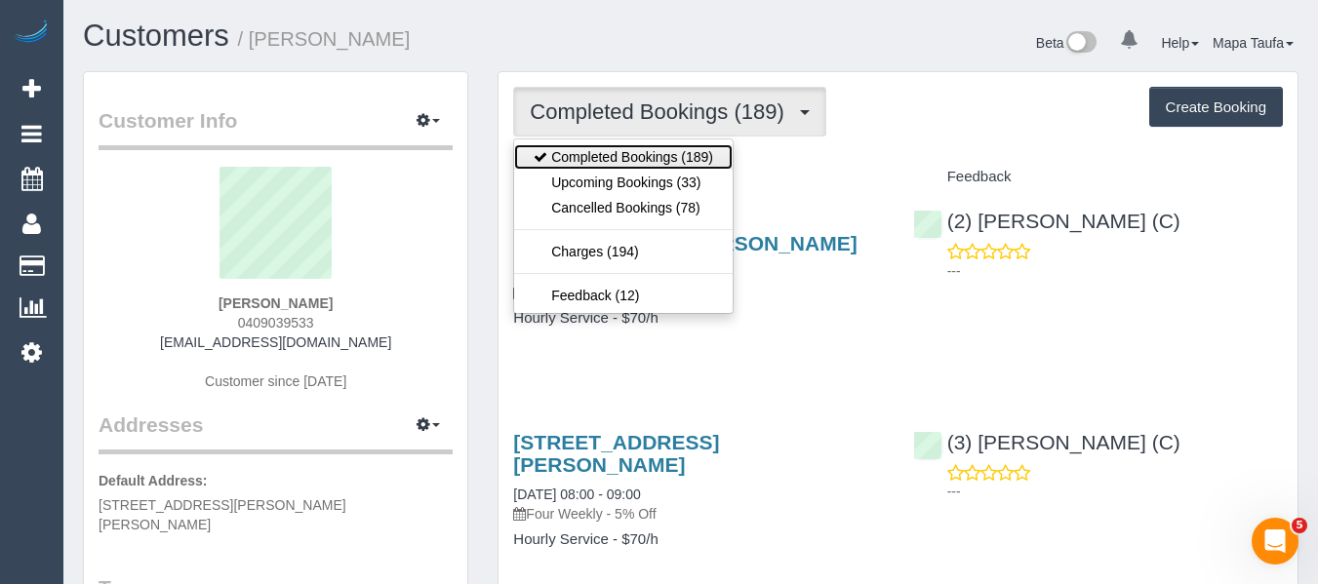
click at [606, 168] on link "Completed Bookings (189)" at bounding box center [623, 156] width 218 height 25
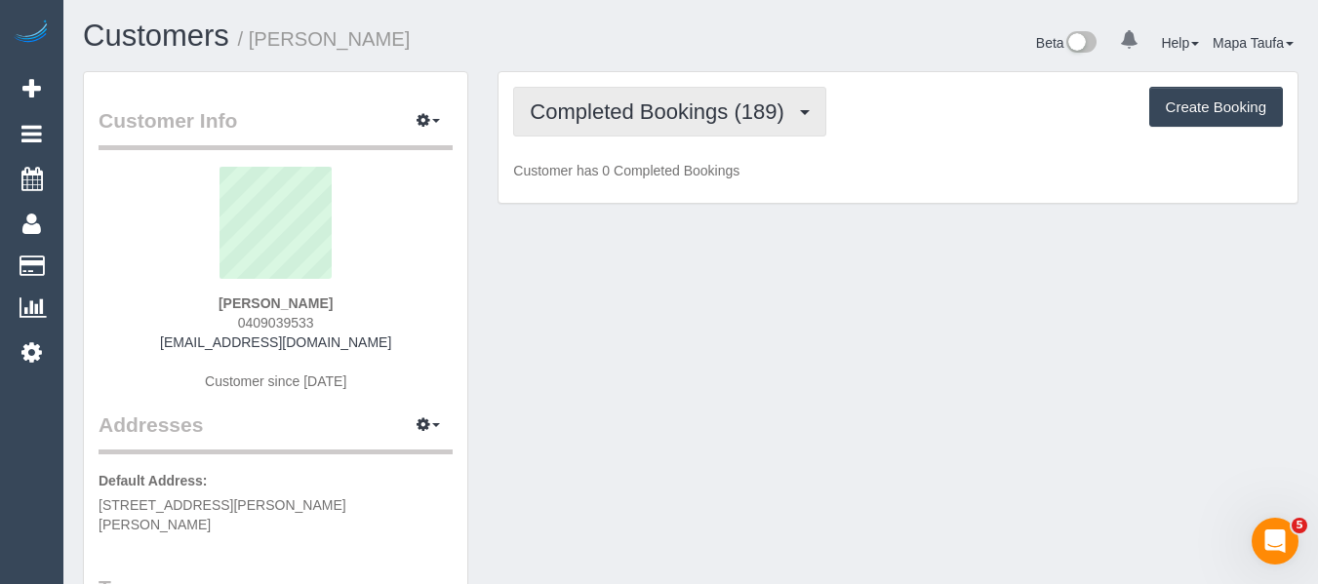
drag, startPoint x: 617, startPoint y: 96, endPoint x: 620, endPoint y: 160, distance: 64.4
click at [617, 105] on button "Completed Bookings (189)" at bounding box center [669, 112] width 313 height 50
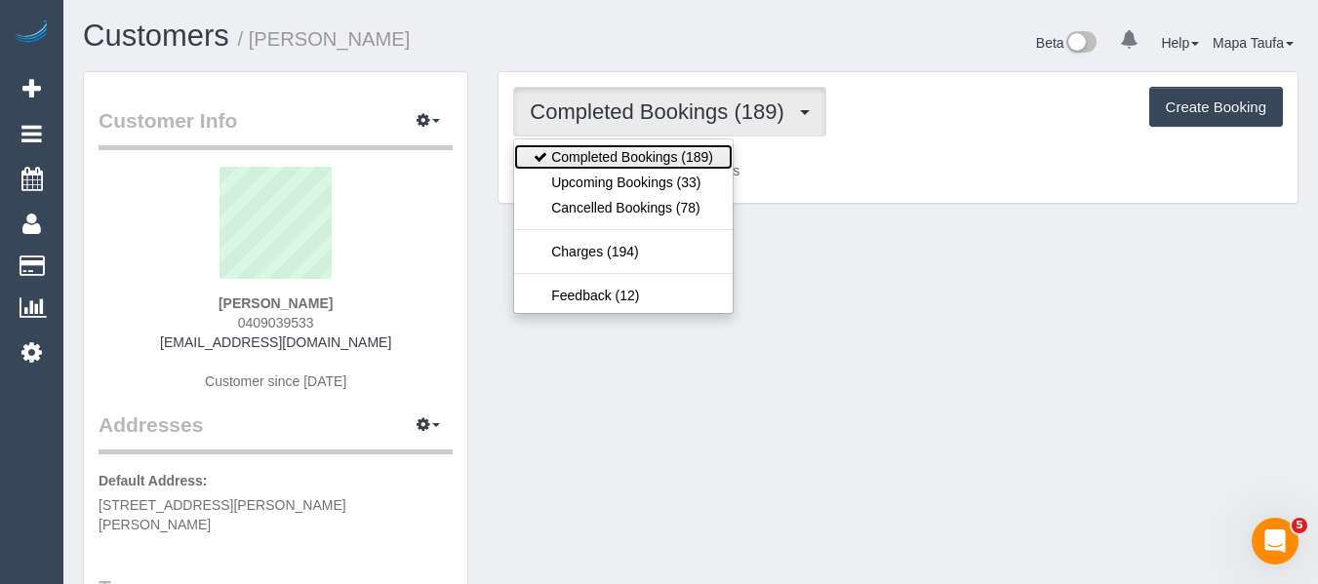
drag, startPoint x: 618, startPoint y: 165, endPoint x: 618, endPoint y: 177, distance: 11.7
click at [618, 168] on link "Completed Bookings (189)" at bounding box center [623, 156] width 218 height 25
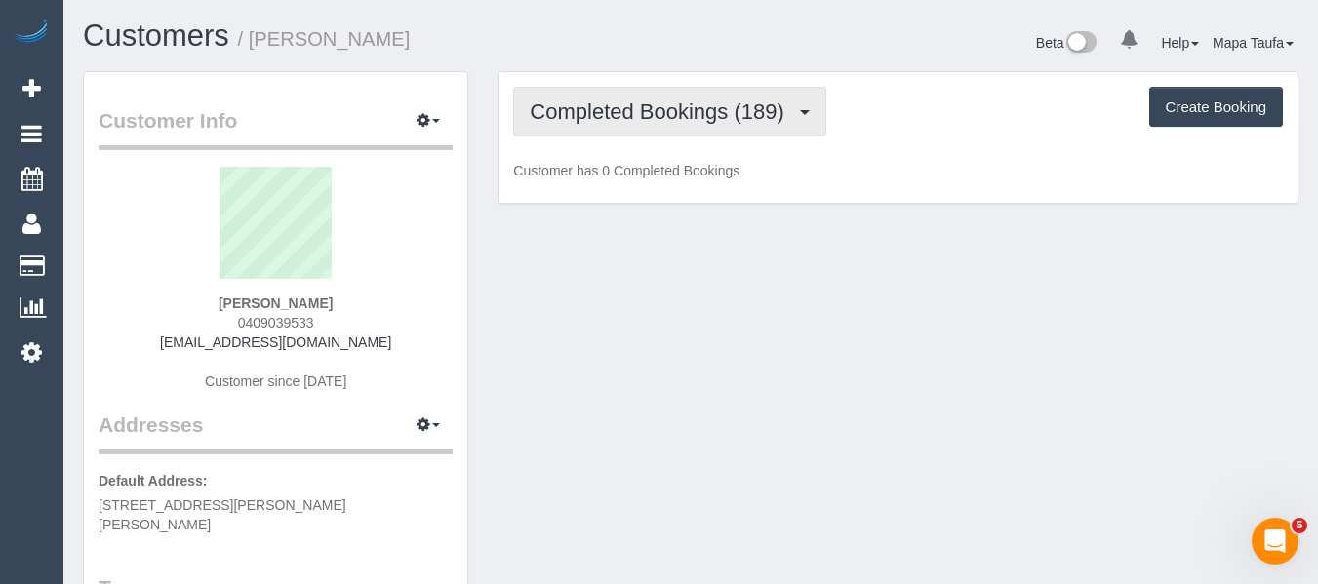
drag, startPoint x: 621, startPoint y: 107, endPoint x: 625, endPoint y: 128, distance: 20.8
click at [623, 121] on span "Completed Bookings (189)" at bounding box center [661, 111] width 263 height 24
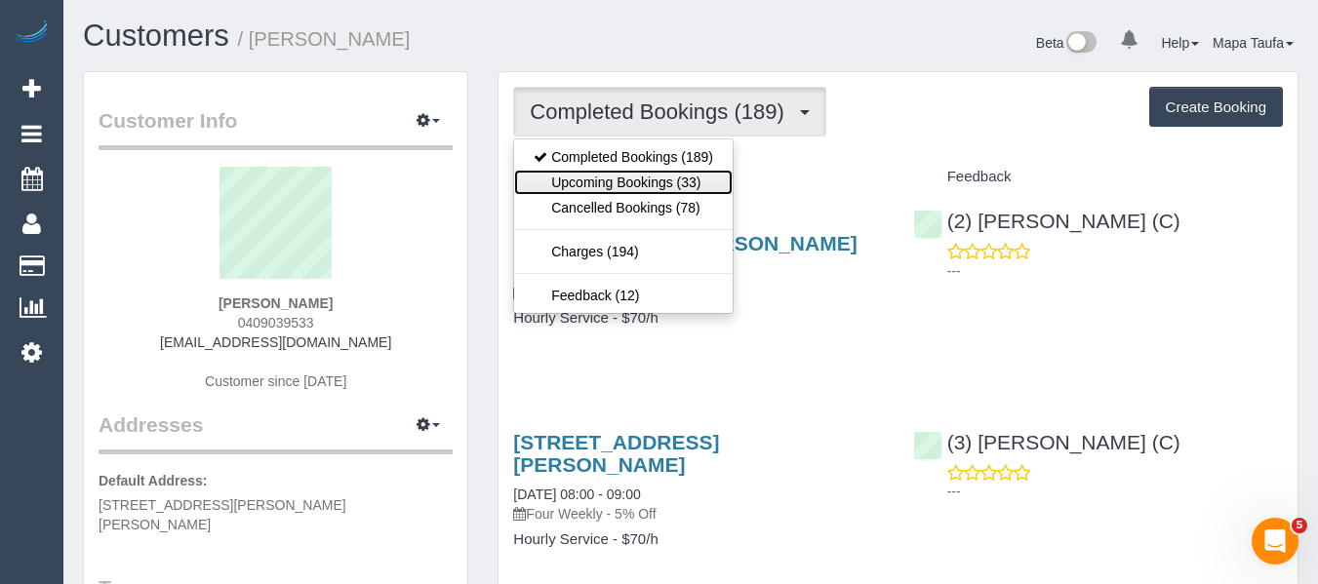
click at [634, 188] on link "Upcoming Bookings (33)" at bounding box center [623, 182] width 218 height 25
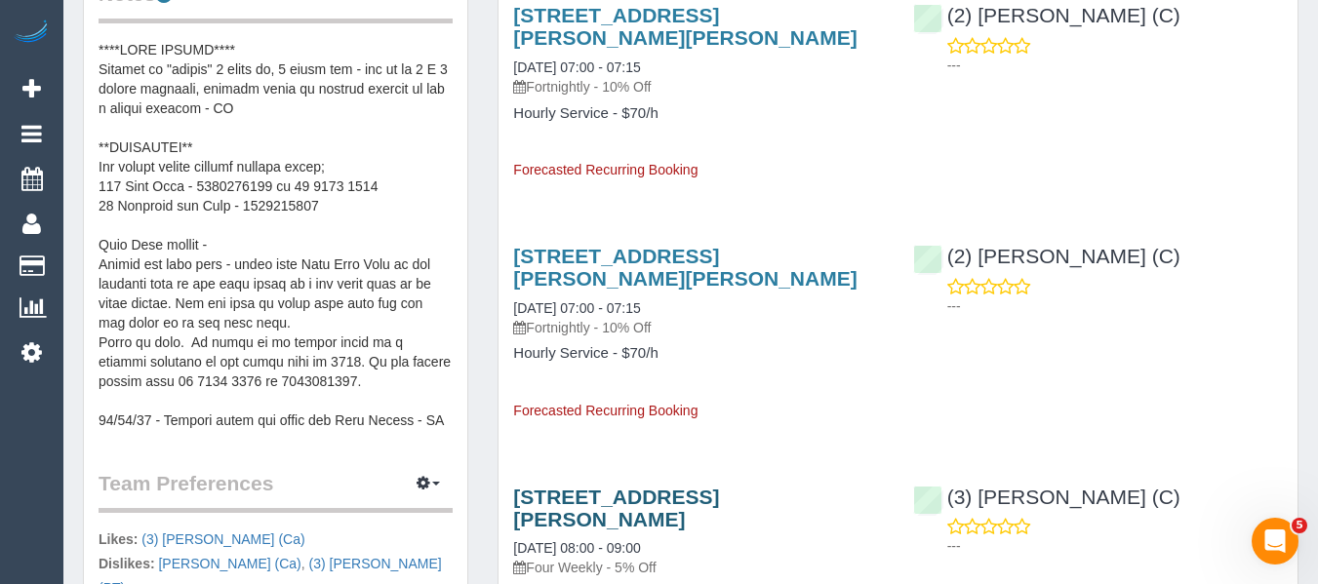
scroll to position [1103, 0]
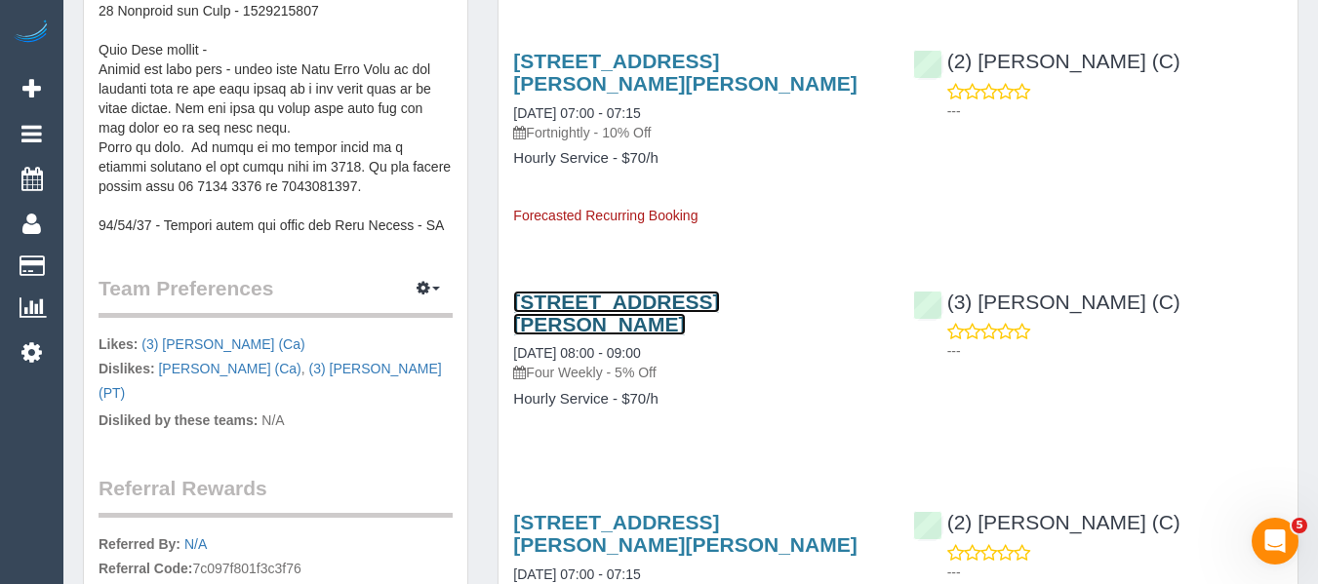
click at [625, 294] on link "2/35 Adam Street, South Yarra, VIC 3141" at bounding box center [616, 313] width 206 height 45
drag, startPoint x: 570, startPoint y: 327, endPoint x: 521, endPoint y: 309, distance: 51.8
click at [521, 309] on div "2/35 Adam Street, South Yarra, VIC 3141 06/11/2025 08:00 - 09:00 Four Weekly - …" at bounding box center [698, 337] width 370 height 93
click at [619, 329] on h3 "2/35 Adam Street, South Yarra, VIC 3141" at bounding box center [698, 313] width 370 height 45
drag, startPoint x: 585, startPoint y: 327, endPoint x: 509, endPoint y: 309, distance: 78.1
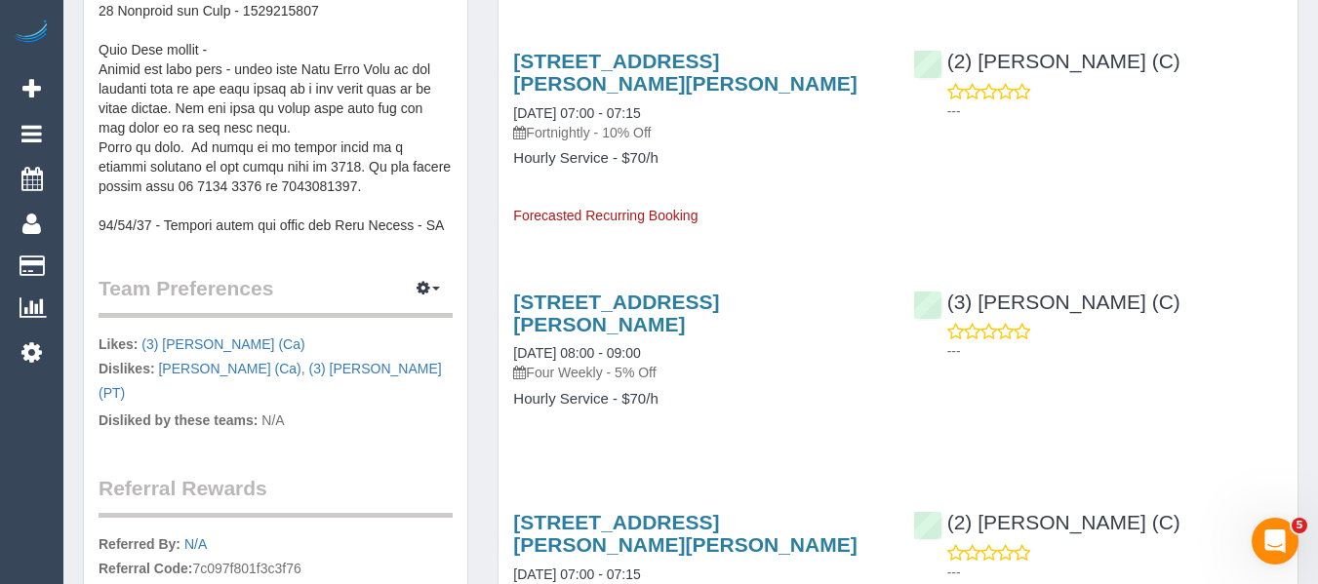
click at [509, 309] on div "2/35 Adam Street, South Yarra, VIC 3141 06/11/2025 08:00 - 09:00 Four Weekly - …" at bounding box center [697, 360] width 399 height 173
copy link "2/35 Adam Street, South Yarra, VIC 3141"
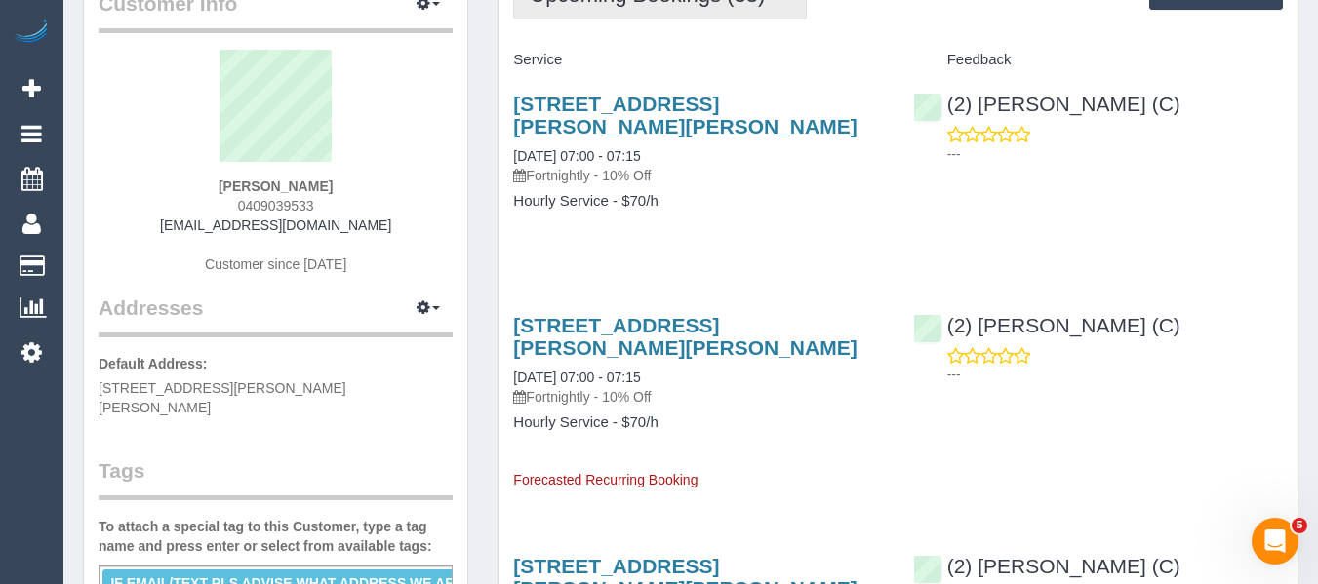
scroll to position [0, 0]
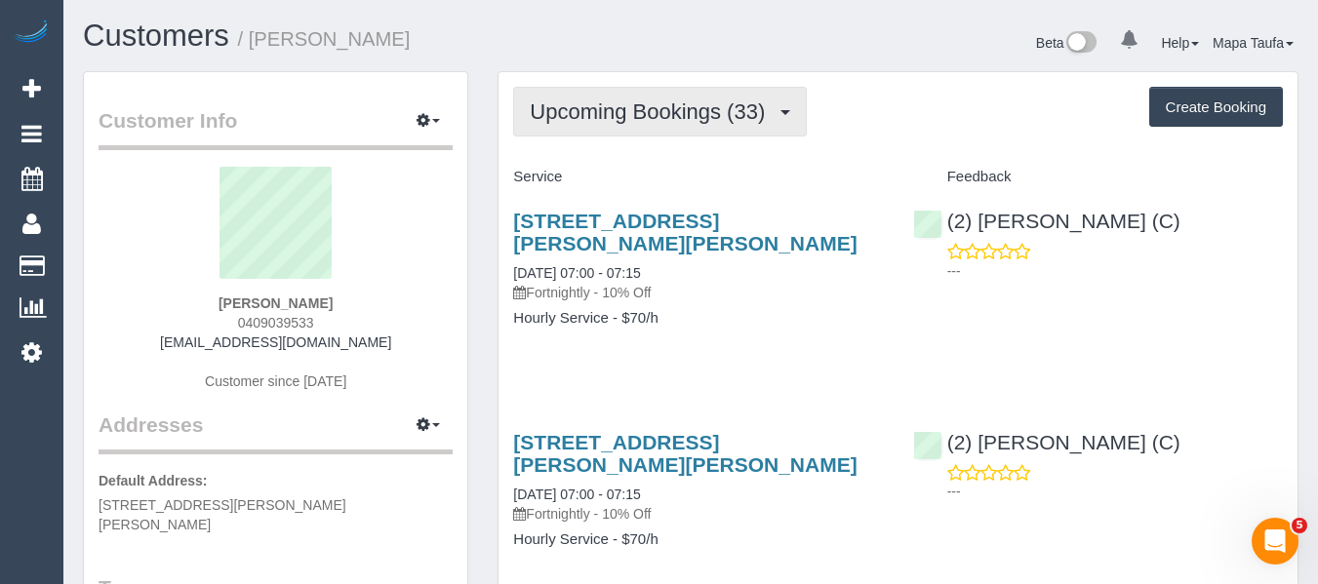
drag, startPoint x: 604, startPoint y: 94, endPoint x: 615, endPoint y: 157, distance: 64.5
click at [604, 96] on button "Upcoming Bookings (33)" at bounding box center [660, 112] width 294 height 50
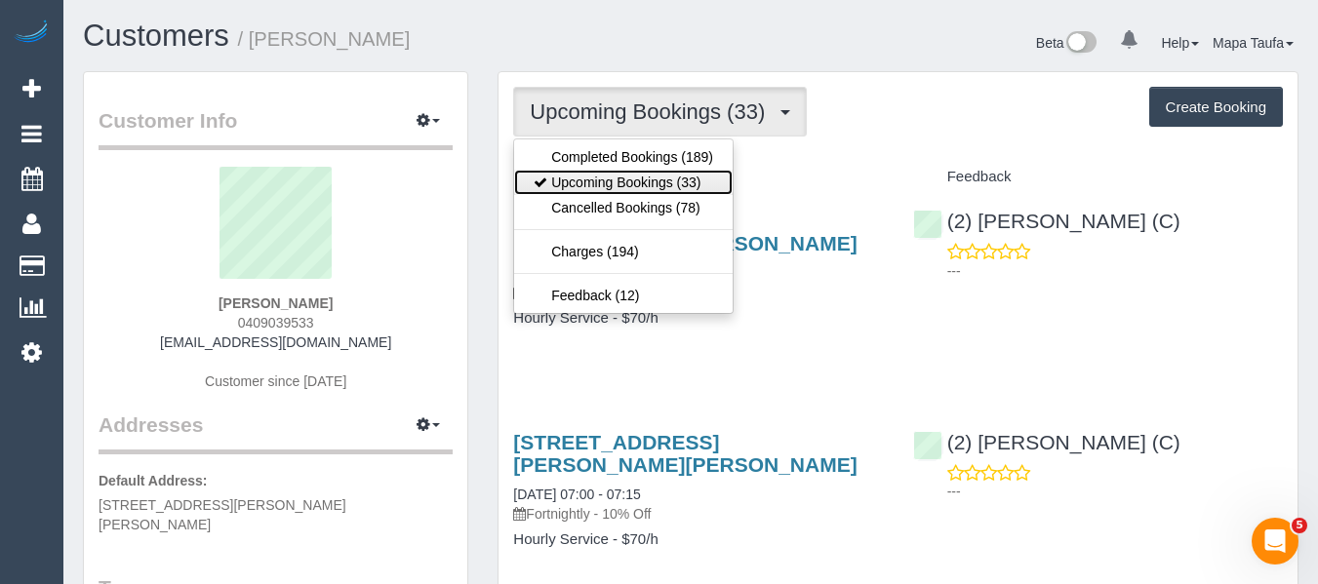
click at [613, 176] on link "Upcoming Bookings (33)" at bounding box center [623, 182] width 218 height 25
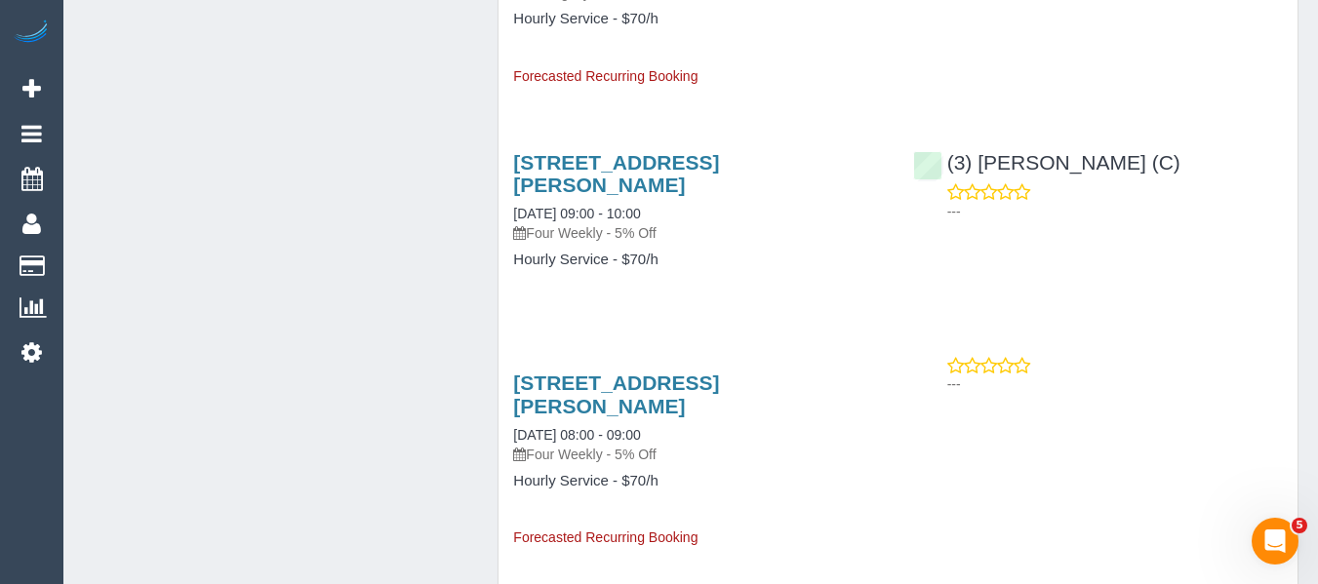
scroll to position [1978, 0]
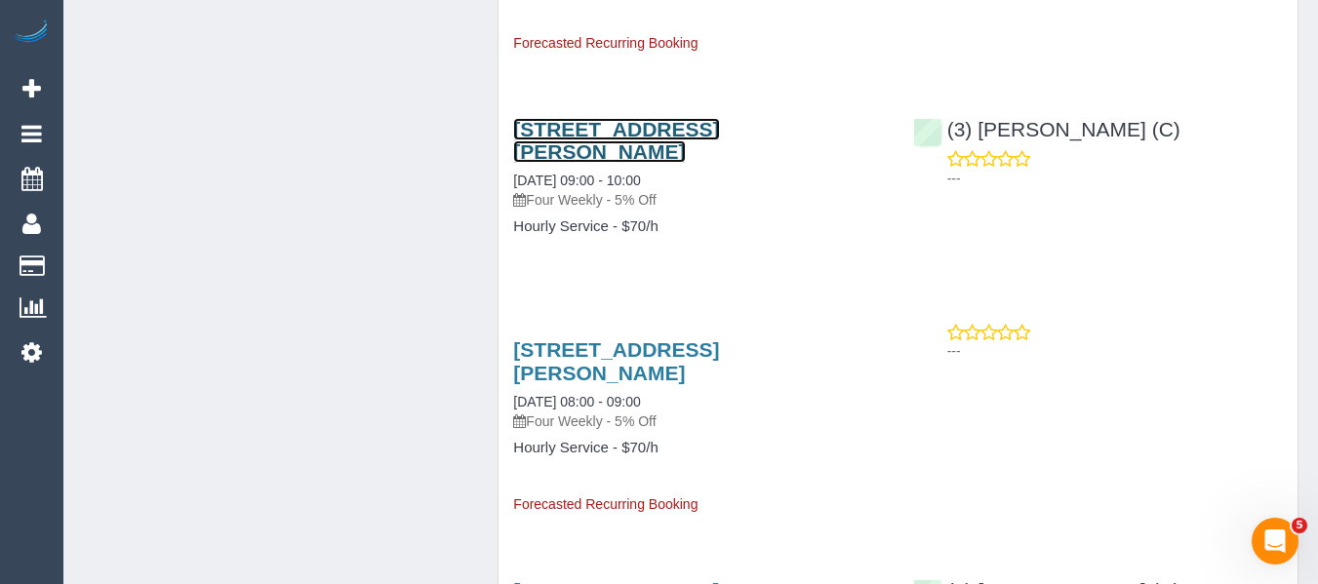
click at [612, 131] on link "2/35 Adam Street, South Yarra, VIC 3141" at bounding box center [616, 140] width 206 height 45
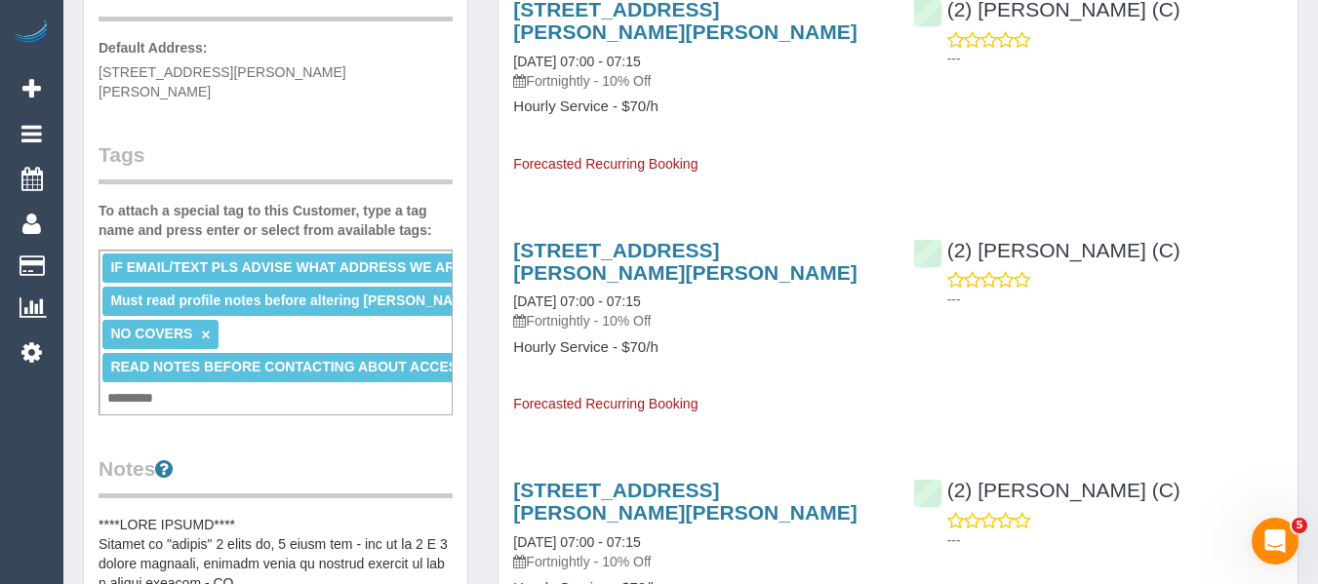
scroll to position [0, 0]
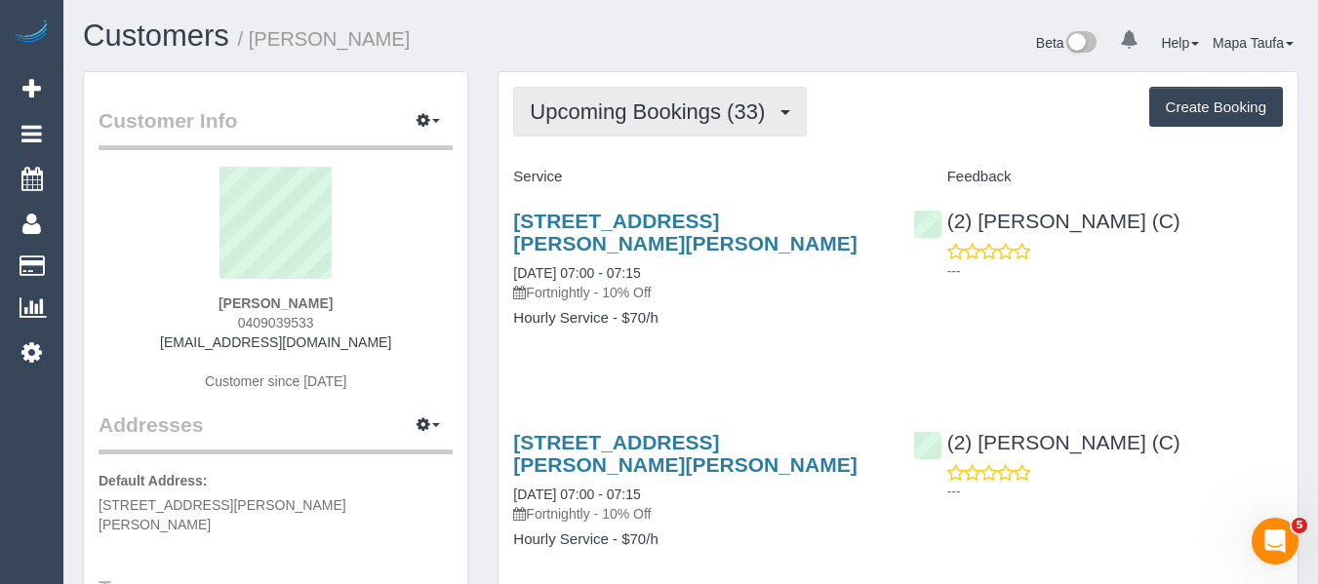
click at [675, 107] on span "Upcoming Bookings (33)" at bounding box center [652, 111] width 245 height 24
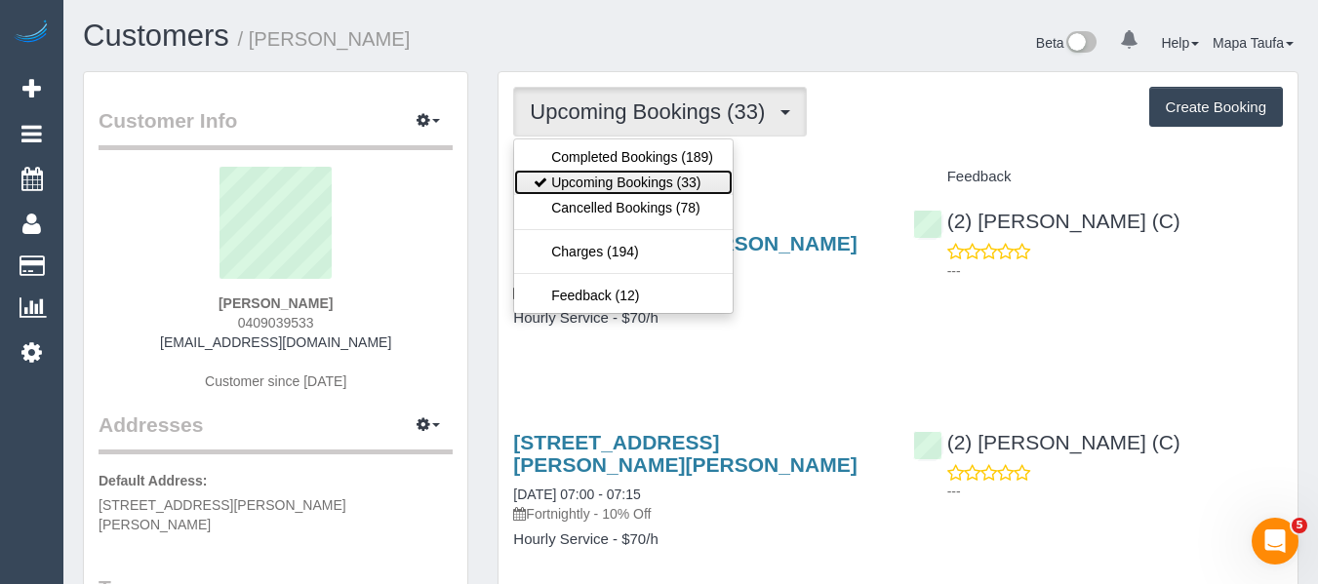
click at [625, 189] on link "Upcoming Bookings (33)" at bounding box center [623, 182] width 218 height 25
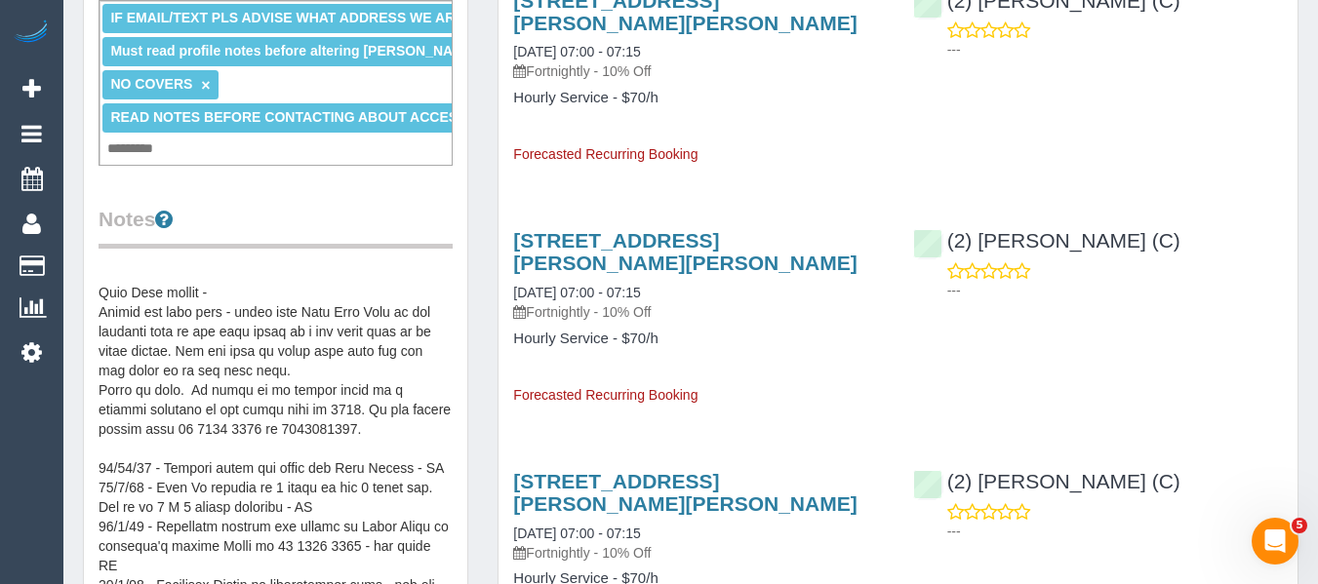
scroll to position [195, 0]
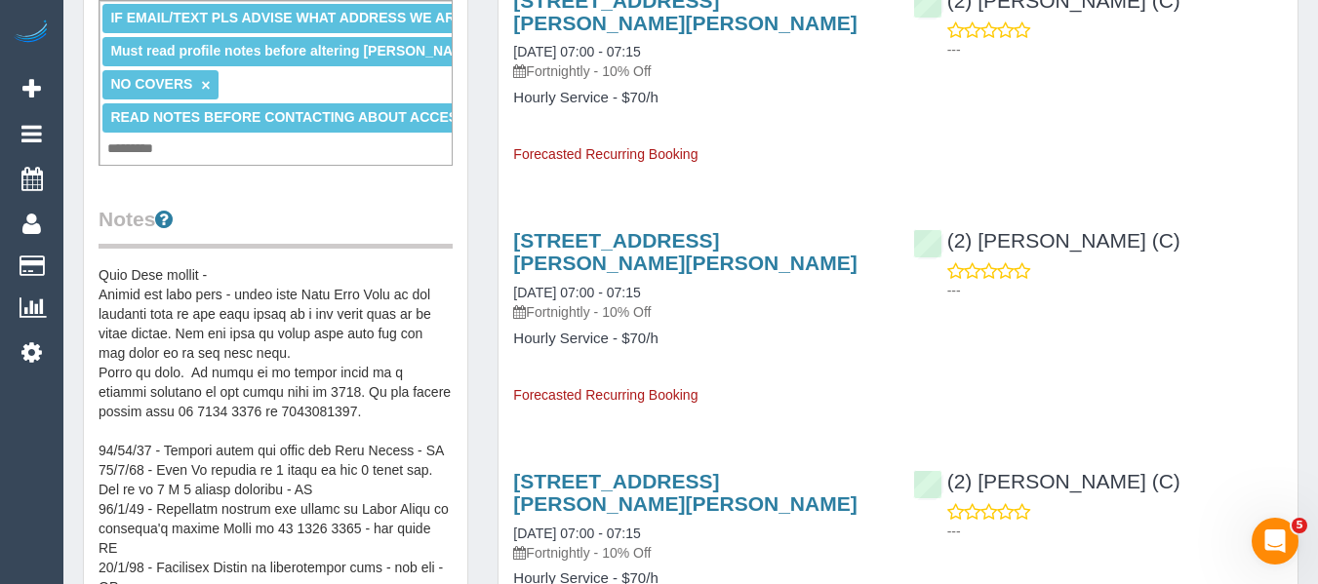
click at [360, 394] on pre at bounding box center [276, 460] width 354 height 390
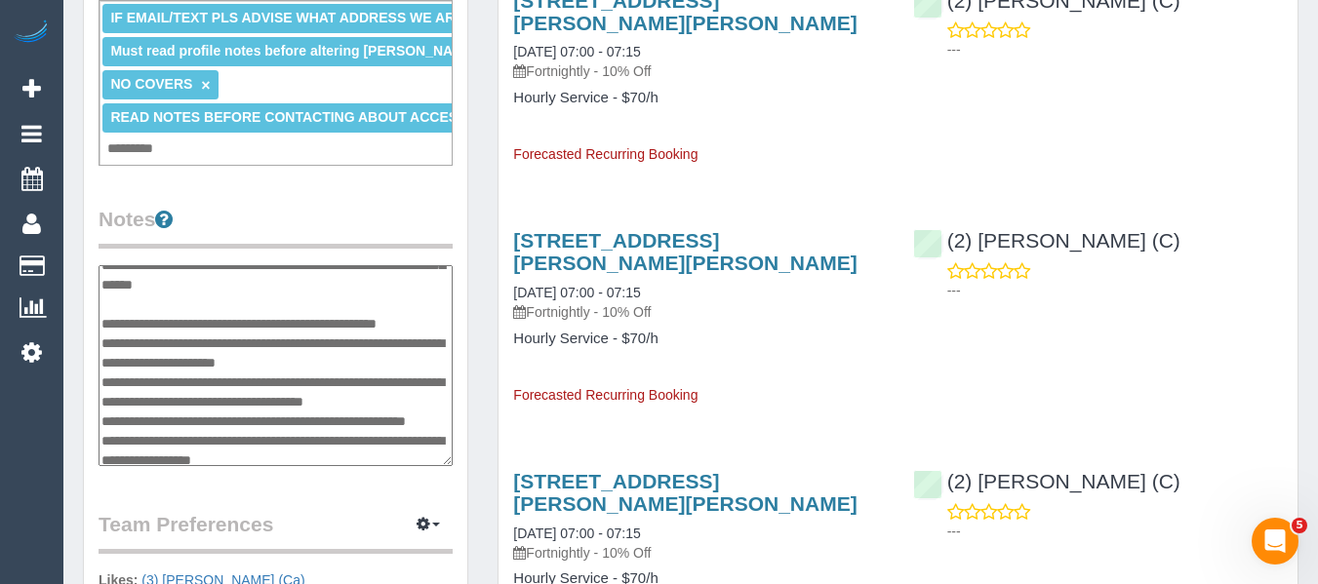
scroll to position [254, 0]
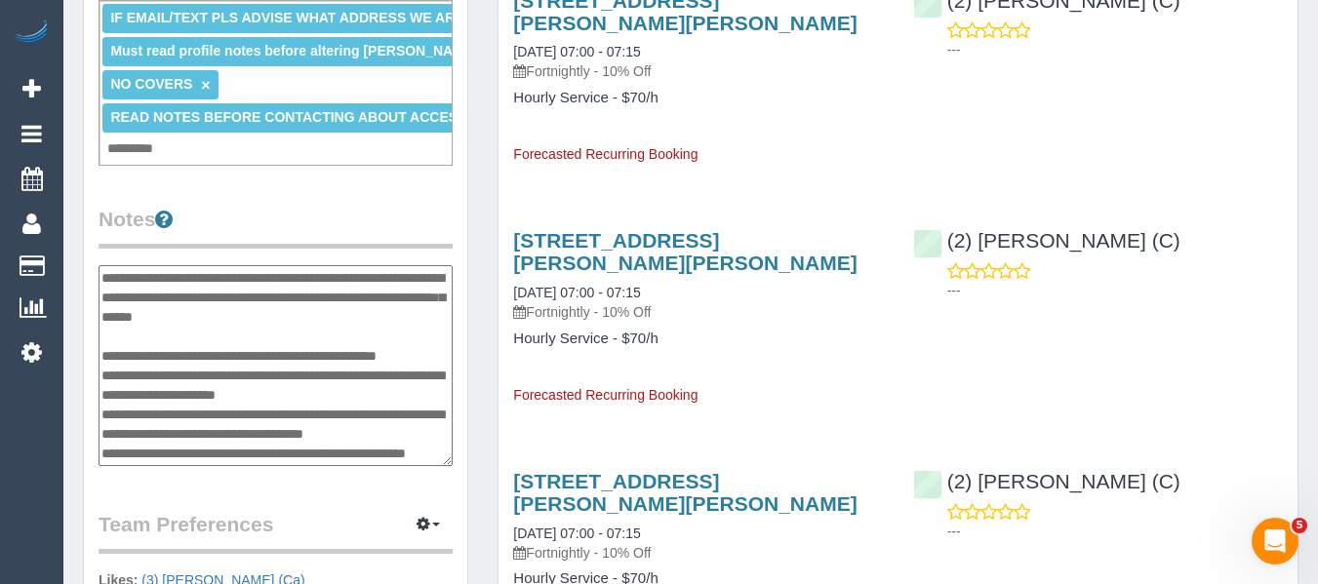
click at [152, 360] on textarea at bounding box center [276, 365] width 354 height 201
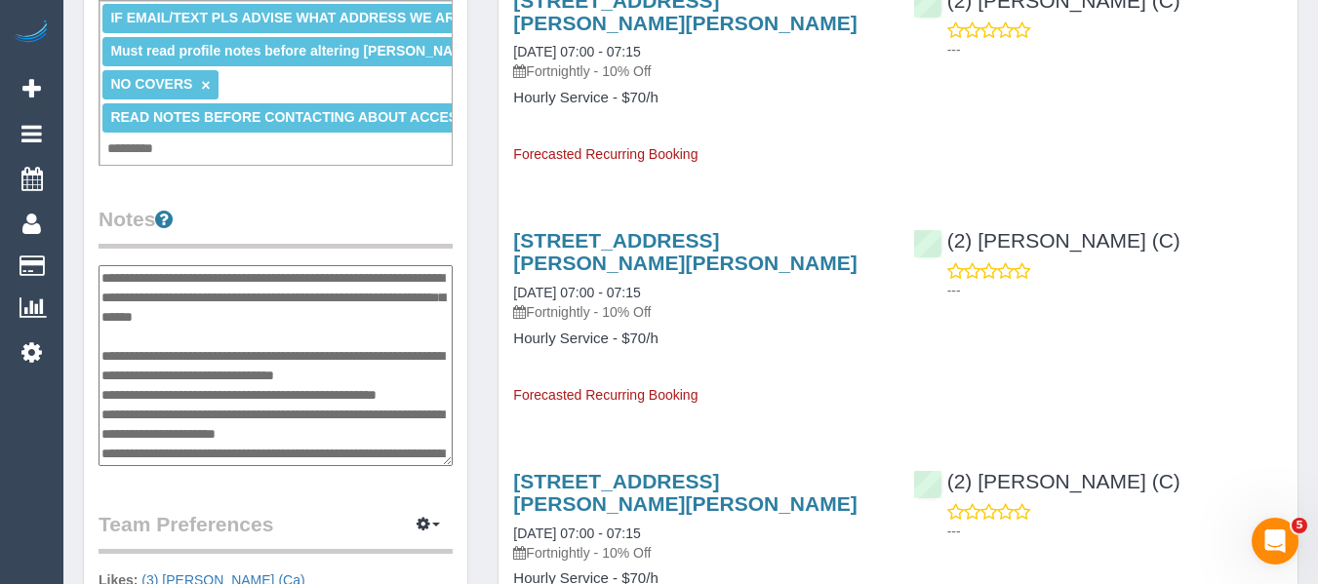
type textarea "**********"
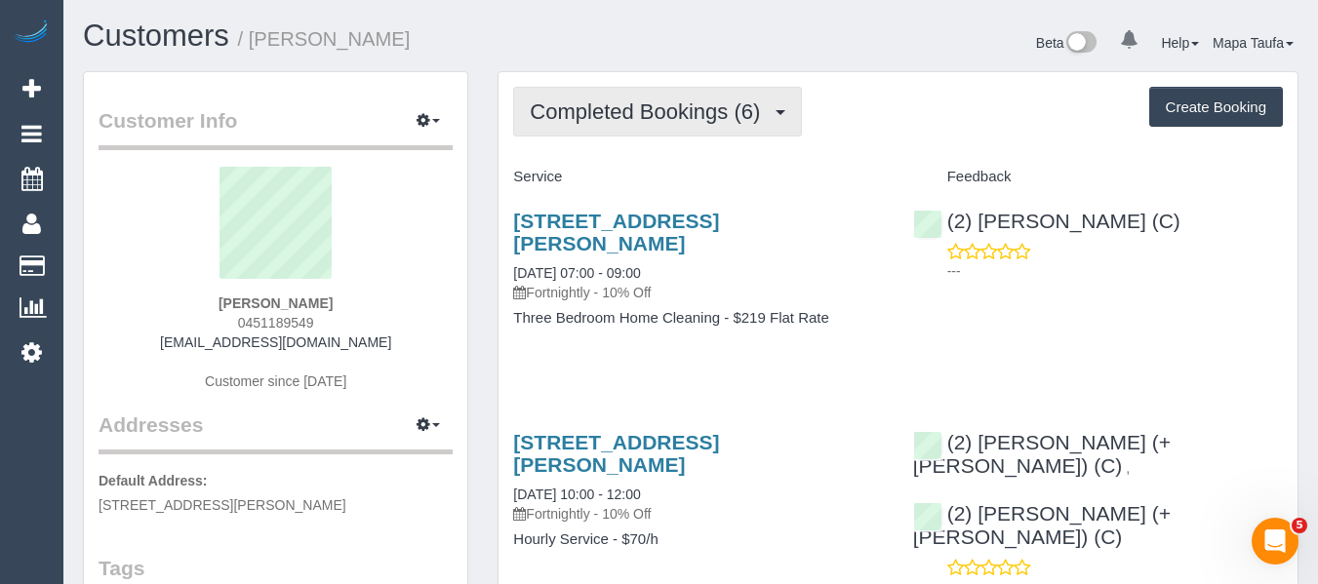
click at [590, 135] on button "Completed Bookings (6)" at bounding box center [657, 112] width 289 height 50
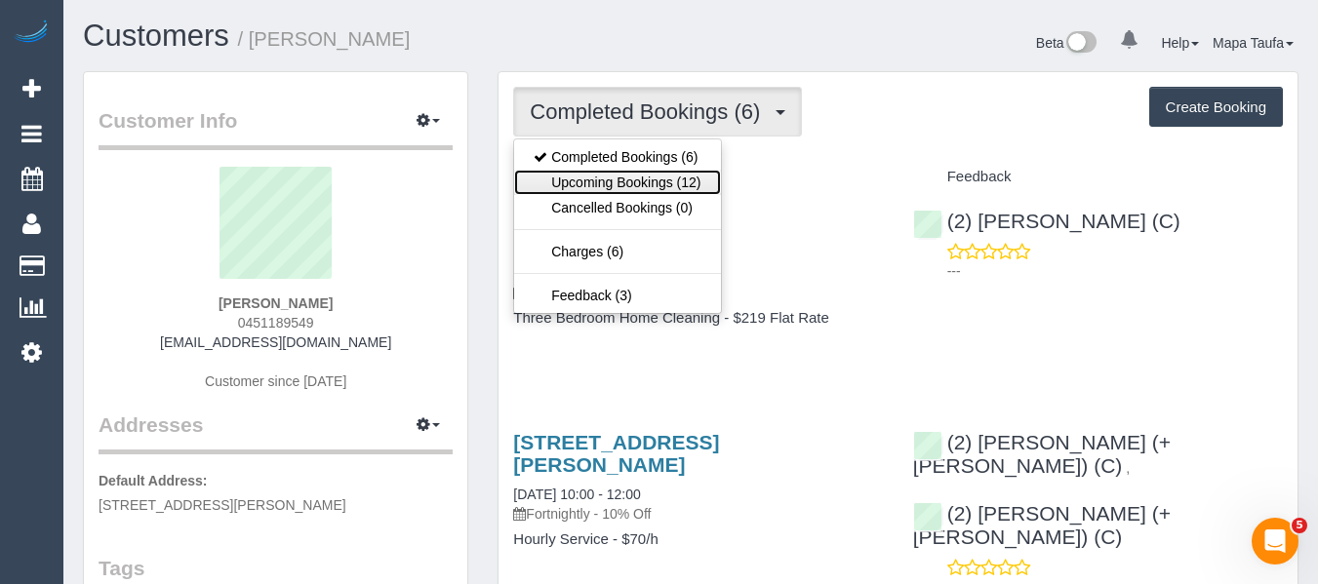
click at [603, 174] on link "Upcoming Bookings (12)" at bounding box center [617, 182] width 206 height 25
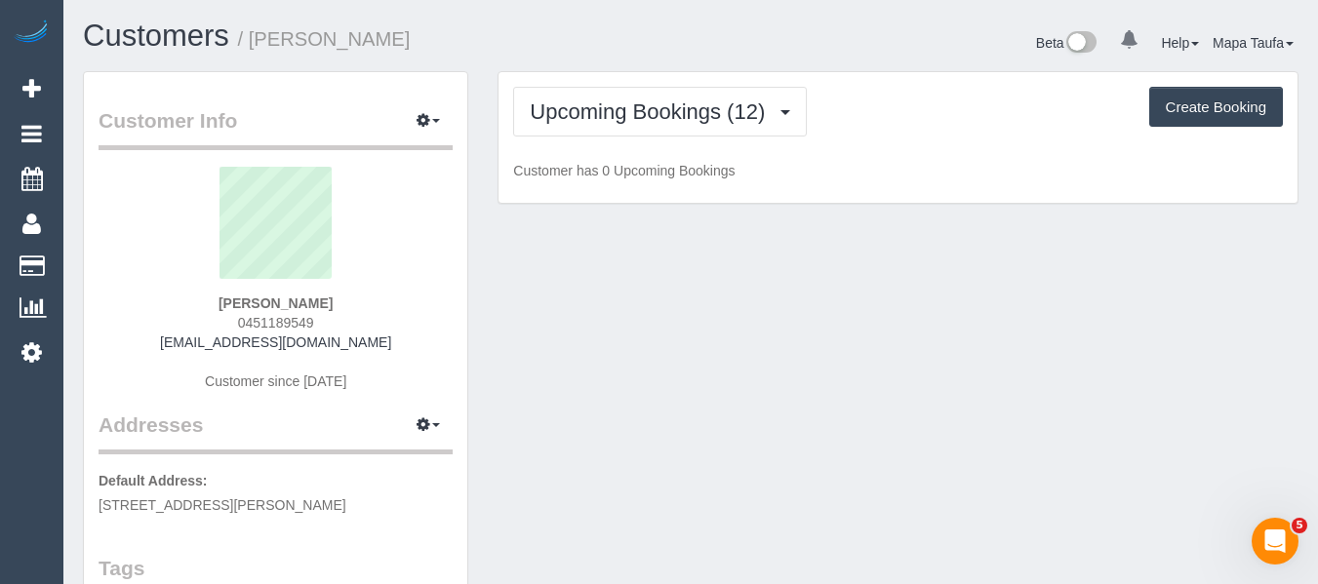
drag, startPoint x: 883, startPoint y: 106, endPoint x: 336, endPoint y: 212, distance: 556.2
click at [883, 106] on div "Upcoming Bookings (12) Completed Bookings (6) Upcoming Bookings (12) Cancelled …" at bounding box center [898, 112] width 770 height 50
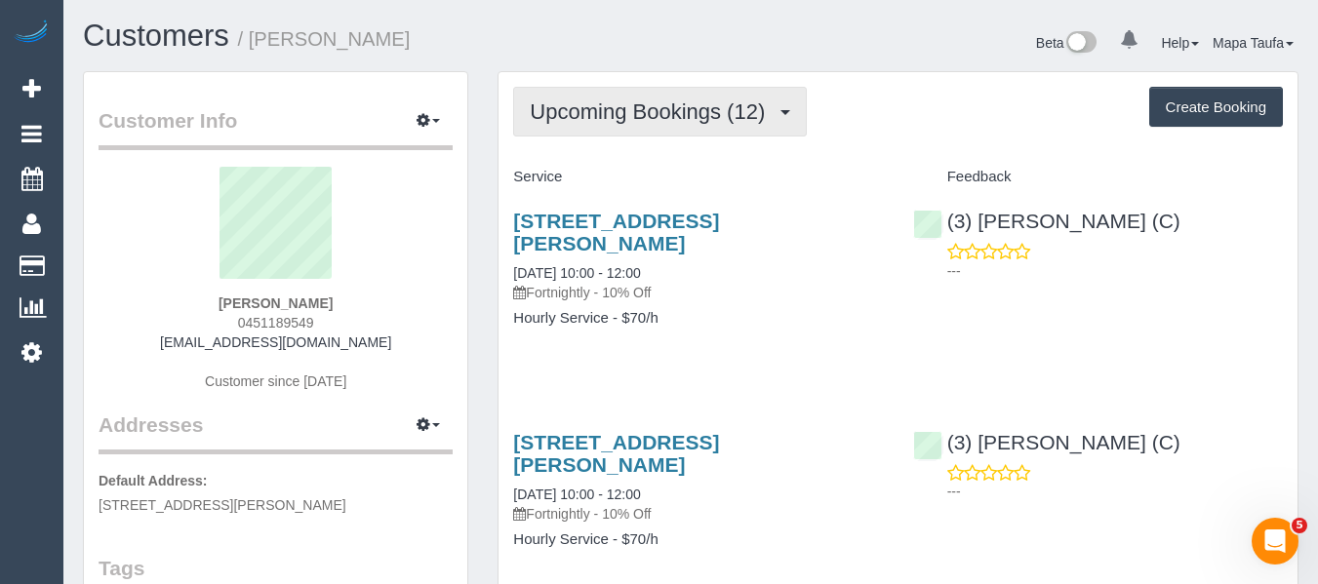
click at [673, 124] on button "Upcoming Bookings (12)" at bounding box center [660, 112] width 294 height 50
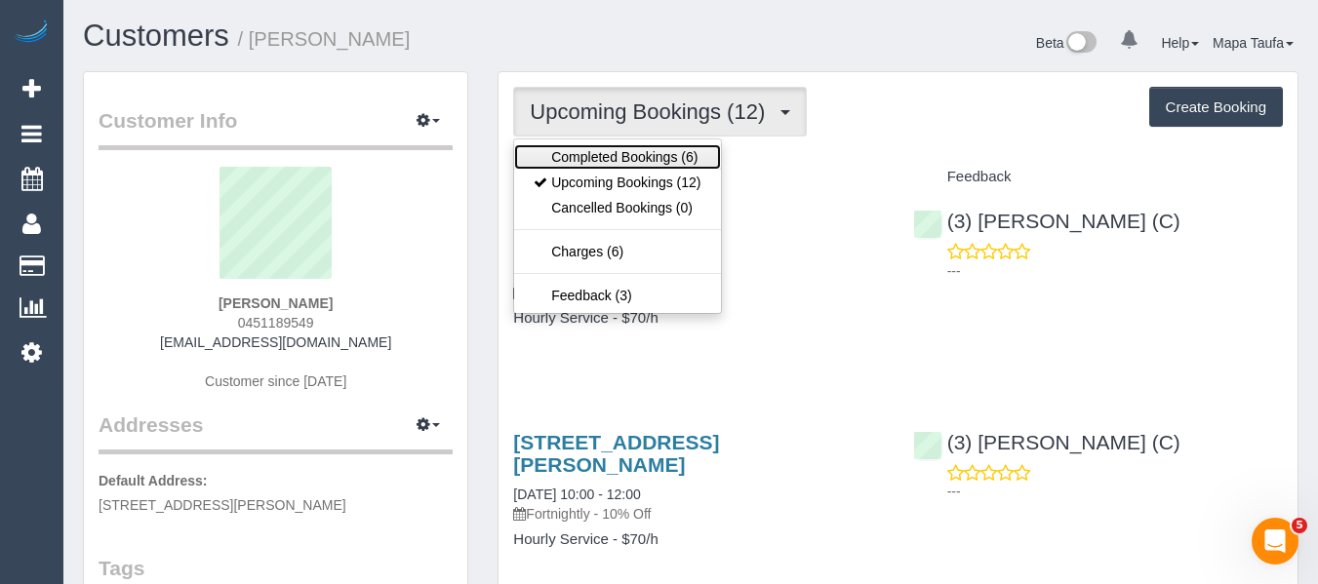
click at [649, 155] on link "Completed Bookings (6)" at bounding box center [617, 156] width 206 height 25
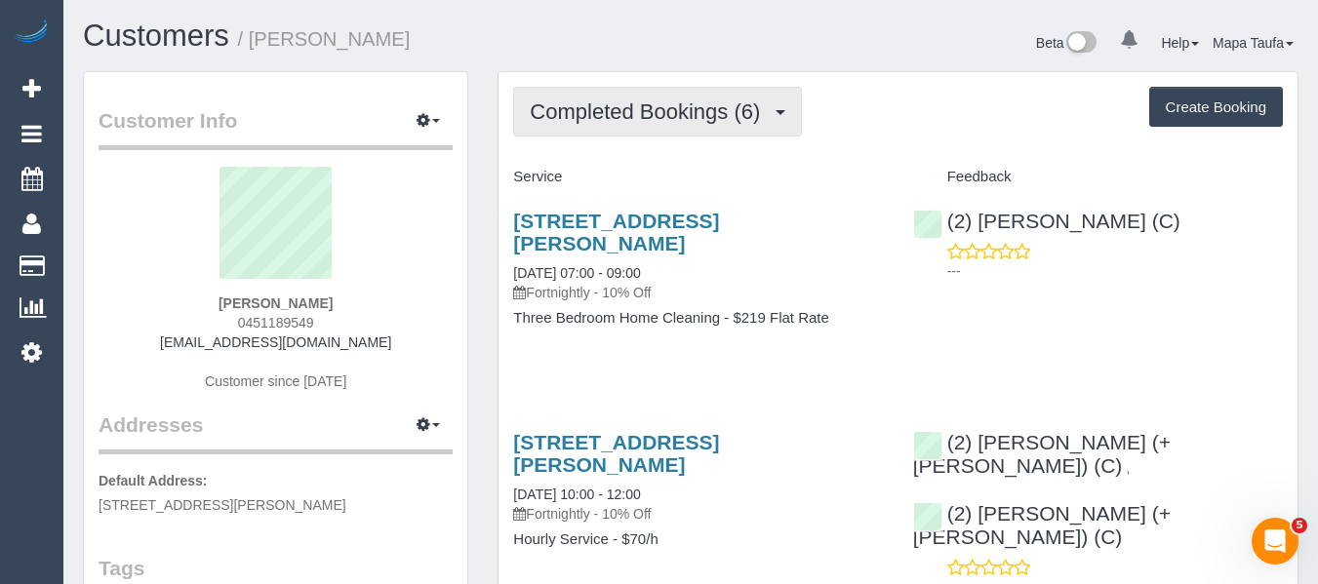
drag, startPoint x: 660, startPoint y: 106, endPoint x: 656, endPoint y: 118, distance: 12.3
click at [656, 117] on span "Completed Bookings (6)" at bounding box center [650, 111] width 240 height 24
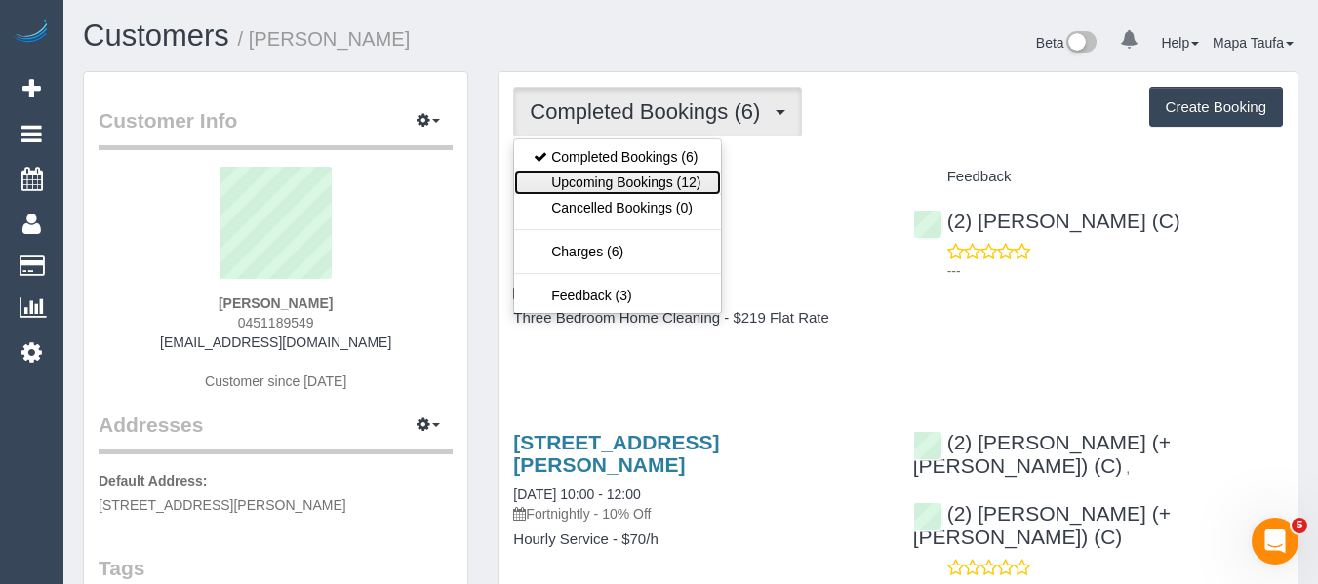
click at [643, 173] on link "Upcoming Bookings (12)" at bounding box center [617, 182] width 206 height 25
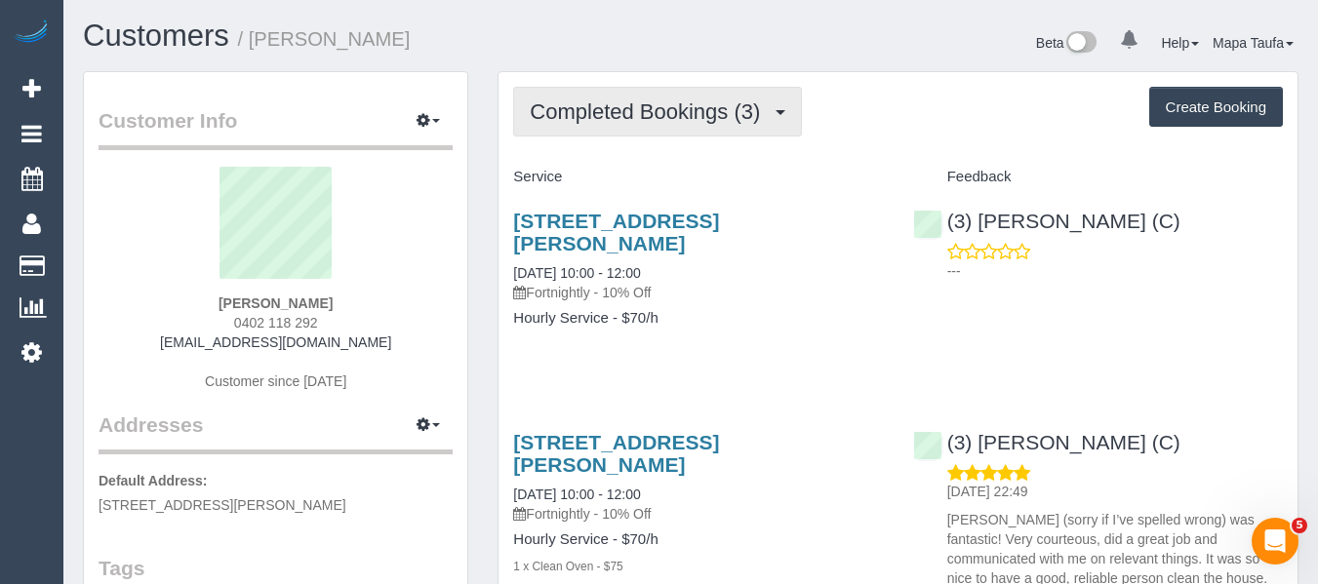
click at [645, 117] on span "Completed Bookings (3)" at bounding box center [650, 111] width 240 height 24
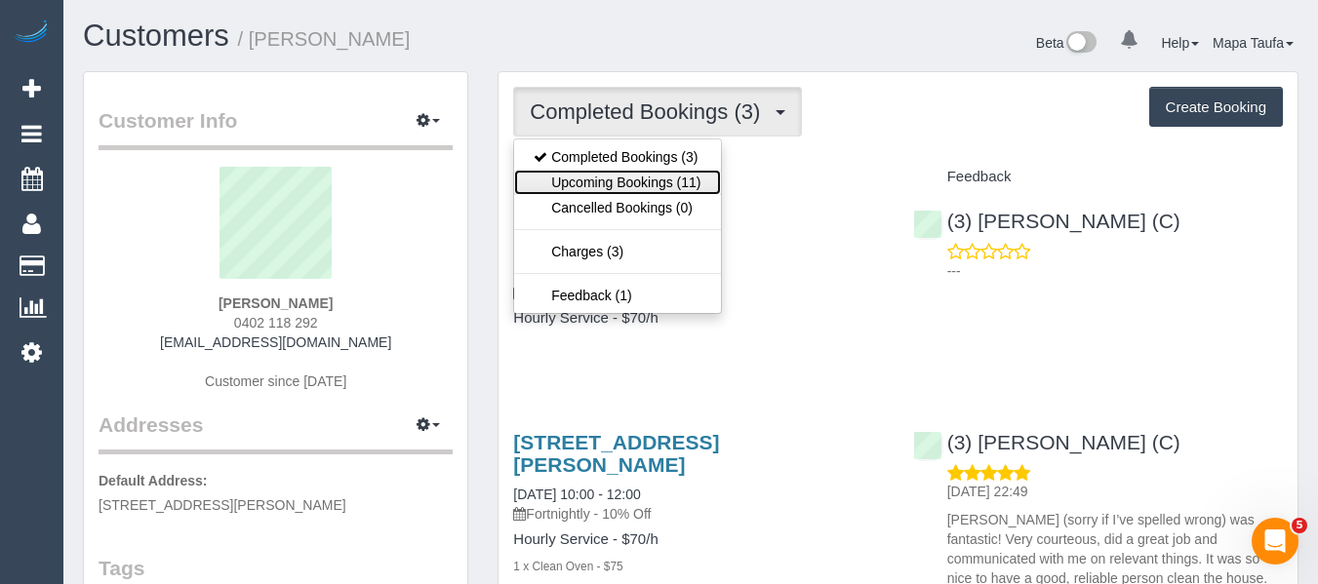
click at [631, 184] on link "Upcoming Bookings (11)" at bounding box center [617, 182] width 206 height 25
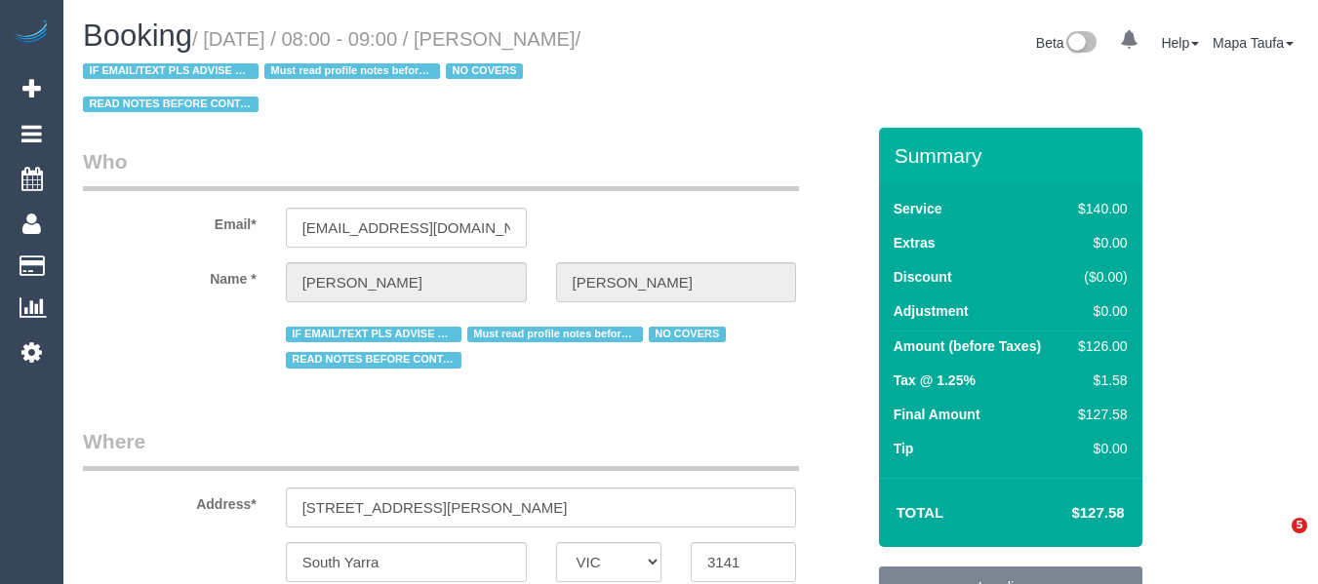
select select "VIC"
select select "number:28"
select select "number:16"
select select "number:19"
select select "number:25"
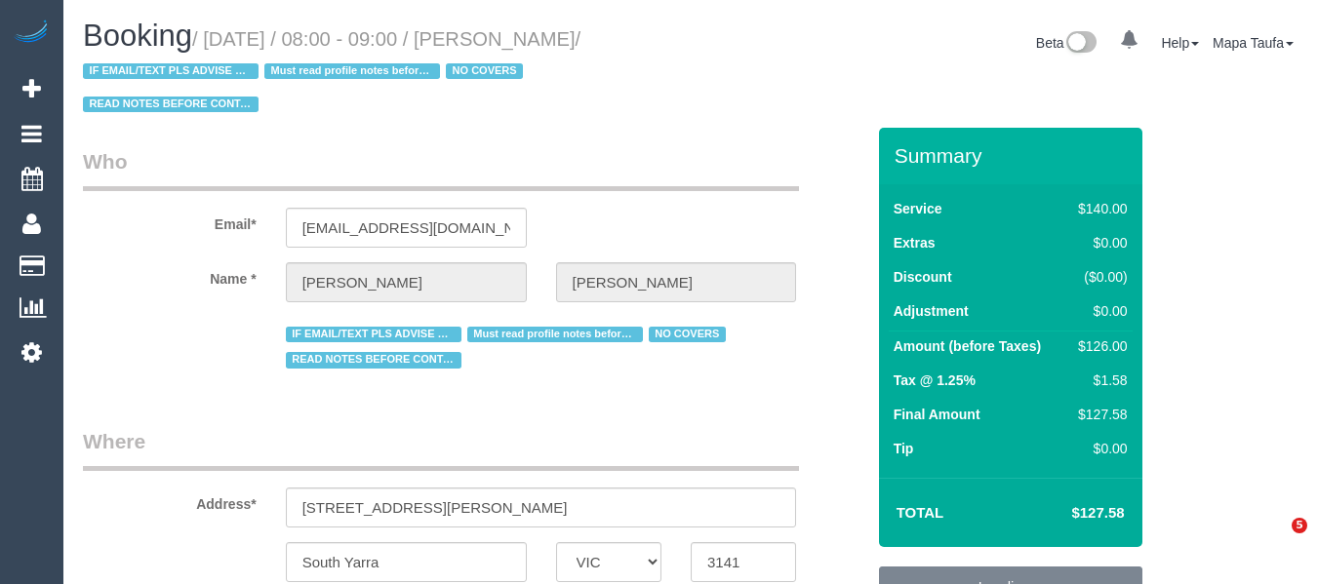
select select "number:35"
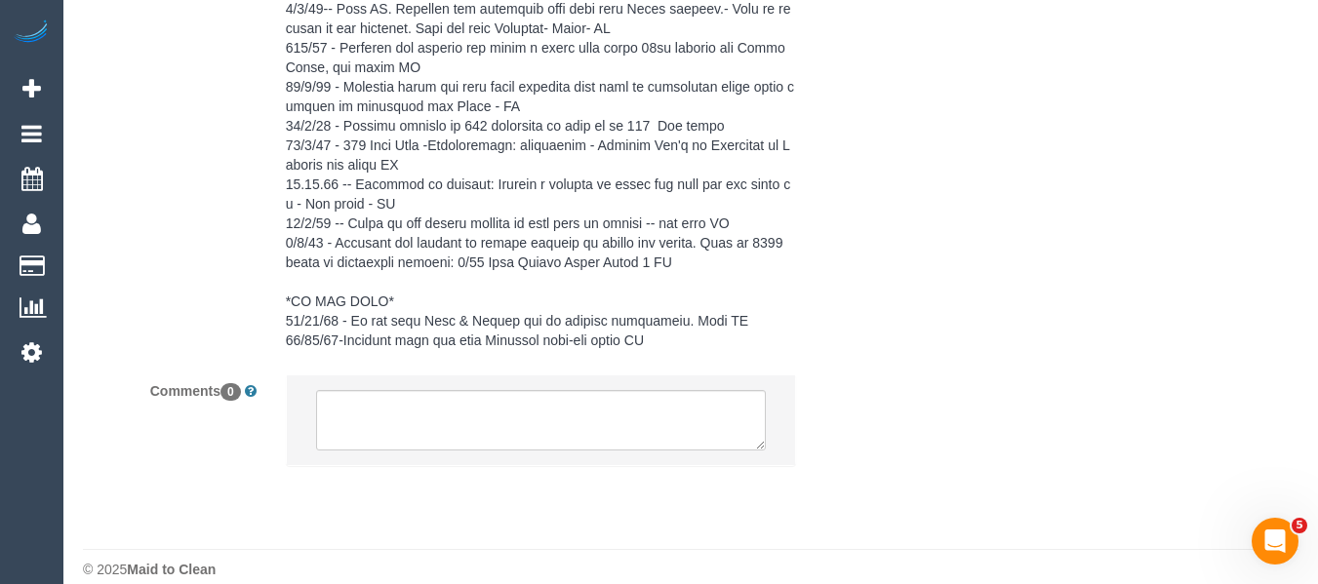
scroll to position [4460, 0]
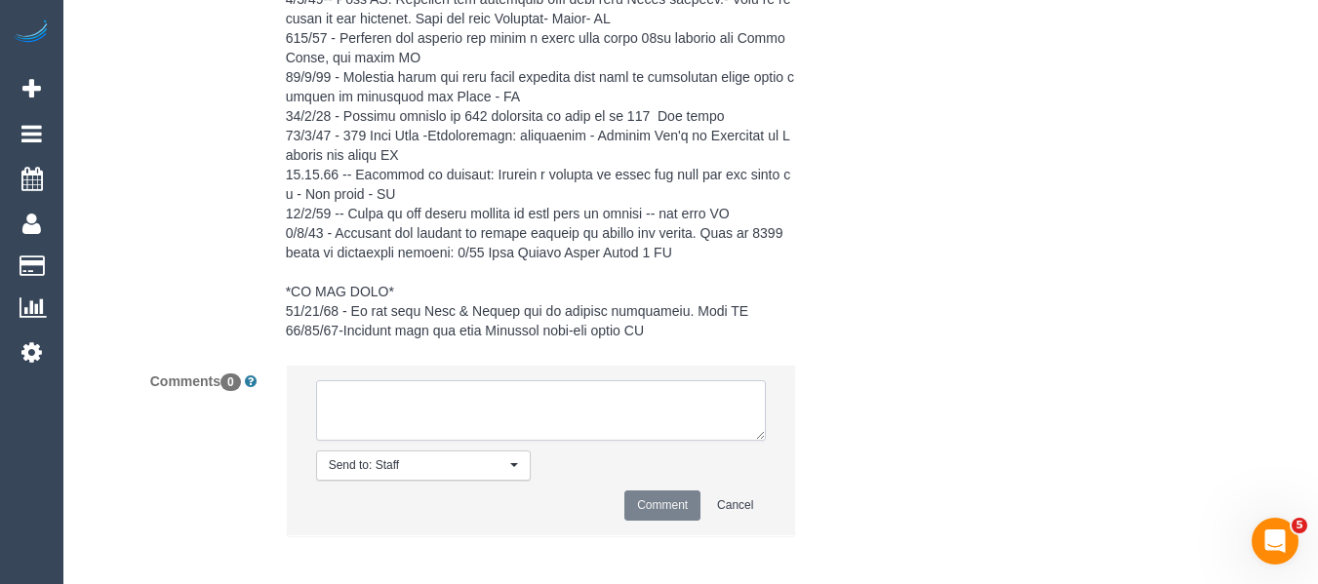
click at [387, 389] on textarea at bounding box center [541, 410] width 451 height 60
type textarea "-"
type textarea "/"
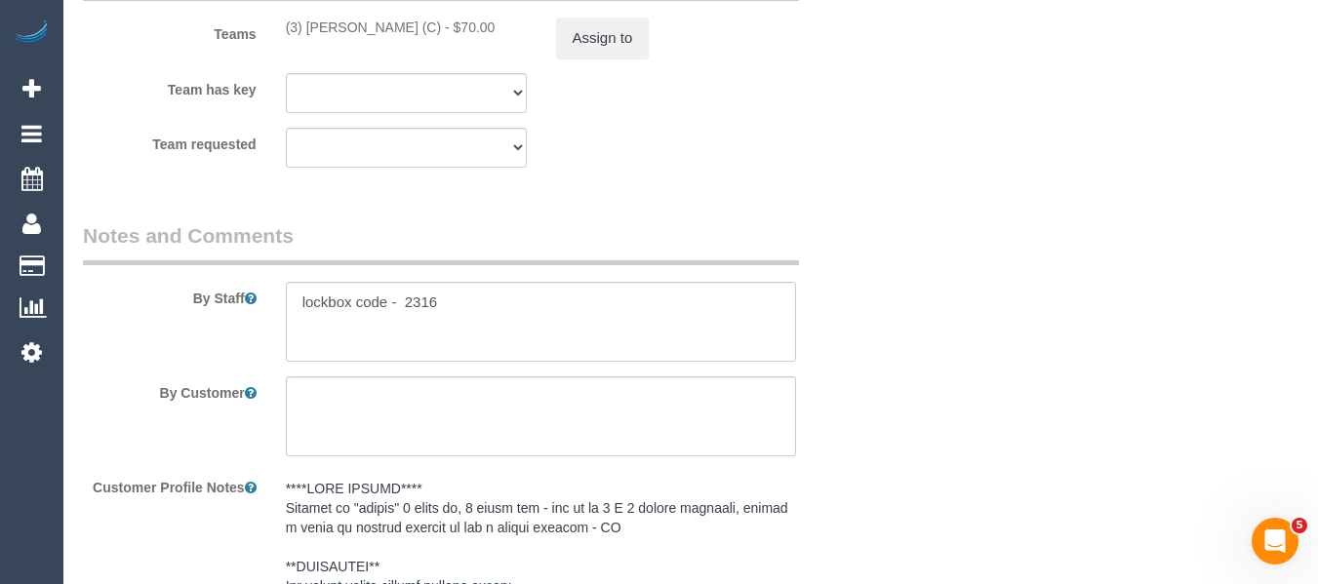
scroll to position [3095, 0]
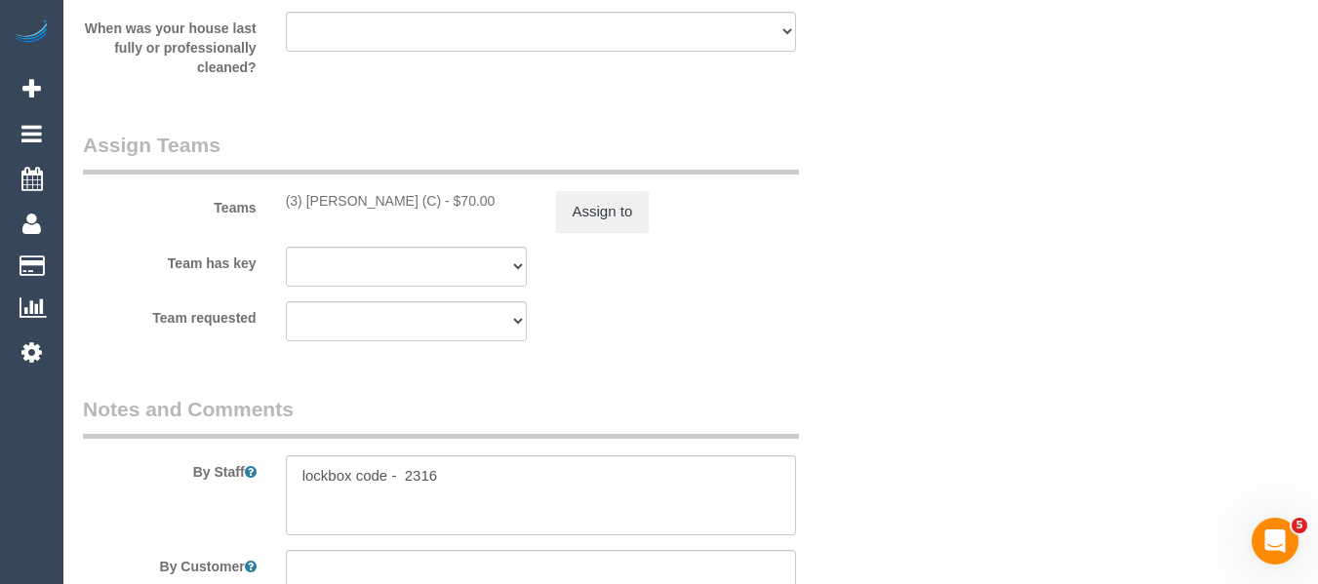
drag, startPoint x: 285, startPoint y: 195, endPoint x: 410, endPoint y: 203, distance: 125.1
click at [410, 203] on div "(3) [PERSON_NAME] (C) - $70.00" at bounding box center [406, 201] width 241 height 20
copy div "(3) [PERSON_NAME] (C)"
click at [613, 208] on button "Assign to" at bounding box center [603, 211] width 94 height 41
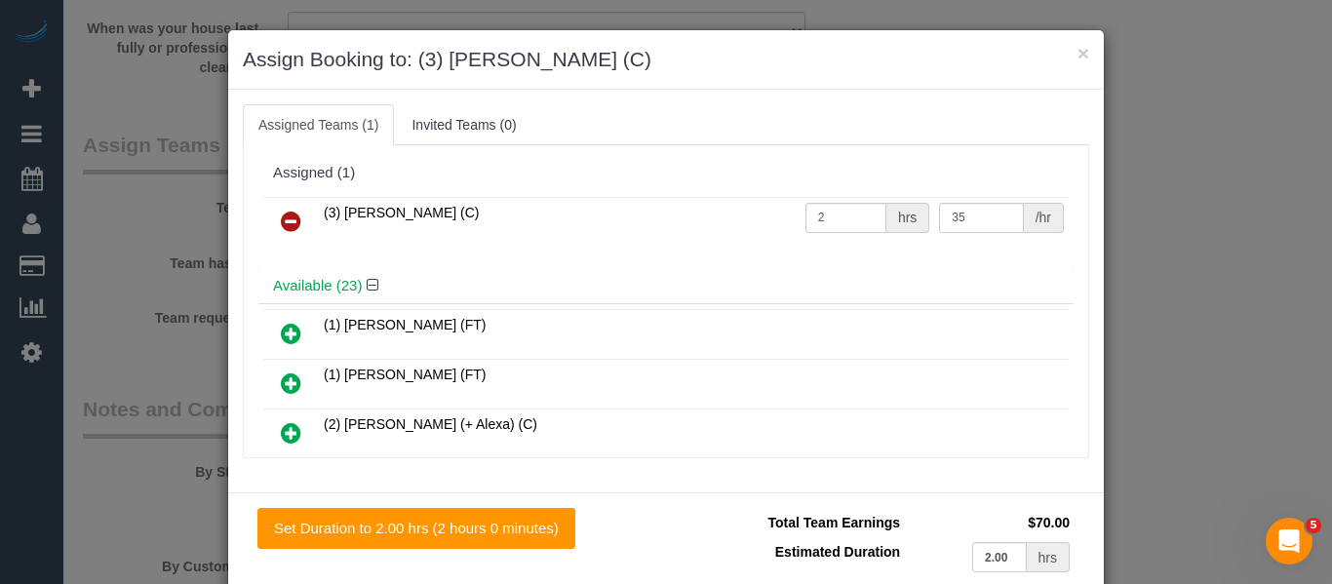
drag, startPoint x: 291, startPoint y: 227, endPoint x: 306, endPoint y: 228, distance: 15.6
click at [291, 227] on icon at bounding box center [291, 221] width 20 height 23
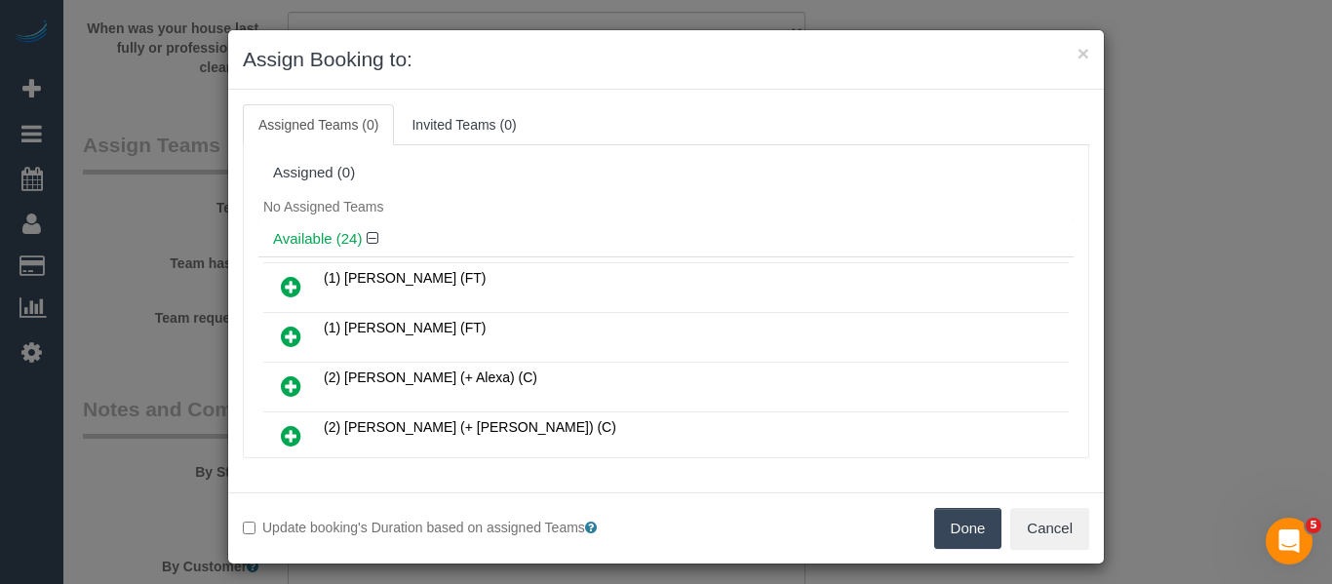
click at [946, 520] on button "Done" at bounding box center [968, 528] width 68 height 41
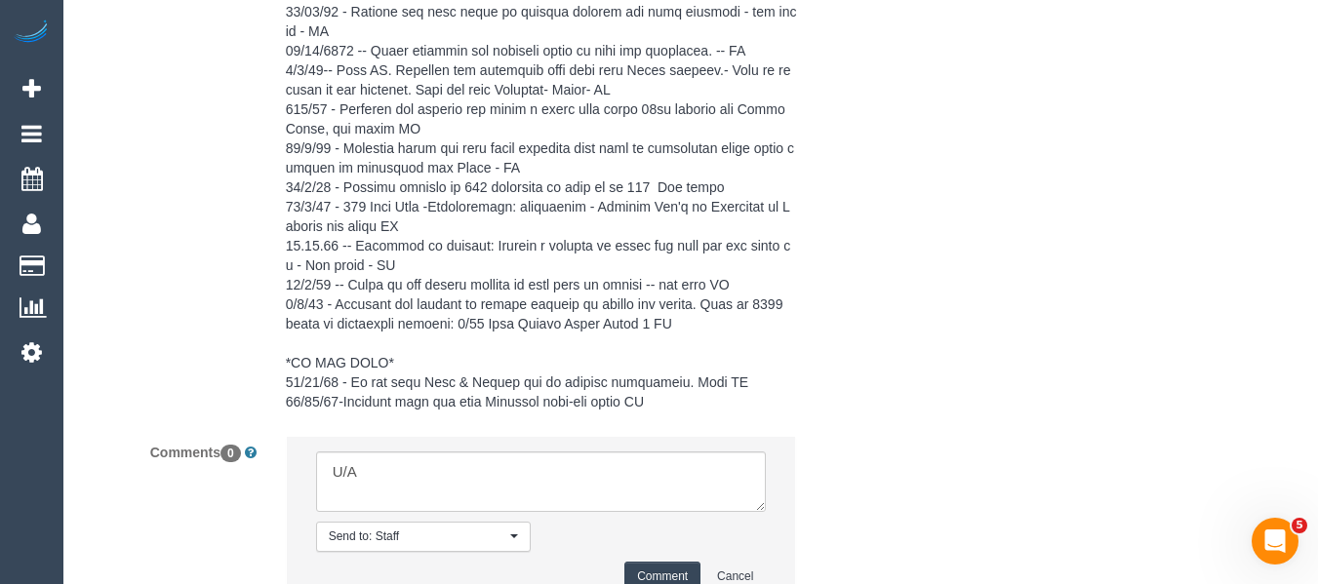
scroll to position [4554, 0]
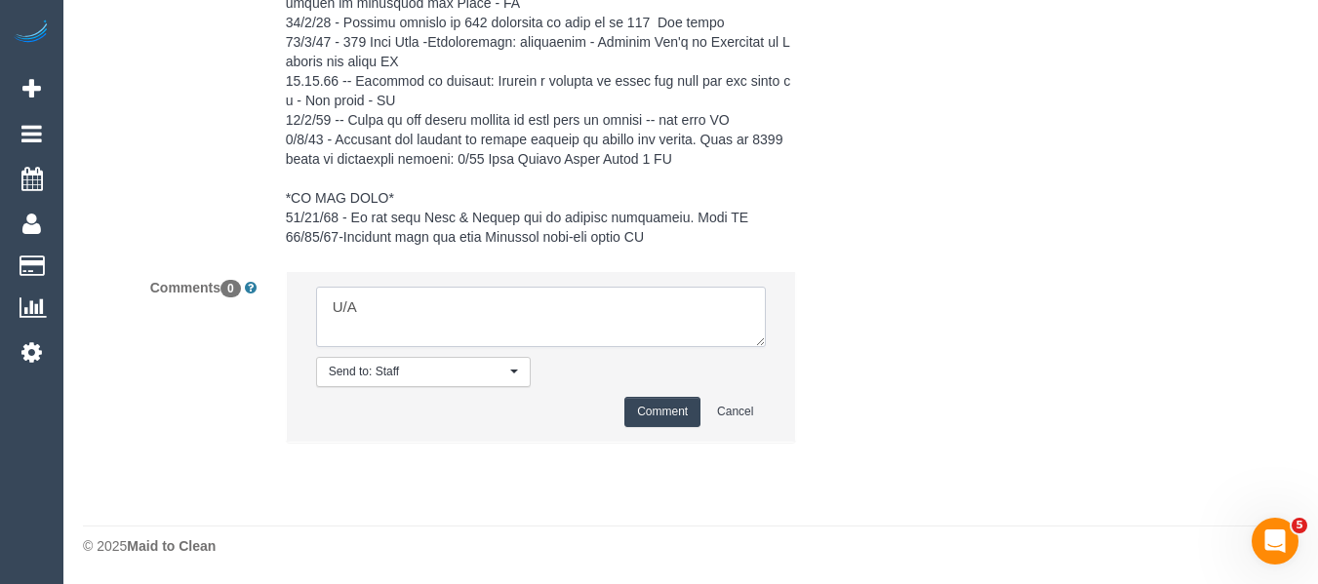
click at [419, 315] on textarea at bounding box center [541, 317] width 451 height 60
paste textarea "(3) Imanuil Afiuo (C)"
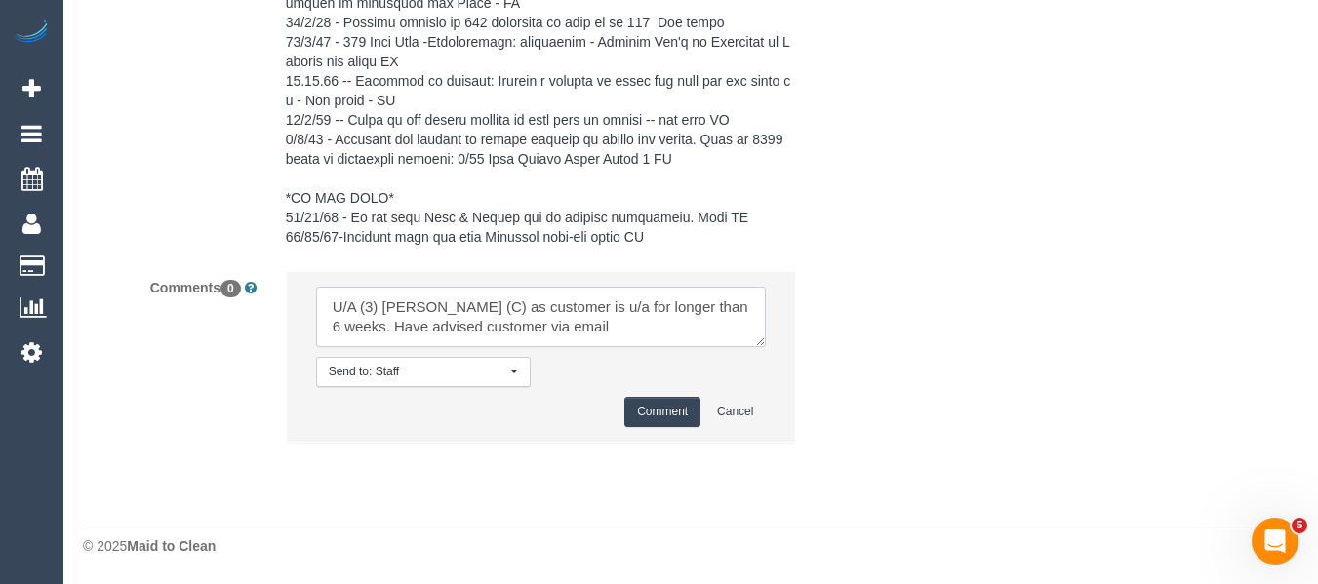
type textarea "U/A (3) Imanuil Afiuo (C) as customer is u/a for longer than 6 weeks. Have advi…"
click at [636, 401] on button "Comment" at bounding box center [662, 412] width 76 height 30
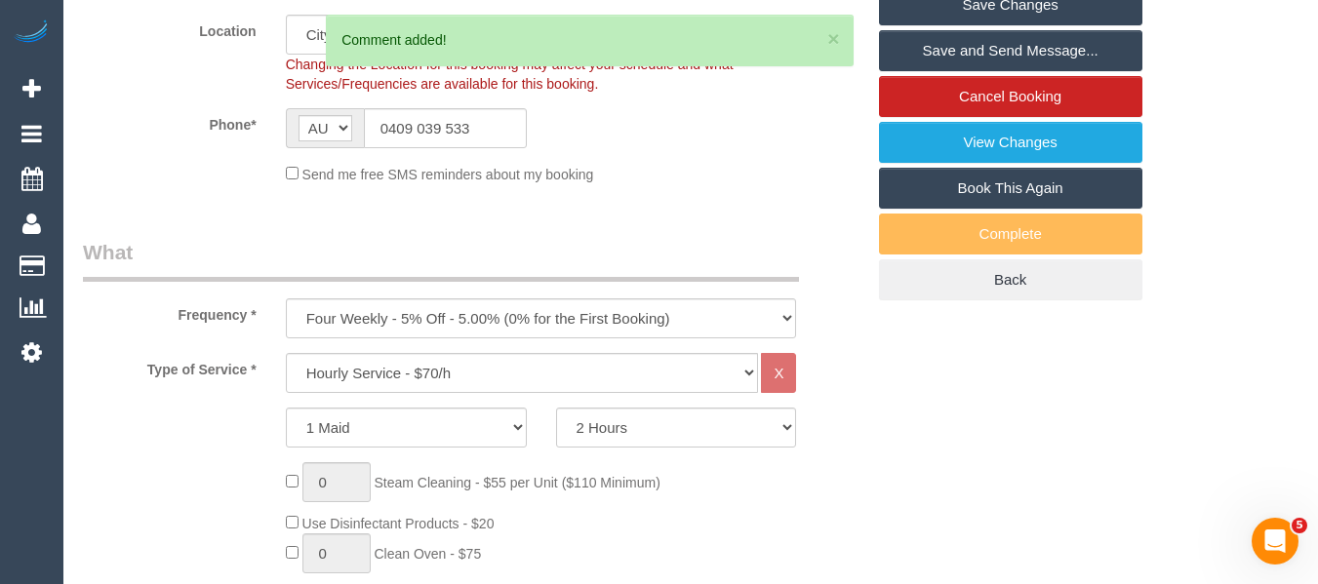
scroll to position [554, 0]
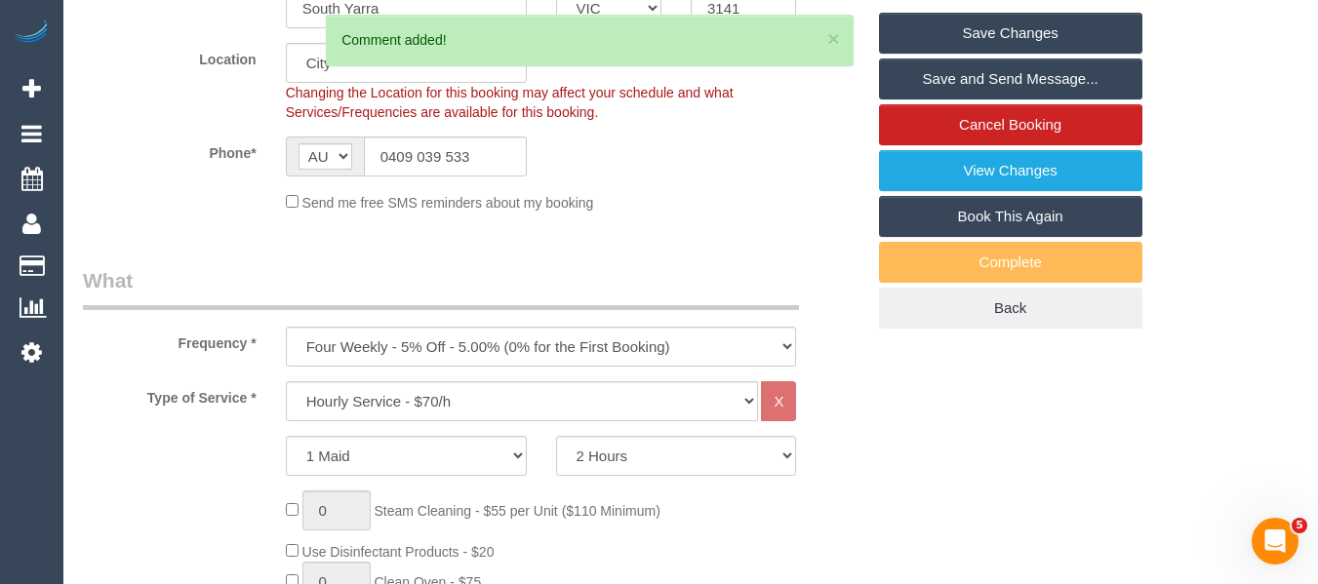
click at [1033, 33] on link "Save Changes" at bounding box center [1010, 33] width 263 height 41
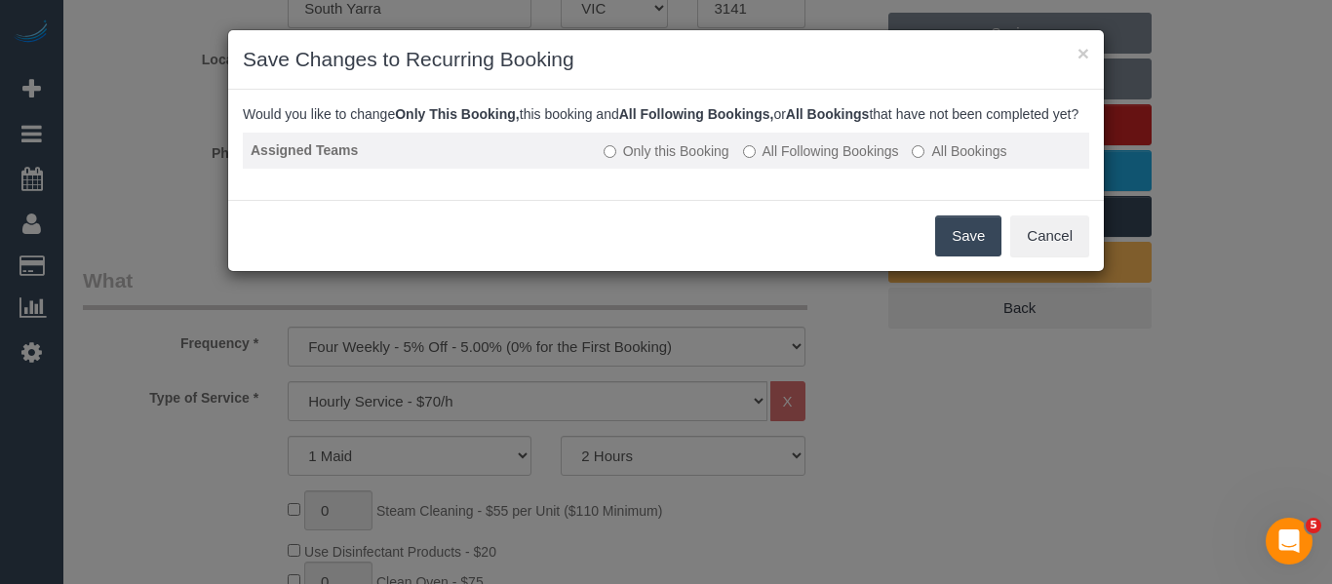
click at [774, 161] on label "All Following Bookings" at bounding box center [821, 151] width 156 height 20
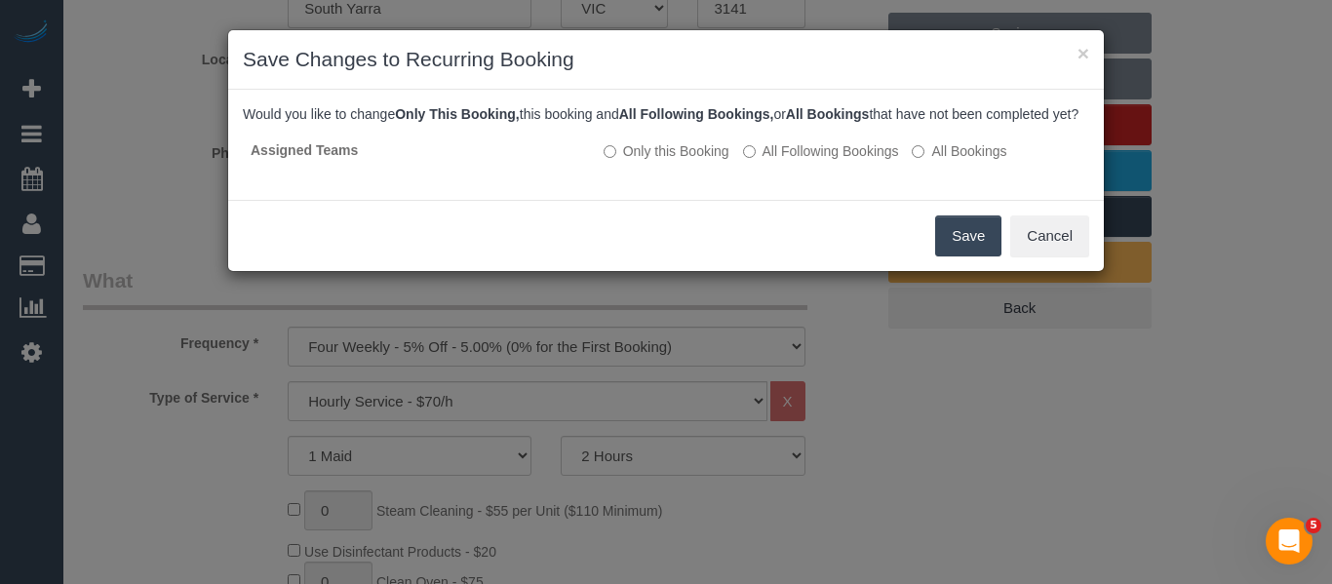
click at [977, 253] on button "Save" at bounding box center [968, 236] width 66 height 41
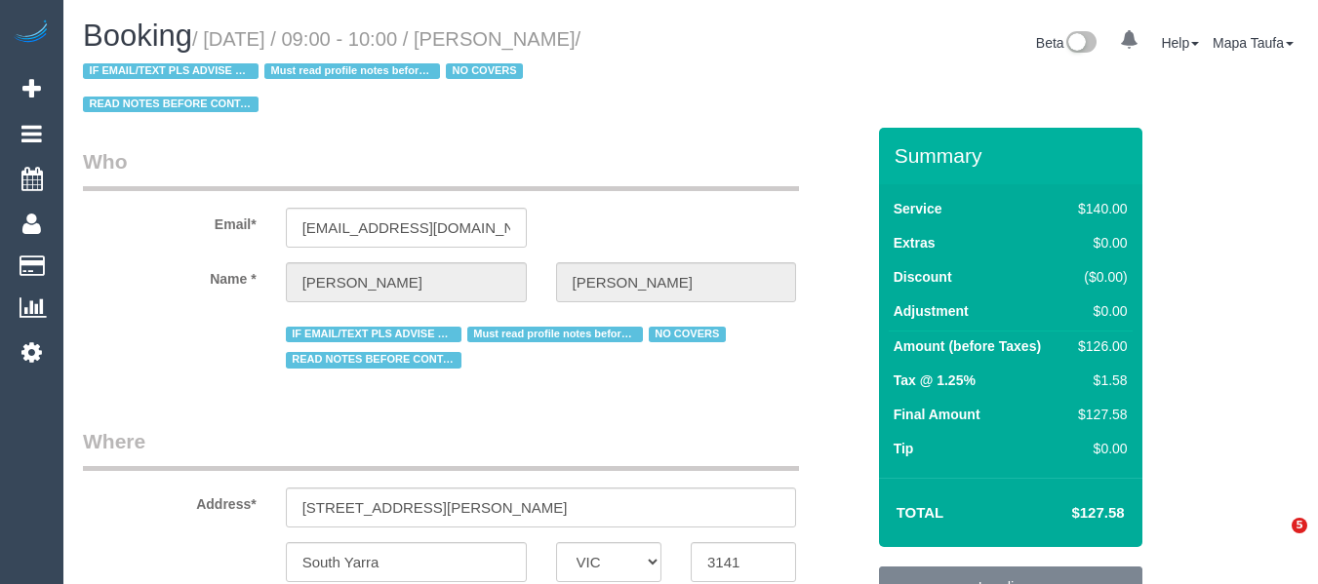
select select "VIC"
select select "string:AU"
select select "string:stripe-pm_1PnU8k2GScqysDRV8WyIceIA"
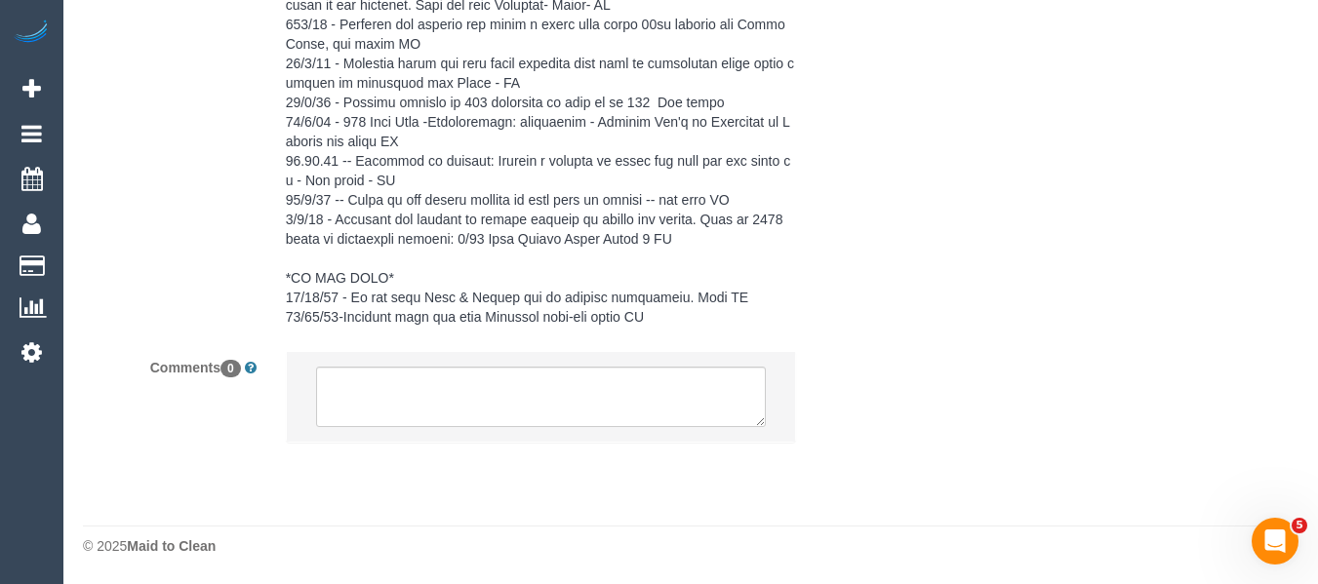
select select "object:1118"
select select "number:28"
select select "number:16"
select select "number:19"
select select "number:25"
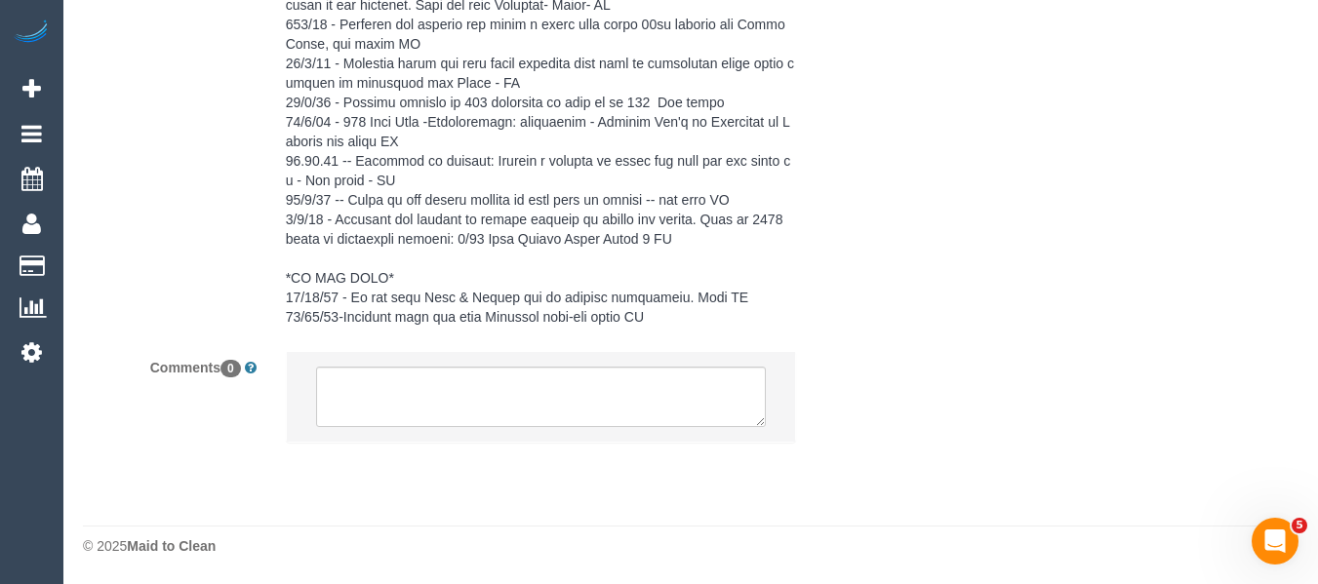
select select "number:35"
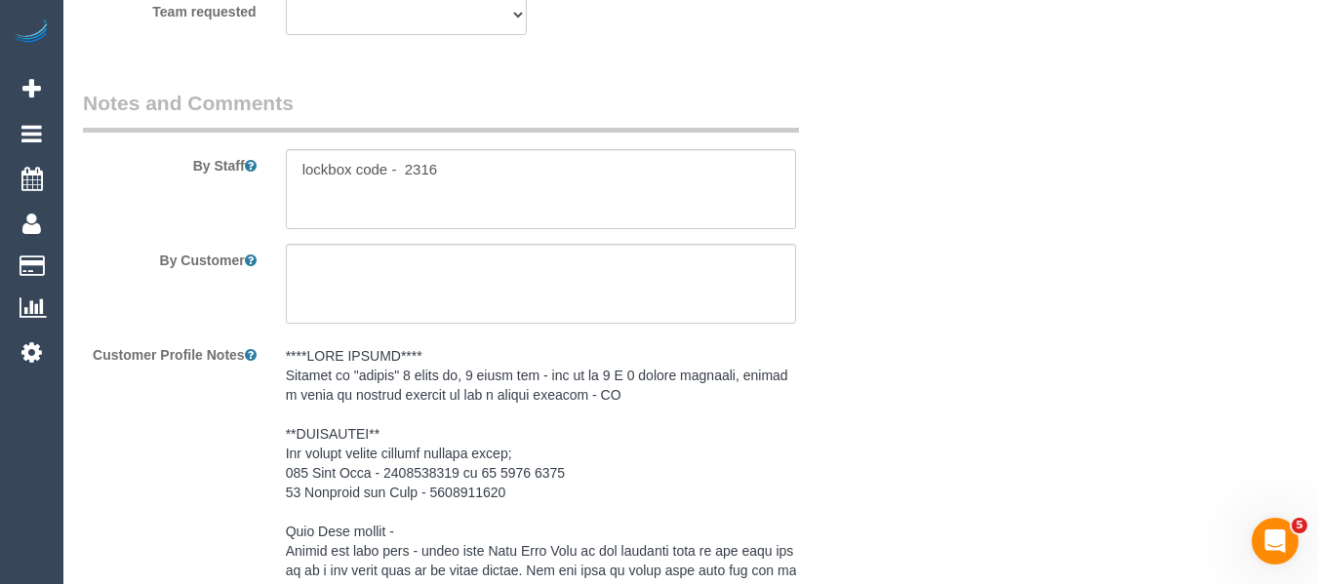
scroll to position [3206, 0]
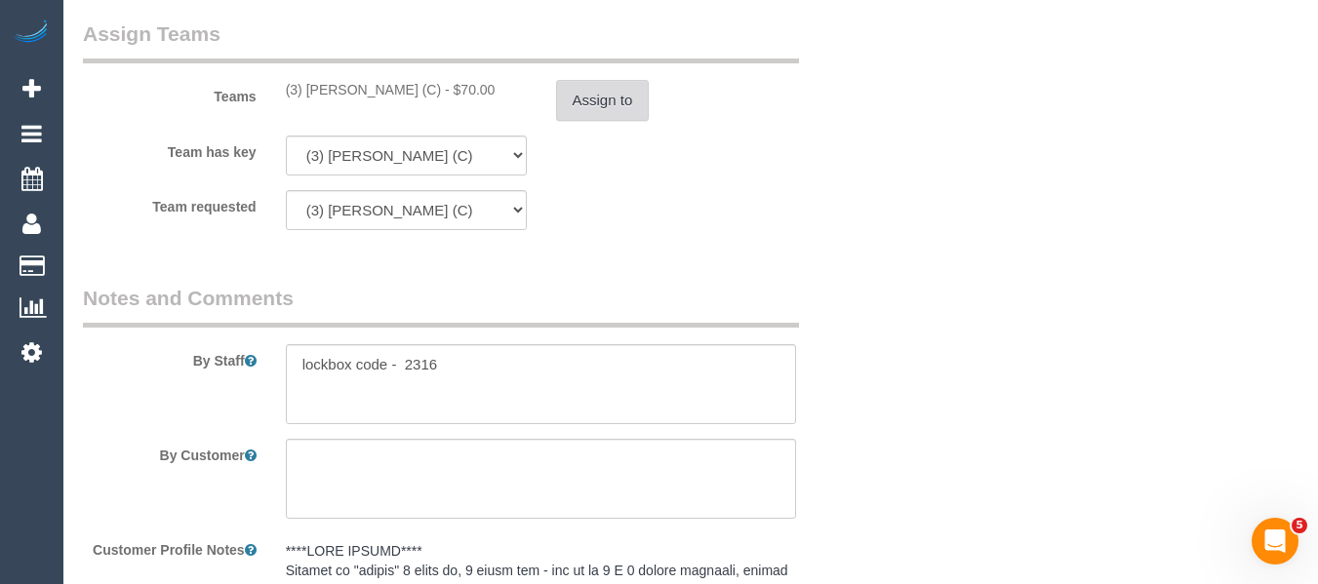
click at [622, 117] on button "Assign to" at bounding box center [603, 100] width 94 height 41
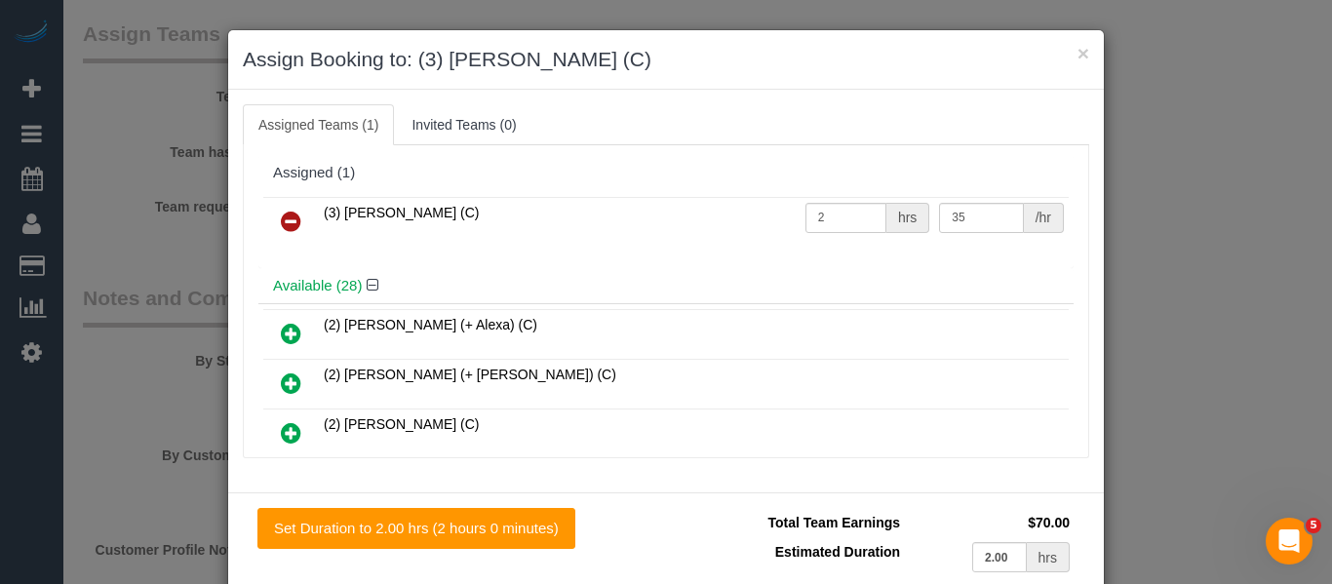
click at [298, 222] on link at bounding box center [291, 222] width 46 height 39
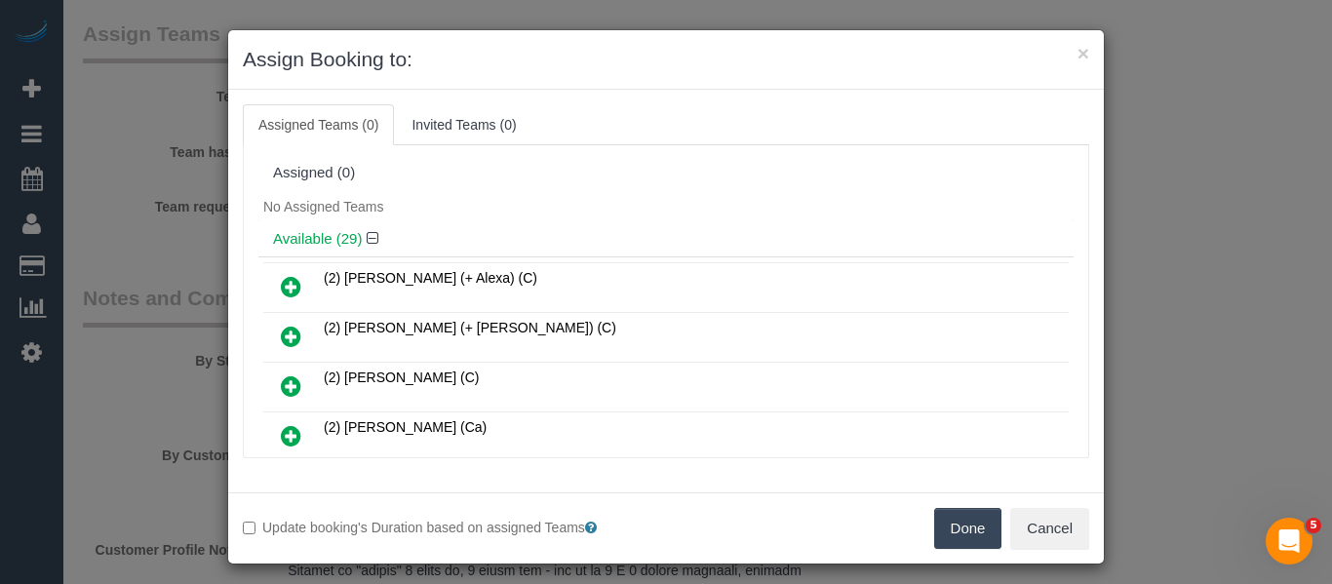
click at [965, 527] on button "Done" at bounding box center [968, 528] width 68 height 41
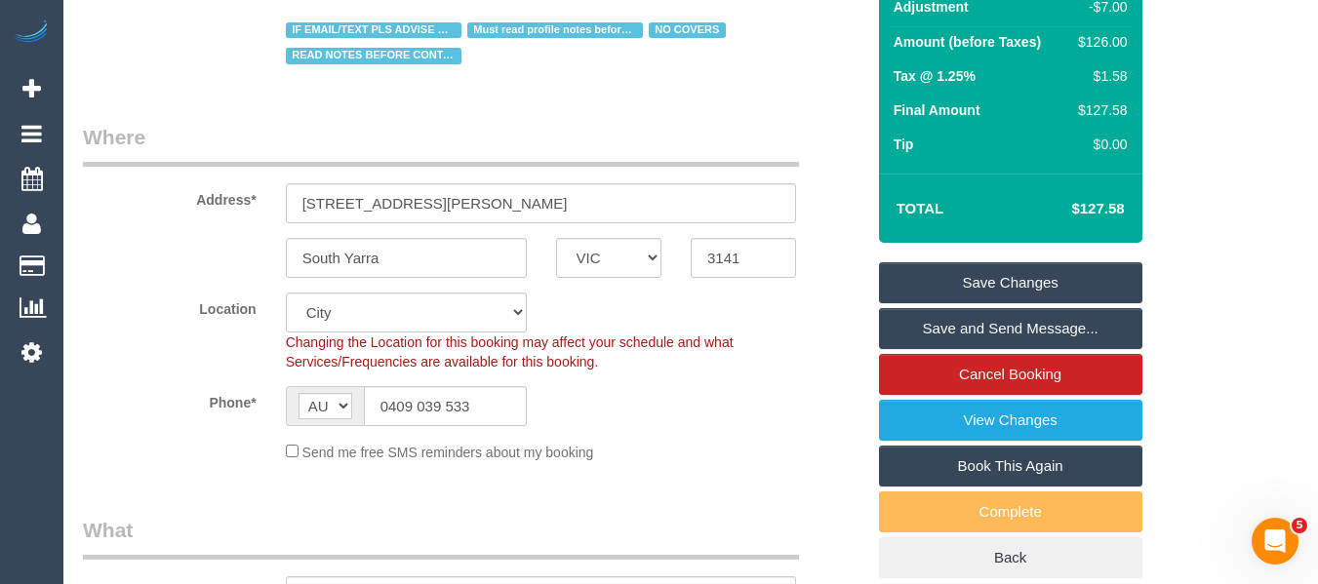
scroll to position [322, 0]
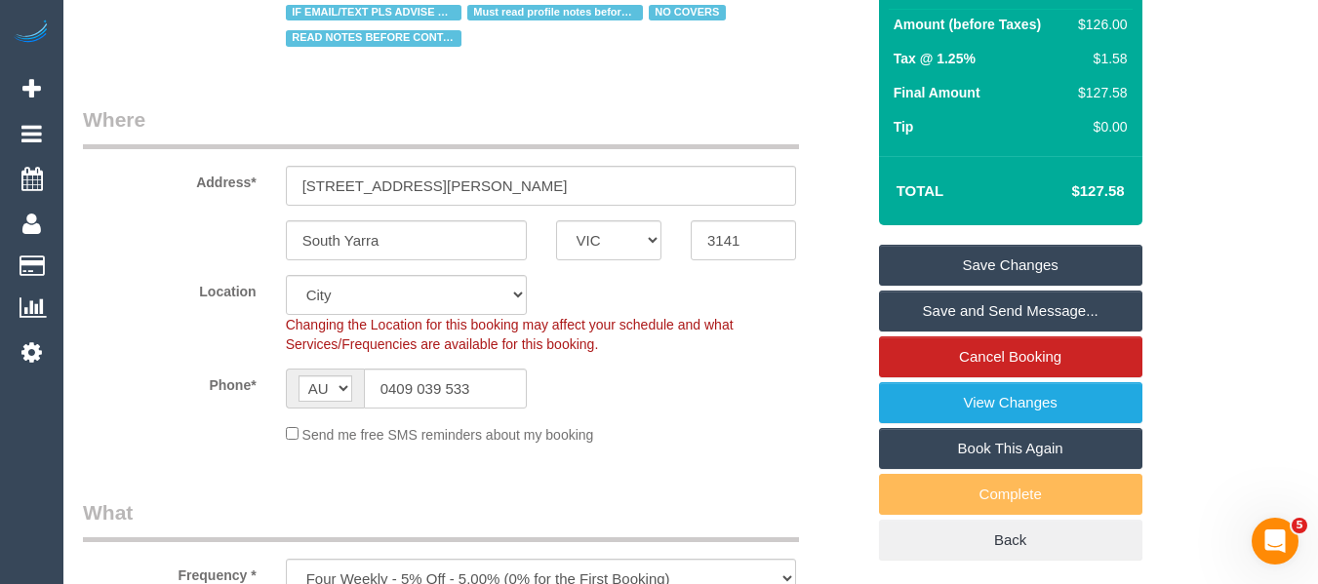
click at [1036, 259] on link "Save Changes" at bounding box center [1010, 265] width 263 height 41
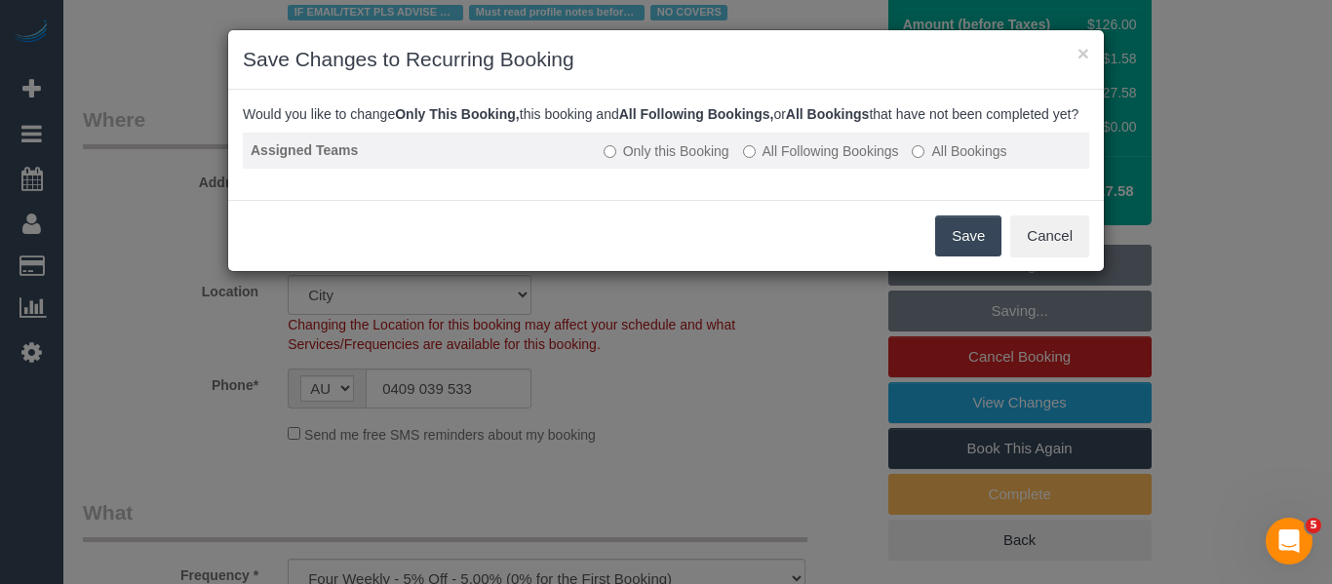
click at [797, 161] on label "All Following Bookings" at bounding box center [821, 151] width 156 height 20
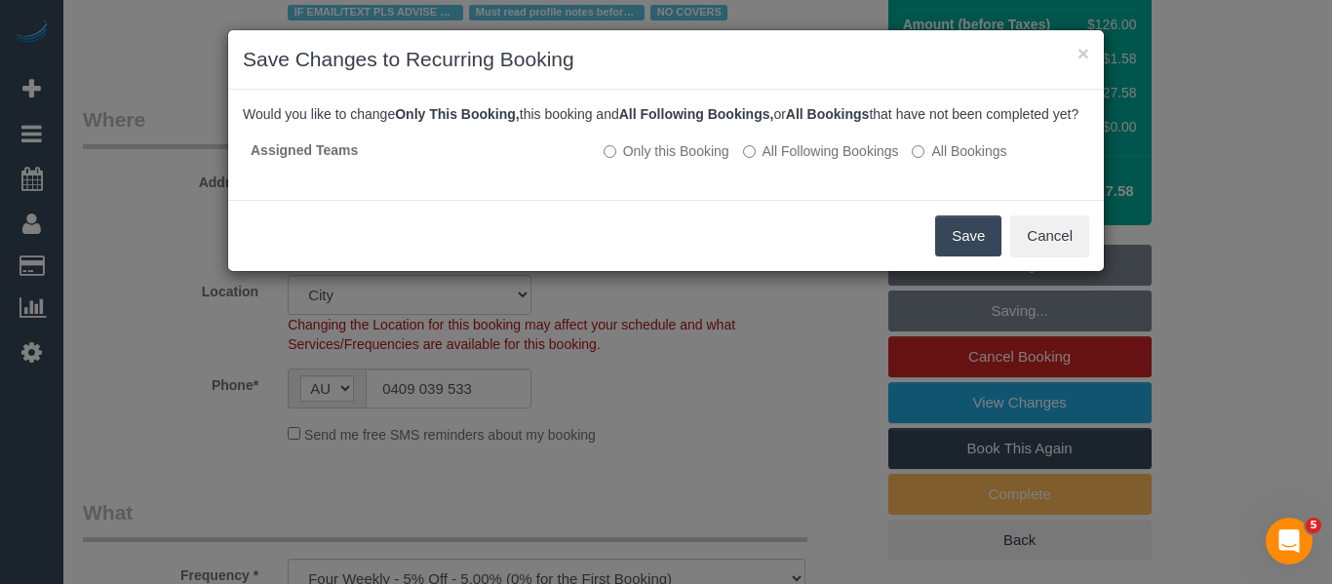
click at [932, 246] on div "Save Cancel" at bounding box center [666, 235] width 876 height 71
click at [947, 254] on button "Save" at bounding box center [968, 236] width 66 height 41
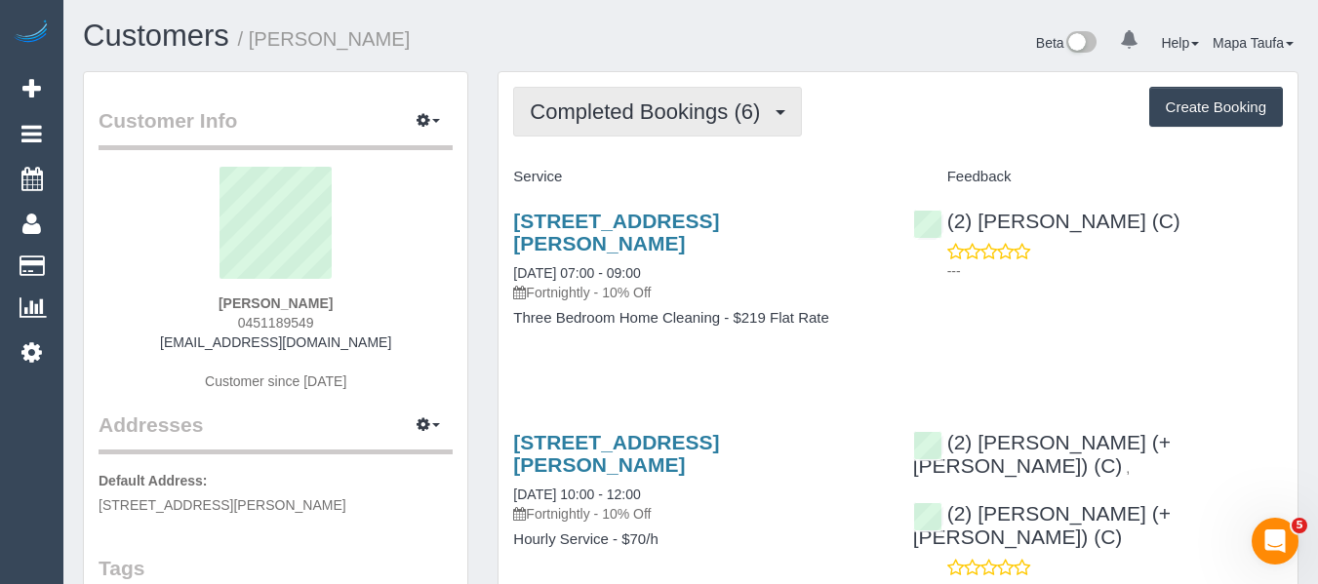
click at [634, 110] on span "Completed Bookings (6)" at bounding box center [650, 111] width 240 height 24
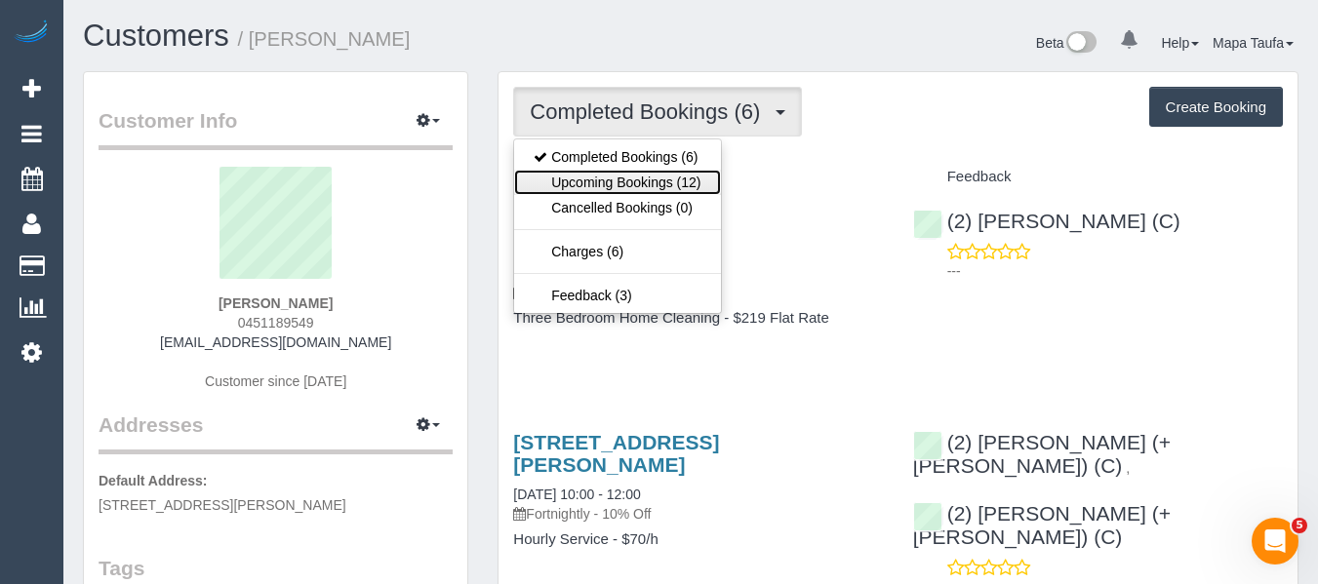
click at [628, 178] on link "Upcoming Bookings (12)" at bounding box center [617, 182] width 206 height 25
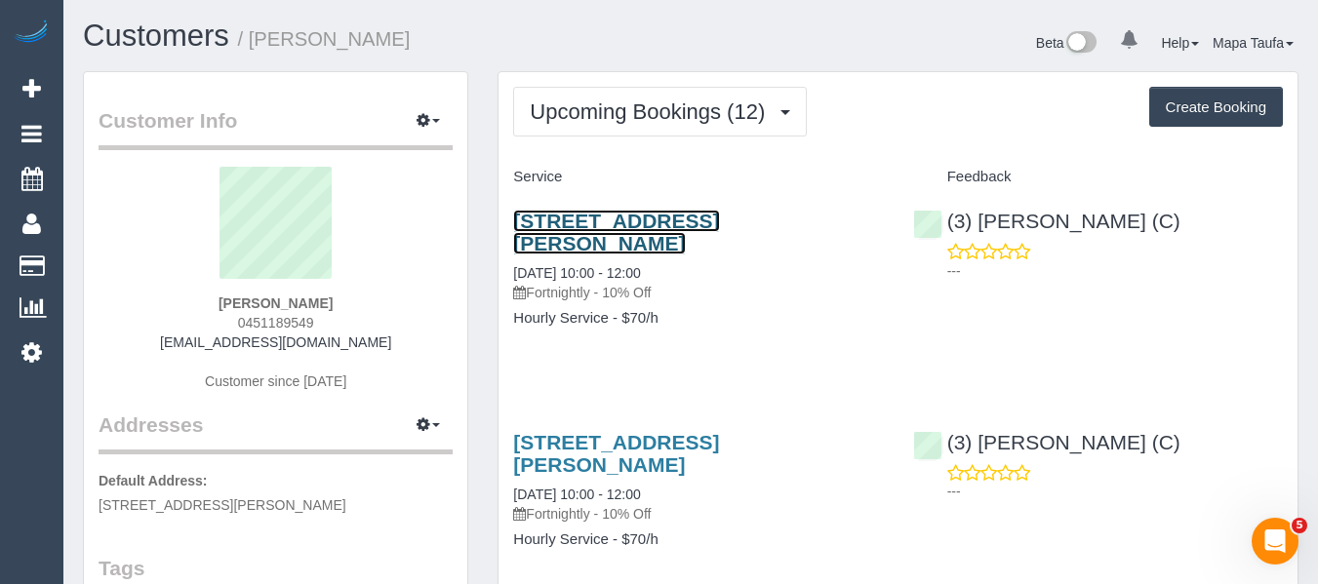
click at [578, 235] on link "300 Plummer Street, 805, Port Melbourne, VIC 3207" at bounding box center [616, 232] width 206 height 45
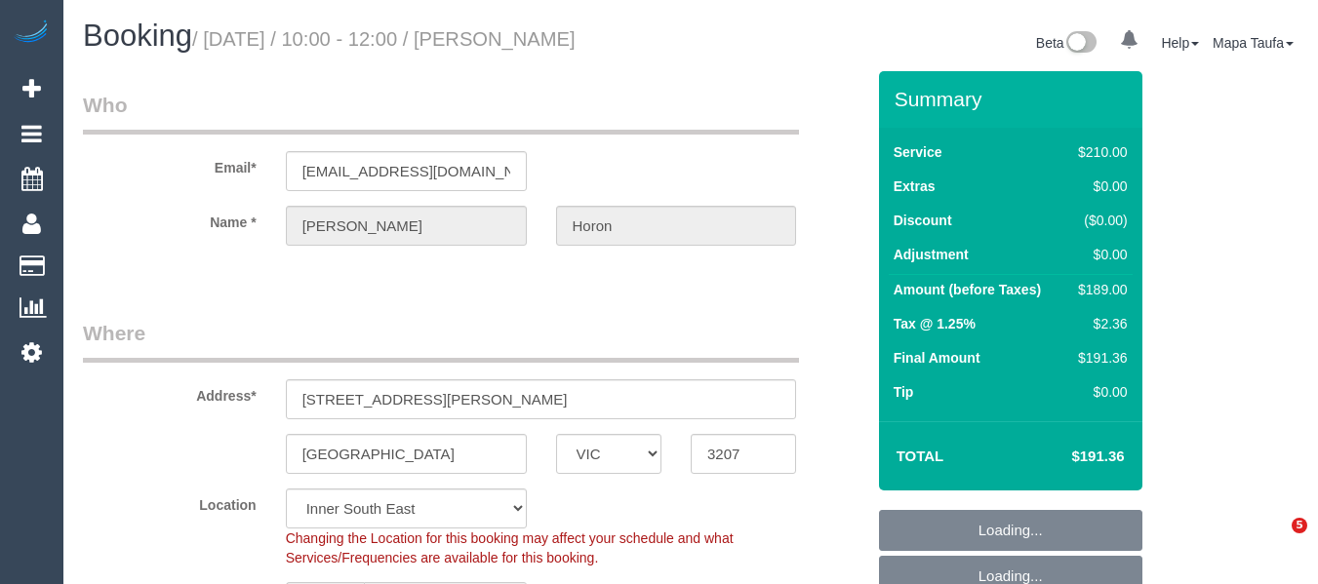
select select "VIC"
select select "string:AU"
select select "string:stripe-pm_1Re6qH2GScqysDRVzvQWCQTr"
select select "180"
select select "object:719"
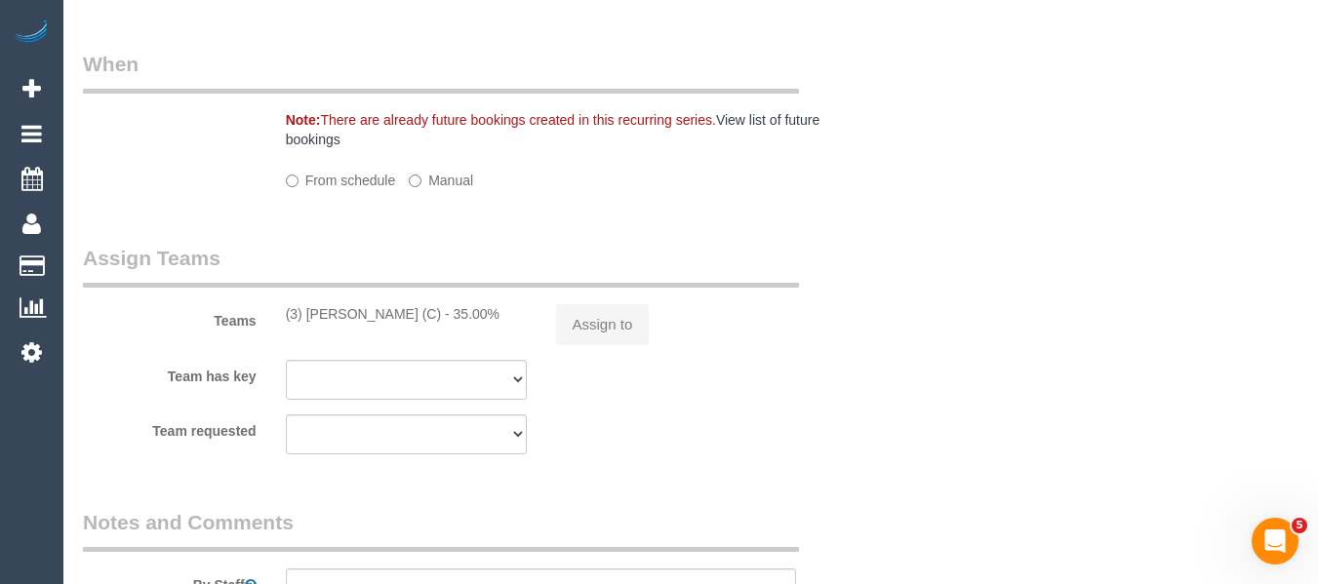
select select "number:28"
select select "number:14"
select select "number:19"
select select "number:24"
select select "number:34"
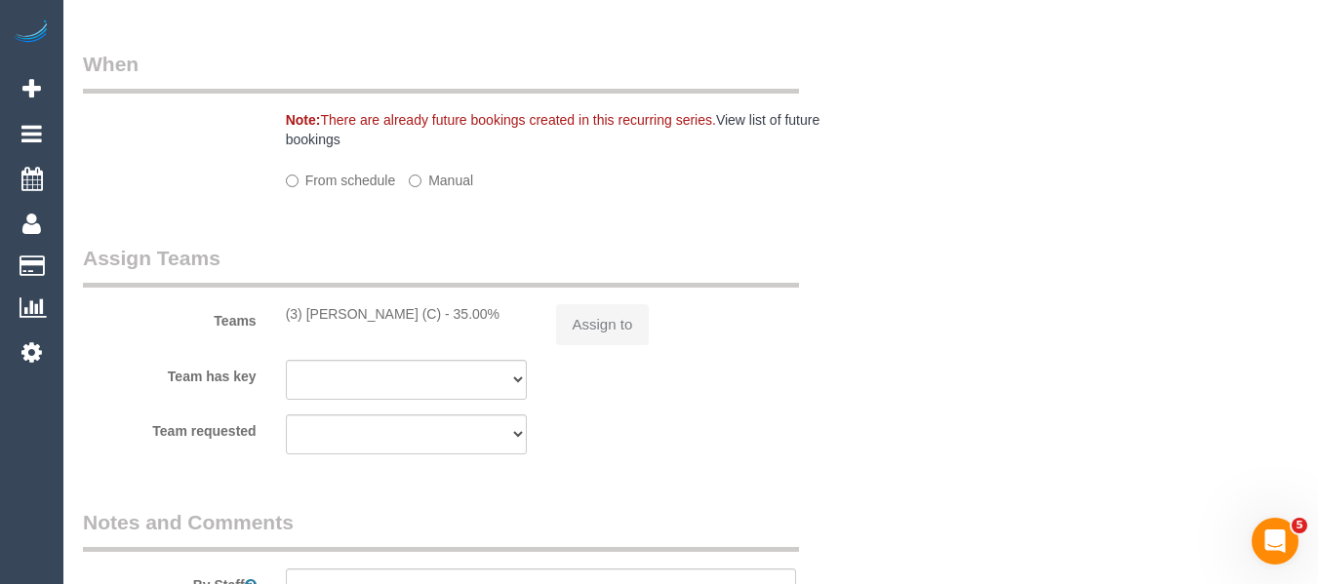
select select "number:11"
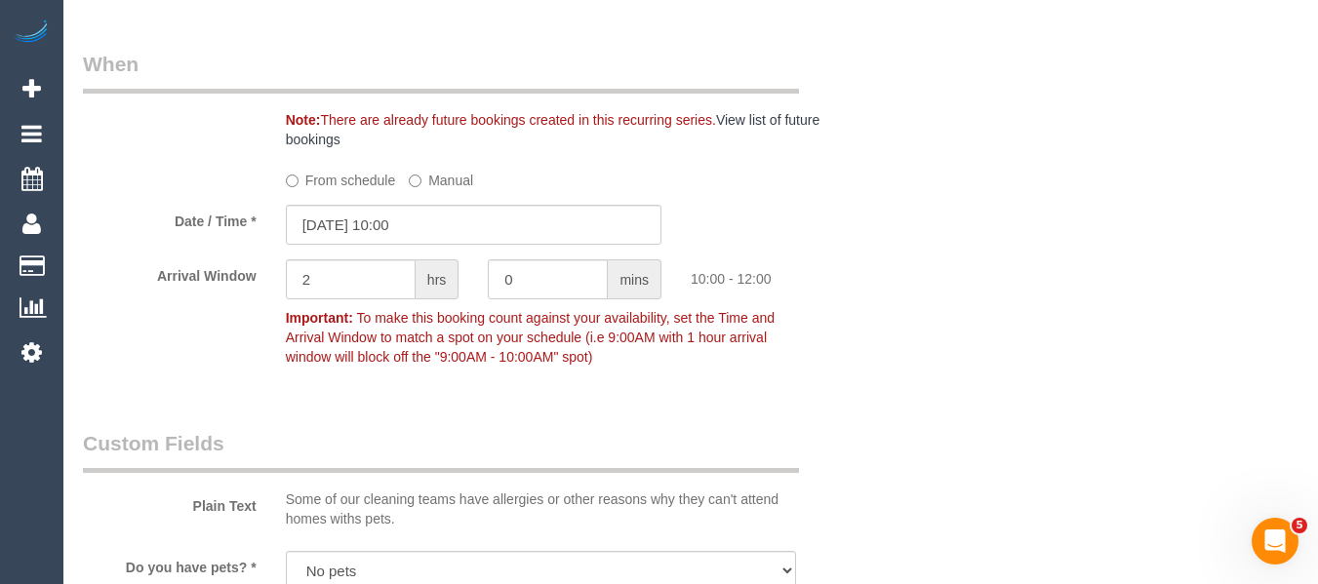
select select "object:1423"
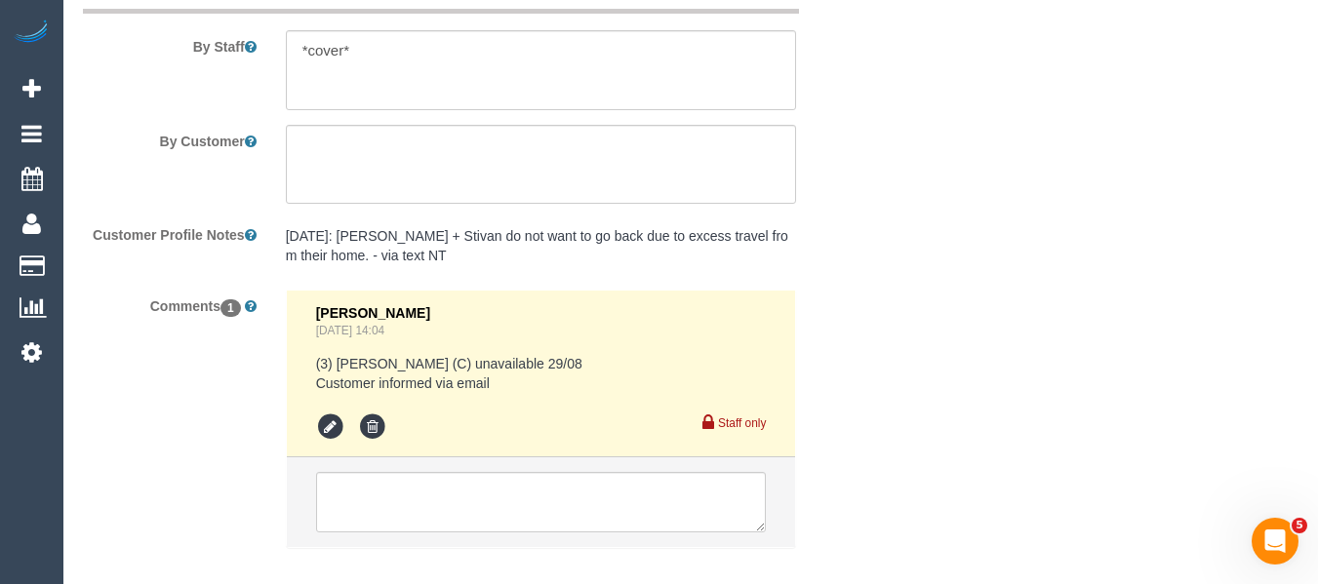
scroll to position [3354, 0]
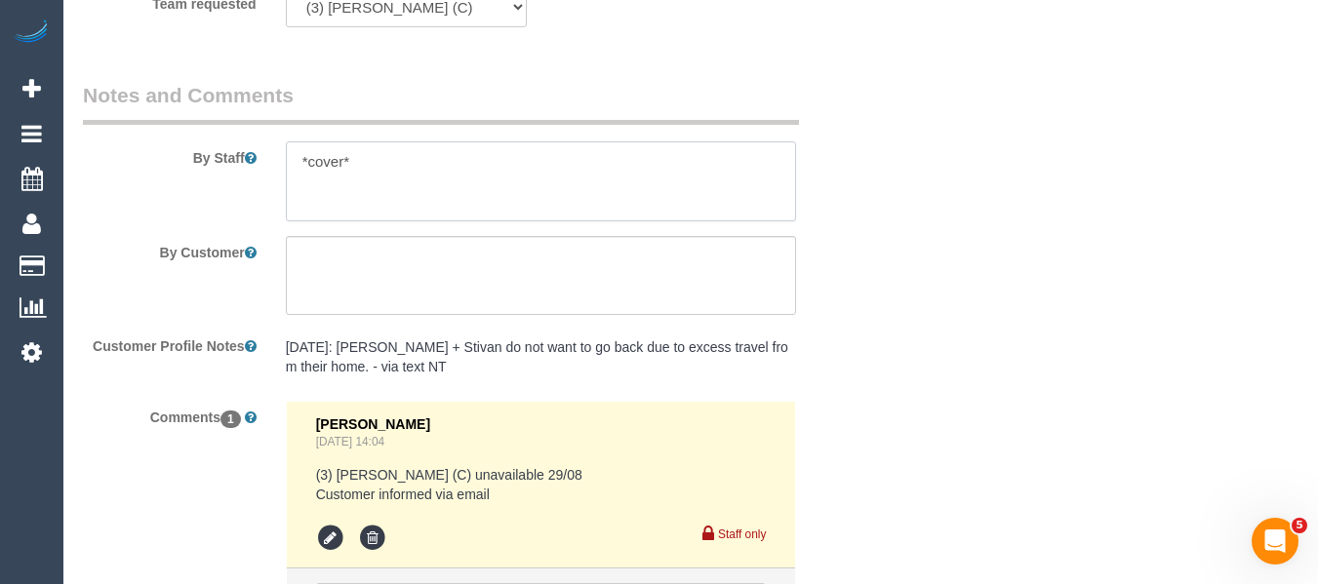
click at [363, 170] on textarea at bounding box center [541, 181] width 511 height 80
click at [336, 175] on textarea at bounding box center [541, 181] width 511 height 80
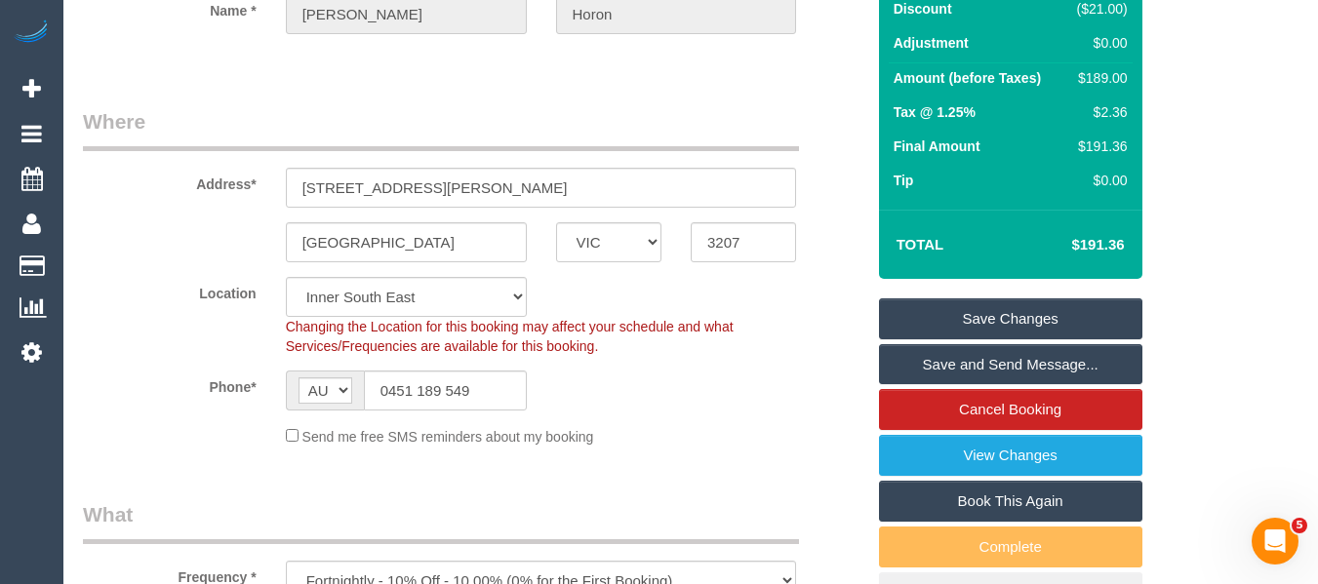
scroll to position [0, 0]
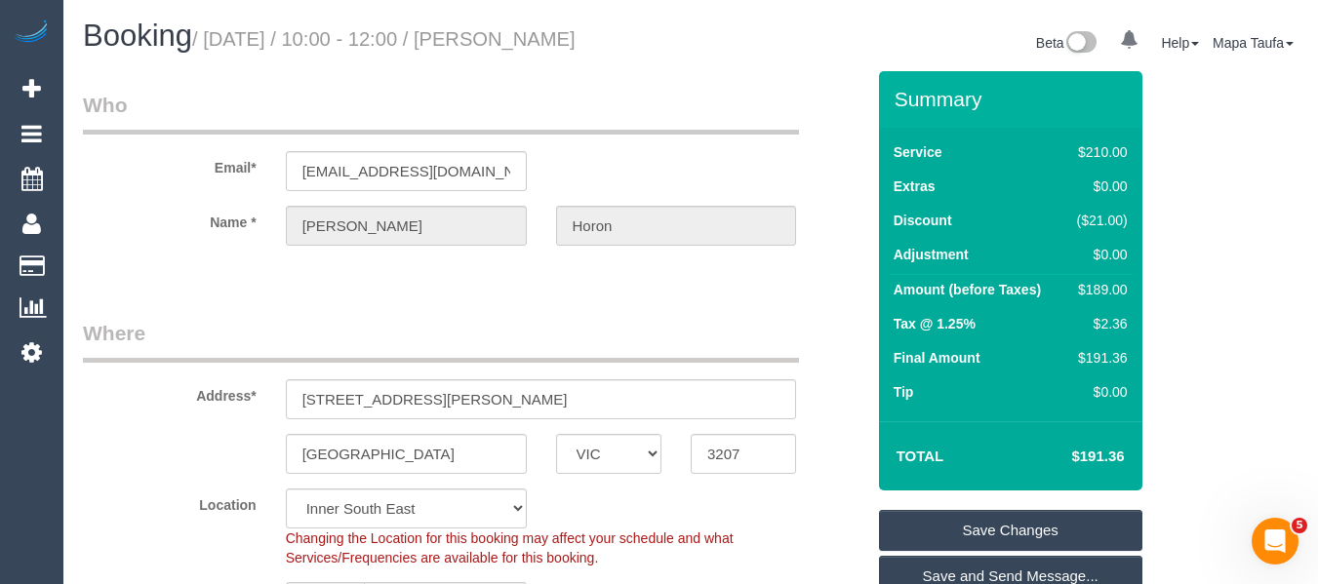
type textarea "*cover* ensure trash is taken out and do not leave bath mats on top of toilet"
click at [986, 512] on link "Save Changes" at bounding box center [1010, 530] width 263 height 41
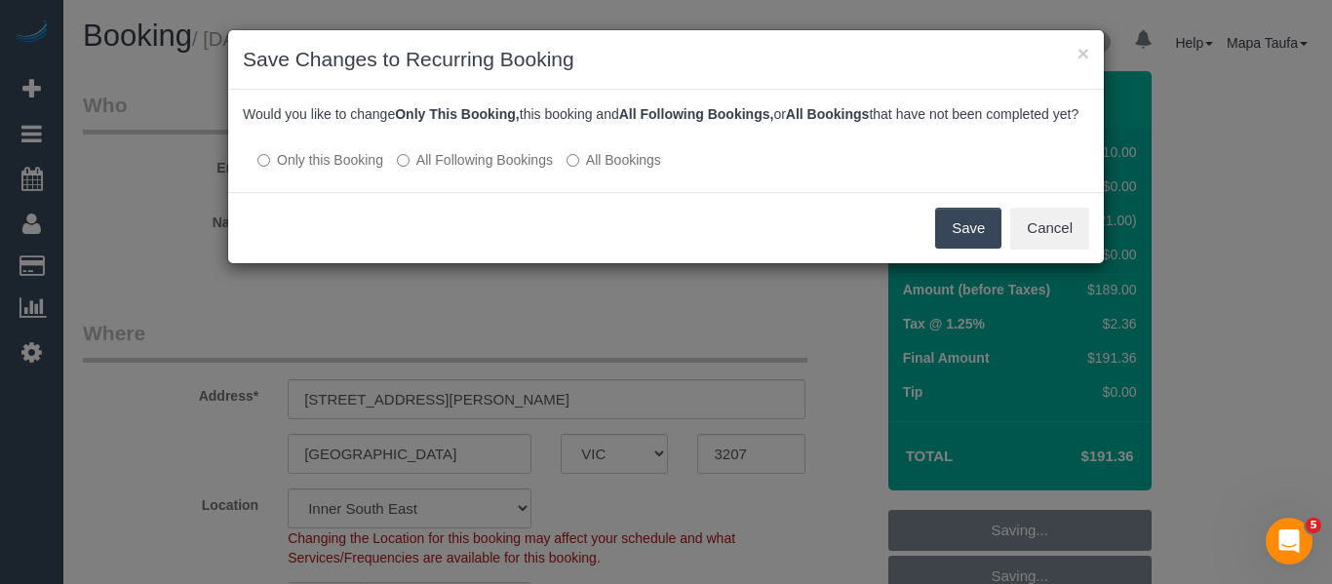
click at [964, 249] on button "Save" at bounding box center [968, 228] width 66 height 41
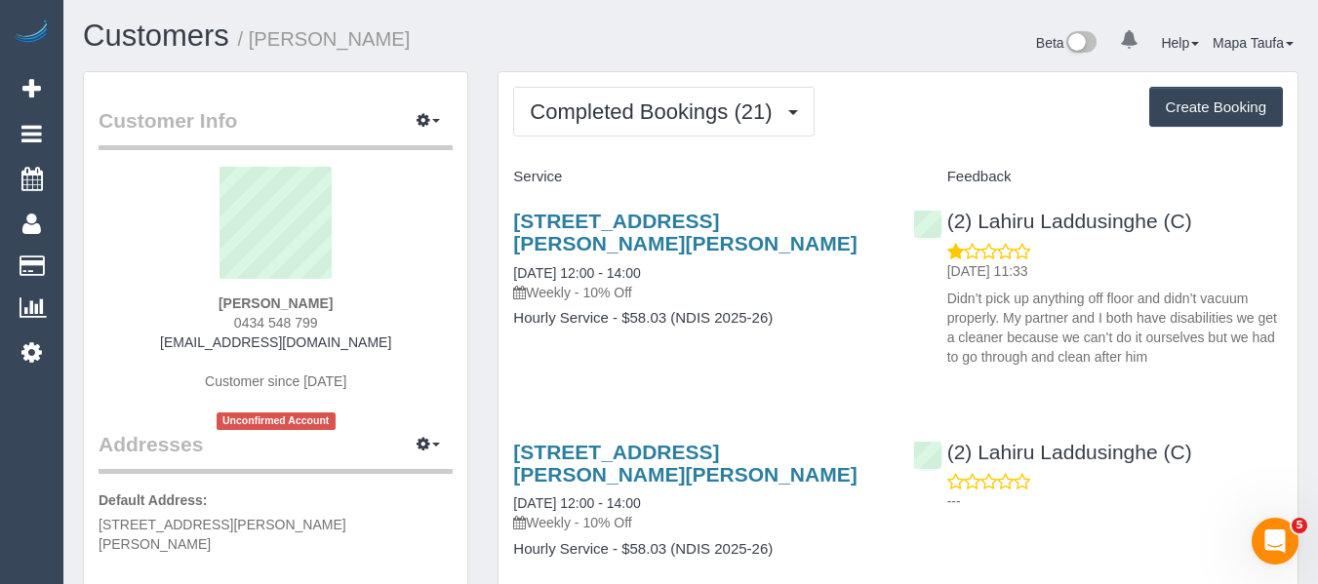
drag, startPoint x: 312, startPoint y: 323, endPoint x: 233, endPoint y: 326, distance: 79.1
click at [233, 325] on div "[PERSON_NAME] 0434 548 799 [EMAIL_ADDRESS][DOMAIN_NAME] Customer since [DATE] U…" at bounding box center [276, 298] width 354 height 263
copy span "0434 548 799"
drag, startPoint x: 346, startPoint y: 286, endPoint x: 346, endPoint y: 301, distance: 15.6
click at [346, 288] on sui-profile-pic at bounding box center [275, 230] width 325 height 127
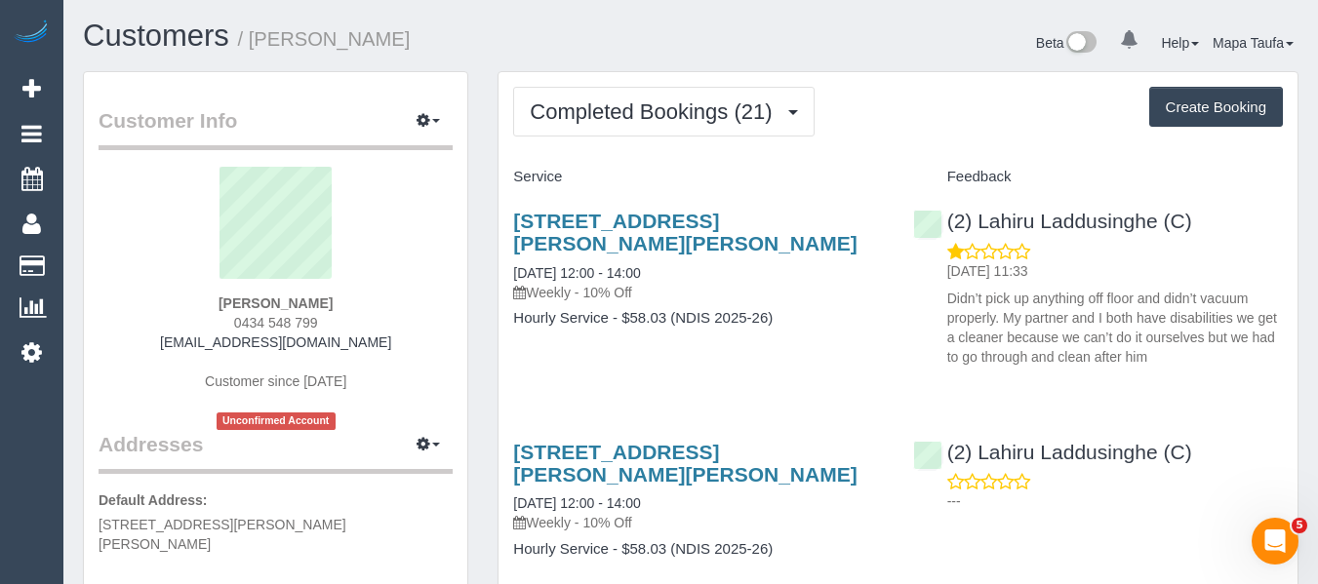
drag, startPoint x: 337, startPoint y: 318, endPoint x: 232, endPoint y: 326, distance: 105.6
click at [214, 324] on div "Aysha Keith 0434 548 799 aysha0803@gmail.com Customer since 2025 Unconfirmed Ac…" at bounding box center [276, 298] width 354 height 263
copy span "0434 548 799"
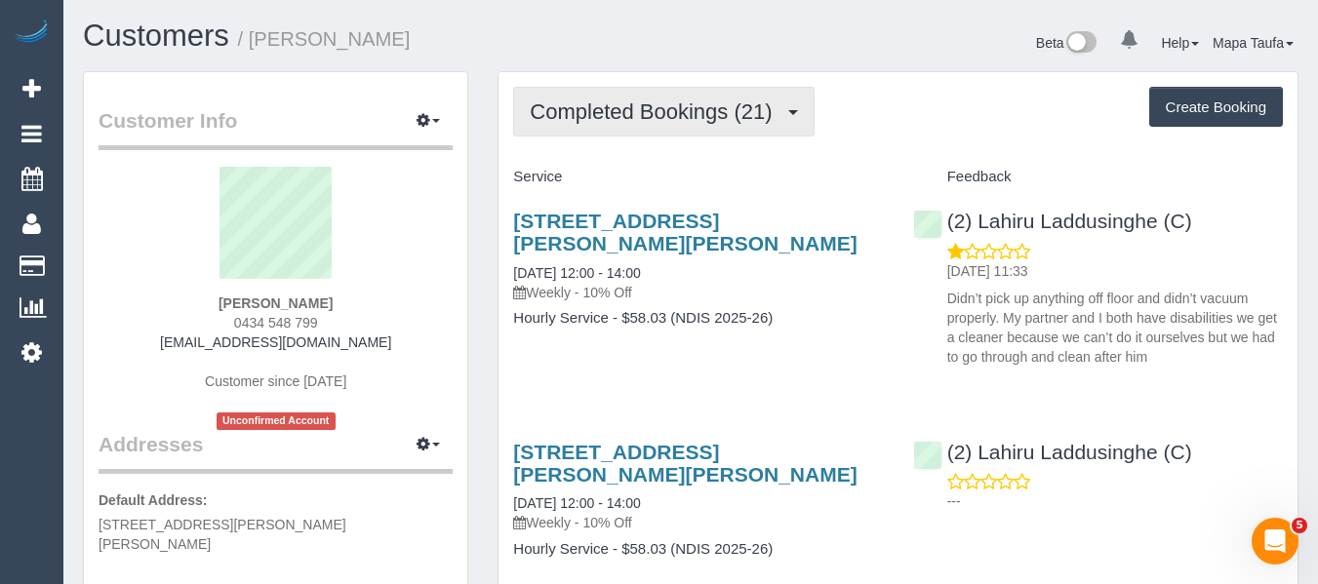
click at [689, 131] on button "Completed Bookings (21)" at bounding box center [663, 112] width 300 height 50
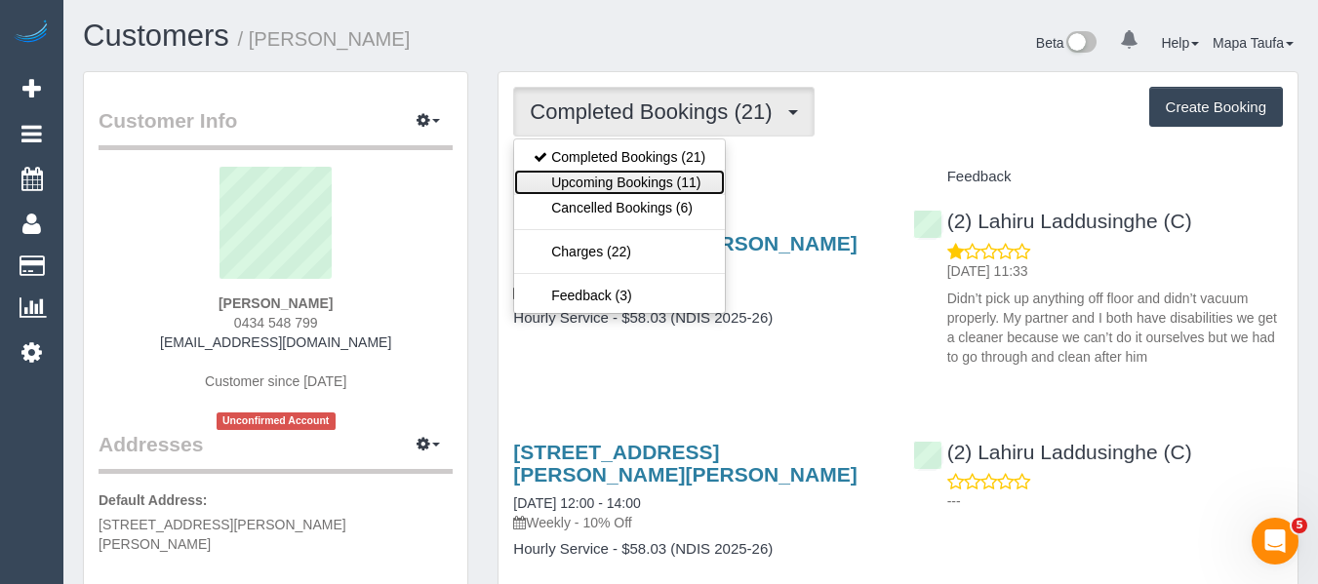
click at [655, 182] on link "Upcoming Bookings (11)" at bounding box center [619, 182] width 211 height 25
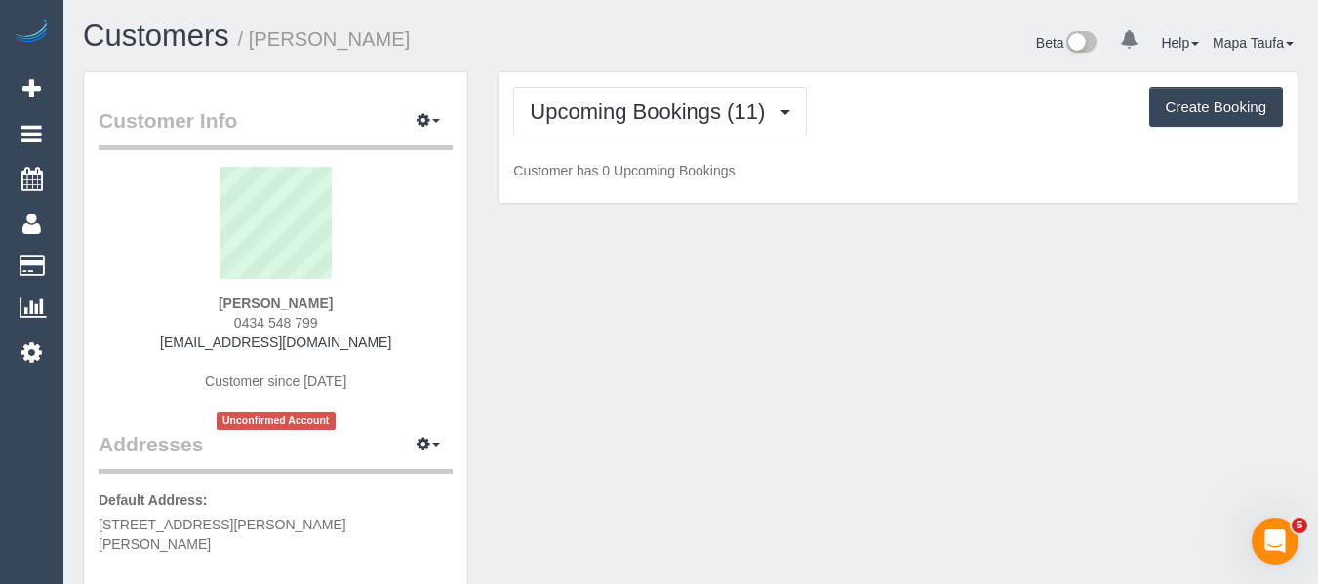
click at [900, 114] on div "Upcoming Bookings (11) Completed Bookings (21) Upcoming Bookings (11) Cancelled…" at bounding box center [898, 112] width 770 height 50
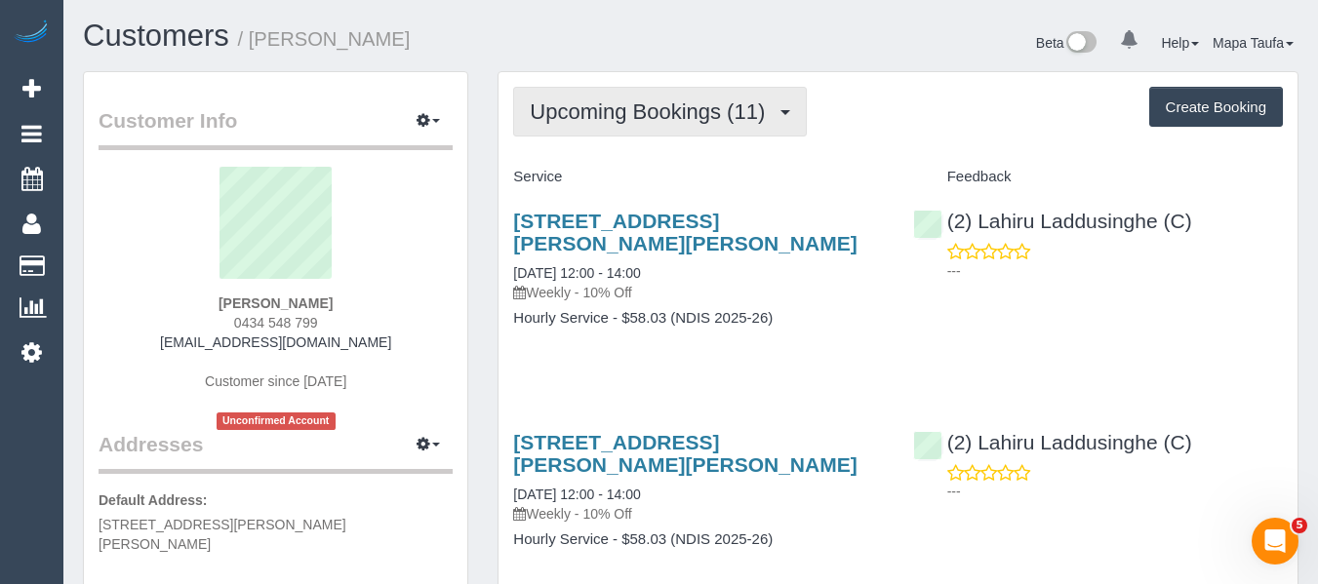
click at [614, 123] on span "Upcoming Bookings (11)" at bounding box center [652, 111] width 245 height 24
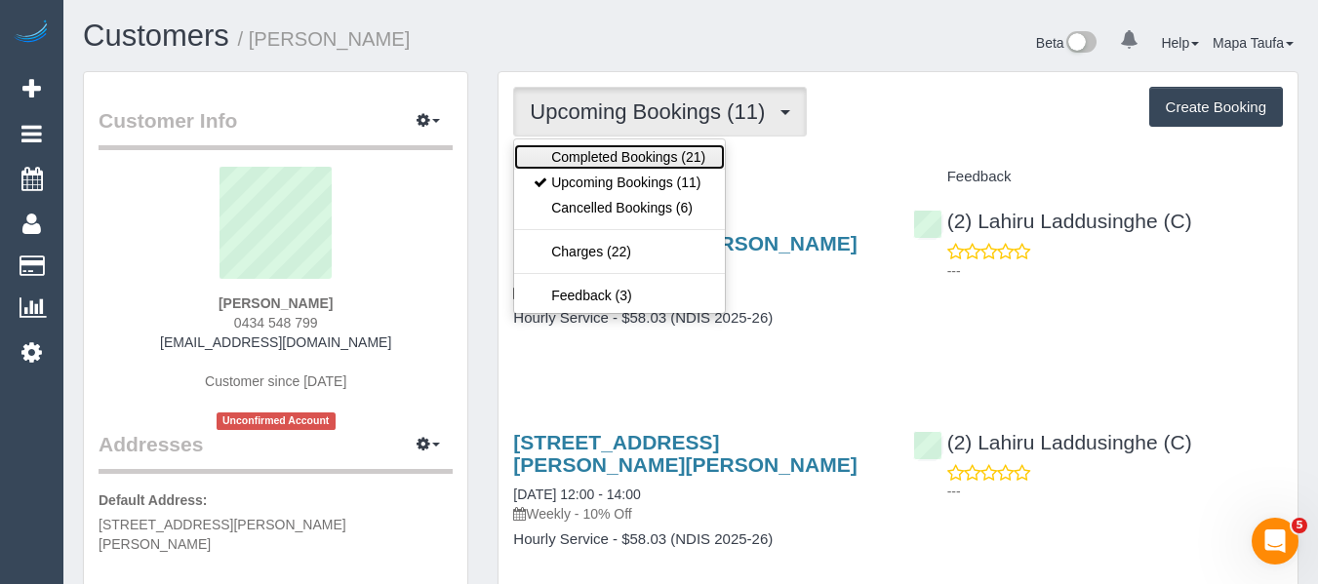
click at [613, 151] on link "Completed Bookings (21)" at bounding box center [619, 156] width 211 height 25
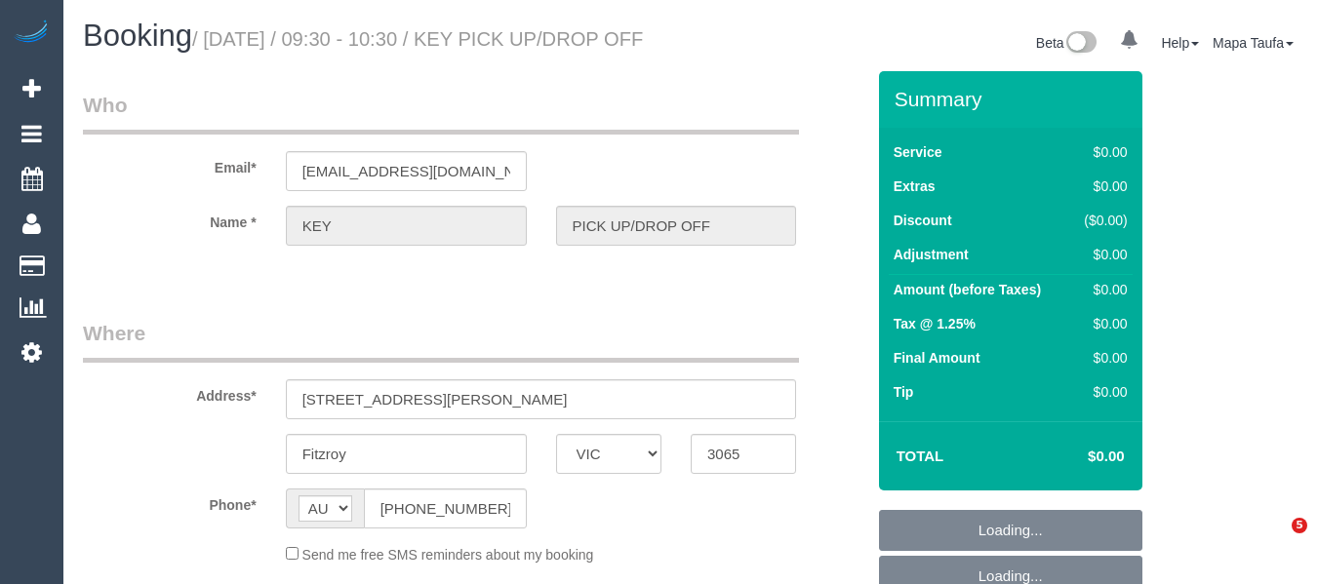
select select "VIC"
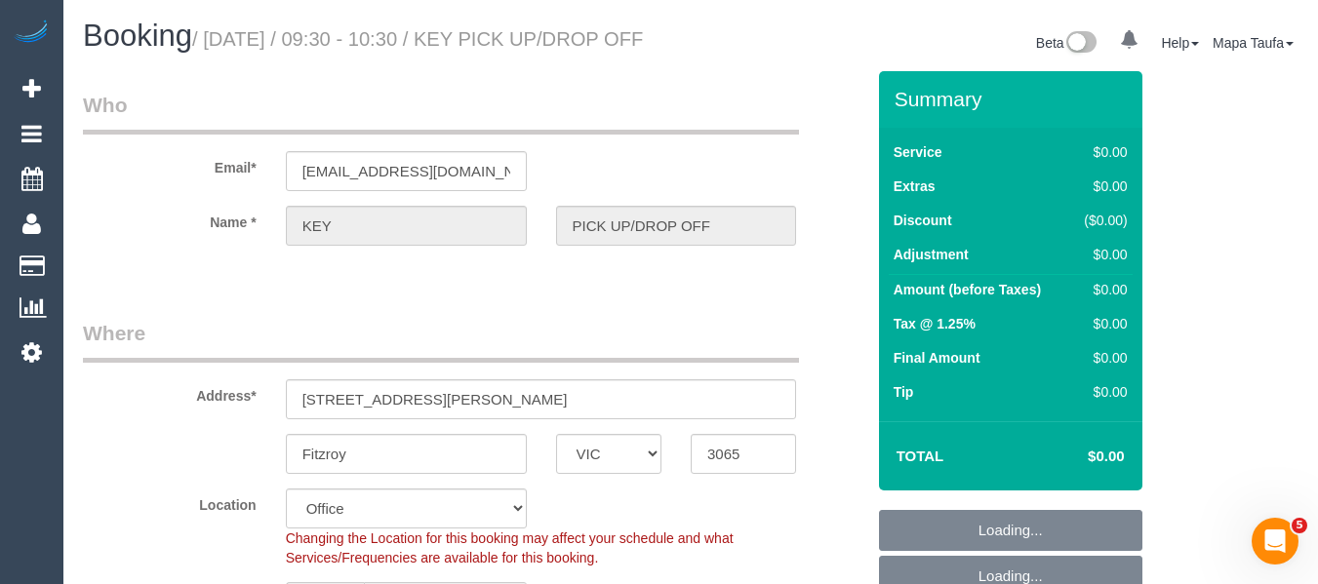
select select "object:685"
select select "number:28"
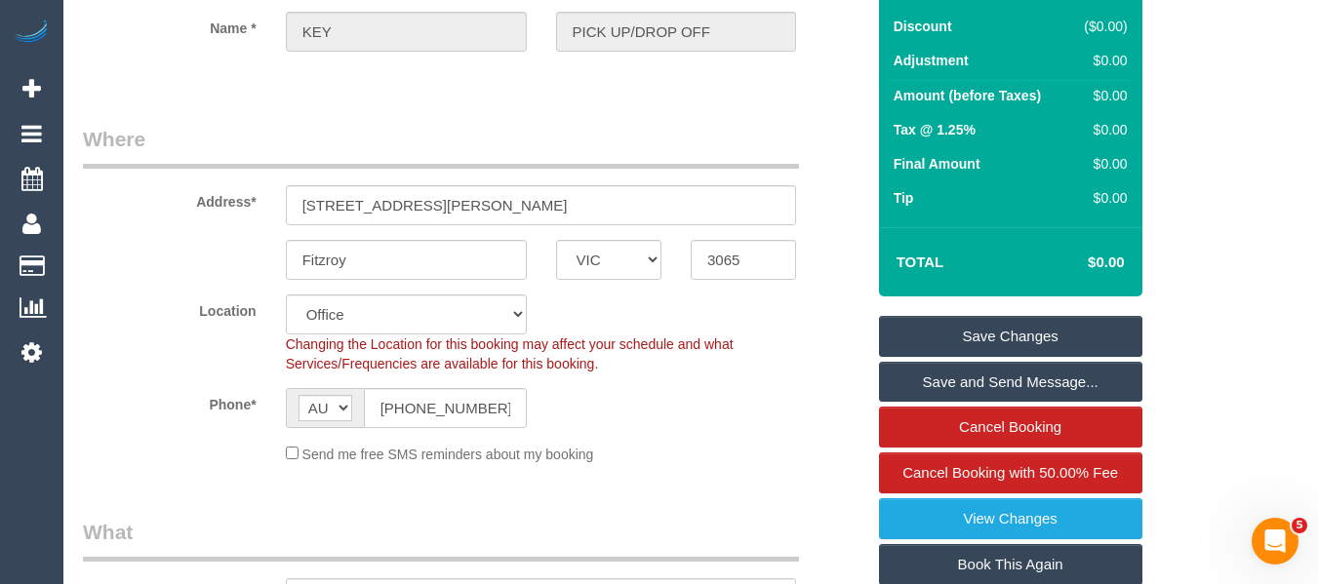
scroll to position [188, 0]
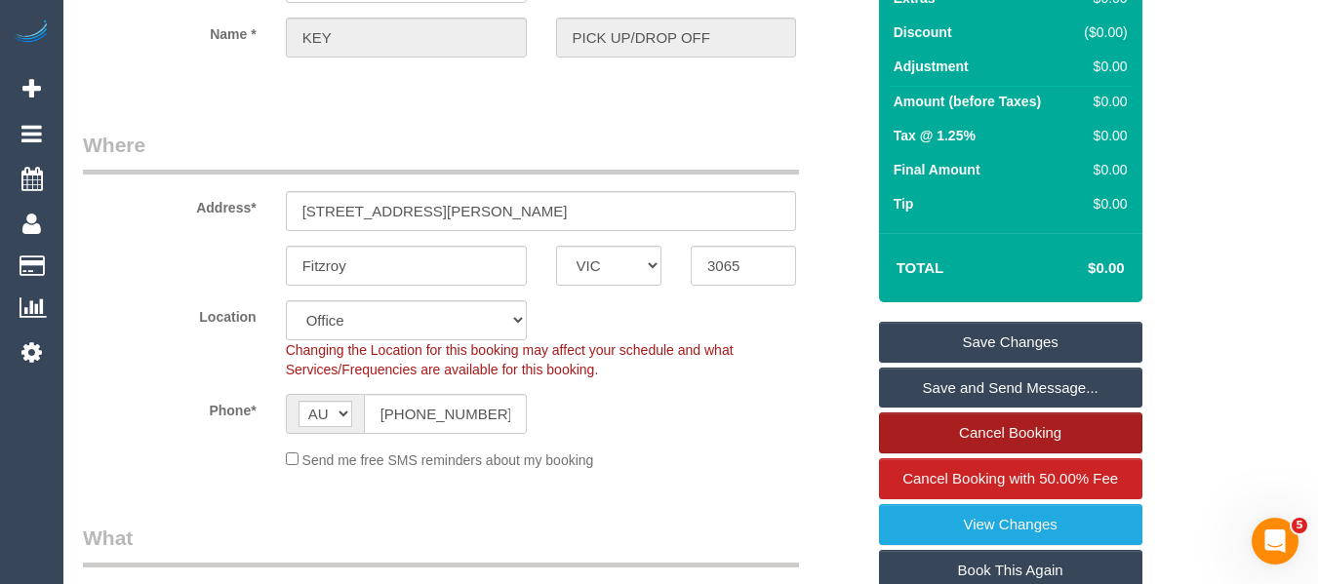
click at [1008, 450] on link "Cancel Booking" at bounding box center [1010, 433] width 263 height 41
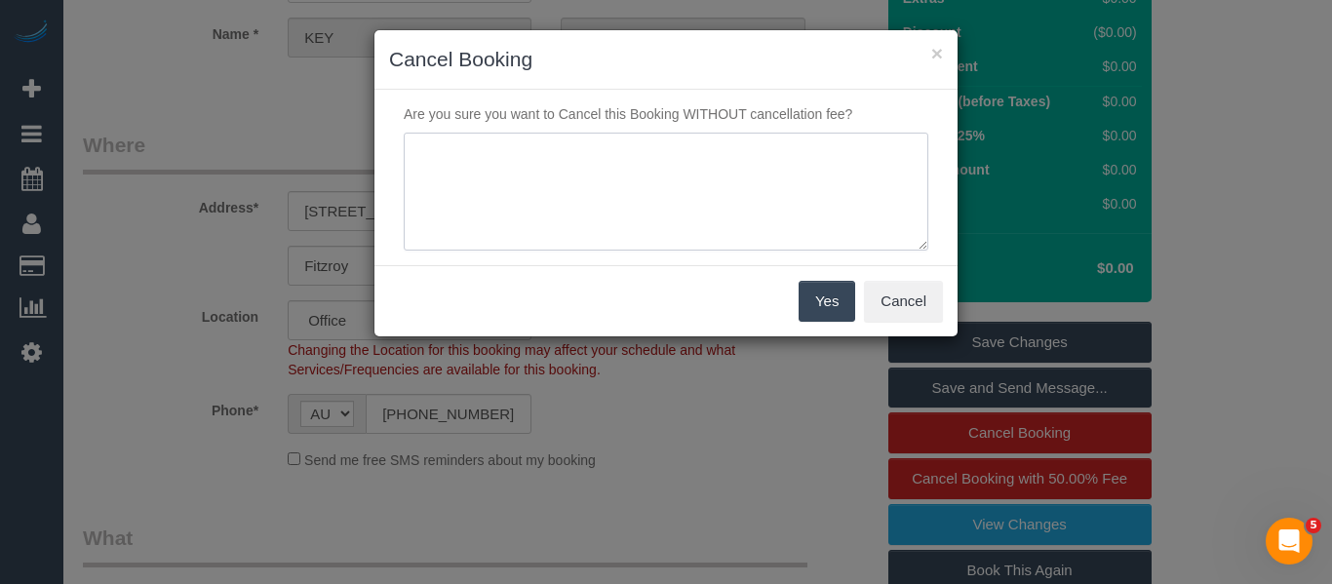
click at [636, 190] on textarea at bounding box center [666, 192] width 525 height 119
type textarea "was not confirmed - key not there via text/phone - MT"
click at [799, 302] on button "Yes" at bounding box center [827, 301] width 57 height 41
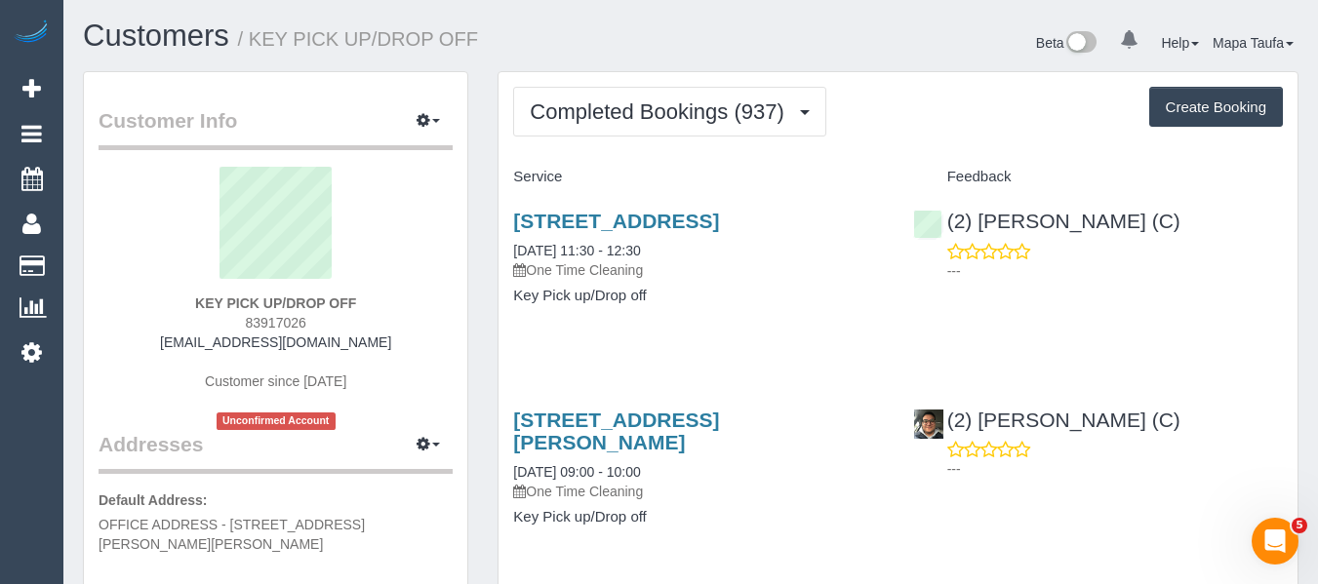
drag, startPoint x: 390, startPoint y: 376, endPoint x: 368, endPoint y: 404, distance: 35.3
click at [393, 377] on div "KEY PICK UP/DROP OFF 83917026 [EMAIL_ADDRESS][DOMAIN_NAME] Customer since [DATE…" at bounding box center [276, 298] width 354 height 263
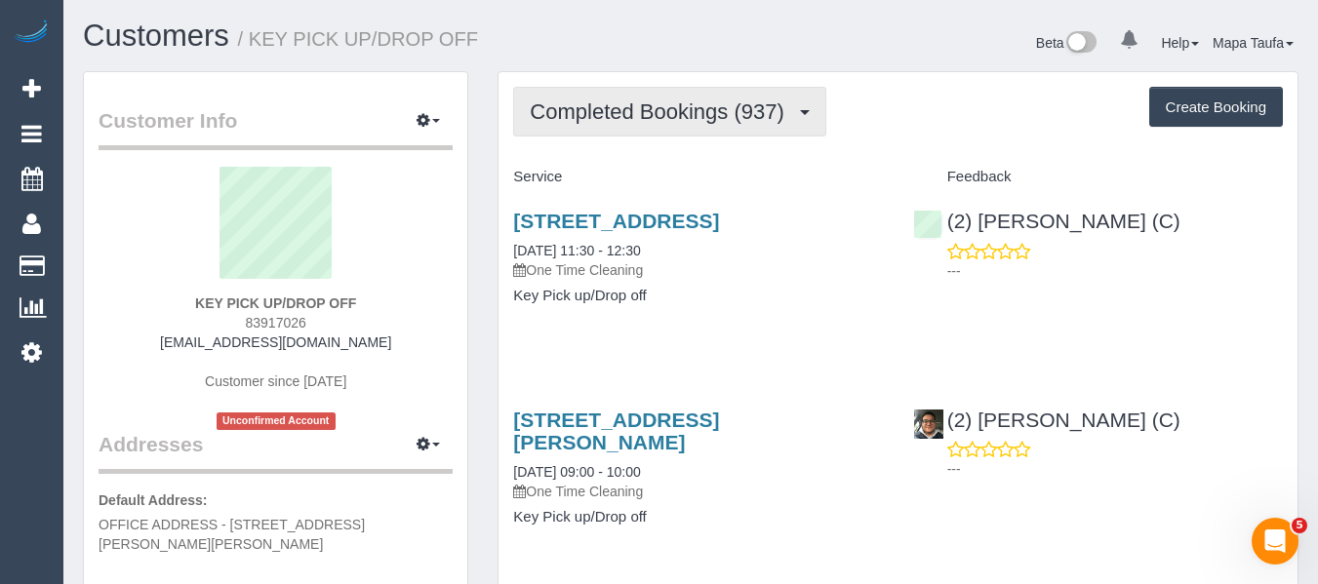
click at [631, 111] on span "Completed Bookings (937)" at bounding box center [661, 111] width 263 height 24
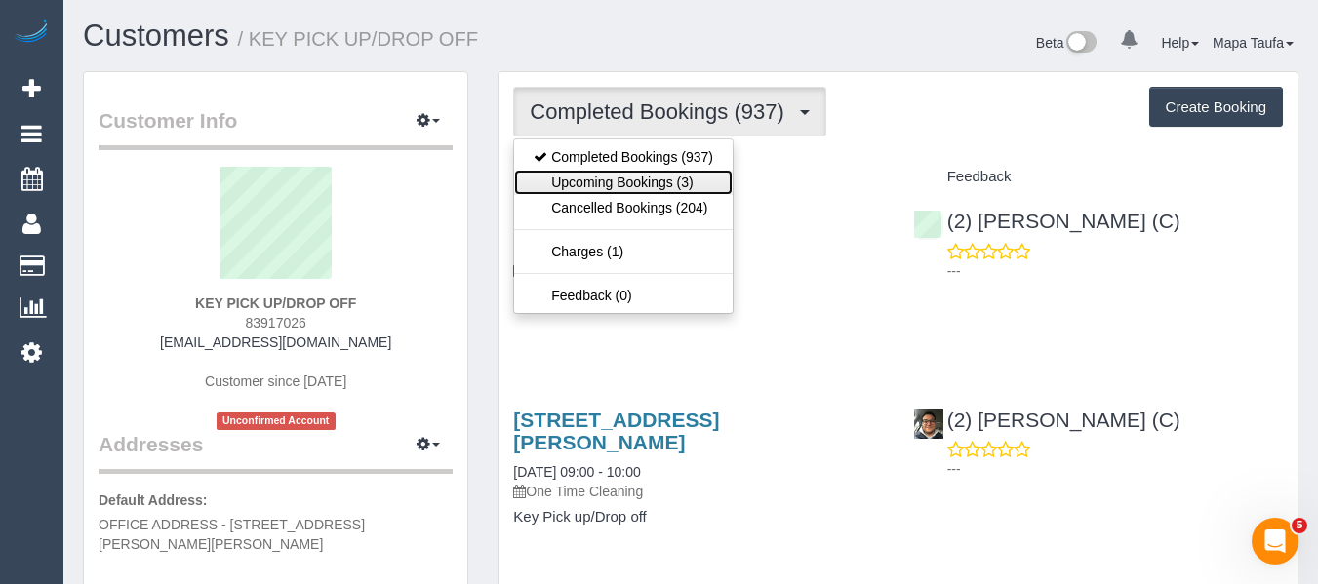
click at [627, 177] on link "Upcoming Bookings (3)" at bounding box center [623, 182] width 218 height 25
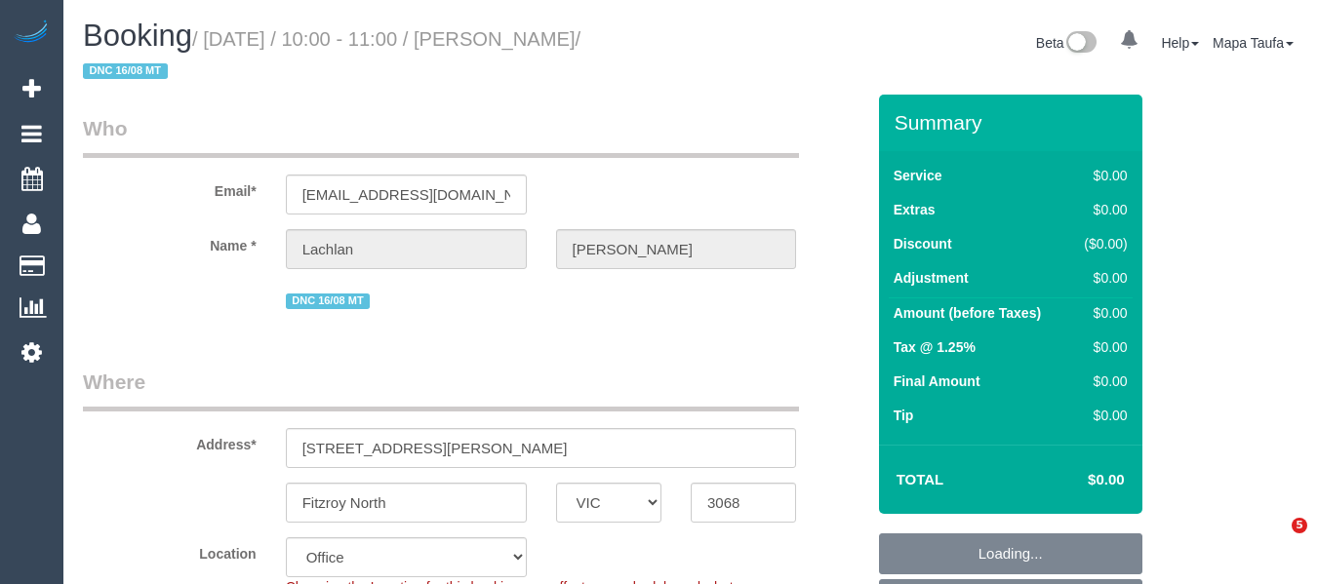
select select "VIC"
select select "number:28"
select select "number:14"
select select "number:19"
select select "number:24"
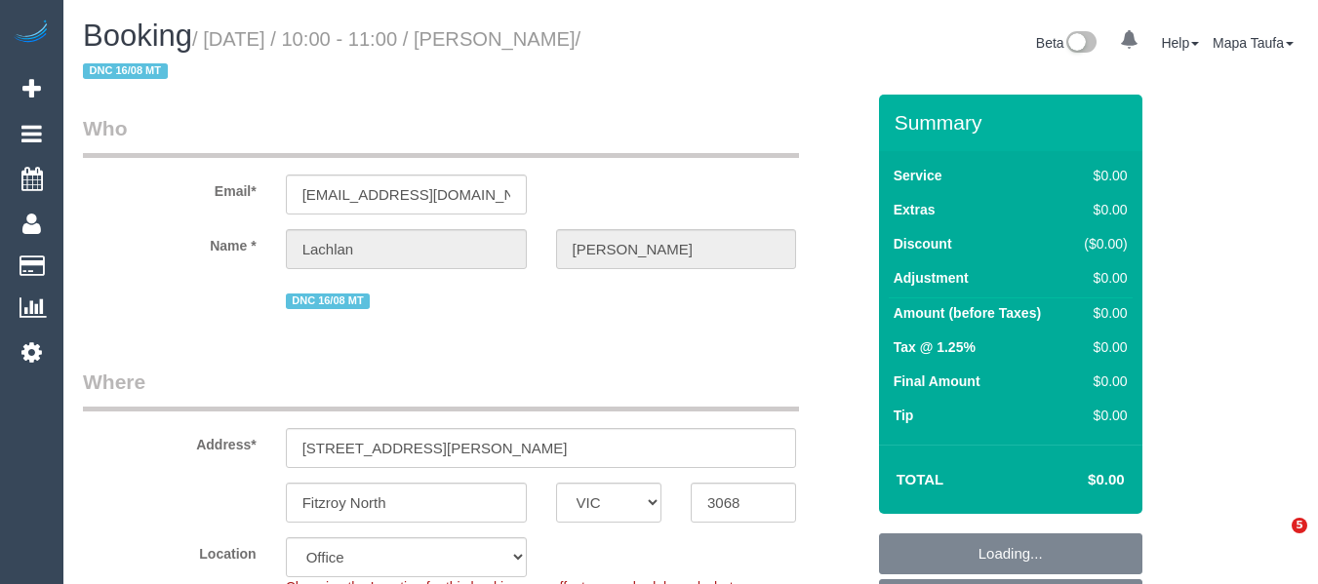
select select "number:26"
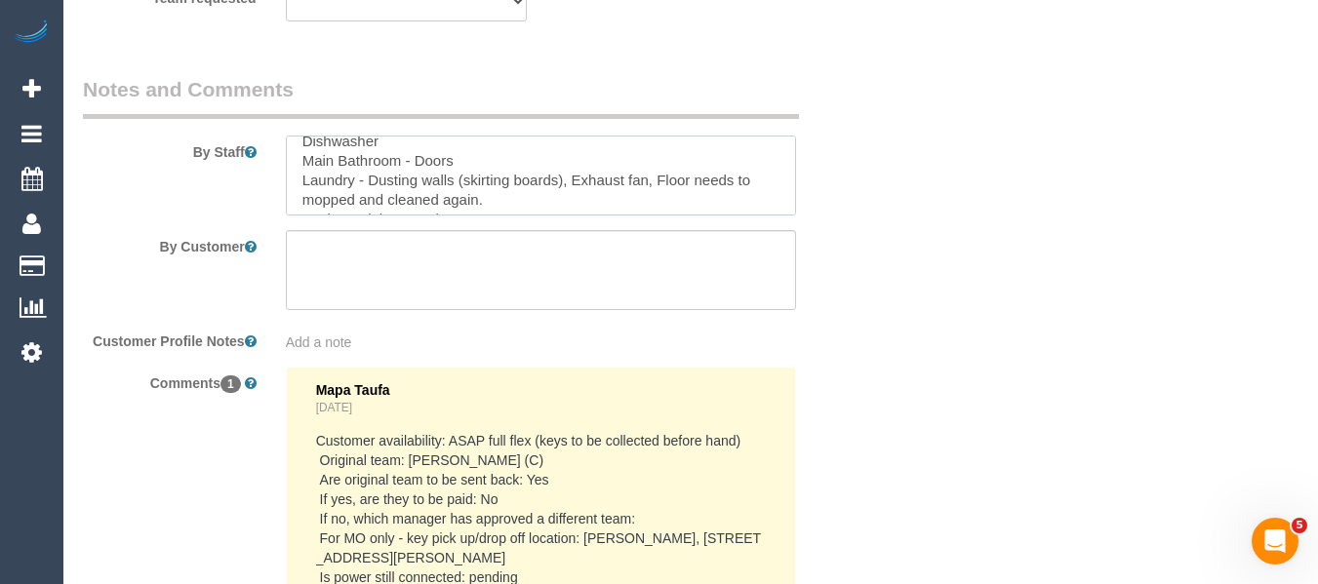
scroll to position [159, 0]
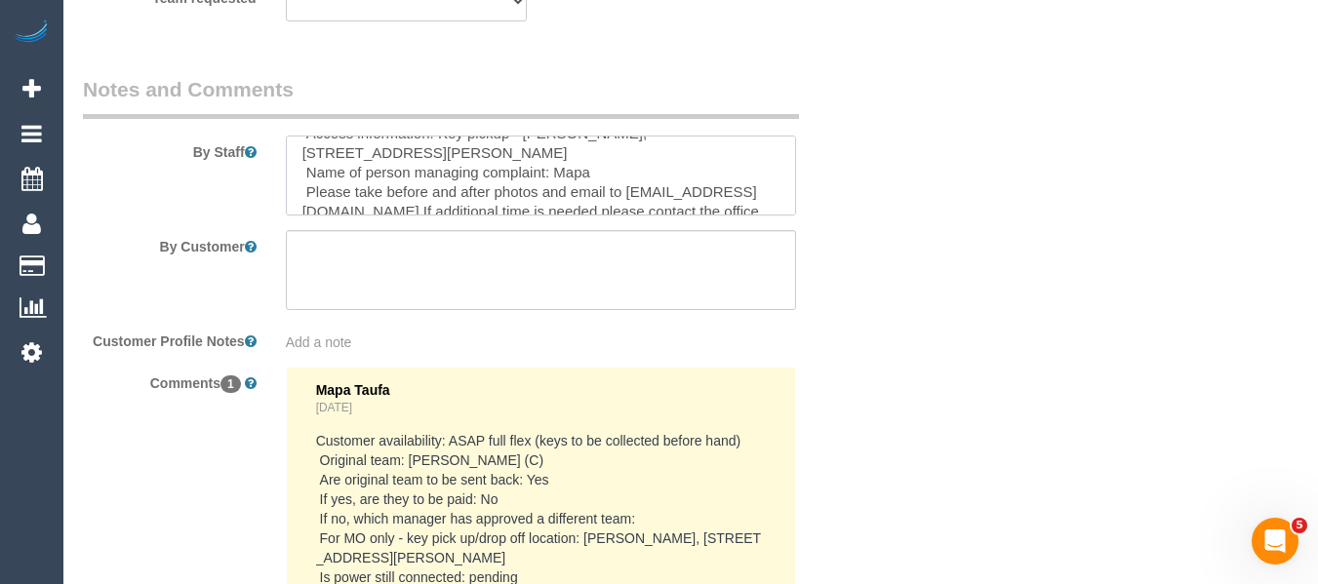
drag, startPoint x: 461, startPoint y: 175, endPoint x: 556, endPoint y: 163, distance: 95.3
click at [532, 163] on textarea at bounding box center [541, 176] width 511 height 80
click at [587, 163] on textarea at bounding box center [541, 176] width 511 height 80
click at [776, 149] on textarea at bounding box center [541, 176] width 511 height 80
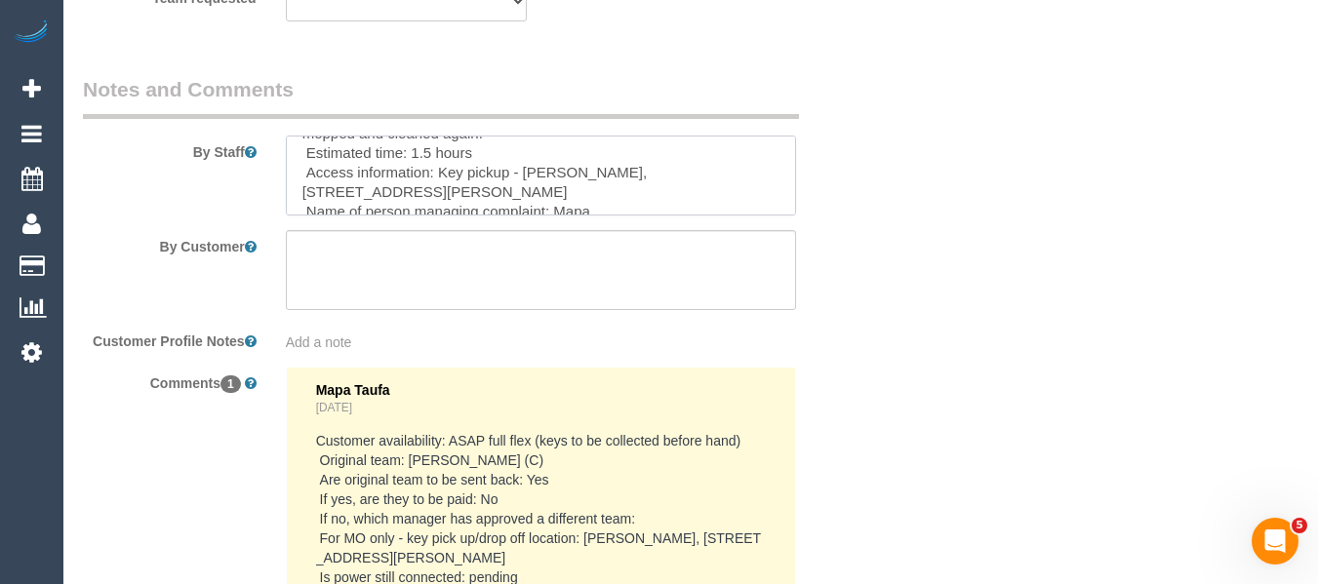
drag, startPoint x: 528, startPoint y: 167, endPoint x: 728, endPoint y: 186, distance: 200.9
click at [728, 186] on textarea at bounding box center [541, 176] width 511 height 80
click at [555, 173] on textarea at bounding box center [541, 176] width 511 height 80
drag, startPoint x: 512, startPoint y: 195, endPoint x: 523, endPoint y: 174, distance: 24.0
click at [523, 174] on textarea at bounding box center [541, 176] width 511 height 80
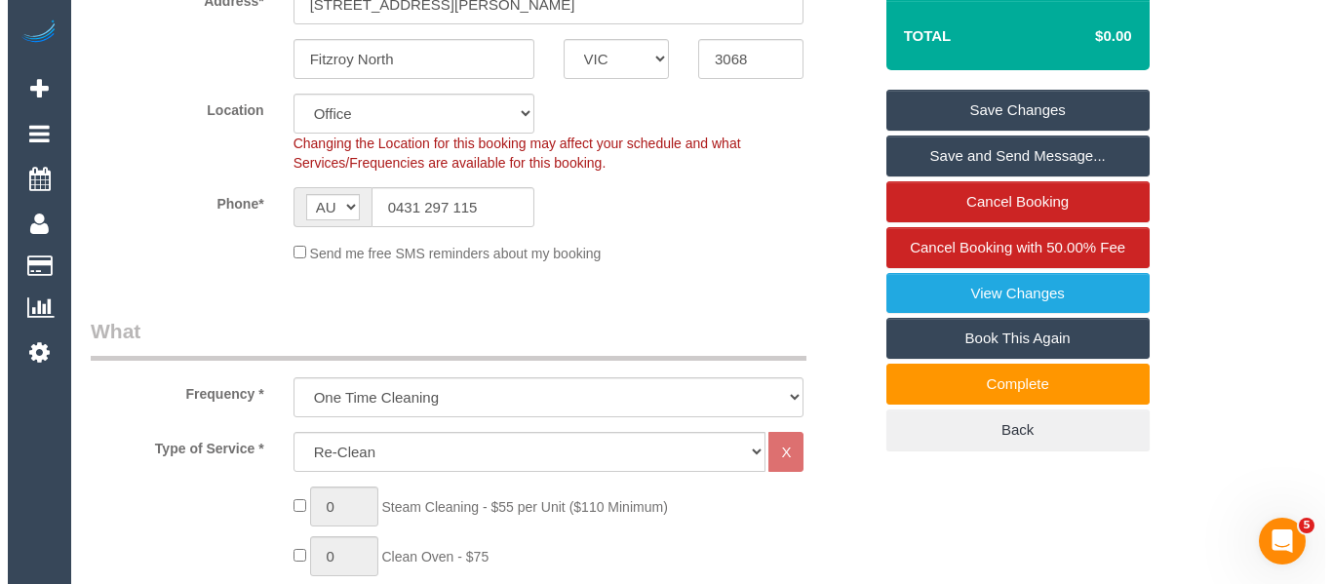
scroll to position [409, 0]
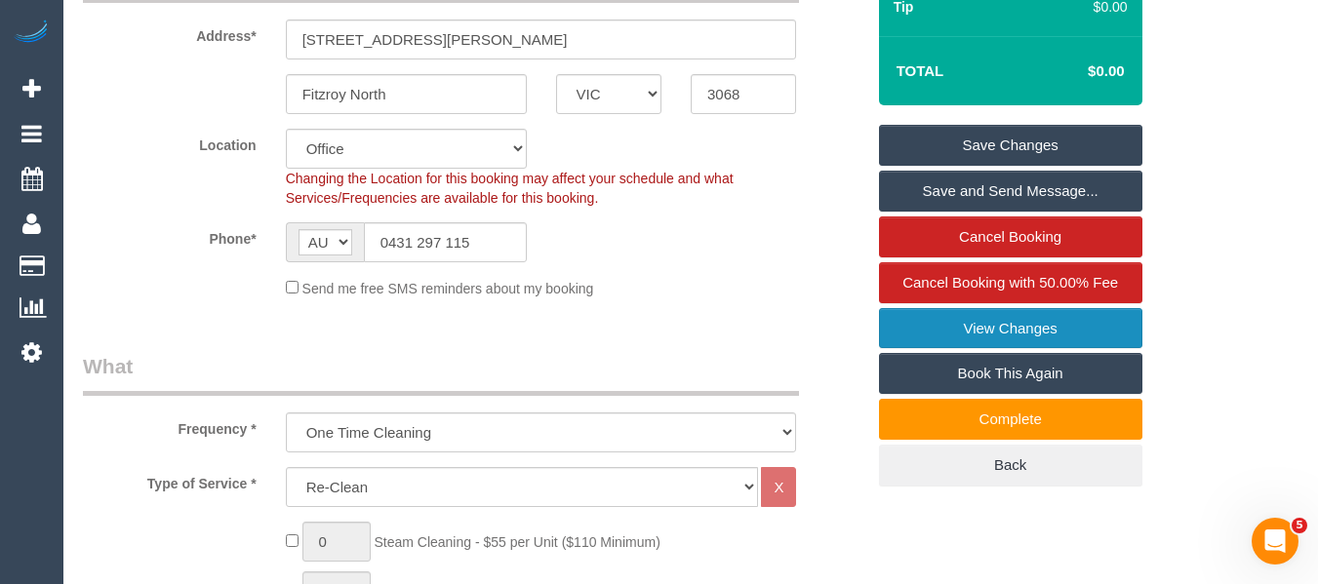
click at [1037, 333] on link "View Changes" at bounding box center [1010, 328] width 263 height 41
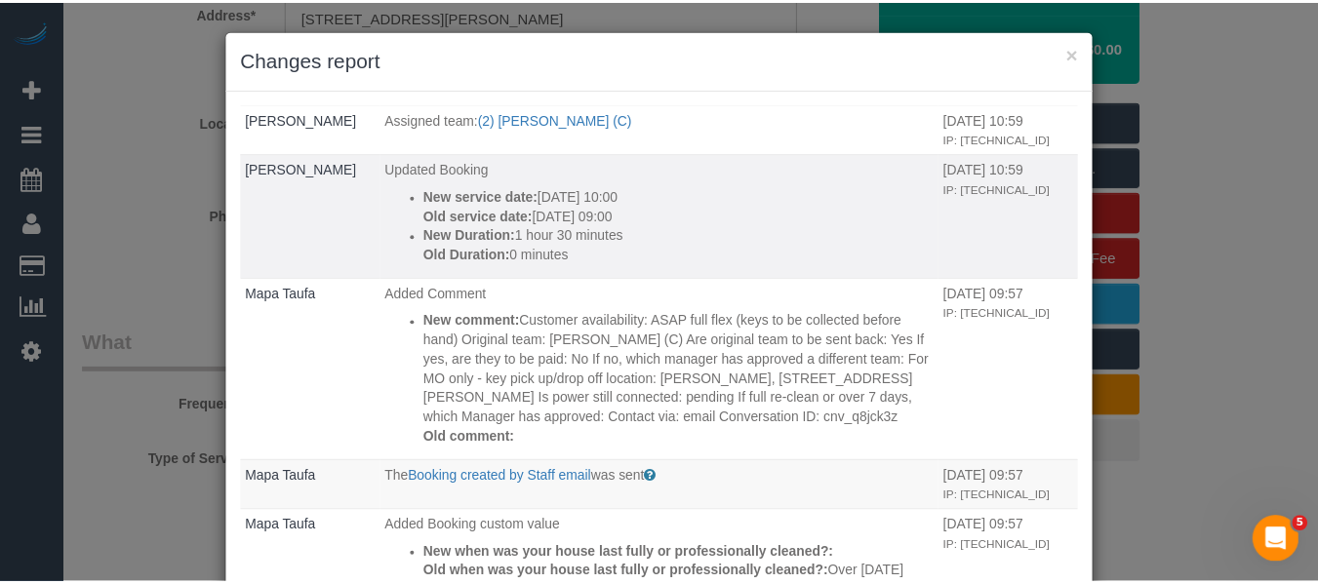
scroll to position [0, 0]
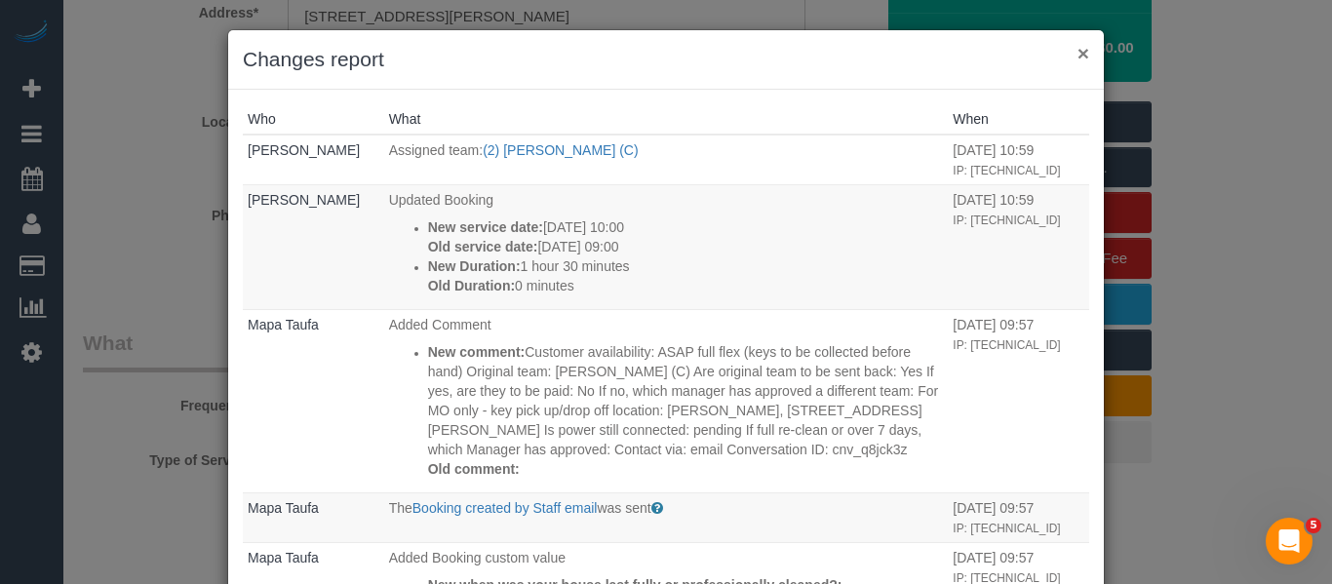
click at [1078, 49] on button "×" at bounding box center [1084, 53] width 12 height 20
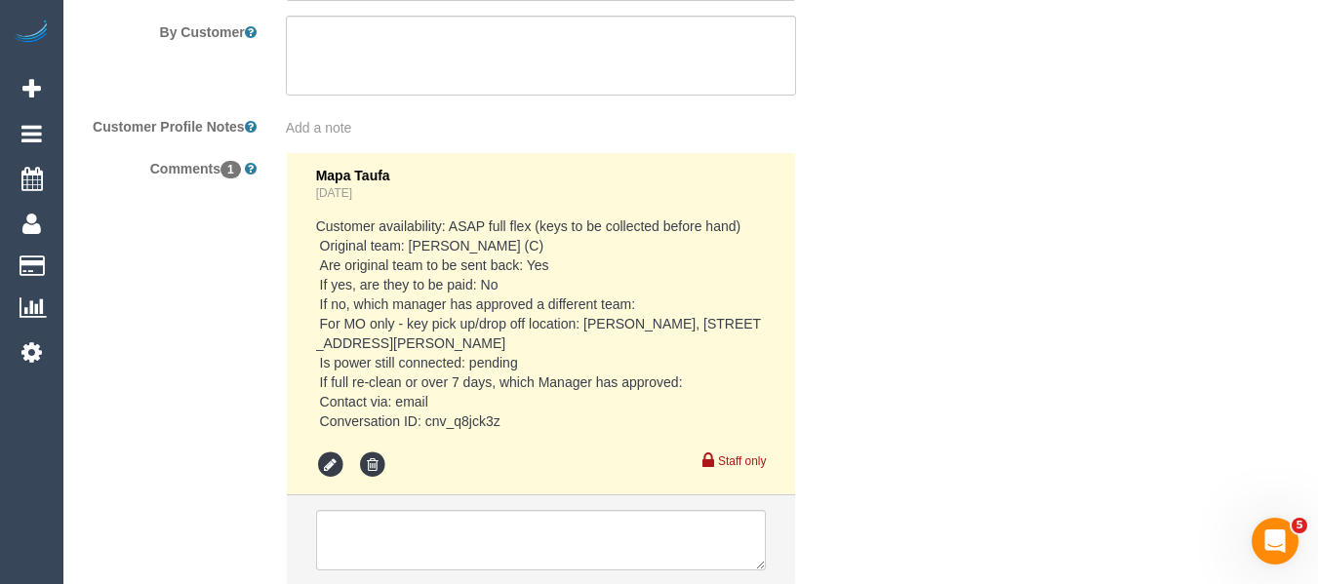
scroll to position [3445, 0]
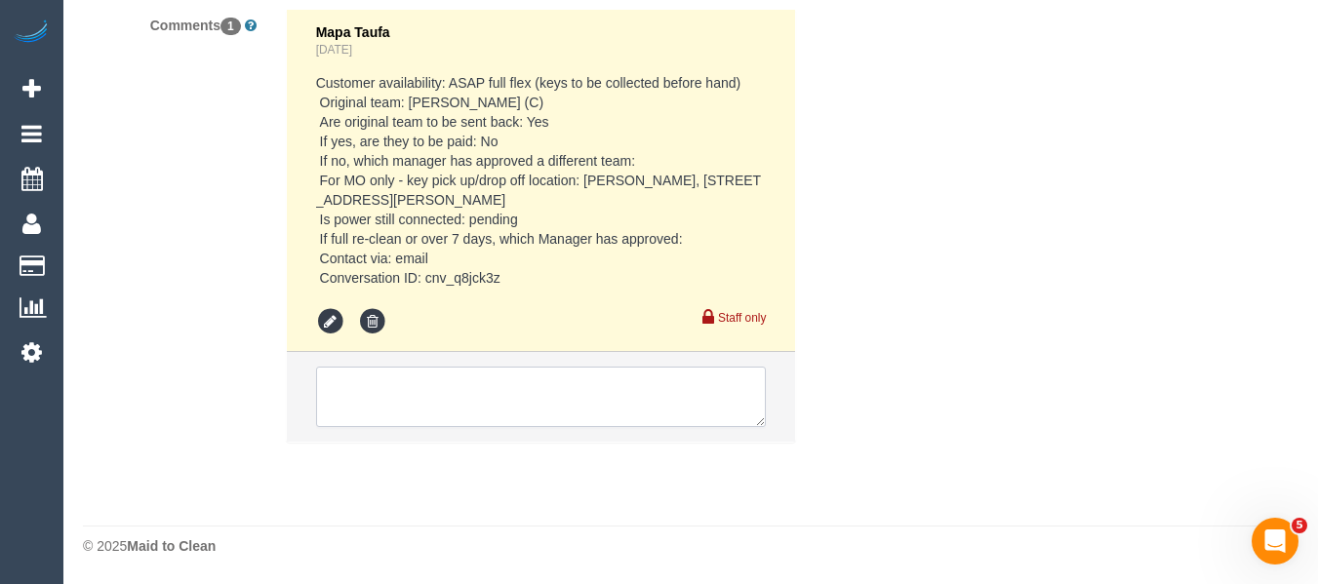
click at [546, 399] on textarea at bounding box center [541, 397] width 451 height 60
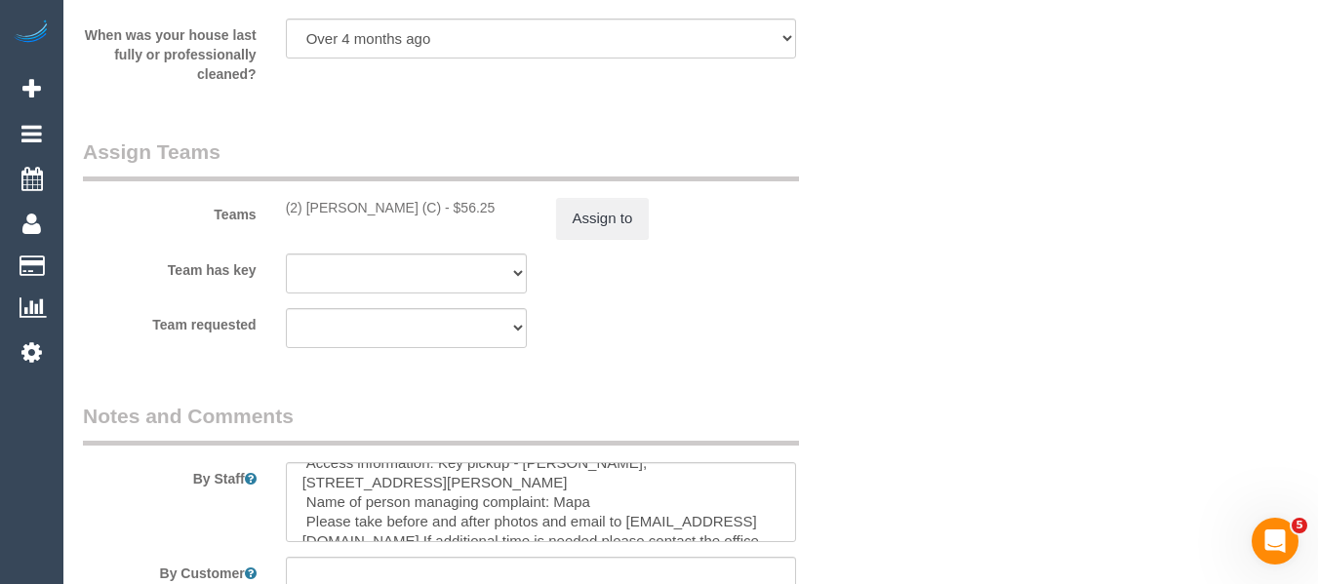
scroll to position [2567, 0]
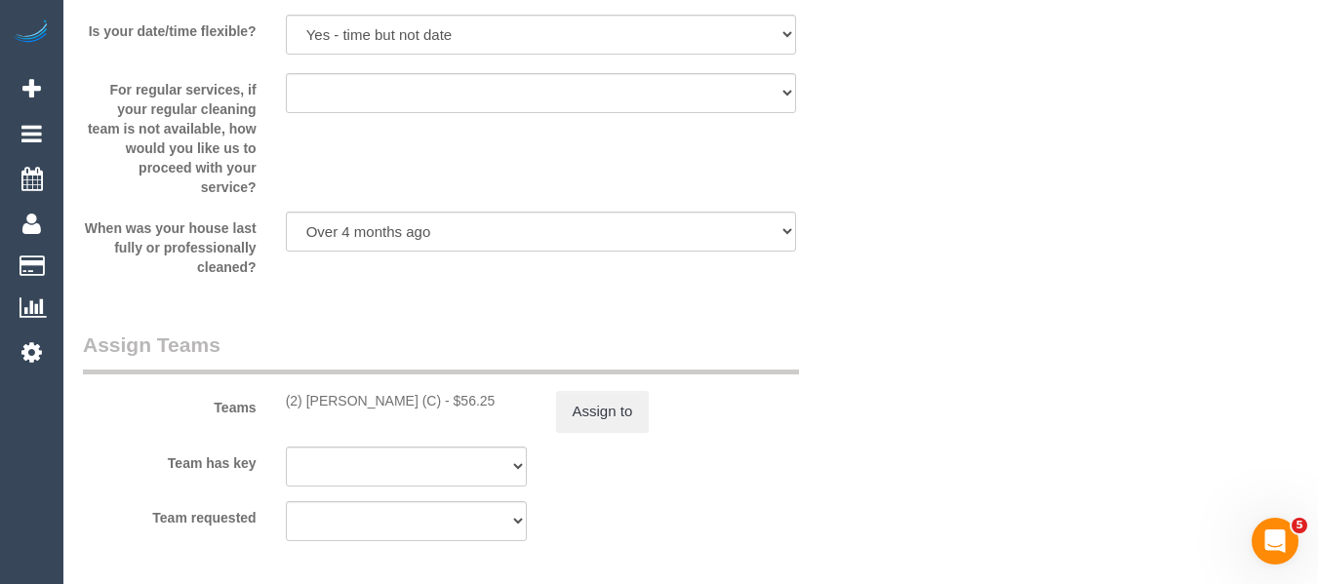
drag, startPoint x: 417, startPoint y: 409, endPoint x: 307, endPoint y: 402, distance: 110.4
click at [307, 402] on div "(2) Joshua Russell (C) - $56.25" at bounding box center [406, 401] width 241 height 20
copy div "Joshua Russell (C)"
click at [597, 411] on button "Assign to" at bounding box center [603, 411] width 94 height 41
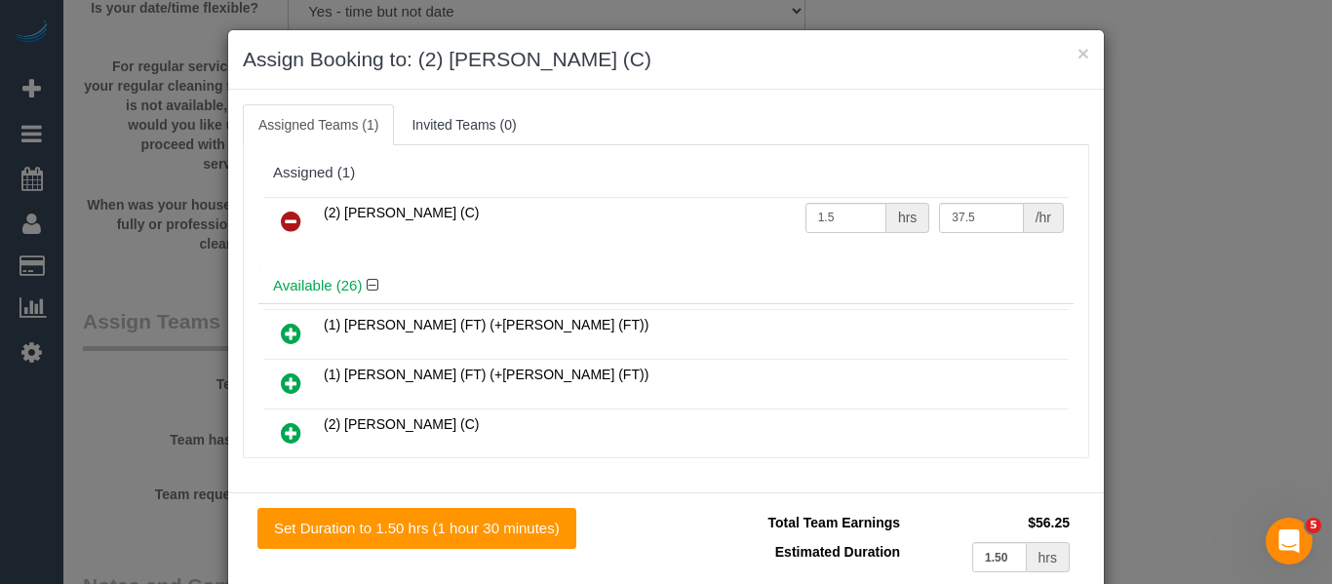
click at [292, 215] on icon at bounding box center [291, 221] width 20 height 23
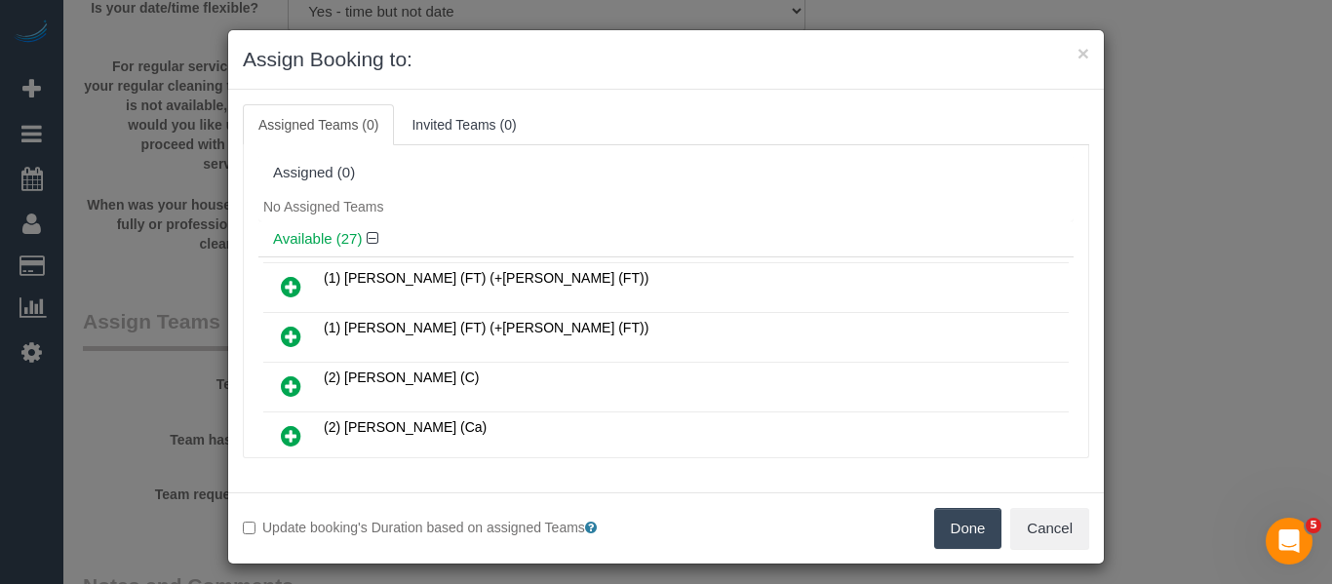
click at [953, 523] on button "Done" at bounding box center [968, 528] width 68 height 41
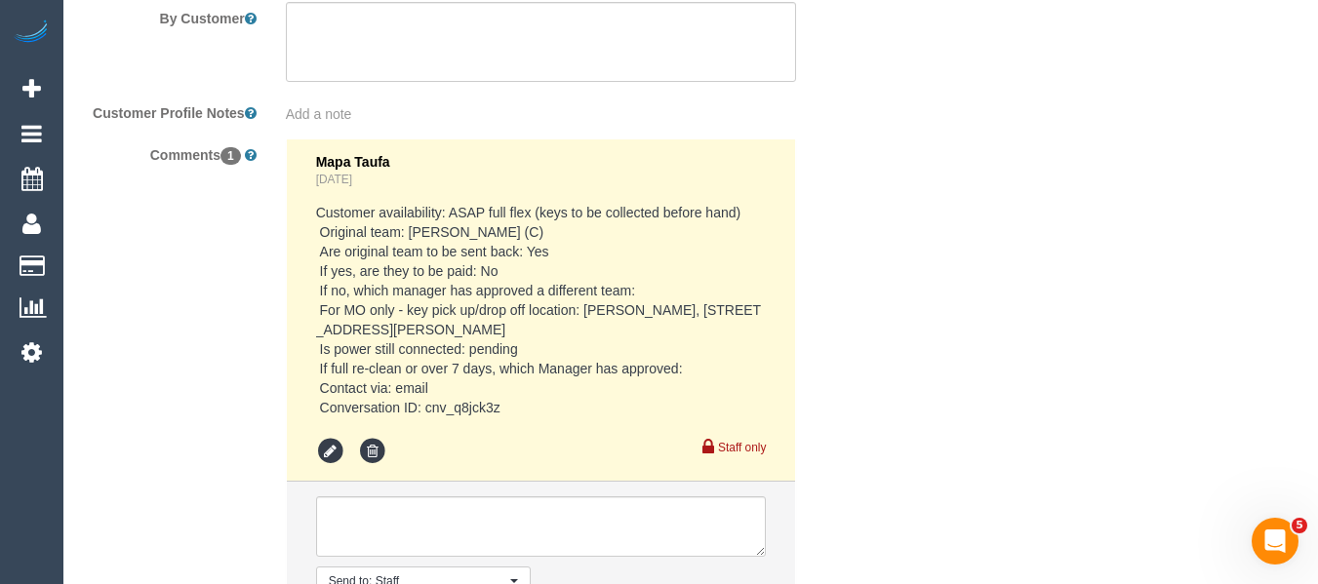
scroll to position [3525, 0]
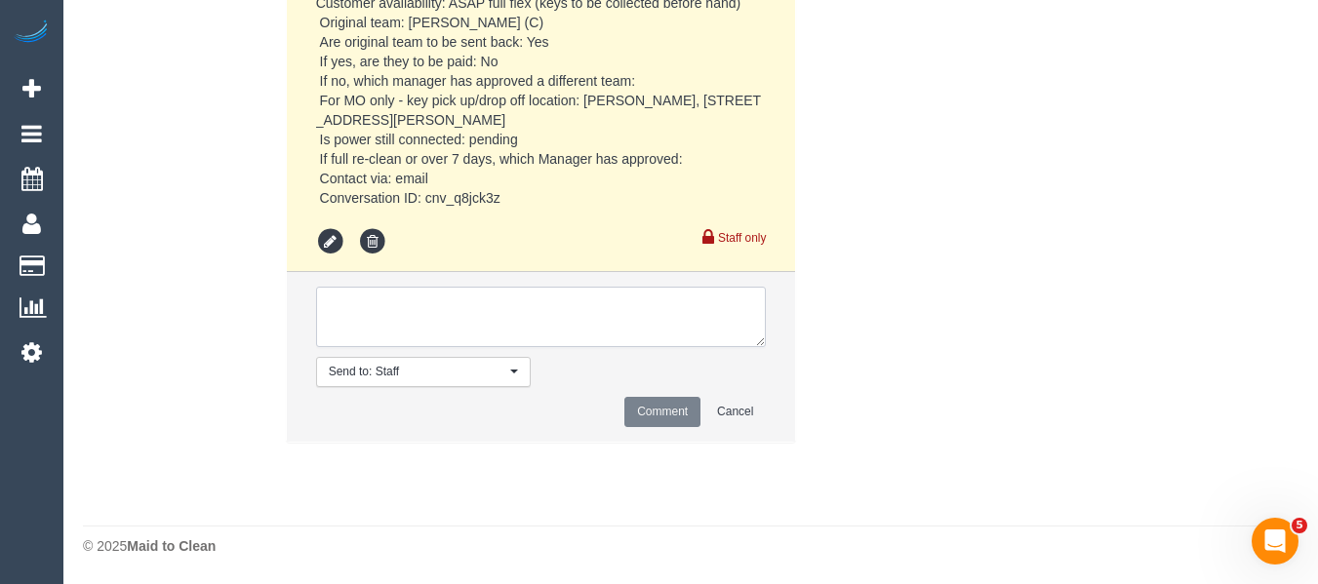
click at [388, 342] on textarea at bounding box center [541, 317] width 451 height 60
type textarea "u"
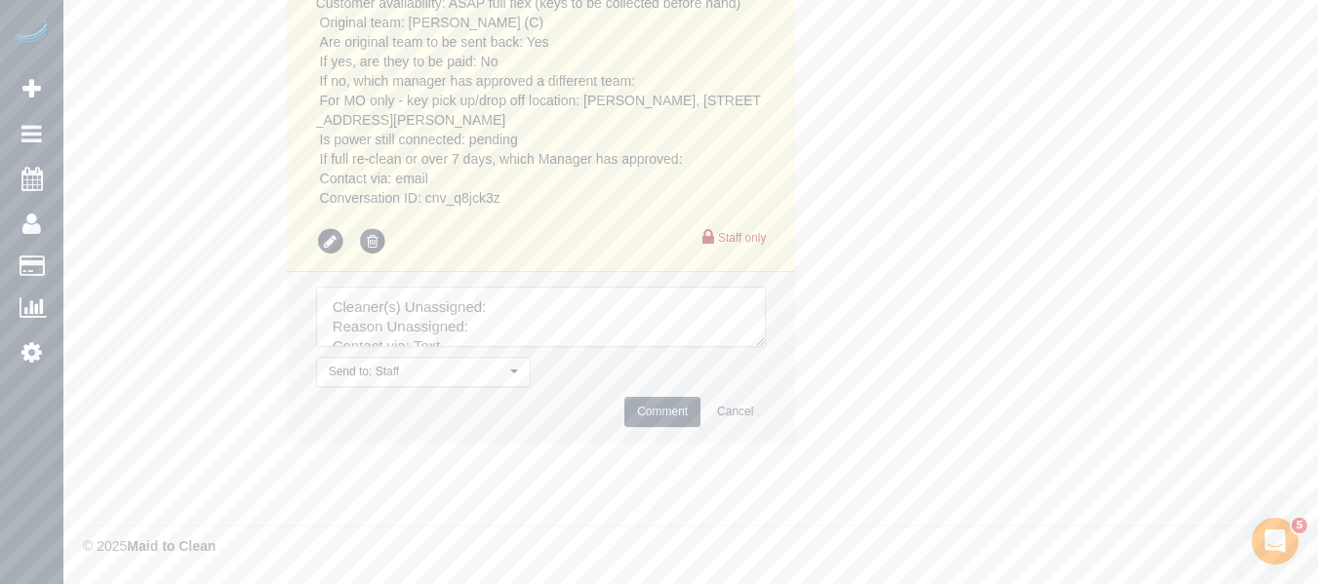
click at [570, 298] on textarea at bounding box center [541, 317] width 451 height 60
paste textarea "Joshua Russell (C)"
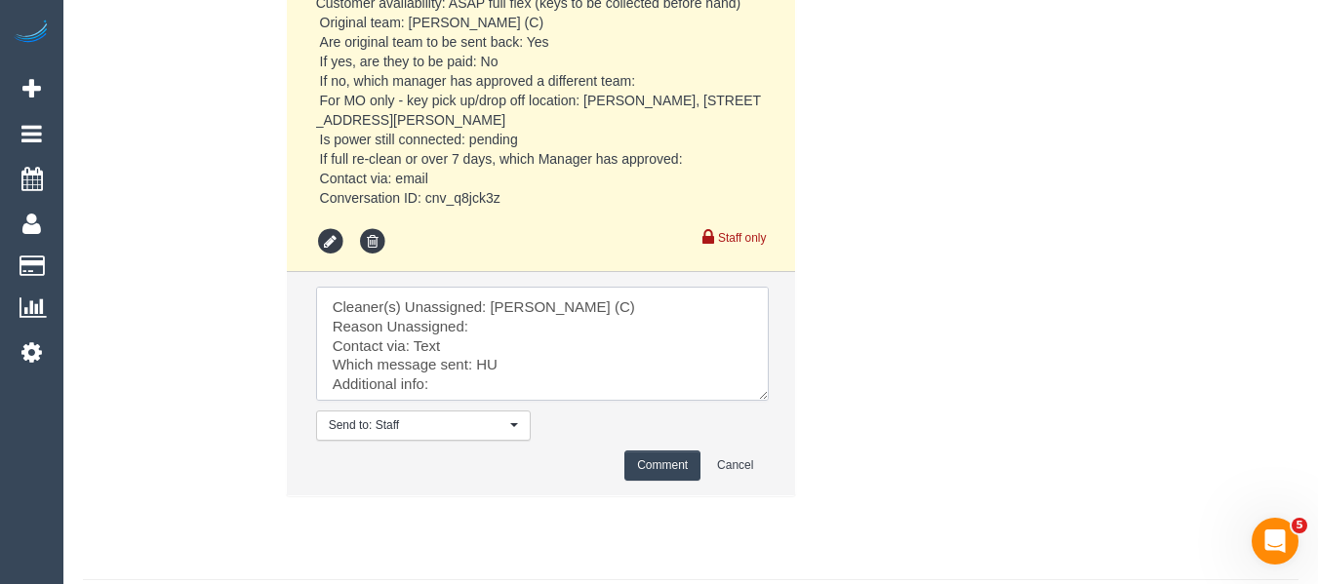
drag, startPoint x: 763, startPoint y: 394, endPoint x: 771, endPoint y: 496, distance: 102.8
click at [769, 401] on textarea at bounding box center [542, 344] width 453 height 114
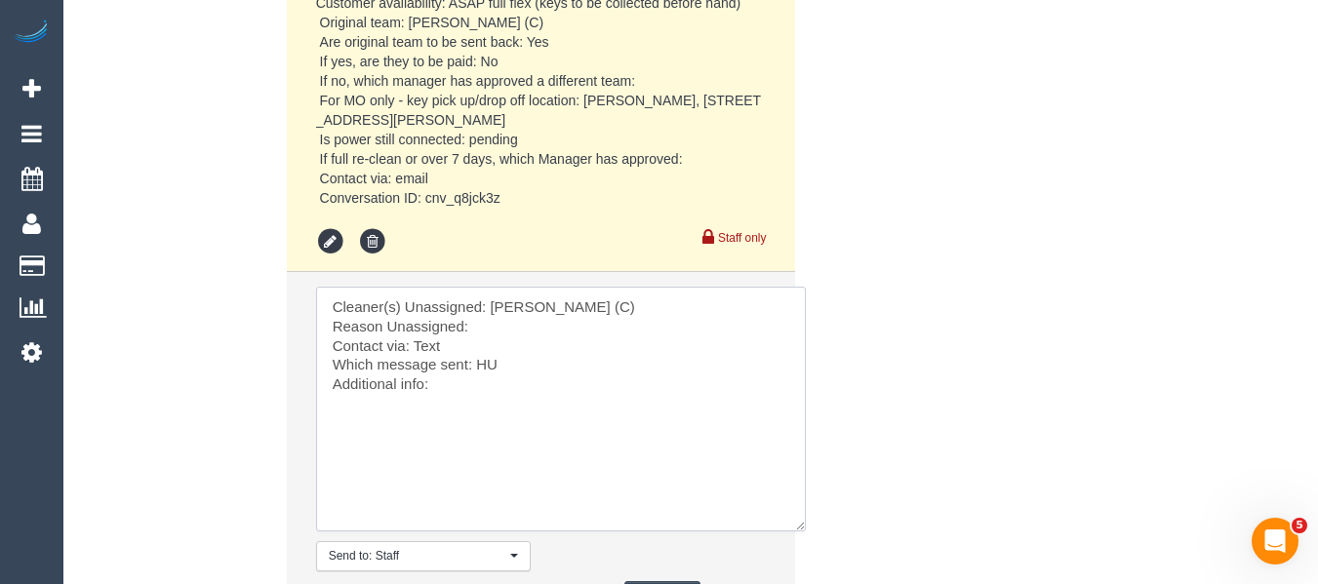
click at [536, 323] on textarea at bounding box center [561, 409] width 490 height 245
click at [427, 351] on textarea at bounding box center [561, 409] width 490 height 245
click at [711, 336] on textarea at bounding box center [561, 409] width 490 height 245
click at [728, 336] on textarea at bounding box center [561, 409] width 490 height 245
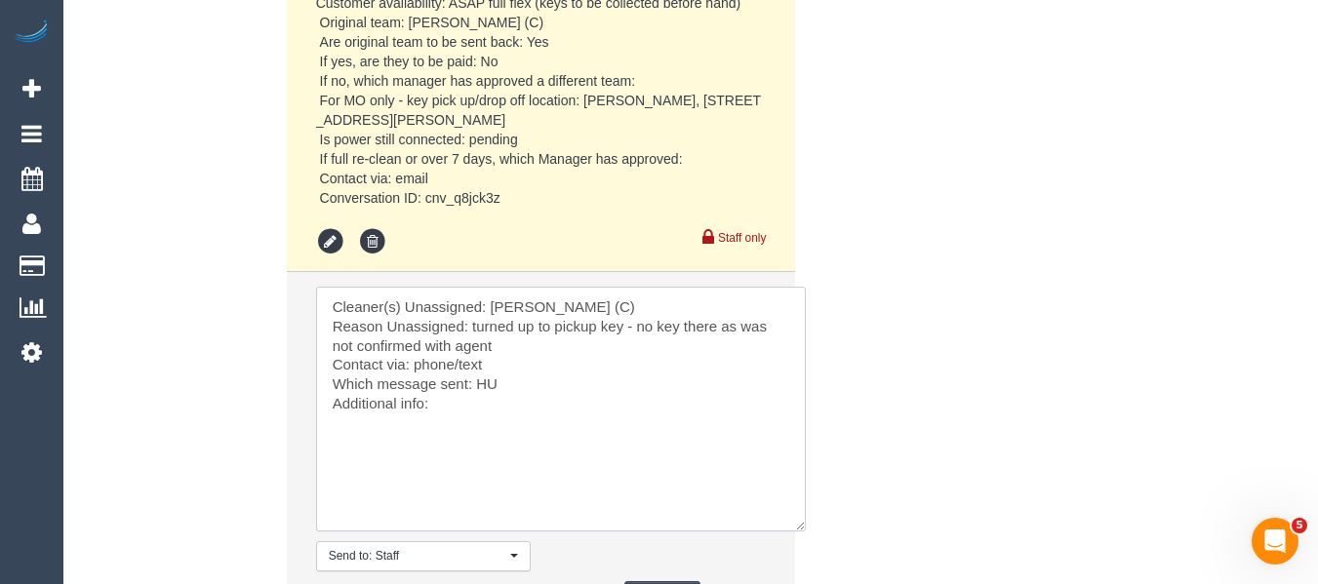
click at [488, 383] on textarea at bounding box center [561, 409] width 490 height 245
click at [440, 406] on textarea at bounding box center [561, 409] width 490 height 245
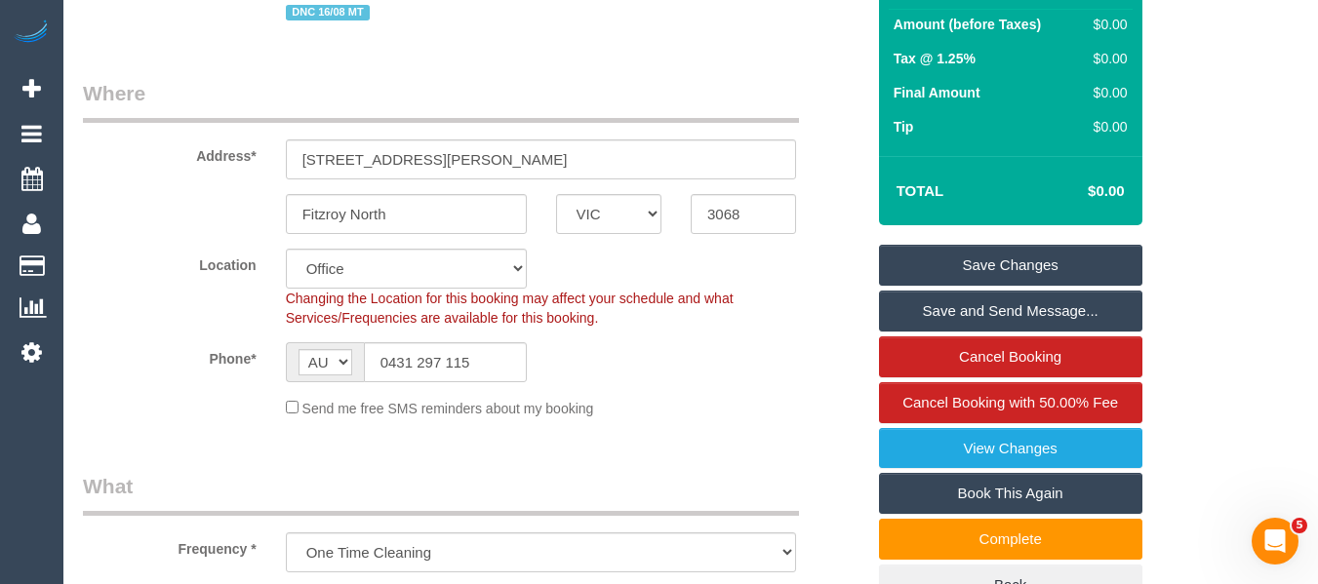
scroll to position [304, 0]
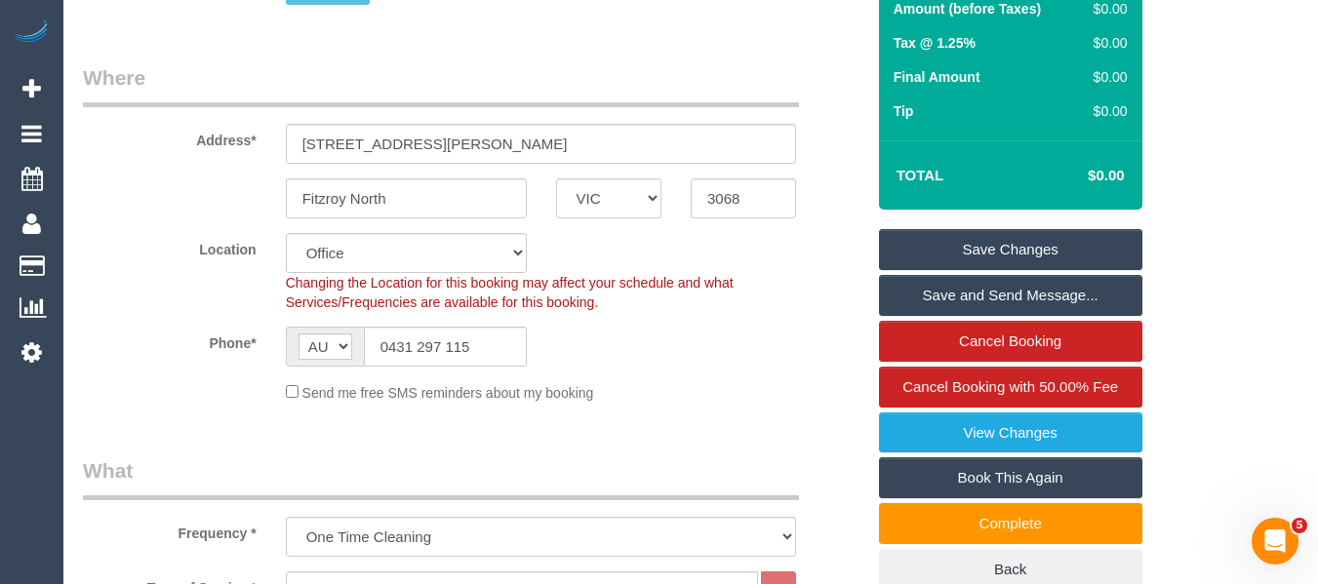
type textarea "Cleaner(s) Unassigned: Joshua Russell (C) Reason Unassigned: turned up to picku…"
click at [1074, 237] on link "Save Changes" at bounding box center [1010, 249] width 263 height 41
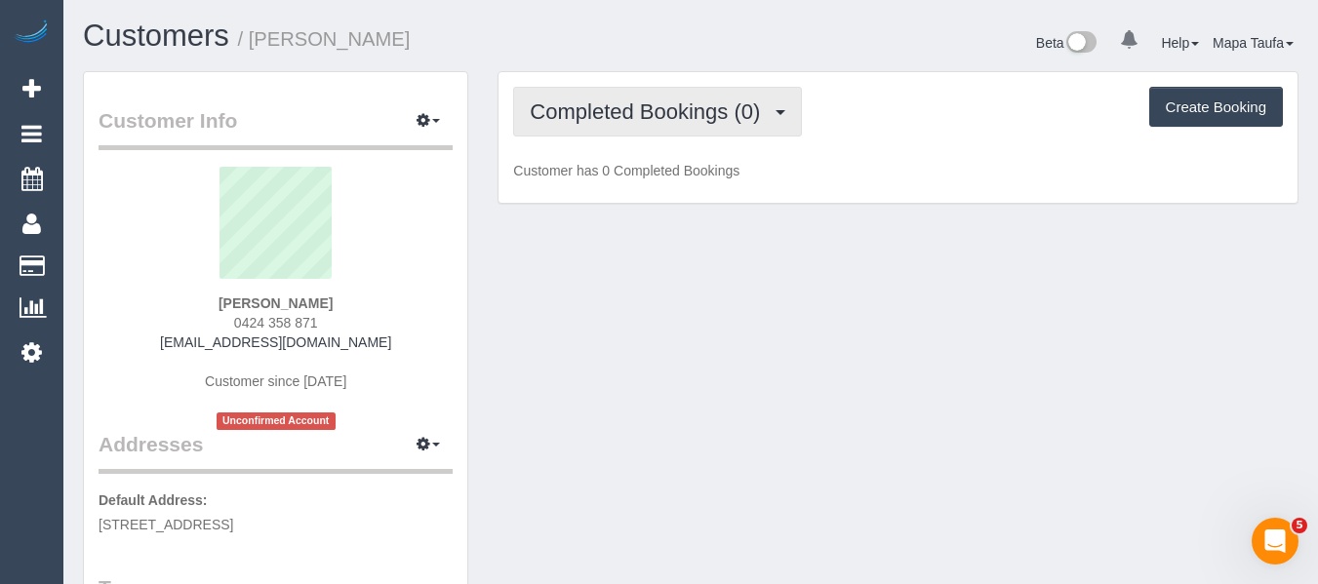
click at [671, 119] on span "Completed Bookings (0)" at bounding box center [650, 111] width 240 height 24
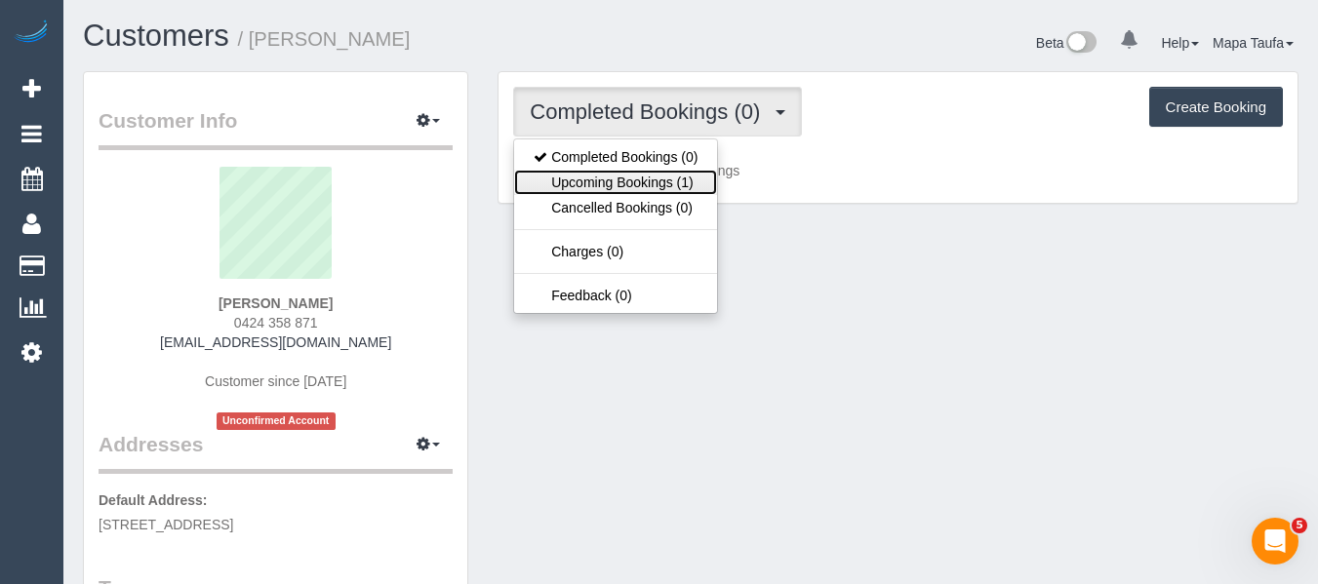
click at [643, 178] on link "Upcoming Bookings (1)" at bounding box center [615, 182] width 203 height 25
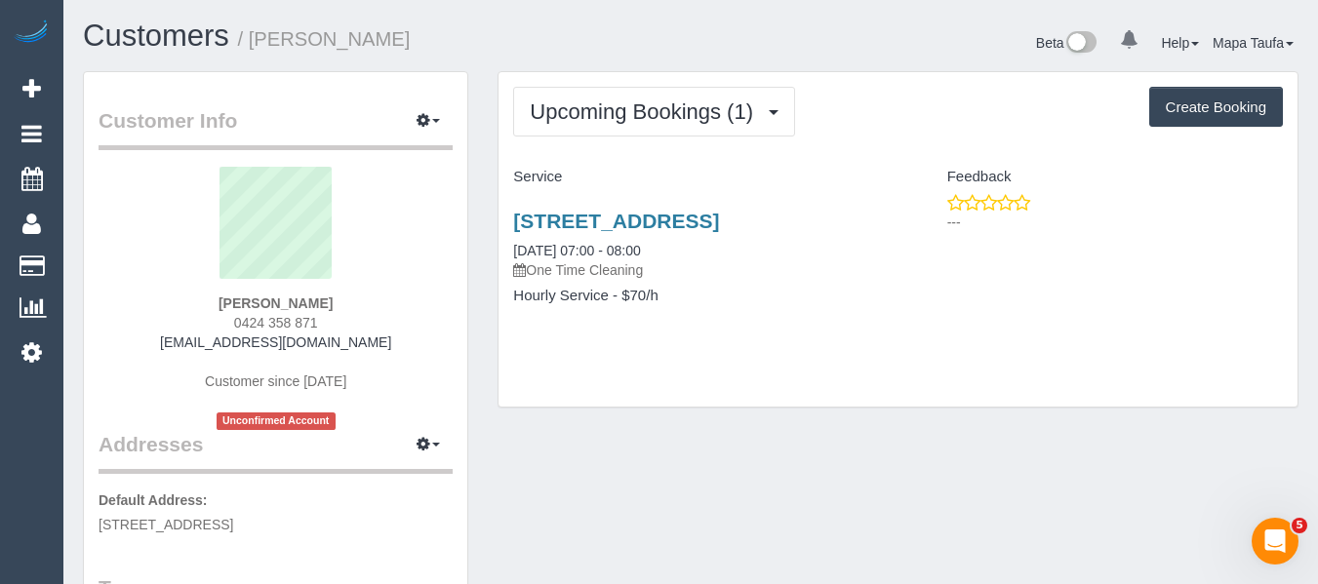
click at [981, 361] on div "Upcoming Bookings (1) Completed Bookings (0) Upcoming Bookings (1) Cancelled Bo…" at bounding box center [897, 239] width 799 height 335
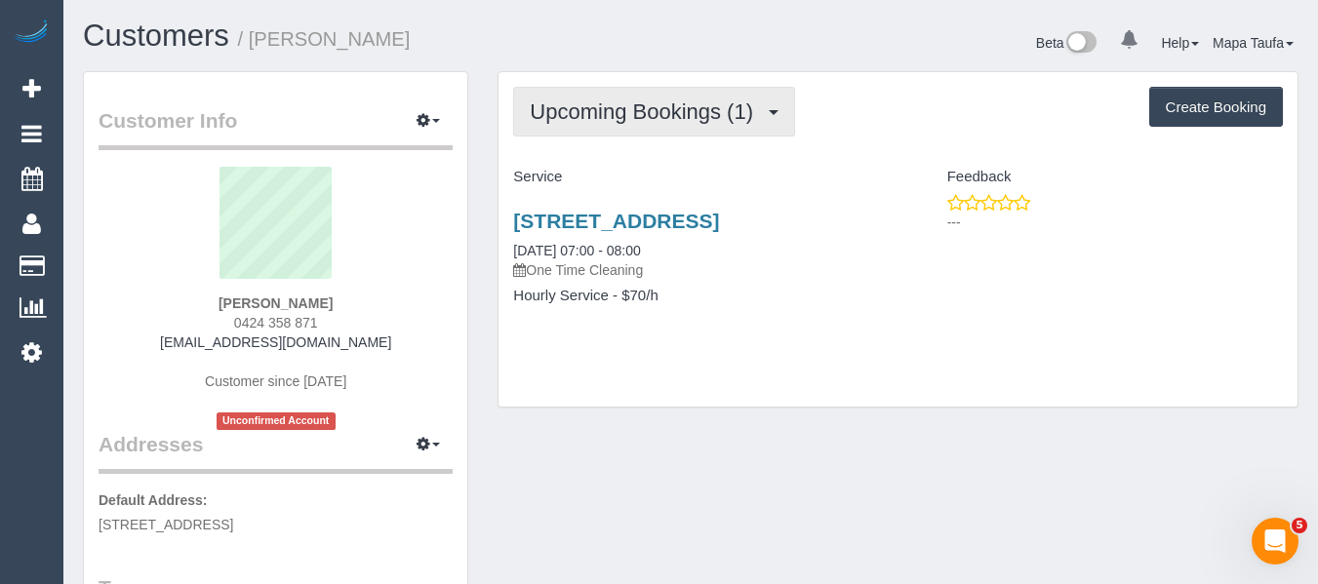
click at [658, 91] on button "Upcoming Bookings (1)" at bounding box center [654, 112] width 282 height 50
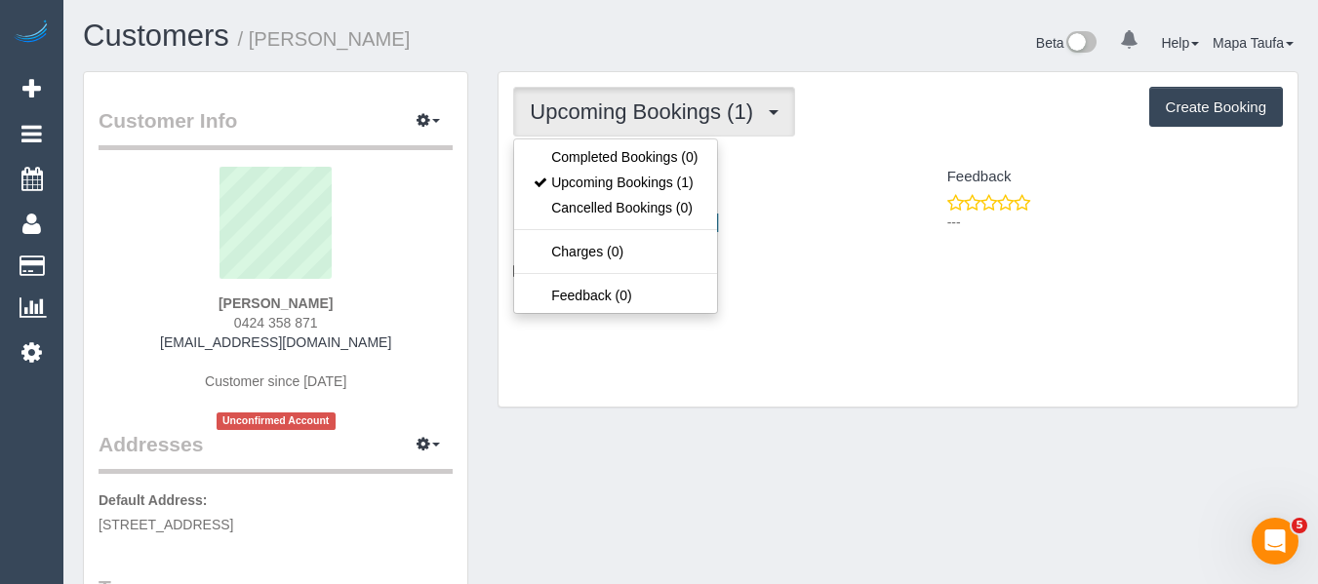
click at [890, 129] on div "Upcoming Bookings (1) Completed Bookings (0) Upcoming Bookings (1) Cancelled Bo…" at bounding box center [898, 112] width 770 height 50
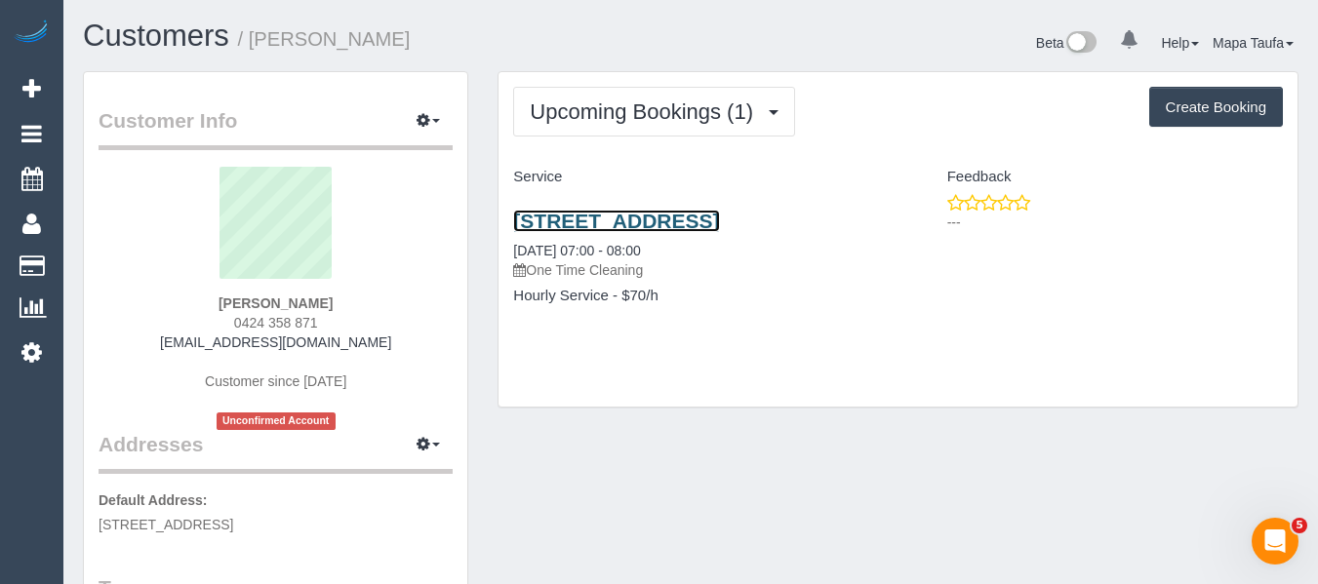
click at [681, 219] on link "12 Powlett Street, Mernda, VIC 3754" at bounding box center [616, 221] width 206 height 22
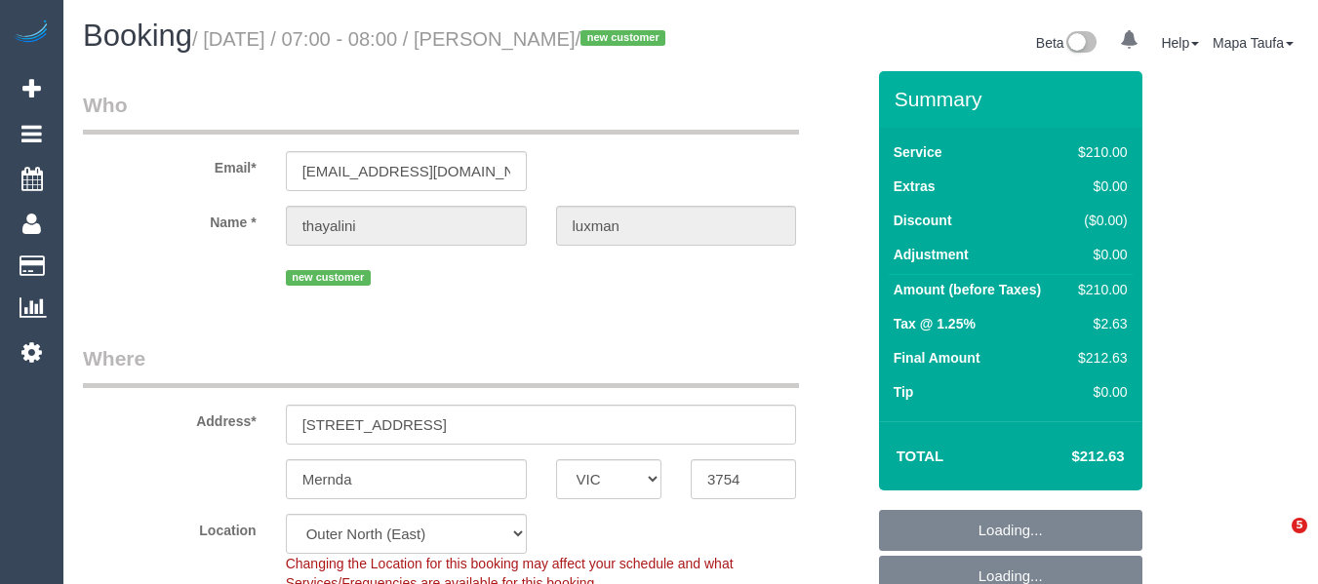
select select "VIC"
select select "object:748"
select select "string:stripe-pm_1Ry41Z2GScqysDRVp8QBWjEX"
select select "number:28"
select select "number:14"
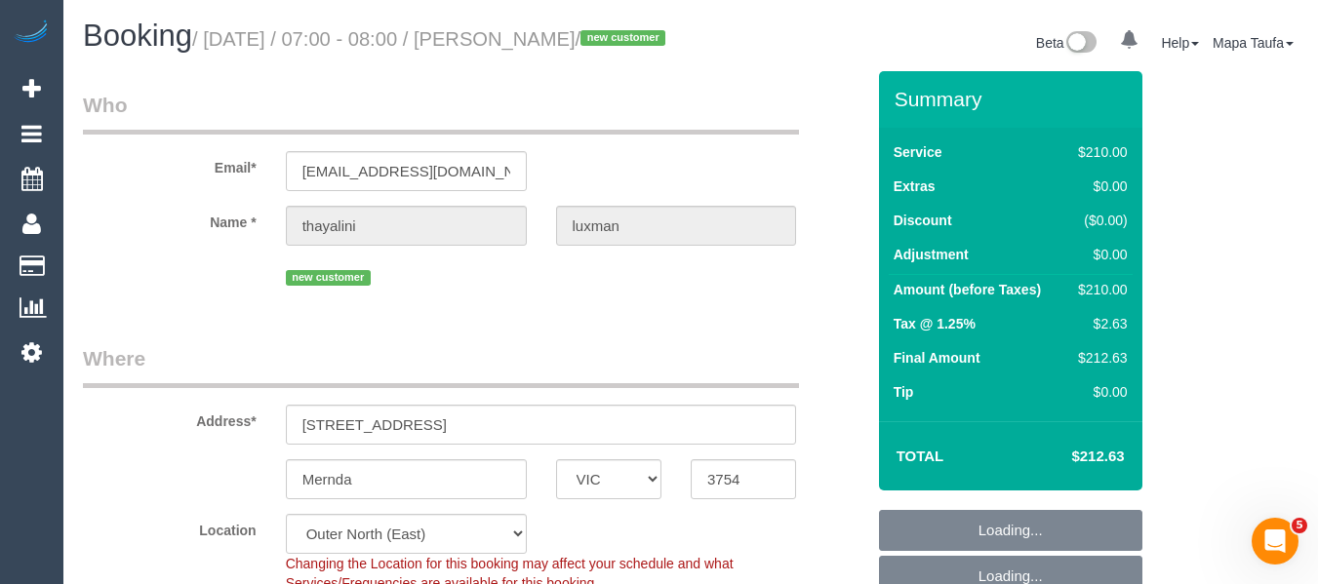
select select "number:19"
select select "number:24"
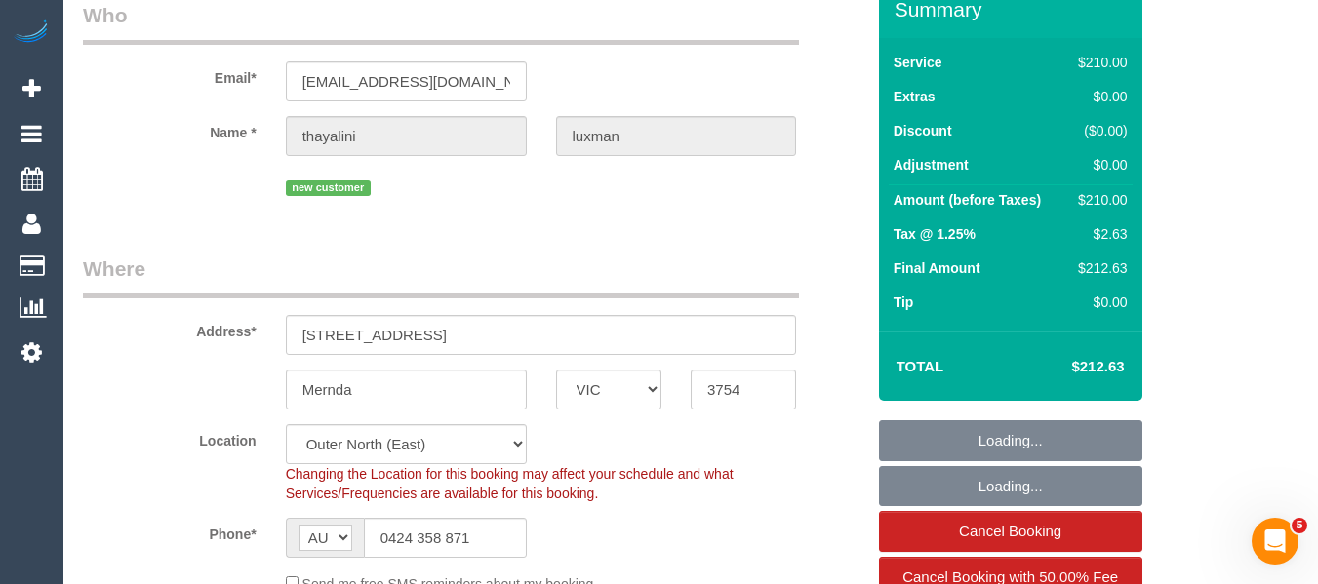
select select "180"
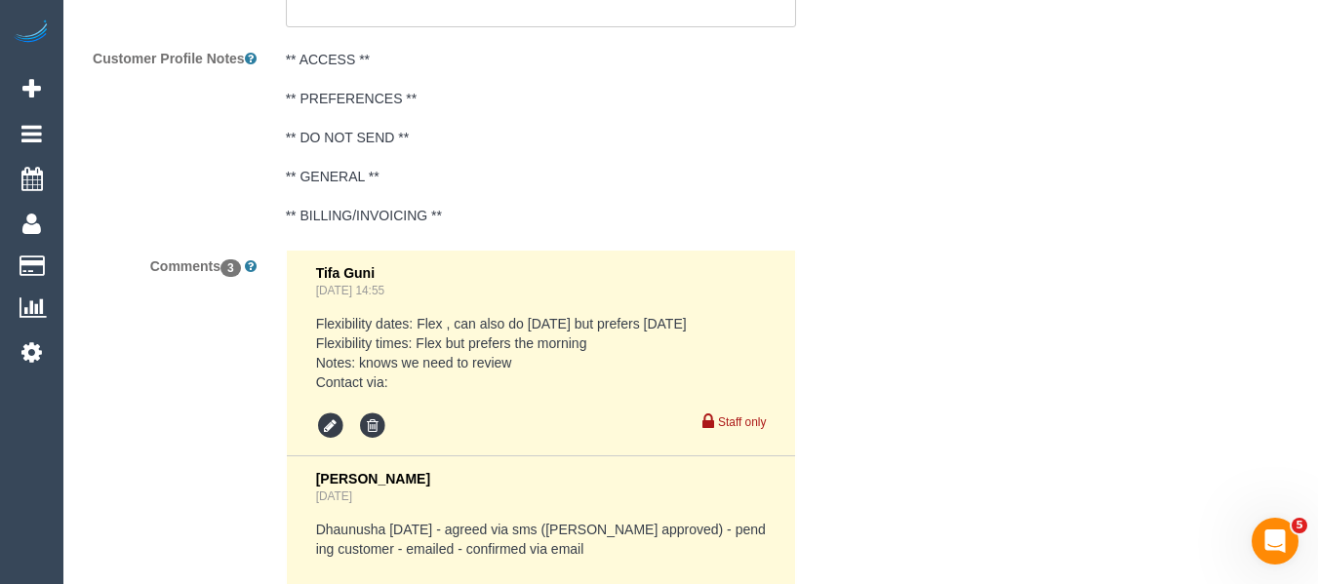
select select "spot1"
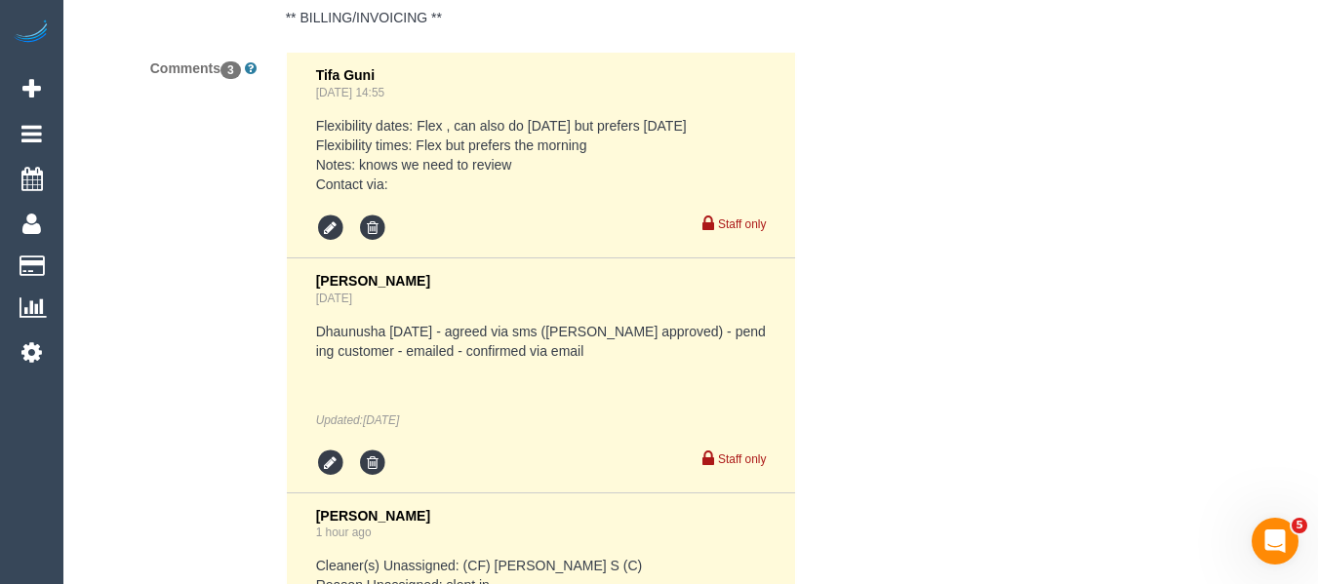
scroll to position [4075, 0]
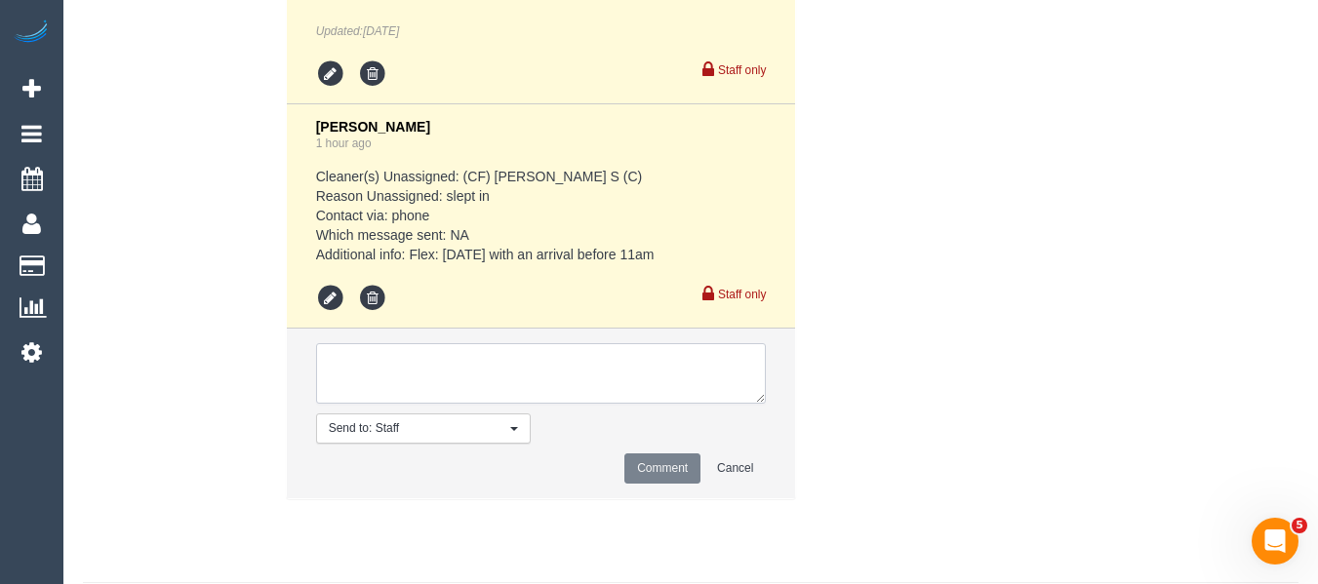
click at [564, 404] on textarea at bounding box center [541, 373] width 451 height 60
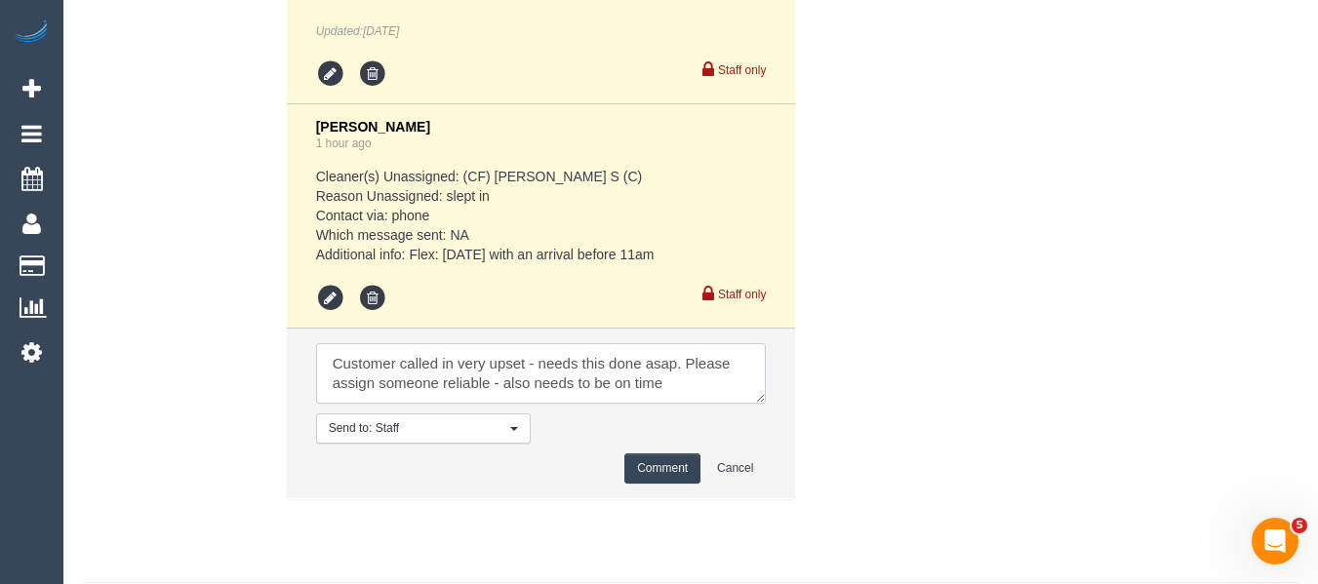
type textarea "Customer called in very upset - needs this done asap. Please assign someone rel…"
click at [666, 482] on button "Comment" at bounding box center [662, 469] width 76 height 30
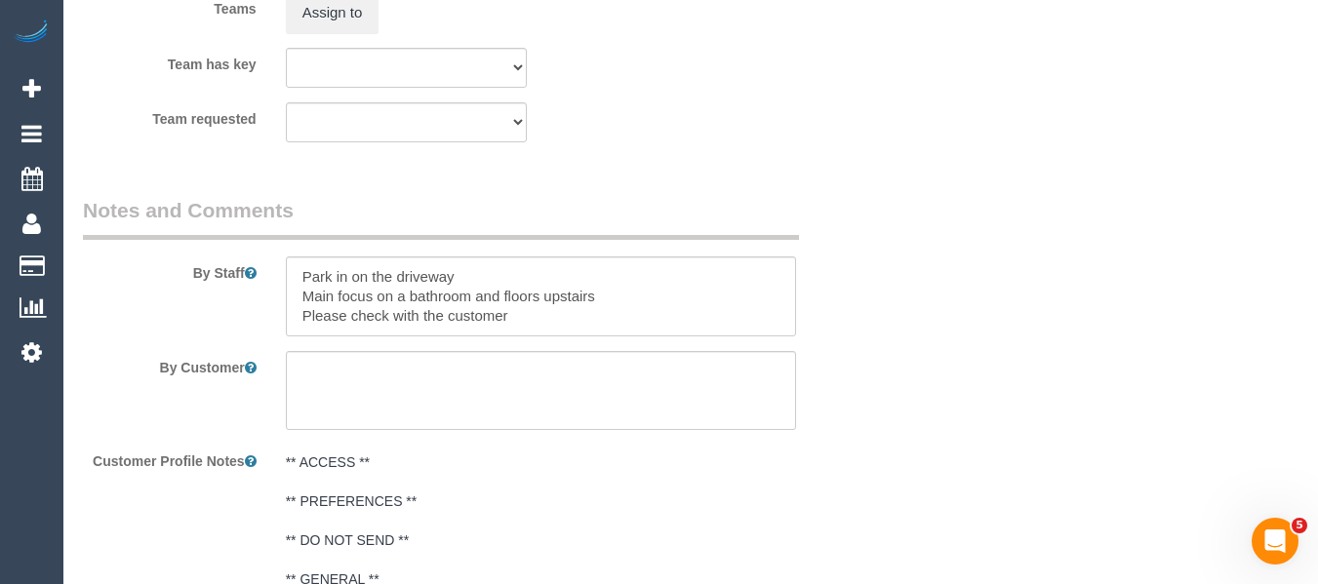
scroll to position [3114, 0]
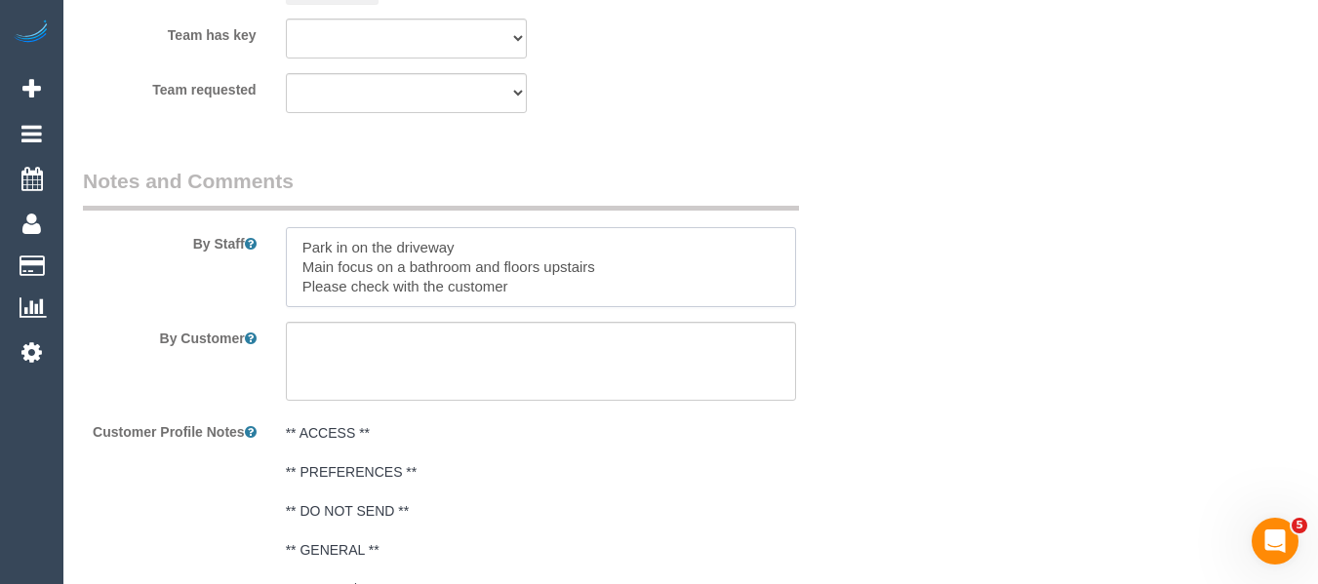
click at [346, 273] on textarea at bounding box center [541, 267] width 511 height 80
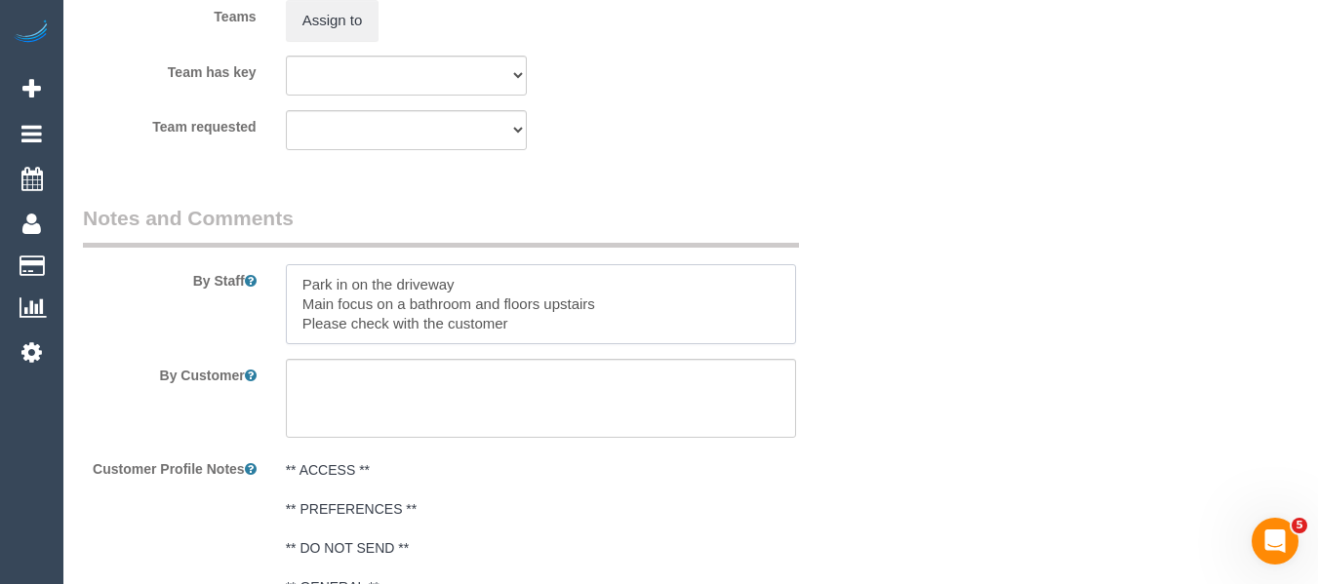
scroll to position [3009, 0]
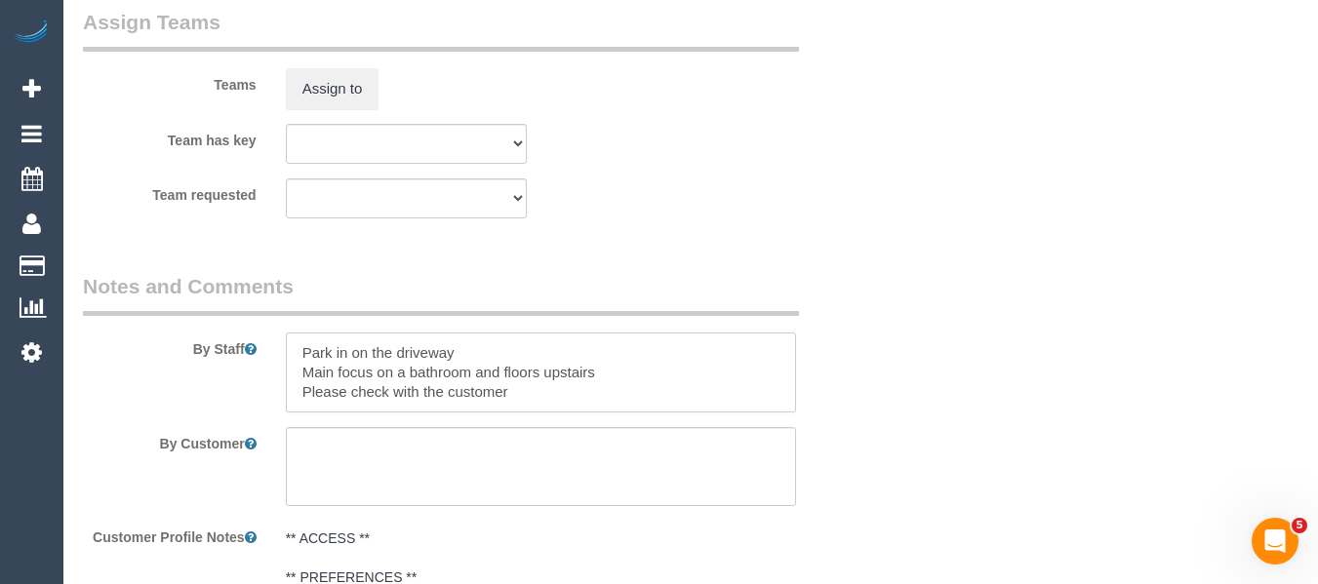
click at [304, 363] on textarea at bounding box center [541, 373] width 511 height 80
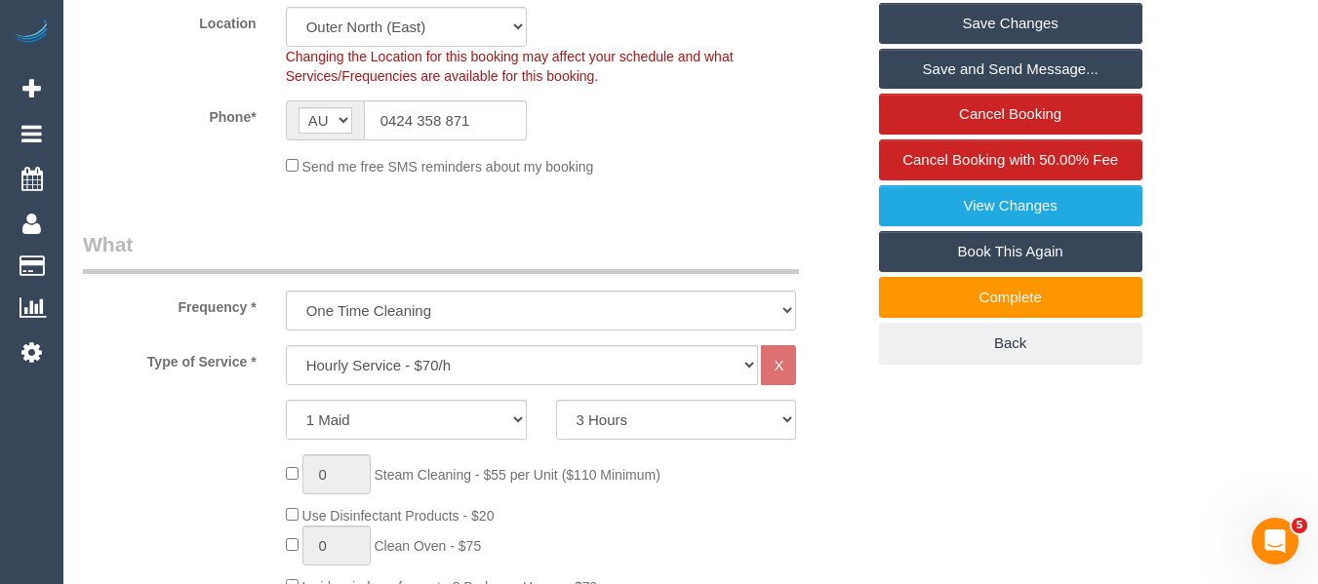
scroll to position [490, 0]
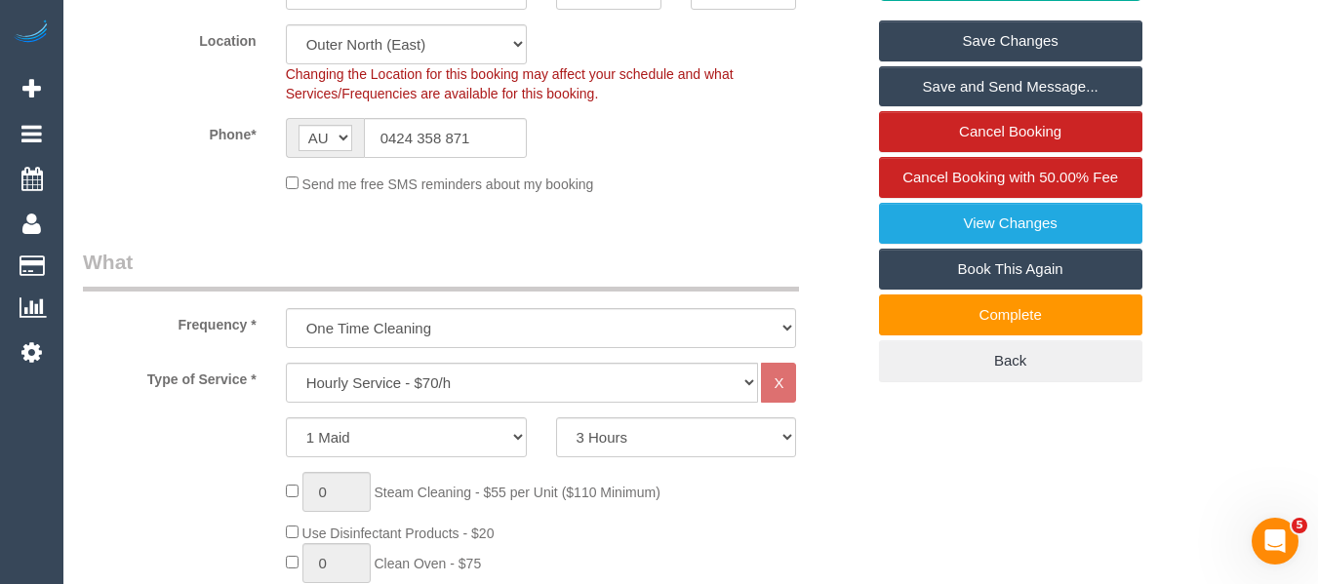
type textarea "MUST BE ON TIME Park in on the driveway Main focus on a bathroom and floors ups…"
click at [1066, 61] on link "Save Changes" at bounding box center [1010, 40] width 263 height 41
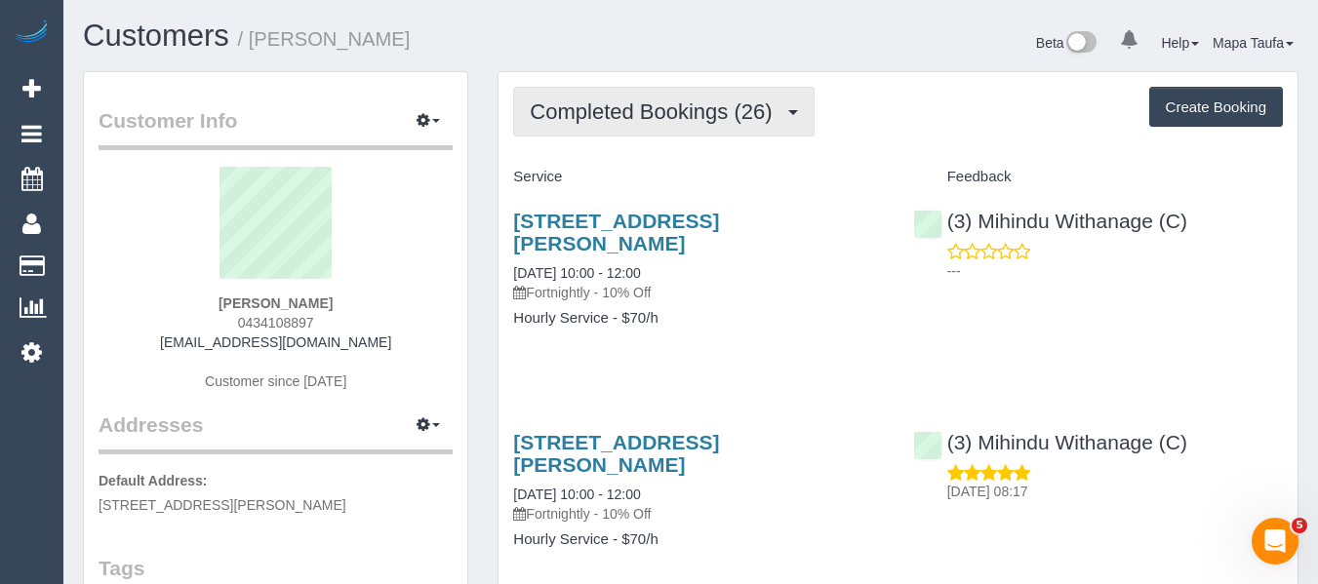
click at [552, 130] on button "Completed Bookings (26)" at bounding box center [663, 112] width 300 height 50
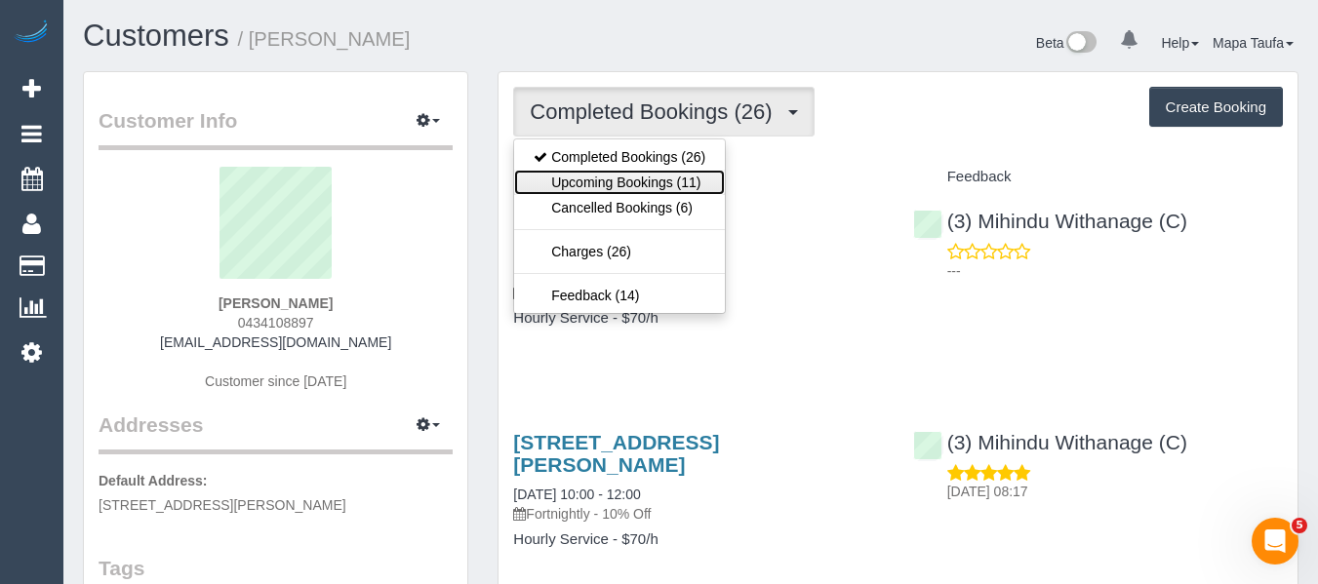
click at [565, 191] on link "Upcoming Bookings (11)" at bounding box center [619, 182] width 211 height 25
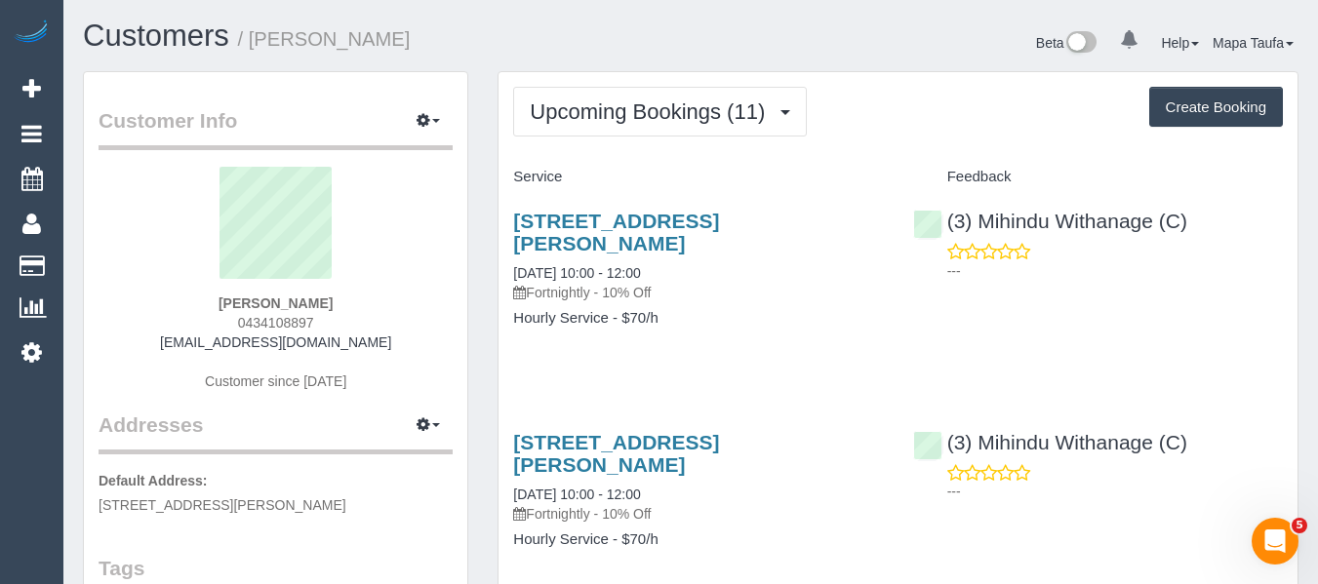
drag, startPoint x: 361, startPoint y: 319, endPoint x: 295, endPoint y: 330, distance: 67.2
click at [234, 324] on div "Celia Whelan 0434108897 celswhelan@gmail.com Customer since 2024" at bounding box center [276, 289] width 354 height 244
copy span "0434108897"
click at [332, 306] on div "Celia Whelan 0434108897 celswhelan@gmail.com Customer since 2024" at bounding box center [276, 289] width 354 height 244
drag, startPoint x: 221, startPoint y: 296, endPoint x: 264, endPoint y: 305, distance: 43.8
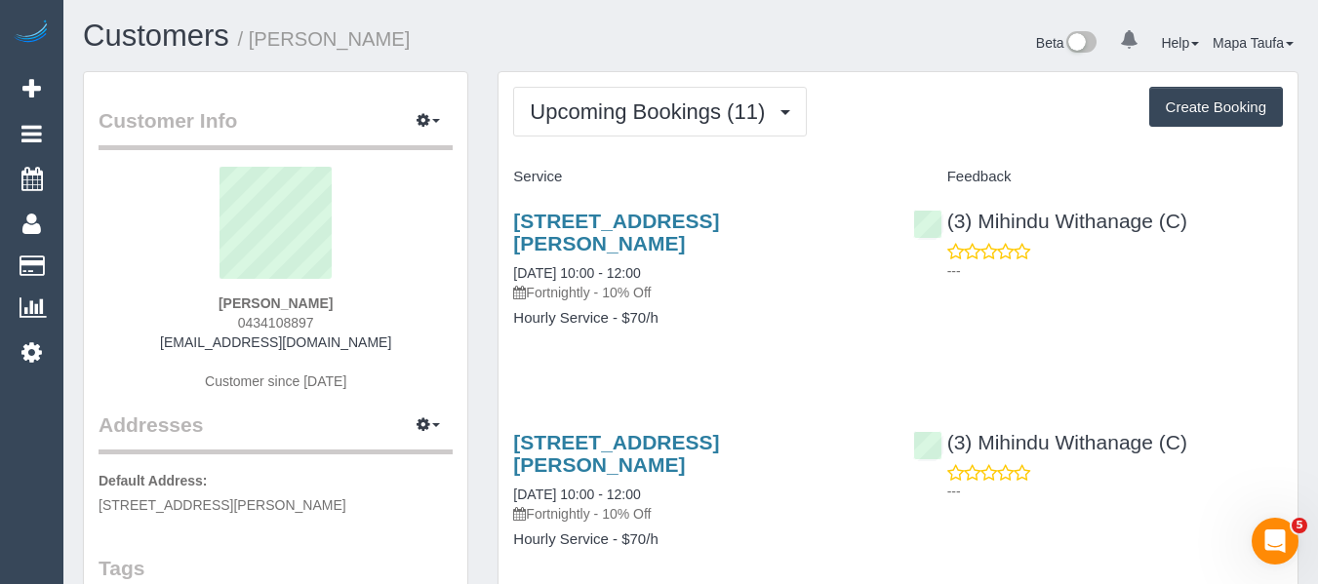
click at [264, 305] on div "Celia Whelan 0434108897 celswhelan@gmail.com Customer since 2024" at bounding box center [276, 289] width 354 height 244
copy strong "Celia"
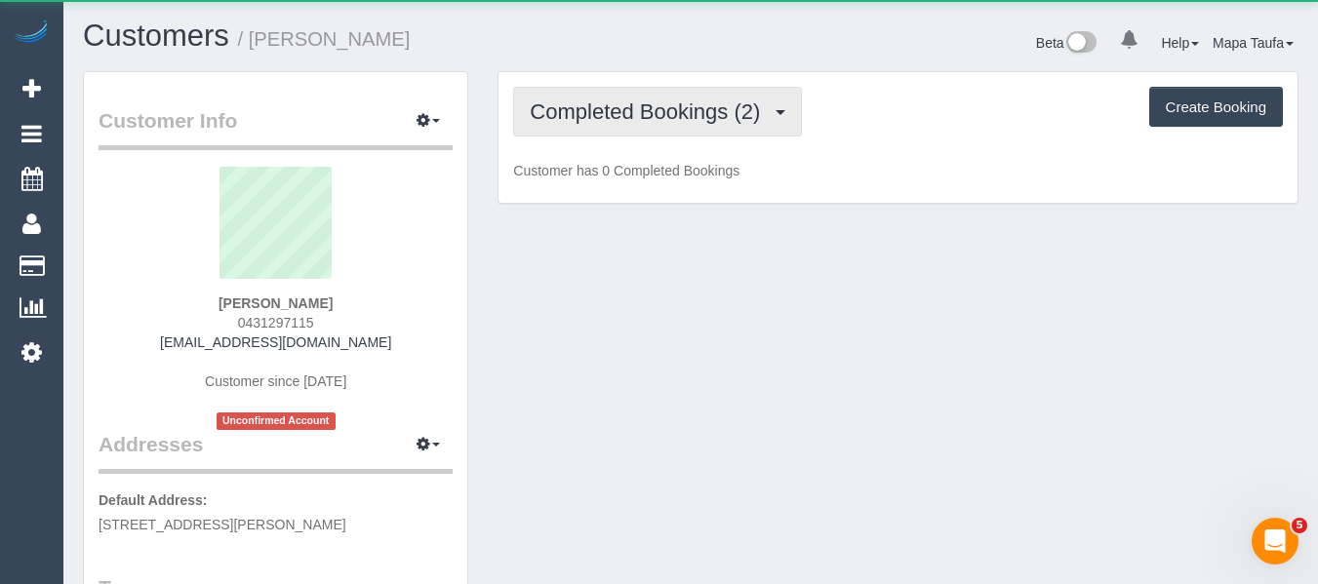
click at [729, 113] on span "Completed Bookings (2)" at bounding box center [650, 111] width 240 height 24
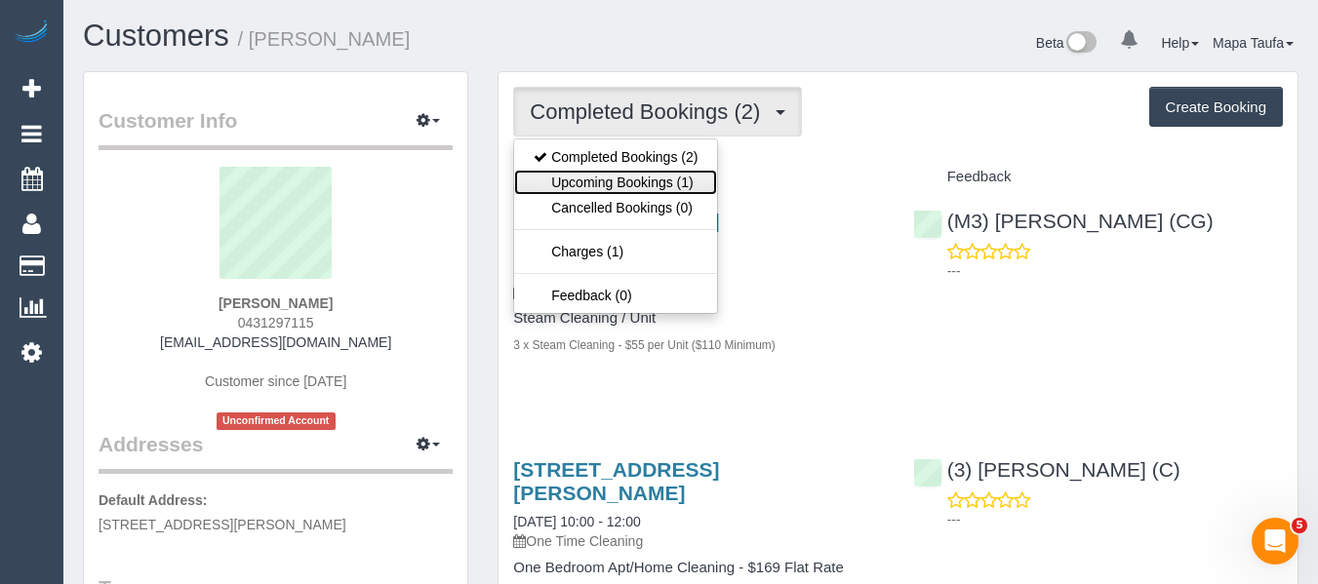
click at [680, 173] on link "Upcoming Bookings (1)" at bounding box center [615, 182] width 203 height 25
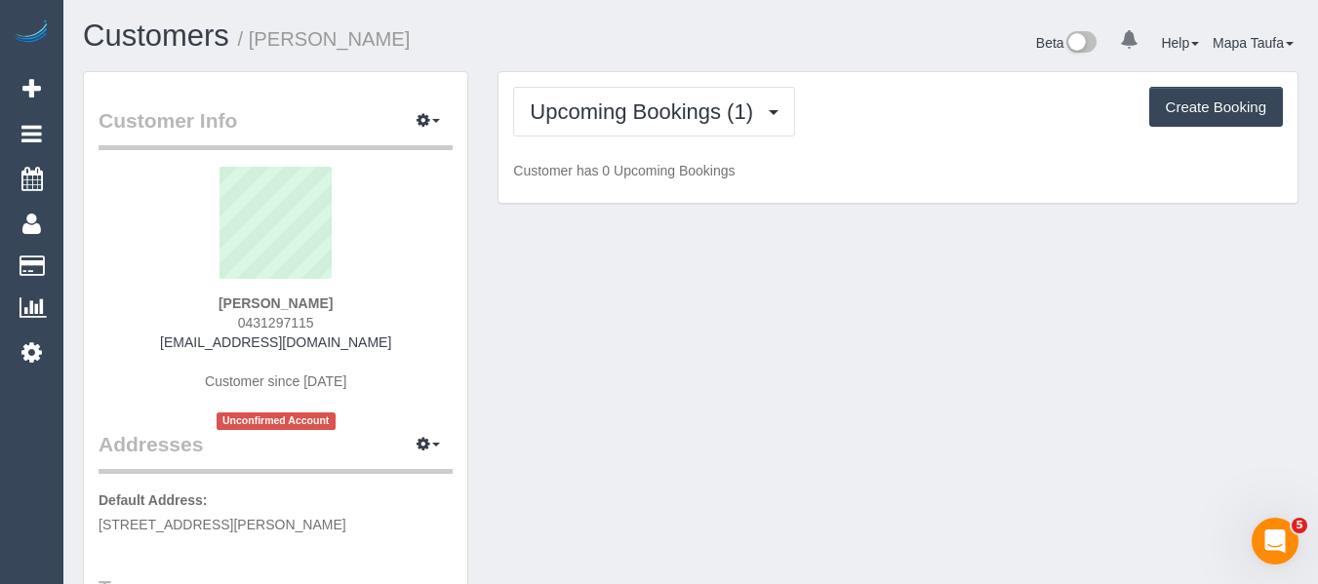
click at [919, 134] on div "Upcoming Bookings (1) Completed Bookings (2) Upcoming Bookings (1) Cancelled Bo…" at bounding box center [898, 112] width 770 height 50
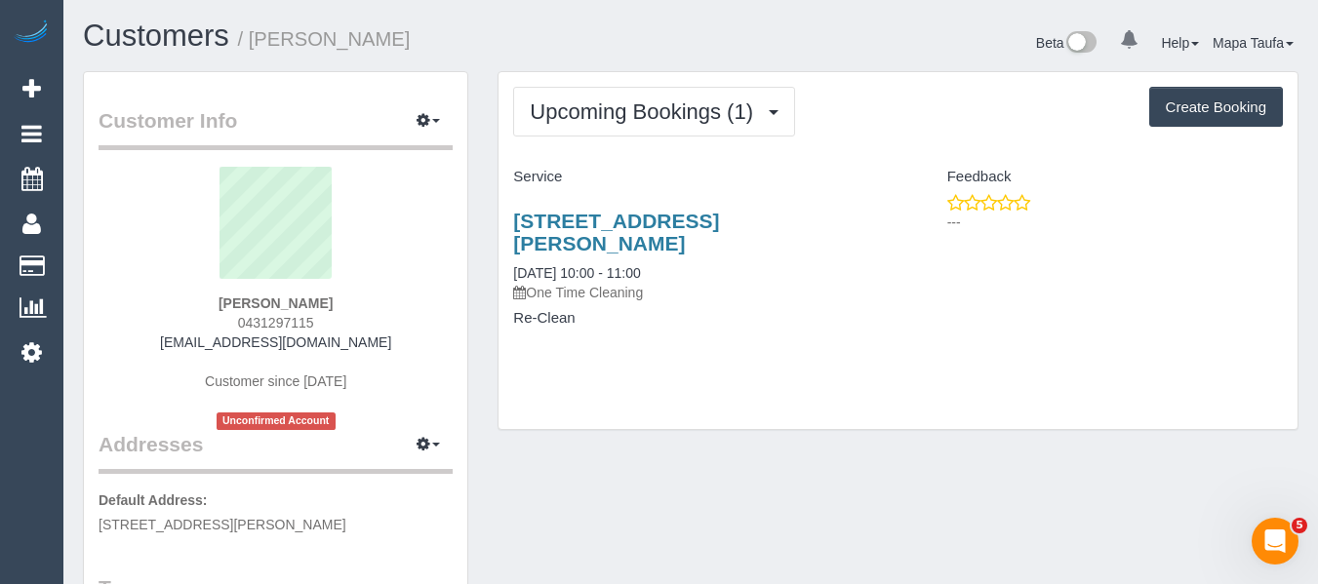
drag, startPoint x: 368, startPoint y: 303, endPoint x: 232, endPoint y: 307, distance: 135.6
click at [215, 305] on div "[PERSON_NAME] 0431297115 [EMAIL_ADDRESS][DOMAIN_NAME] Customer since [DATE] Unc…" at bounding box center [276, 298] width 354 height 263
copy strong "[PERSON_NAME]"
click at [367, 305] on div "[PERSON_NAME] 0431297115 [EMAIL_ADDRESS][DOMAIN_NAME] Customer since [DATE] Unc…" at bounding box center [276, 298] width 354 height 263
drag, startPoint x: 362, startPoint y: 306, endPoint x: 206, endPoint y: 301, distance: 156.1
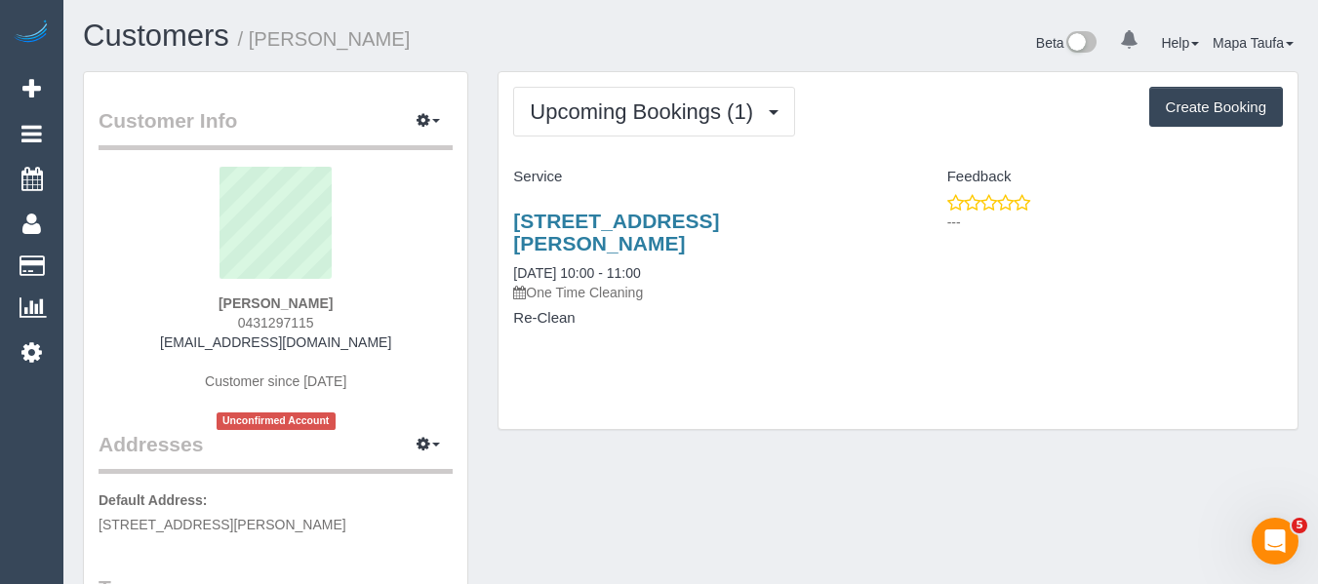
click at [206, 301] on div "[PERSON_NAME] 0431297115 [EMAIL_ADDRESS][DOMAIN_NAME] Customer since [DATE] Unc…" at bounding box center [276, 298] width 354 height 263
copy strong "[PERSON_NAME]"
drag, startPoint x: 598, startPoint y: 245, endPoint x: 492, endPoint y: 217, distance: 110.0
click at [492, 217] on div "Upcoming Bookings (1) Completed Bookings (2) Upcoming Bookings (1) Cancelled Bo…" at bounding box center [898, 260] width 830 height 378
copy link "4 Bik Lane, 101, Fitzroy North, VIC 3068"
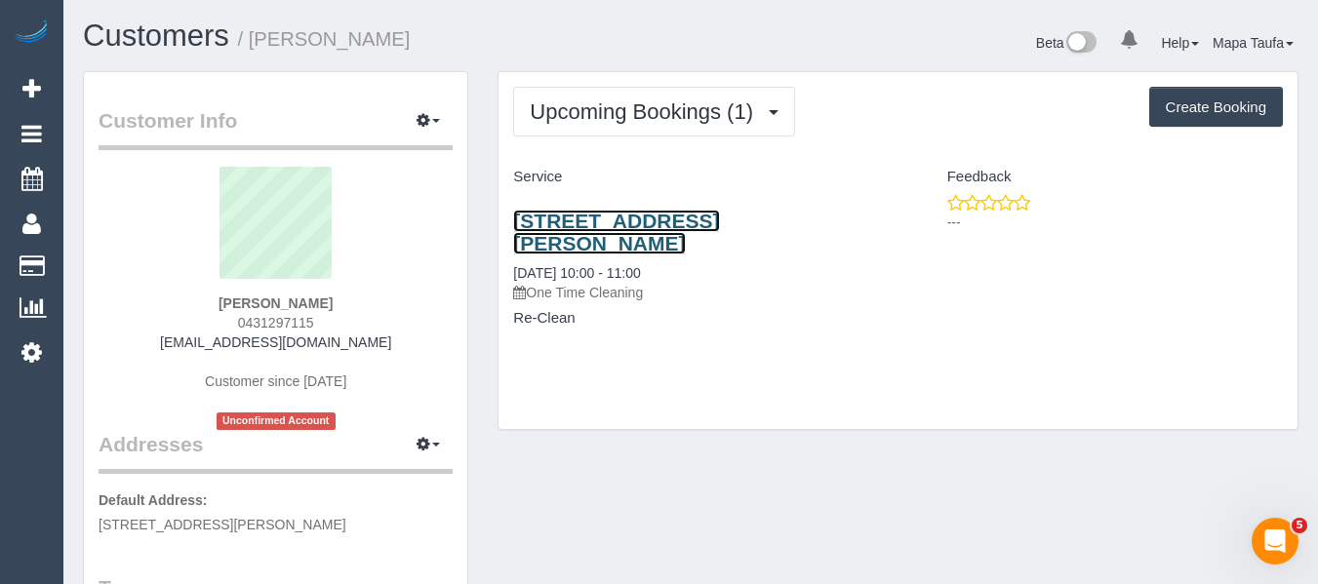
click at [578, 227] on link "4 Bik Lane, 101, Fitzroy North, VIC 3068" at bounding box center [616, 232] width 206 height 45
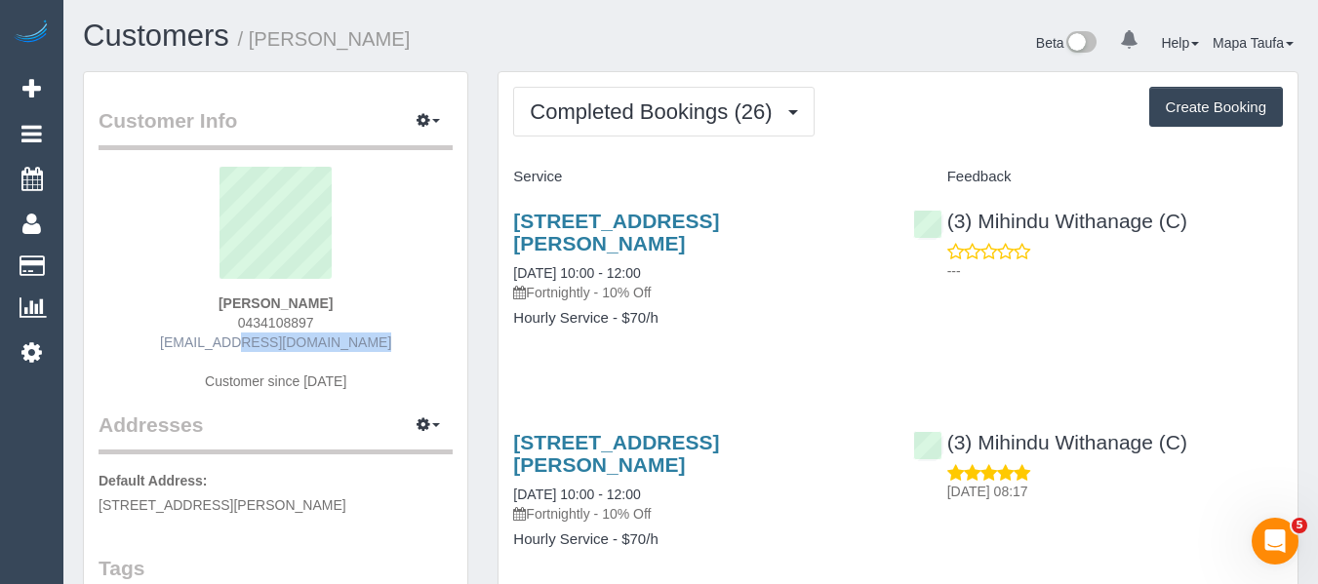
drag, startPoint x: 336, startPoint y: 333, endPoint x: 214, endPoint y: 336, distance: 121.9
click at [214, 333] on div "[PERSON_NAME] 0434108897 [EMAIL_ADDRESS][DOMAIN_NAME] Customer since [DATE]" at bounding box center [276, 289] width 354 height 244
click at [334, 318] on div "[PERSON_NAME] 0434108897 [EMAIL_ADDRESS][DOMAIN_NAME] Customer since [DATE]" at bounding box center [276, 289] width 354 height 244
drag, startPoint x: 256, startPoint y: 321, endPoint x: 221, endPoint y: 321, distance: 34.1
click at [223, 321] on div "Celia Whelan 0434108897 celswhelan@gmail.com Customer since 2024" at bounding box center [276, 289] width 354 height 244
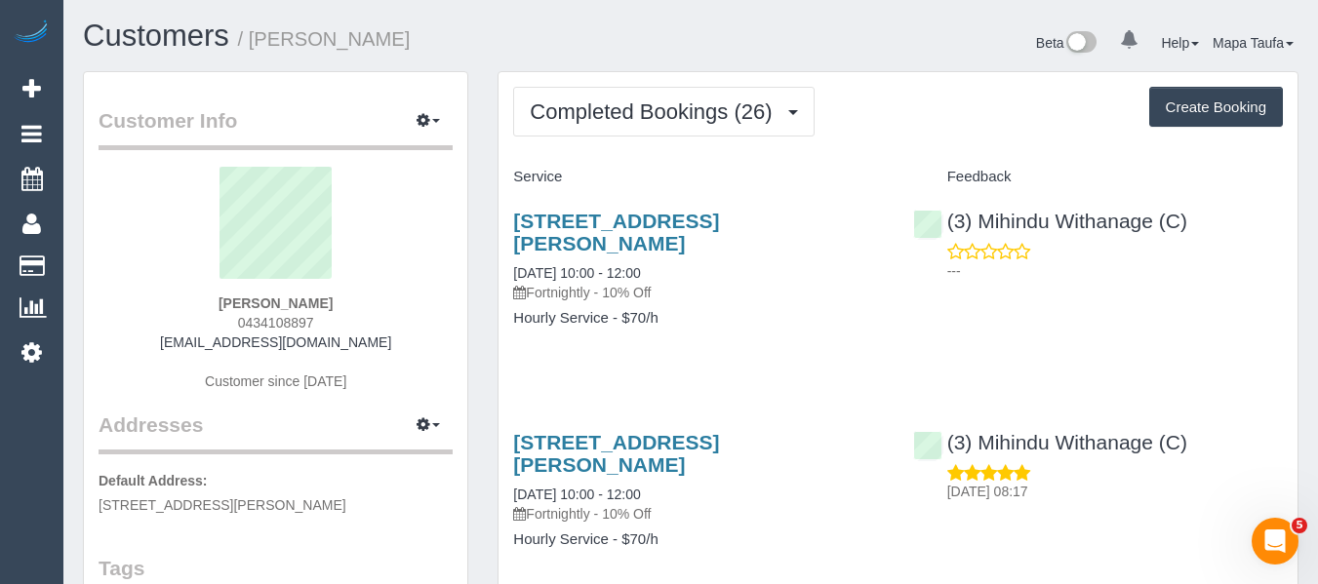
click at [401, 300] on div "Celia Whelan 0434108897 celswhelan@gmail.com Customer since 2024" at bounding box center [276, 289] width 354 height 244
drag, startPoint x: 347, startPoint y: 322, endPoint x: 194, endPoint y: 319, distance: 153.2
click at [198, 315] on div "Celia Whelan 0434108897 celswhelan@gmail.com Customer since 2024" at bounding box center [276, 289] width 354 height 244
copy span "0434108897"
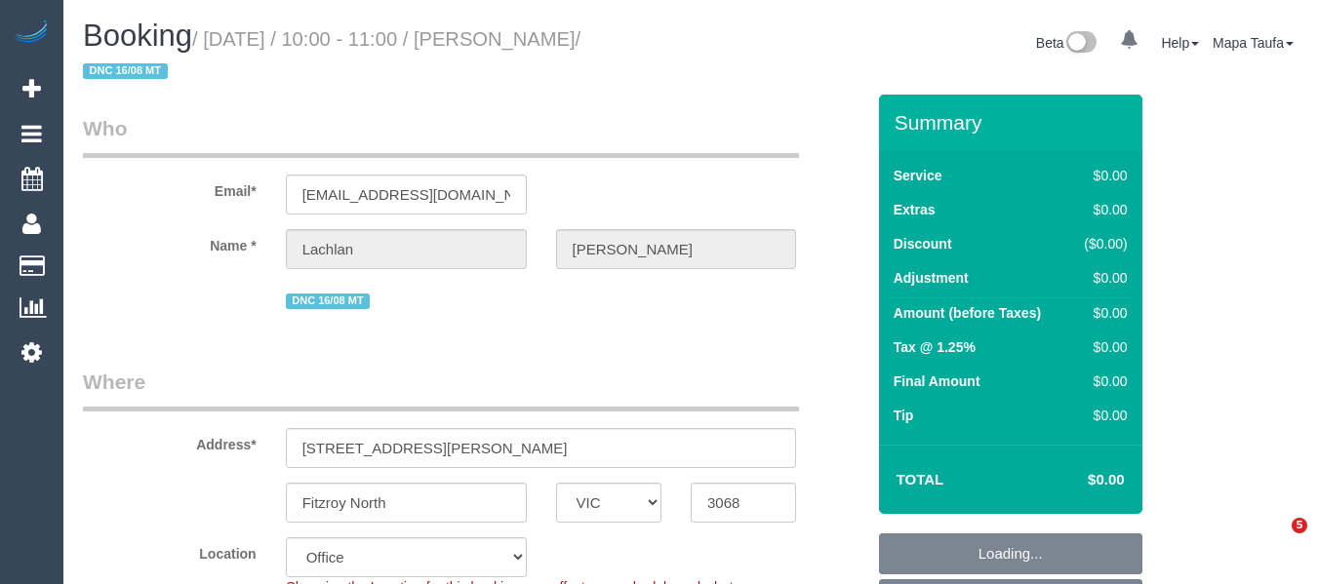
select select "VIC"
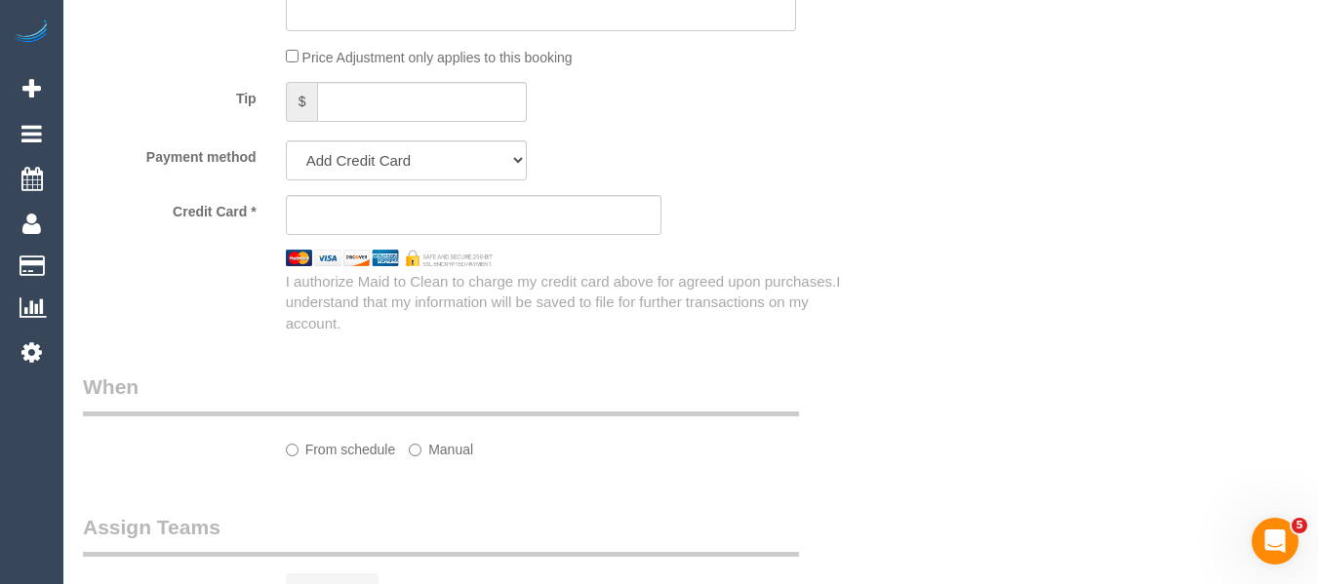
select select "string:AU"
select select "string:stripe-pm_1RutRM2GScqysDRVB29IUe5m"
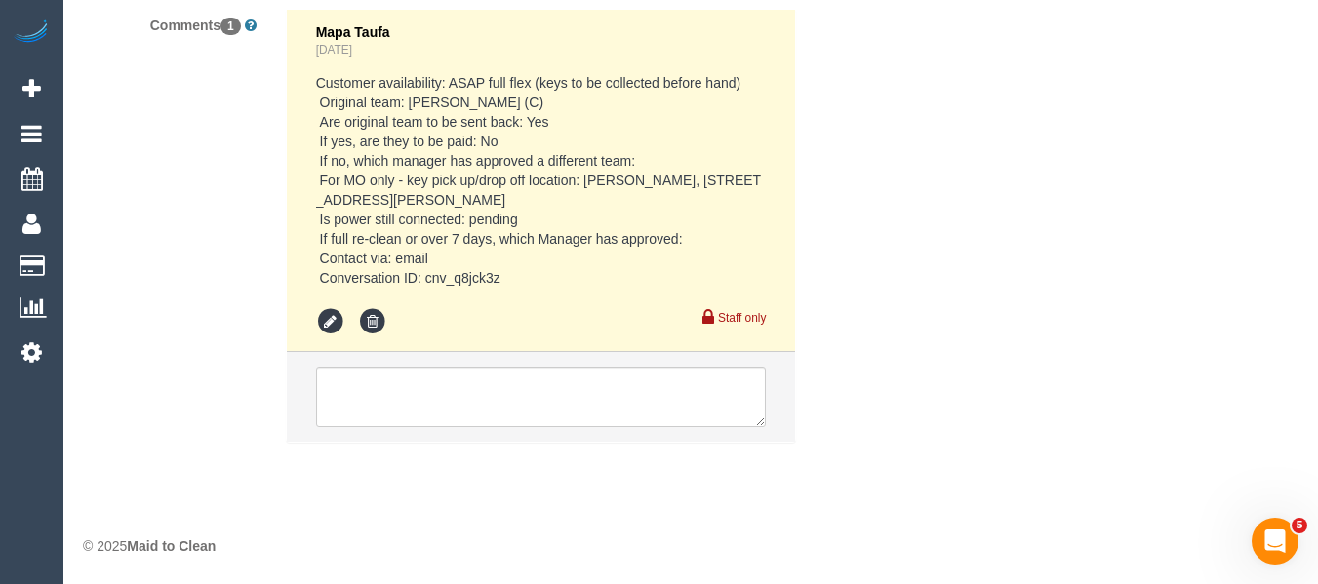
select select "object:780"
select select "number:28"
select select "number:14"
select select "number:19"
select select "number:24"
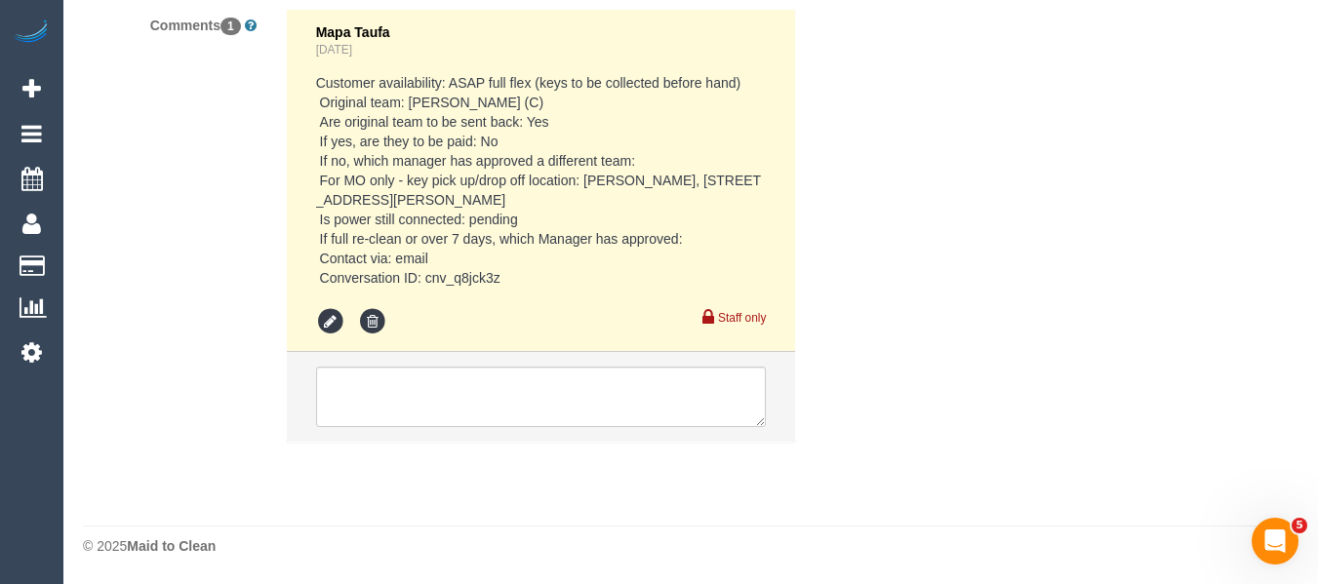
select select "number:26"
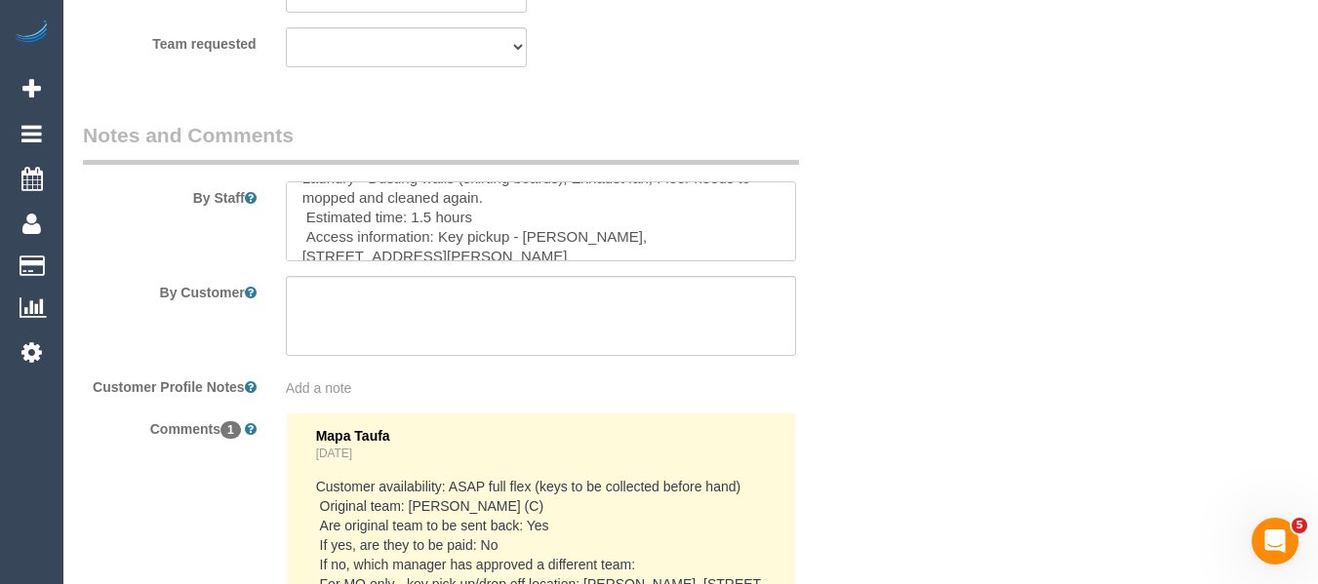
scroll to position [117, 0]
drag, startPoint x: 522, startPoint y: 221, endPoint x: 590, endPoint y: 234, distance: 69.4
click at [590, 234] on textarea at bounding box center [541, 221] width 511 height 80
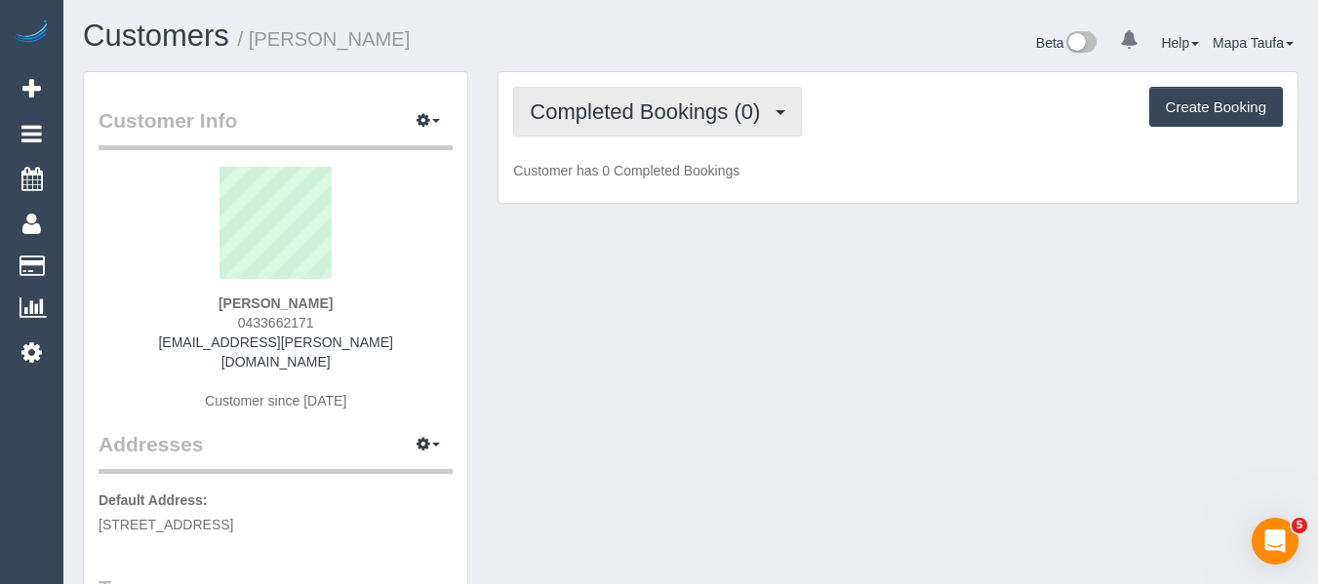
click at [727, 126] on button "Completed Bookings (0)" at bounding box center [657, 112] width 289 height 50
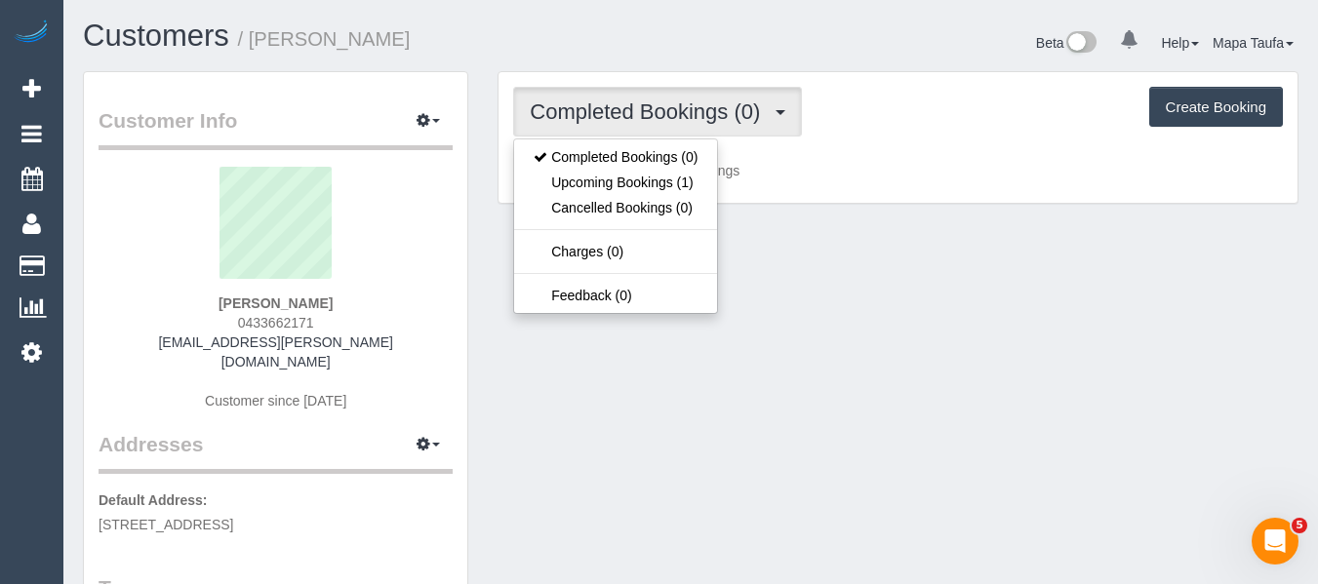
click at [915, 140] on div "Completed Bookings (0) Completed Bookings (0) Upcoming Bookings (1) Cancelled B…" at bounding box center [897, 138] width 799 height 132
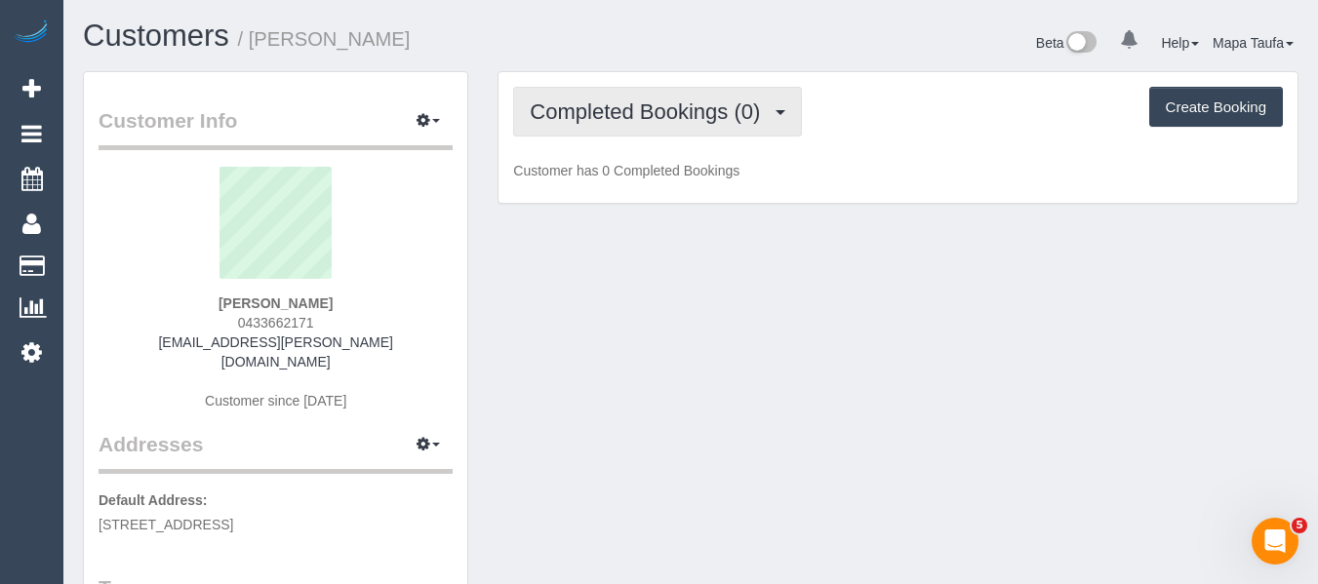
click at [705, 107] on span "Completed Bookings (0)" at bounding box center [650, 111] width 240 height 24
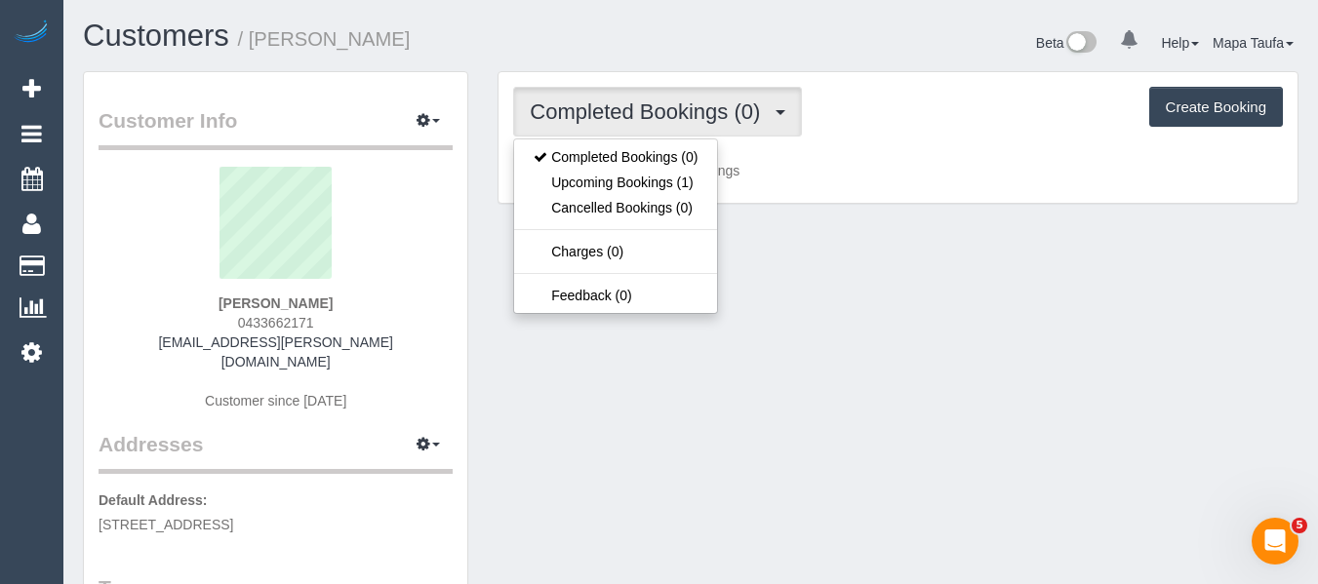
click at [894, 139] on div "Completed Bookings (0) Completed Bookings (0) Upcoming Bookings (1) Cancelled B…" at bounding box center [897, 138] width 799 height 132
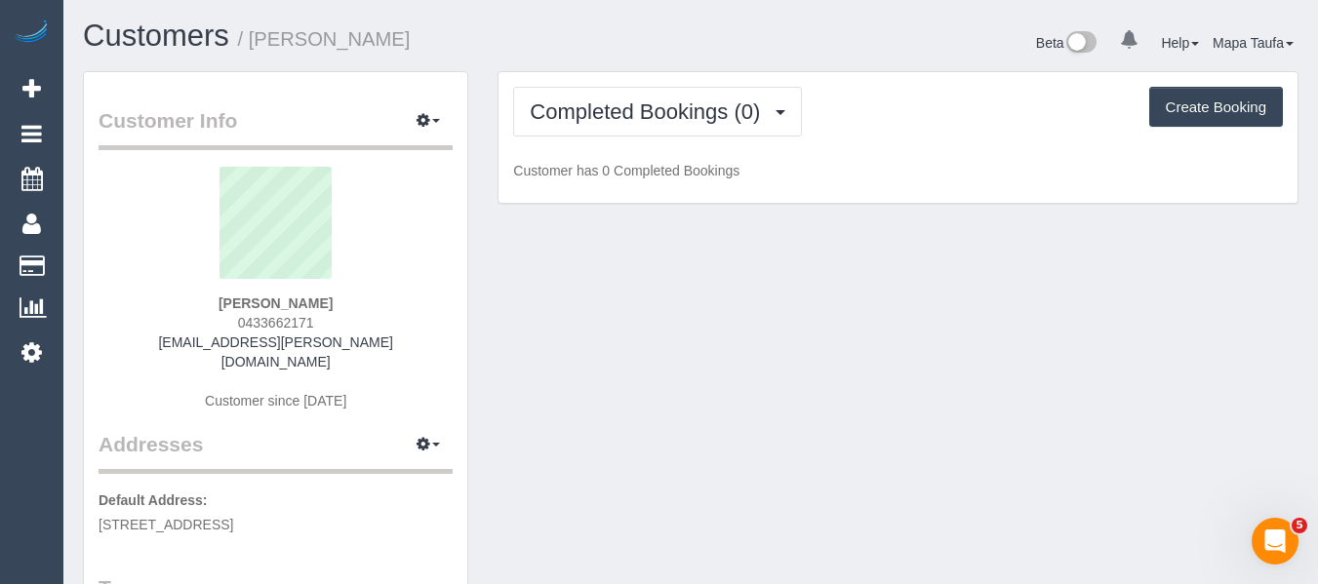
click at [628, 142] on div "Completed Bookings (0) Completed Bookings (0) Upcoming Bookings (1) Cancelled B…" at bounding box center [897, 138] width 799 height 132
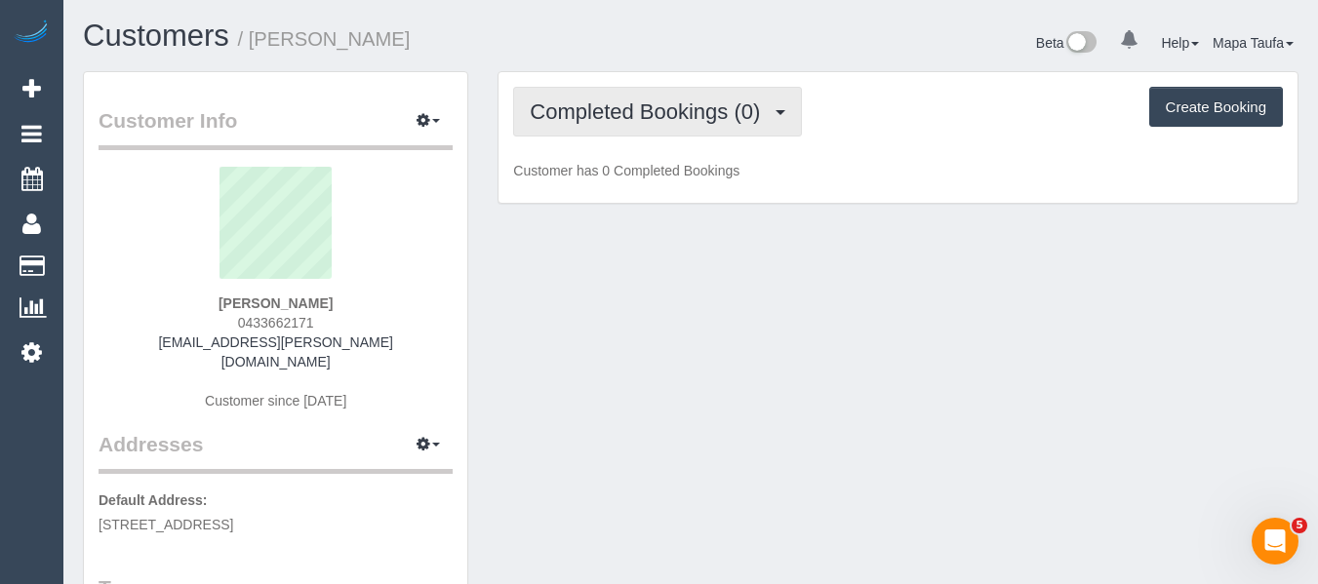
click at [663, 120] on span "Completed Bookings (0)" at bounding box center [650, 111] width 240 height 24
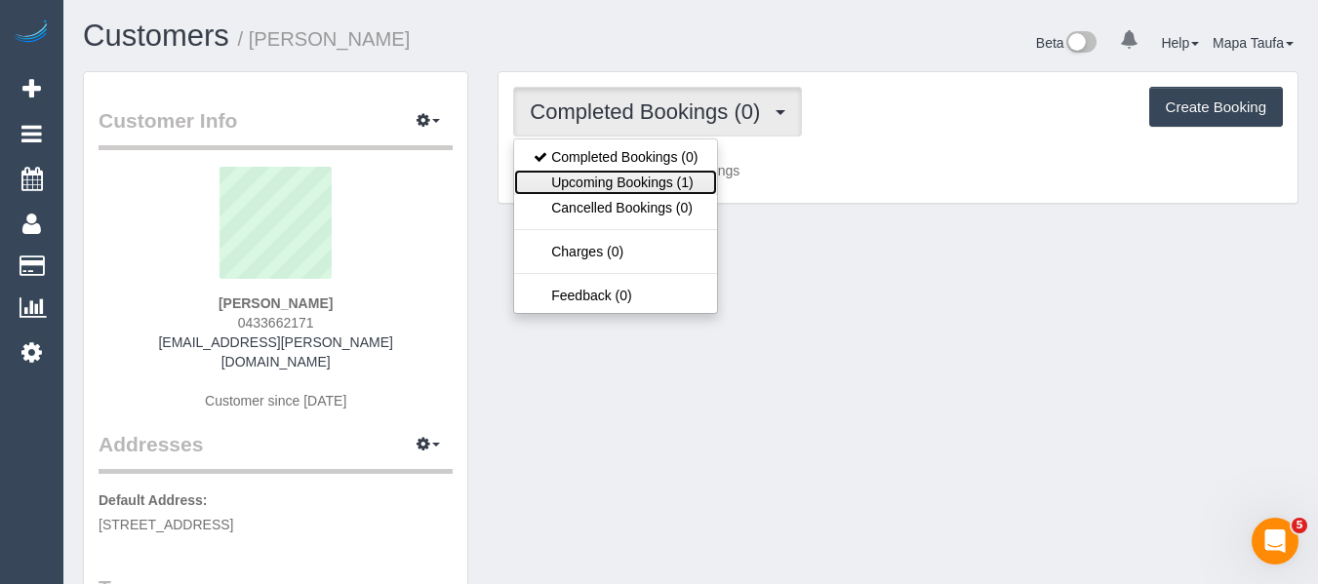
click at [650, 180] on link "Upcoming Bookings (1)" at bounding box center [615, 182] width 203 height 25
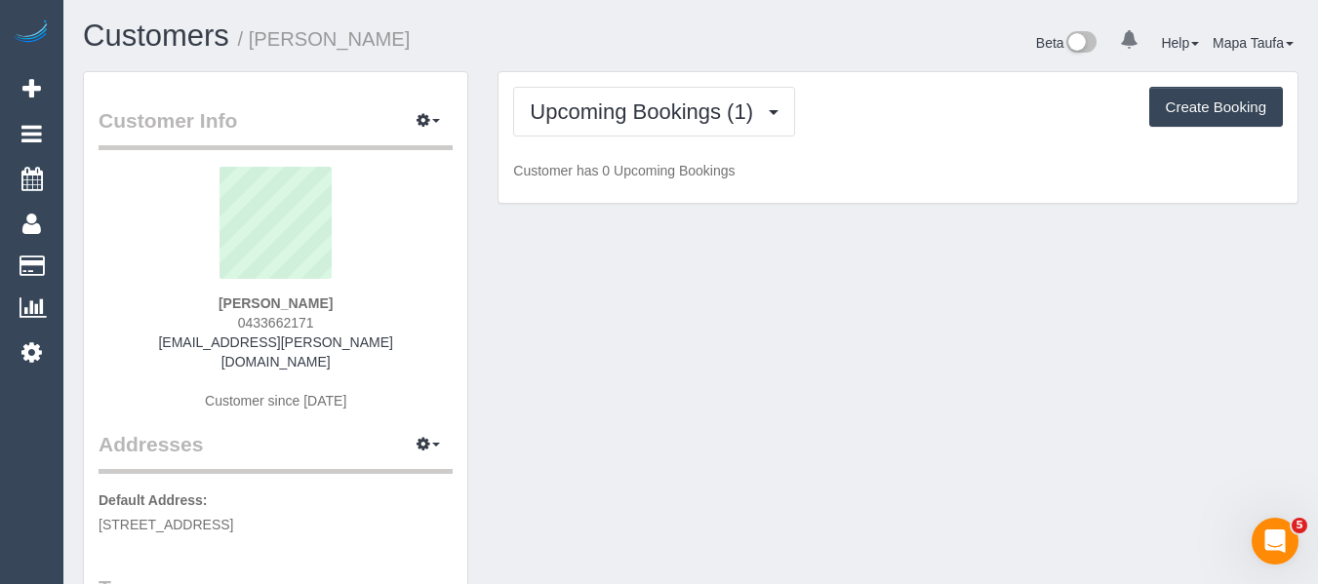
click at [1004, 139] on div "Upcoming Bookings (1) Completed Bookings (0) Upcoming Bookings (1) Cancelled Bo…" at bounding box center [897, 138] width 799 height 132
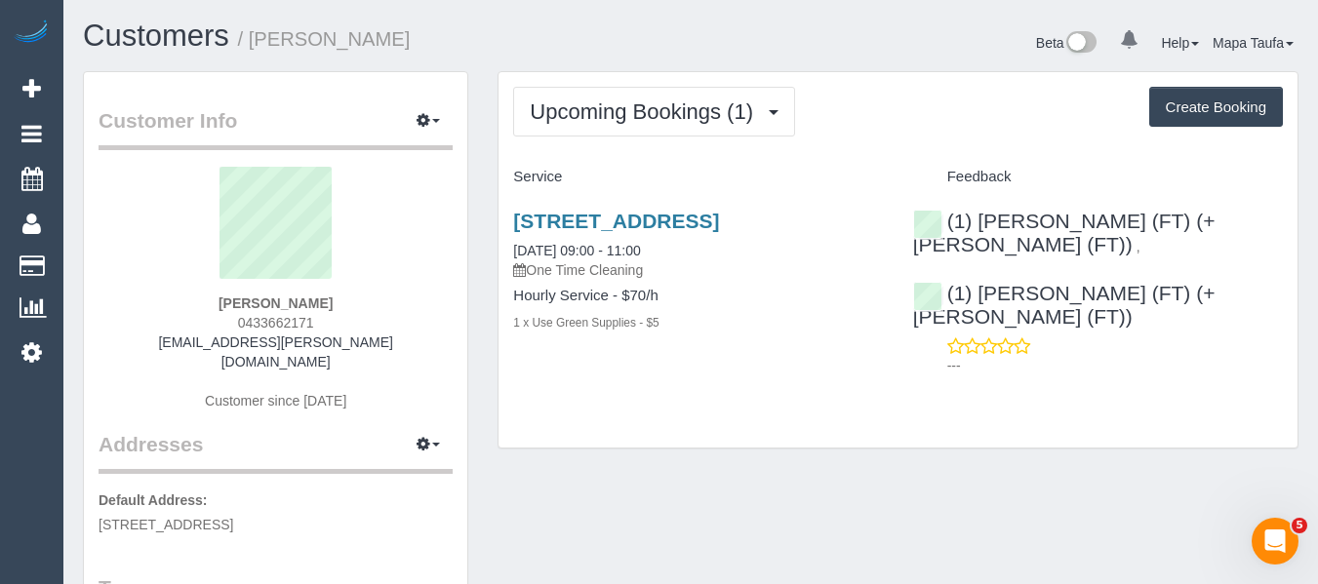
drag, startPoint x: 336, startPoint y: 327, endPoint x: 232, endPoint y: 324, distance: 103.4
click at [232, 324] on div "Peter Wright 0433662171 peterw.wright@hotmail.com Customer since 2025" at bounding box center [276, 298] width 354 height 263
copy span "0433662171"
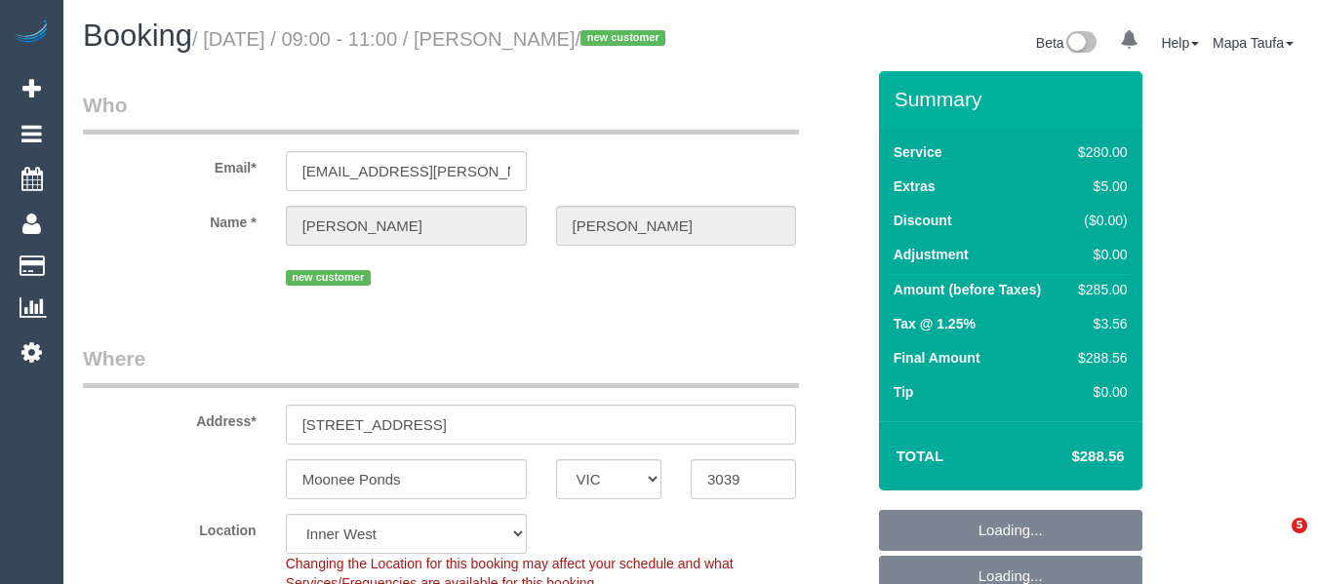
select select "VIC"
select select "240"
select select "number:27"
select select "number:14"
select select "number:19"
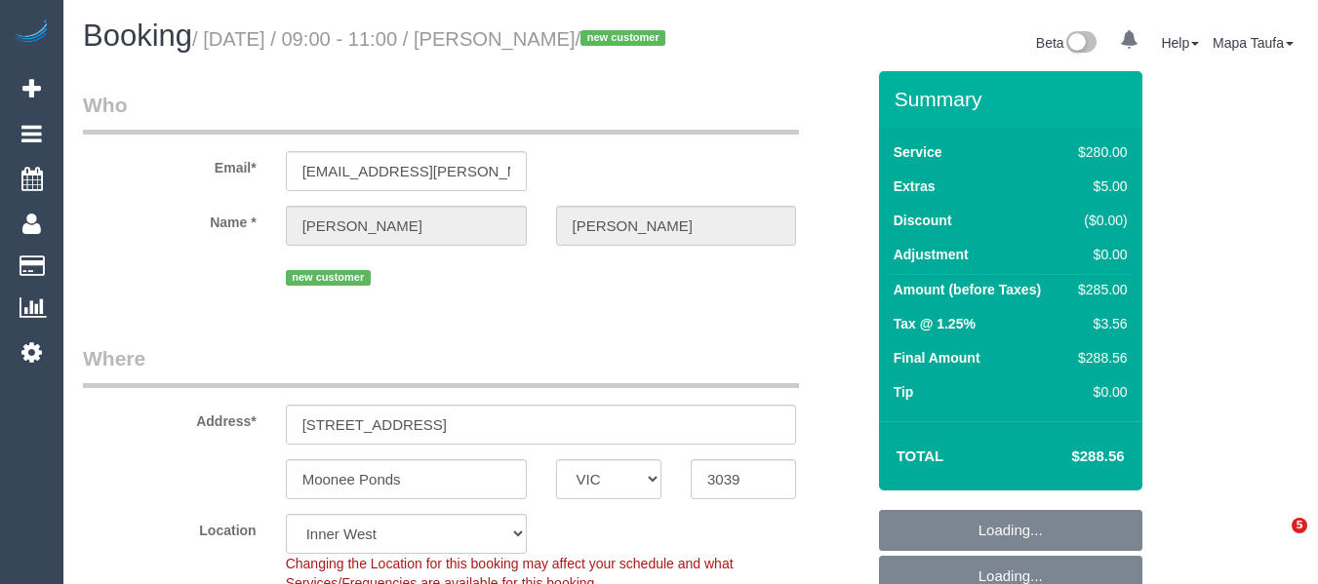
select select "number:24"
select select "number:34"
select select "number:26"
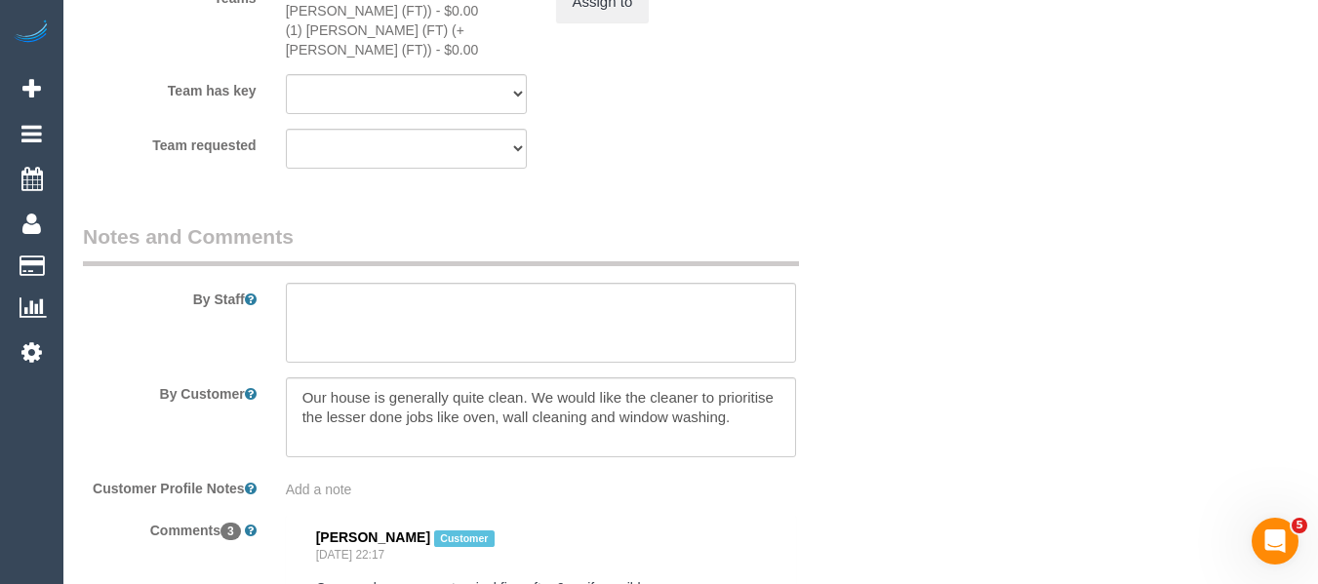
scroll to position [3158, 0]
